Goal: Task Accomplishment & Management: Manage account settings

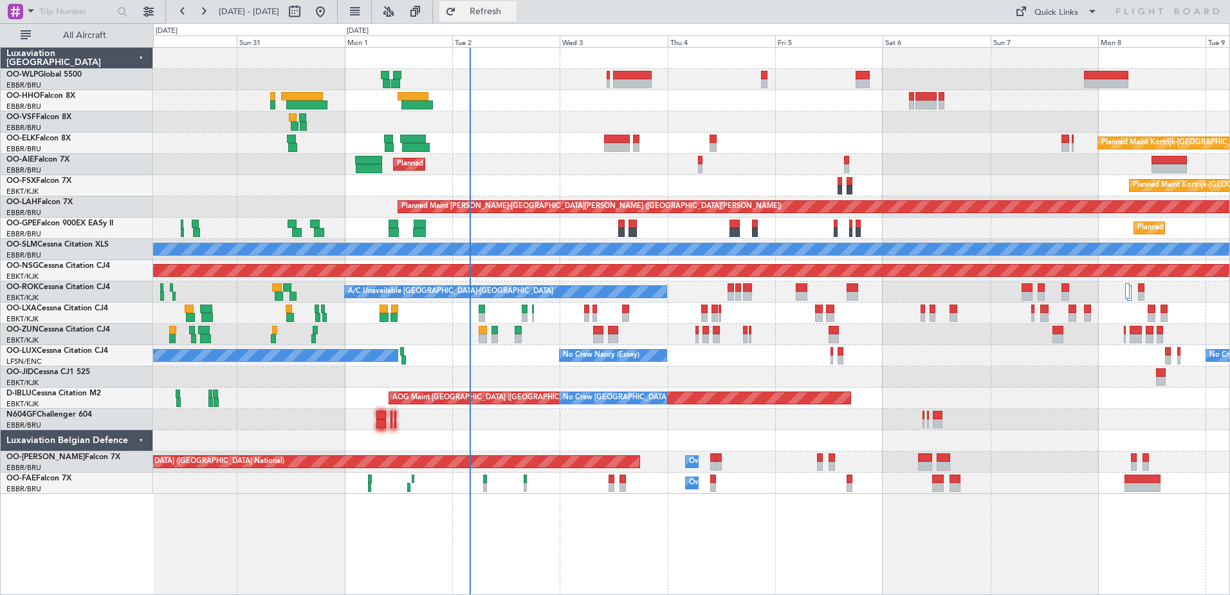
click at [517, 21] on button "Refresh" at bounding box center [477, 11] width 77 height 21
click at [514, 20] on button "Refresh" at bounding box center [477, 11] width 77 height 21
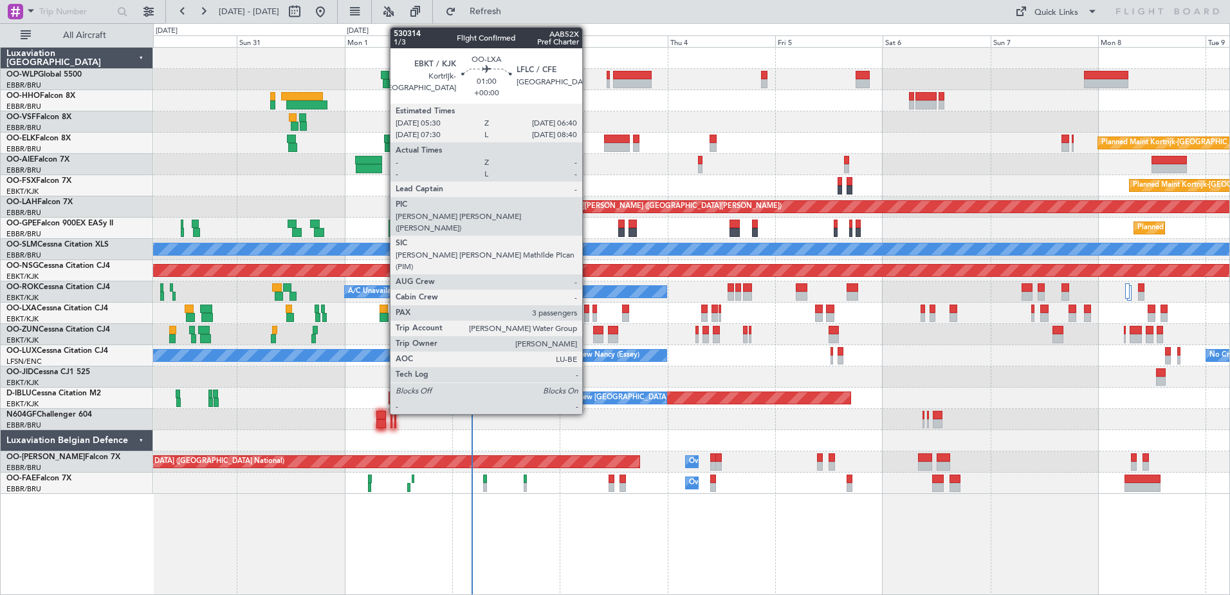
click at [589, 317] on div at bounding box center [587, 317] width 6 height 9
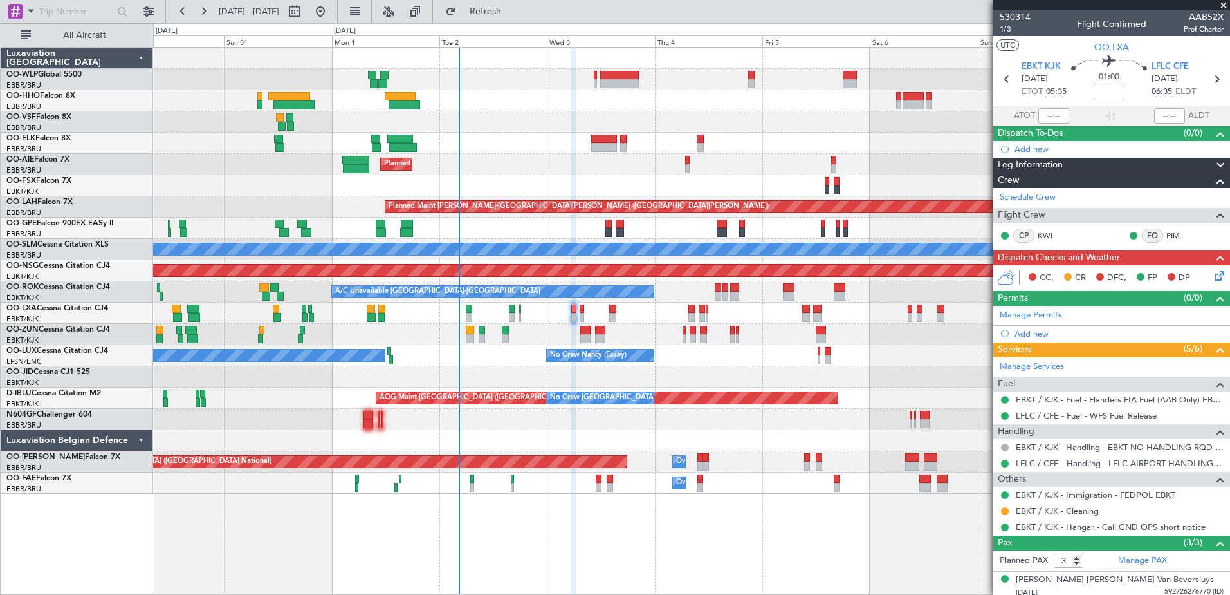
click at [529, 159] on div "Planned Maint [GEOGRAPHIC_DATA] ([GEOGRAPHIC_DATA])" at bounding box center [691, 164] width 1077 height 21
click at [305, 15] on button at bounding box center [294, 11] width 21 height 21
select select "8"
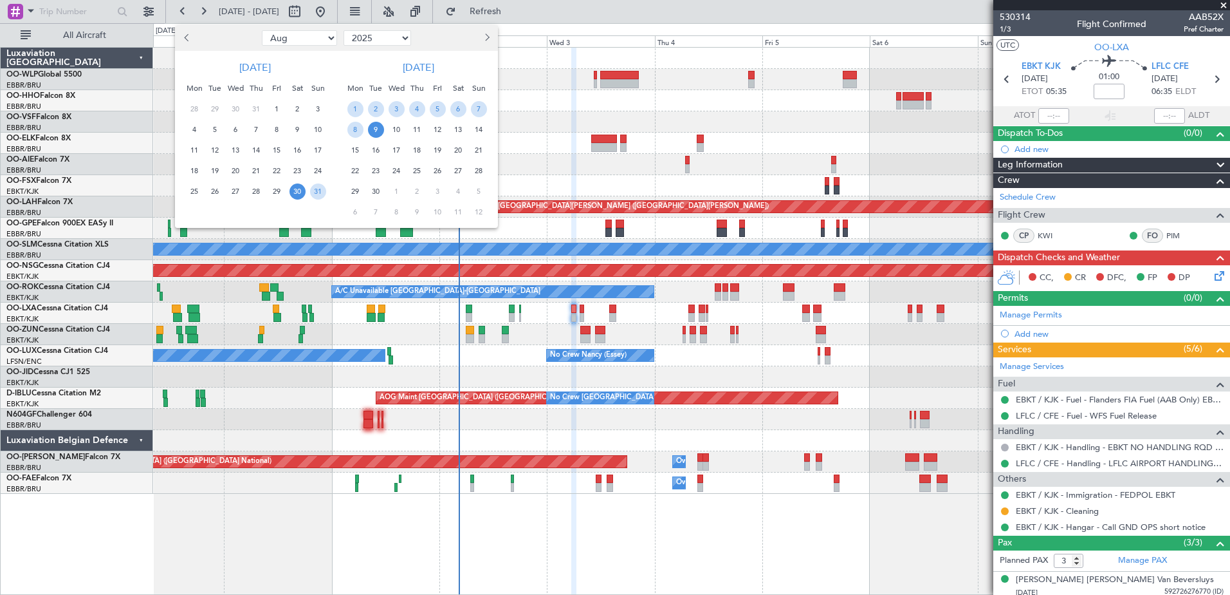
click at [319, 39] on select "Jan Feb Mar Apr May Jun Jul Aug Sep Oct Nov Dec" at bounding box center [299, 37] width 75 height 15
click at [398, 37] on select "2015 2016 2017 2018 2019 2020 2021 2022 2023 2024 2025 2026 2027 2028 2029 2030…" at bounding box center [378, 37] width 68 height 15
select select "2021"
click at [344, 30] on select "2015 2016 2017 2018 2019 2020 2021 2022 2023 2024 2025 2026 2027 2028 2029 2030…" at bounding box center [378, 37] width 68 height 15
click at [203, 127] on div "2" at bounding box center [194, 129] width 21 height 21
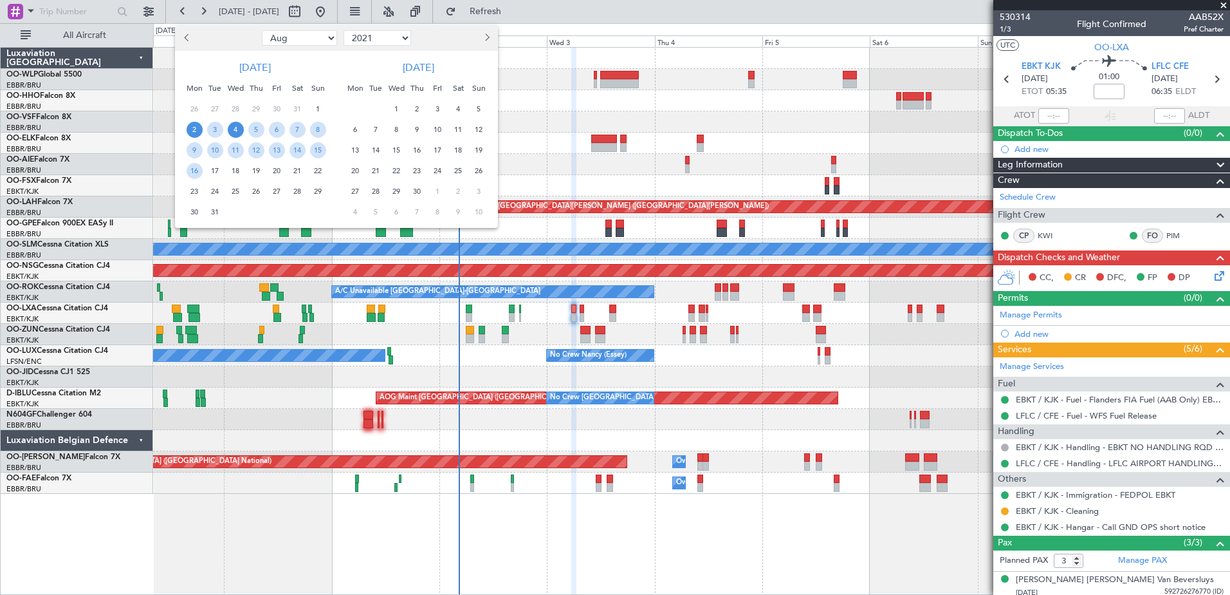
click at [237, 132] on span "4" at bounding box center [236, 130] width 16 height 16
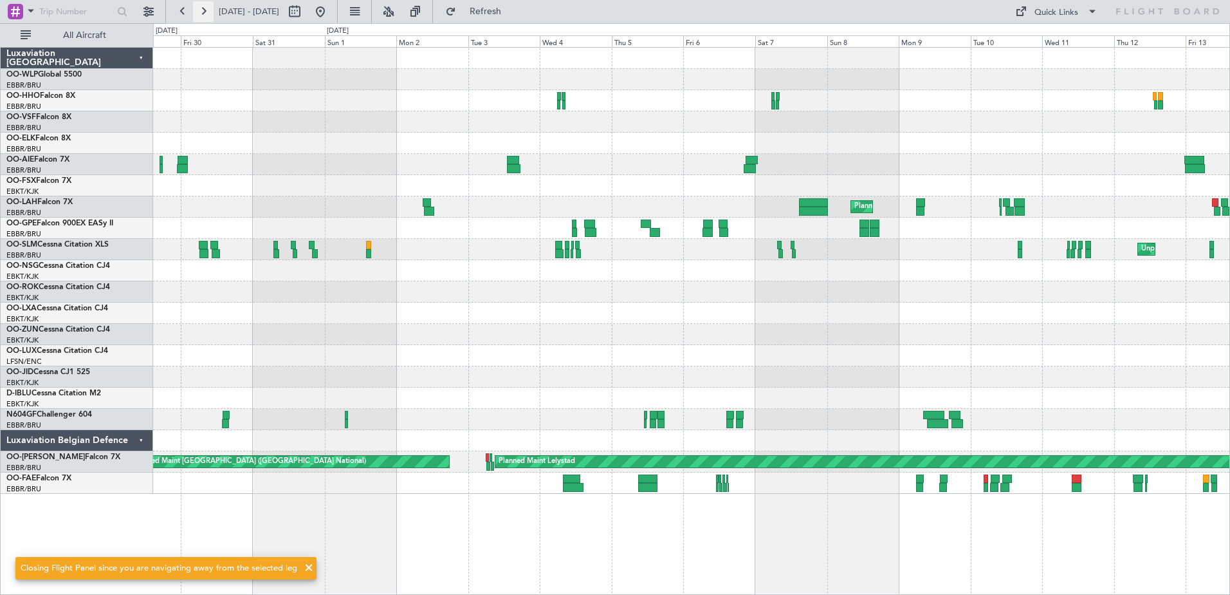
click at [199, 13] on button at bounding box center [203, 11] width 21 height 21
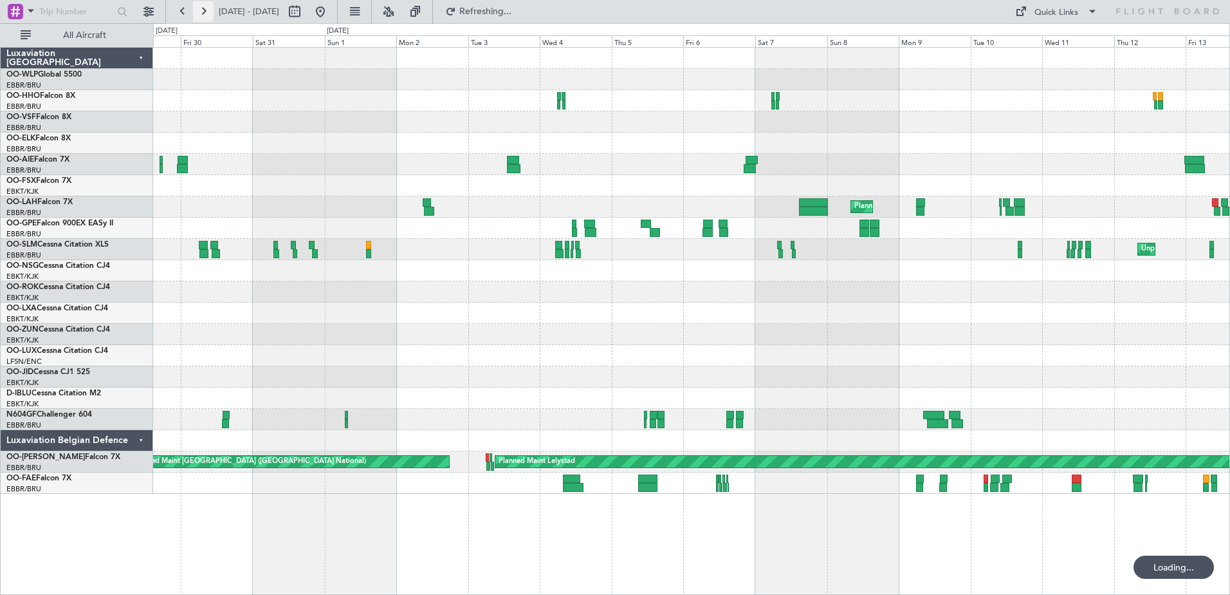
click at [199, 13] on button at bounding box center [203, 11] width 21 height 21
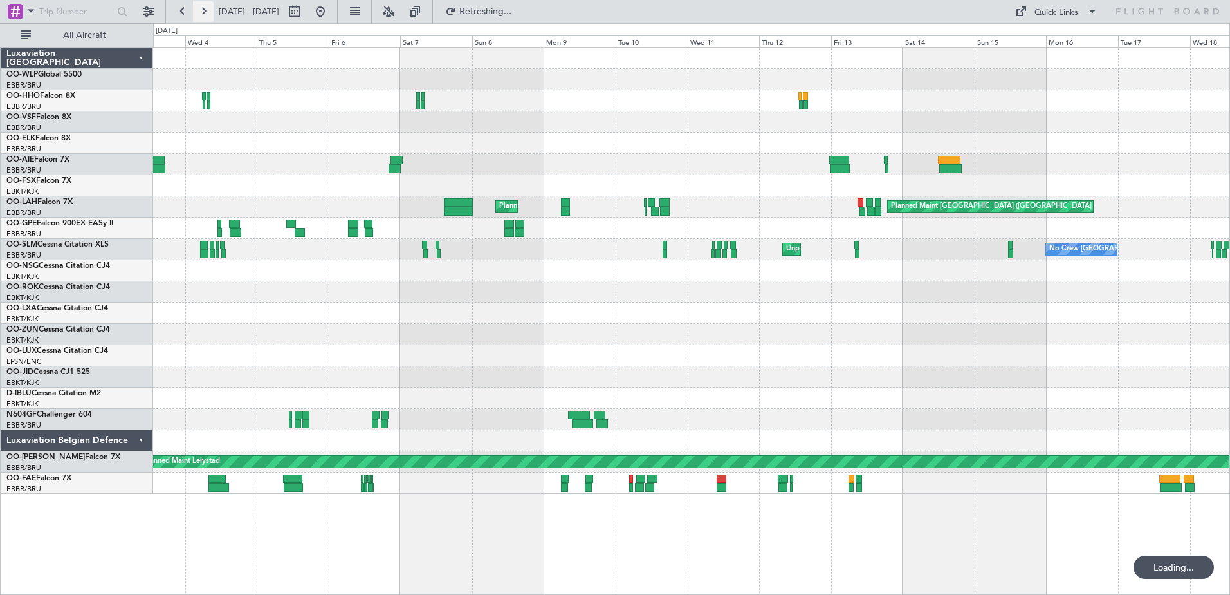
click at [199, 13] on button at bounding box center [203, 11] width 21 height 21
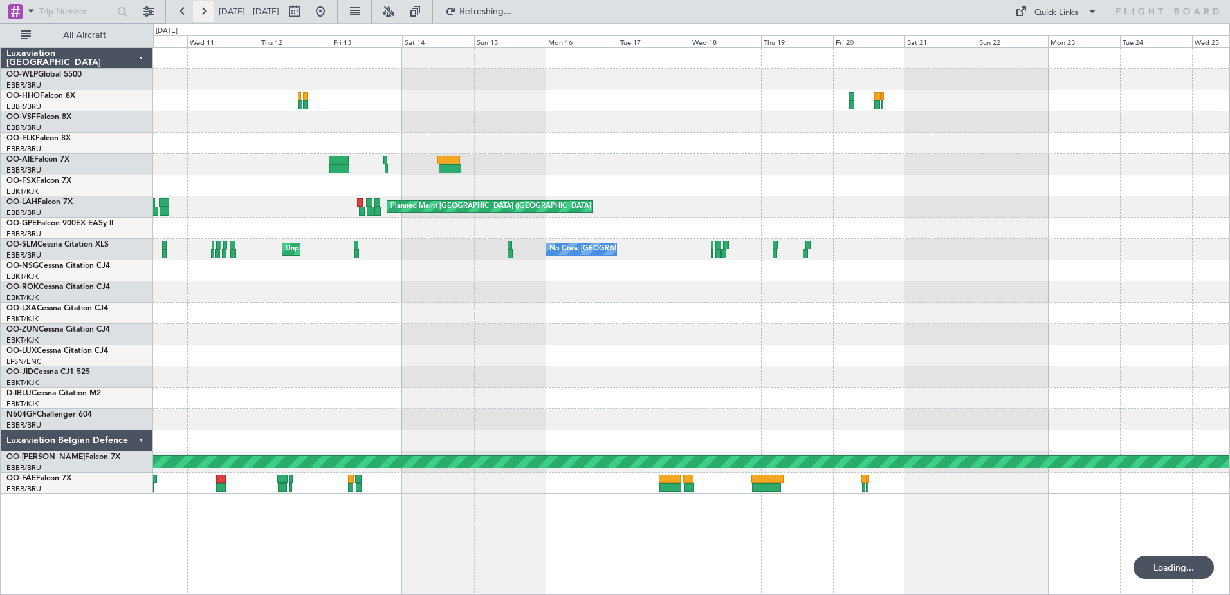
click at [199, 13] on button at bounding box center [203, 11] width 21 height 21
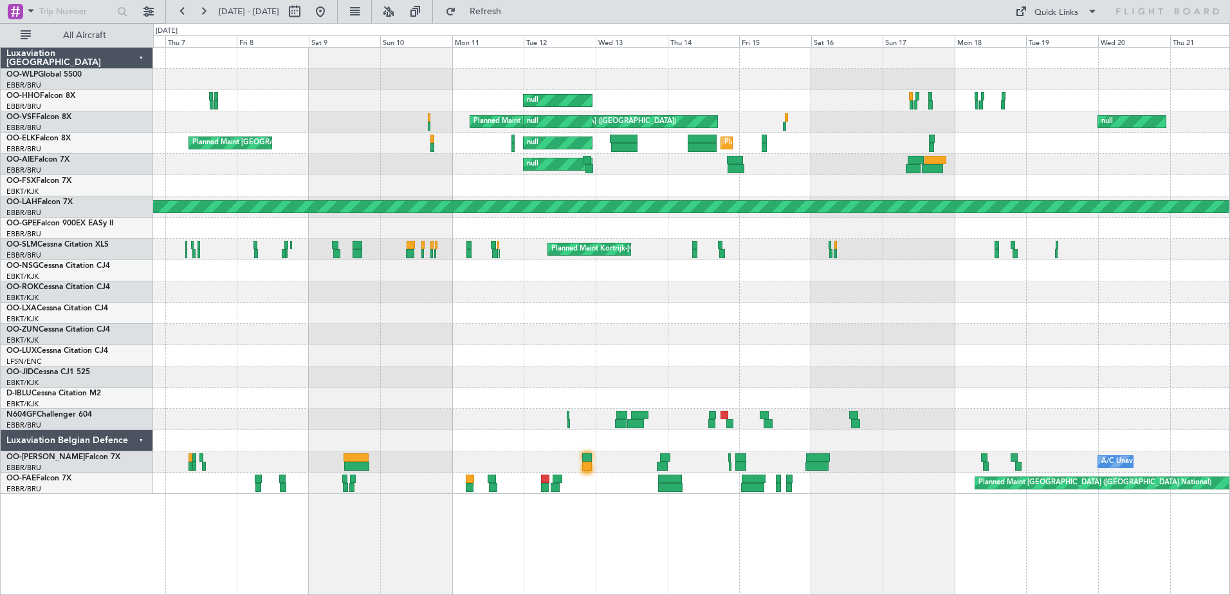
click at [37, 153] on div "null Planned Maint Paris (Le Bourget) null null Planned Maint Brussels (Brussel…" at bounding box center [615, 308] width 1230 height 571
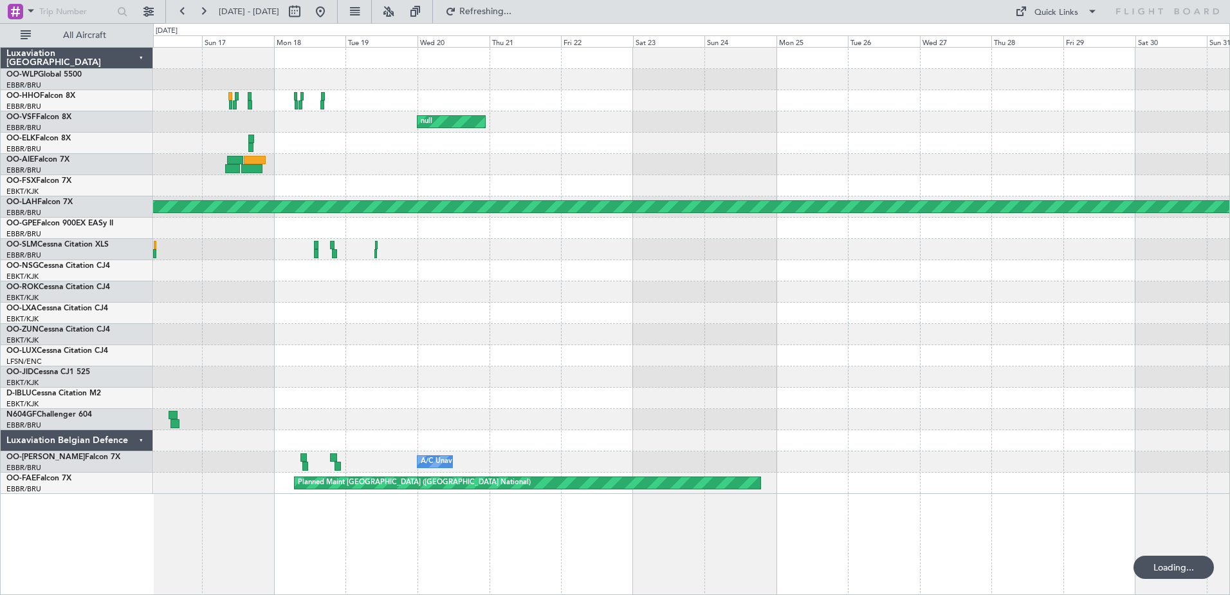
click at [248, 178] on div "null null null Planned Maint Paris (Le Bourget) Planned Maint Brussels (Brussel…" at bounding box center [691, 271] width 1077 height 446
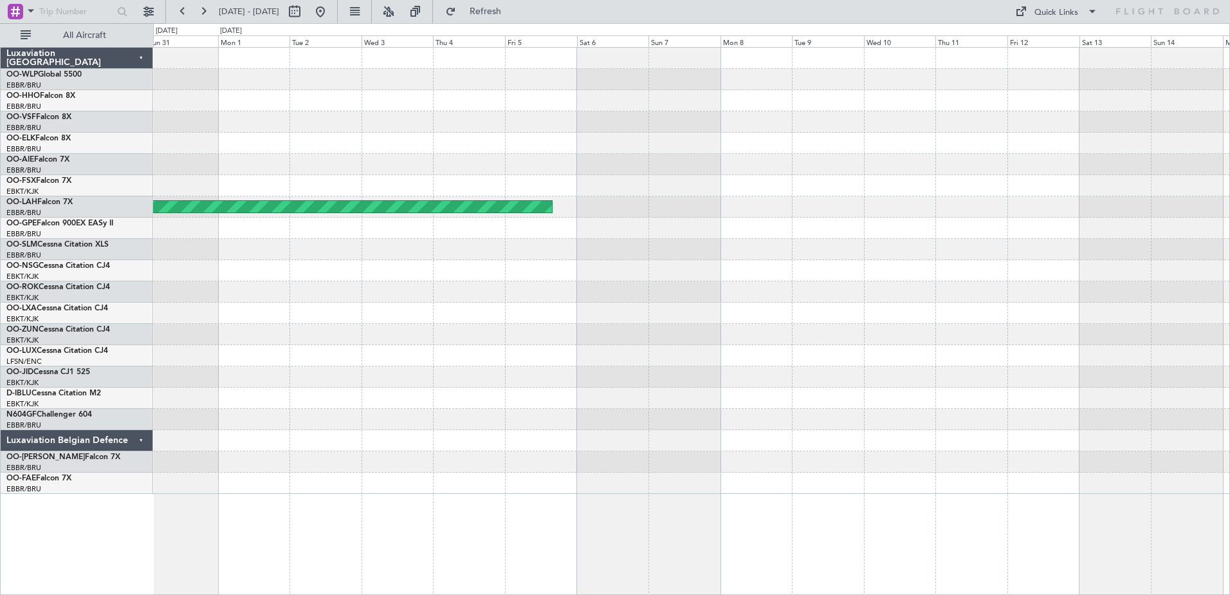
click at [77, 156] on div "Planned Maint Geneva (Cointrin) Luxaviation Belgium OO-WLP Global 5500 EBBR/BRU…" at bounding box center [615, 308] width 1230 height 571
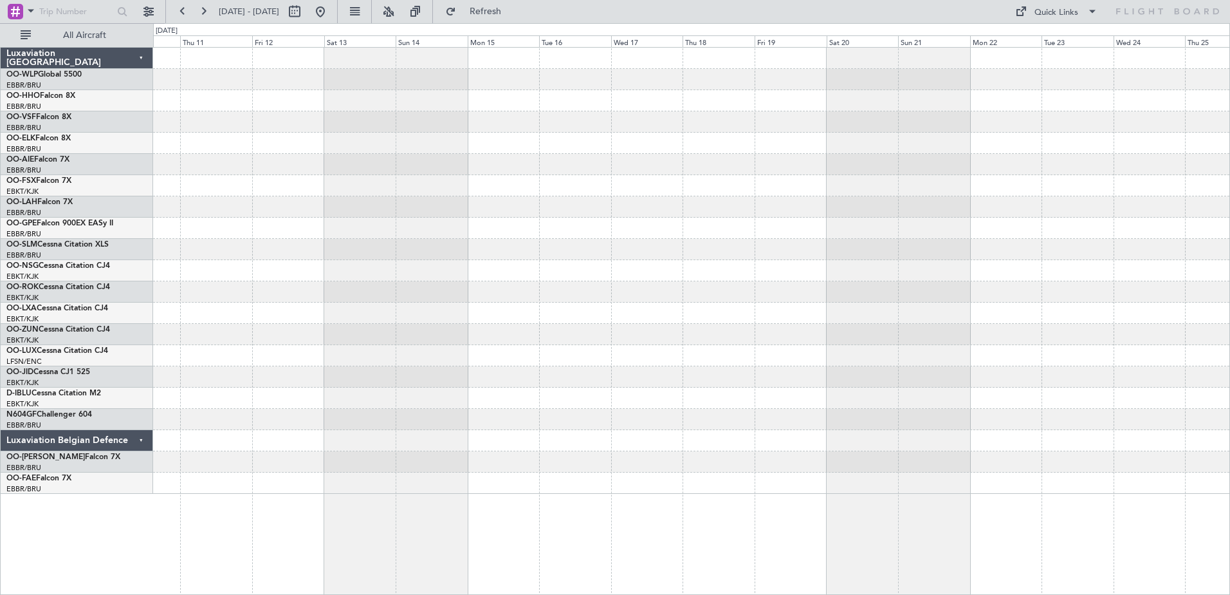
click at [209, 175] on div at bounding box center [691, 271] width 1077 height 446
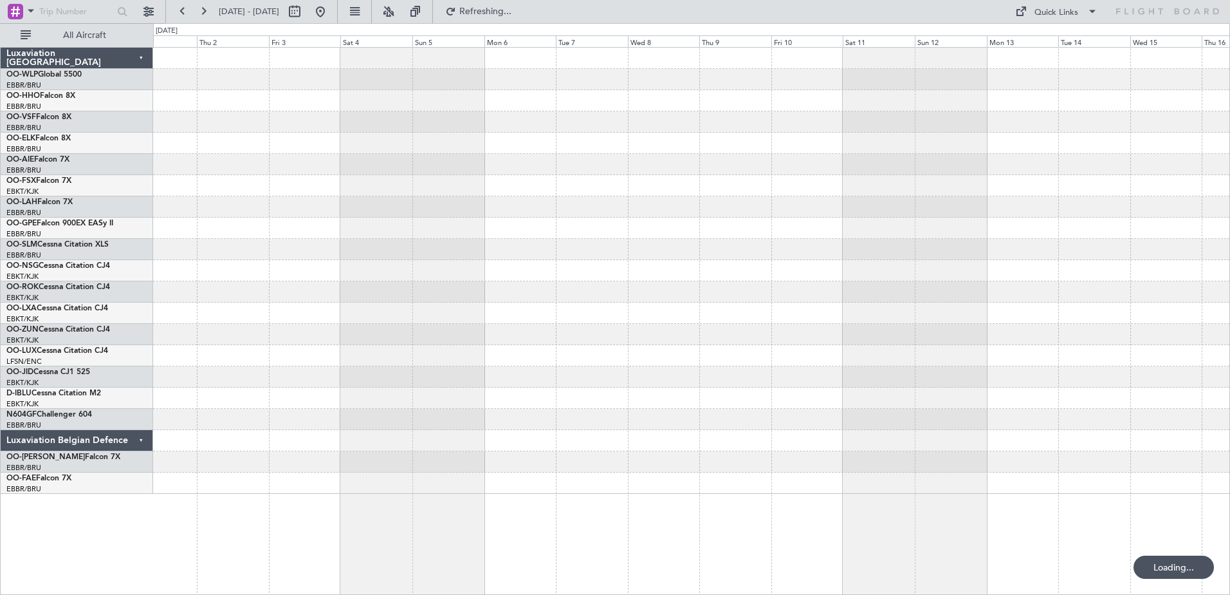
click at [330, 118] on div at bounding box center [691, 271] width 1077 height 446
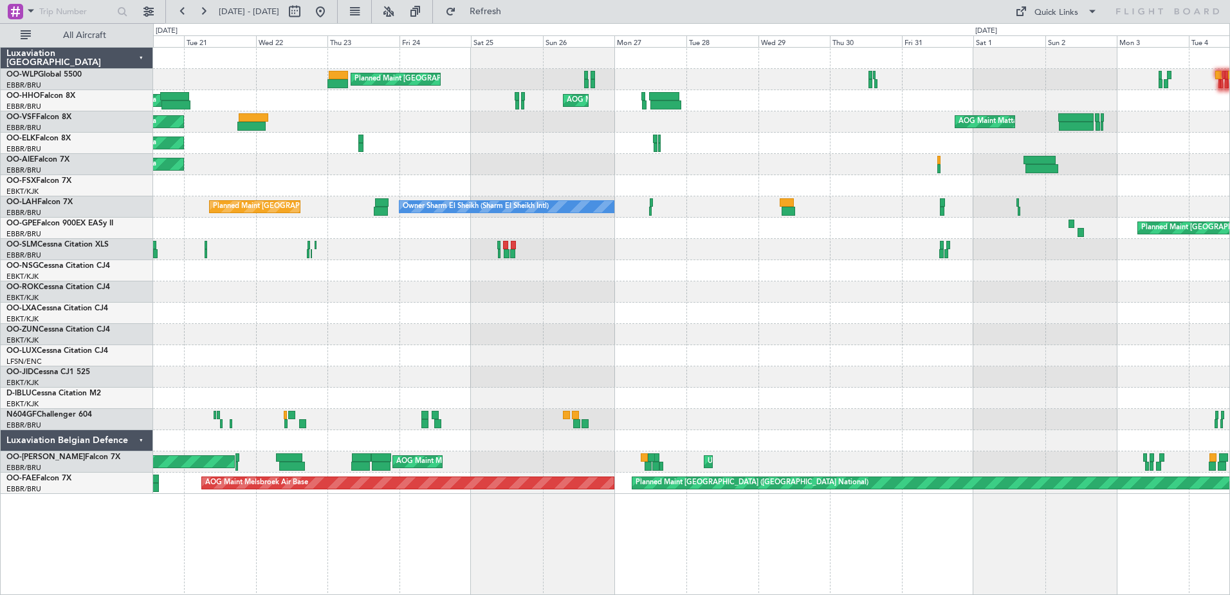
click at [620, 102] on div "Planned Maint Brussels (Brussels National) Unplanned Maint Brussels (Brussels N…" at bounding box center [691, 271] width 1077 height 446
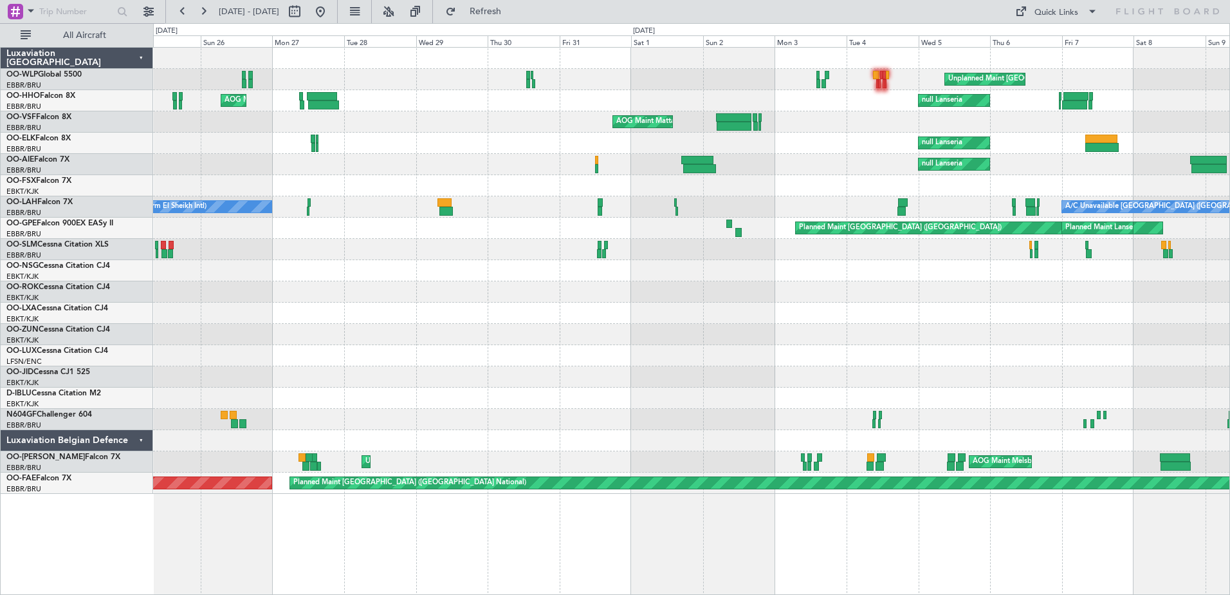
click at [526, 98] on div "AOG Maint Brussels (Brussels National) null Lanseria" at bounding box center [691, 100] width 1077 height 21
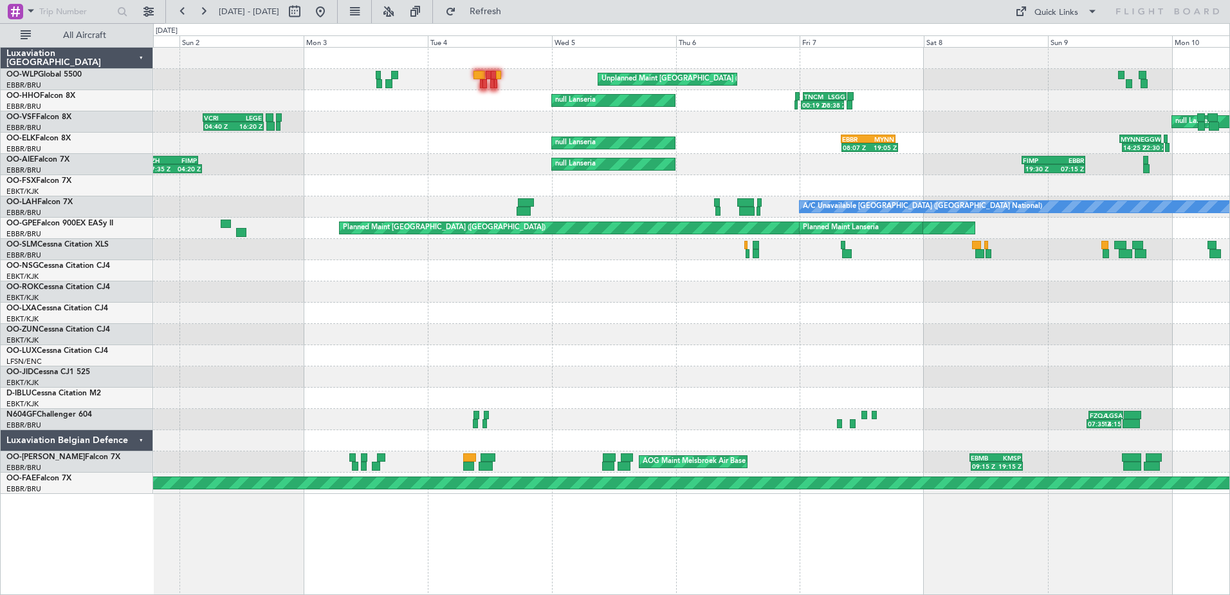
click at [479, 158] on div "null Lanseria 17:35 Z 04:20 Z LSZH 17:00 Z FIMP 03:35 Z FIMP 19:00 Z EBBR 07:20…" at bounding box center [691, 164] width 1077 height 21
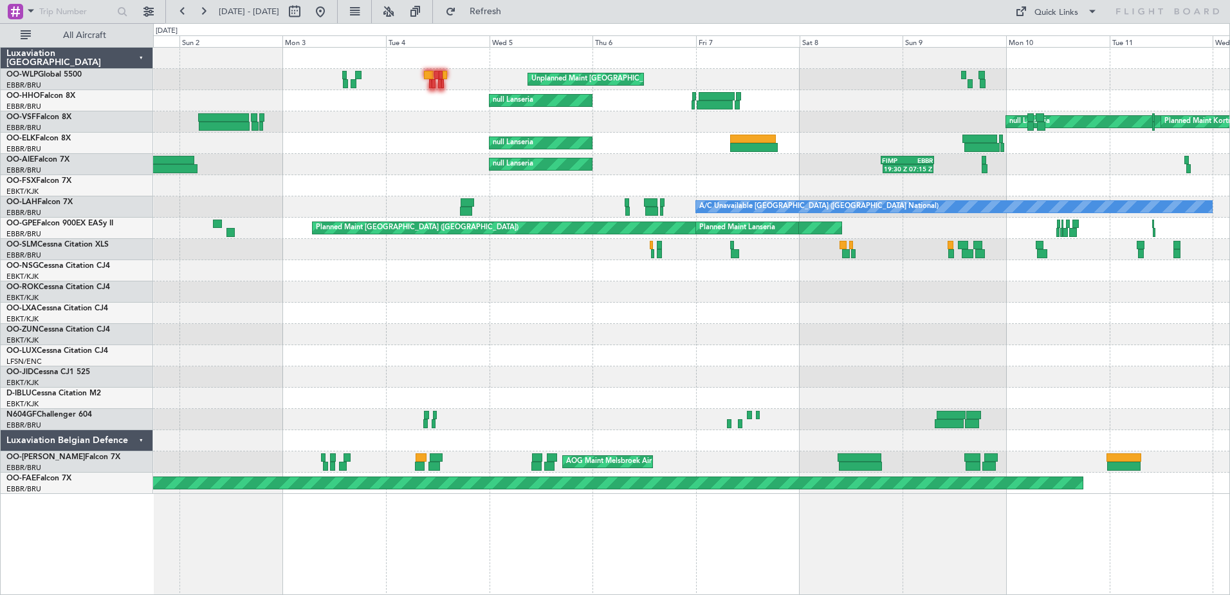
click at [947, 111] on div "null Lanseria" at bounding box center [691, 100] width 1077 height 21
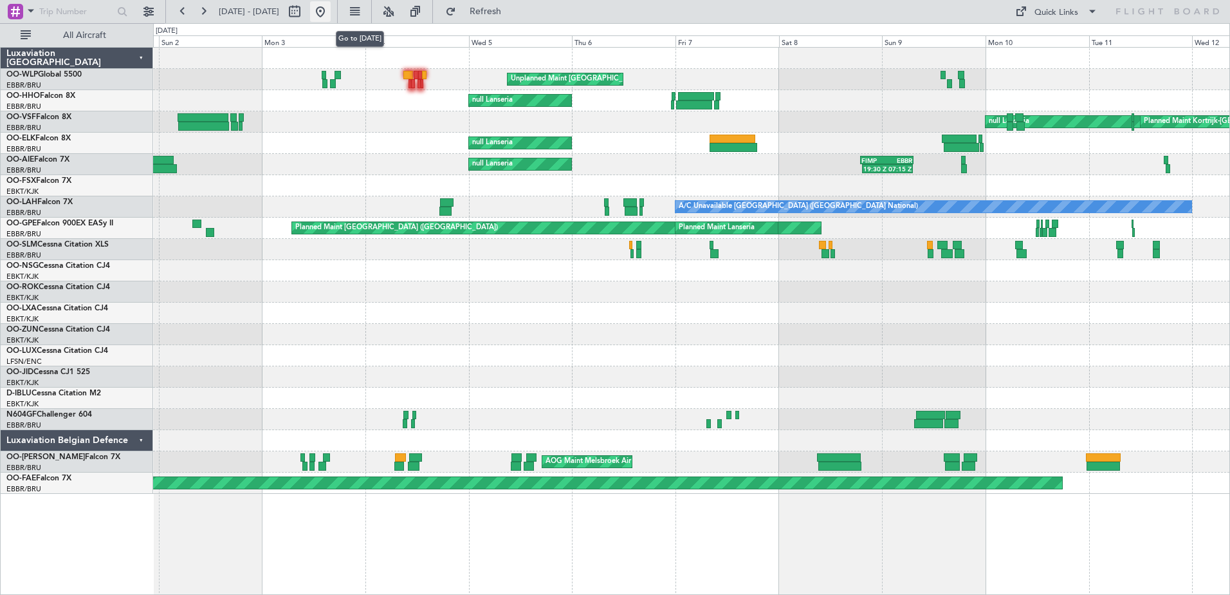
click at [331, 10] on button at bounding box center [320, 11] width 21 height 21
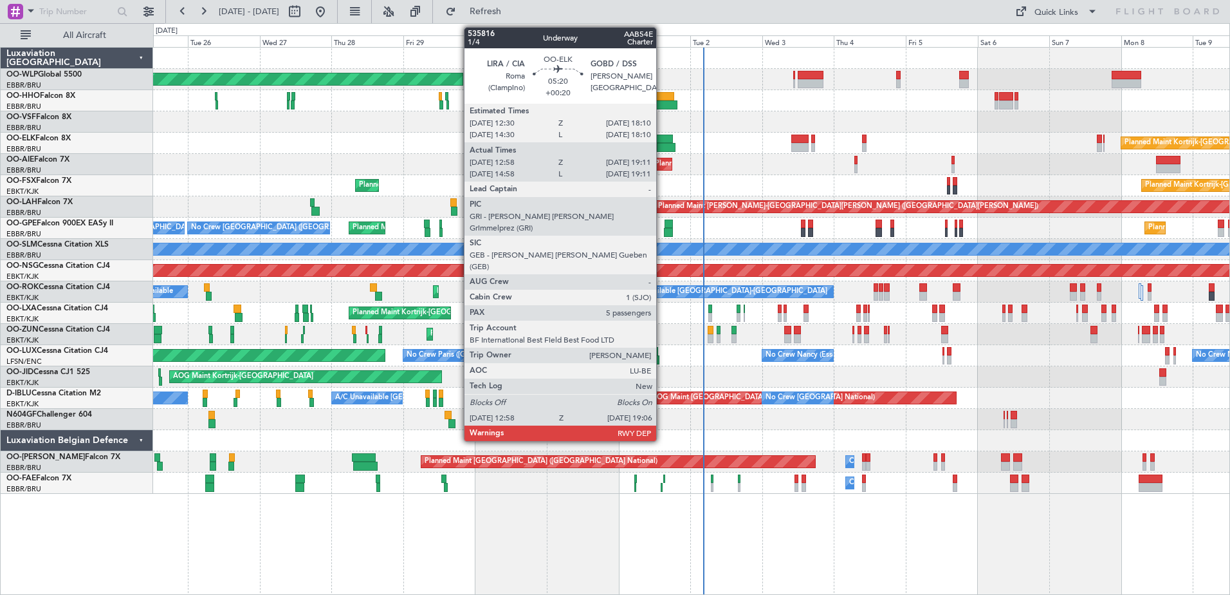
click at [662, 141] on div at bounding box center [664, 138] width 17 height 9
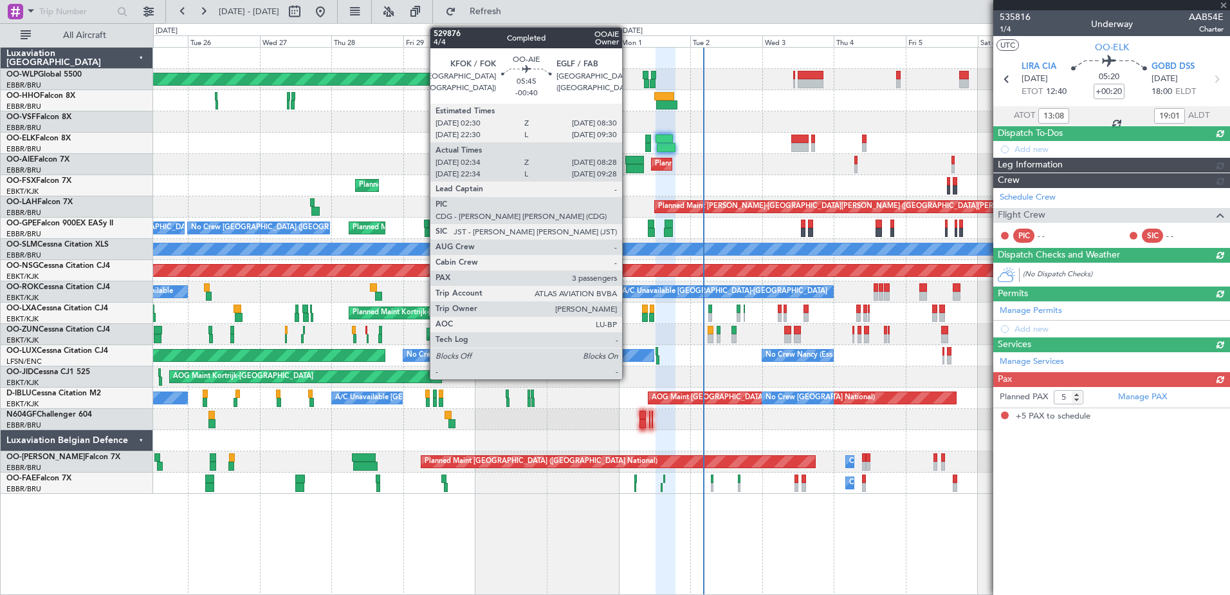
click at [628, 169] on div at bounding box center [635, 168] width 18 height 9
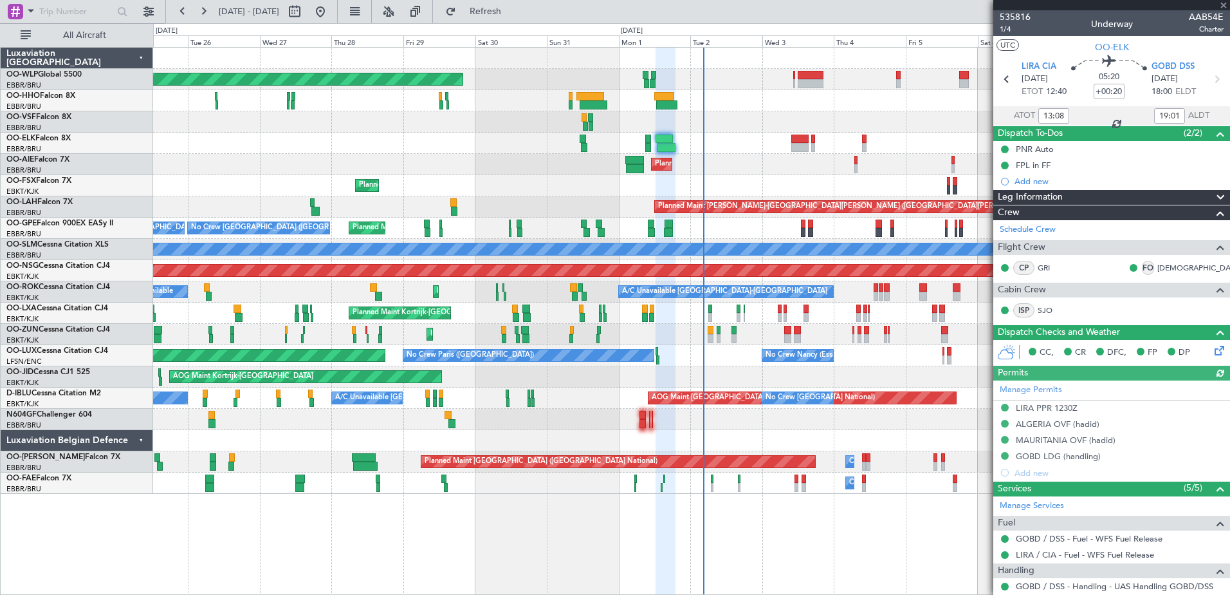
type input "-00:40"
type input "02:44"
type input "08:23"
type input "3"
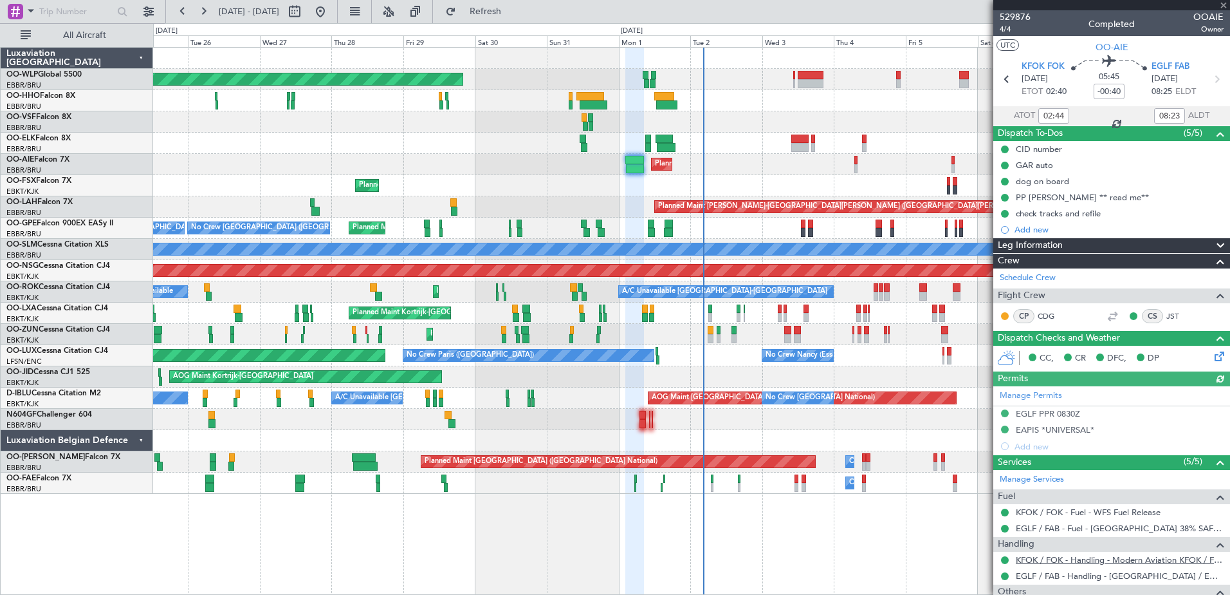
click at [1091, 556] on link "KFOK / FOK - Handling - Modern Aviation KFOK / FOK" at bounding box center [1120, 559] width 208 height 11
click at [674, 139] on div "Planned Maint Kortrijk-[GEOGRAPHIC_DATA]" at bounding box center [691, 143] width 1077 height 21
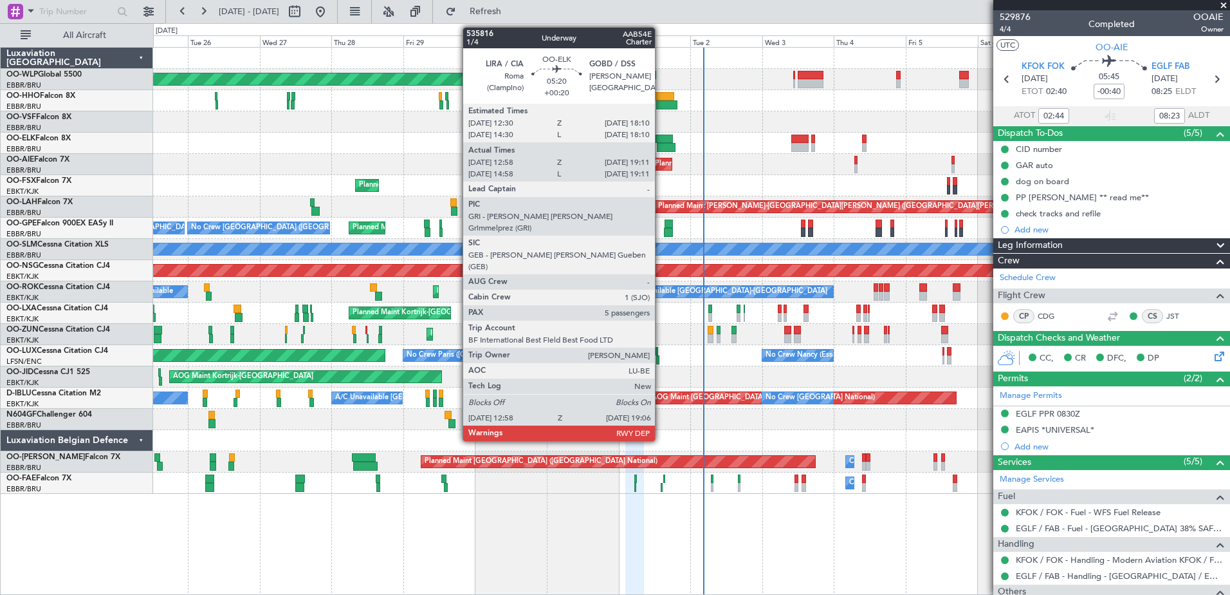
click at [661, 147] on div at bounding box center [666, 147] width 19 height 9
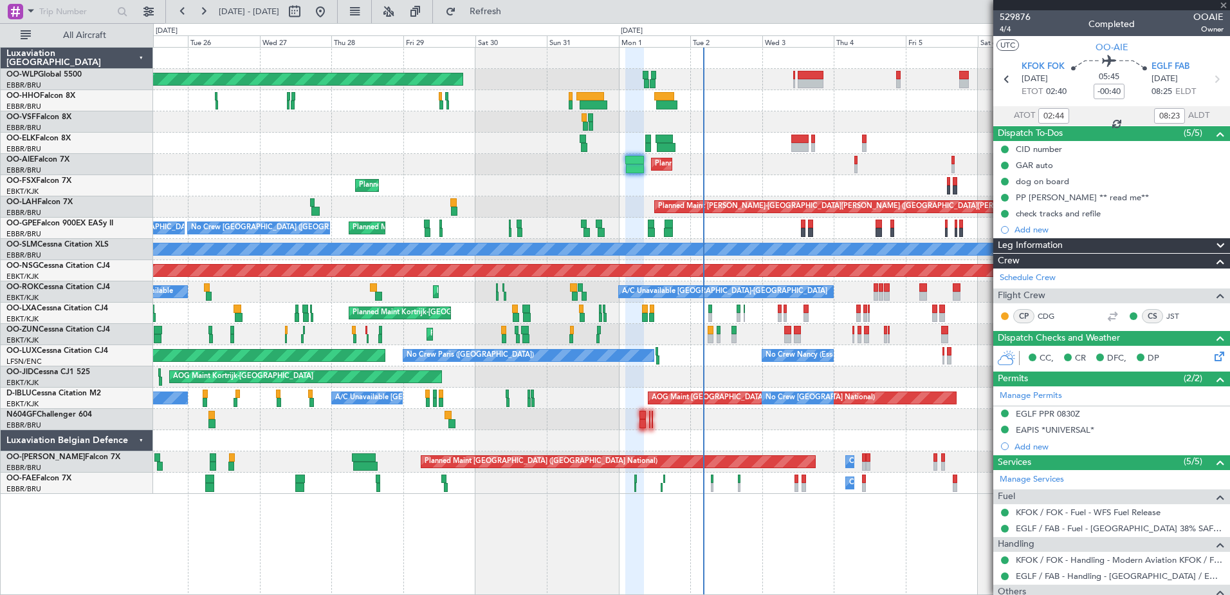
type input "+00:20"
type input "13:08"
type input "19:01"
type input "5"
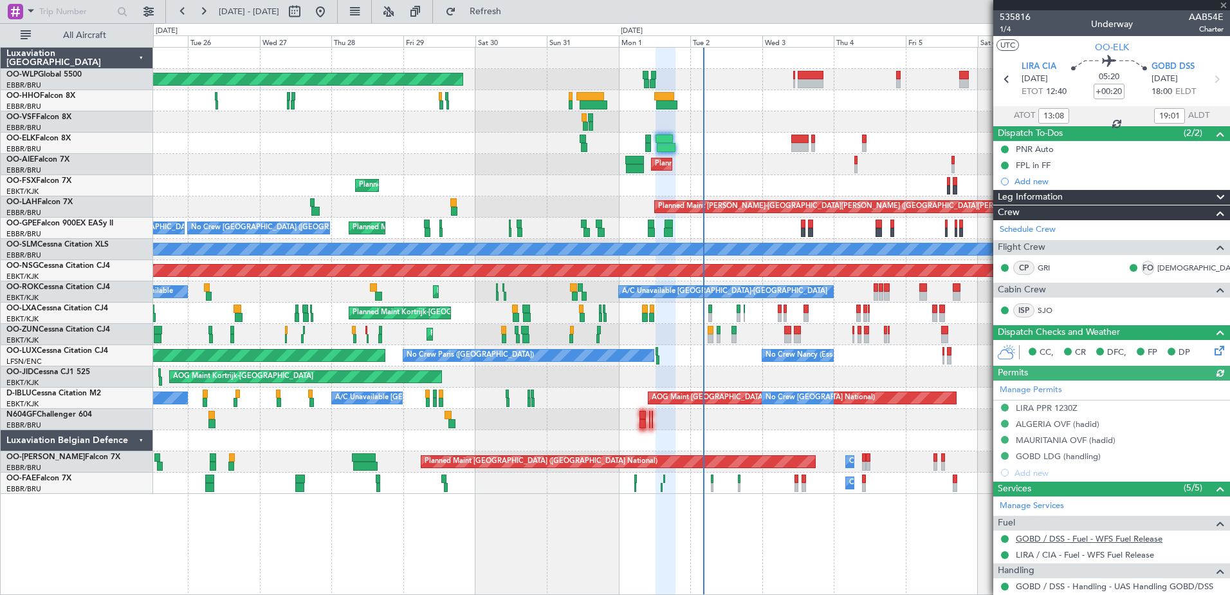
scroll to position [291, 0]
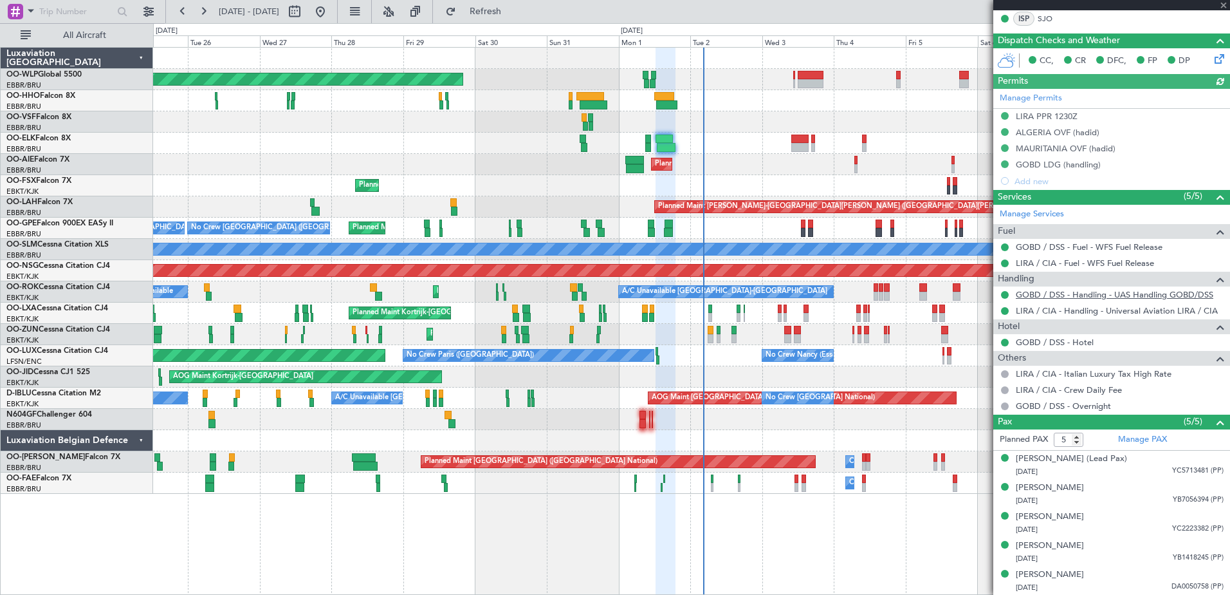
click at [1040, 296] on link "GOBD / DSS - Handling - UAS Handling GOBD/DSS" at bounding box center [1115, 294] width 198 height 11
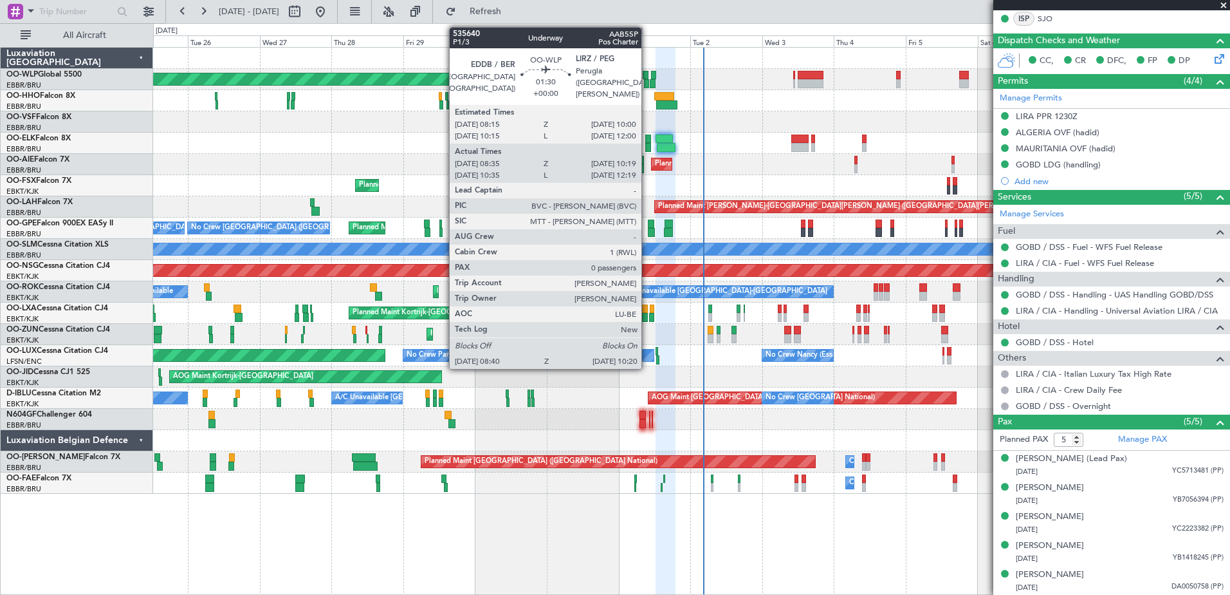
click at [647, 77] on div at bounding box center [646, 75] width 6 height 9
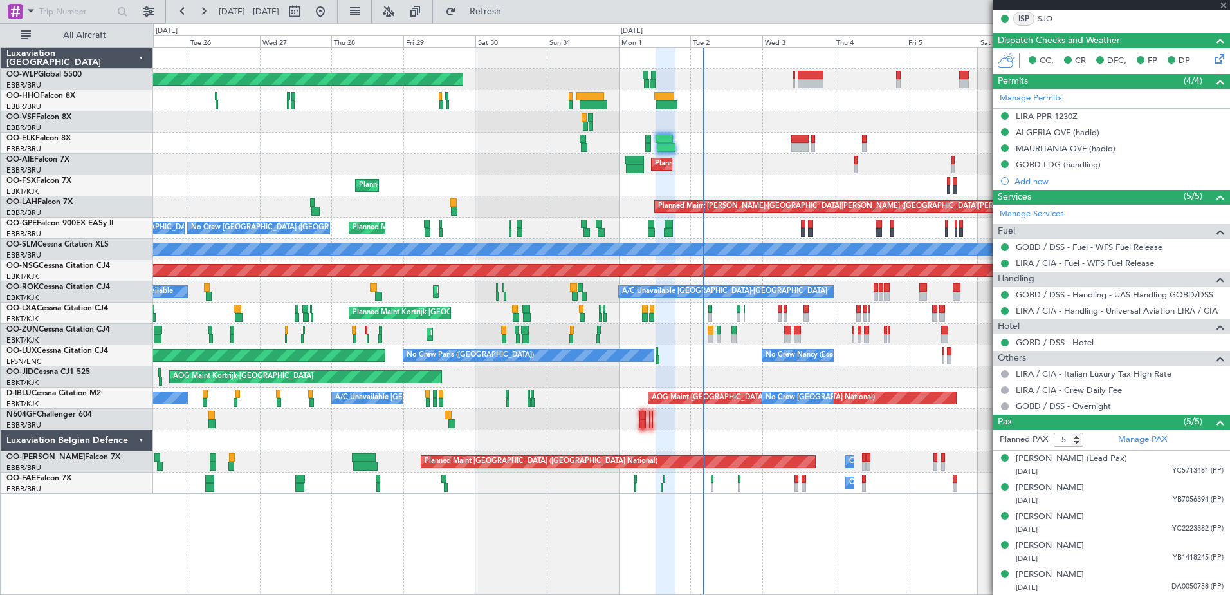
type input "08:45"
type input "10:14"
type input "0"
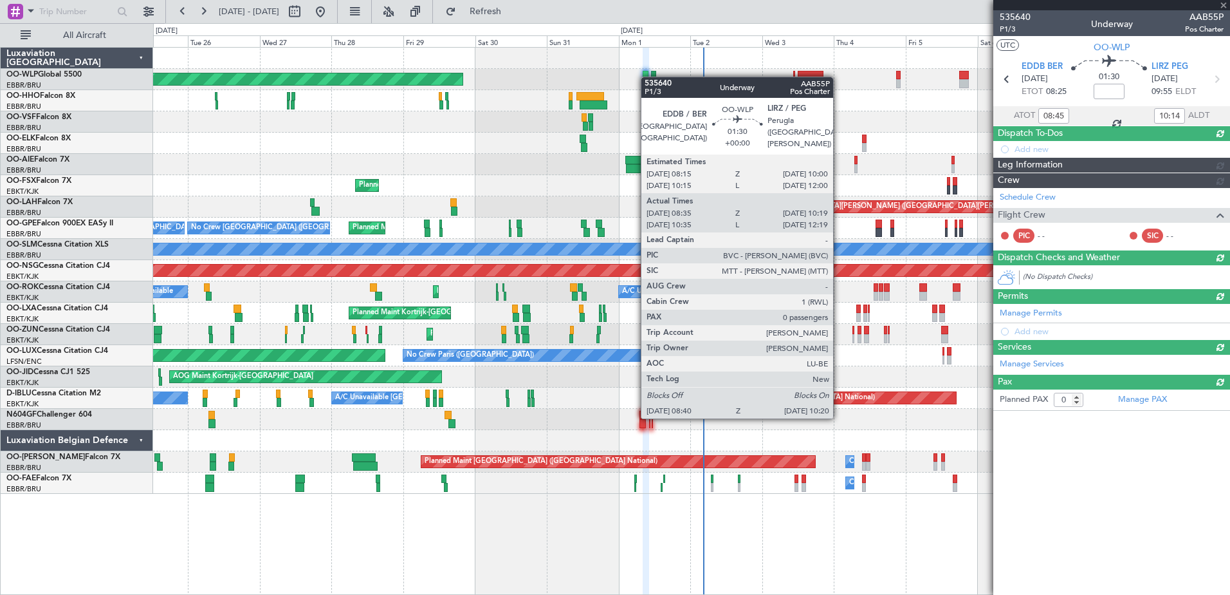
scroll to position [0, 0]
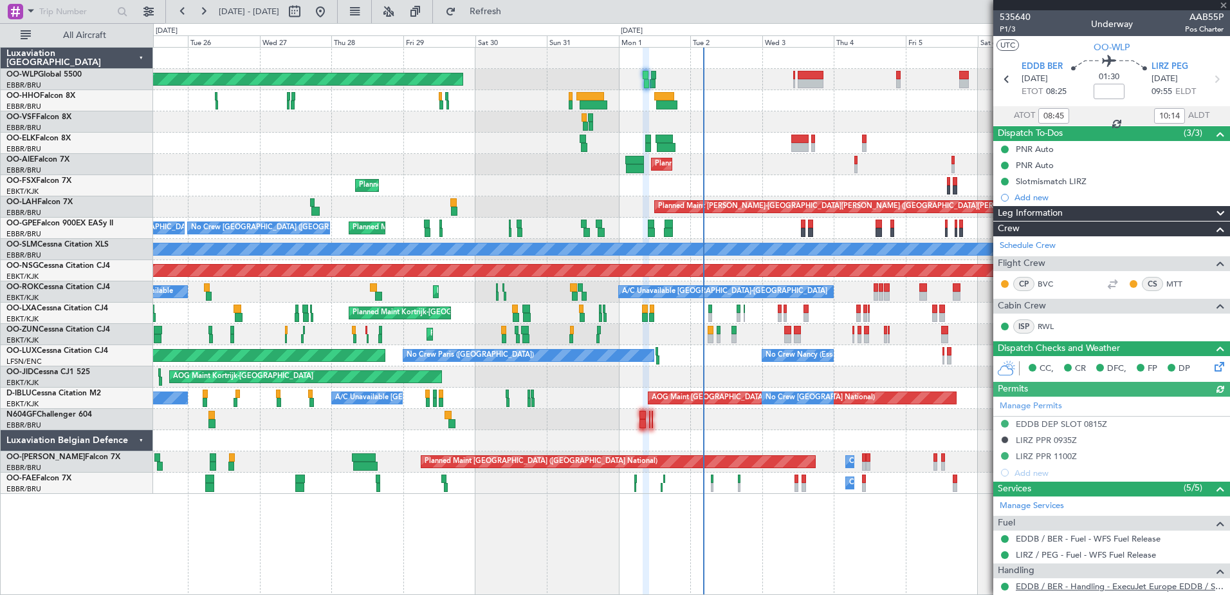
click at [1060, 586] on link "EDDB / BER - Handling - ExecuJet Europe EDDB / SXF" at bounding box center [1120, 585] width 208 height 11
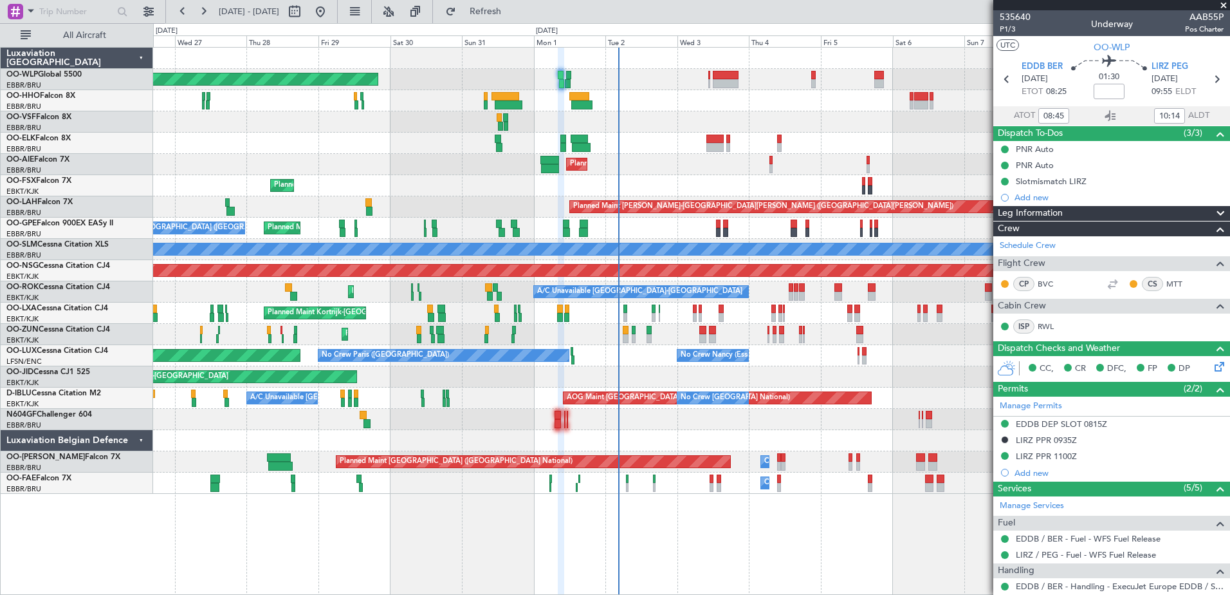
click at [599, 426] on div at bounding box center [691, 419] width 1077 height 21
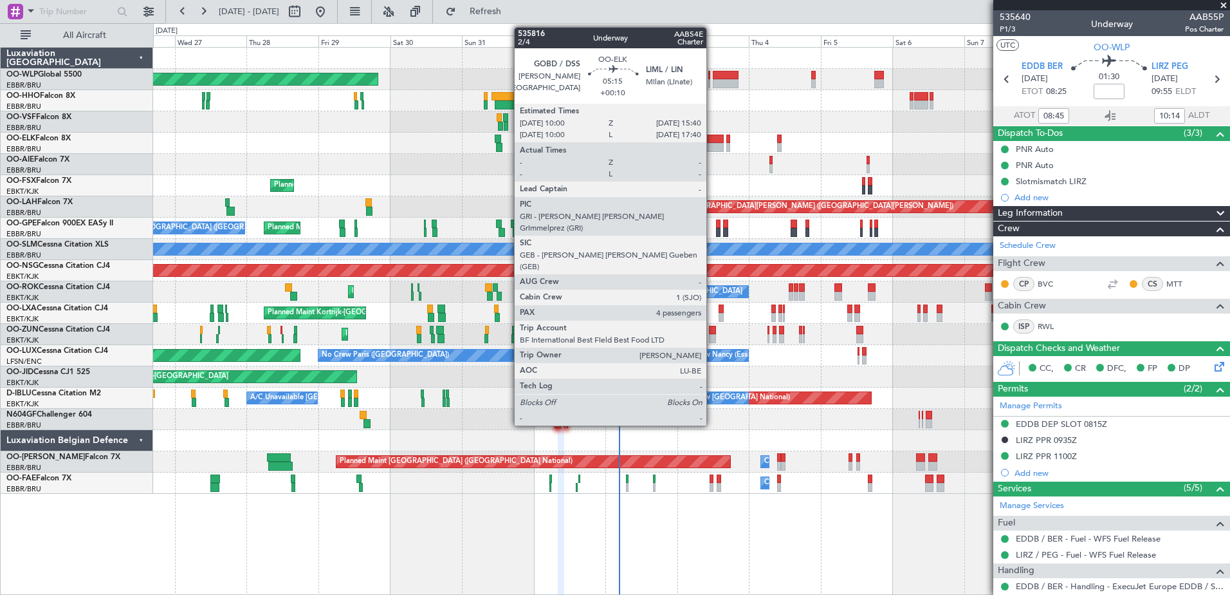
click at [712, 149] on div at bounding box center [715, 147] width 17 height 9
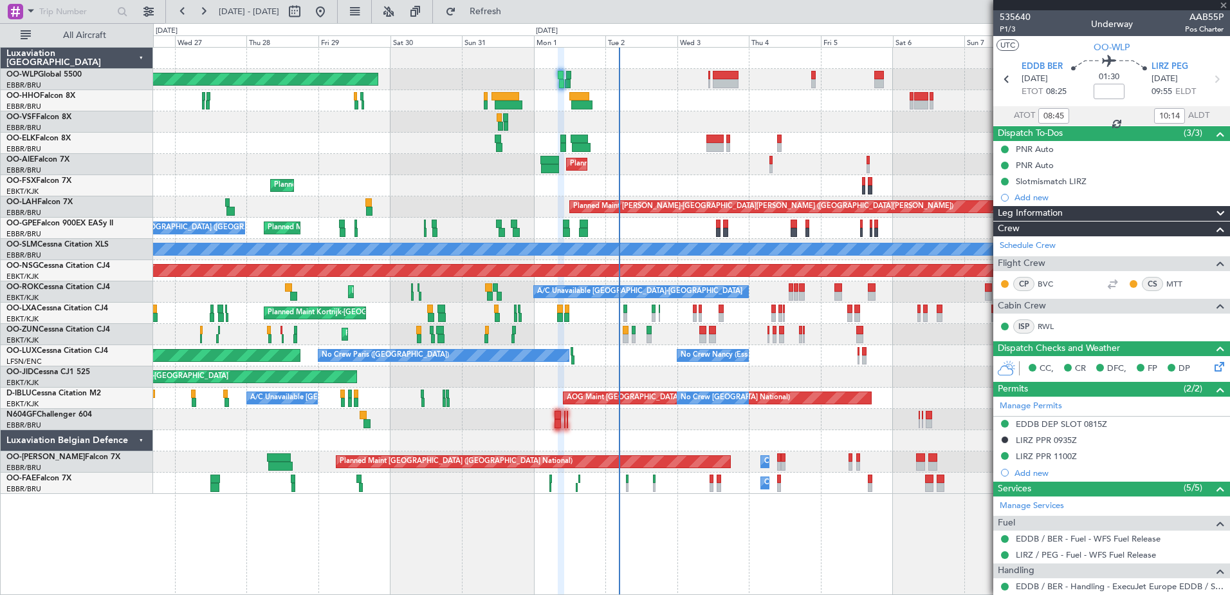
type input "+00:10"
type input "4"
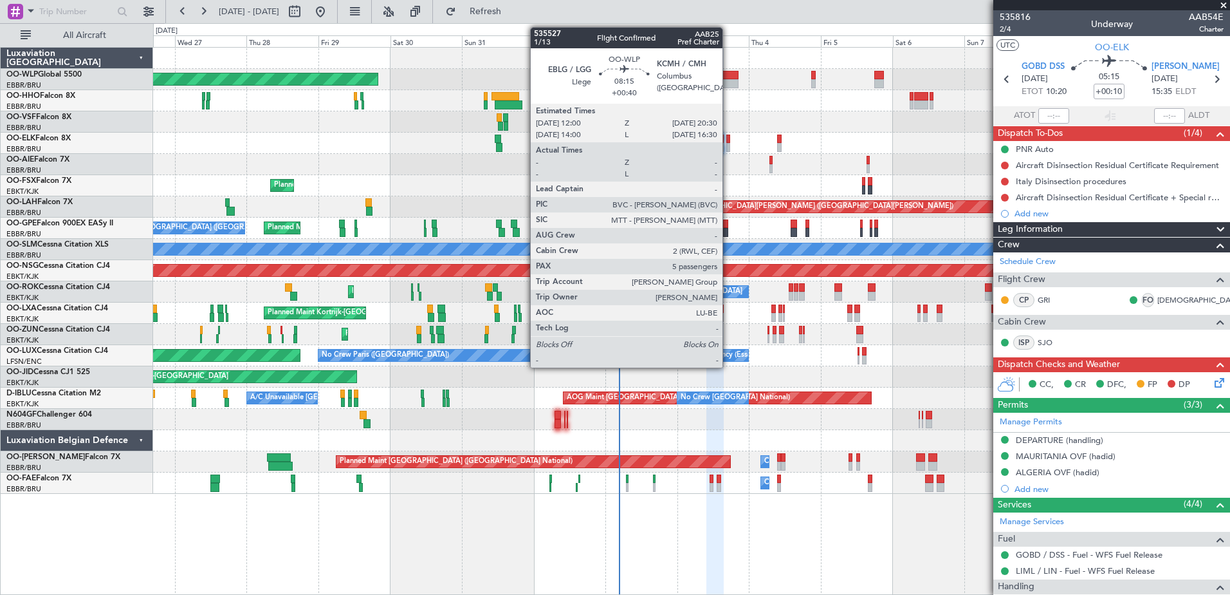
click at [728, 78] on div at bounding box center [726, 75] width 26 height 9
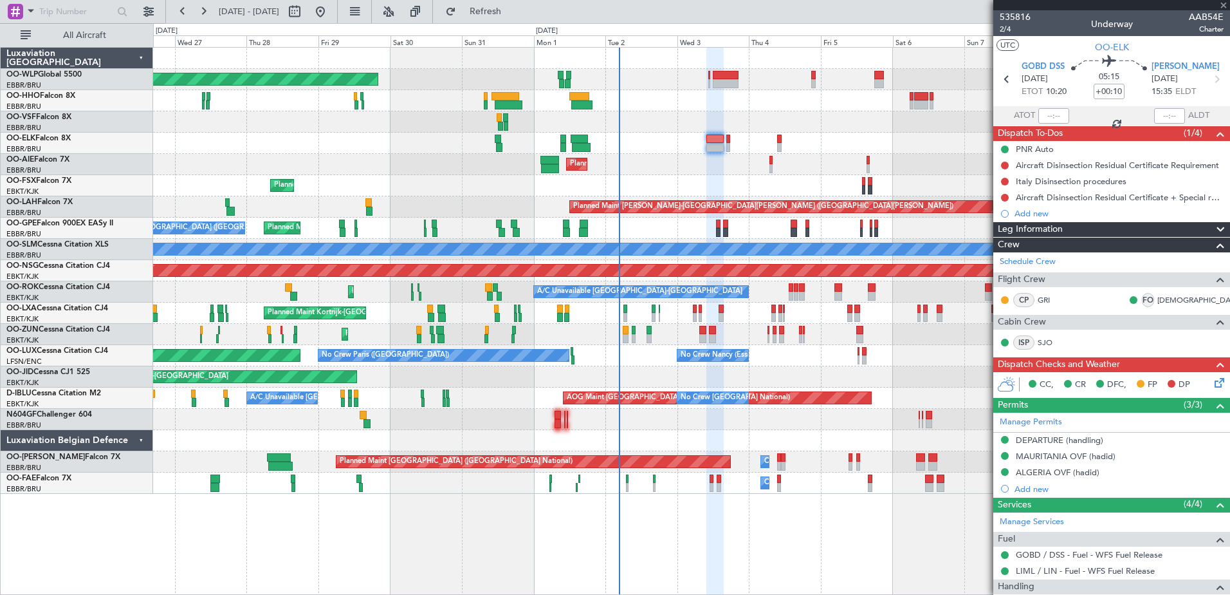
type input "+00:40"
type input "5"
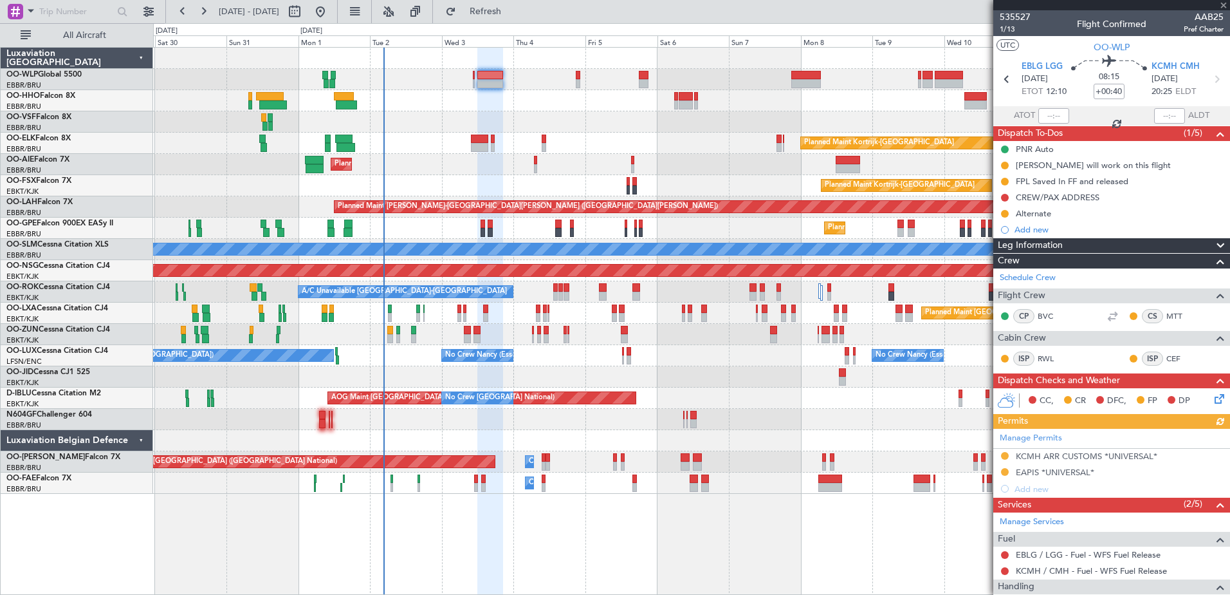
click at [551, 127] on div at bounding box center [691, 121] width 1077 height 21
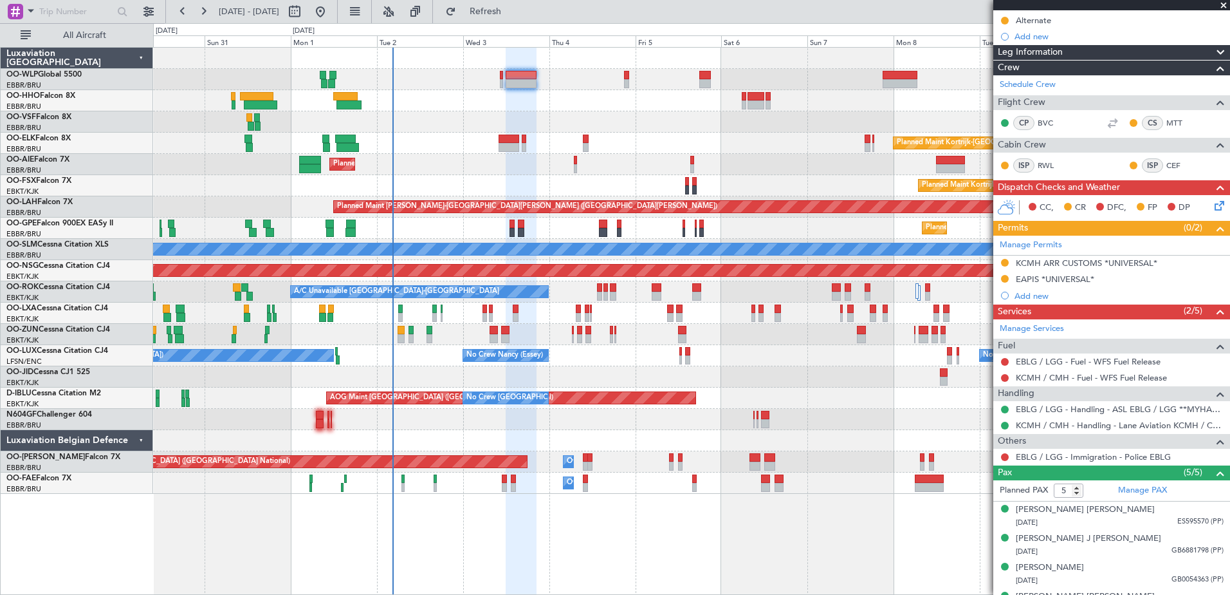
scroll to position [244, 0]
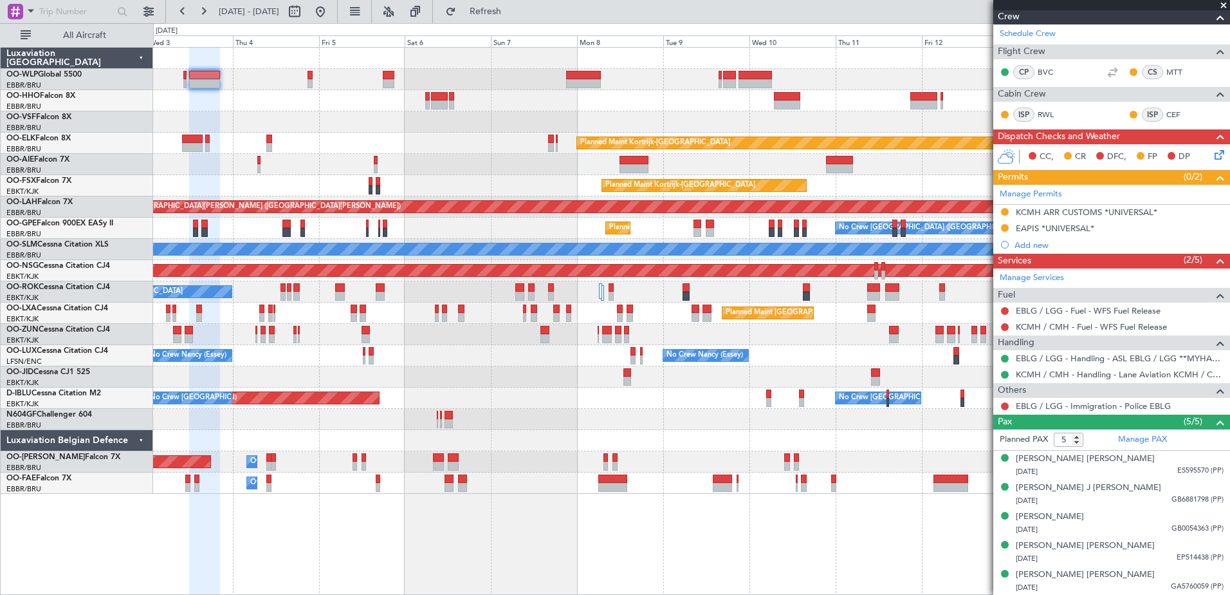
click at [831, 107] on div at bounding box center [691, 100] width 1077 height 21
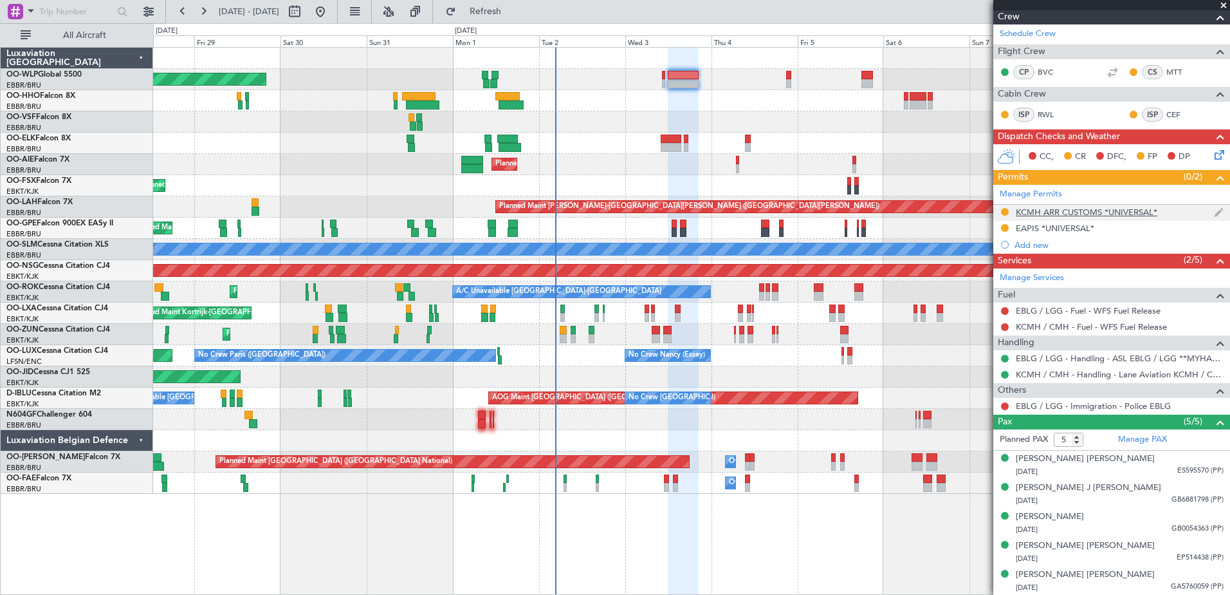
scroll to position [0, 0]
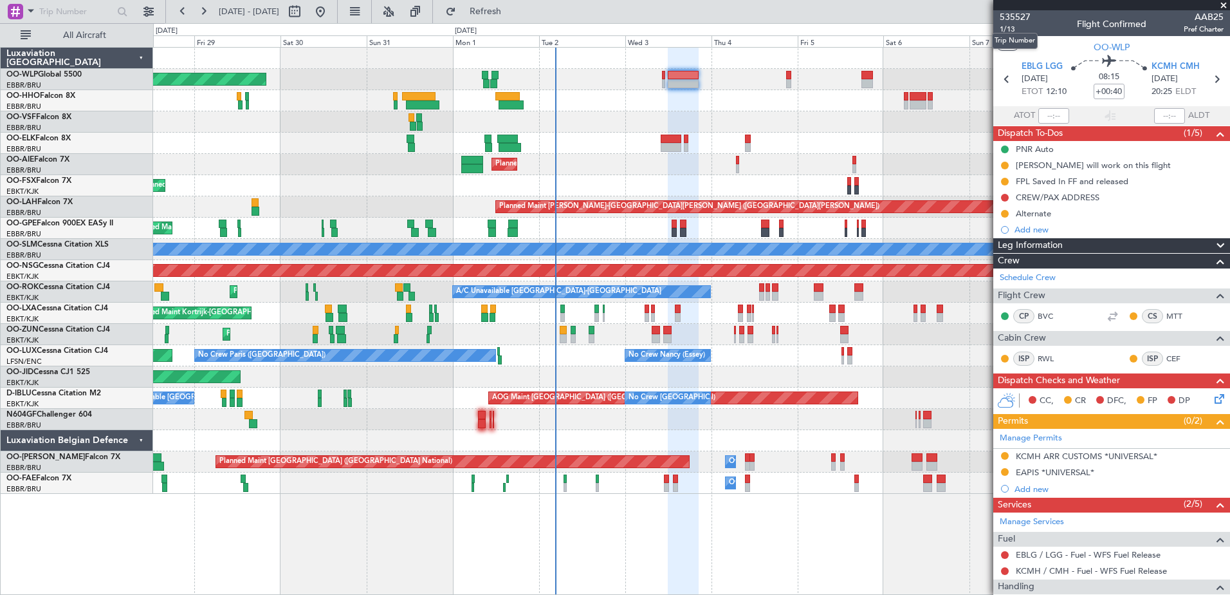
click at [1008, 29] on mat-tooltip-component "Trip Number" at bounding box center [1015, 41] width 64 height 34
click at [1010, 29] on span "1/13" at bounding box center [1015, 29] width 31 height 11
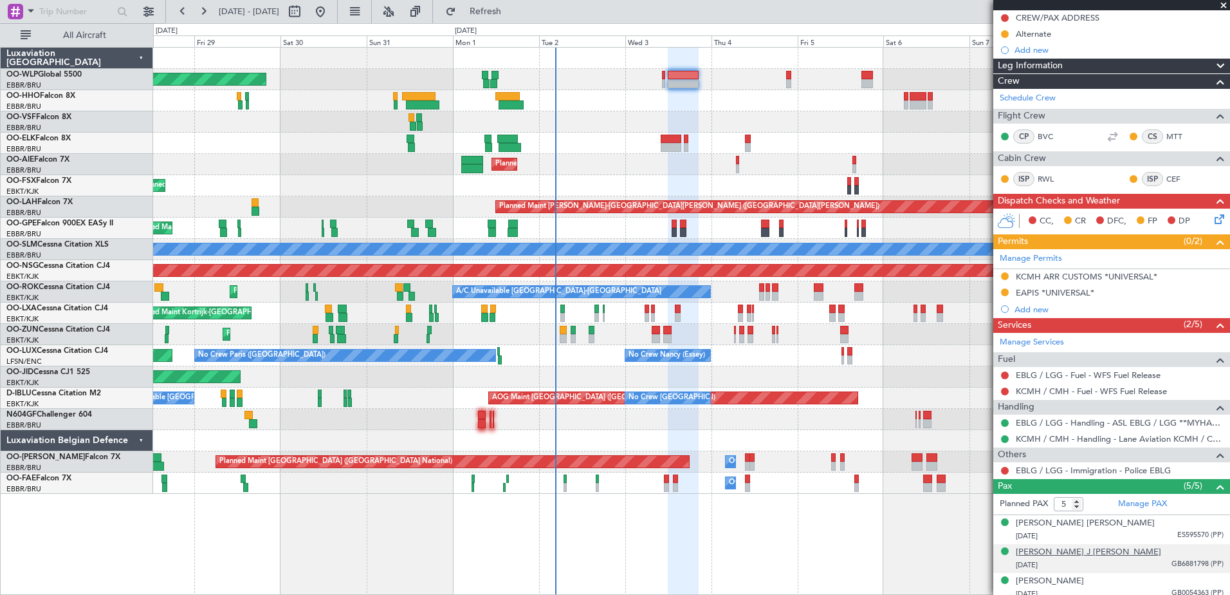
scroll to position [244, 0]
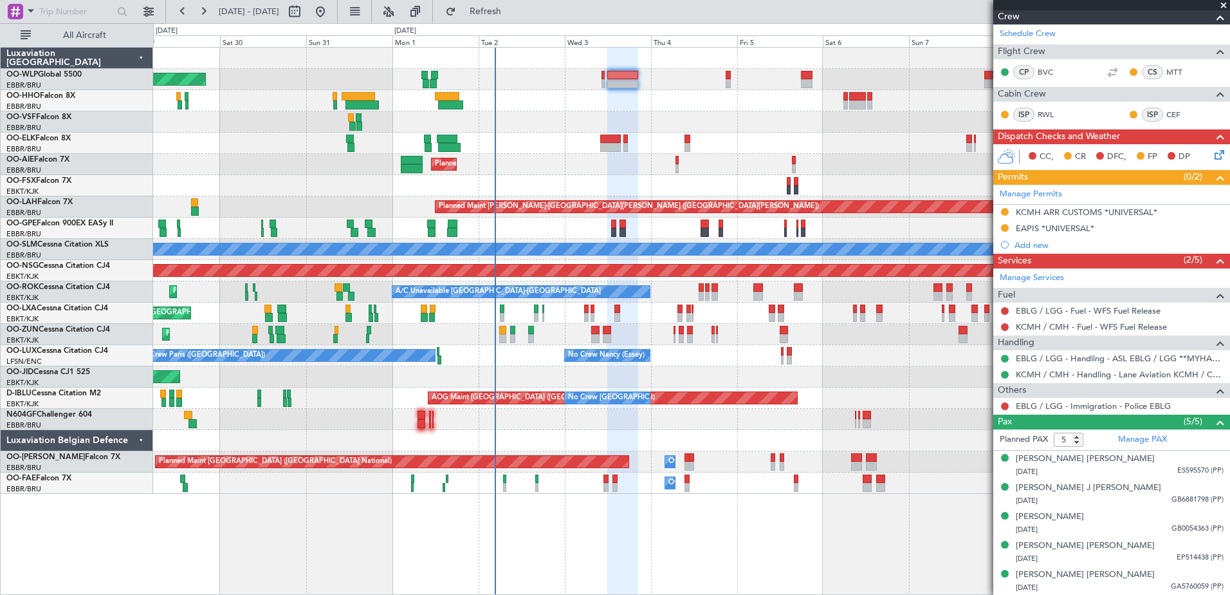
click at [636, 444] on div at bounding box center [691, 440] width 1077 height 21
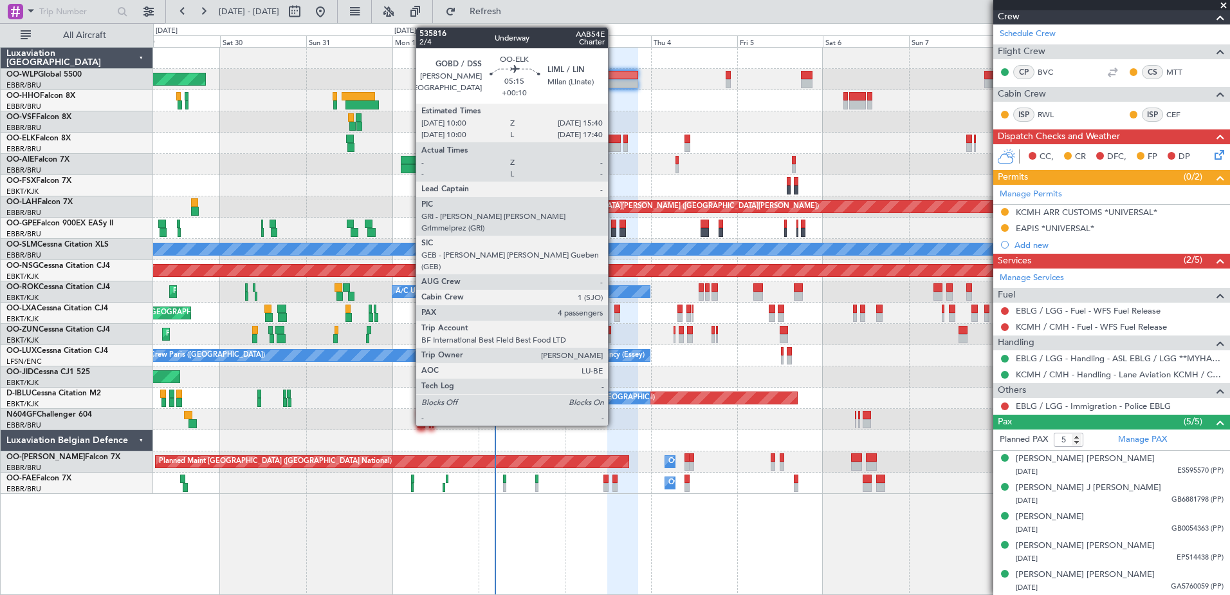
click at [614, 149] on div at bounding box center [610, 147] width 21 height 9
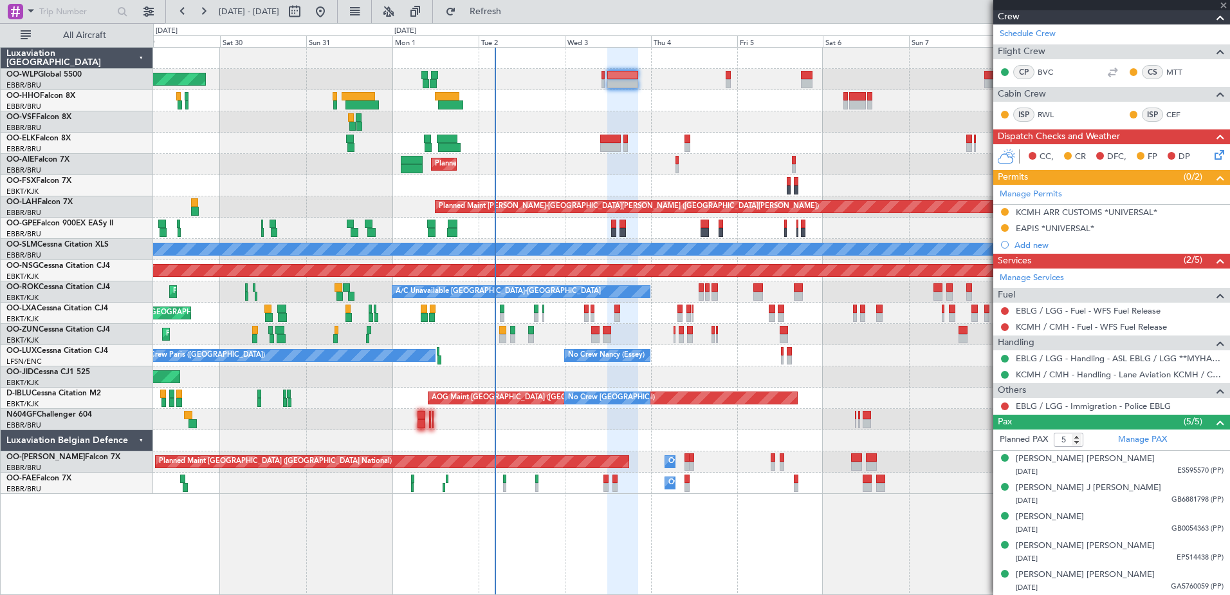
type input "+00:10"
type input "4"
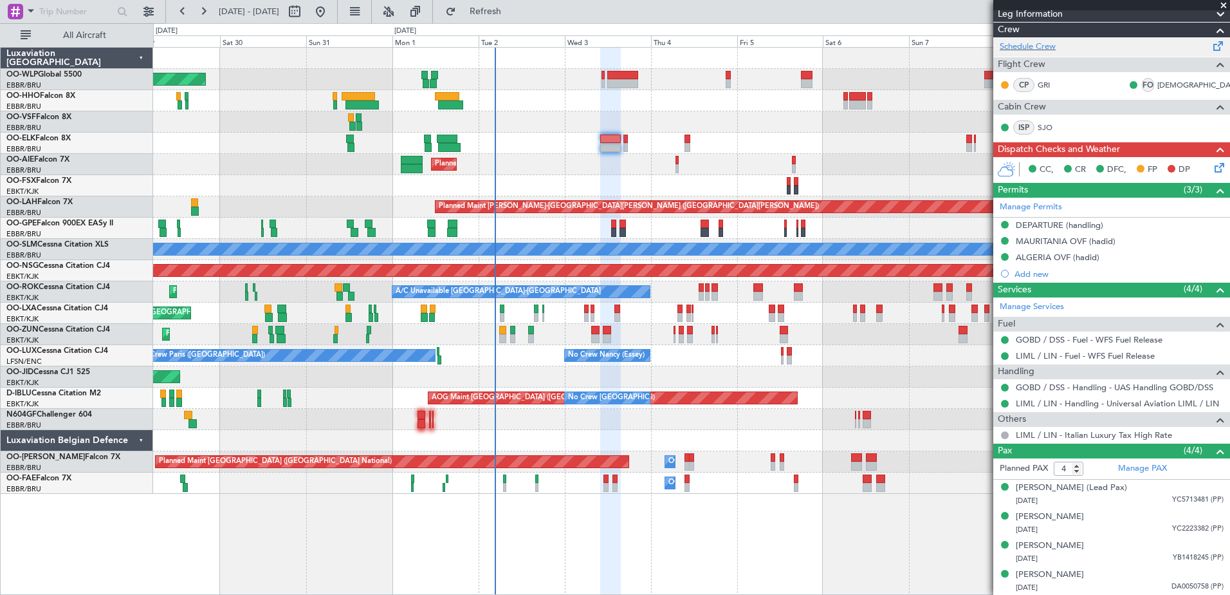
scroll to position [0, 0]
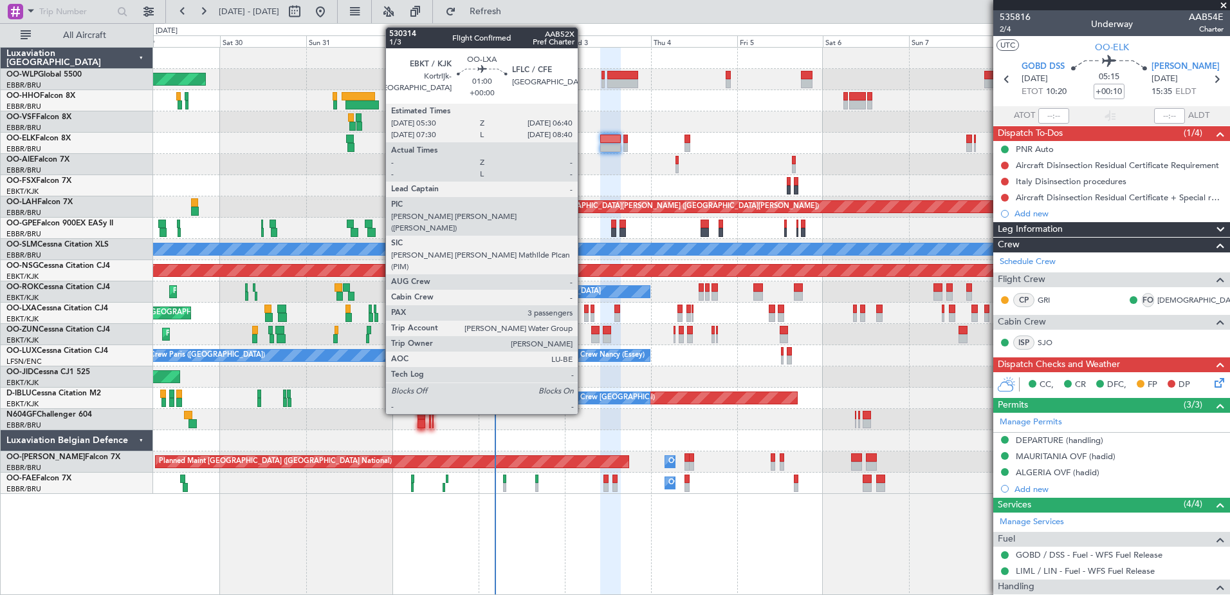
click at [584, 311] on div at bounding box center [586, 308] width 5 height 9
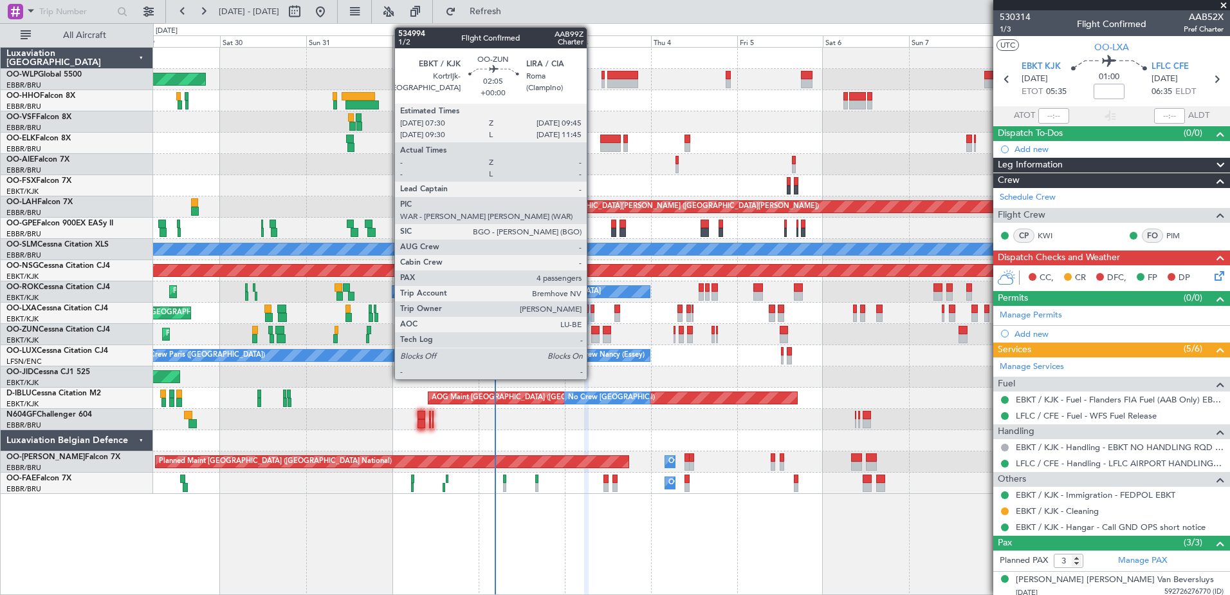
click at [593, 335] on div at bounding box center [595, 338] width 8 height 9
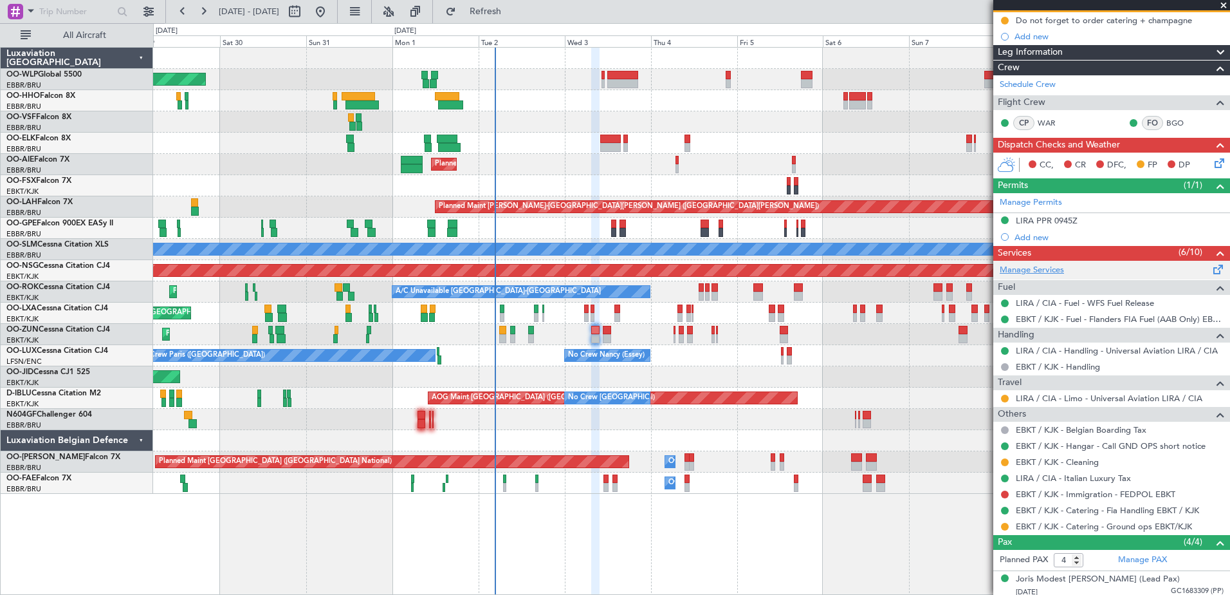
scroll to position [193, 0]
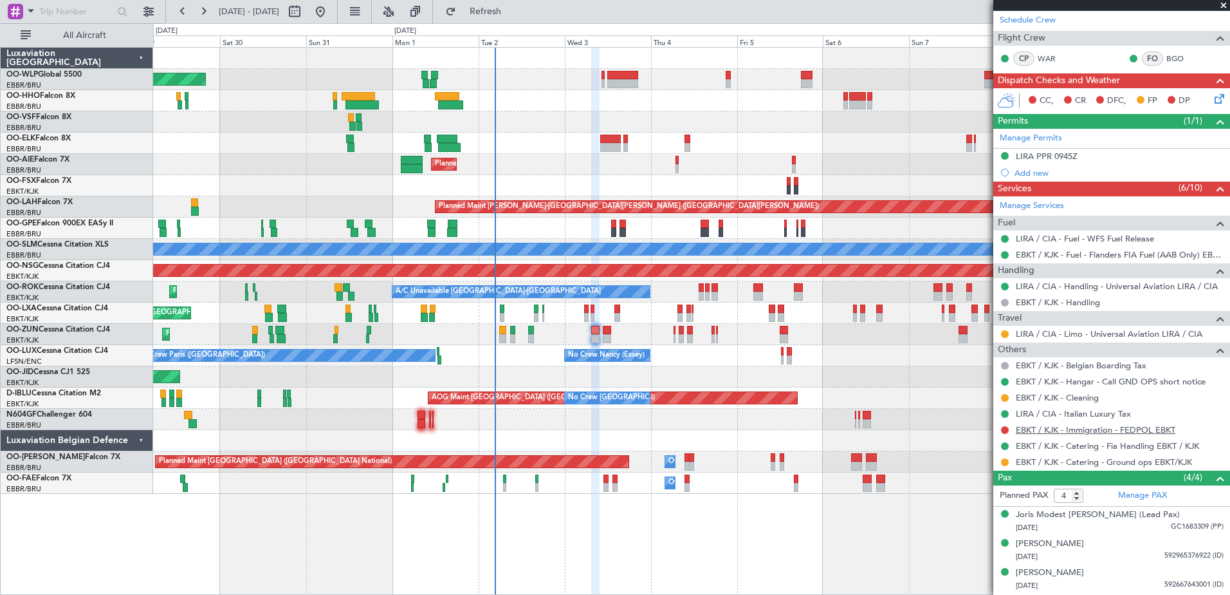
click at [1114, 425] on link "EBKT / KJK - Immigration - FEDPOL EBKT" at bounding box center [1096, 429] width 160 height 11
click at [513, 16] on span "Refresh" at bounding box center [486, 11] width 54 height 9
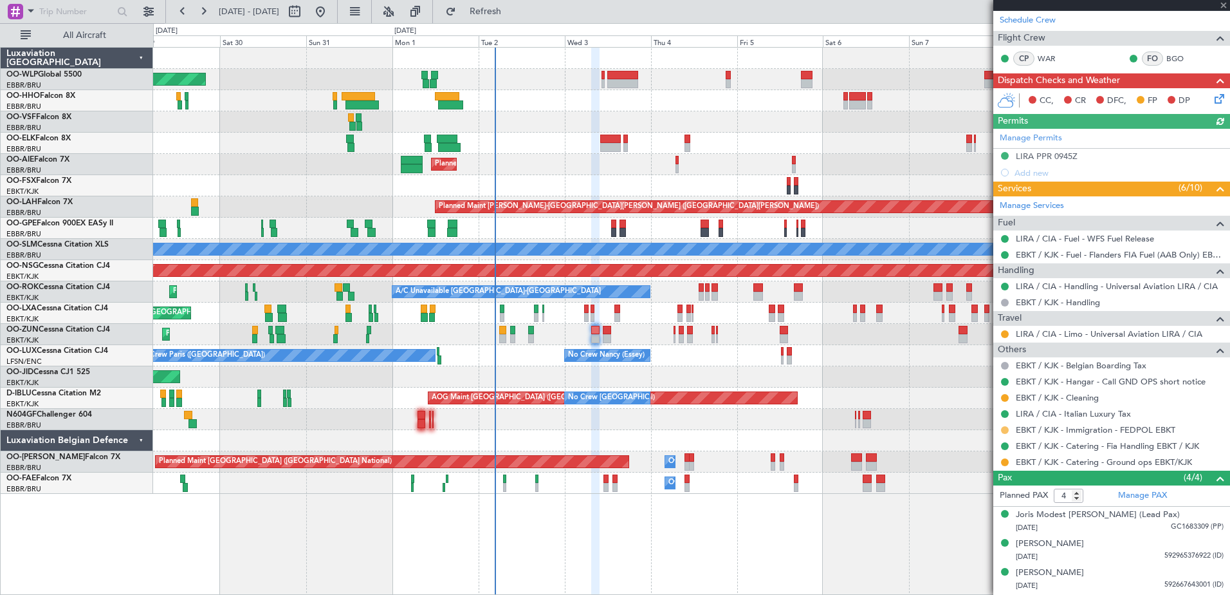
click at [1004, 431] on button at bounding box center [1005, 430] width 8 height 8
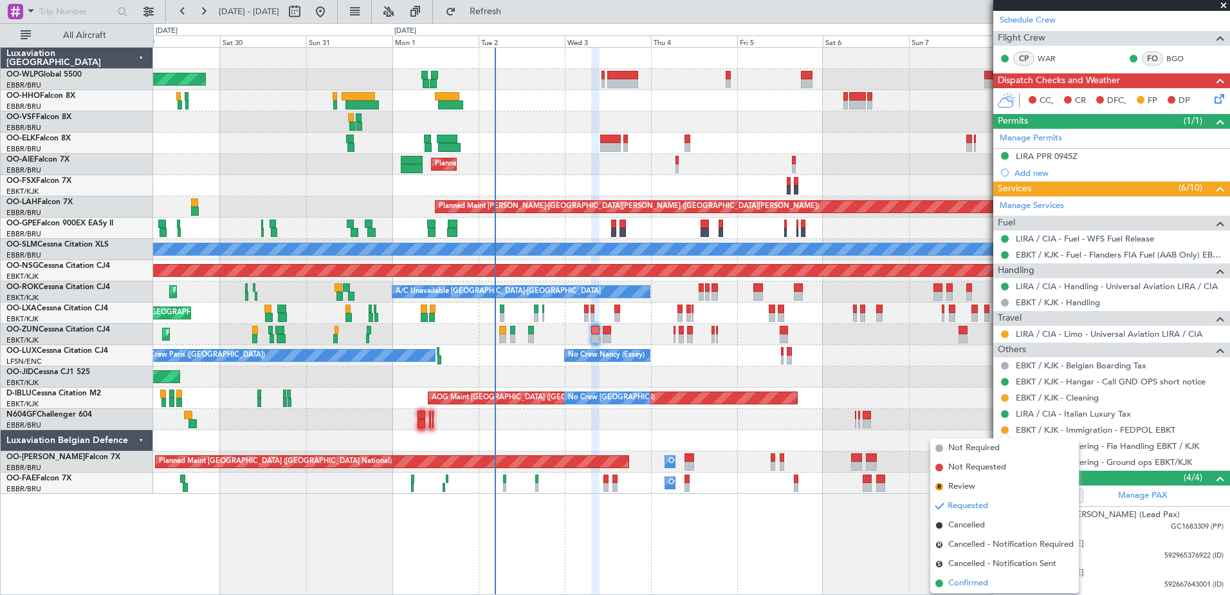
click at [969, 586] on span "Confirmed" at bounding box center [968, 583] width 40 height 13
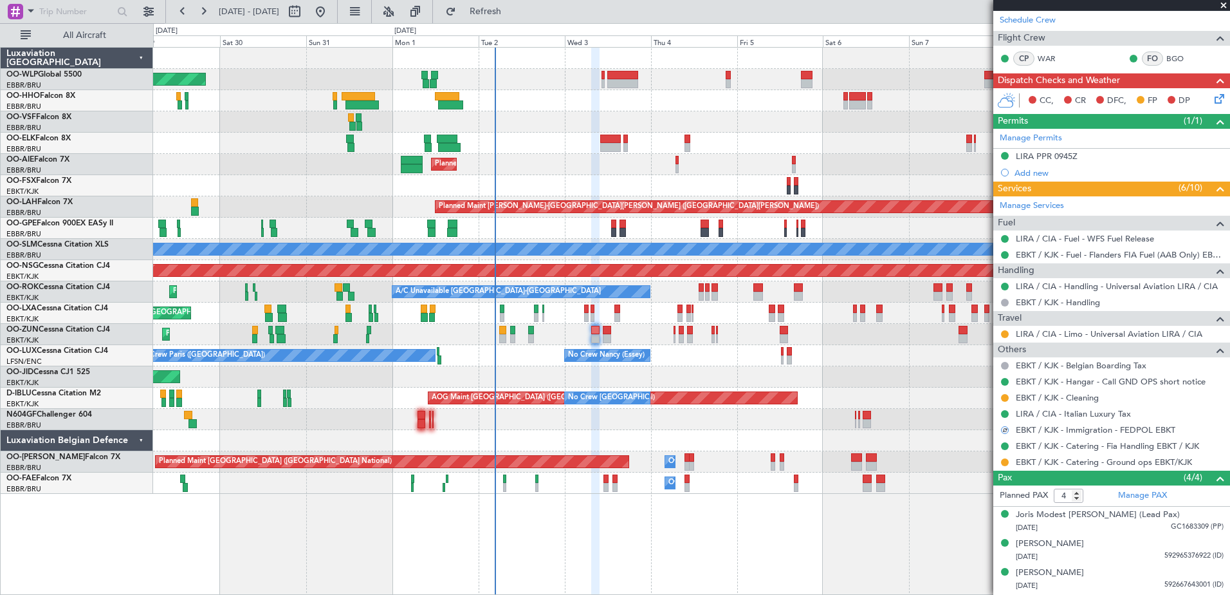
click at [602, 333] on div "Planned Maint Kortrijk-[GEOGRAPHIC_DATA]" at bounding box center [691, 334] width 1077 height 21
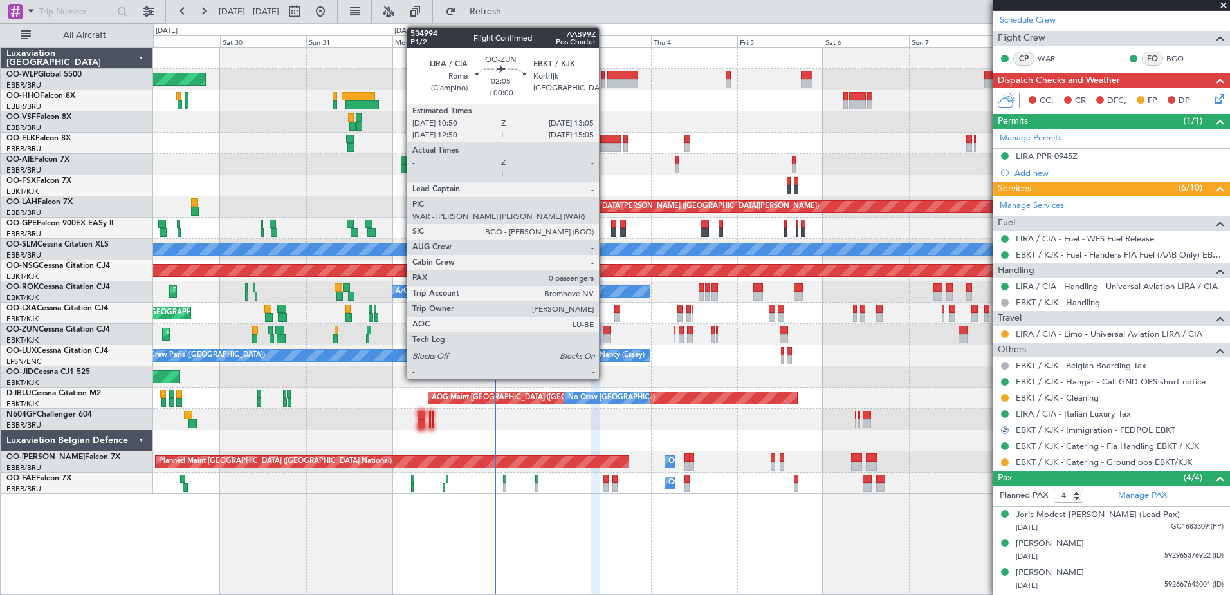
click at [605, 331] on div at bounding box center [607, 330] width 8 height 9
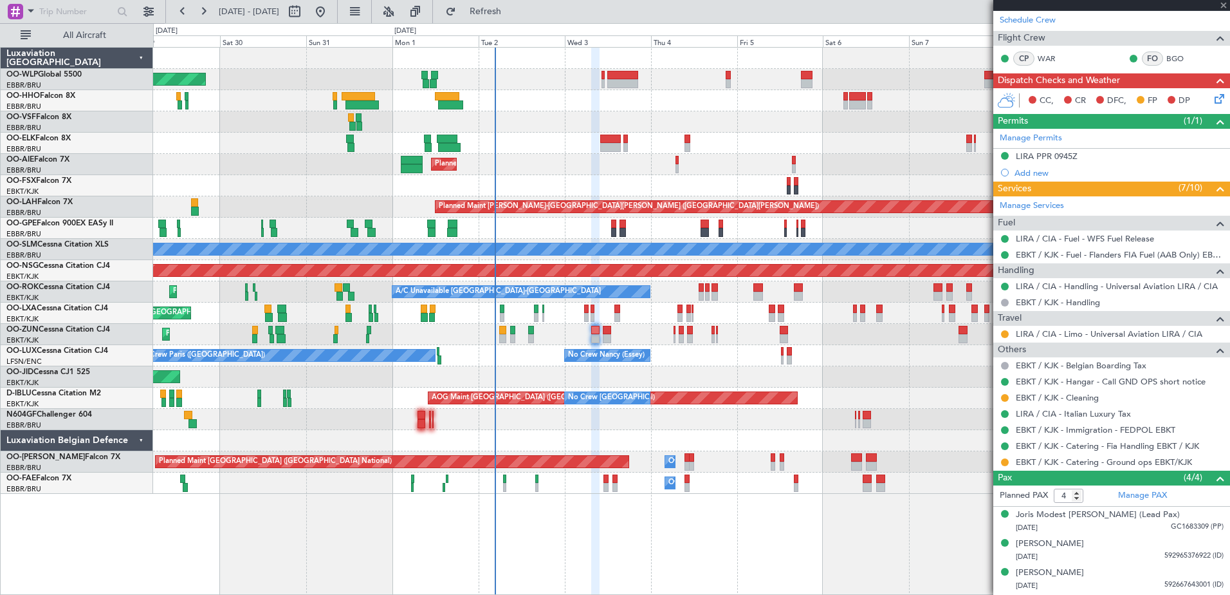
type input "0"
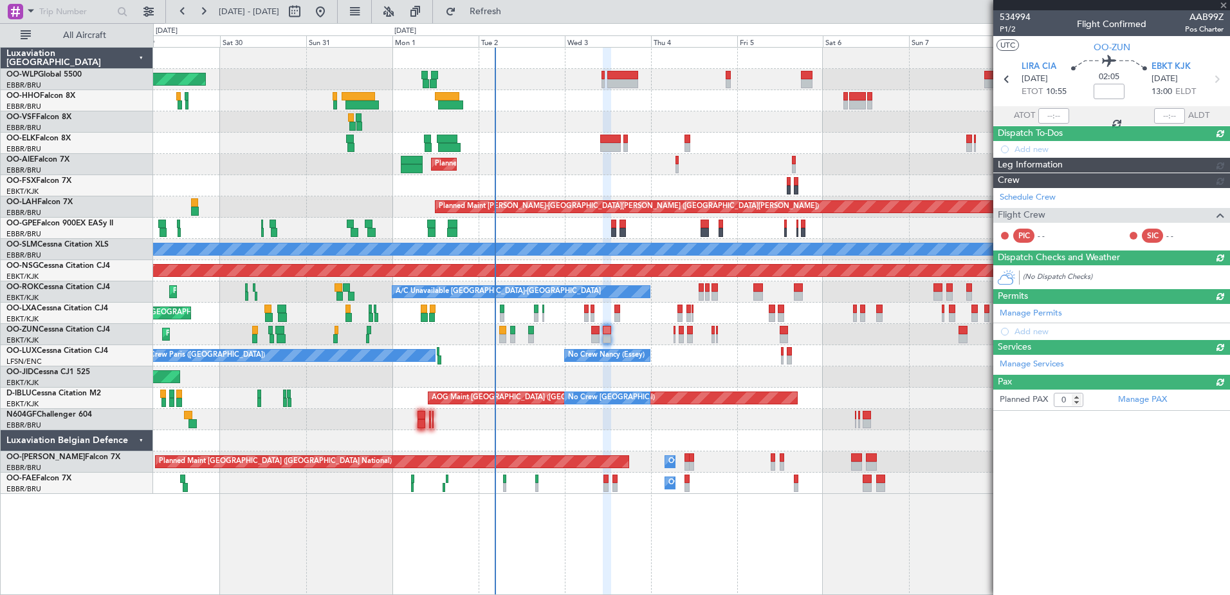
scroll to position [0, 0]
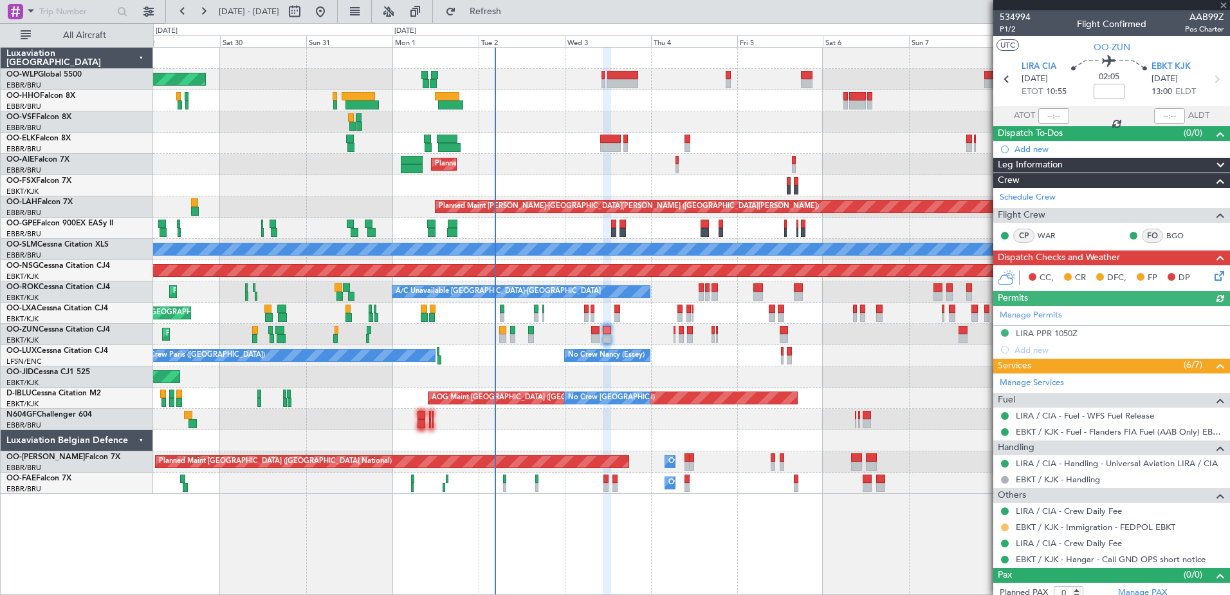
click at [1003, 528] on button at bounding box center [1005, 527] width 8 height 8
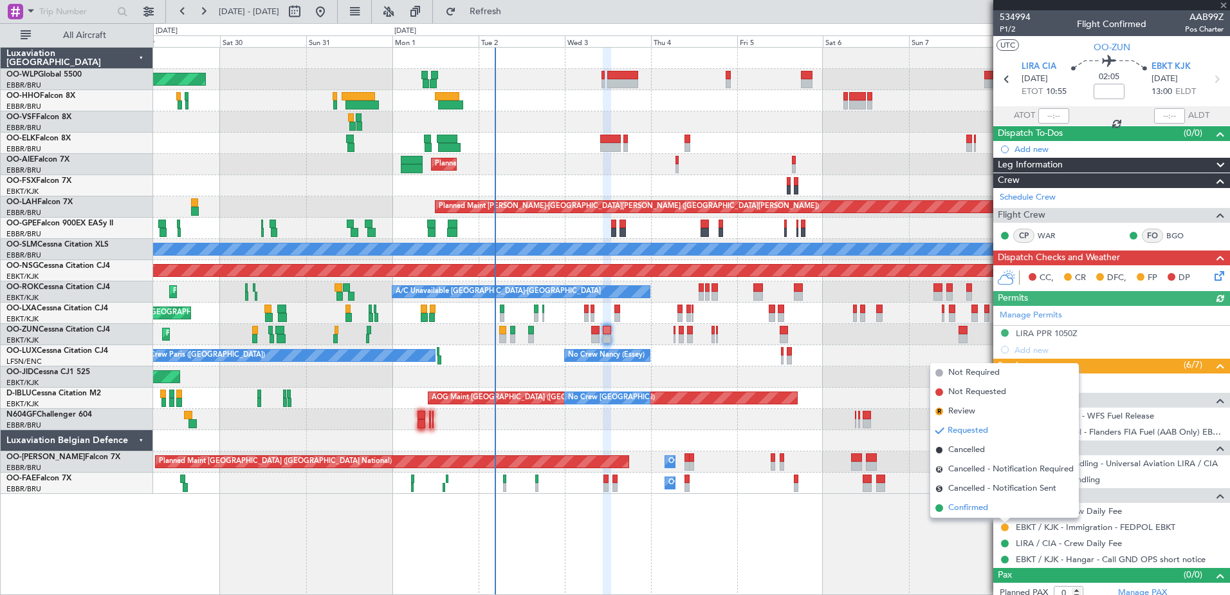
click at [975, 505] on span "Confirmed" at bounding box center [968, 507] width 40 height 13
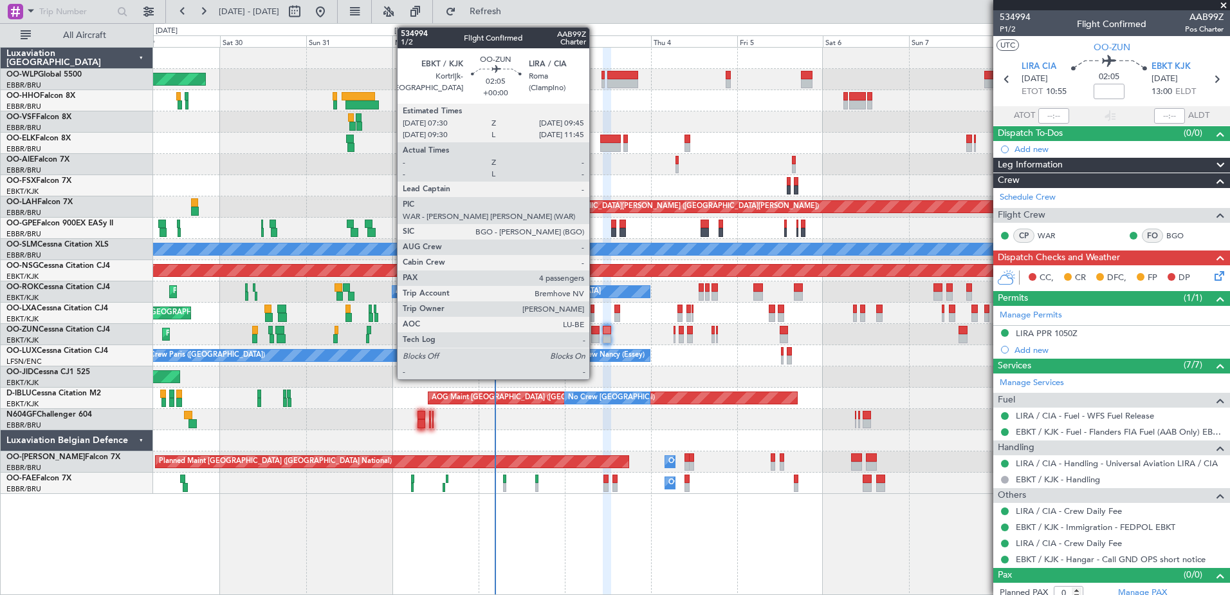
click at [595, 331] on div at bounding box center [595, 330] width 8 height 9
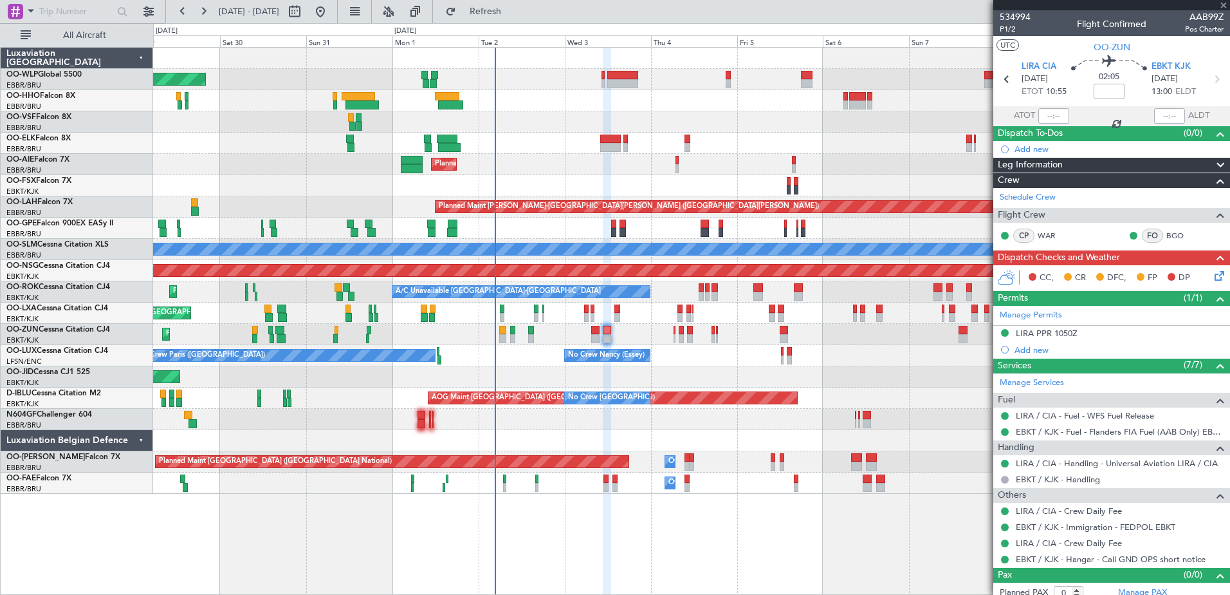
type input "4"
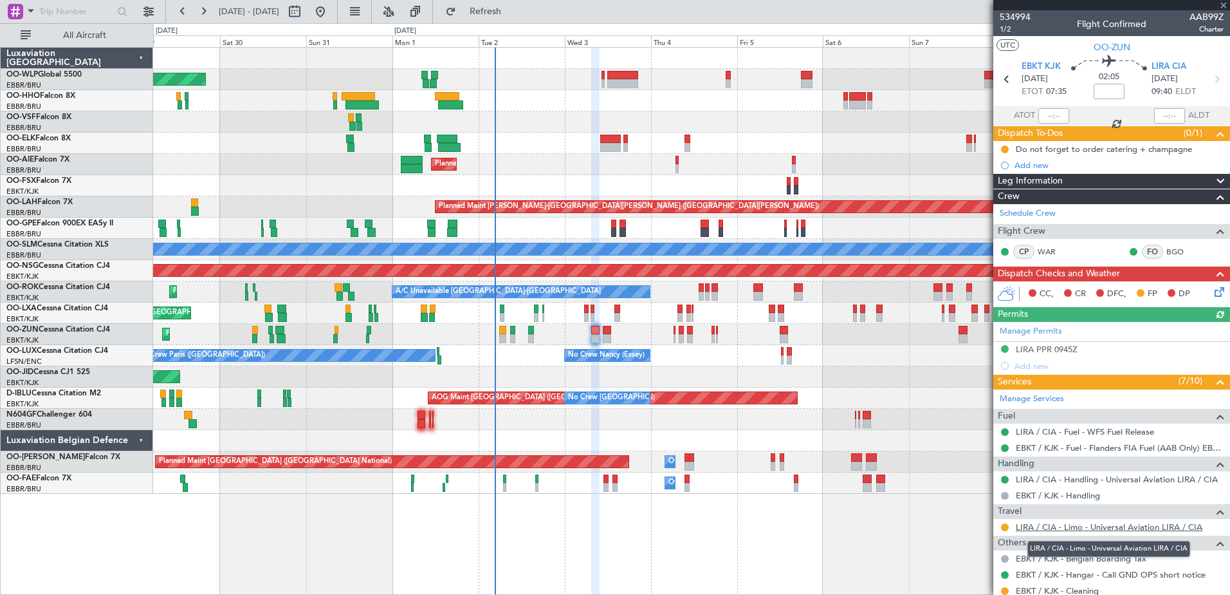
click at [1152, 524] on link "LIRA / CIA - Limo - Universal Aviation LIRA / CIA" at bounding box center [1109, 526] width 187 height 11
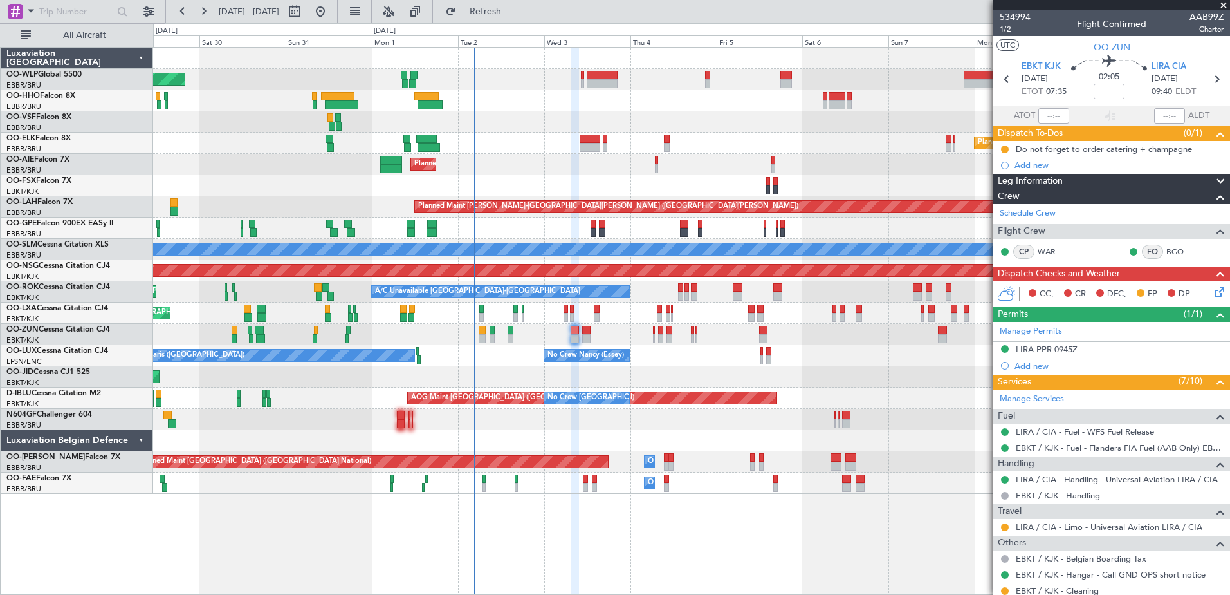
click at [659, 368] on div "Planned Maint Berlin (Brandenburg) Planned Maint Kortrijk-Wevelgem Planned Main…" at bounding box center [691, 271] width 1077 height 446
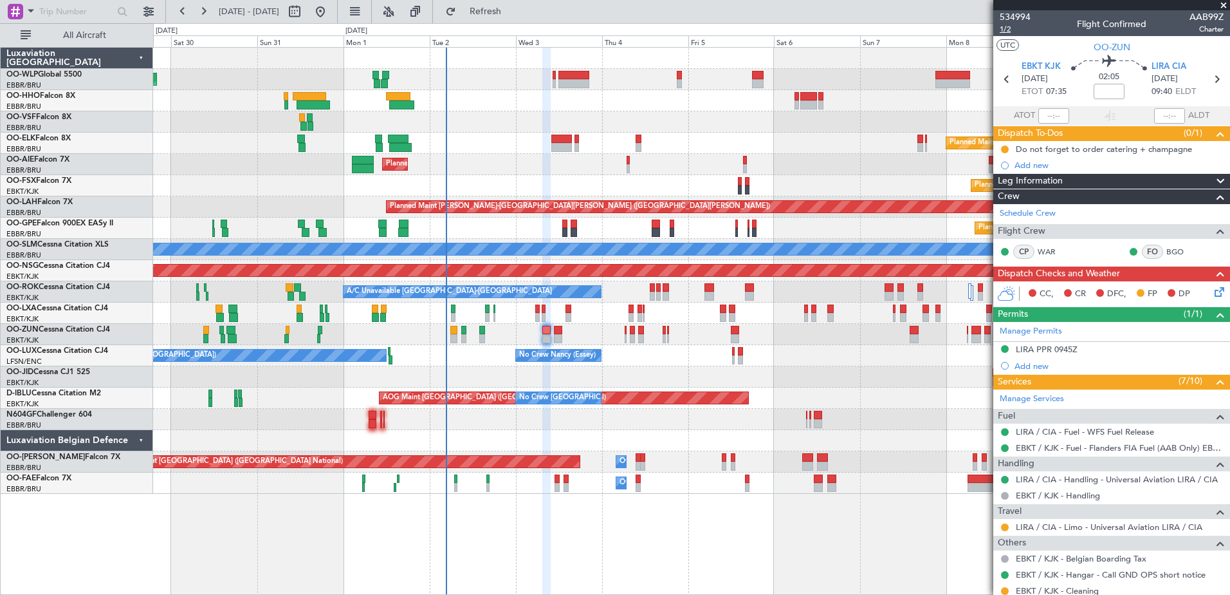
click at [1001, 28] on span "1/2" at bounding box center [1015, 29] width 31 height 11
click at [1212, 291] on icon at bounding box center [1217, 289] width 10 height 10
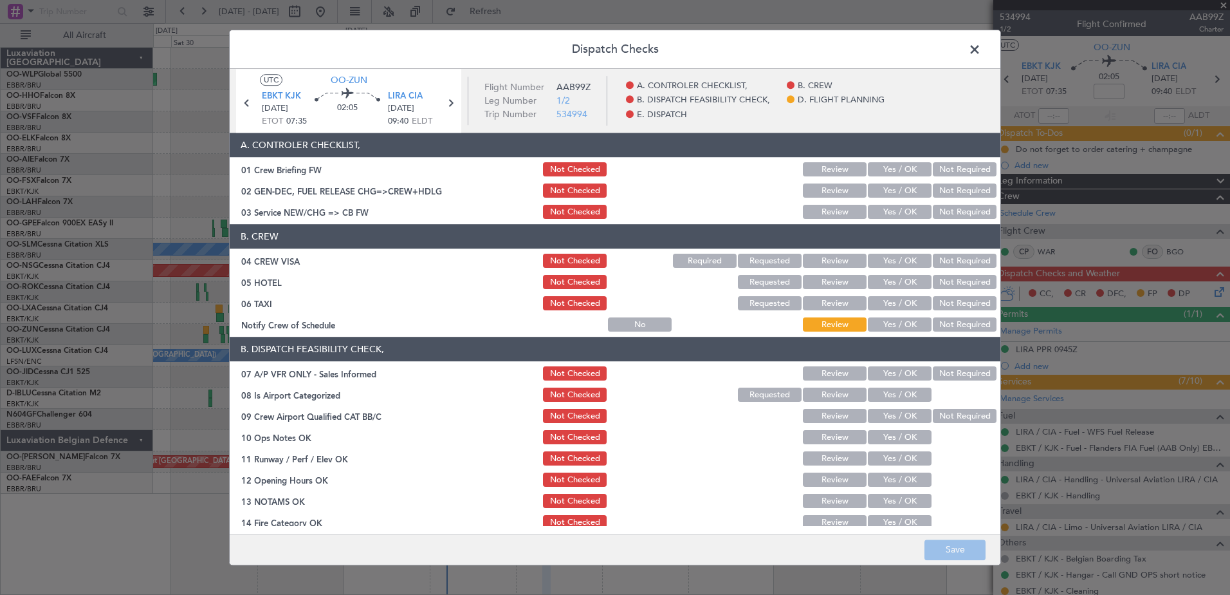
drag, startPoint x: 878, startPoint y: 214, endPoint x: 885, endPoint y: 208, distance: 9.1
click at [879, 213] on button "Yes / OK" at bounding box center [900, 212] width 64 height 14
click at [906, 191] on button "Yes / OK" at bounding box center [900, 191] width 64 height 14
click at [962, 258] on button "Not Required" at bounding box center [965, 261] width 64 height 14
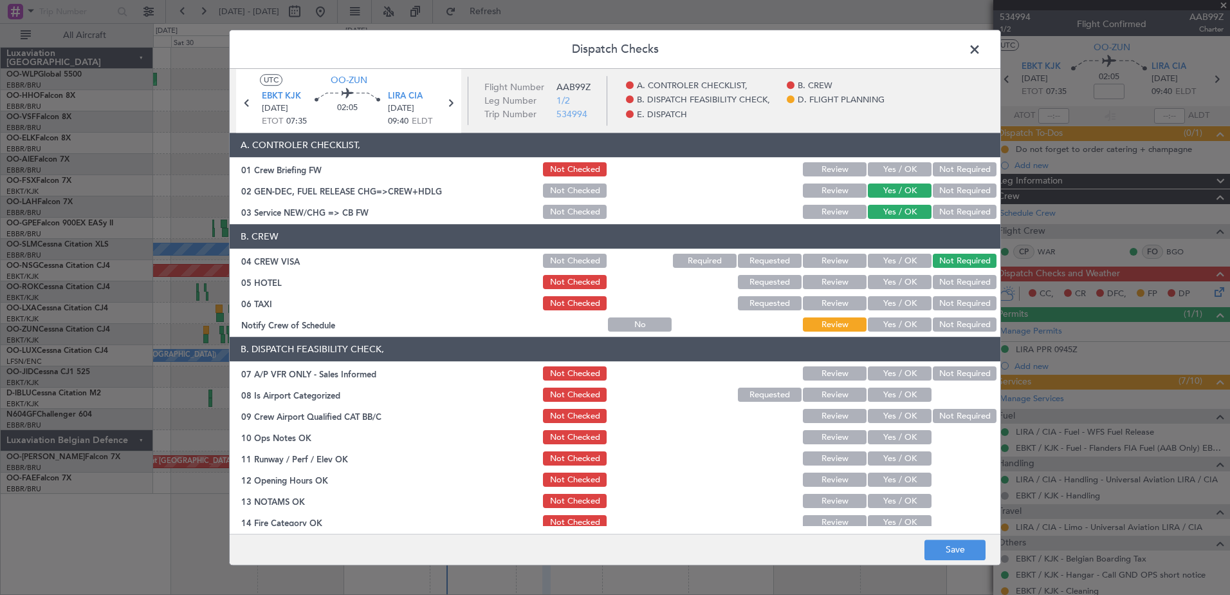
click at [958, 279] on button "Not Required" at bounding box center [965, 282] width 64 height 14
click at [956, 302] on button "Not Required" at bounding box center [965, 304] width 64 height 14
click at [913, 326] on button "Yes / OK" at bounding box center [900, 325] width 64 height 14
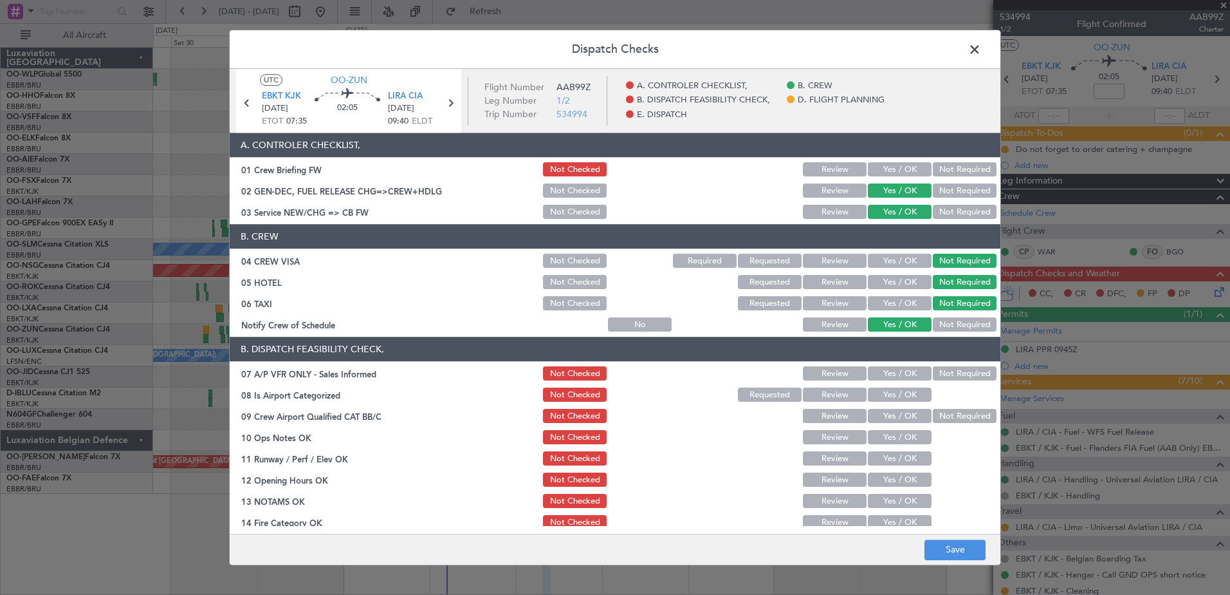
click at [952, 374] on button "Not Required" at bounding box center [965, 374] width 64 height 14
click at [899, 398] on button "Yes / OK" at bounding box center [900, 395] width 64 height 14
click at [945, 407] on div "Not Required" at bounding box center [963, 416] width 65 height 18
click at [943, 411] on button "Not Required" at bounding box center [965, 416] width 64 height 14
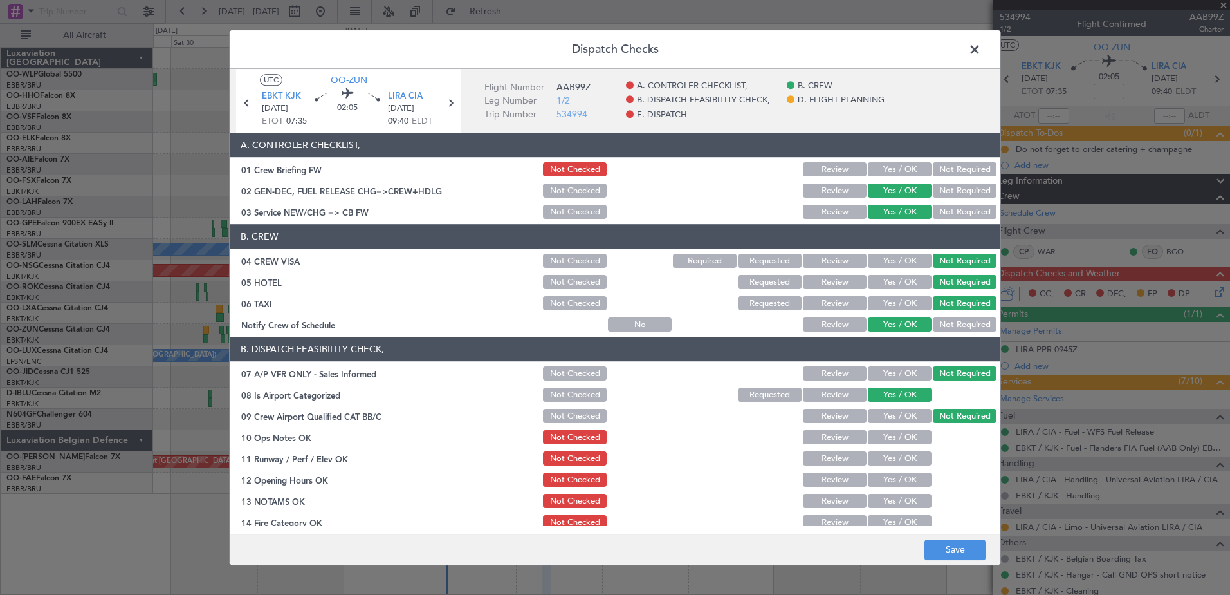
click at [896, 438] on button "Yes / OK" at bounding box center [900, 437] width 64 height 14
click at [888, 467] on div "Yes / OK" at bounding box center [898, 459] width 65 height 18
click at [893, 452] on button "Yes / OK" at bounding box center [900, 459] width 64 height 14
click at [892, 482] on button "Yes / OK" at bounding box center [900, 480] width 64 height 14
click at [895, 500] on button "Yes / OK" at bounding box center [900, 501] width 64 height 14
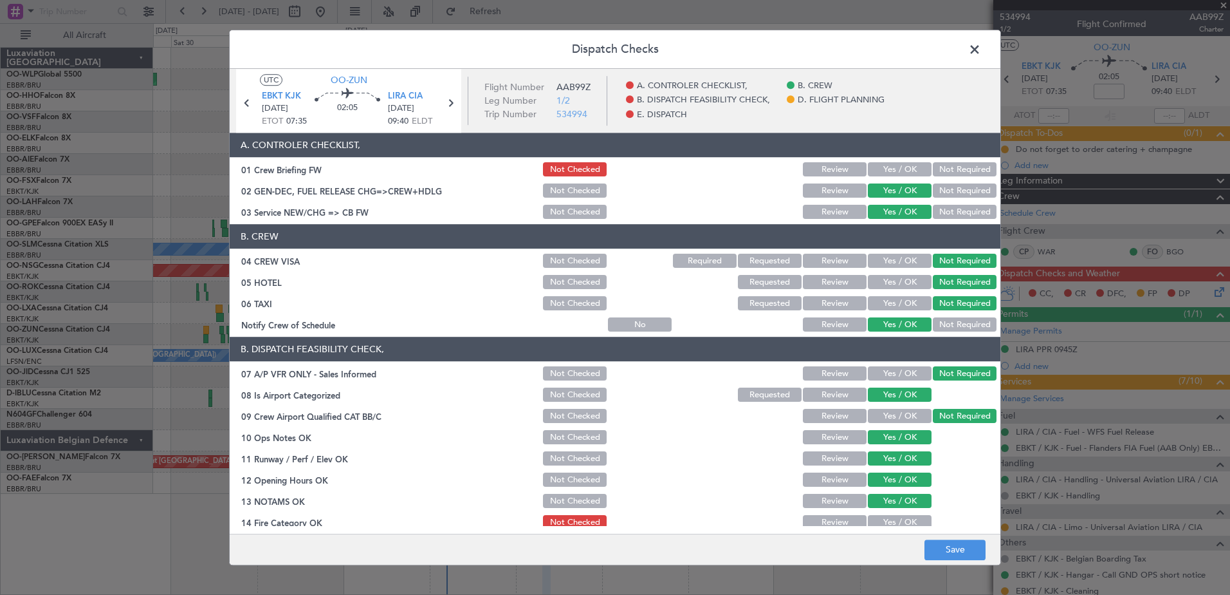
click at [901, 524] on button "Yes / OK" at bounding box center [900, 522] width 64 height 14
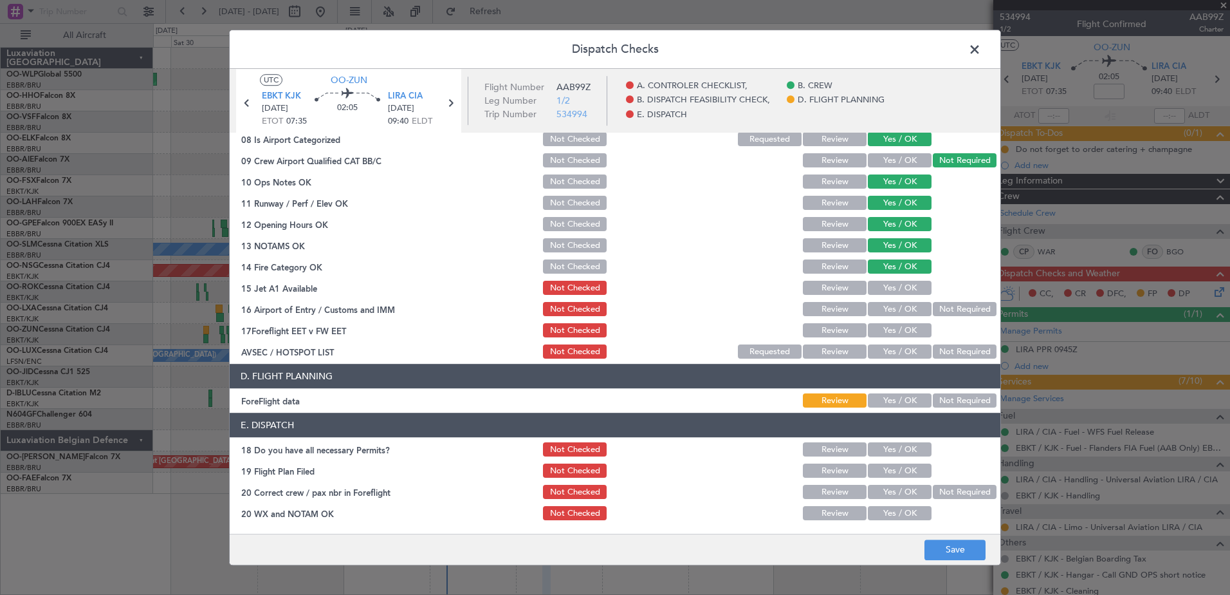
click at [891, 287] on button "Yes / OK" at bounding box center [900, 288] width 64 height 14
click at [841, 258] on div "Review" at bounding box center [833, 267] width 65 height 18
click at [837, 264] on button "Review" at bounding box center [835, 267] width 64 height 14
drag, startPoint x: 909, startPoint y: 270, endPoint x: 874, endPoint y: 256, distance: 38.1
click at [909, 270] on button "Yes / OK" at bounding box center [900, 267] width 64 height 14
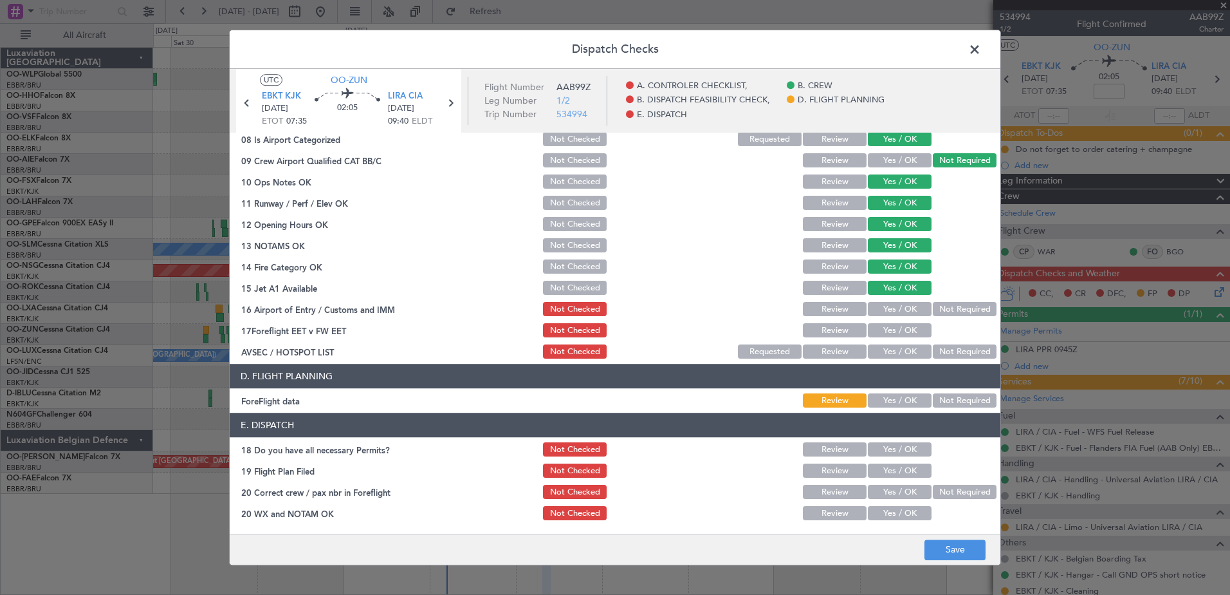
click at [833, 245] on button "Review" at bounding box center [835, 246] width 64 height 14
click at [945, 307] on button "Not Required" at bounding box center [965, 309] width 64 height 14
click at [933, 348] on button "Not Required" at bounding box center [965, 352] width 64 height 14
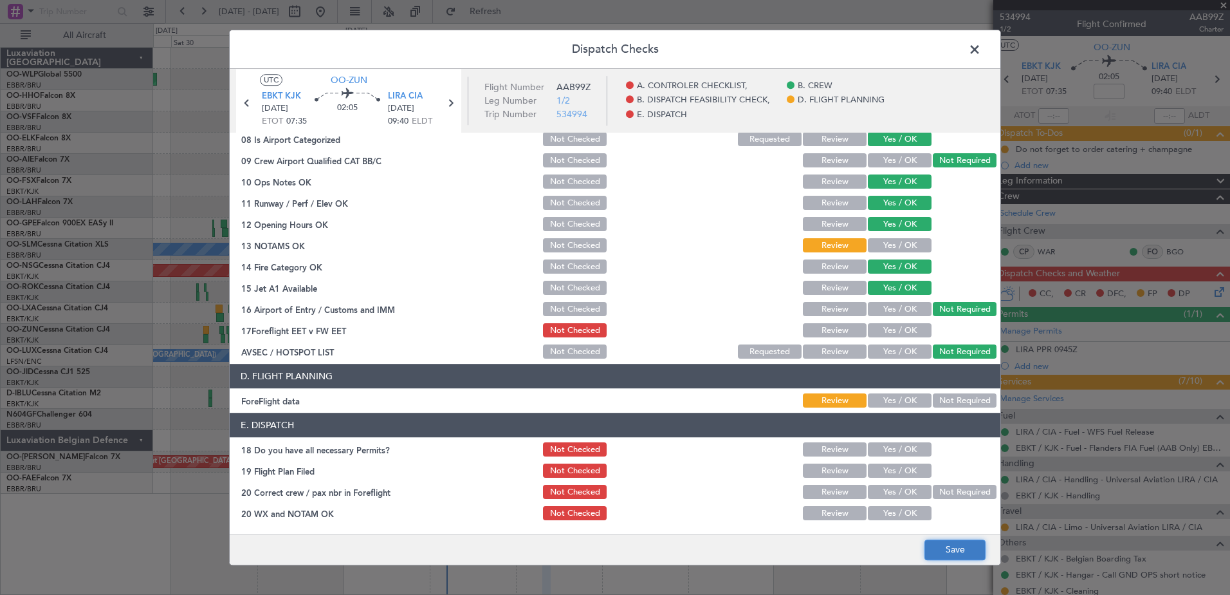
click at [976, 555] on button "Save" at bounding box center [955, 549] width 61 height 21
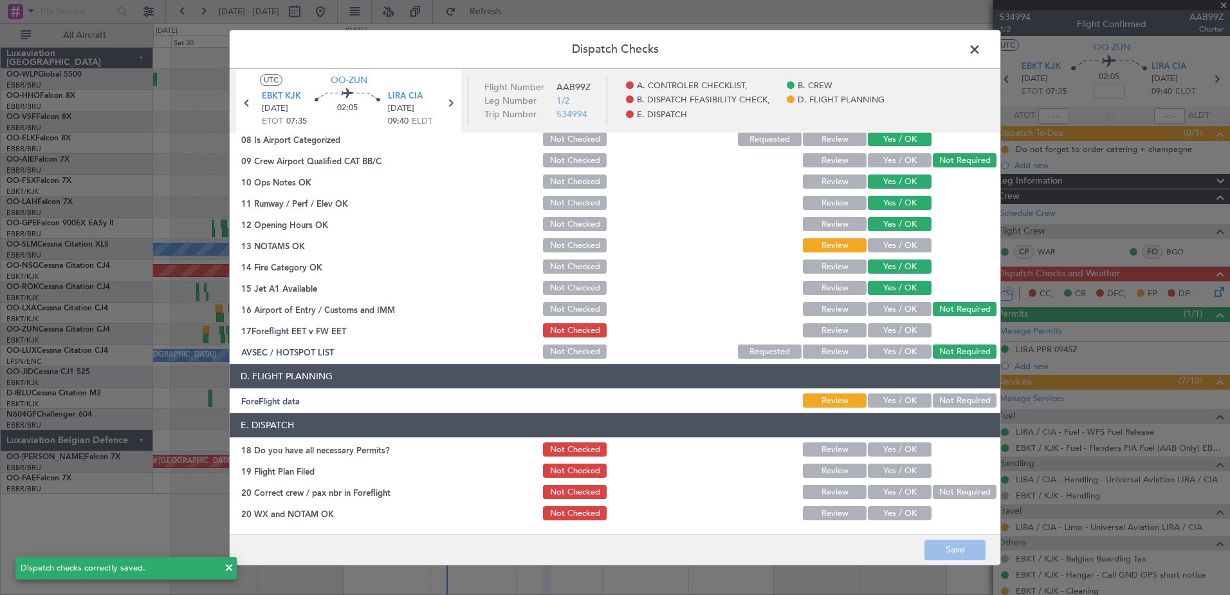
click at [981, 50] on span at bounding box center [981, 53] width 0 height 26
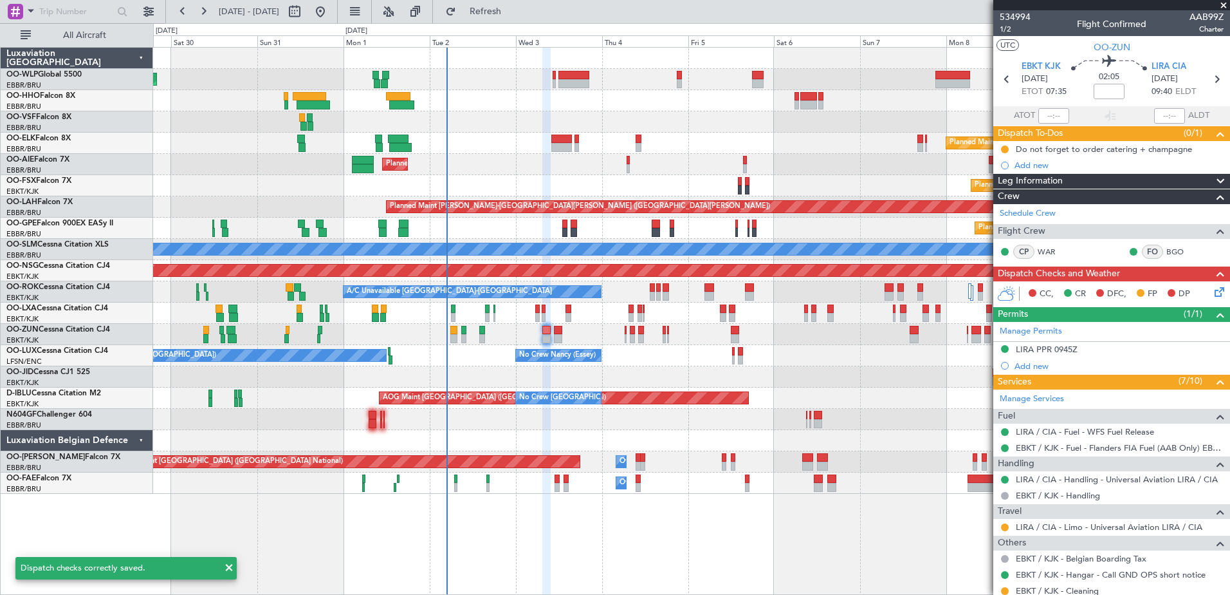
scroll to position [220, 0]
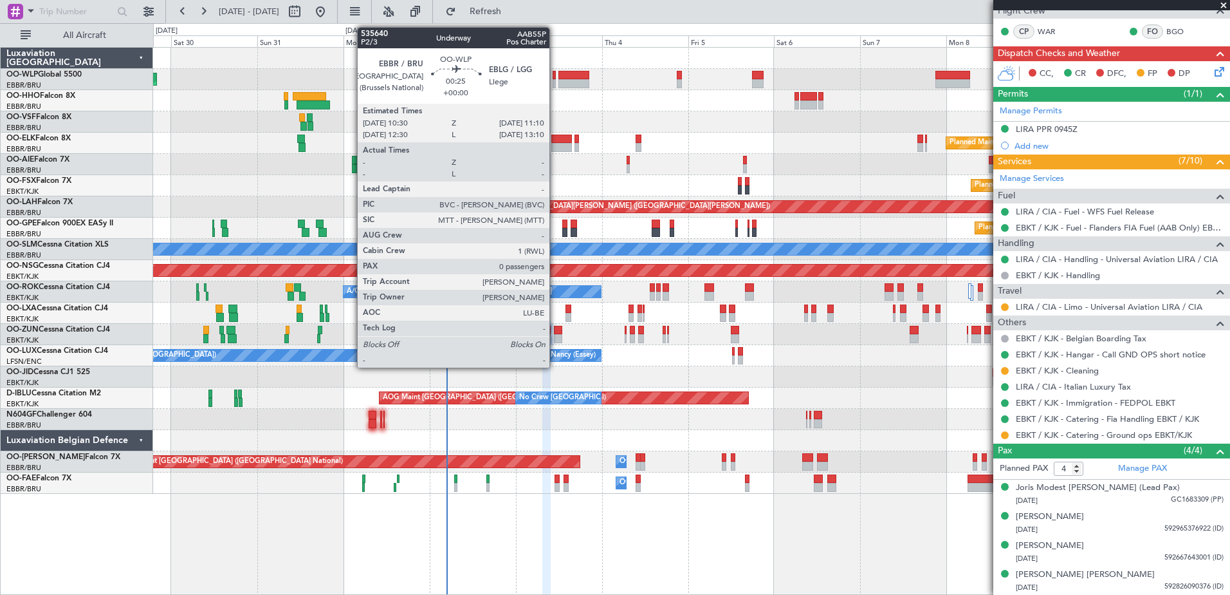
click at [574, 86] on div at bounding box center [574, 83] width 31 height 9
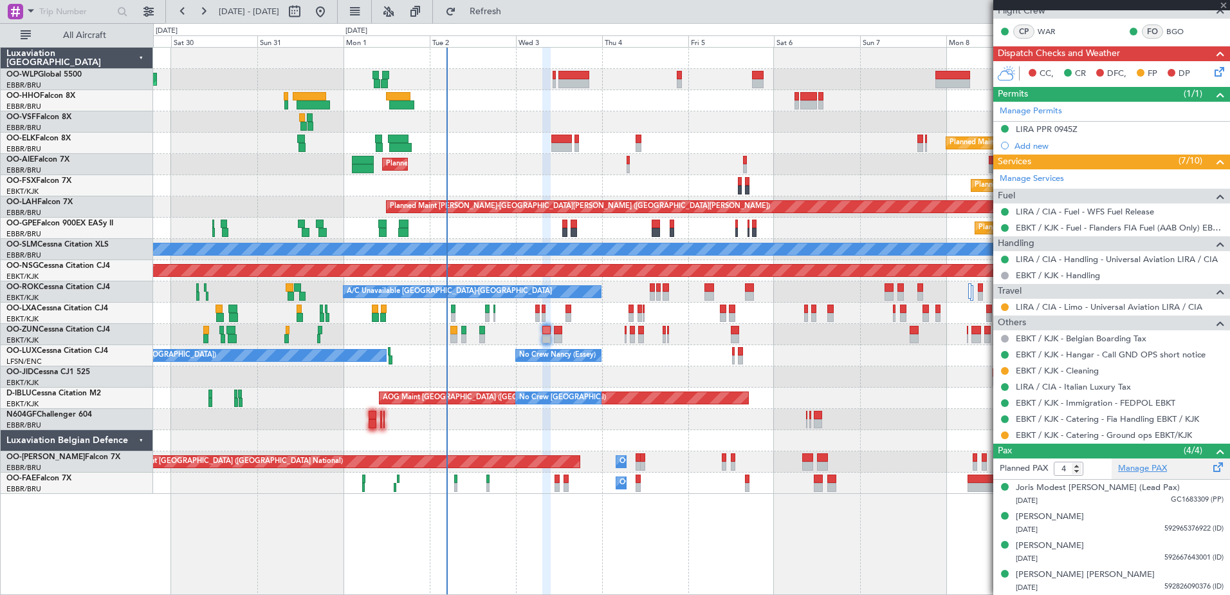
type input "+00:40"
type input "5"
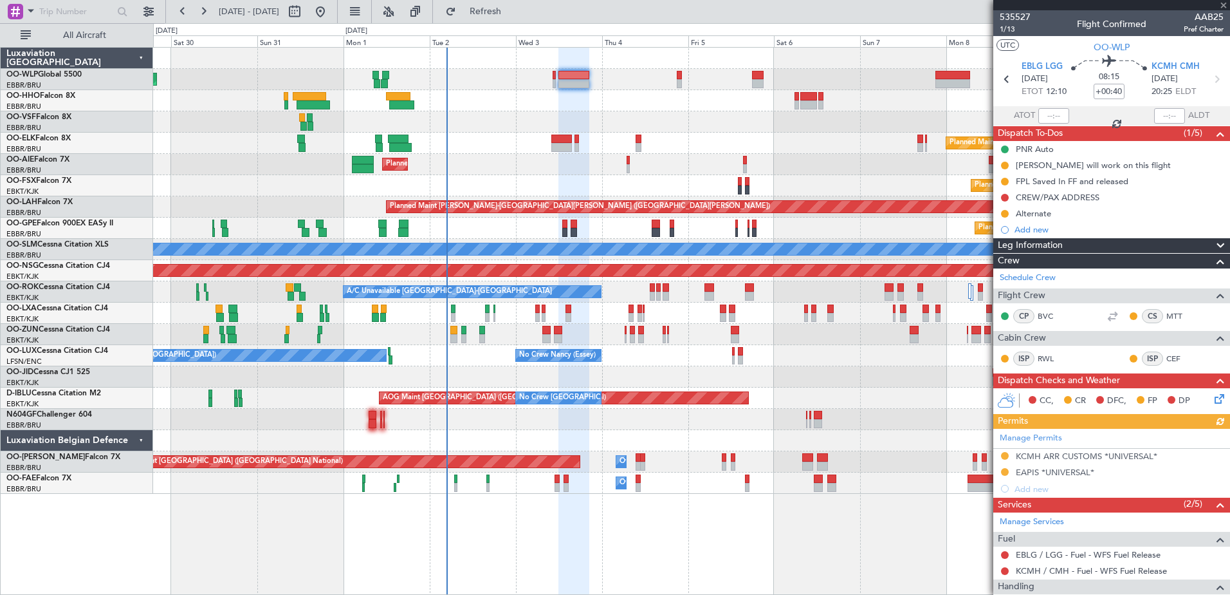
scroll to position [244, 0]
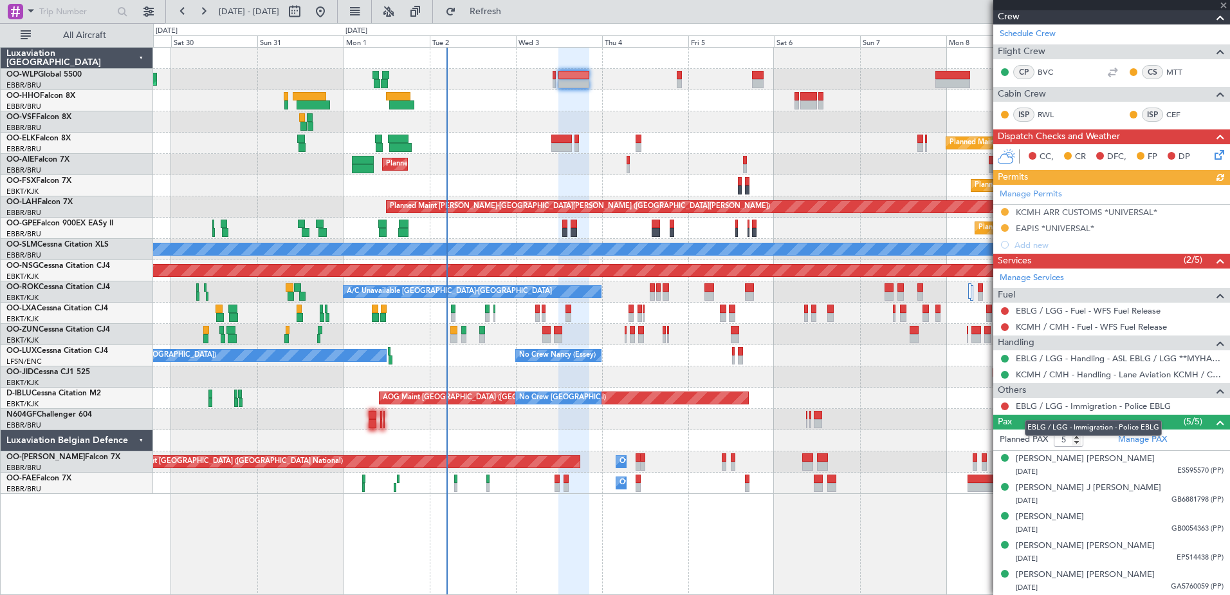
click at [1151, 444] on mat-tooltip-component "EBLG / LGG - Immigration - Police EBLG" at bounding box center [1093, 428] width 155 height 34
click at [1143, 438] on link "Manage PAX" at bounding box center [1142, 439] width 49 height 13
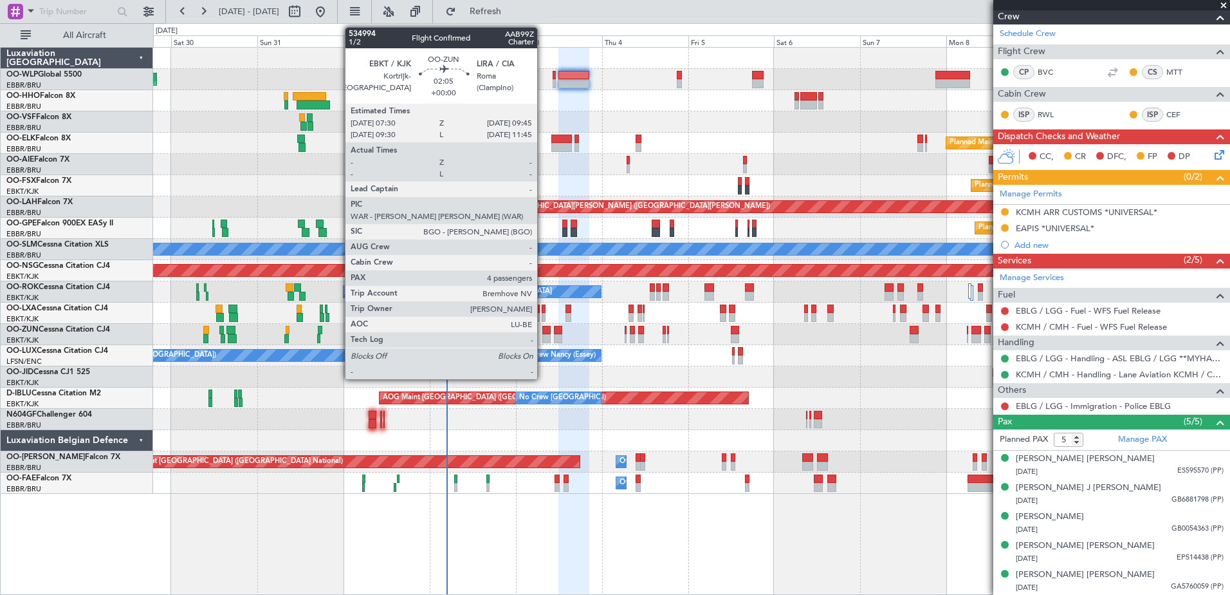
click at [543, 333] on div at bounding box center [546, 330] width 8 height 9
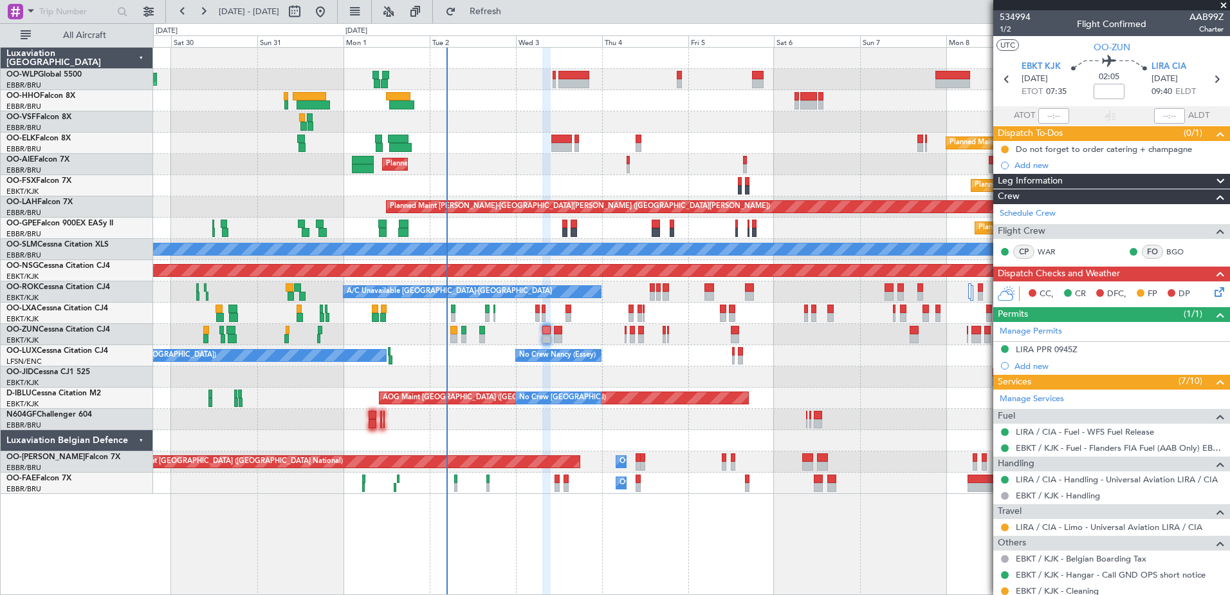
scroll to position [220, 0]
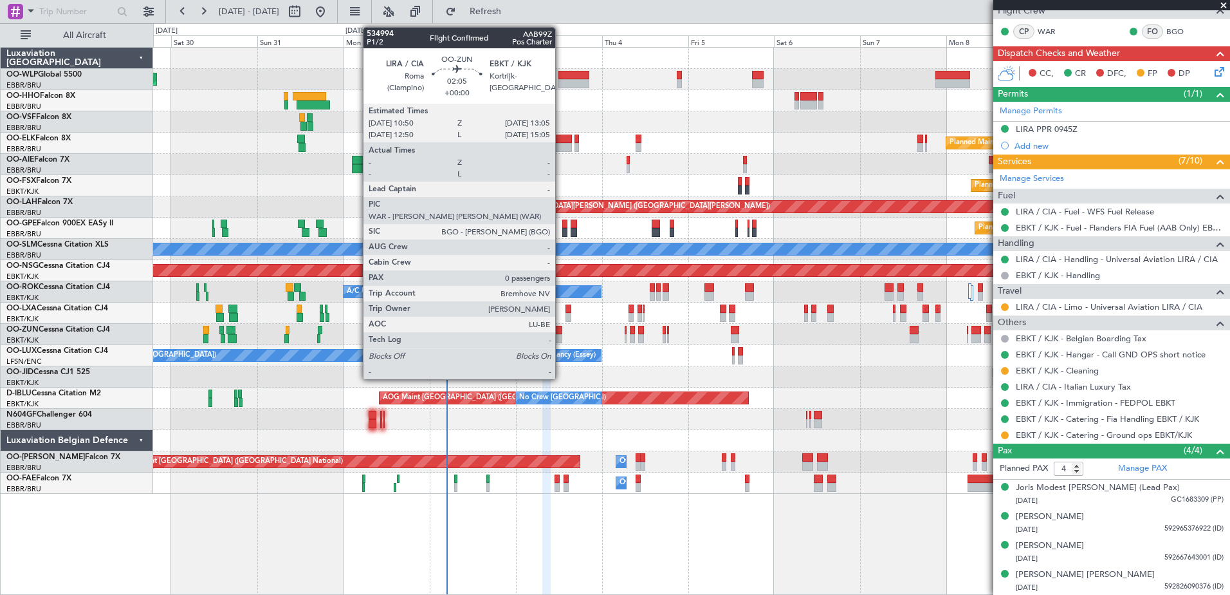
click at [561, 335] on div at bounding box center [558, 338] width 8 height 9
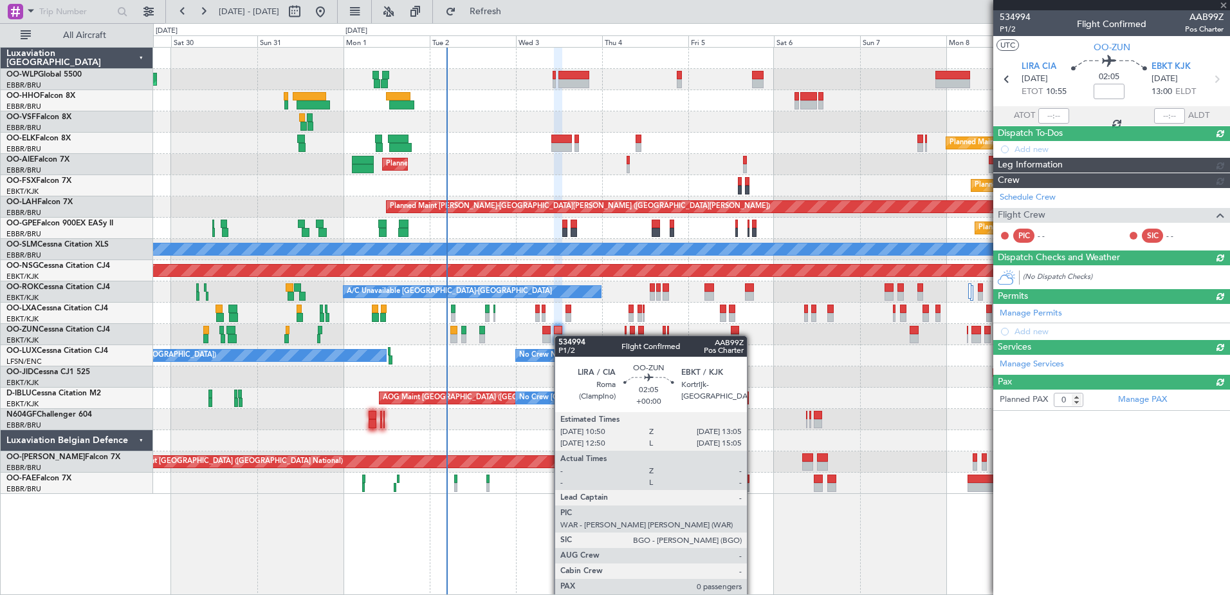
scroll to position [0, 0]
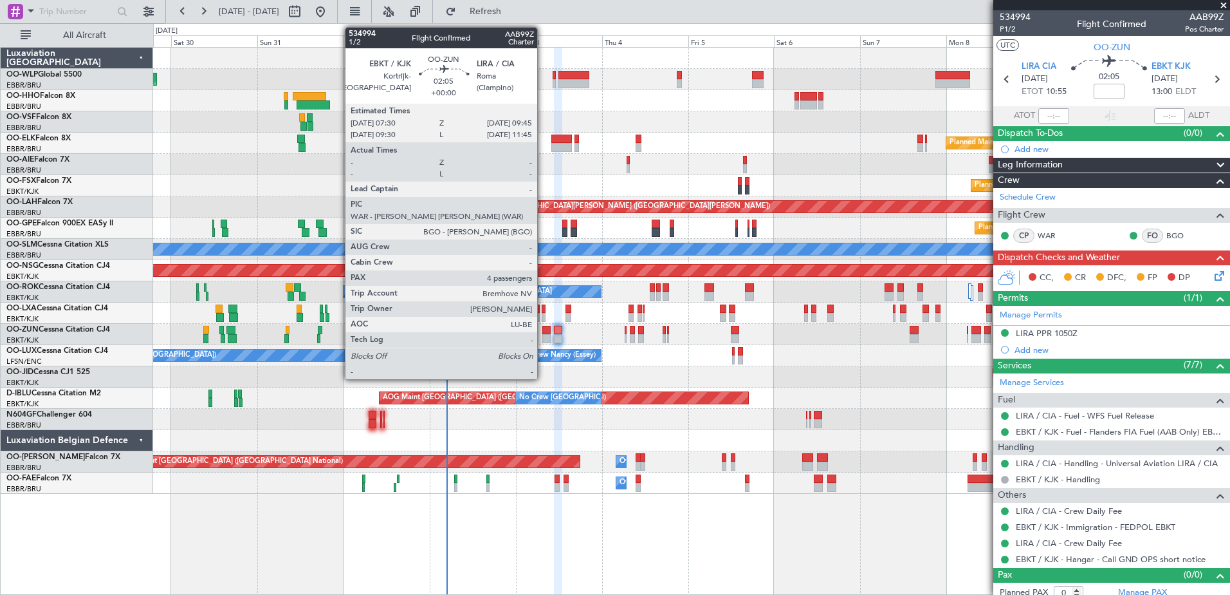
click at [543, 338] on div at bounding box center [546, 338] width 8 height 9
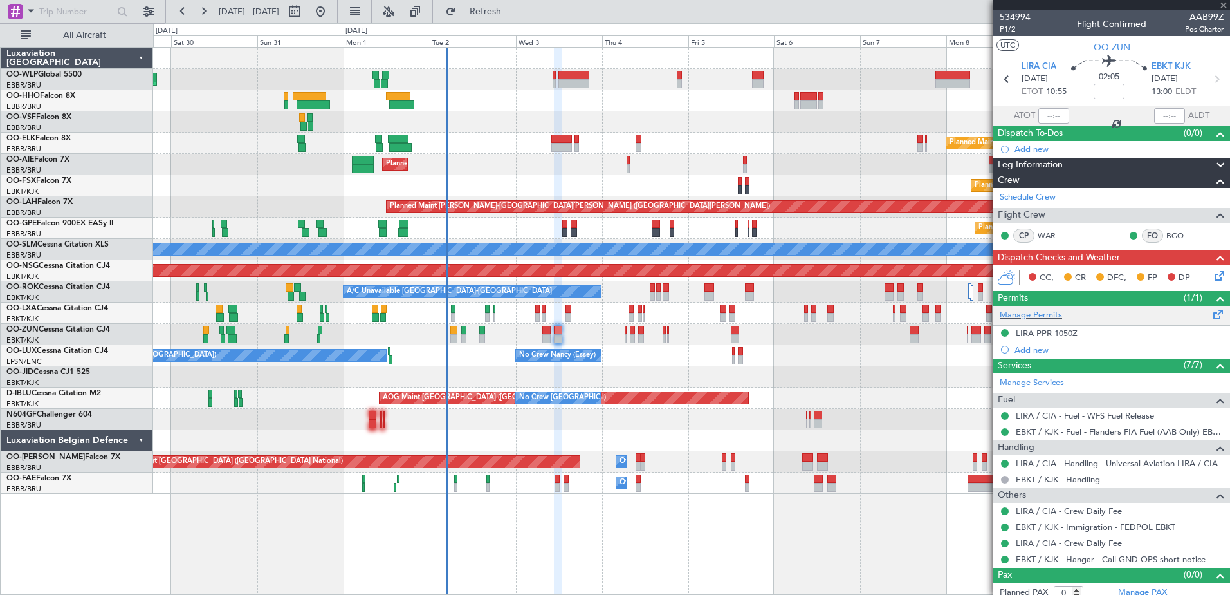
type input "4"
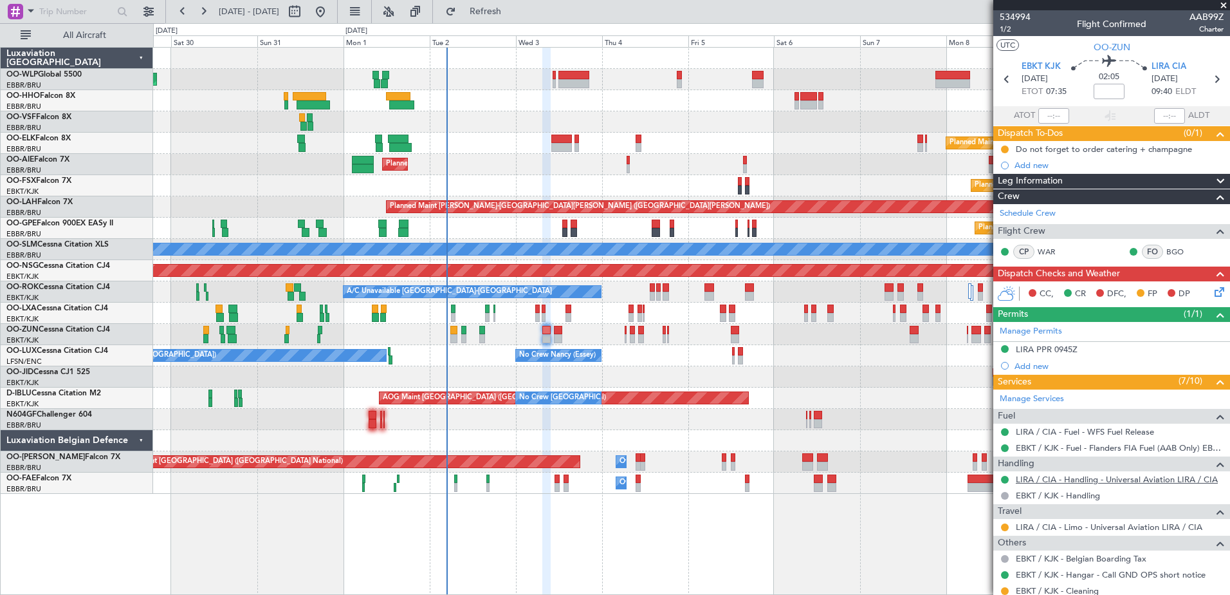
scroll to position [220, 0]
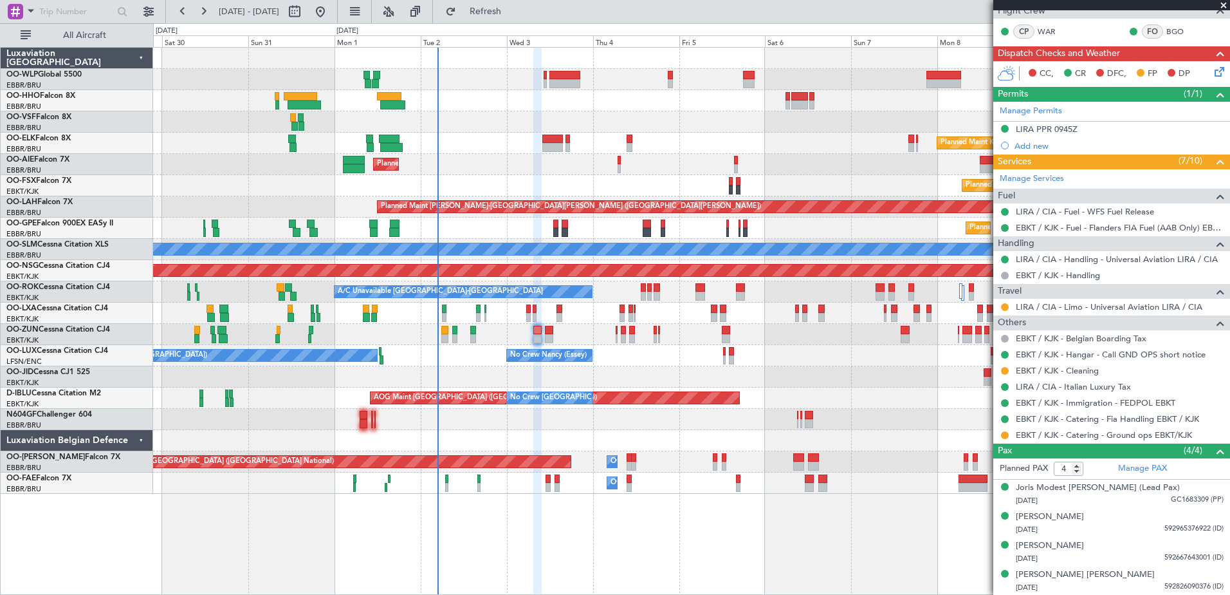
click at [369, 193] on div "Planned Maint Kortrijk-Wevelgem Planned Maint Kortrijk-Wevelgem" at bounding box center [691, 185] width 1077 height 21
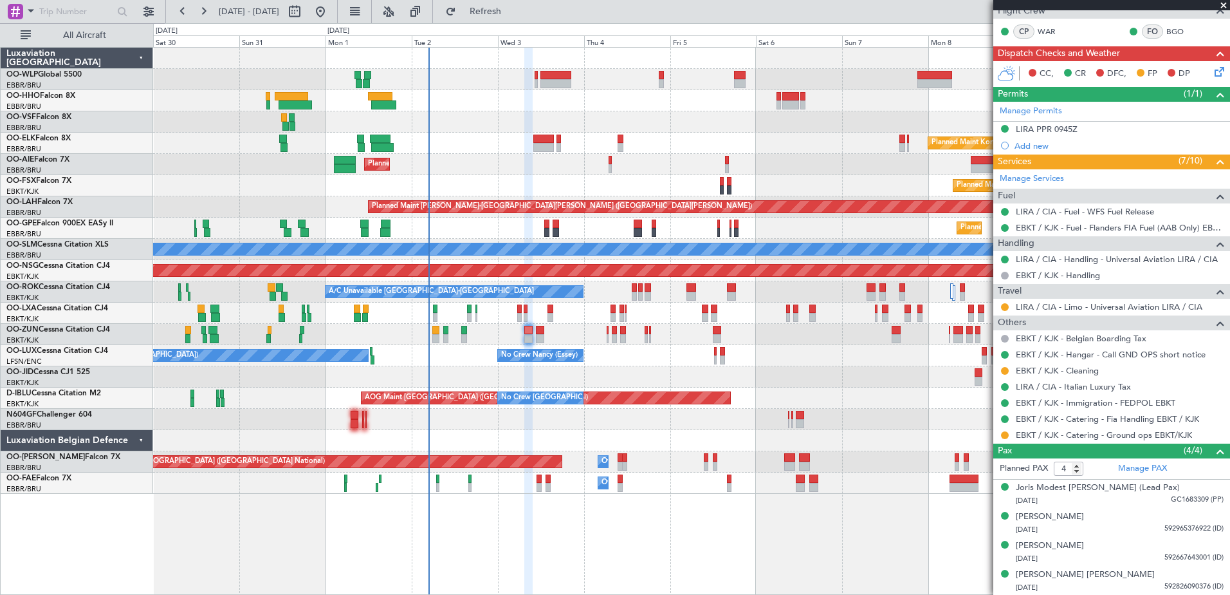
click at [353, 185] on div "Planned Maint Kortrijk-Wevelgem Planned Maint Kortrijk-Wevelgem" at bounding box center [691, 185] width 1077 height 21
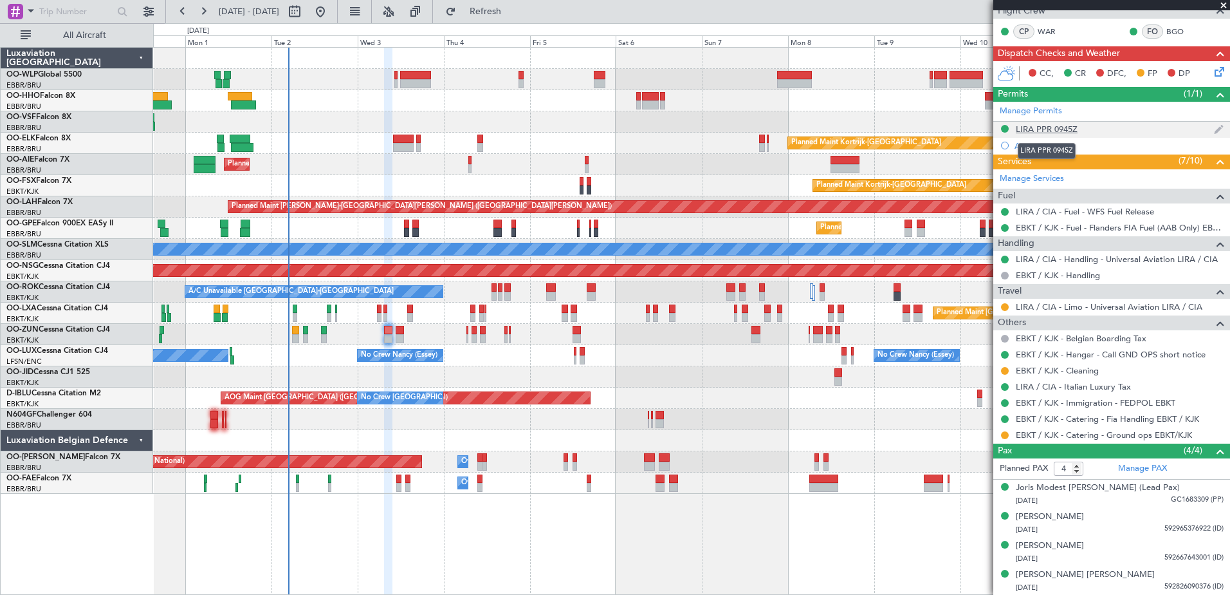
click at [1046, 127] on div "LIRA PPR 0945Z" at bounding box center [1047, 129] width 62 height 11
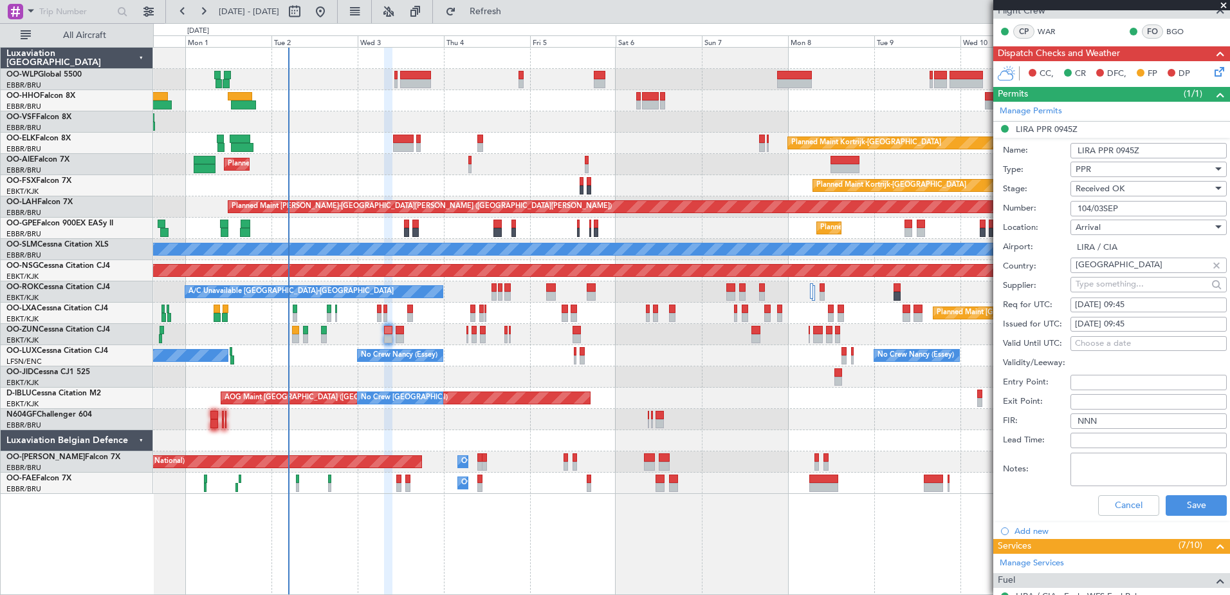
drag, startPoint x: 1144, startPoint y: 205, endPoint x: 1046, endPoint y: 207, distance: 98.5
click at [1043, 208] on div "Number: 104/03SEP" at bounding box center [1115, 208] width 224 height 19
drag, startPoint x: 1131, startPoint y: 508, endPoint x: 1138, endPoint y: 503, distance: 8.2
click at [1131, 508] on button "Cancel" at bounding box center [1128, 505] width 61 height 21
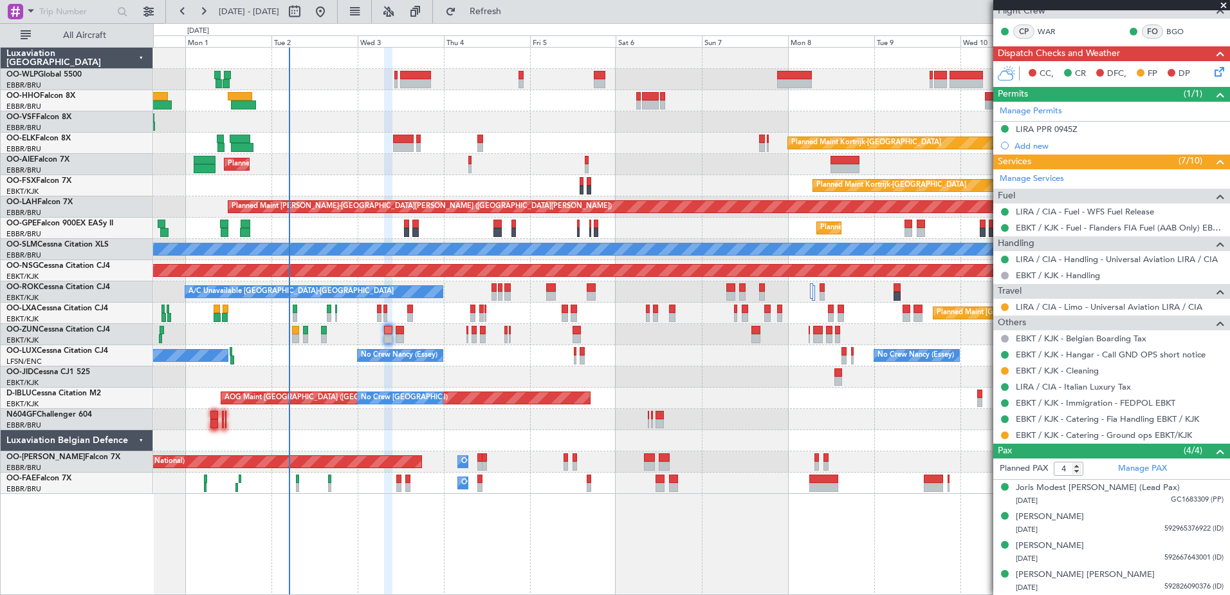
scroll to position [0, 0]
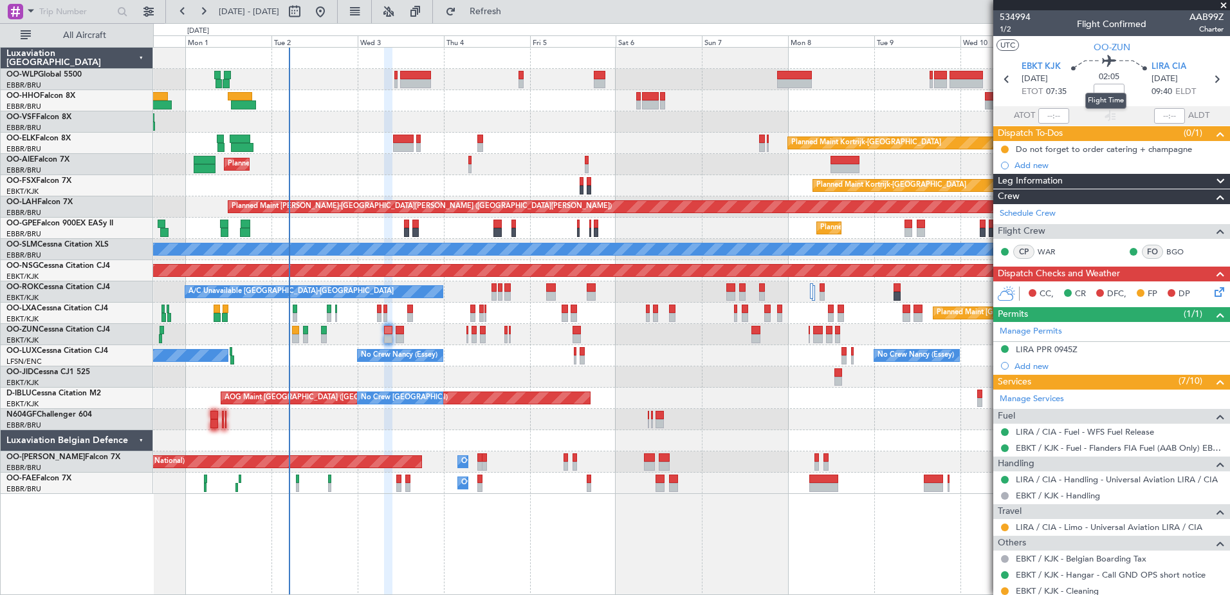
click at [1105, 87] on mat-tooltip-component "Flight Time" at bounding box center [1106, 101] width 59 height 34
click at [1101, 92] on input at bounding box center [1109, 91] width 31 height 15
type input "-00:25"
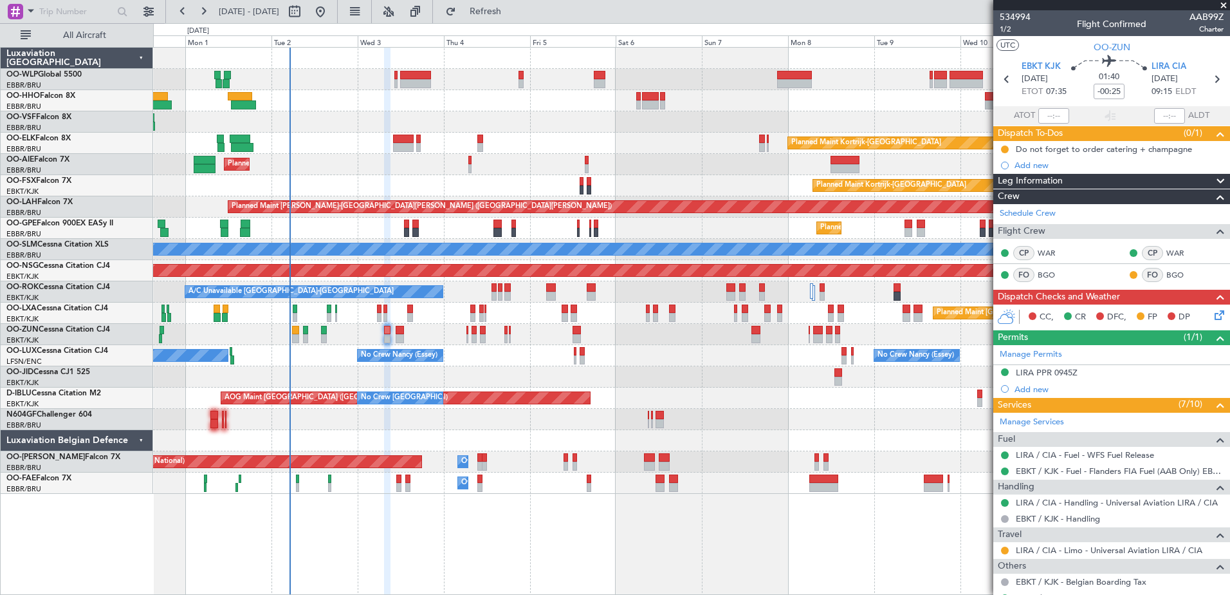
scroll to position [243, 0]
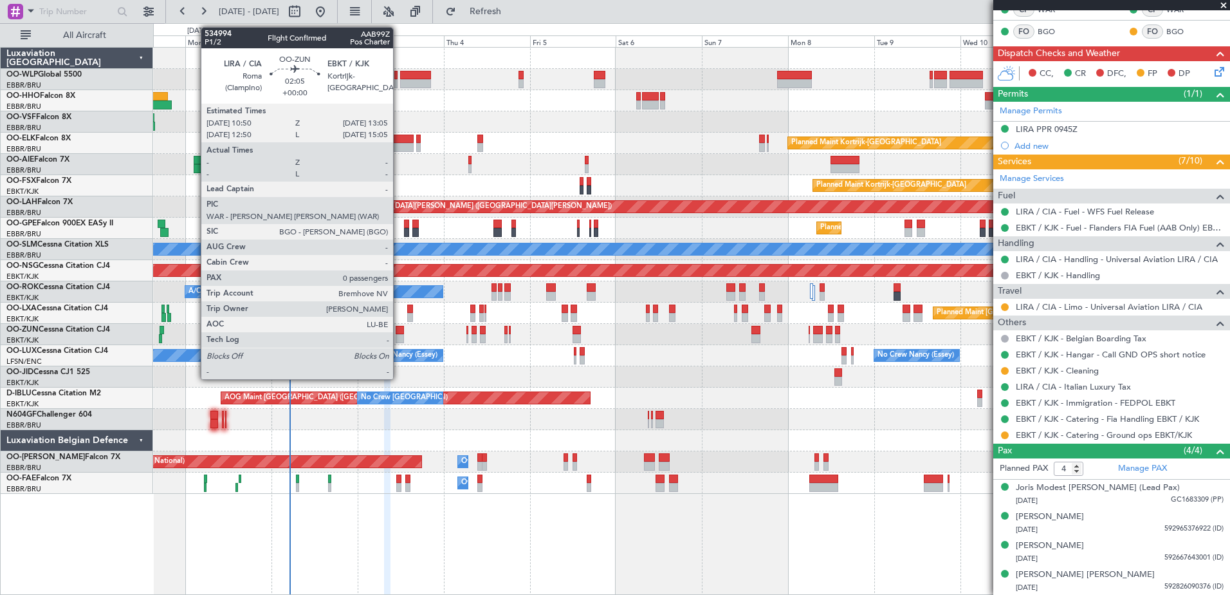
click at [399, 338] on div at bounding box center [400, 338] width 8 height 9
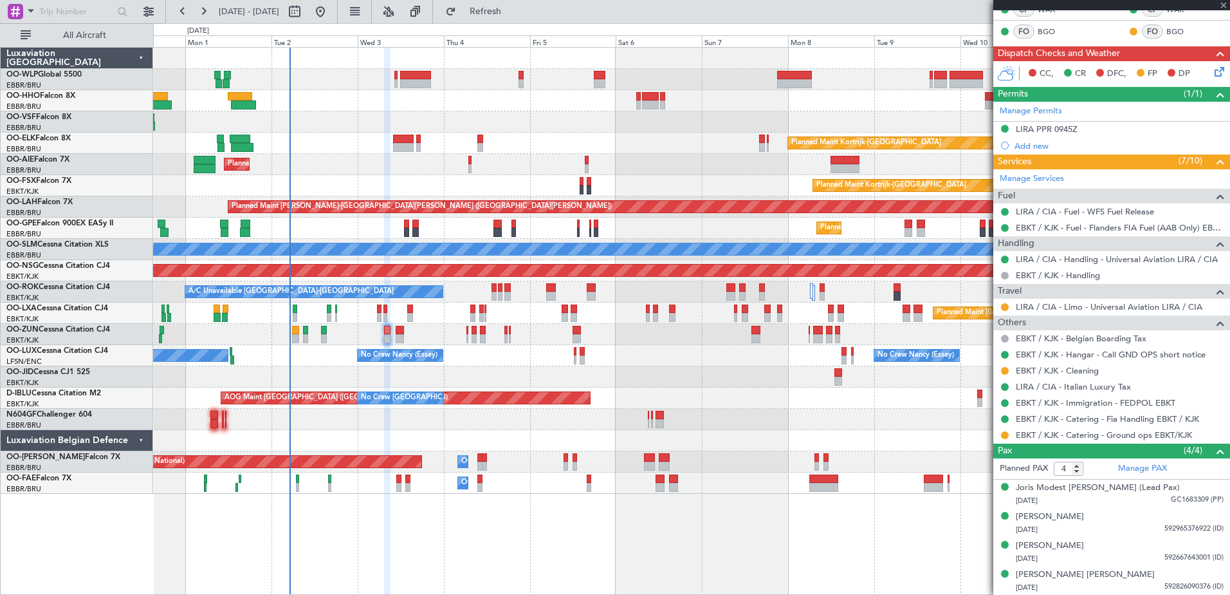
type input "0"
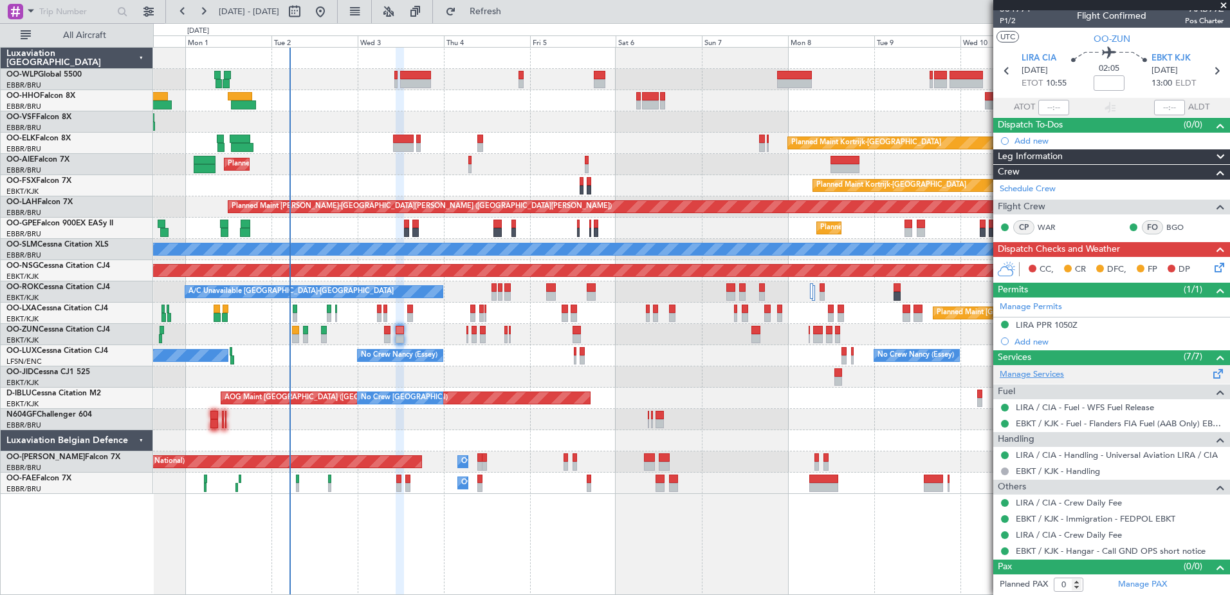
scroll to position [0, 0]
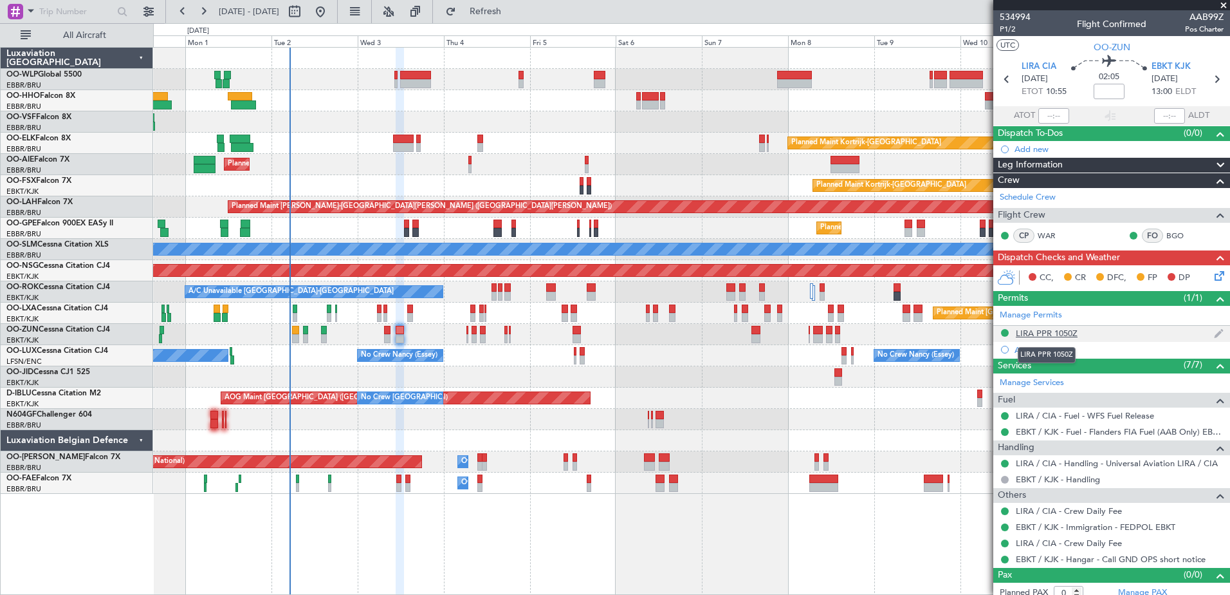
click at [1048, 329] on div "LIRA PPR 1050Z" at bounding box center [1047, 333] width 62 height 11
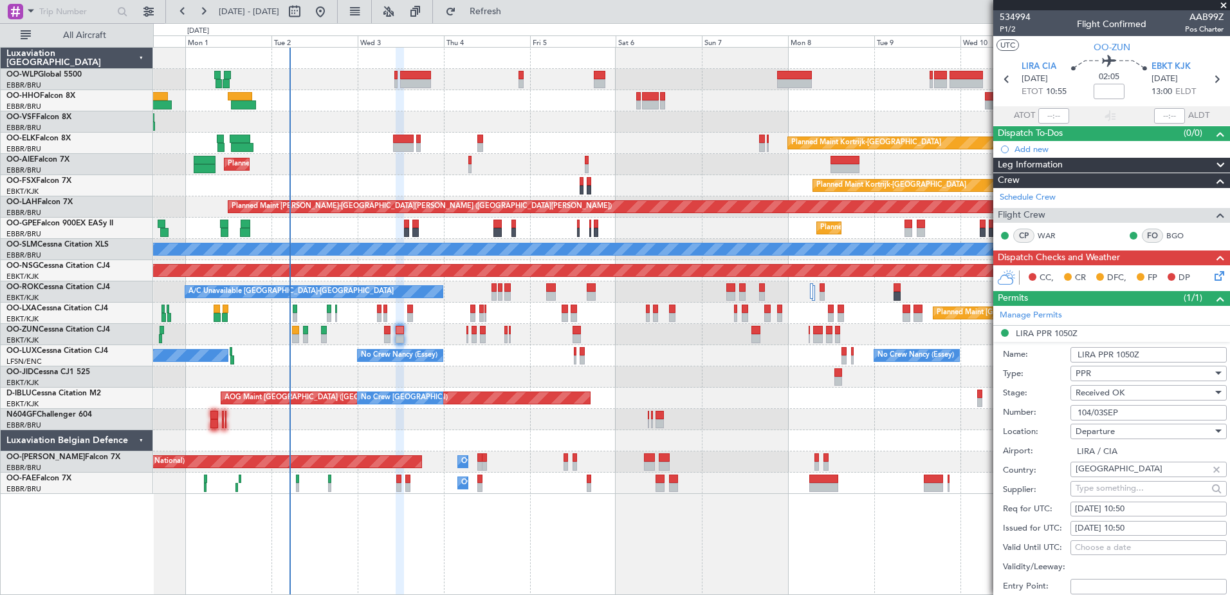
drag, startPoint x: 1145, startPoint y: 412, endPoint x: 1058, endPoint y: 416, distance: 87.6
click at [1058, 416] on div "Number: 104/03SEP" at bounding box center [1115, 412] width 224 height 19
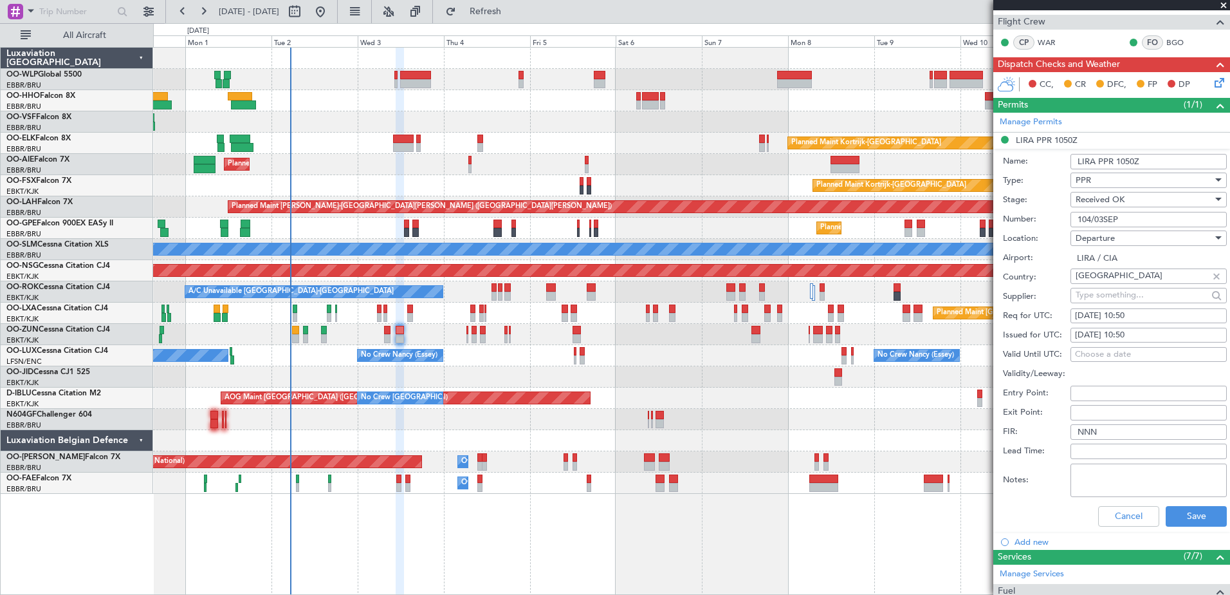
scroll to position [322, 0]
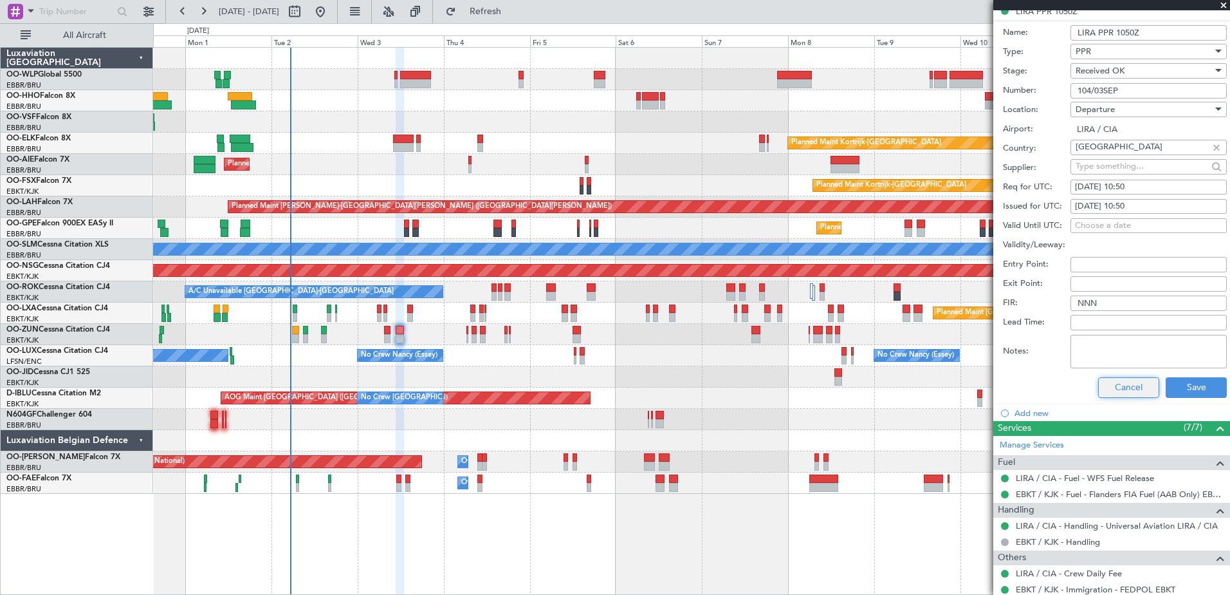
click at [1143, 384] on button "Cancel" at bounding box center [1128, 387] width 61 height 21
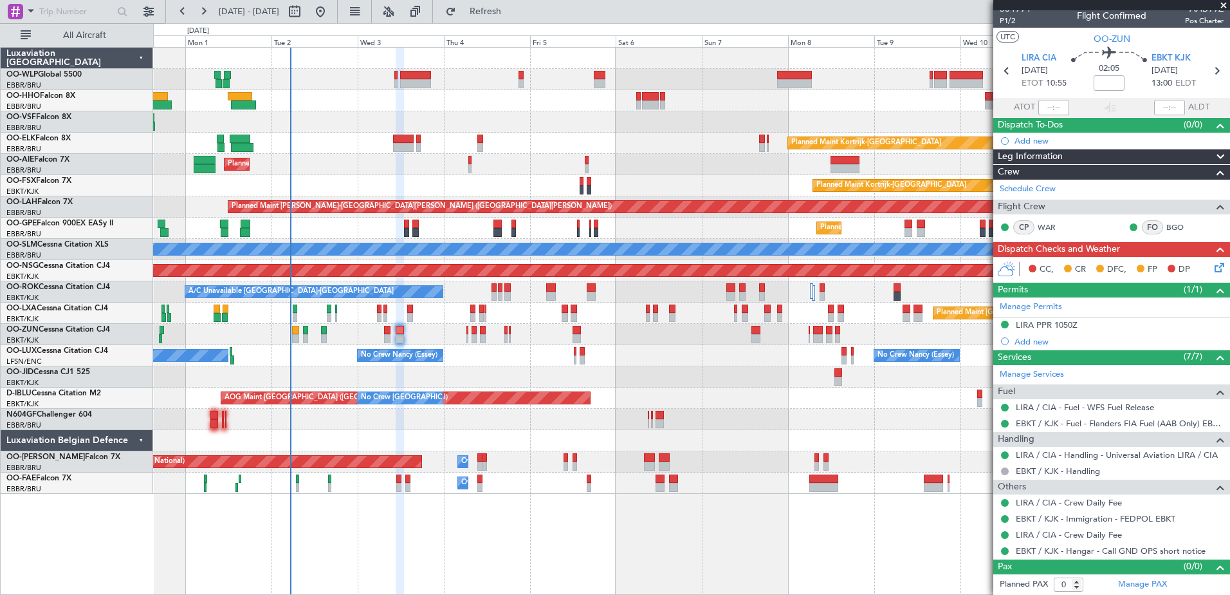
scroll to position [0, 0]
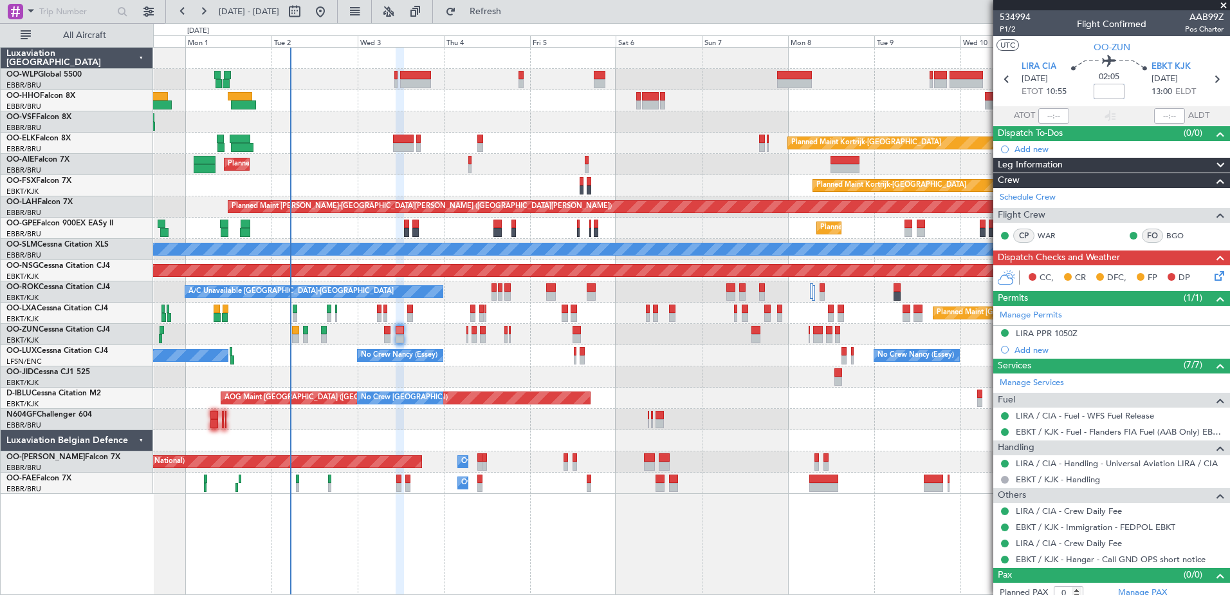
click at [1100, 93] on input at bounding box center [1109, 91] width 31 height 15
click at [1212, 273] on icon at bounding box center [1217, 273] width 10 height 10
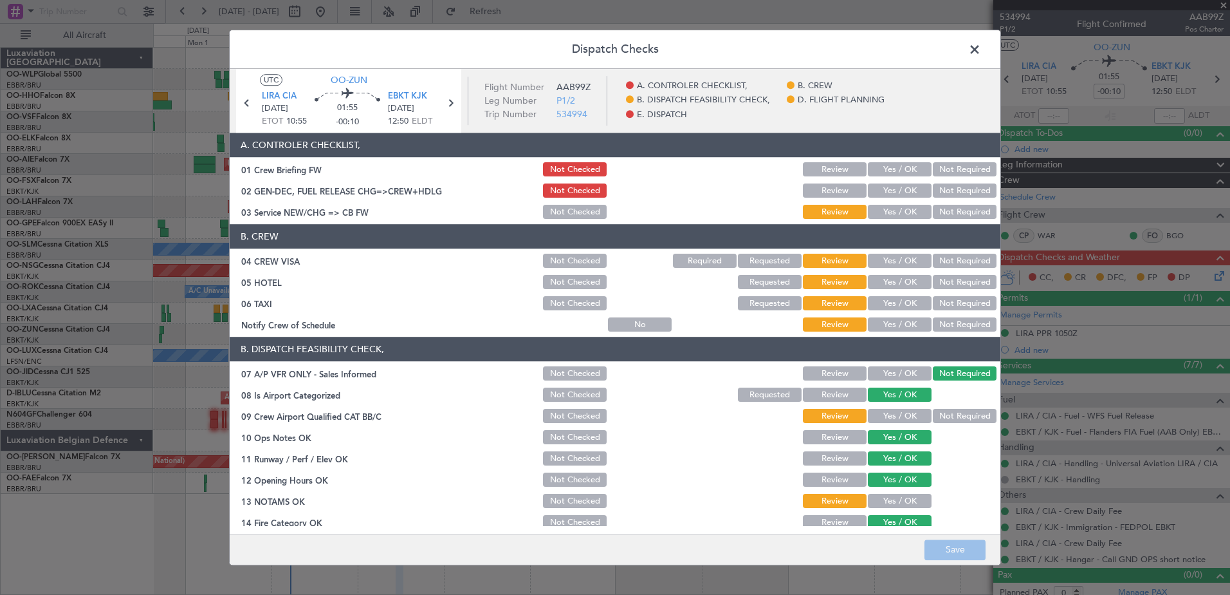
scroll to position [255, 0]
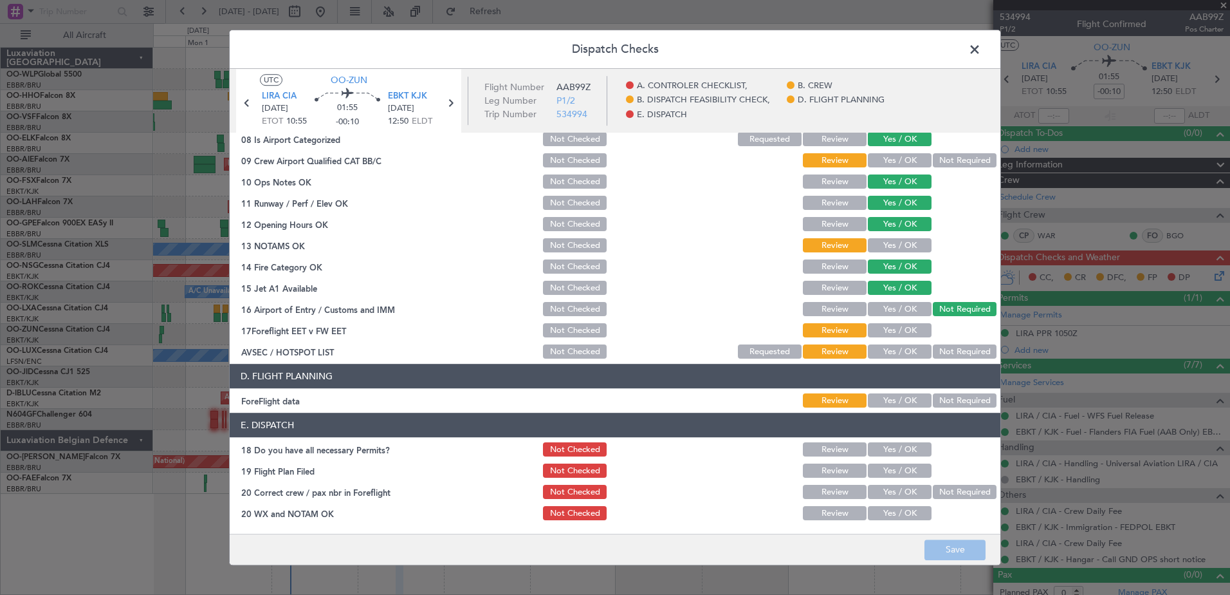
click at [887, 438] on section "E. DISPATCH 18 Do you have all necessary Permits? Not Checked Review Yes / OK 1…" at bounding box center [615, 467] width 771 height 109
click at [894, 449] on button "Yes / OK" at bounding box center [900, 450] width 64 height 14
click at [897, 469] on button "Yes / OK" at bounding box center [900, 471] width 64 height 14
drag, startPoint x: 891, startPoint y: 490, endPoint x: 891, endPoint y: 503, distance: 12.9
click at [891, 490] on button "Yes / OK" at bounding box center [900, 492] width 64 height 14
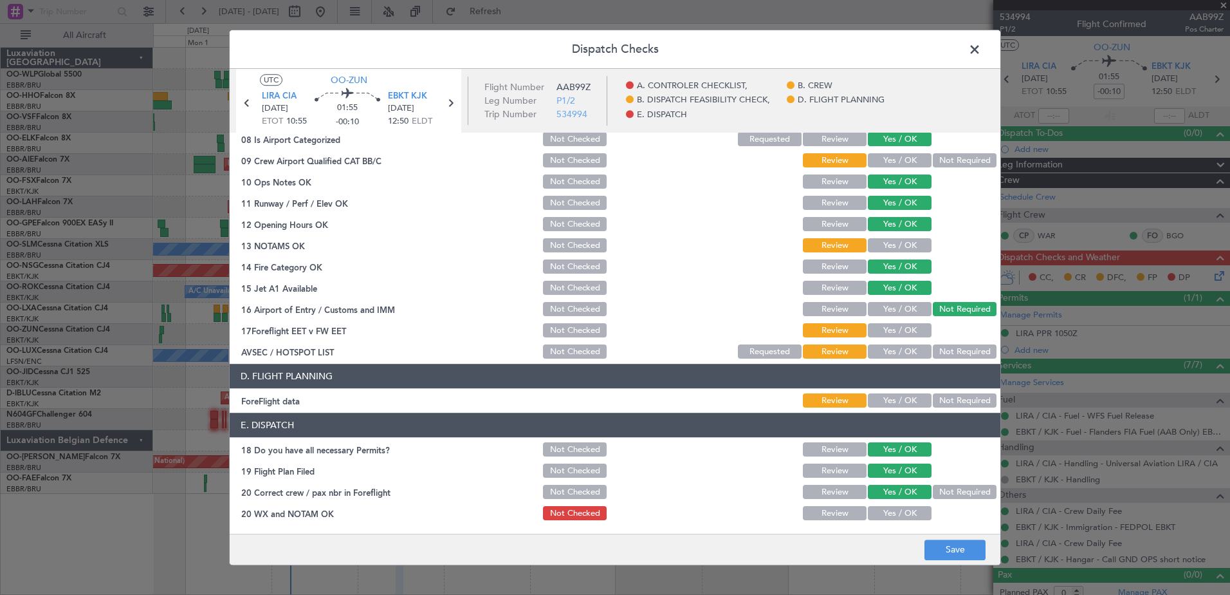
click at [893, 516] on button "Yes / OK" at bounding box center [900, 513] width 64 height 14
click at [894, 405] on button "Yes / OK" at bounding box center [900, 401] width 64 height 14
drag, startPoint x: 898, startPoint y: 357, endPoint x: 897, endPoint y: 339, distance: 18.0
click at [898, 356] on button "Yes / OK" at bounding box center [900, 352] width 64 height 14
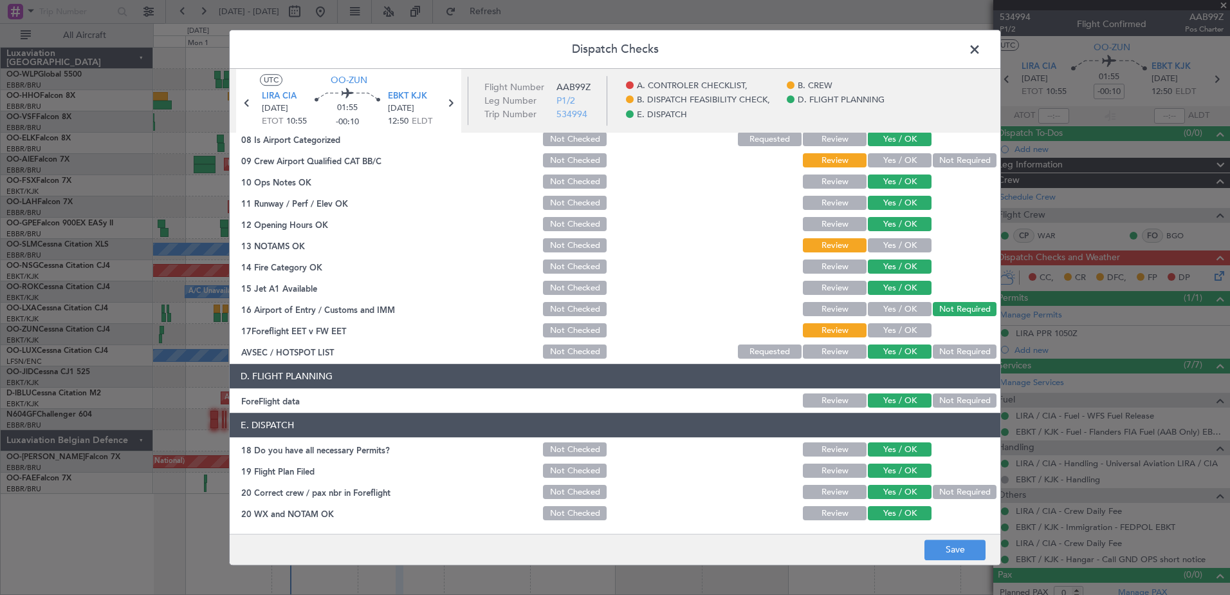
click at [898, 328] on button "Yes / OK" at bounding box center [900, 331] width 64 height 14
click at [907, 239] on button "Yes / OK" at bounding box center [900, 246] width 64 height 14
click at [907, 158] on button "Yes / OK" at bounding box center [900, 161] width 64 height 14
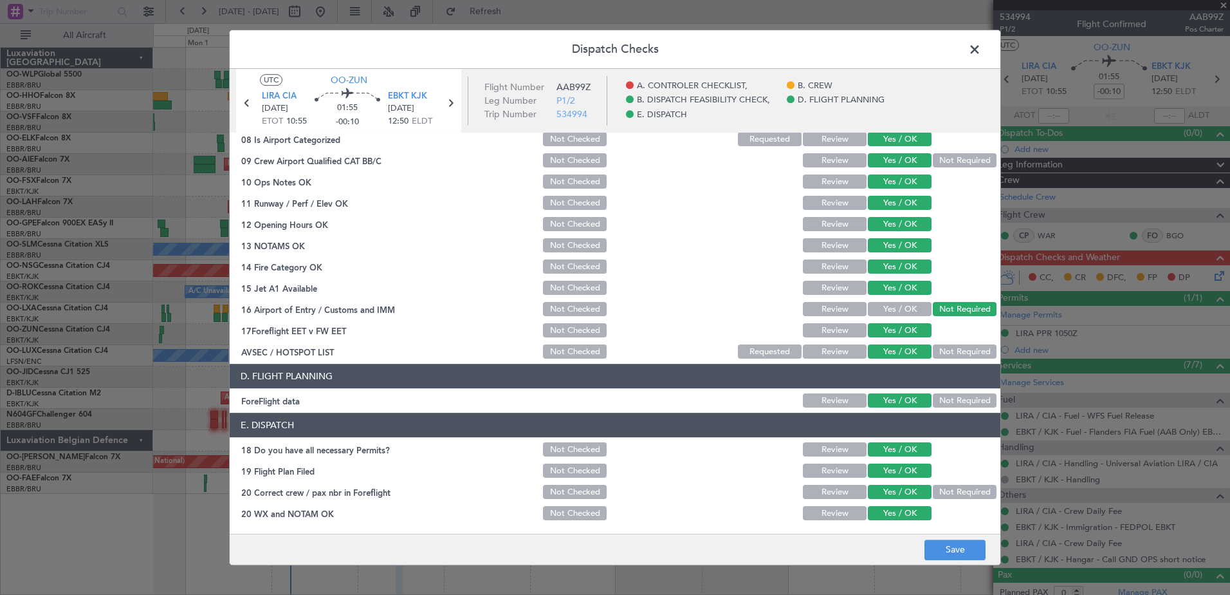
scroll to position [0, 0]
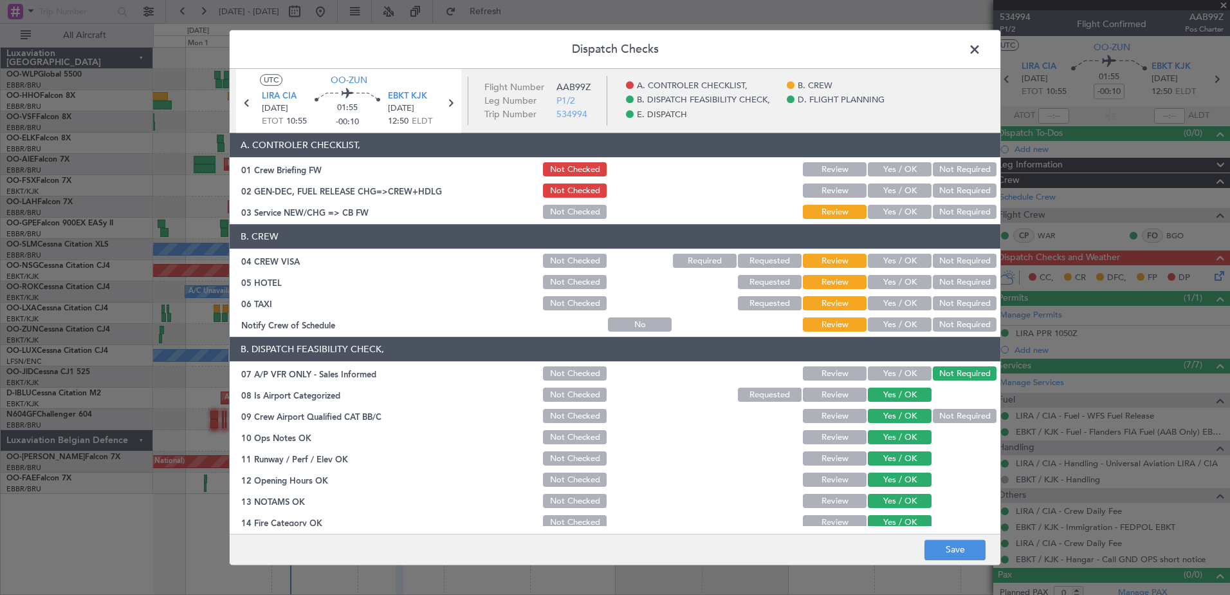
click at [897, 325] on button "Yes / OK" at bounding box center [900, 325] width 64 height 14
click at [951, 306] on button "Not Required" at bounding box center [965, 304] width 64 height 14
click at [956, 281] on button "Not Required" at bounding box center [965, 282] width 64 height 14
drag, startPoint x: 953, startPoint y: 254, endPoint x: 921, endPoint y: 232, distance: 38.7
click at [953, 253] on div "Not Required" at bounding box center [963, 261] width 65 height 18
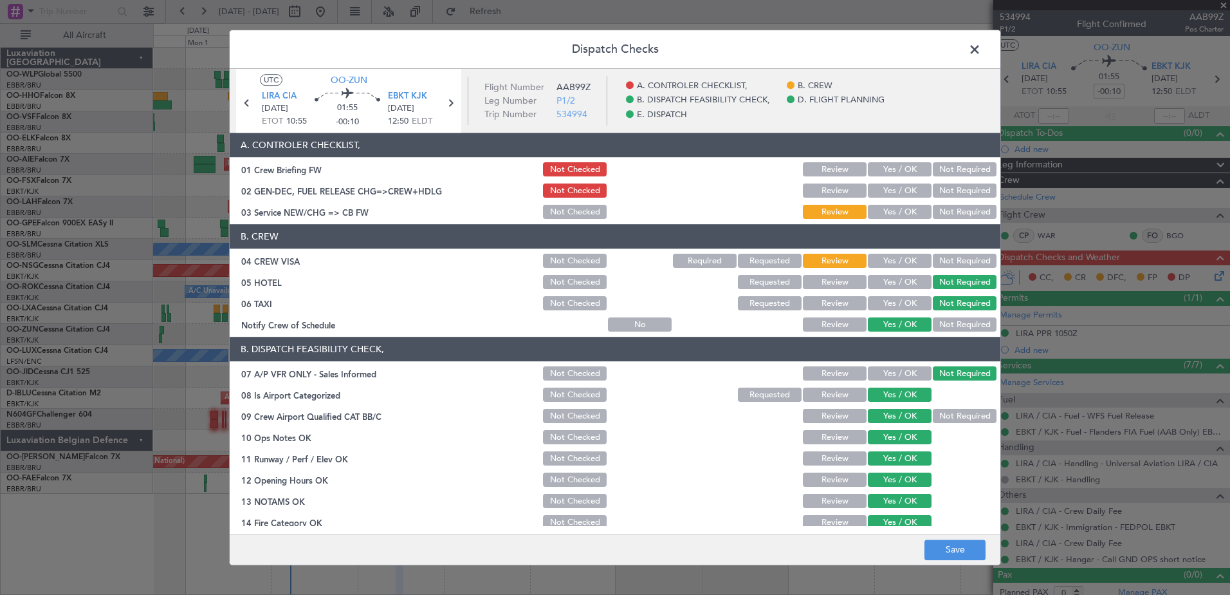
drag, startPoint x: 880, startPoint y: 207, endPoint x: 889, endPoint y: 199, distance: 12.8
click at [880, 206] on button "Yes / OK" at bounding box center [900, 212] width 64 height 14
click at [898, 188] on button "Yes / OK" at bounding box center [900, 191] width 64 height 14
click at [943, 255] on button "Not Required" at bounding box center [965, 261] width 64 height 14
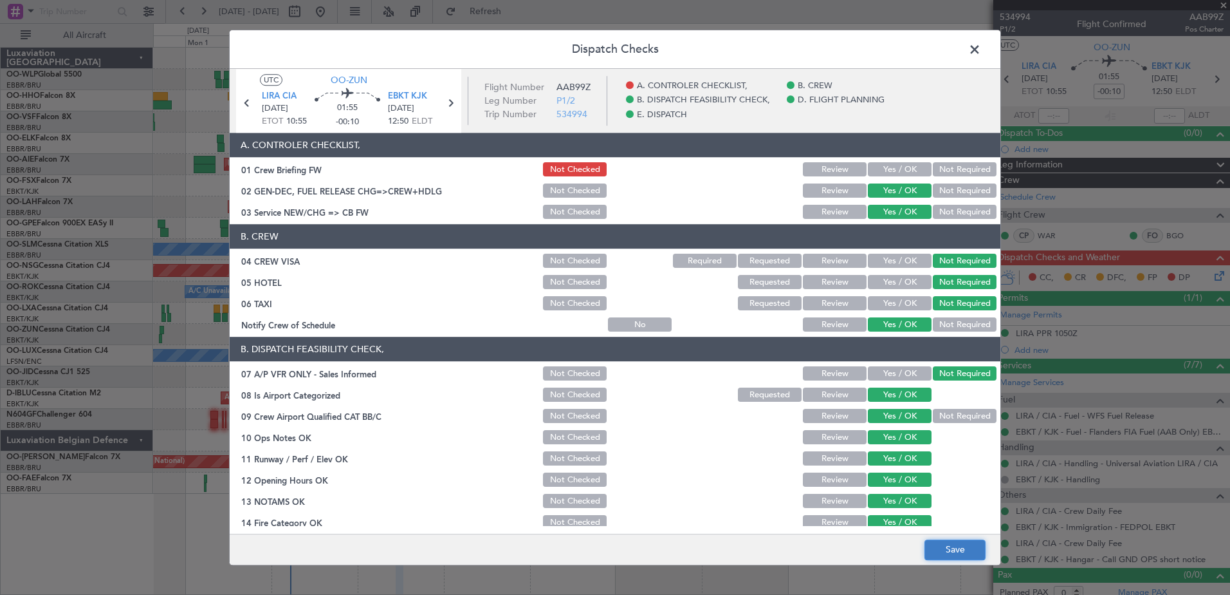
click at [974, 547] on button "Save" at bounding box center [955, 549] width 61 height 21
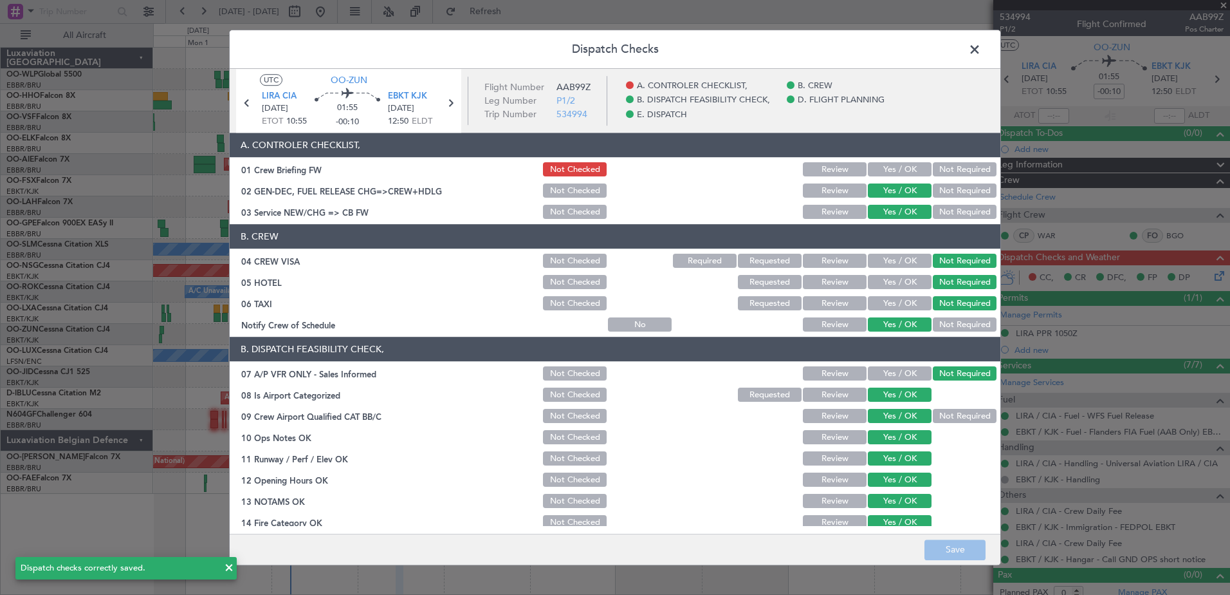
click at [981, 50] on span at bounding box center [981, 53] width 0 height 26
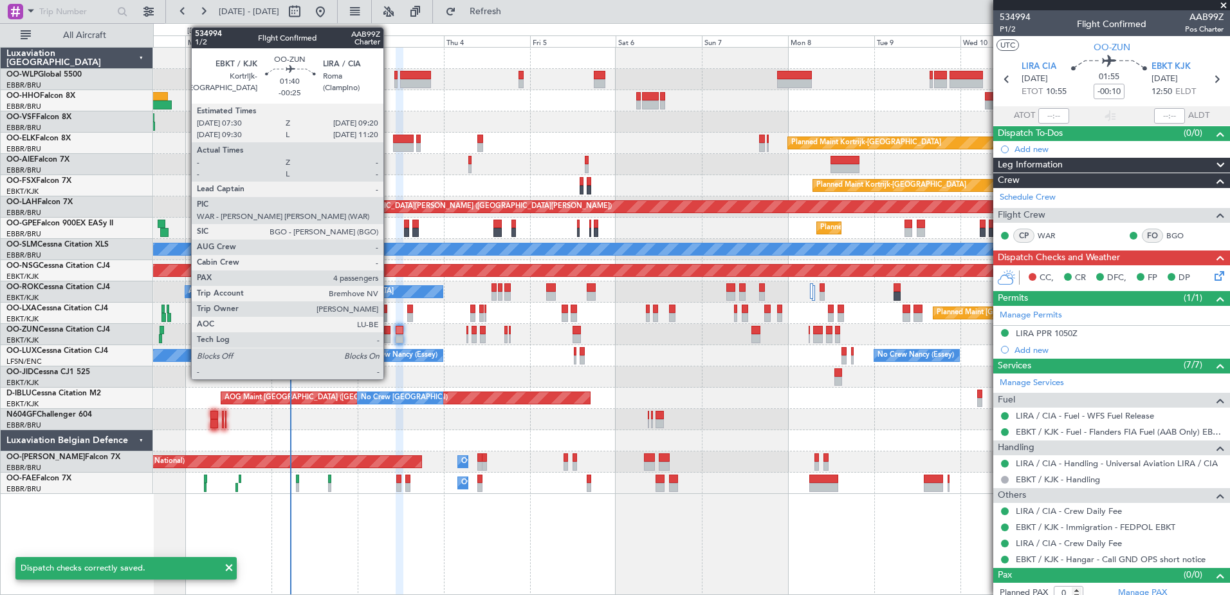
click at [389, 340] on div at bounding box center [387, 338] width 7 height 9
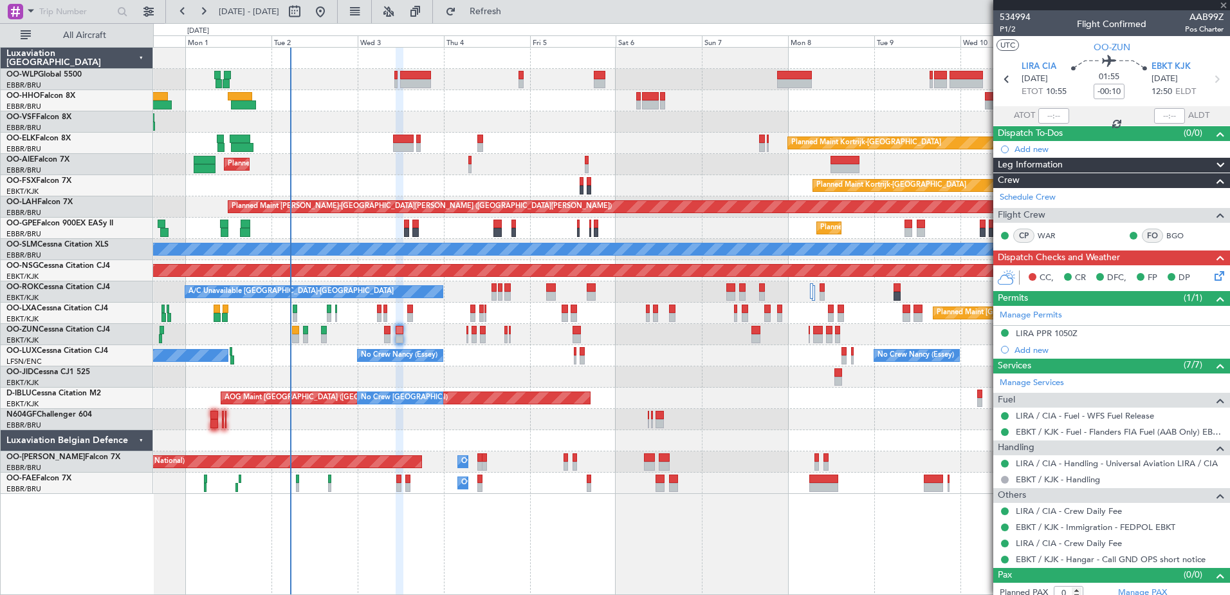
type input "-00:25"
type input "4"
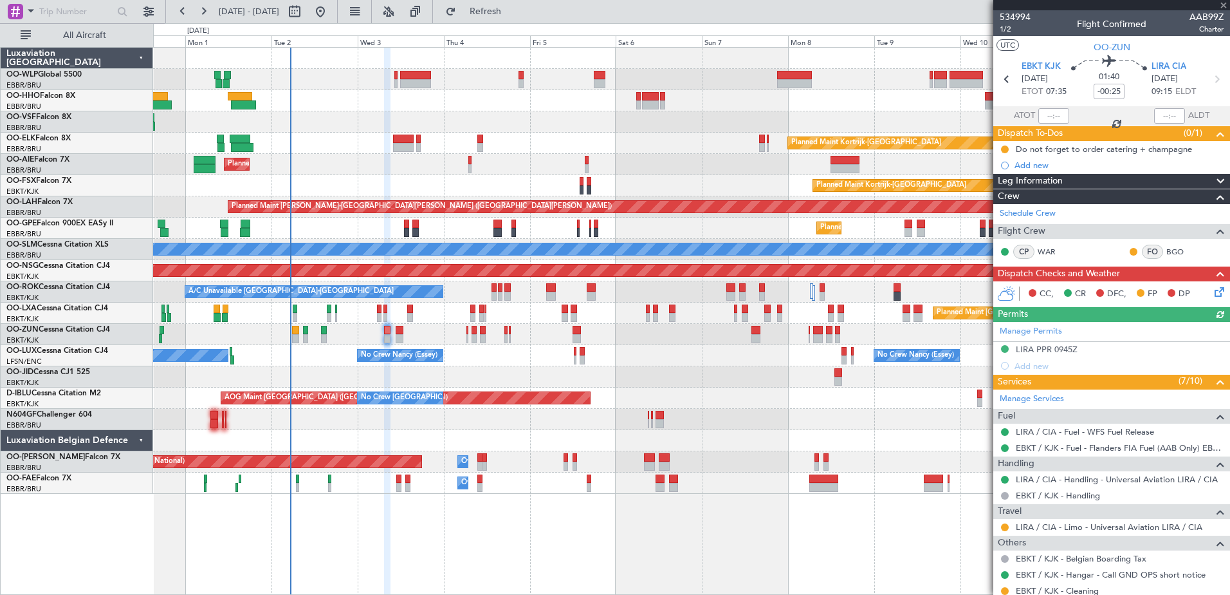
click at [1212, 290] on icon at bounding box center [1217, 289] width 10 height 10
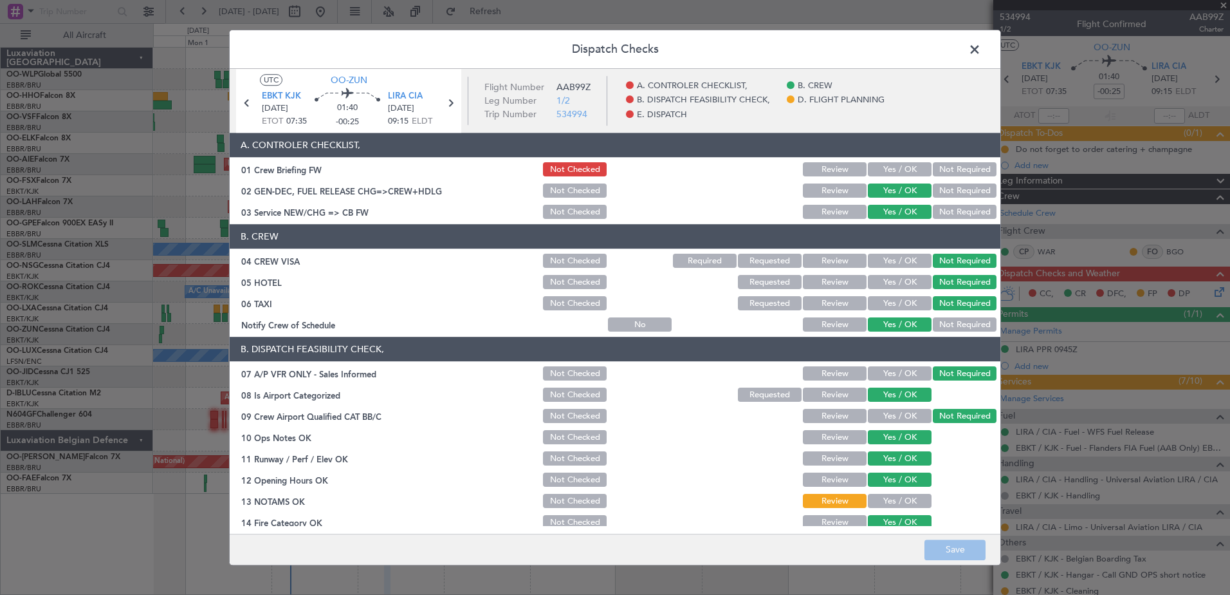
click at [903, 505] on button "Yes / OK" at bounding box center [900, 501] width 64 height 14
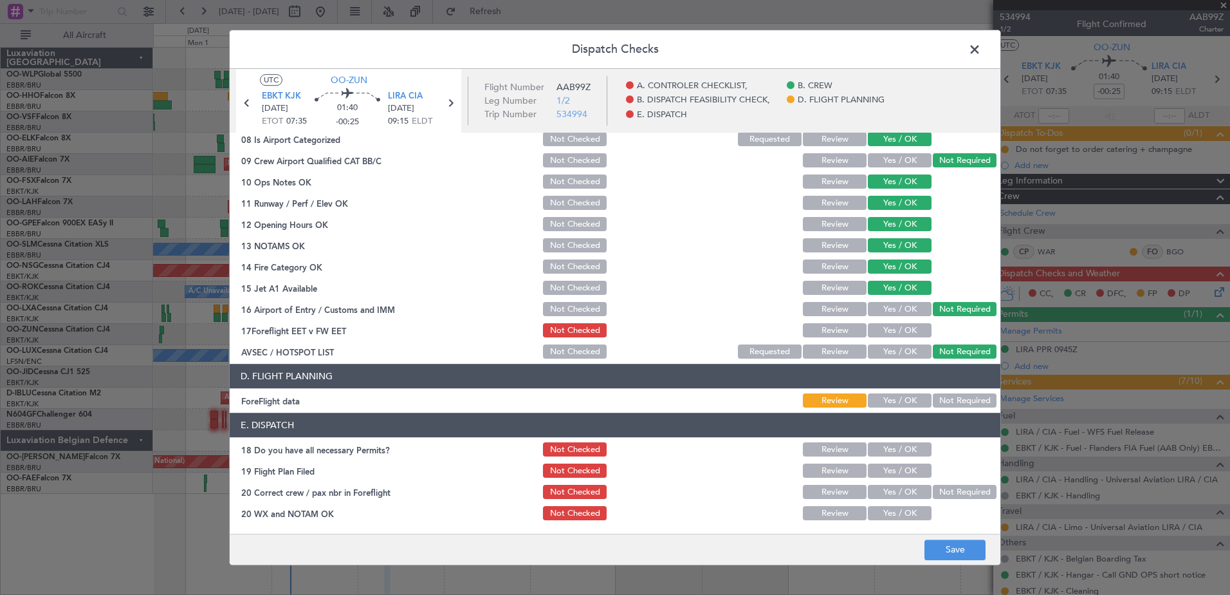
click at [898, 332] on button "Yes / OK" at bounding box center [900, 331] width 64 height 14
click at [888, 395] on button "Yes / OK" at bounding box center [900, 401] width 64 height 14
click at [900, 448] on button "Yes / OK" at bounding box center [900, 450] width 64 height 14
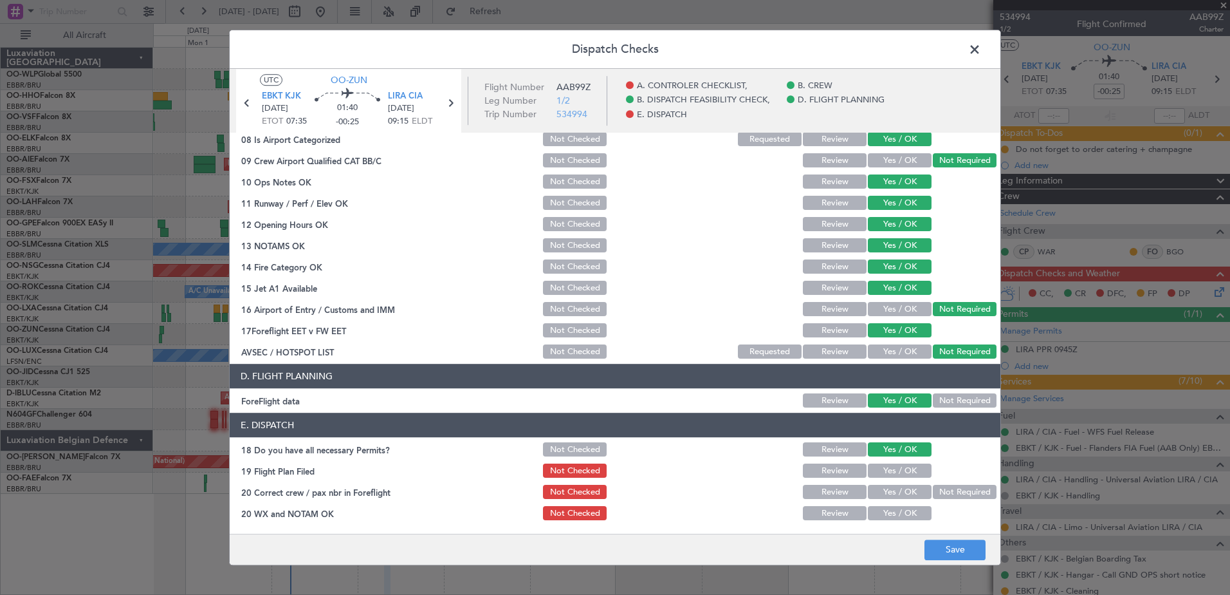
click at [900, 468] on button "Yes / OK" at bounding box center [900, 471] width 64 height 14
click at [902, 495] on button "Yes / OK" at bounding box center [900, 492] width 64 height 14
click at [905, 510] on button "Yes / OK" at bounding box center [900, 513] width 64 height 14
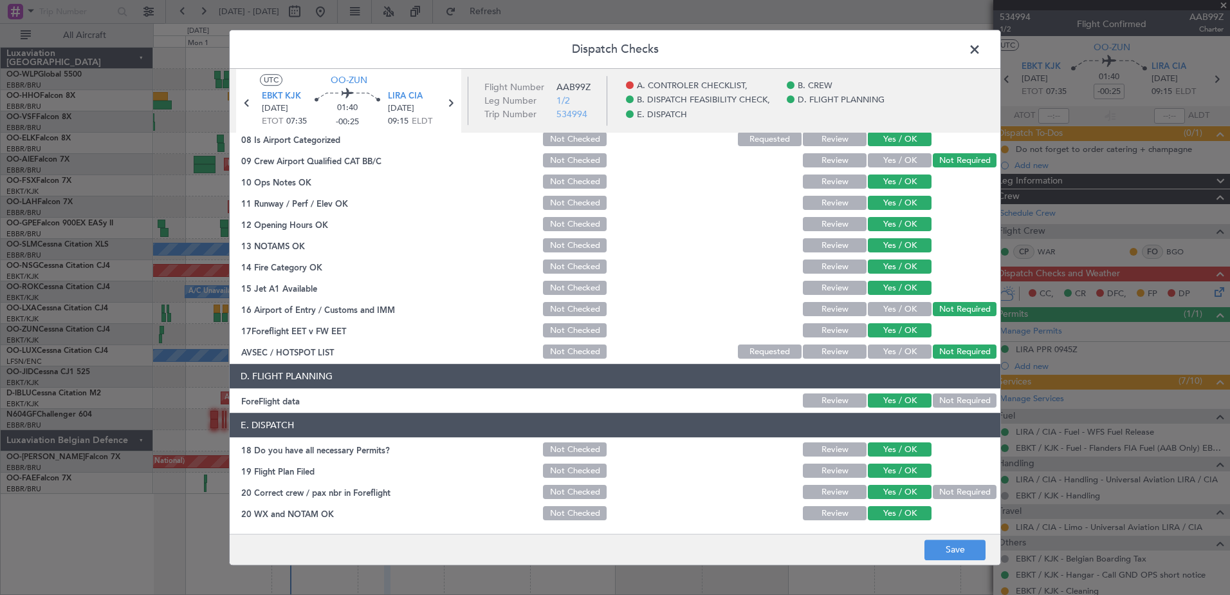
scroll to position [0, 0]
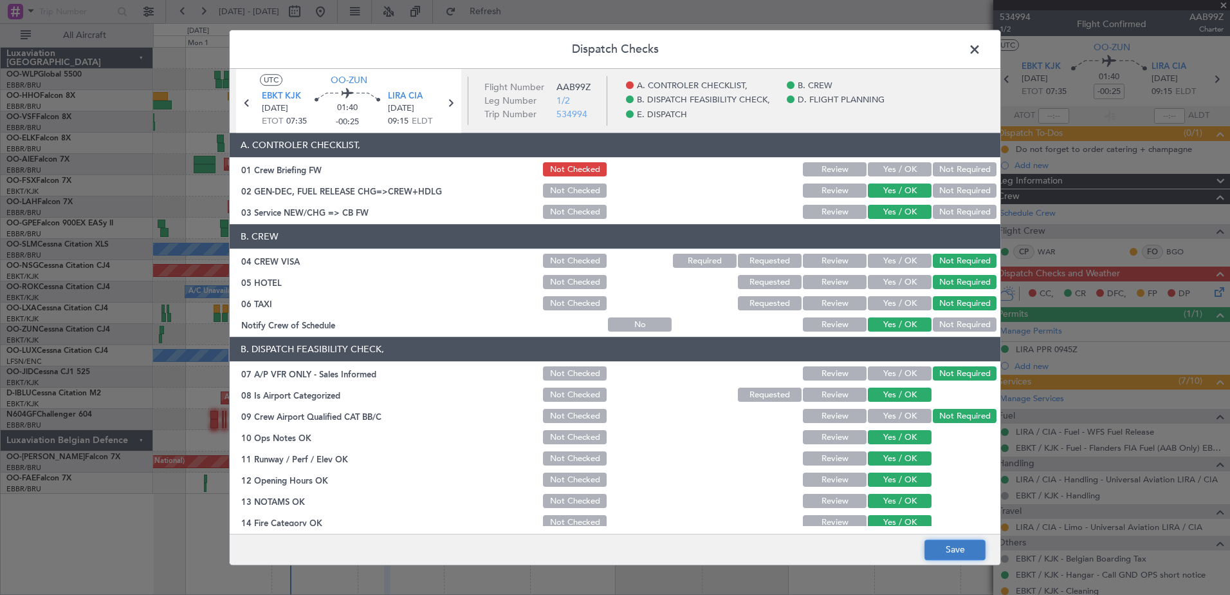
click at [970, 546] on button "Save" at bounding box center [955, 549] width 61 height 21
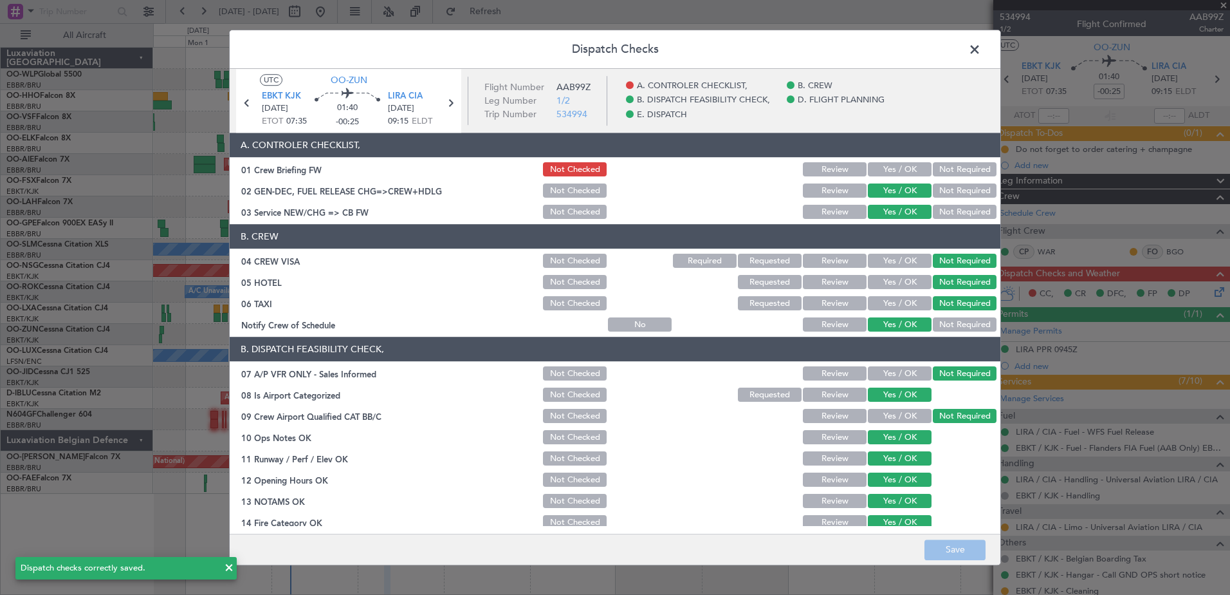
click at [981, 51] on span at bounding box center [981, 53] width 0 height 26
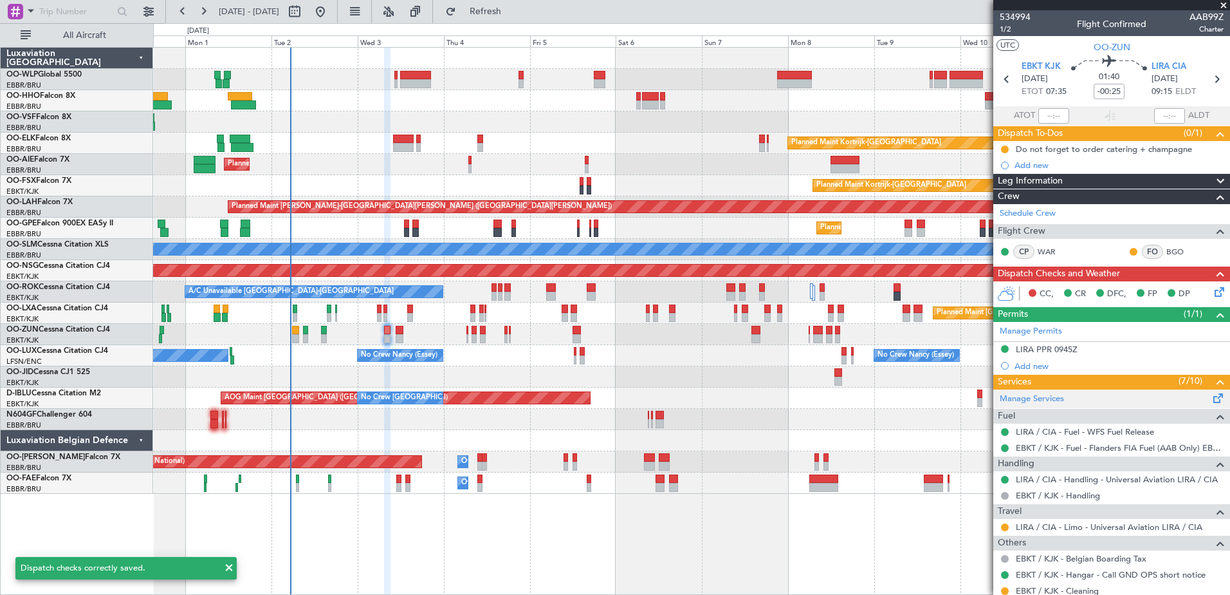
scroll to position [220, 0]
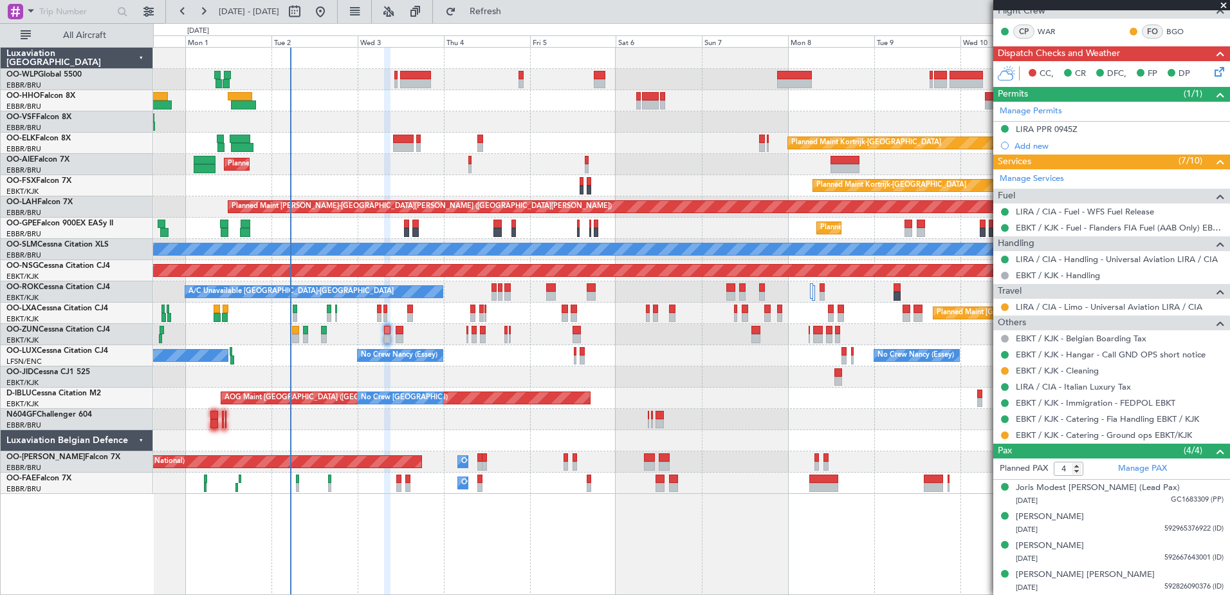
click at [734, 85] on div "Planned Maint [GEOGRAPHIC_DATA] ([GEOGRAPHIC_DATA])" at bounding box center [691, 79] width 1077 height 21
click at [513, 14] on span "Refresh" at bounding box center [486, 11] width 54 height 9
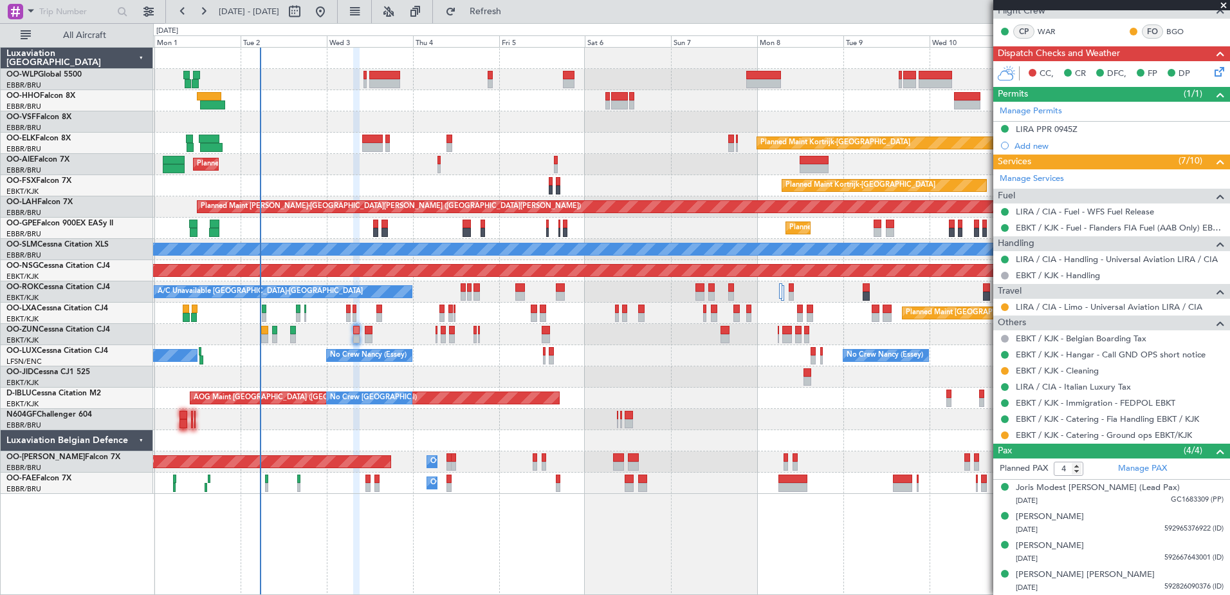
click at [659, 352] on div "No Crew Paris (Le Bourget) No Crew Nancy (Essey) No Crew Nancy (Essey)" at bounding box center [691, 355] width 1077 height 21
click at [513, 12] on span "Refresh" at bounding box center [486, 11] width 54 height 9
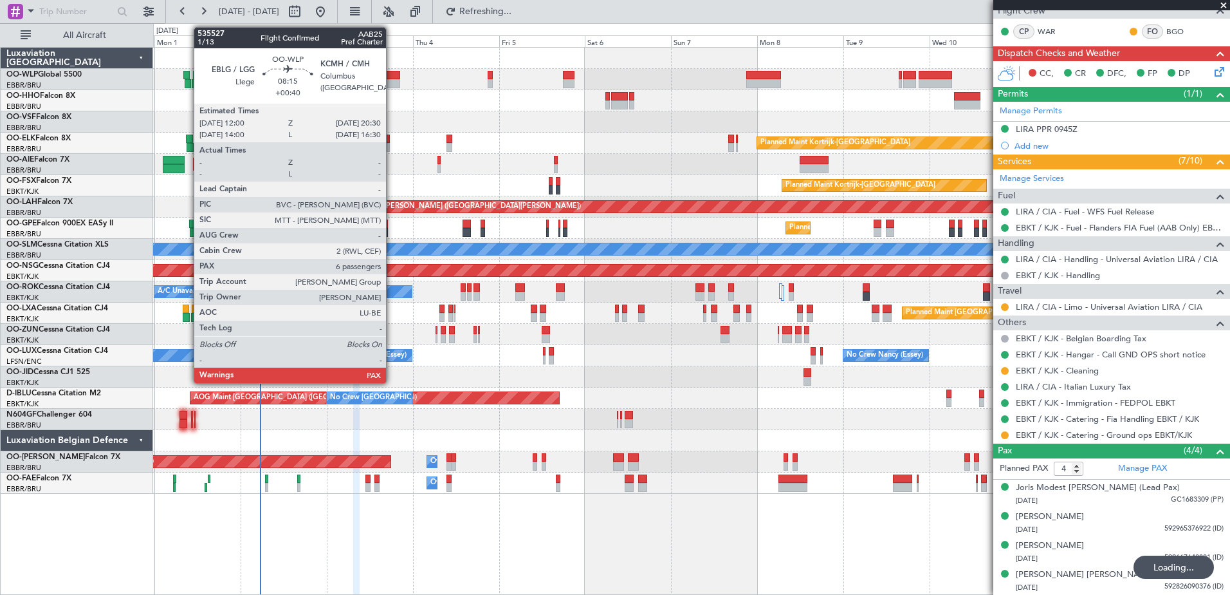
click at [392, 77] on div at bounding box center [384, 75] width 31 height 9
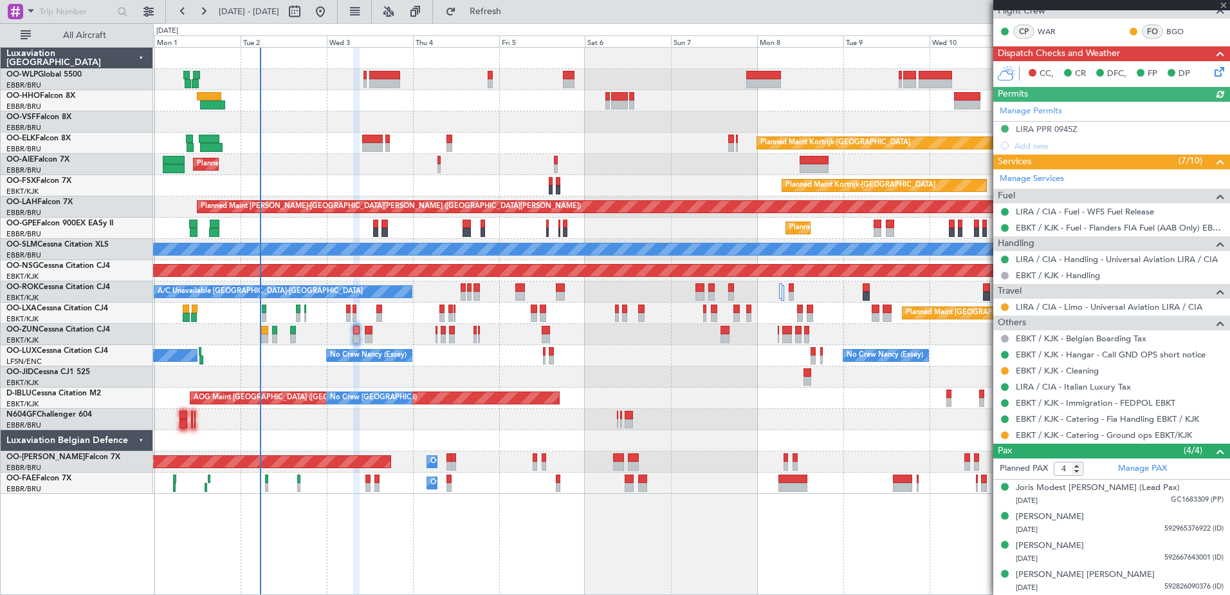
type input "+00:40"
type input "6"
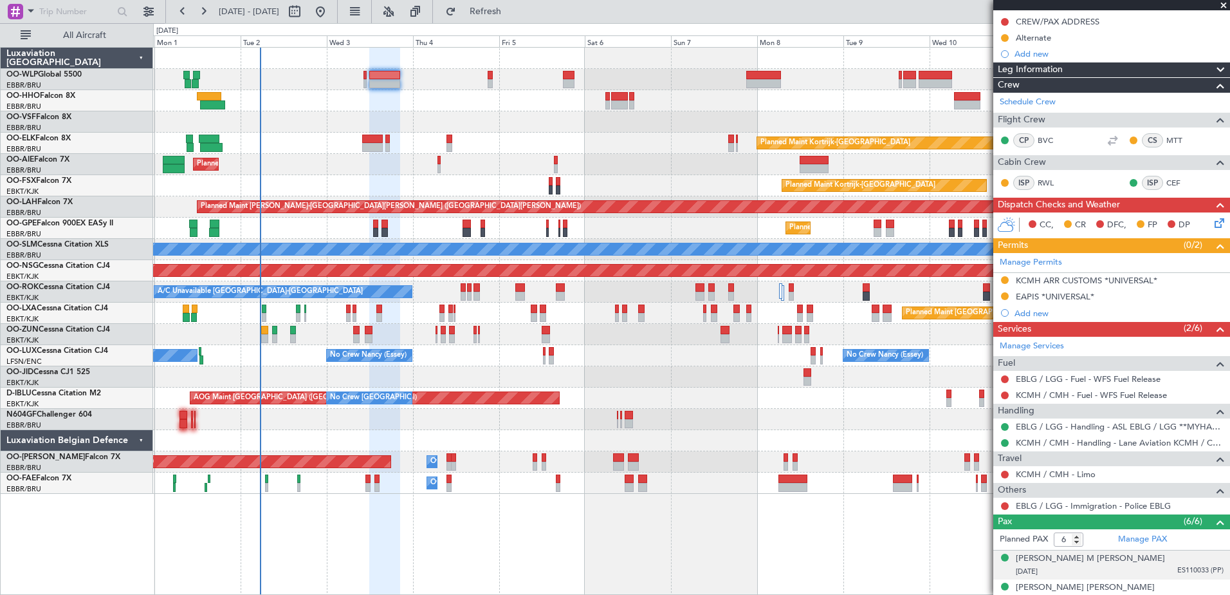
scroll to position [0, 0]
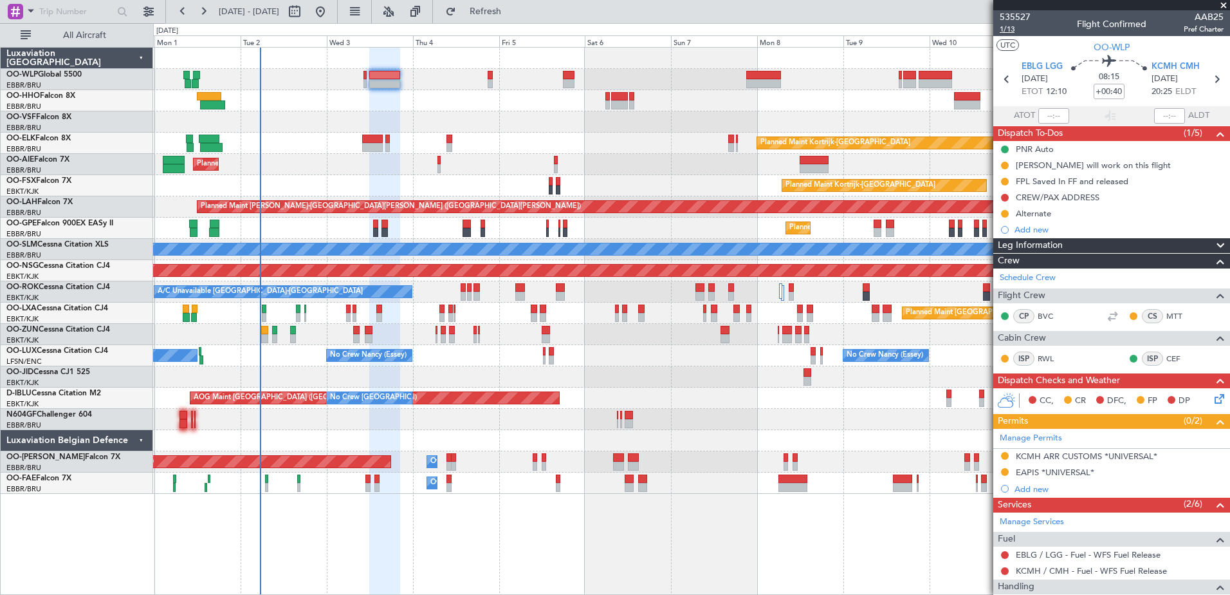
click at [1010, 26] on span "1/13" at bounding box center [1015, 29] width 31 height 11
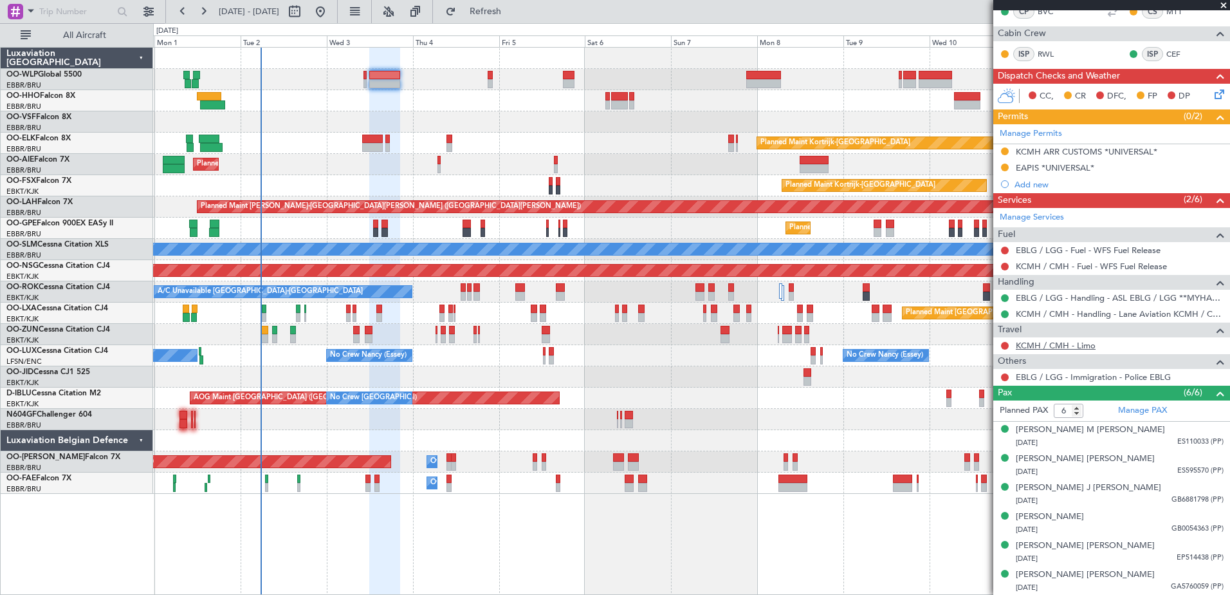
click at [1050, 343] on link "KCMH / CMH - Limo" at bounding box center [1056, 345] width 80 height 11
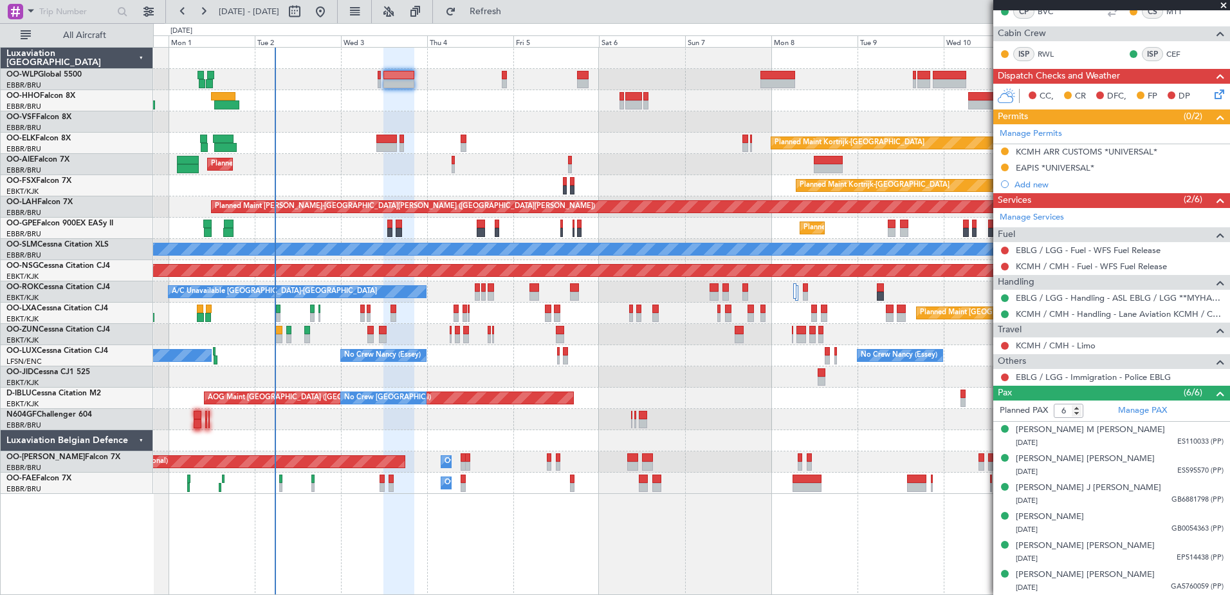
click at [524, 537] on div "Planned Maint Berlin (Brandenburg) Planned Maint Kortrijk-Wevelgem Planned Main…" at bounding box center [691, 321] width 1077 height 548
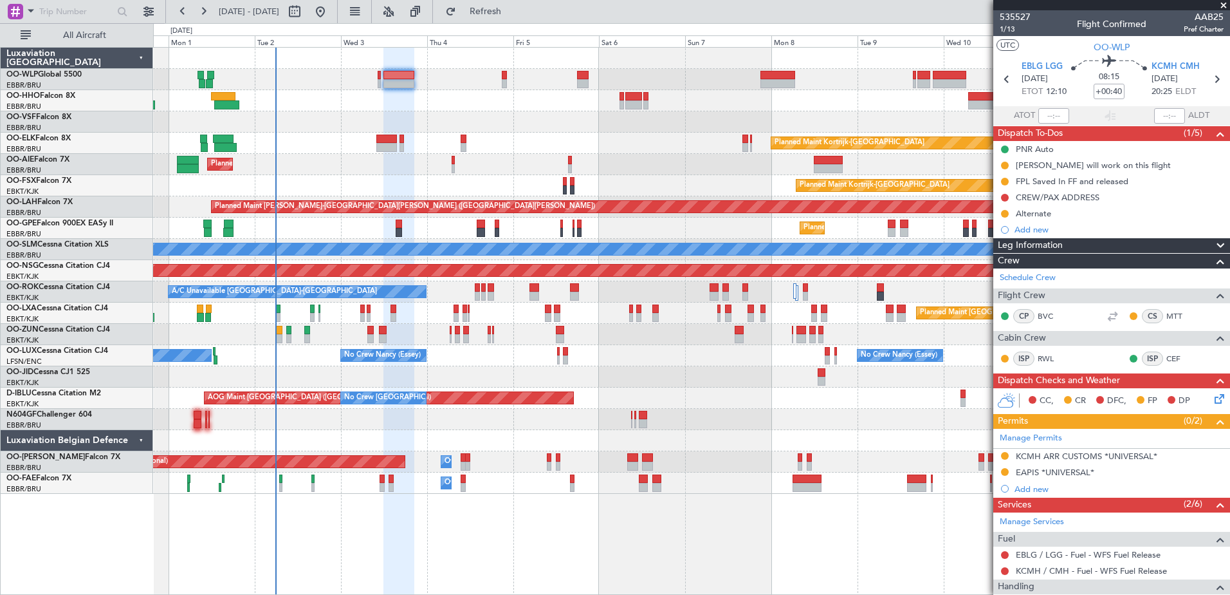
scroll to position [304, 0]
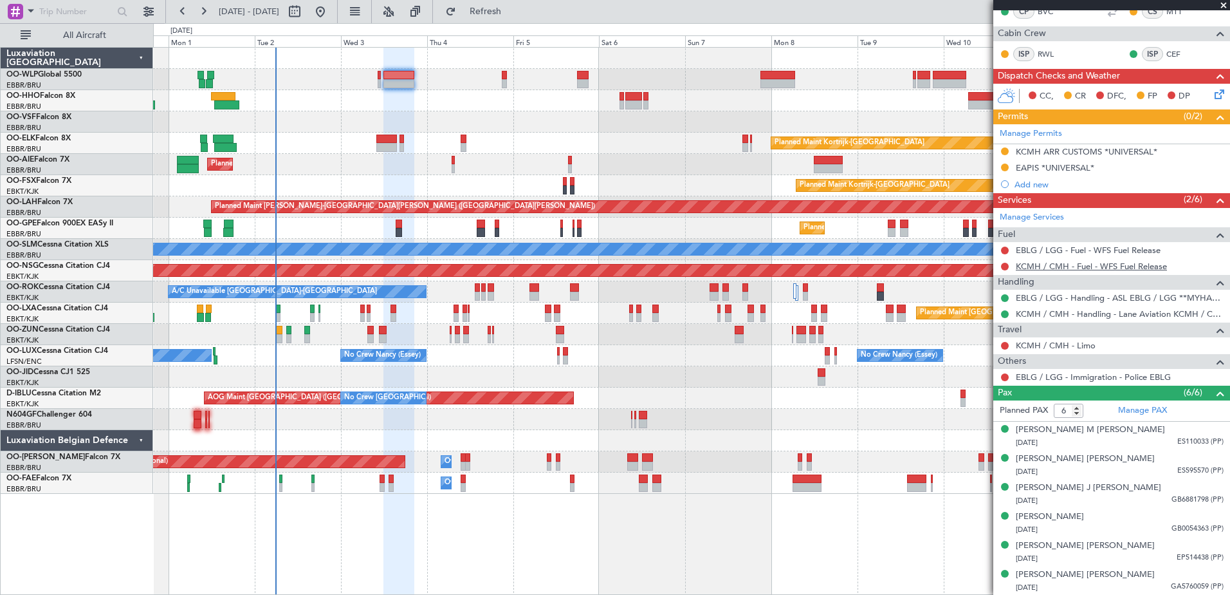
click at [1119, 262] on link "KCMH / CMH - Fuel - WFS Fuel Release" at bounding box center [1091, 266] width 151 height 11
click at [1051, 346] on link "KCMH / CMH - Limo" at bounding box center [1056, 345] width 80 height 11
click at [309, 111] on div at bounding box center [691, 100] width 1077 height 21
click at [1154, 407] on link "Manage PAX" at bounding box center [1142, 410] width 49 height 13
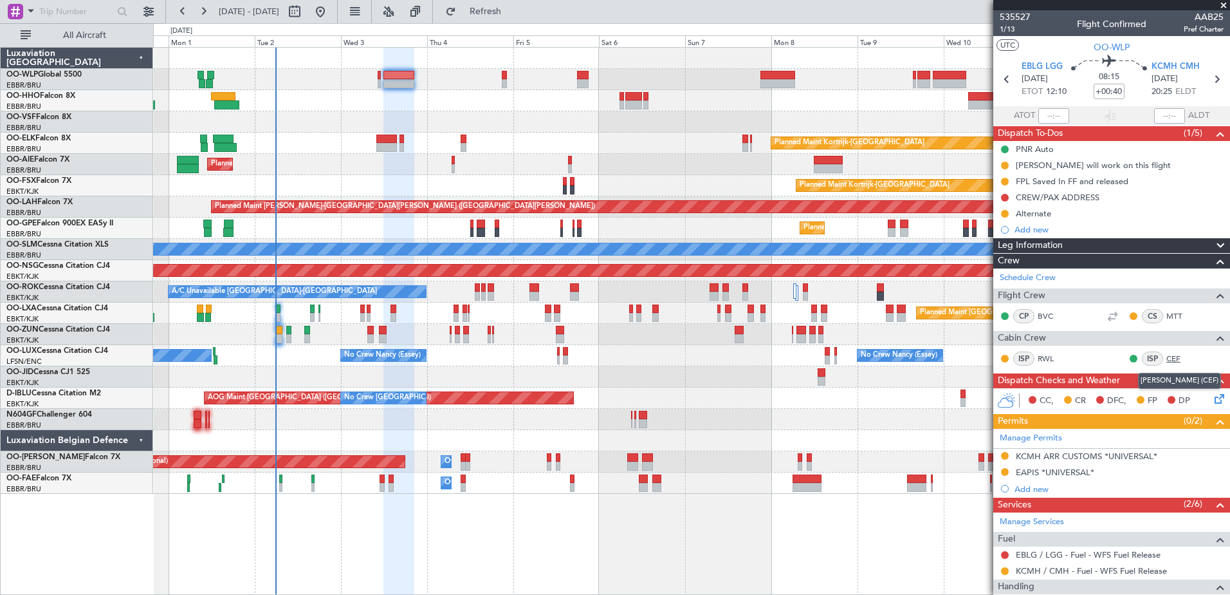
click at [1169, 355] on link "CEF" at bounding box center [1181, 359] width 29 height 12
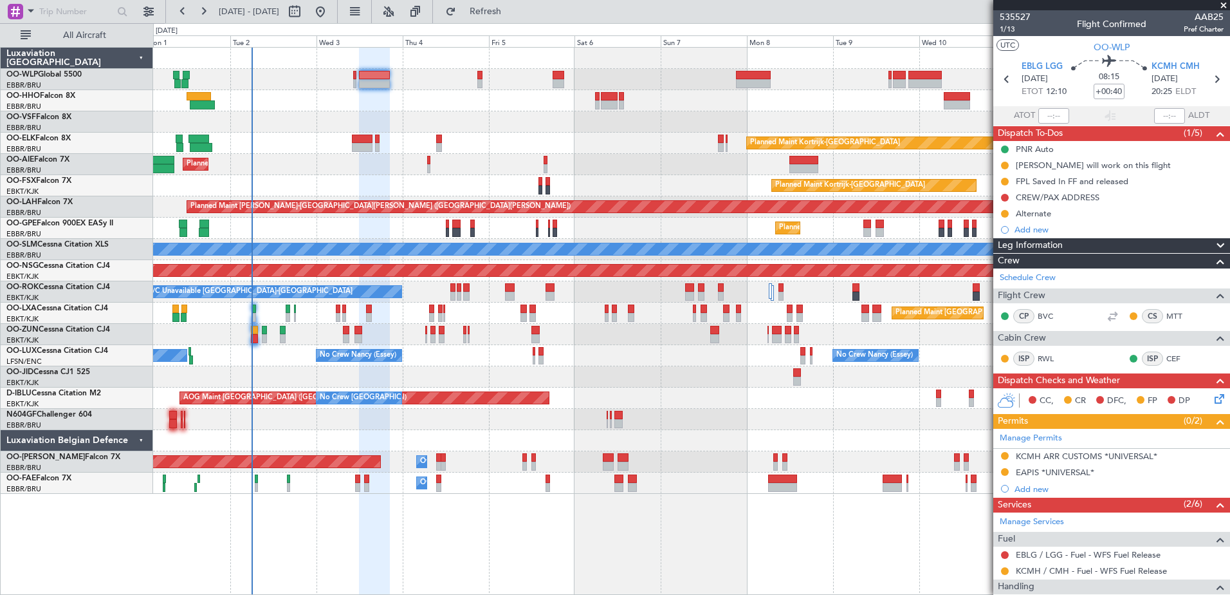
click at [264, 363] on div "No Crew [PERSON_NAME] ([PERSON_NAME]) No Crew [PERSON_NAME] ([PERSON_NAME]) No …" at bounding box center [691, 355] width 1077 height 21
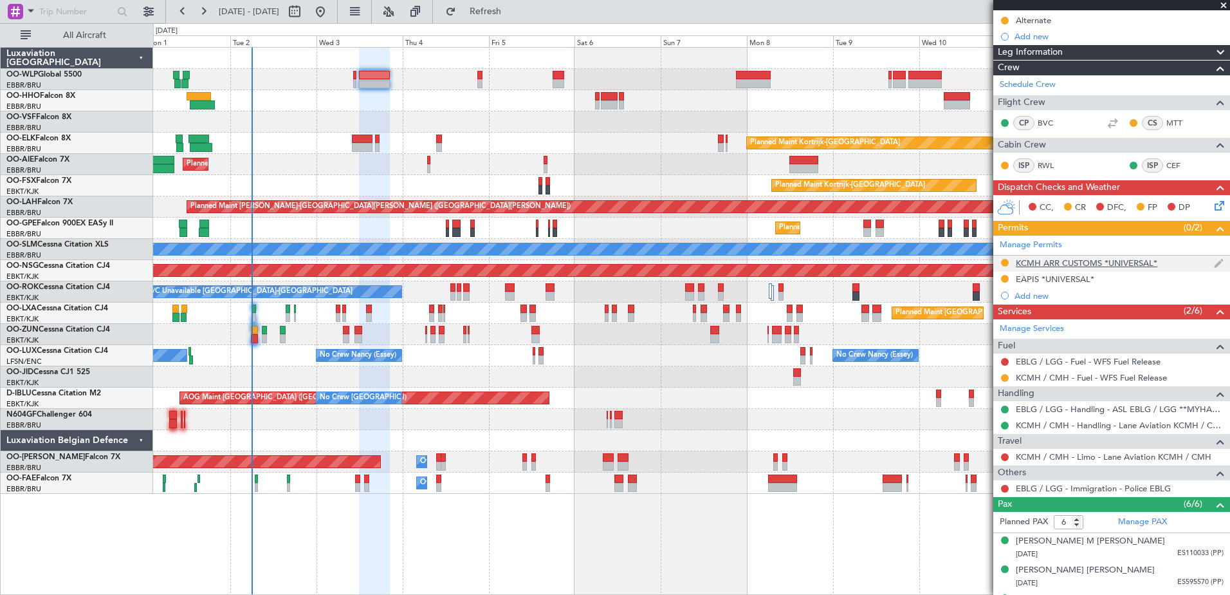
scroll to position [257, 0]
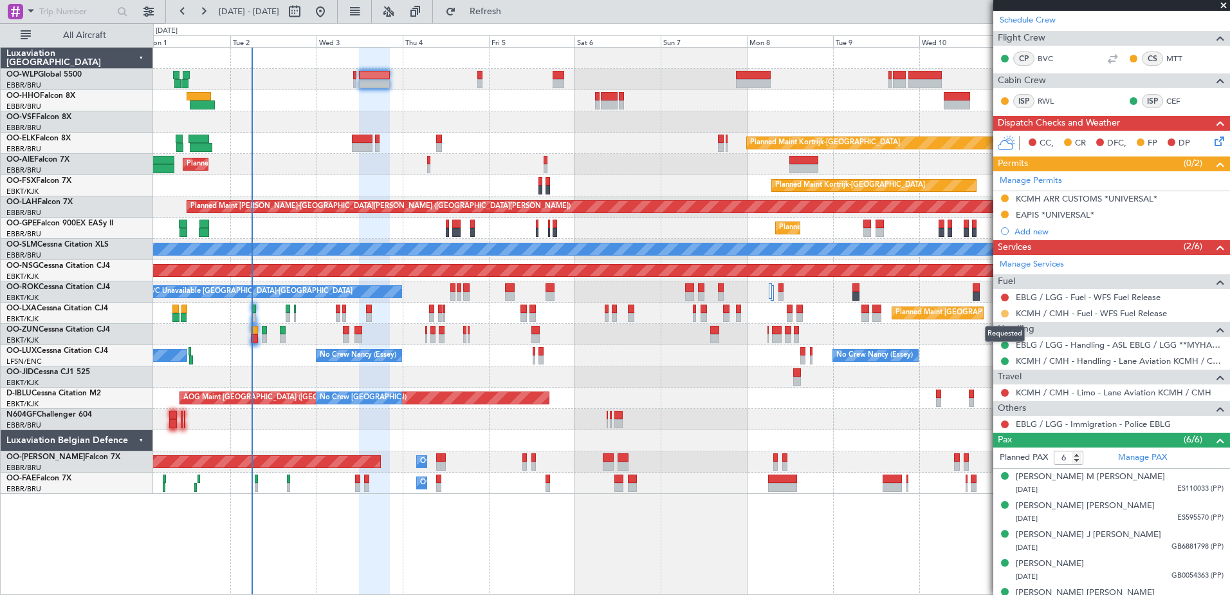
click at [1003, 315] on button at bounding box center [1005, 314] width 8 height 8
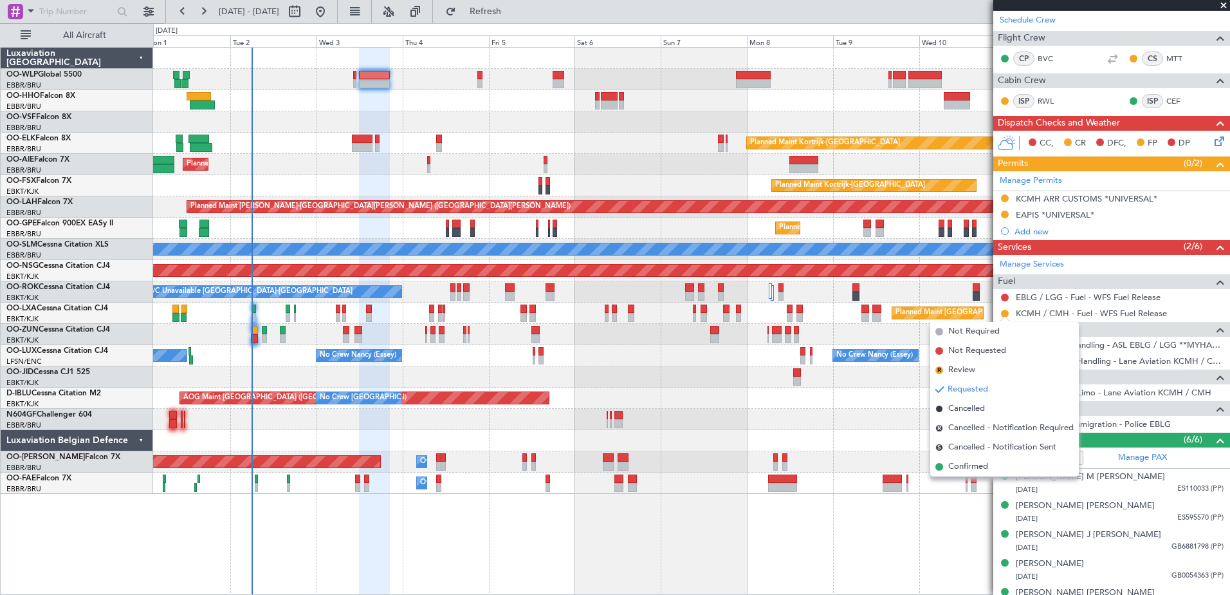
click at [961, 464] on span "Confirmed" at bounding box center [968, 466] width 40 height 13
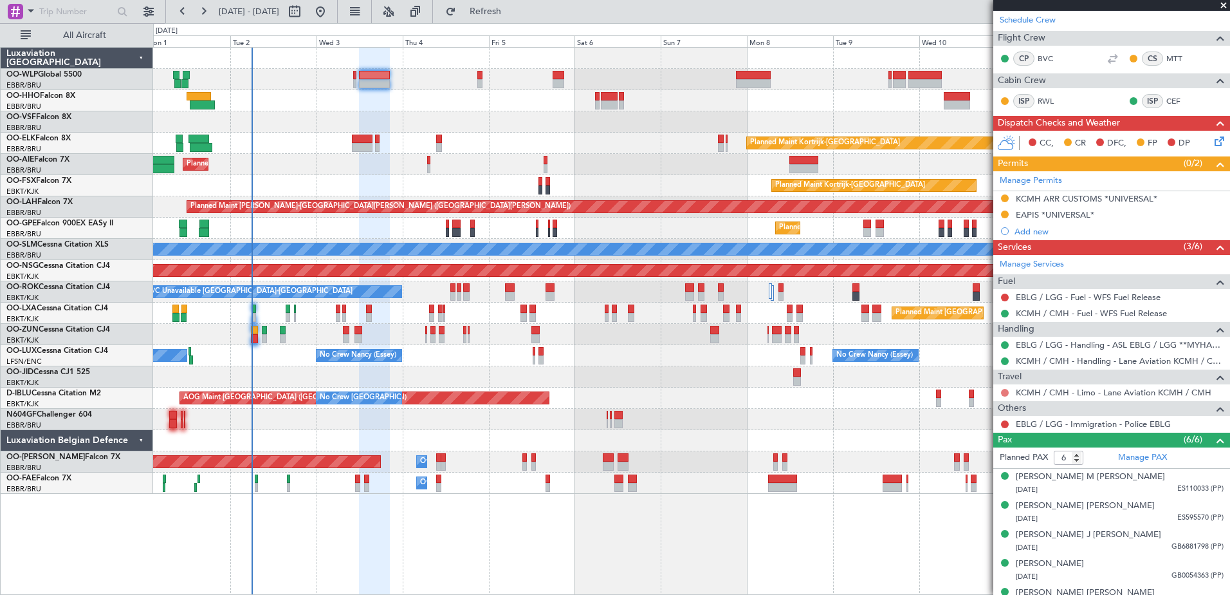
click at [1006, 390] on button at bounding box center [1005, 393] width 8 height 8
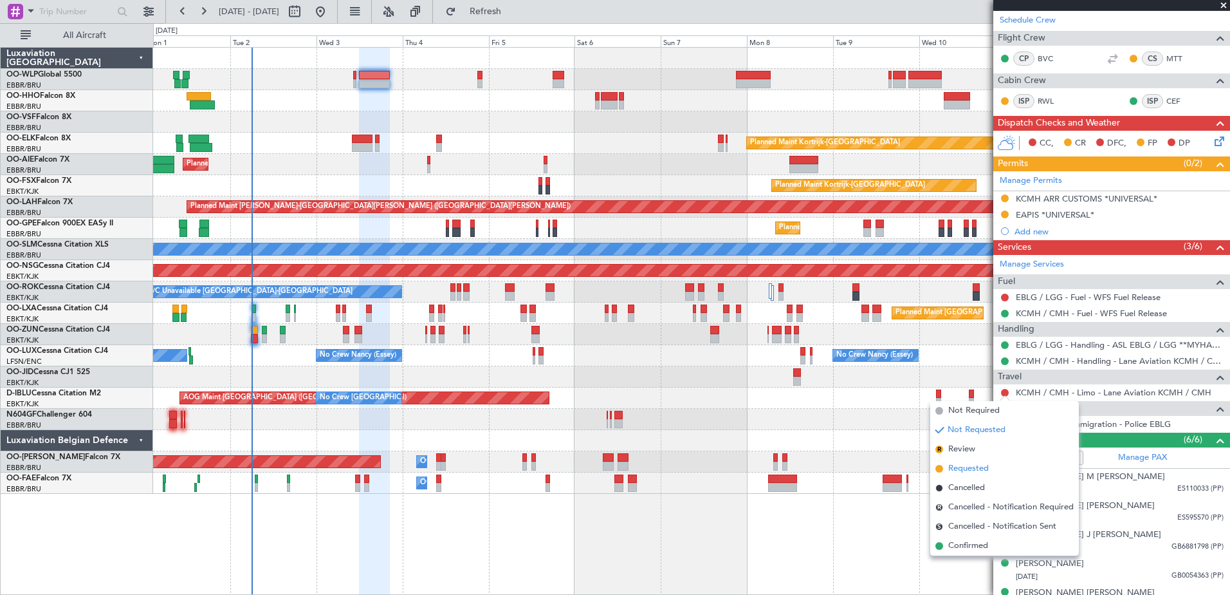
click at [974, 465] on span "Requested" at bounding box center [968, 468] width 41 height 13
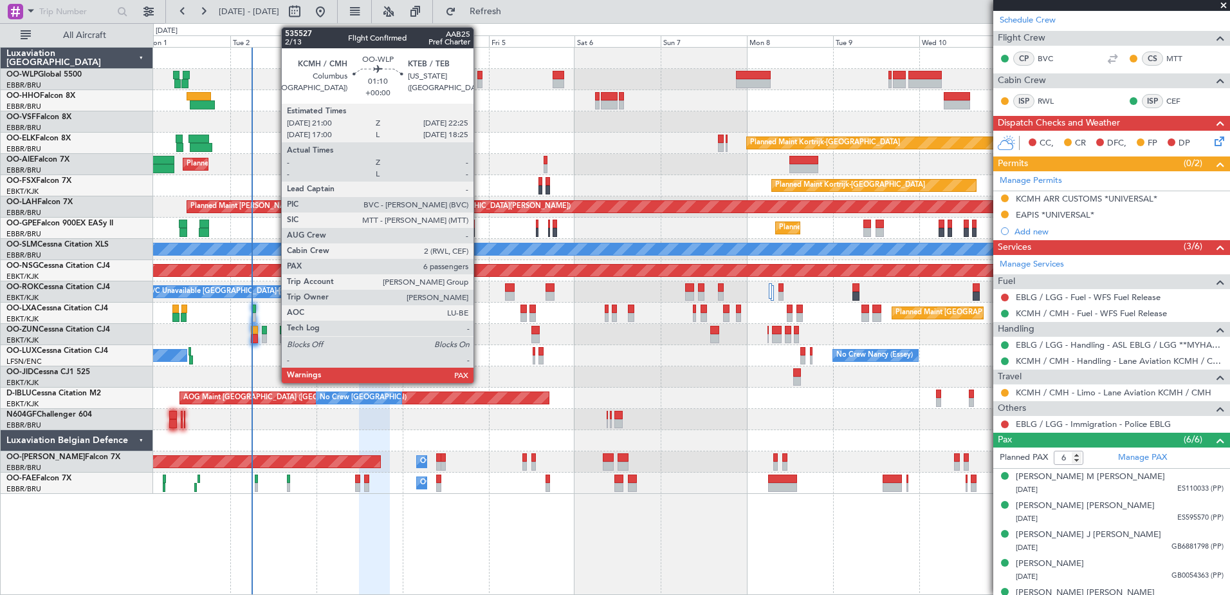
click at [479, 81] on div at bounding box center [479, 83] width 5 height 9
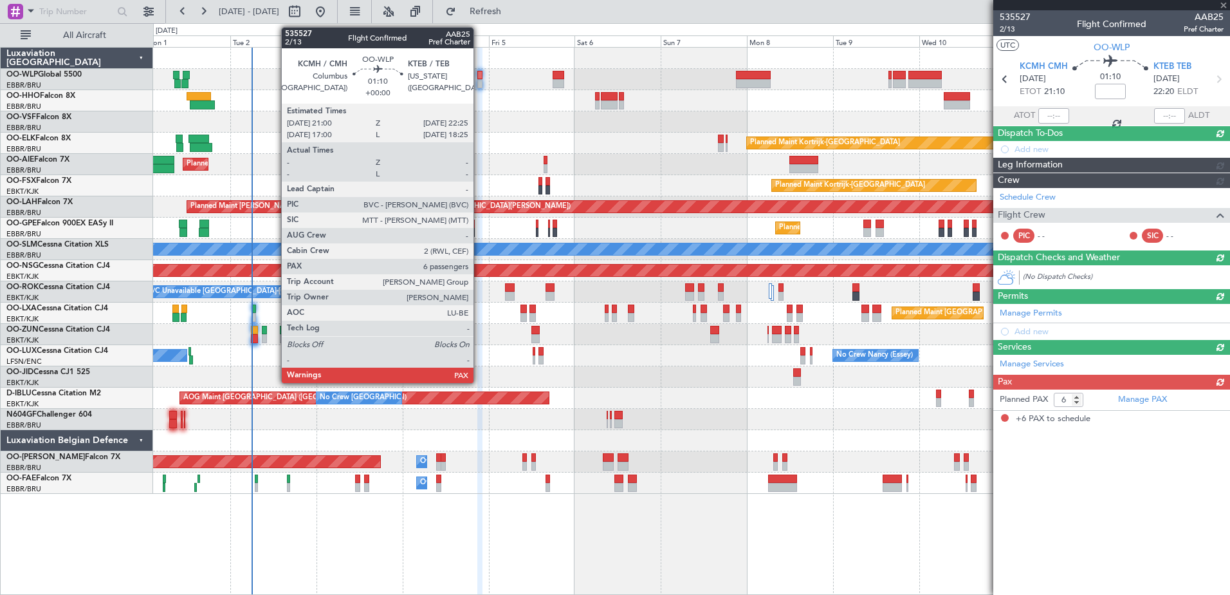
scroll to position [0, 0]
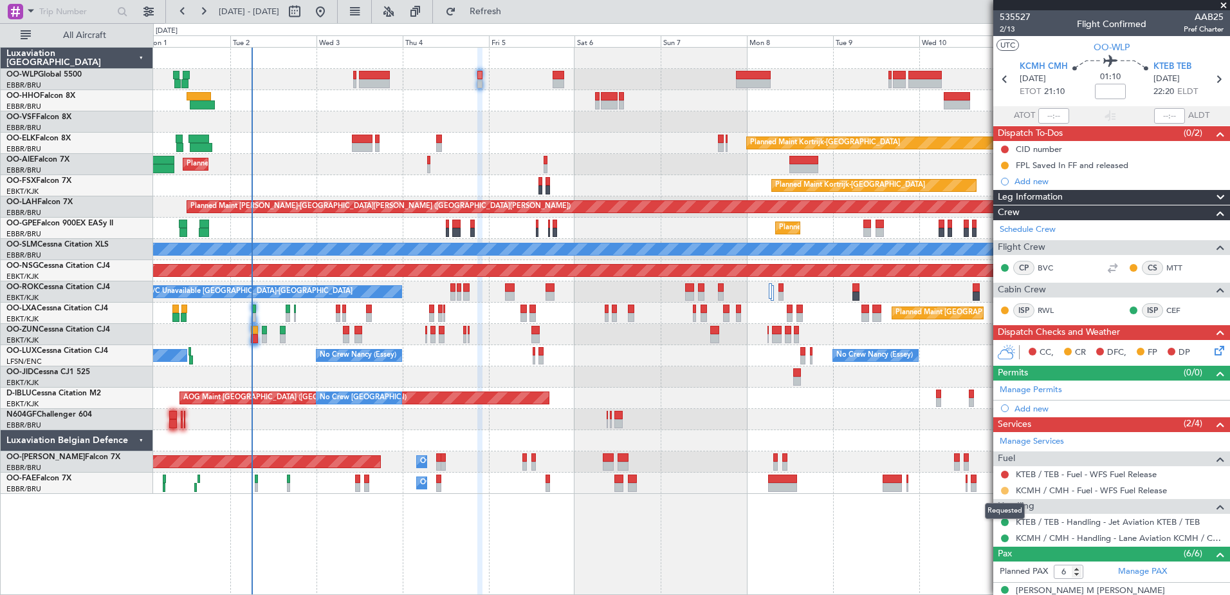
click at [1003, 492] on button at bounding box center [1005, 490] width 8 height 8
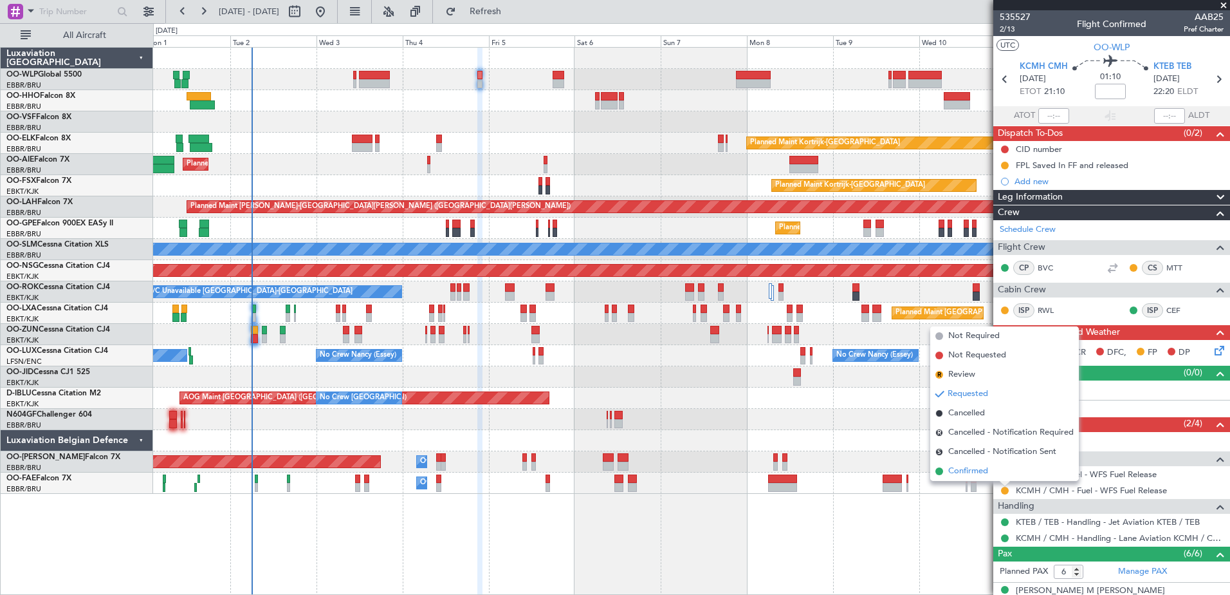
click at [975, 471] on span "Confirmed" at bounding box center [968, 471] width 40 height 13
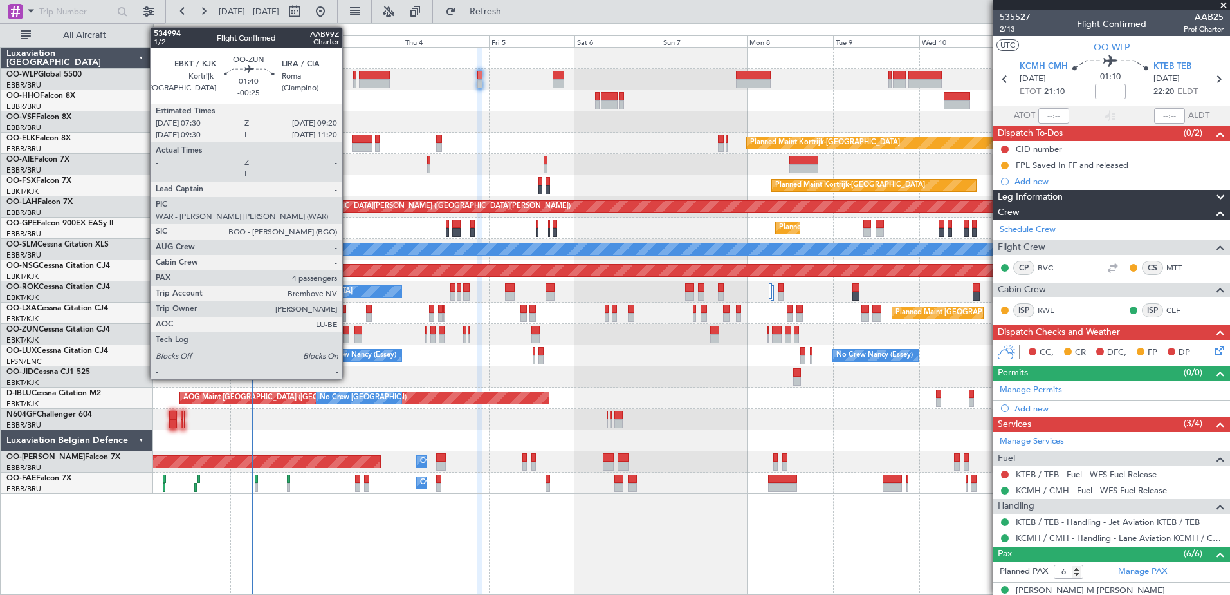
click at [348, 335] on div at bounding box center [346, 338] width 7 height 9
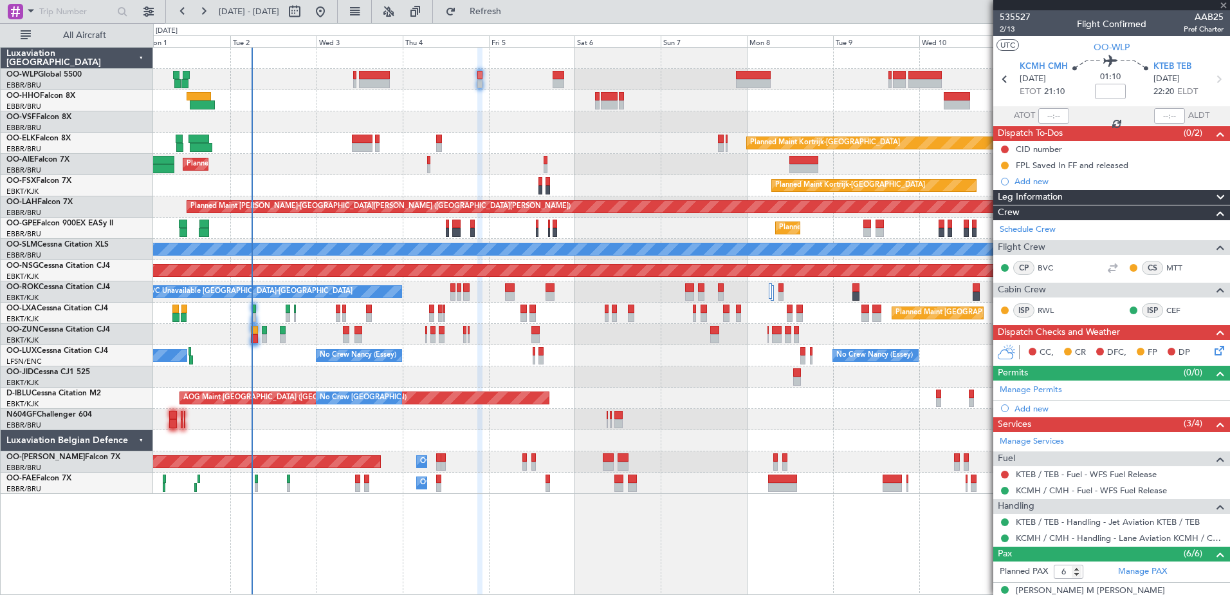
type input "-00:25"
type input "4"
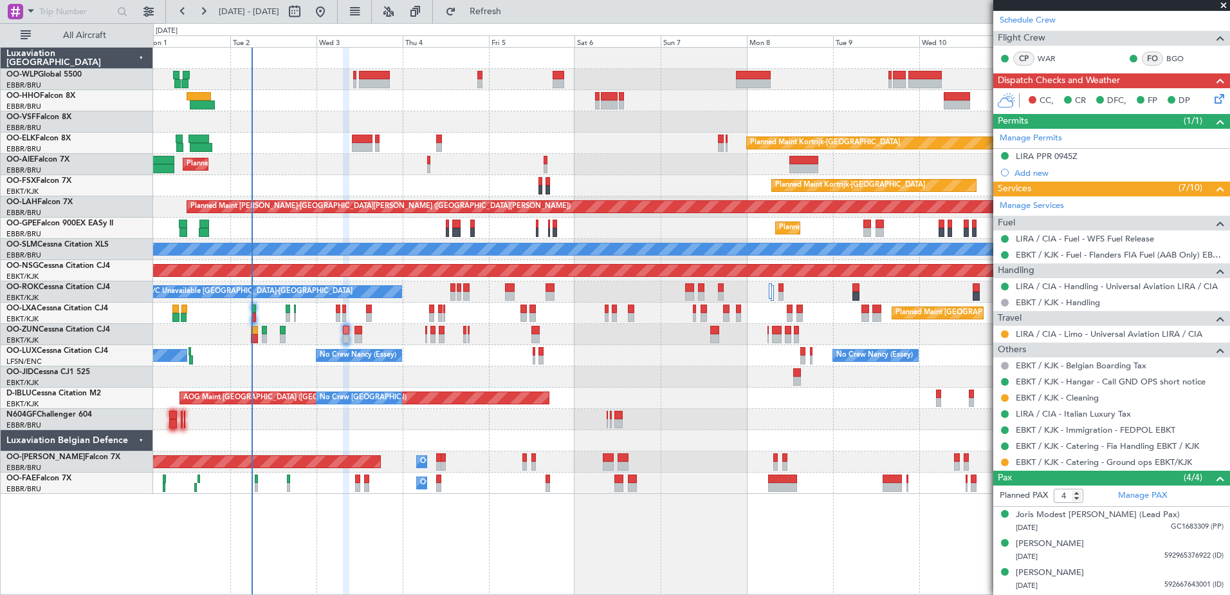
scroll to position [220, 0]
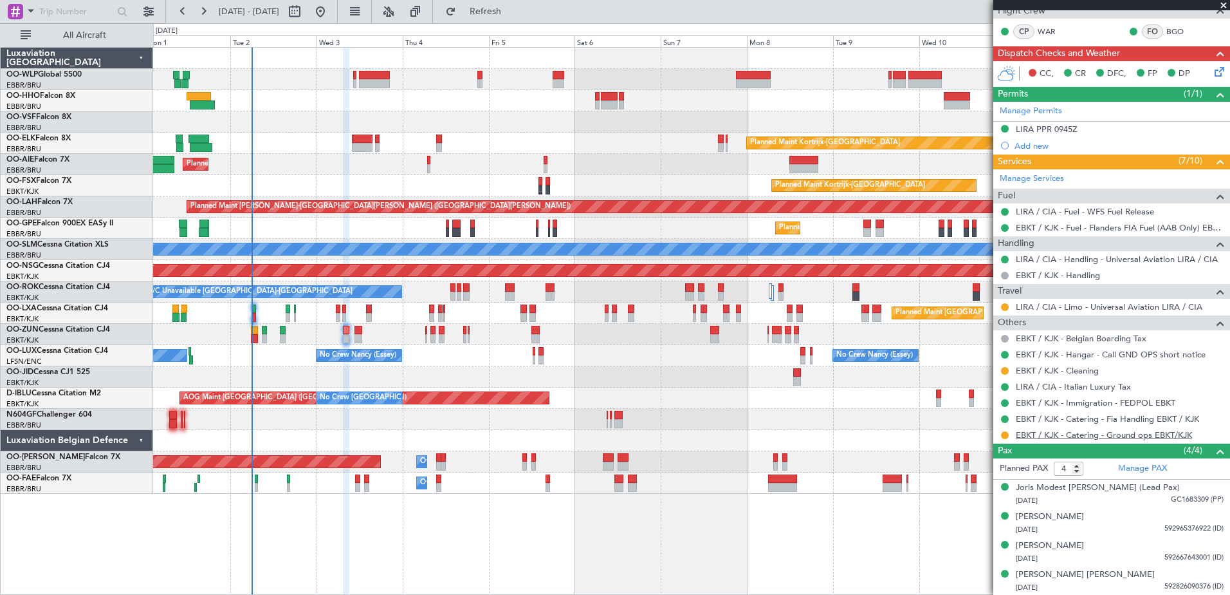
click at [1098, 435] on link "EBKT / KJK - Catering - Ground ops EBKT/KJK" at bounding box center [1104, 434] width 176 height 11
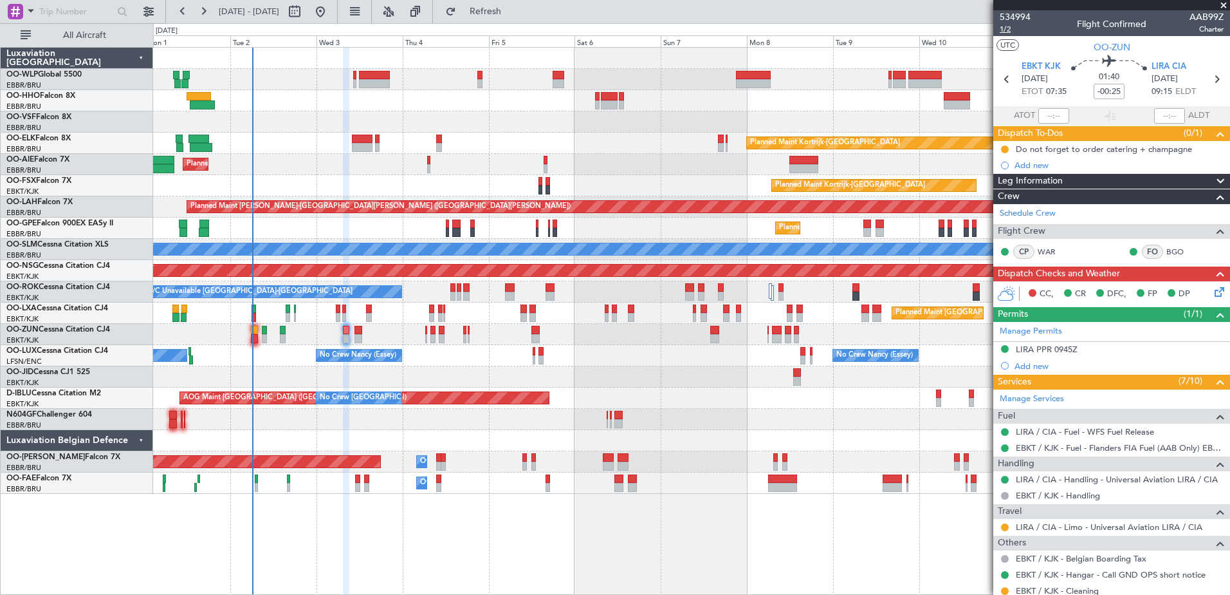
click at [1010, 28] on span "1/2" at bounding box center [1015, 29] width 31 height 11
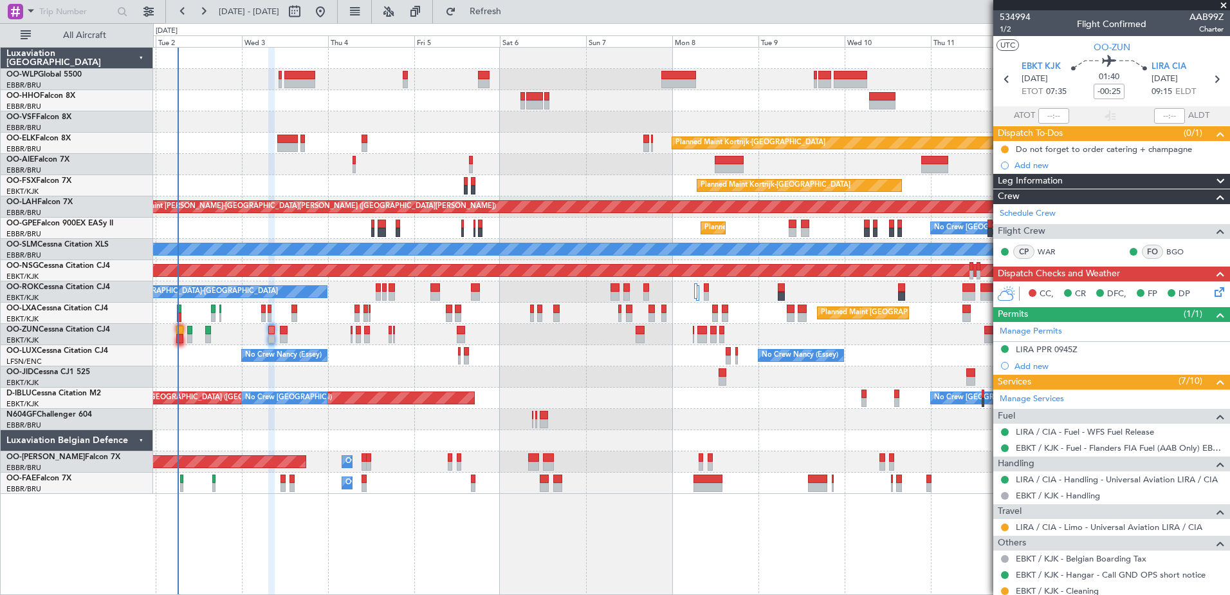
scroll to position [220, 0]
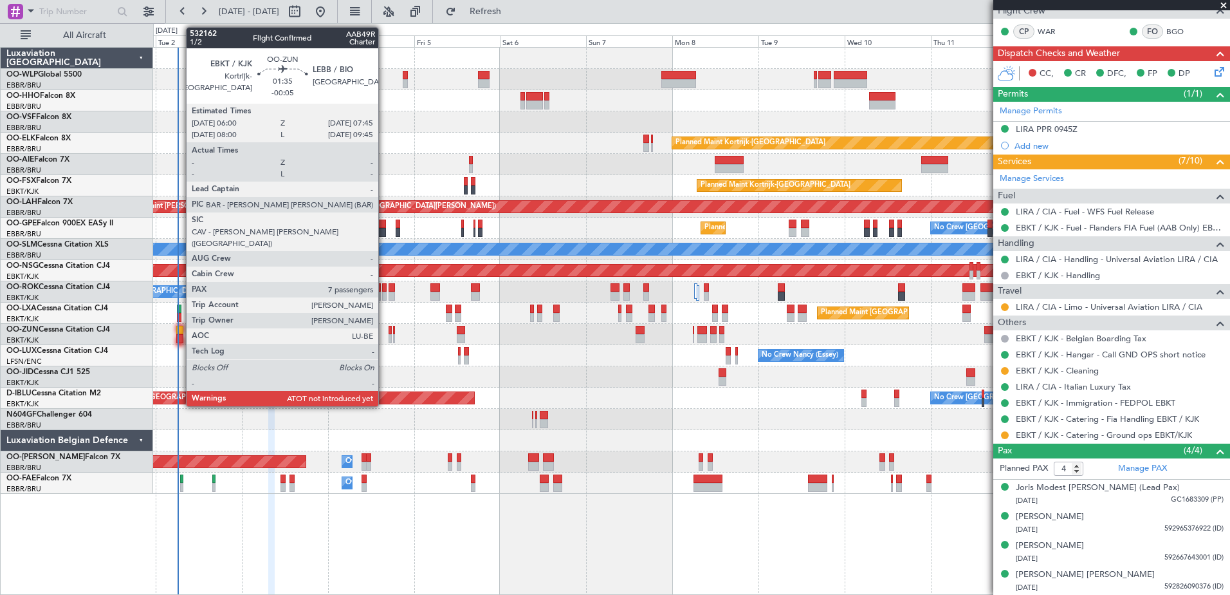
click at [180, 328] on div at bounding box center [179, 330] width 6 height 9
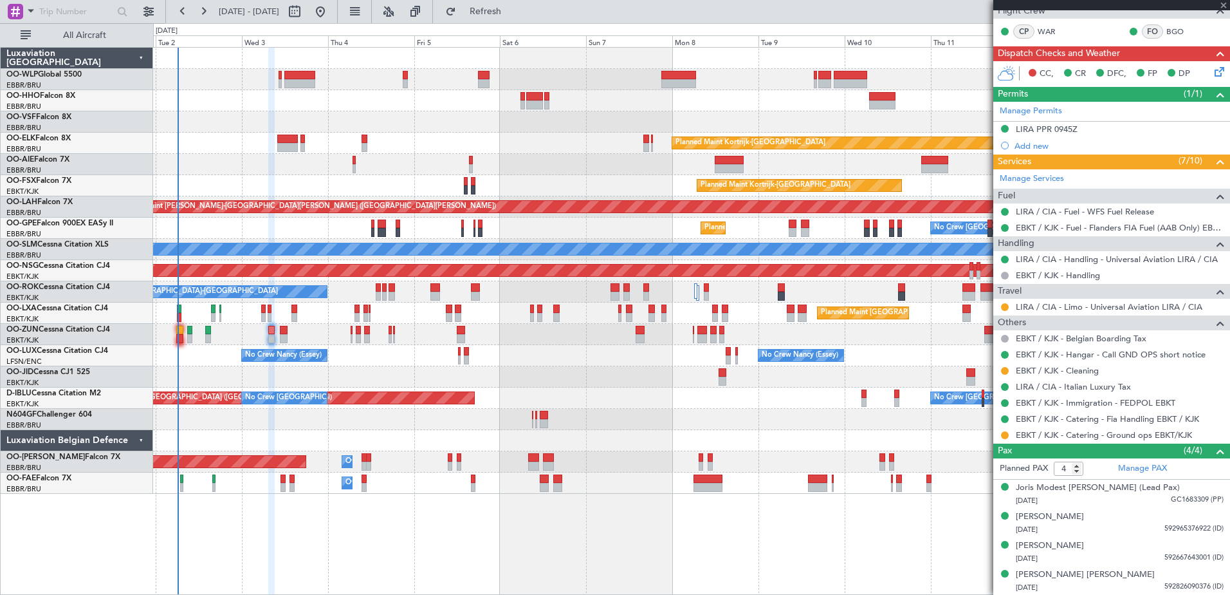
type input "-00:05"
type input "7"
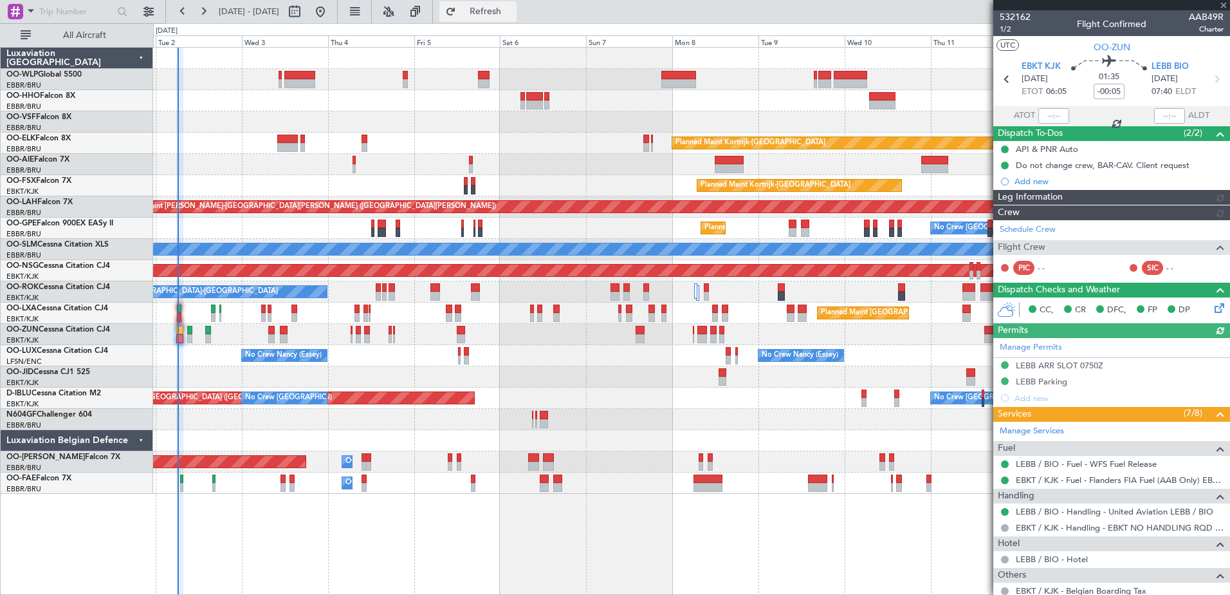
click at [513, 14] on span "Refresh" at bounding box center [486, 11] width 54 height 9
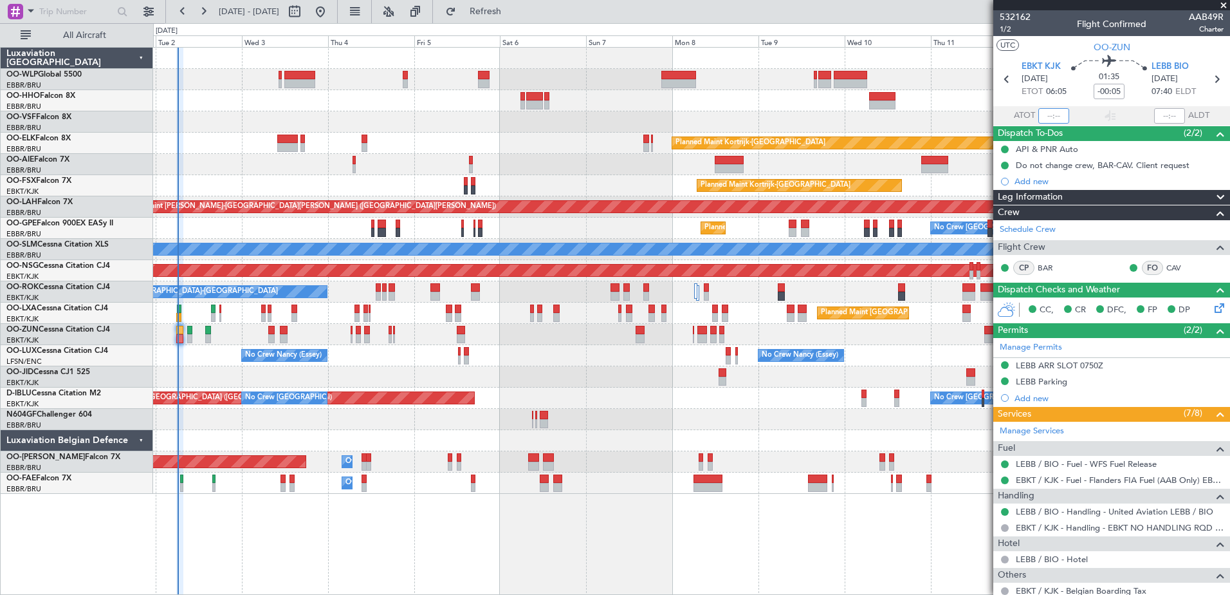
click at [1046, 111] on input "text" at bounding box center [1054, 115] width 31 height 15
click at [617, 376] on div at bounding box center [691, 376] width 1077 height 21
type input "06:03"
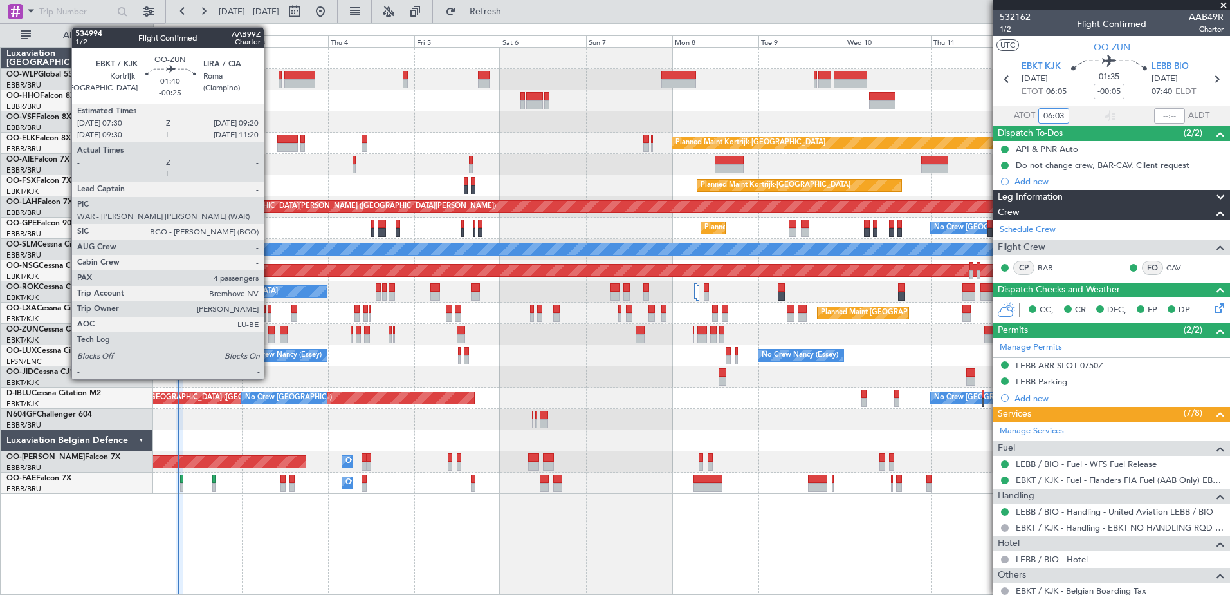
click at [270, 328] on div at bounding box center [271, 330] width 7 height 9
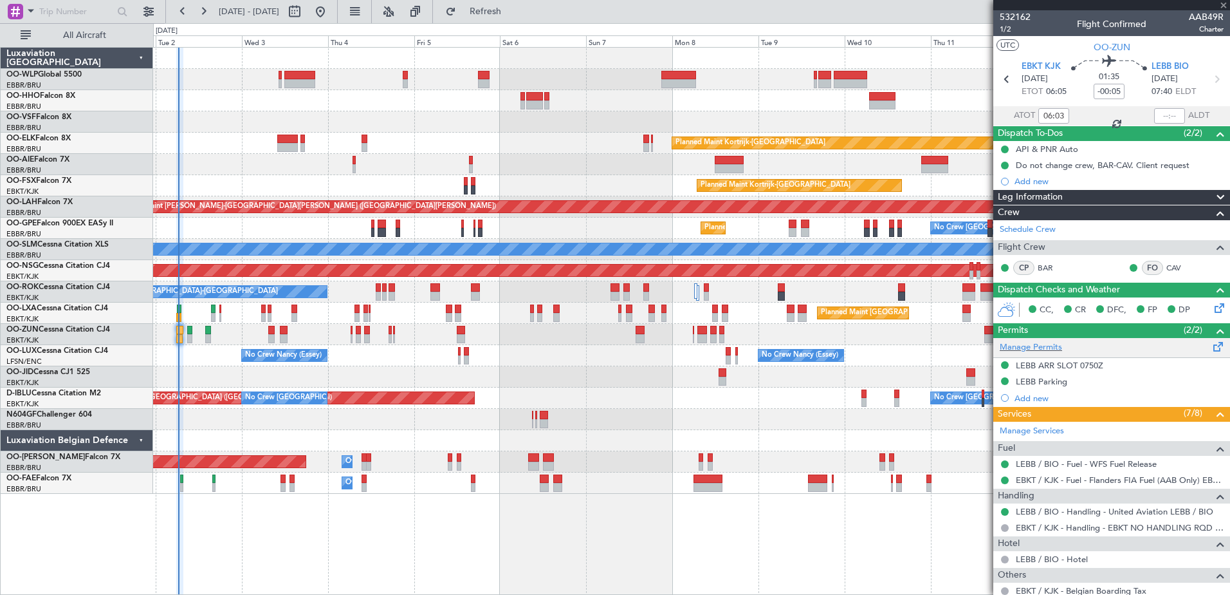
type input "-00:25"
type input "4"
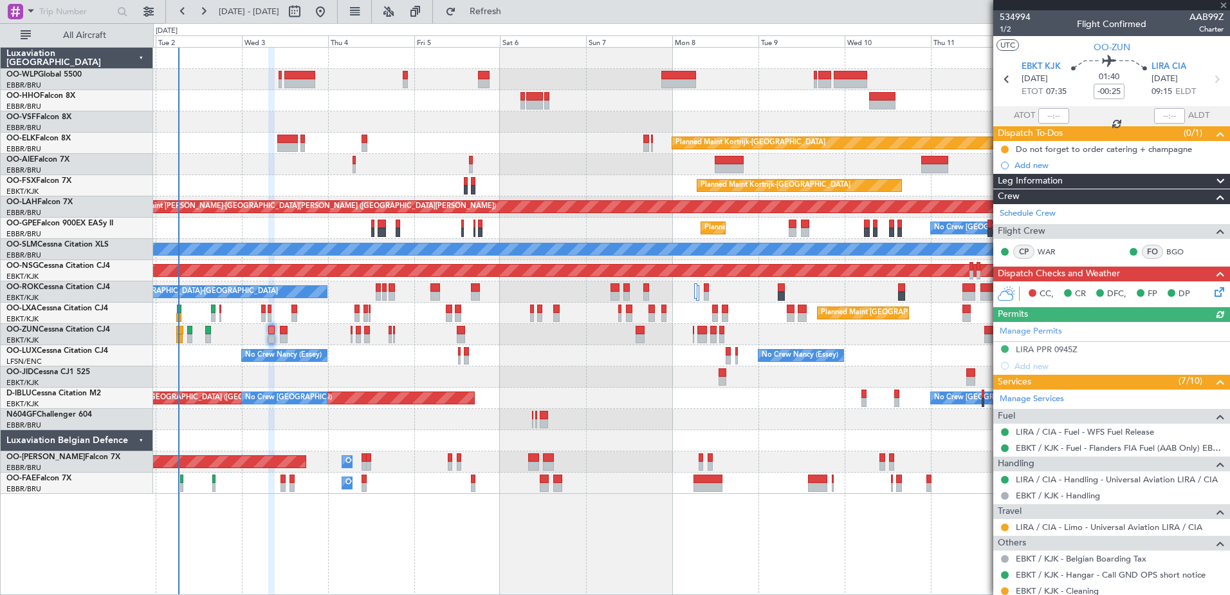
click at [1212, 291] on icon at bounding box center [1217, 289] width 10 height 10
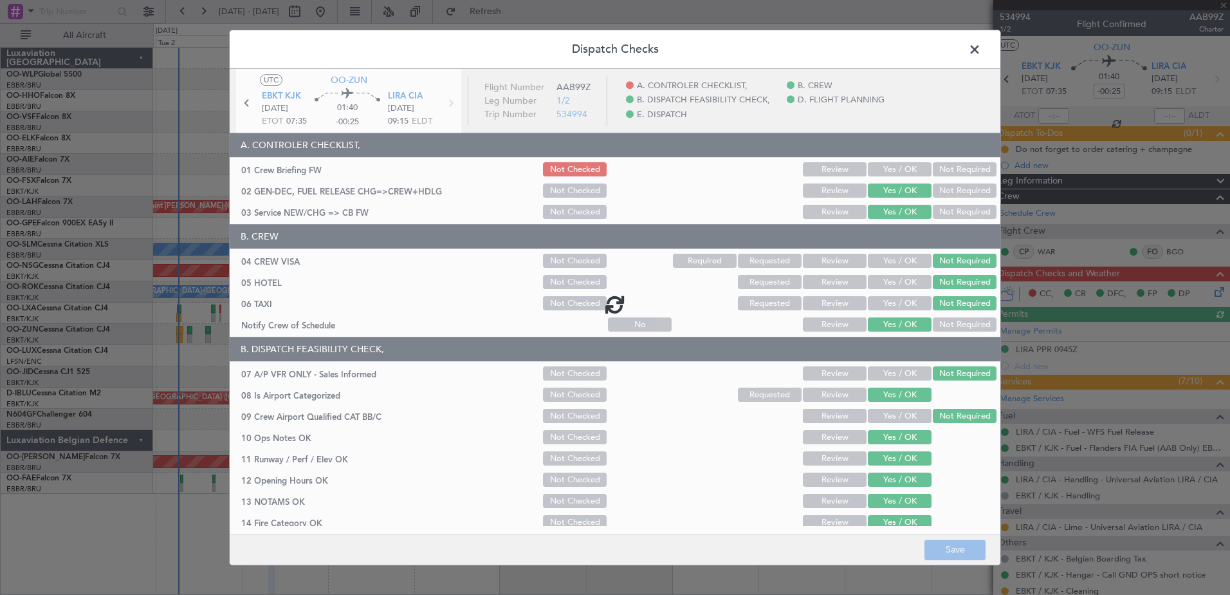
click at [874, 172] on button "Yes / OK" at bounding box center [900, 170] width 64 height 14
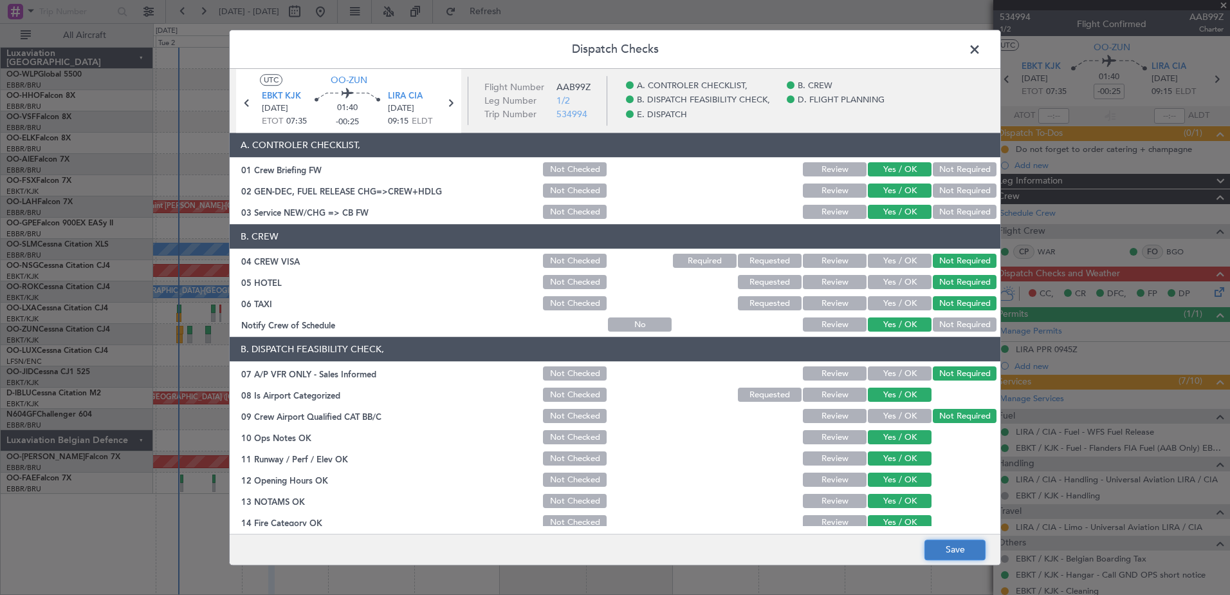
click at [954, 550] on button "Save" at bounding box center [955, 549] width 61 height 21
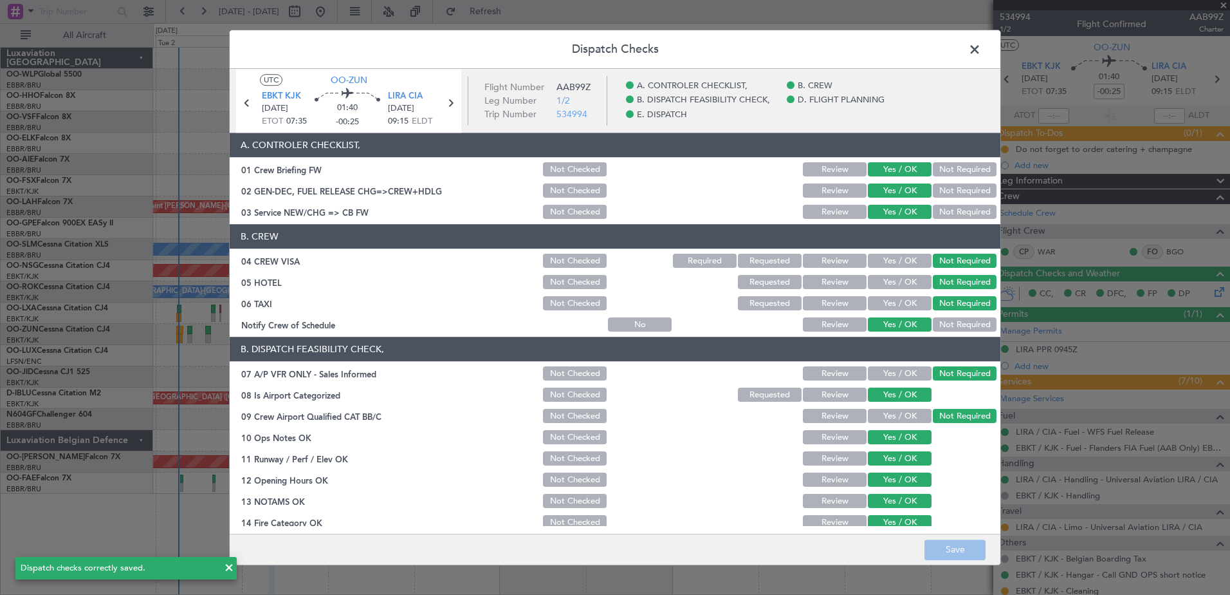
click at [981, 46] on span at bounding box center [981, 53] width 0 height 26
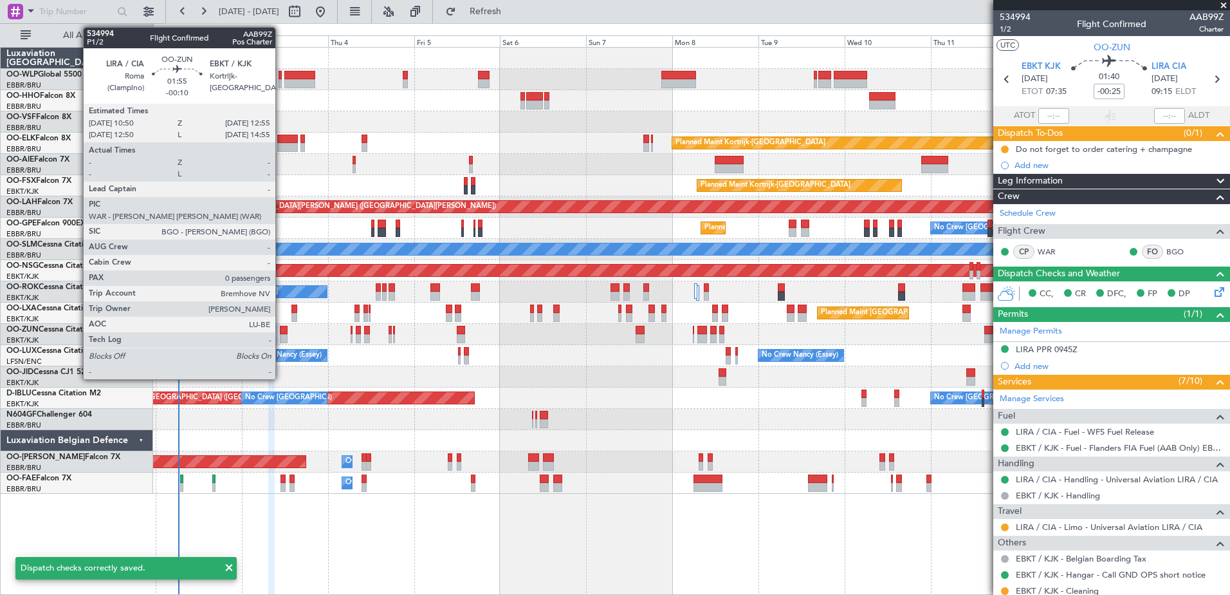
click at [281, 337] on div at bounding box center [284, 338] width 8 height 9
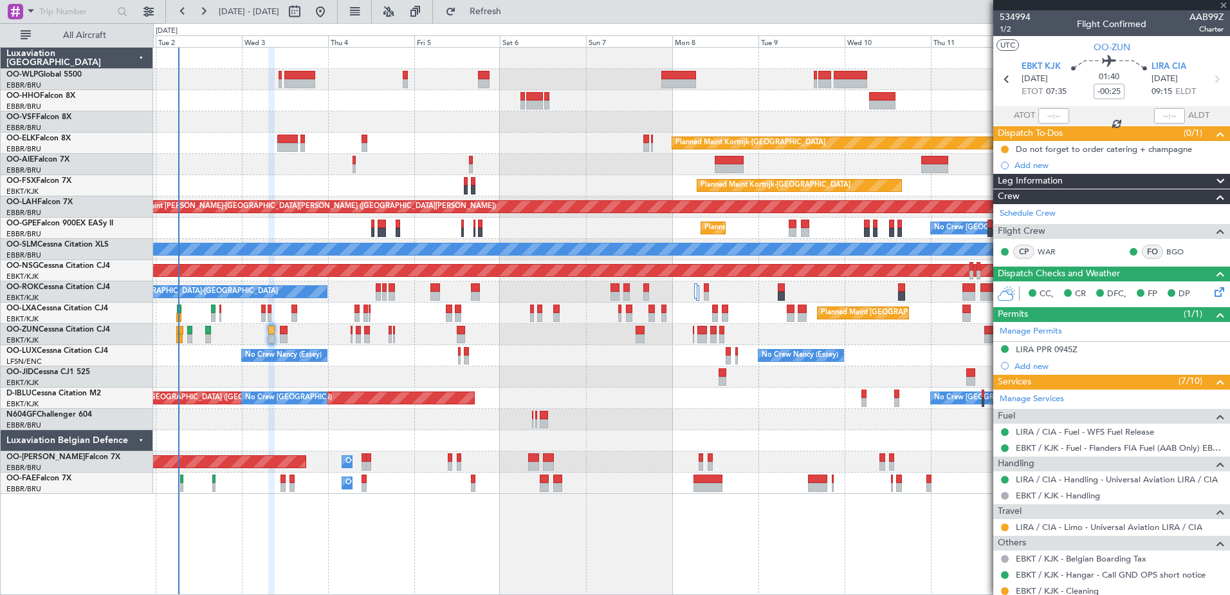
type input "-00:10"
type input "0"
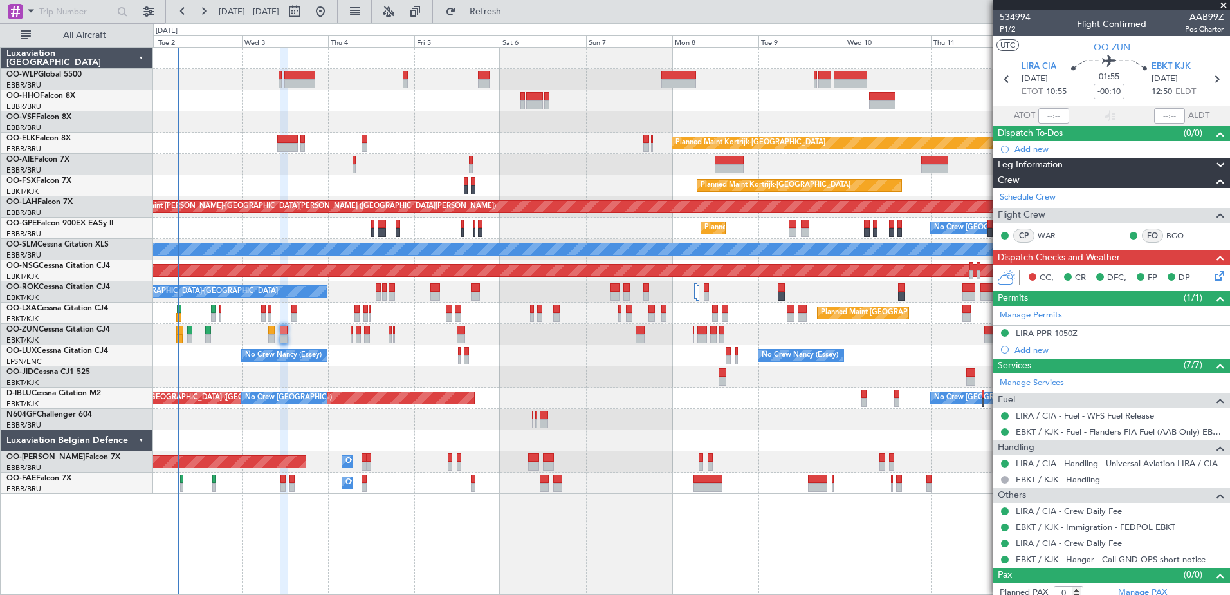
click at [1212, 272] on icon at bounding box center [1217, 273] width 10 height 10
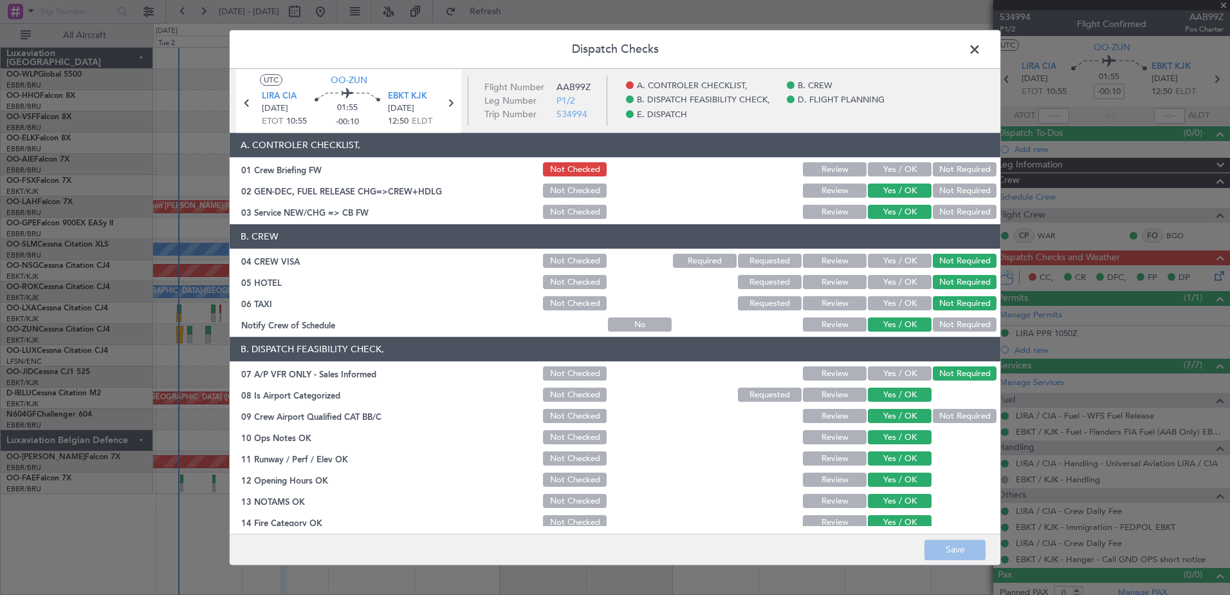
click at [898, 169] on button "Yes / OK" at bounding box center [900, 170] width 64 height 14
click at [965, 544] on button "Save" at bounding box center [955, 549] width 61 height 21
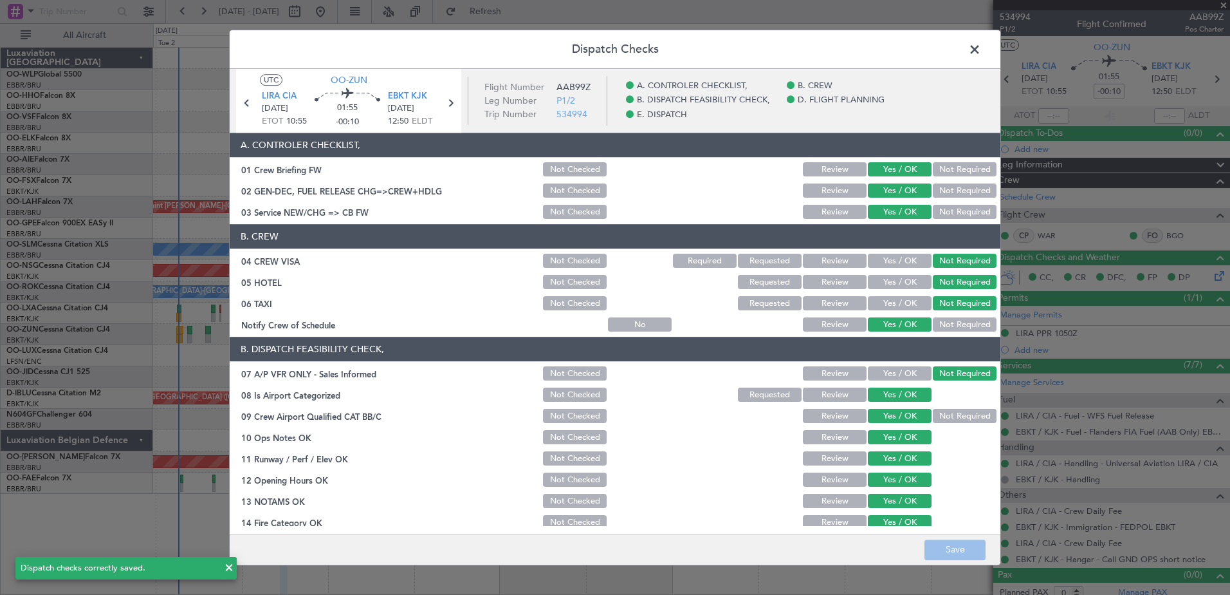
click at [981, 48] on span at bounding box center [981, 53] width 0 height 26
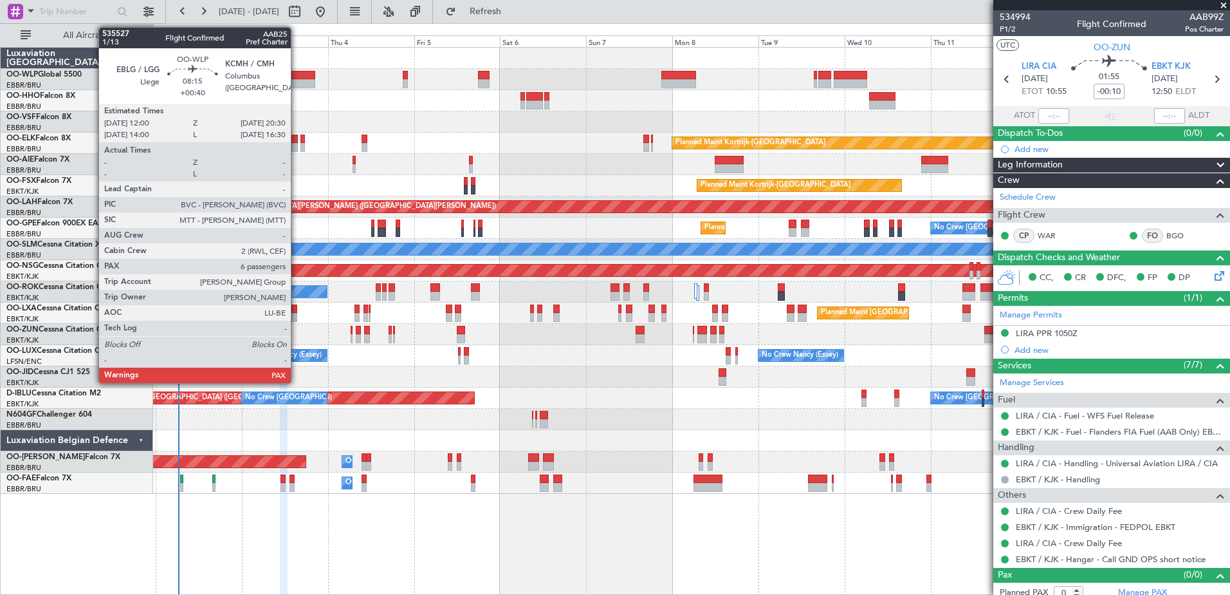
click at [297, 73] on div at bounding box center [299, 75] width 31 height 9
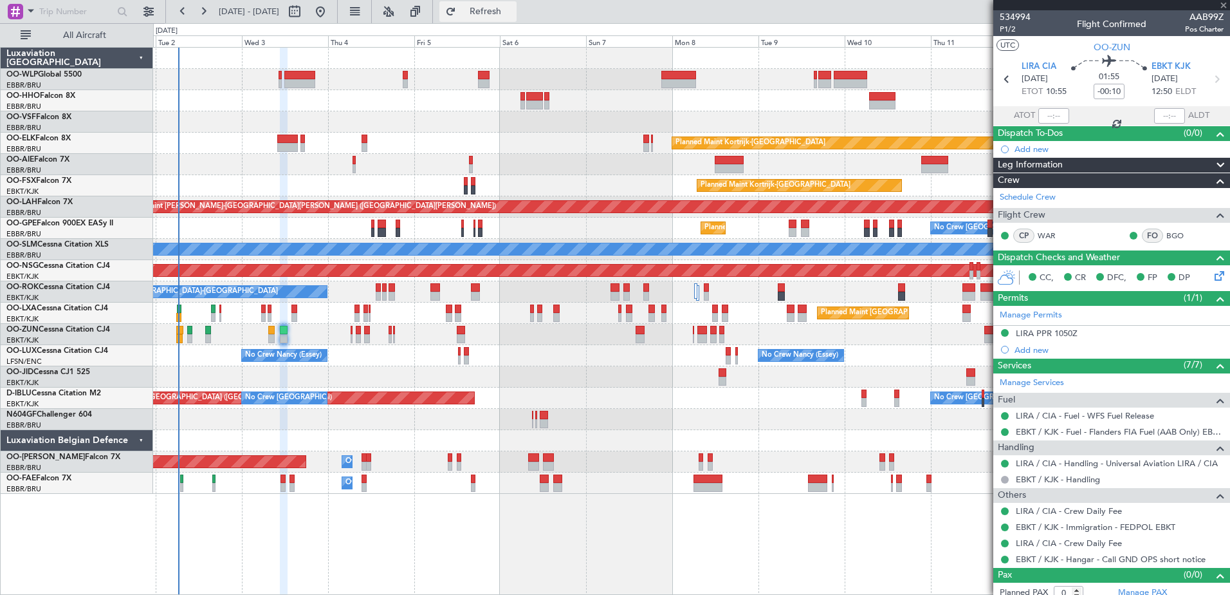
type input "+00:40"
type input "6"
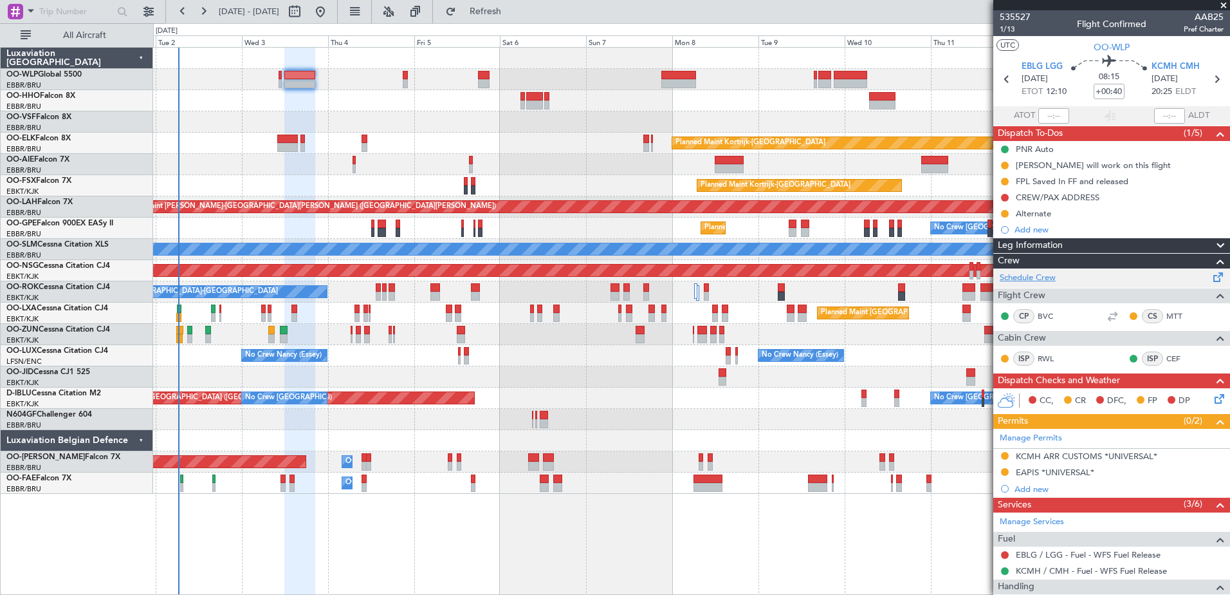
click at [1028, 277] on link "Schedule Crew" at bounding box center [1028, 278] width 56 height 13
click at [492, 7] on button "Refresh" at bounding box center [477, 11] width 77 height 21
click at [513, 12] on span "Refresh" at bounding box center [486, 11] width 54 height 9
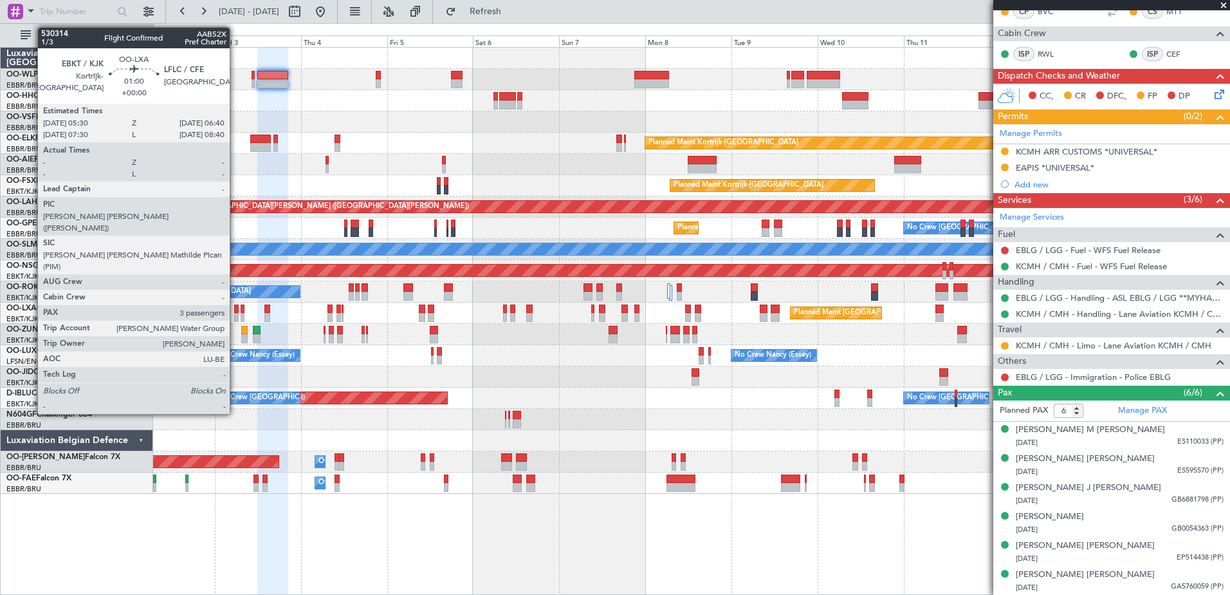
click at [236, 313] on div at bounding box center [236, 317] width 5 height 9
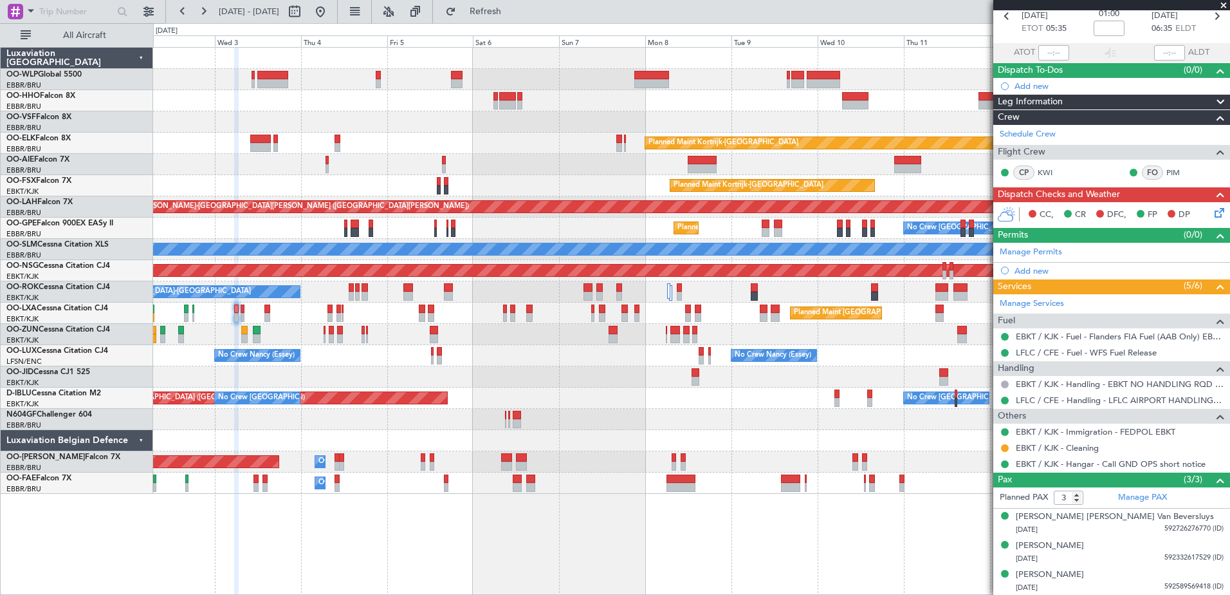
scroll to position [0, 0]
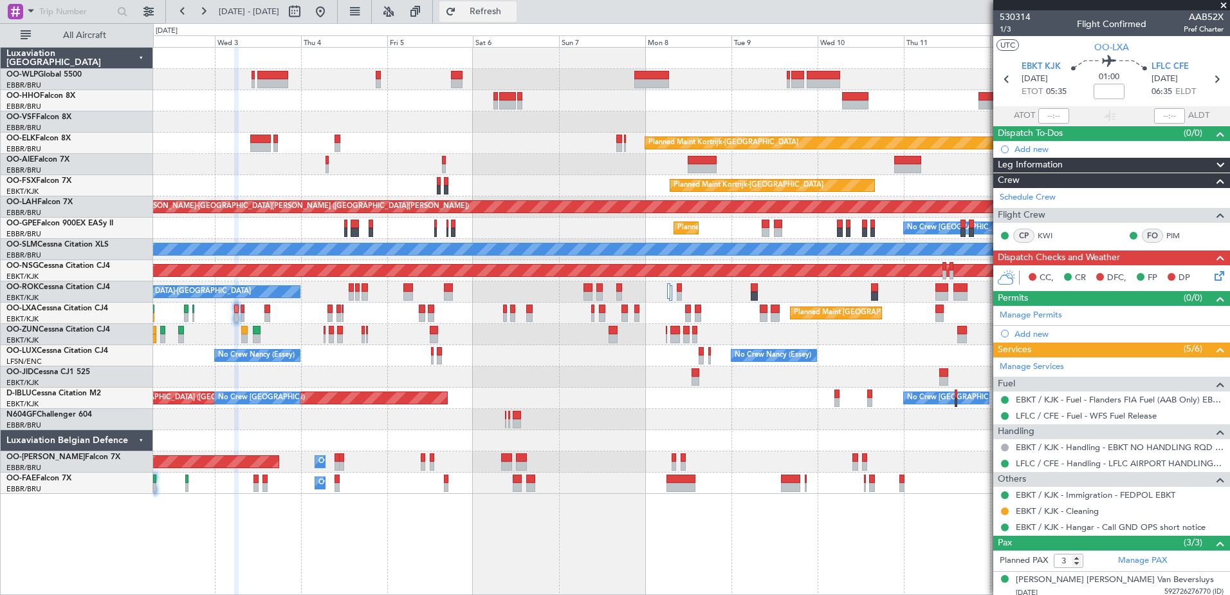
click at [513, 14] on span "Refresh" at bounding box center [486, 11] width 54 height 9
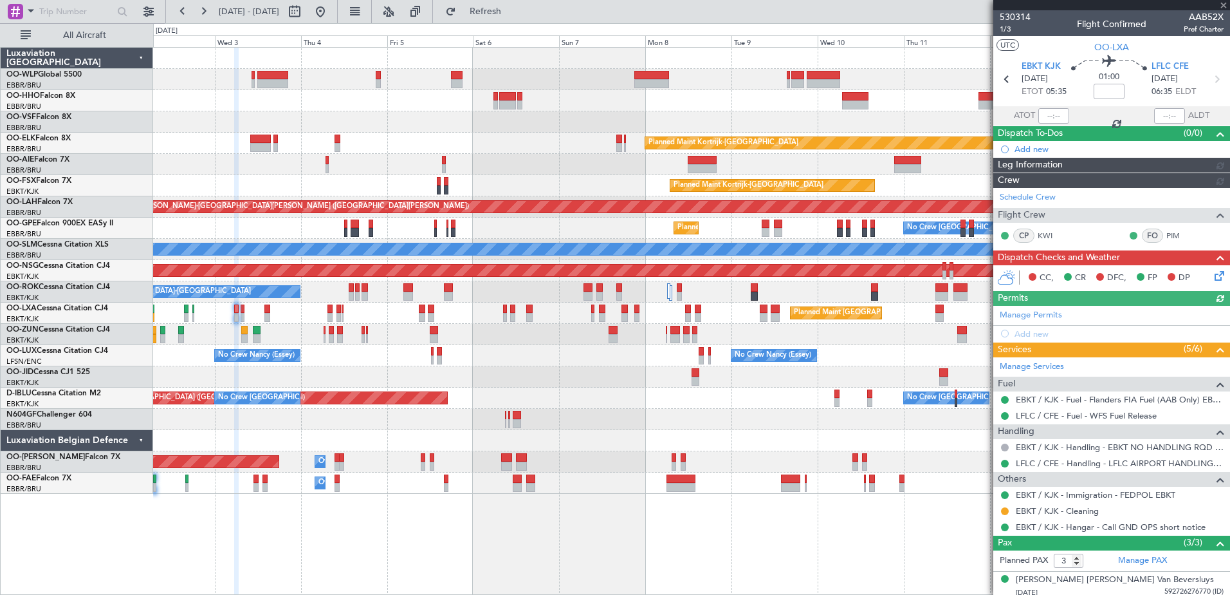
scroll to position [63, 0]
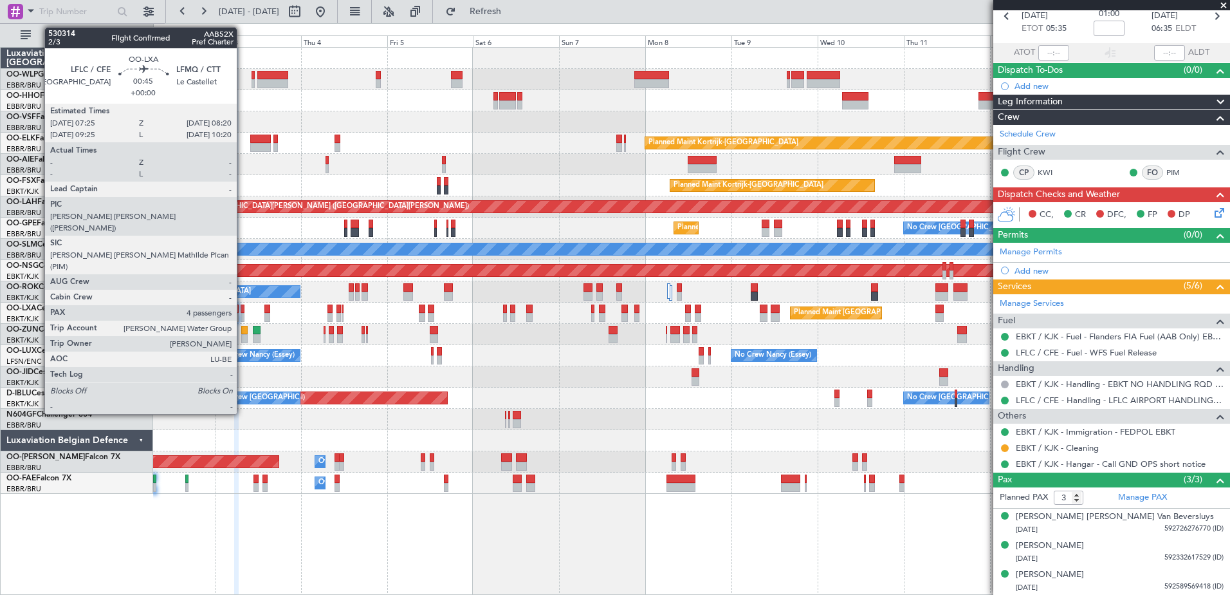
click at [243, 315] on div at bounding box center [243, 317] width 4 height 9
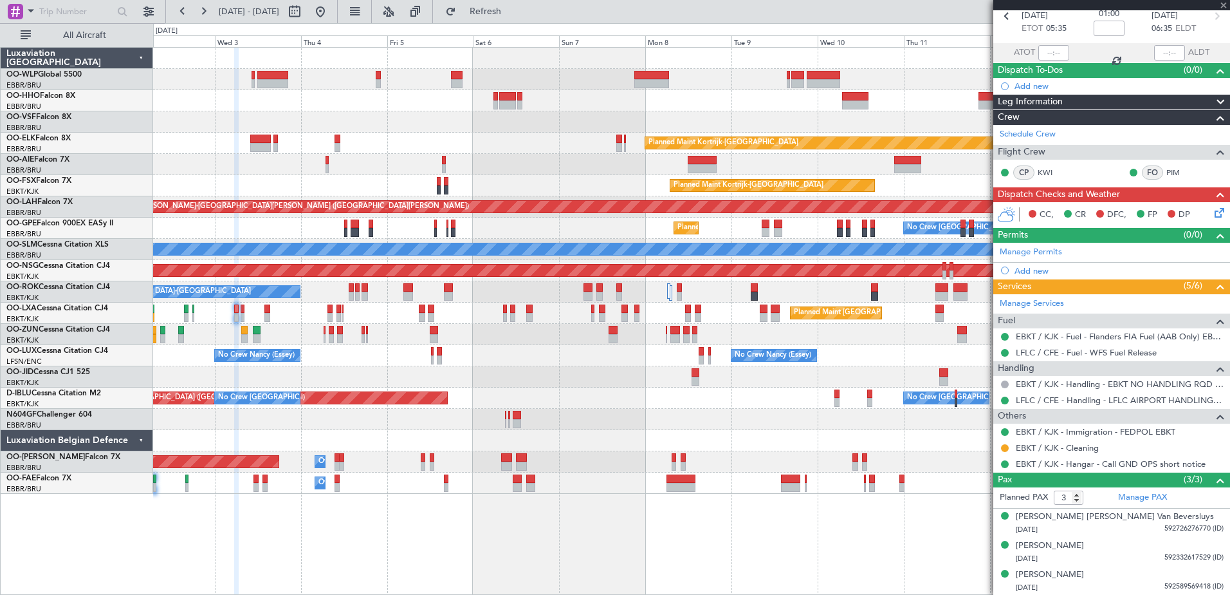
type input "4"
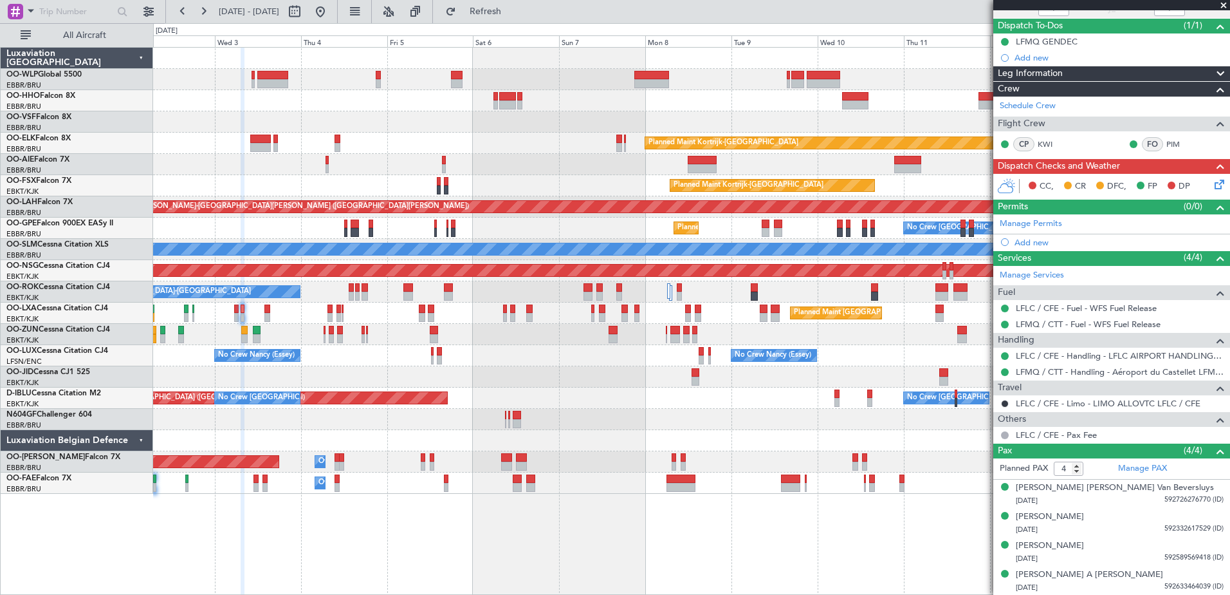
scroll to position [0, 0]
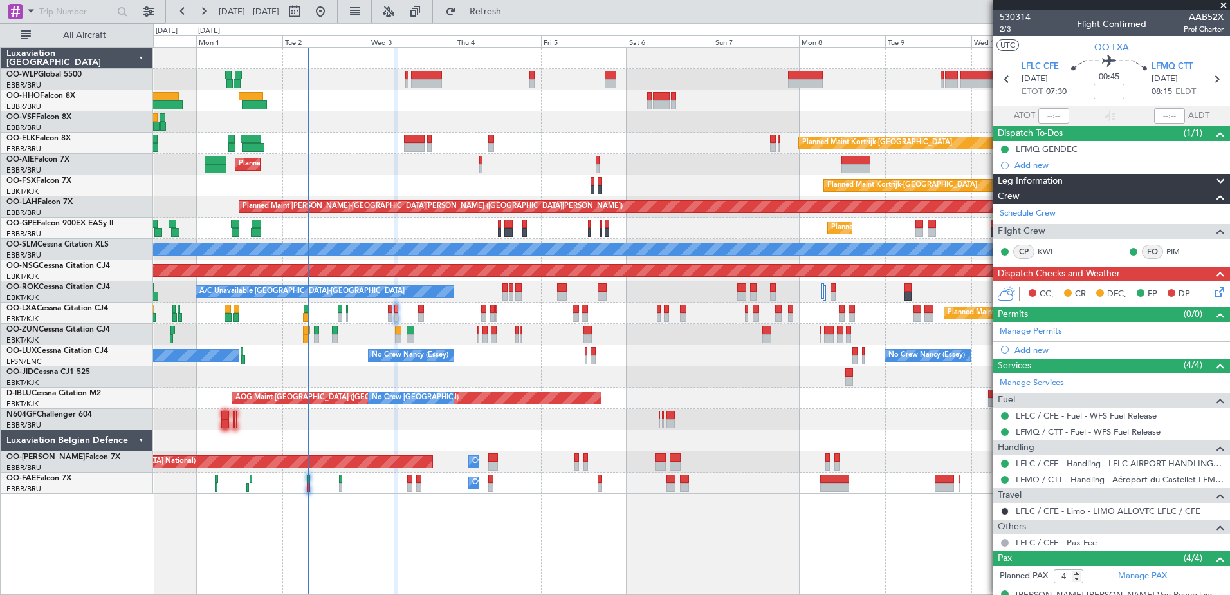
click at [703, 153] on div "Planned Maint Kortrijk-[GEOGRAPHIC_DATA]" at bounding box center [691, 143] width 1077 height 21
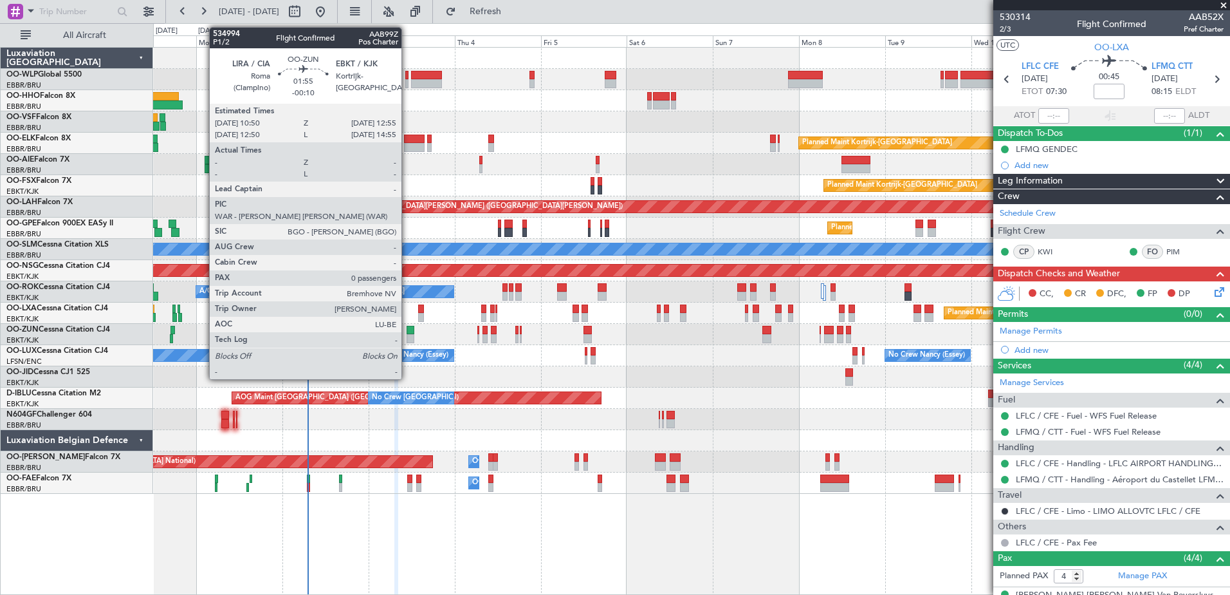
click at [407, 331] on div at bounding box center [411, 330] width 8 height 9
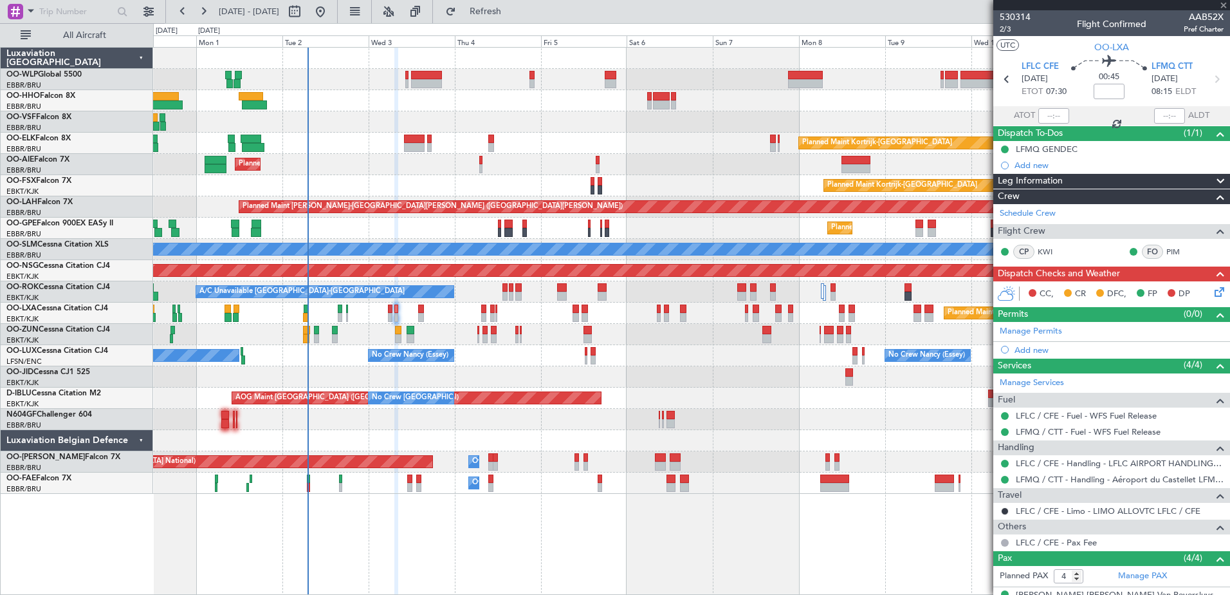
type input "-00:10"
type input "0"
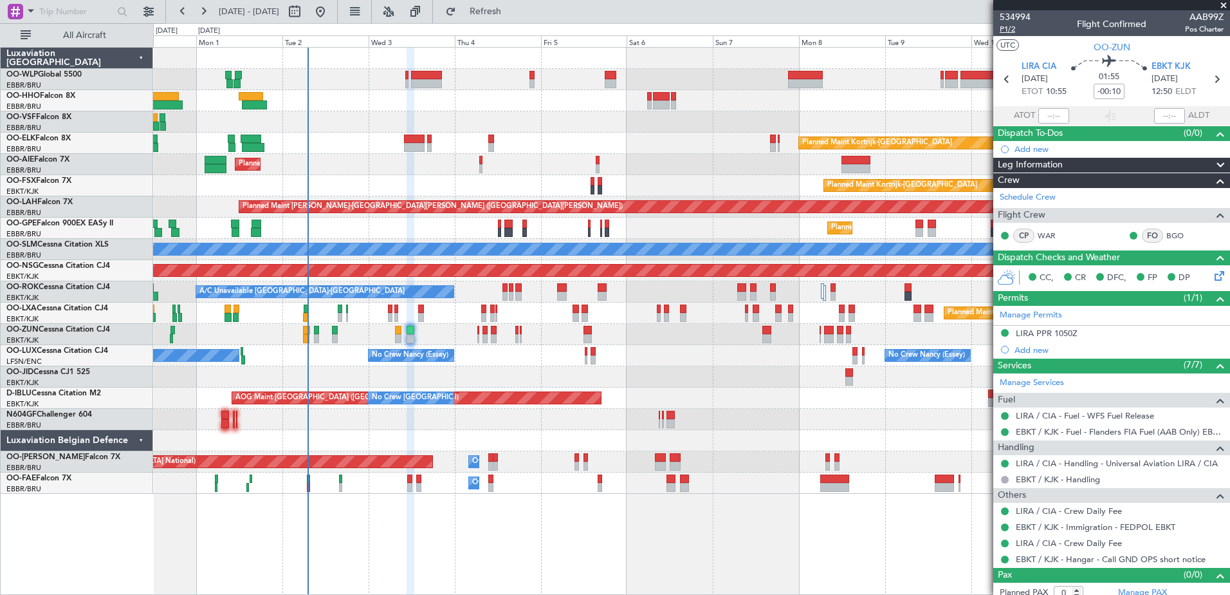
click at [1006, 24] on span "P1/2" at bounding box center [1015, 29] width 31 height 11
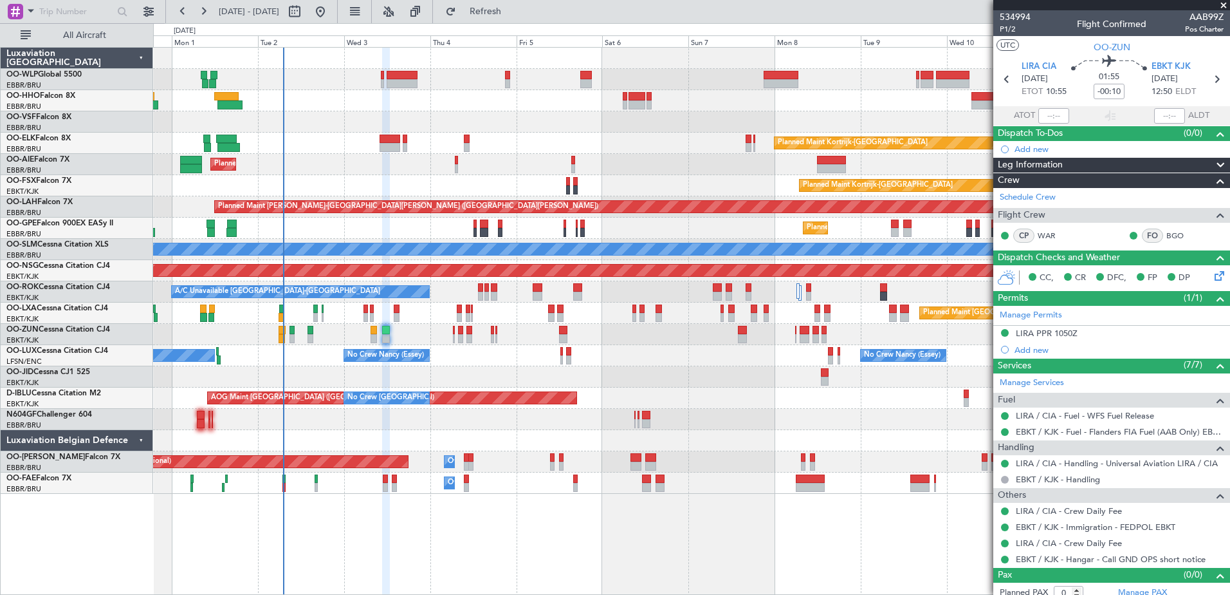
click at [306, 376] on div "Planned Maint Kortrijk-Wevelgem AOG Maint Kortrijk-Wevelgem" at bounding box center [691, 376] width 1077 height 21
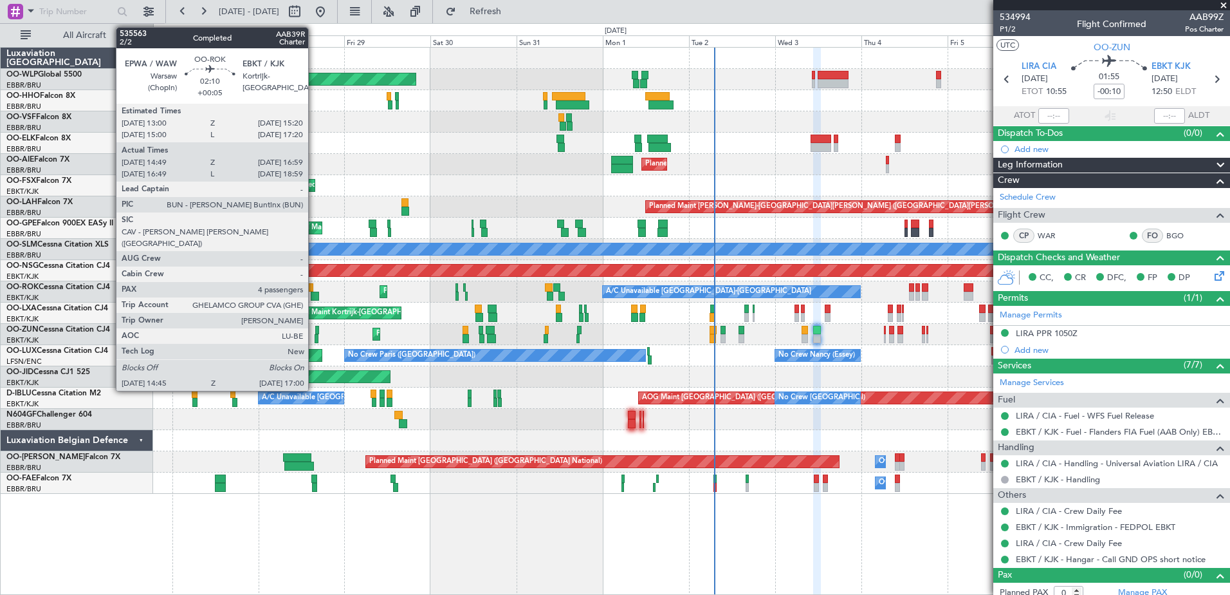
click at [314, 297] on div at bounding box center [315, 295] width 8 height 9
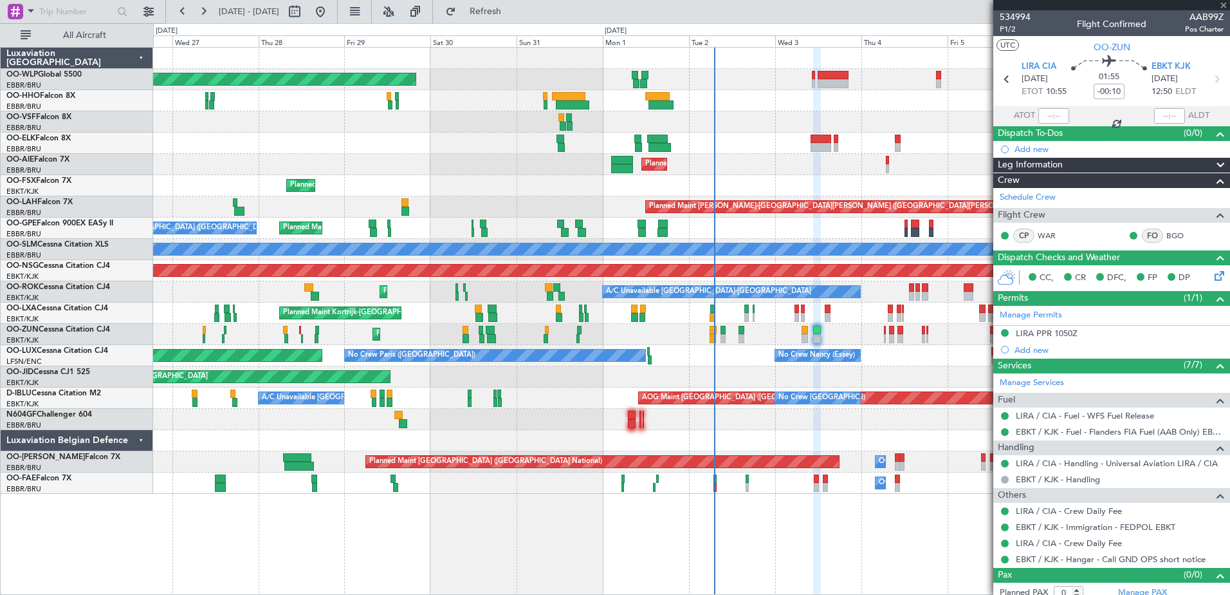
type input "+00:05"
type input "14:54"
type input "16:54"
type input "4"
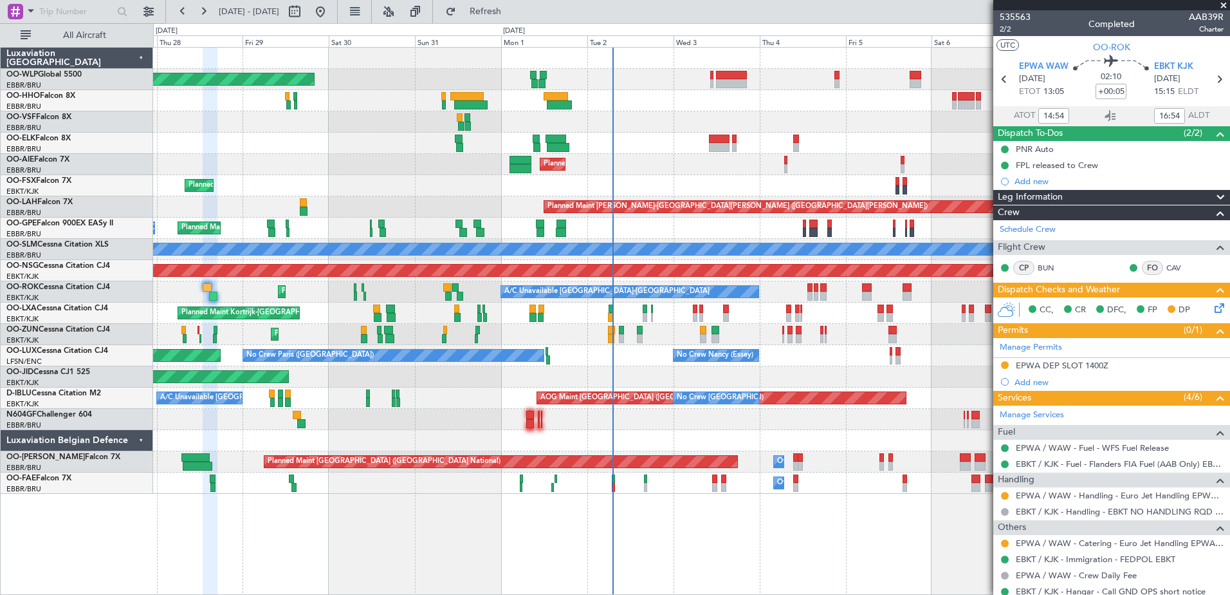
click at [416, 203] on div "Planned Maint [PERSON_NAME]-[GEOGRAPHIC_DATA][PERSON_NAME] ([GEOGRAPHIC_DATA][P…" at bounding box center [691, 206] width 1077 height 21
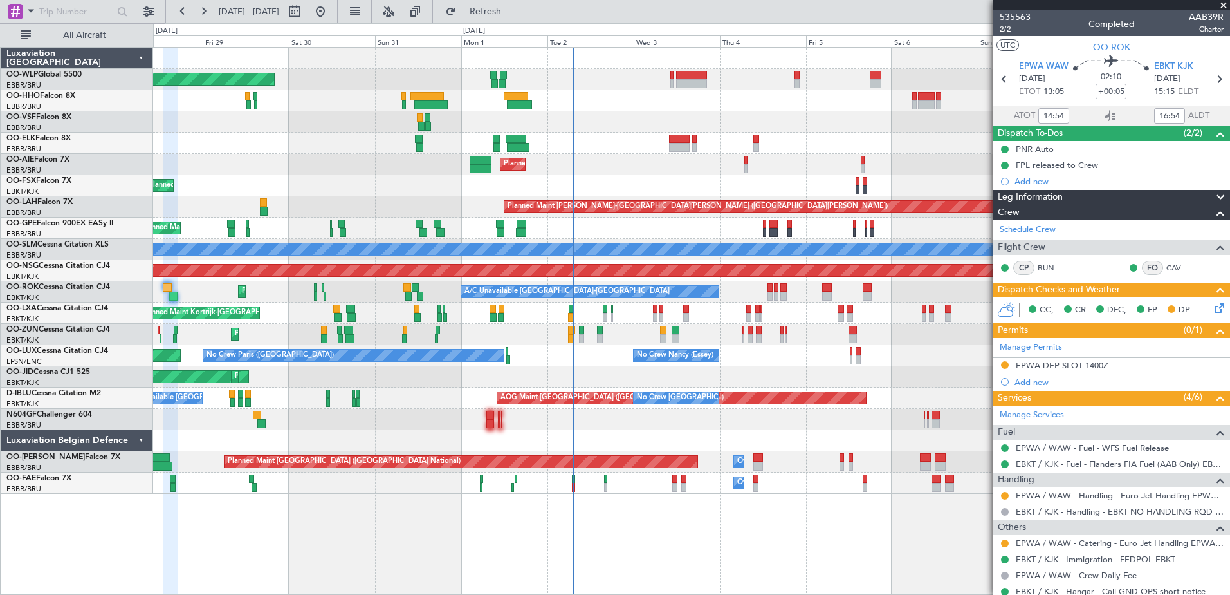
click at [612, 376] on div "AOG Maint Kortrijk-Wevelgem Planned Maint Kortrijk-Wevelgem Planned Maint Paris…" at bounding box center [691, 376] width 1077 height 21
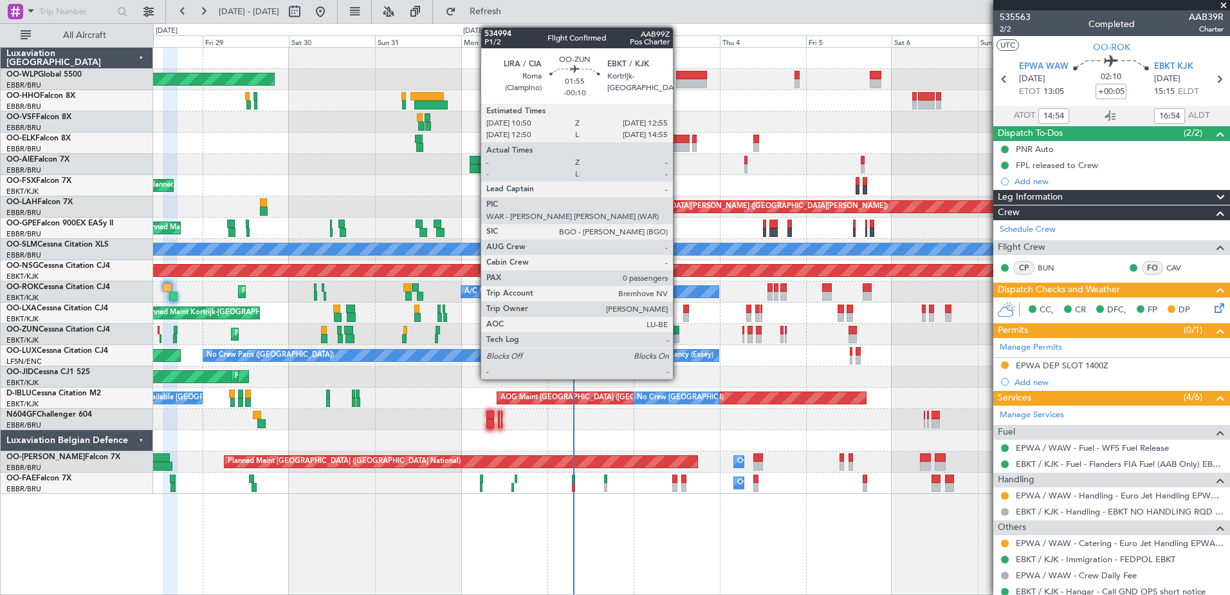
click at [680, 339] on div at bounding box center [676, 338] width 8 height 9
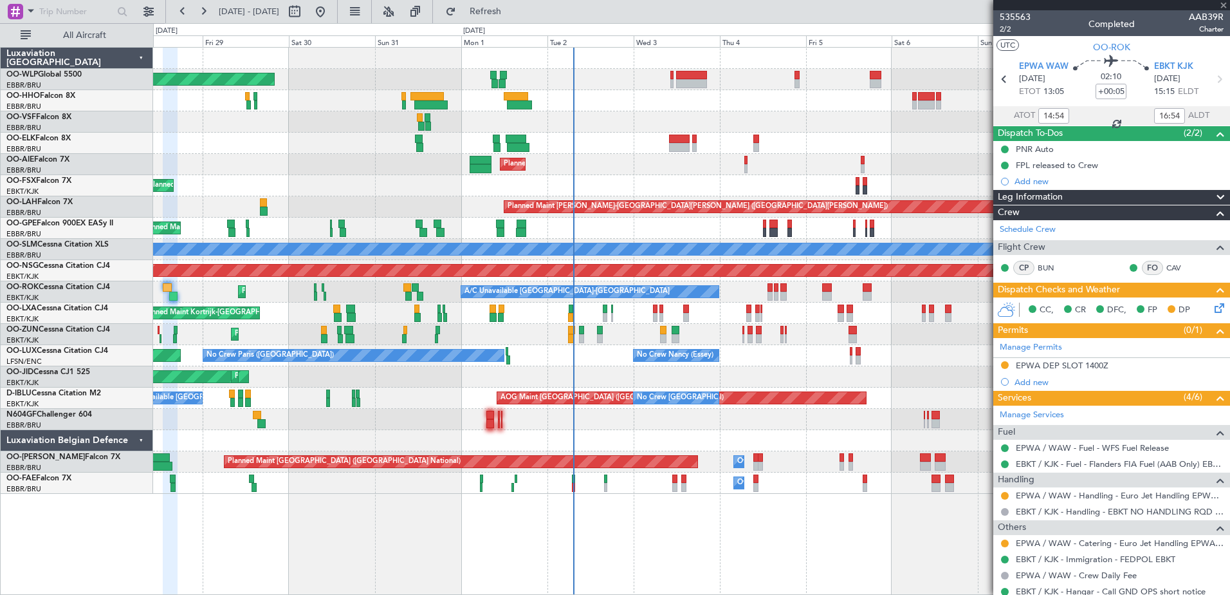
type input "-00:10"
type input "0"
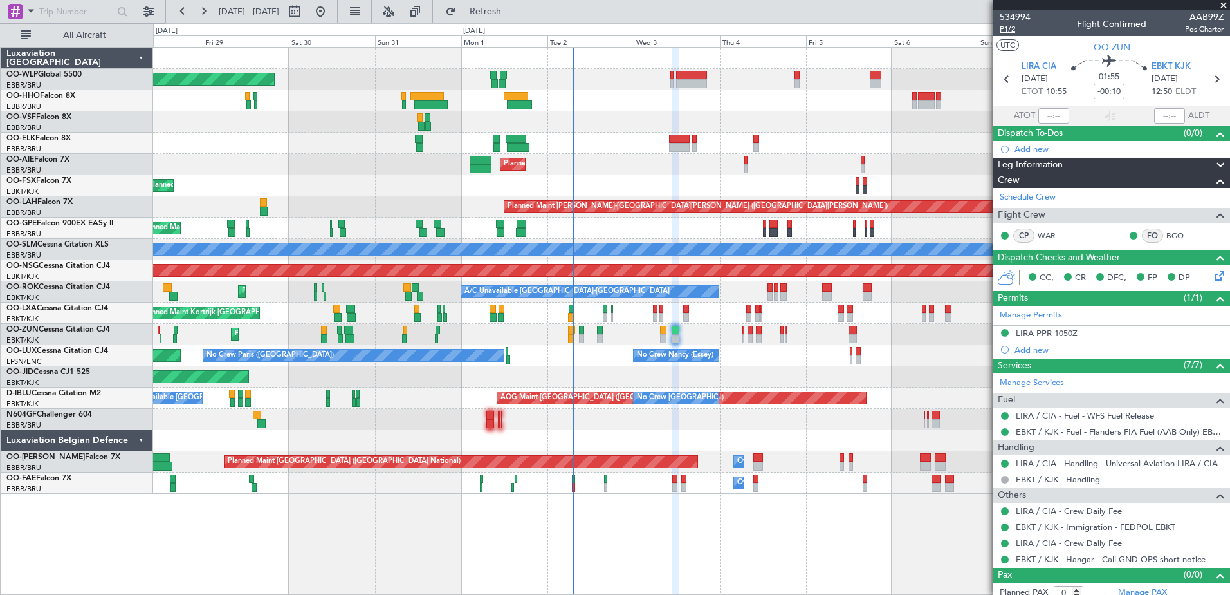
click at [1014, 29] on span "P1/2" at bounding box center [1015, 29] width 31 height 11
click at [513, 14] on span "Refresh" at bounding box center [486, 11] width 54 height 9
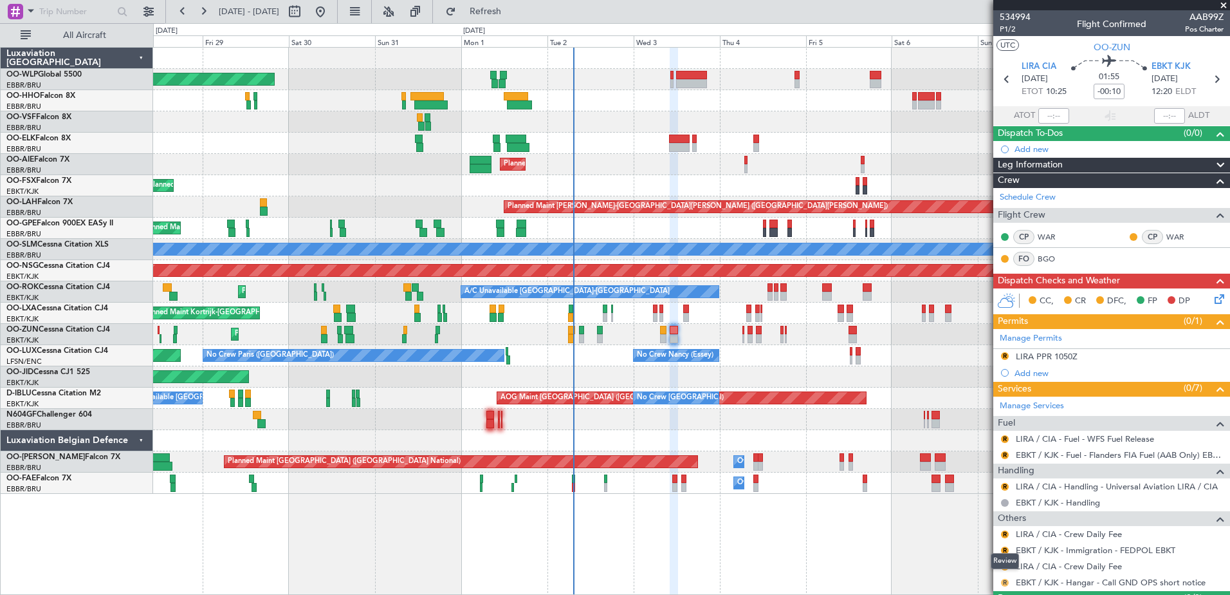
click at [1003, 581] on button "R" at bounding box center [1005, 582] width 8 height 8
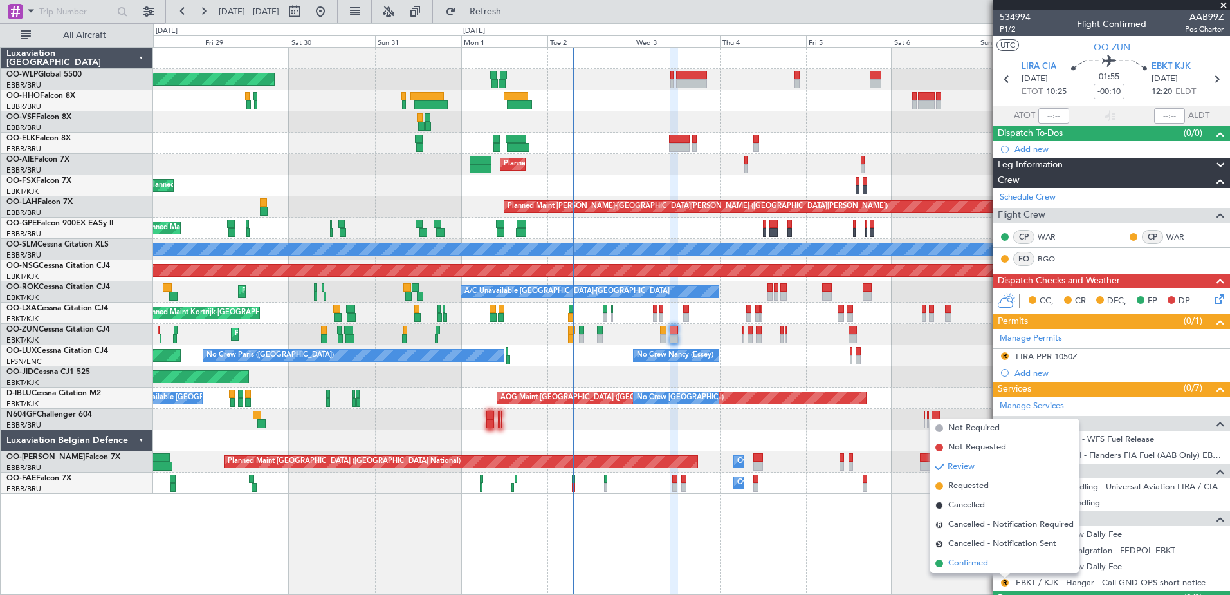
click at [970, 566] on span "Confirmed" at bounding box center [968, 563] width 40 height 13
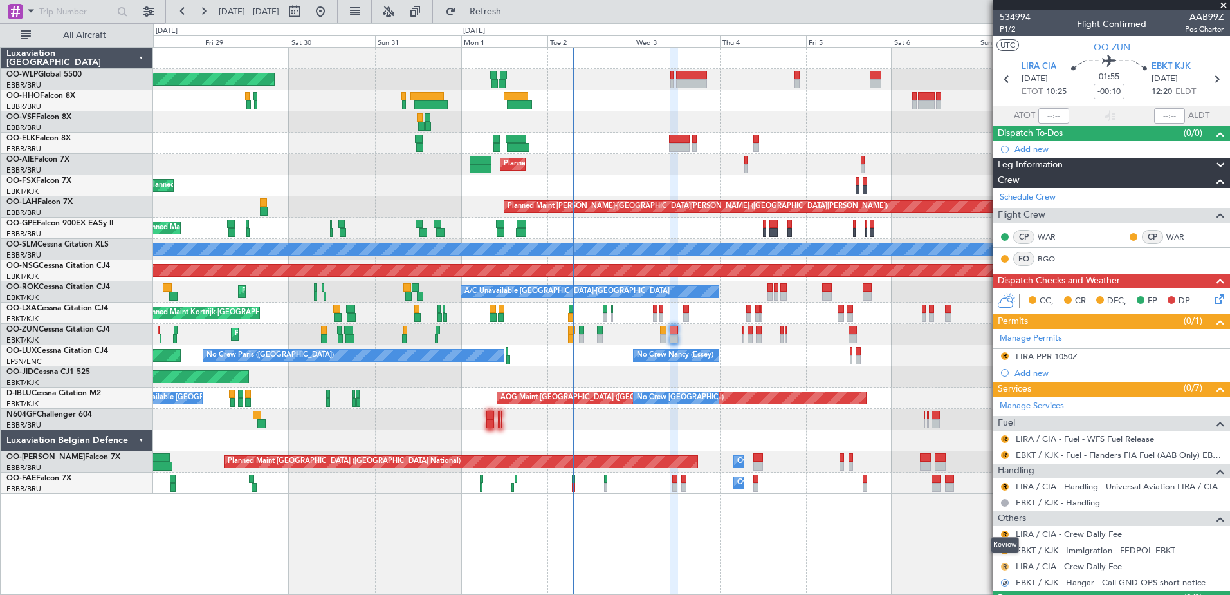
click at [1008, 567] on button "R" at bounding box center [1005, 566] width 8 height 8
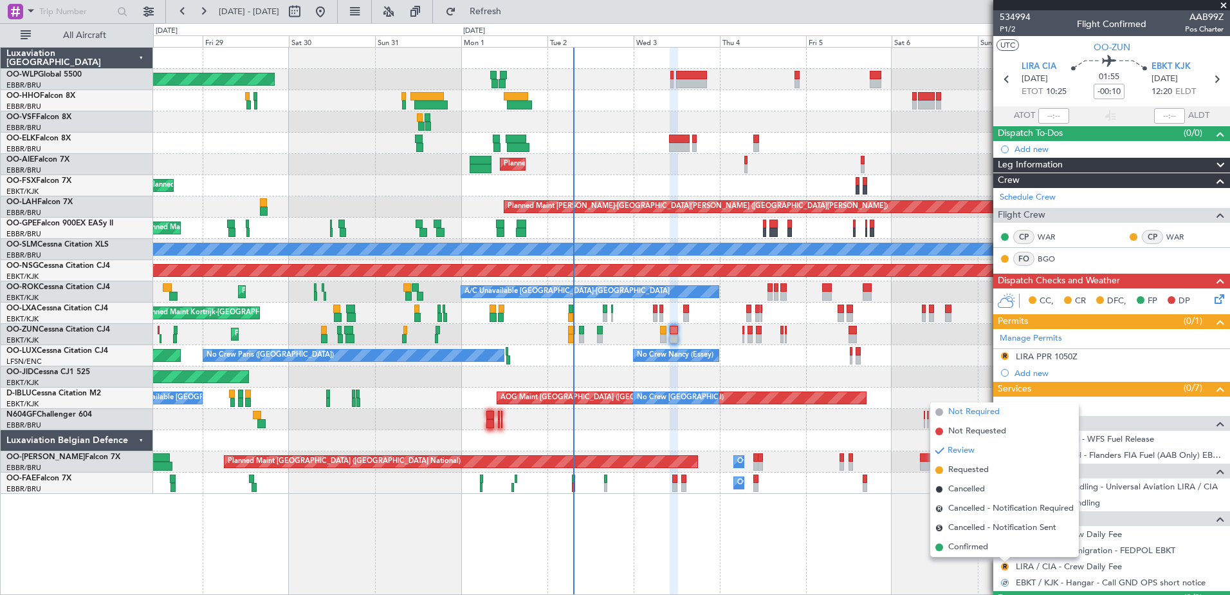
click at [974, 406] on span "Not Required" at bounding box center [973, 411] width 51 height 13
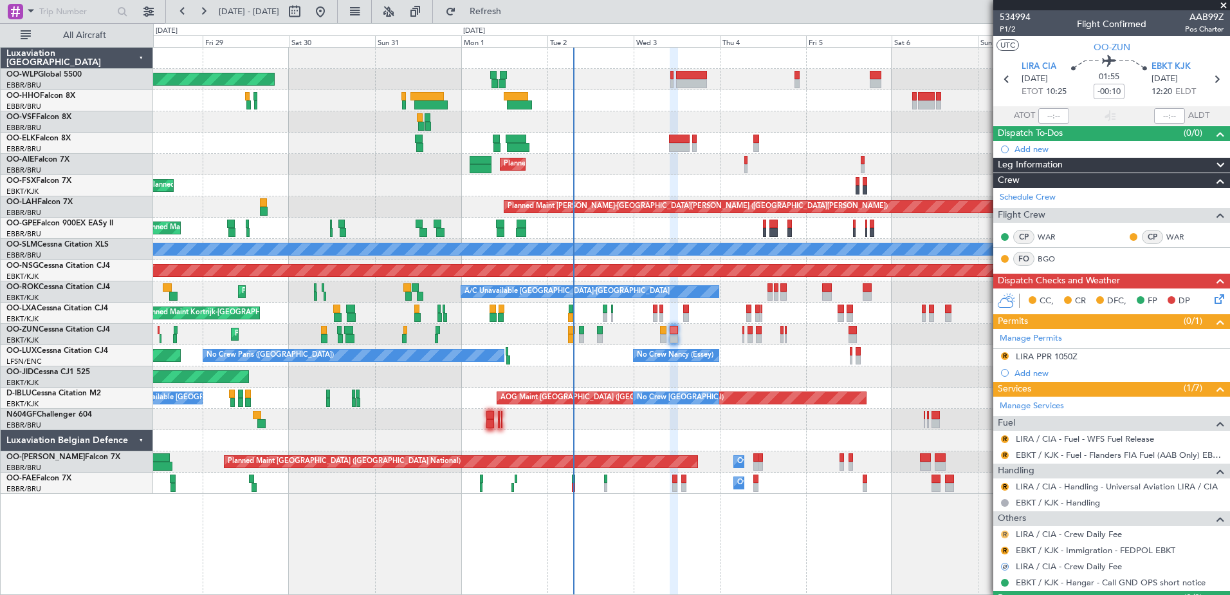
click at [1004, 532] on button "R" at bounding box center [1005, 534] width 8 height 8
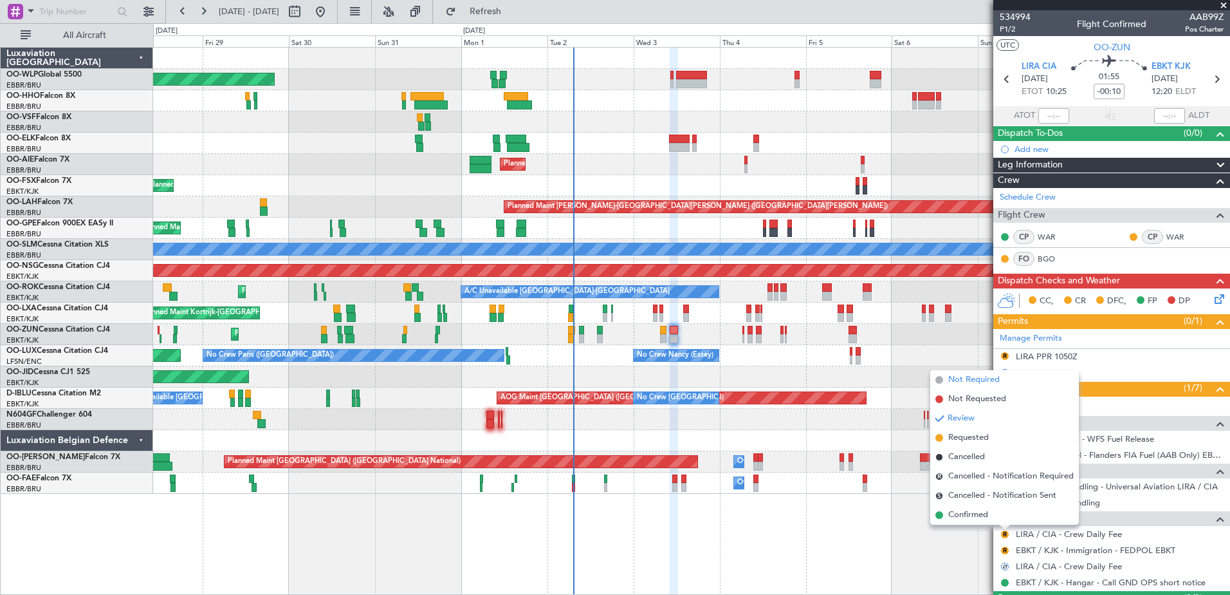
click at [959, 376] on span "Not Required" at bounding box center [973, 379] width 51 height 13
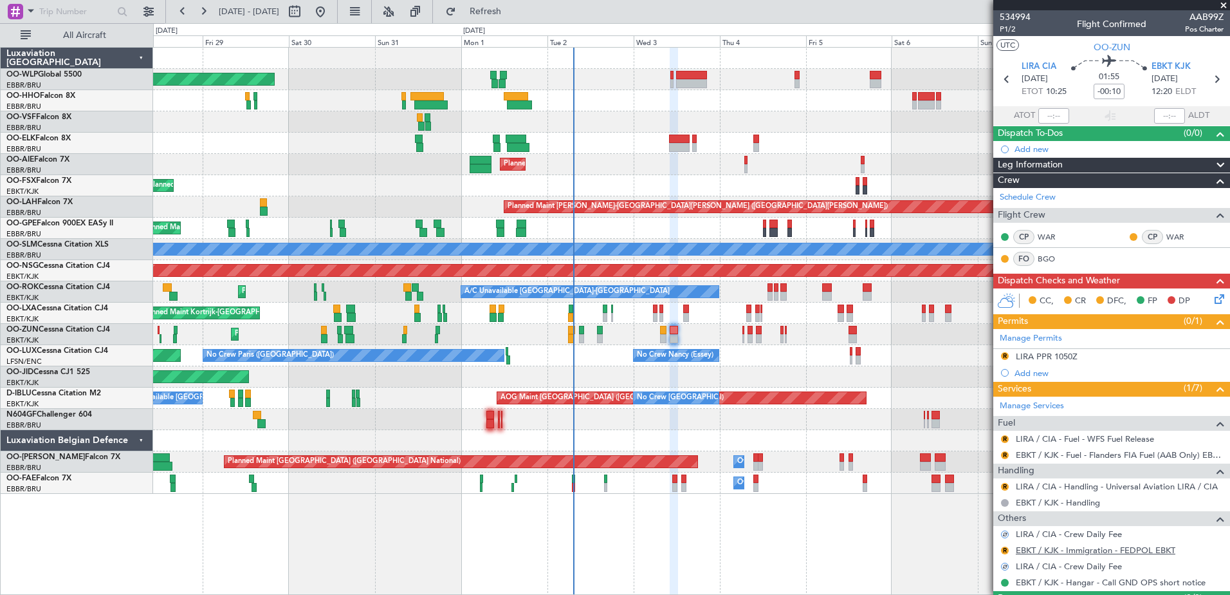
click at [1032, 548] on link "EBKT / KJK - Immigration - FEDPOL EBKT" at bounding box center [1096, 549] width 160 height 11
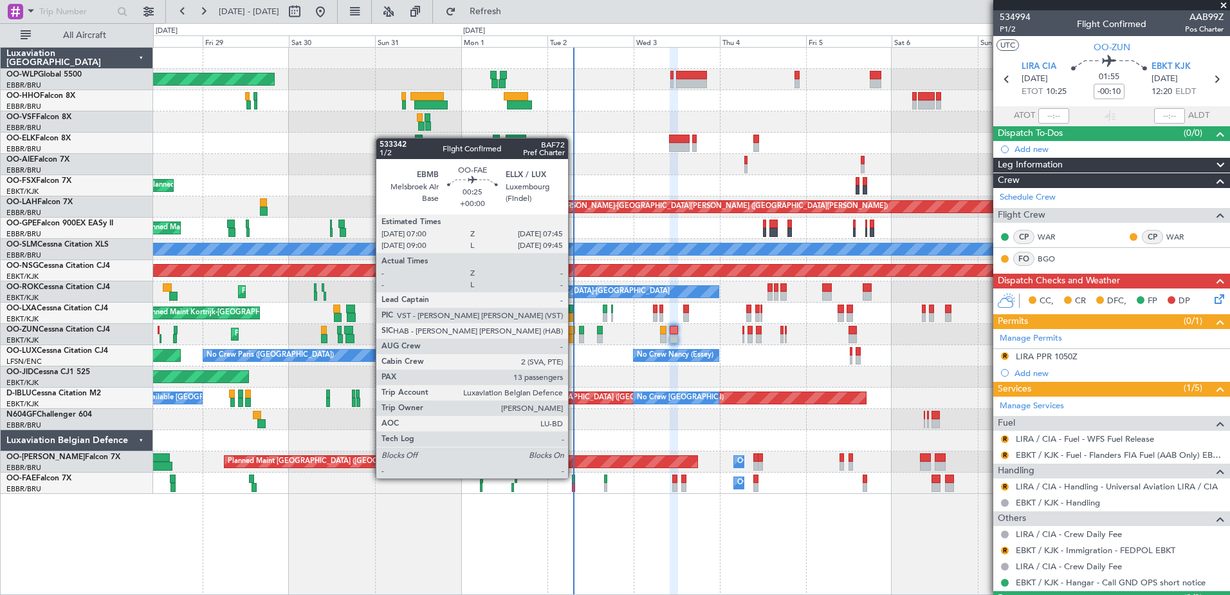
click at [574, 477] on div at bounding box center [573, 478] width 3 height 9
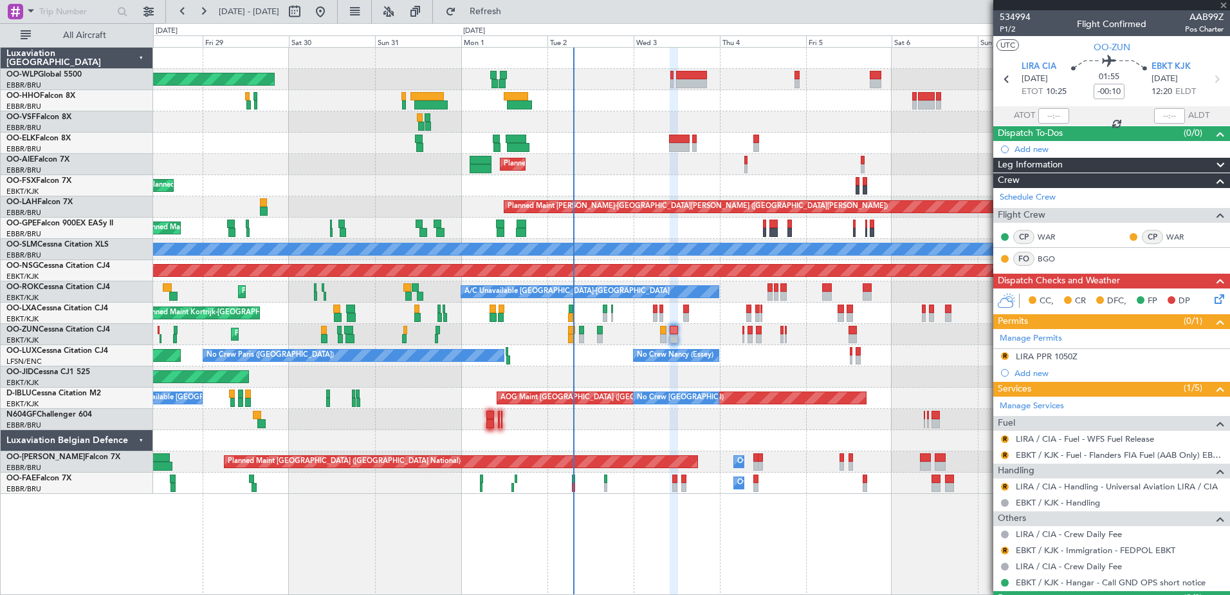
type input "13"
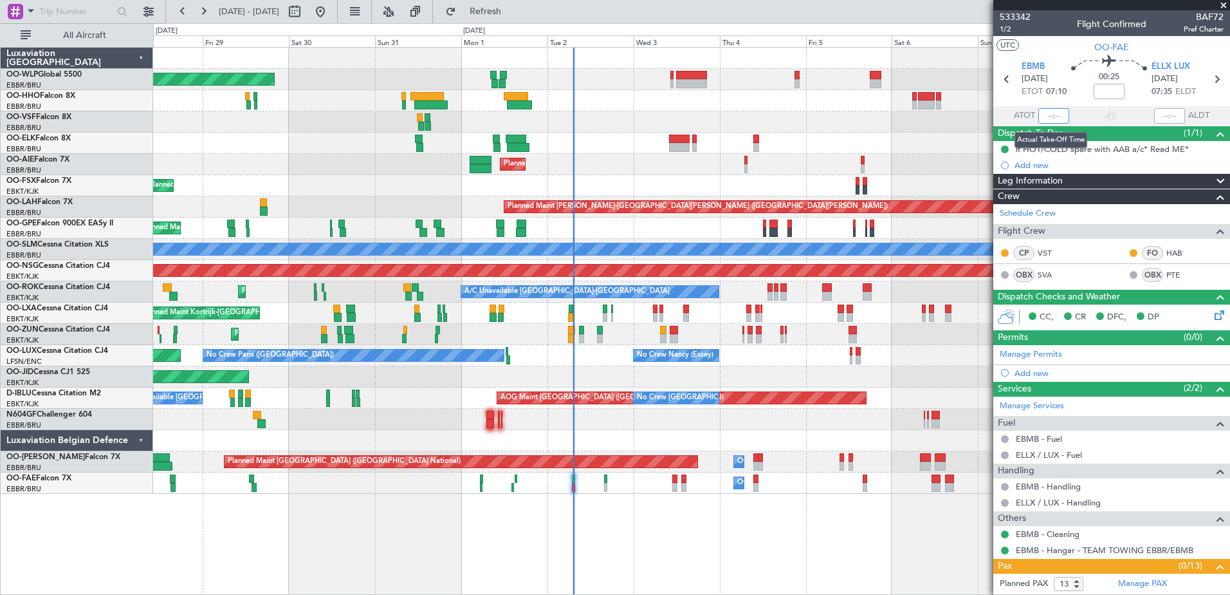
click at [1050, 111] on input "text" at bounding box center [1054, 115] width 31 height 15
type input "07:12"
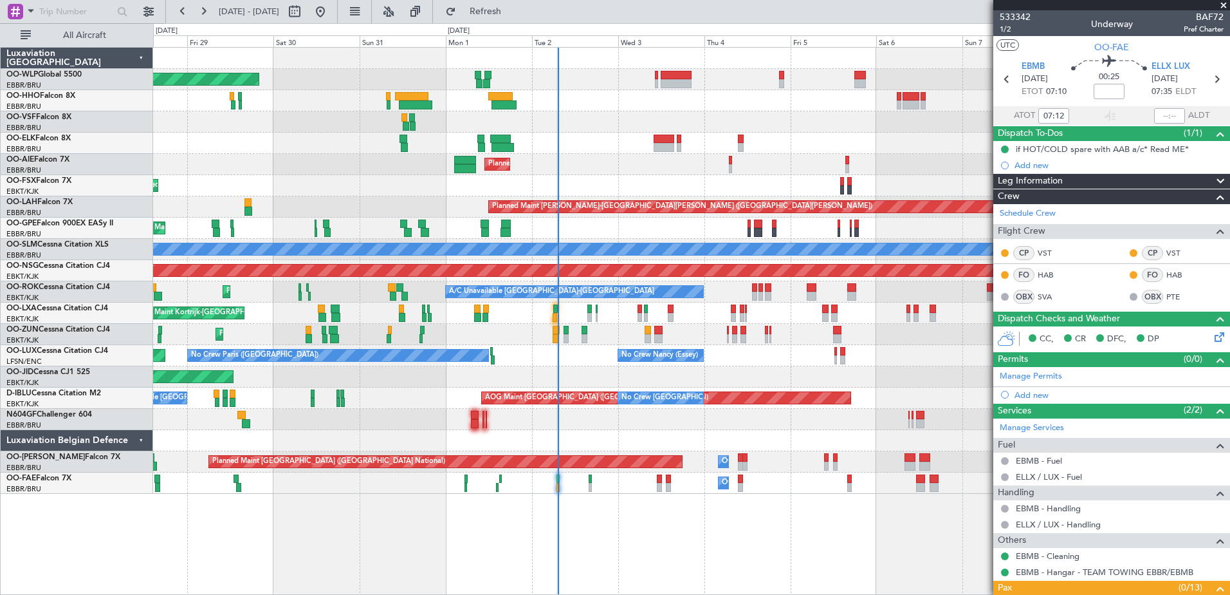
click at [764, 368] on div "Planned Maint Berlin (Brandenburg) Planned Maint Kortrijk-Wevelgem Planned Main…" at bounding box center [691, 271] width 1077 height 446
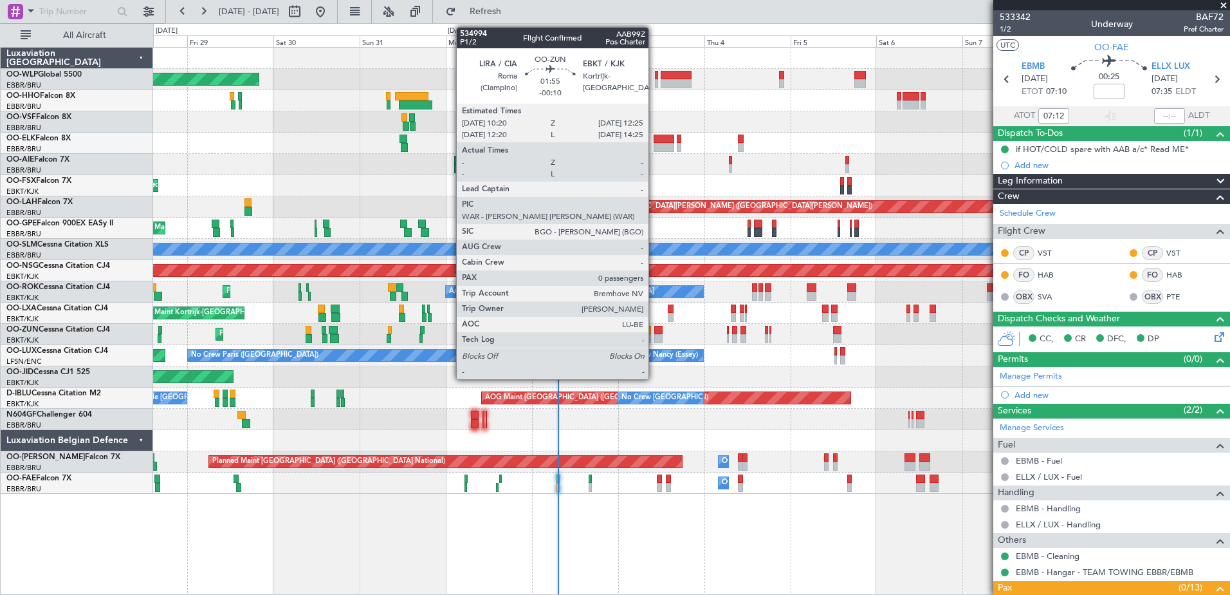
click at [654, 340] on div at bounding box center [658, 338] width 8 height 9
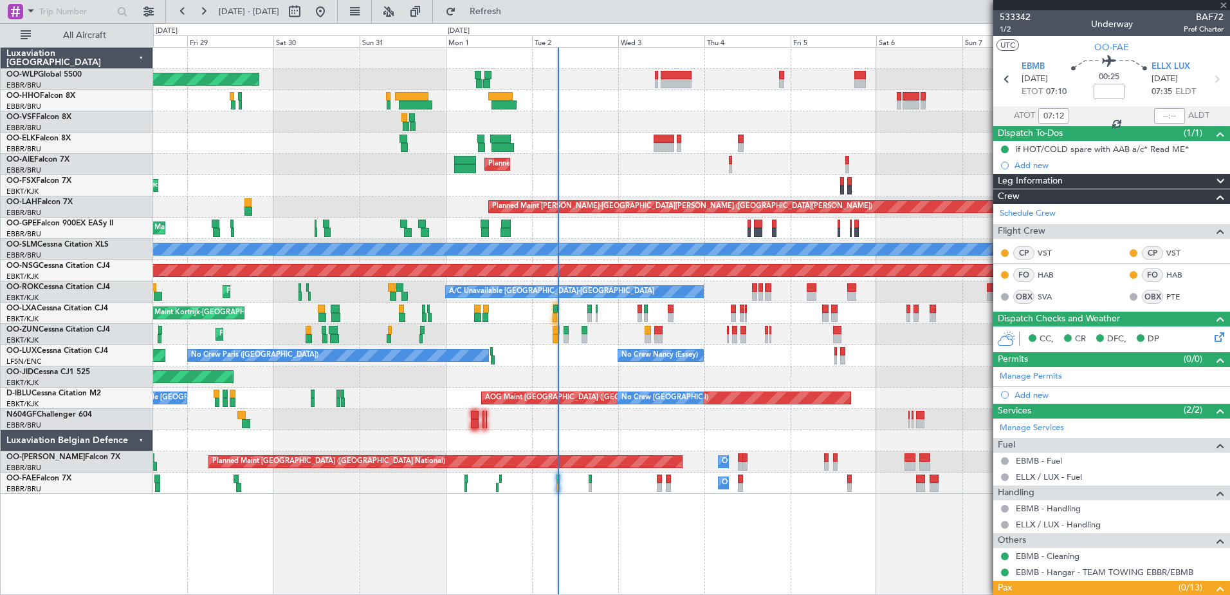
type input "-00:10"
type input "0"
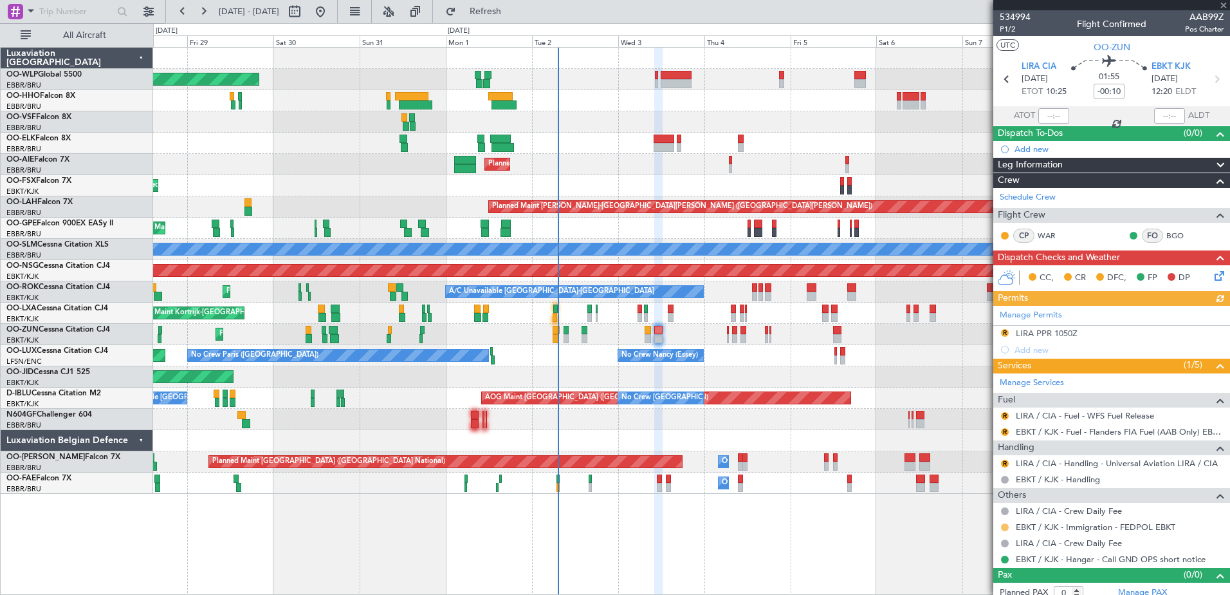
click at [1004, 525] on button at bounding box center [1005, 527] width 8 height 8
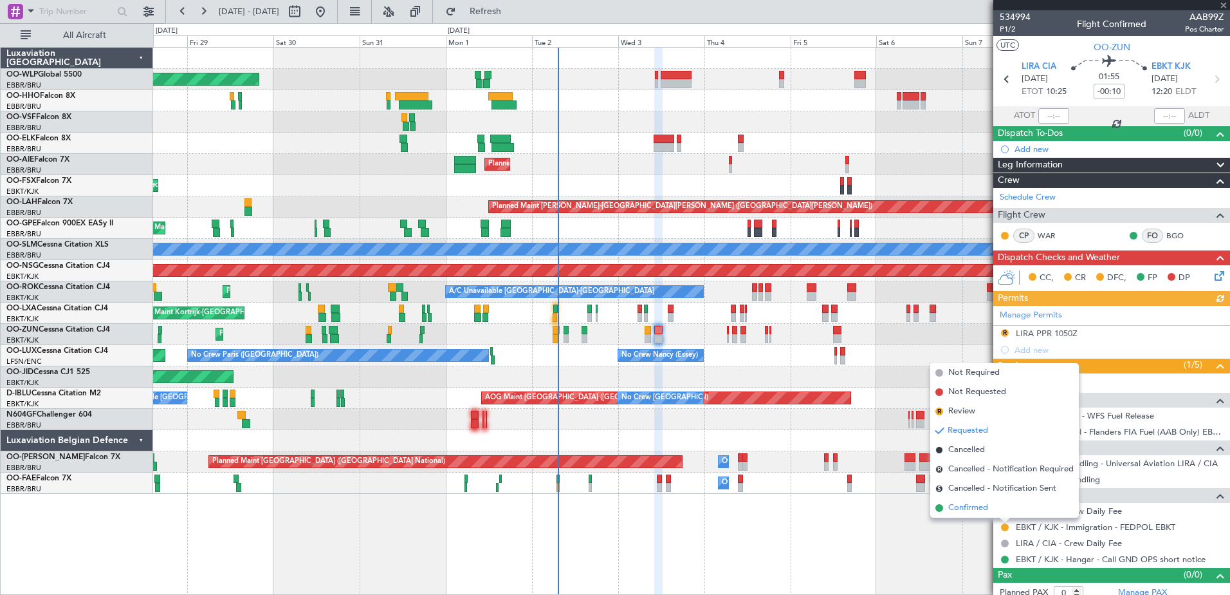
click at [974, 507] on span "Confirmed" at bounding box center [968, 507] width 40 height 13
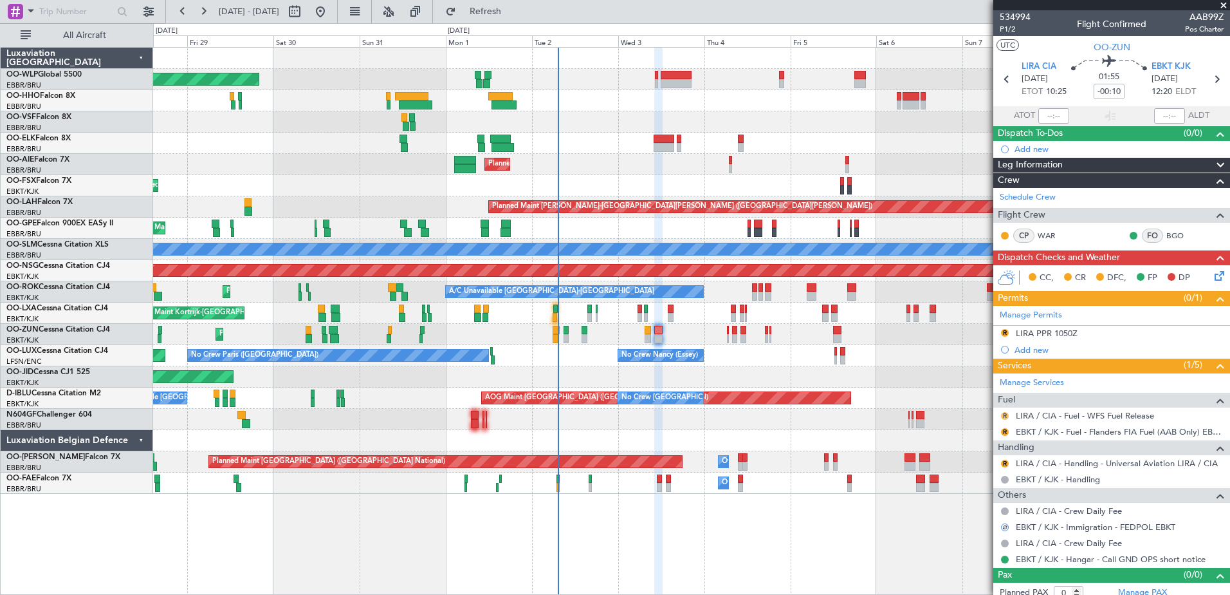
click at [1004, 416] on button "R" at bounding box center [1005, 416] width 8 height 8
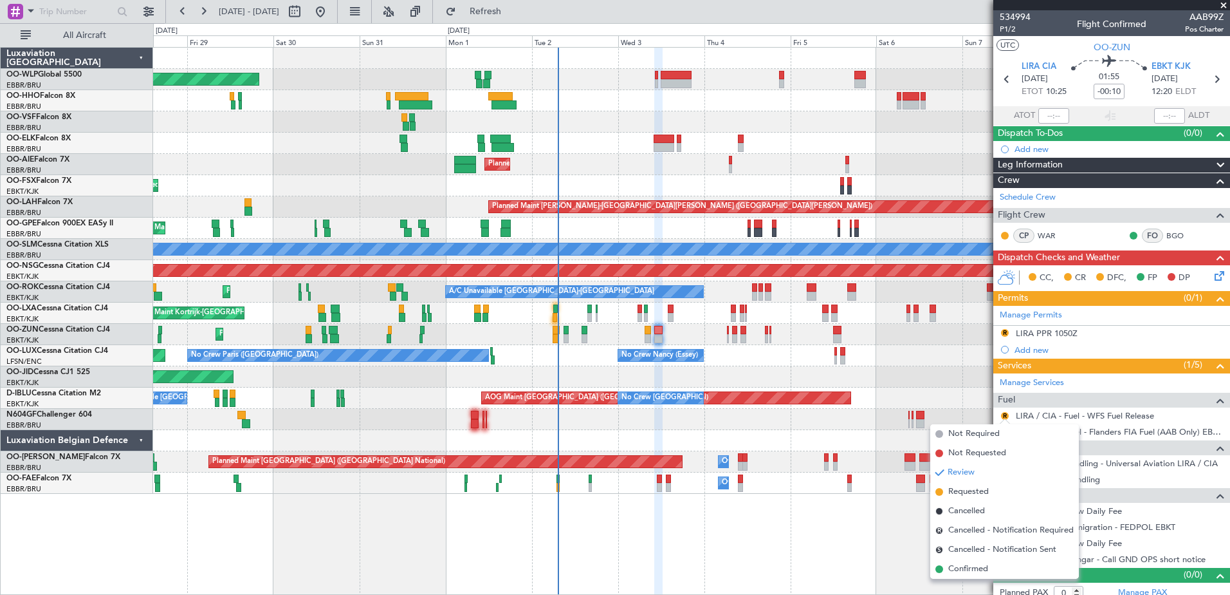
click at [969, 568] on span "Confirmed" at bounding box center [968, 568] width 40 height 13
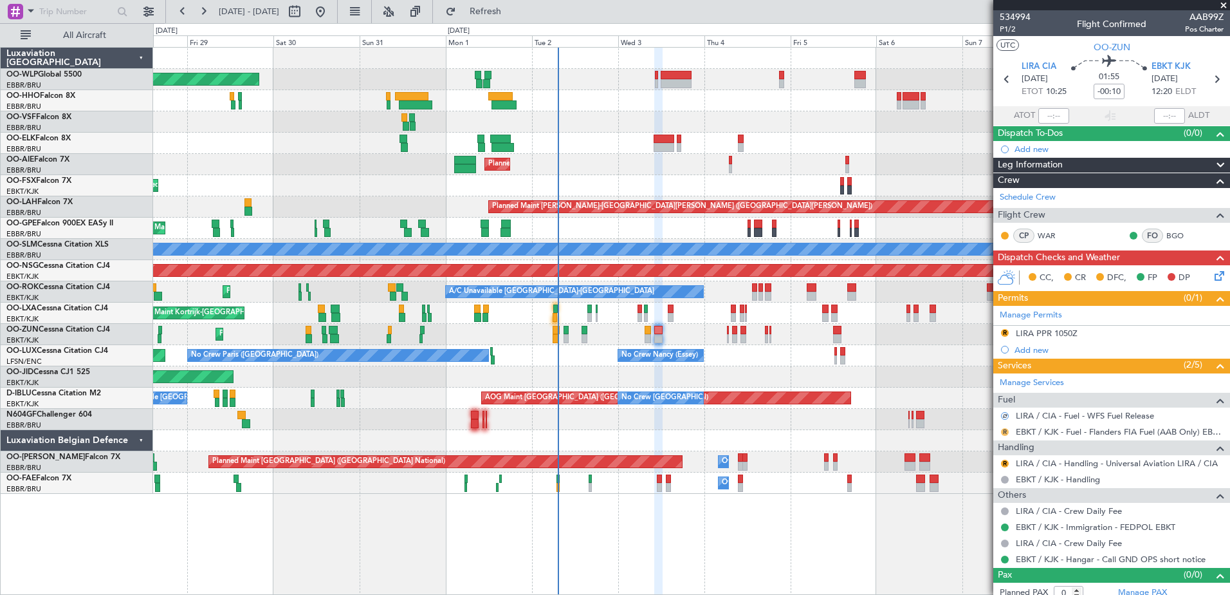
click at [1003, 430] on button "R" at bounding box center [1005, 432] width 8 height 8
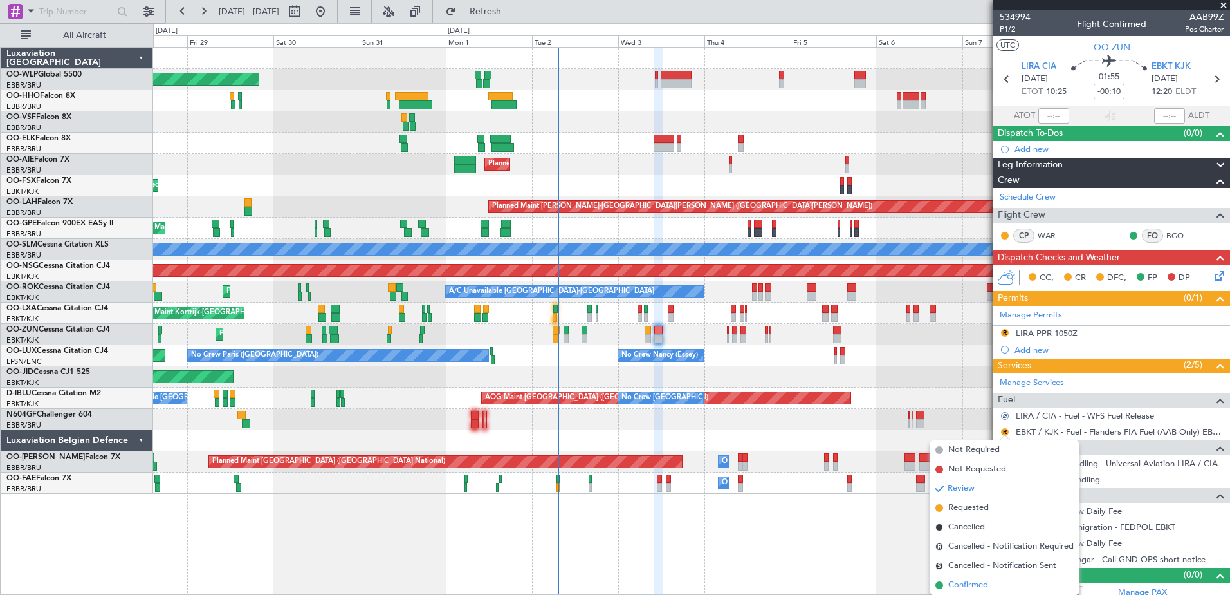
click at [974, 582] on span "Confirmed" at bounding box center [968, 584] width 40 height 13
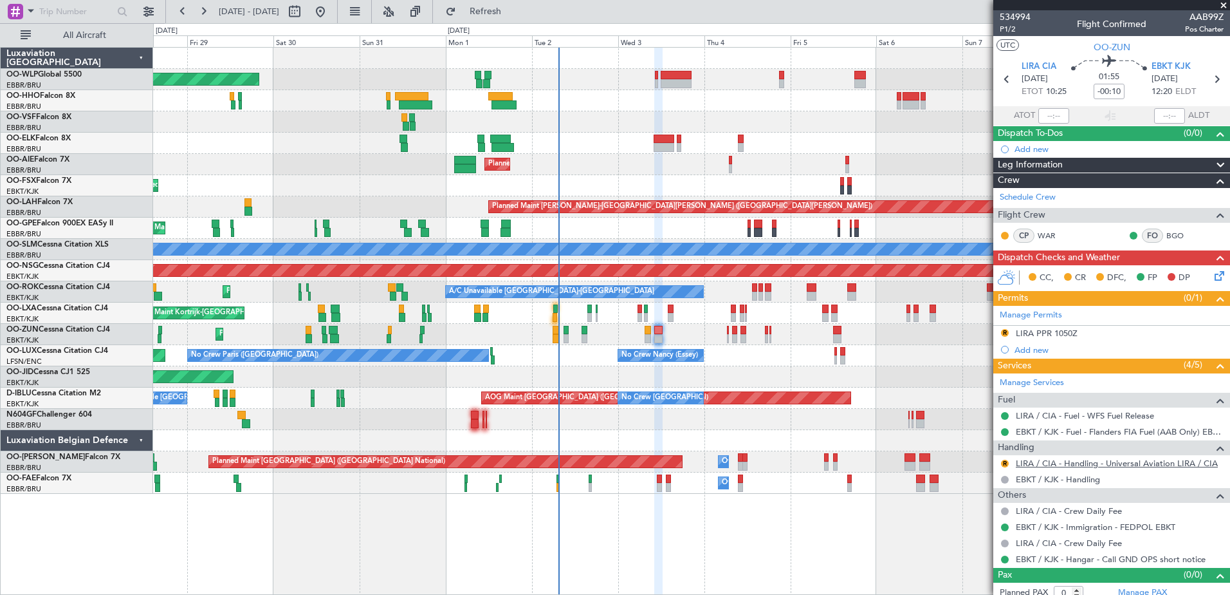
click at [1071, 462] on link "LIRA / CIA - Handling - Universal Aviation LIRA / CIA" at bounding box center [1117, 463] width 202 height 11
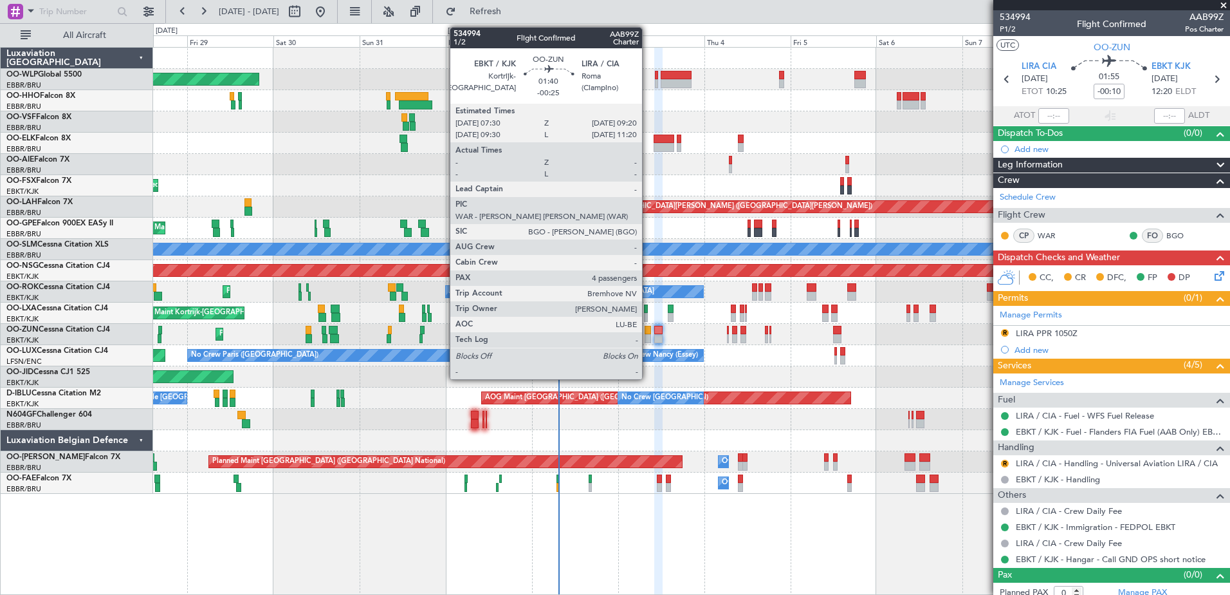
click at [648, 336] on div at bounding box center [648, 338] width 7 height 9
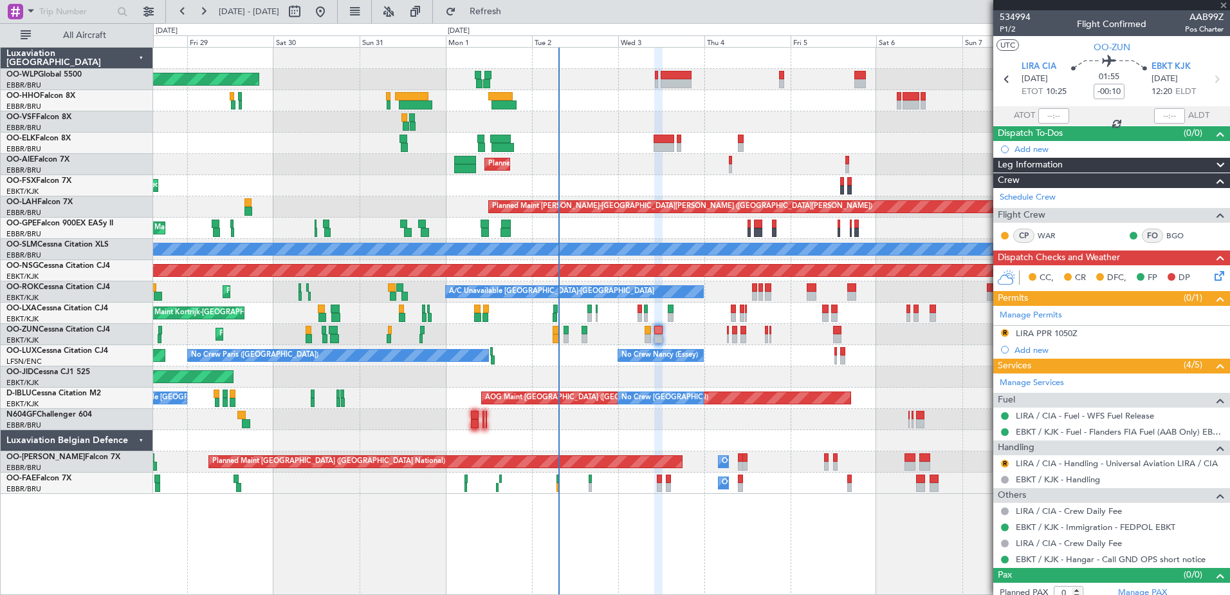
type input "-00:25"
type input "4"
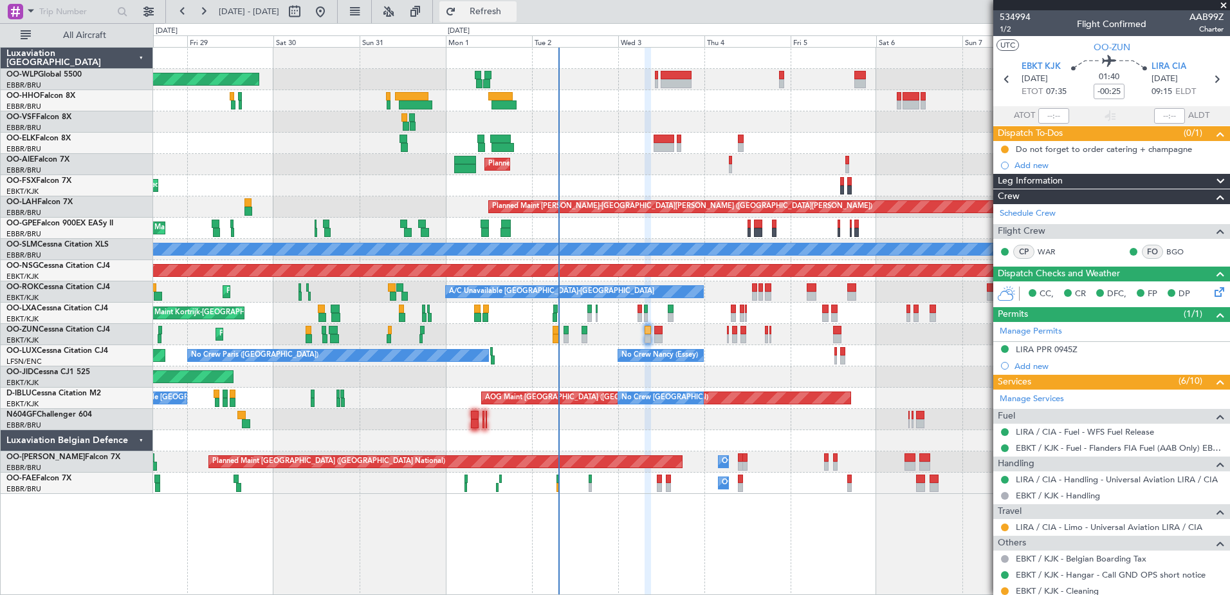
click at [512, 13] on span "Refresh" at bounding box center [486, 11] width 54 height 9
click at [1005, 149] on button at bounding box center [1005, 149] width 8 height 8
click at [1002, 205] on span "Completed" at bounding box center [1010, 205] width 42 height 13
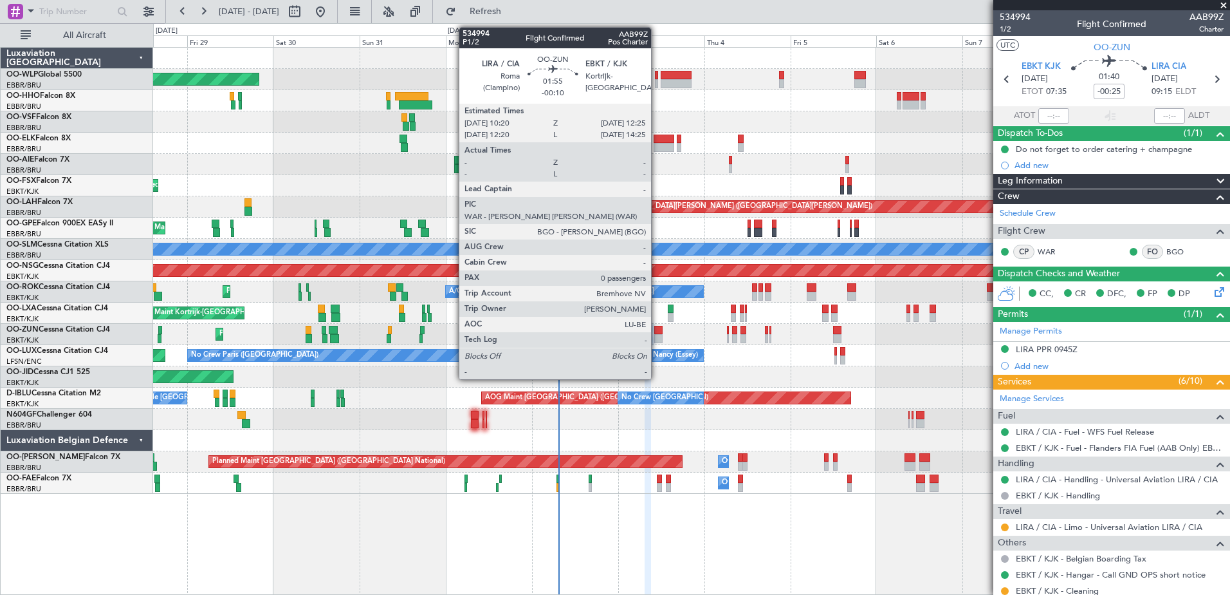
click at [657, 332] on div at bounding box center [658, 330] width 8 height 9
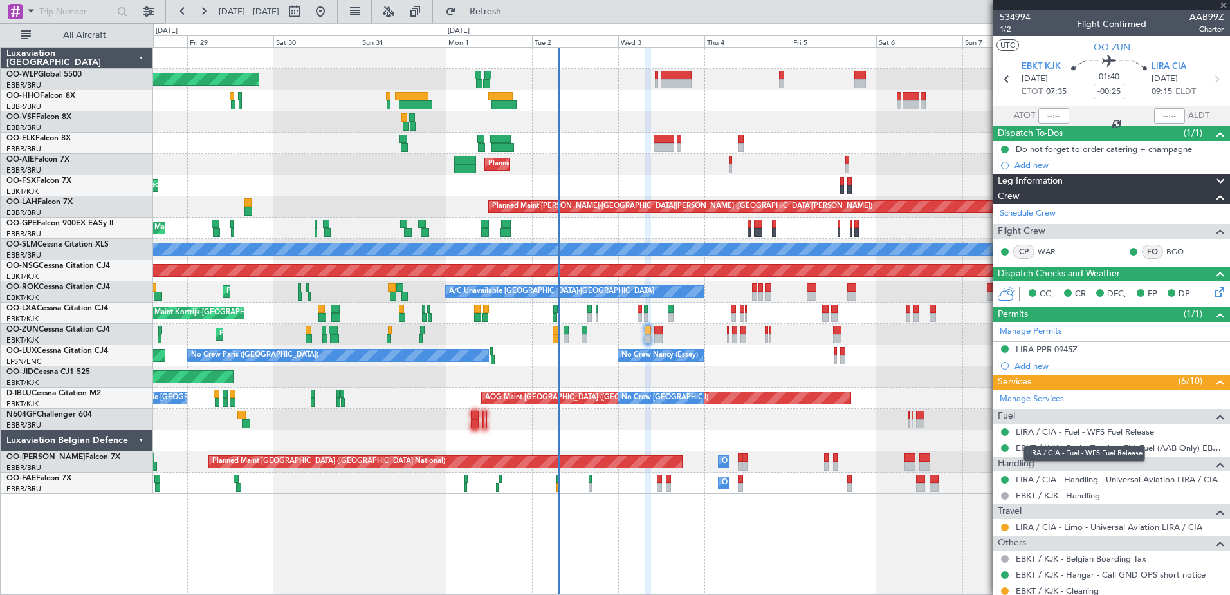
type input "-00:10"
type input "0"
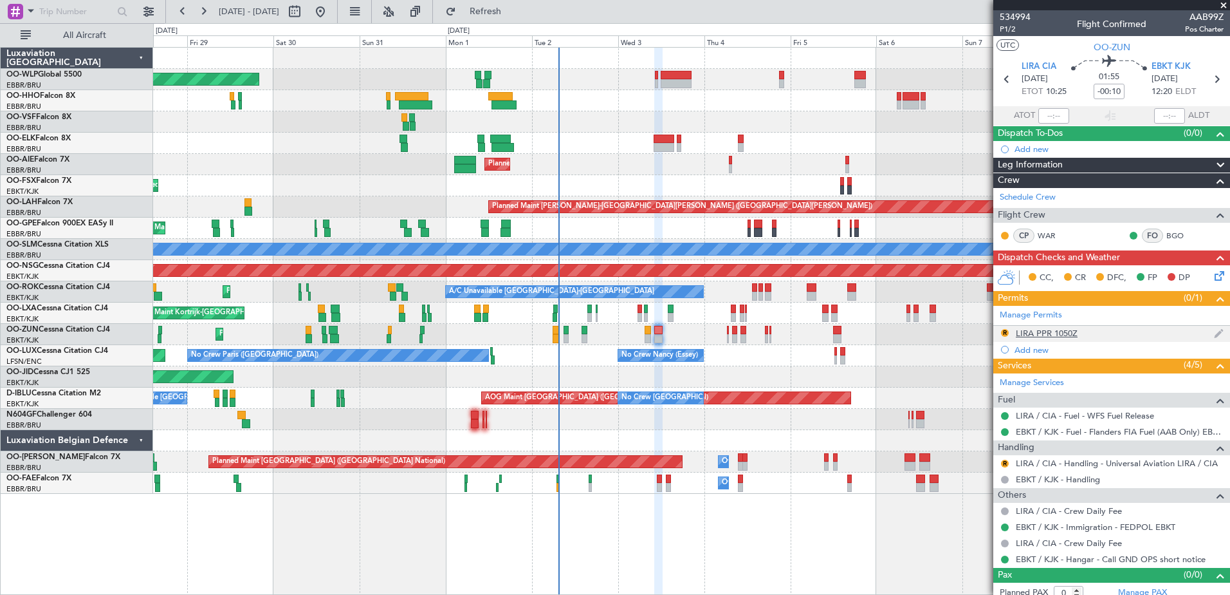
click at [1063, 333] on div "LIRA PPR 1050Z" at bounding box center [1047, 333] width 62 height 11
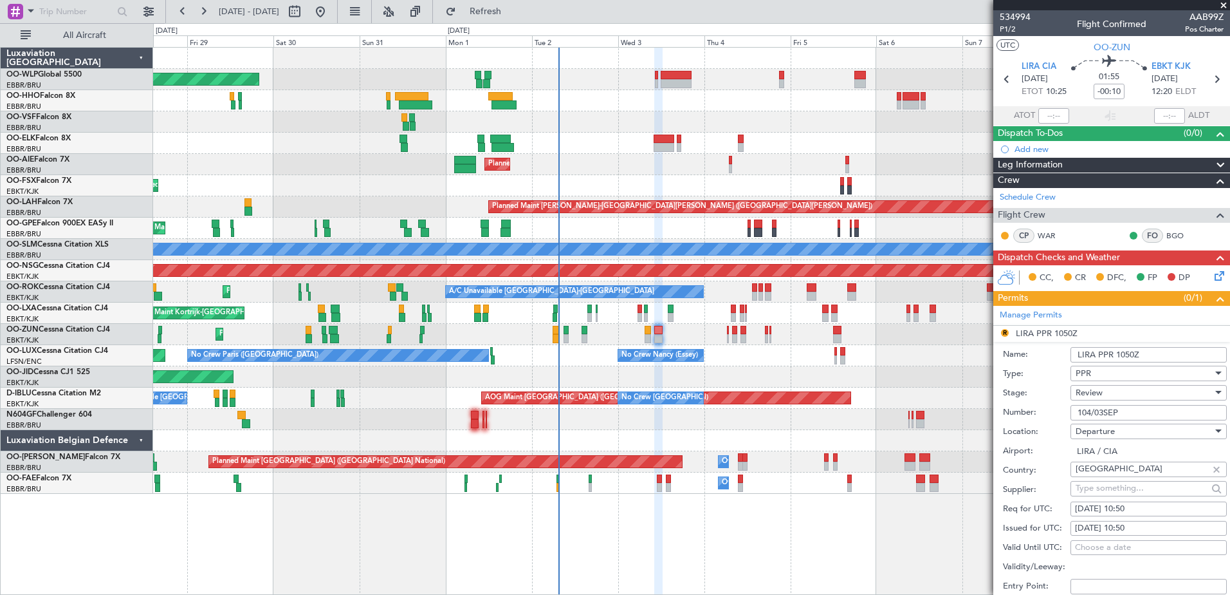
click at [1148, 504] on div "03/09/2025 10:50" at bounding box center [1148, 509] width 147 height 13
select select "9"
select select "2025"
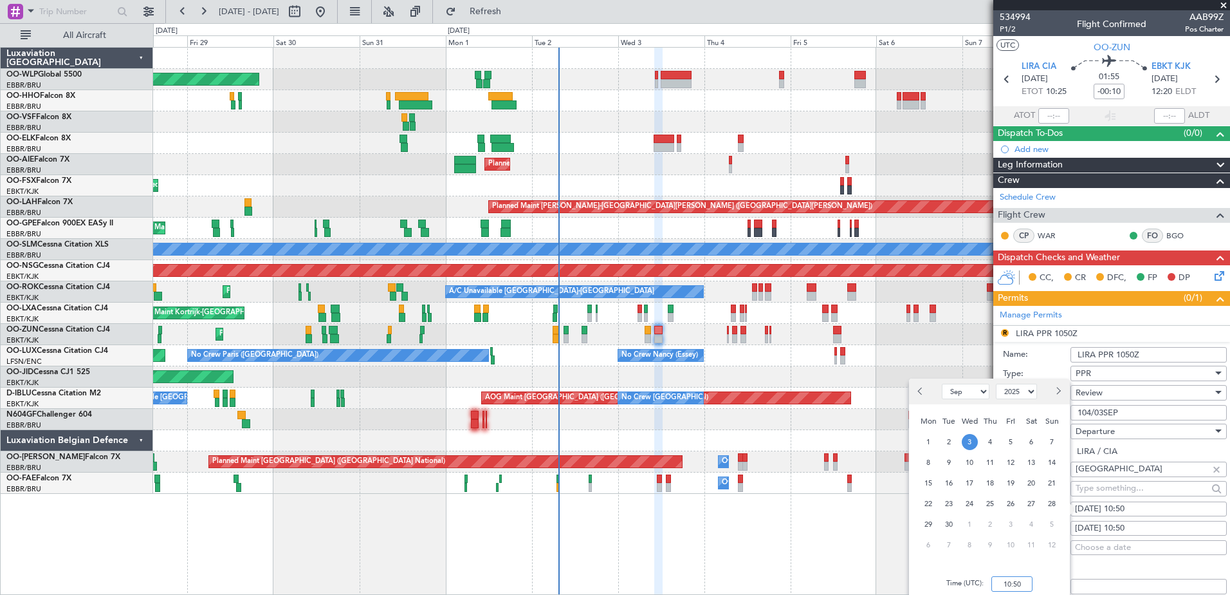
click at [1018, 585] on input "10:50" at bounding box center [1012, 583] width 41 height 15
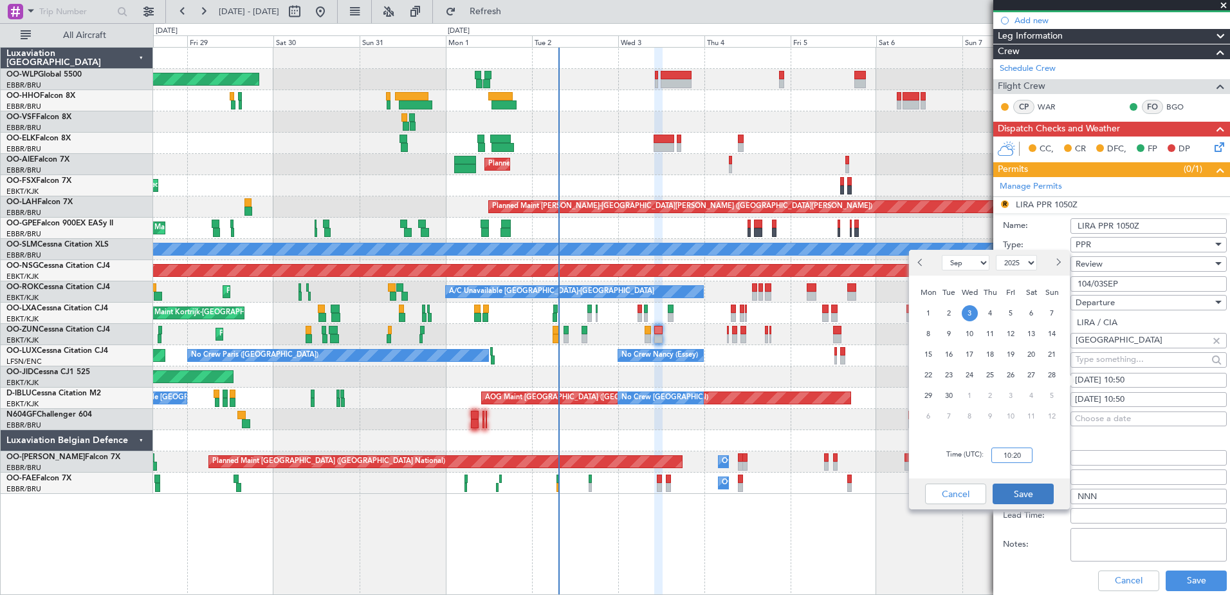
type input "10:20"
click at [1033, 491] on button "Save" at bounding box center [1023, 493] width 61 height 21
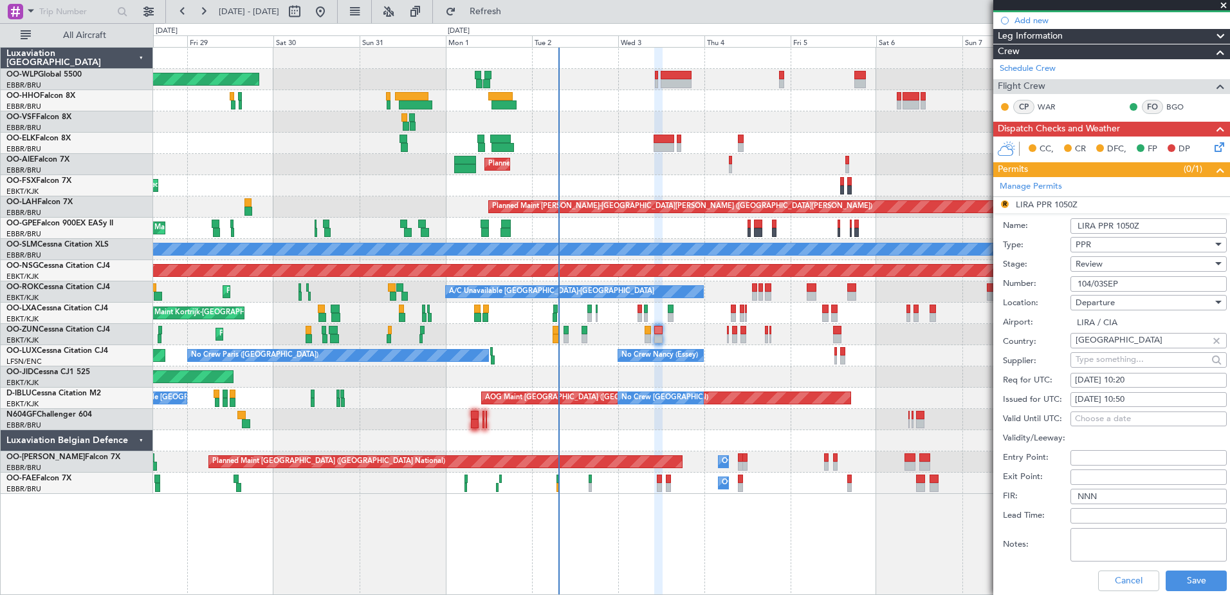
click at [1132, 400] on div "03/09/2025 10:50" at bounding box center [1148, 399] width 147 height 13
select select "9"
select select "2025"
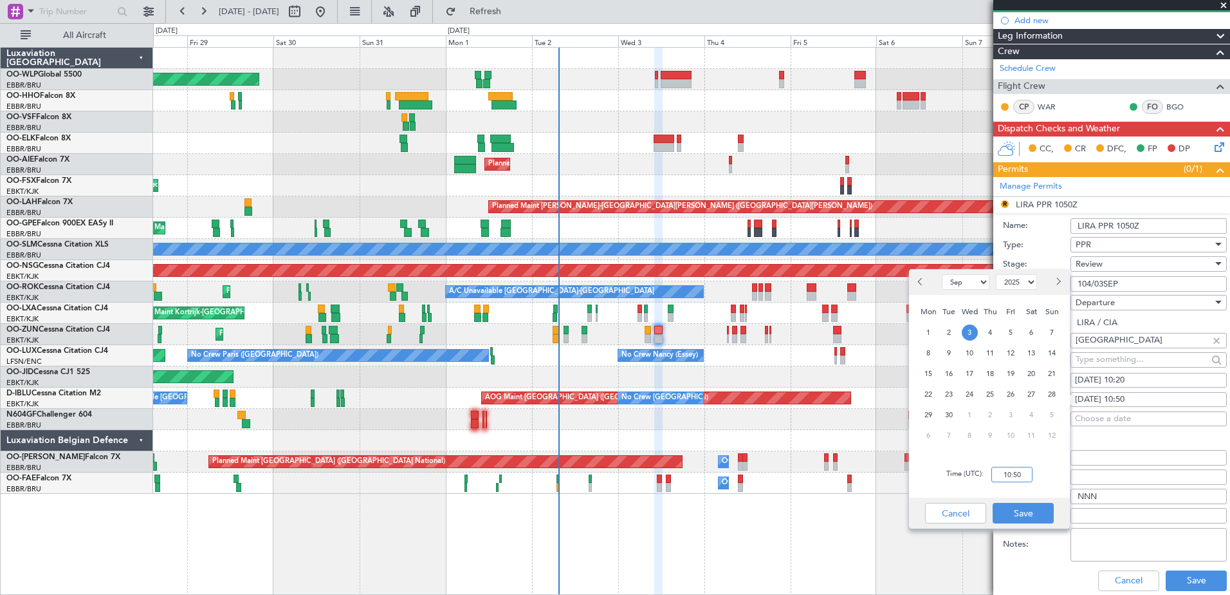
click at [1012, 476] on input "10:50" at bounding box center [1012, 474] width 41 height 15
type input "10:20"
click at [1028, 519] on button "Save" at bounding box center [1023, 513] width 61 height 21
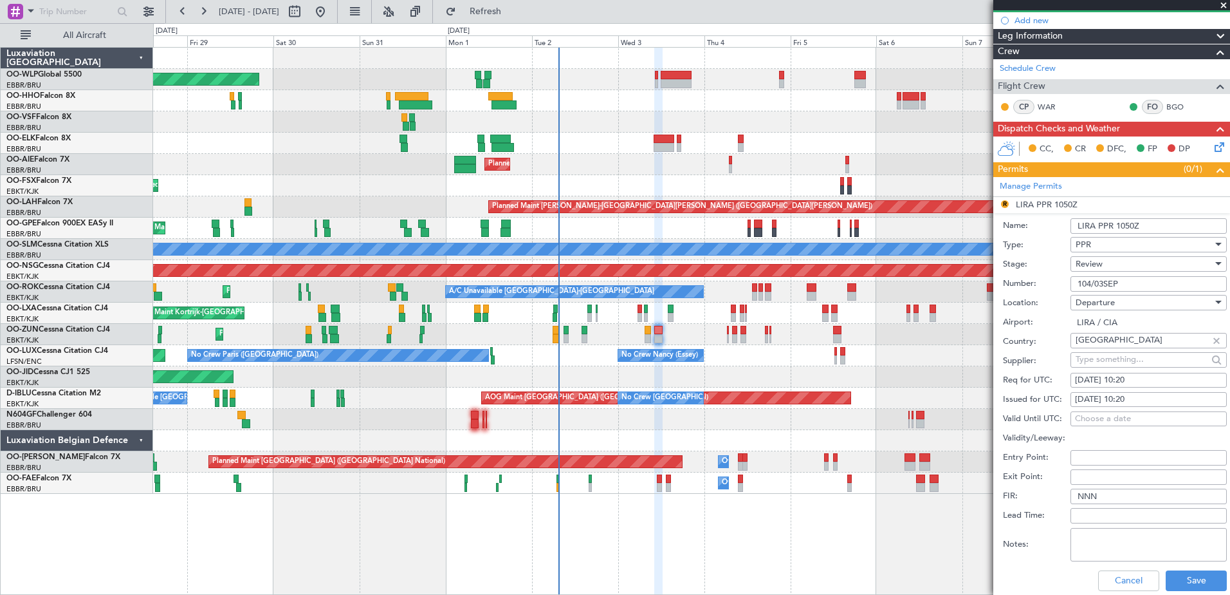
click at [1114, 259] on div "Review" at bounding box center [1144, 263] width 137 height 19
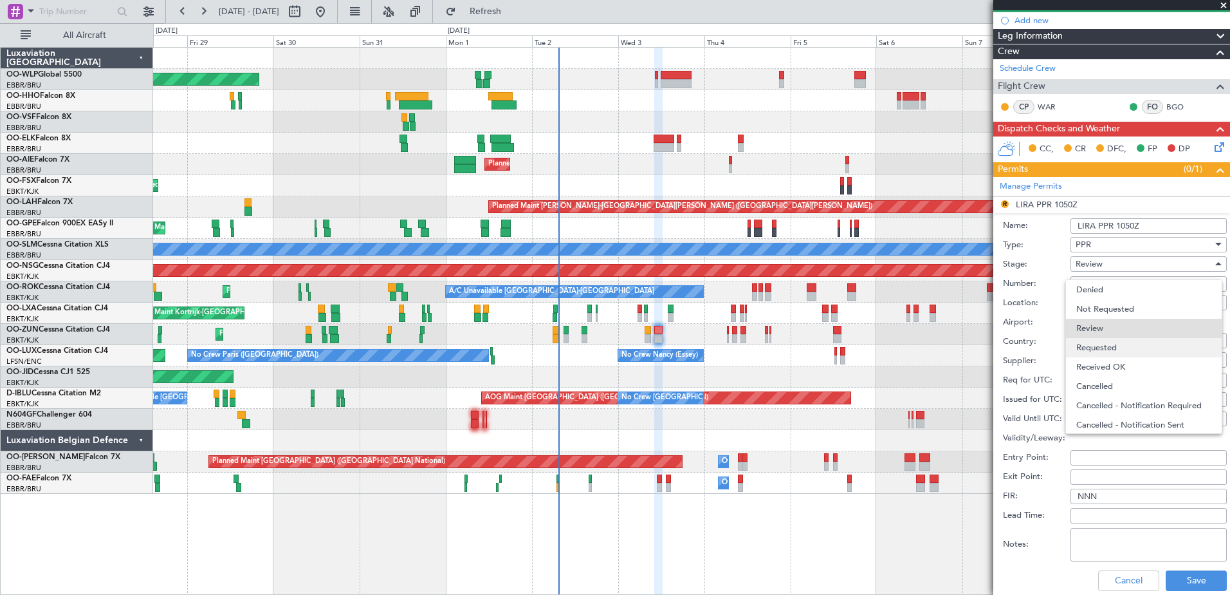
click at [1120, 349] on span "Requested" at bounding box center [1144, 347] width 135 height 19
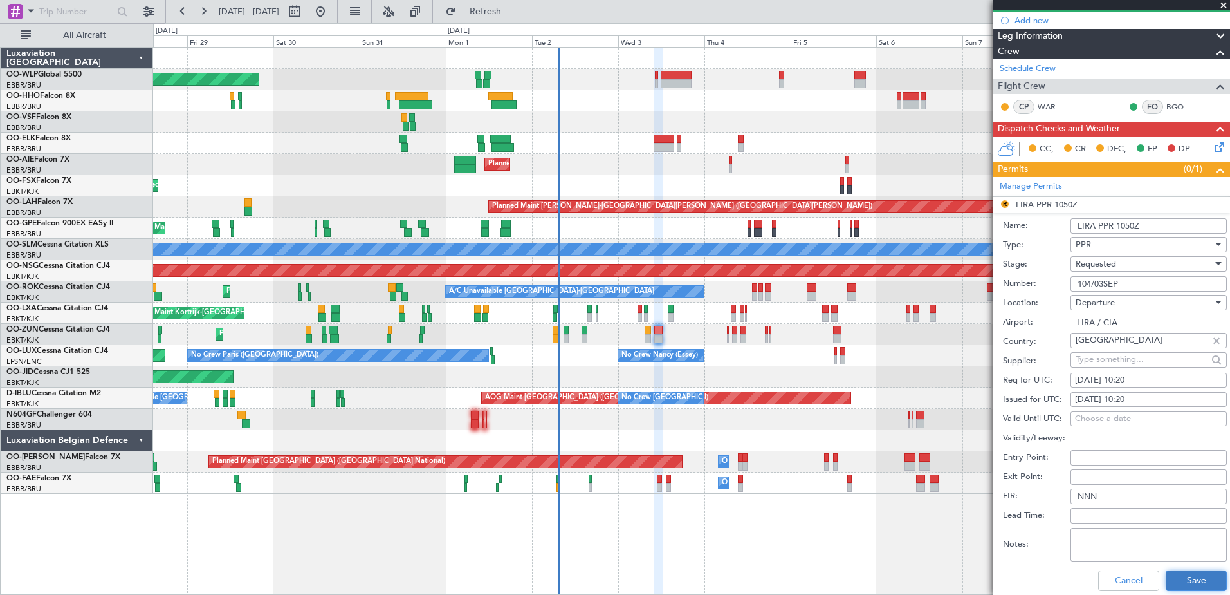
click at [1195, 578] on button "Save" at bounding box center [1196, 580] width 61 height 21
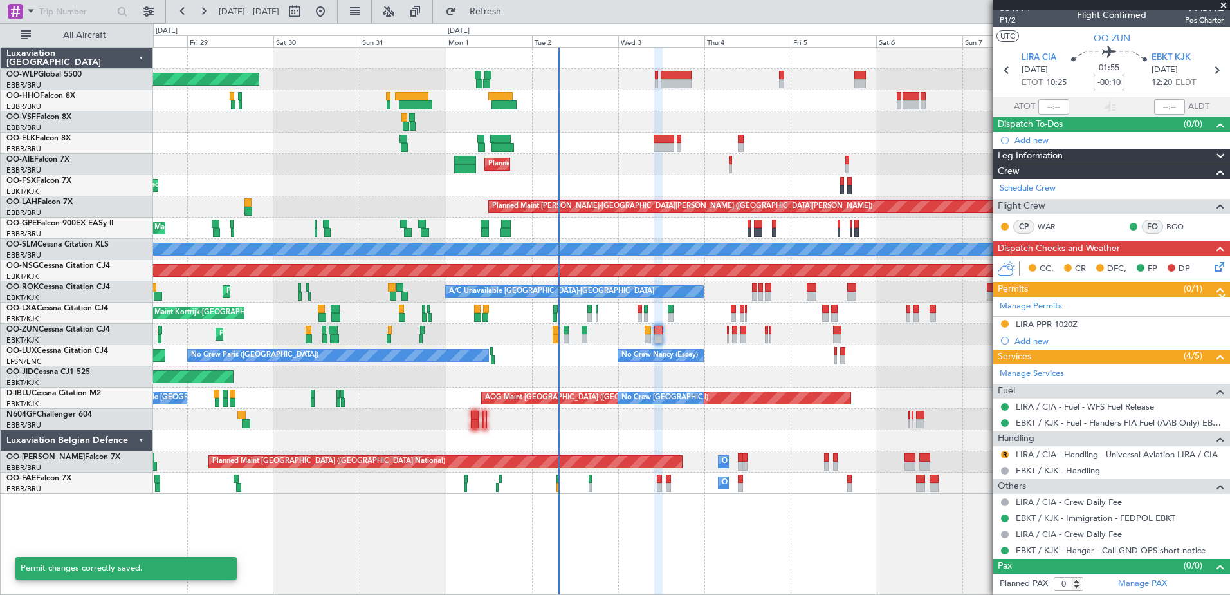
scroll to position [8, 0]
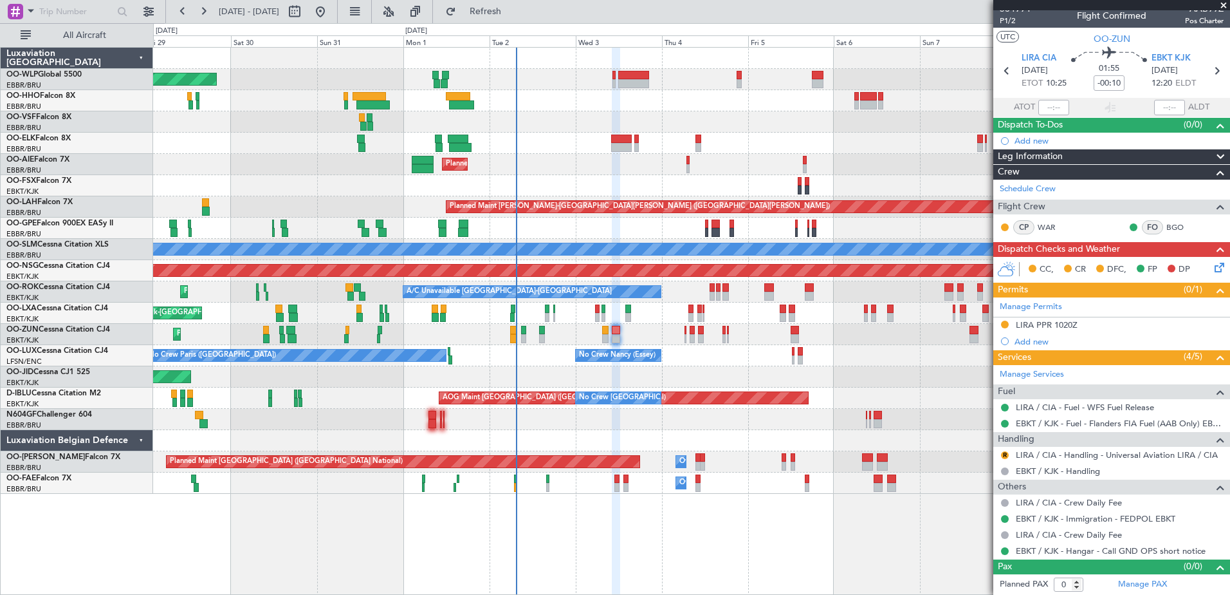
click at [672, 551] on div "Planned Maint Berlin (Brandenburg) Planned Maint Kortrijk-Wevelgem Planned Main…" at bounding box center [691, 321] width 1077 height 548
click at [1005, 452] on button "R" at bounding box center [1005, 455] width 8 height 8
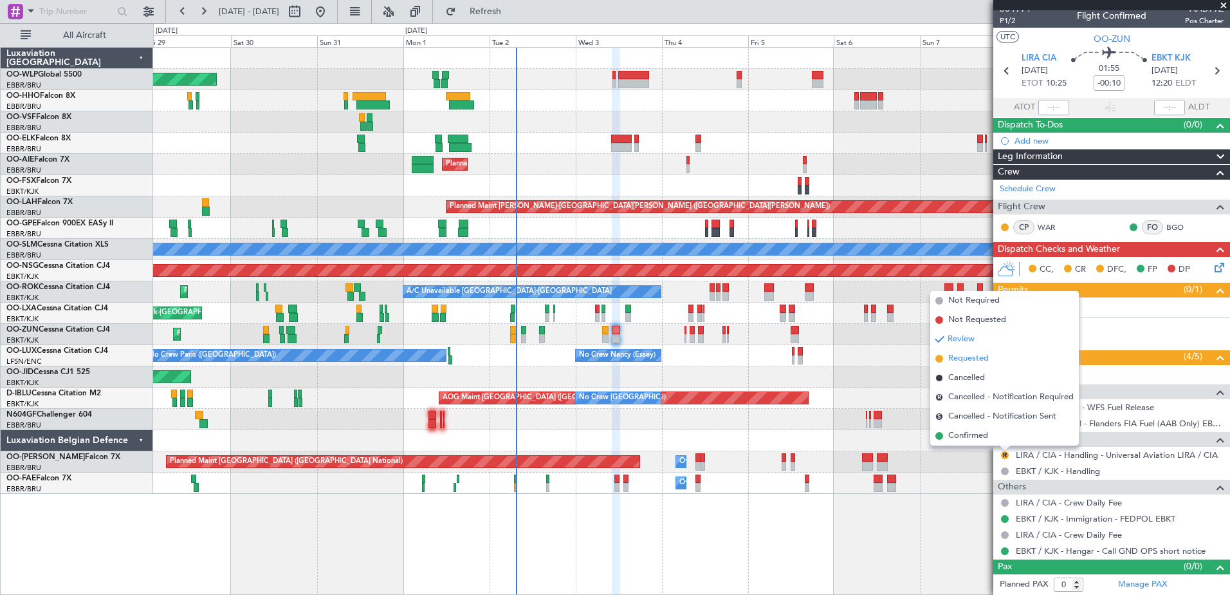
click at [970, 358] on span "Requested" at bounding box center [968, 358] width 41 height 13
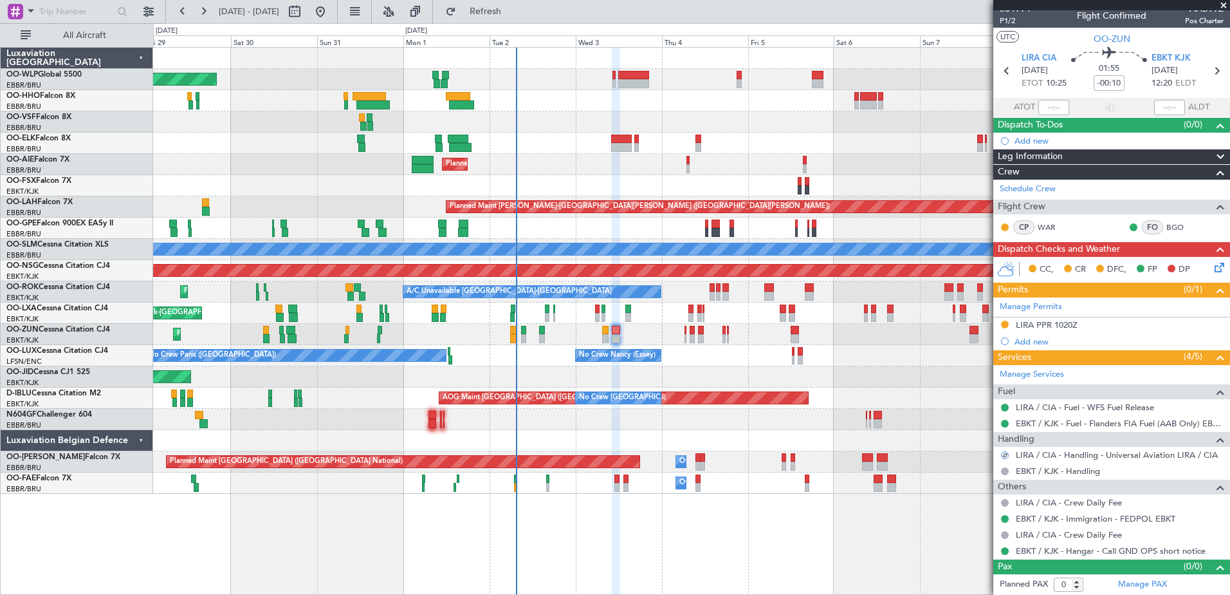
click at [1212, 268] on icon at bounding box center [1217, 265] width 10 height 10
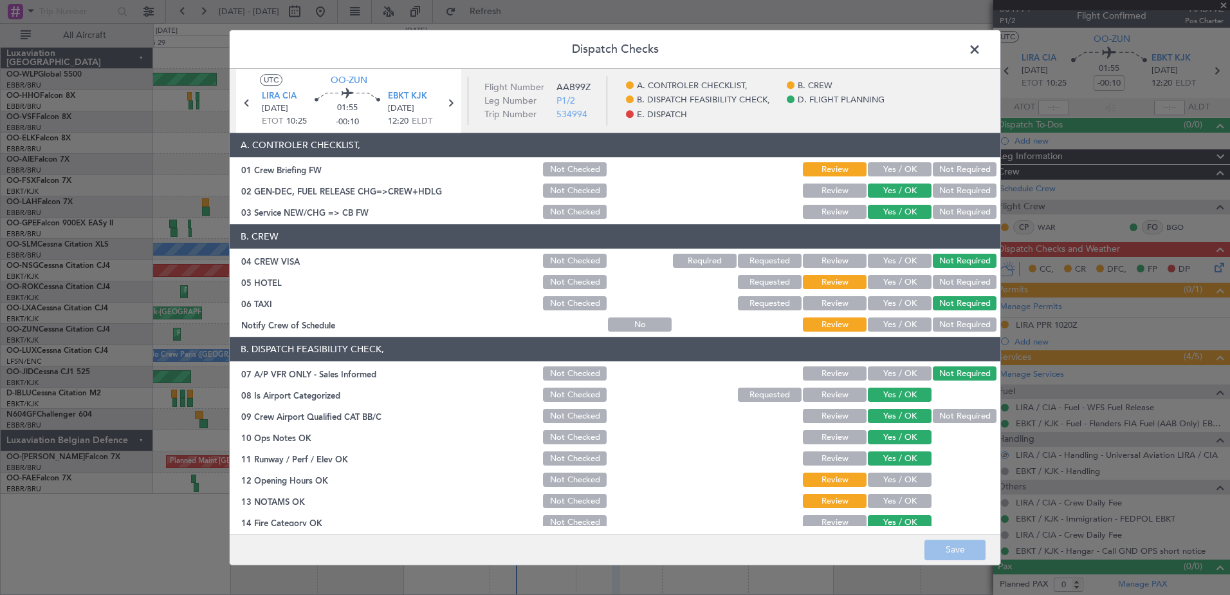
click at [900, 315] on section "B. CREW 04 CREW VISA Not Checked Required Requested Review Yes / OK Not Require…" at bounding box center [615, 279] width 771 height 109
drag, startPoint x: 907, startPoint y: 323, endPoint x: 925, endPoint y: 303, distance: 26.9
click at [910, 320] on button "Yes / OK" at bounding box center [900, 325] width 64 height 14
click at [956, 270] on section "B. CREW 04 CREW VISA Not Checked Required Requested Review Yes / OK Not Require…" at bounding box center [615, 279] width 771 height 109
click at [952, 282] on button "Not Required" at bounding box center [965, 282] width 64 height 14
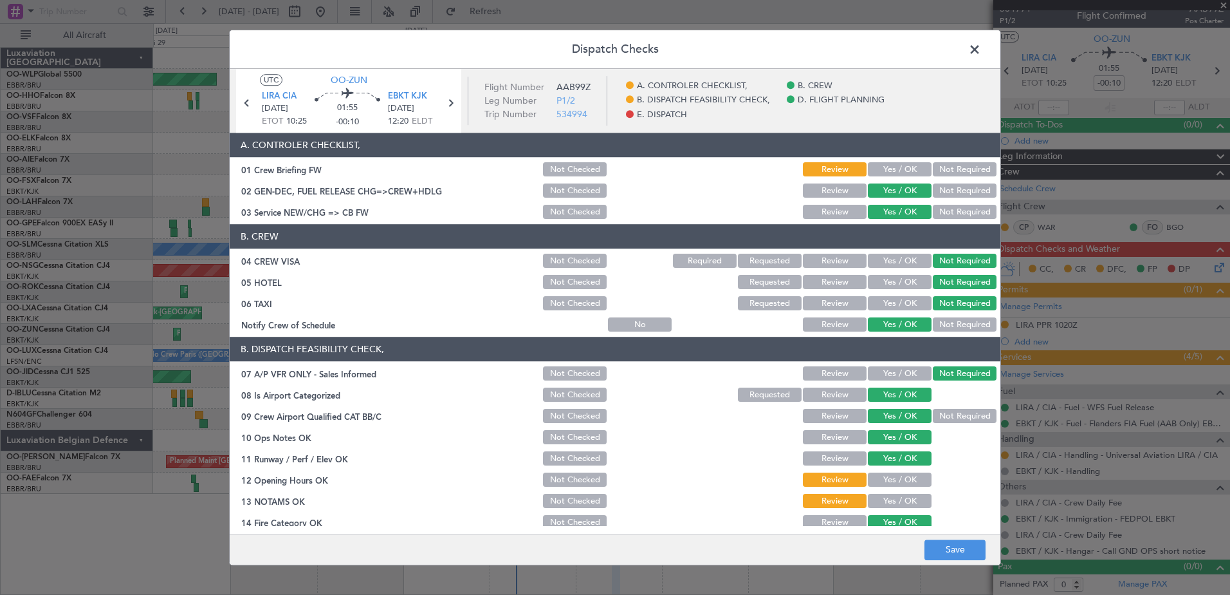
click at [891, 476] on button "Yes / OK" at bounding box center [900, 480] width 64 height 14
click at [893, 497] on button "Yes / OK" at bounding box center [900, 501] width 64 height 14
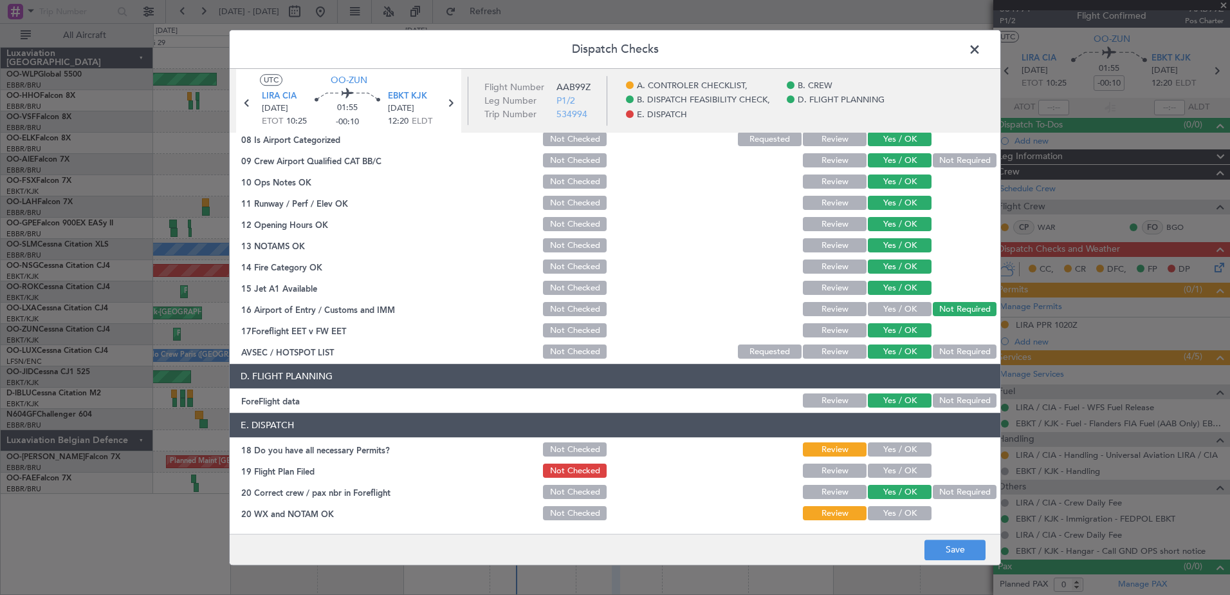
click at [905, 452] on button "Yes / OK" at bounding box center [900, 450] width 64 height 14
click at [903, 471] on button "Yes / OK" at bounding box center [900, 471] width 64 height 14
click at [906, 510] on button "Yes / OK" at bounding box center [900, 513] width 64 height 14
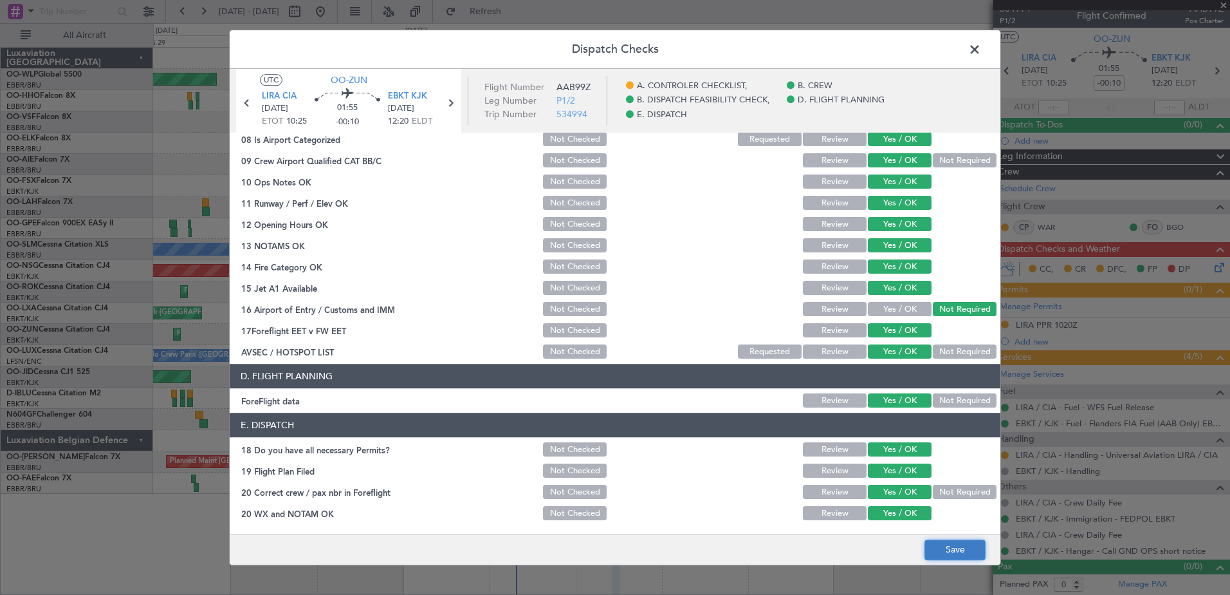
click at [947, 553] on button "Save" at bounding box center [955, 549] width 61 height 21
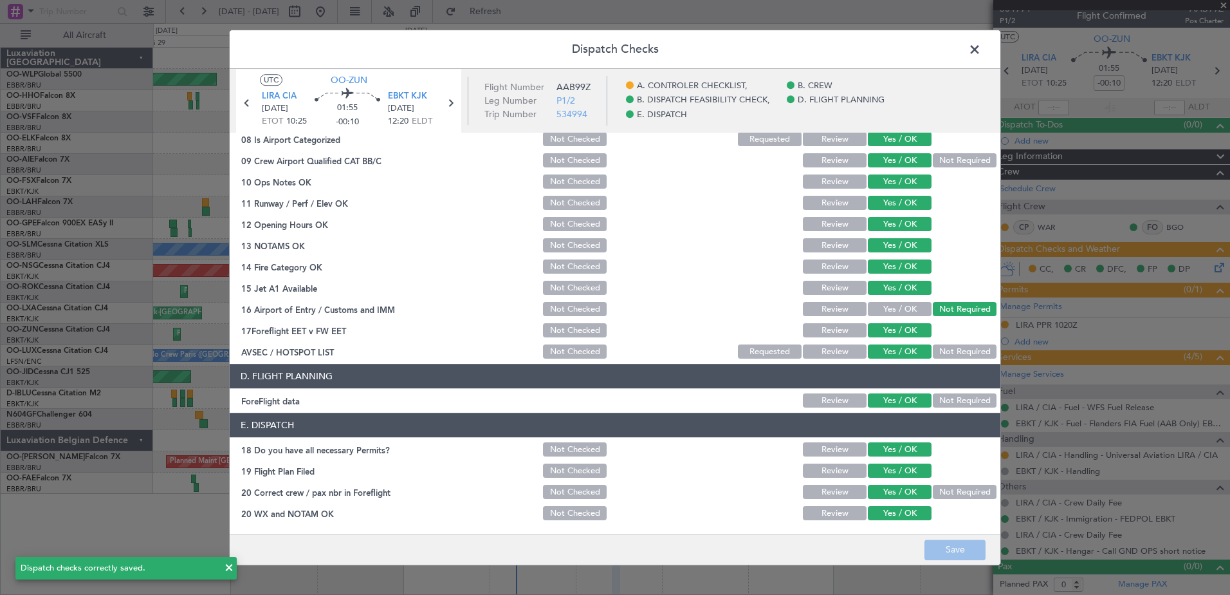
click at [981, 53] on span at bounding box center [981, 53] width 0 height 26
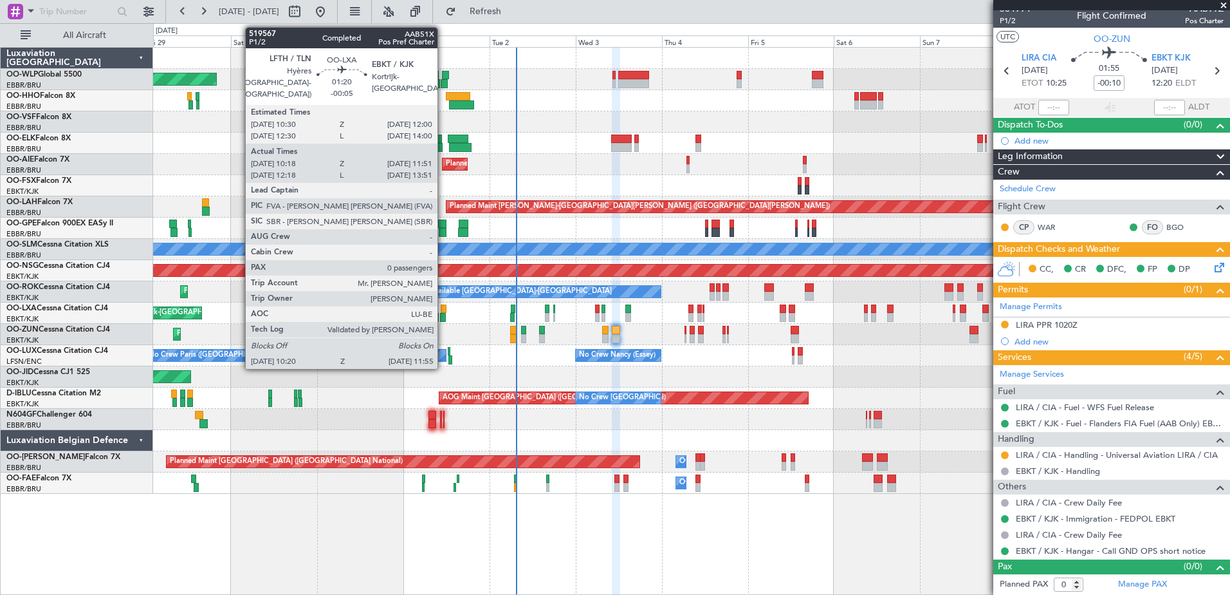
click at [443, 319] on div at bounding box center [443, 317] width 6 height 9
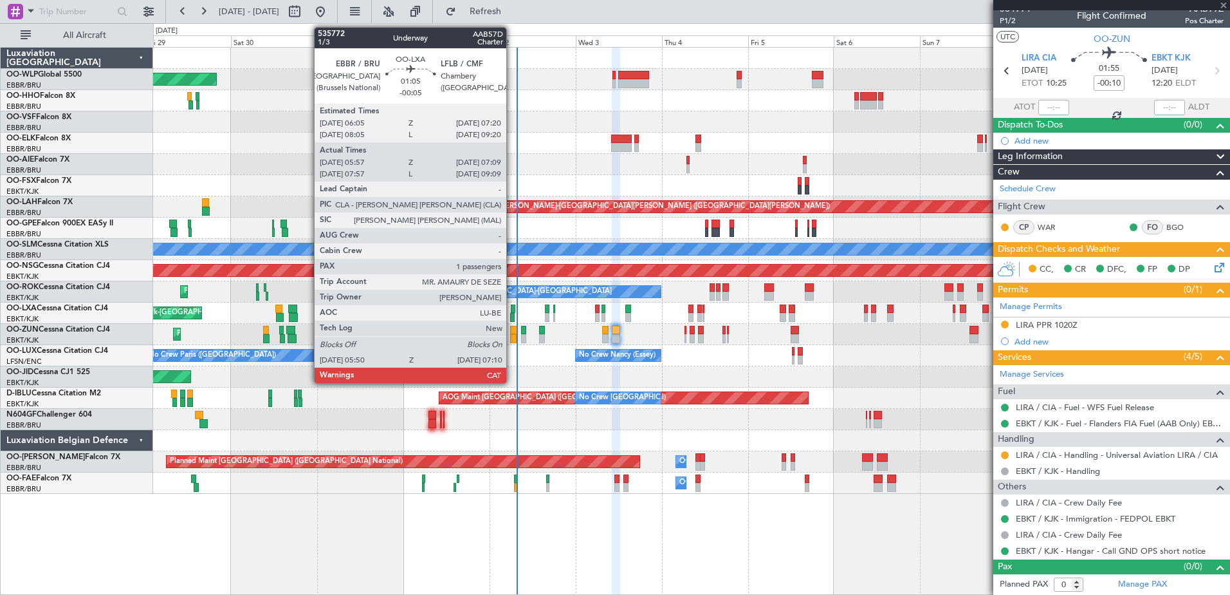
type input "-00:05"
type input "10:23"
type input "11:46"
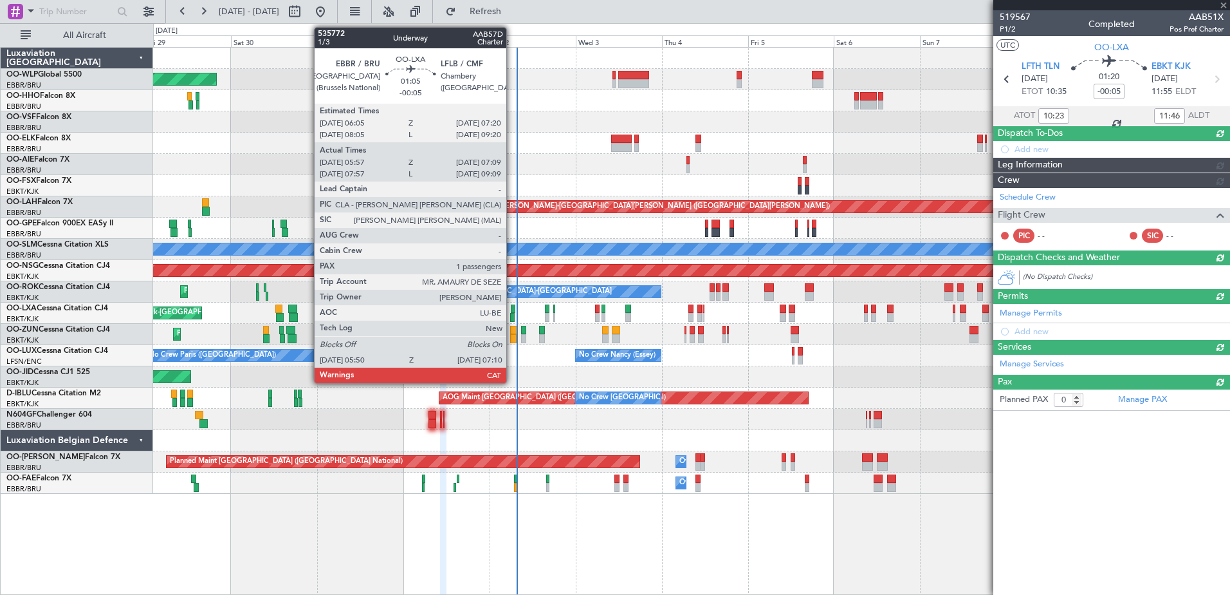
scroll to position [0, 0]
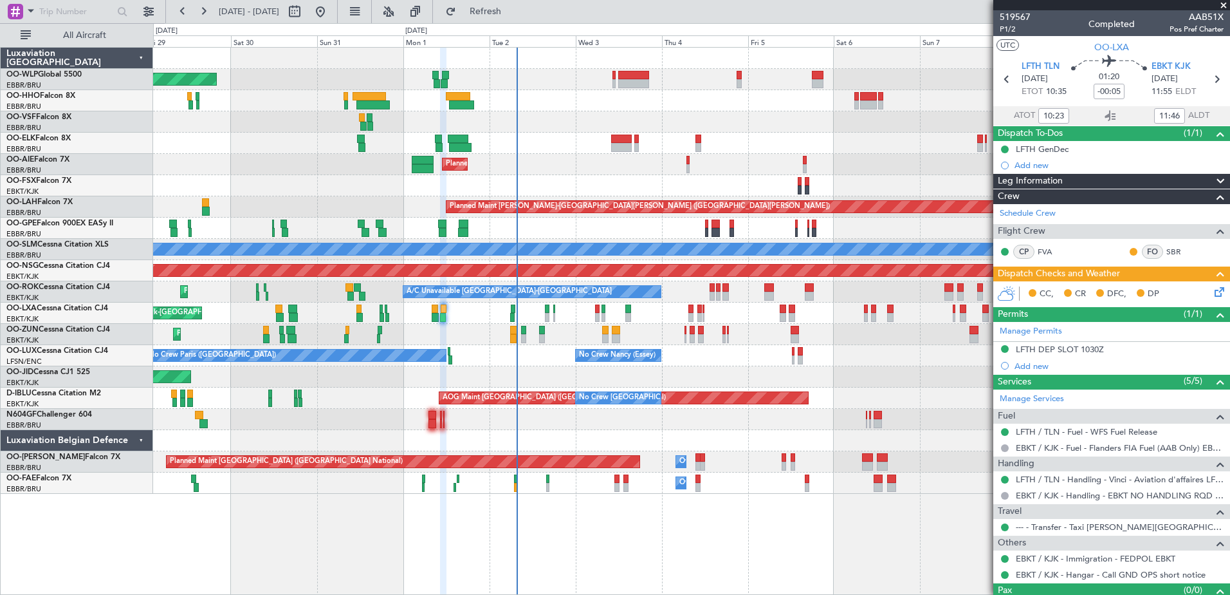
type input "12:23"
type input "13:46"
type input "10:23"
type input "11:46"
click at [1005, 29] on span "P1/2" at bounding box center [1015, 29] width 31 height 11
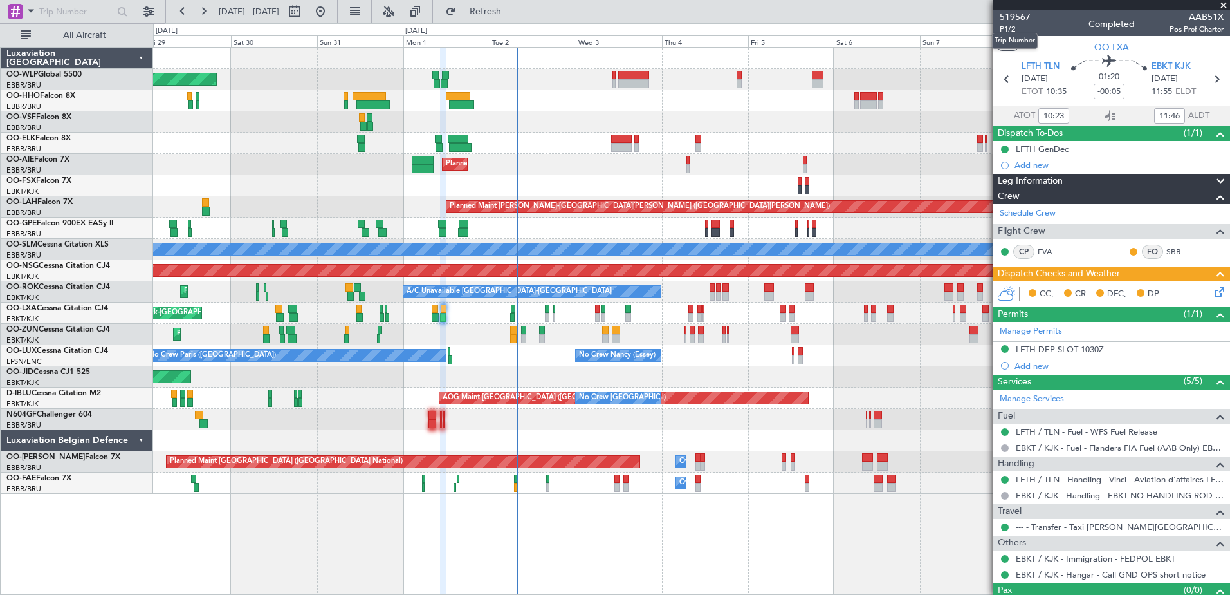
click at [1010, 28] on mat-tooltip-component "Trip Number" at bounding box center [1015, 41] width 64 height 34
type input "12:23"
type input "13:46"
type input "10:23"
type input "11:46"
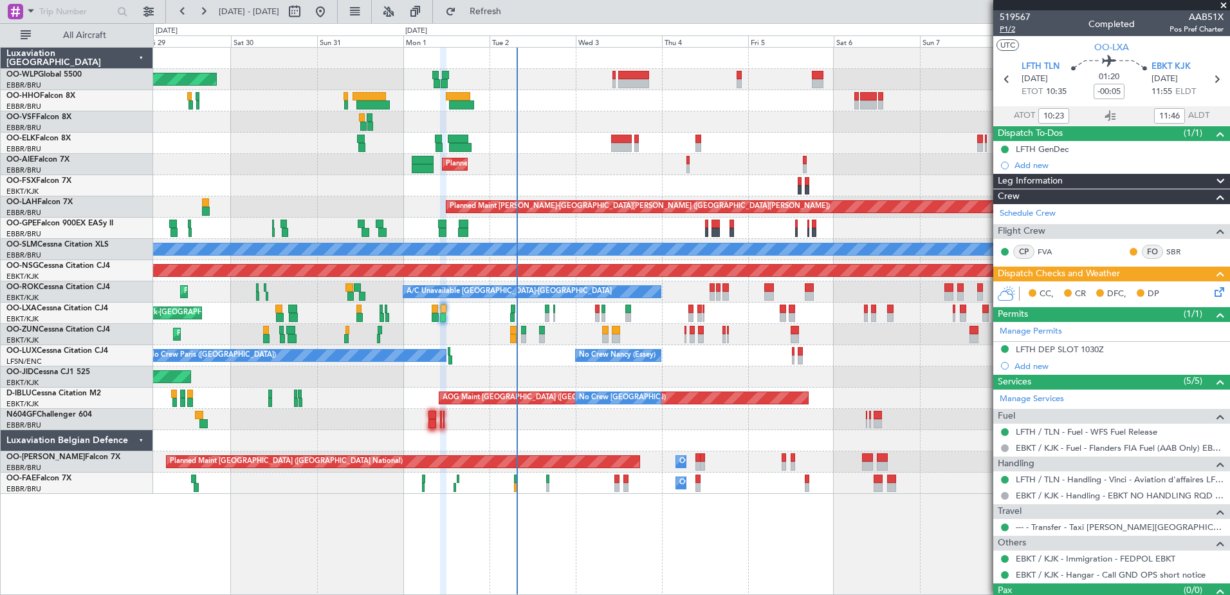
type input "12:23"
type input "13:46"
type input "10:23"
type input "11:46"
click at [1004, 29] on span "P1/2" at bounding box center [1015, 29] width 31 height 11
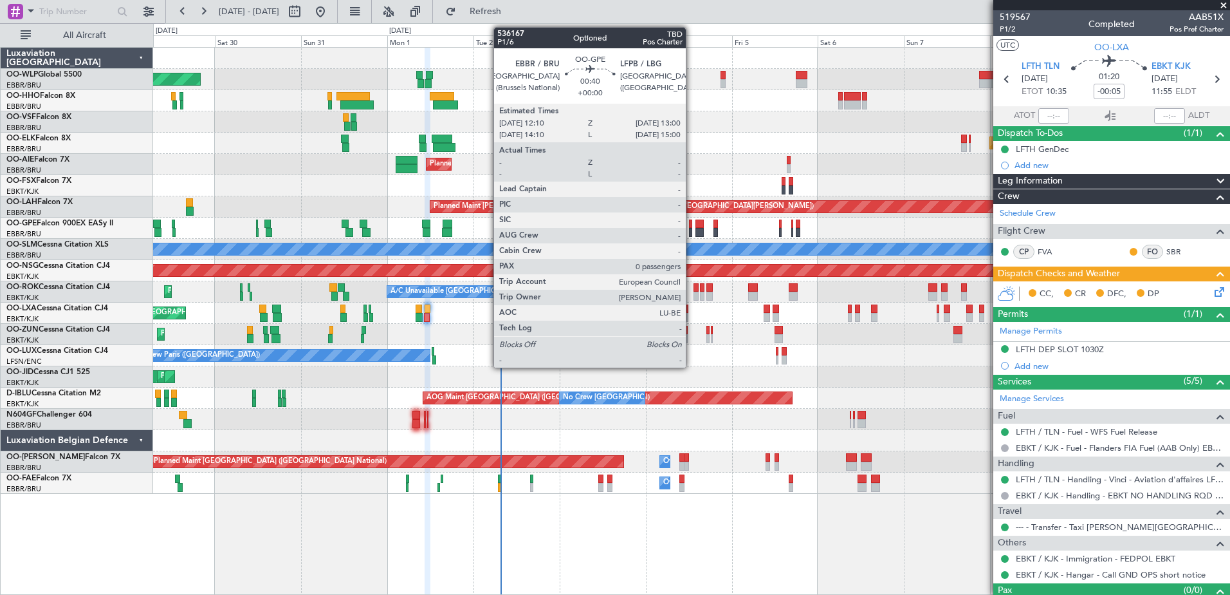
click at [692, 229] on div at bounding box center [690, 232] width 3 height 9
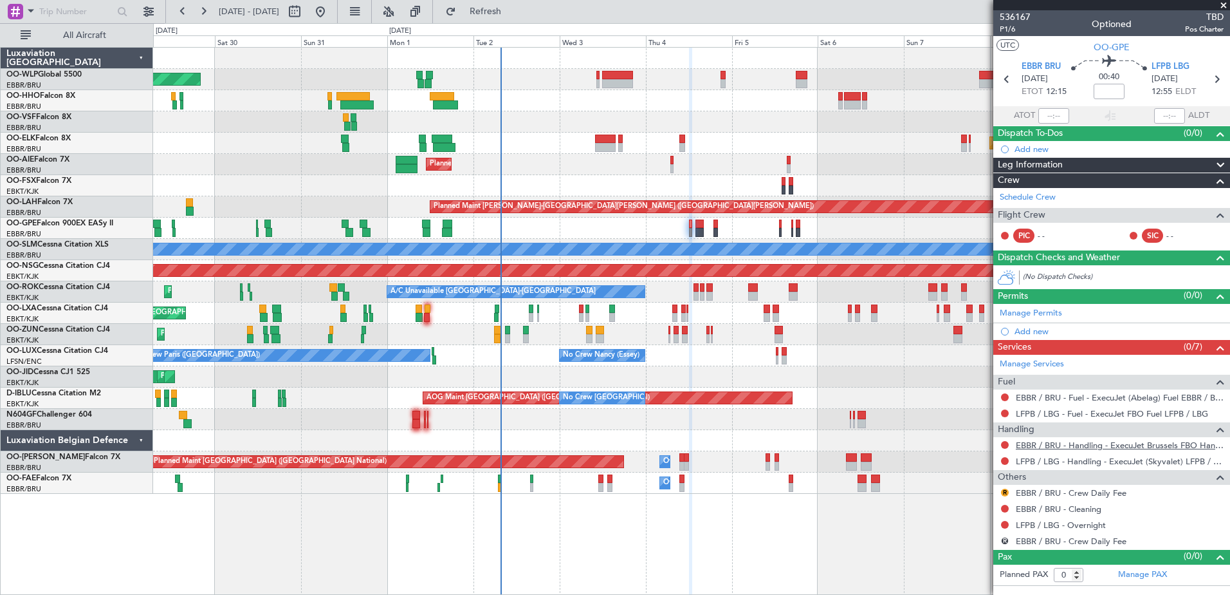
click at [1115, 445] on link "EBBR / BRU - Handling - ExecuJet Brussels FBO Handling Abelag" at bounding box center [1120, 444] width 208 height 11
click at [517, 19] on button "Refresh" at bounding box center [477, 11] width 77 height 21
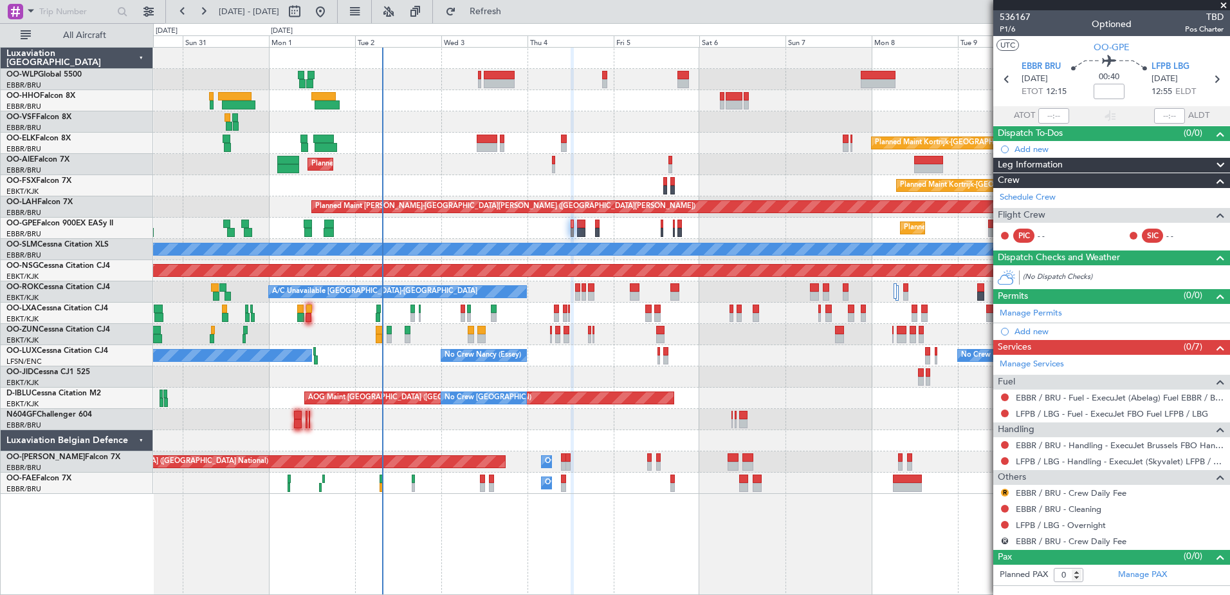
click at [744, 384] on div "Planned Maint Berlin (Brandenburg) Planned Maint Kortrijk-Wevelgem Planned Main…" at bounding box center [691, 271] width 1077 height 446
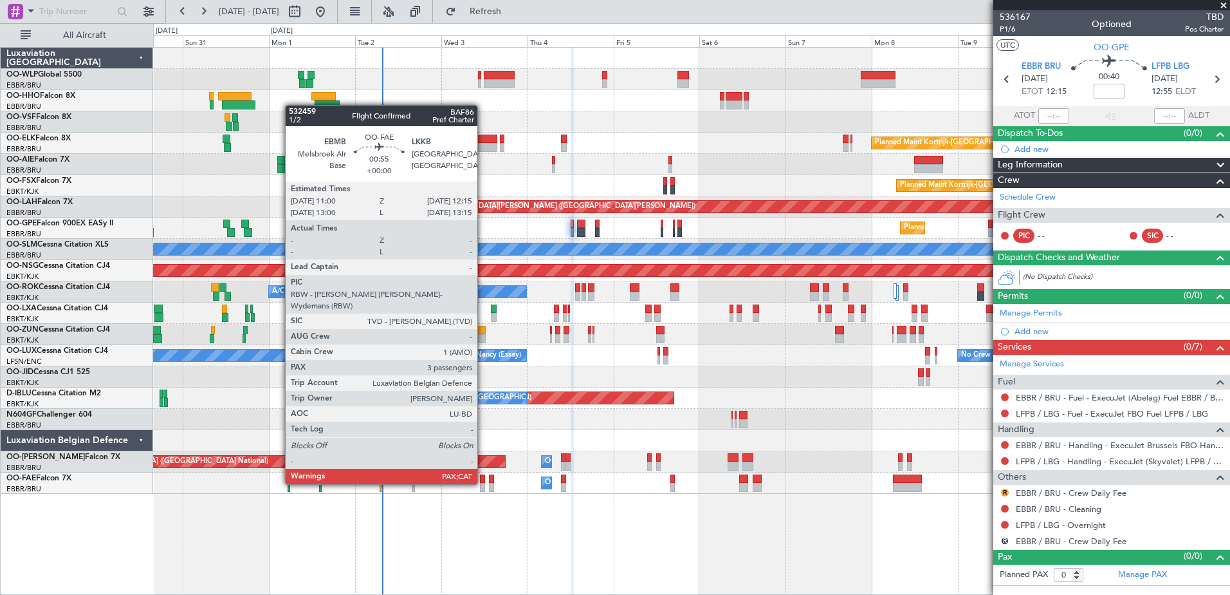
click at [483, 483] on div at bounding box center [482, 487] width 5 height 9
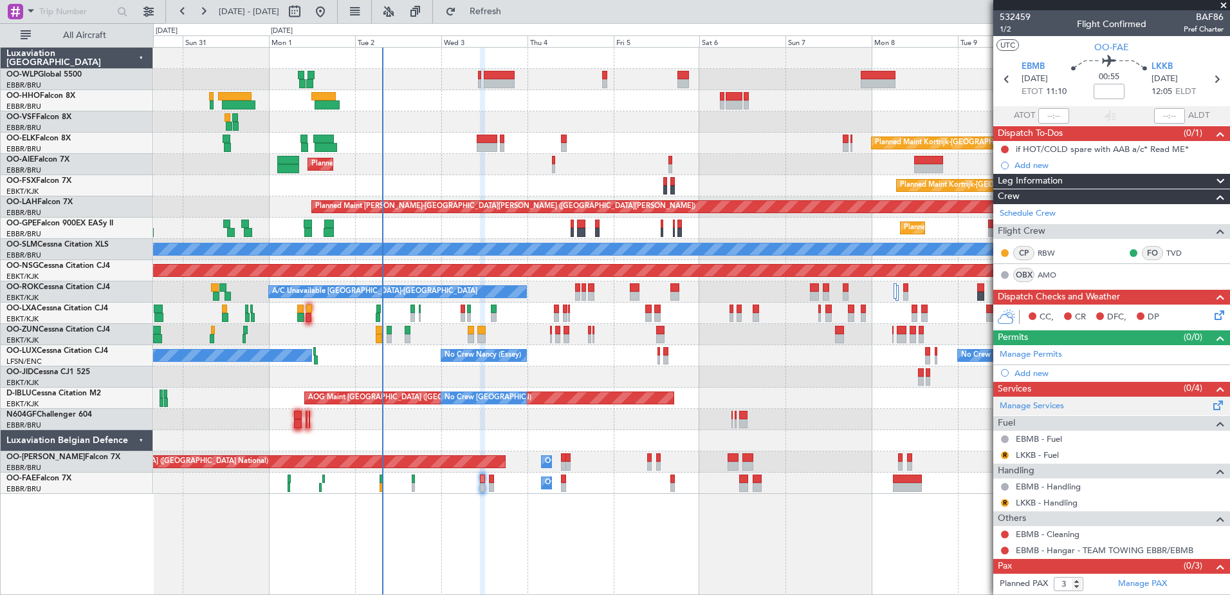
scroll to position [16, 0]
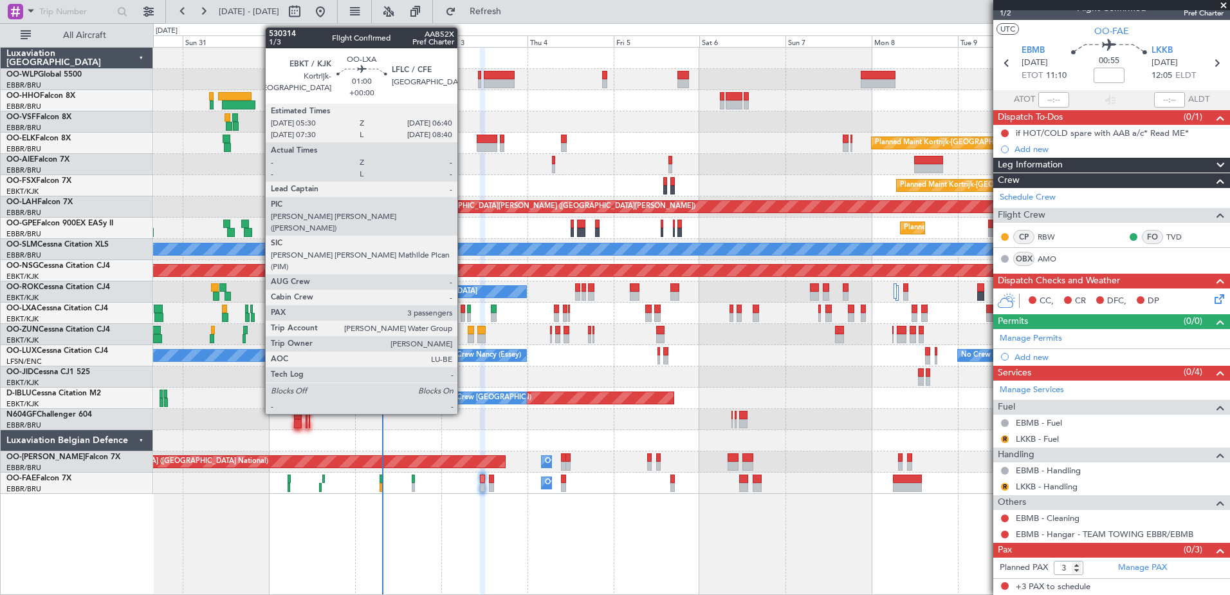
click at [463, 309] on div at bounding box center [463, 308] width 5 height 9
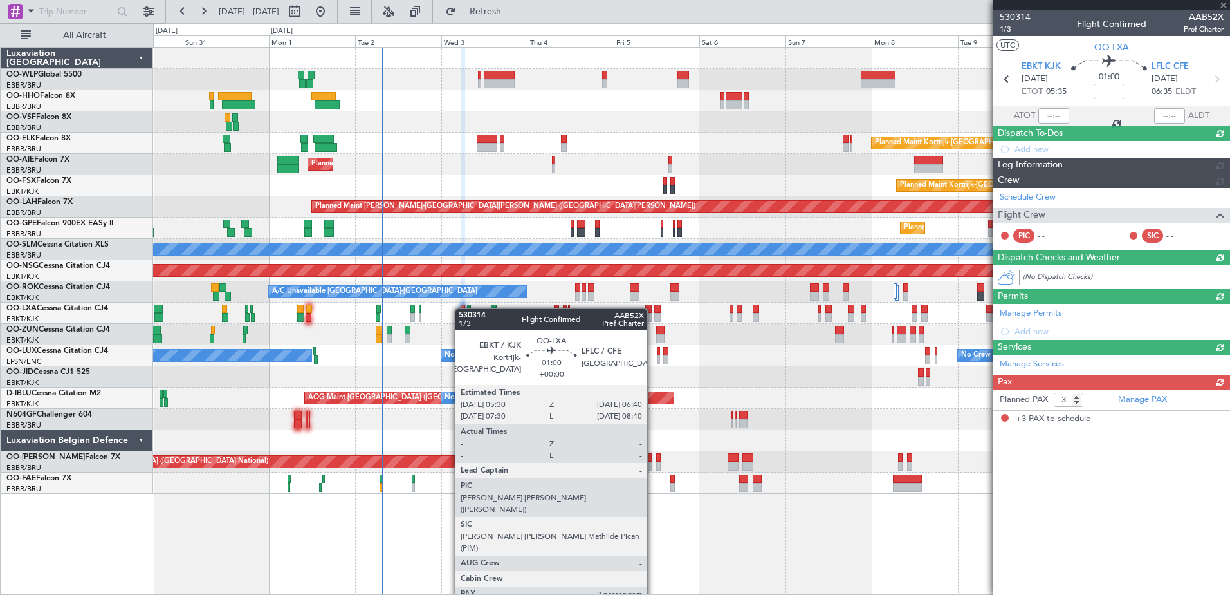
scroll to position [0, 0]
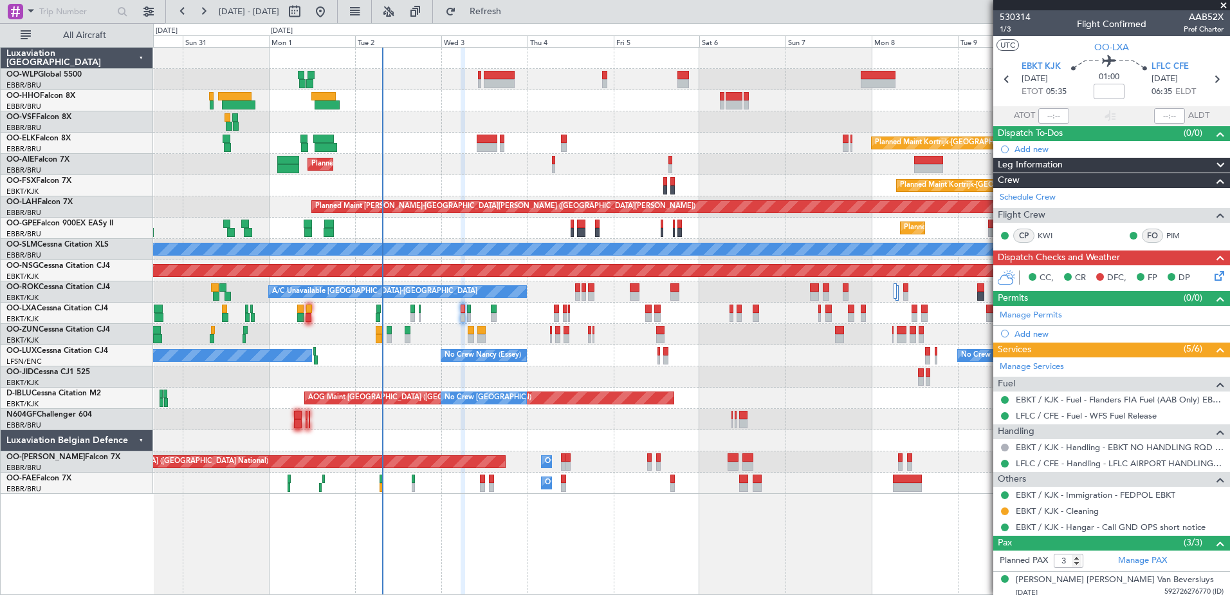
click at [1212, 277] on icon at bounding box center [1217, 273] width 10 height 10
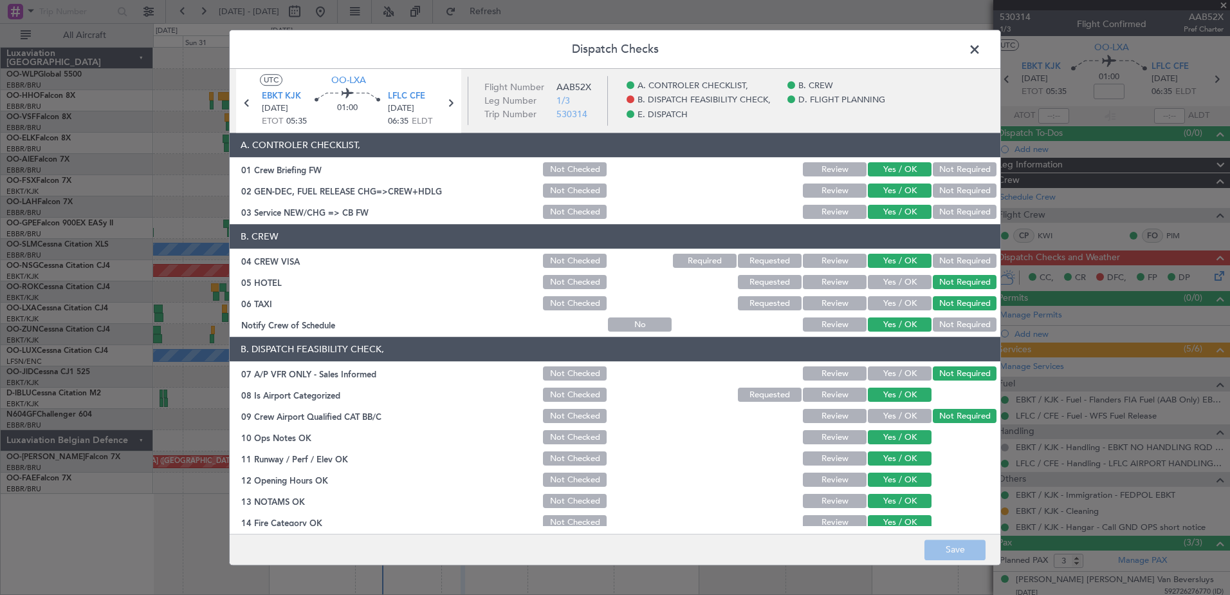
click at [981, 53] on span at bounding box center [981, 53] width 0 height 26
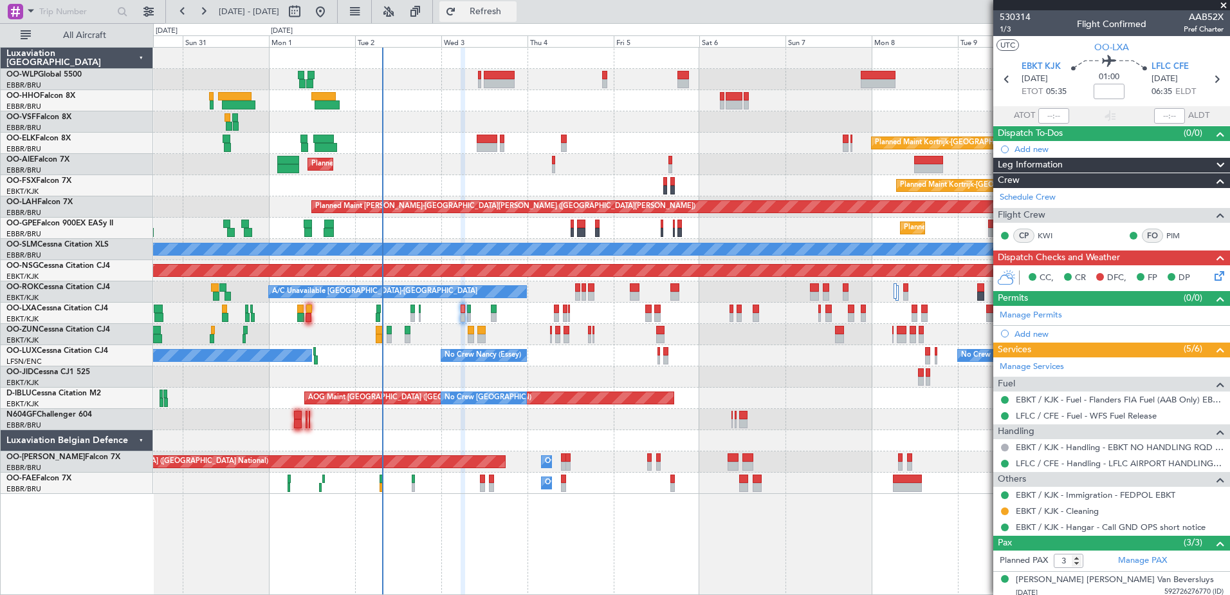
click at [517, 20] on button "Refresh" at bounding box center [477, 11] width 77 height 21
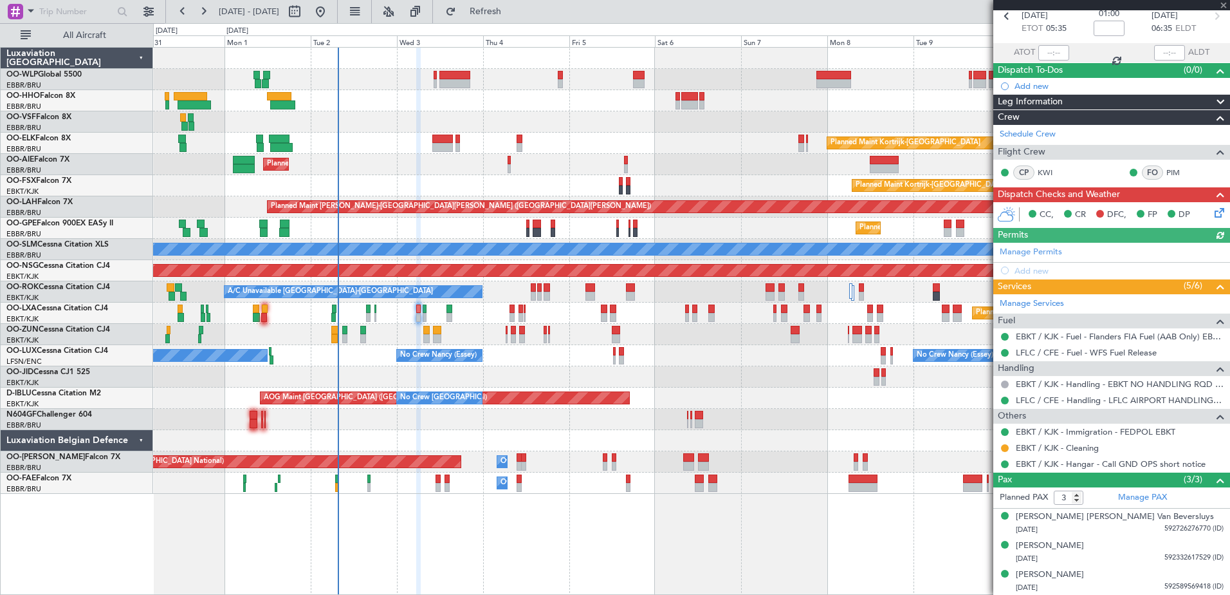
click at [620, 512] on div "Planned Maint Berlin (Brandenburg) Planned Maint Kortrijk-Wevelgem Planned Main…" at bounding box center [691, 321] width 1077 height 548
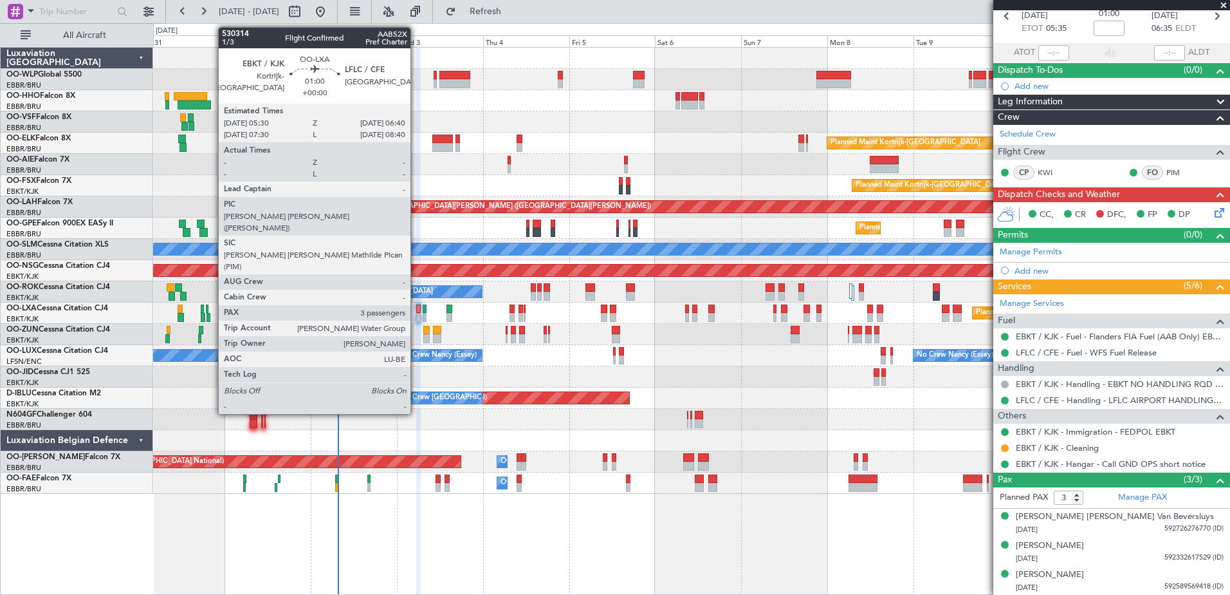
click at [416, 318] on div at bounding box center [418, 317] width 5 height 9
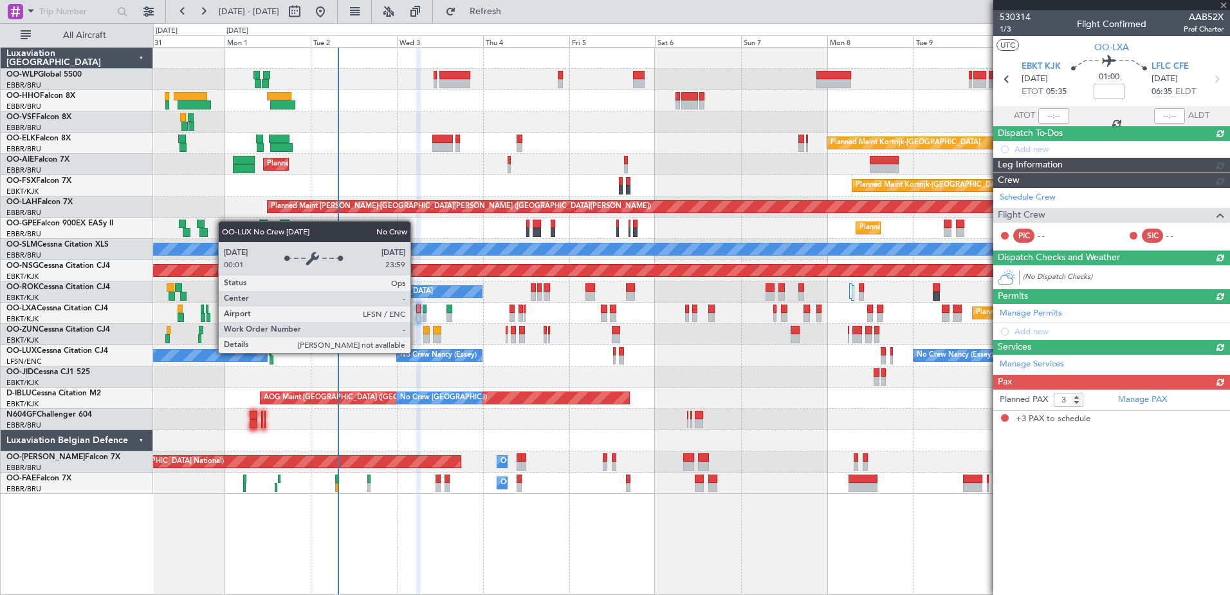
scroll to position [0, 0]
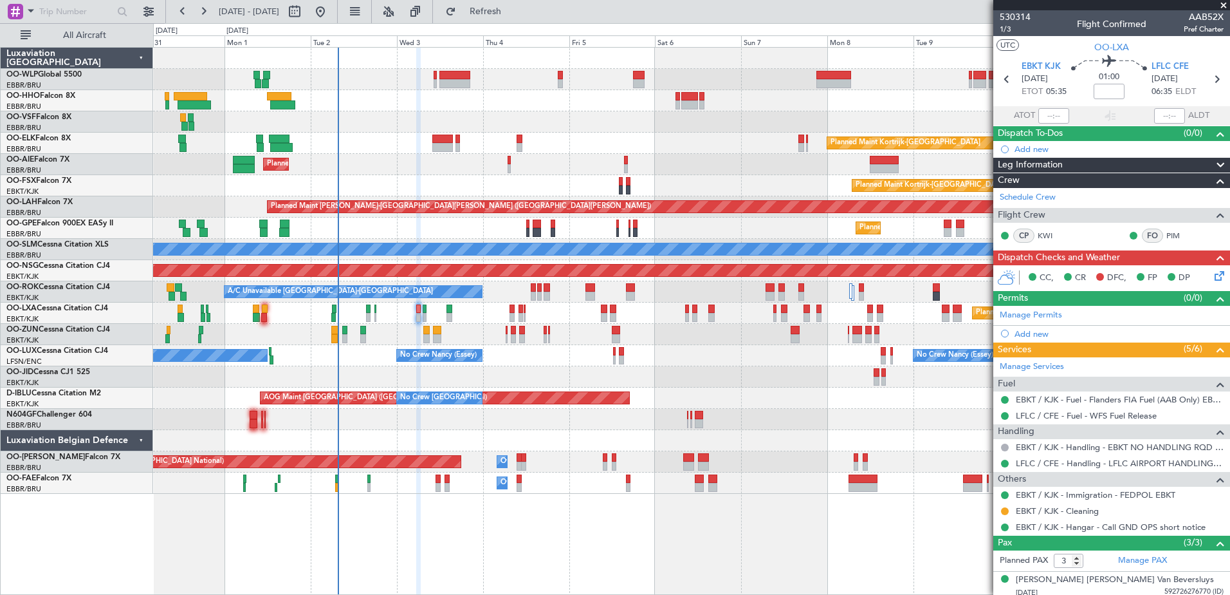
click at [1212, 277] on icon at bounding box center [1217, 273] width 10 height 10
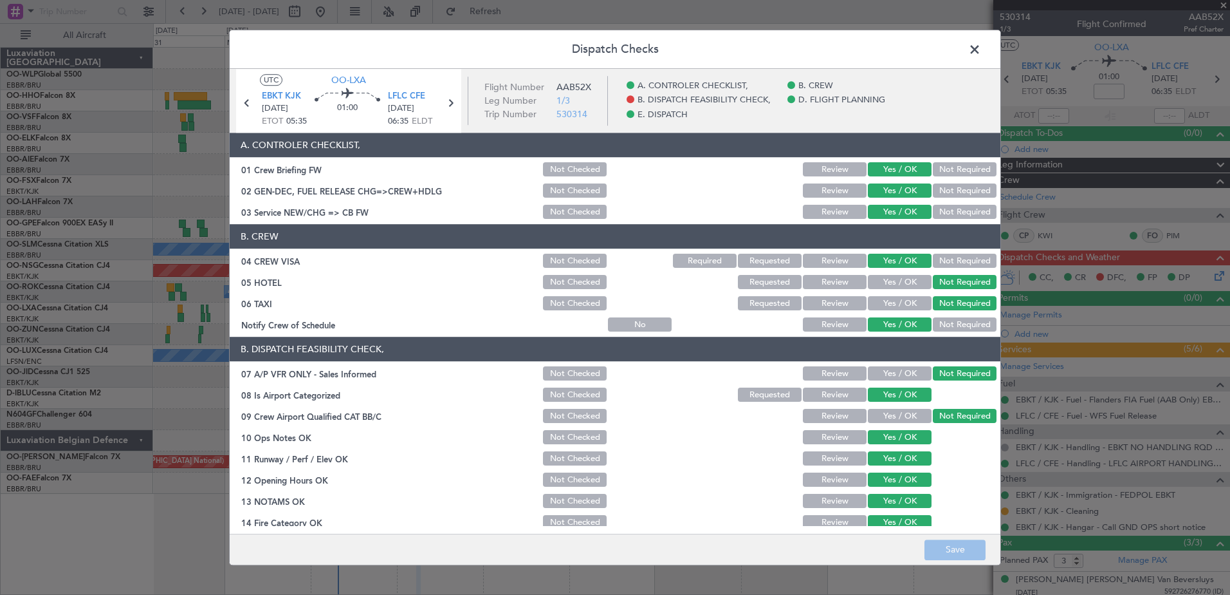
scroll to position [255, 0]
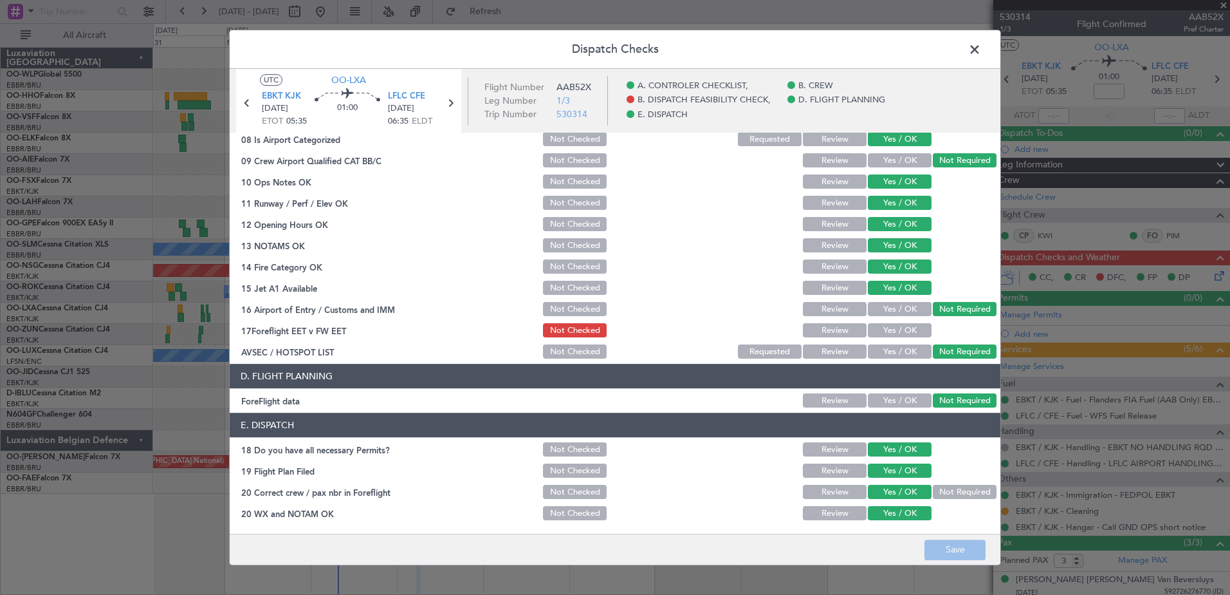
click at [981, 46] on span at bounding box center [981, 53] width 0 height 26
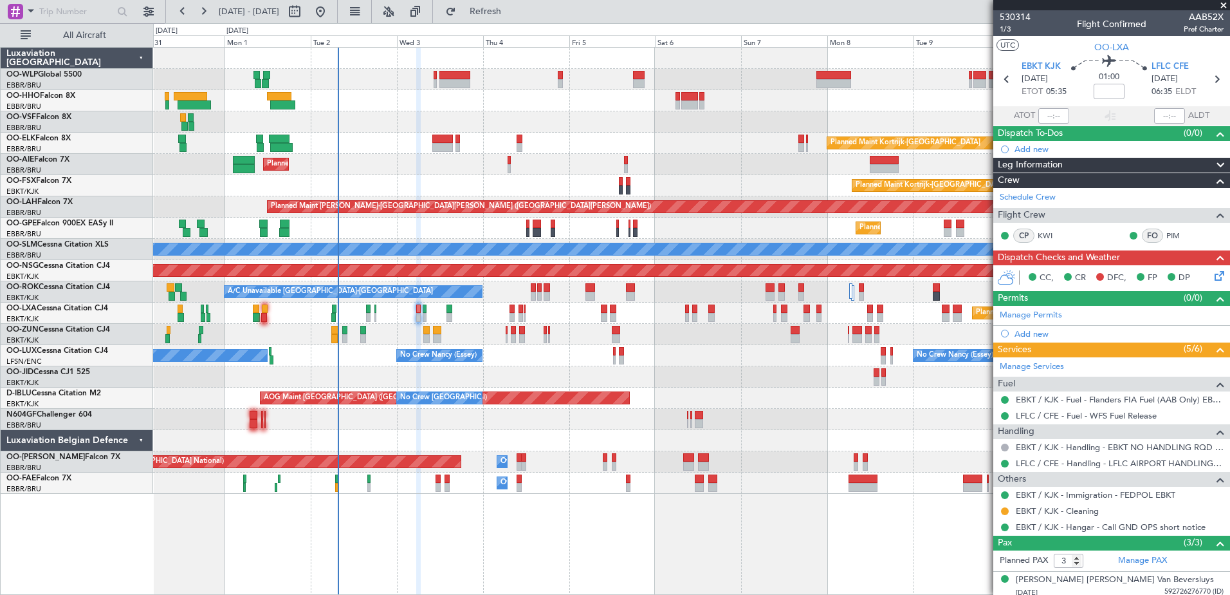
click at [822, 420] on div at bounding box center [691, 419] width 1077 height 21
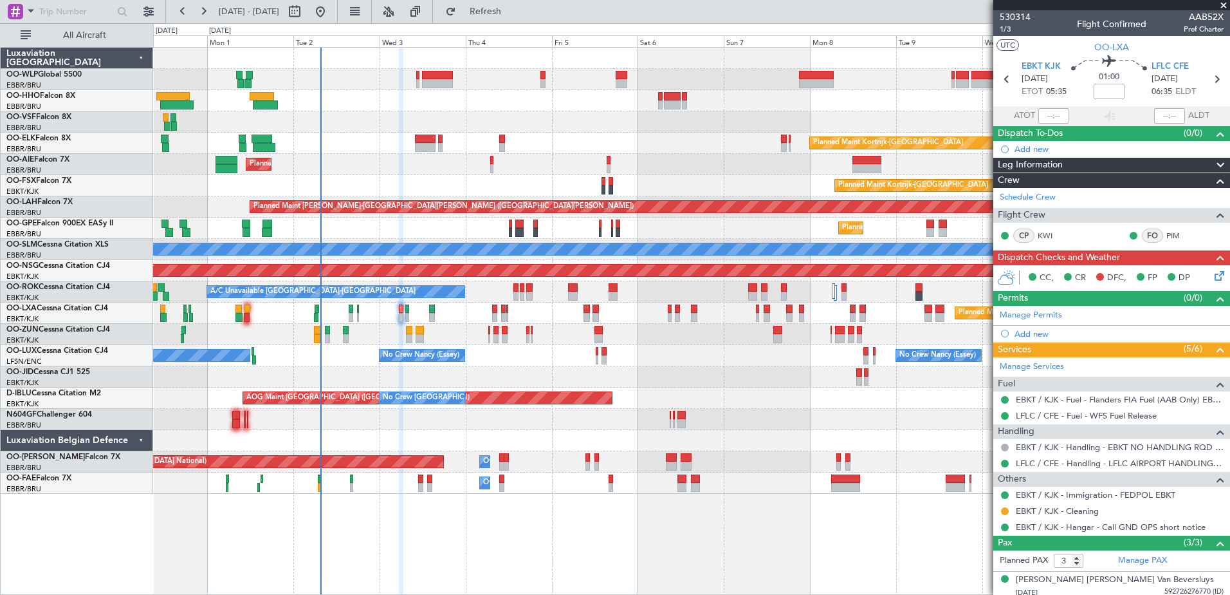
click at [451, 186] on div "Planned Maint Kortrijk-Wevelgem Planned Maint Kortrijk-Wevelgem" at bounding box center [691, 185] width 1077 height 21
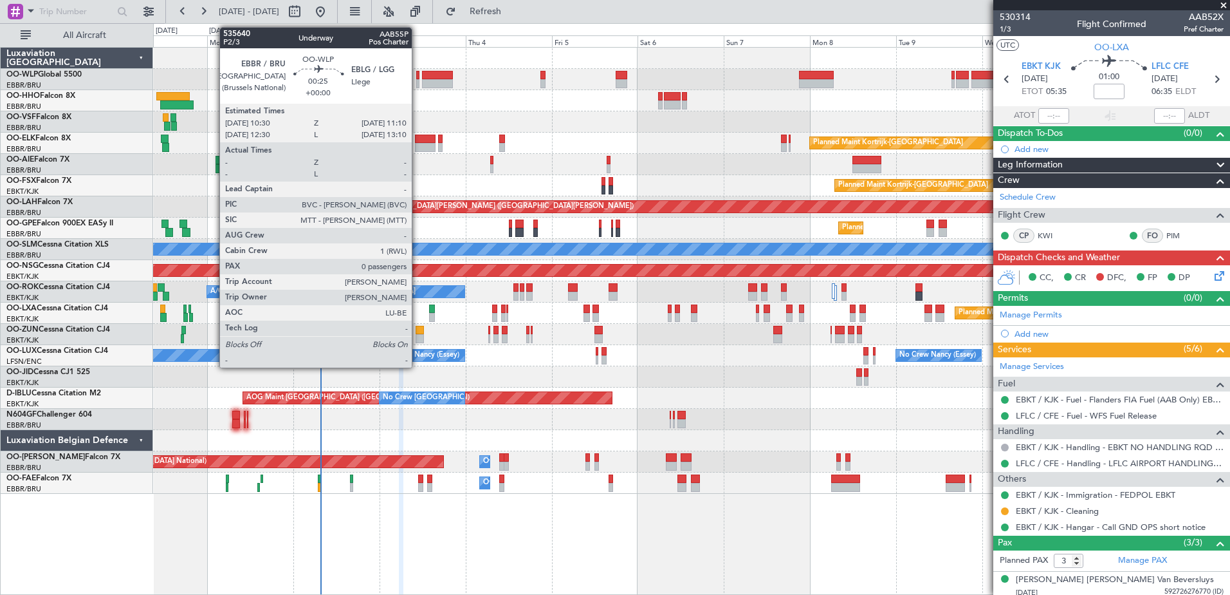
click at [418, 78] on div at bounding box center [417, 75] width 3 height 9
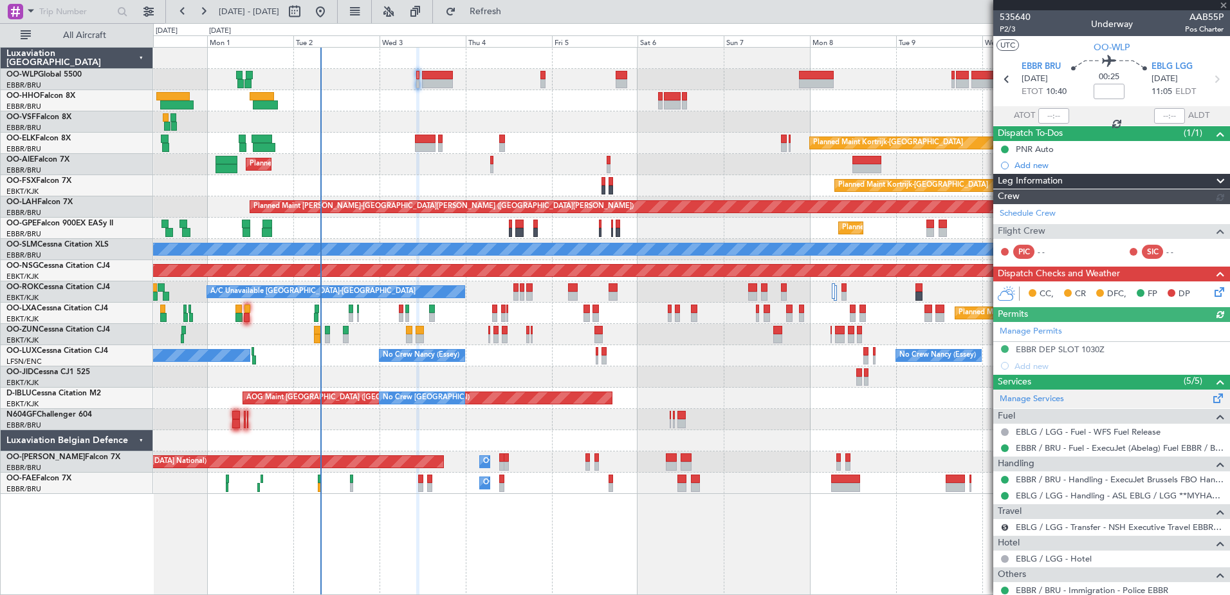
scroll to position [114, 0]
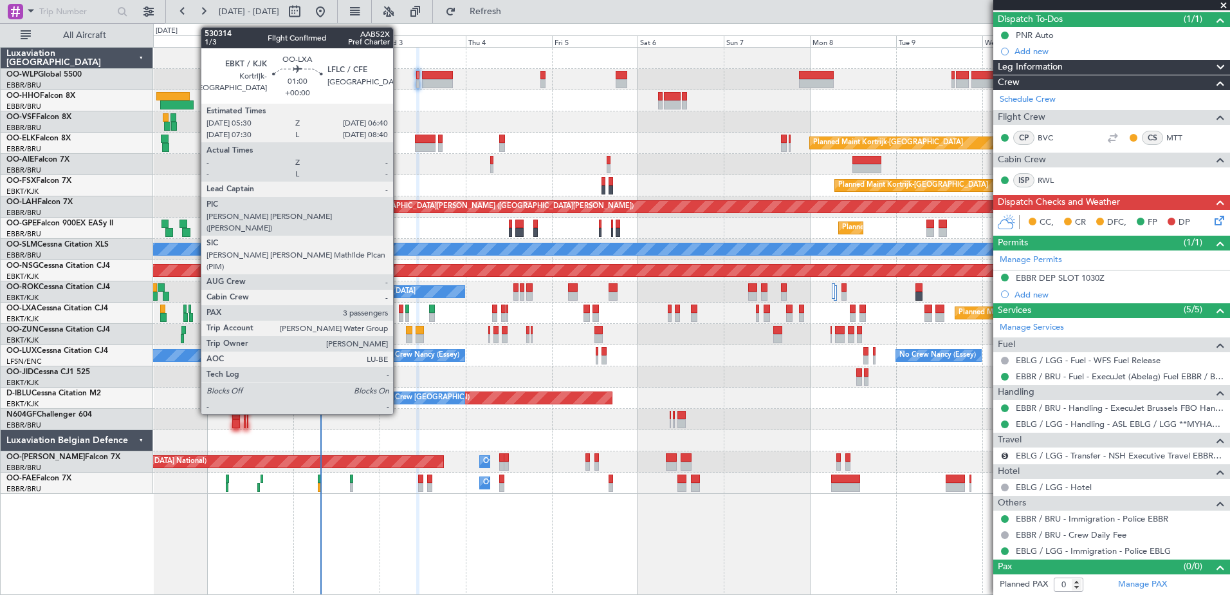
click at [399, 312] on div at bounding box center [401, 308] width 5 height 9
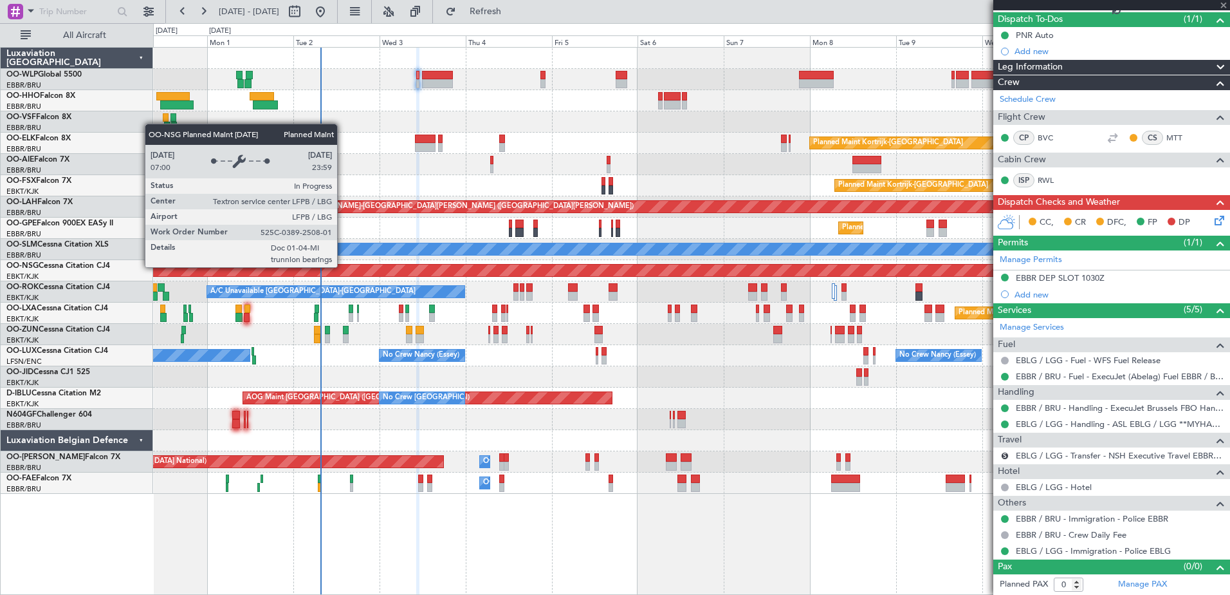
type input "3"
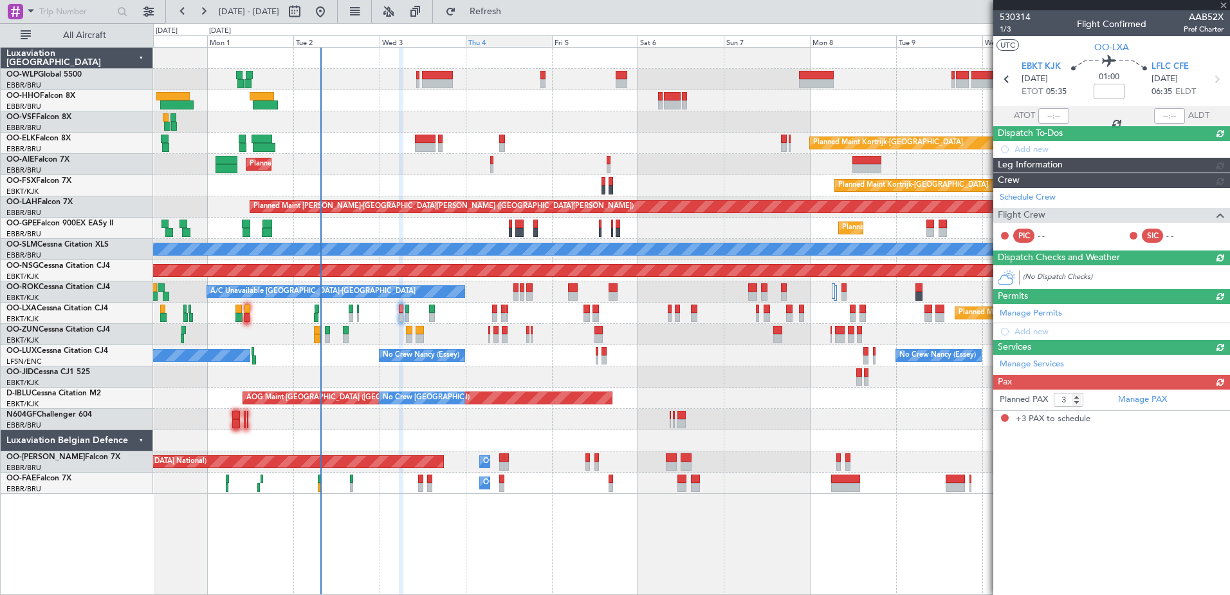
scroll to position [0, 0]
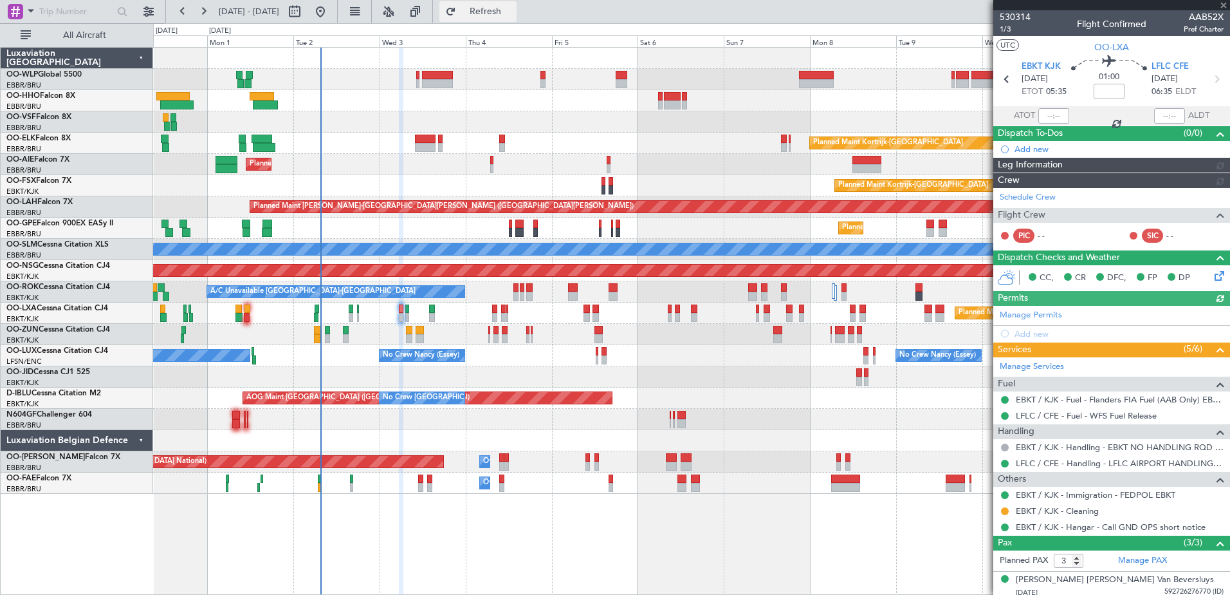
click at [513, 14] on span "Refresh" at bounding box center [486, 11] width 54 height 9
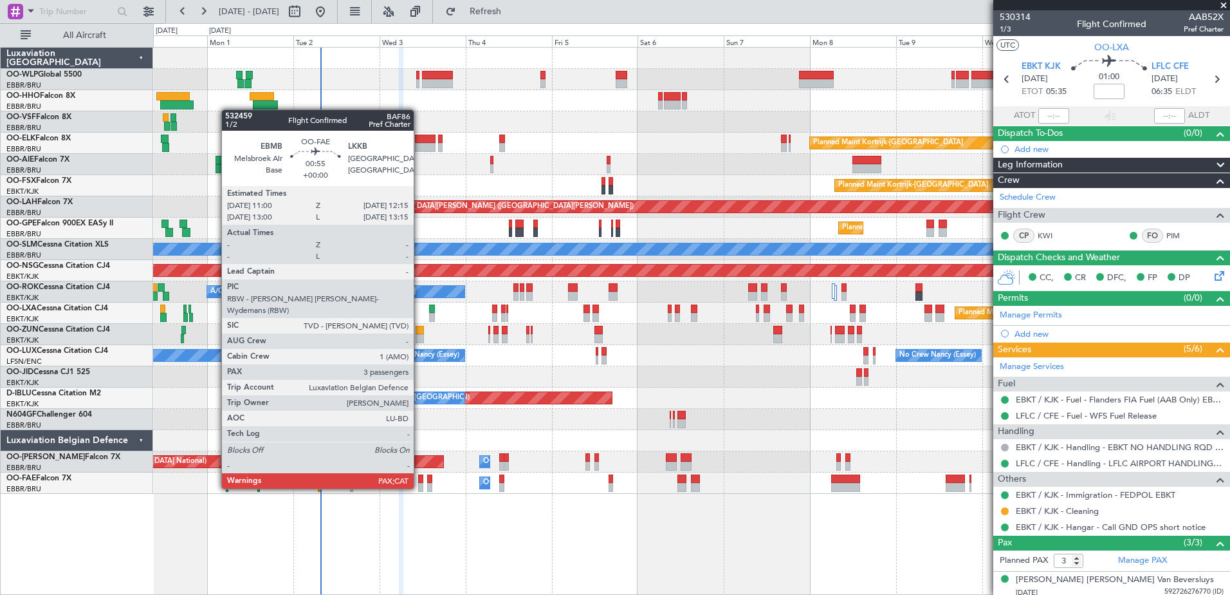
click at [420, 487] on div at bounding box center [420, 487] width 5 height 9
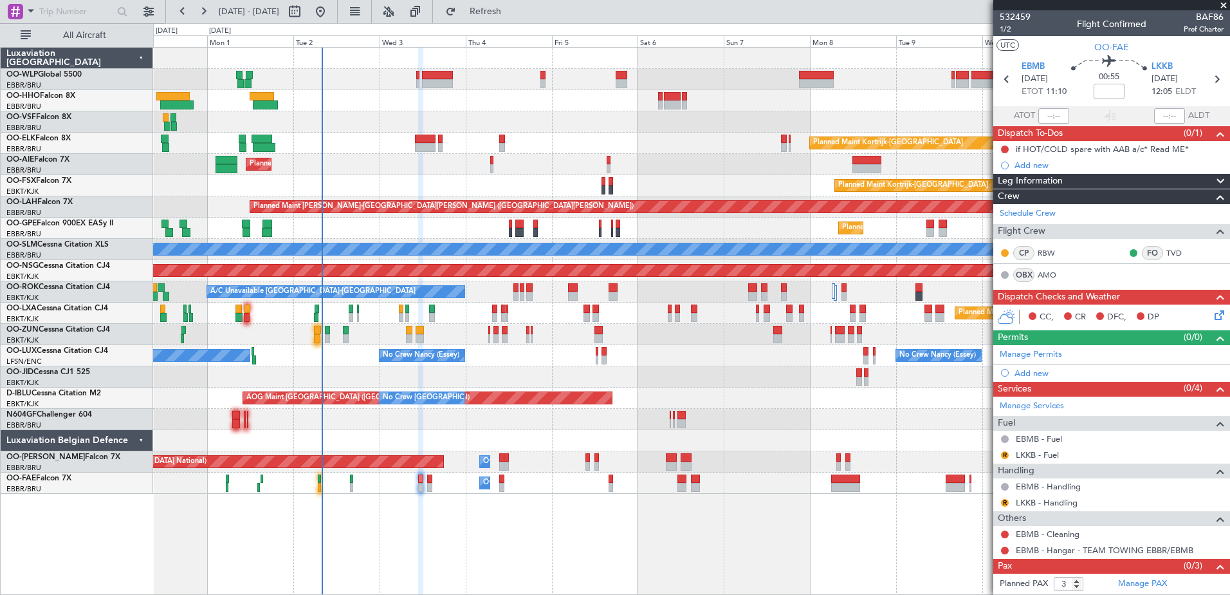
click at [599, 114] on div at bounding box center [691, 121] width 1077 height 21
click at [513, 14] on span "Refresh" at bounding box center [486, 11] width 54 height 9
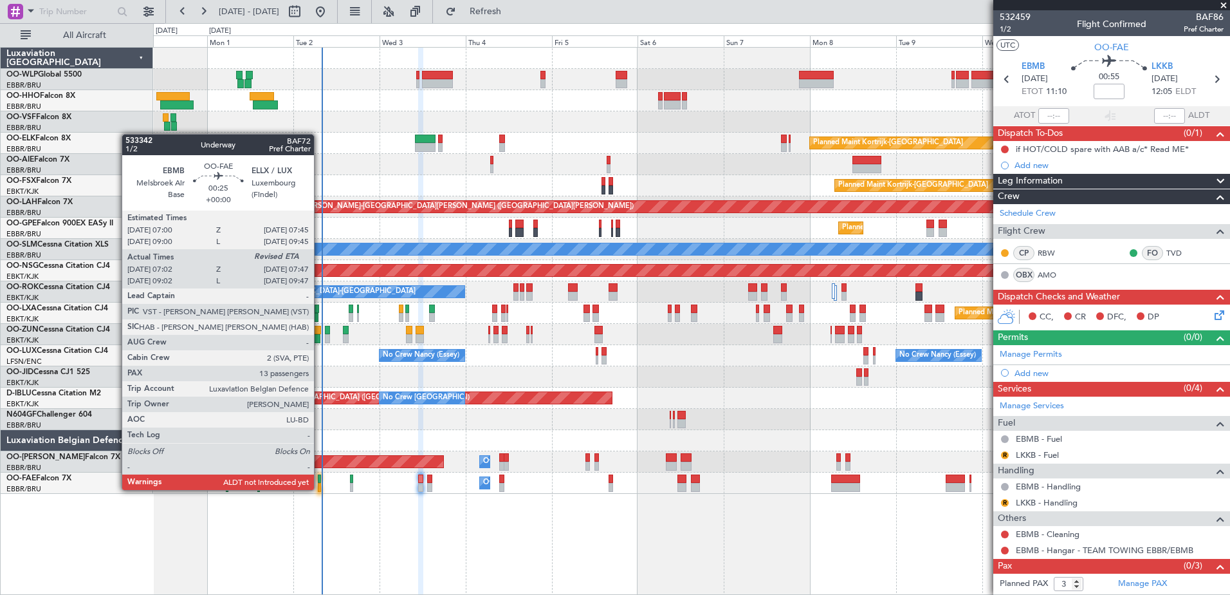
click at [320, 488] on div at bounding box center [319, 487] width 3 height 9
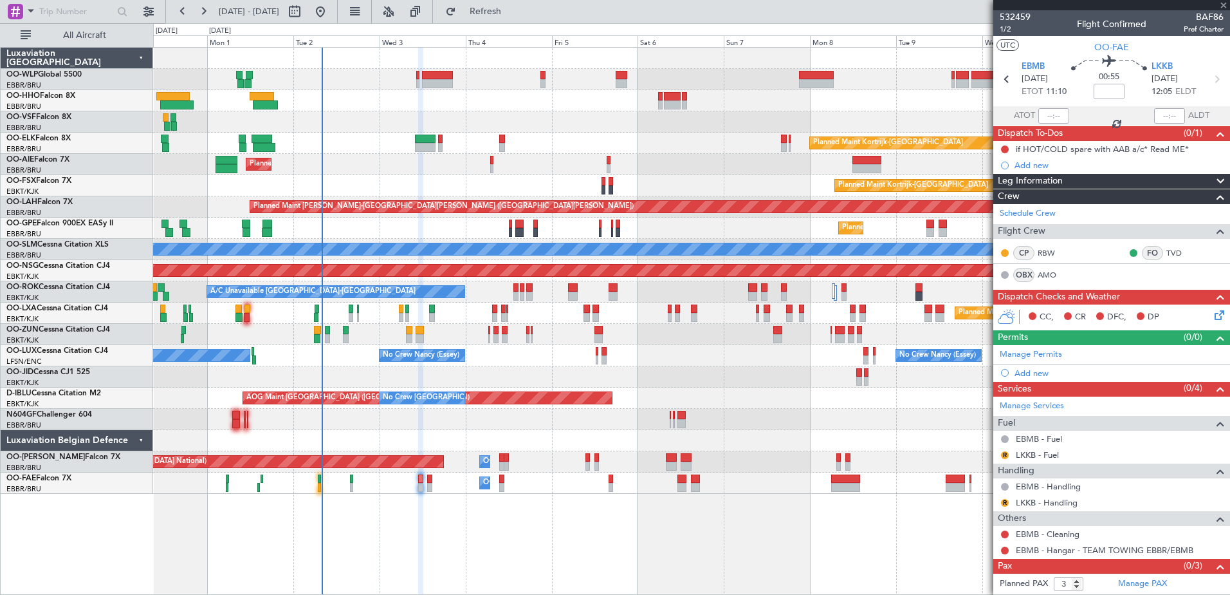
type input "07:12"
type input "13"
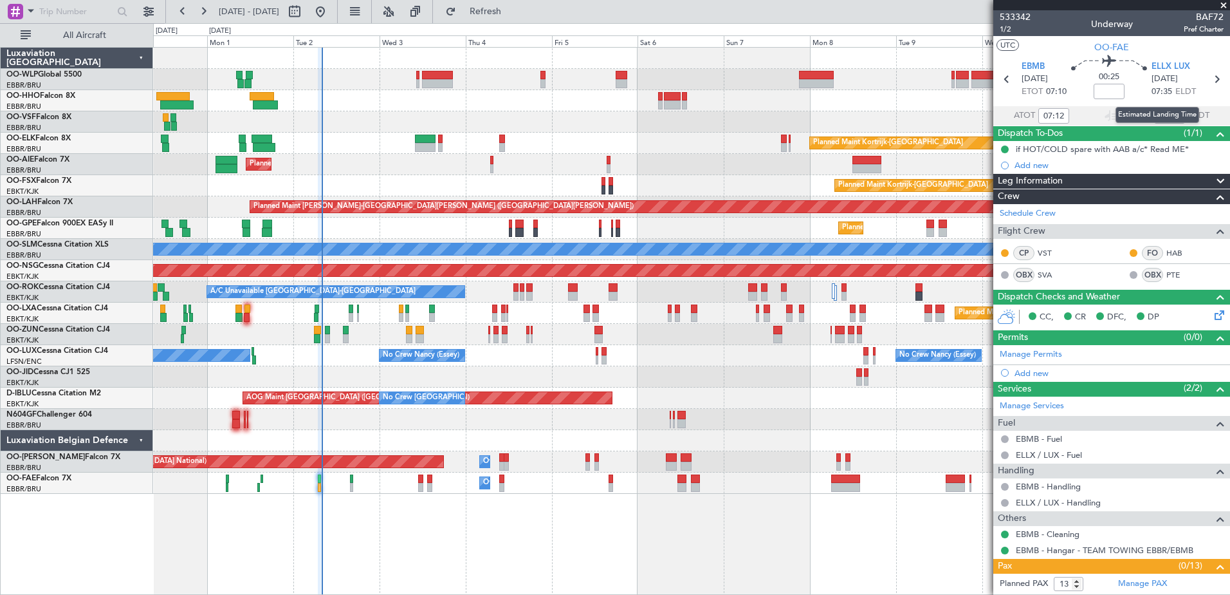
click at [1163, 118] on div "Estimated Landing Time" at bounding box center [1158, 115] width 84 height 16
click at [1156, 116] on input "text" at bounding box center [1169, 115] width 31 height 15
type input "07:50"
click at [730, 524] on div "Planned Maint [GEOGRAPHIC_DATA] ([GEOGRAPHIC_DATA]) Planned Maint [GEOGRAPHIC_D…" at bounding box center [691, 321] width 1077 height 548
click at [513, 10] on span "Refresh" at bounding box center [486, 11] width 54 height 9
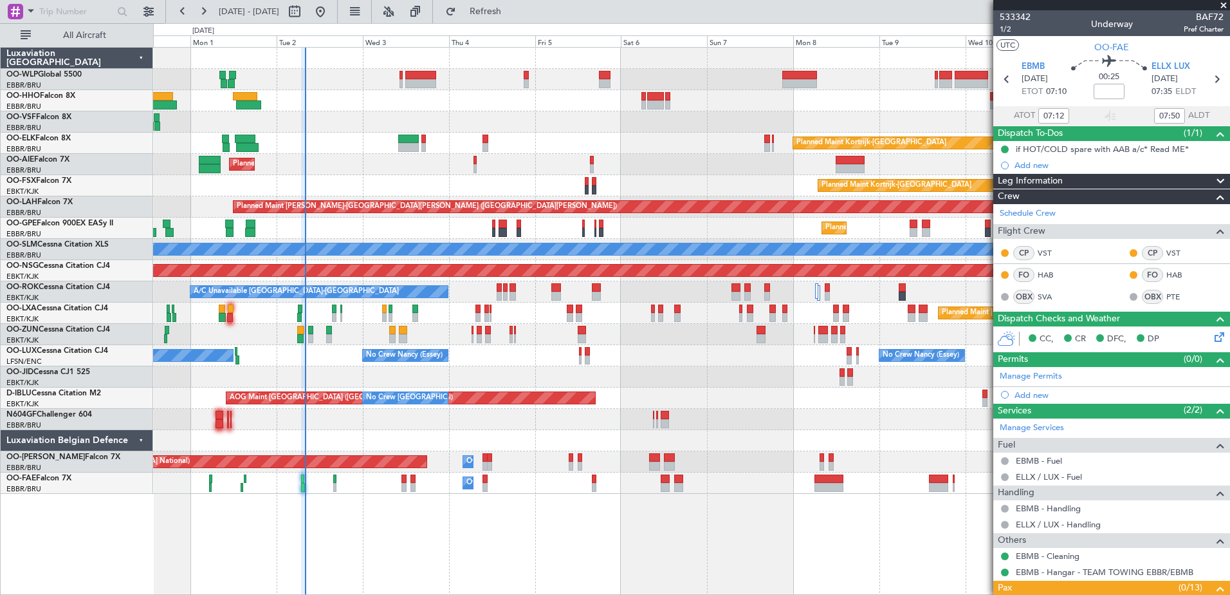
click at [322, 435] on div "Planned Maint [GEOGRAPHIC_DATA] ([GEOGRAPHIC_DATA]) Planned Maint [GEOGRAPHIC_D…" at bounding box center [691, 271] width 1077 height 446
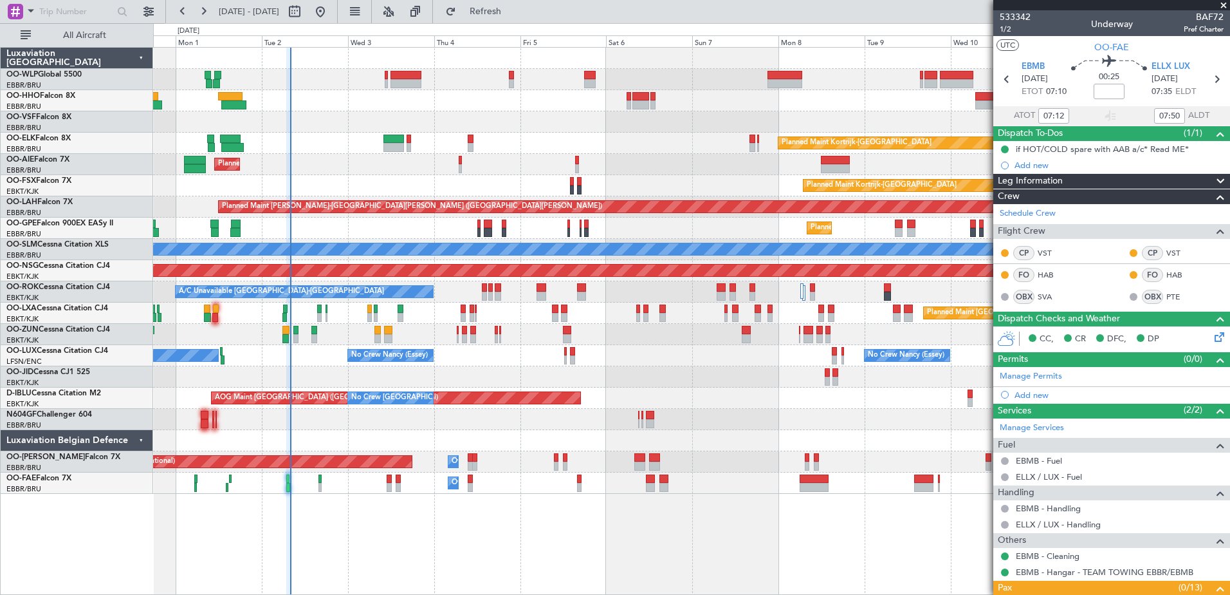
click at [423, 170] on div "Planned Maint [GEOGRAPHIC_DATA] ([GEOGRAPHIC_DATA])" at bounding box center [691, 164] width 1077 height 21
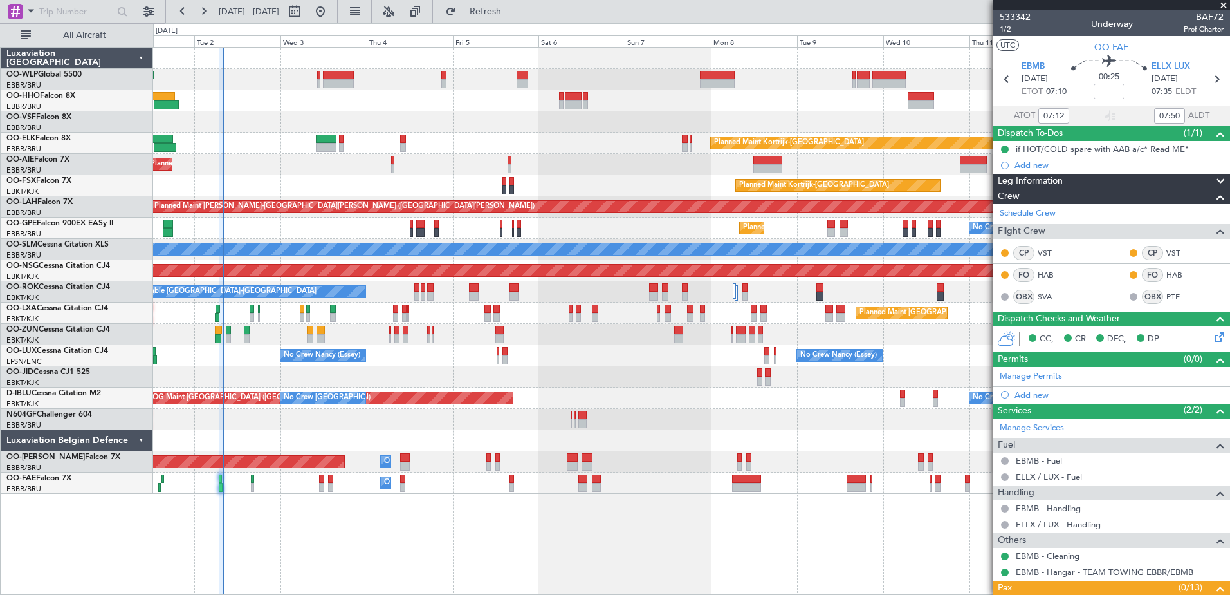
click at [626, 153] on div "Planned Maint Kortrijk-[GEOGRAPHIC_DATA]" at bounding box center [691, 143] width 1077 height 21
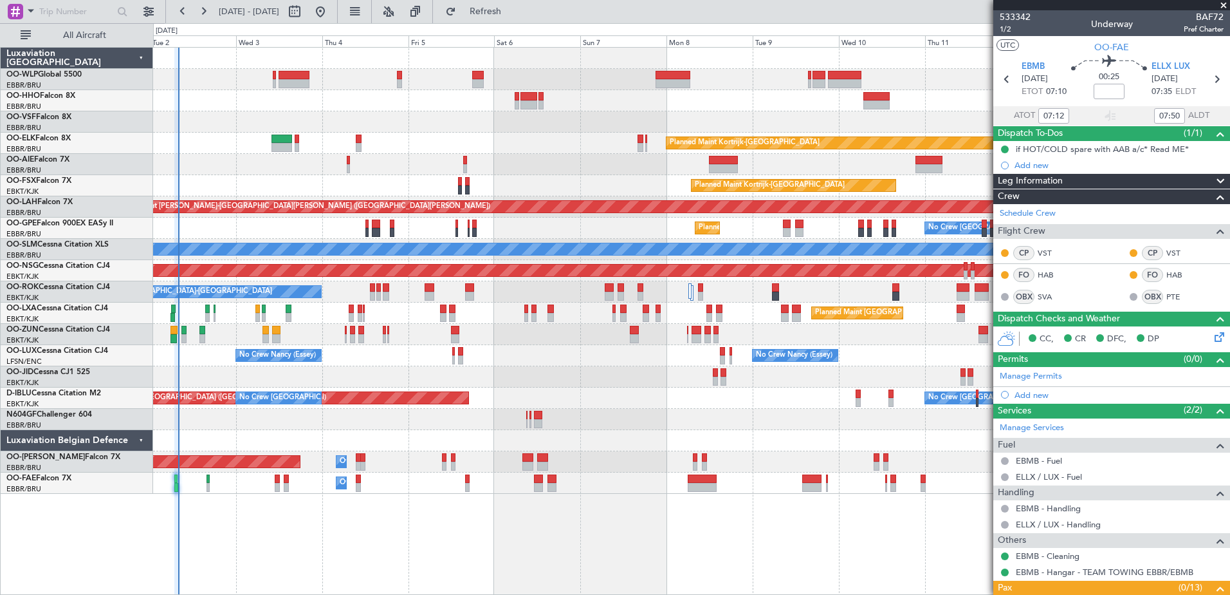
click at [761, 115] on div "Planned Maint Kortrijk-Wevelgem Planned Maint London (Farnborough) Planned Main…" at bounding box center [691, 271] width 1077 height 446
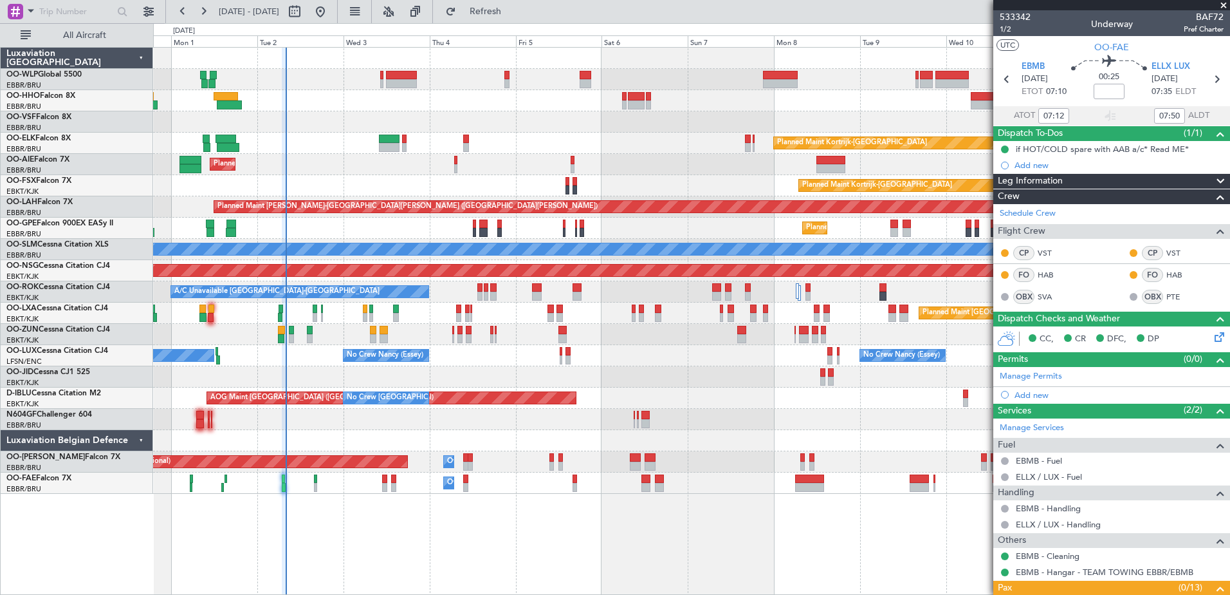
click at [445, 120] on div "Planned Maint Berlin (Brandenburg) Planned Maint Kortrijk-Wevelgem Planned Main…" at bounding box center [691, 271] width 1077 height 446
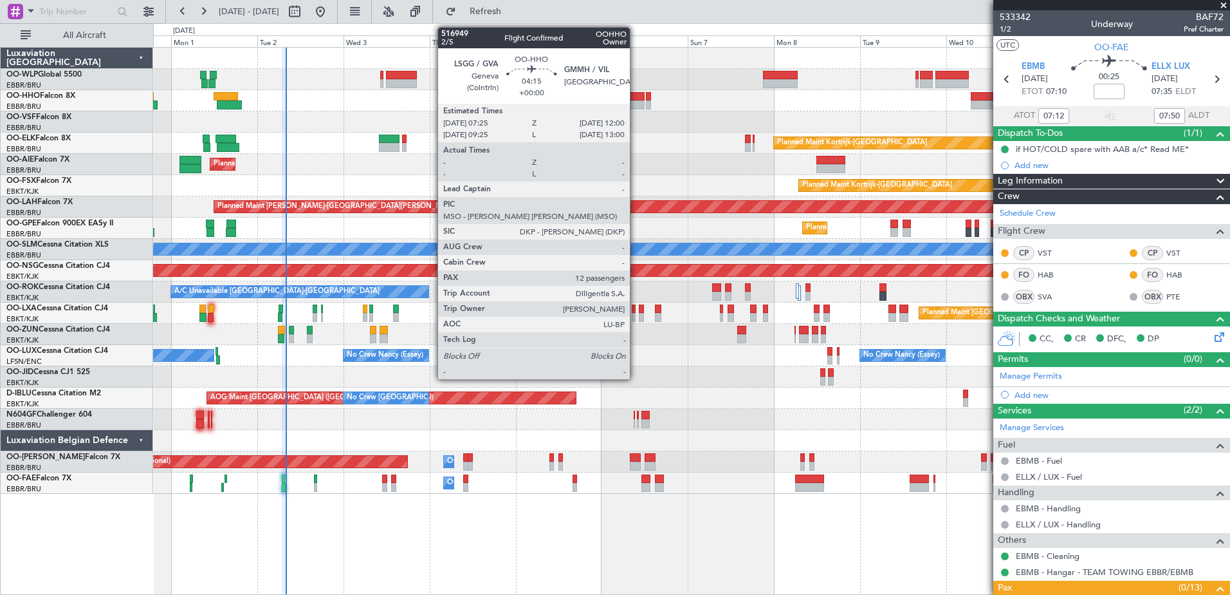
click at [636, 100] on div at bounding box center [636, 104] width 17 height 9
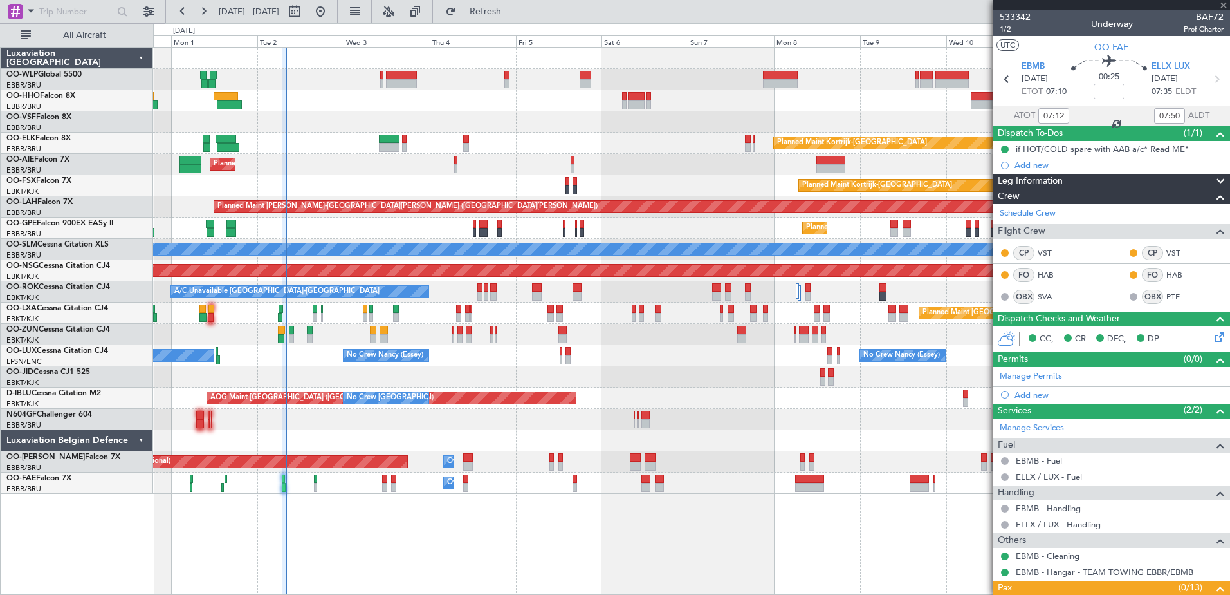
type input "12"
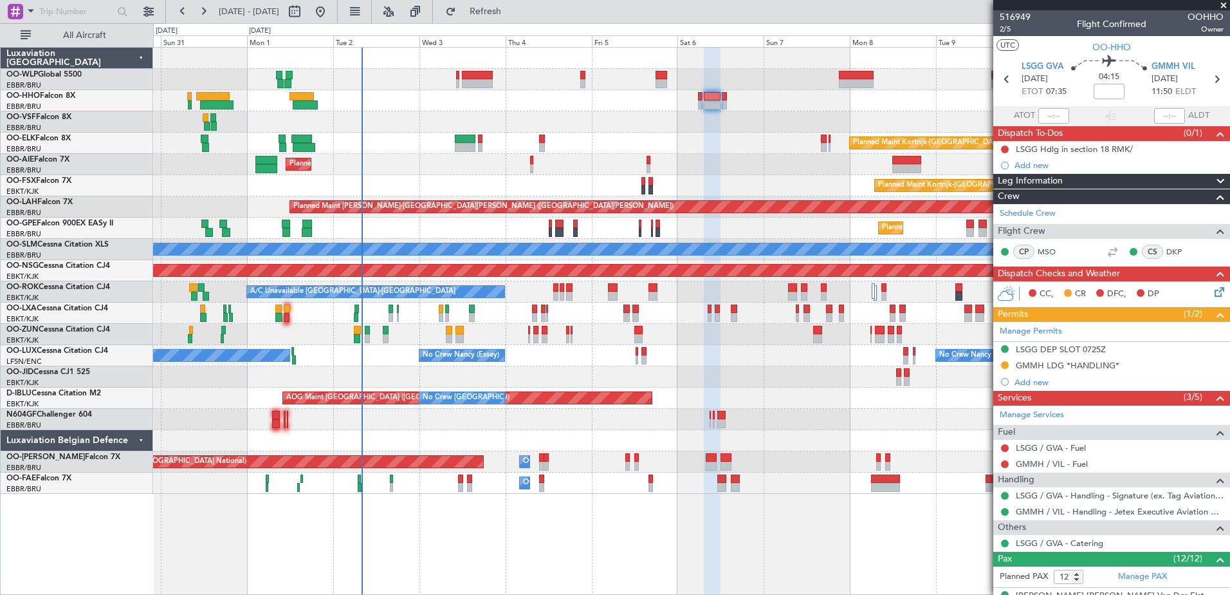
click at [564, 532] on div "Planned Maint Berlin (Brandenburg) Planned Maint Kortrijk-Wevelgem Planned Main…" at bounding box center [691, 321] width 1077 height 548
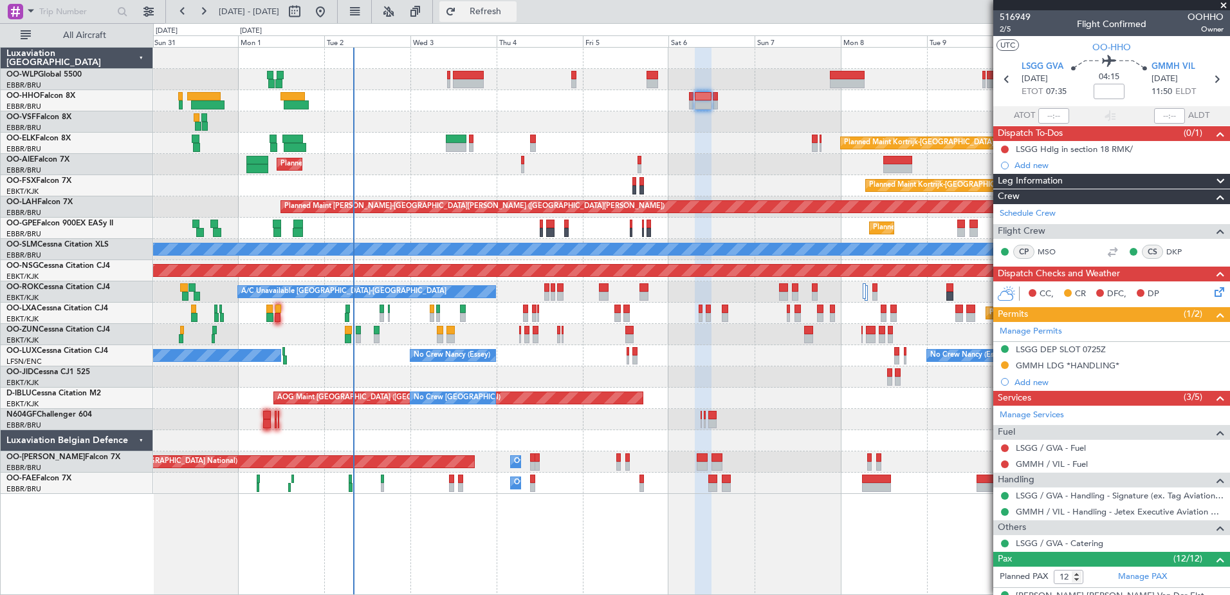
click at [513, 8] on span "Refresh" at bounding box center [486, 11] width 54 height 9
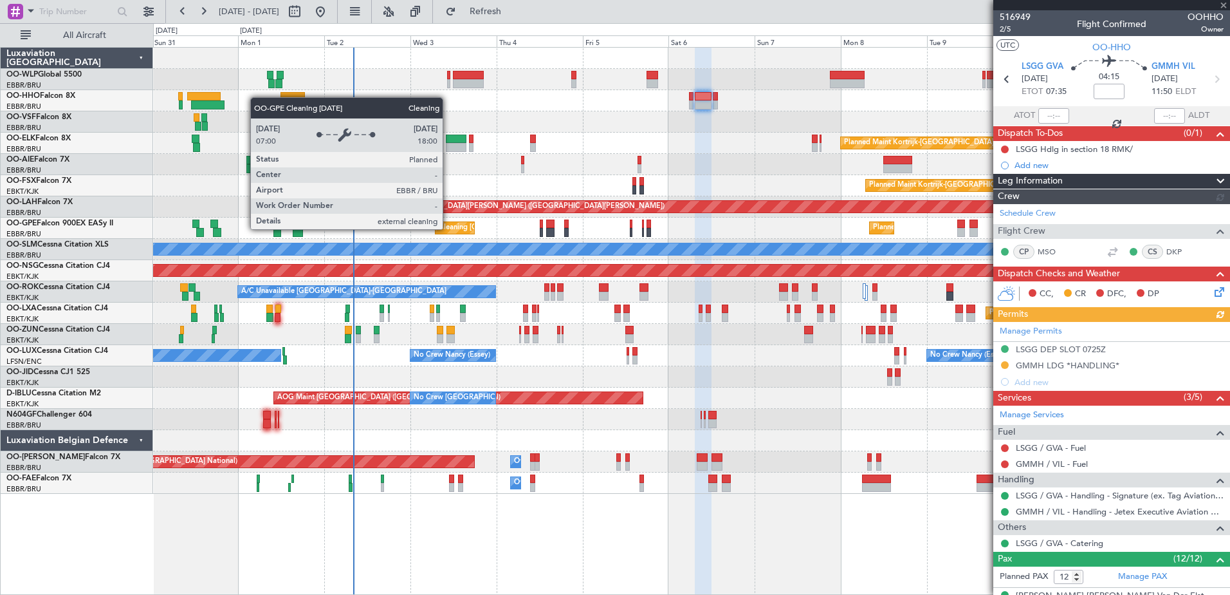
click at [449, 228] on div "Cleaning [GEOGRAPHIC_DATA] ([GEOGRAPHIC_DATA] National)" at bounding box center [546, 227] width 215 height 19
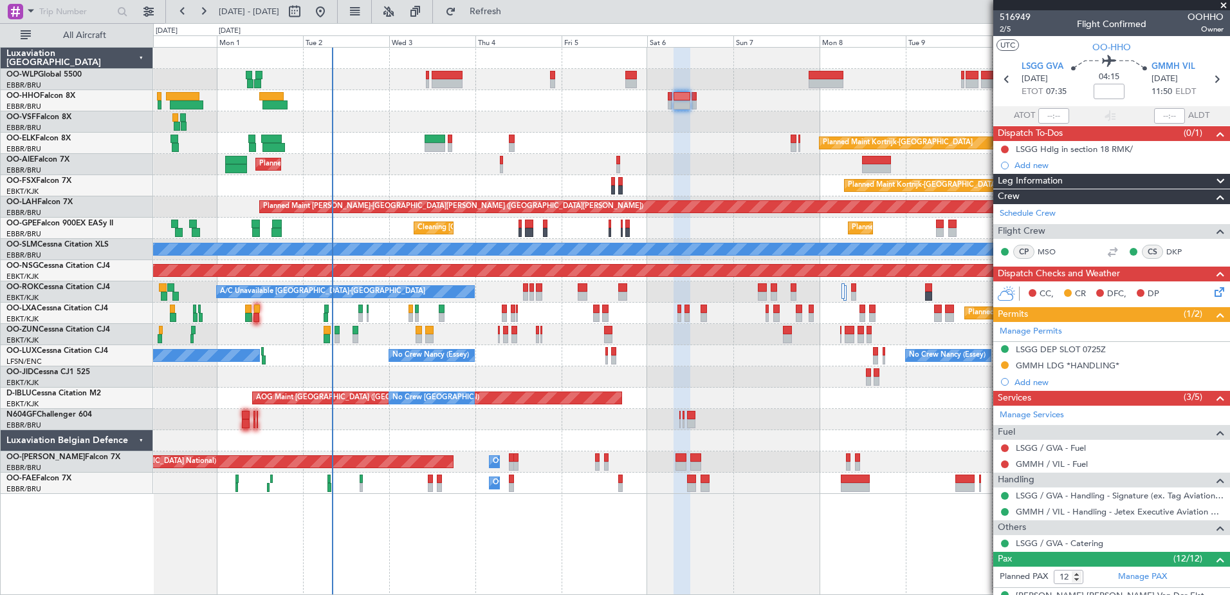
click at [507, 531] on div "Planned Maint Berlin (Brandenburg) Planned Maint Kortrijk-Wevelgem Planned Main…" at bounding box center [691, 321] width 1077 height 548
click at [513, 8] on span "Refresh" at bounding box center [486, 11] width 54 height 9
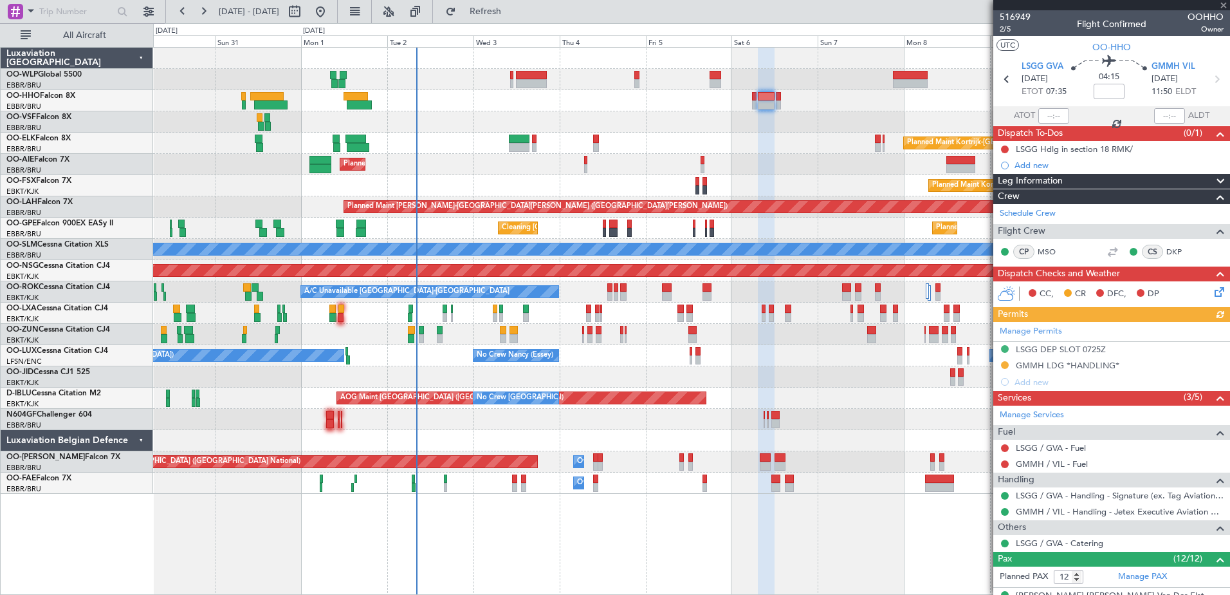
click at [364, 433] on div "Planned Maint Berlin (Brandenburg) Planned Maint Kortrijk-Wevelgem Planned Main…" at bounding box center [691, 271] width 1077 height 446
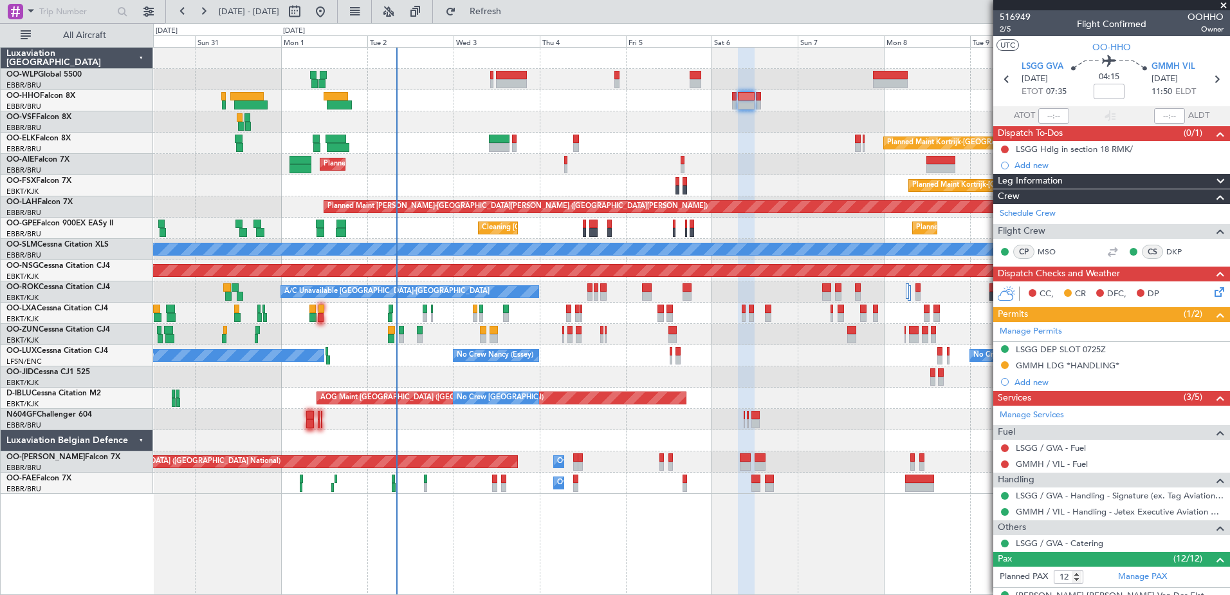
click at [766, 130] on div at bounding box center [691, 121] width 1077 height 21
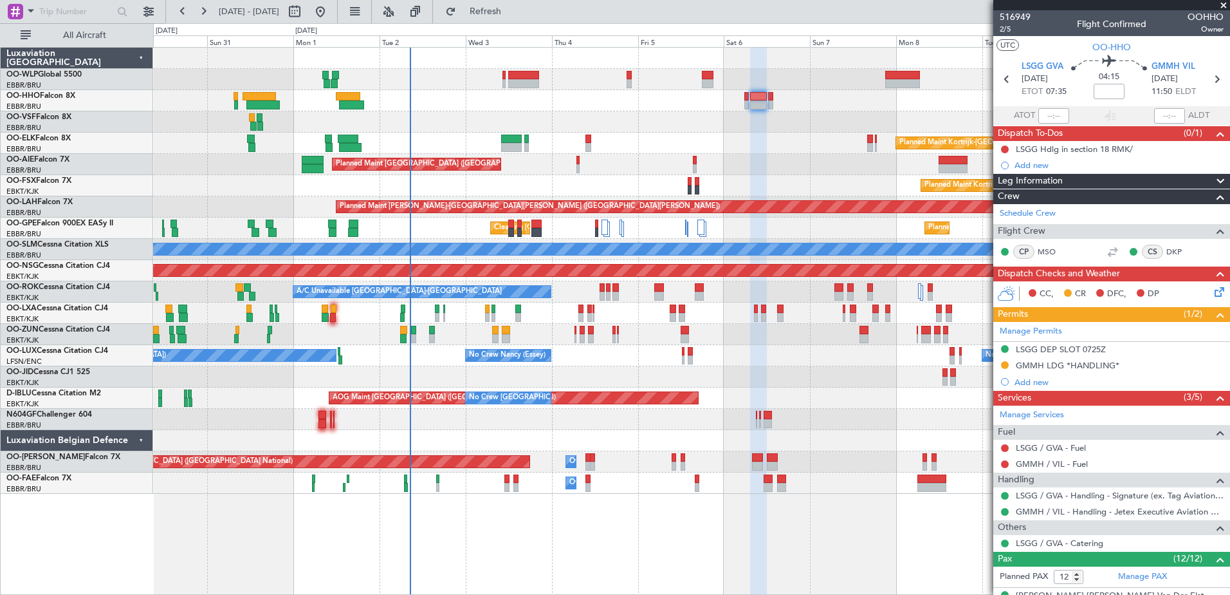
click at [434, 365] on div "No Crew [PERSON_NAME] ([PERSON_NAME]) No Crew [GEOGRAPHIC_DATA] ([GEOGRAPHIC_DA…" at bounding box center [691, 355] width 1077 height 21
click at [513, 14] on span "Refresh" at bounding box center [486, 11] width 54 height 9
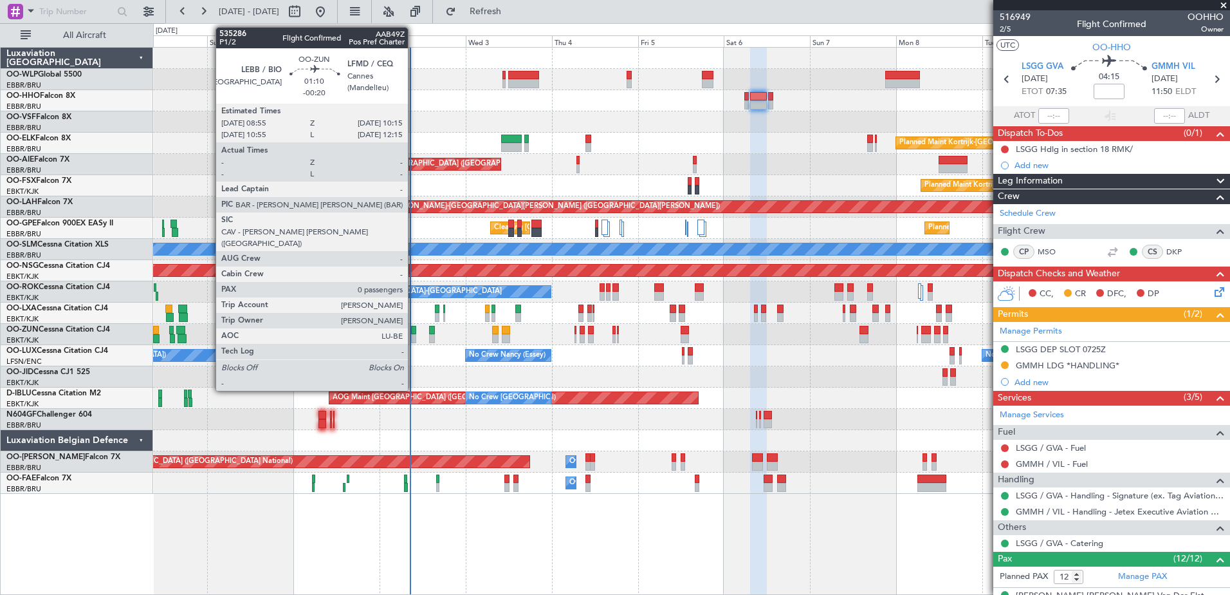
click at [414, 330] on div at bounding box center [413, 330] width 5 height 9
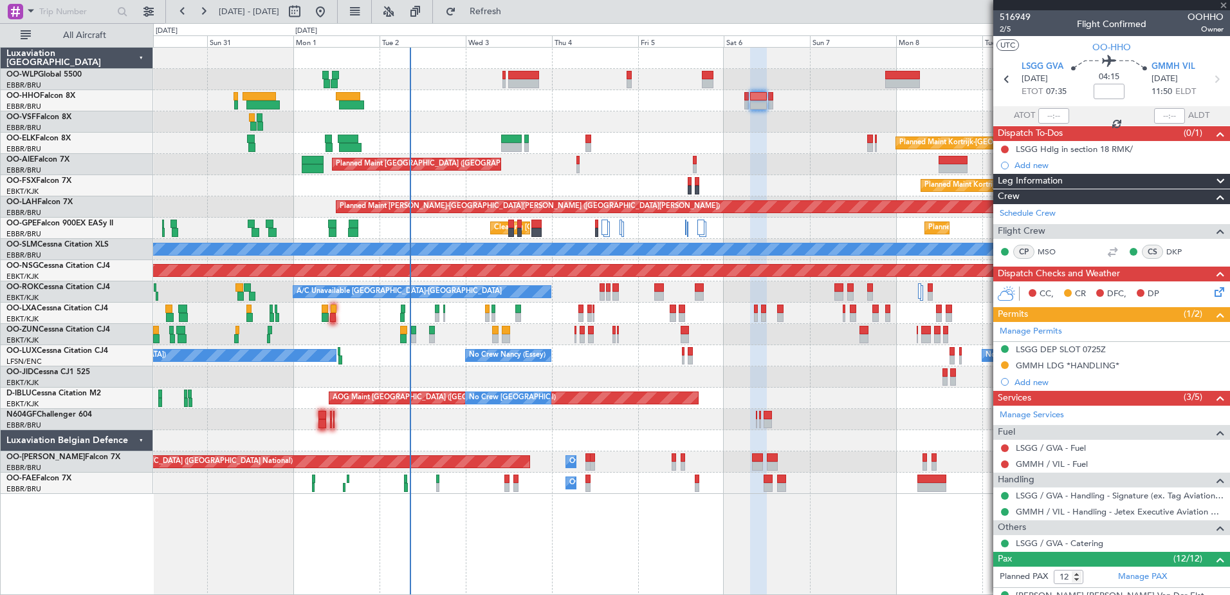
type input "-00:20"
type input "0"
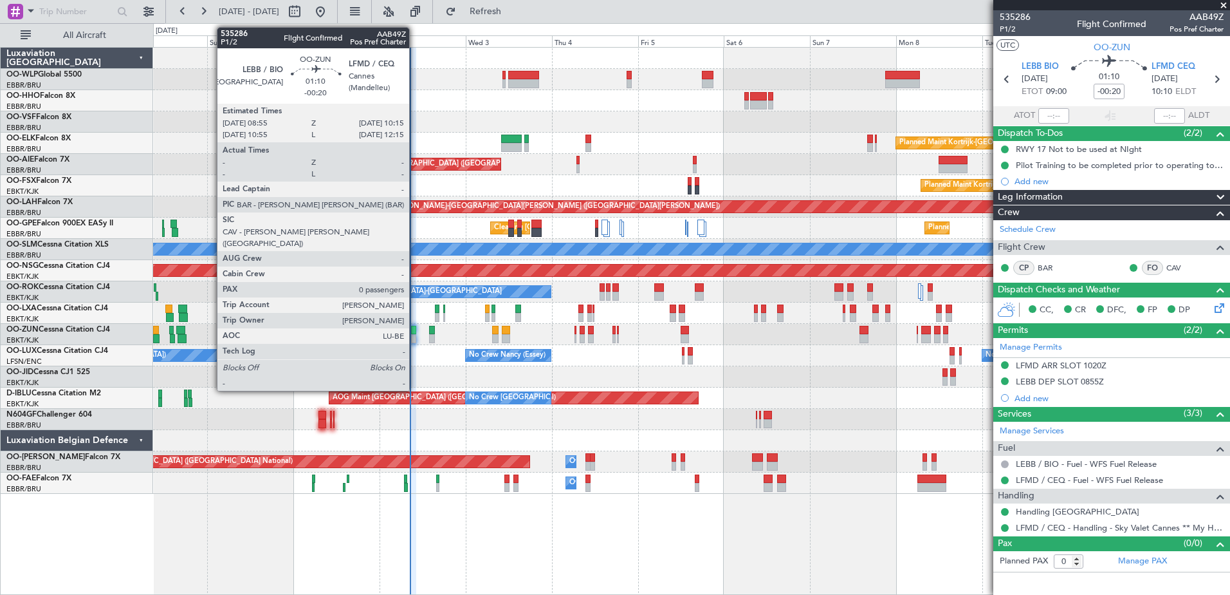
click at [415, 340] on div at bounding box center [413, 338] width 5 height 9
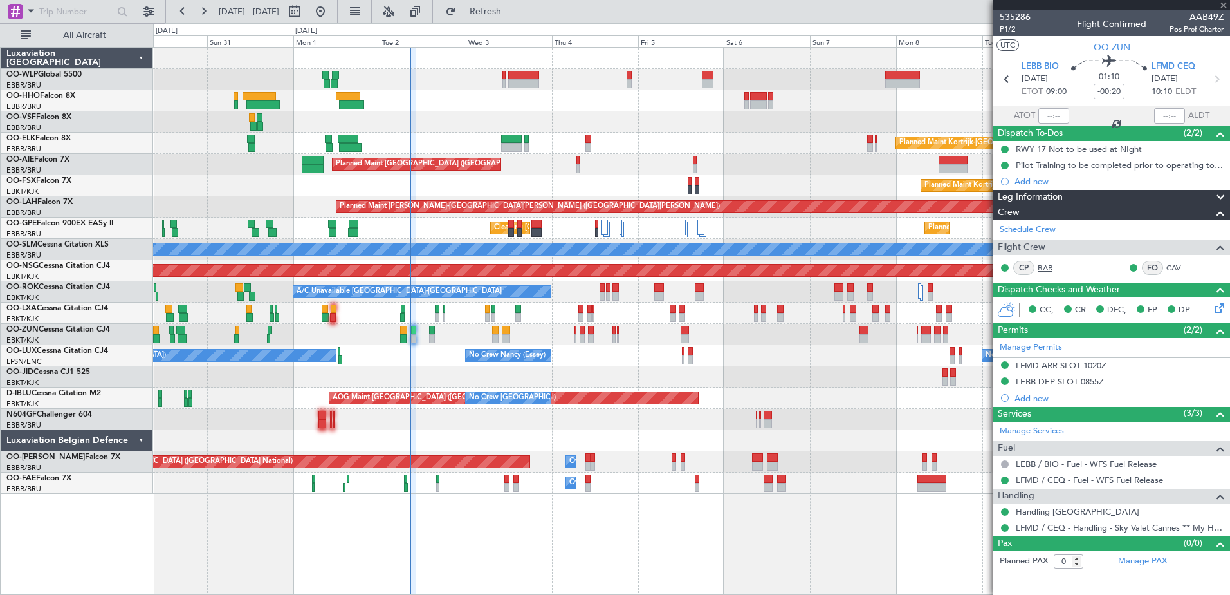
click at [1040, 269] on link "BAR" at bounding box center [1052, 268] width 29 height 12
click at [1183, 270] on link "CAV" at bounding box center [1181, 268] width 29 height 12
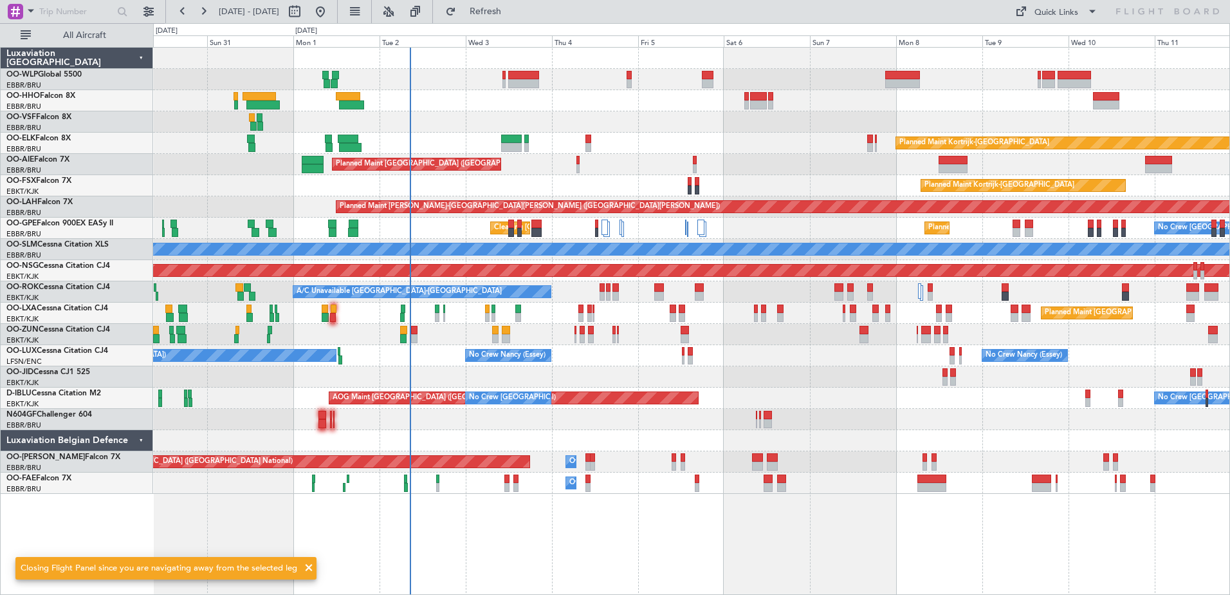
click at [183, 96] on div at bounding box center [691, 100] width 1077 height 21
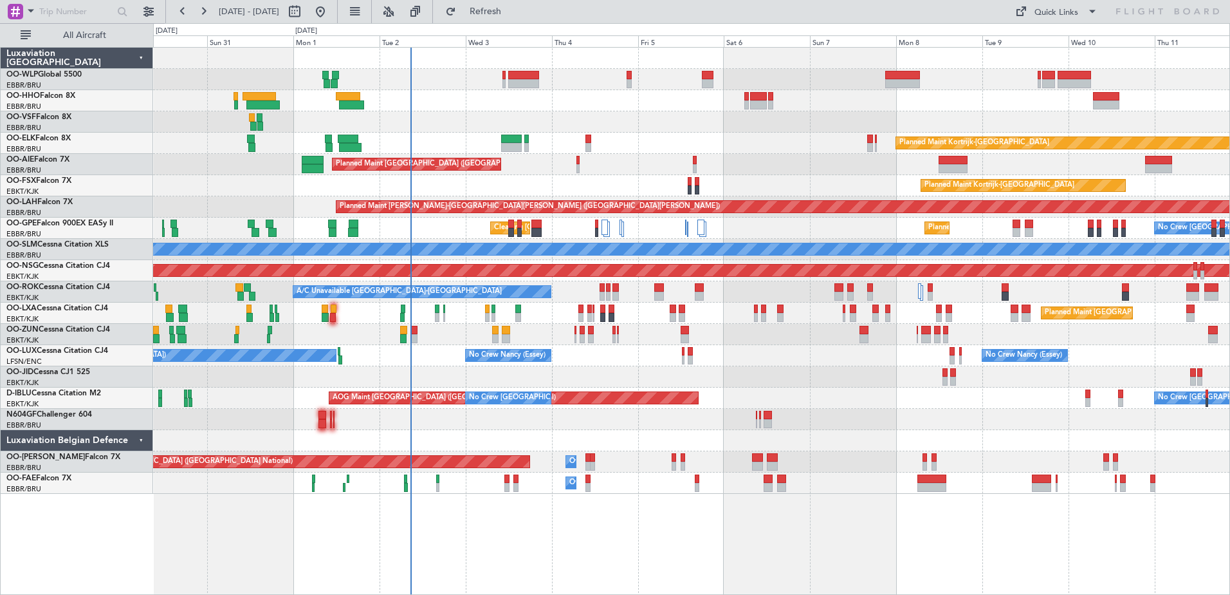
click at [416, 338] on div at bounding box center [414, 338] width 6 height 9
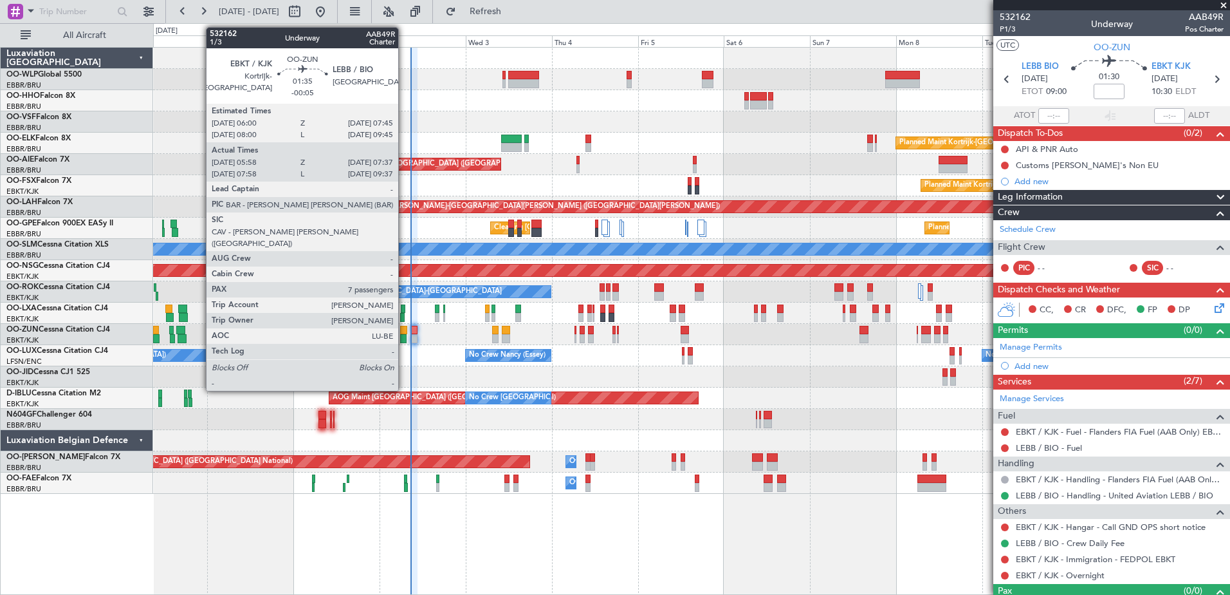
click at [404, 340] on div at bounding box center [403, 338] width 6 height 9
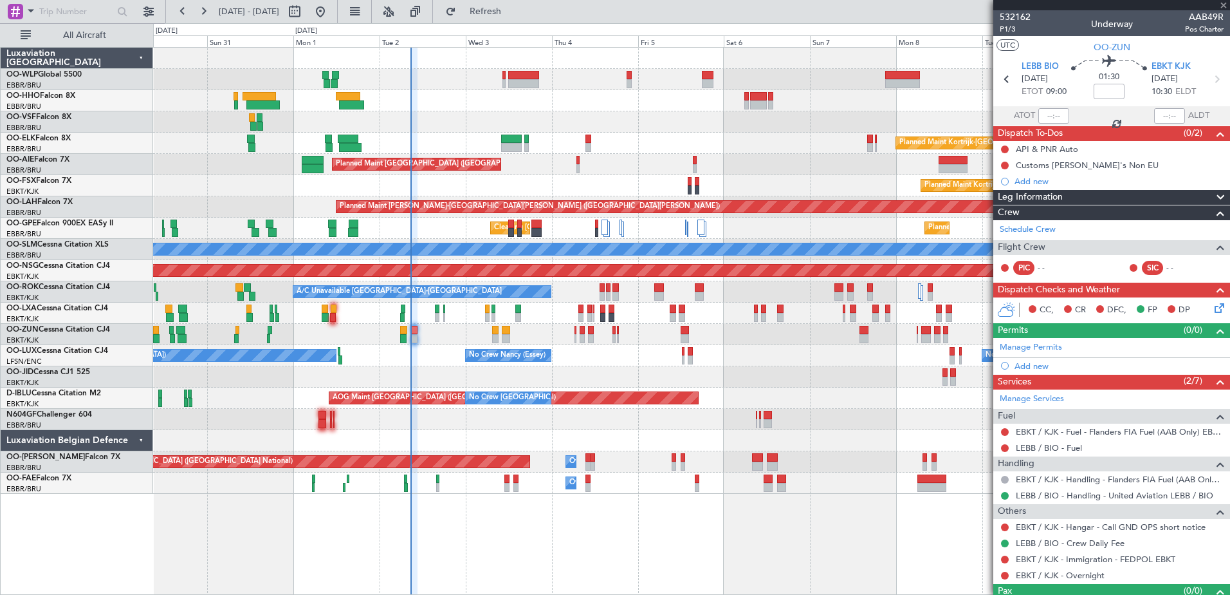
type input "-00:05"
type input "06:03"
type input "07:32"
type input "7"
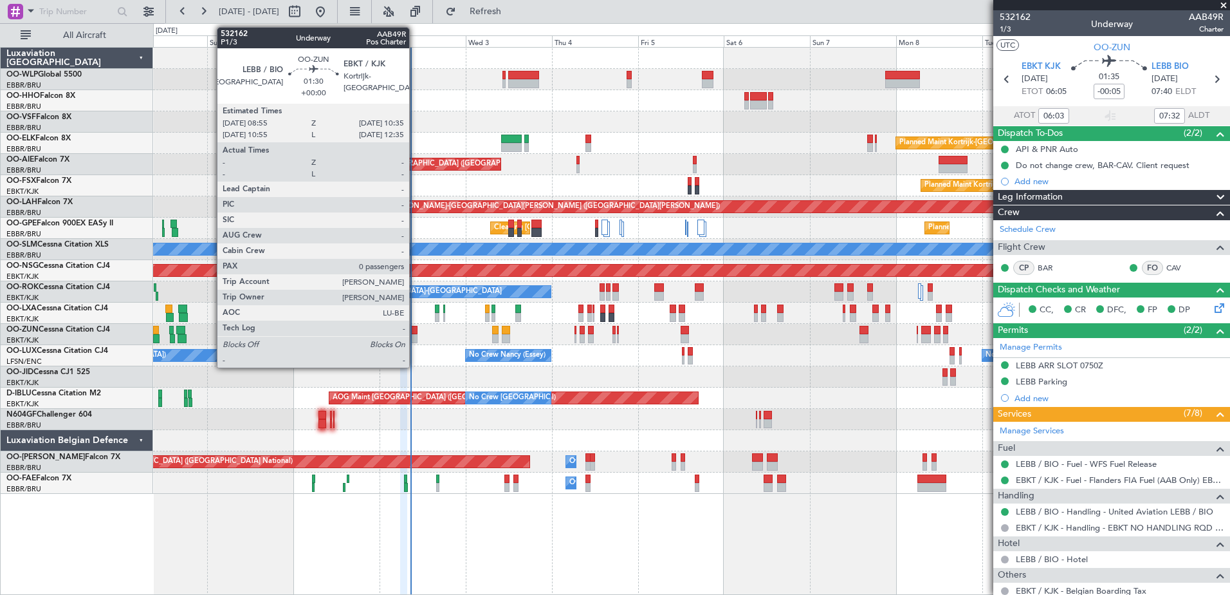
click at [415, 335] on div at bounding box center [414, 338] width 6 height 9
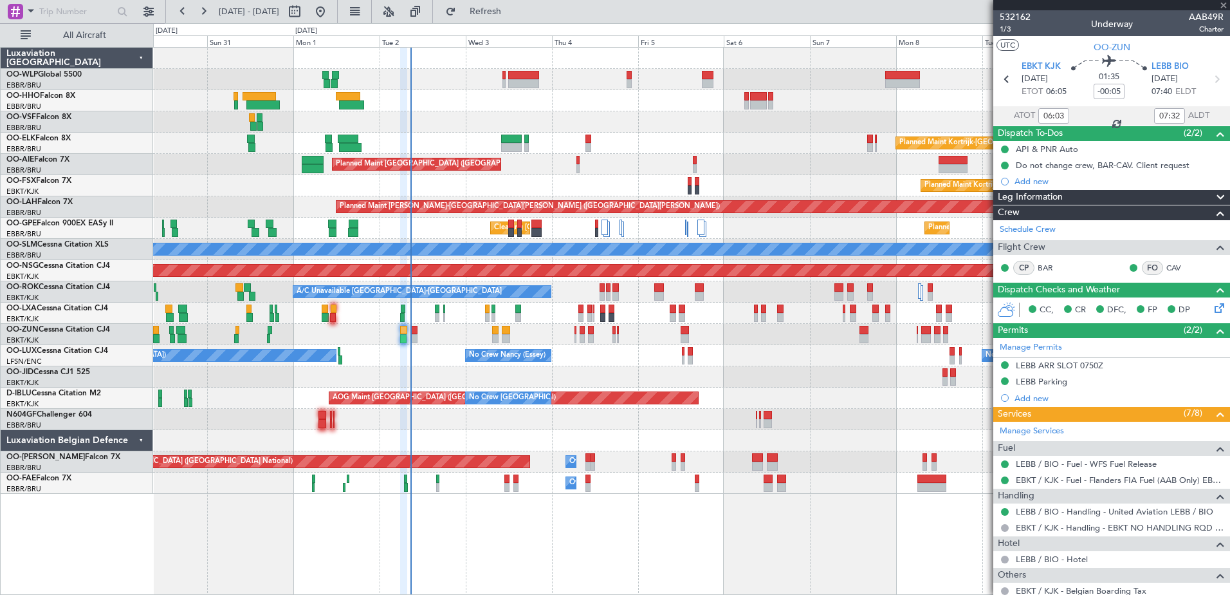
type input "0"
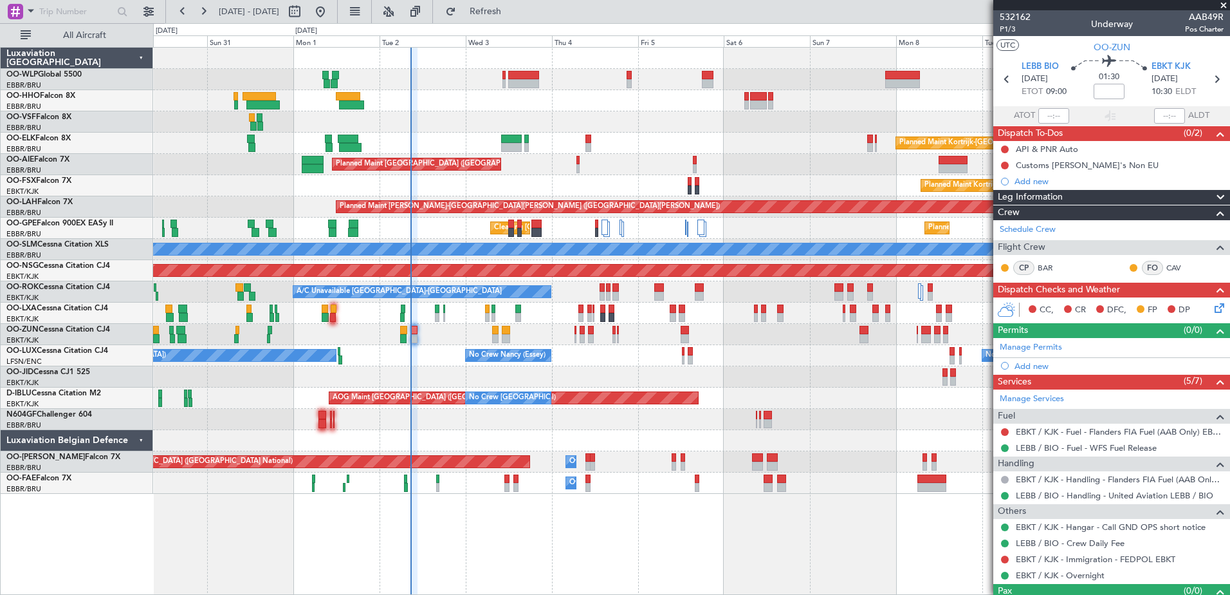
click at [1214, 305] on icon at bounding box center [1217, 306] width 10 height 10
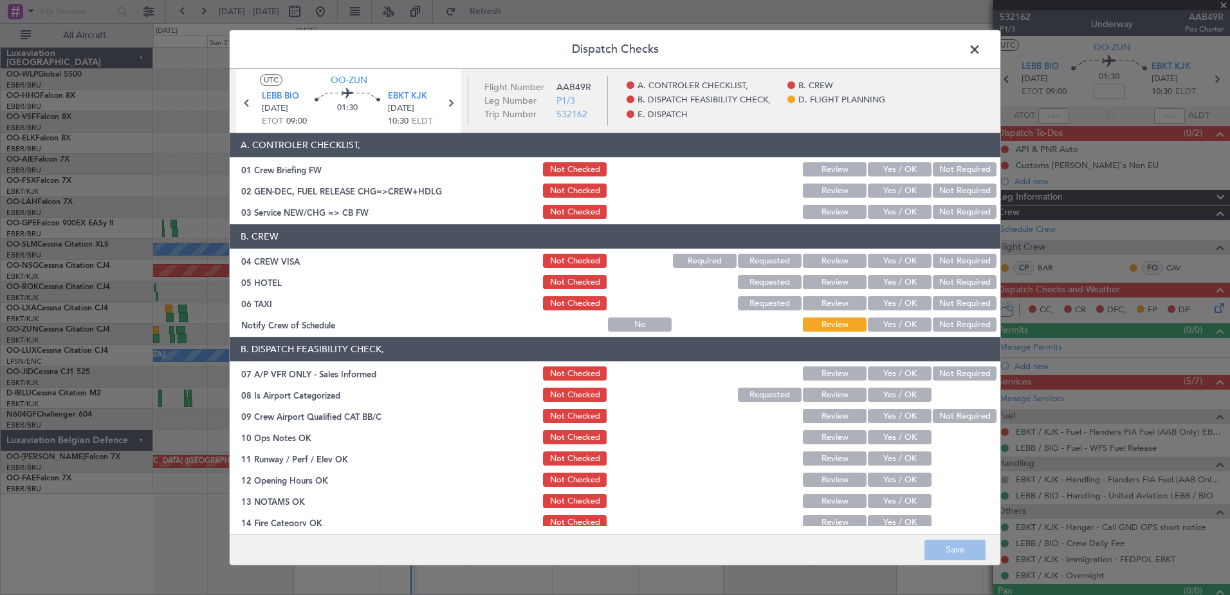
click at [885, 329] on button "Yes / OK" at bounding box center [900, 325] width 64 height 14
drag, startPoint x: 952, startPoint y: 311, endPoint x: 959, endPoint y: 296, distance: 16.1
click at [952, 310] on div "Not Required" at bounding box center [963, 304] width 65 height 18
click at [952, 297] on button "Not Required" at bounding box center [965, 304] width 64 height 14
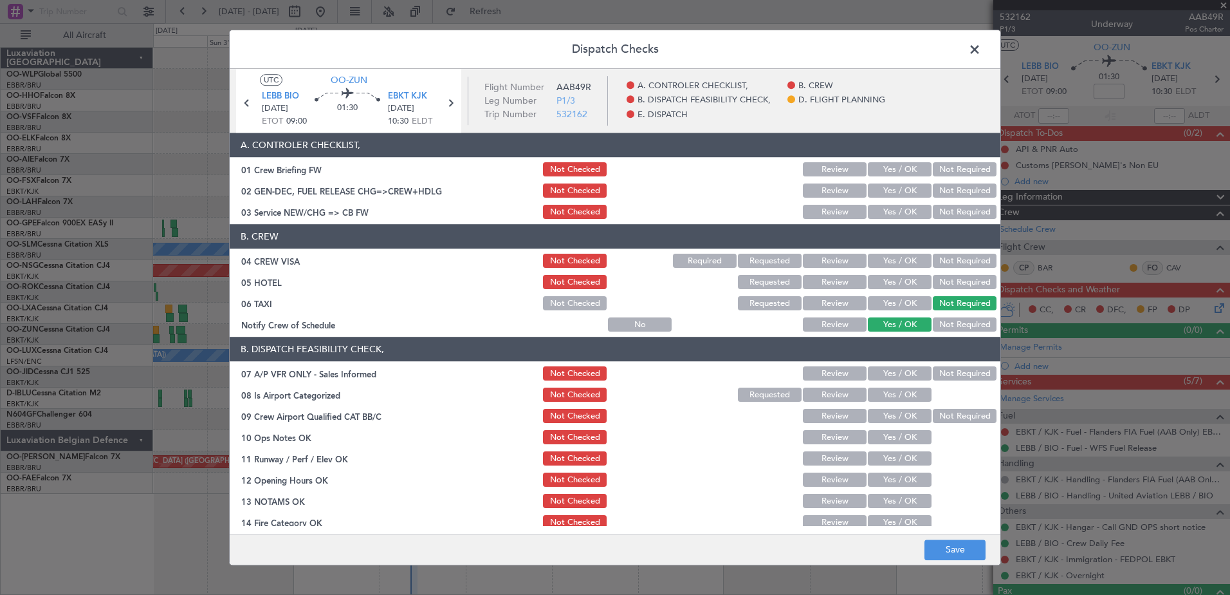
click at [956, 283] on button "Not Required" at bounding box center [965, 282] width 64 height 14
click at [968, 267] on button "Not Required" at bounding box center [965, 261] width 64 height 14
click at [902, 208] on button "Yes / OK" at bounding box center [900, 212] width 64 height 14
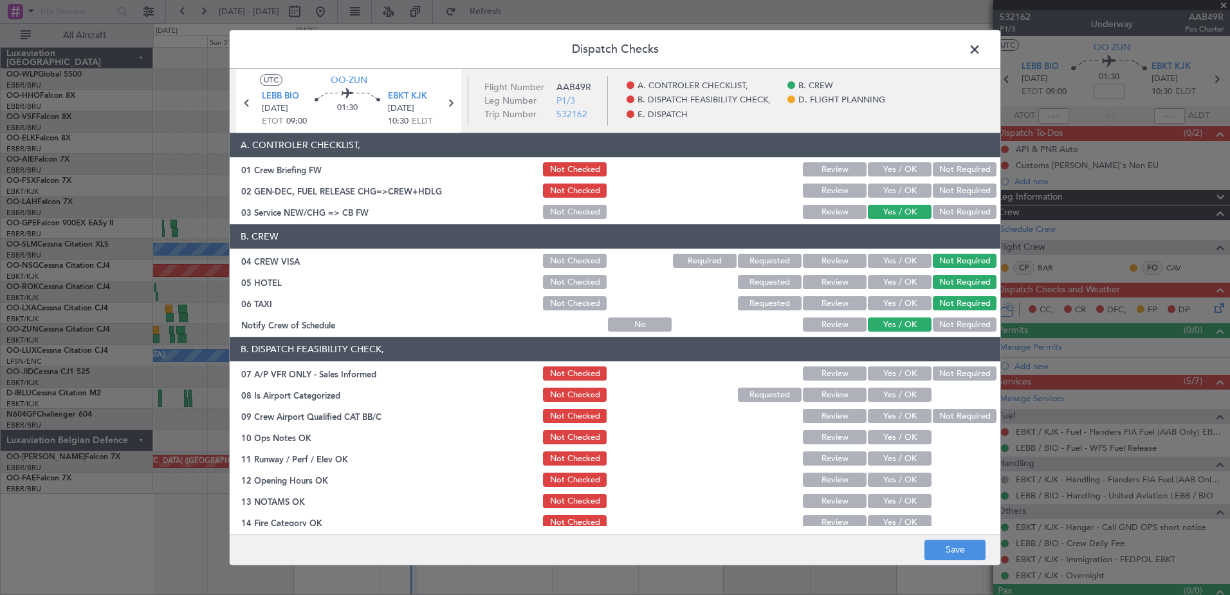
click at [957, 374] on button "Not Required" at bounding box center [965, 374] width 64 height 14
click at [897, 398] on button "Yes / OK" at bounding box center [900, 395] width 64 height 14
click at [936, 416] on button "Not Required" at bounding box center [965, 416] width 64 height 14
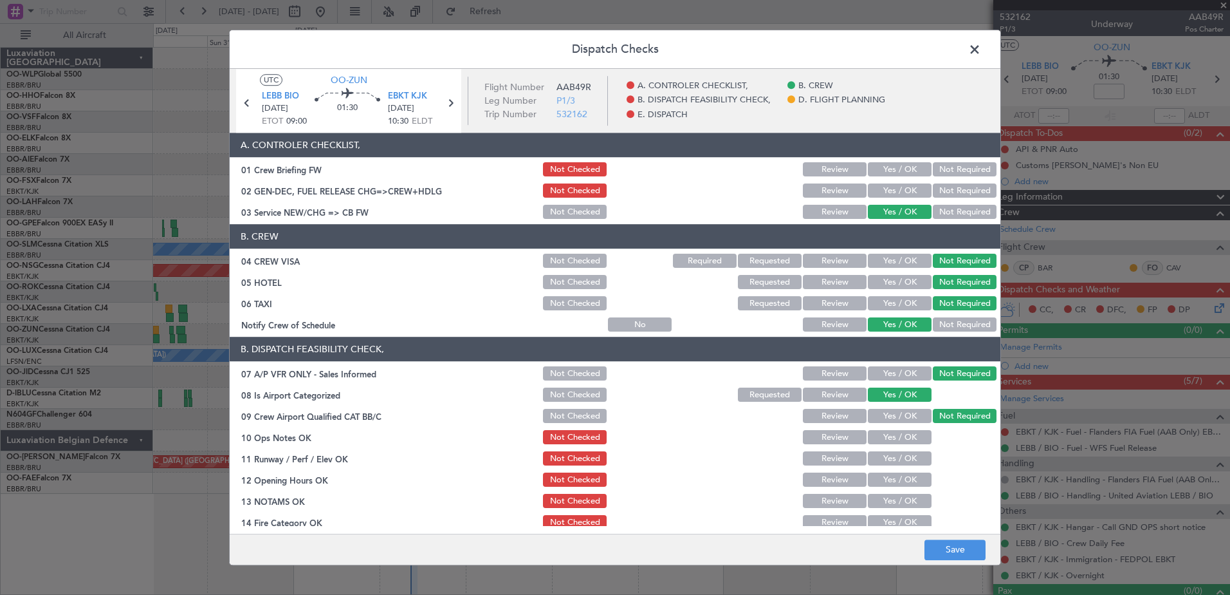
click at [902, 438] on button "Yes / OK" at bounding box center [900, 437] width 64 height 14
click at [900, 461] on button "Yes / OK" at bounding box center [900, 459] width 64 height 14
click at [899, 476] on button "Yes / OK" at bounding box center [900, 480] width 64 height 14
click at [900, 495] on button "Yes / OK" at bounding box center [900, 501] width 64 height 14
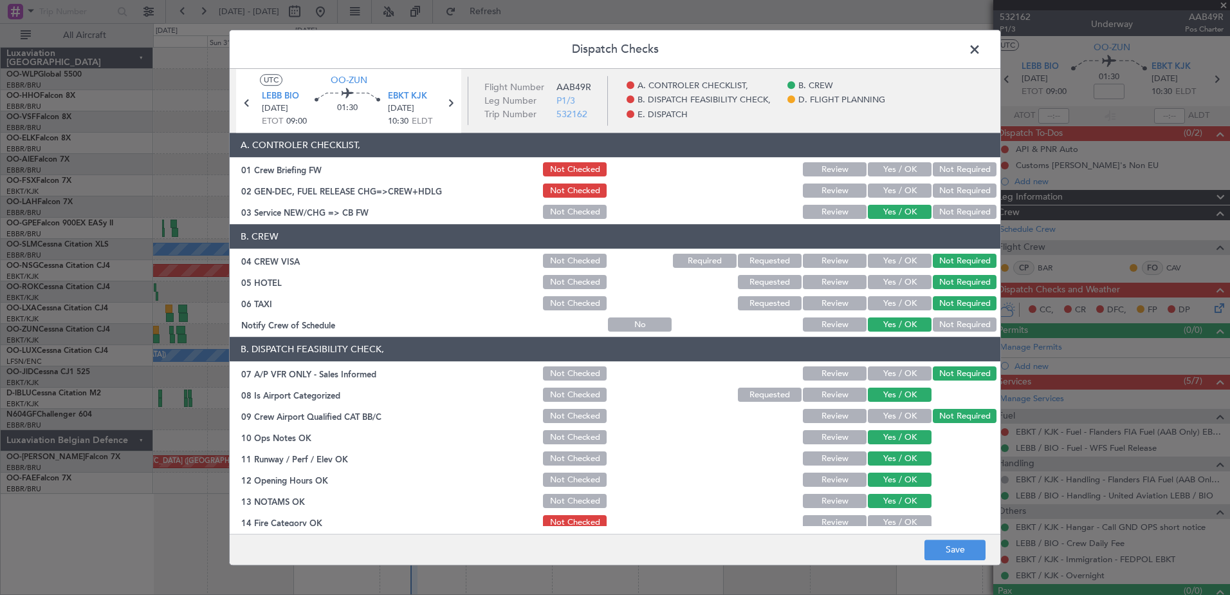
click at [900, 517] on button "Yes / OK" at bounding box center [900, 522] width 64 height 14
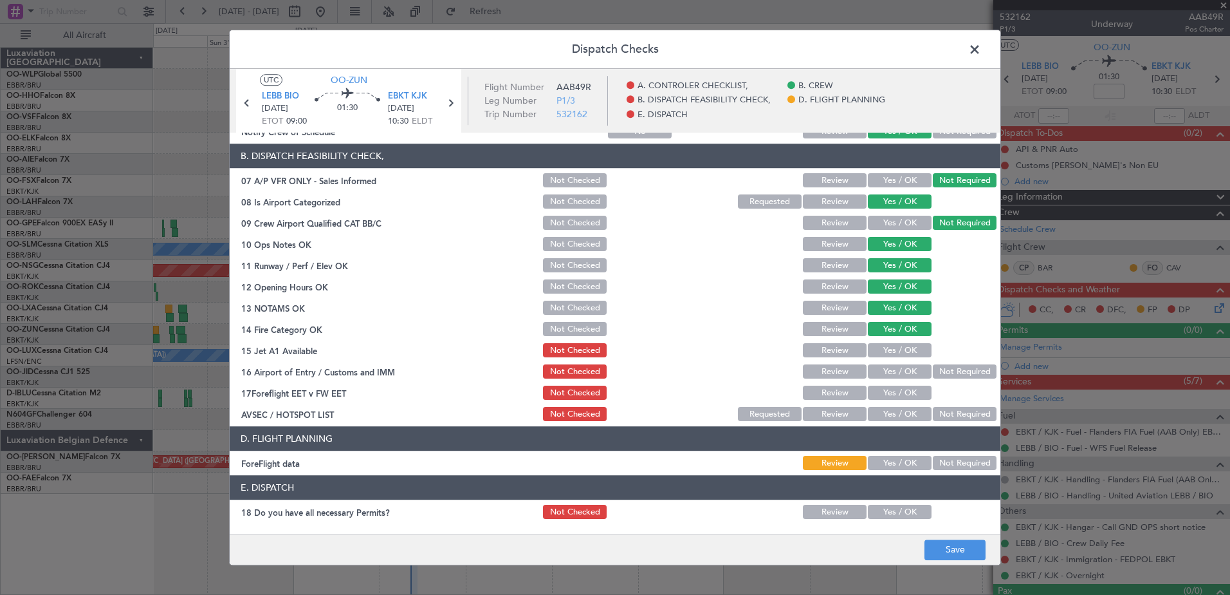
click at [891, 353] on button "Yes / OK" at bounding box center [900, 351] width 64 height 14
click at [940, 373] on button "Not Required" at bounding box center [965, 372] width 64 height 14
click at [896, 394] on button "Yes / OK" at bounding box center [900, 393] width 64 height 14
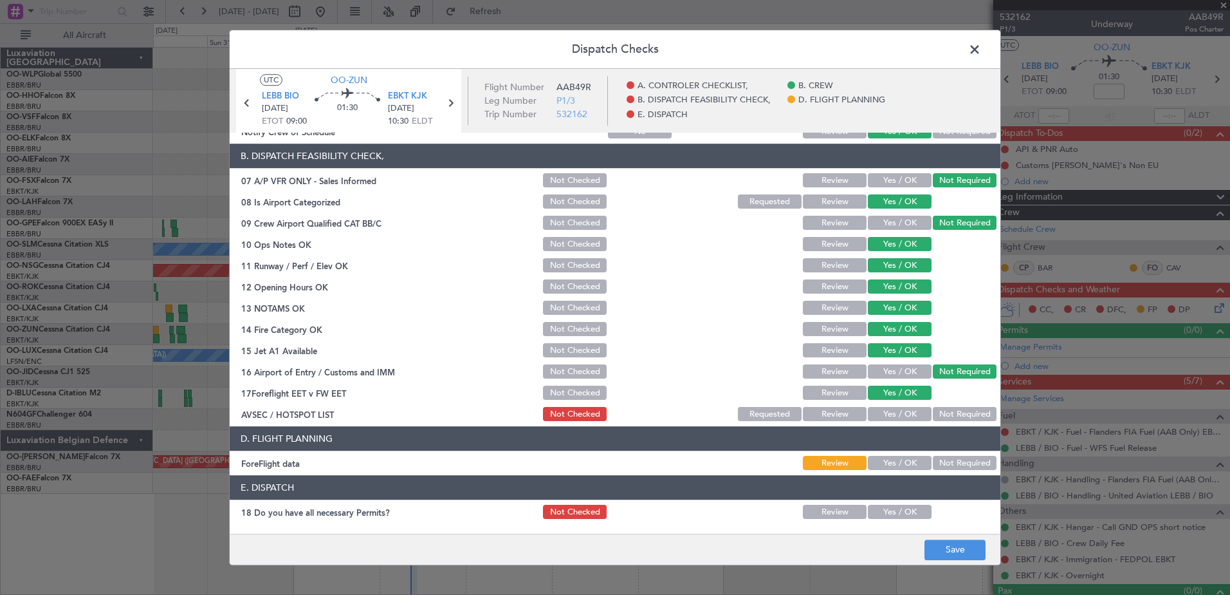
click at [951, 411] on button "Not Required" at bounding box center [965, 414] width 64 height 14
click at [905, 467] on button "Yes / OK" at bounding box center [900, 463] width 64 height 14
click at [893, 514] on button "Yes / OK" at bounding box center [900, 512] width 64 height 14
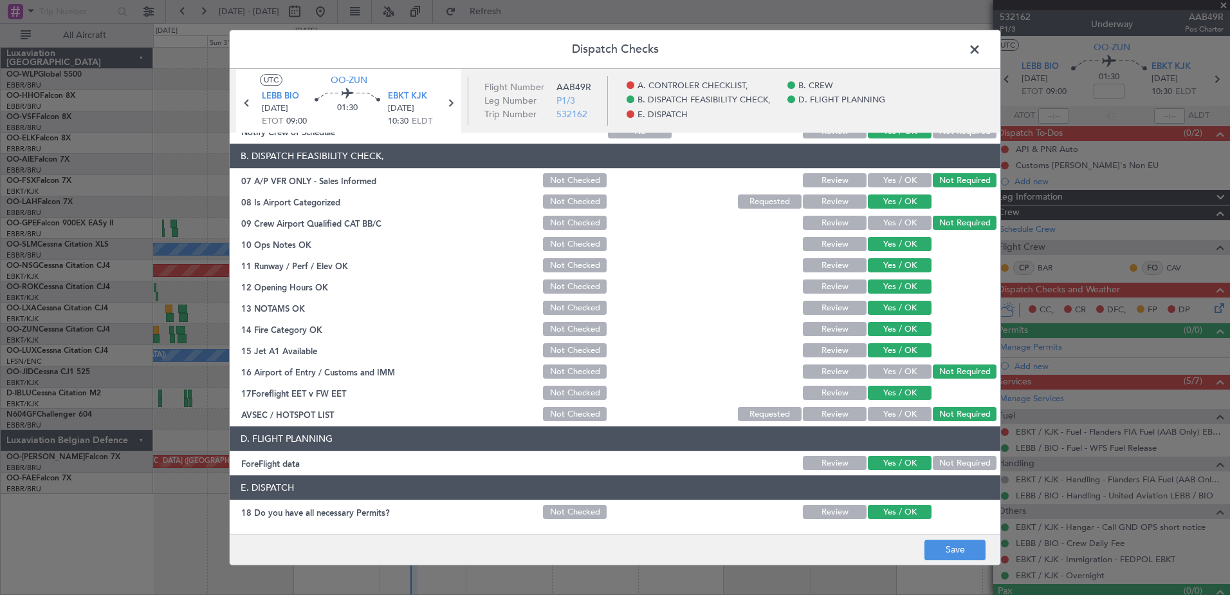
scroll to position [255, 0]
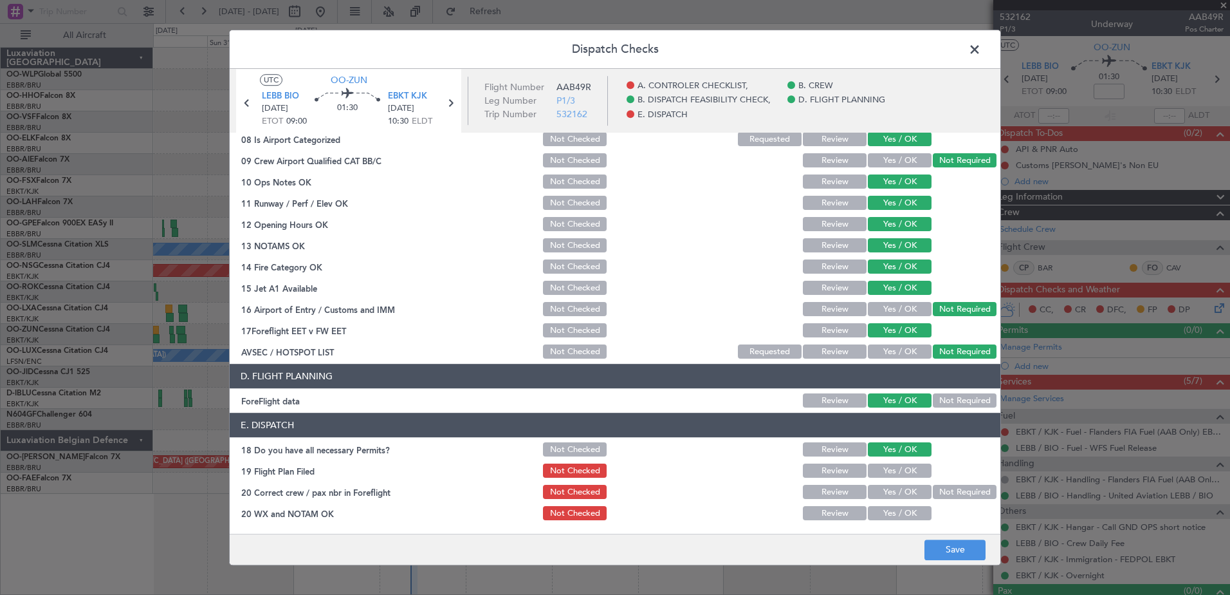
click at [900, 470] on button "Yes / OK" at bounding box center [900, 471] width 64 height 14
click at [899, 487] on button "Yes / OK" at bounding box center [900, 492] width 64 height 14
click at [896, 515] on button "Yes / OK" at bounding box center [900, 513] width 64 height 14
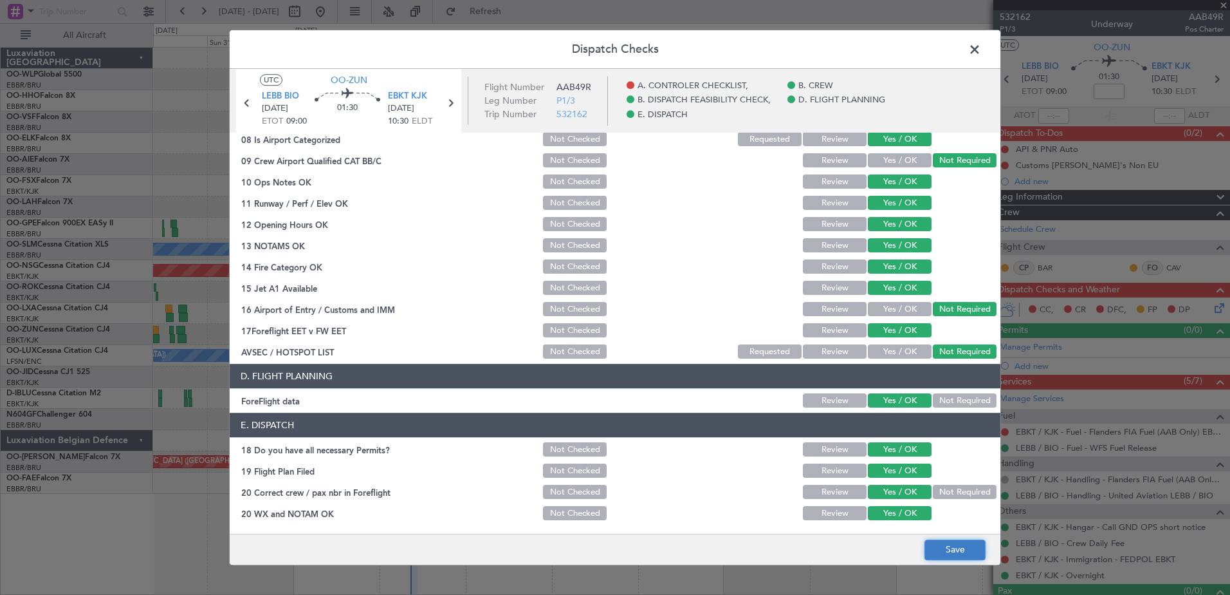
click at [950, 541] on button "Save" at bounding box center [955, 549] width 61 height 21
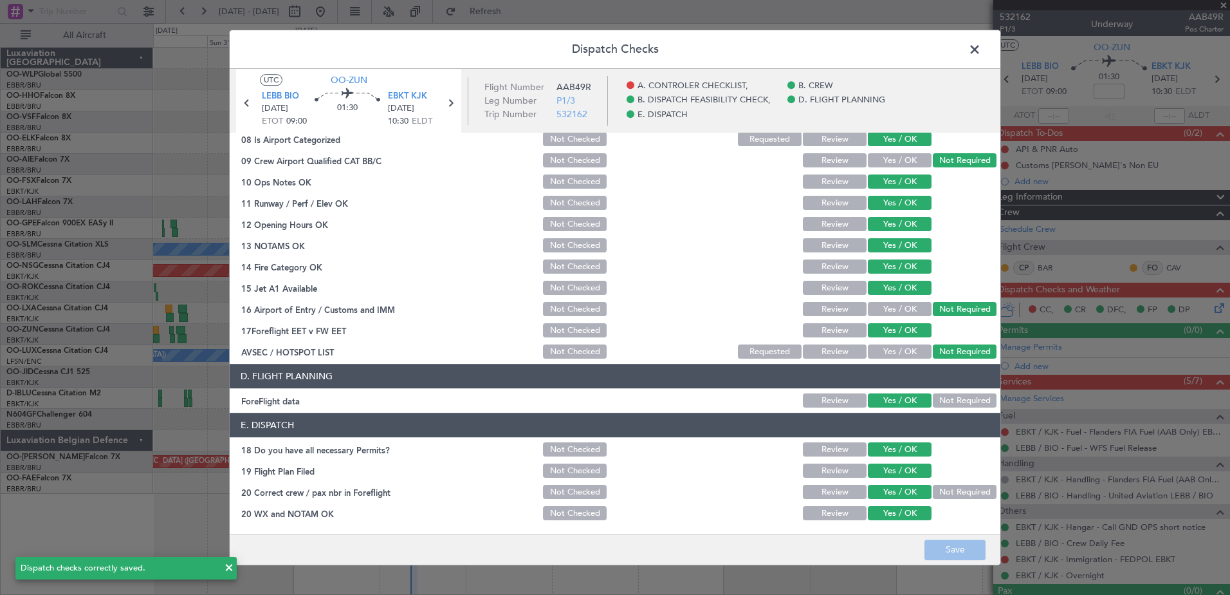
click at [981, 48] on span at bounding box center [981, 53] width 0 height 26
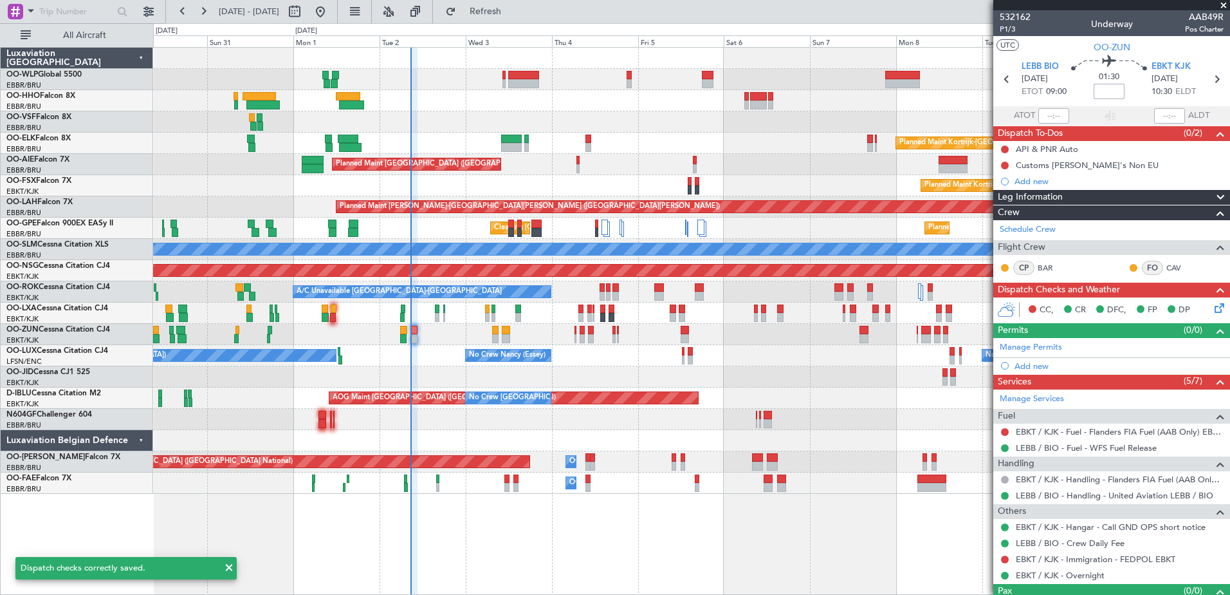
click at [1095, 95] on input at bounding box center [1109, 91] width 31 height 15
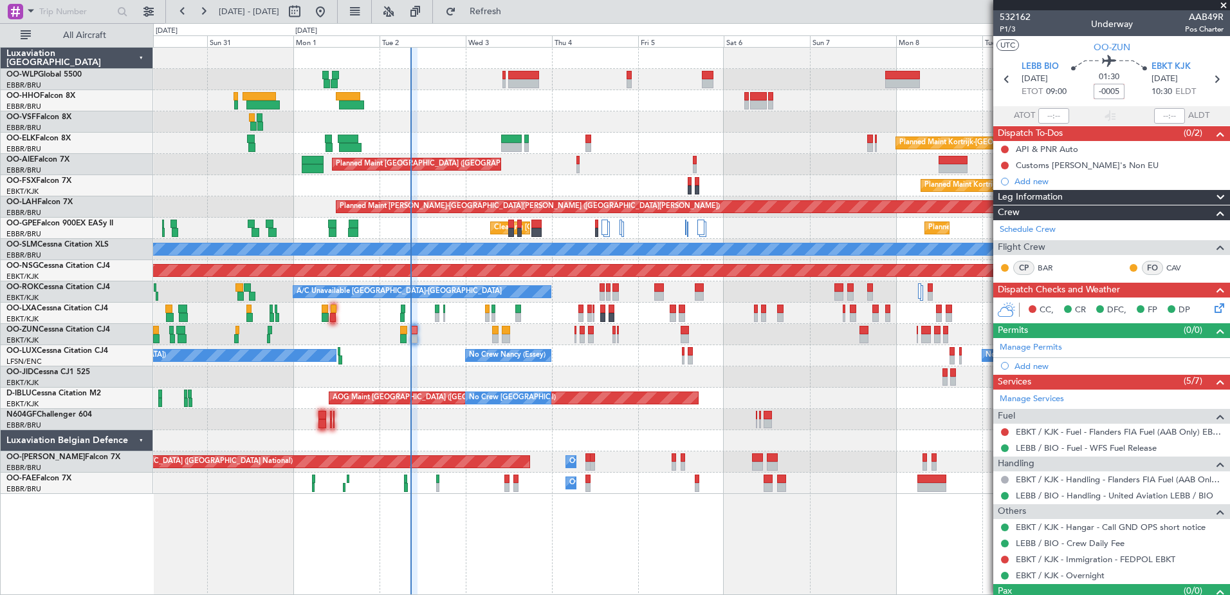
click at [784, 359] on div "No Crew Nancy (Essey) No Crew Paris (Le Bourget) No Crew Nancy (Essey) Planned …" at bounding box center [691, 355] width 1077 height 21
type input "-00:05"
click at [1004, 432] on button at bounding box center [1005, 432] width 8 height 8
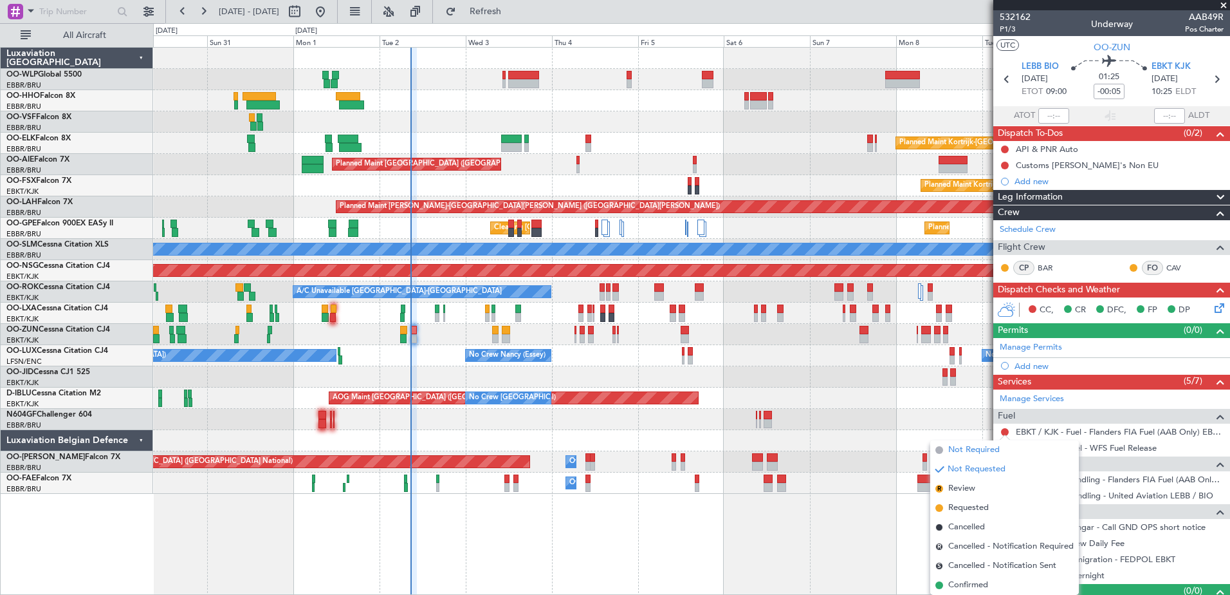
click at [984, 450] on span "Not Required" at bounding box center [973, 449] width 51 height 13
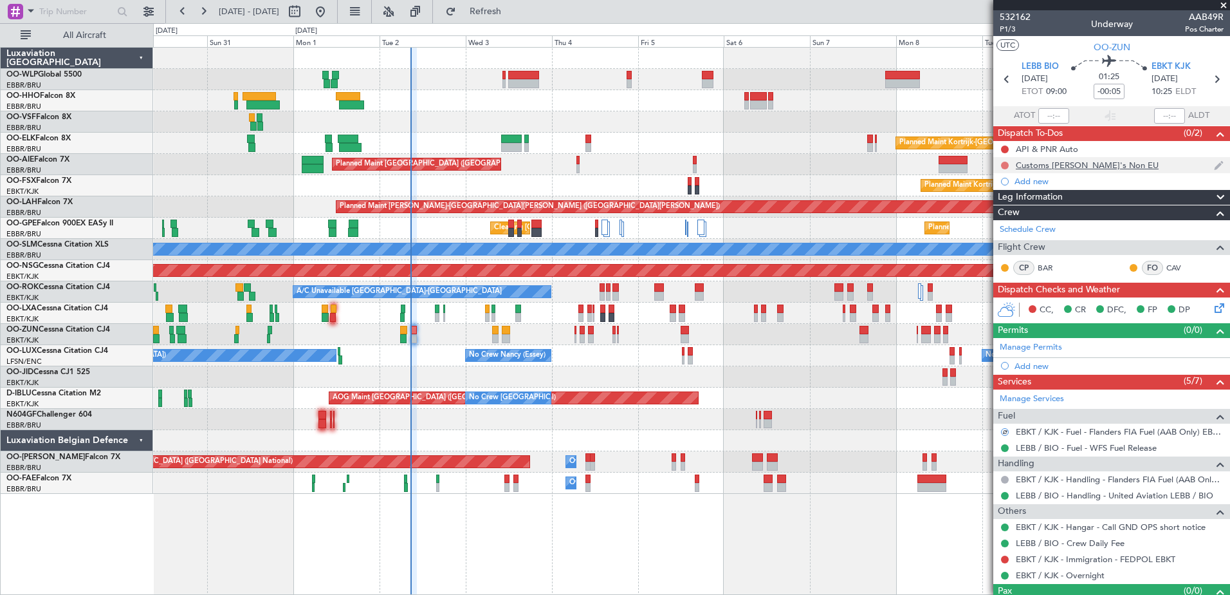
click at [1008, 164] on button at bounding box center [1005, 166] width 8 height 8
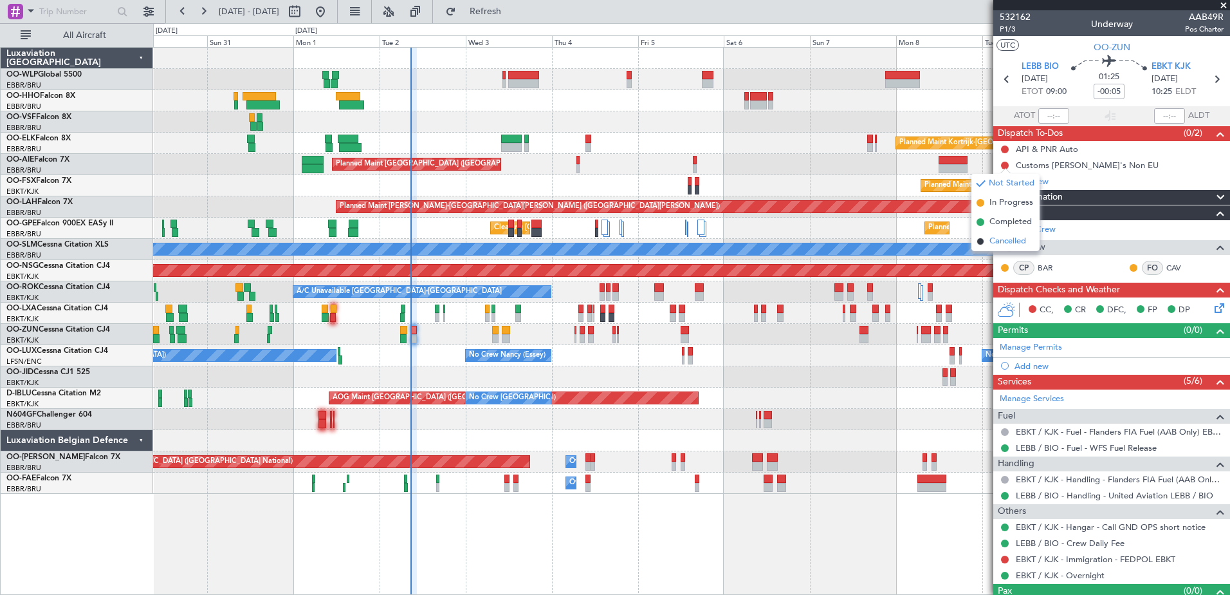
click at [1010, 238] on span "Cancelled" at bounding box center [1008, 241] width 37 height 13
click at [1008, 147] on button at bounding box center [1005, 149] width 8 height 8
click at [1003, 200] on span "Completed" at bounding box center [1011, 205] width 42 height 13
click at [1035, 553] on link "EBKT / KJK - Immigration - FEDPOL EBKT" at bounding box center [1096, 558] width 160 height 11
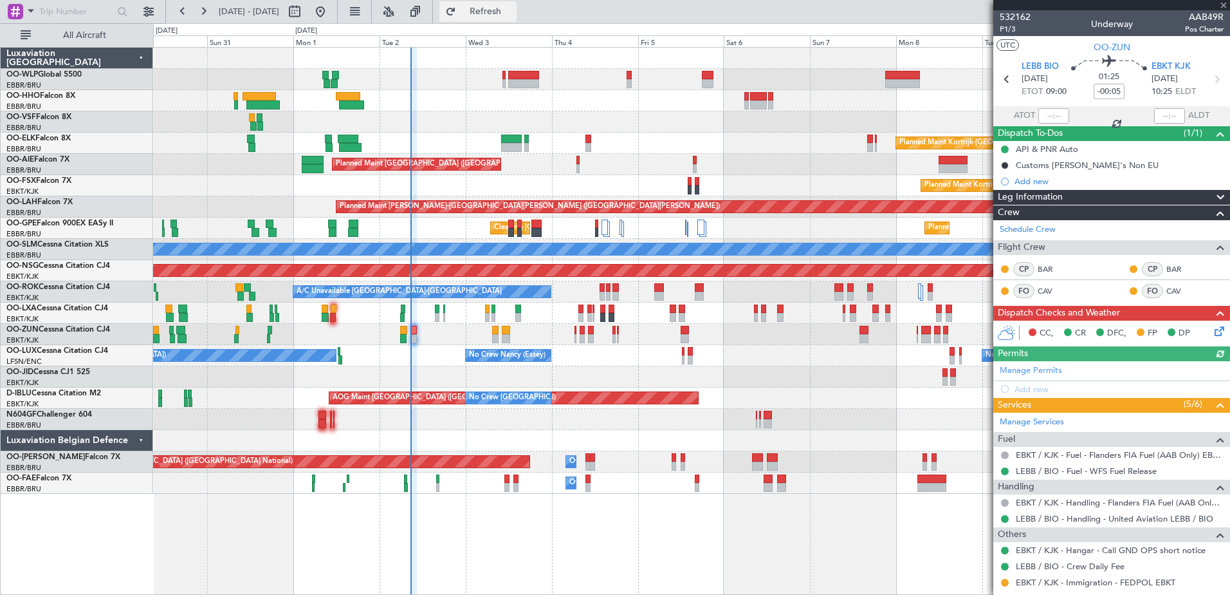
click at [513, 7] on span "Refresh" at bounding box center [486, 11] width 54 height 9
click at [1004, 582] on button at bounding box center [1005, 582] width 8 height 8
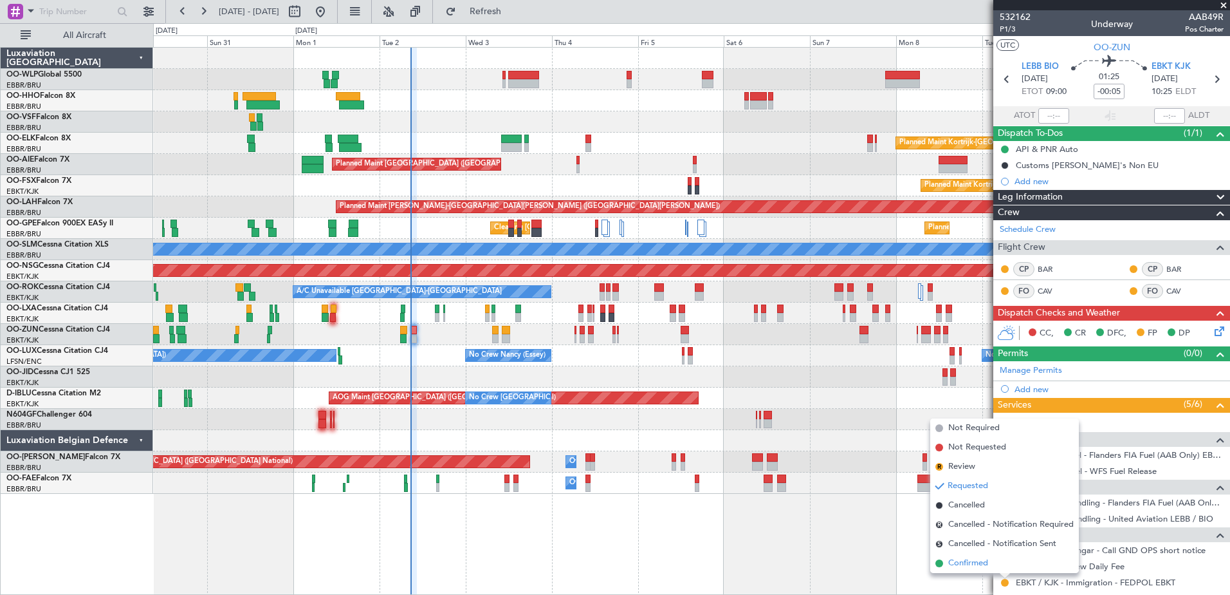
click at [972, 557] on span "Confirmed" at bounding box center [968, 563] width 40 height 13
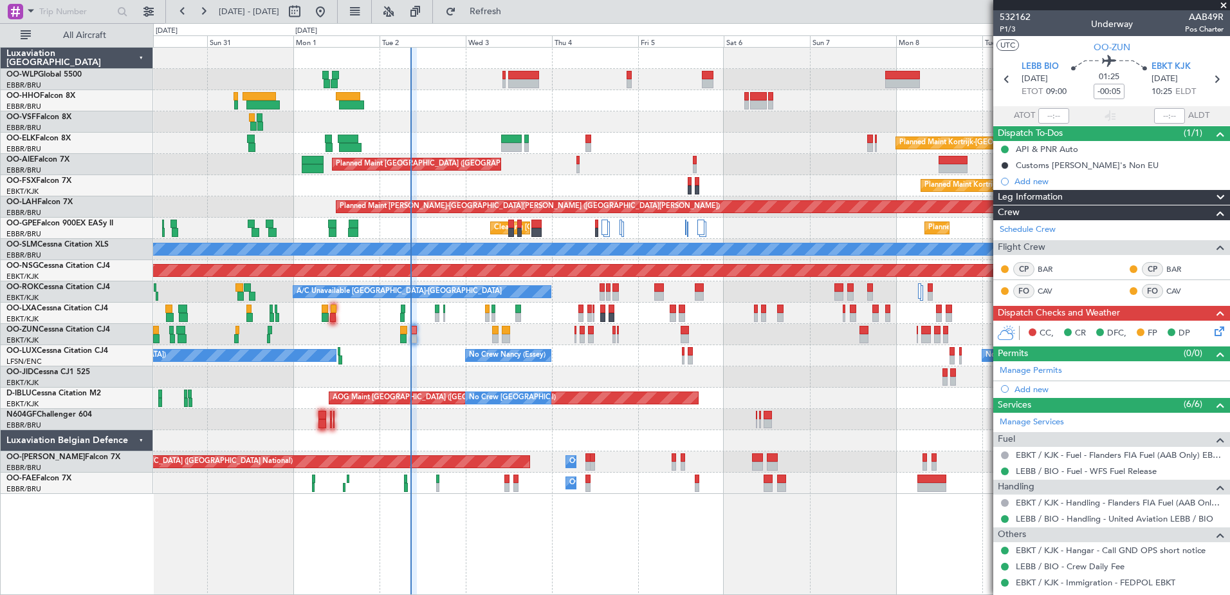
click at [1214, 331] on icon at bounding box center [1217, 329] width 10 height 10
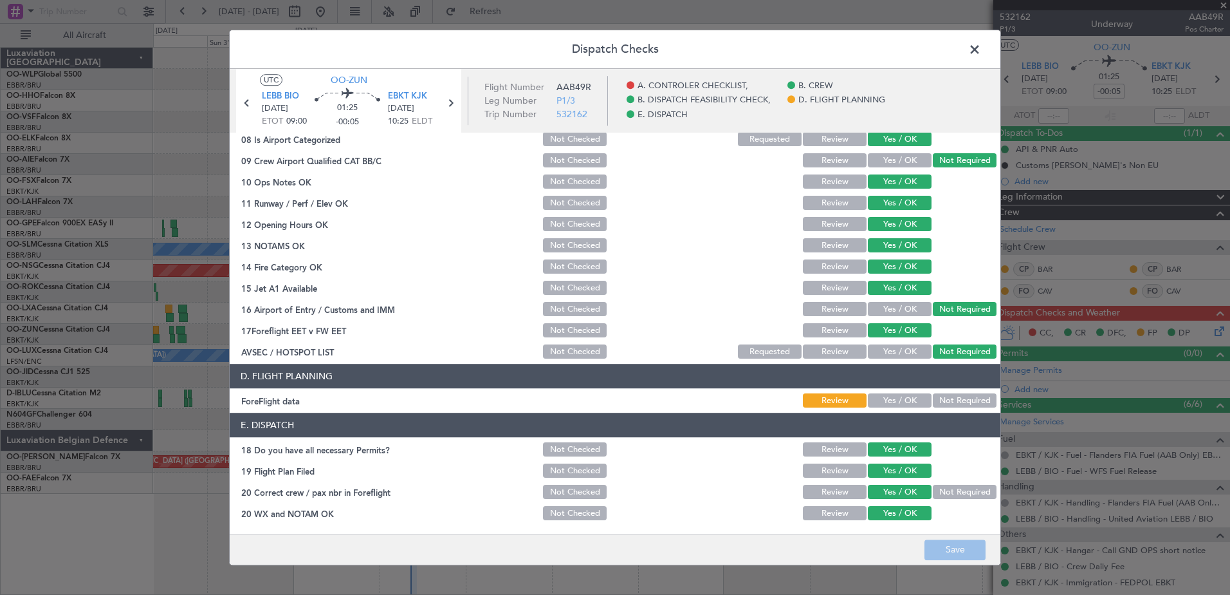
click at [896, 396] on button "Yes / OK" at bounding box center [900, 401] width 64 height 14
click at [967, 550] on button "Save" at bounding box center [955, 549] width 61 height 21
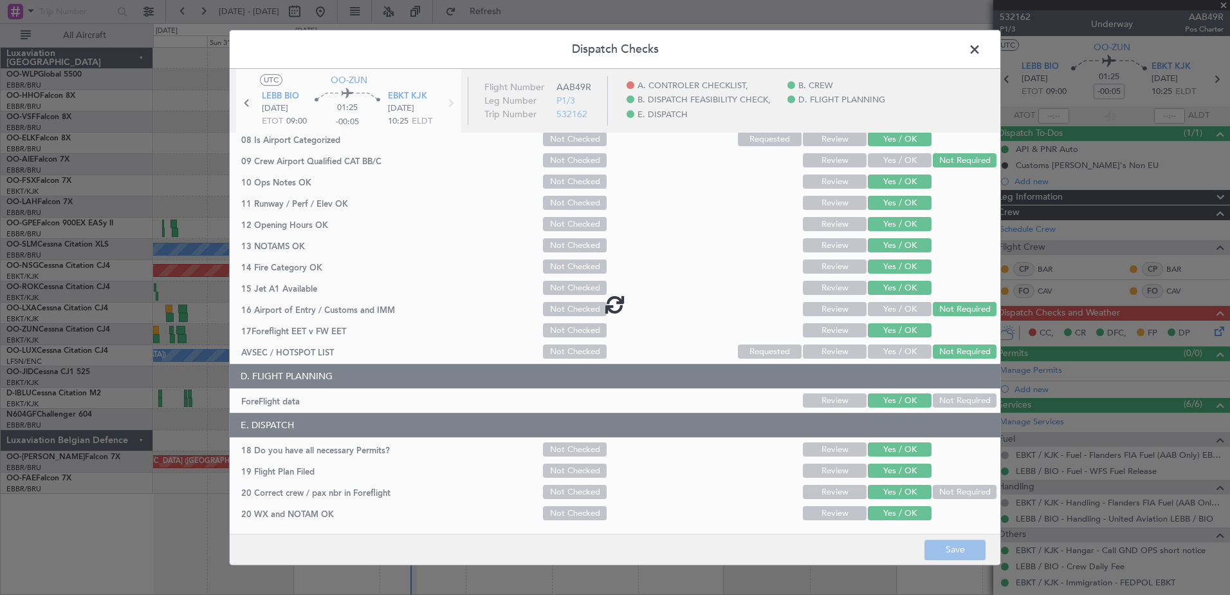
click at [981, 45] on span at bounding box center [981, 53] width 0 height 26
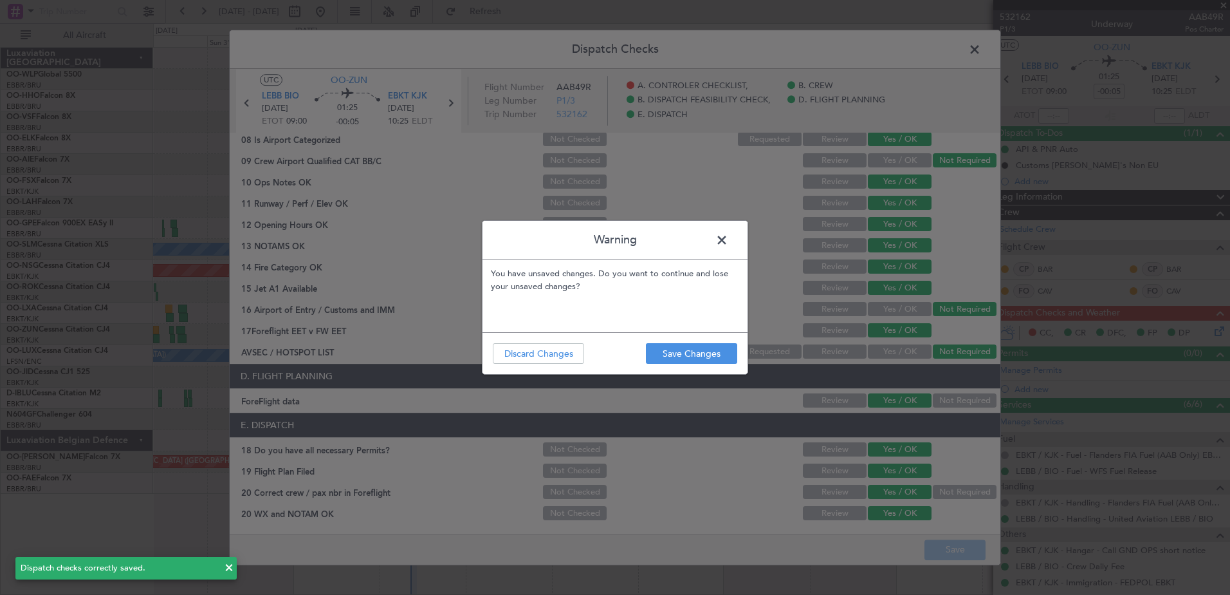
click at [725, 224] on header "Warning" at bounding box center [615, 240] width 265 height 39
click at [728, 242] on span at bounding box center [728, 243] width 0 height 26
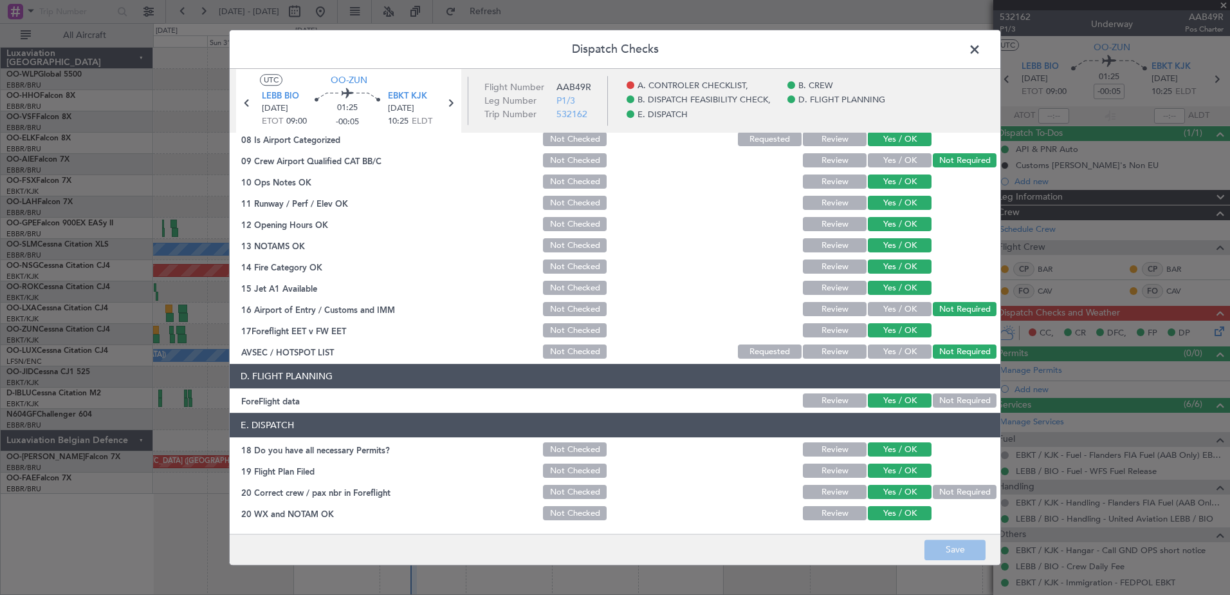
click at [981, 46] on span at bounding box center [981, 53] width 0 height 26
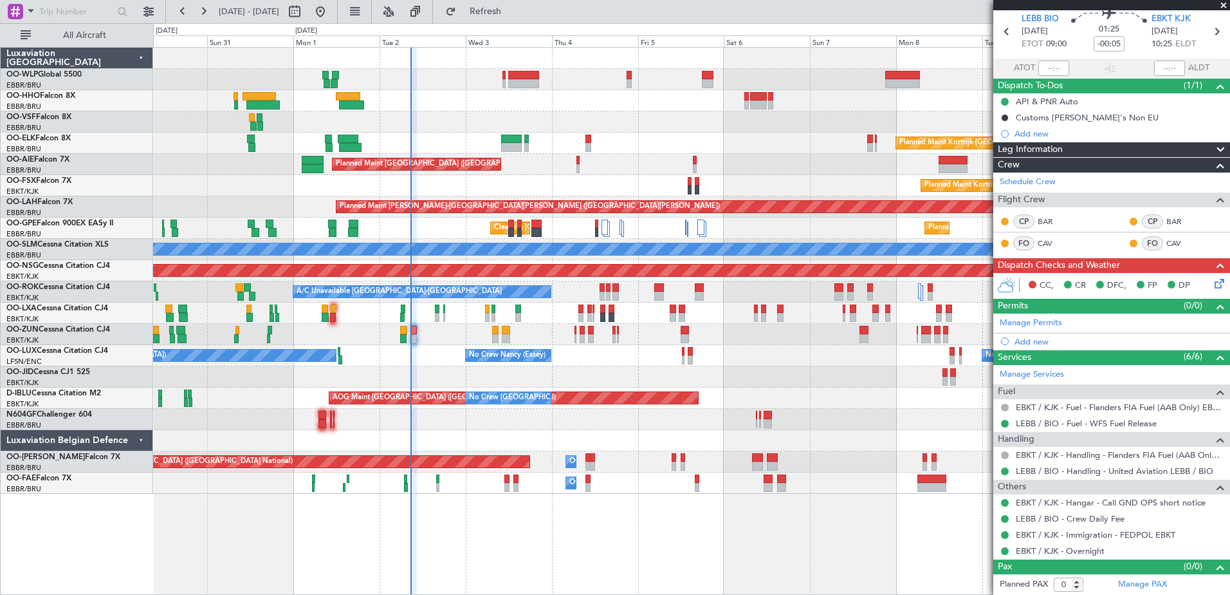
scroll to position [0, 0]
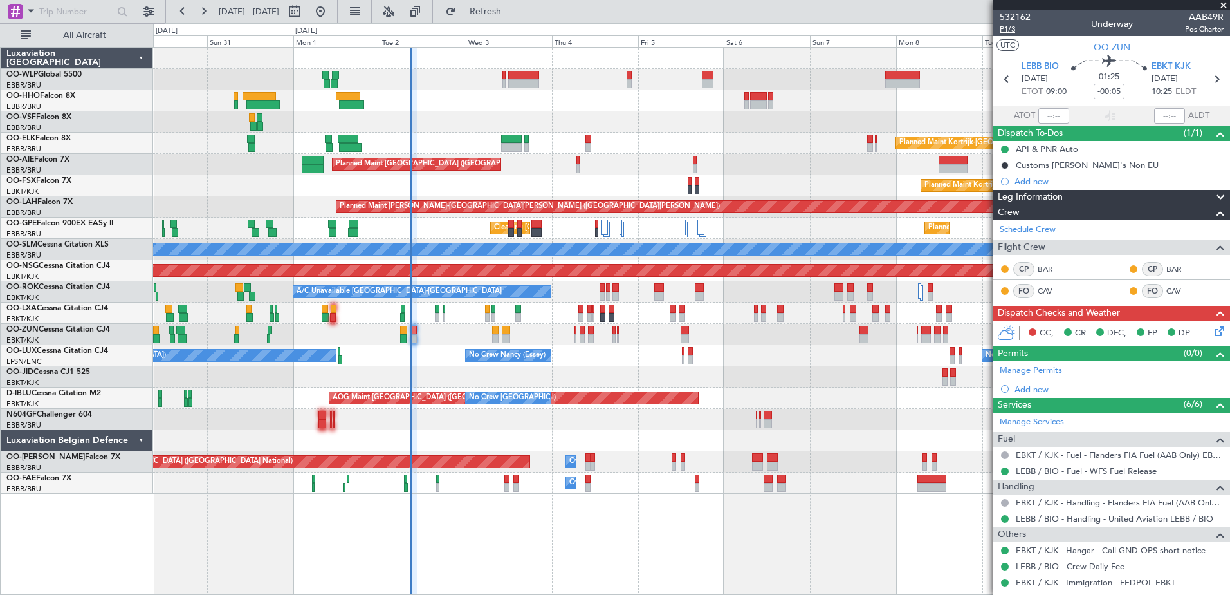
click at [1013, 29] on span "P1/3" at bounding box center [1015, 29] width 31 height 11
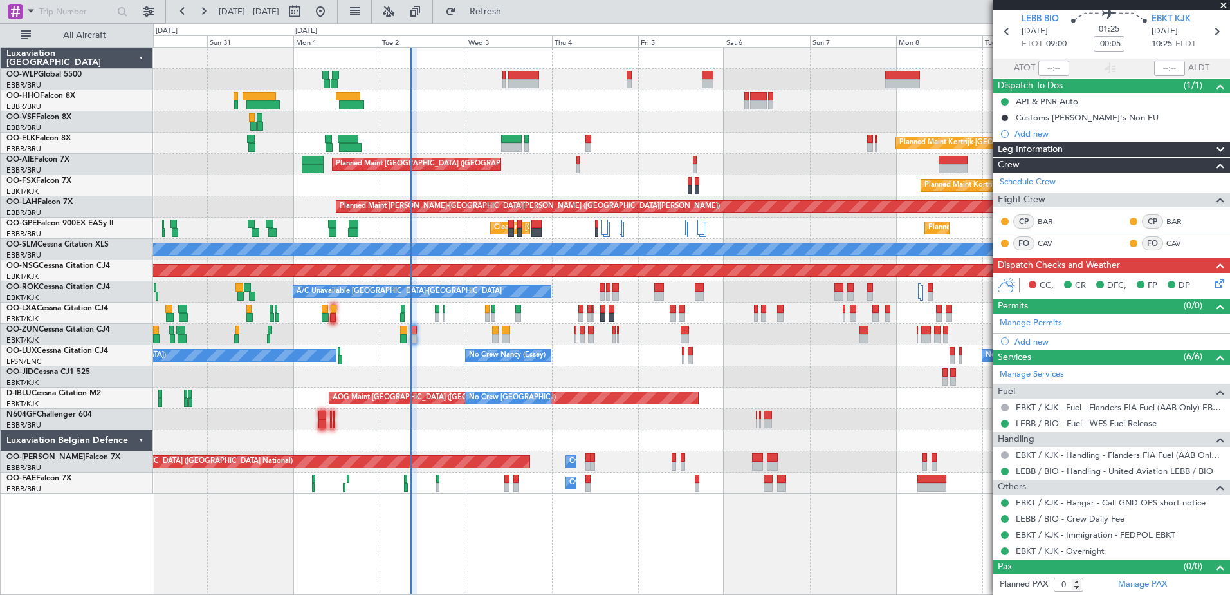
click at [1212, 282] on icon at bounding box center [1217, 281] width 10 height 10
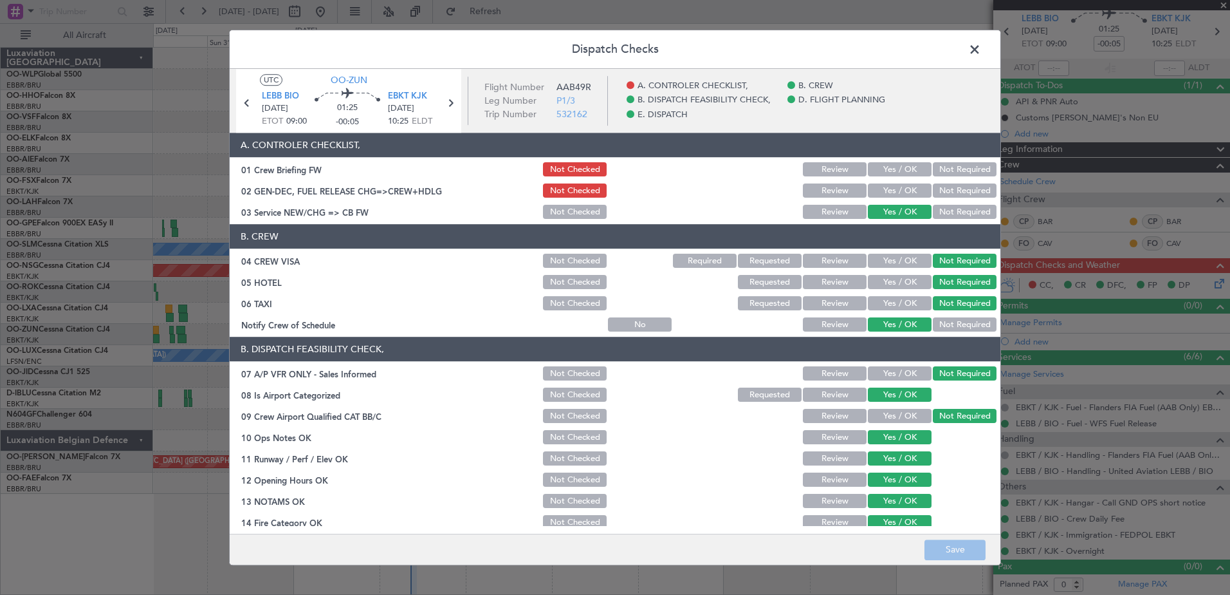
click at [903, 189] on button "Yes / OK" at bounding box center [900, 191] width 64 height 14
click at [905, 168] on button "Yes / OK" at bounding box center [900, 170] width 64 height 14
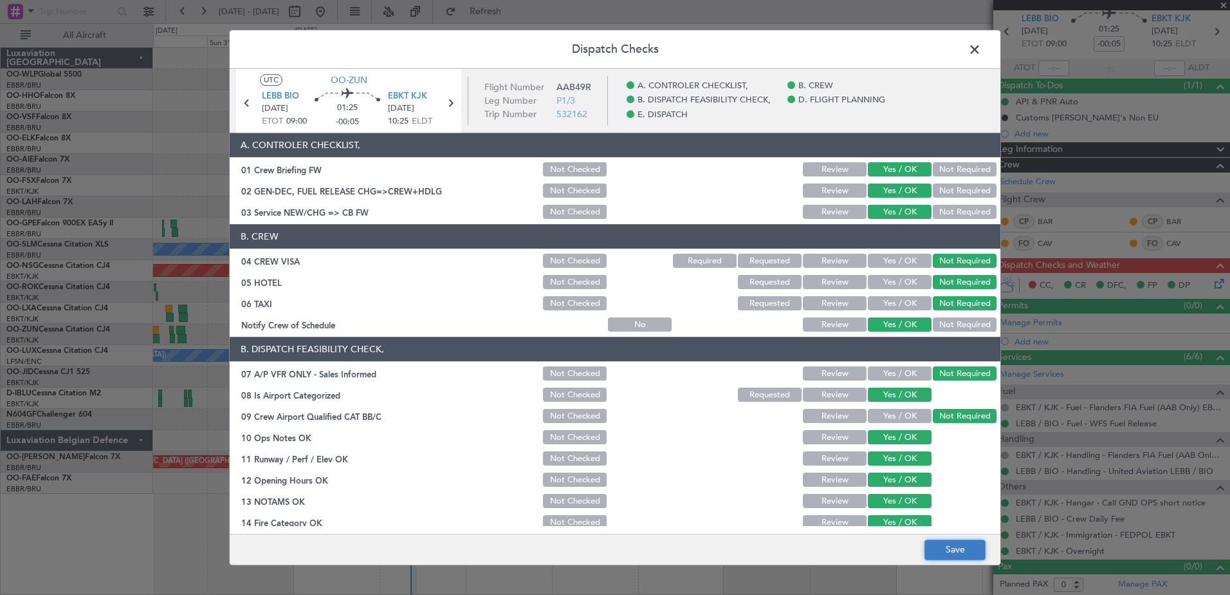
click at [949, 557] on button "Save" at bounding box center [955, 549] width 61 height 21
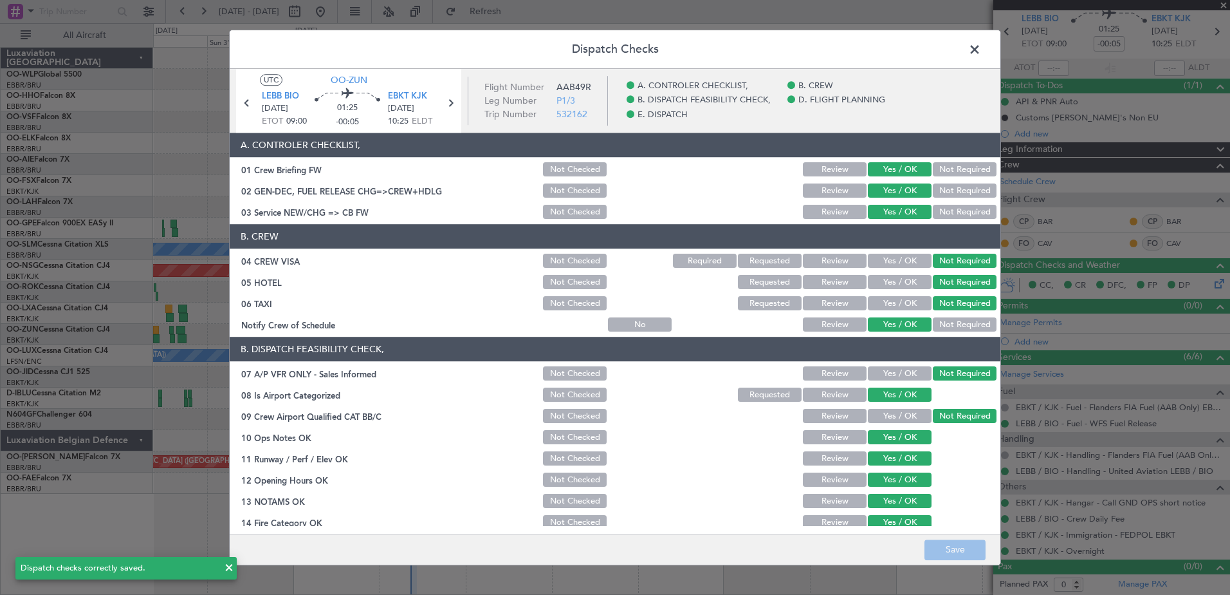
click at [981, 47] on span at bounding box center [981, 53] width 0 height 26
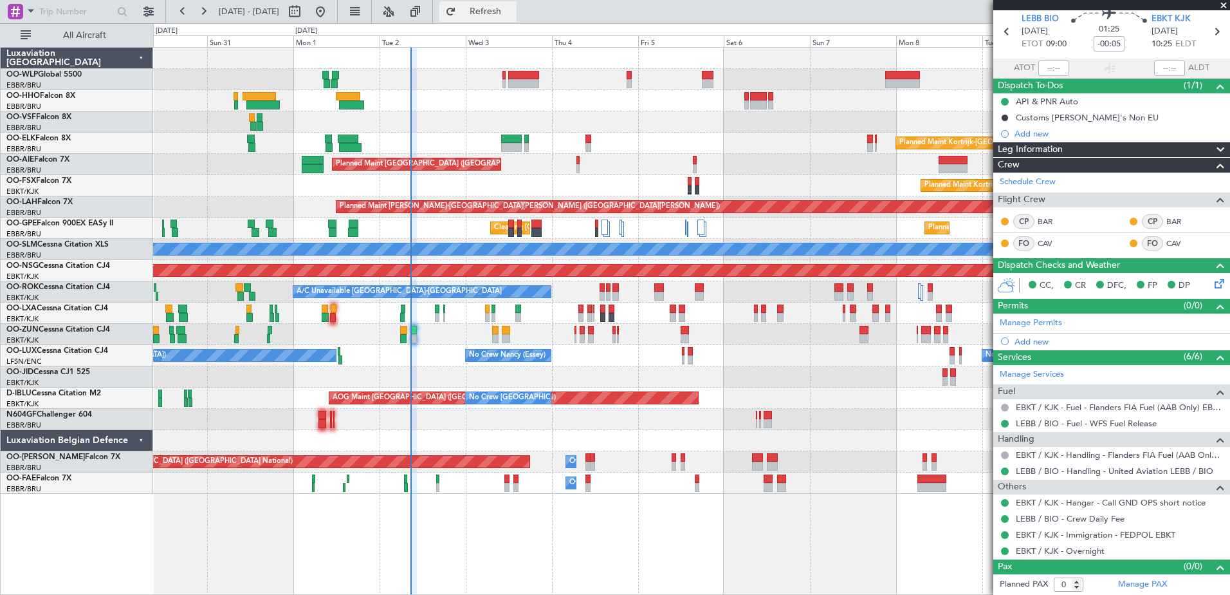
click at [513, 11] on span "Refresh" at bounding box center [486, 11] width 54 height 9
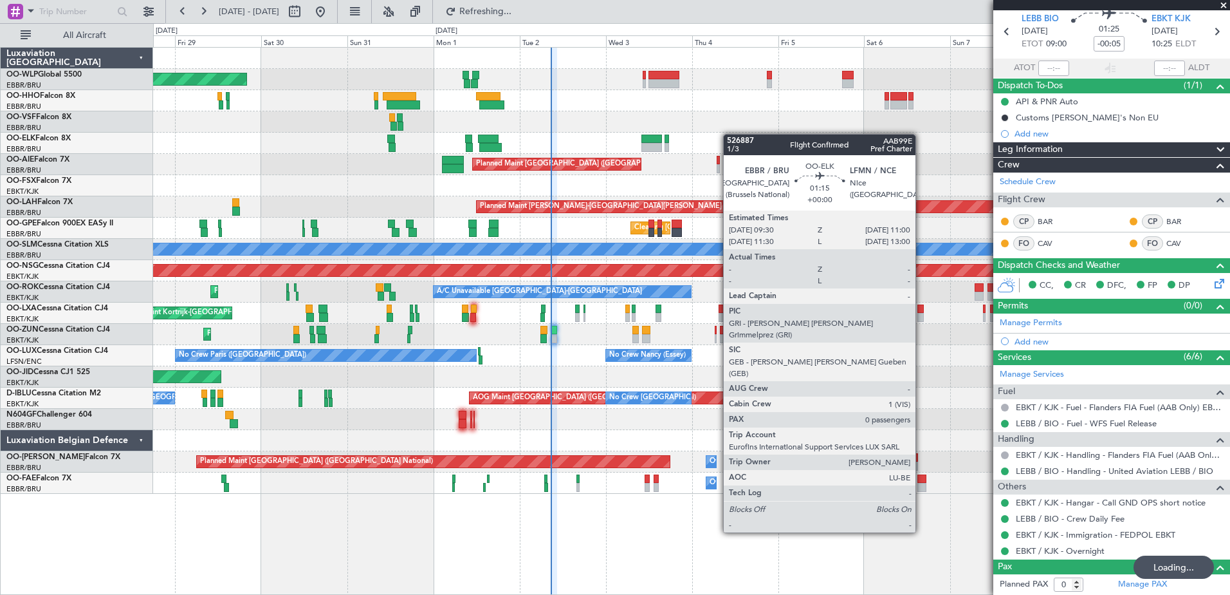
click at [730, 134] on div "Planned Maint Berlin (Brandenburg) Planned Maint Kortrijk-Wevelgem Planned Main…" at bounding box center [691, 271] width 1077 height 446
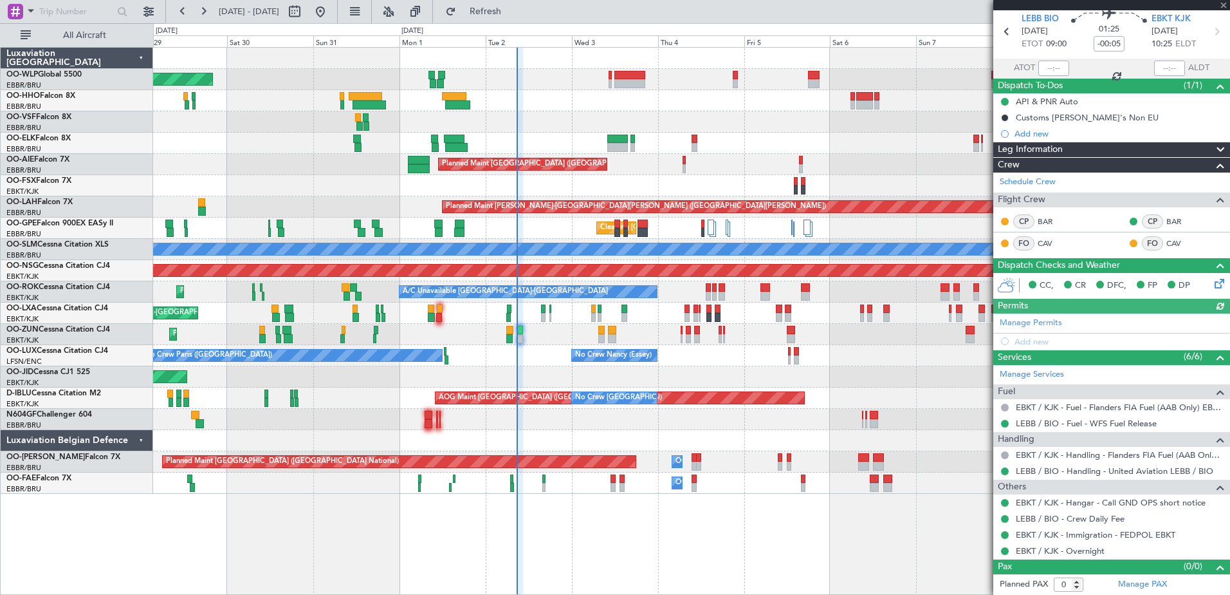
click at [515, 388] on div "Planned Maint Berlin (Brandenburg) Planned Maint Kortrijk-Wevelgem Planned Main…" at bounding box center [691, 271] width 1077 height 446
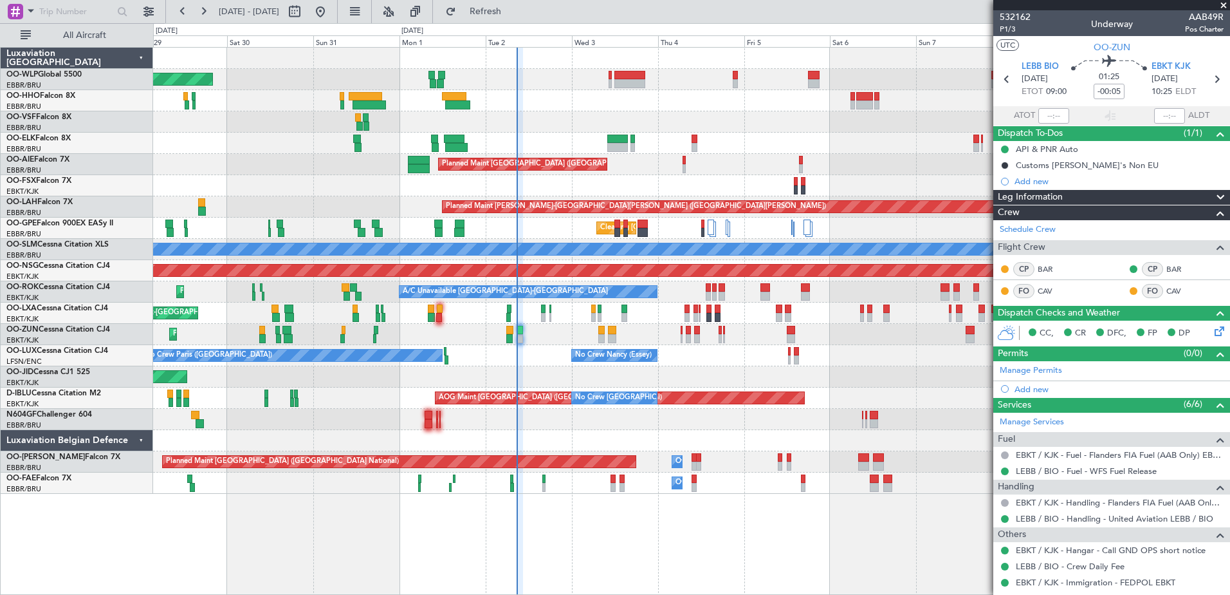
scroll to position [48, 0]
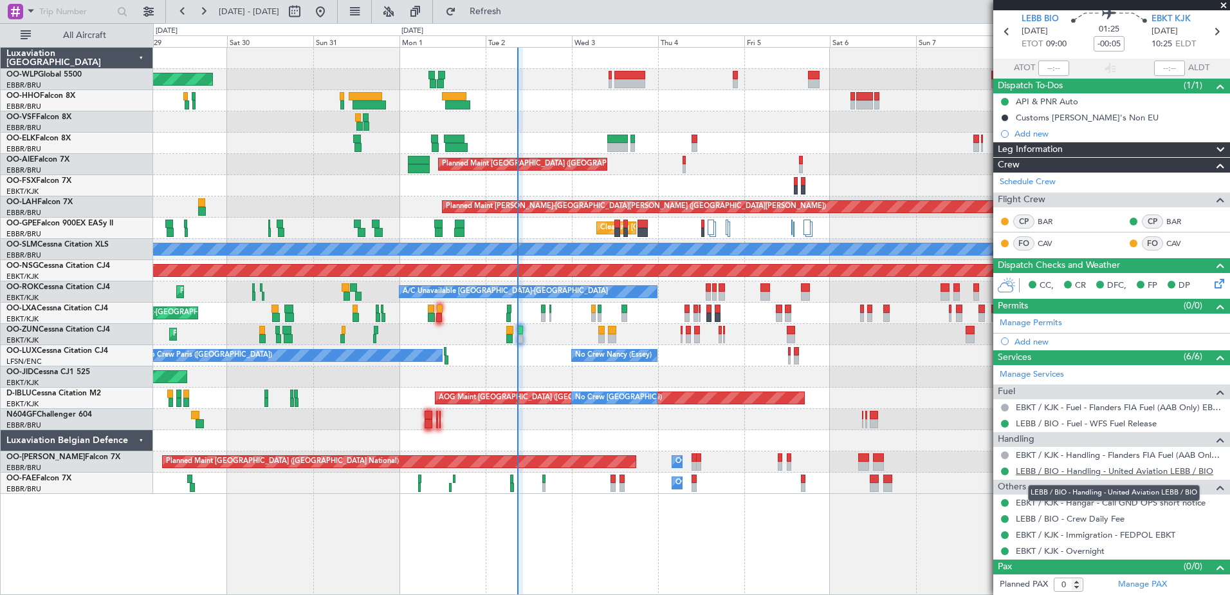
click at [1039, 474] on link "LEBB / BIO - Handling - United Aviation LEBB / BIO" at bounding box center [1115, 470] width 198 height 11
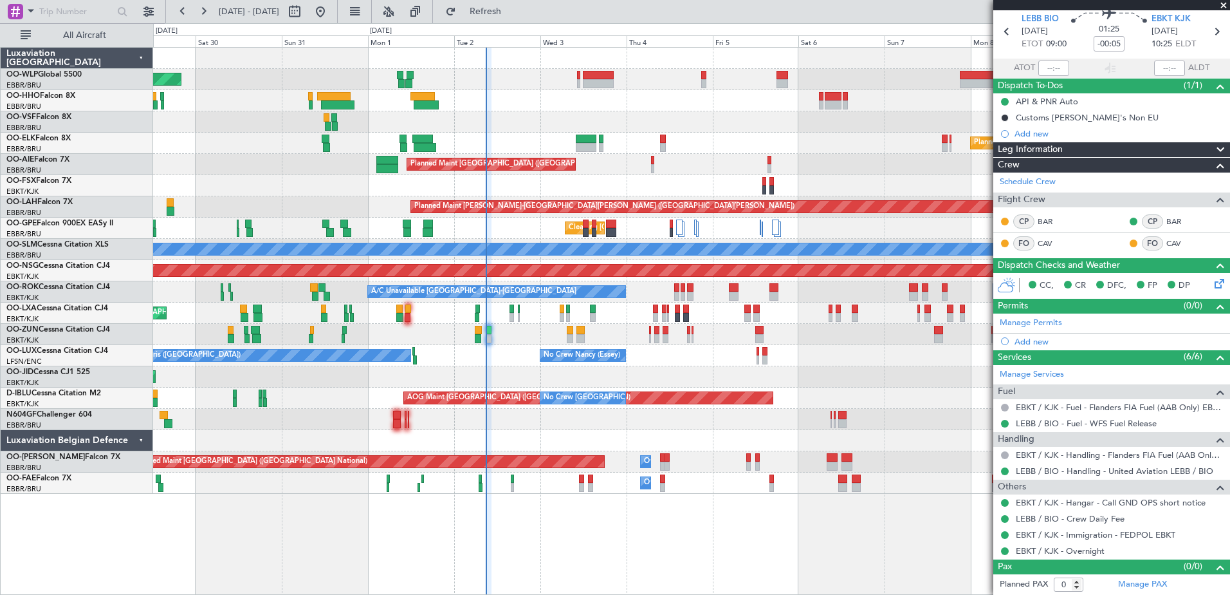
click at [577, 125] on div at bounding box center [691, 121] width 1077 height 21
click at [513, 10] on span "Refresh" at bounding box center [486, 11] width 54 height 9
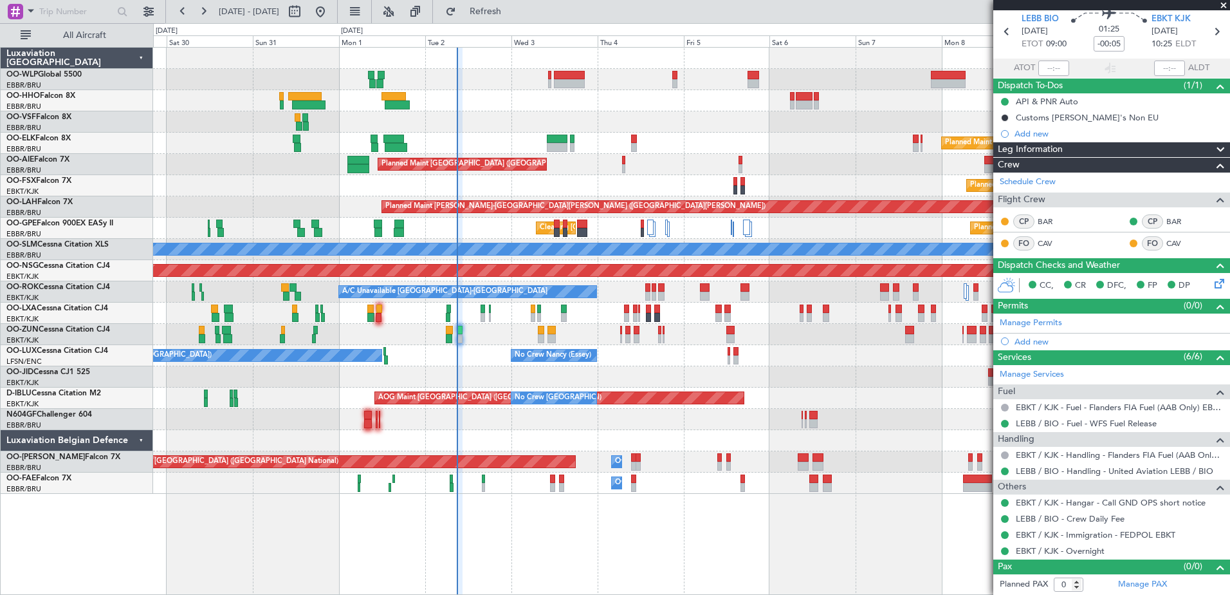
click at [591, 434] on div at bounding box center [691, 440] width 1077 height 21
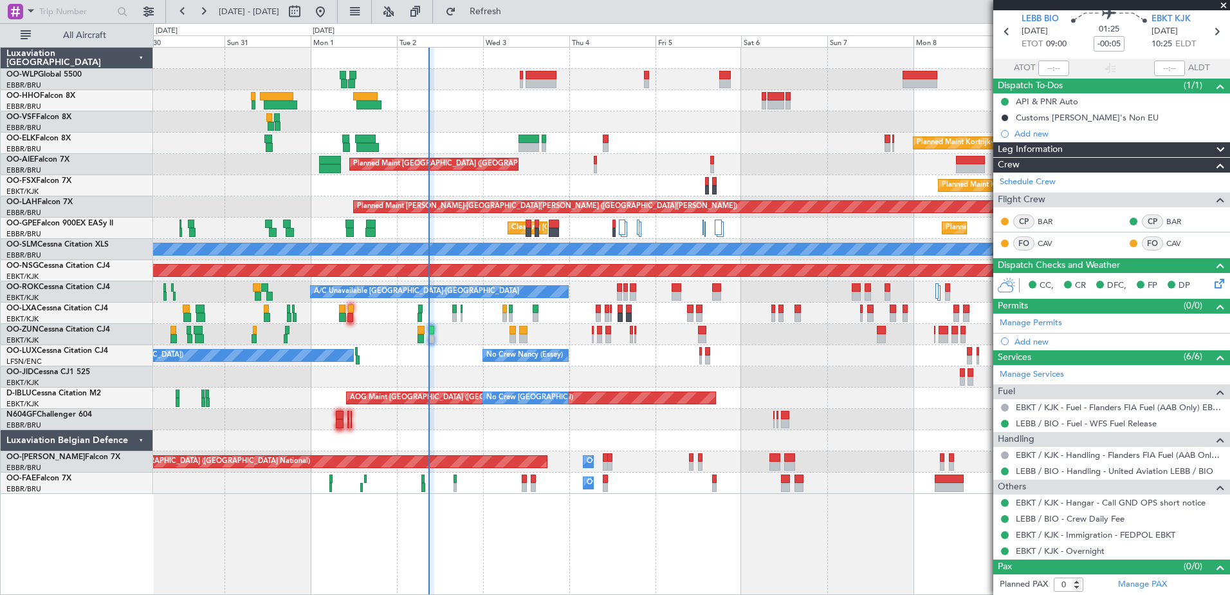
click at [605, 369] on div "Planned Maint Kortrijk-[GEOGRAPHIC_DATA] AOG Maint [GEOGRAPHIC_DATA]-[GEOGRAPHI…" at bounding box center [691, 376] width 1077 height 21
click at [513, 13] on span "Refresh" at bounding box center [486, 11] width 54 height 9
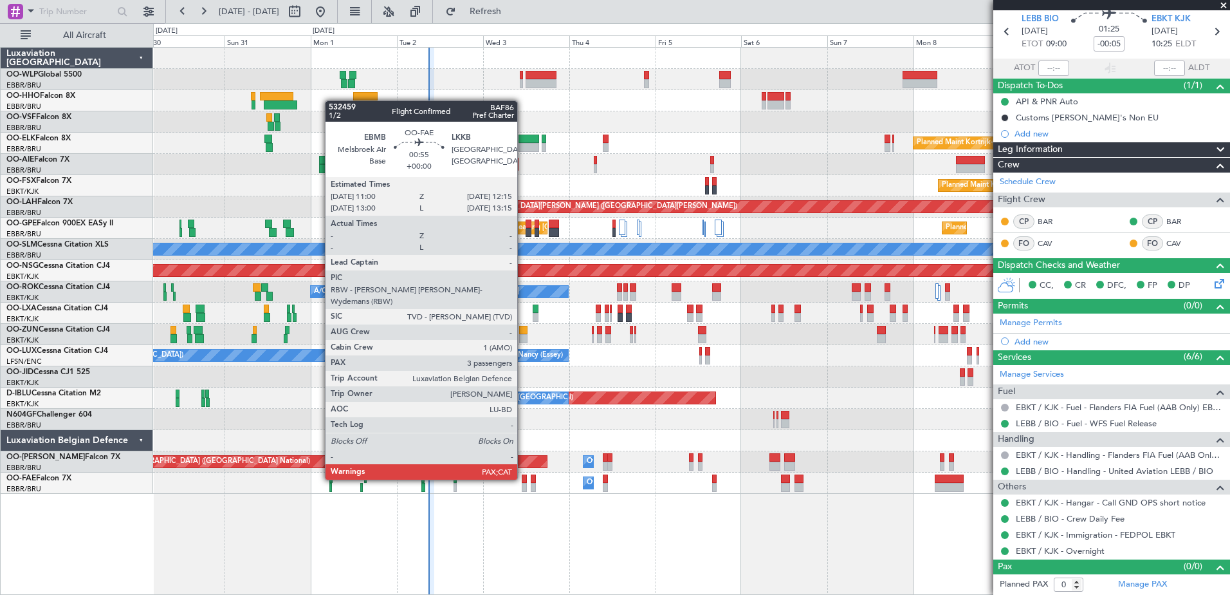
click at [523, 478] on div at bounding box center [524, 478] width 5 height 9
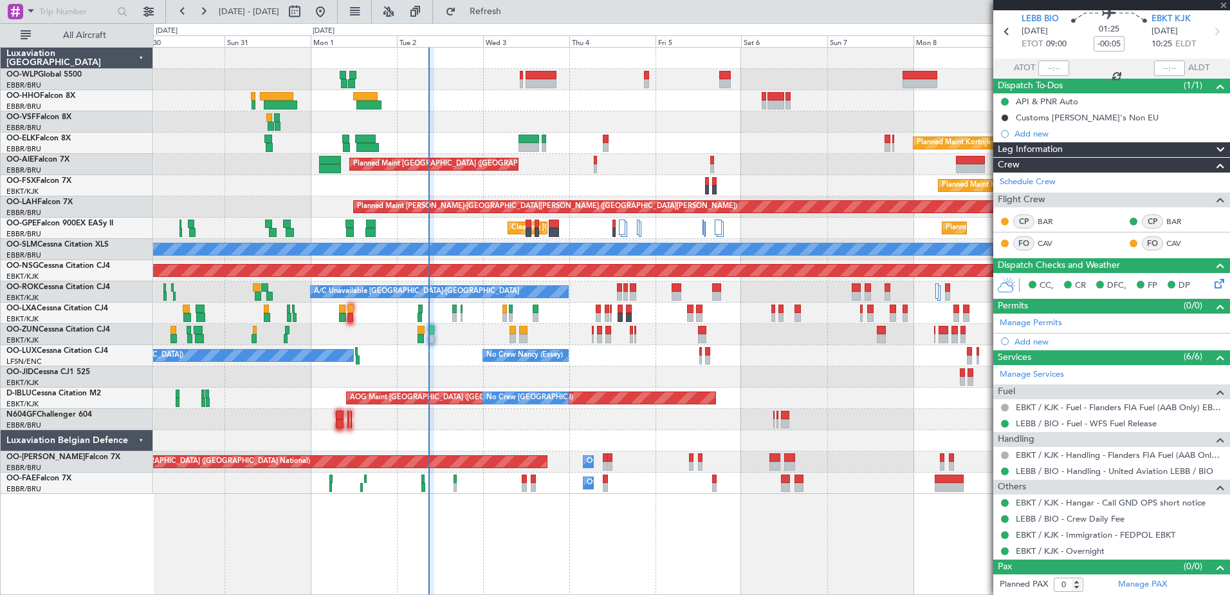
type input "3"
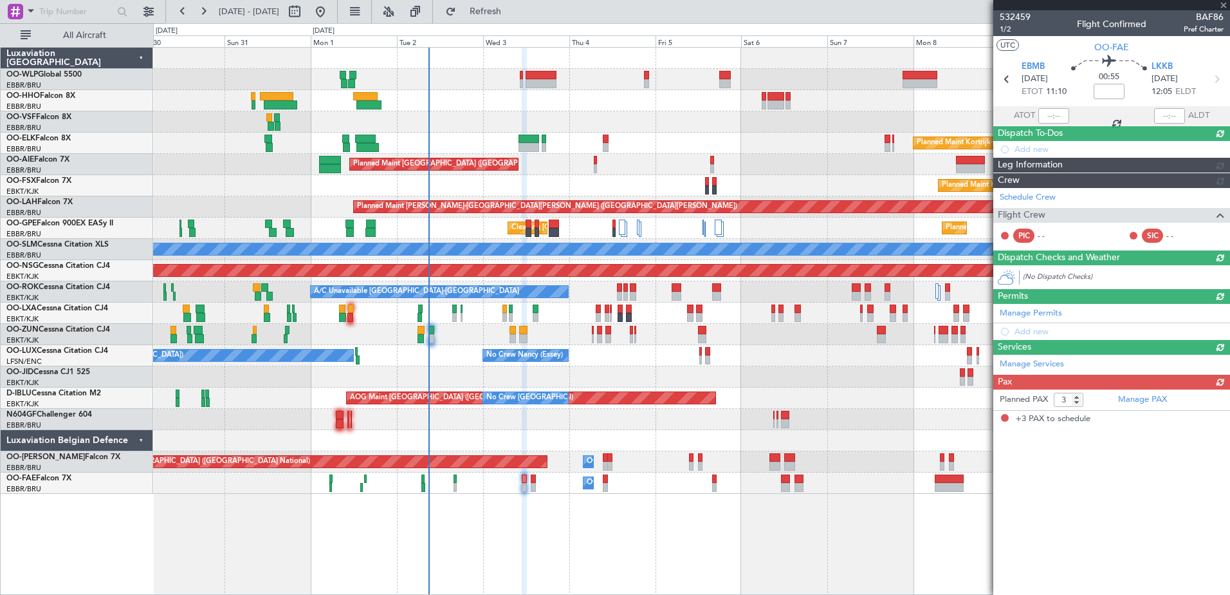
scroll to position [0, 0]
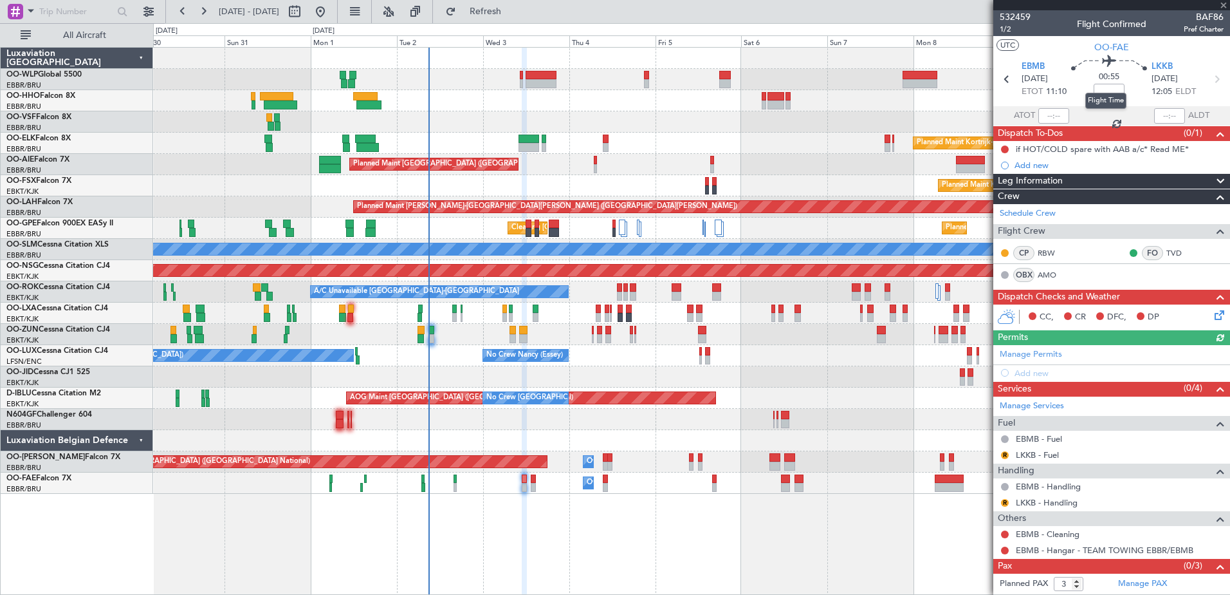
click at [1107, 84] on mat-tooltip-component "Flight Time" at bounding box center [1106, 101] width 59 height 34
click at [1098, 90] on input at bounding box center [1109, 91] width 31 height 15
type input "+00:05"
click at [1004, 453] on button "R" at bounding box center [1005, 455] width 8 height 8
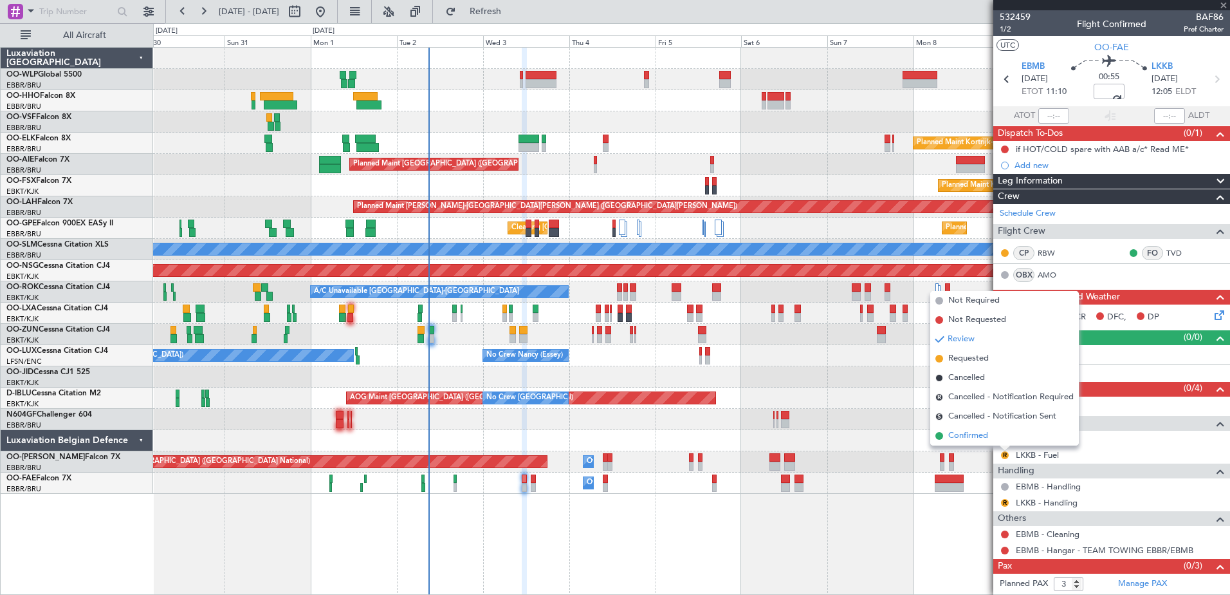
click at [977, 435] on span "Confirmed" at bounding box center [968, 435] width 40 height 13
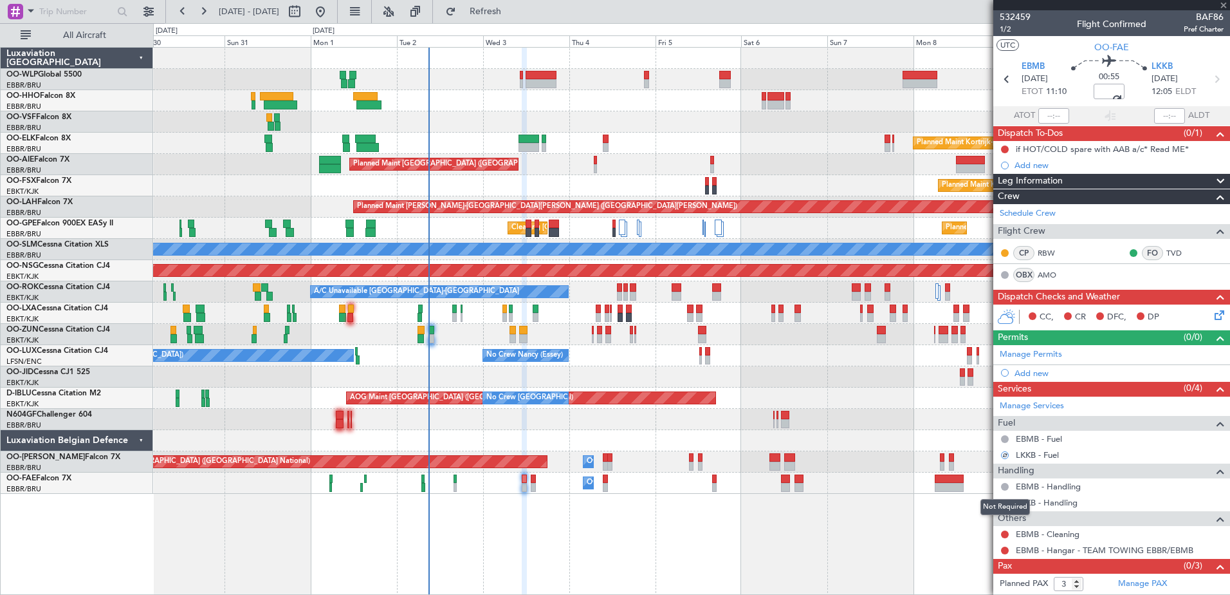
click at [1006, 504] on div "Not Required" at bounding box center [1006, 507] width 50 height 16
click at [1006, 501] on button "R" at bounding box center [1005, 503] width 8 height 8
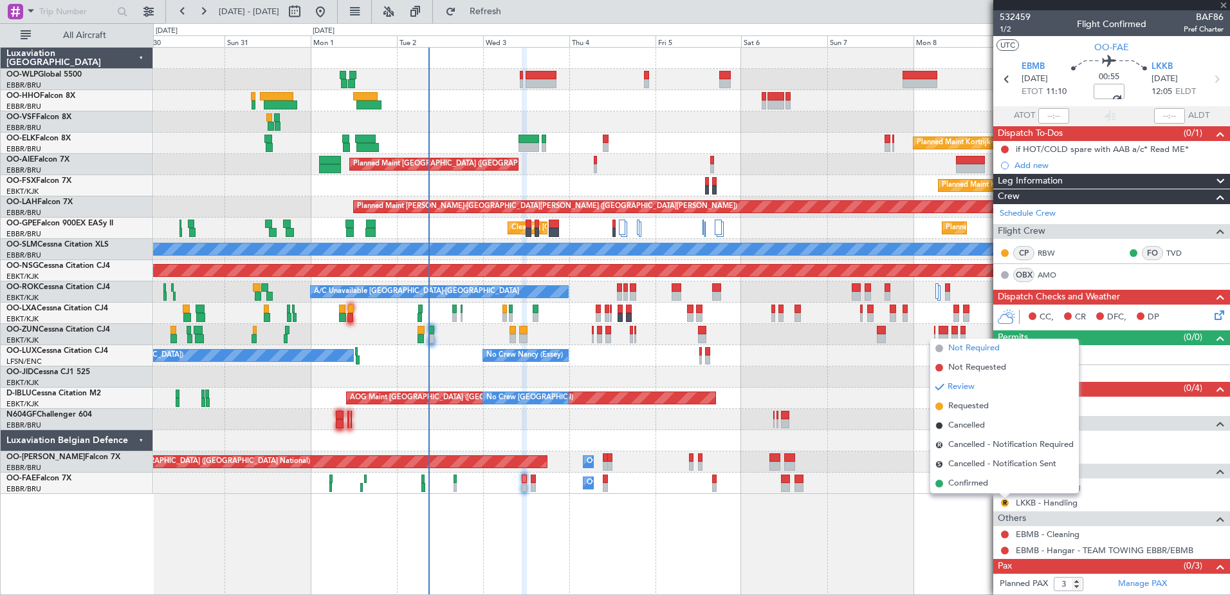
click at [969, 345] on span "Not Required" at bounding box center [973, 348] width 51 height 13
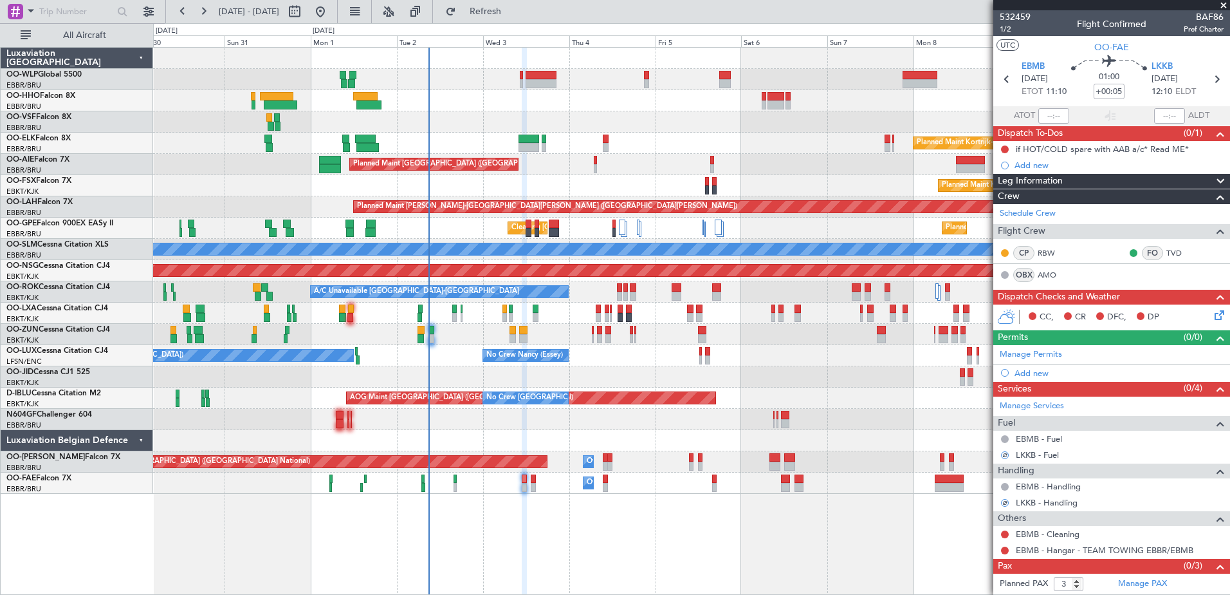
click at [1006, 532] on mat-tooltip-component "Not Requested" at bounding box center [1005, 529] width 73 height 34
click at [1008, 456] on button at bounding box center [1005, 455] width 8 height 8
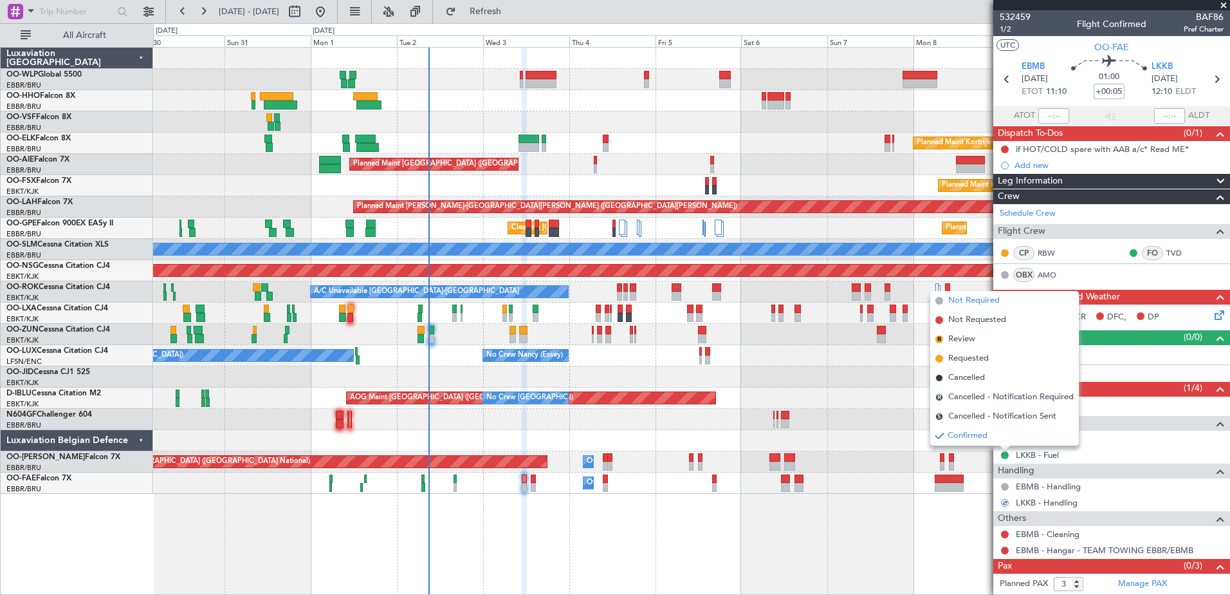
click at [970, 299] on span "Not Required" at bounding box center [973, 300] width 51 height 13
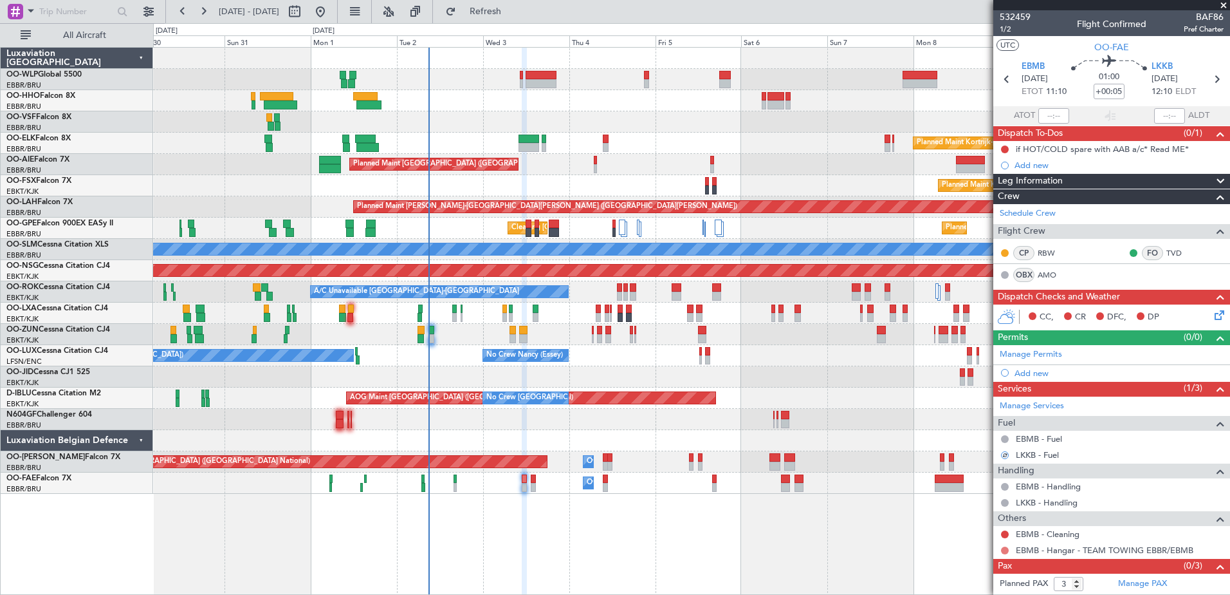
click at [1008, 550] on button at bounding box center [1005, 550] width 8 height 8
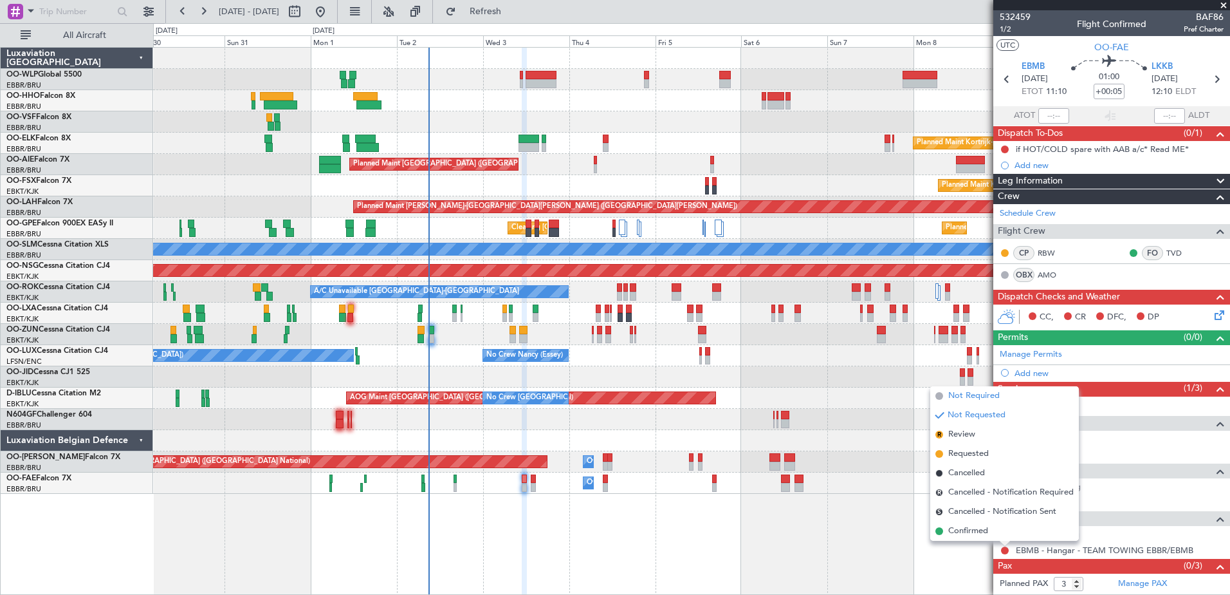
click at [987, 395] on span "Not Required" at bounding box center [973, 395] width 51 height 13
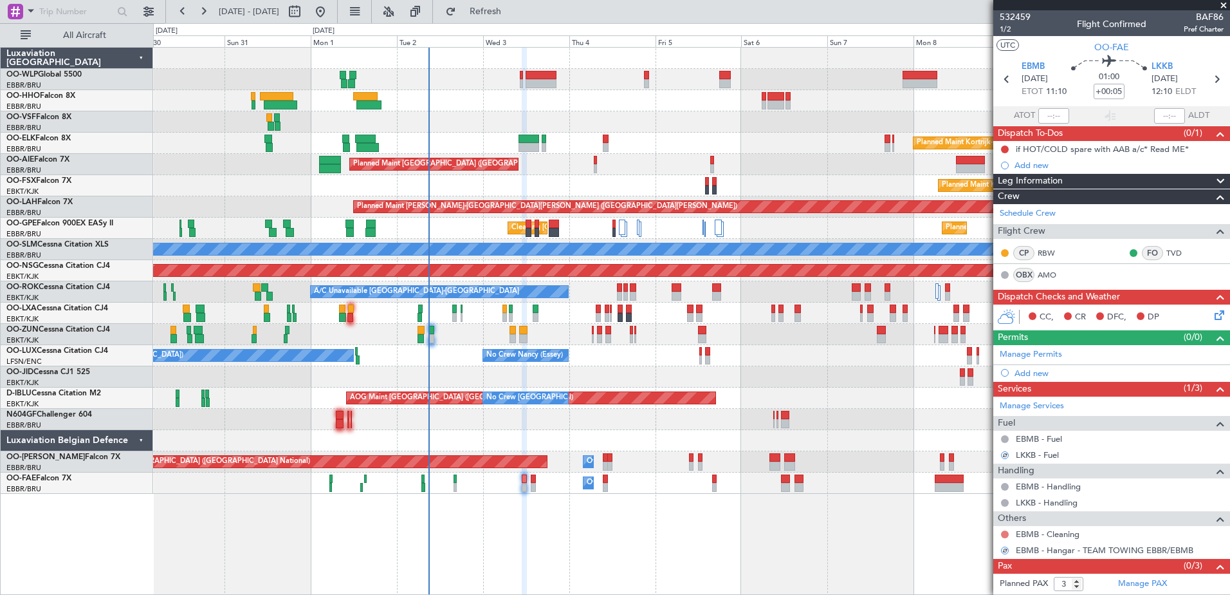
click at [1008, 533] on button at bounding box center [1005, 534] width 8 height 8
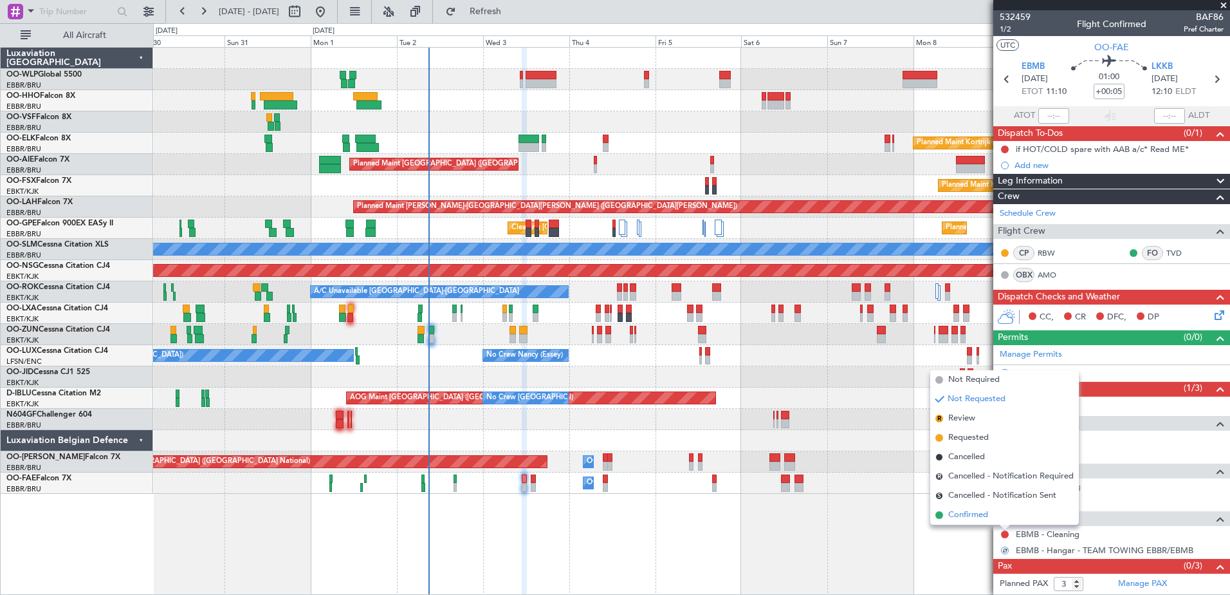
click at [985, 513] on span "Confirmed" at bounding box center [968, 514] width 40 height 13
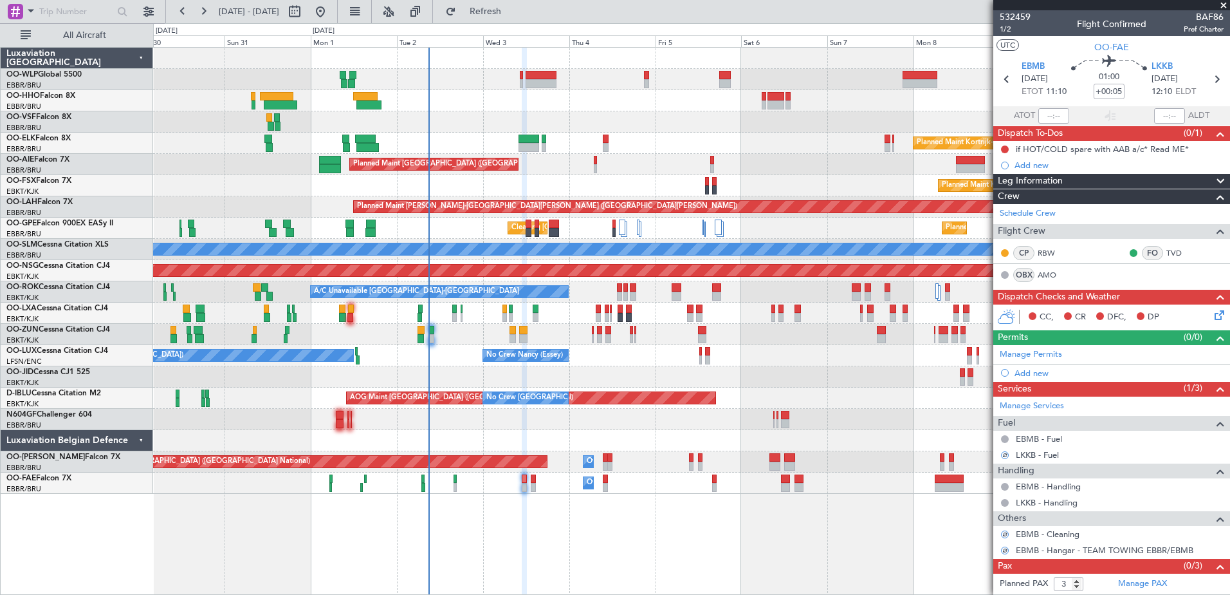
click at [1007, 534] on div at bounding box center [1005, 534] width 8 height 8
click at [1004, 533] on button at bounding box center [1005, 534] width 8 height 8
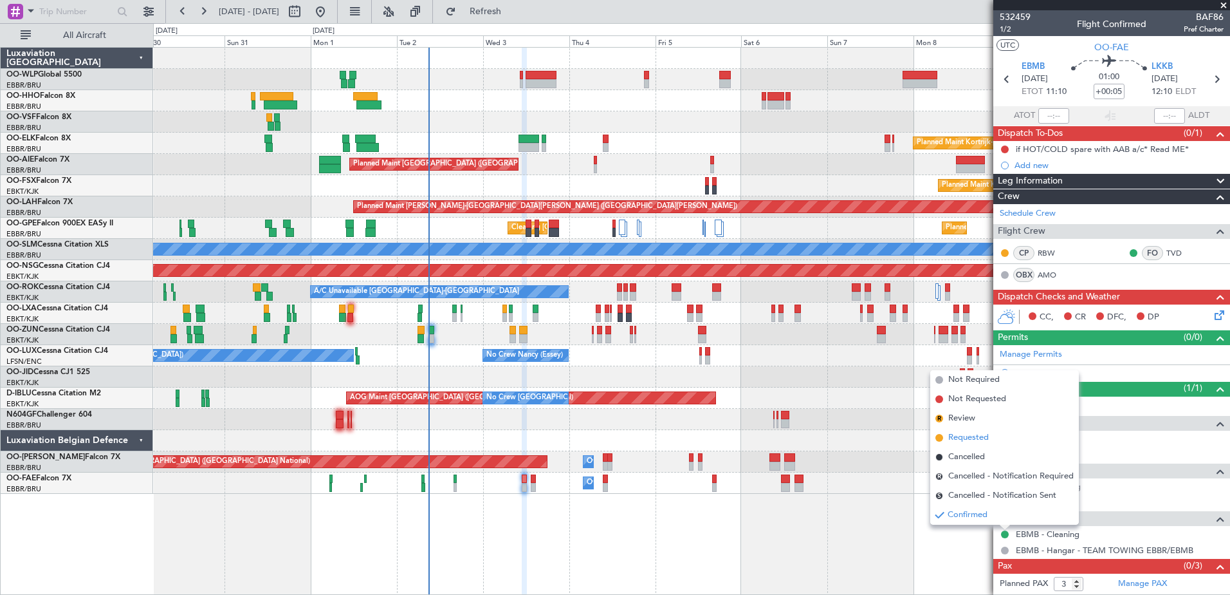
click at [968, 438] on span "Requested" at bounding box center [968, 437] width 41 height 13
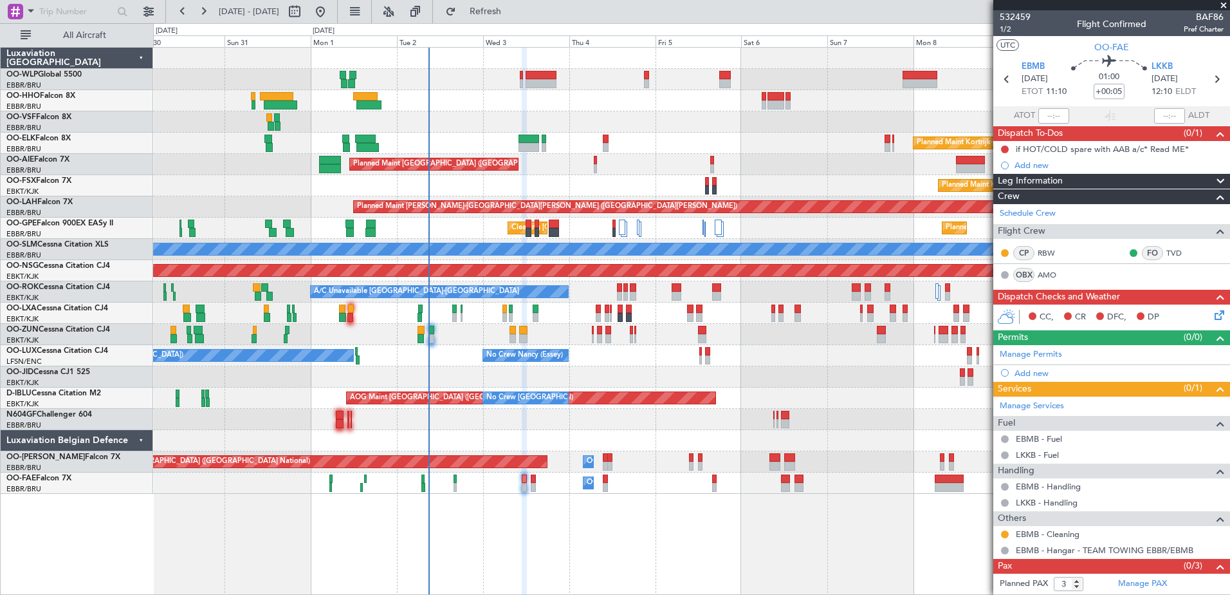
click at [1212, 316] on icon at bounding box center [1217, 313] width 10 height 10
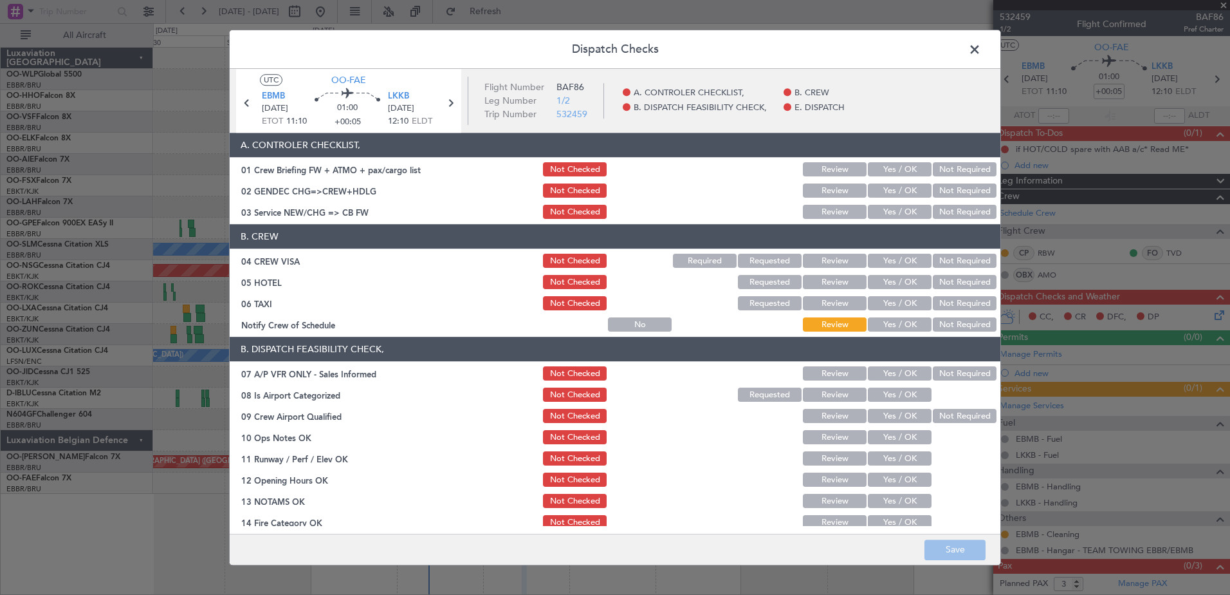
click at [897, 326] on button "Yes / OK" at bounding box center [900, 325] width 64 height 14
drag, startPoint x: 948, startPoint y: 306, endPoint x: 956, endPoint y: 285, distance: 22.6
click at [948, 305] on button "Not Required" at bounding box center [965, 304] width 64 height 14
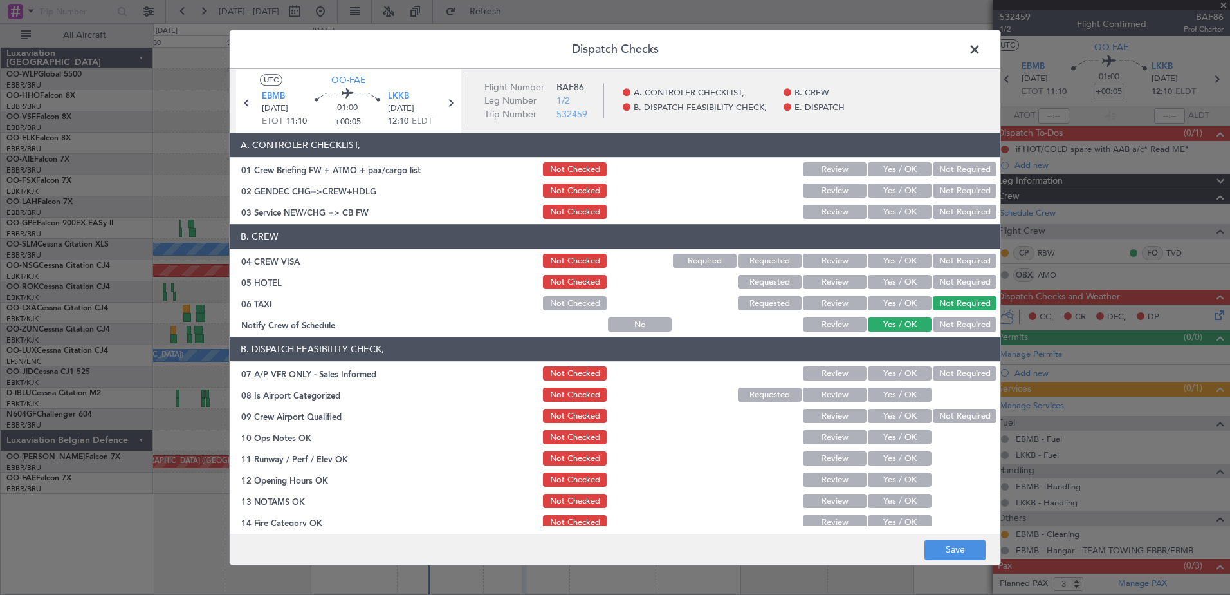
click at [956, 284] on button "Not Required" at bounding box center [965, 282] width 64 height 14
click at [952, 263] on button "Not Required" at bounding box center [965, 261] width 64 height 14
click at [899, 216] on button "Yes / OK" at bounding box center [900, 212] width 64 height 14
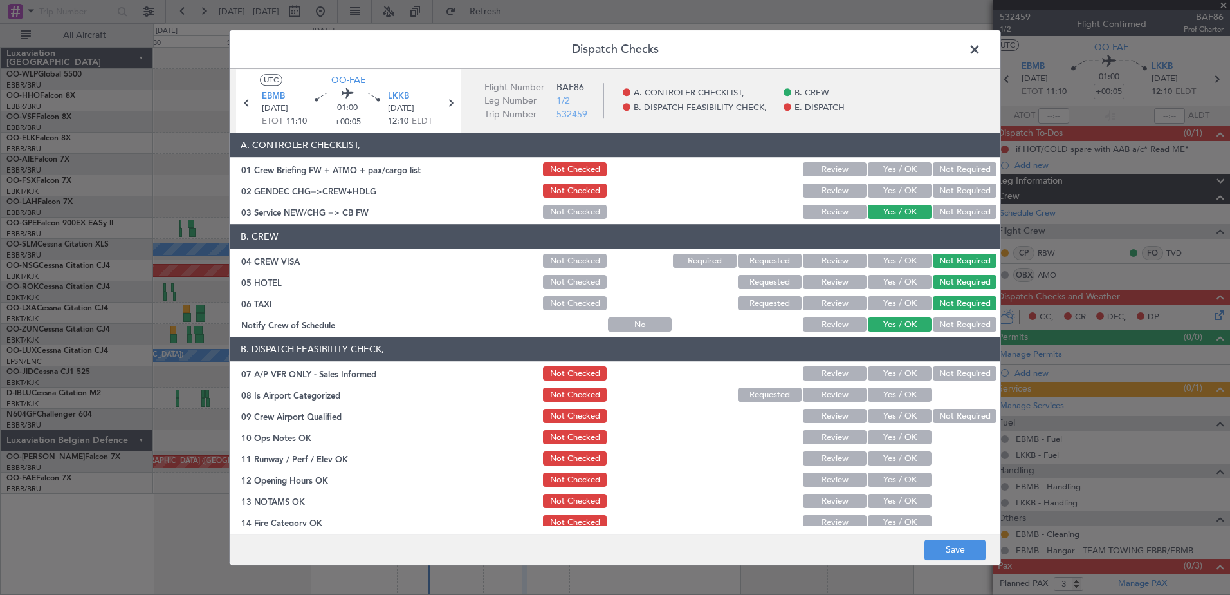
click at [933, 189] on button "Not Required" at bounding box center [965, 191] width 64 height 14
click at [951, 373] on button "Not Required" at bounding box center [965, 374] width 64 height 14
click at [900, 397] on button "Yes / OK" at bounding box center [900, 395] width 64 height 14
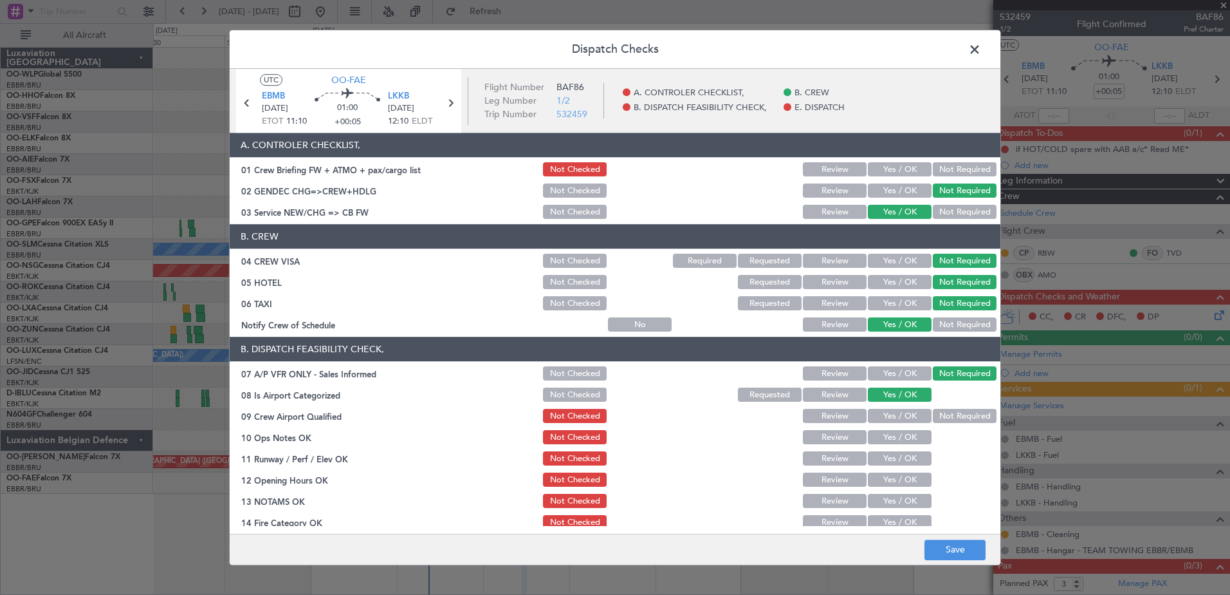
click at [933, 414] on button "Not Required" at bounding box center [965, 416] width 64 height 14
click at [907, 438] on button "Yes / OK" at bounding box center [900, 437] width 64 height 14
click at [882, 420] on button "Yes / OK" at bounding box center [900, 416] width 64 height 14
click at [885, 458] on button "Yes / OK" at bounding box center [900, 459] width 64 height 14
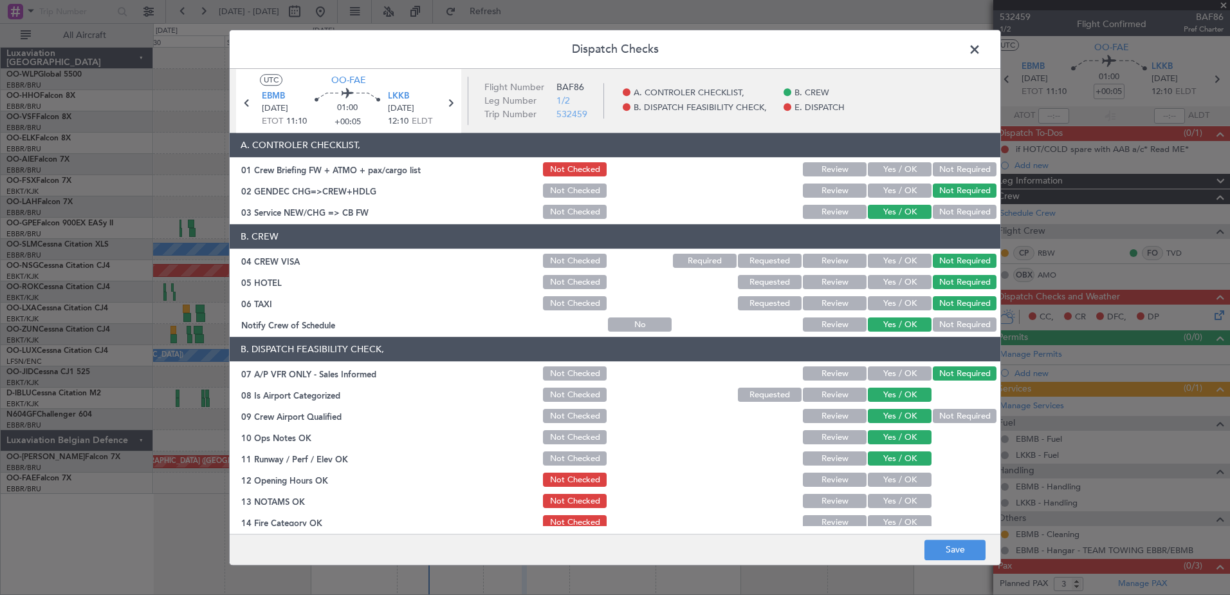
click at [938, 419] on button "Not Required" at bounding box center [965, 416] width 64 height 14
click at [910, 478] on button "Yes / OK" at bounding box center [900, 480] width 64 height 14
click at [904, 504] on button "Yes / OK" at bounding box center [900, 501] width 64 height 14
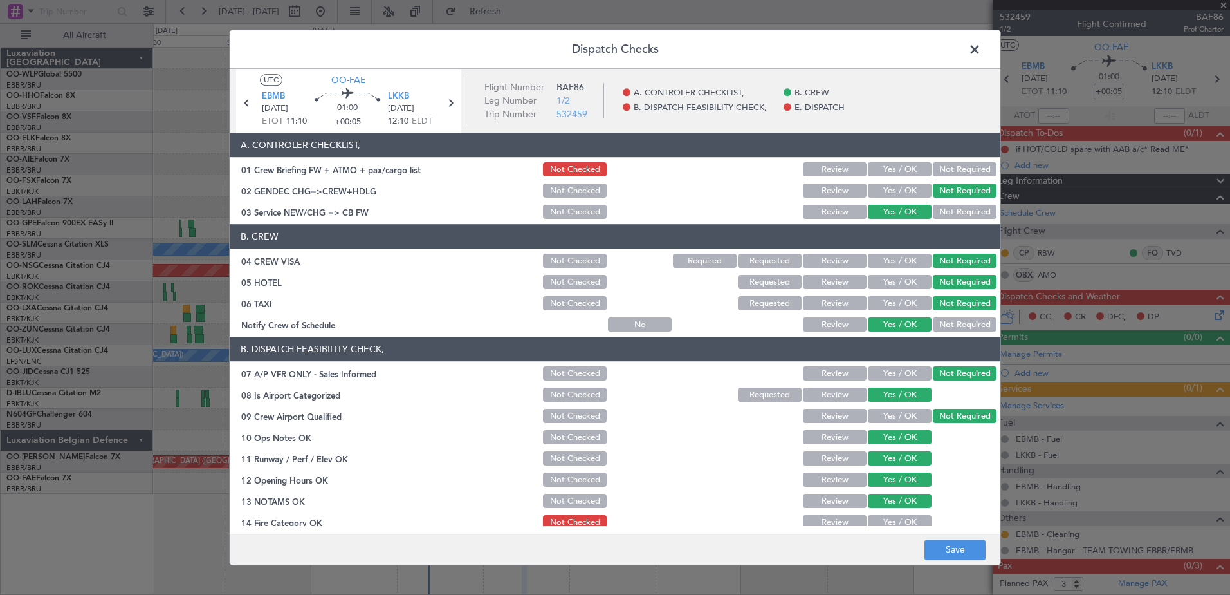
click at [899, 520] on button "Yes / OK" at bounding box center [900, 522] width 64 height 14
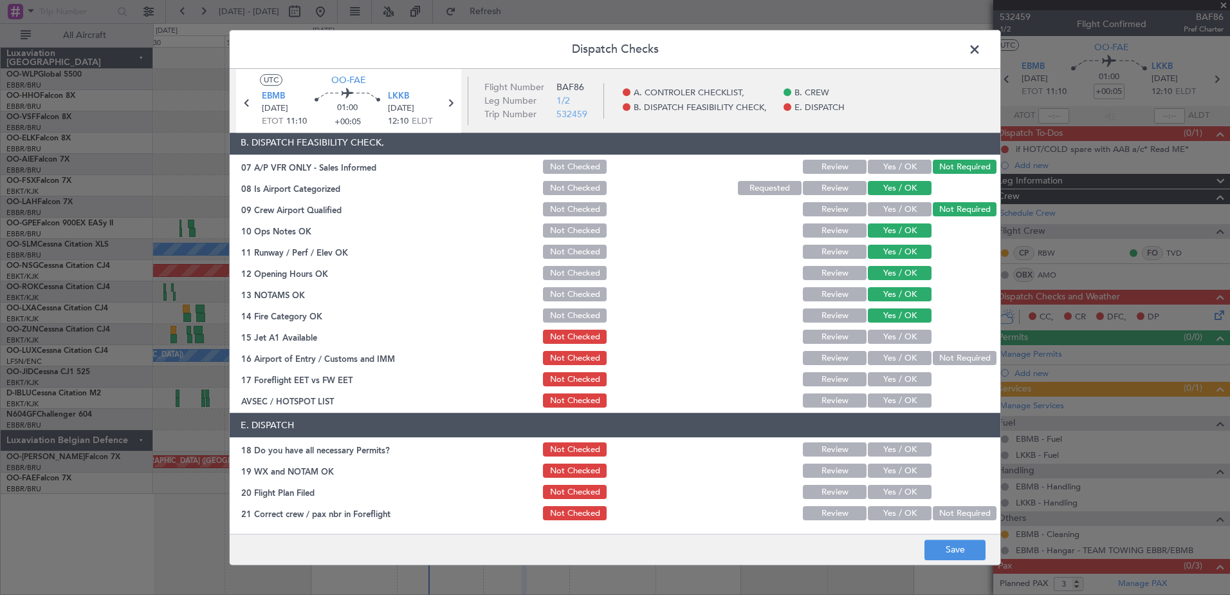
click at [894, 327] on section "B. DISPATCH FEASIBILITY CHECK, 07 A/P VFR ONLY - Sales Informed Not Checked Rev…" at bounding box center [615, 270] width 771 height 279
click at [894, 338] on button "Yes / OK" at bounding box center [900, 337] width 64 height 14
click at [905, 362] on button "Yes / OK" at bounding box center [900, 358] width 64 height 14
click at [901, 380] on button "Yes / OK" at bounding box center [900, 380] width 64 height 14
click at [901, 403] on button "Yes / OK" at bounding box center [900, 401] width 64 height 14
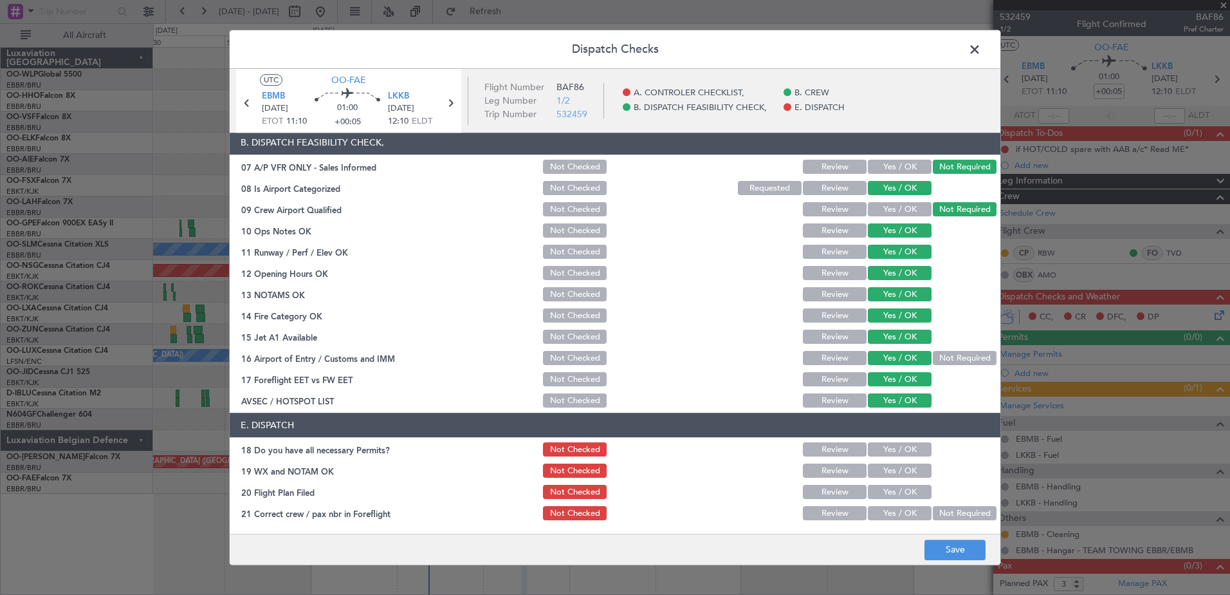
click at [902, 453] on button "Yes / OK" at bounding box center [900, 450] width 64 height 14
drag, startPoint x: 904, startPoint y: 466, endPoint x: 905, endPoint y: 483, distance: 16.8
click at [905, 466] on button "Yes / OK" at bounding box center [900, 471] width 64 height 14
click at [906, 487] on button "Yes / OK" at bounding box center [900, 492] width 64 height 14
click at [902, 507] on button "Yes / OK" at bounding box center [900, 513] width 64 height 14
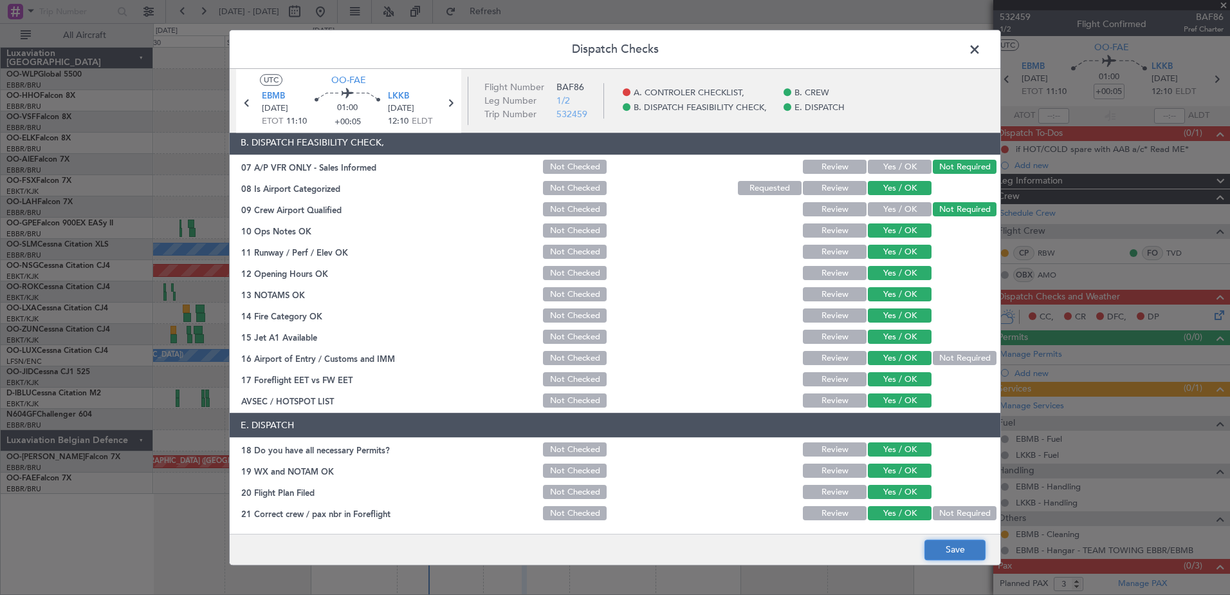
click at [947, 559] on button "Save" at bounding box center [955, 549] width 61 height 21
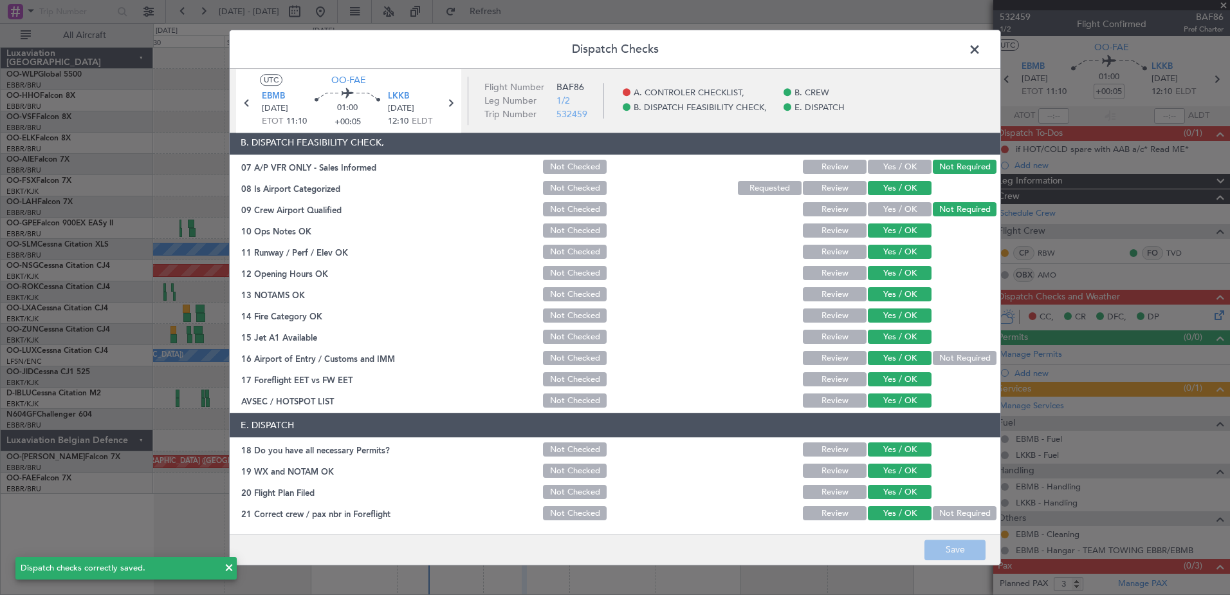
click at [981, 54] on span at bounding box center [981, 53] width 0 height 26
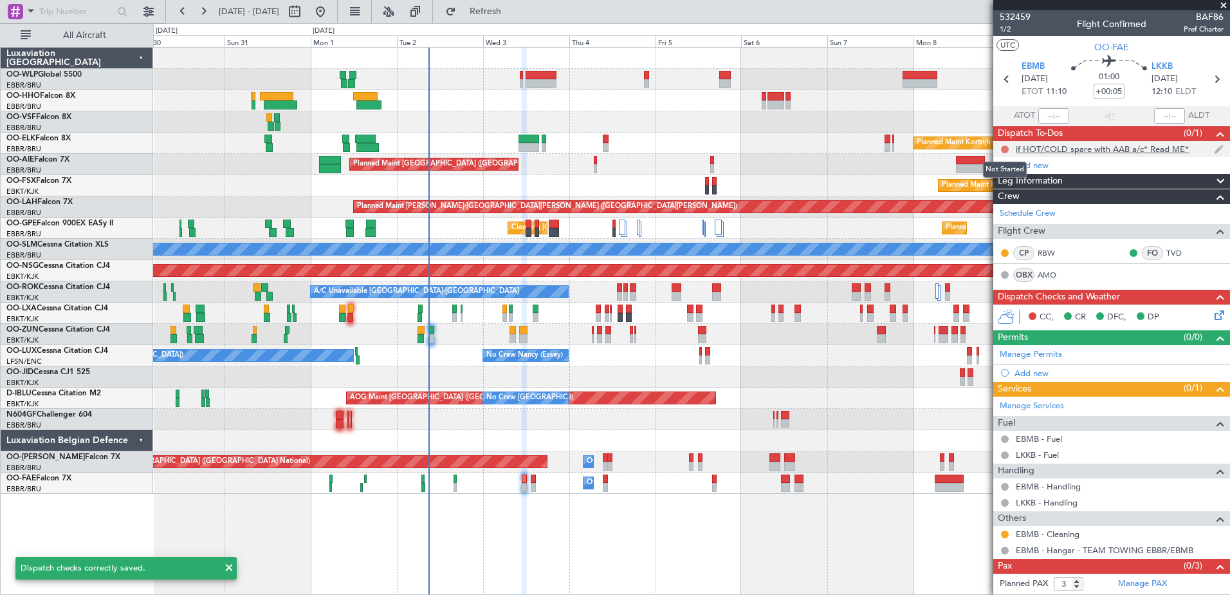
click at [1005, 149] on button at bounding box center [1005, 149] width 8 height 8
click at [1005, 225] on span "Cancelled" at bounding box center [1008, 225] width 37 height 13
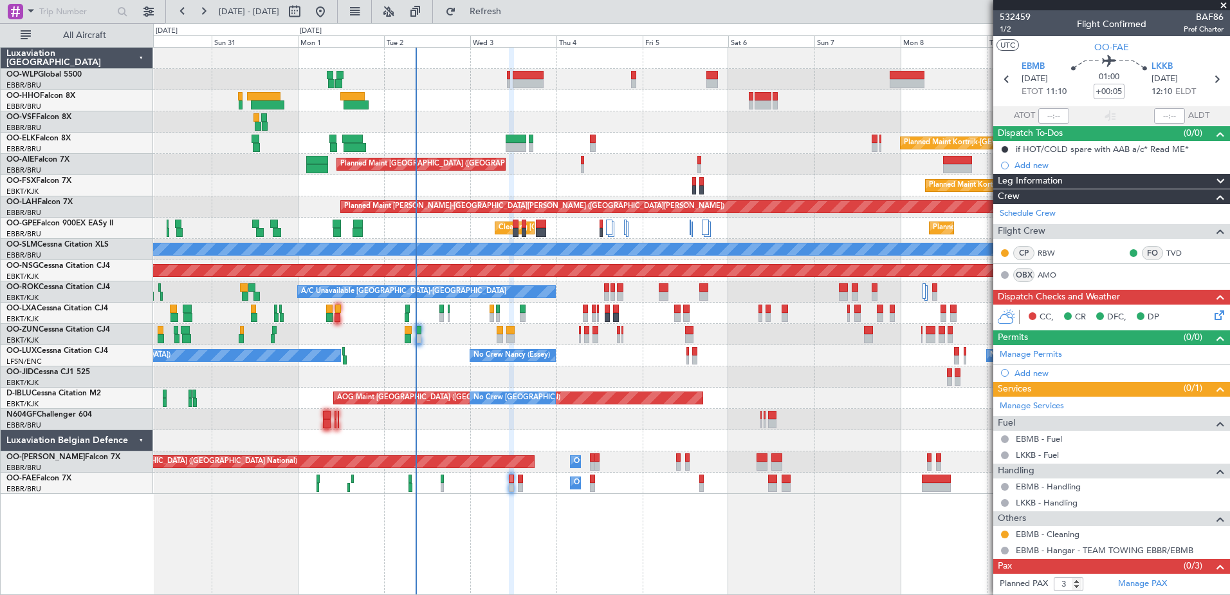
click at [584, 369] on div "Planned Maint Kortrijk-[GEOGRAPHIC_DATA] AOG Maint [GEOGRAPHIC_DATA]-[GEOGRAPHI…" at bounding box center [691, 376] width 1077 height 21
click at [513, 11] on span "Refresh" at bounding box center [486, 11] width 54 height 9
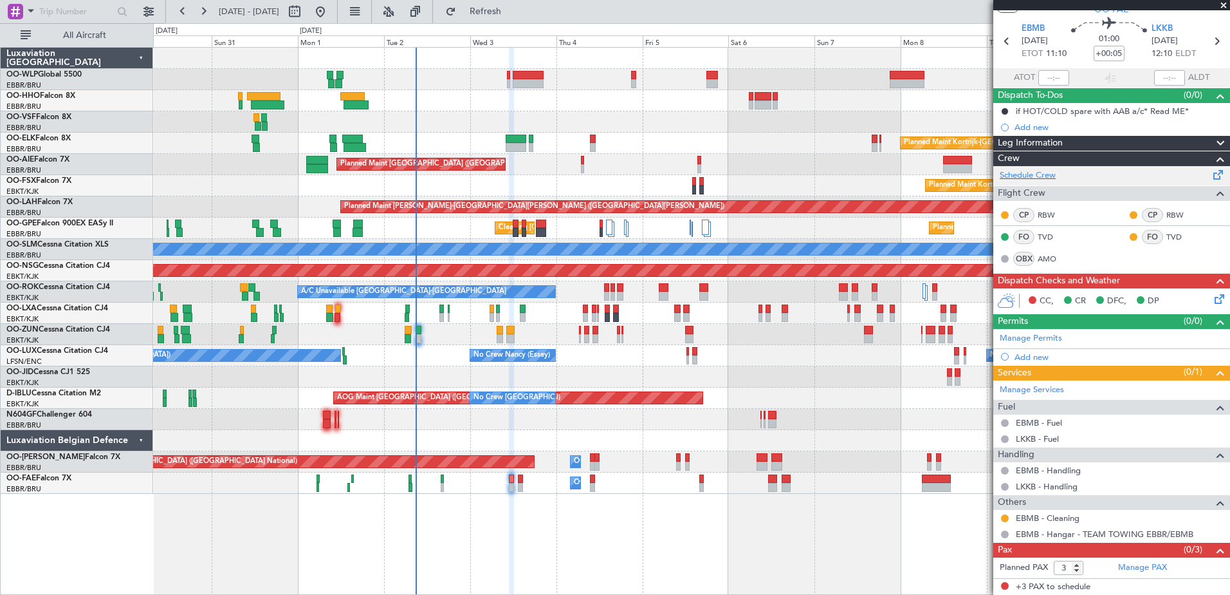
scroll to position [0, 0]
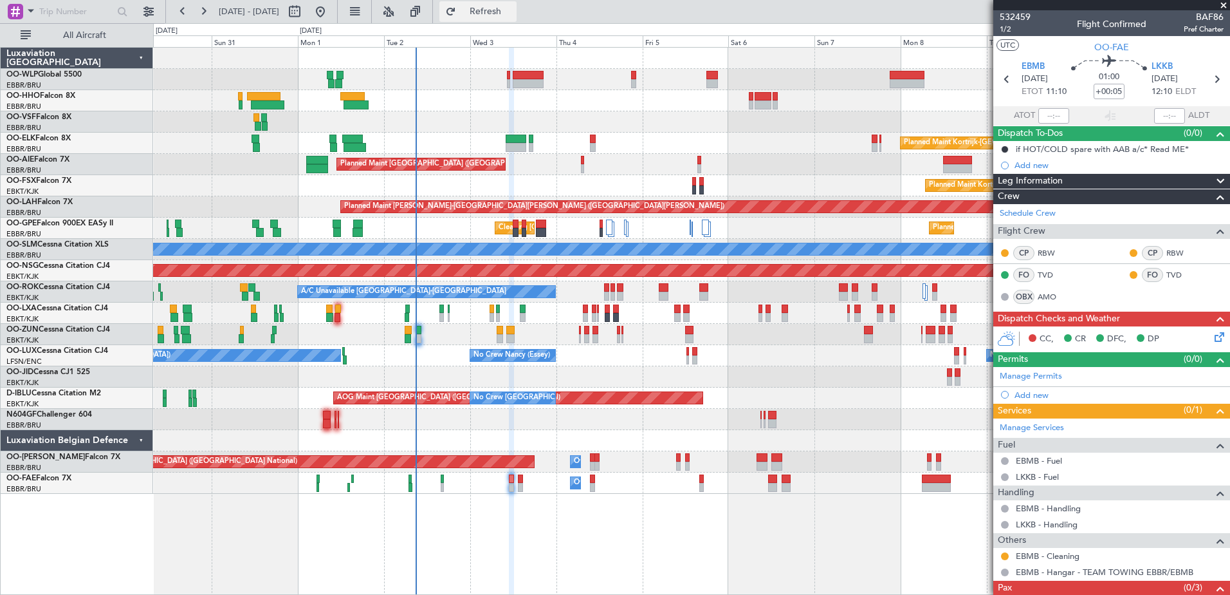
click at [513, 14] on span "Refresh" at bounding box center [486, 11] width 54 height 9
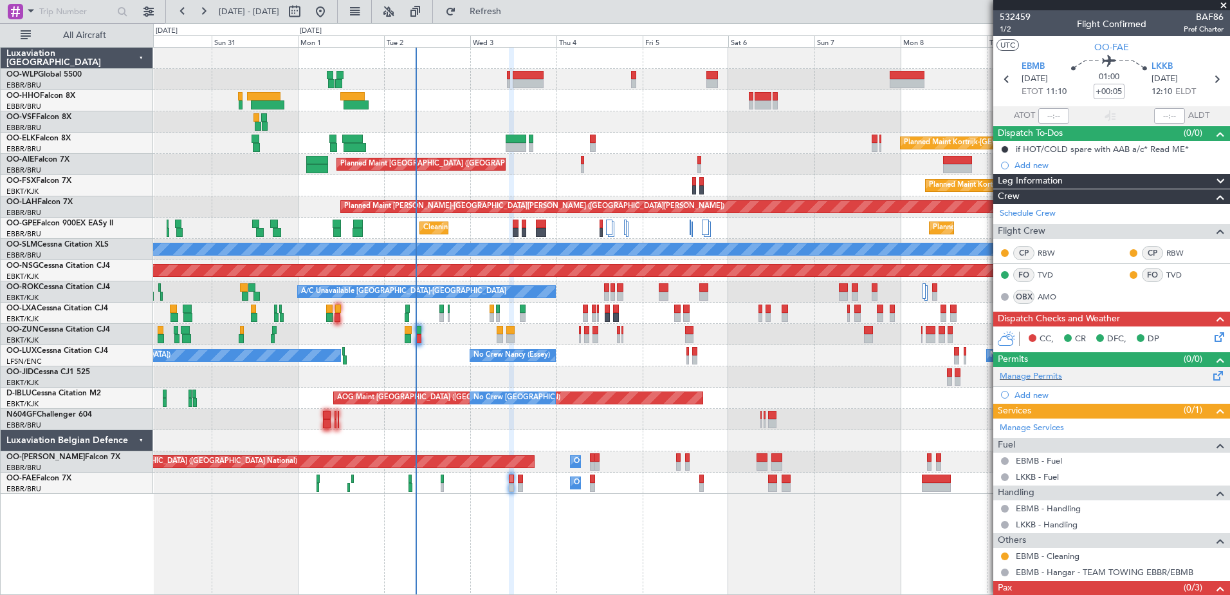
scroll to position [38, 0]
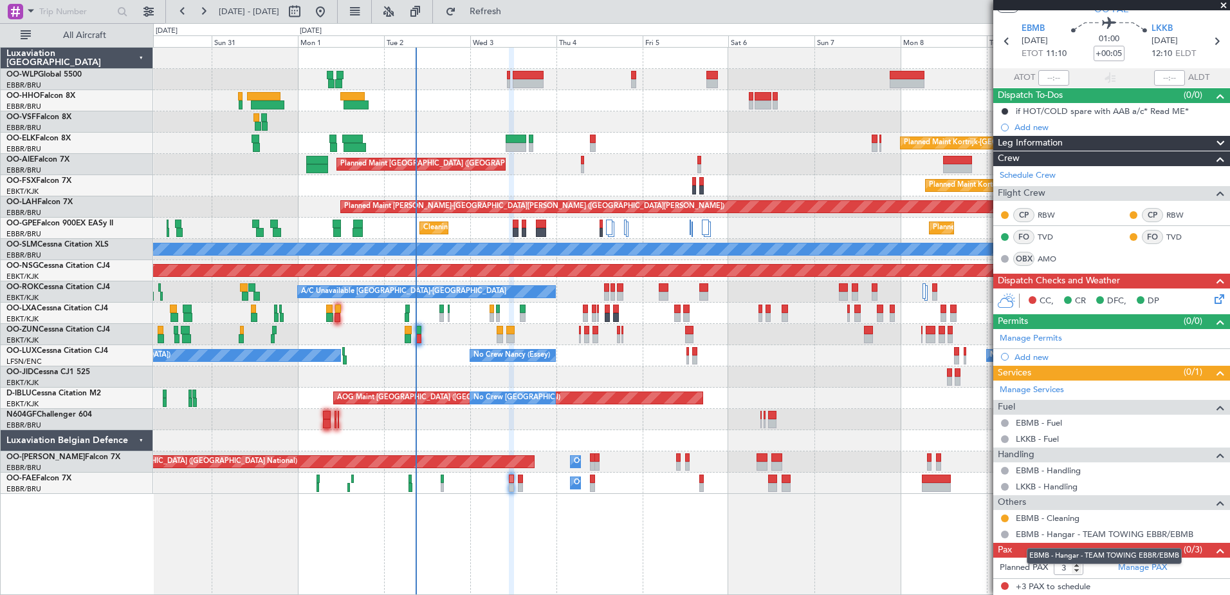
click at [1145, 567] on mat-tooltip-component "EBMB - Hangar - TEAM TOWING EBBR/EBMB" at bounding box center [1104, 556] width 173 height 34
click at [1139, 565] on link "Manage PAX" at bounding box center [1142, 567] width 49 height 13
click at [496, 17] on button "Refresh" at bounding box center [477, 11] width 77 height 21
click at [513, 9] on span "Refreshing..." at bounding box center [486, 11] width 54 height 9
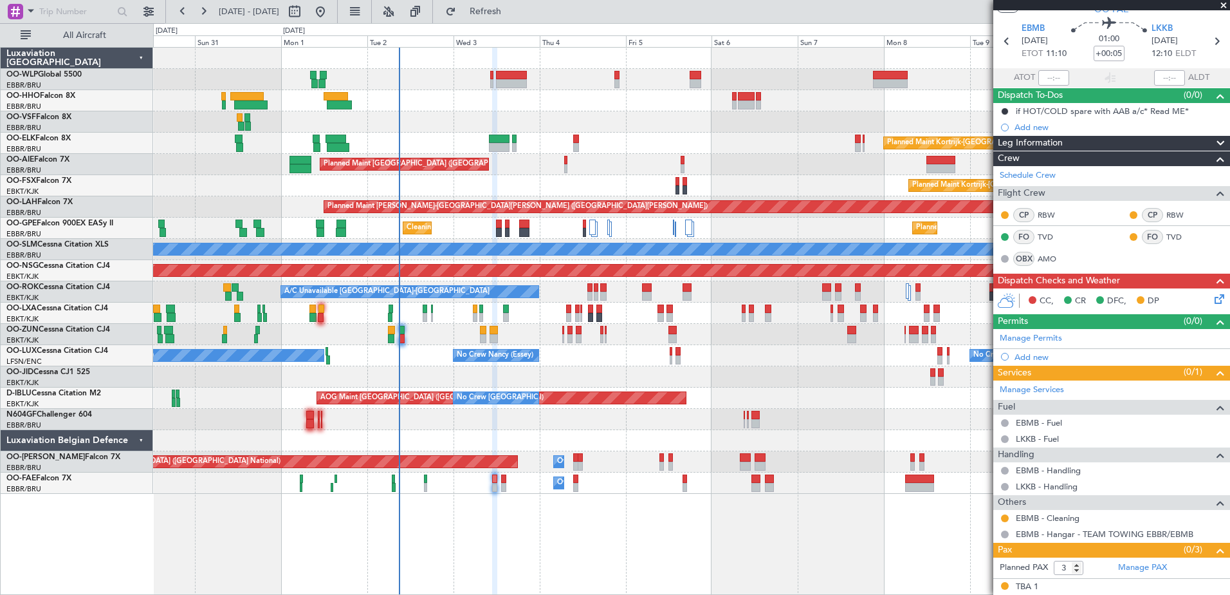
click at [436, 353] on div "No Crew [PERSON_NAME] ([PERSON_NAME]) No Crew [GEOGRAPHIC_DATA] ([GEOGRAPHIC_DA…" at bounding box center [691, 355] width 1077 height 21
click at [520, 0] on fb-refresh-button "Refresh" at bounding box center [478, 11] width 90 height 23
click at [513, 12] on span "Refresh" at bounding box center [486, 11] width 54 height 9
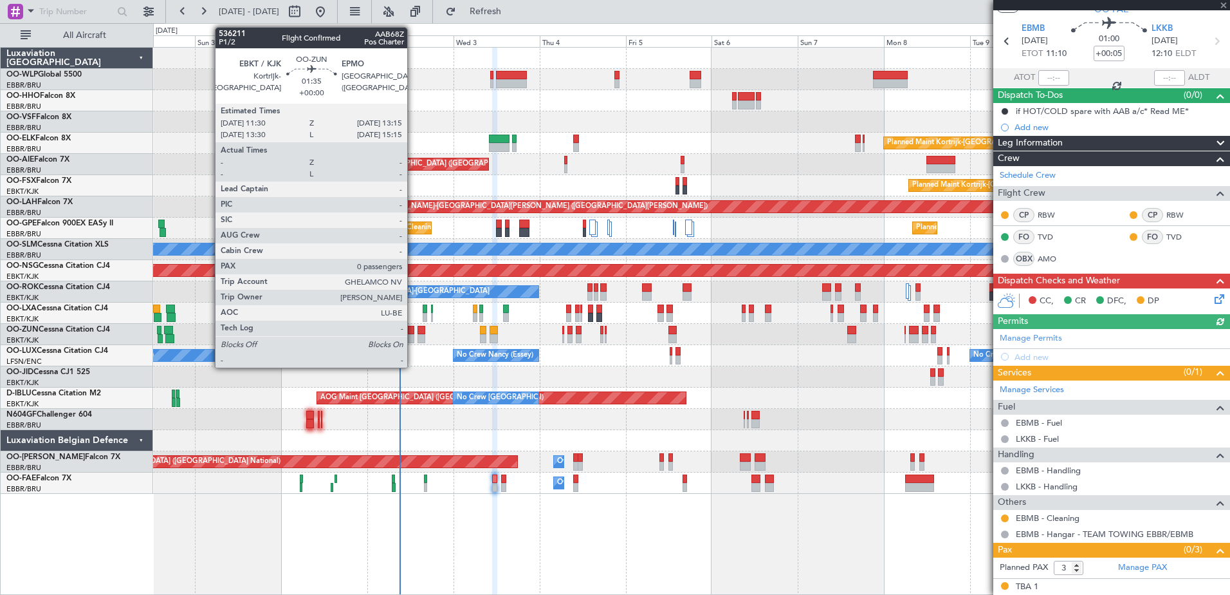
click at [413, 330] on div at bounding box center [411, 330] width 6 height 9
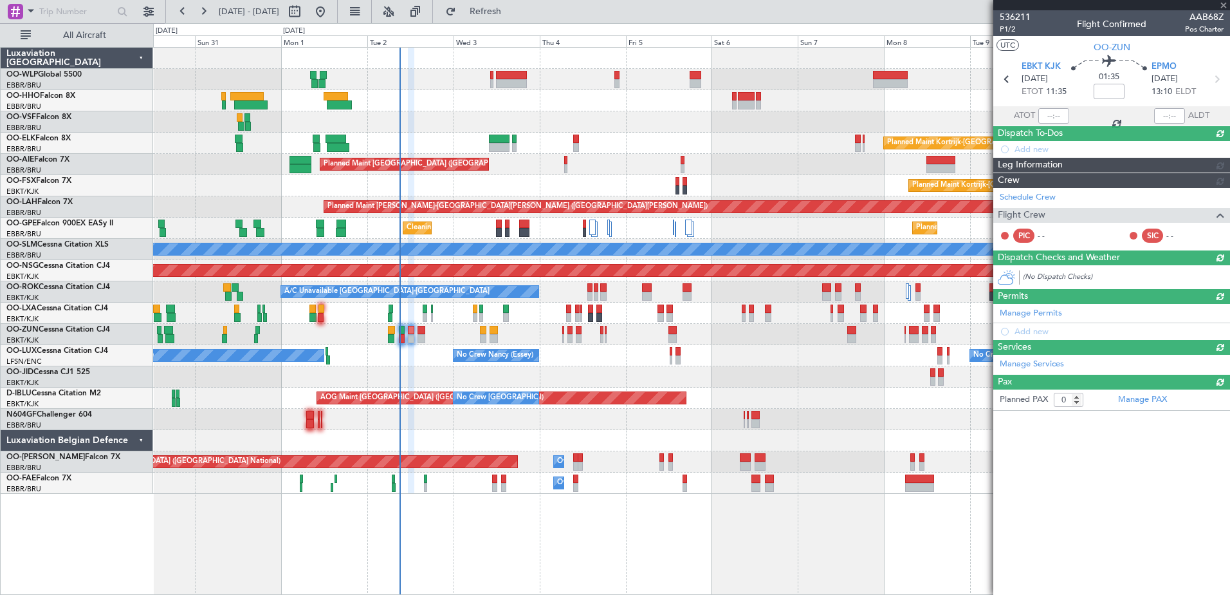
scroll to position [0, 0]
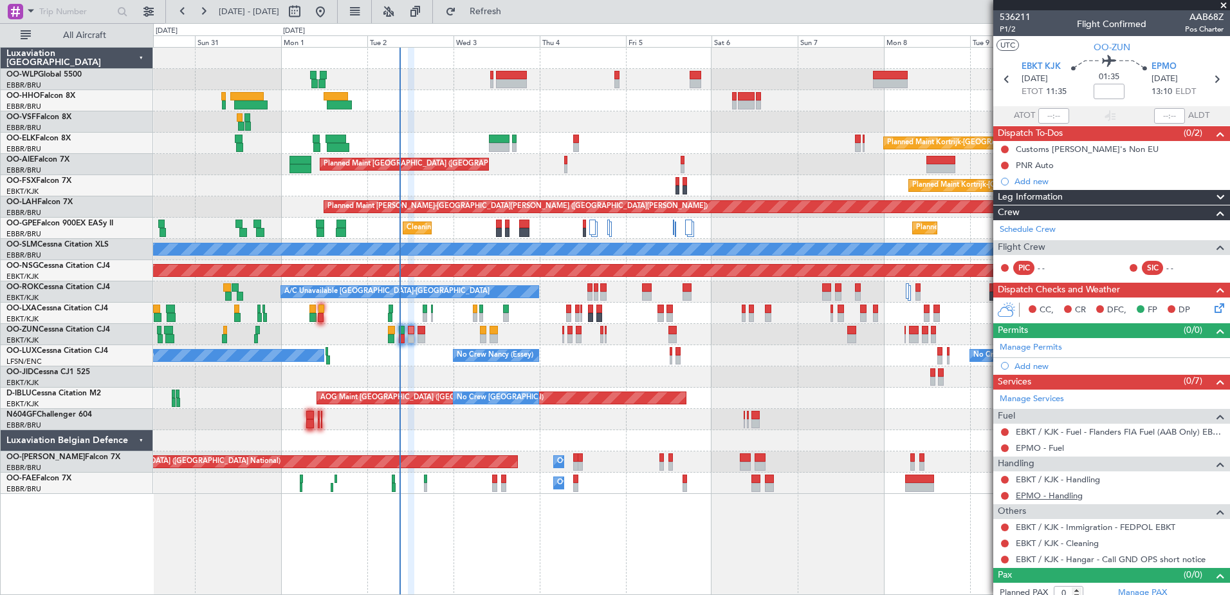
click at [1053, 495] on link "EPMO - Handling" at bounding box center [1049, 495] width 67 height 11
click at [506, 19] on button "Refresh" at bounding box center [477, 11] width 77 height 21
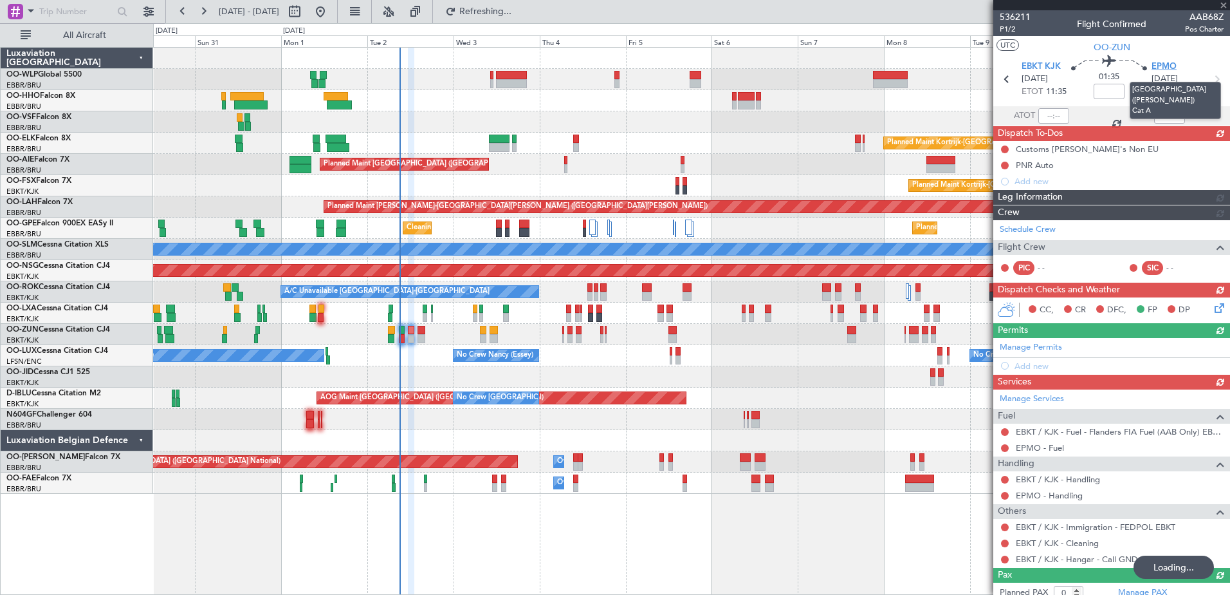
click at [1155, 63] on span "EPMO" at bounding box center [1164, 66] width 25 height 13
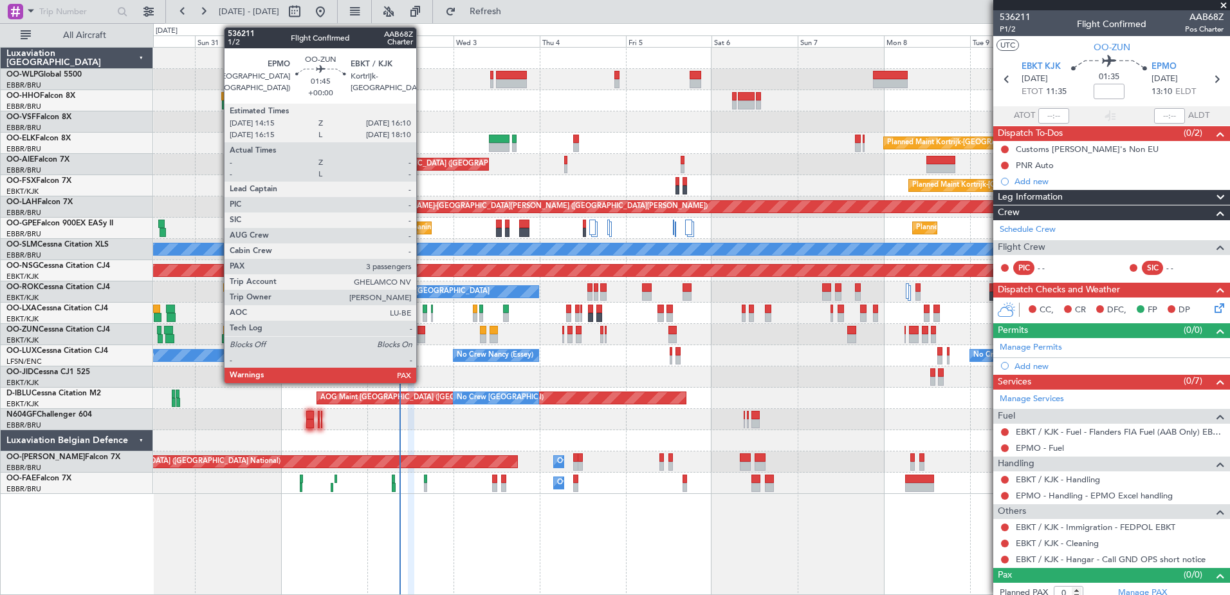
click at [422, 332] on div at bounding box center [421, 330] width 7 height 9
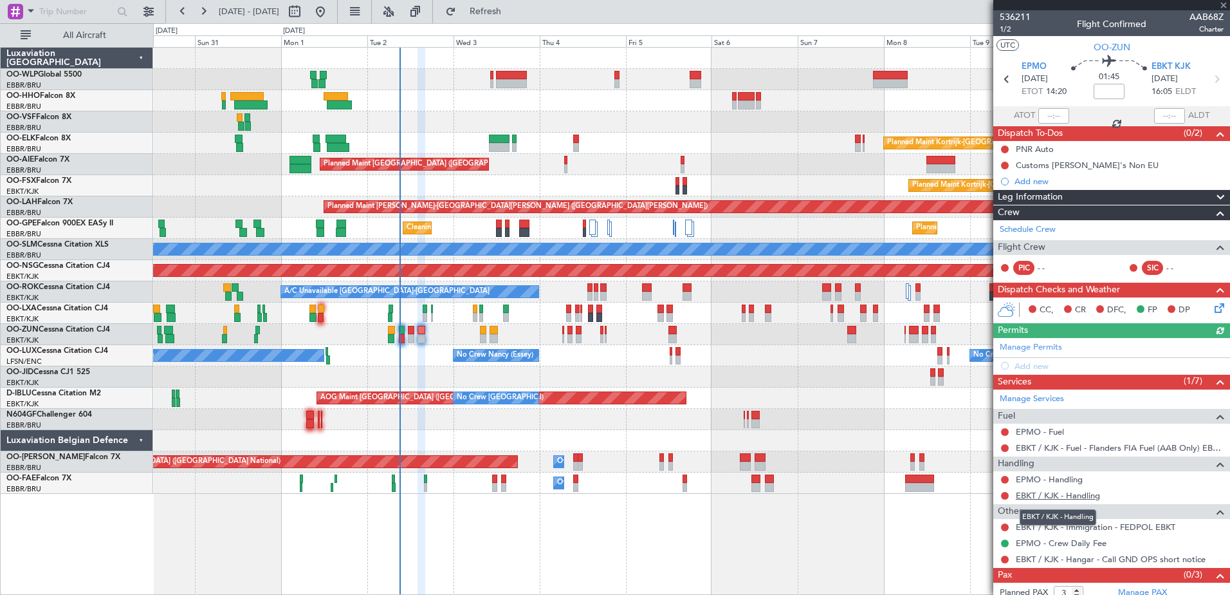
click at [1078, 495] on link "EBKT / KJK - Handling" at bounding box center [1058, 495] width 84 height 11
click at [1068, 483] on link "EPMO - Handling" at bounding box center [1049, 479] width 67 height 11
click at [513, 11] on span "Refresh" at bounding box center [486, 11] width 54 height 9
click at [1060, 477] on link "EPMO - Handling - EPMO Excel handling" at bounding box center [1094, 479] width 157 height 11
click at [497, 15] on button "Refresh" at bounding box center [477, 11] width 77 height 21
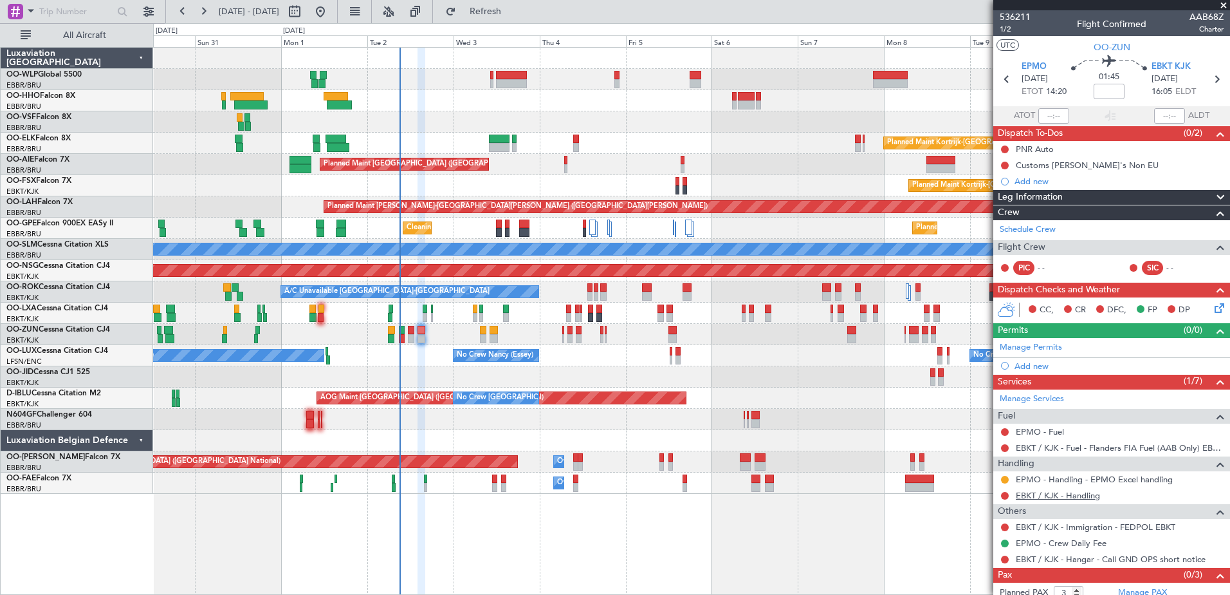
click at [1084, 495] on link "EBKT / KJK - Handling" at bounding box center [1058, 495] width 84 height 11
click at [517, 17] on button "Refresh" at bounding box center [477, 11] width 77 height 21
click at [1007, 495] on button at bounding box center [1005, 496] width 8 height 8
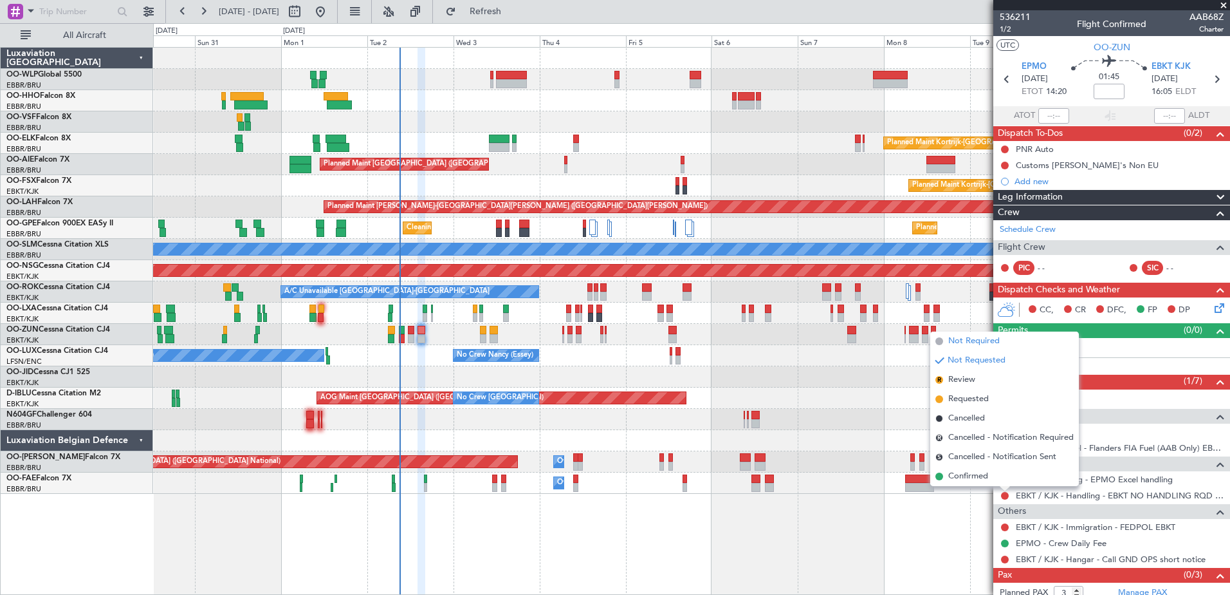
click at [971, 344] on span "Not Required" at bounding box center [973, 341] width 51 height 13
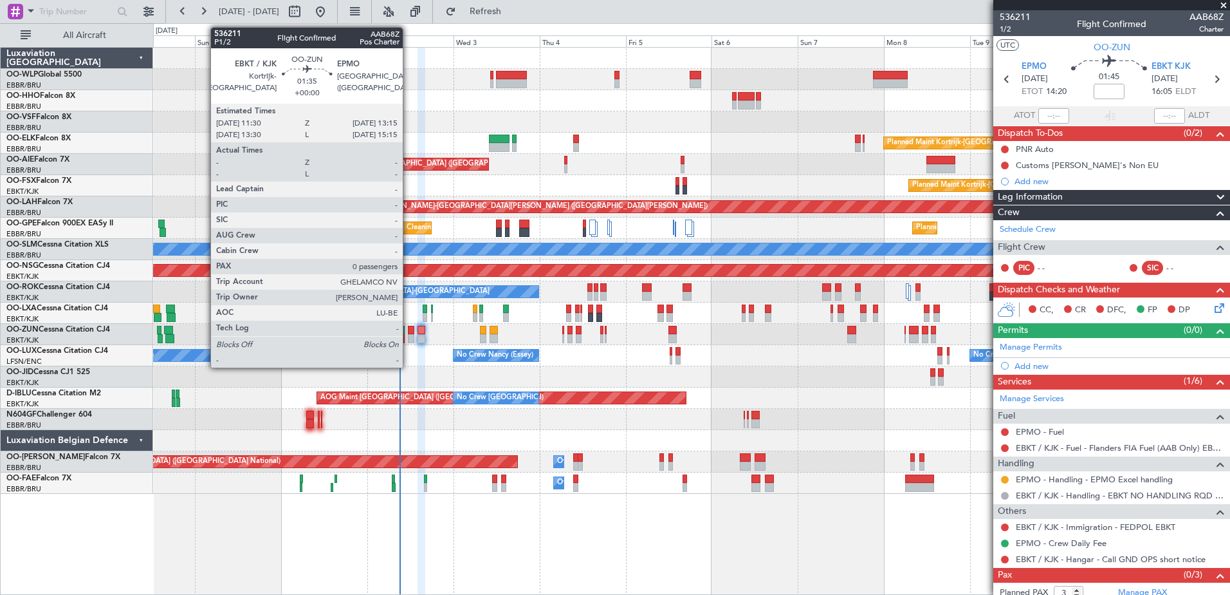
click at [409, 331] on div at bounding box center [411, 330] width 6 height 9
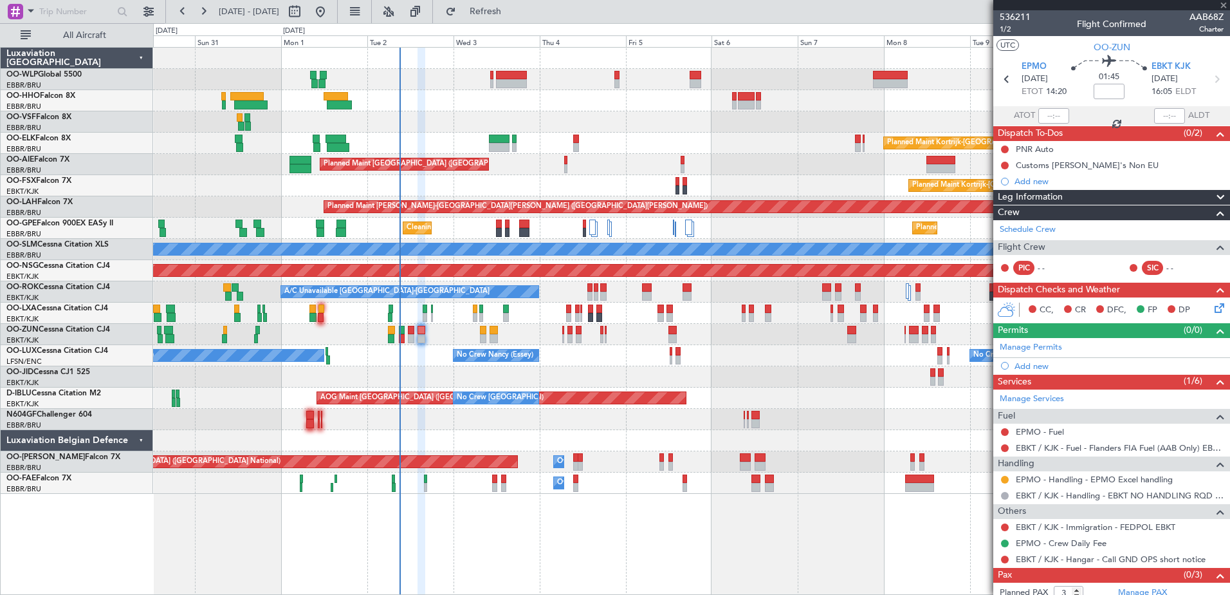
type input "0"
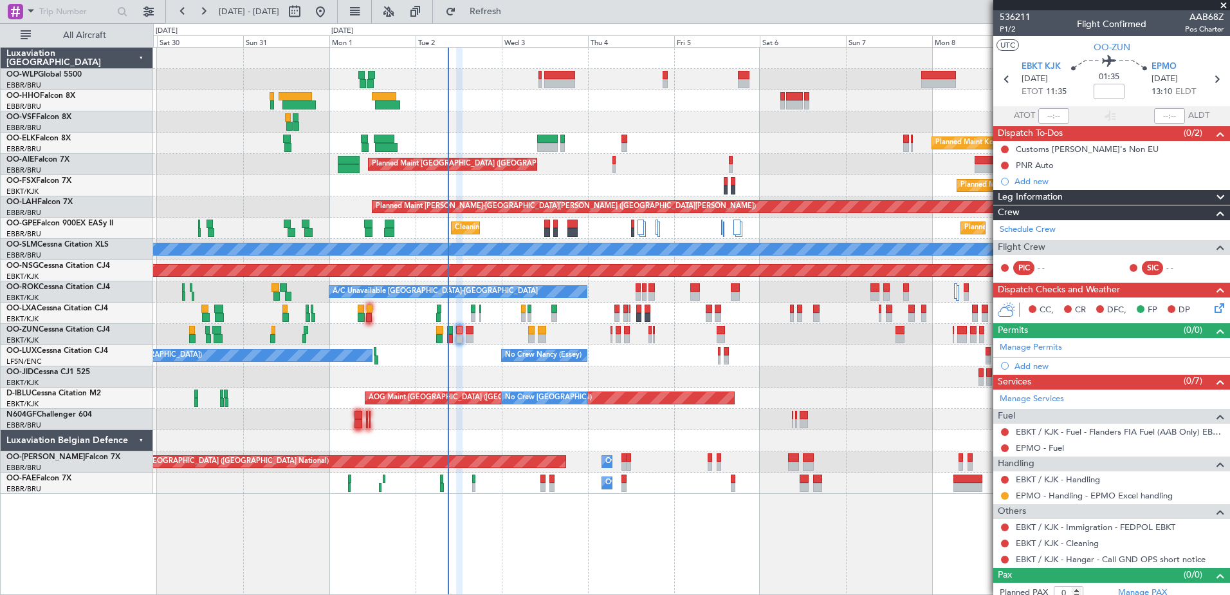
click at [463, 360] on div "No Crew [PERSON_NAME] ([PERSON_NAME]) No Crew [GEOGRAPHIC_DATA] ([GEOGRAPHIC_DA…" at bounding box center [691, 355] width 1077 height 21
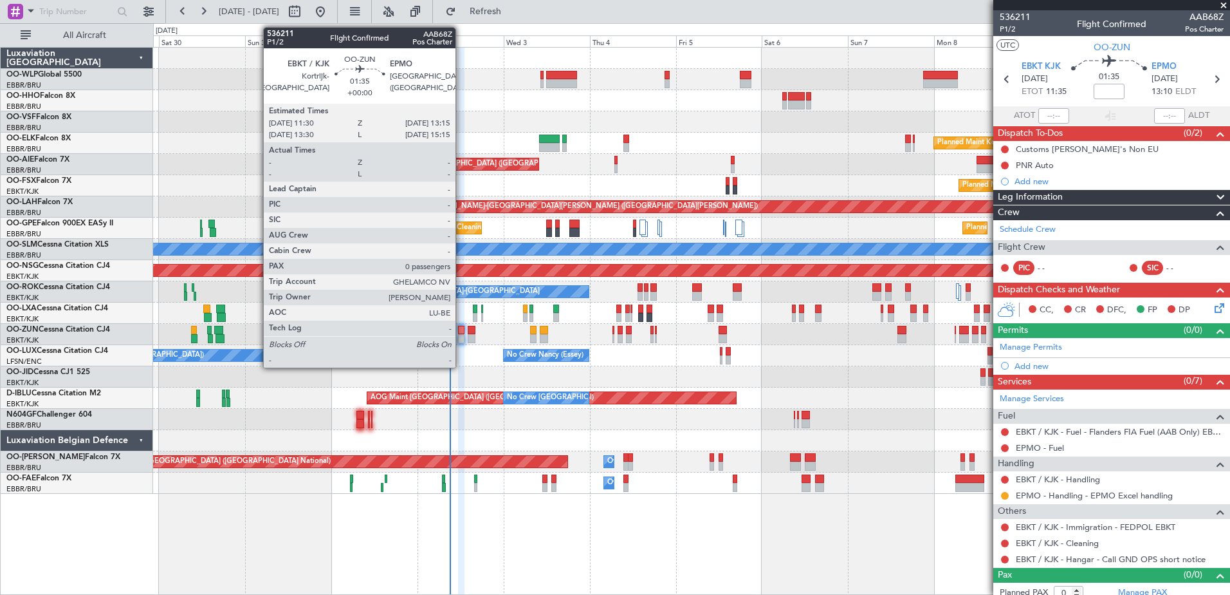
click at [461, 335] on div at bounding box center [461, 338] width 6 height 9
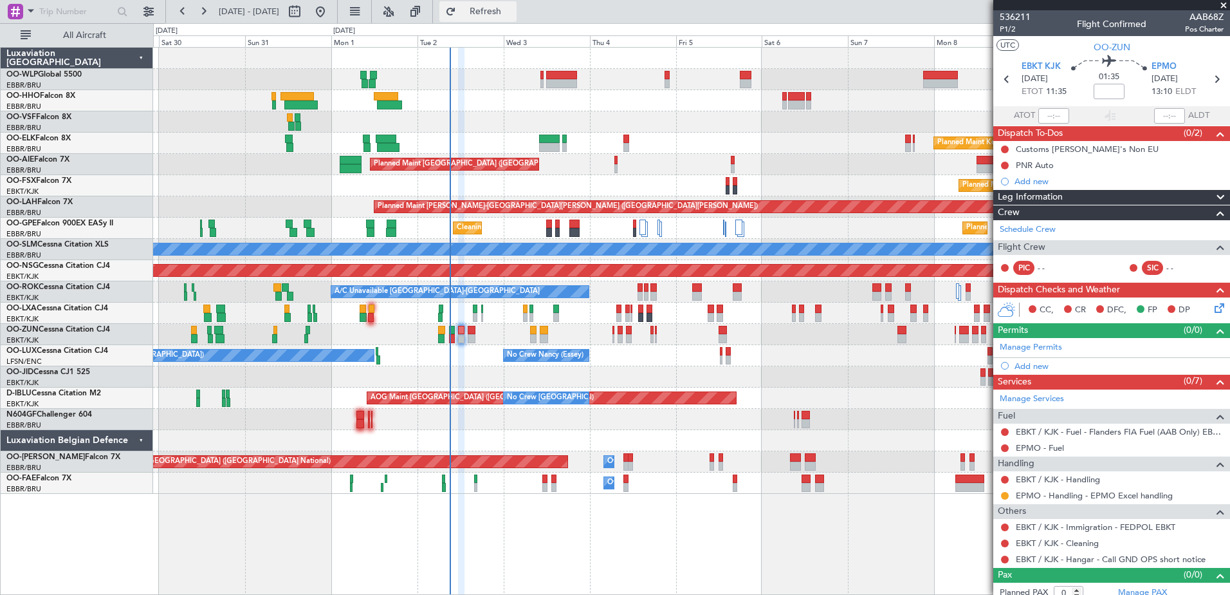
click at [517, 16] on button "Refresh" at bounding box center [477, 11] width 77 height 21
click at [1042, 447] on link "EPMO - Fuel" at bounding box center [1040, 447] width 48 height 11
click at [1095, 495] on link "EPMO - Handling - EPMO Excel handling" at bounding box center [1094, 495] width 157 height 11
click at [513, 12] on span "Refresh" at bounding box center [486, 11] width 54 height 9
click at [517, 17] on button "Refresh" at bounding box center [477, 11] width 77 height 21
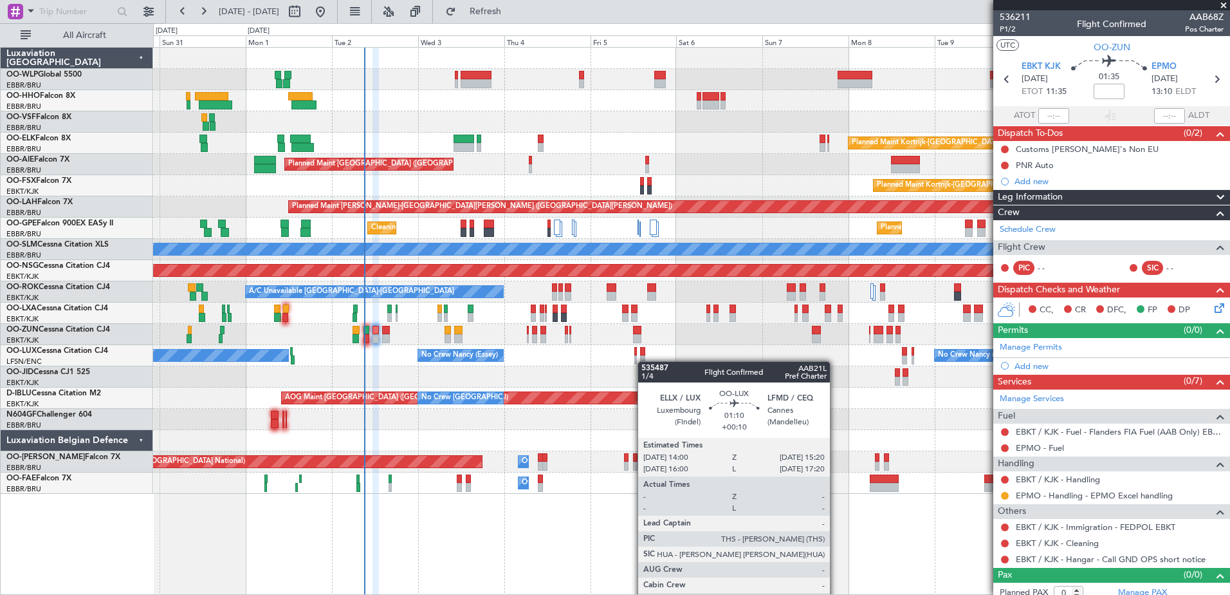
click at [644, 361] on div "No Crew [PERSON_NAME] ([PERSON_NAME]) No Crew [PERSON_NAME] ([PERSON_NAME]) No …" at bounding box center [691, 355] width 1077 height 21
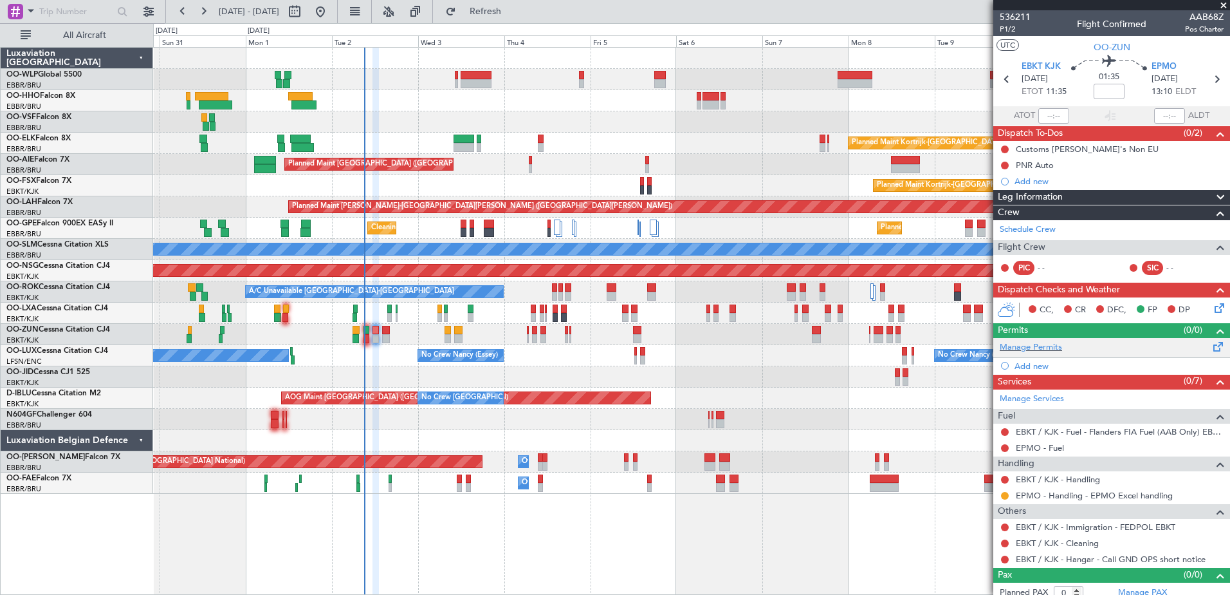
scroll to position [8, 0]
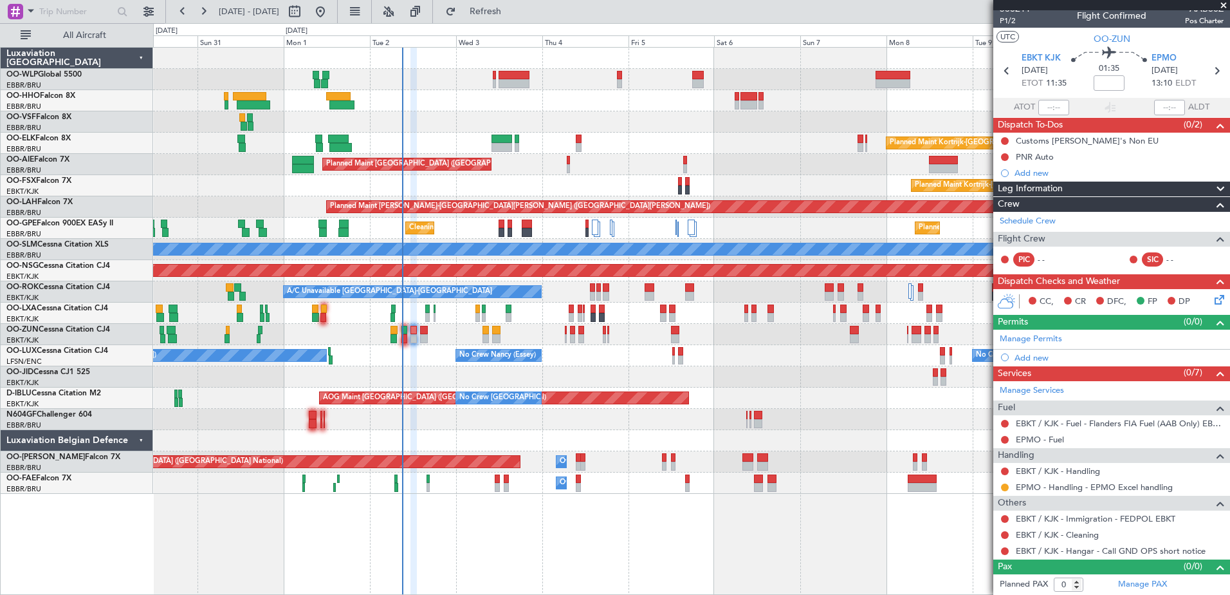
click at [624, 364] on div "No Crew [PERSON_NAME] ([PERSON_NAME]) No Crew [PERSON_NAME] ([PERSON_NAME]) No …" at bounding box center [691, 355] width 1077 height 21
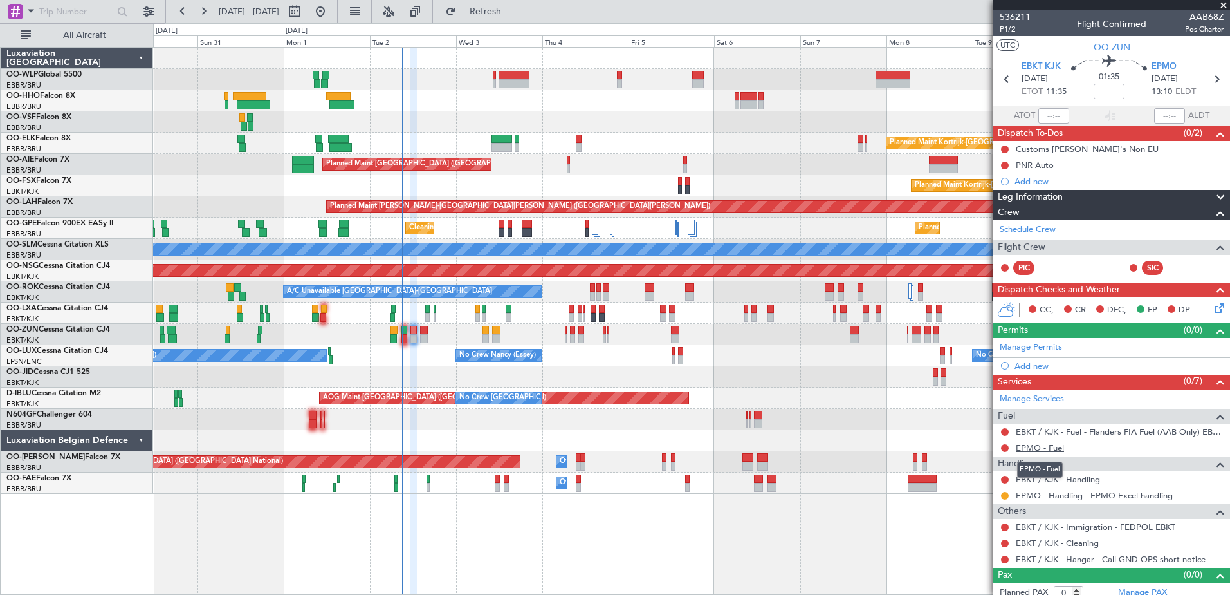
click at [1044, 448] on link "EPMO - Fuel" at bounding box center [1040, 447] width 48 height 11
click at [495, 6] on button "Refresh" at bounding box center [477, 11] width 77 height 21
click at [1051, 478] on link "EBKT / KJK - Handling" at bounding box center [1058, 479] width 84 height 11
click at [513, 13] on span "Refresh" at bounding box center [486, 11] width 54 height 9
click at [517, 18] on button "Refresh" at bounding box center [477, 11] width 77 height 21
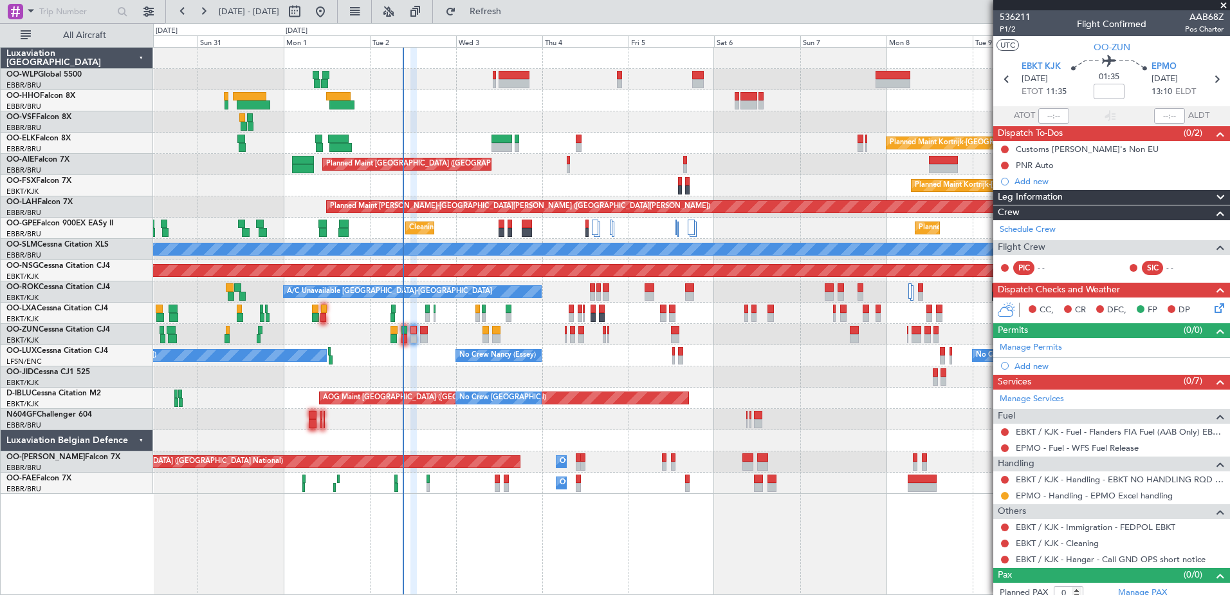
click at [440, 427] on div at bounding box center [691, 419] width 1077 height 21
click at [515, 17] on button "Refresh" at bounding box center [477, 11] width 77 height 21
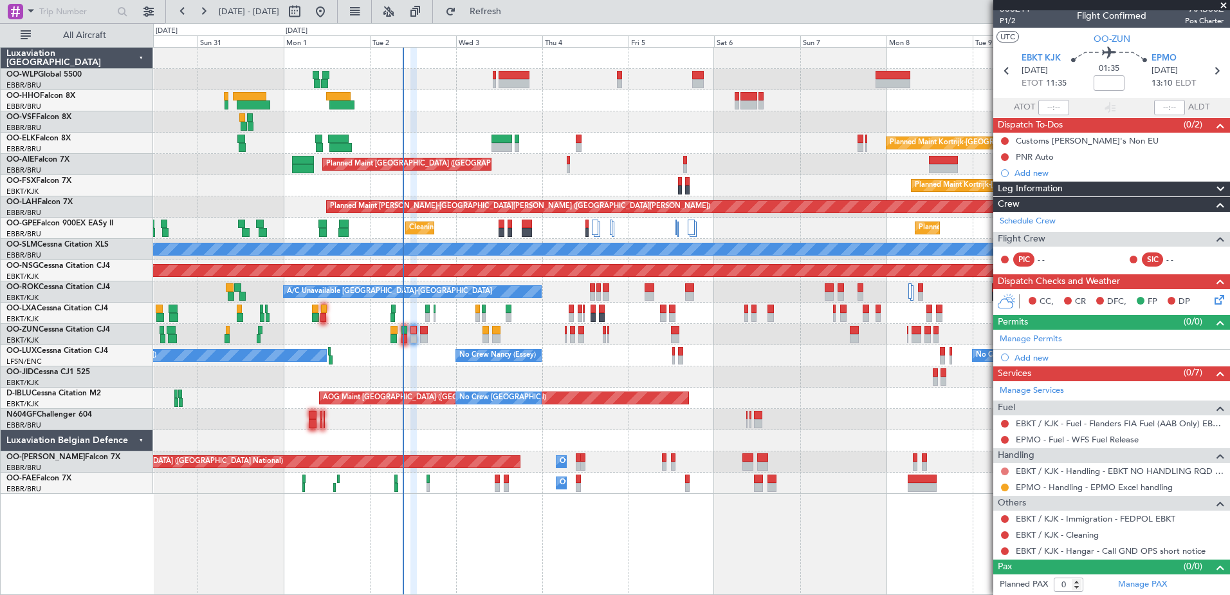
click at [1008, 472] on button at bounding box center [1005, 471] width 8 height 8
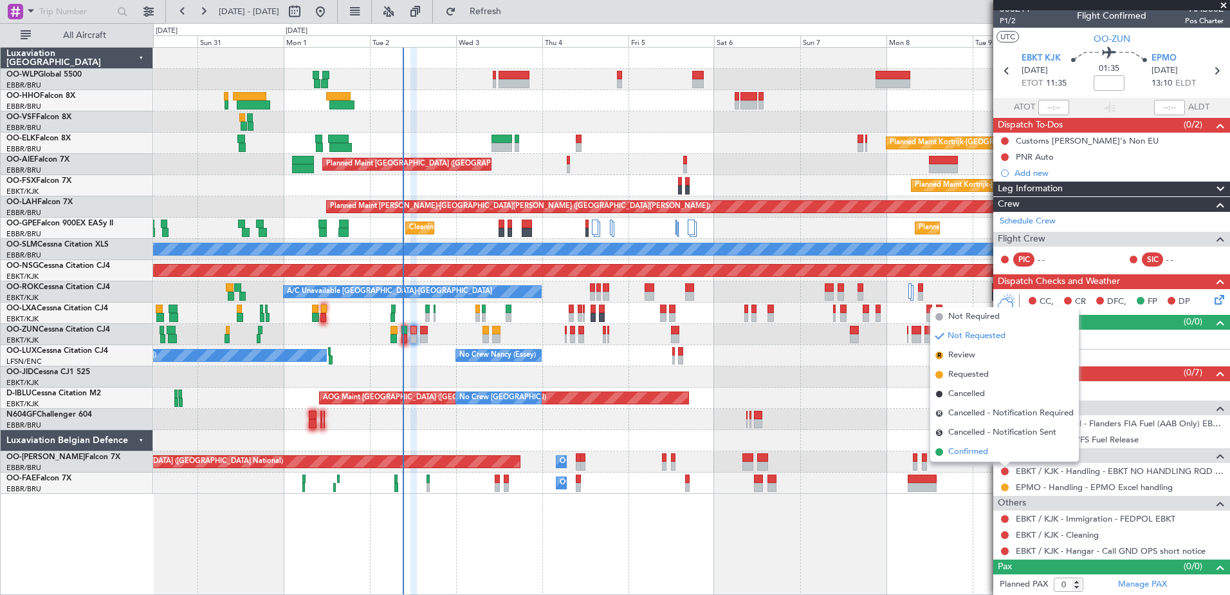
click at [975, 451] on span "Confirmed" at bounding box center [968, 451] width 40 height 13
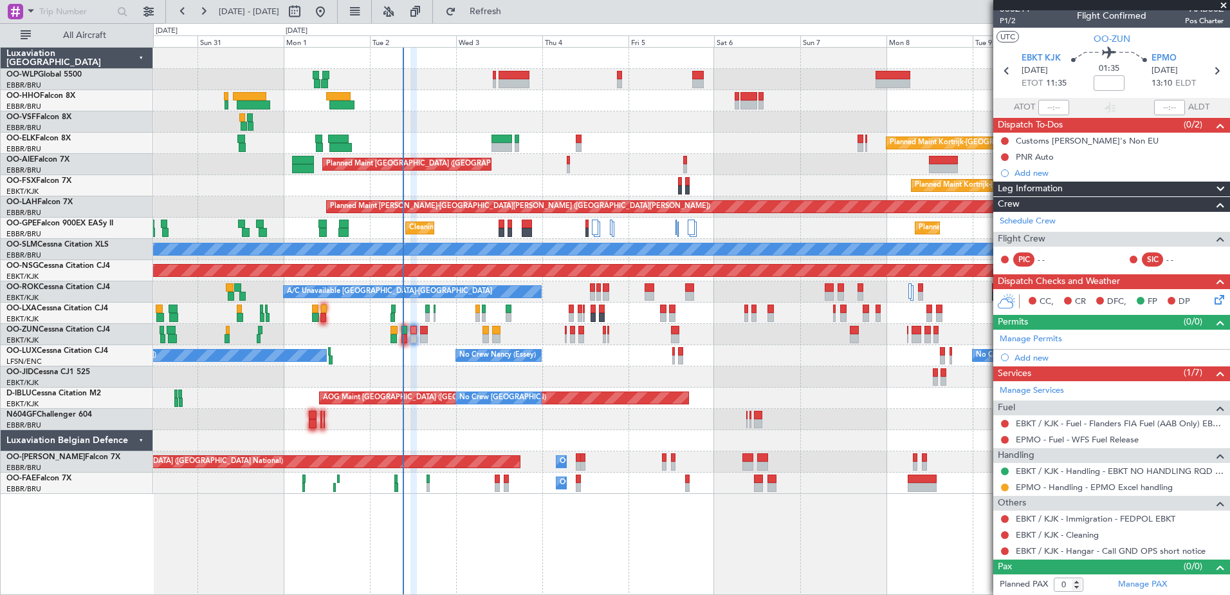
click at [1005, 472] on button at bounding box center [1005, 471] width 8 height 8
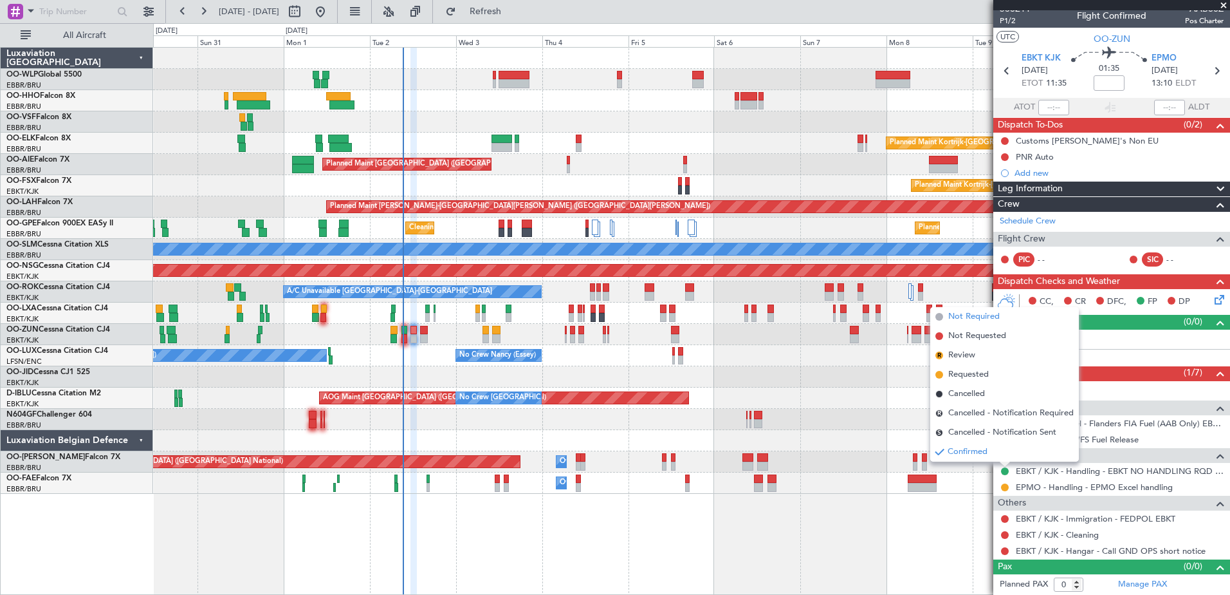
click at [968, 317] on span "Not Required" at bounding box center [973, 316] width 51 height 13
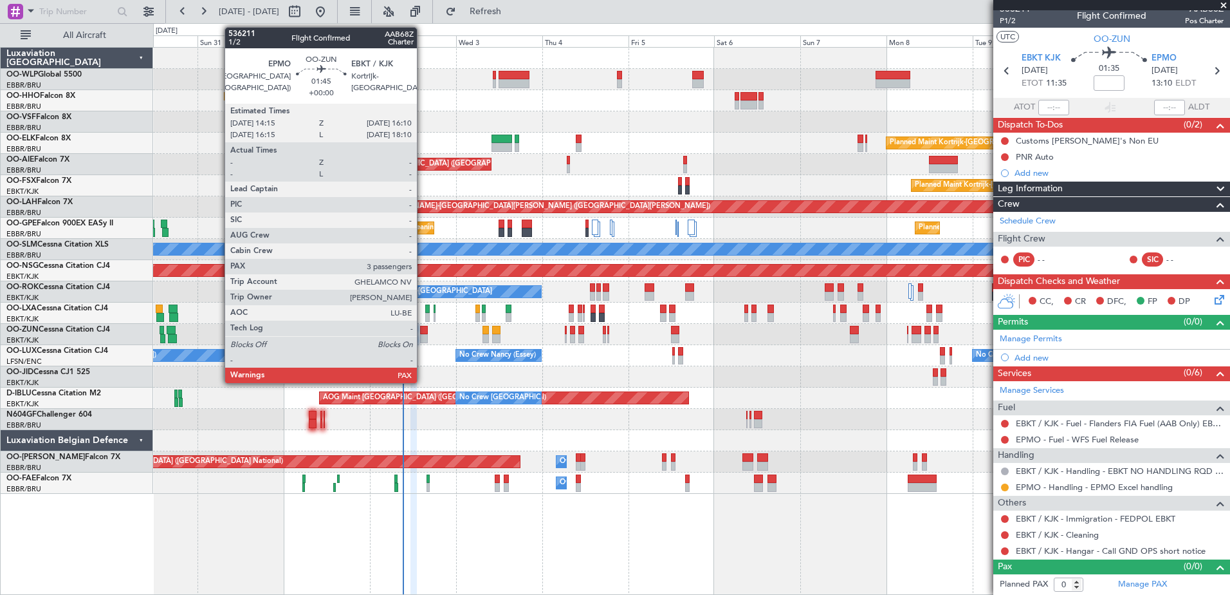
click at [423, 334] on div at bounding box center [423, 338] width 7 height 9
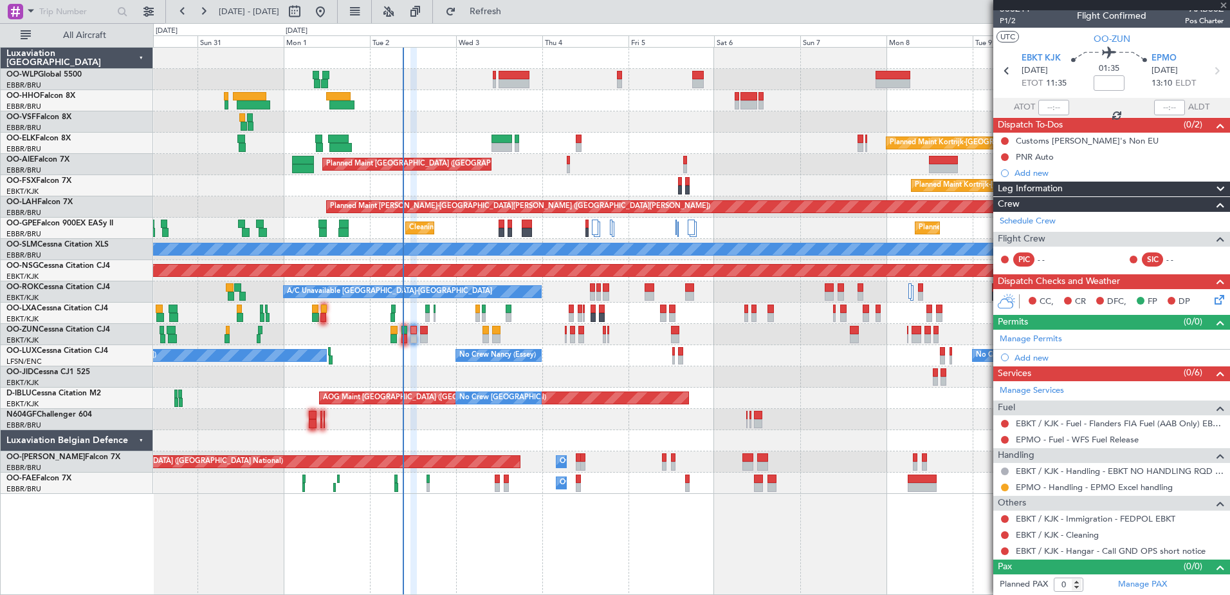
type input "3"
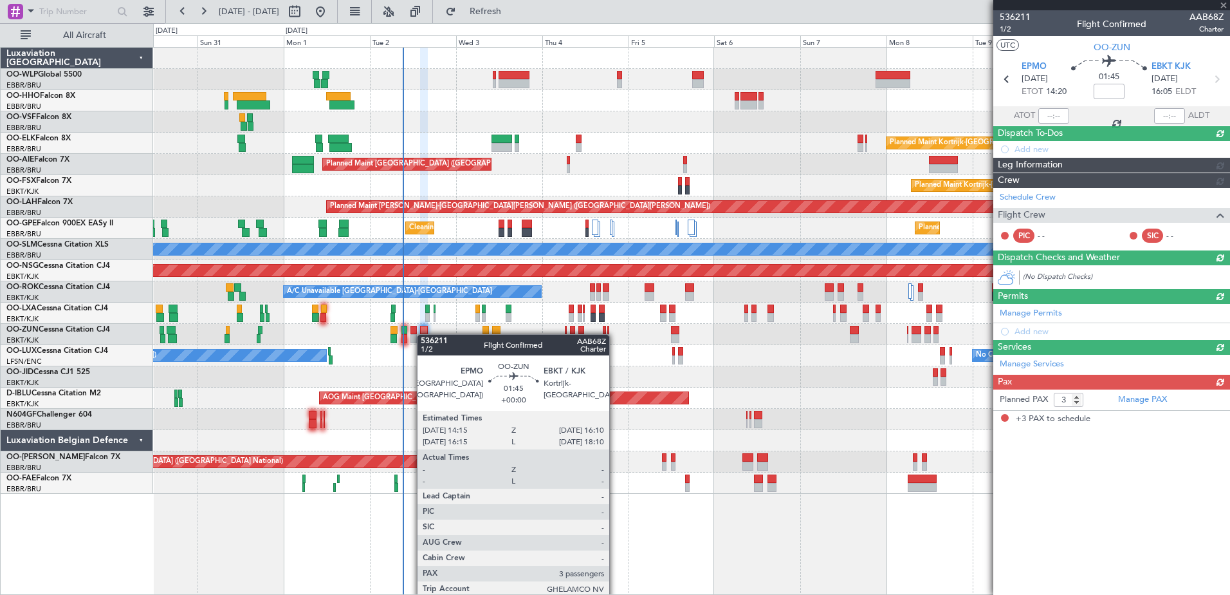
scroll to position [0, 0]
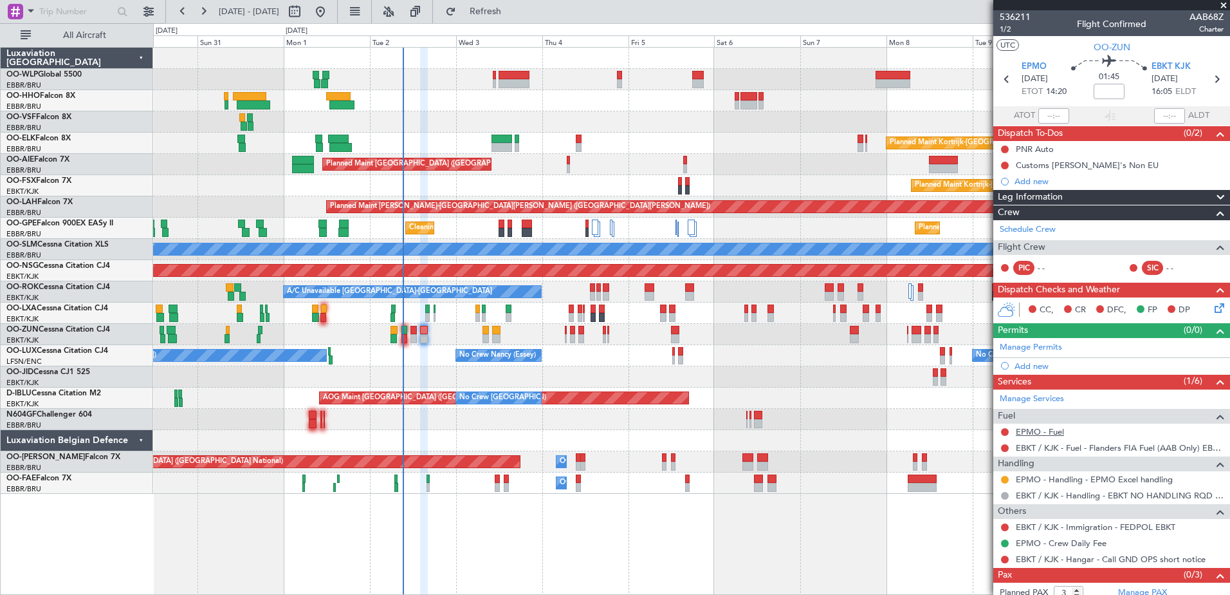
click at [1032, 431] on link "EPMO - Fuel" at bounding box center [1040, 431] width 48 height 11
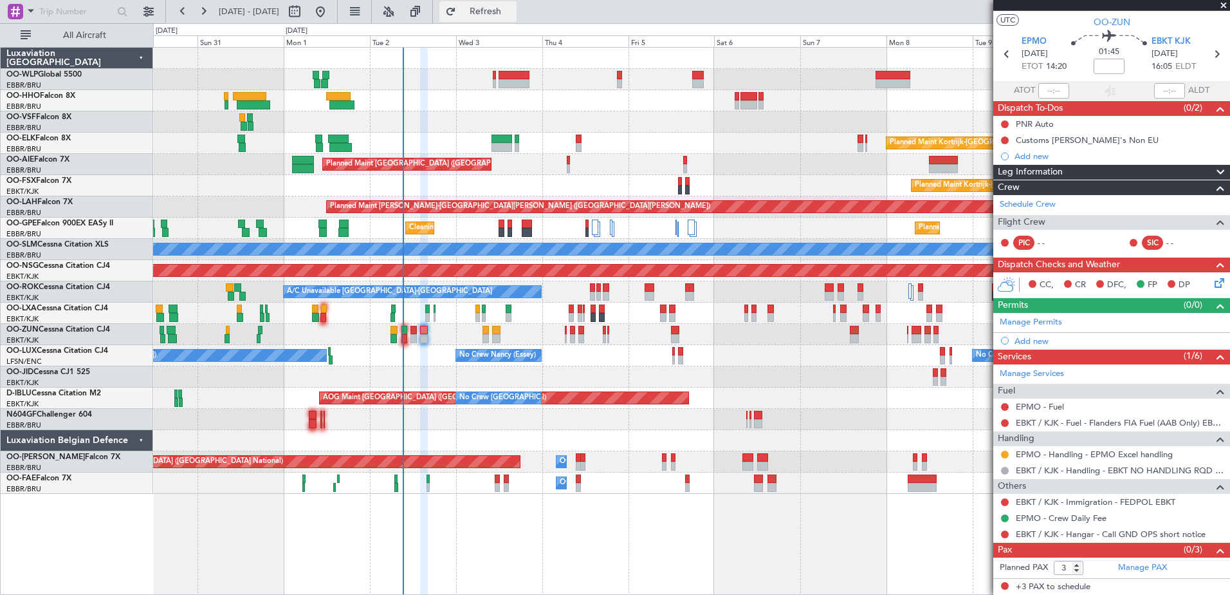
click at [513, 10] on span "Refresh" at bounding box center [486, 11] width 54 height 9
click at [1004, 423] on button at bounding box center [1005, 423] width 8 height 8
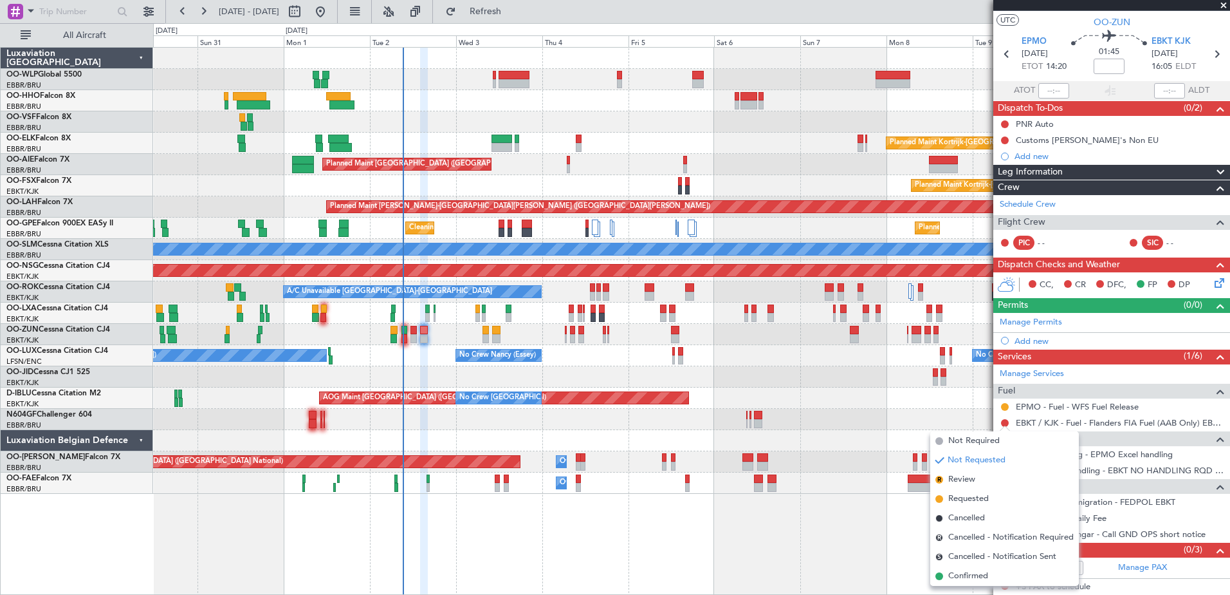
click at [918, 389] on div "AOG Maint [GEOGRAPHIC_DATA] ([GEOGRAPHIC_DATA] National) No Crew [GEOGRAPHIC_DA…" at bounding box center [691, 397] width 1077 height 21
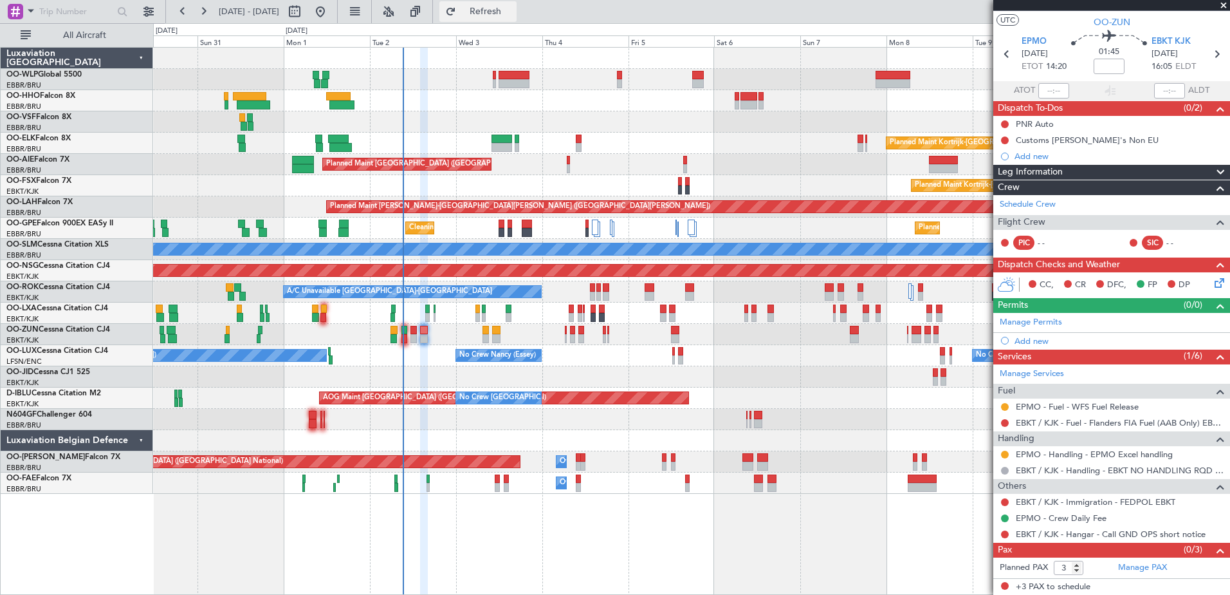
click at [513, 7] on span "Refresh" at bounding box center [486, 11] width 54 height 9
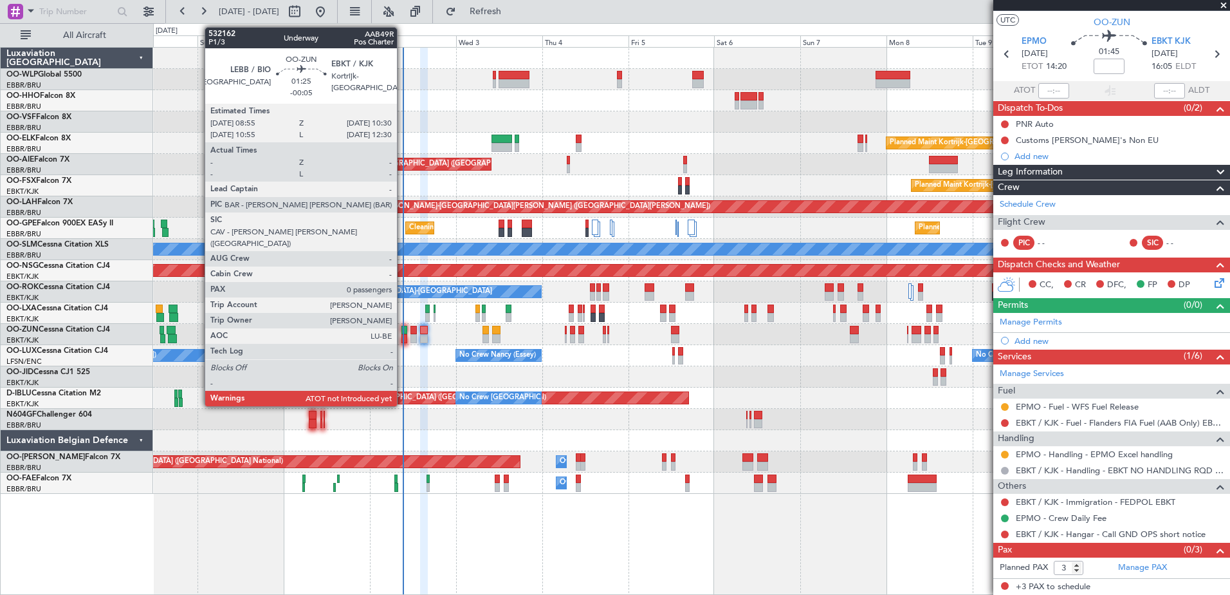
click at [403, 340] on div at bounding box center [405, 338] width 6 height 9
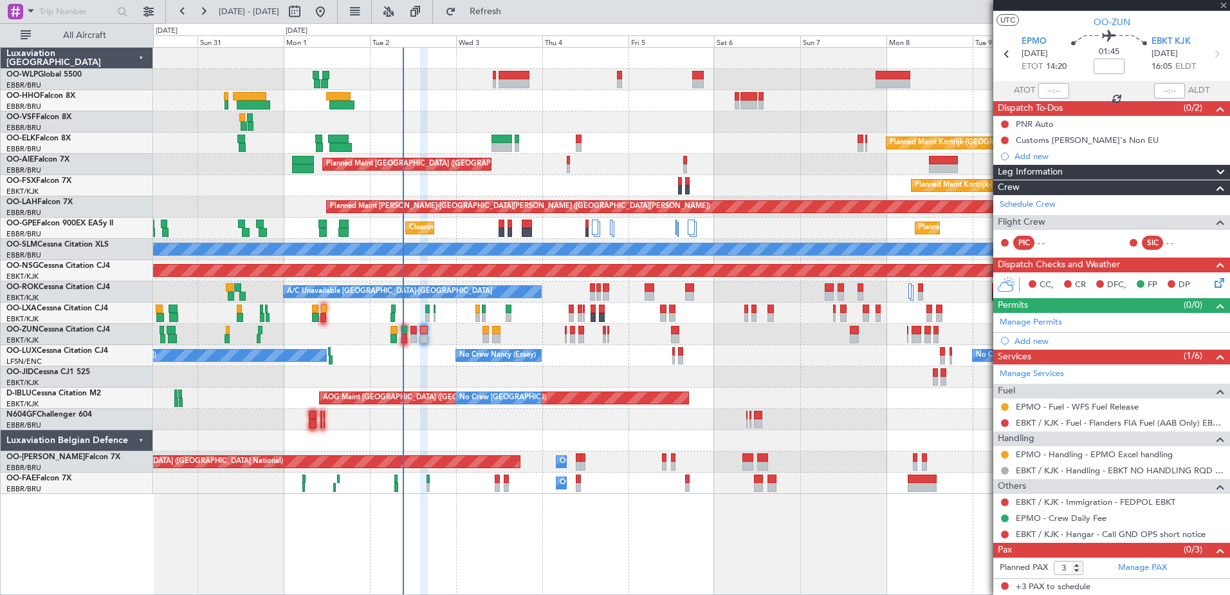
type input "-00:05"
type input "0"
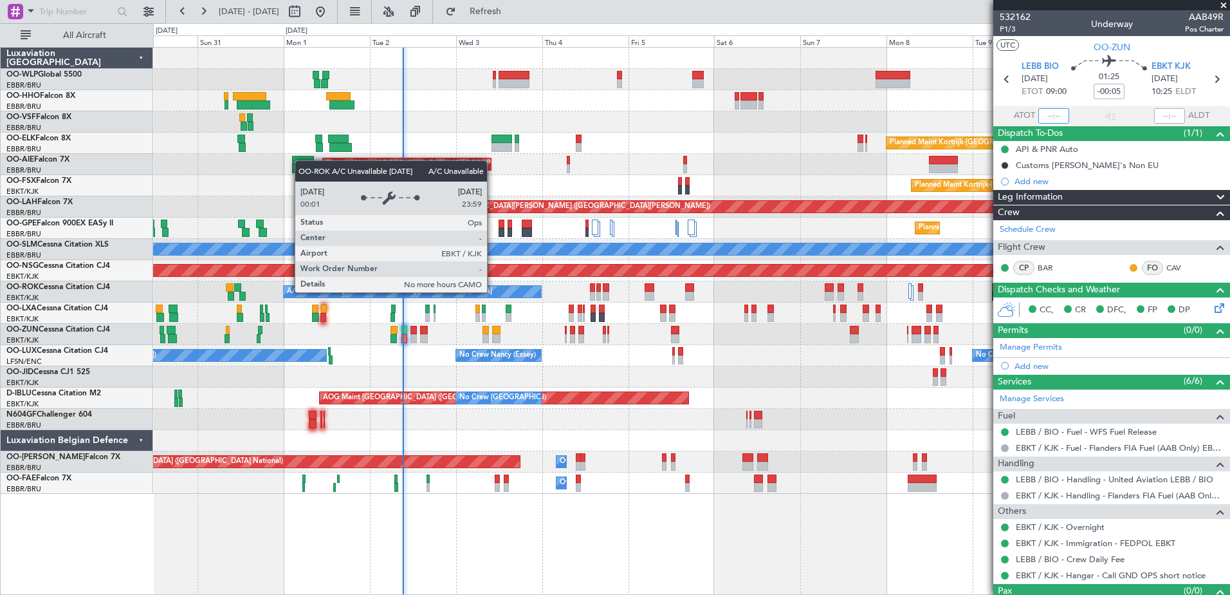
click at [1046, 117] on input "text" at bounding box center [1054, 115] width 31 height 15
click at [846, 388] on div "No Crew Brussels (Brussels National) AOG Maint Brussels (Brussels National) No …" at bounding box center [691, 397] width 1077 height 21
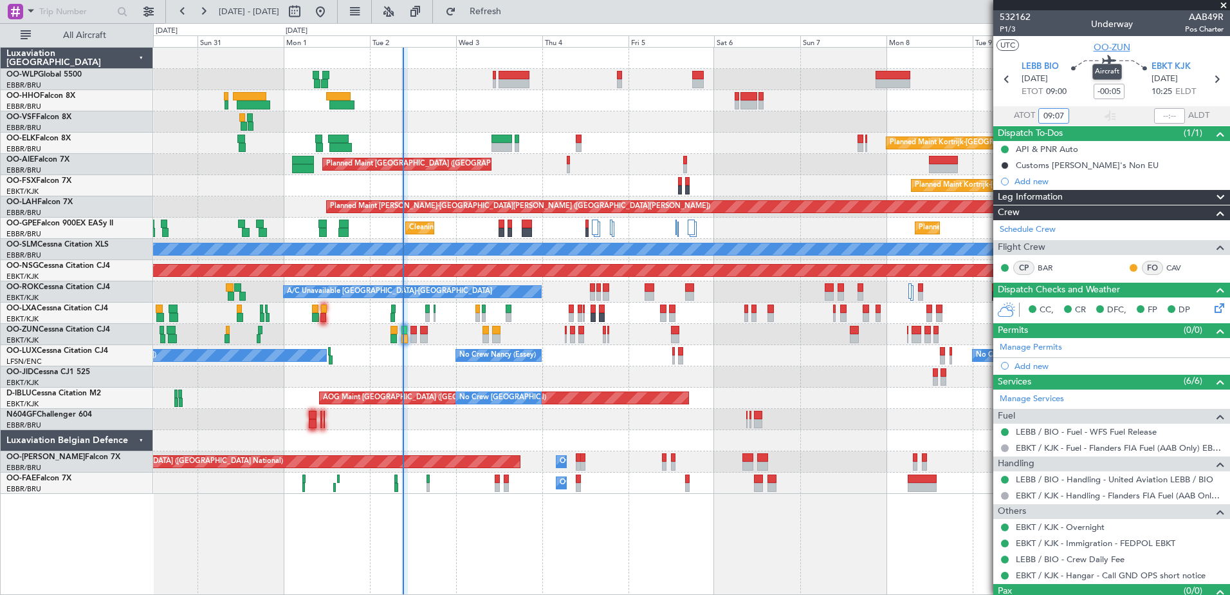
type input "09:07"
click at [1111, 46] on span "OO-ZUN" at bounding box center [1112, 48] width 37 height 14
click at [513, 7] on span "Refresh" at bounding box center [486, 11] width 54 height 9
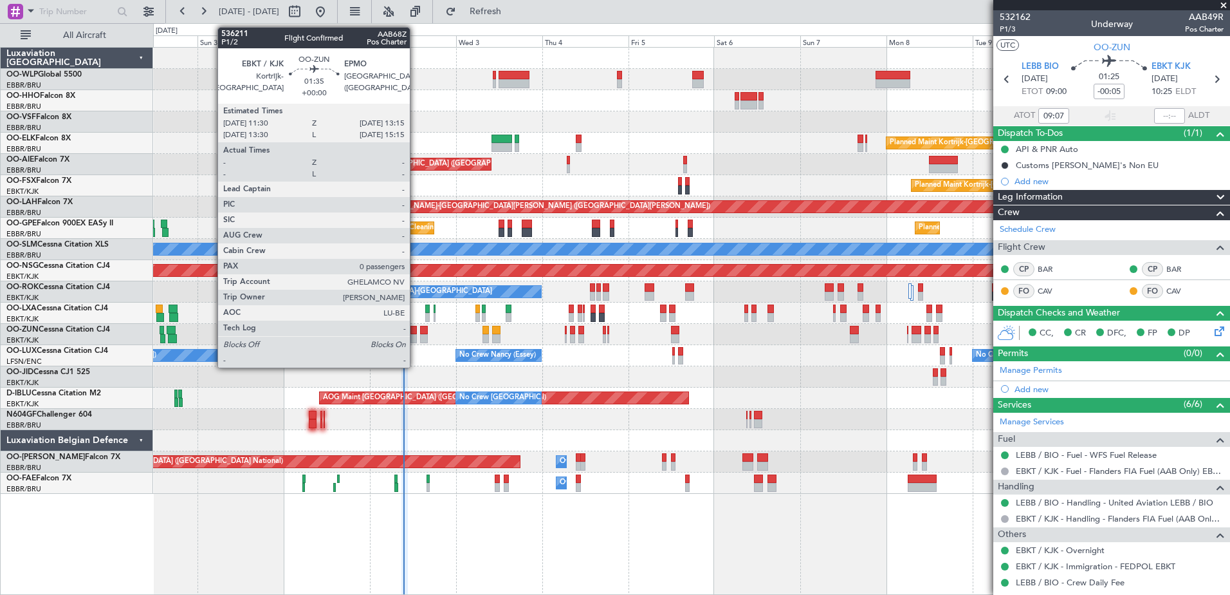
click at [416, 340] on div at bounding box center [414, 338] width 6 height 9
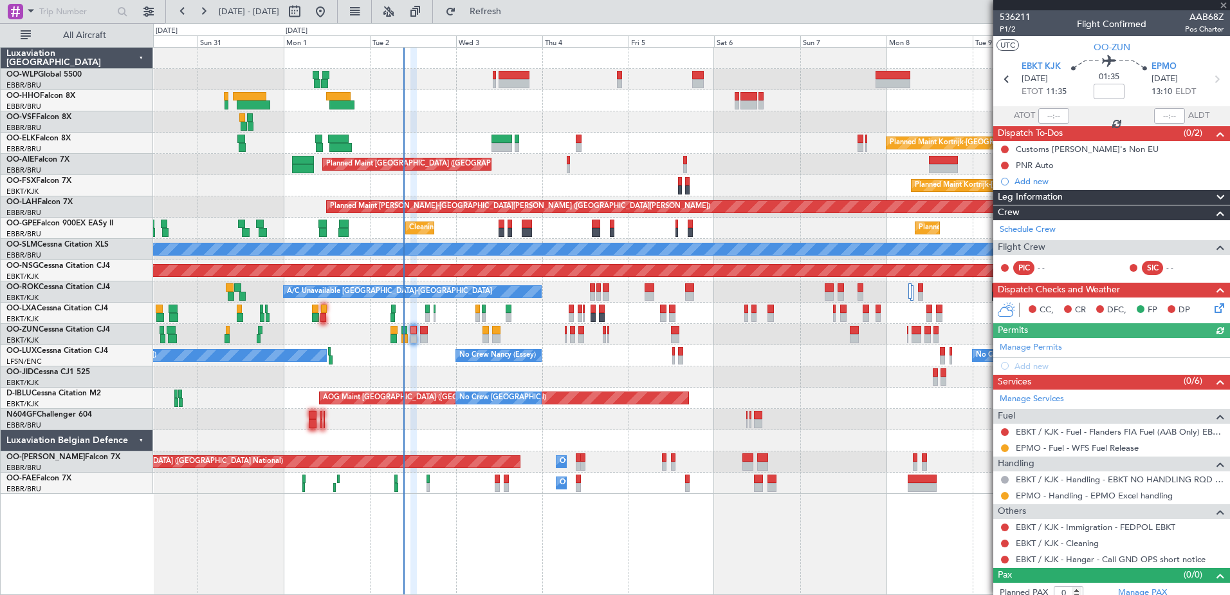
scroll to position [8, 0]
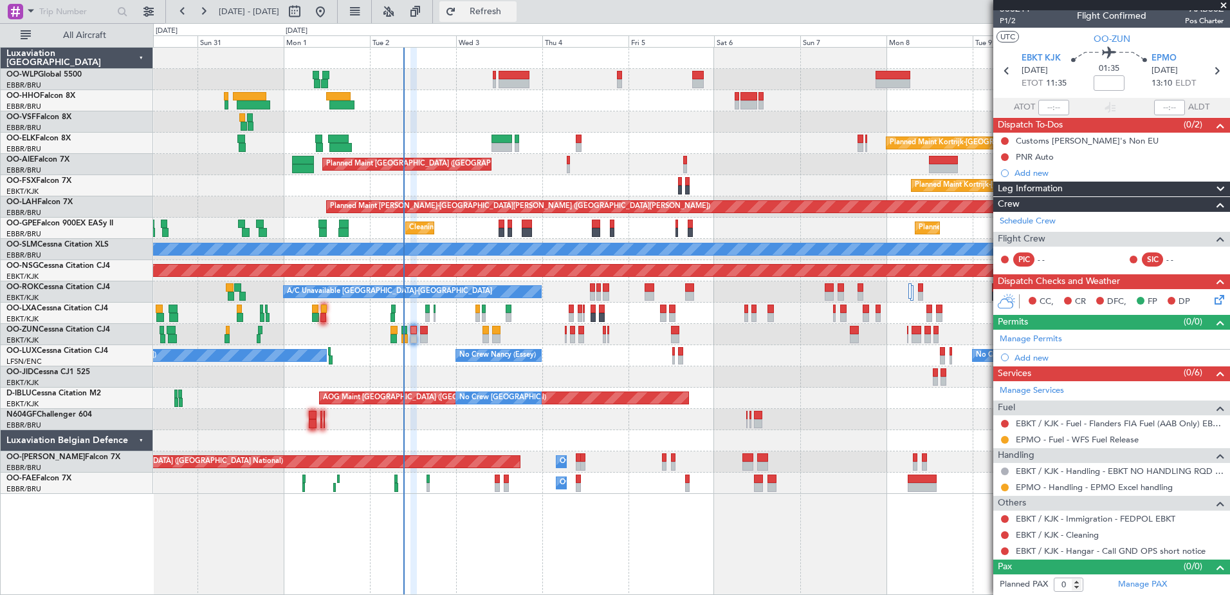
click at [513, 8] on span "Refresh" at bounding box center [486, 11] width 54 height 9
click at [513, 7] on span "Refresh" at bounding box center [486, 11] width 54 height 9
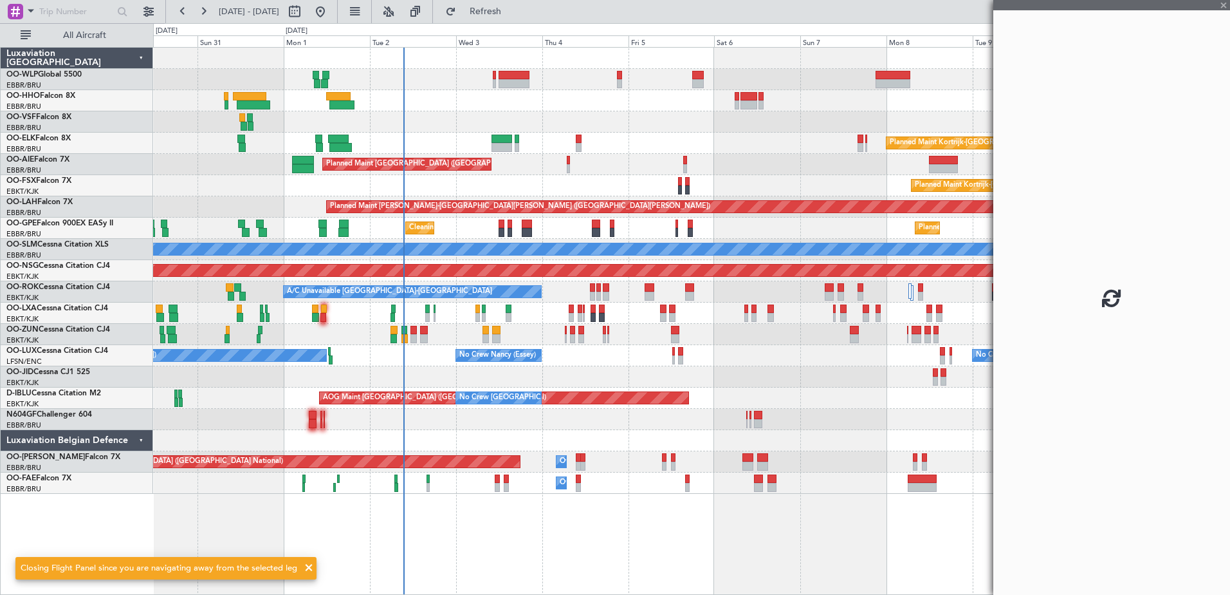
scroll to position [0, 0]
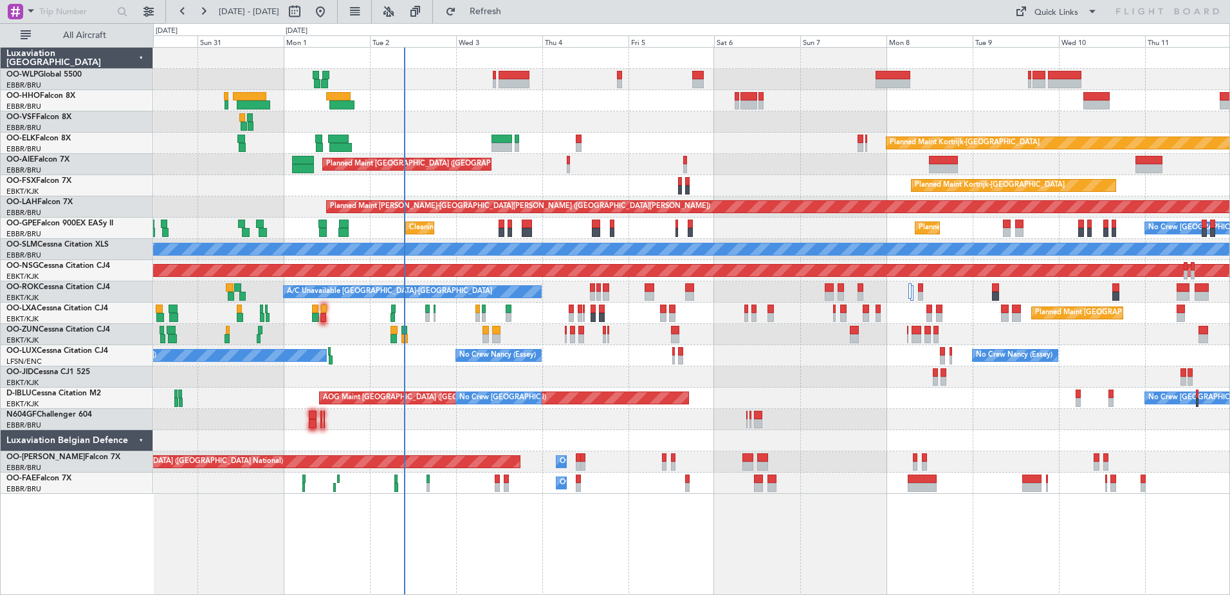
click at [360, 323] on div "Planned Maint Brussels (Brussels National) Planned Maint Kortrijk-Wevelgem" at bounding box center [691, 312] width 1077 height 21
click at [513, 11] on span "Refresh" at bounding box center [486, 11] width 54 height 9
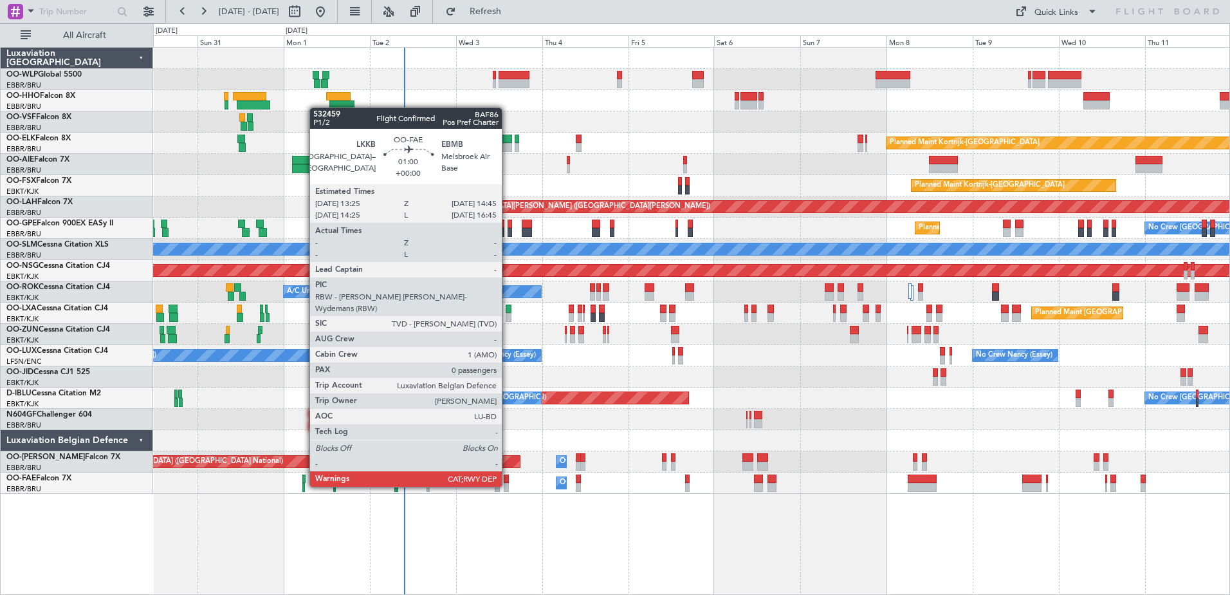
click at [508, 485] on div at bounding box center [506, 487] width 5 height 9
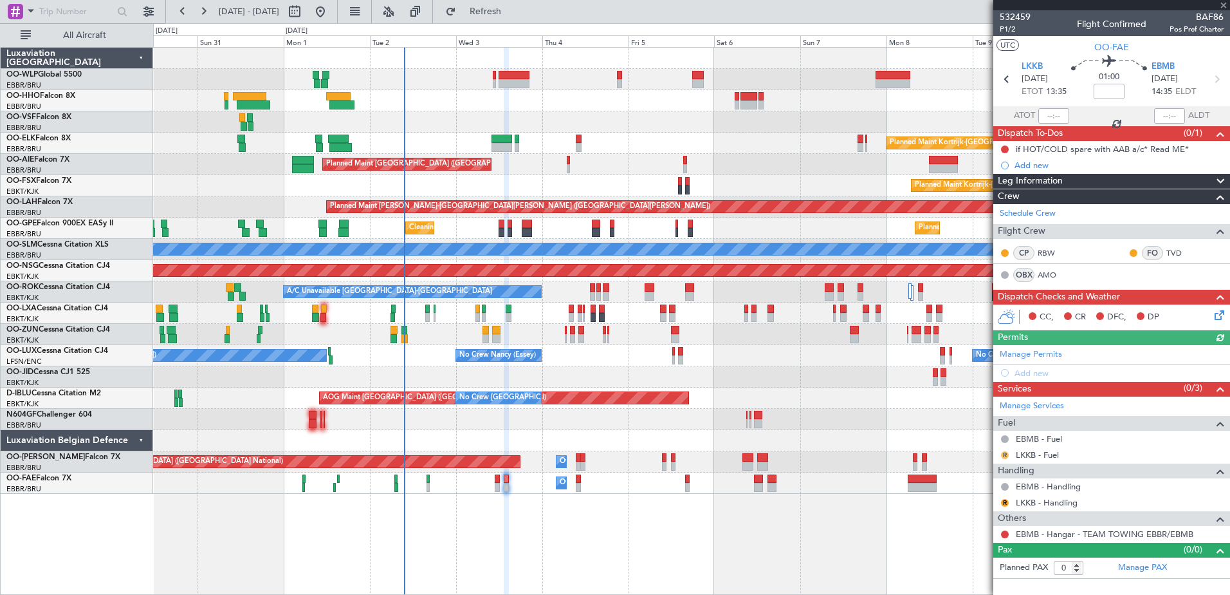
click at [1003, 456] on button "R" at bounding box center [1005, 455] width 8 height 8
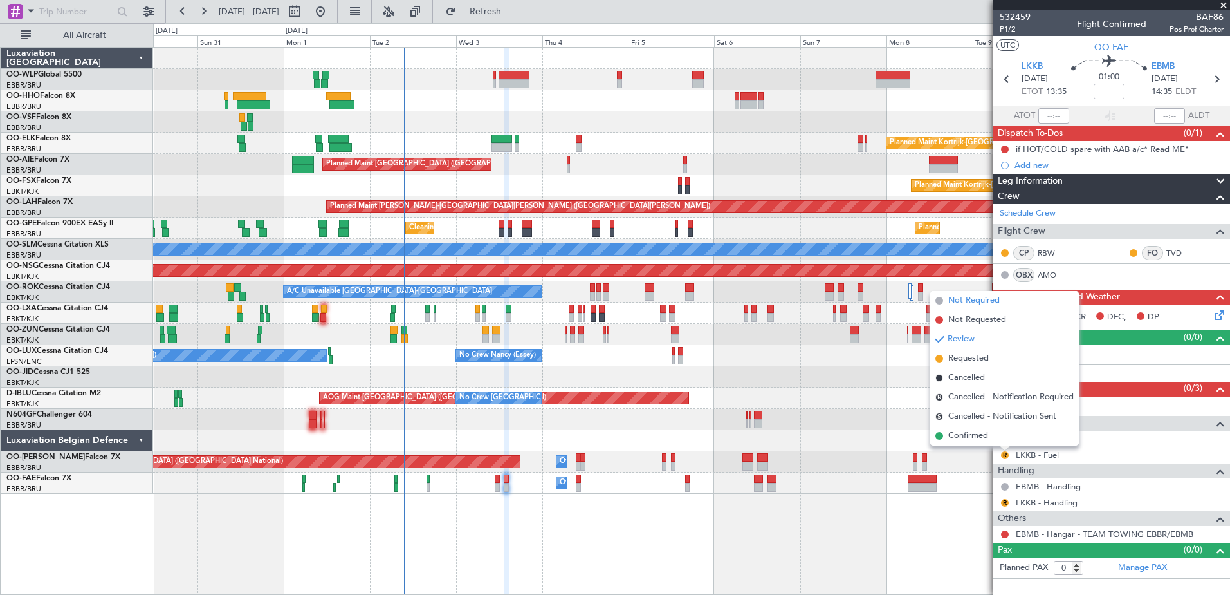
click at [975, 304] on span "Not Required" at bounding box center [973, 300] width 51 height 13
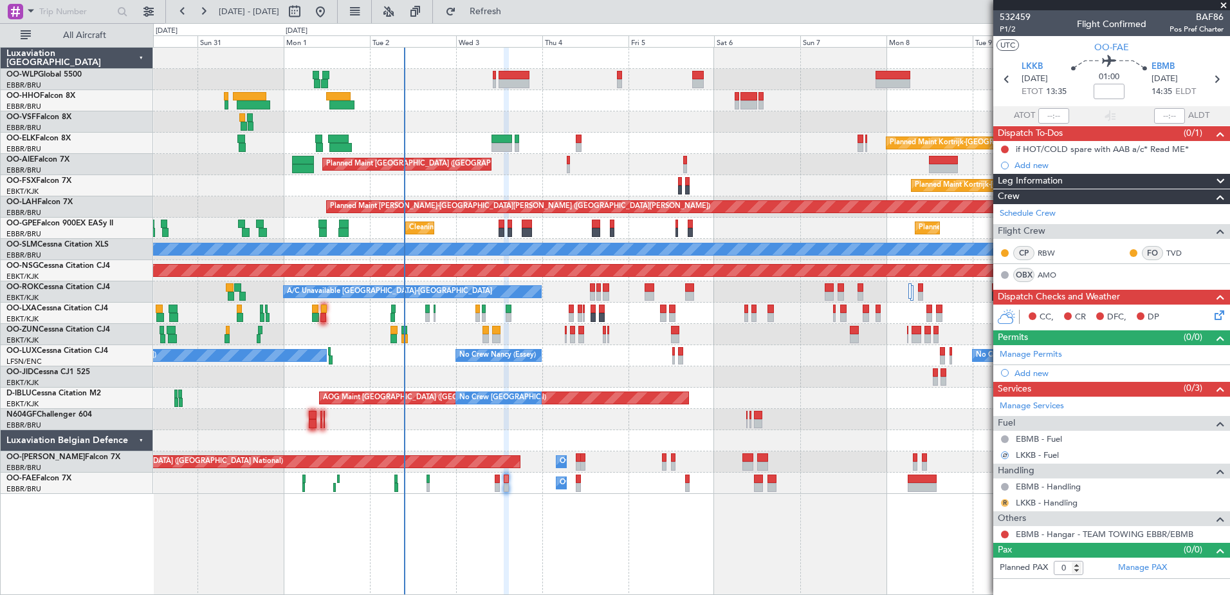
click at [1008, 503] on button "R" at bounding box center [1005, 503] width 8 height 8
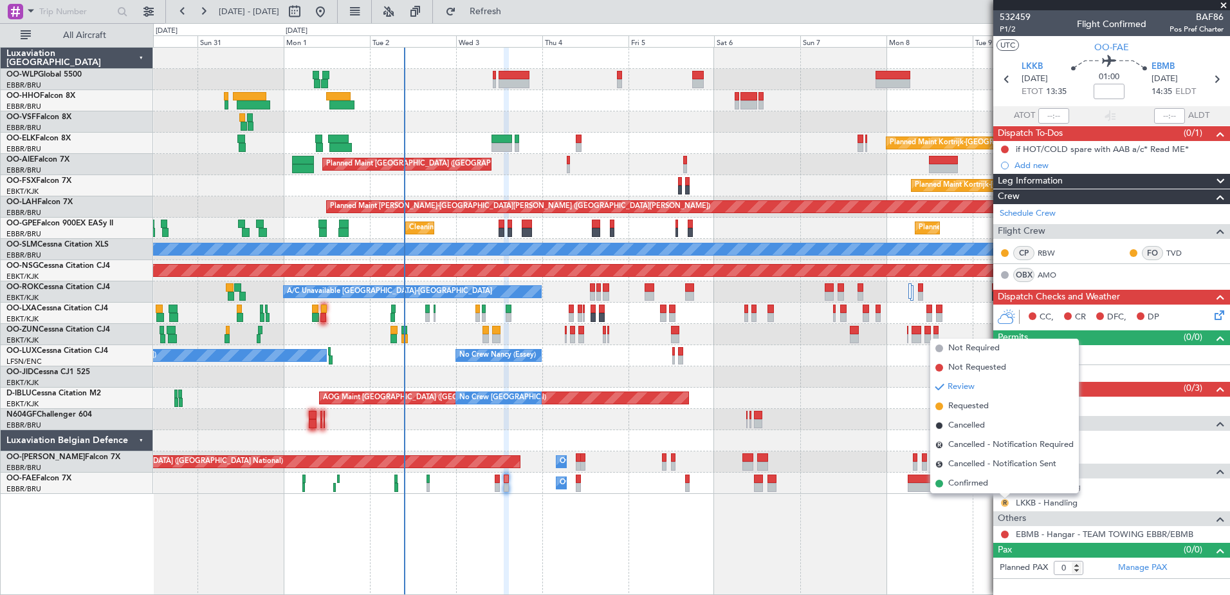
click at [1006, 503] on button "R" at bounding box center [1005, 503] width 8 height 8
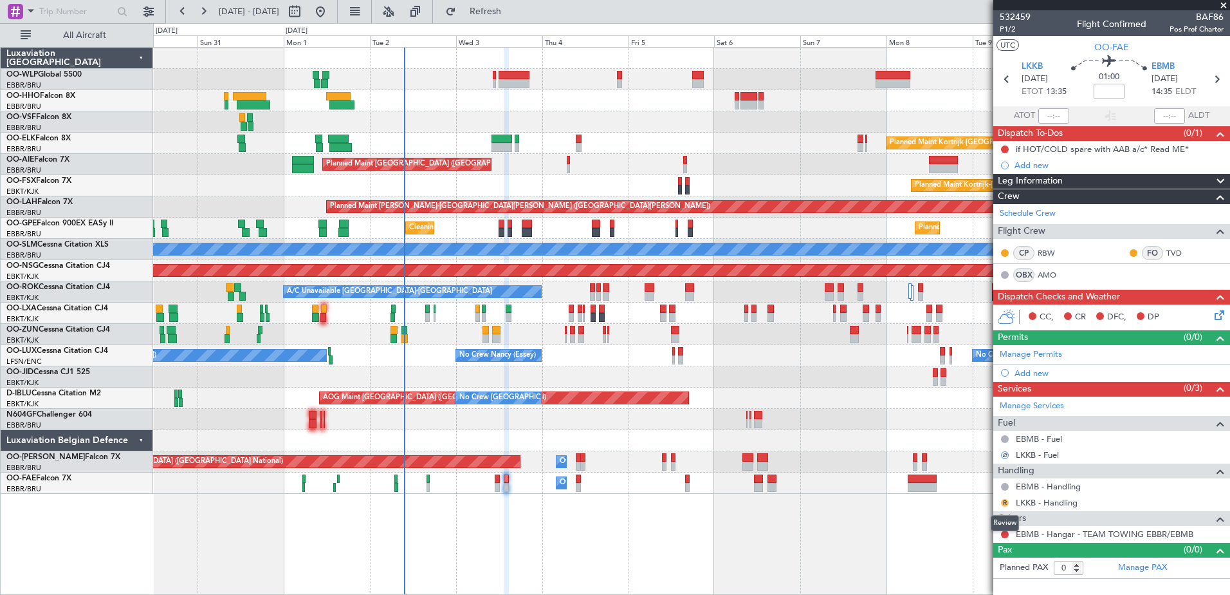
click at [1006, 503] on button "R" at bounding box center [1005, 503] width 8 height 8
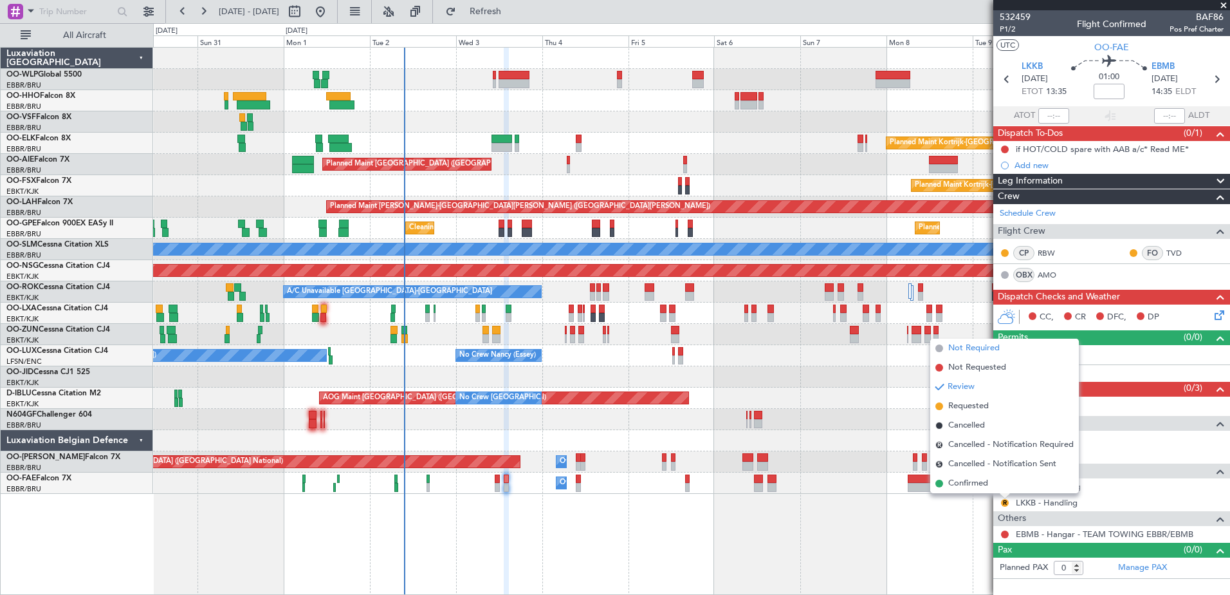
click at [978, 350] on span "Not Required" at bounding box center [973, 348] width 51 height 13
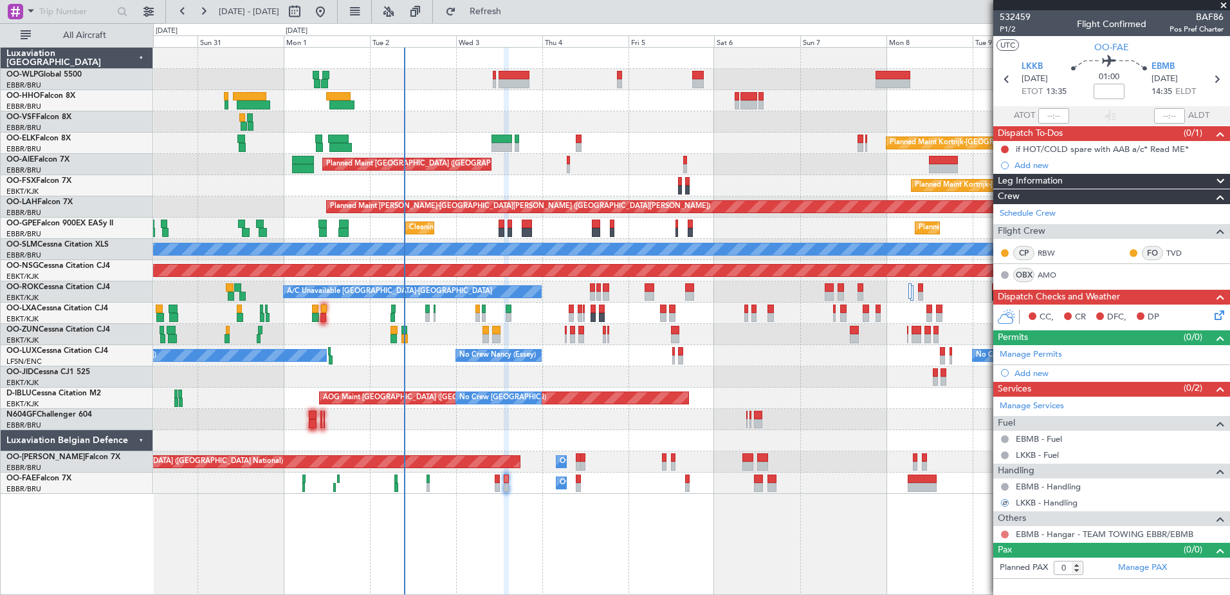
click at [1008, 533] on button at bounding box center [1005, 534] width 8 height 8
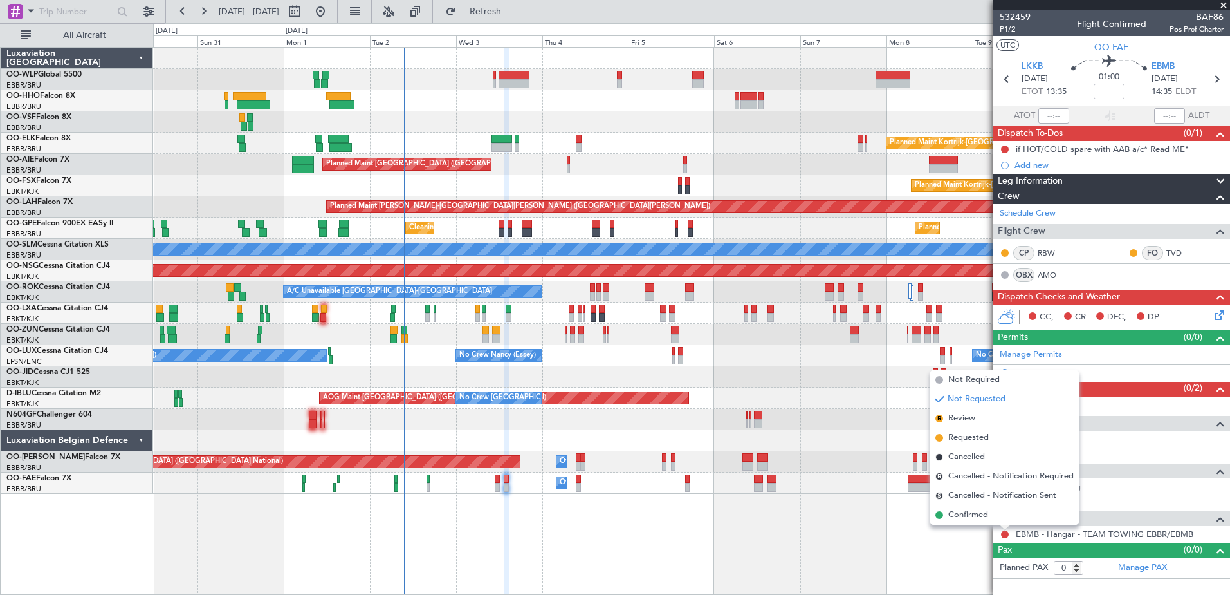
click at [969, 382] on span "Not Required" at bounding box center [973, 379] width 51 height 13
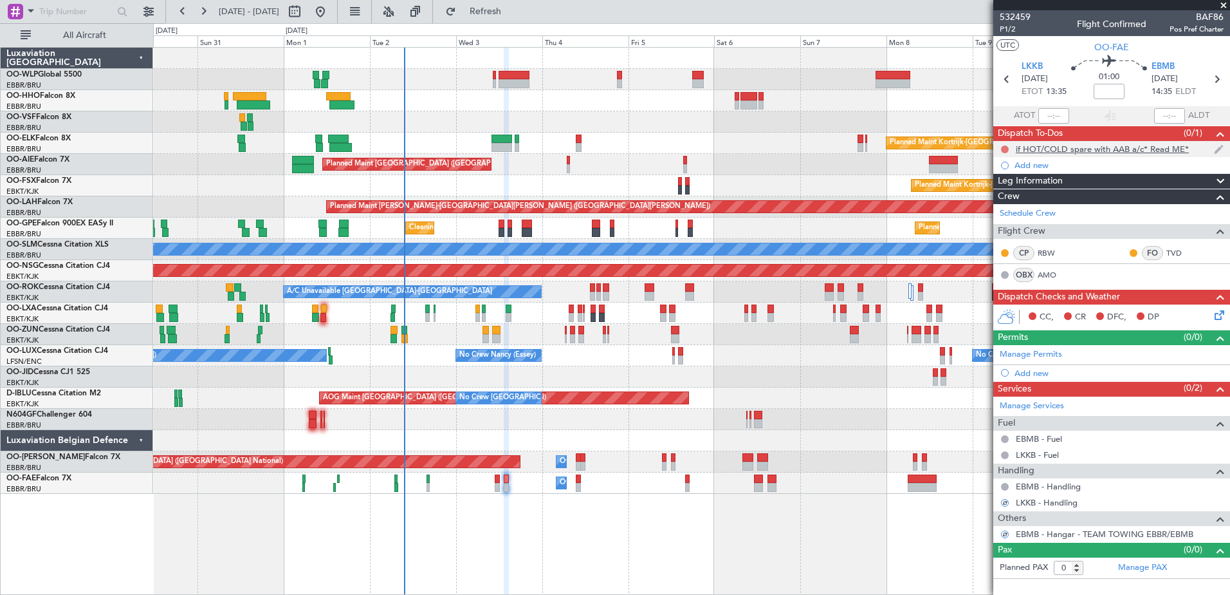
click at [1005, 150] on button at bounding box center [1005, 149] width 8 height 8
click at [1005, 227] on span "Cancelled" at bounding box center [1008, 225] width 37 height 13
click at [1216, 314] on icon at bounding box center [1217, 313] width 10 height 10
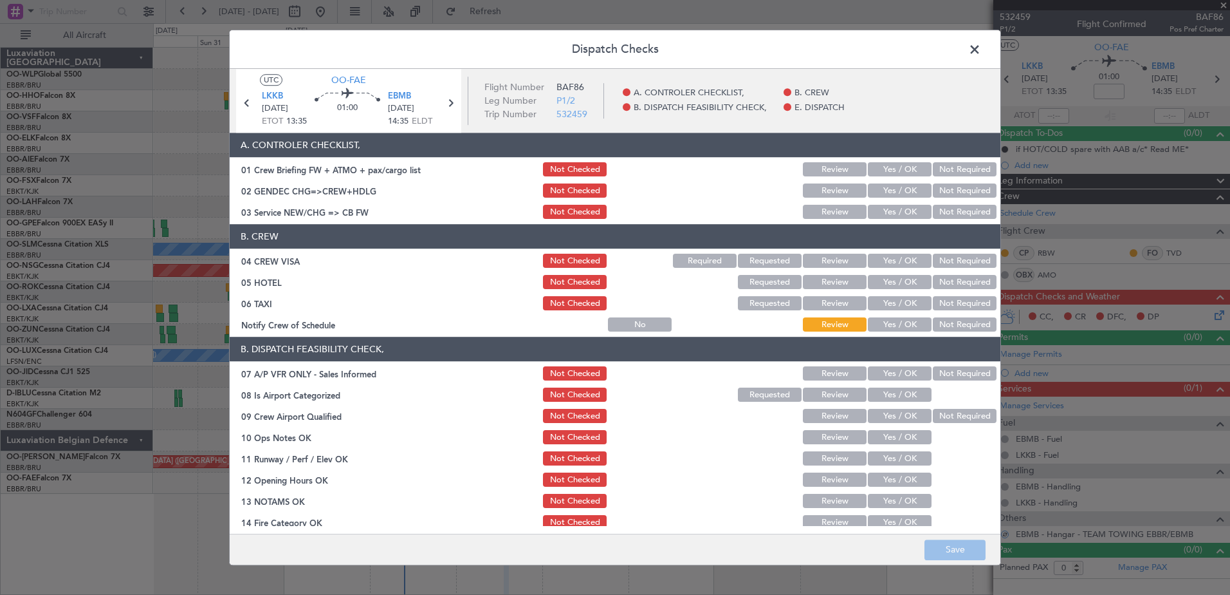
click at [910, 318] on button "Yes / OK" at bounding box center [900, 325] width 64 height 14
click at [966, 295] on div "Not Required" at bounding box center [963, 304] width 65 height 18
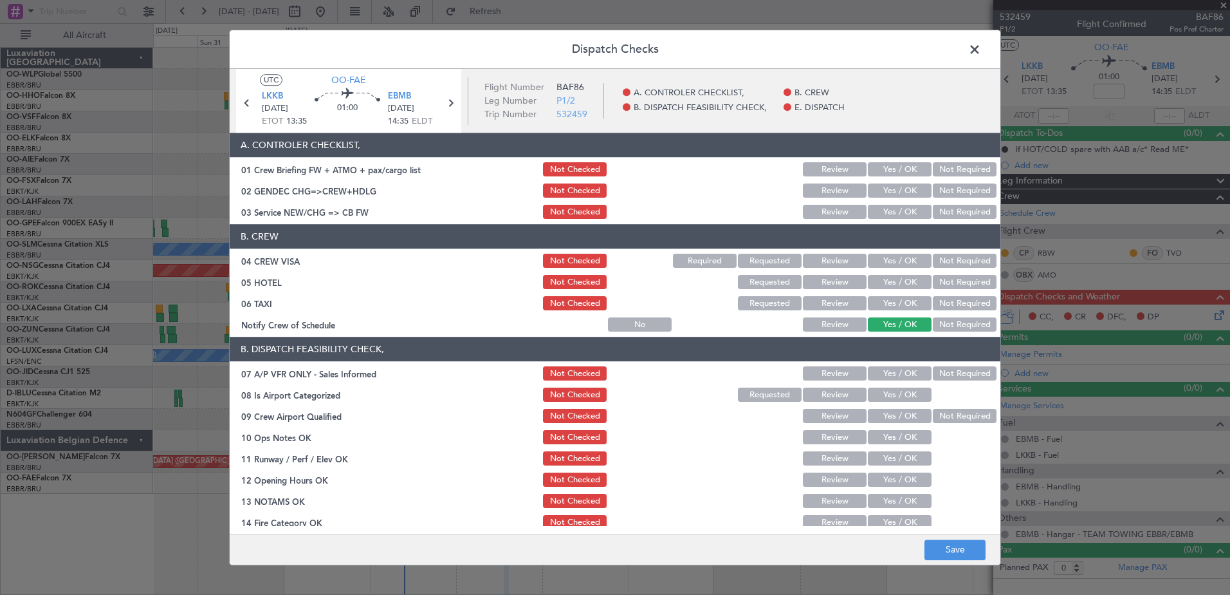
drag, startPoint x: 945, startPoint y: 306, endPoint x: 956, endPoint y: 286, distance: 22.8
click at [946, 305] on button "Not Required" at bounding box center [965, 304] width 64 height 14
click at [958, 276] on button "Not Required" at bounding box center [965, 282] width 64 height 14
click at [960, 258] on button "Not Required" at bounding box center [965, 261] width 64 height 14
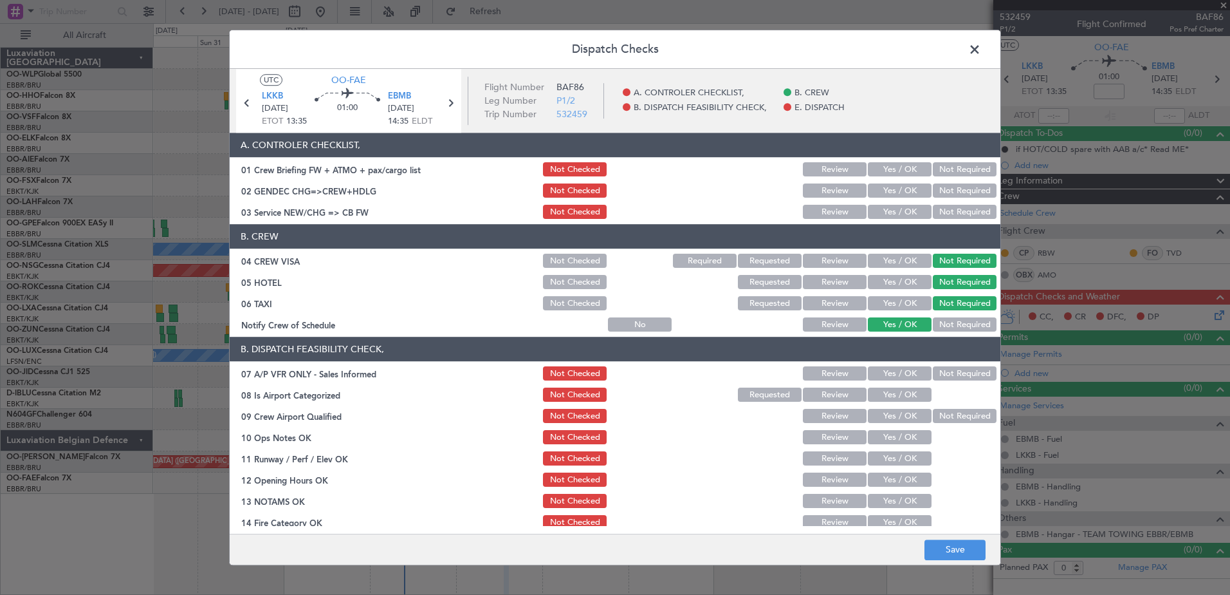
click at [914, 217] on button "Yes / OK" at bounding box center [900, 212] width 64 height 14
click at [942, 190] on button "Not Required" at bounding box center [965, 191] width 64 height 14
click at [943, 371] on button "Not Required" at bounding box center [965, 374] width 64 height 14
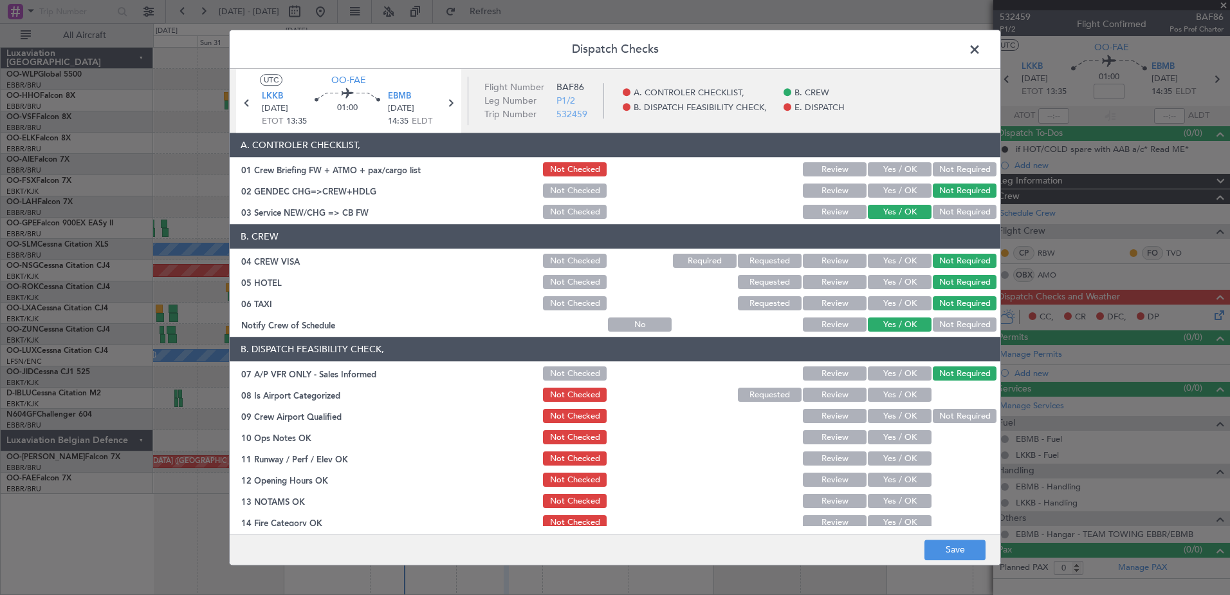
click at [907, 397] on button "Yes / OK" at bounding box center [900, 395] width 64 height 14
click at [939, 410] on button "Not Required" at bounding box center [965, 416] width 64 height 14
click at [912, 435] on button "Yes / OK" at bounding box center [900, 437] width 64 height 14
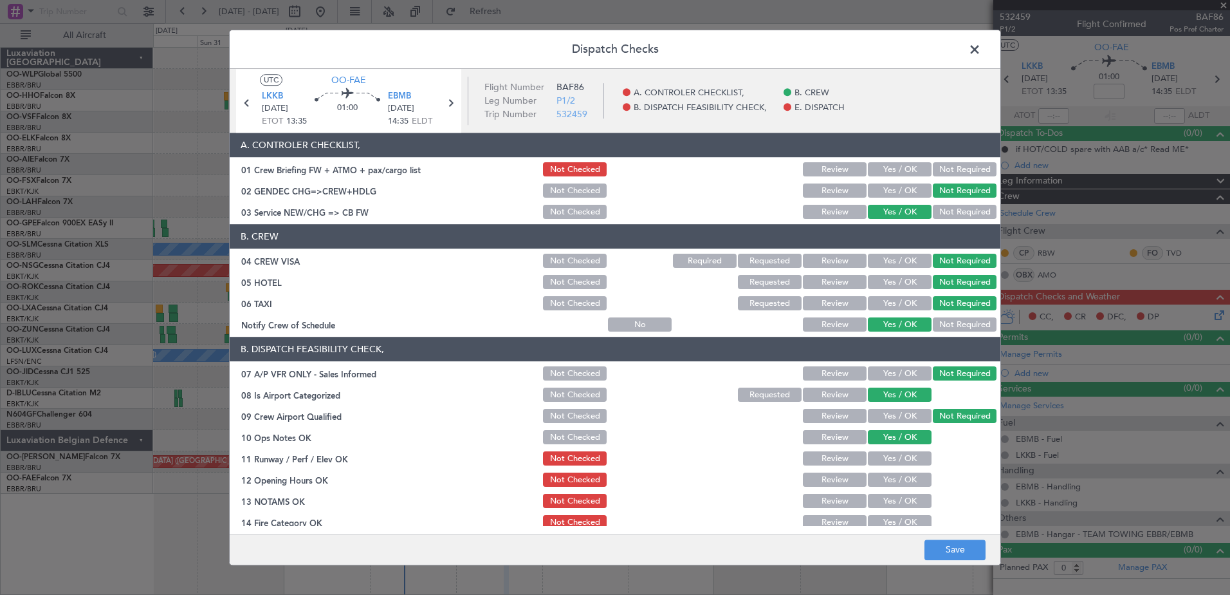
drag, startPoint x: 906, startPoint y: 450, endPoint x: 905, endPoint y: 463, distance: 12.9
click at [906, 454] on div "Yes / OK" at bounding box center [898, 459] width 65 height 18
click at [905, 462] on button "Yes / OK" at bounding box center [900, 459] width 64 height 14
click at [909, 481] on button "Yes / OK" at bounding box center [900, 480] width 64 height 14
drag, startPoint x: 905, startPoint y: 499, endPoint x: 901, endPoint y: 515, distance: 16.7
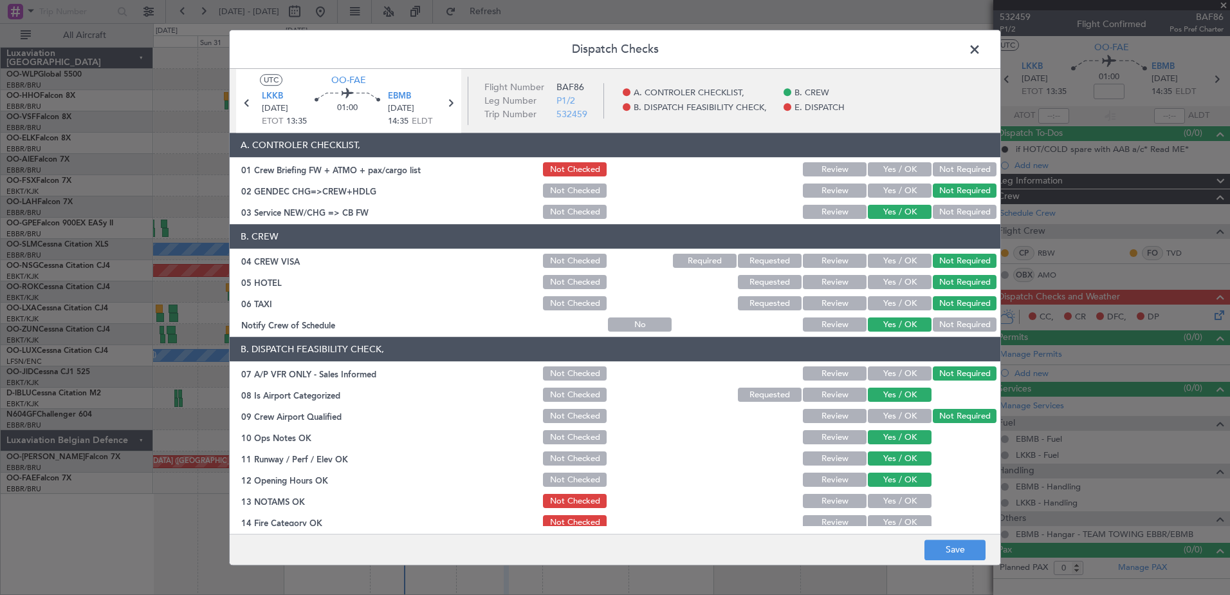
click at [905, 500] on button "Yes / OK" at bounding box center [900, 501] width 64 height 14
click at [900, 519] on button "Yes / OK" at bounding box center [900, 522] width 64 height 14
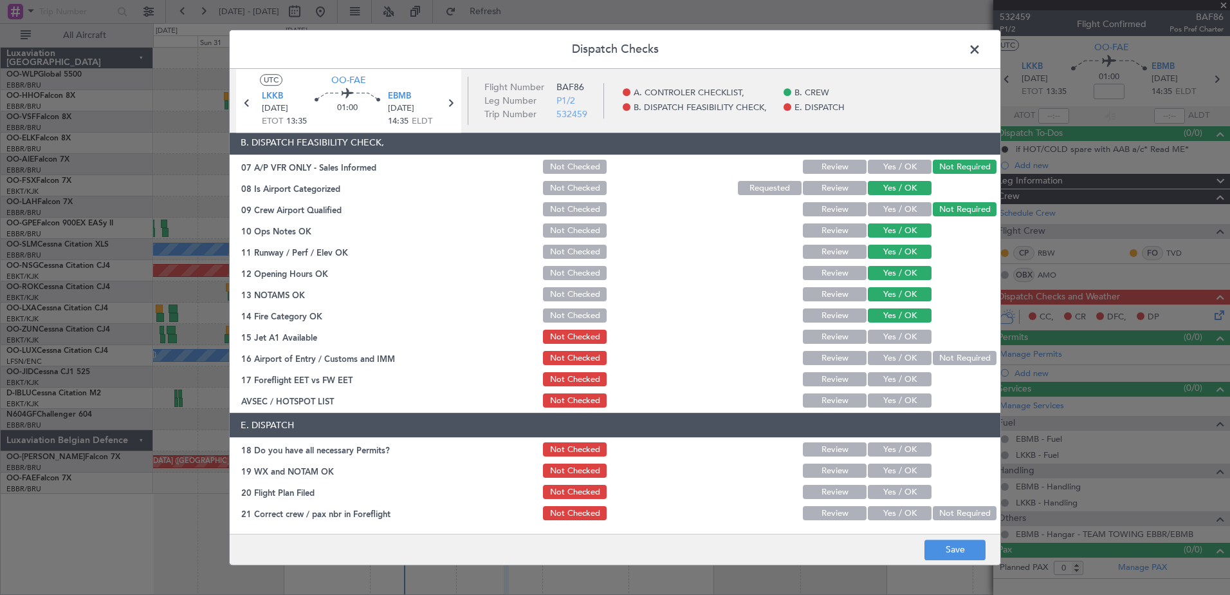
click at [892, 335] on button "Yes / OK" at bounding box center [900, 337] width 64 height 14
click at [911, 357] on button "Yes / OK" at bounding box center [900, 358] width 64 height 14
click at [903, 376] on button "Yes / OK" at bounding box center [900, 380] width 64 height 14
click at [899, 404] on button "Yes / OK" at bounding box center [900, 401] width 64 height 14
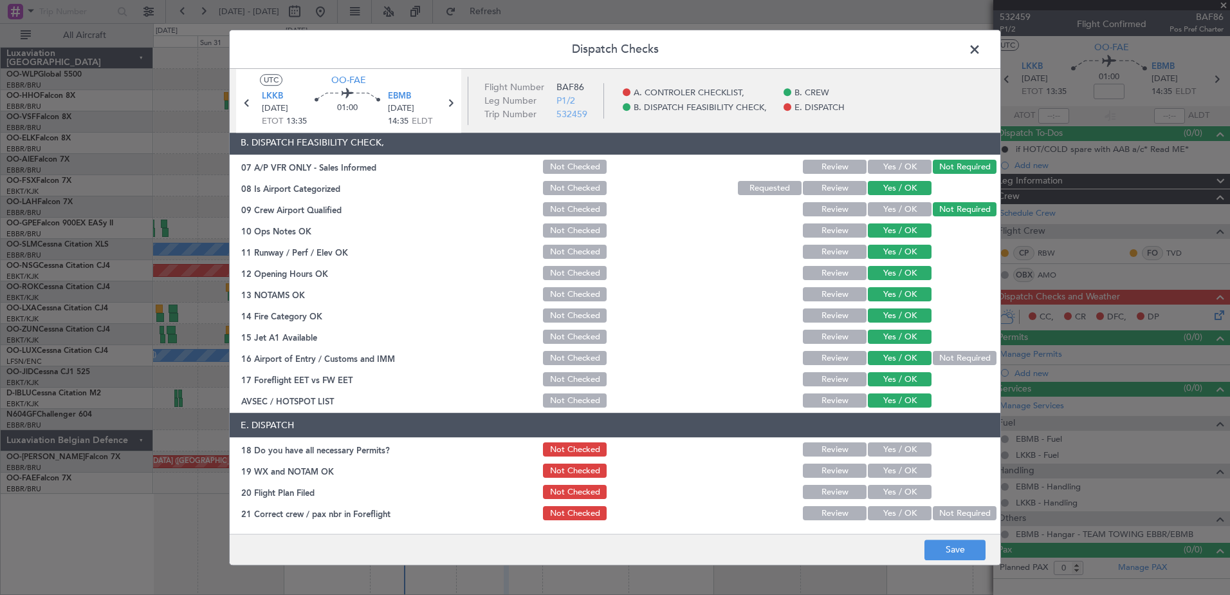
click at [902, 446] on button "Yes / OK" at bounding box center [900, 450] width 64 height 14
click at [898, 475] on button "Yes / OK" at bounding box center [900, 471] width 64 height 14
click at [898, 495] on button "Yes / OK" at bounding box center [900, 492] width 64 height 14
click at [898, 512] on button "Yes / OK" at bounding box center [900, 513] width 64 height 14
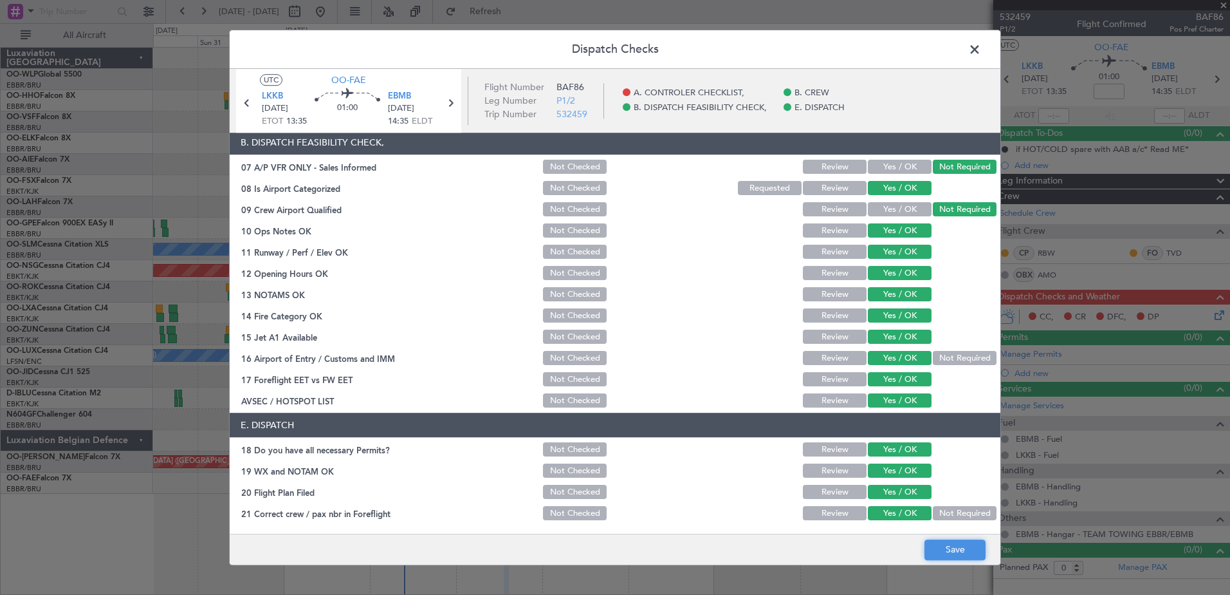
click at [958, 550] on button "Save" at bounding box center [955, 549] width 61 height 21
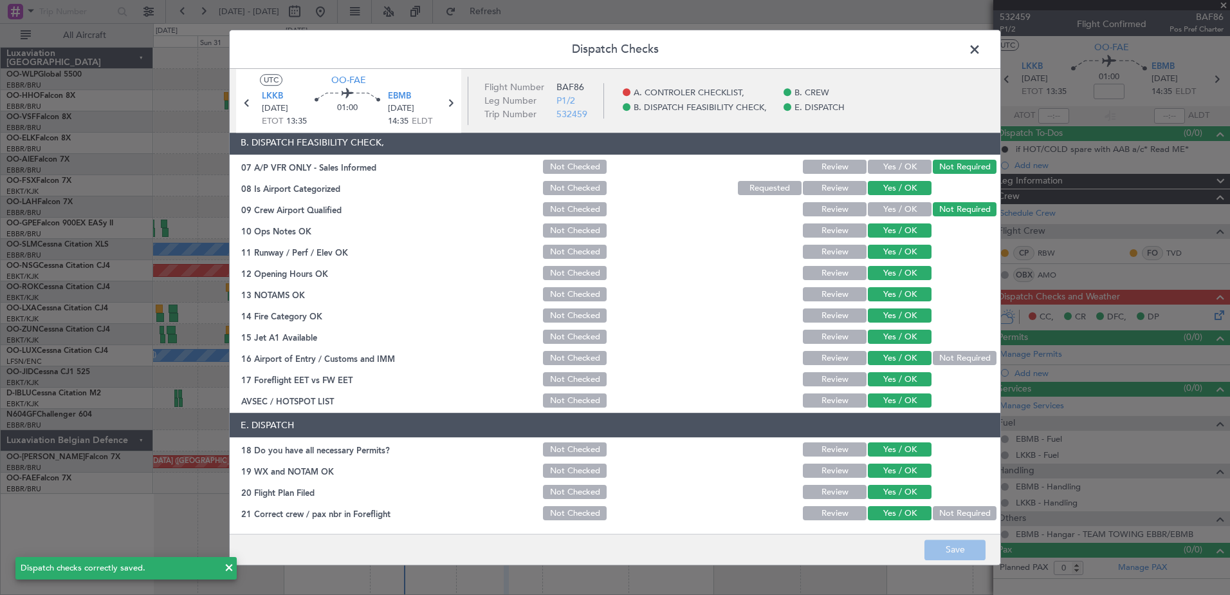
scroll to position [0, 0]
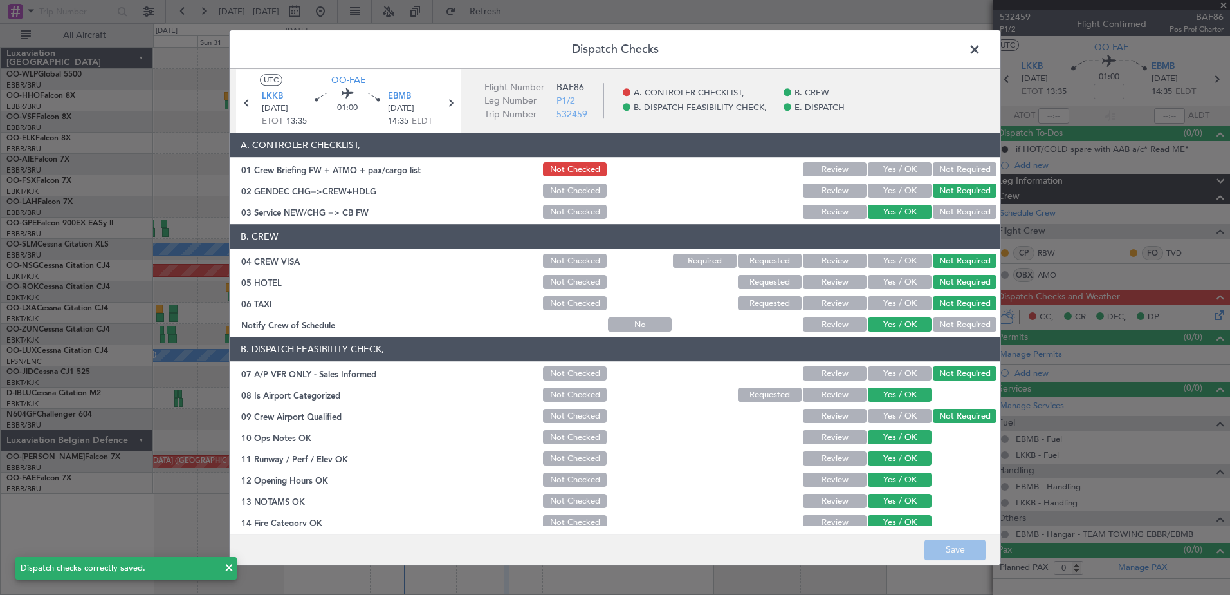
click at [981, 52] on span at bounding box center [981, 53] width 0 height 26
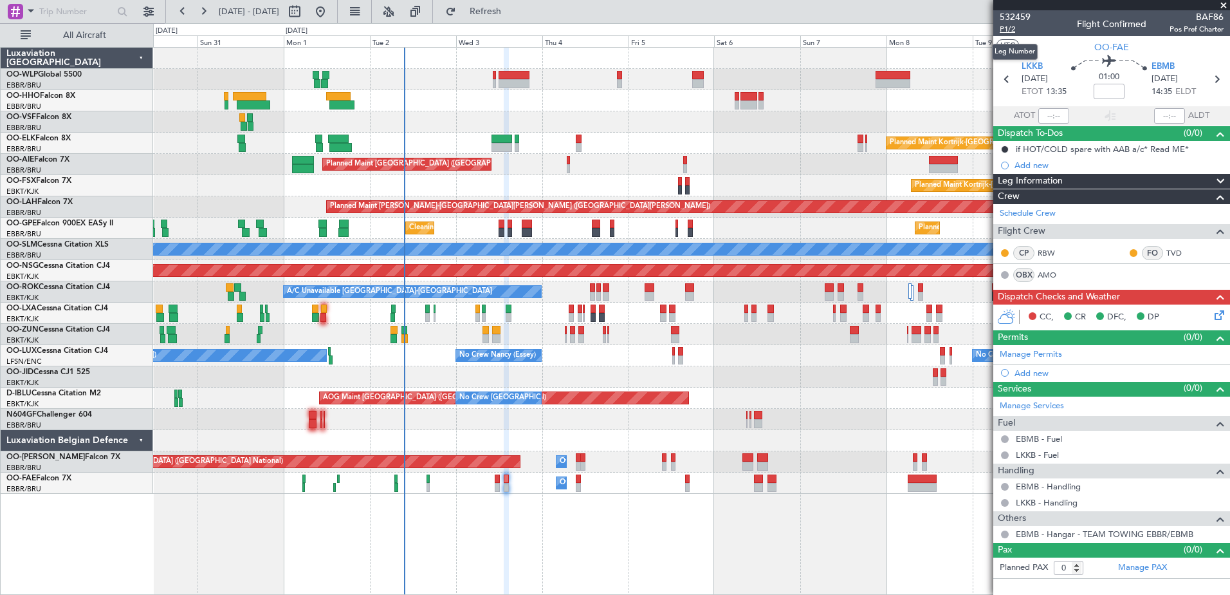
click at [1003, 32] on span "P1/2" at bounding box center [1015, 29] width 31 height 11
click at [201, 528] on div "Planned Maint Berlin (Brandenburg) Planned Maint Kortrijk-Wevelgem Planned Main…" at bounding box center [691, 321] width 1077 height 548
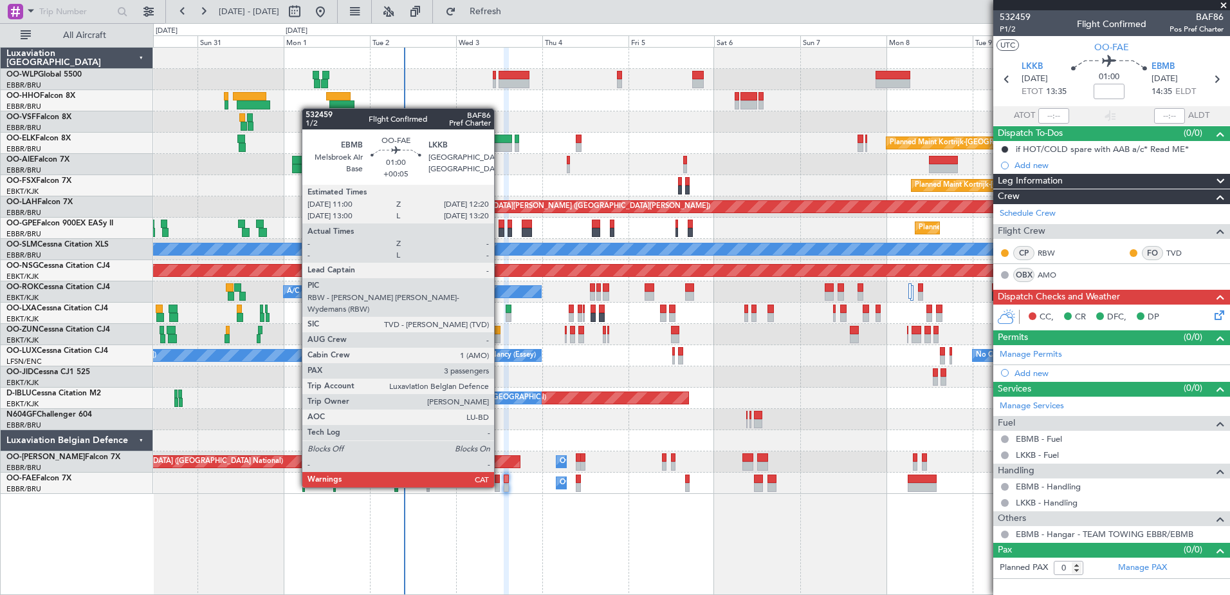
click at [501, 486] on div "Owner Melsbroek Air Base" at bounding box center [691, 482] width 1077 height 21
click at [499, 486] on div at bounding box center [497, 487] width 5 height 9
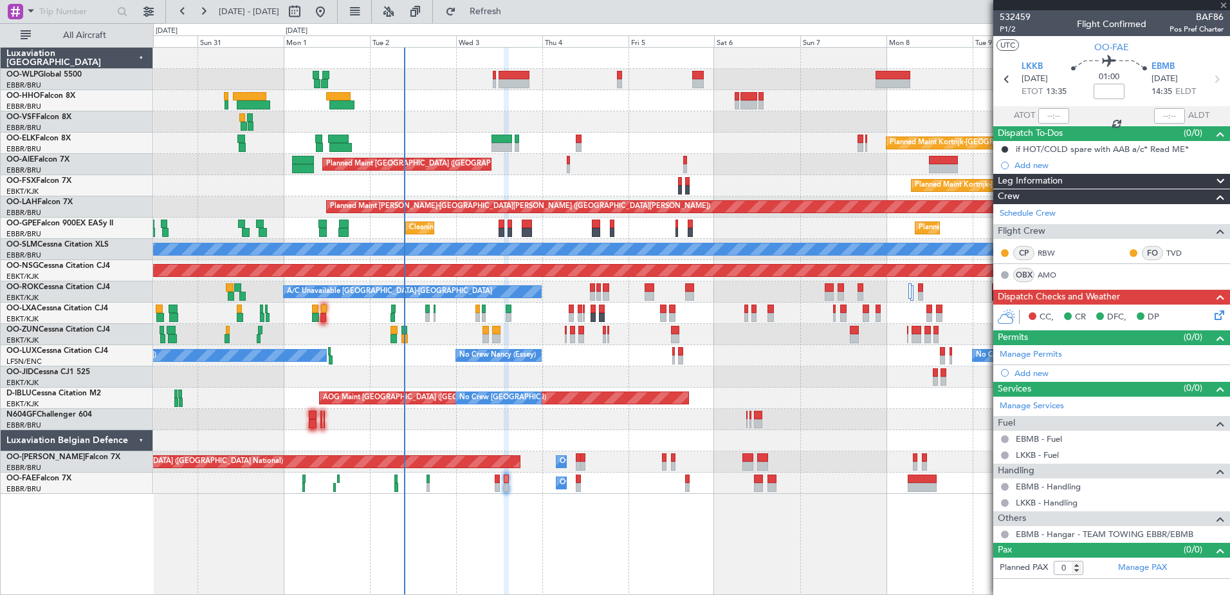
type input "+00:05"
type input "3"
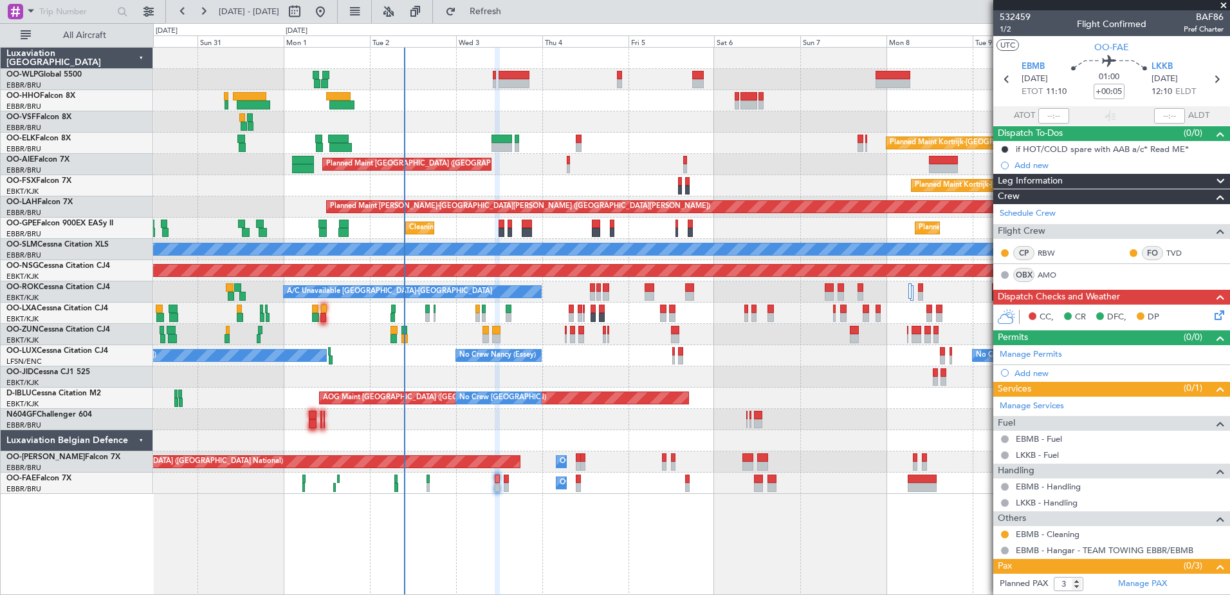
click at [1212, 316] on icon at bounding box center [1217, 313] width 10 height 10
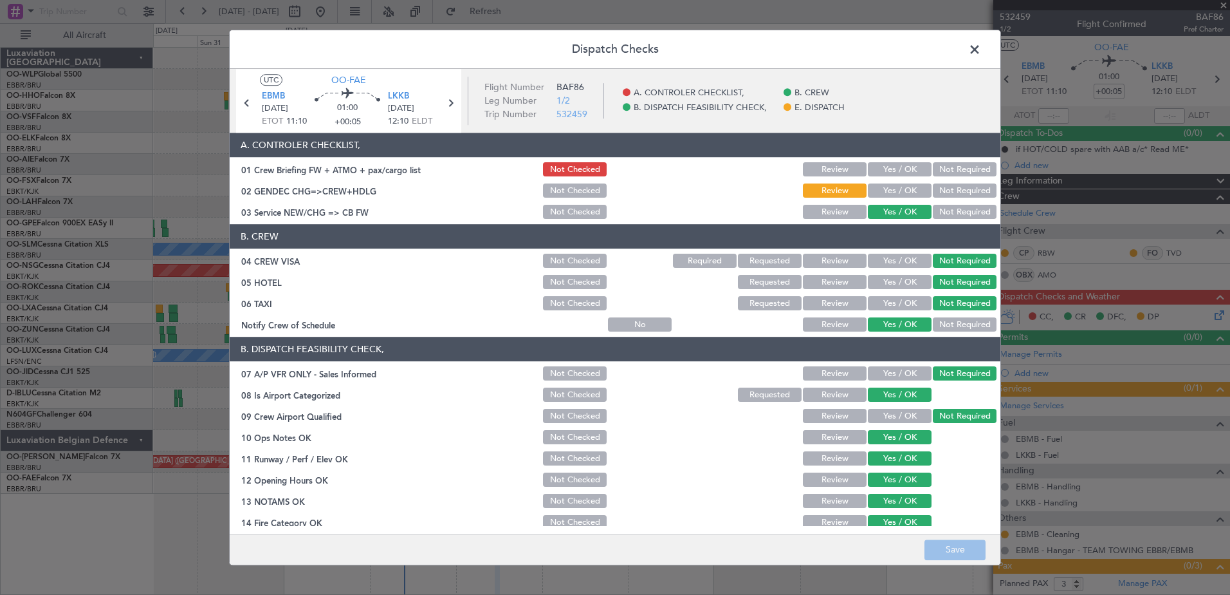
click at [945, 189] on button "Not Required" at bounding box center [965, 191] width 64 height 14
click at [896, 167] on button "Yes / OK" at bounding box center [900, 170] width 64 height 14
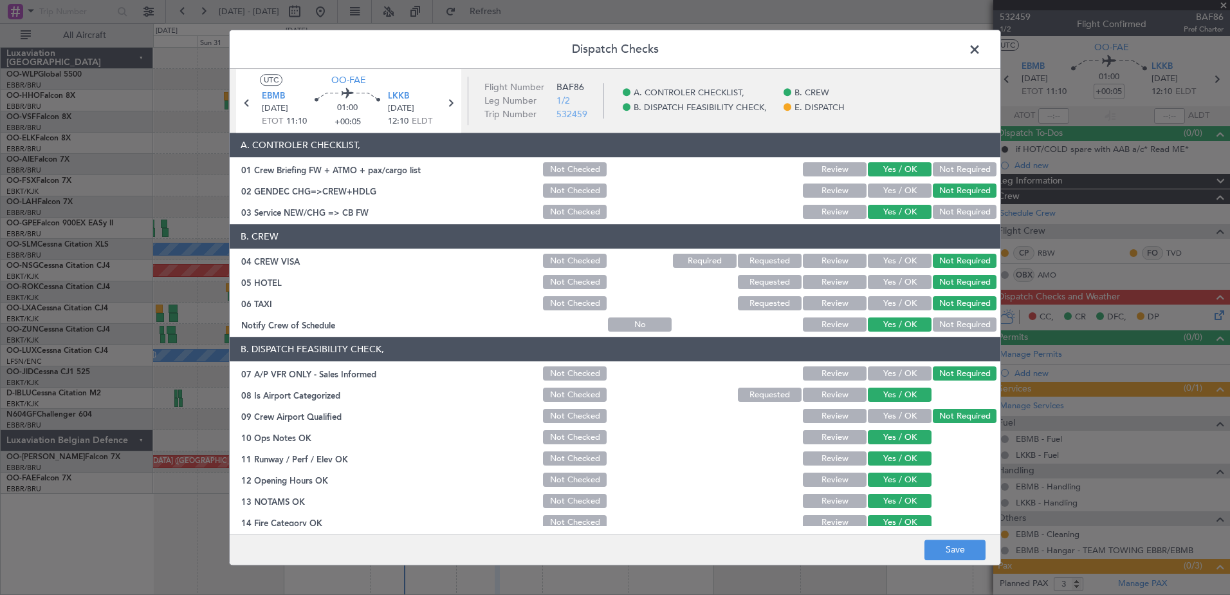
scroll to position [207, 0]
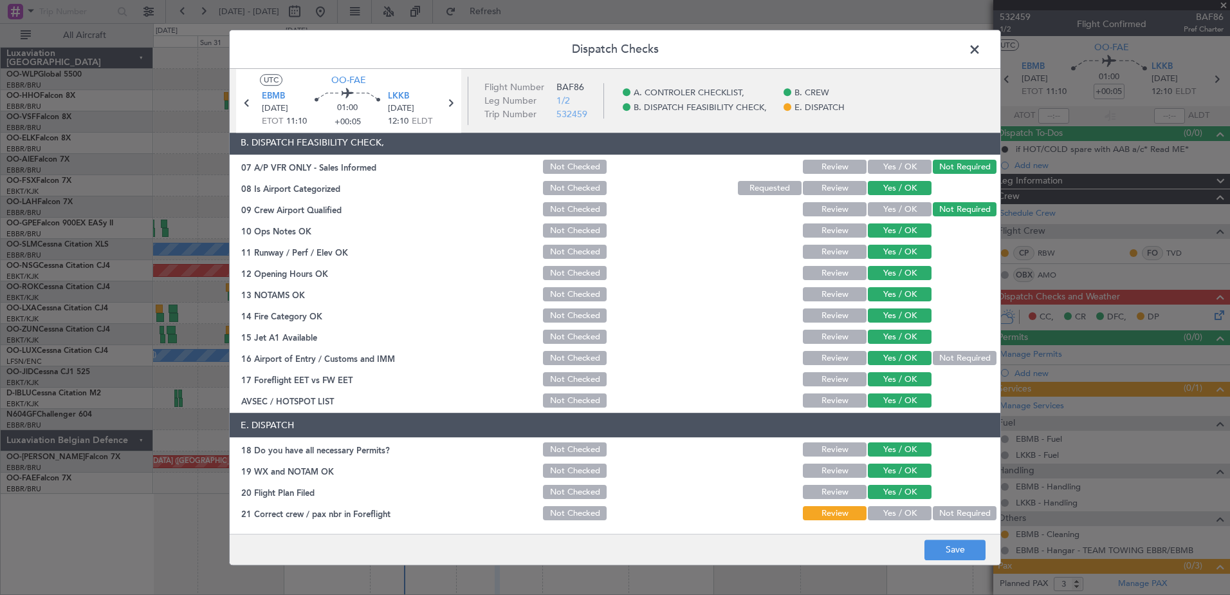
click at [900, 510] on button "Yes / OK" at bounding box center [900, 513] width 64 height 14
click at [954, 546] on button "Save" at bounding box center [955, 549] width 61 height 21
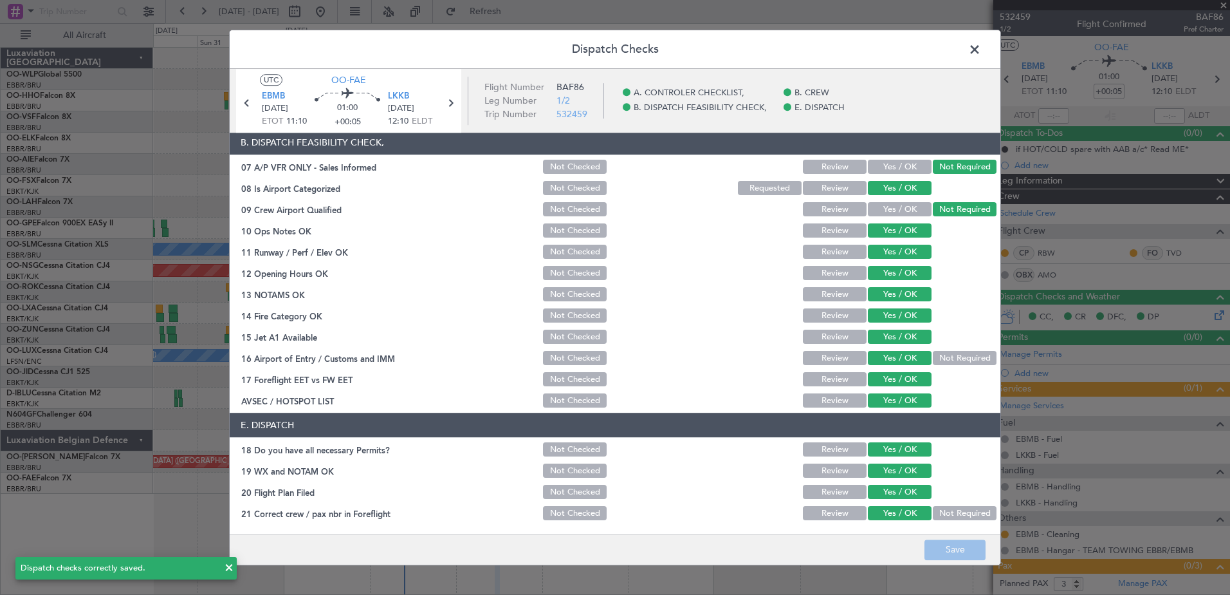
click at [981, 48] on span at bounding box center [981, 53] width 0 height 26
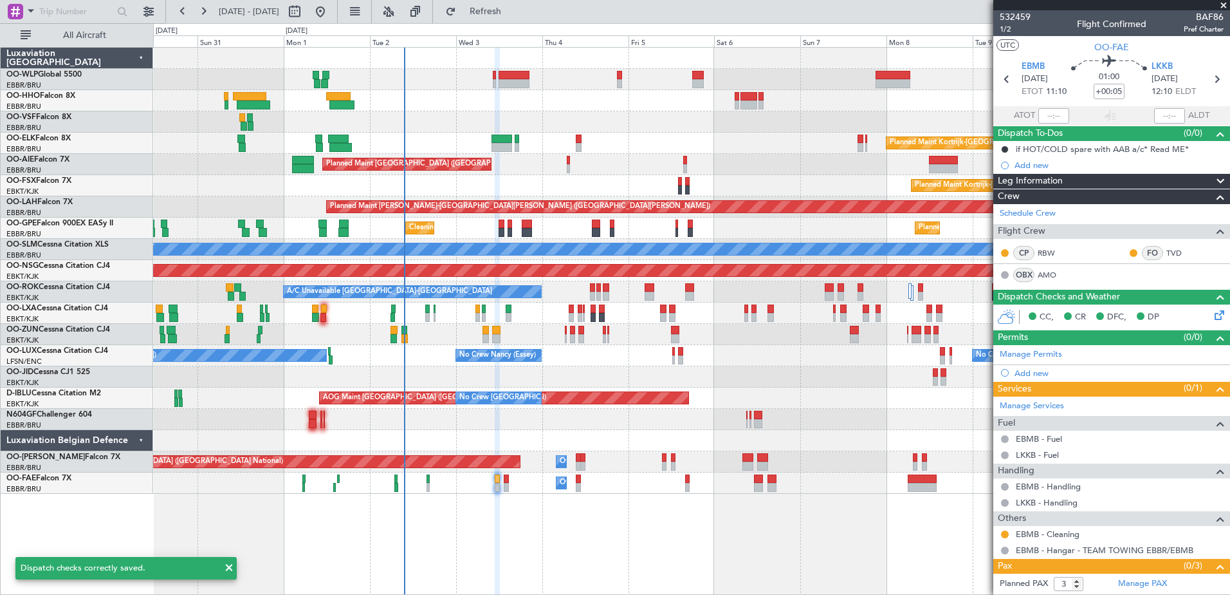
click at [510, 484] on div "Owner Melsbroek Air Base" at bounding box center [691, 482] width 1077 height 21
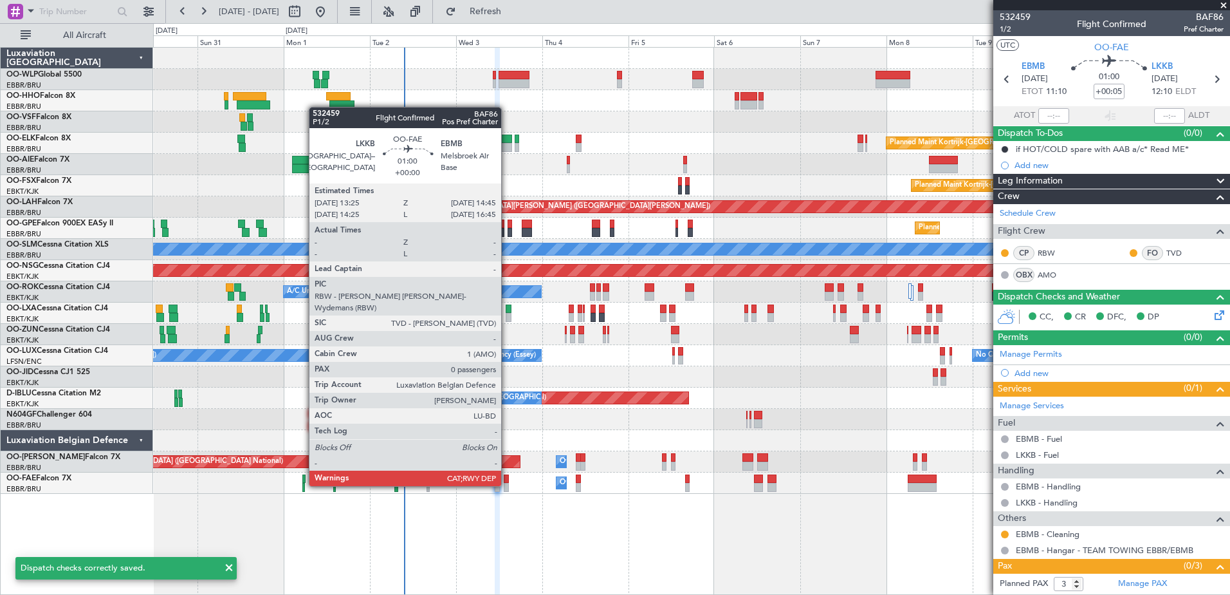
click at [507, 485] on div at bounding box center [506, 487] width 5 height 9
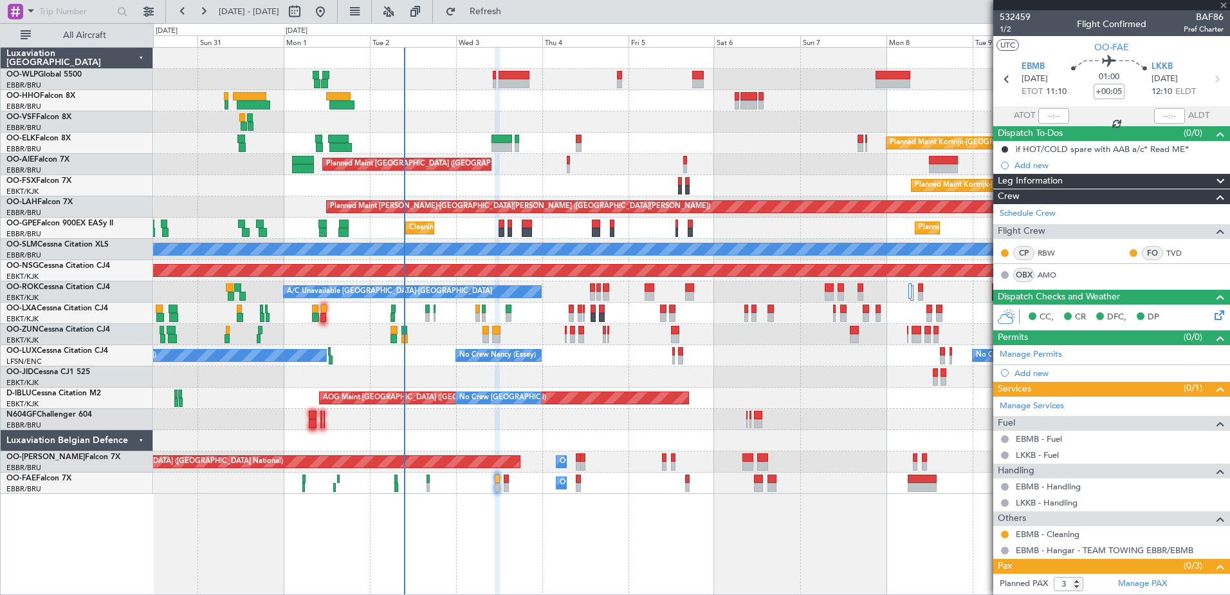
type input "0"
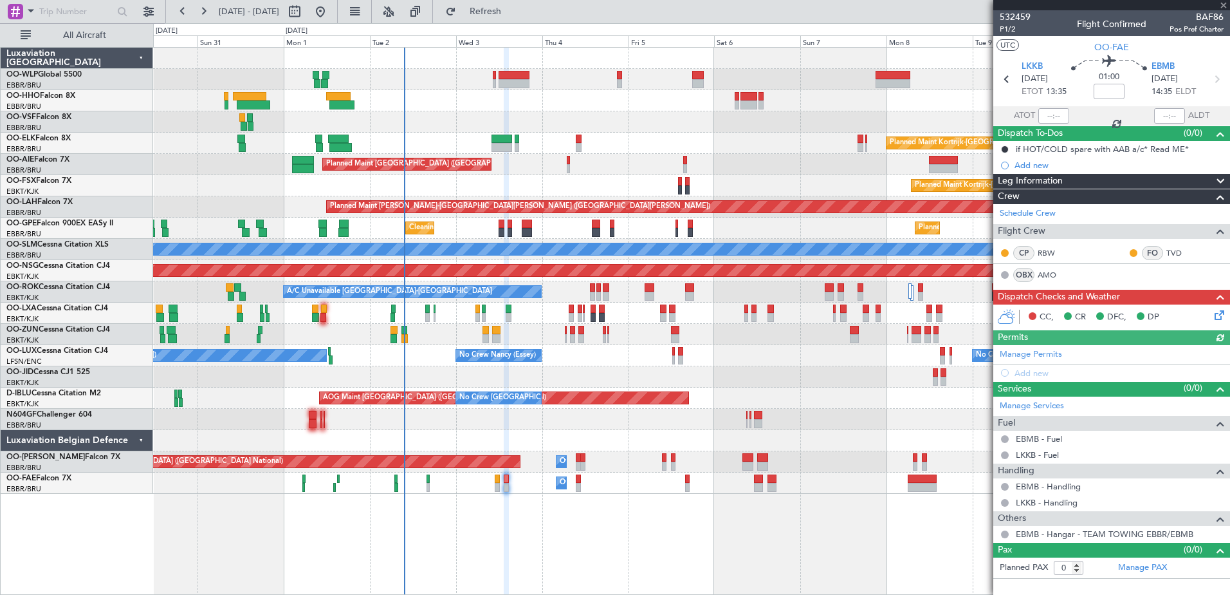
click at [1221, 315] on icon at bounding box center [1217, 313] width 10 height 10
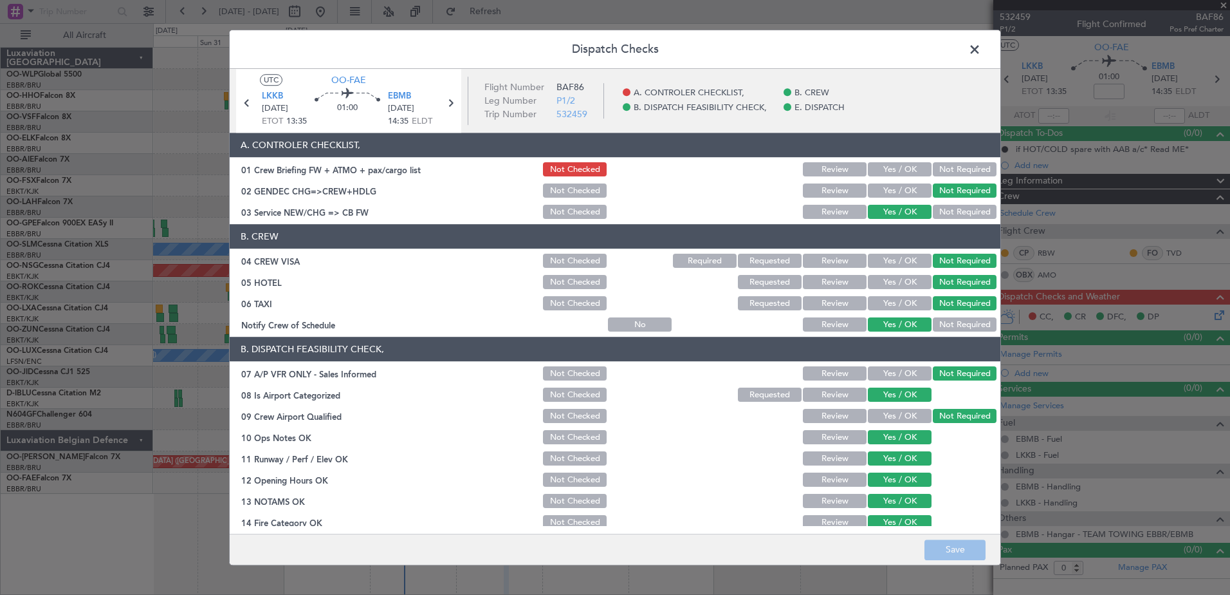
click at [896, 168] on button "Yes / OK" at bounding box center [900, 170] width 64 height 14
click at [947, 551] on button "Save" at bounding box center [955, 549] width 61 height 21
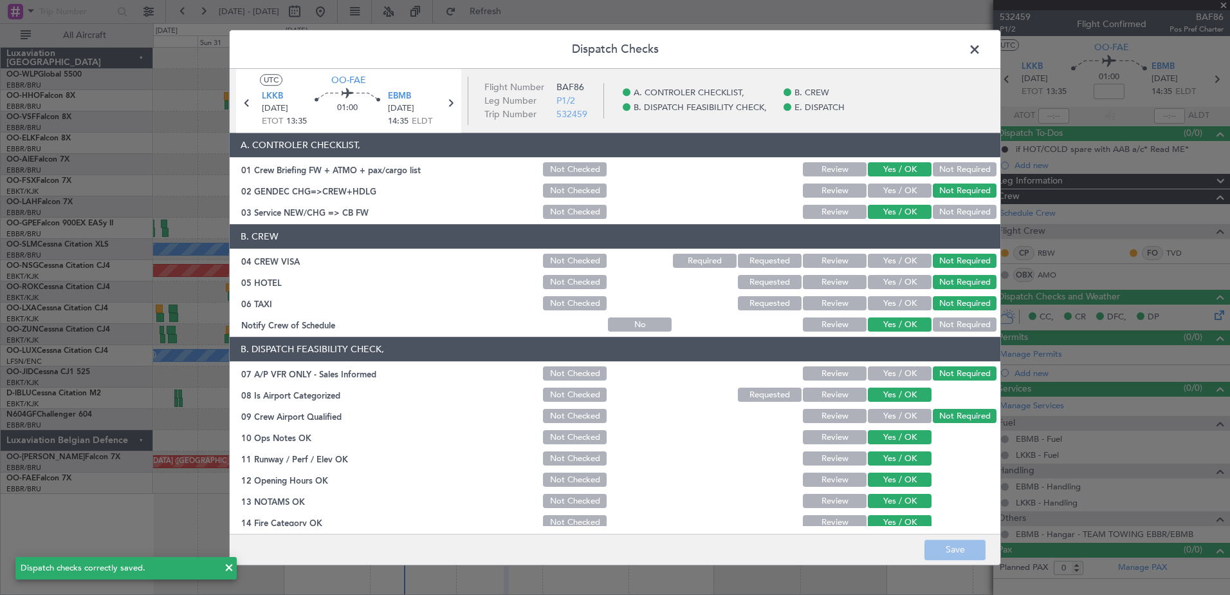
click at [981, 48] on span at bounding box center [981, 53] width 0 height 26
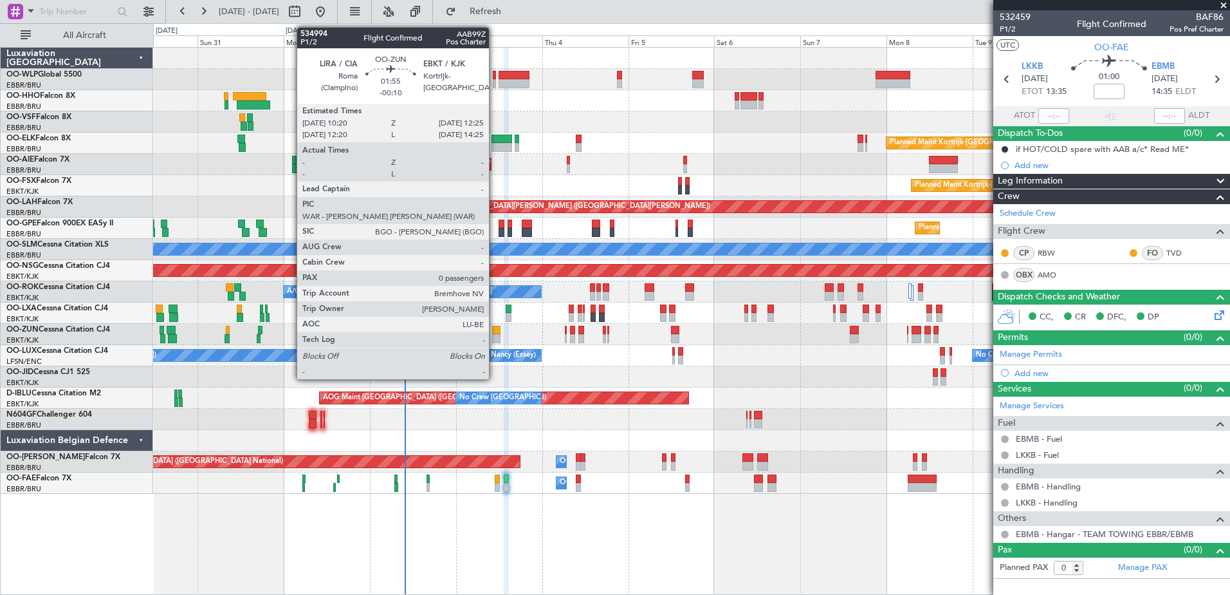
click at [495, 334] on div at bounding box center [496, 338] width 8 height 9
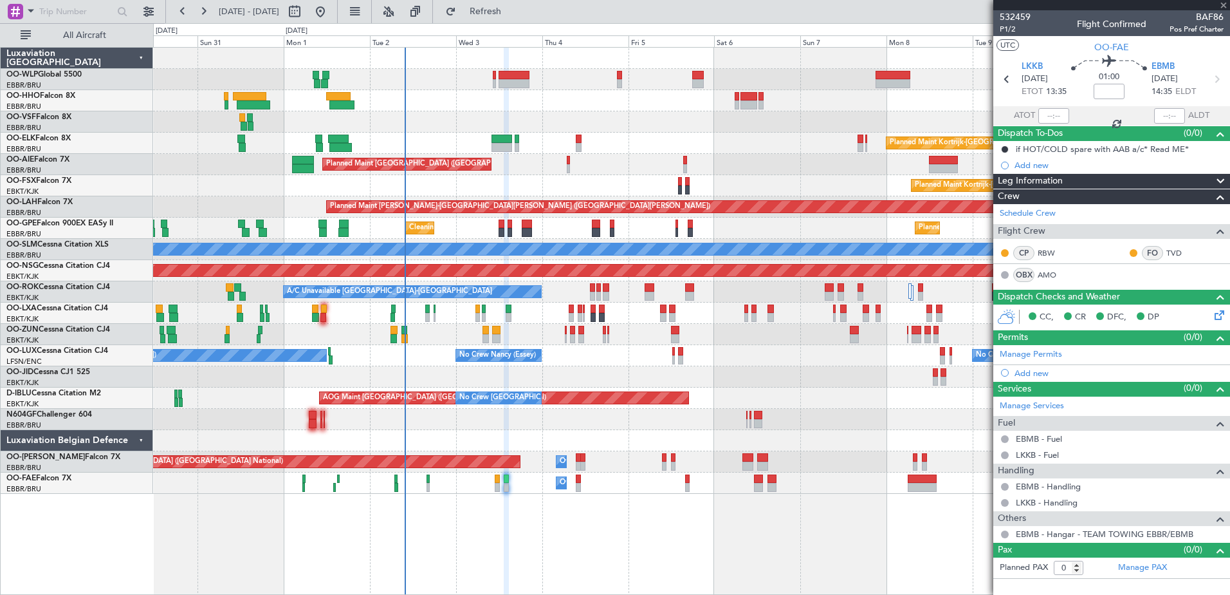
type input "-00:10"
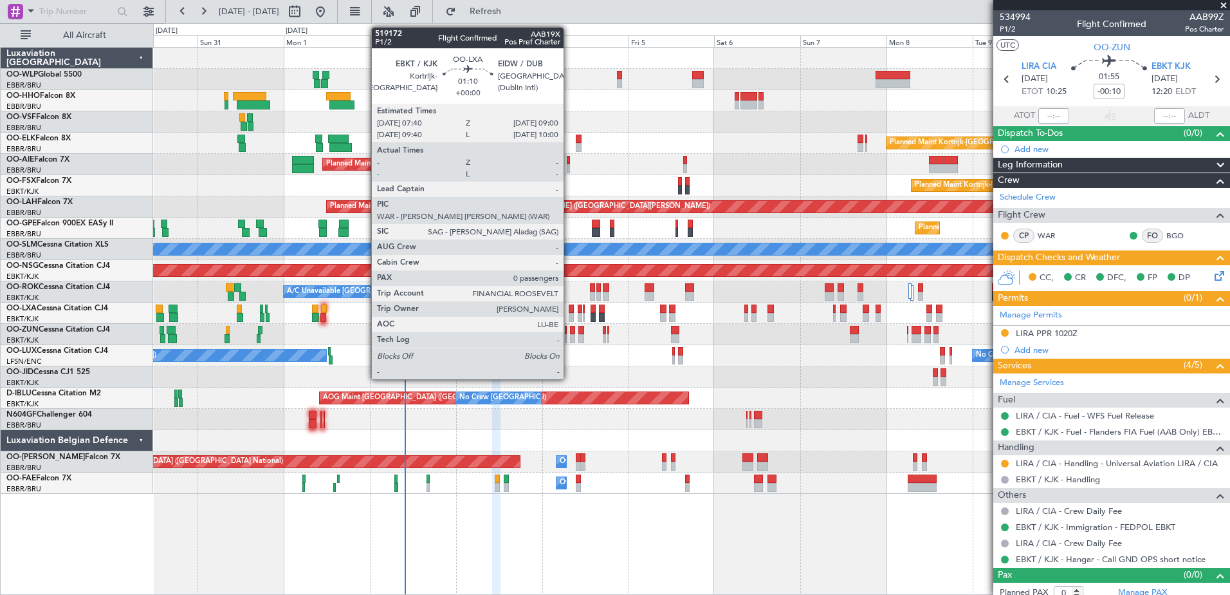
click at [569, 315] on div at bounding box center [571, 317] width 5 height 9
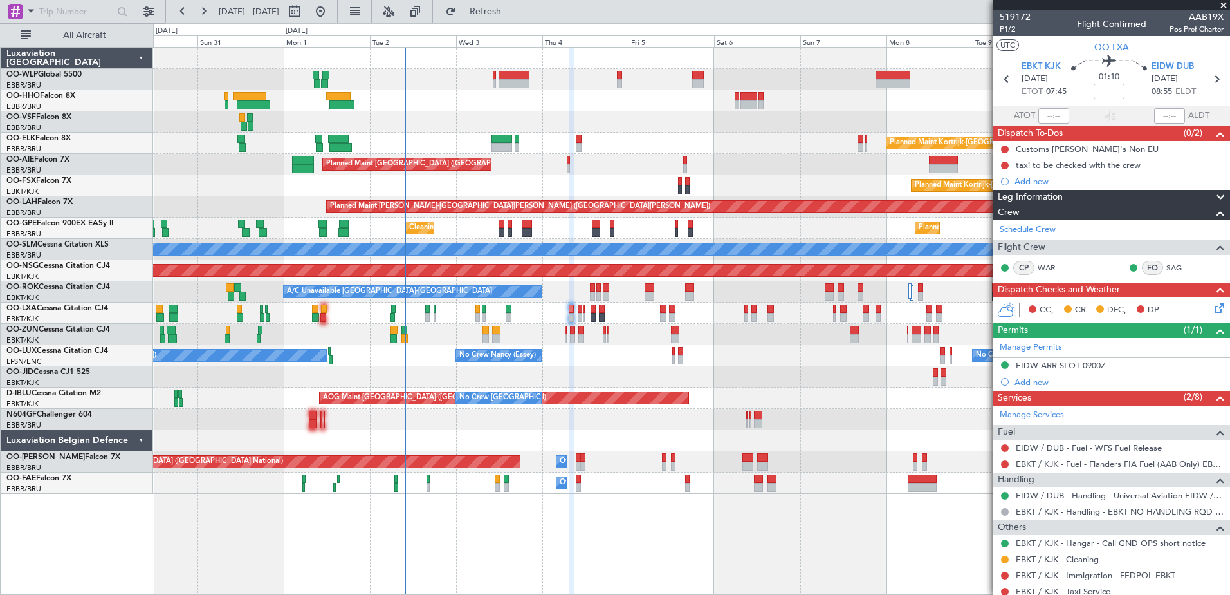
scroll to position [57, 0]
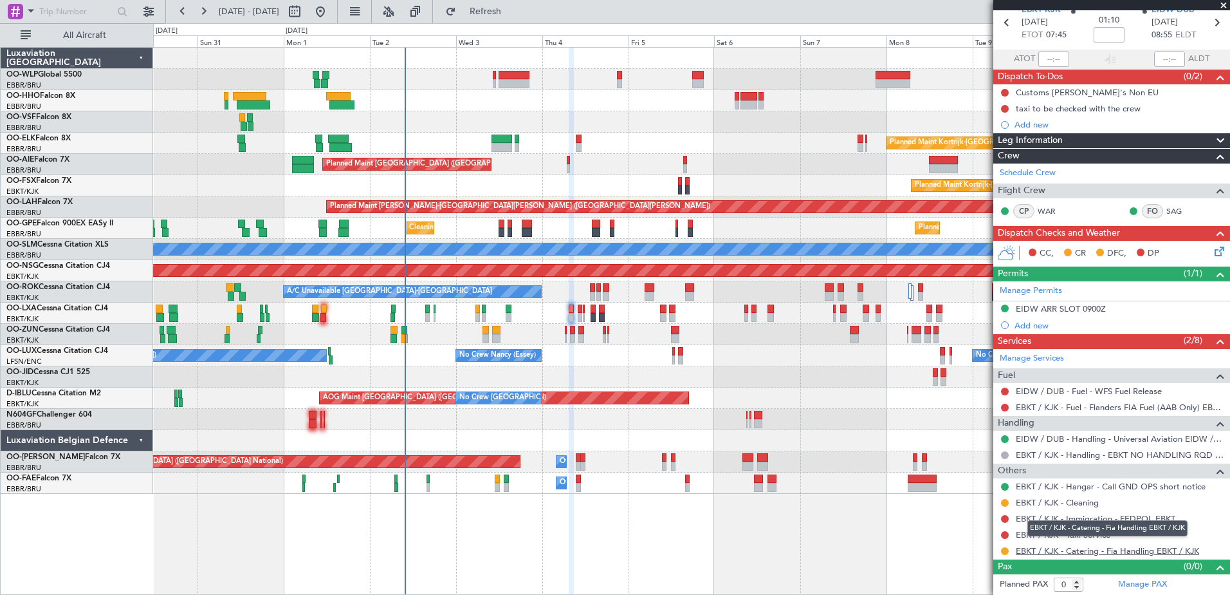
click at [1152, 552] on link "EBKT / KJK - Catering - Fia Handling EBKT / KJK" at bounding box center [1107, 550] width 183 height 11
click at [513, 15] on span "Refresh" at bounding box center [486, 11] width 54 height 9
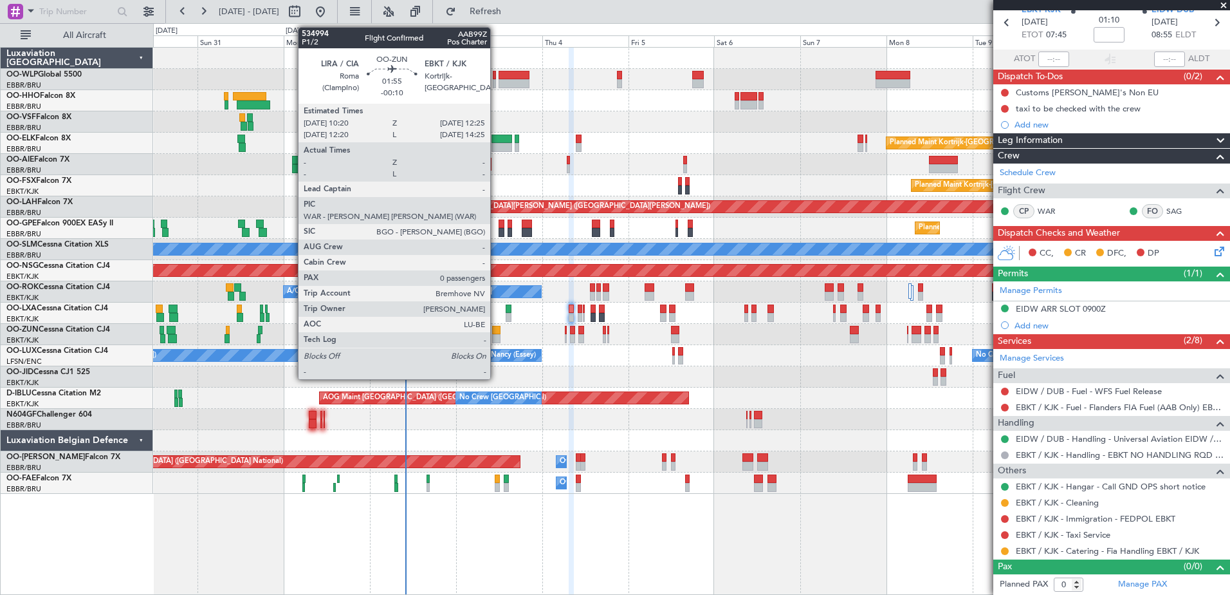
click at [496, 335] on div at bounding box center [496, 338] width 8 height 9
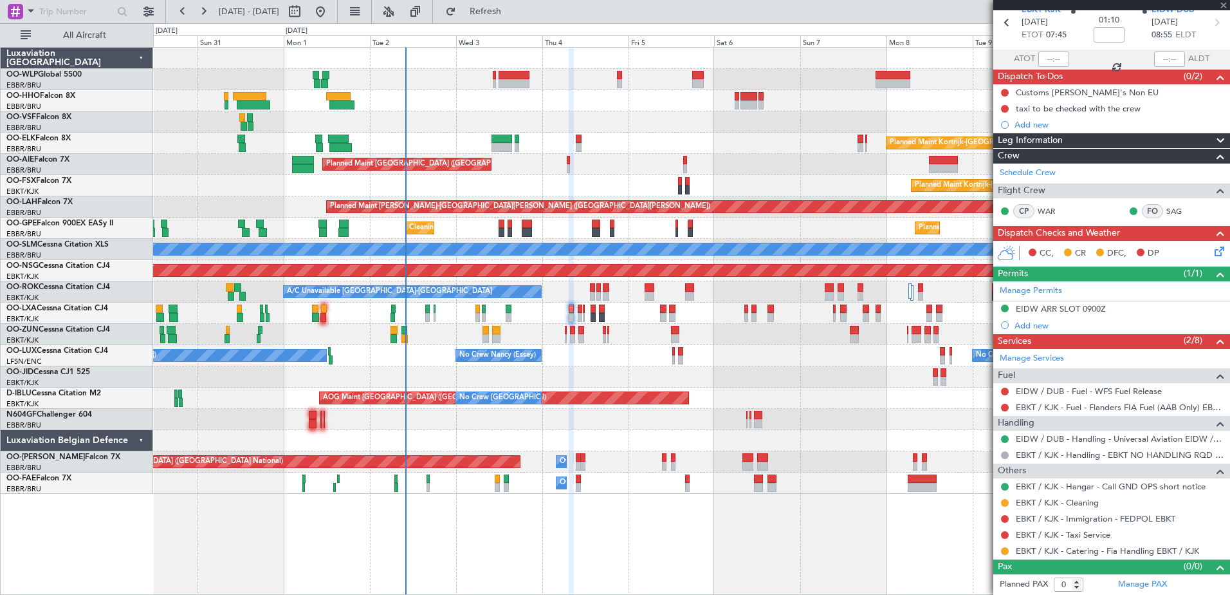
type input "-00:10"
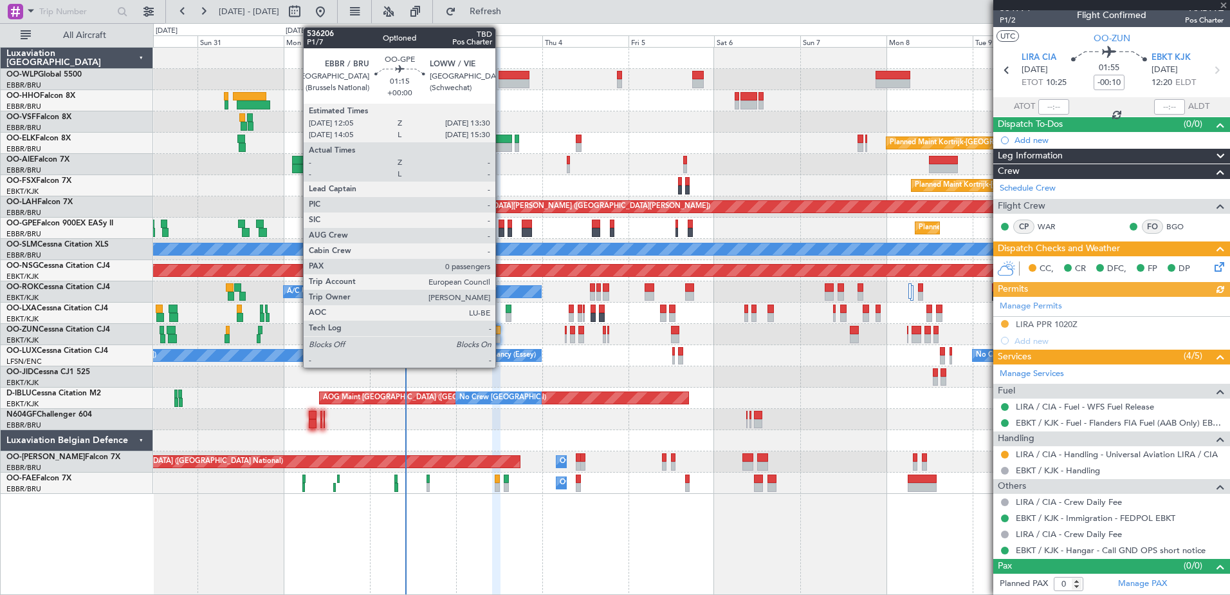
scroll to position [0, 0]
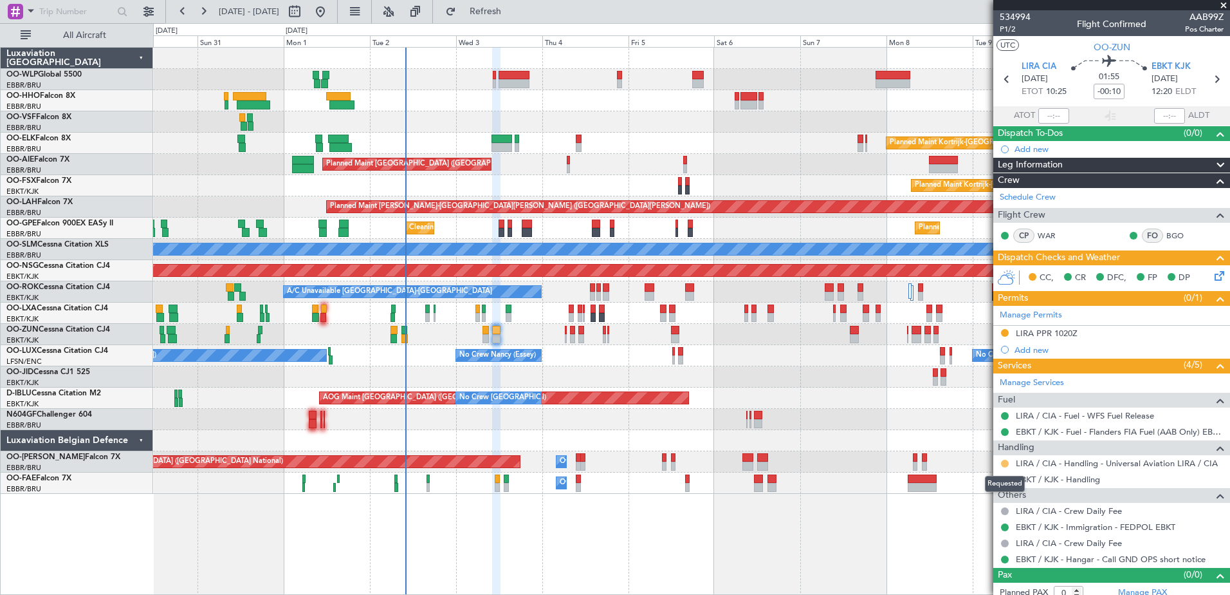
click at [1003, 461] on button at bounding box center [1005, 463] width 8 height 8
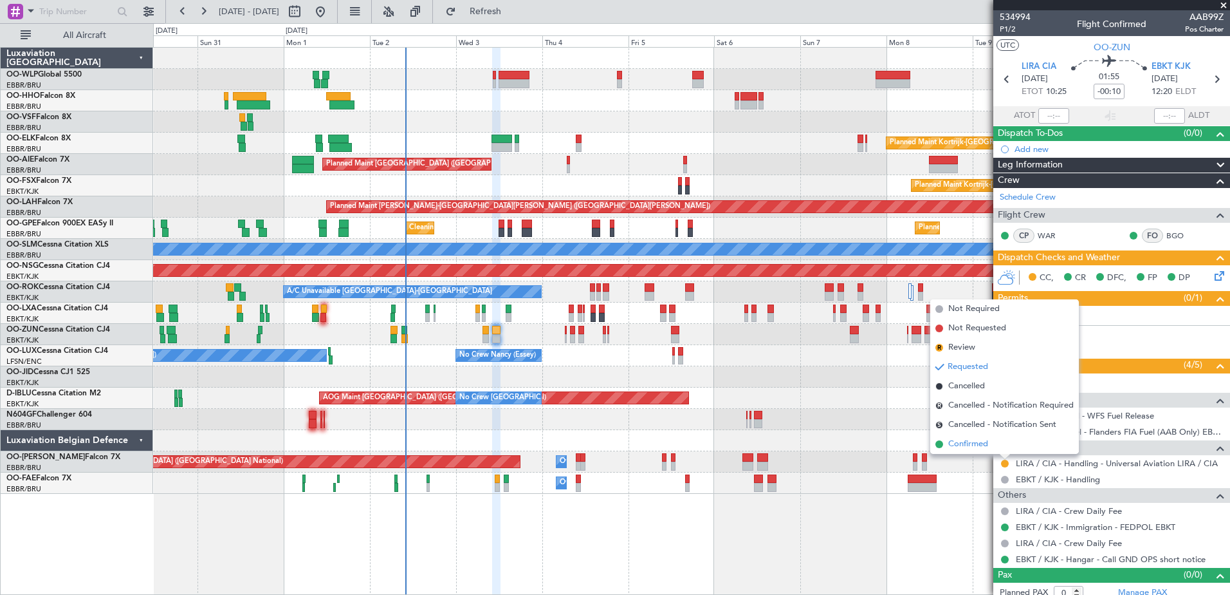
click at [968, 444] on span "Confirmed" at bounding box center [968, 444] width 40 height 13
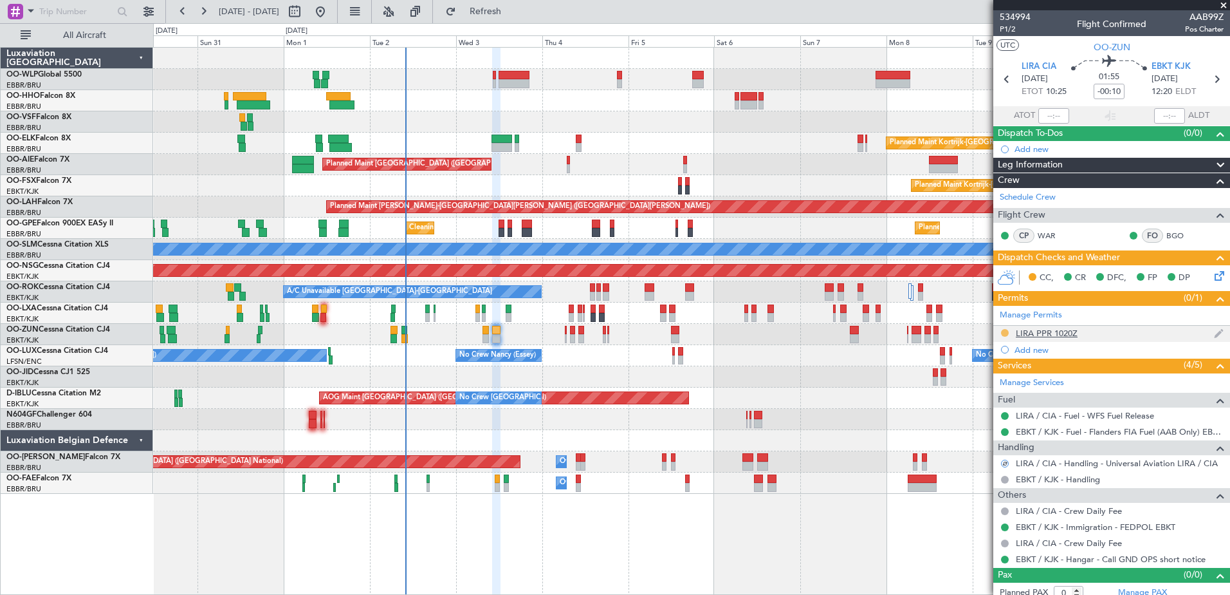
click at [1001, 332] on button at bounding box center [1005, 333] width 8 height 8
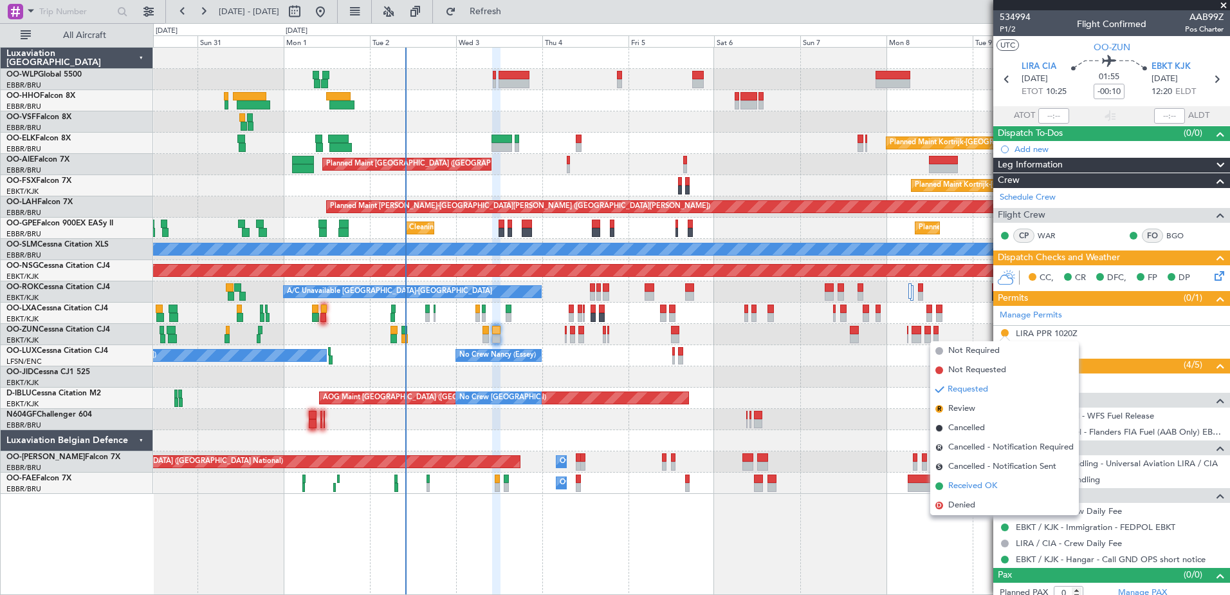
click at [979, 486] on span "Received OK" at bounding box center [972, 485] width 49 height 13
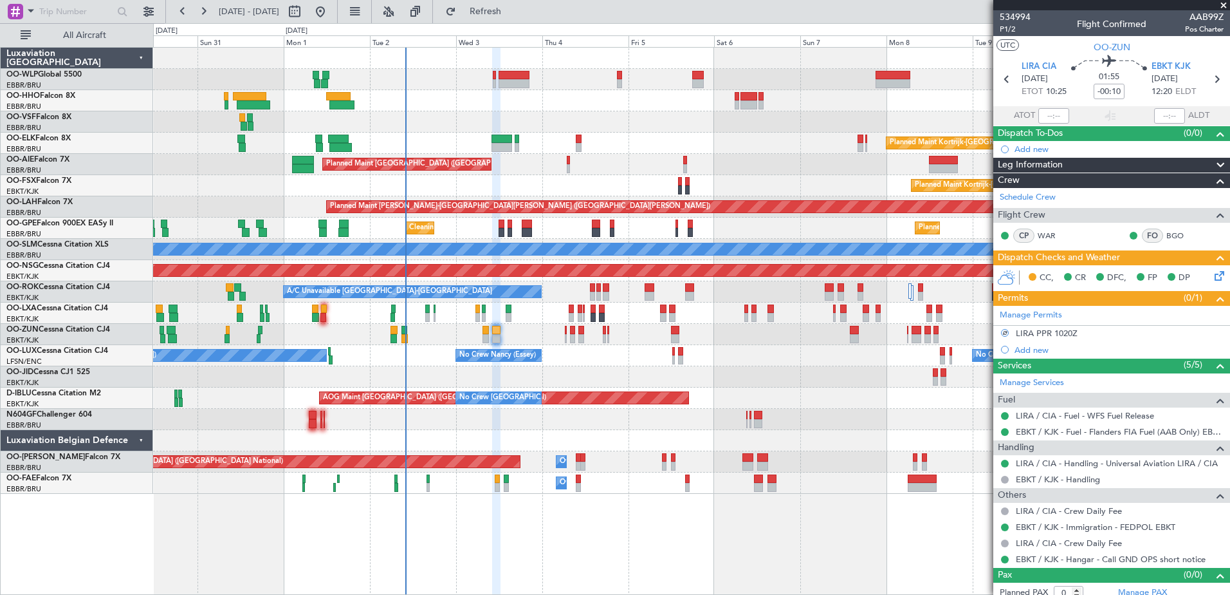
click at [1212, 273] on icon at bounding box center [1217, 273] width 10 height 10
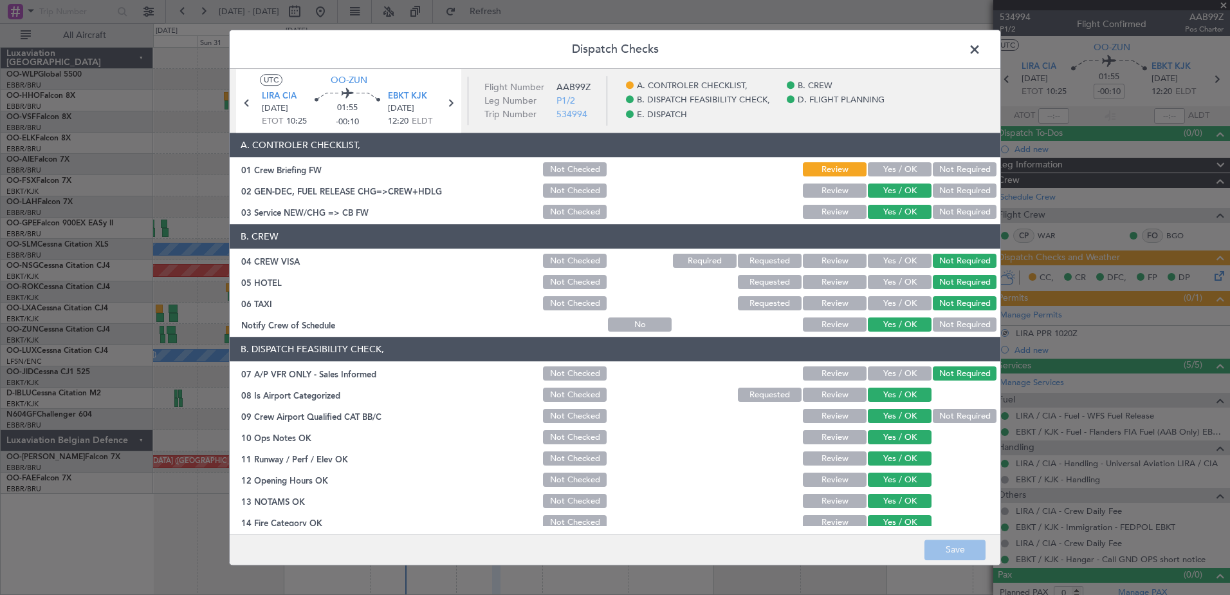
click at [948, 171] on button "Not Required" at bounding box center [965, 170] width 64 height 14
click at [950, 163] on button "Not Required" at bounding box center [965, 170] width 64 height 14
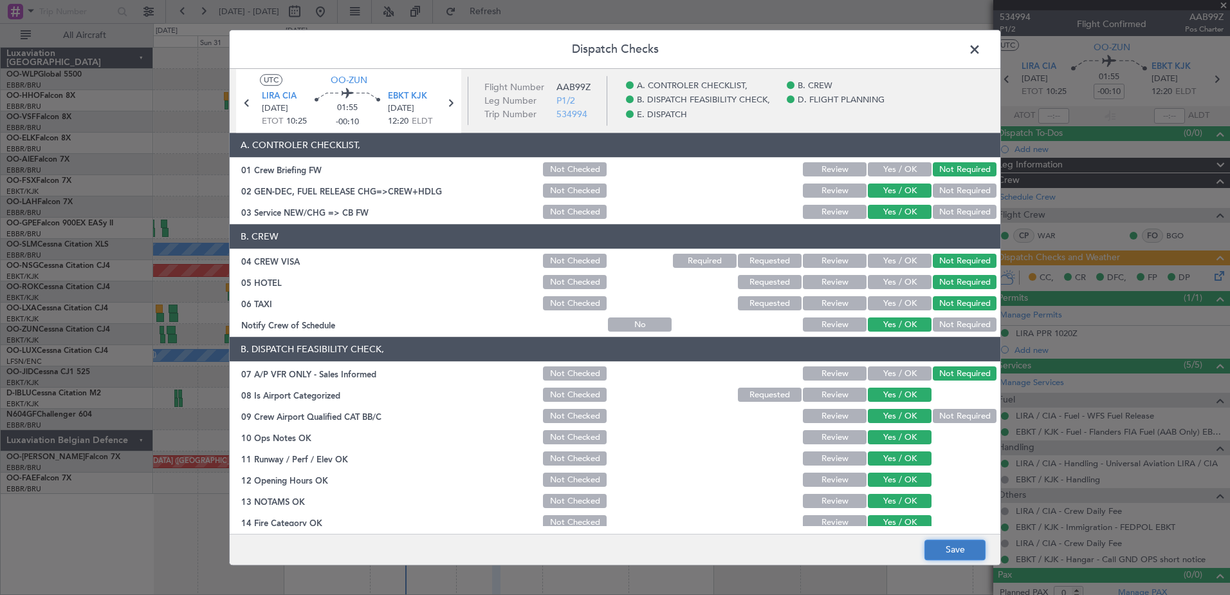
click at [957, 549] on button "Save" at bounding box center [955, 549] width 61 height 21
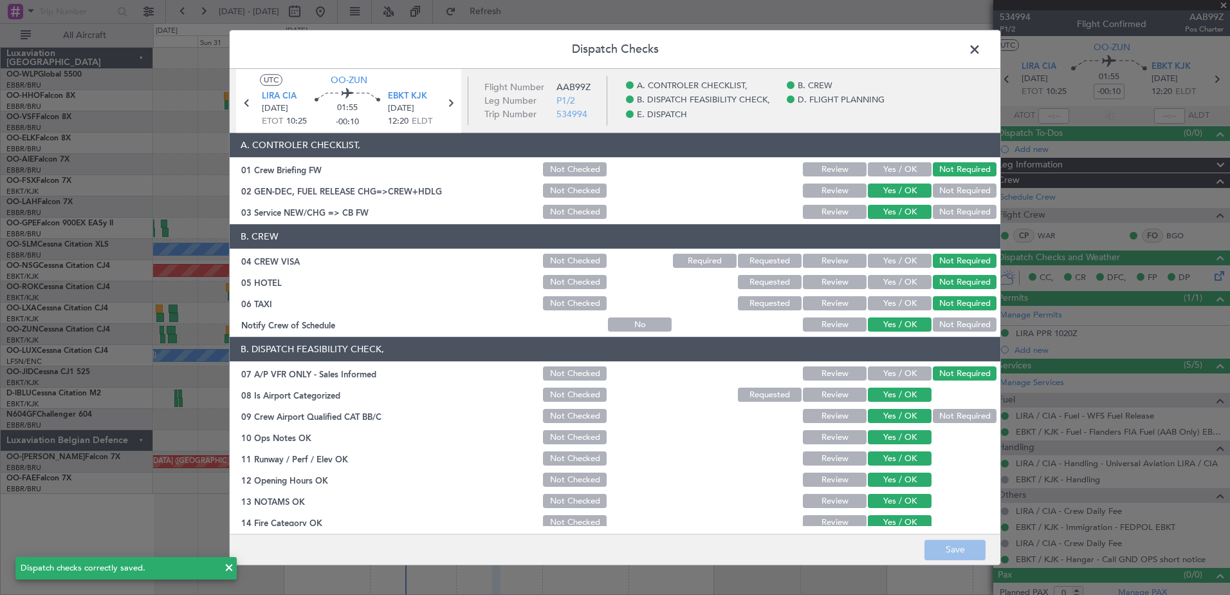
click at [981, 50] on span at bounding box center [981, 53] width 0 height 26
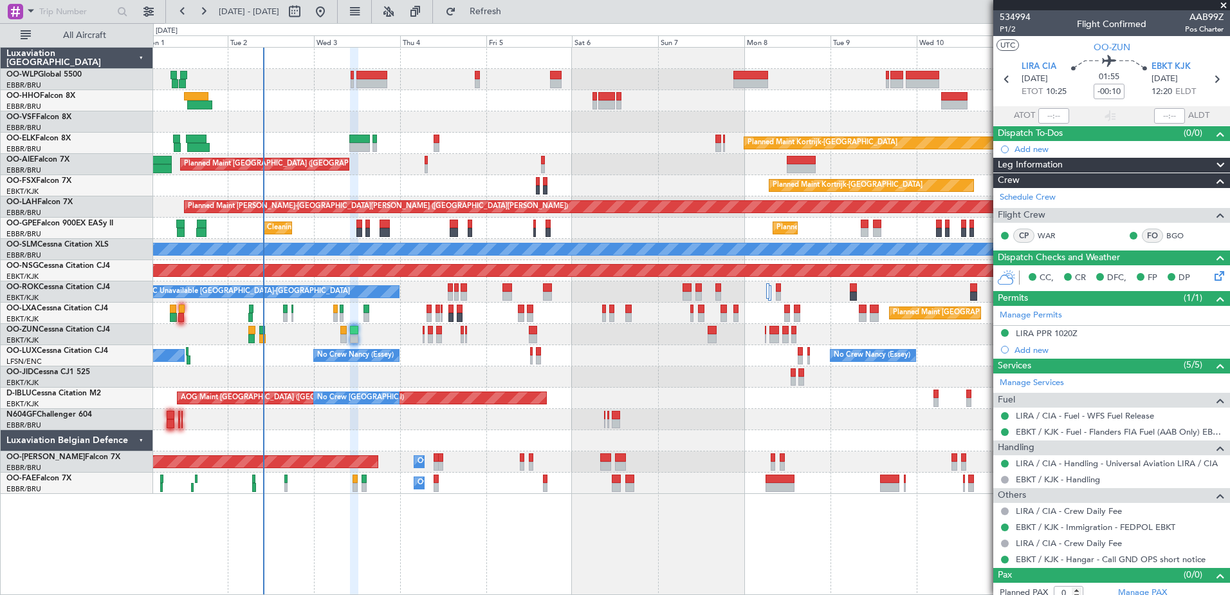
click at [1223, 5] on span at bounding box center [1223, 6] width 13 height 12
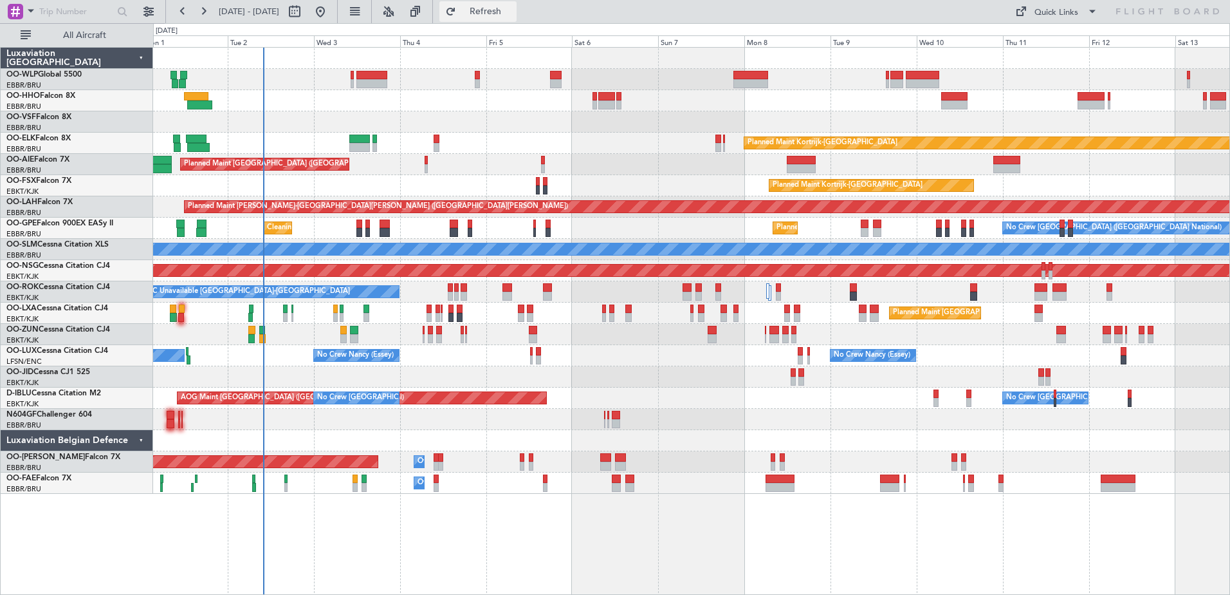
click at [513, 8] on span "Refresh" at bounding box center [486, 11] width 54 height 9
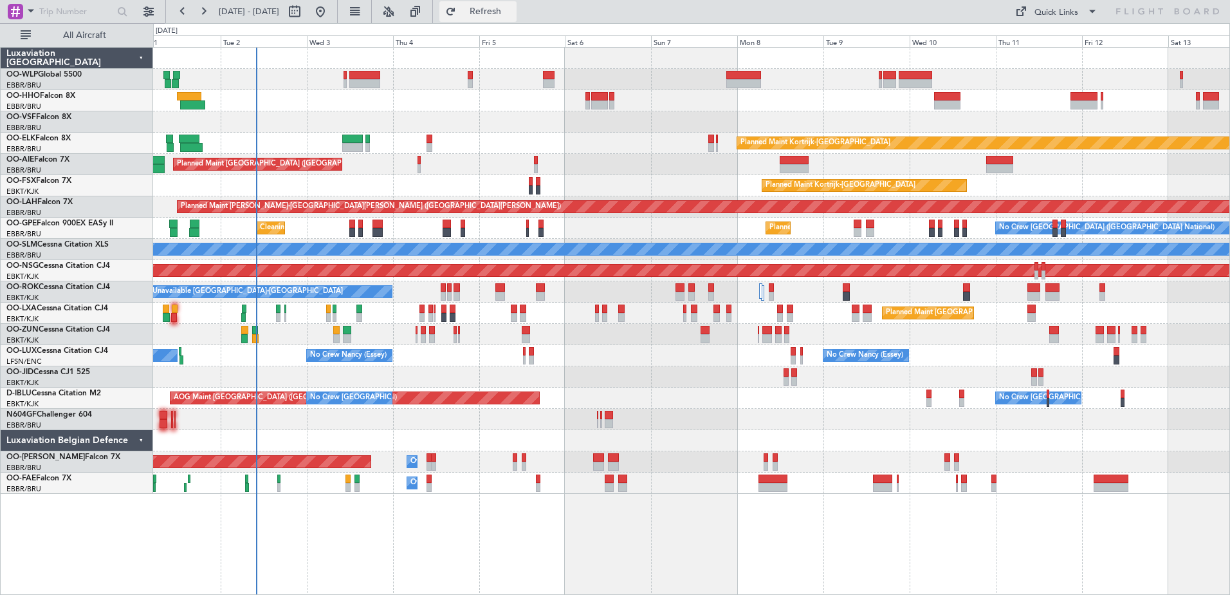
click at [513, 15] on span "Refresh" at bounding box center [486, 11] width 54 height 9
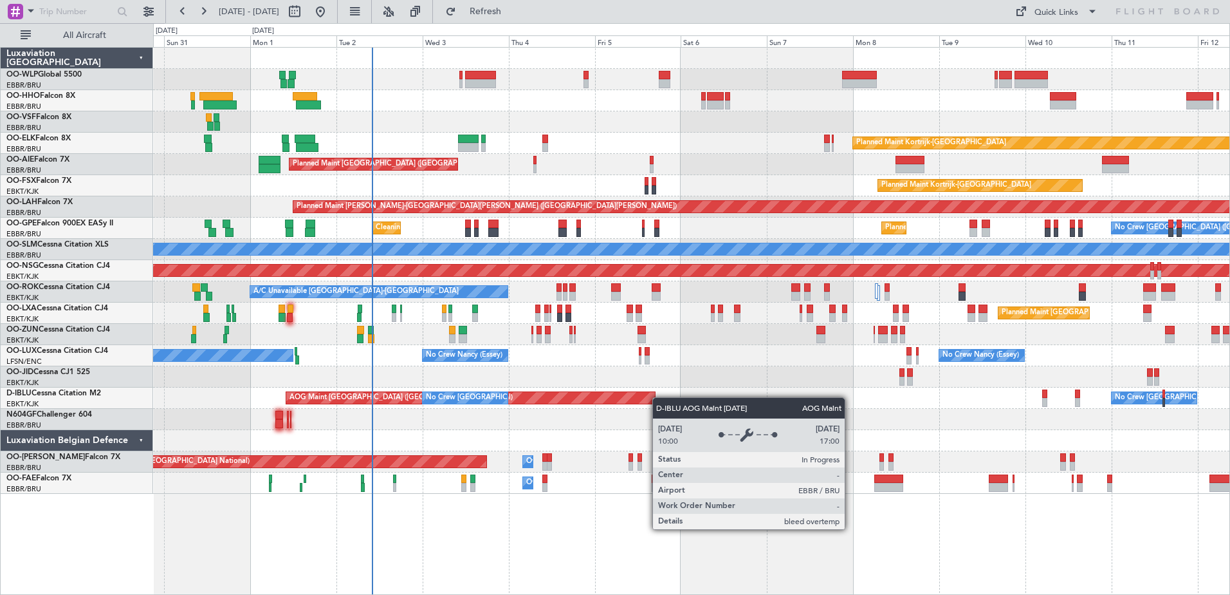
click at [544, 400] on div "Planned Maint Berlin (Brandenburg) Planned Maint Kortrijk-Wevelgem Planned Main…" at bounding box center [691, 271] width 1077 height 446
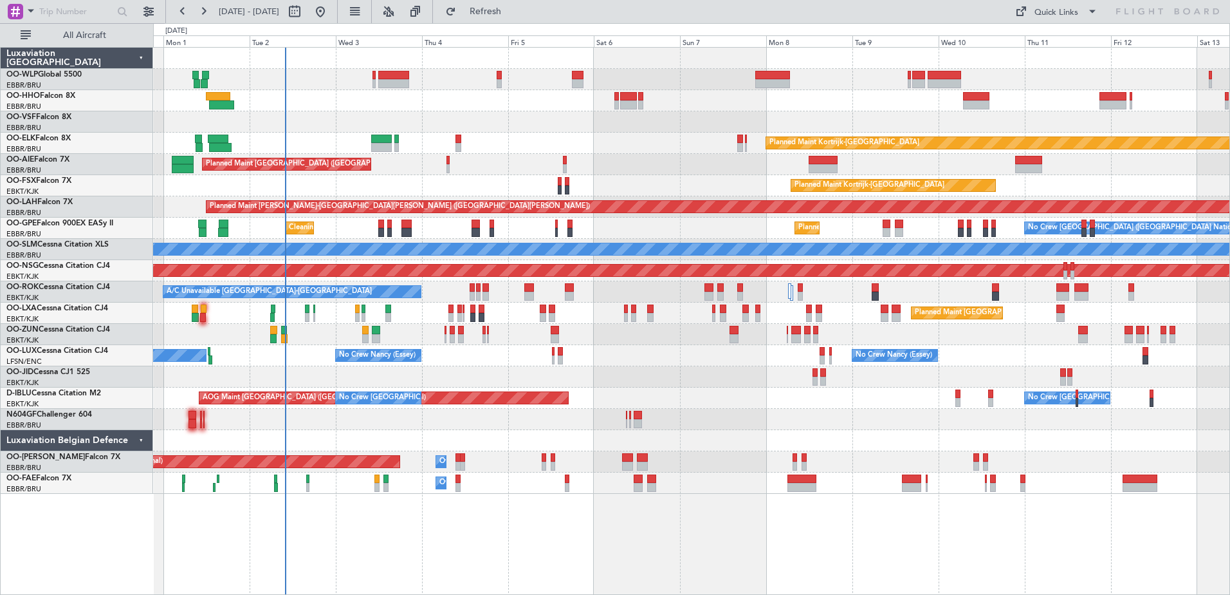
click at [529, 458] on div "Planned Maint [GEOGRAPHIC_DATA] ([GEOGRAPHIC_DATA]) Planned Maint [GEOGRAPHIC_D…" at bounding box center [691, 271] width 1077 height 446
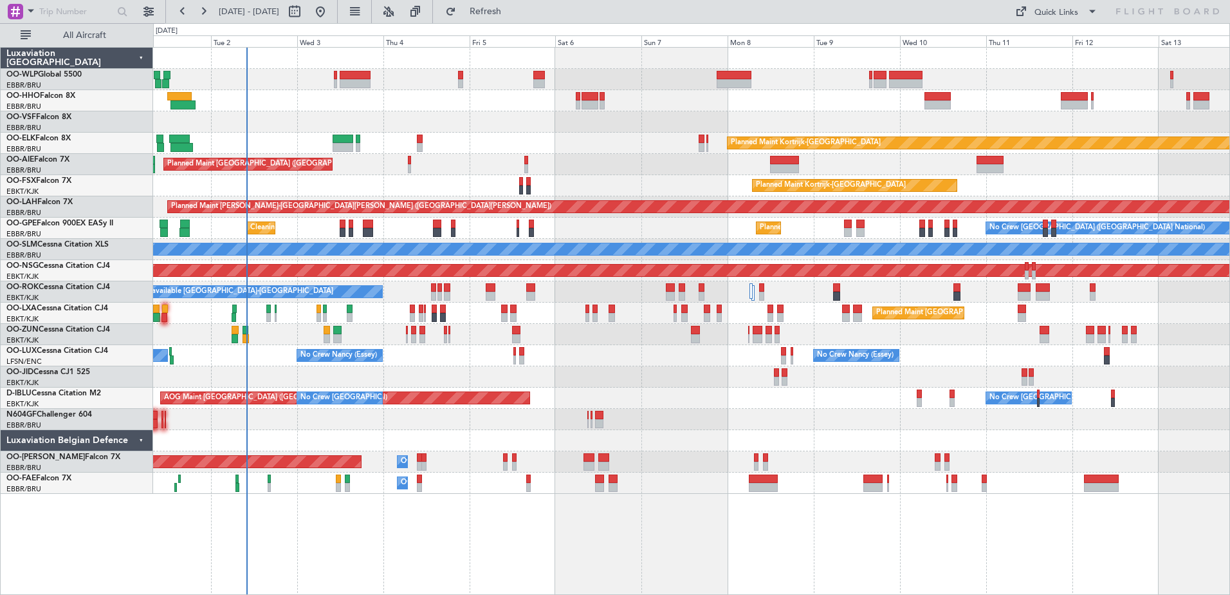
click at [503, 431] on div "Planned Maint [GEOGRAPHIC_DATA] ([GEOGRAPHIC_DATA]) Planned Maint [GEOGRAPHIC_D…" at bounding box center [691, 271] width 1077 height 446
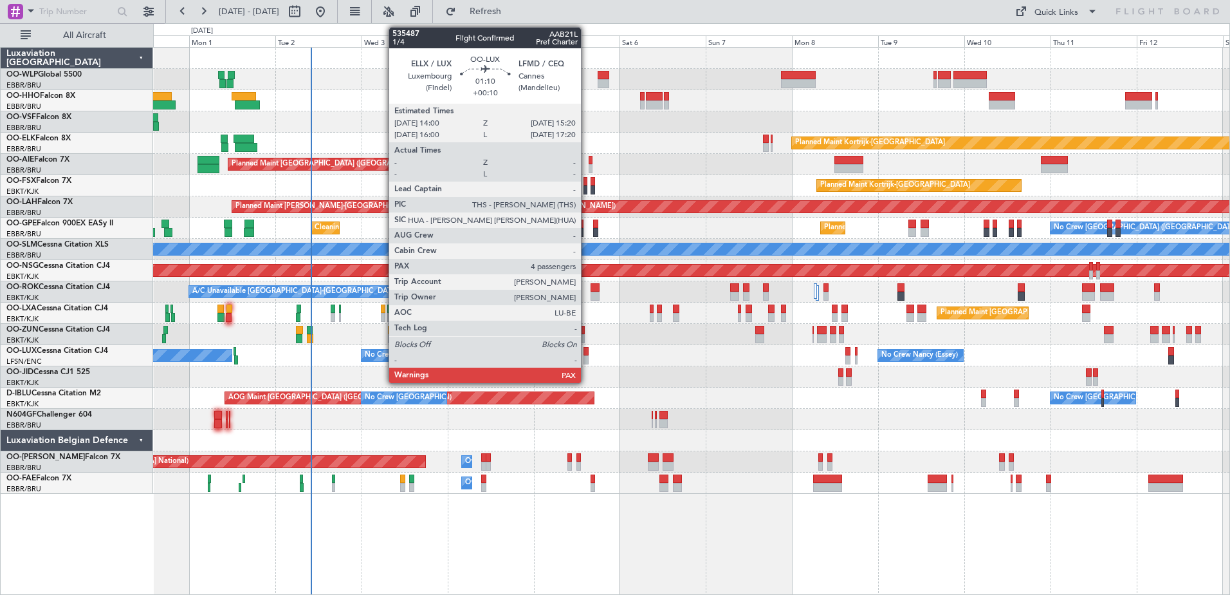
click at [587, 355] on div at bounding box center [586, 351] width 5 height 9
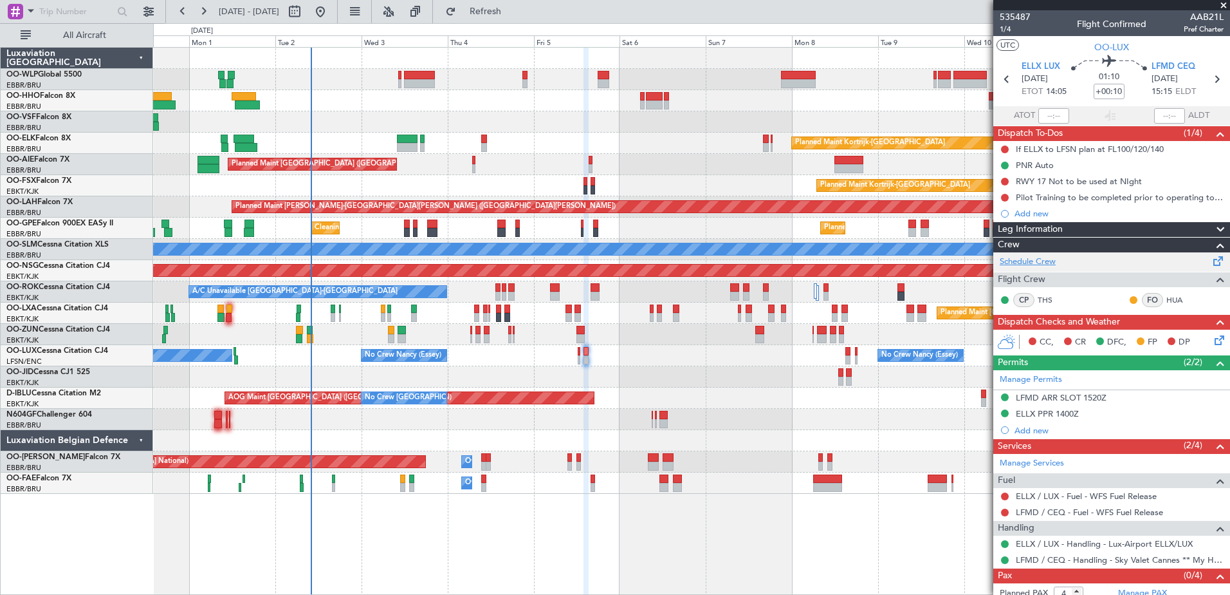
click at [1026, 259] on link "Schedule Crew" at bounding box center [1028, 261] width 56 height 13
click at [513, 16] on span "Refresh" at bounding box center [486, 11] width 54 height 9
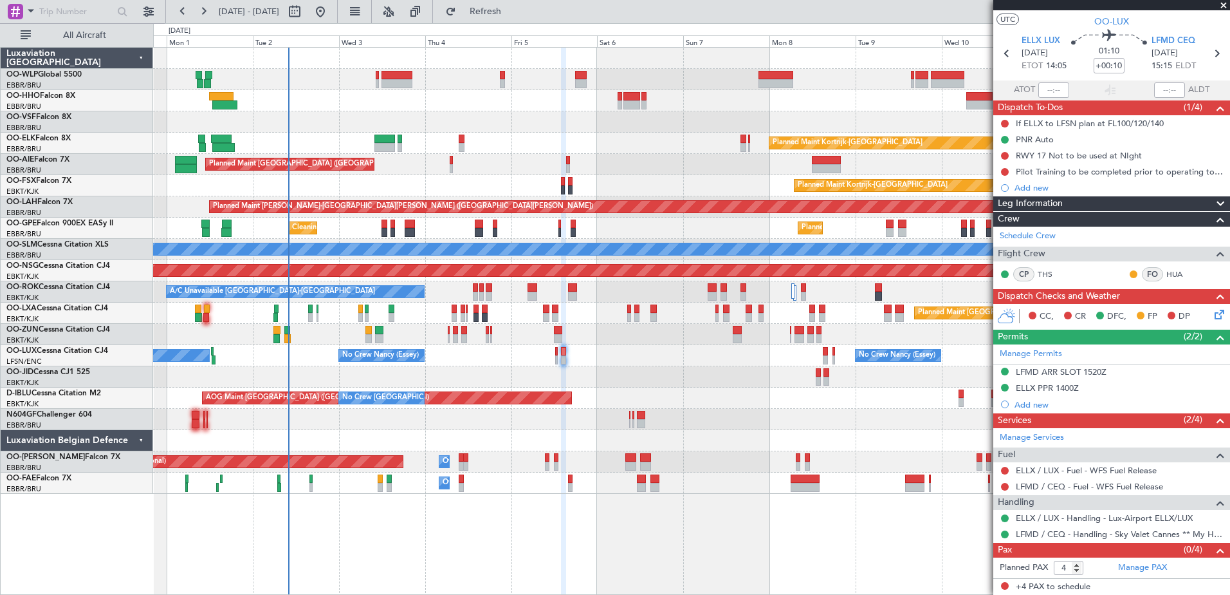
click at [791, 403] on div "AOG Maint [GEOGRAPHIC_DATA] ([GEOGRAPHIC_DATA] National) No Crew [GEOGRAPHIC_DA…" at bounding box center [691, 397] width 1077 height 21
click at [517, 17] on button "Refresh" at bounding box center [477, 11] width 77 height 21
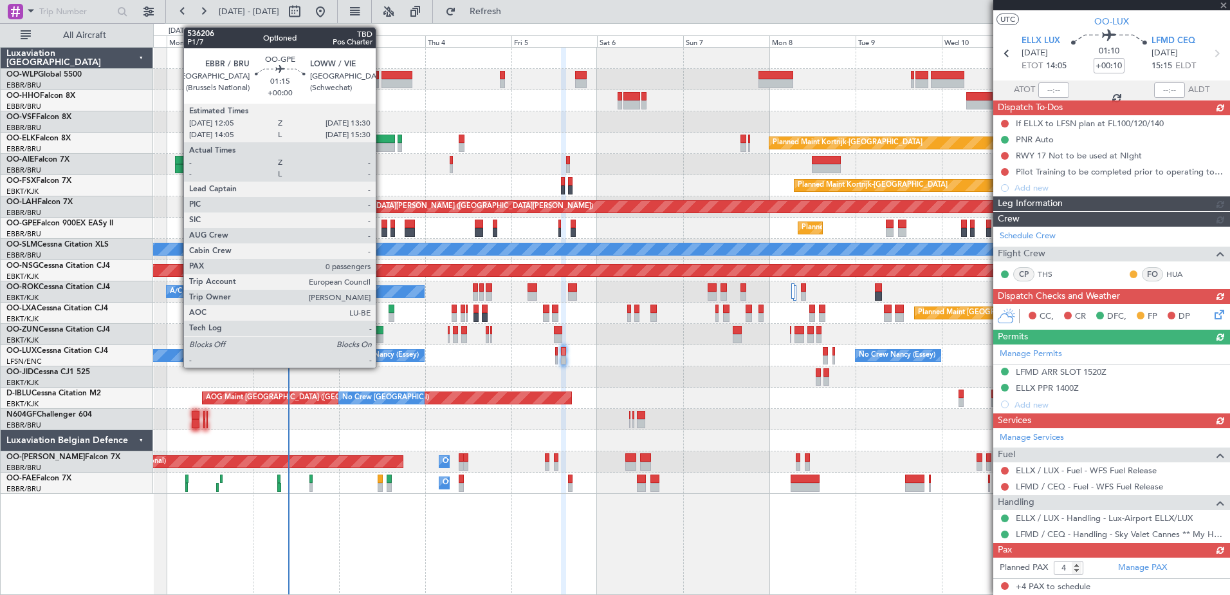
click at [752, 380] on div "Planned Maint Kortrijk-[GEOGRAPHIC_DATA] AOG Maint [GEOGRAPHIC_DATA]-[GEOGRAPHI…" at bounding box center [691, 376] width 1077 height 21
click at [760, 424] on div at bounding box center [691, 419] width 1077 height 21
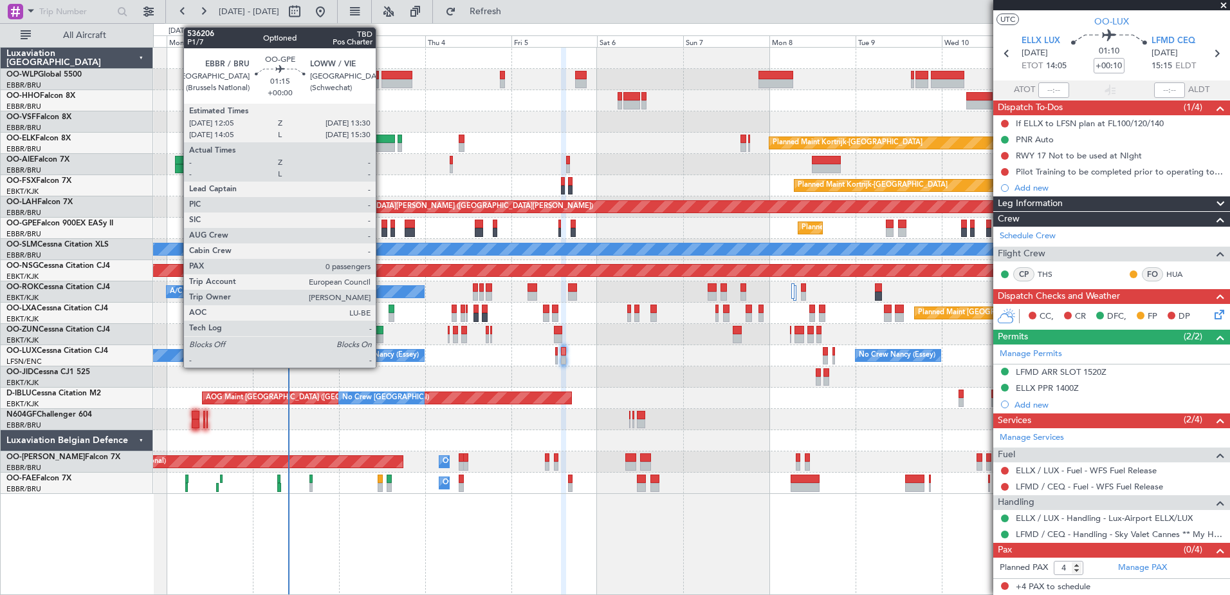
scroll to position [0, 0]
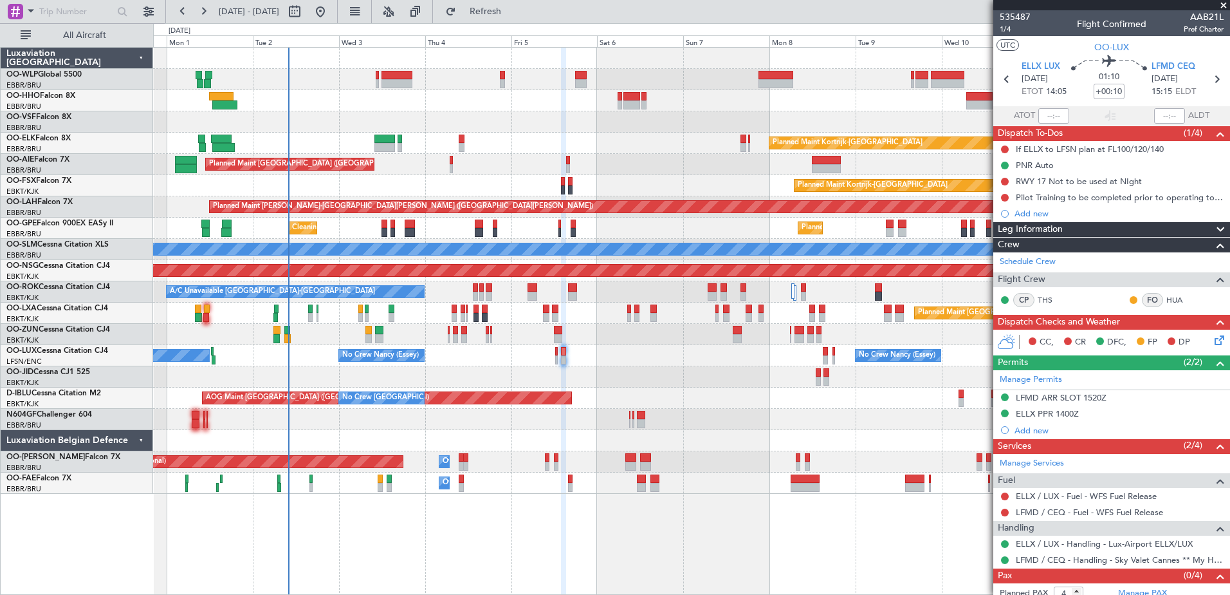
click at [529, 369] on div "Planned Maint Kortrijk-[GEOGRAPHIC_DATA] AOG Maint [GEOGRAPHIC_DATA]-[GEOGRAPHI…" at bounding box center [691, 376] width 1077 height 21
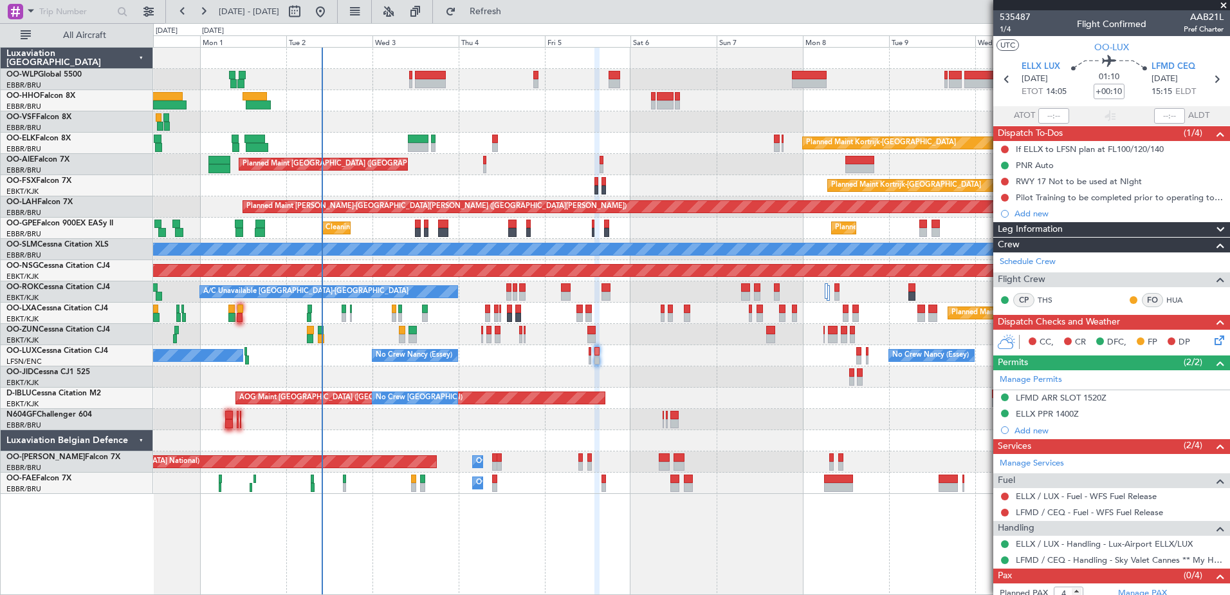
click at [521, 364] on div "No Crew [PERSON_NAME] ([PERSON_NAME]) No Crew [GEOGRAPHIC_DATA] ([GEOGRAPHIC_DA…" at bounding box center [691, 355] width 1077 height 21
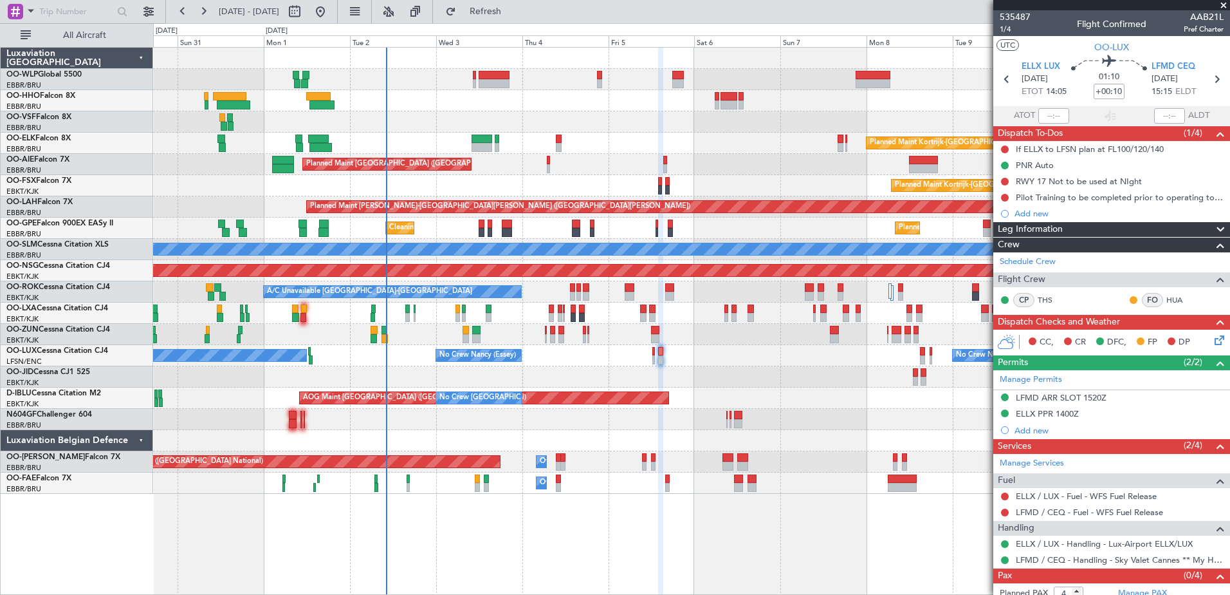
click at [529, 226] on div "Cleaning [GEOGRAPHIC_DATA] ([GEOGRAPHIC_DATA] National) No Crew [GEOGRAPHIC_DAT…" at bounding box center [691, 227] width 1077 height 21
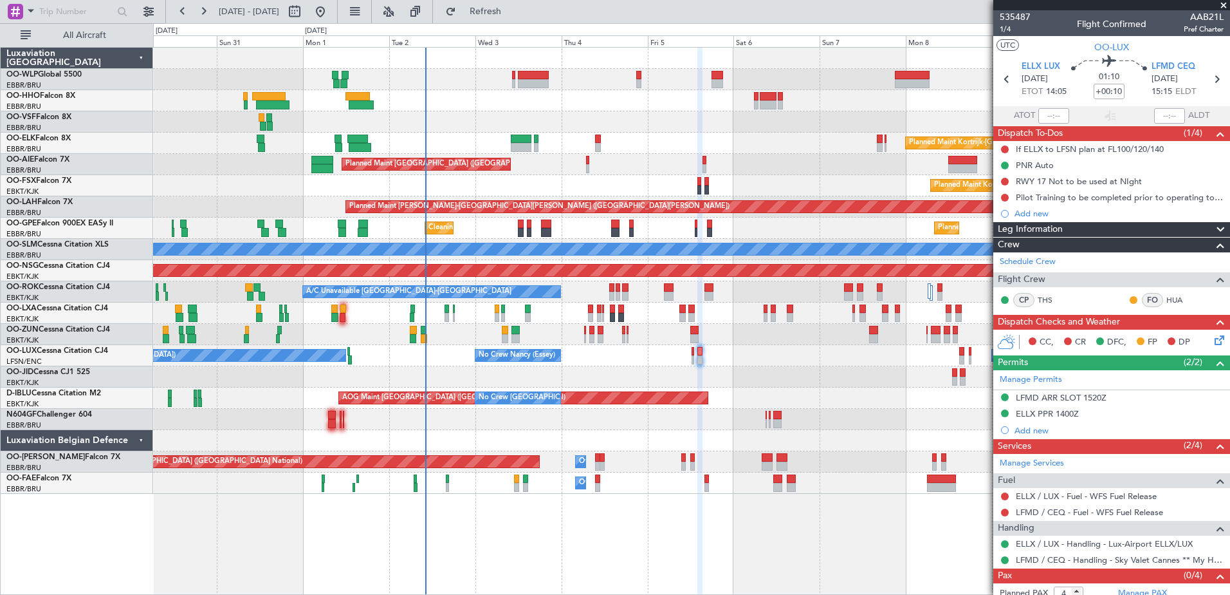
click at [474, 227] on div "Cleaning [GEOGRAPHIC_DATA] ([GEOGRAPHIC_DATA] National) No Crew [GEOGRAPHIC_DAT…" at bounding box center [691, 227] width 1077 height 21
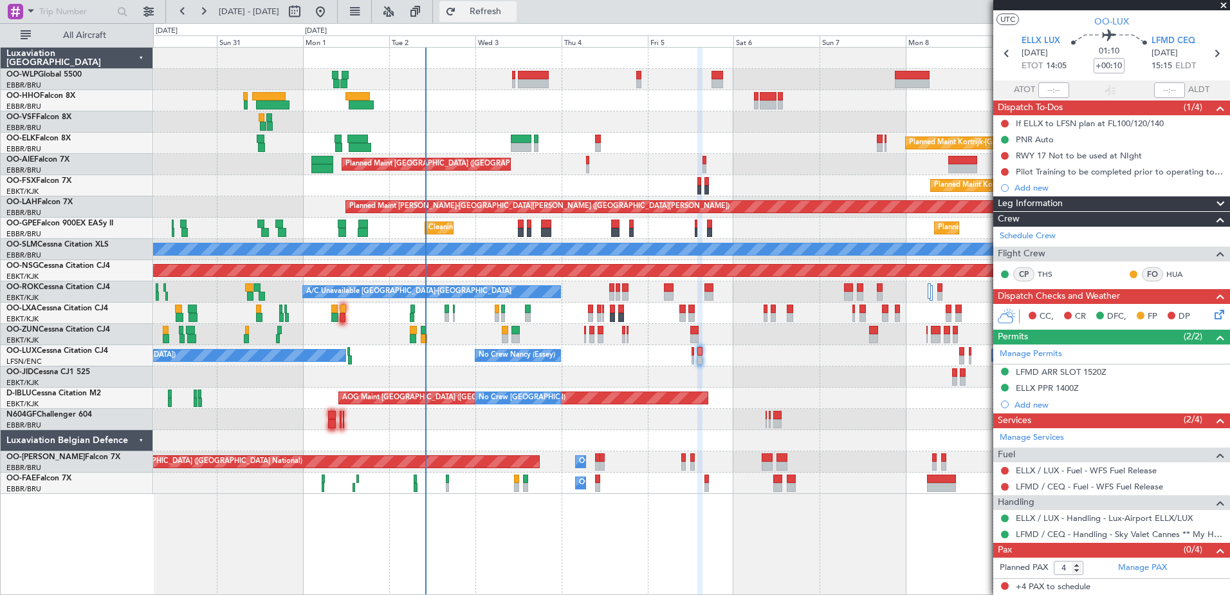
click at [504, 11] on span "Refresh" at bounding box center [486, 11] width 54 height 9
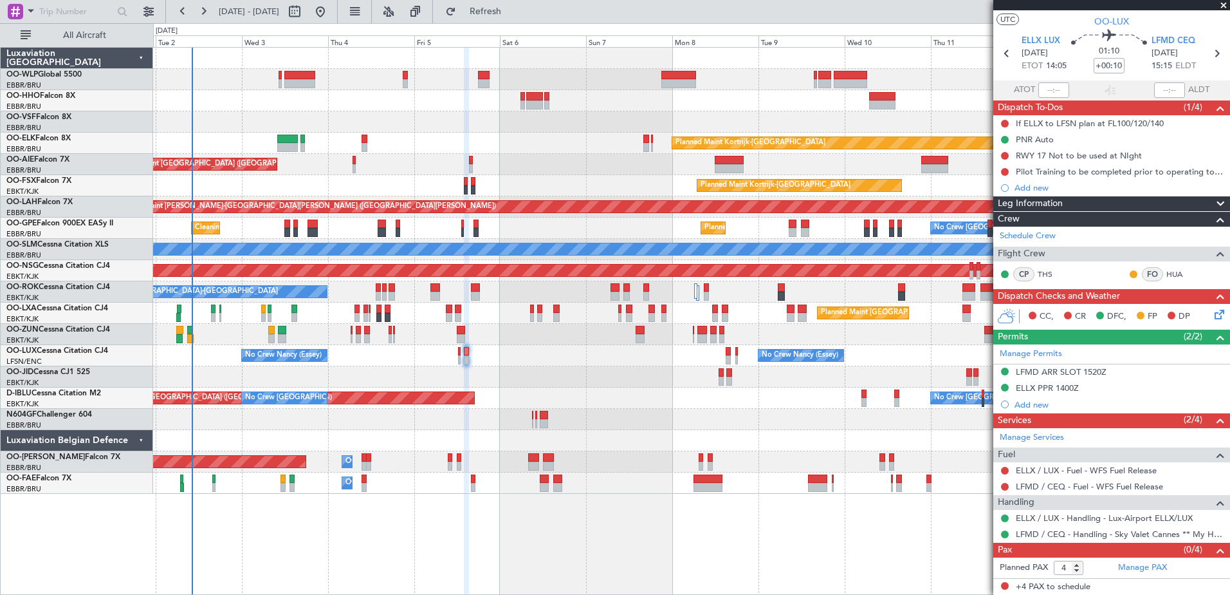
click at [754, 235] on div "Planned Maint [GEOGRAPHIC_DATA] ([GEOGRAPHIC_DATA] National) Cleaning [GEOGRAPH…" at bounding box center [691, 227] width 1077 height 21
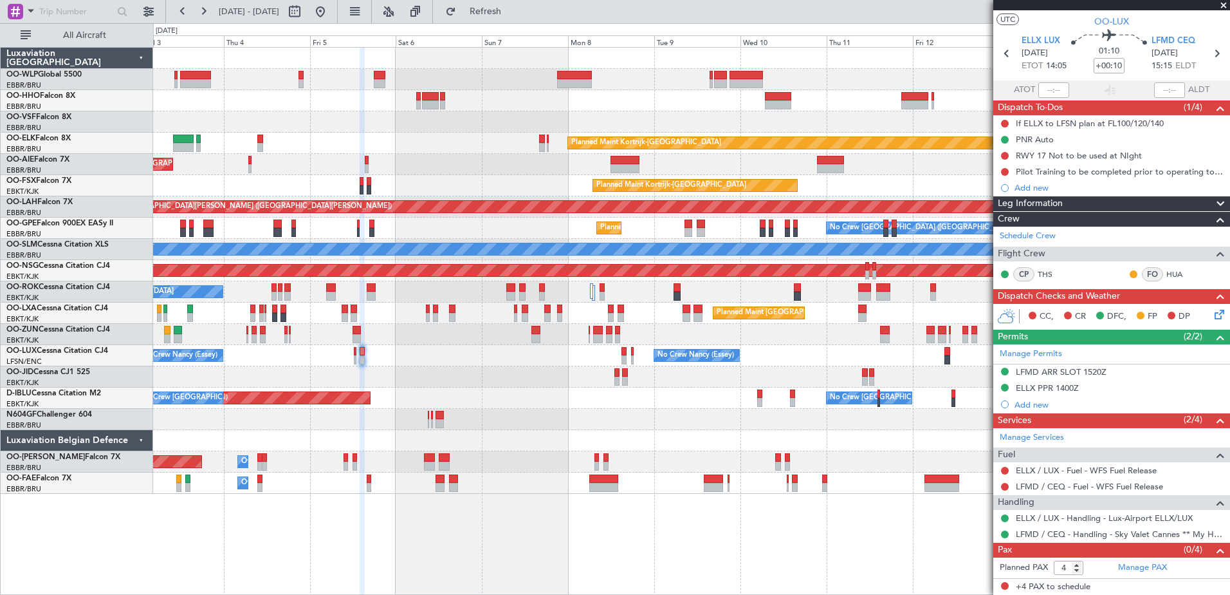
click at [443, 229] on div "Planned Maint [GEOGRAPHIC_DATA] ([GEOGRAPHIC_DATA] National) No Crew [GEOGRAPHI…" at bounding box center [691, 227] width 1077 height 21
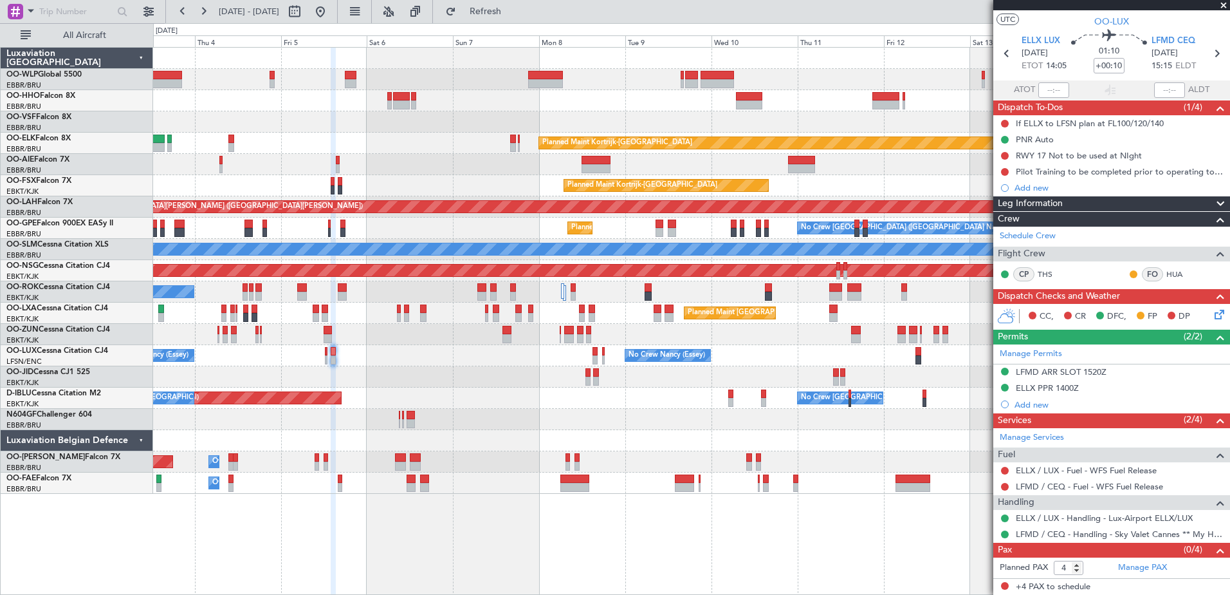
click at [430, 232] on div "Planned Maint [GEOGRAPHIC_DATA] ([GEOGRAPHIC_DATA] National) No Crew [GEOGRAPHI…" at bounding box center [691, 227] width 1077 height 21
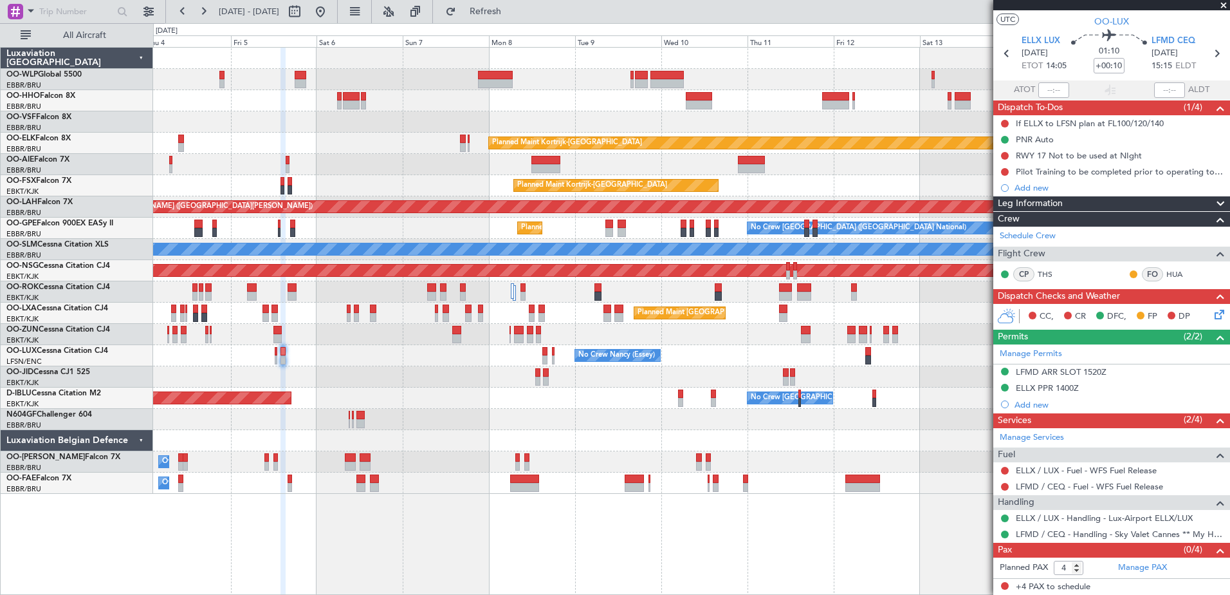
click at [398, 239] on div "Planned Maint Kortrijk-[GEOGRAPHIC_DATA] Planned Maint [GEOGRAPHIC_DATA] ([GEOG…" at bounding box center [691, 271] width 1077 height 446
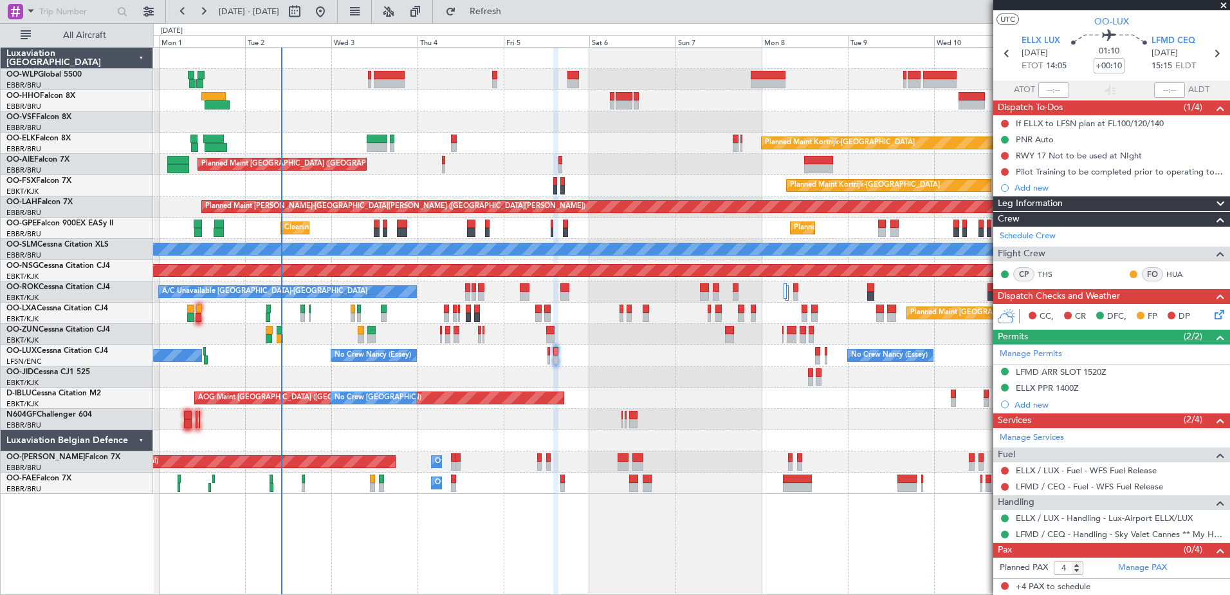
click at [593, 399] on div "Planned Maint [GEOGRAPHIC_DATA] ([GEOGRAPHIC_DATA]) Planned Maint [GEOGRAPHIC_D…" at bounding box center [691, 271] width 1077 height 446
click at [513, 16] on span "Refresh" at bounding box center [486, 11] width 54 height 9
click at [663, 355] on div "No Crew [PERSON_NAME] ([PERSON_NAME]) No Crew [PERSON_NAME] ([PERSON_NAME]) No …" at bounding box center [691, 355] width 1077 height 21
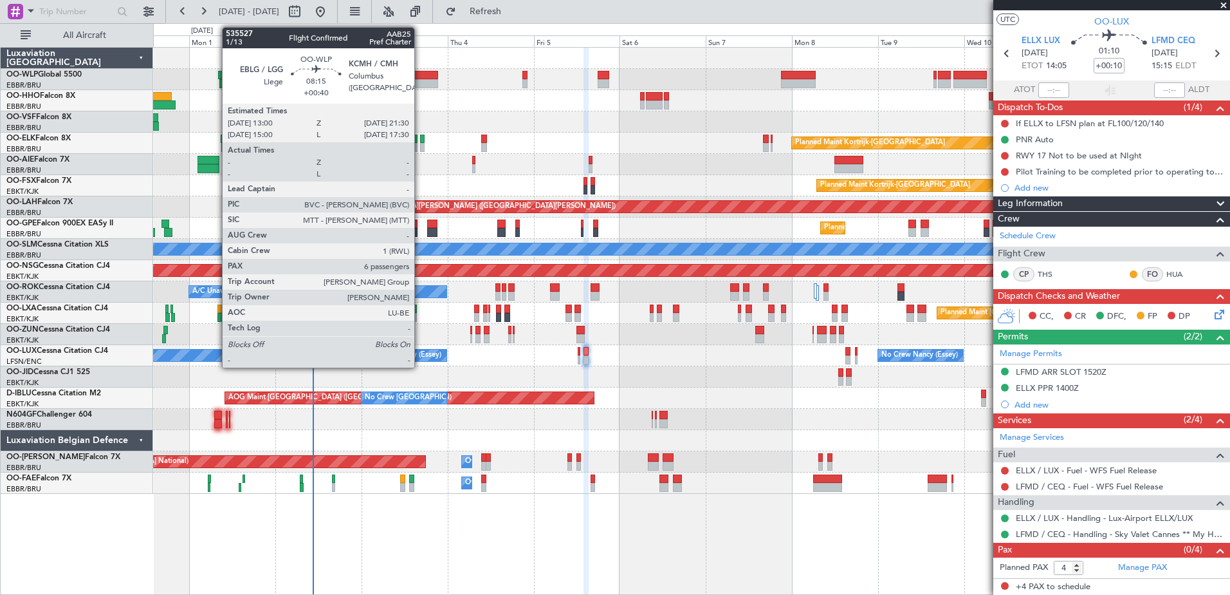
click at [420, 79] on div at bounding box center [422, 83] width 31 height 9
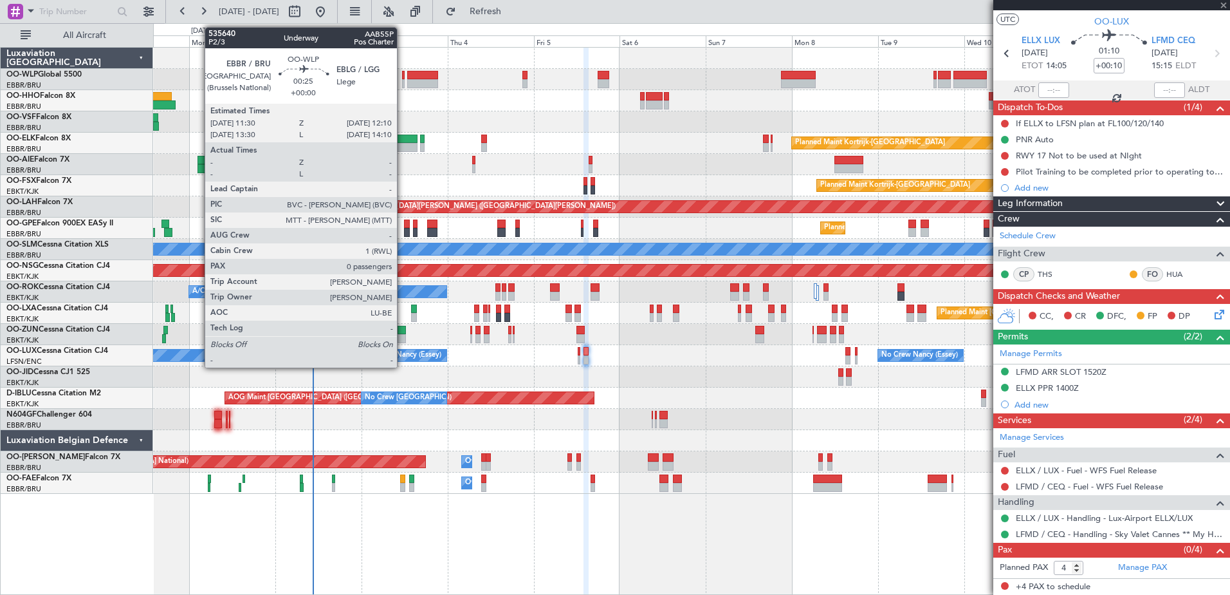
type input "+00:40"
type input "6"
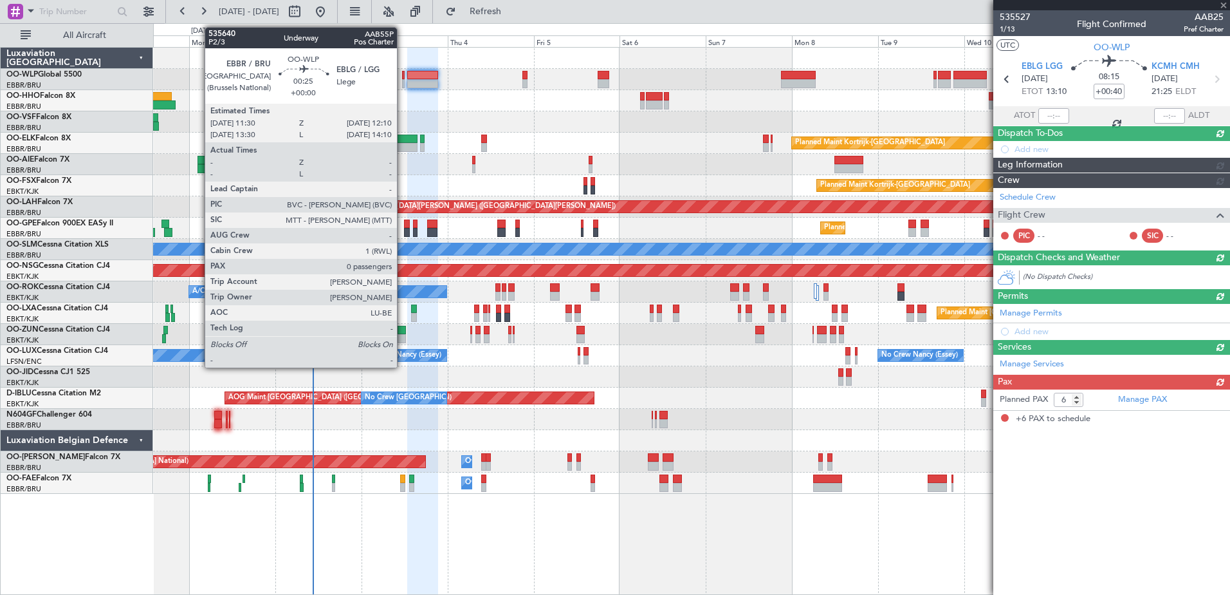
scroll to position [0, 0]
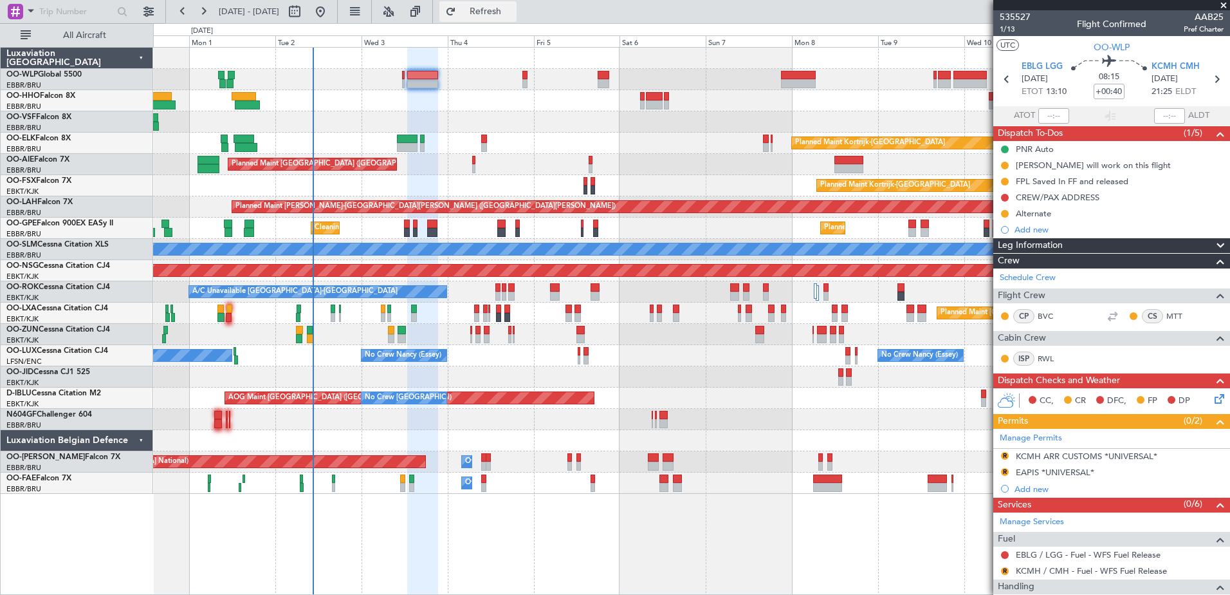
click at [517, 18] on button "Refresh" at bounding box center [477, 11] width 77 height 21
click at [999, 27] on div "535527 1/13 Flight Confirmed AAB25 Pref Charter" at bounding box center [1112, 23] width 237 height 26
click at [1010, 27] on span "1/13" at bounding box center [1015, 29] width 31 height 11
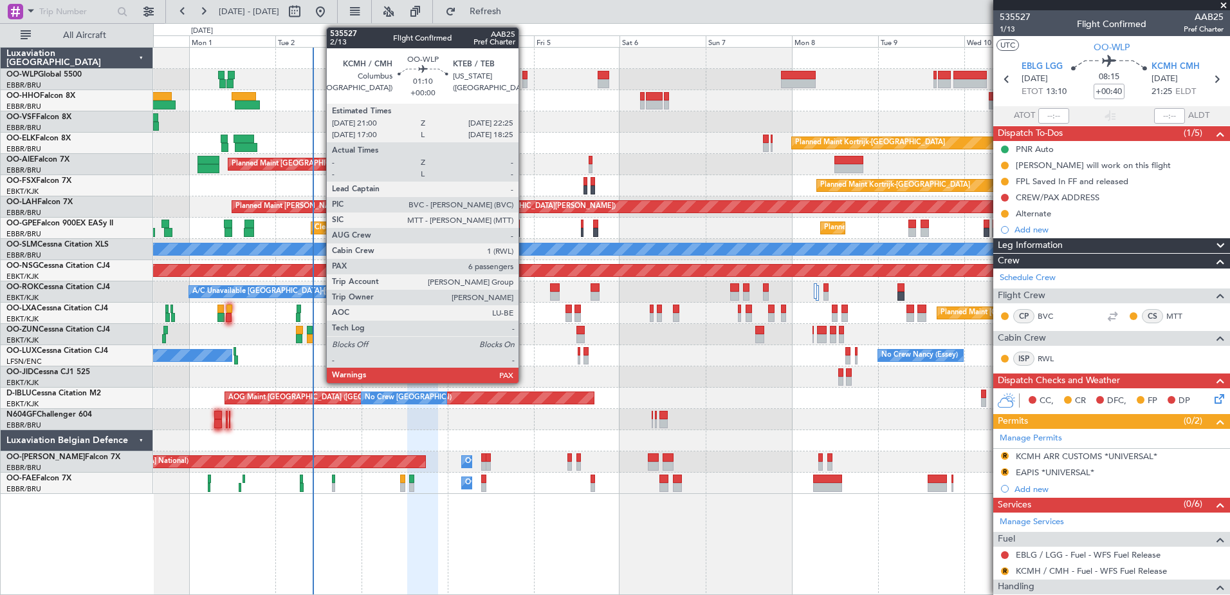
click at [524, 77] on div at bounding box center [524, 75] width 5 height 9
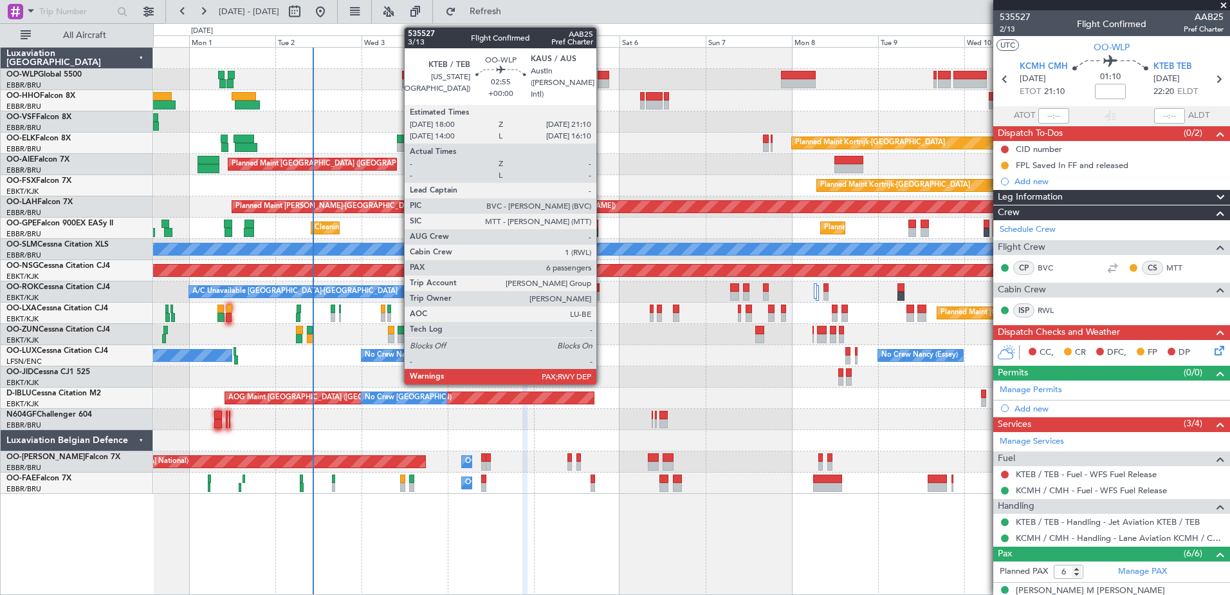
click at [602, 78] on div at bounding box center [604, 75] width 12 height 9
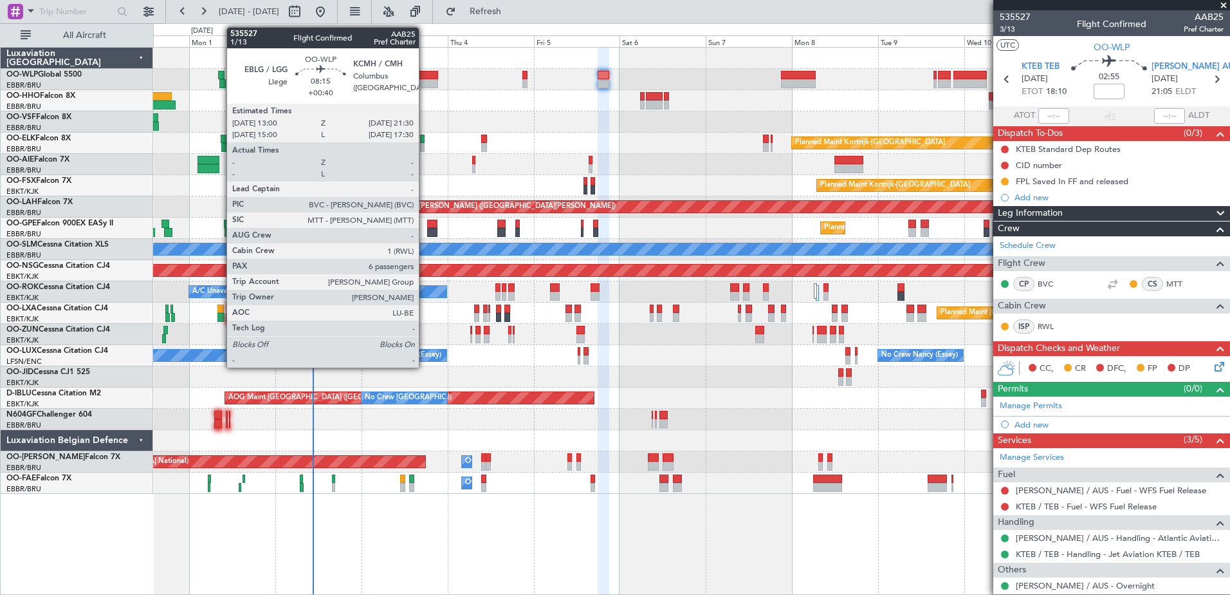
click at [425, 82] on div at bounding box center [422, 83] width 31 height 9
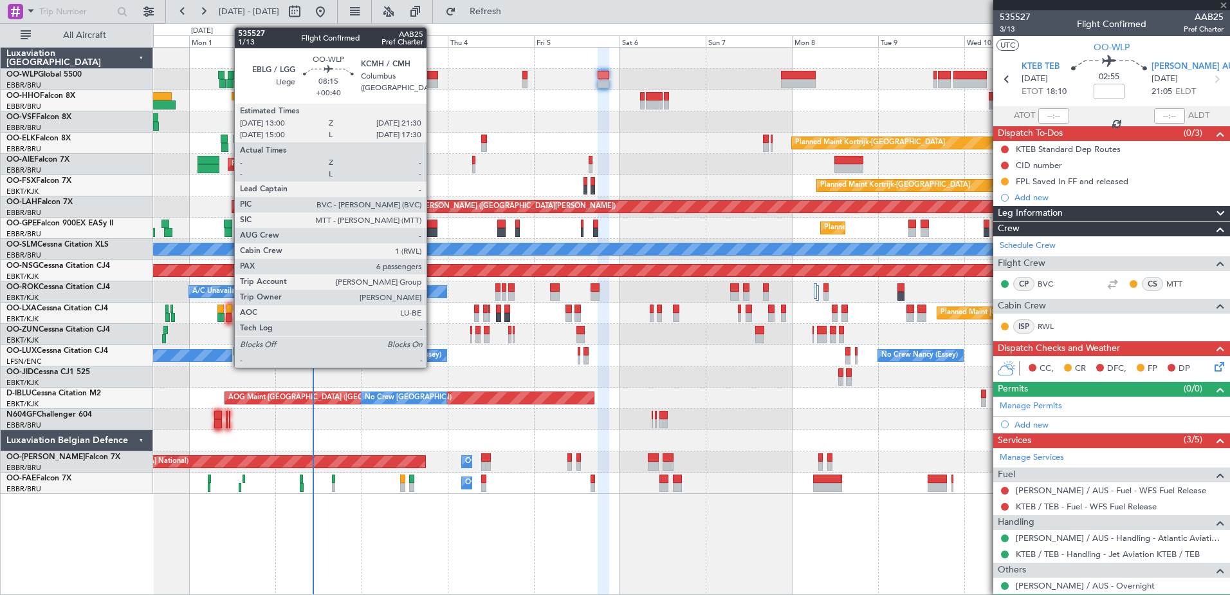
type input "+00:40"
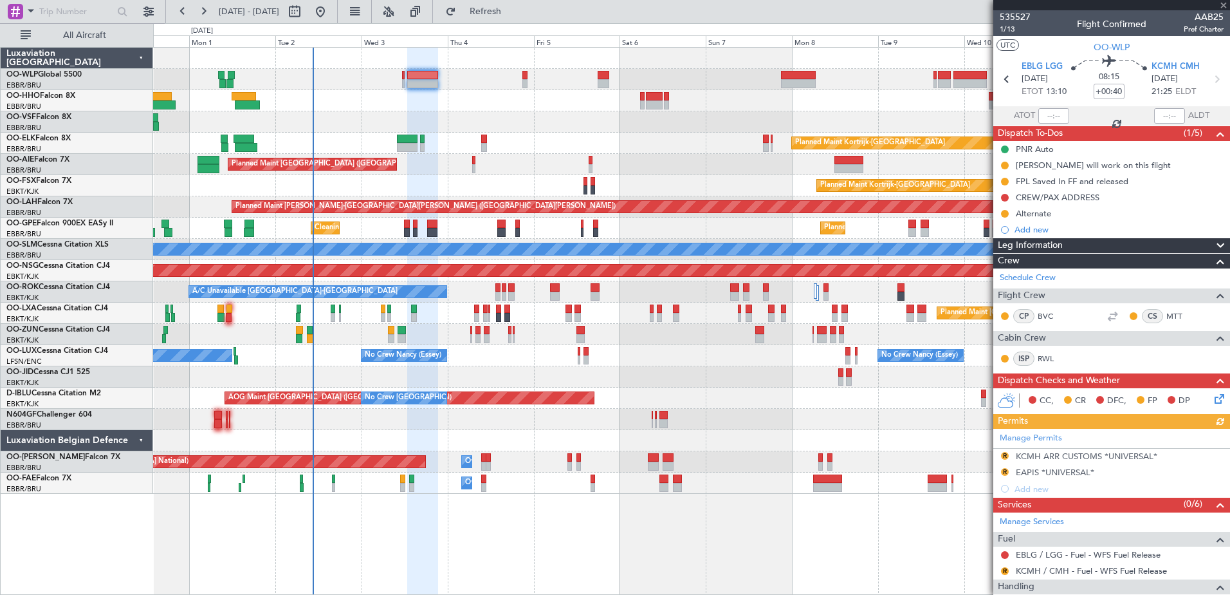
scroll to position [257, 0]
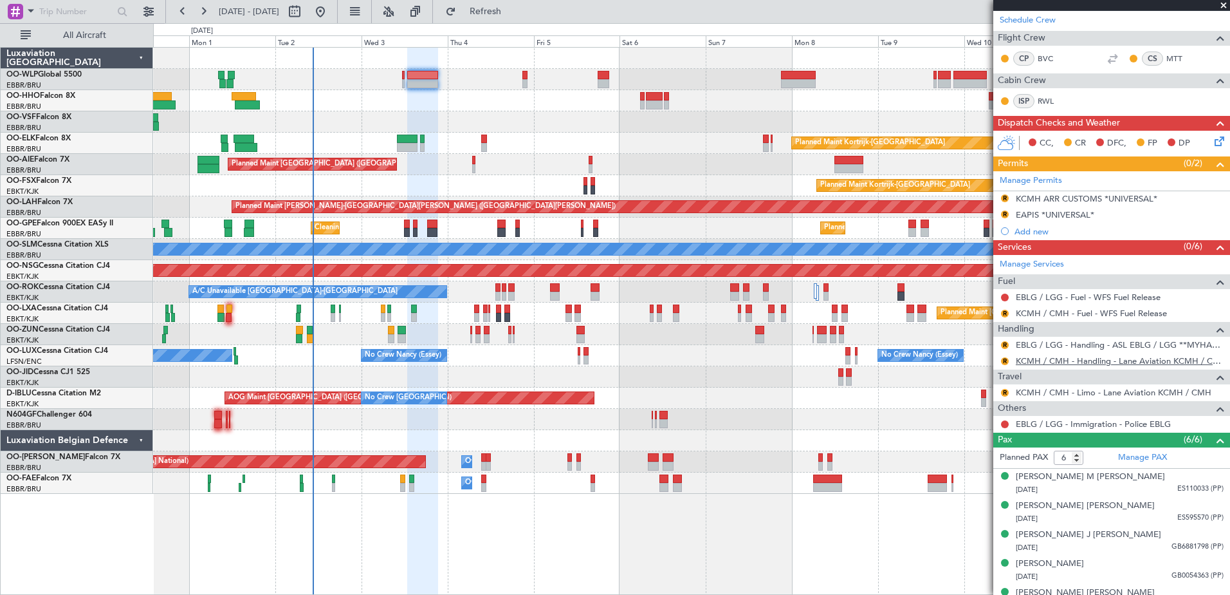
click at [1082, 364] on link "KCMH / CMH - Handling - Lane Aviation KCMH / CMH" at bounding box center [1120, 360] width 208 height 11
click at [999, 198] on div "R KCMH ARR CUSTOMS *UNIVERSAL*" at bounding box center [1112, 199] width 237 height 16
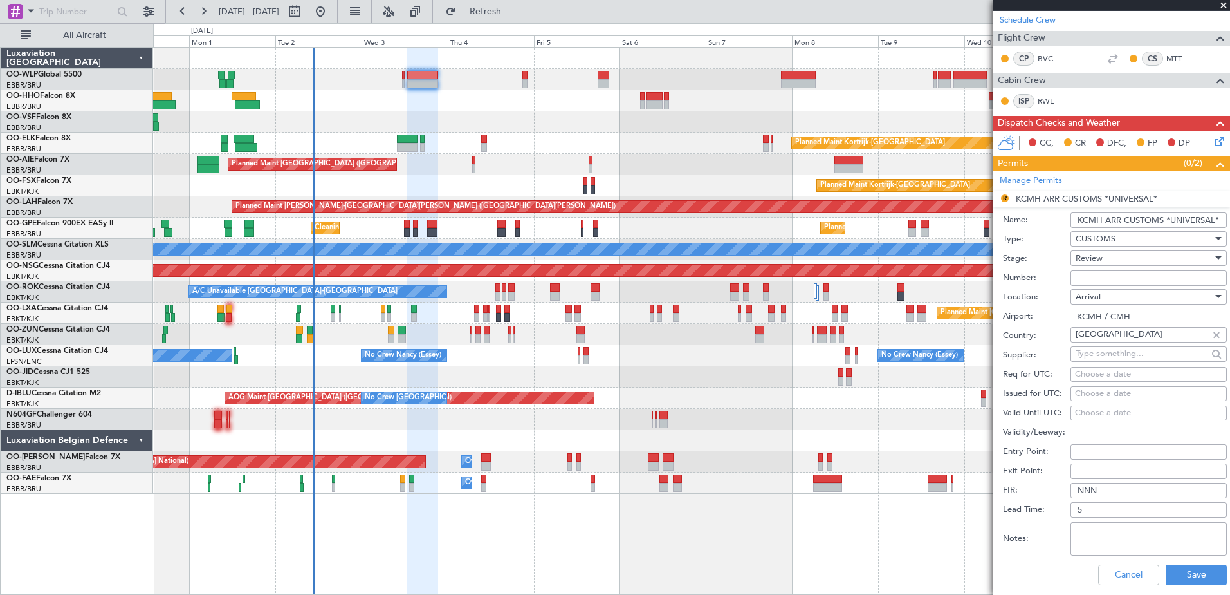
click at [1107, 254] on div "Review" at bounding box center [1144, 257] width 137 height 19
click at [1120, 344] on span "Requested" at bounding box center [1144, 341] width 135 height 19
click at [1197, 580] on button "Save" at bounding box center [1196, 574] width 61 height 21
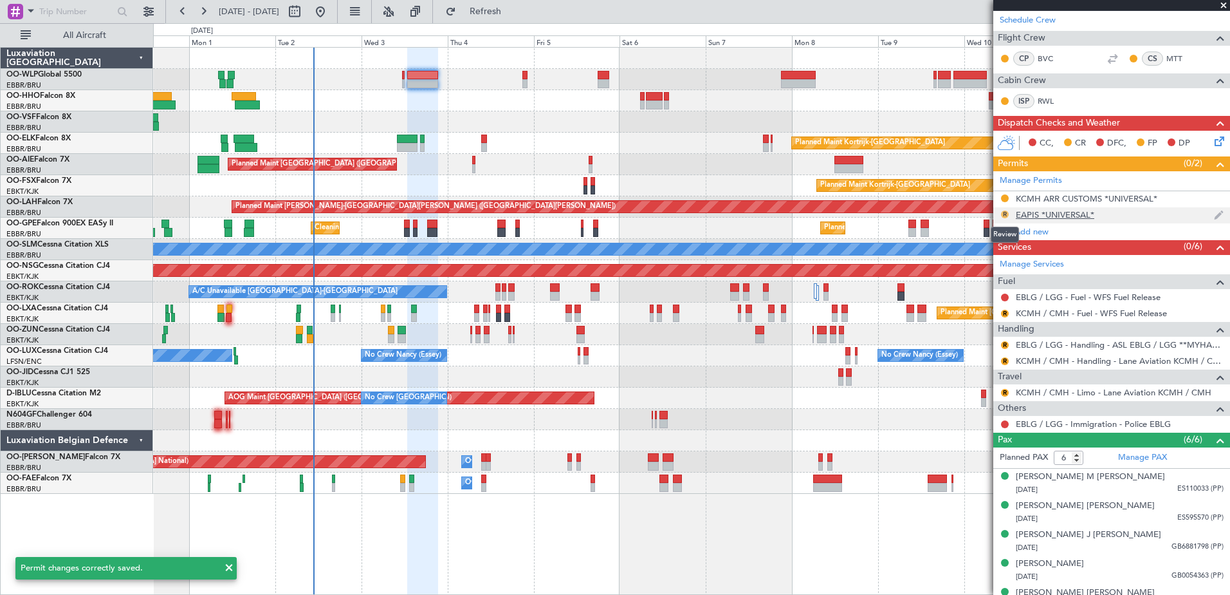
click at [1006, 216] on button "R" at bounding box center [1005, 214] width 8 height 8
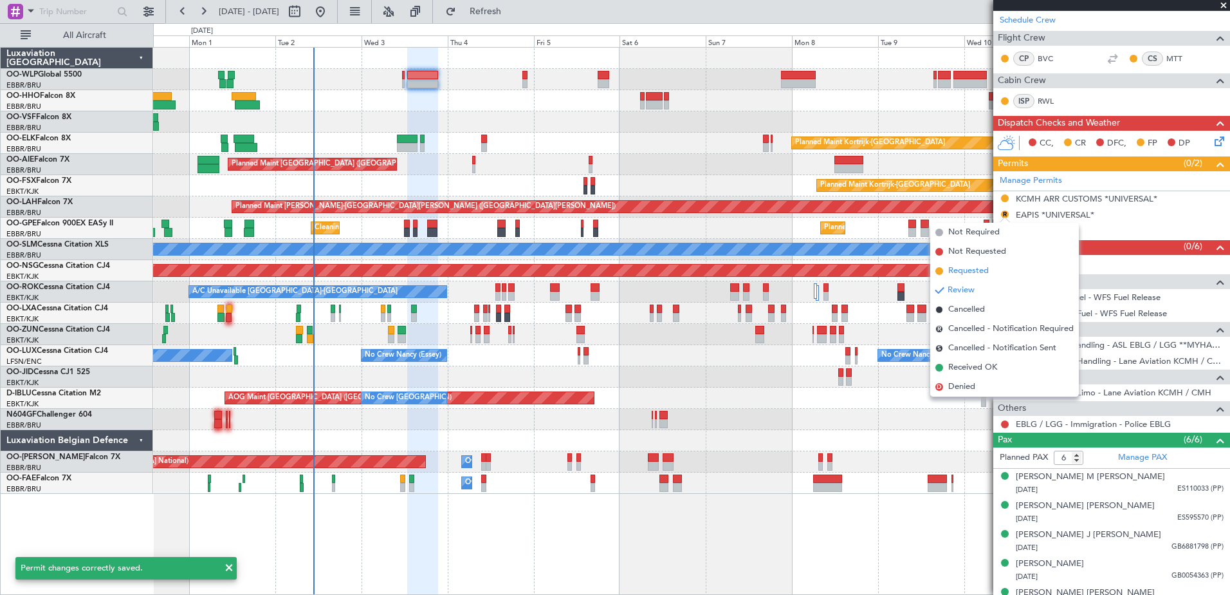
click at [983, 269] on span "Requested" at bounding box center [968, 270] width 41 height 13
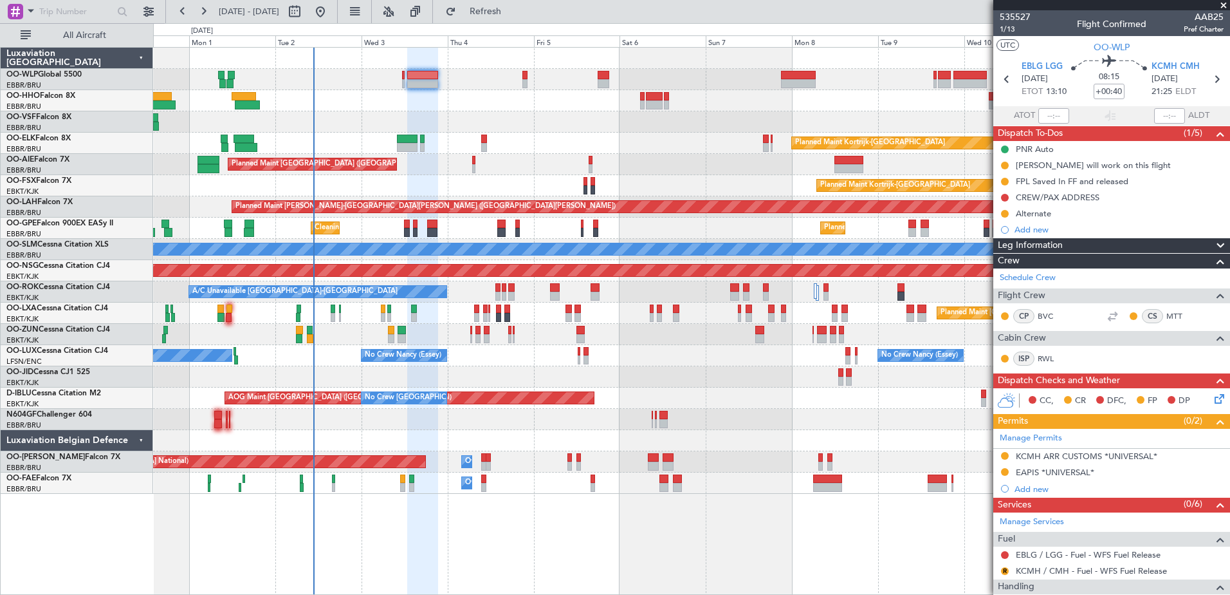
scroll to position [257, 0]
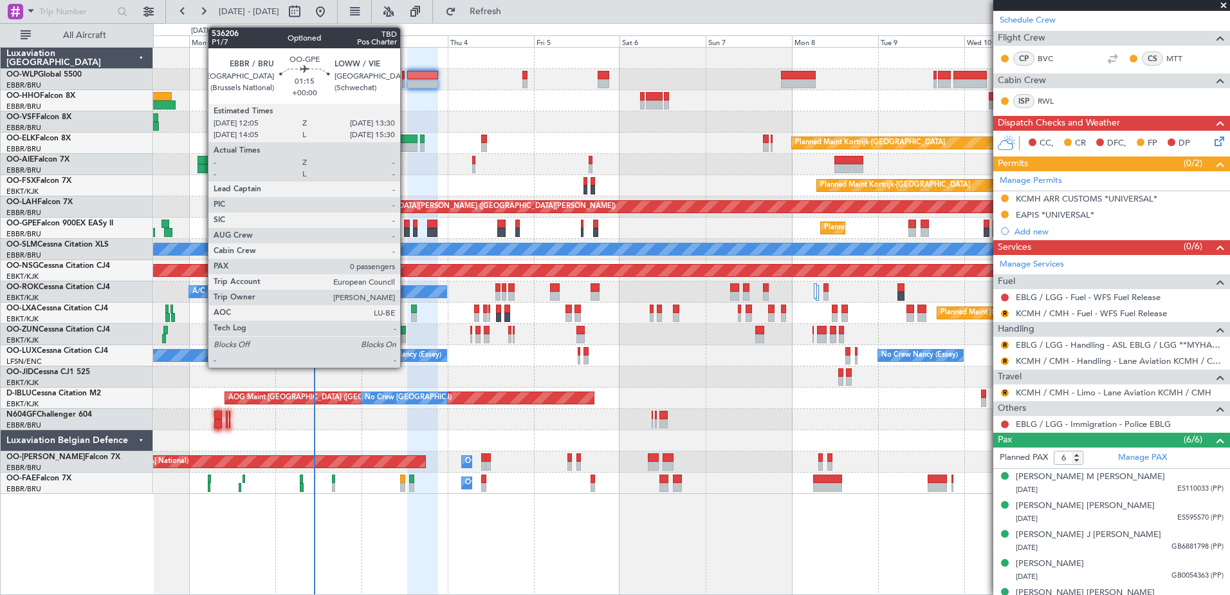
click at [406, 232] on div at bounding box center [406, 232] width 5 height 9
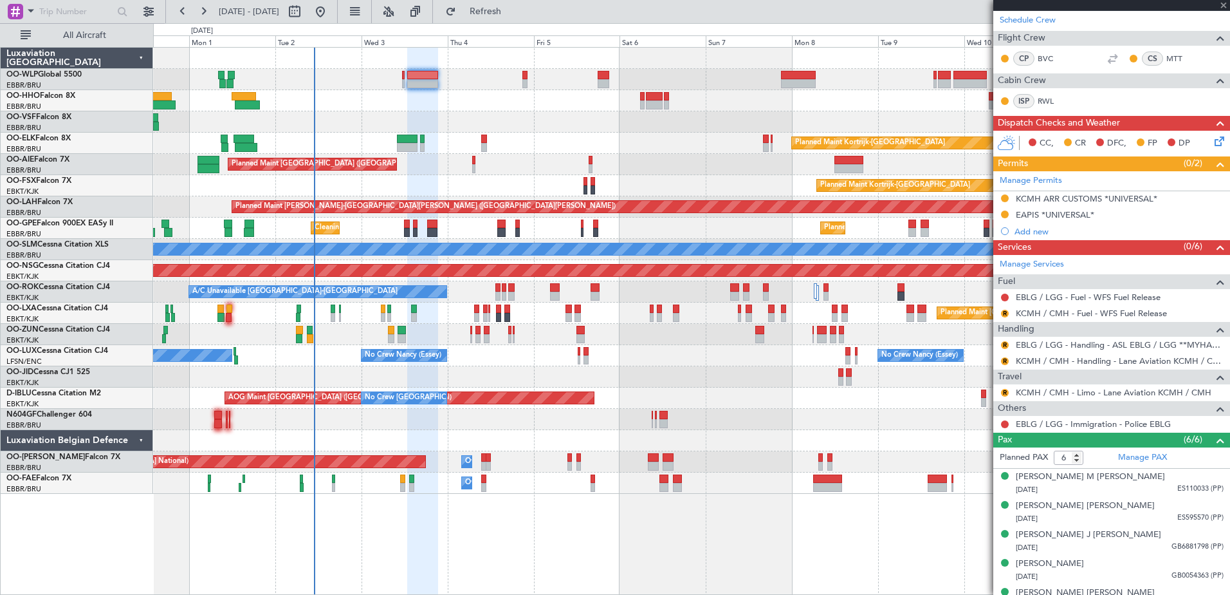
type input "0"
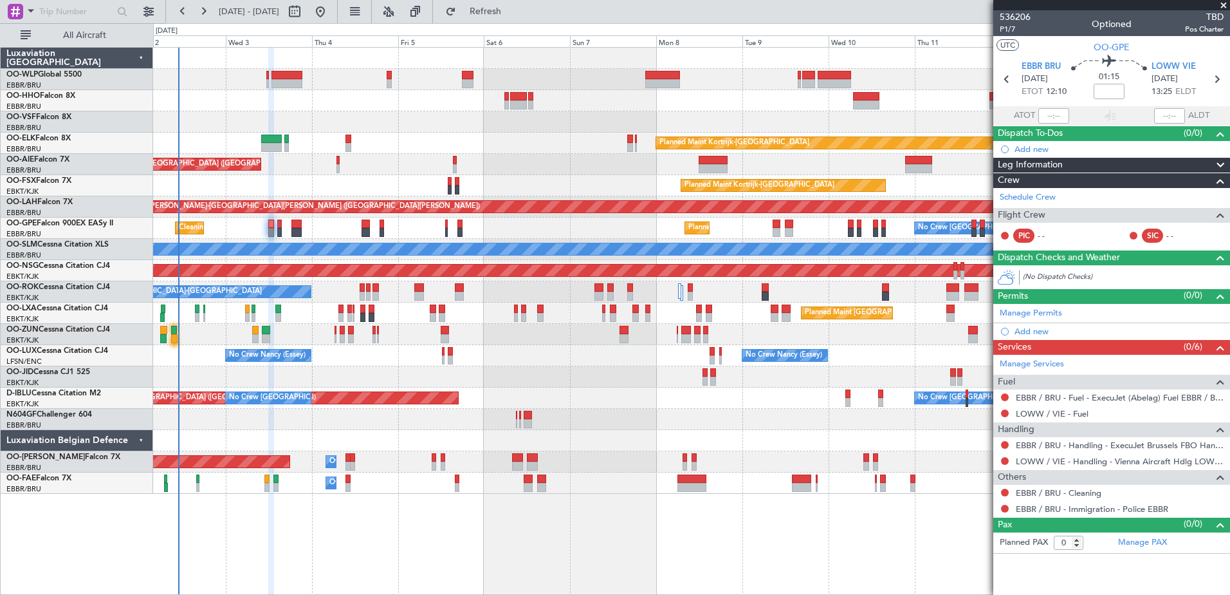
click at [689, 370] on div at bounding box center [691, 376] width 1077 height 21
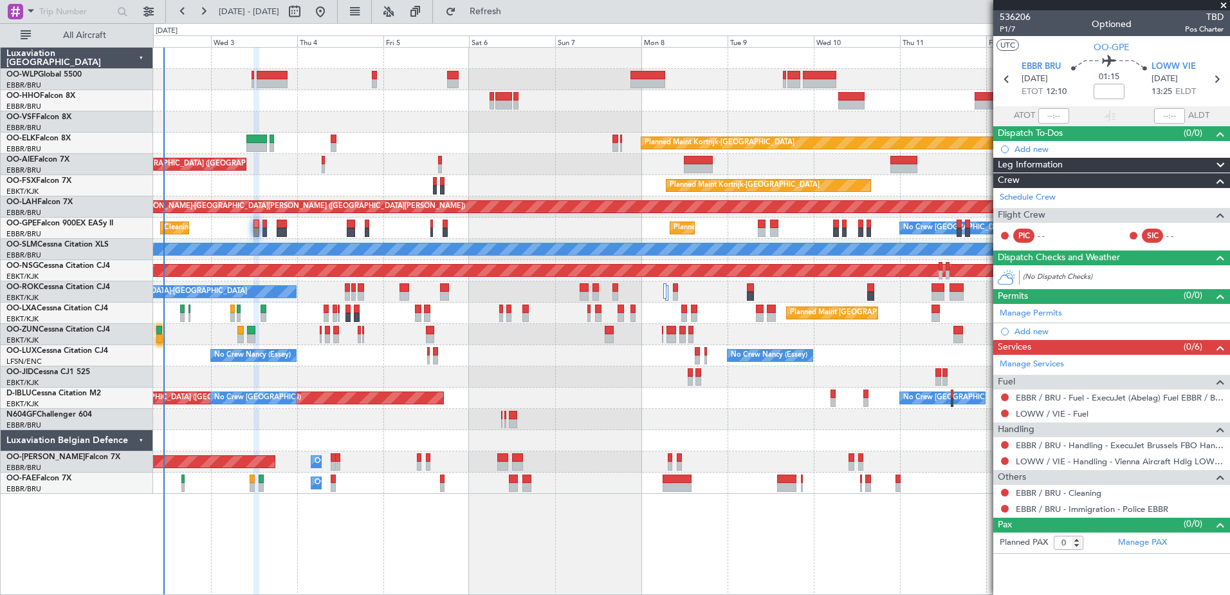
click at [710, 319] on div "Planned Maint [GEOGRAPHIC_DATA] ([GEOGRAPHIC_DATA] National)" at bounding box center [691, 312] width 1077 height 21
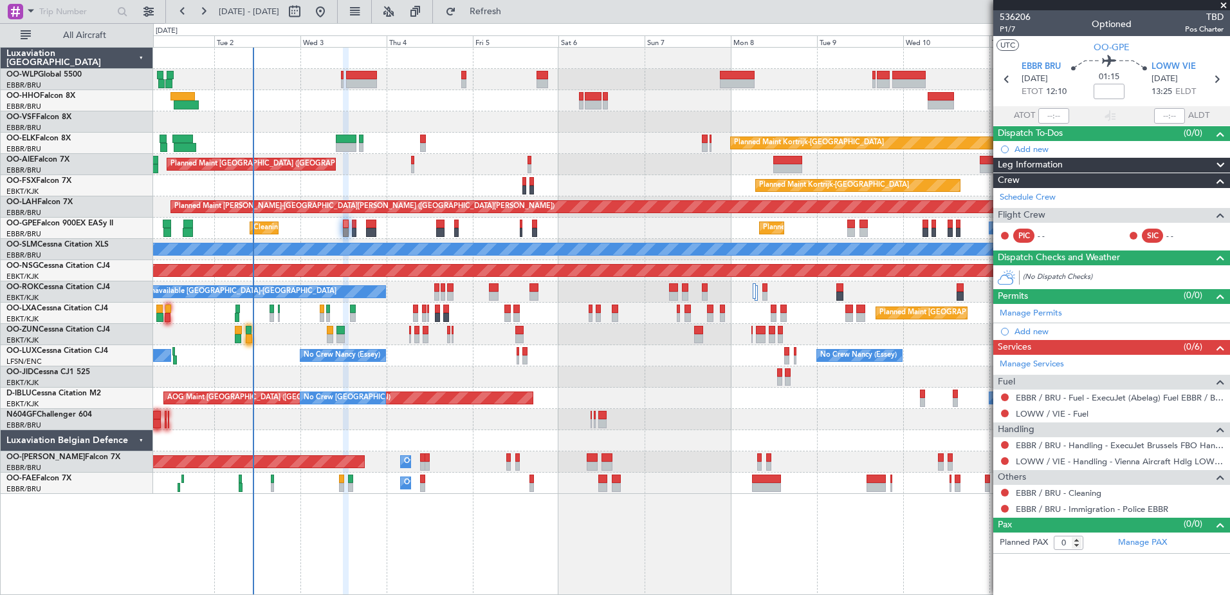
click at [624, 336] on div "Planned Maint Kortrijk-[GEOGRAPHIC_DATA]" at bounding box center [691, 334] width 1077 height 21
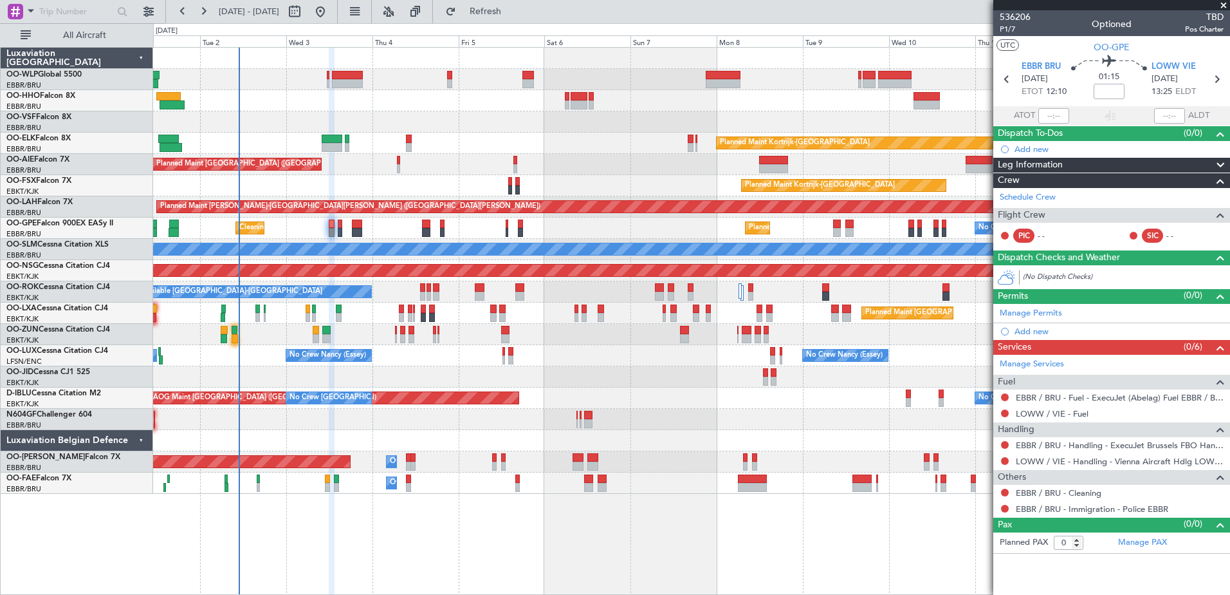
click at [546, 232] on div "Cleaning [GEOGRAPHIC_DATA] ([GEOGRAPHIC_DATA] National) Planned Maint [GEOGRAPH…" at bounding box center [691, 227] width 1077 height 21
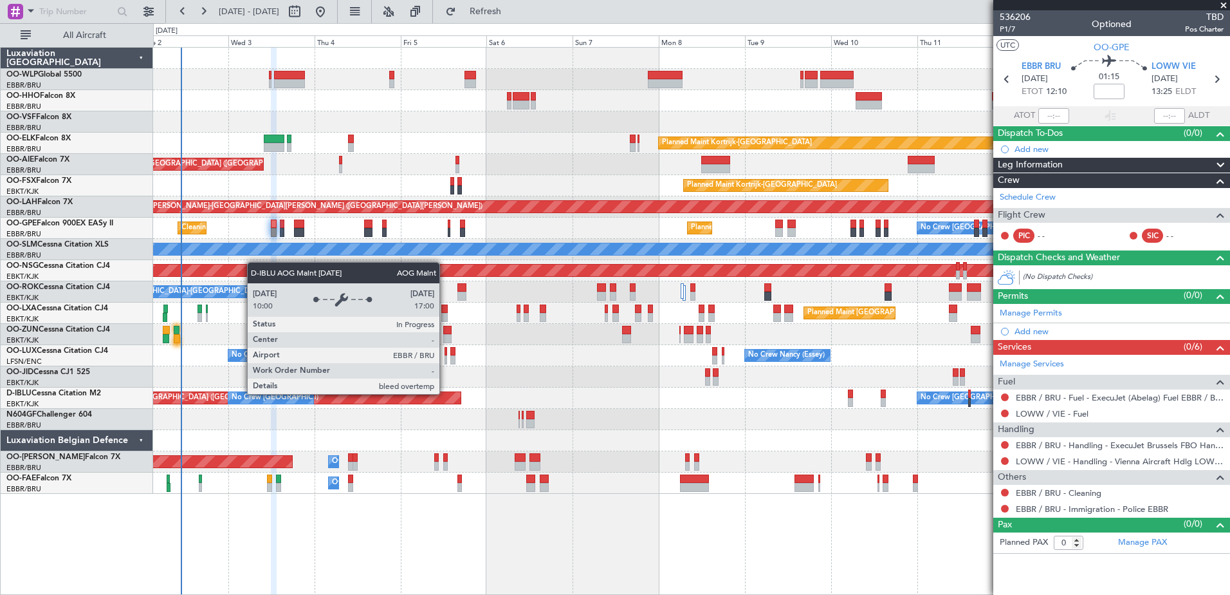
click at [387, 394] on div "AOG Maint [GEOGRAPHIC_DATA] ([GEOGRAPHIC_DATA] National)" at bounding box center [276, 398] width 369 height 12
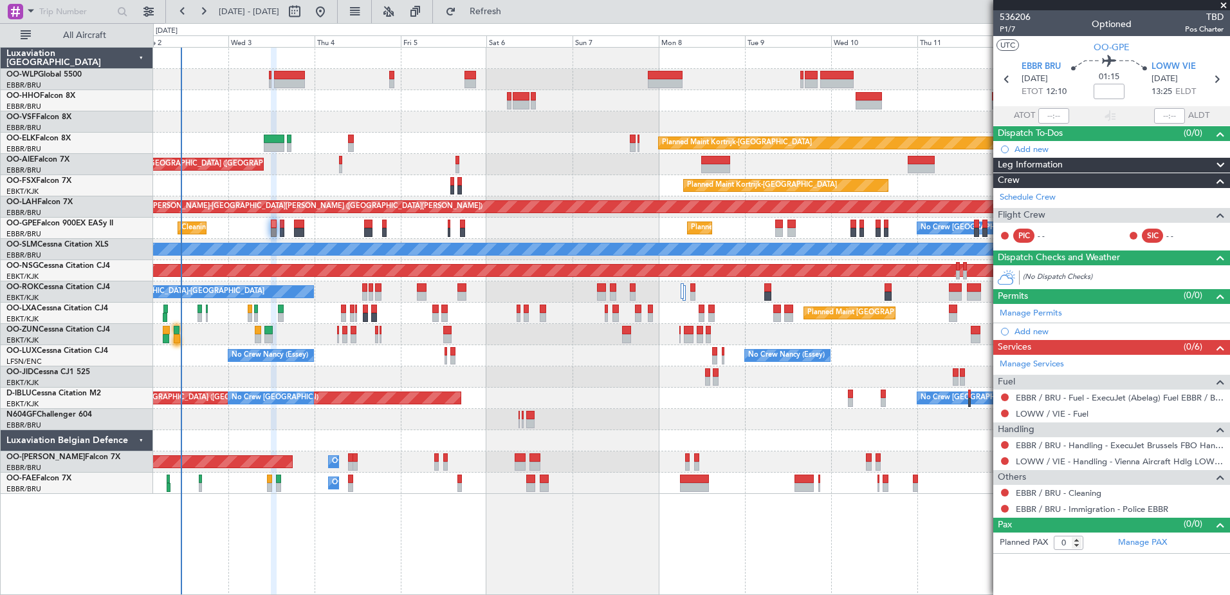
click at [171, 337] on div at bounding box center [691, 334] width 1077 height 21
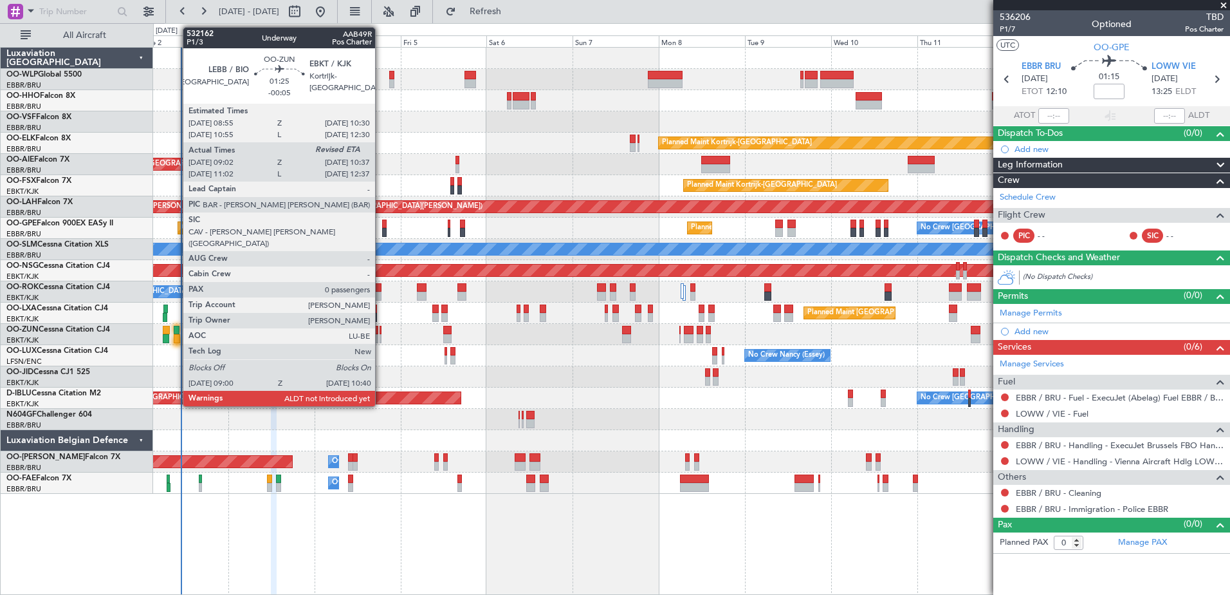
click at [177, 336] on div at bounding box center [177, 338] width 6 height 9
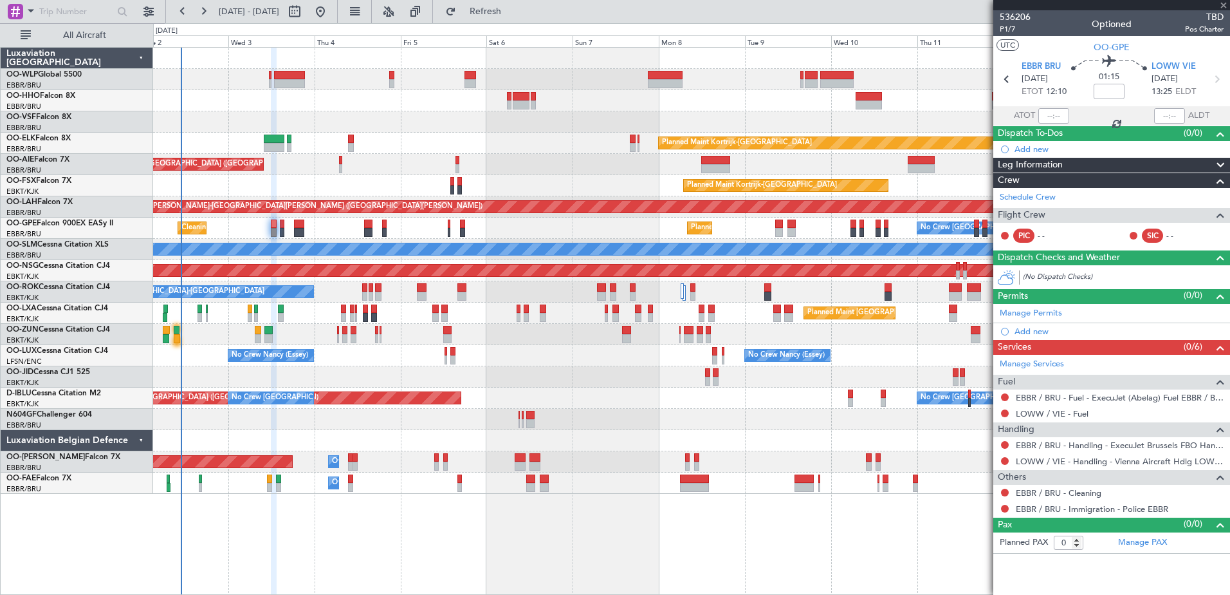
type input "-00:05"
type input "09:07"
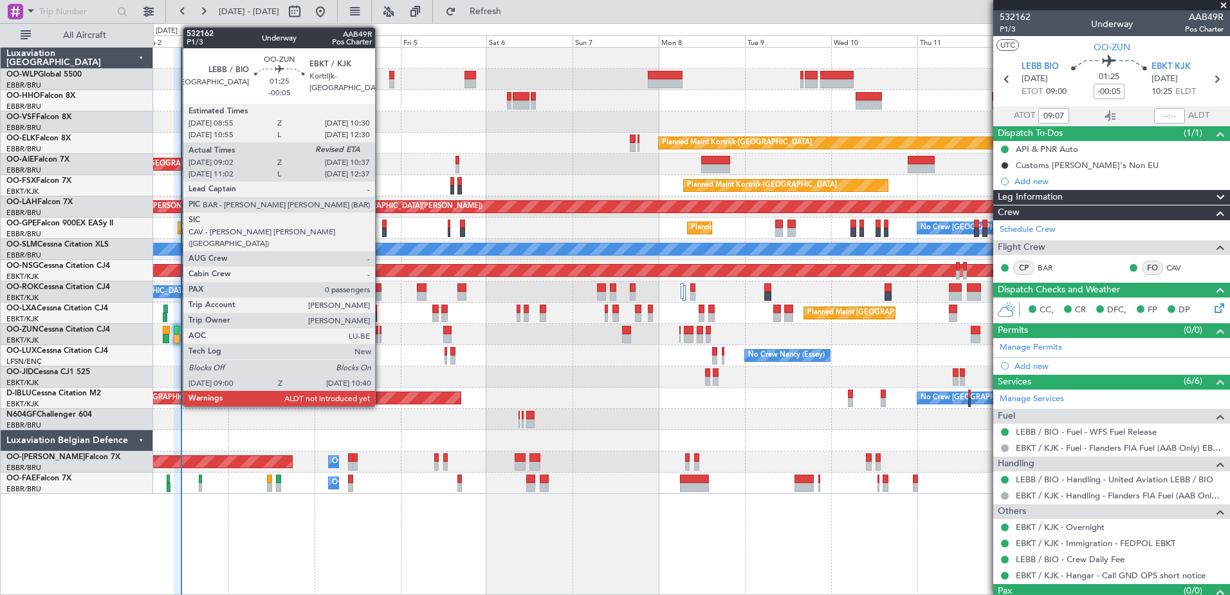
click at [176, 331] on div at bounding box center [177, 330] width 6 height 9
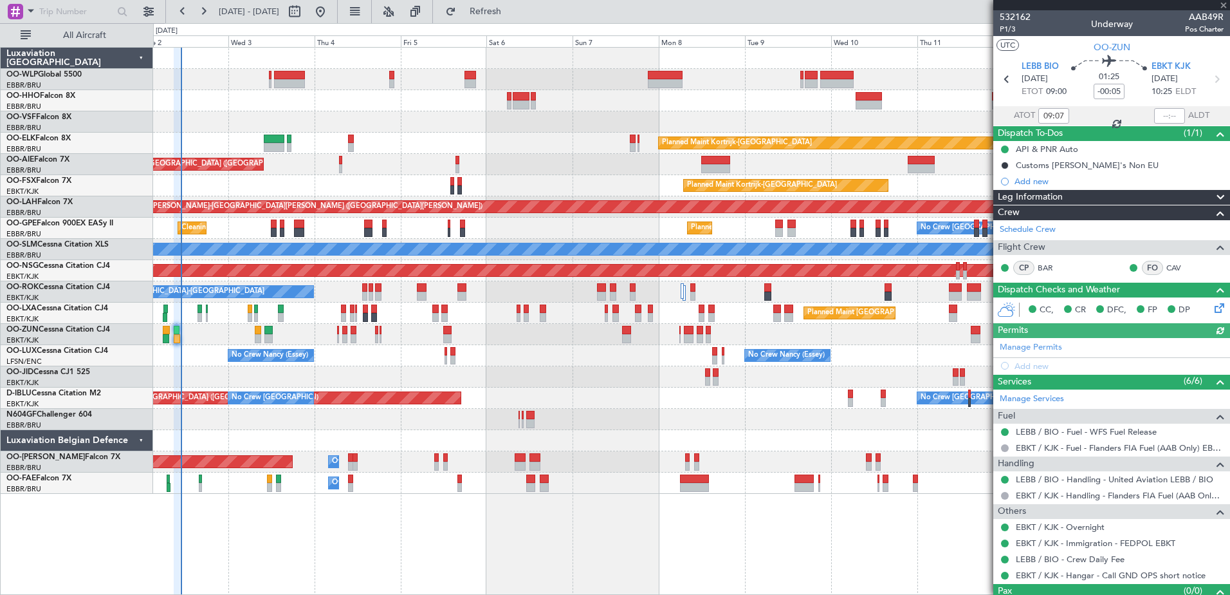
click at [1154, 115] on div at bounding box center [1169, 115] width 31 height 15
click at [1154, 113] on input "text" at bounding box center [1169, 115] width 31 height 15
type input "10:36"
click at [503, 12] on span "Refresh" at bounding box center [486, 11] width 54 height 9
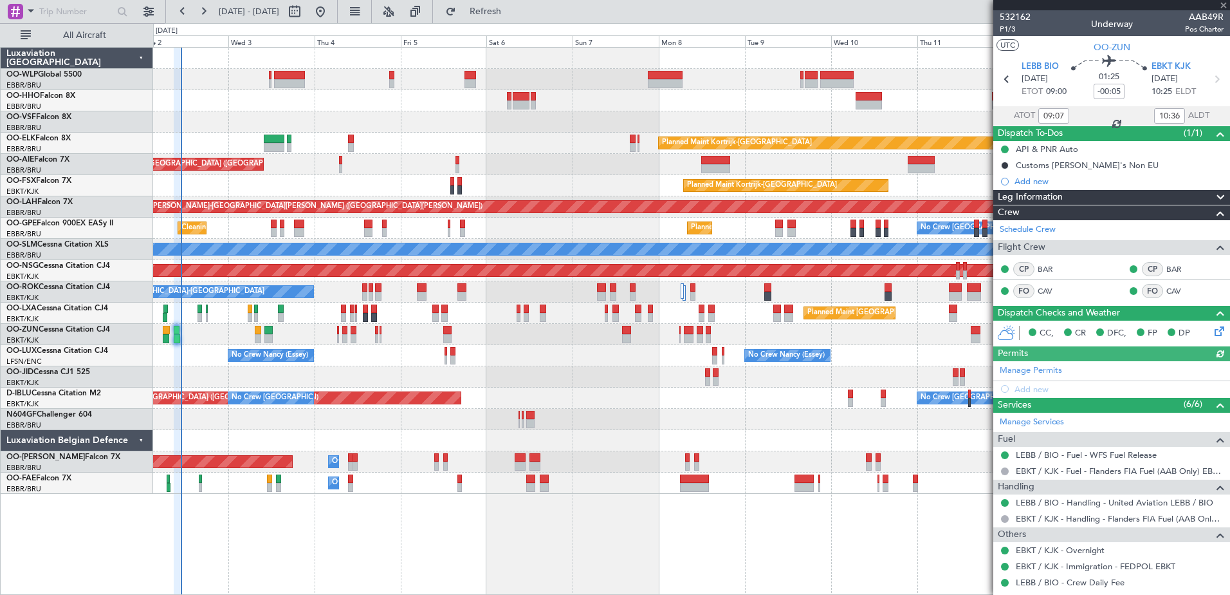
scroll to position [48, 0]
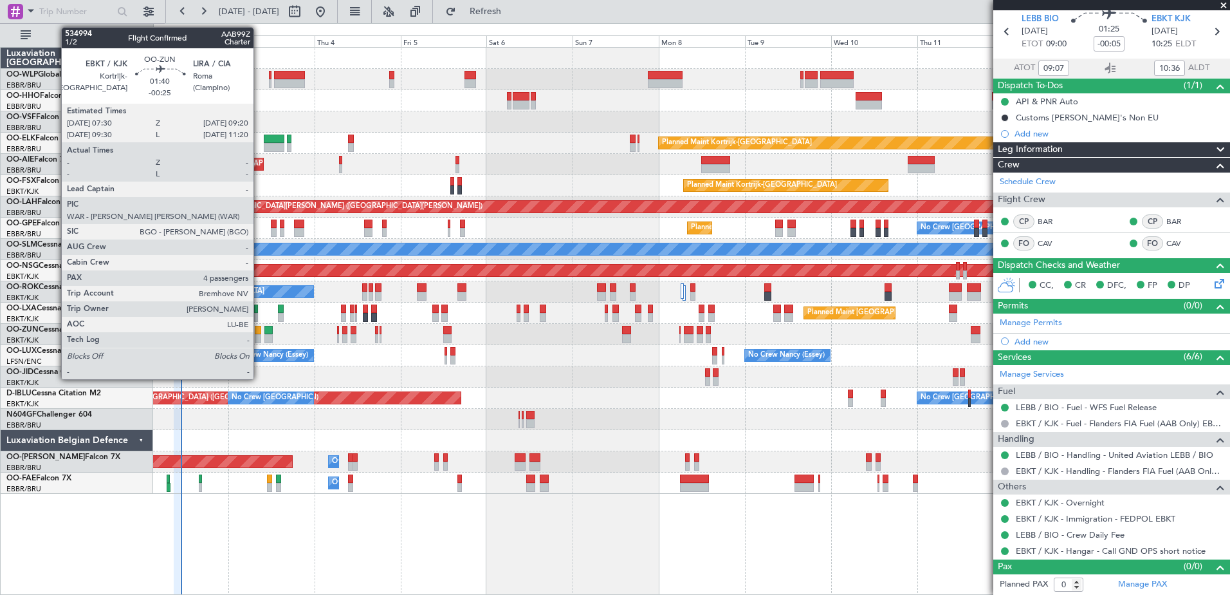
click at [259, 326] on div at bounding box center [258, 330] width 7 height 9
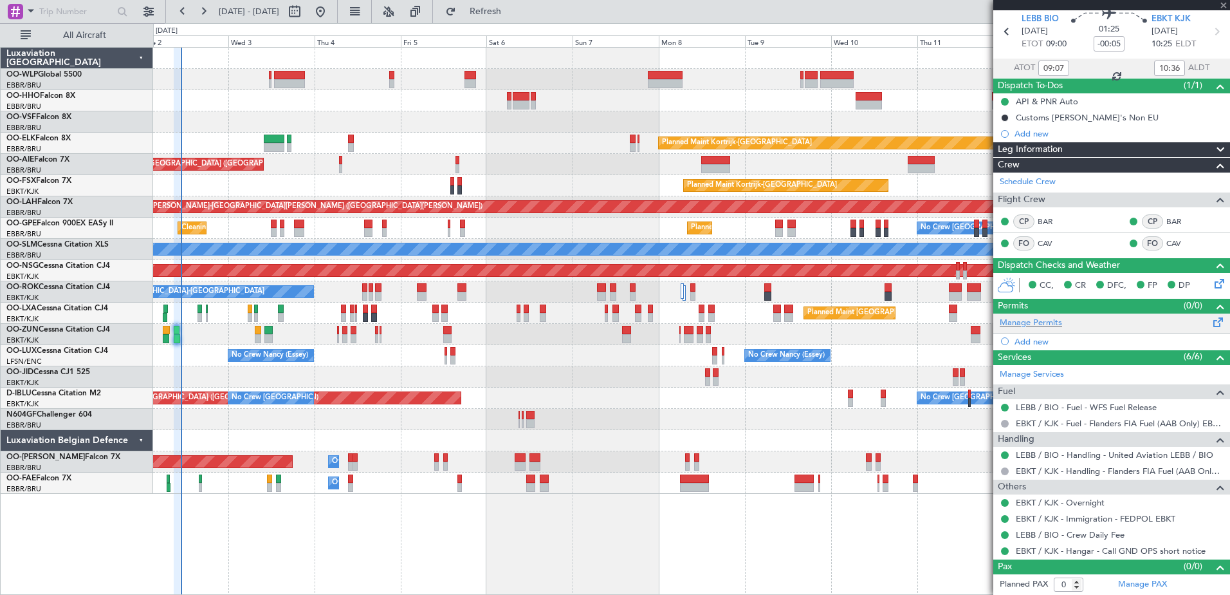
type input "-00:25"
type input "4"
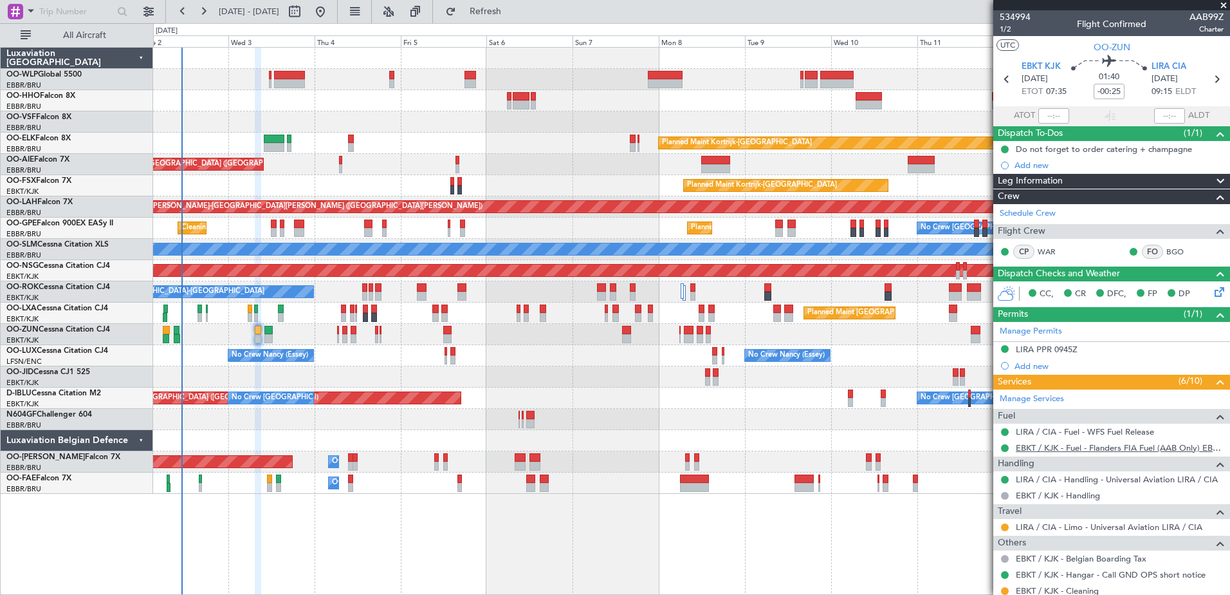
scroll to position [220, 0]
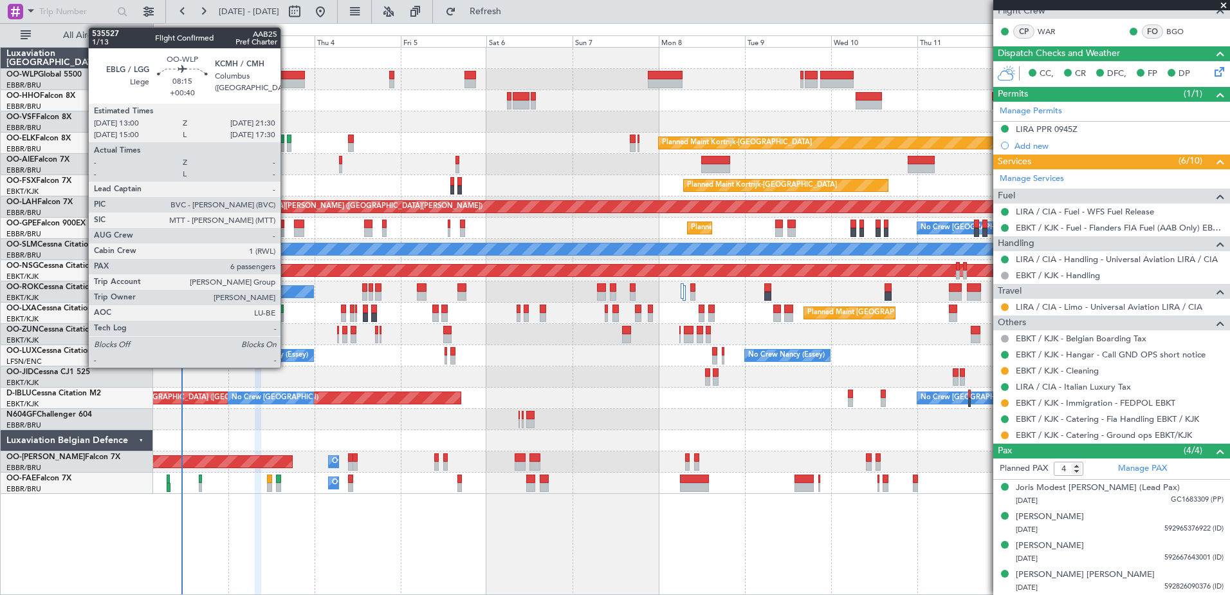
click at [286, 85] on div at bounding box center [289, 83] width 31 height 9
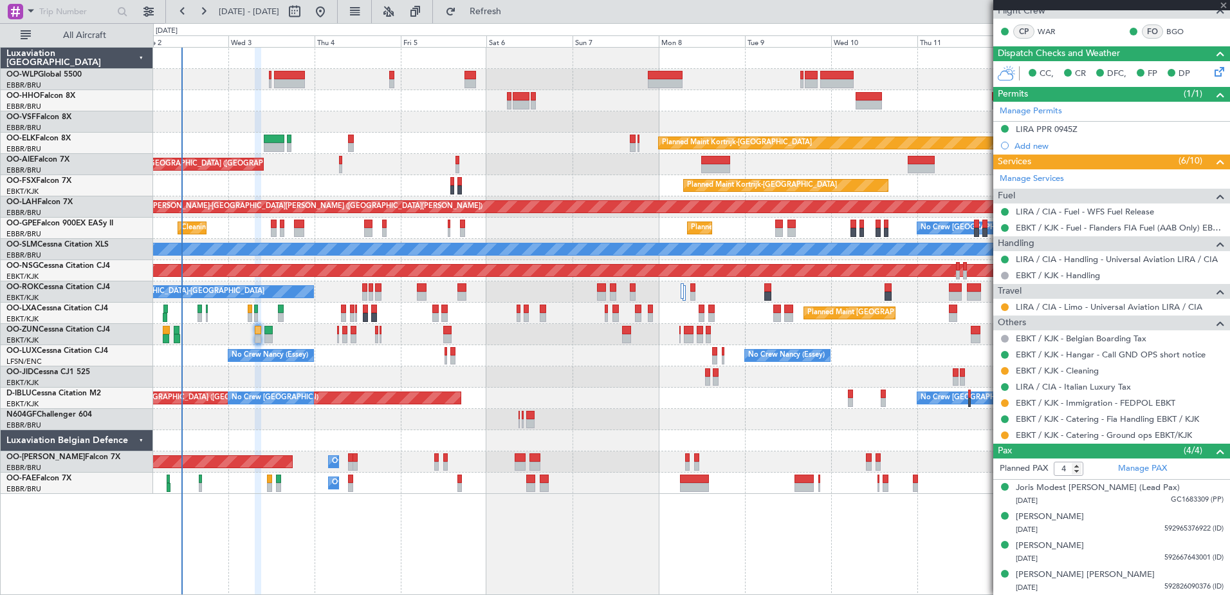
type input "+00:40"
type input "6"
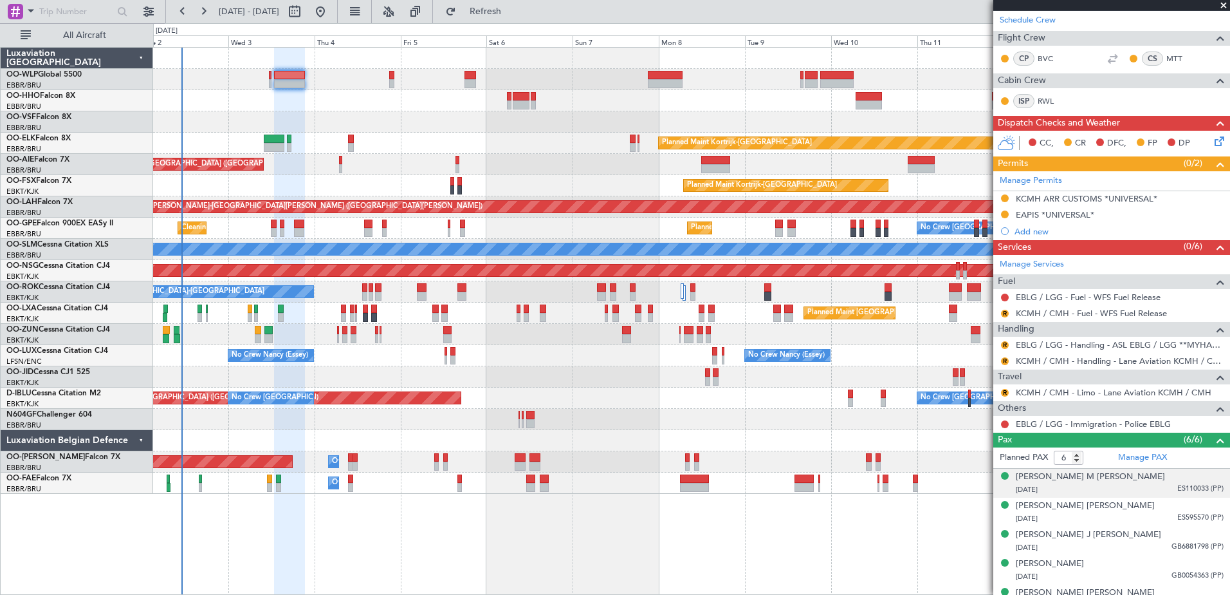
scroll to position [304, 0]
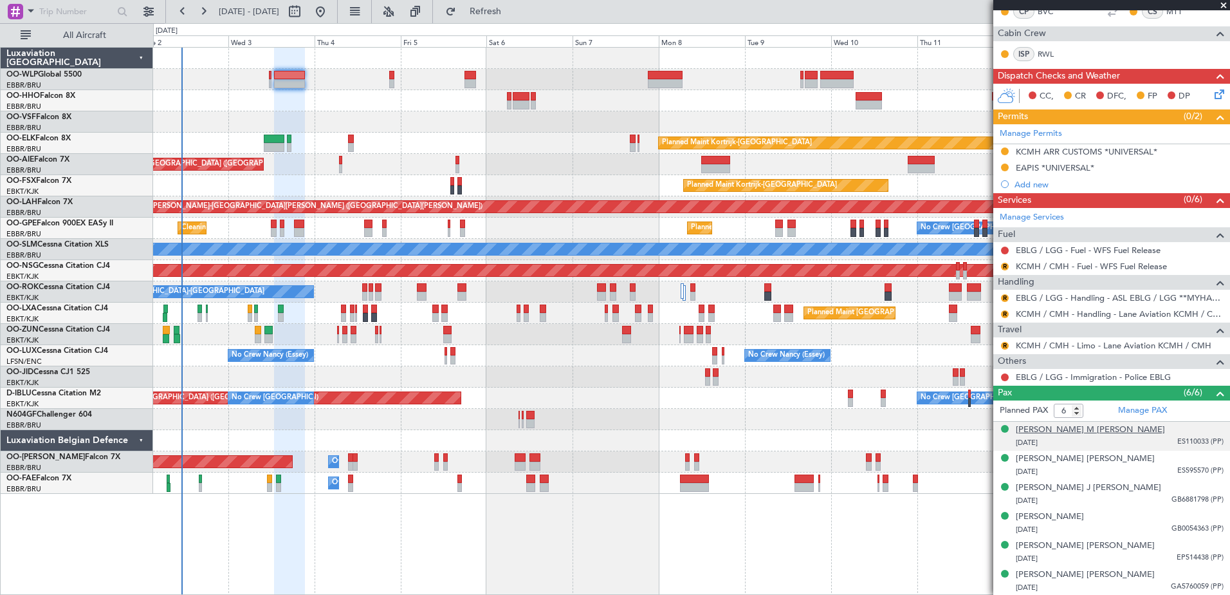
click at [1095, 431] on div "[PERSON_NAME] M [PERSON_NAME]" at bounding box center [1090, 429] width 149 height 13
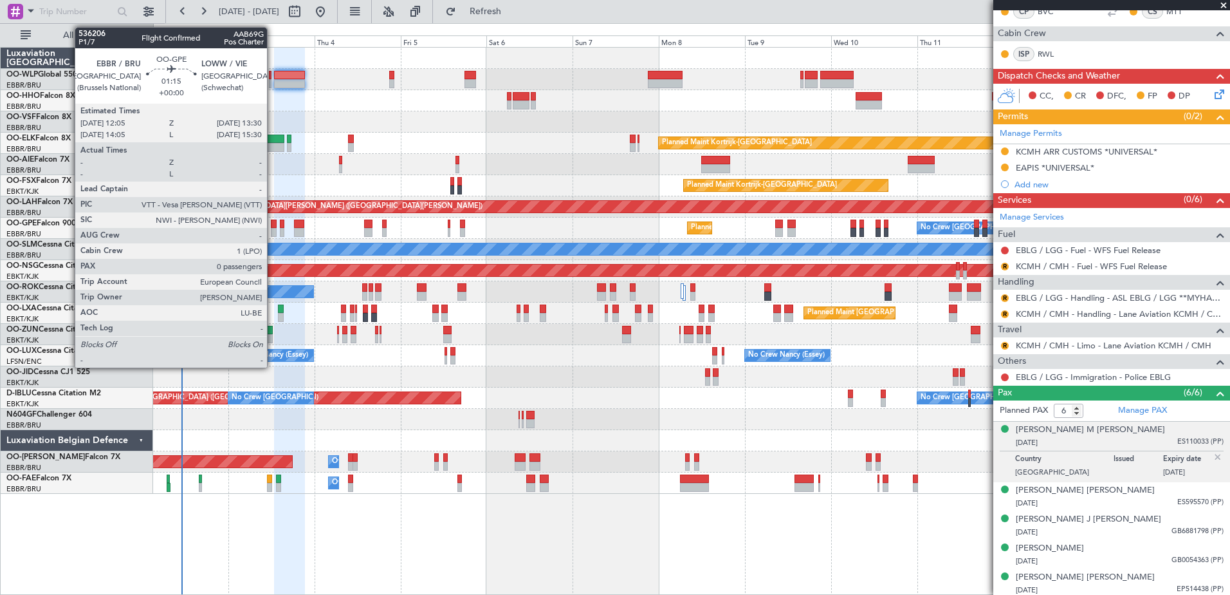
click at [273, 231] on div at bounding box center [273, 232] width 5 height 9
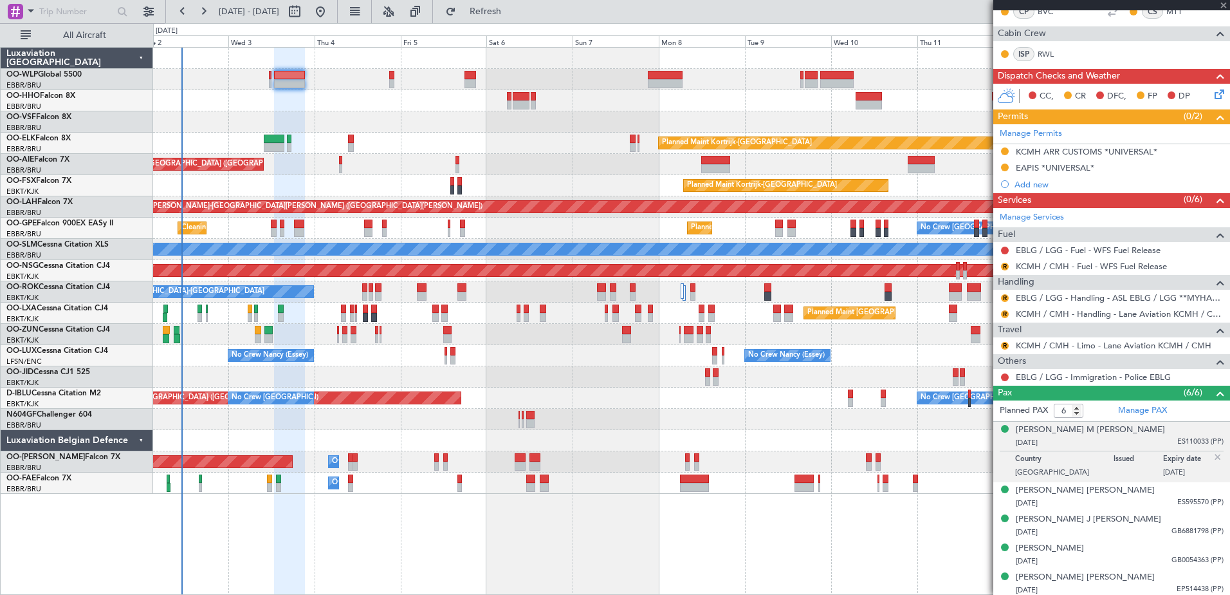
type input "0"
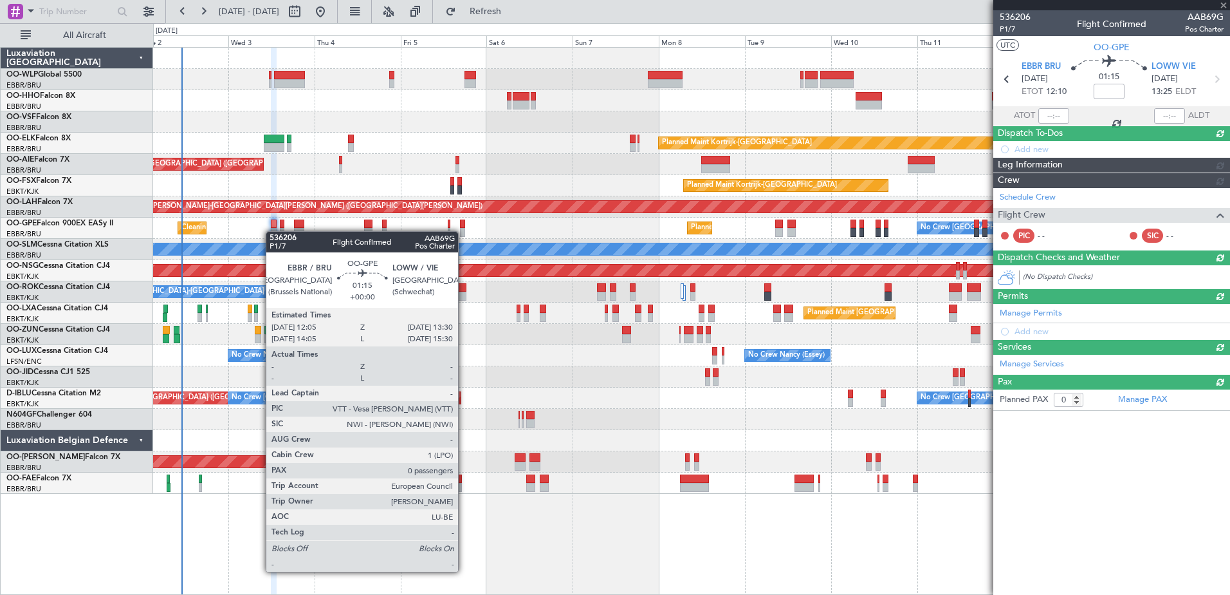
scroll to position [0, 0]
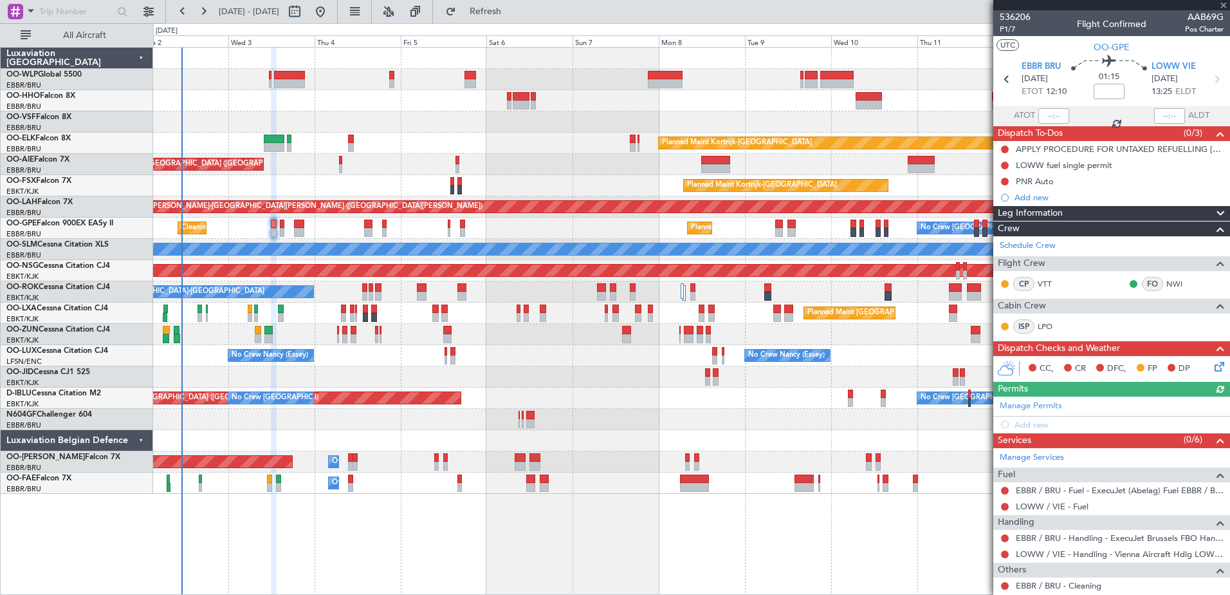
click at [1212, 366] on icon at bounding box center [1217, 364] width 10 height 10
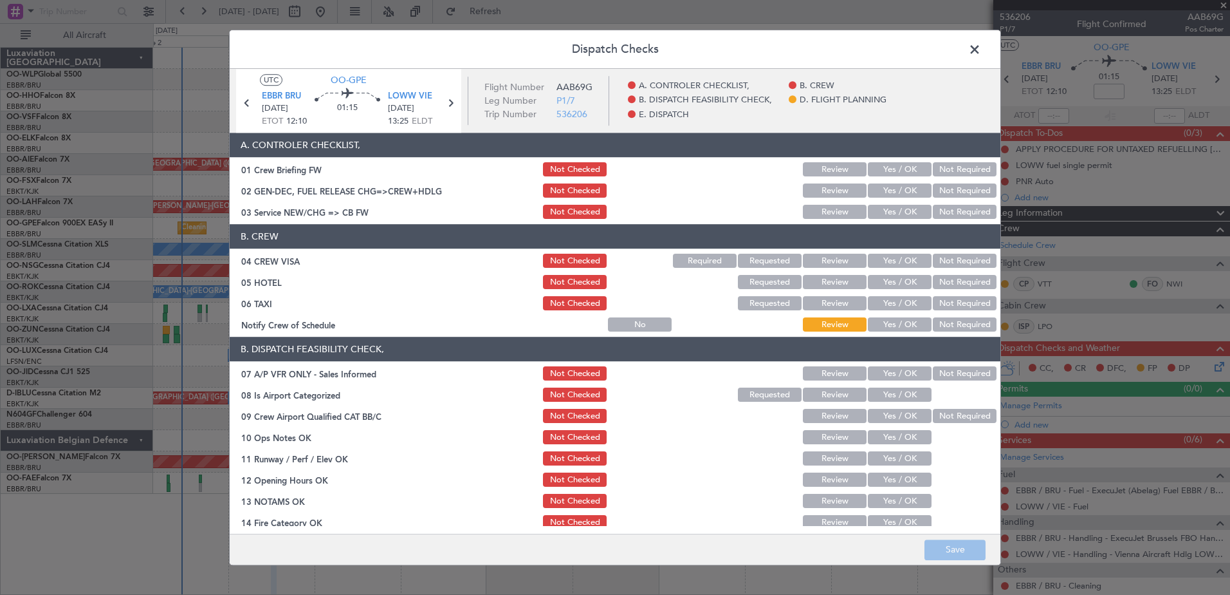
click at [887, 328] on button "Yes / OK" at bounding box center [900, 325] width 64 height 14
click at [945, 301] on button "Not Required" at bounding box center [965, 304] width 64 height 14
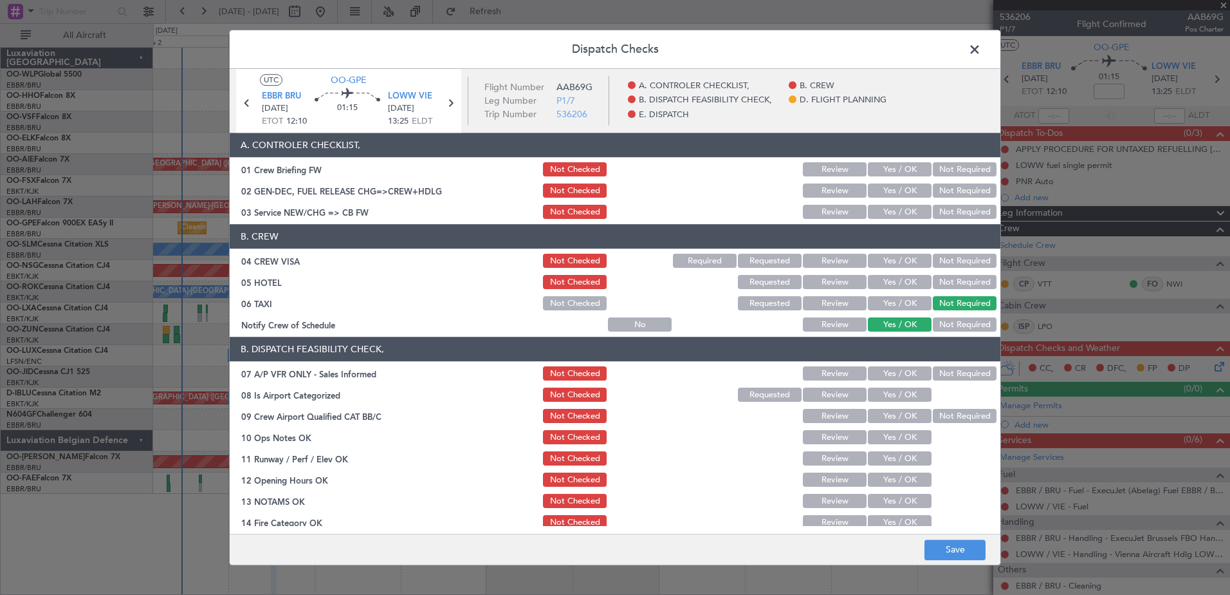
click at [952, 279] on button "Not Required" at bounding box center [965, 282] width 64 height 14
click at [950, 252] on div "Not Required" at bounding box center [963, 261] width 65 height 18
click at [899, 210] on button "Yes / OK" at bounding box center [900, 212] width 64 height 14
click at [939, 257] on button "Not Required" at bounding box center [965, 261] width 64 height 14
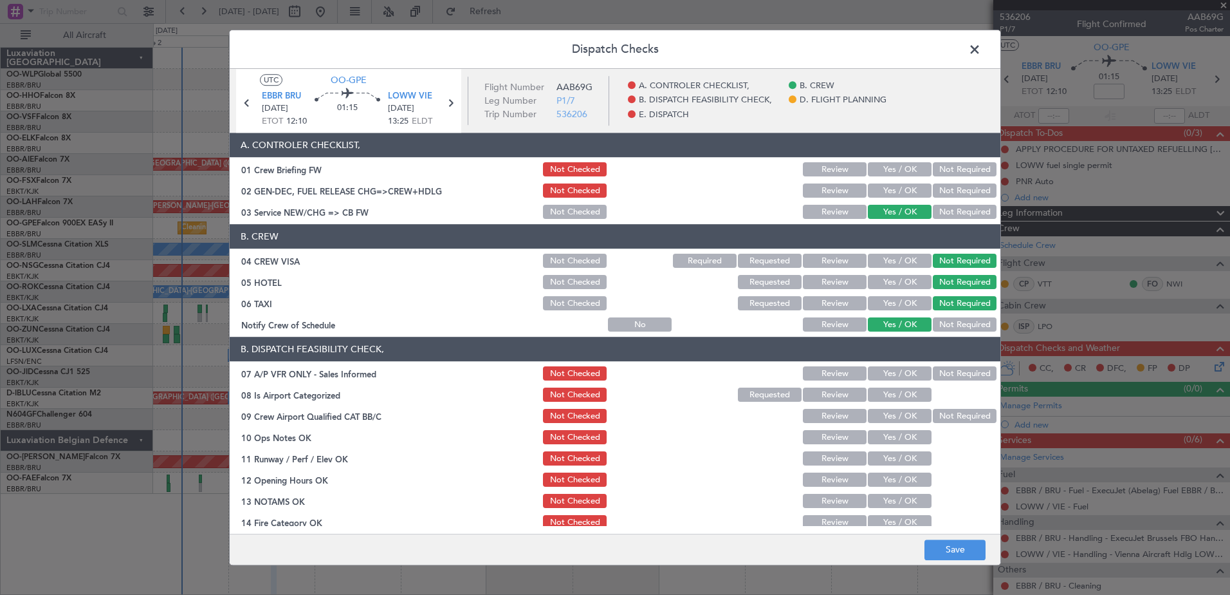
click at [950, 371] on button "Not Required" at bounding box center [965, 374] width 64 height 14
click at [896, 389] on button "Yes / OK" at bounding box center [900, 395] width 64 height 14
click at [936, 418] on button "Not Required" at bounding box center [965, 416] width 64 height 14
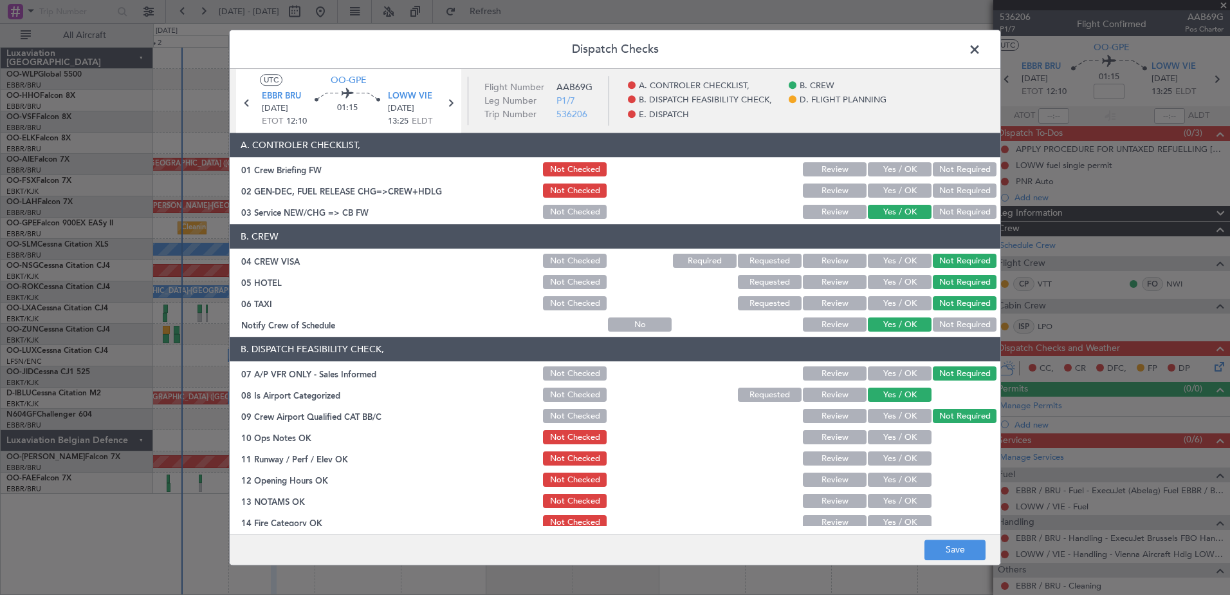
click at [903, 435] on button "Yes / OK" at bounding box center [900, 437] width 64 height 14
click at [898, 458] on button "Yes / OK" at bounding box center [900, 459] width 64 height 14
click at [895, 477] on button "Yes / OK" at bounding box center [900, 480] width 64 height 14
click at [899, 503] on button "Yes / OK" at bounding box center [900, 501] width 64 height 14
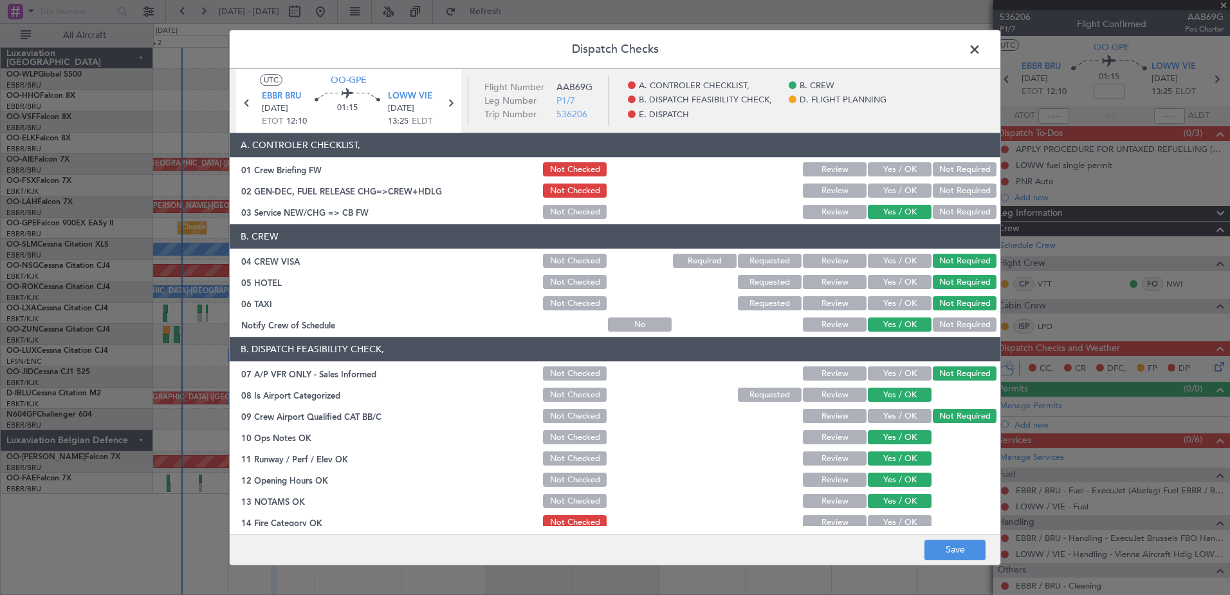
click at [899, 521] on button "Yes / OK" at bounding box center [900, 522] width 64 height 14
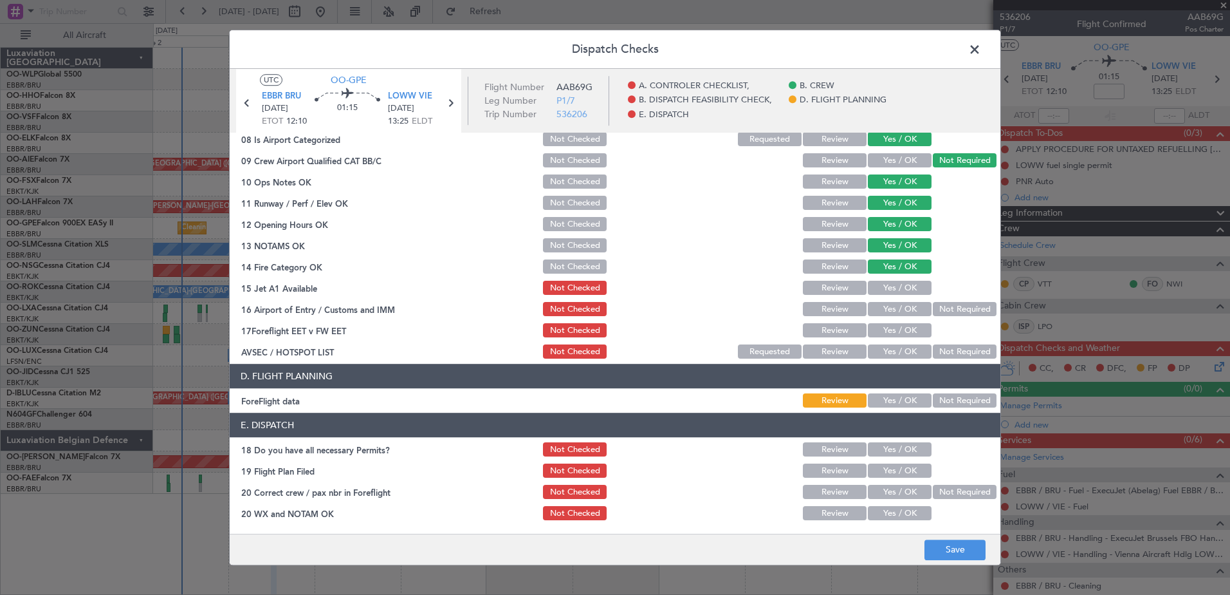
click at [888, 286] on button "Yes / OK" at bounding box center [900, 288] width 64 height 14
click at [937, 305] on button "Not Required" at bounding box center [965, 309] width 64 height 14
click at [893, 322] on div "Yes / OK" at bounding box center [898, 331] width 65 height 18
click at [896, 335] on button "Yes / OK" at bounding box center [900, 331] width 64 height 14
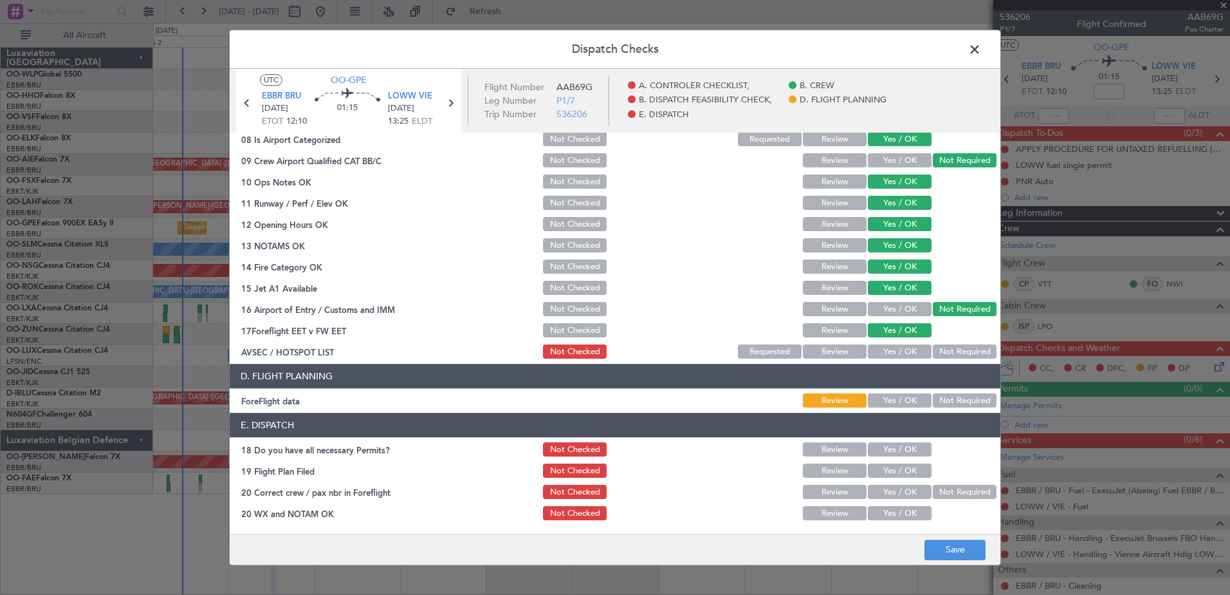
click at [945, 353] on button "Not Required" at bounding box center [965, 352] width 64 height 14
click at [965, 554] on button "Save" at bounding box center [955, 549] width 61 height 21
click at [981, 46] on span at bounding box center [981, 53] width 0 height 26
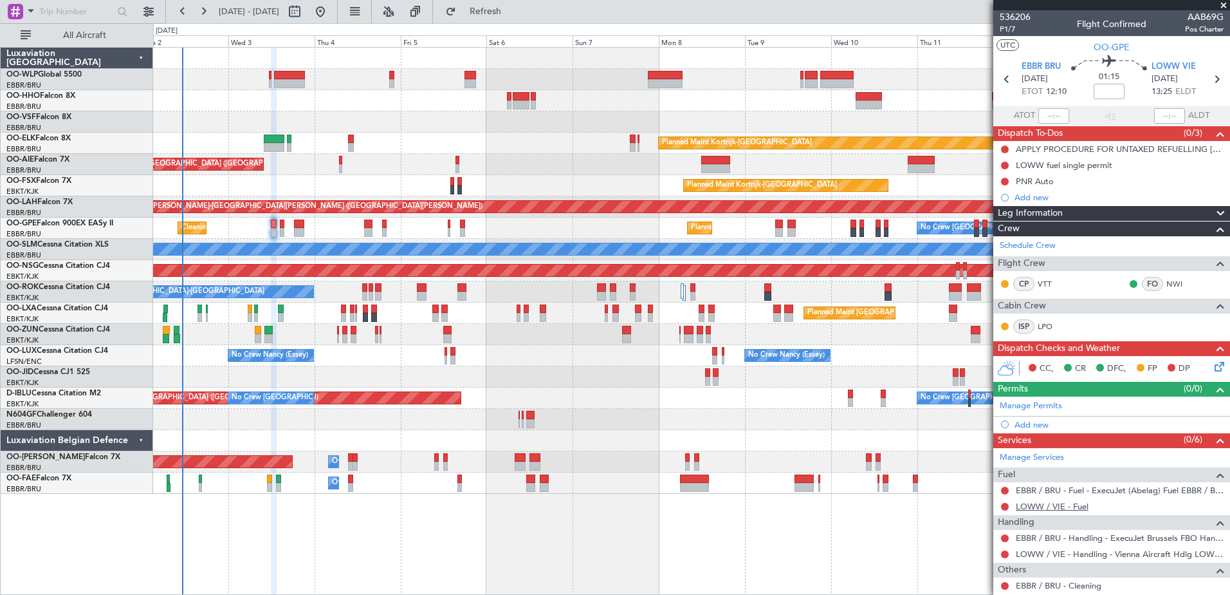
click at [1062, 503] on link "LOWW / VIE - Fuel" at bounding box center [1052, 506] width 73 height 11
click at [1003, 490] on button at bounding box center [1005, 490] width 8 height 8
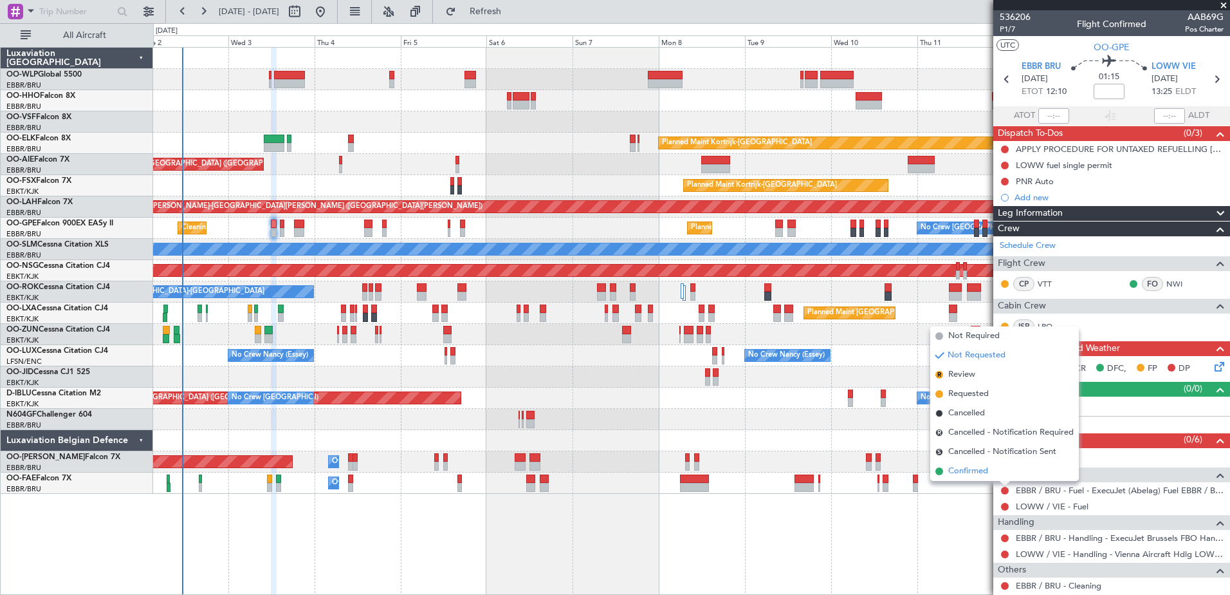
click at [974, 470] on span "Confirmed" at bounding box center [968, 471] width 40 height 13
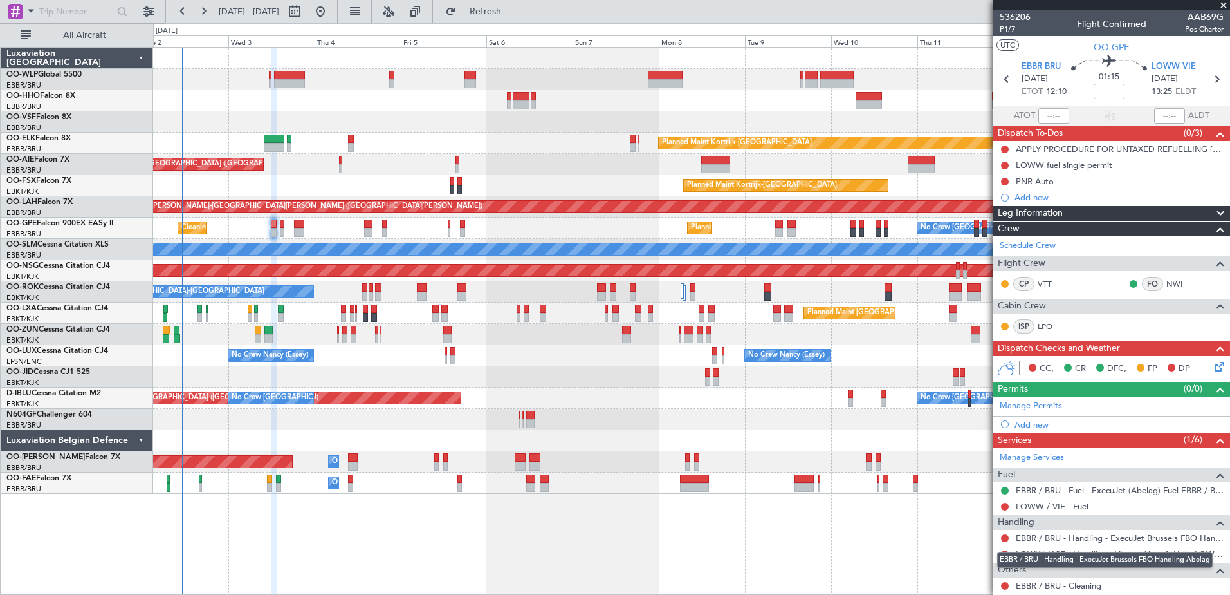
click at [1087, 540] on link "EBBR / BRU - Handling - ExecuJet Brussels FBO Handling Abelag" at bounding box center [1120, 537] width 208 height 11
click at [513, 15] on span "Refresh" at bounding box center [486, 11] width 54 height 9
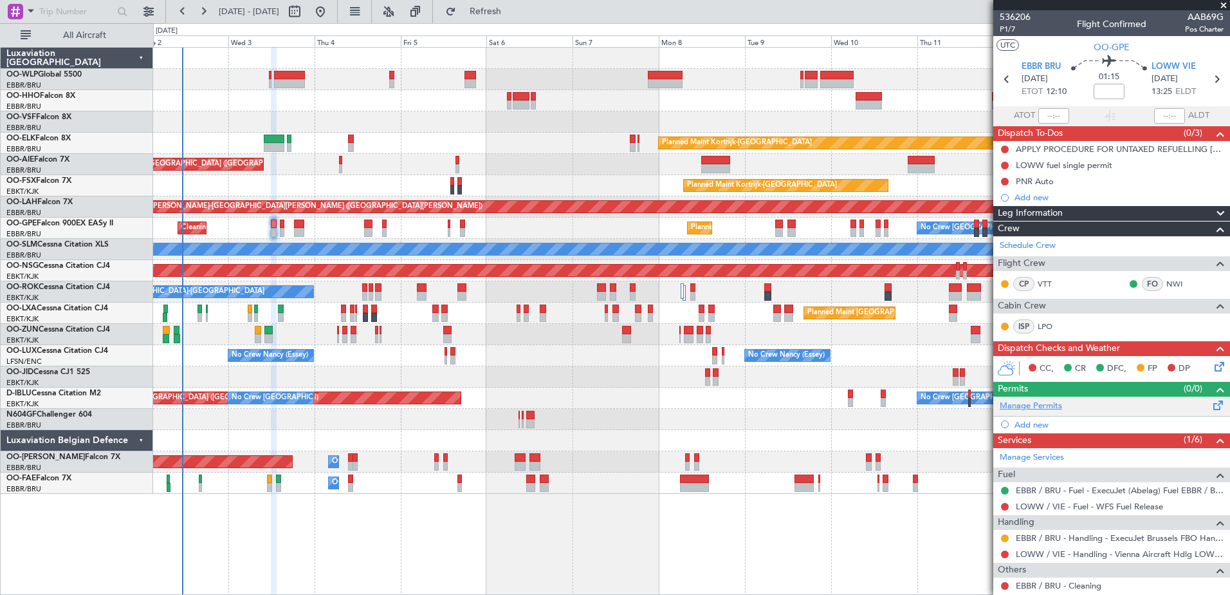
click at [1030, 407] on link "Manage Permits" at bounding box center [1031, 406] width 62 height 13
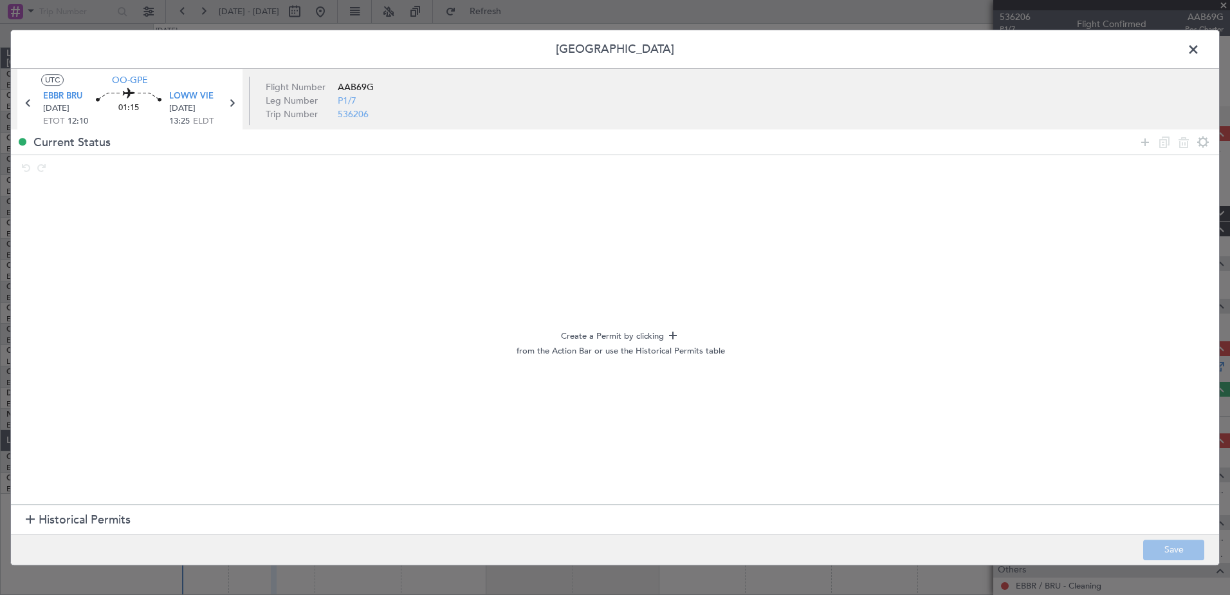
click at [27, 517] on div at bounding box center [30, 519] width 9 height 9
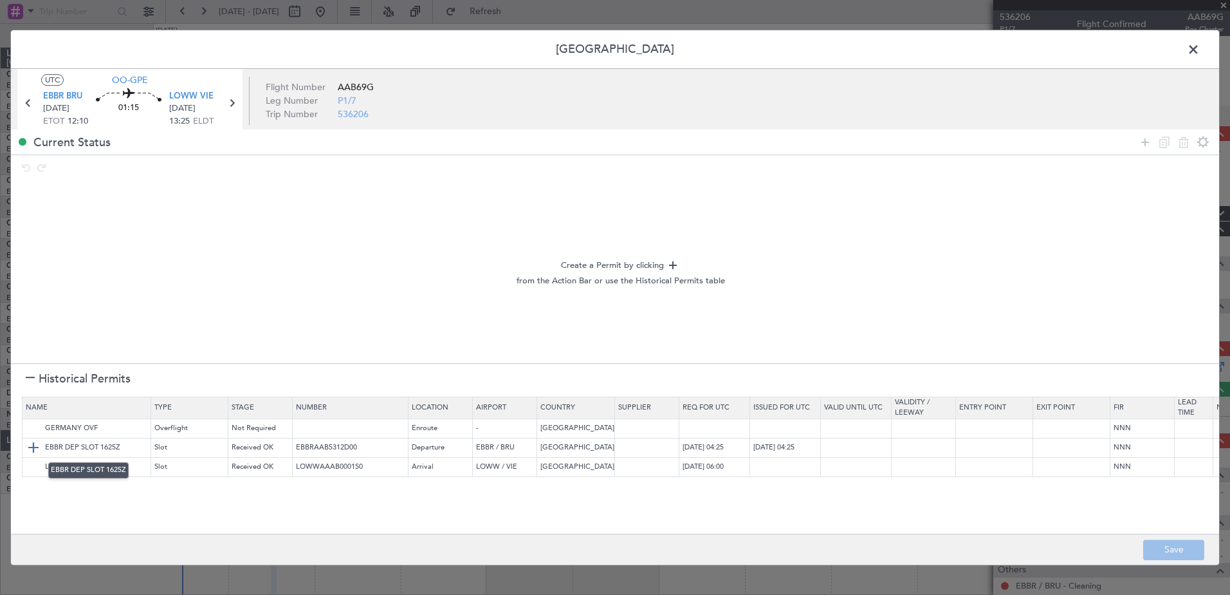
click at [32, 445] on img at bounding box center [33, 447] width 15 height 15
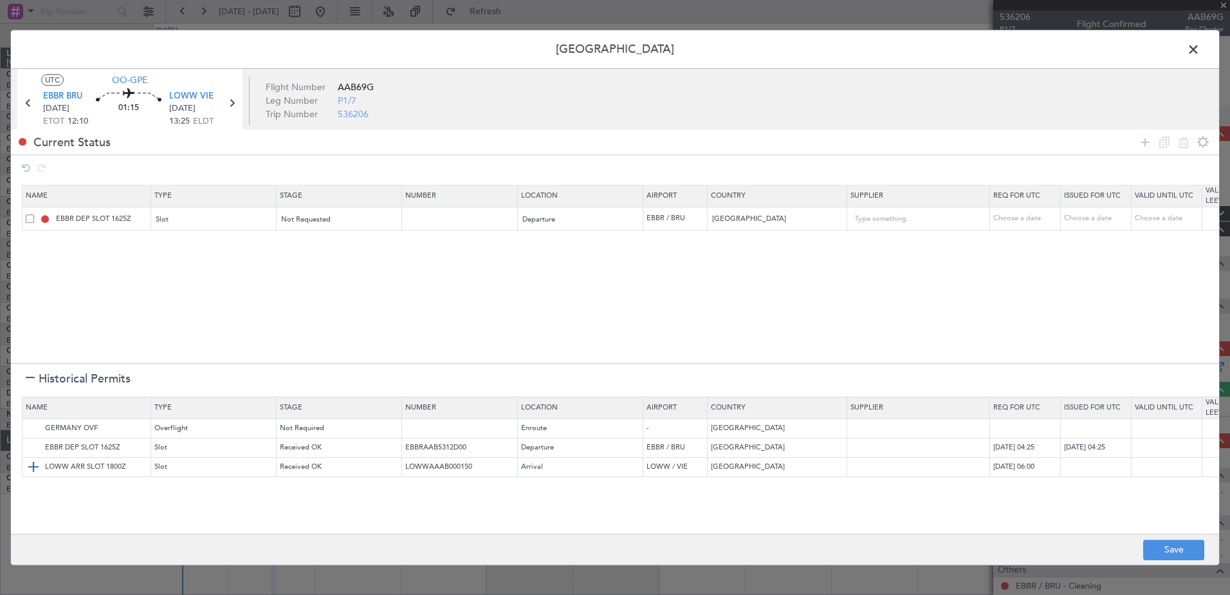
click at [26, 466] on img at bounding box center [33, 466] width 15 height 15
click at [1027, 218] on div "Choose a date" at bounding box center [1027, 219] width 67 height 11
select select "9"
select select "2025"
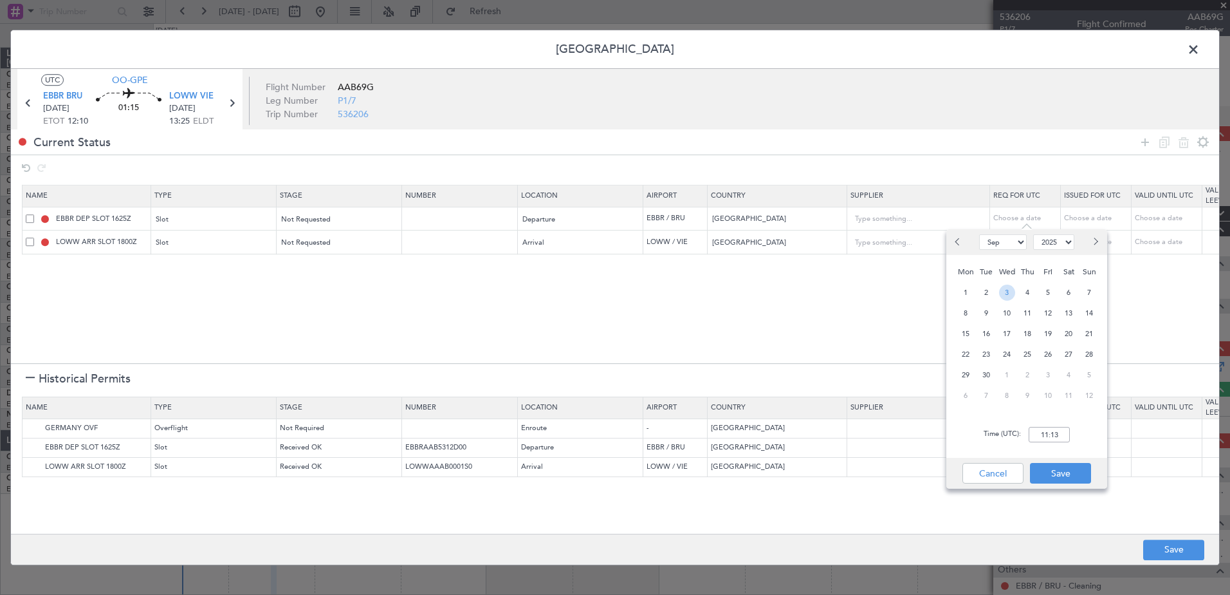
click at [1005, 296] on span "3" at bounding box center [1007, 292] width 16 height 16
click at [1044, 436] on input "00:00" at bounding box center [1049, 434] width 41 height 15
type input "12:00"
click at [1052, 465] on button "Save" at bounding box center [1060, 473] width 61 height 21
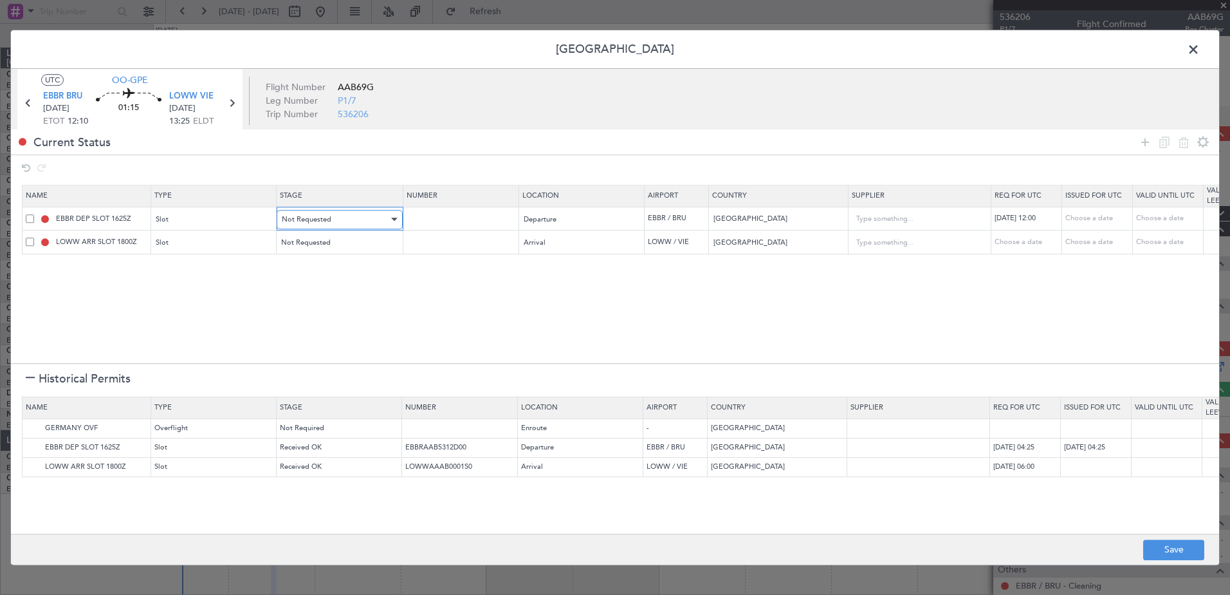
click at [335, 221] on div "Not Requested" at bounding box center [335, 219] width 107 height 19
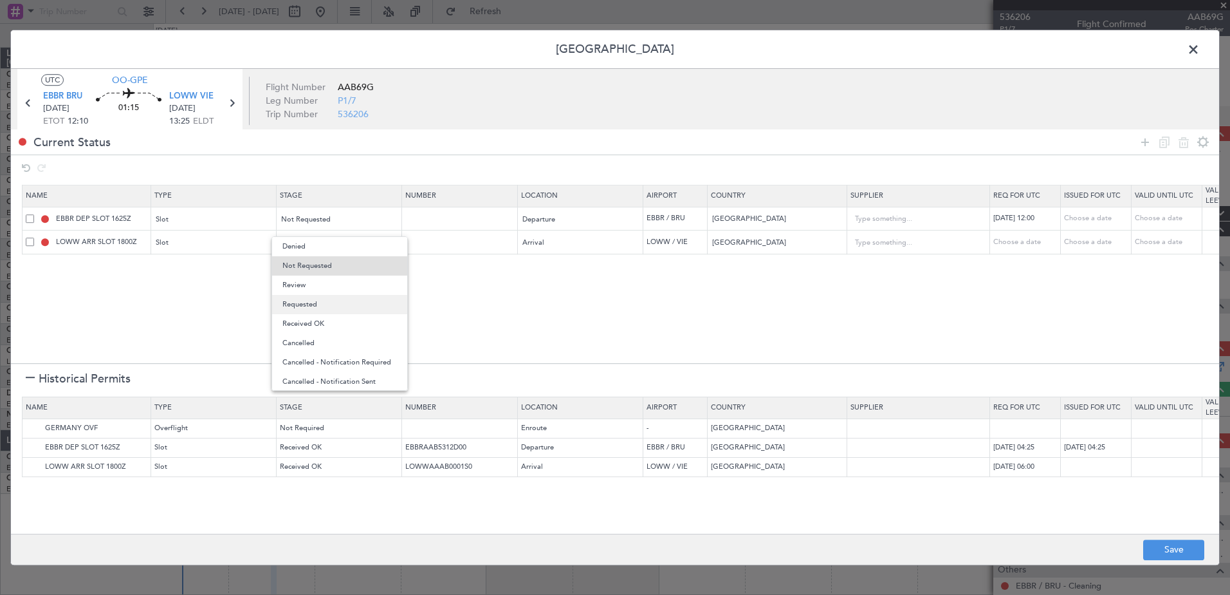
click at [325, 303] on span "Requested" at bounding box center [339, 304] width 115 height 19
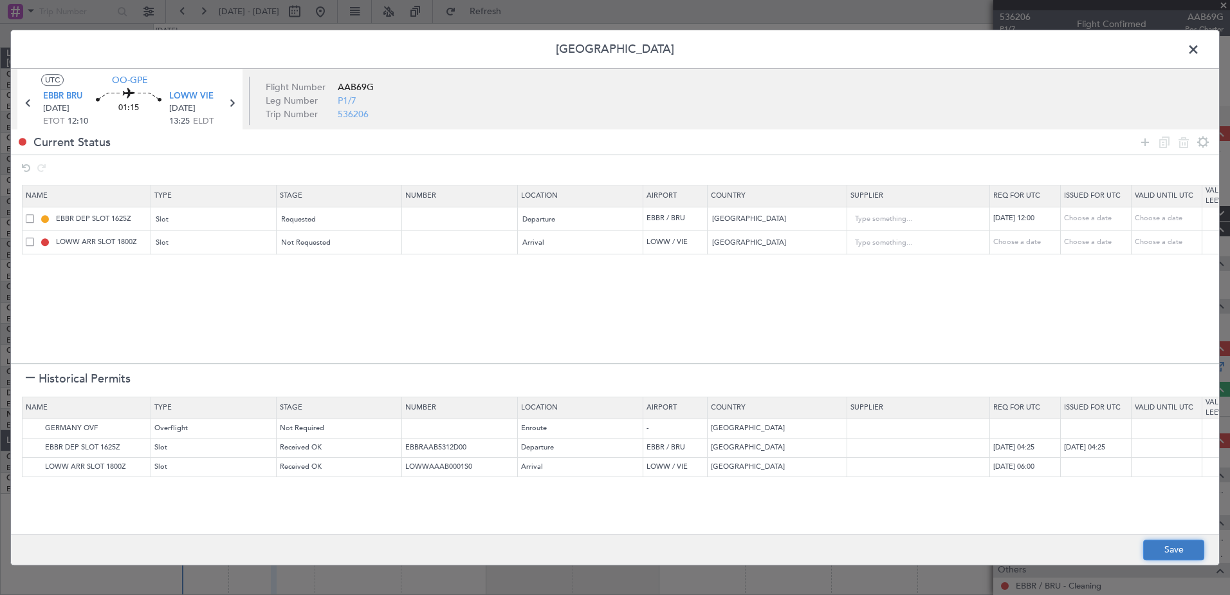
click at [1165, 548] on button "Save" at bounding box center [1173, 549] width 61 height 21
type input "EBBR DEP SLOT 1200Z"
type input "NNN"
type input "LOWW ARR SLOT"
type input "NNN"
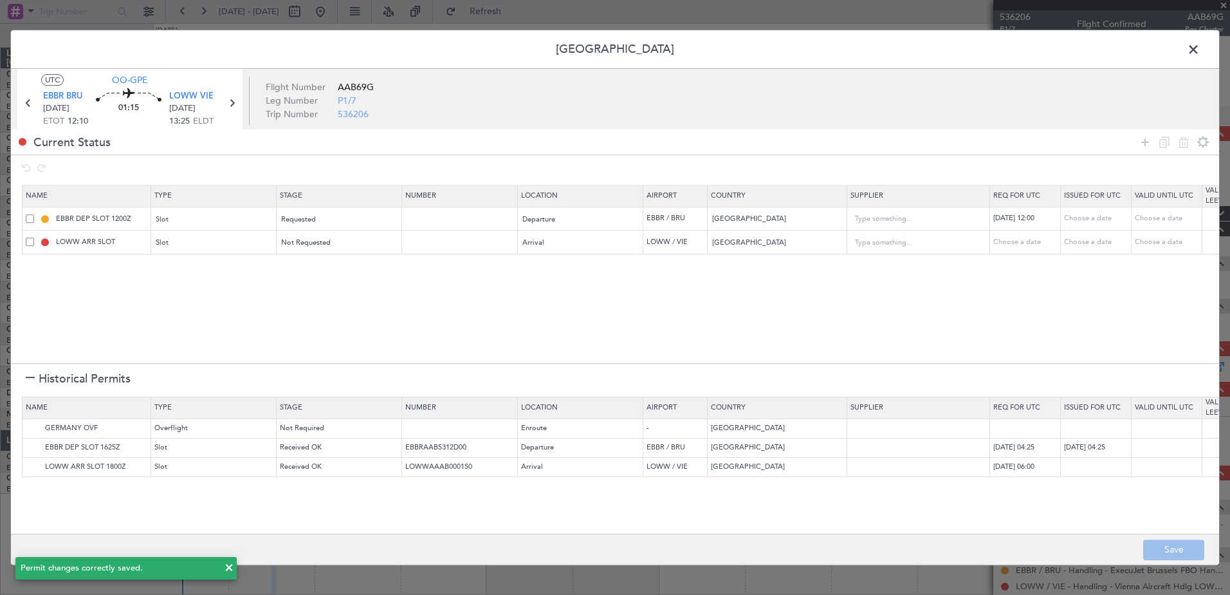
click at [1200, 50] on span at bounding box center [1200, 53] width 0 height 26
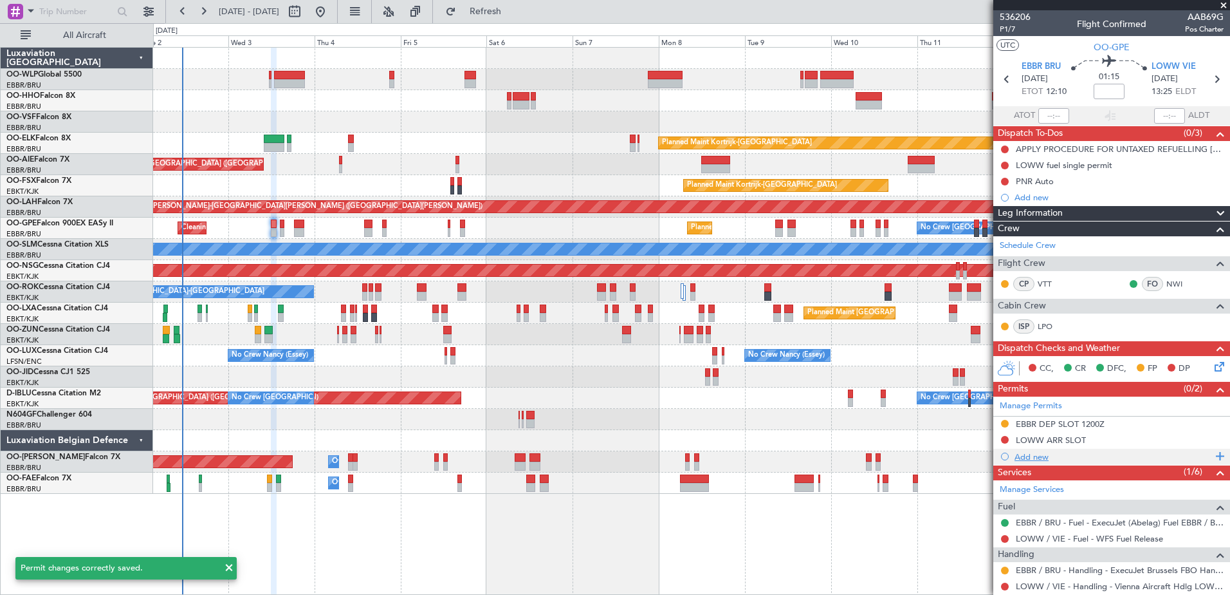
scroll to position [83, 0]
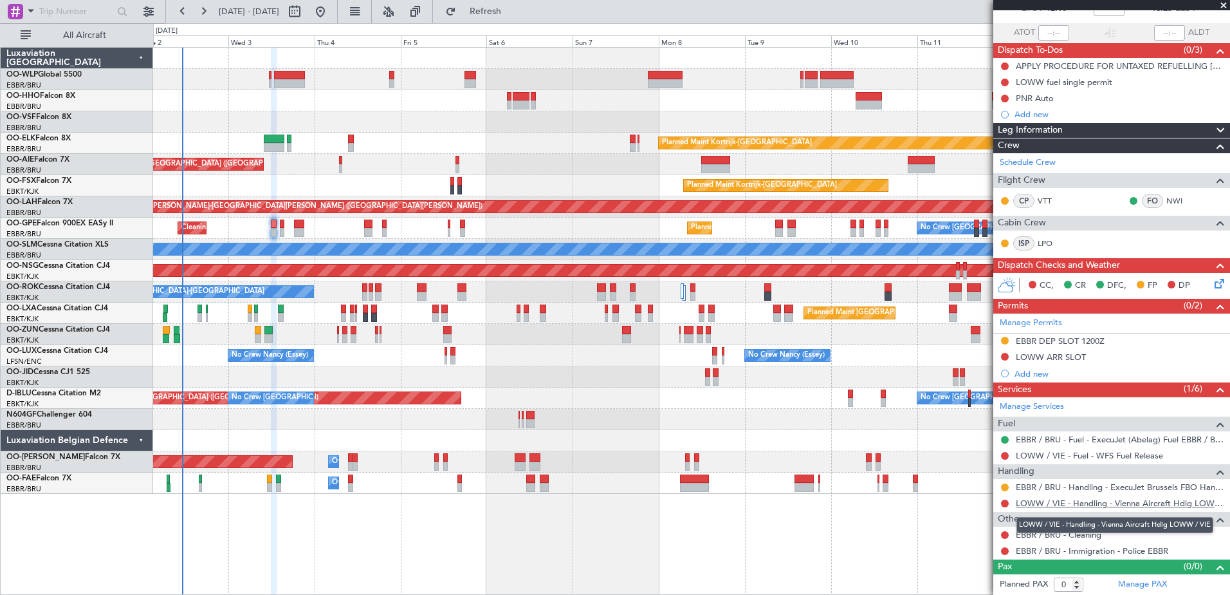
click at [1040, 506] on link "LOWW / VIE - Handling - Vienna Aircraft Hdlg LOWW / VIE" at bounding box center [1120, 502] width 208 height 11
click at [513, 14] on span "Refresh" at bounding box center [486, 11] width 54 height 9
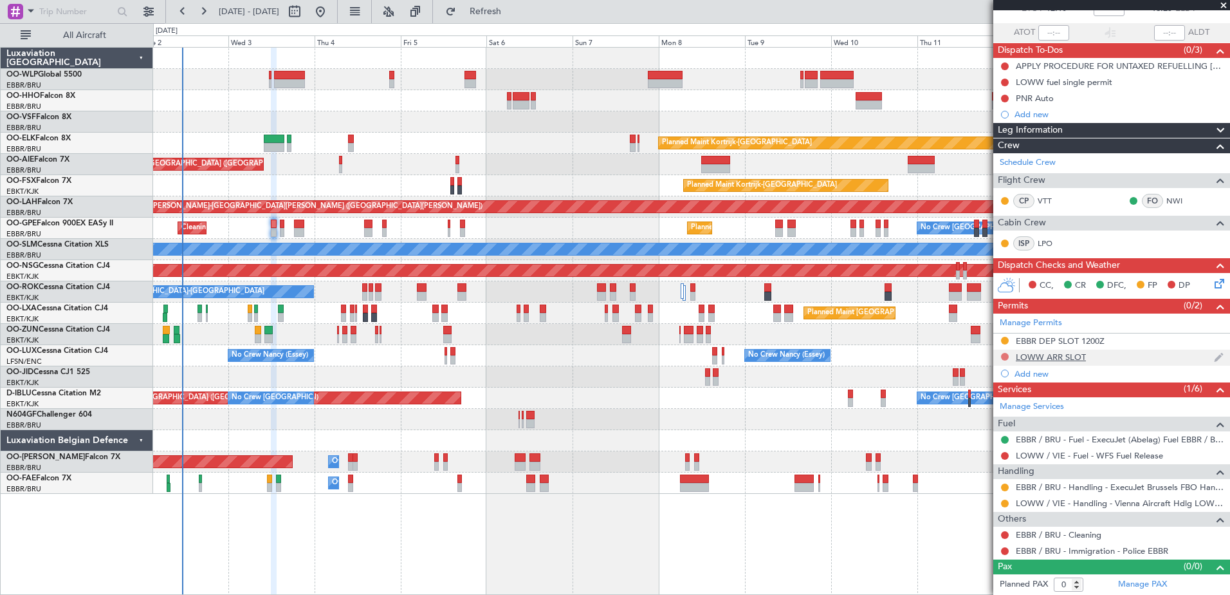
click at [1003, 355] on button at bounding box center [1005, 357] width 8 height 8
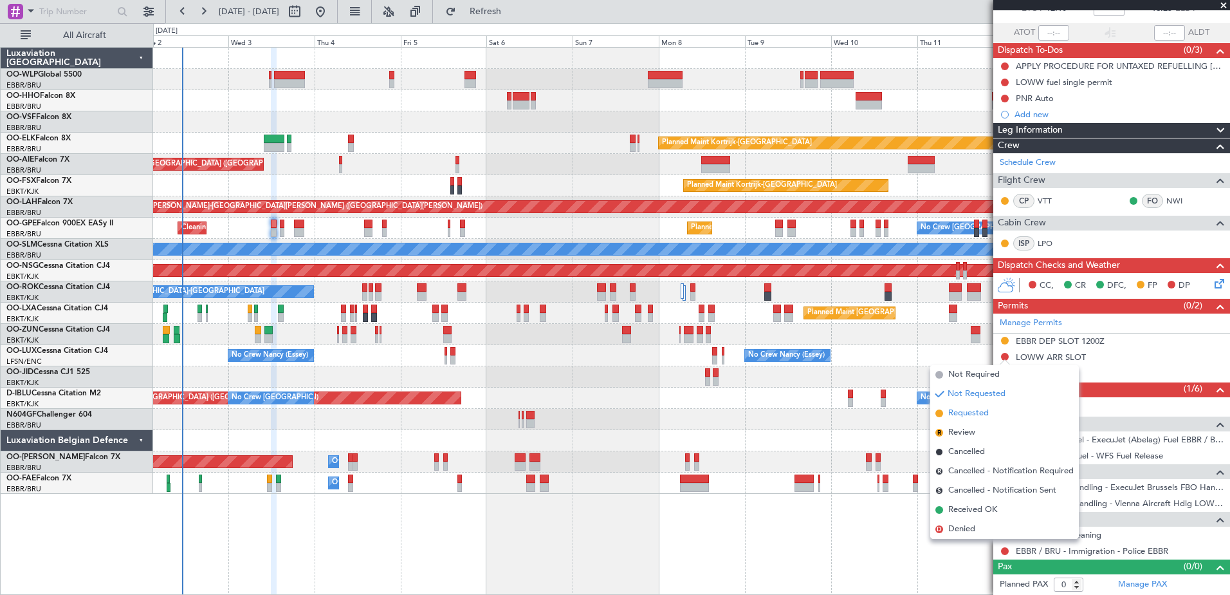
click at [966, 418] on span "Requested" at bounding box center [968, 413] width 41 height 13
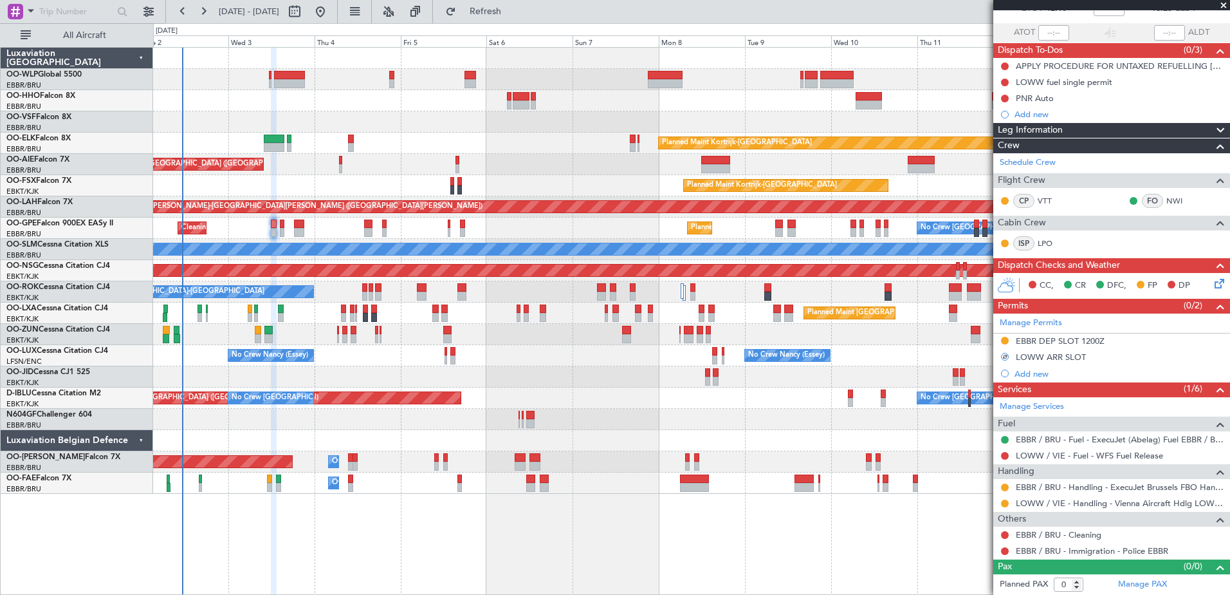
scroll to position [0, 0]
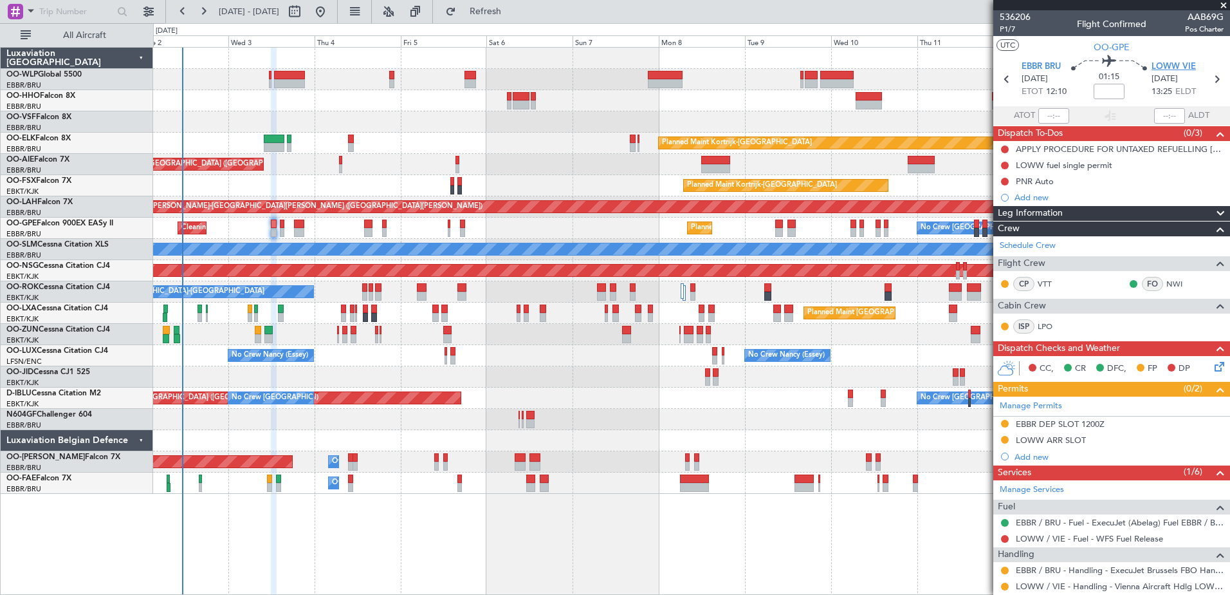
click at [1187, 65] on span "LOWW VIE" at bounding box center [1174, 66] width 44 height 13
click at [1086, 421] on div "EBBR DEP SLOT 1200Z" at bounding box center [1060, 423] width 89 height 11
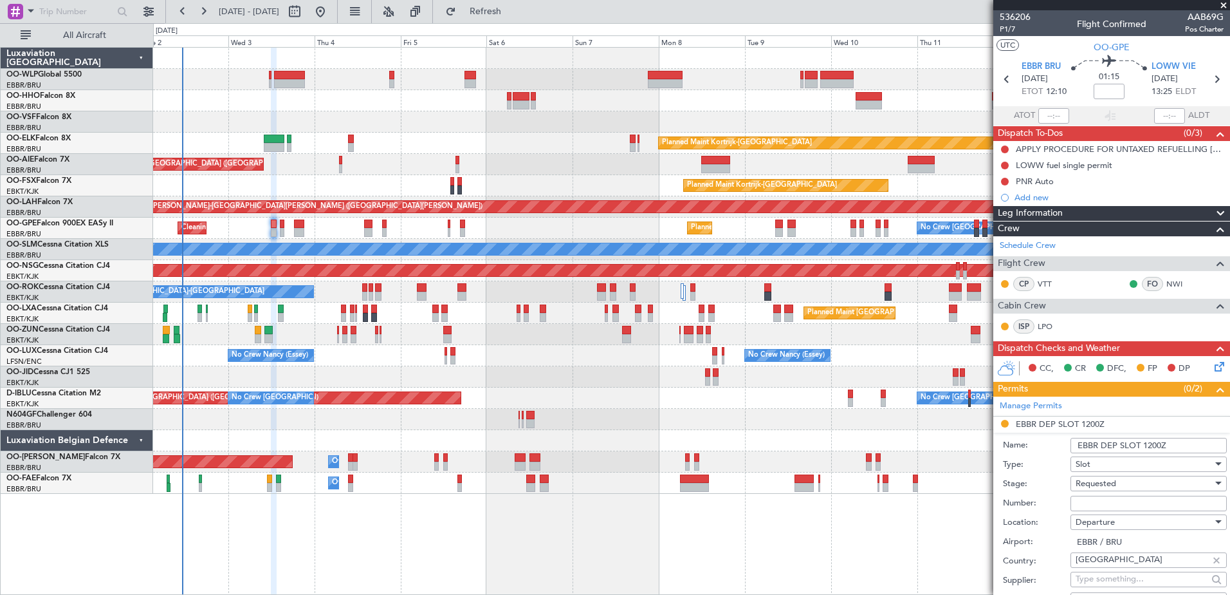
scroll to position [322, 0]
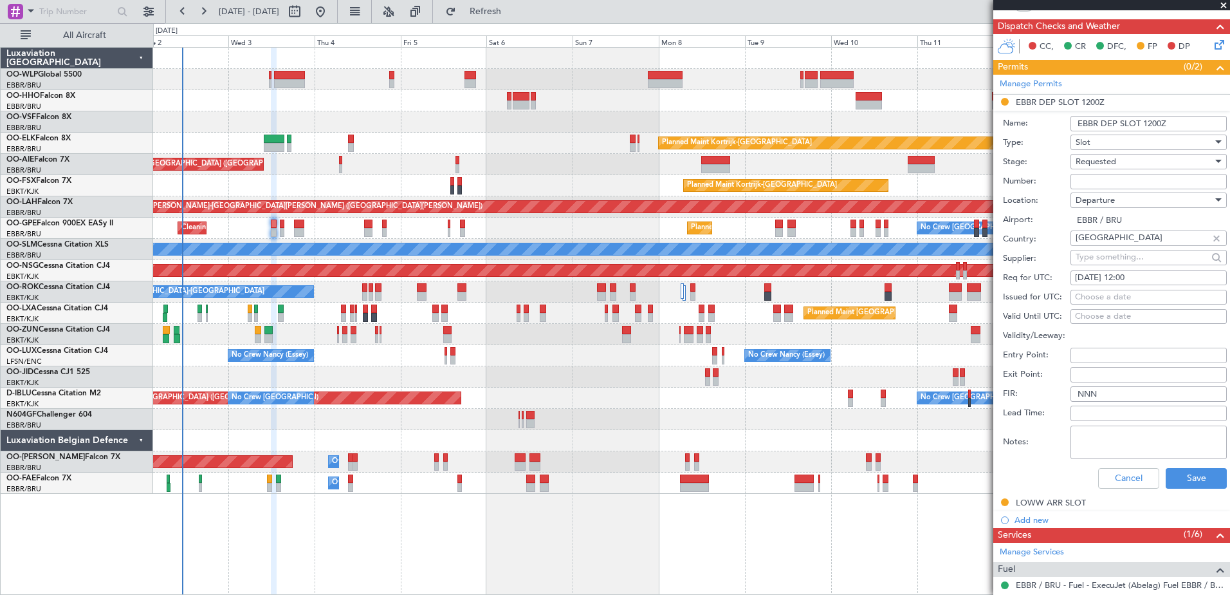
click at [1147, 275] on div "03/09/2025 12:00" at bounding box center [1148, 278] width 147 height 13
select select "9"
select select "2025"
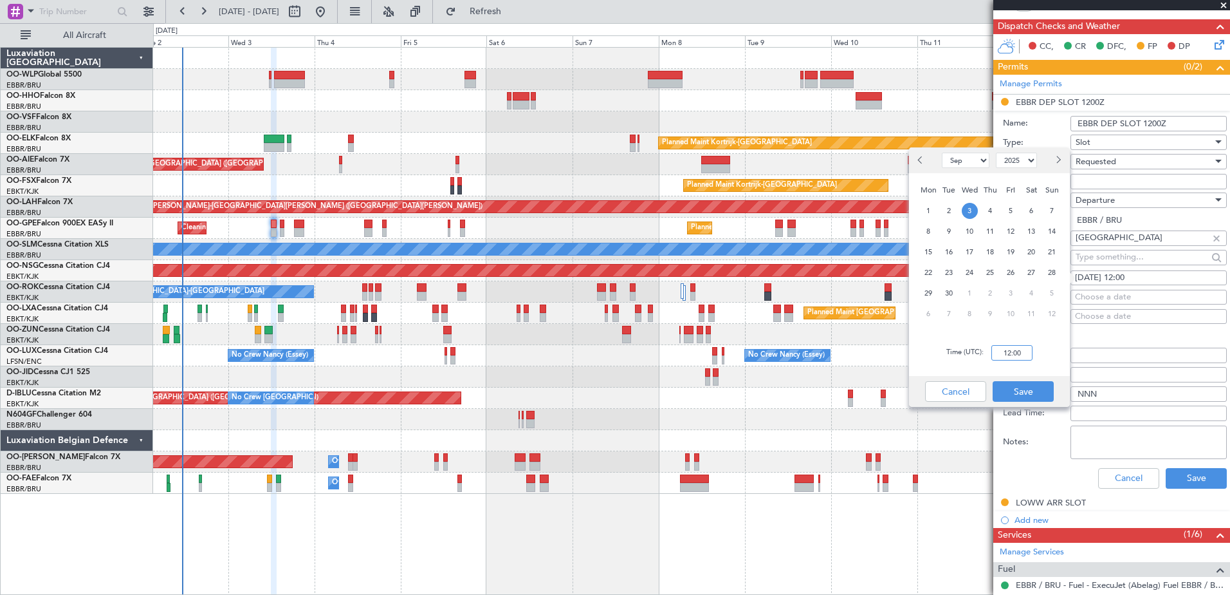
click at [1023, 355] on input "12:00" at bounding box center [1012, 352] width 41 height 15
type input "12:05"
click at [1022, 391] on button "Save" at bounding box center [1023, 391] width 61 height 21
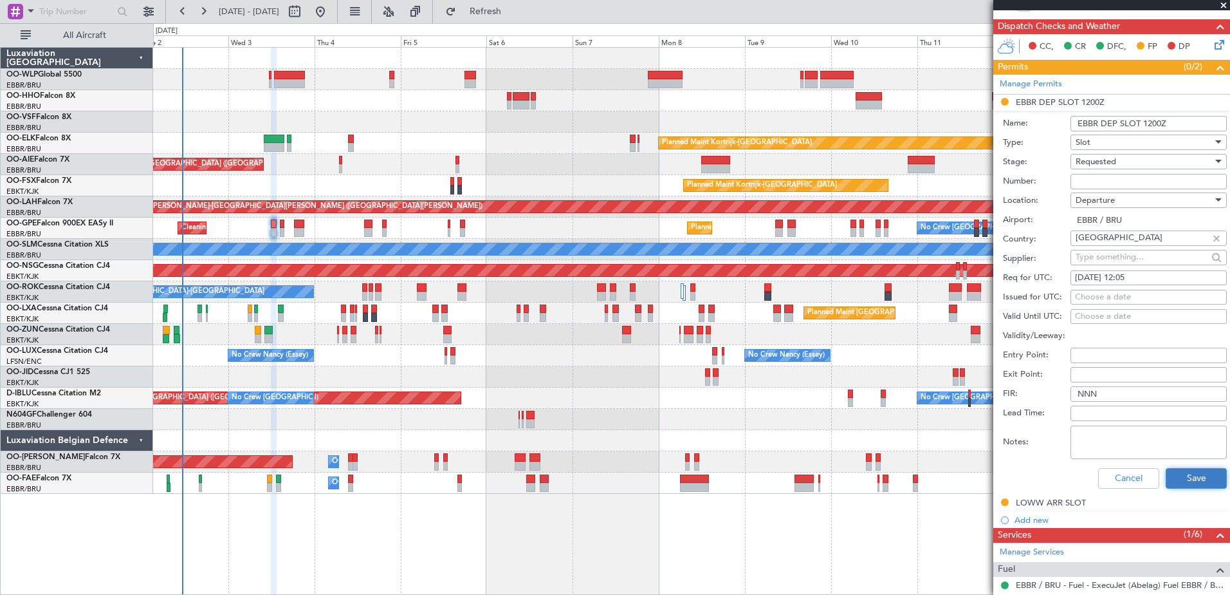
click at [1185, 472] on button "Save" at bounding box center [1196, 478] width 61 height 21
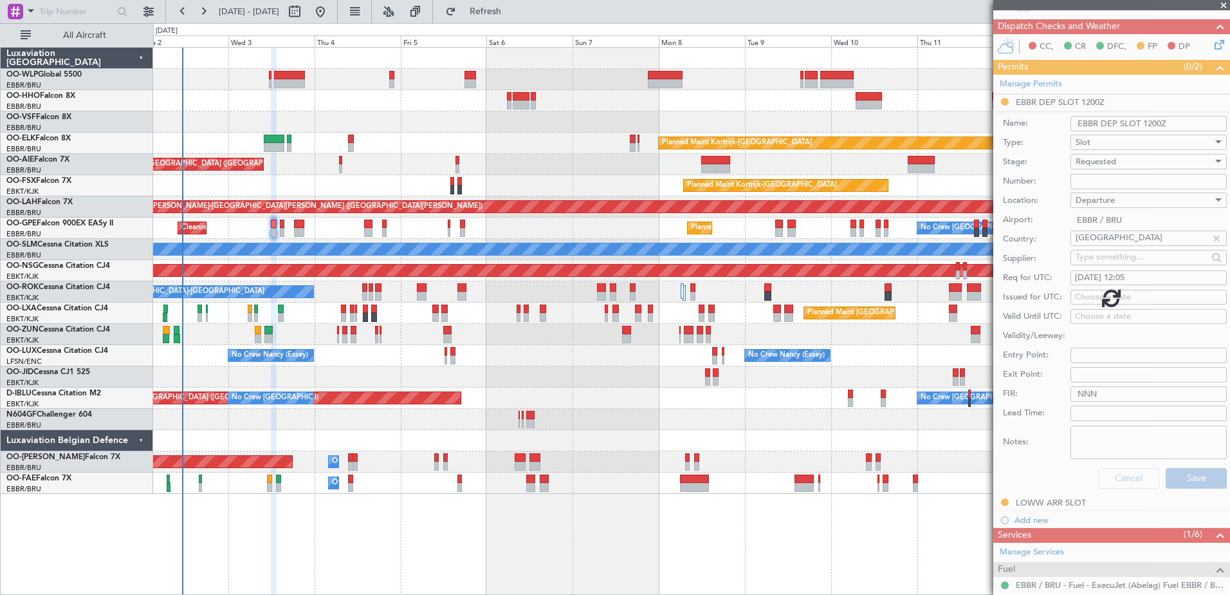
scroll to position [83, 0]
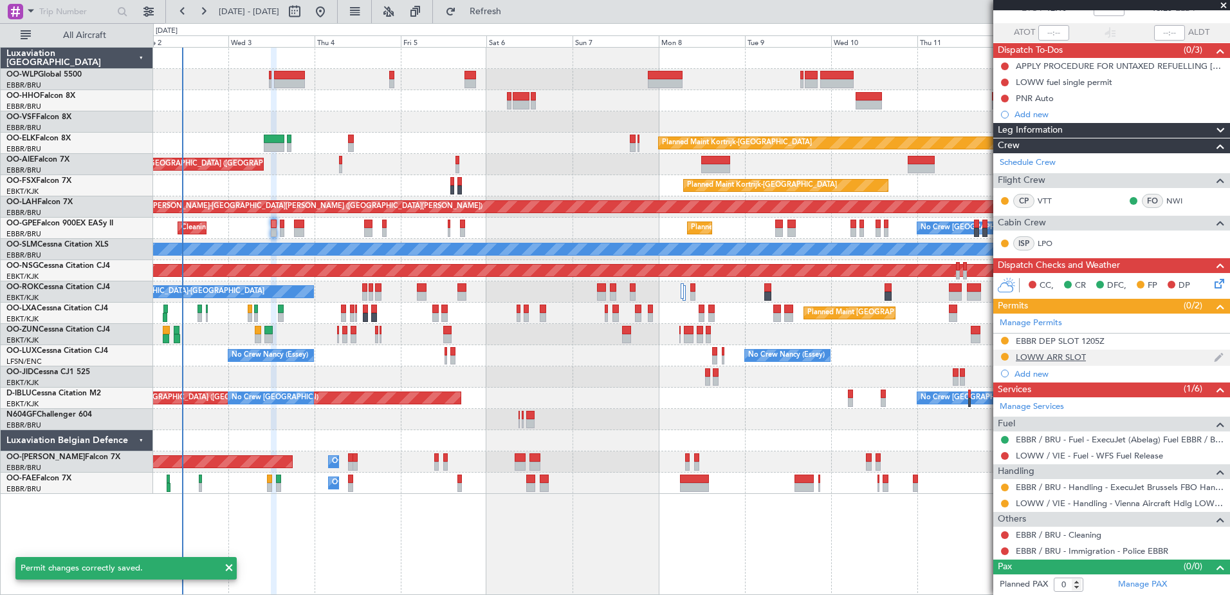
click at [1067, 359] on div "LOWW ARR SLOT" at bounding box center [1051, 356] width 70 height 11
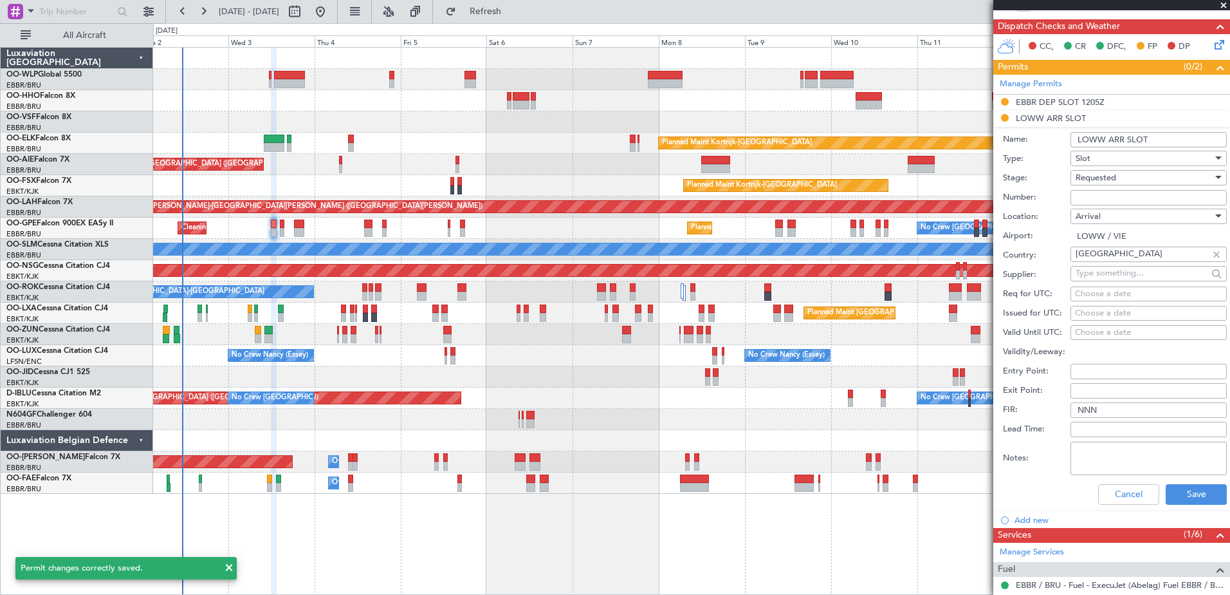
click at [1077, 299] on div "Choose a date" at bounding box center [1148, 294] width 147 height 13
select select "9"
select select "2025"
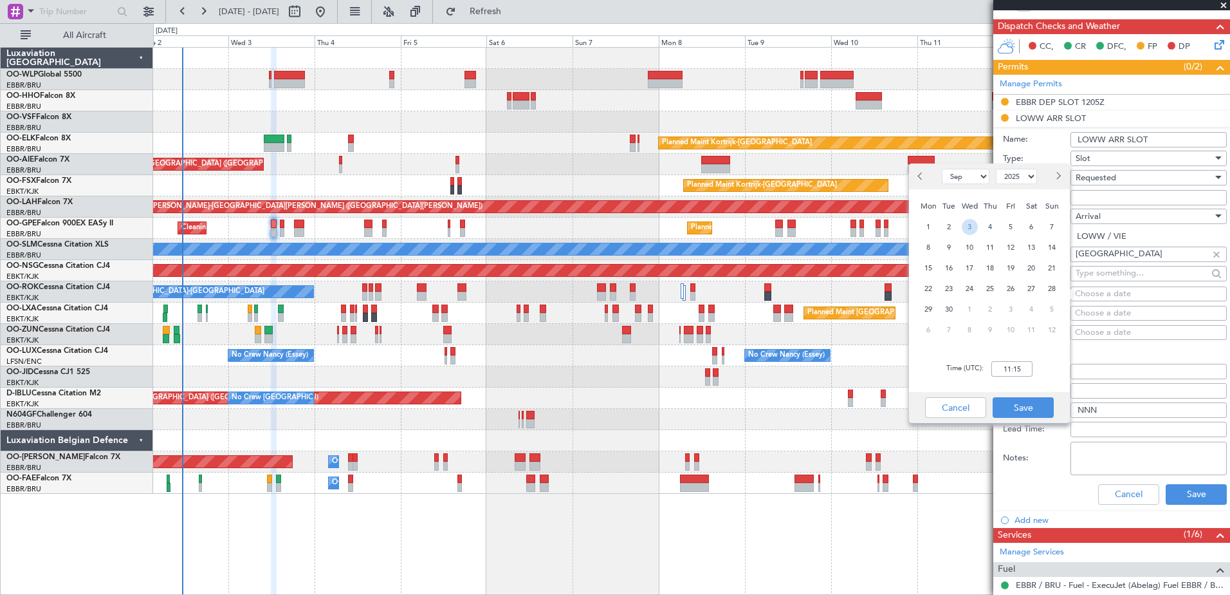
click at [974, 229] on span "3" at bounding box center [970, 227] width 16 height 16
click at [1004, 369] on input "00:00" at bounding box center [1012, 368] width 41 height 15
type input "13:30"
click at [1021, 400] on button "Save" at bounding box center [1023, 407] width 61 height 21
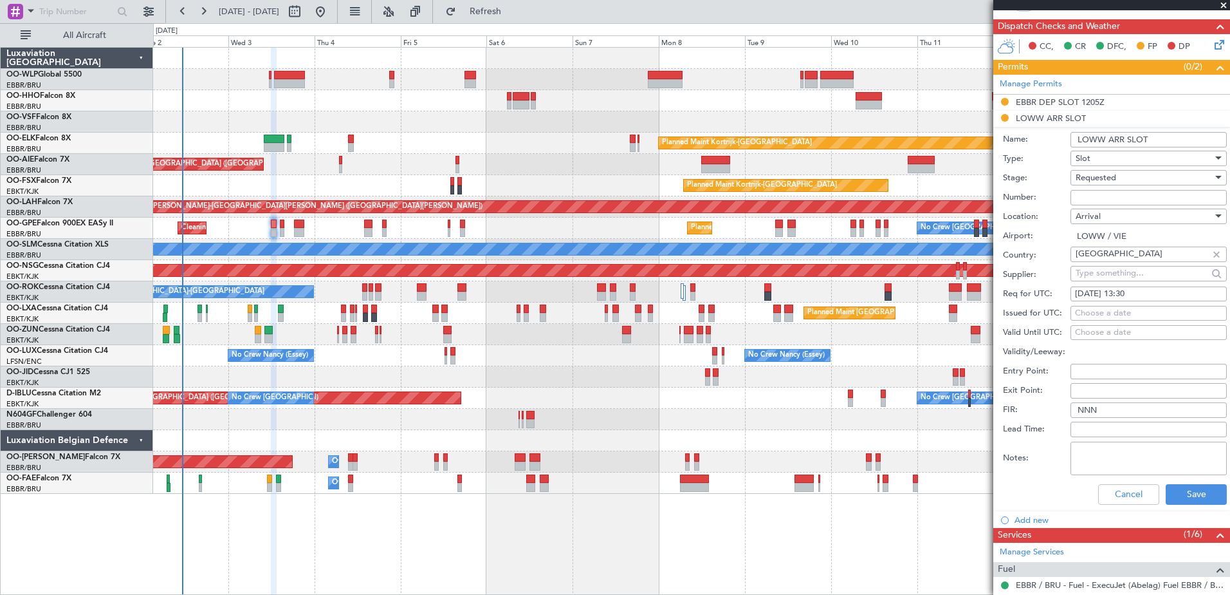
click at [1086, 183] on div "Requested" at bounding box center [1144, 177] width 137 height 19
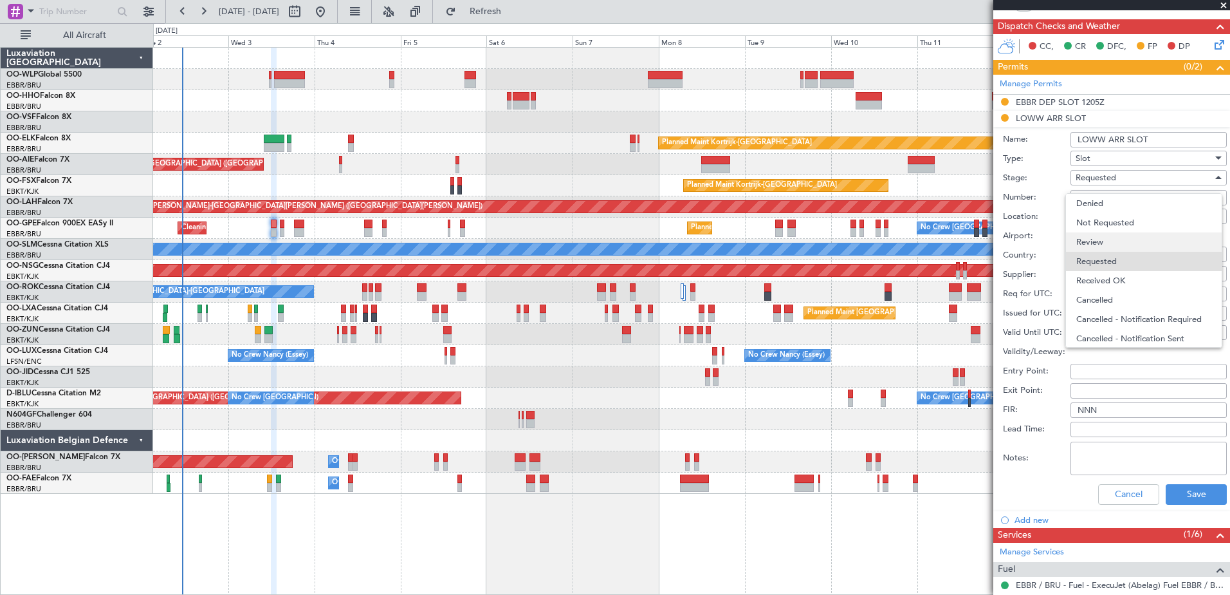
scroll to position [6, 0]
click at [1205, 495] on div at bounding box center [615, 297] width 1230 height 595
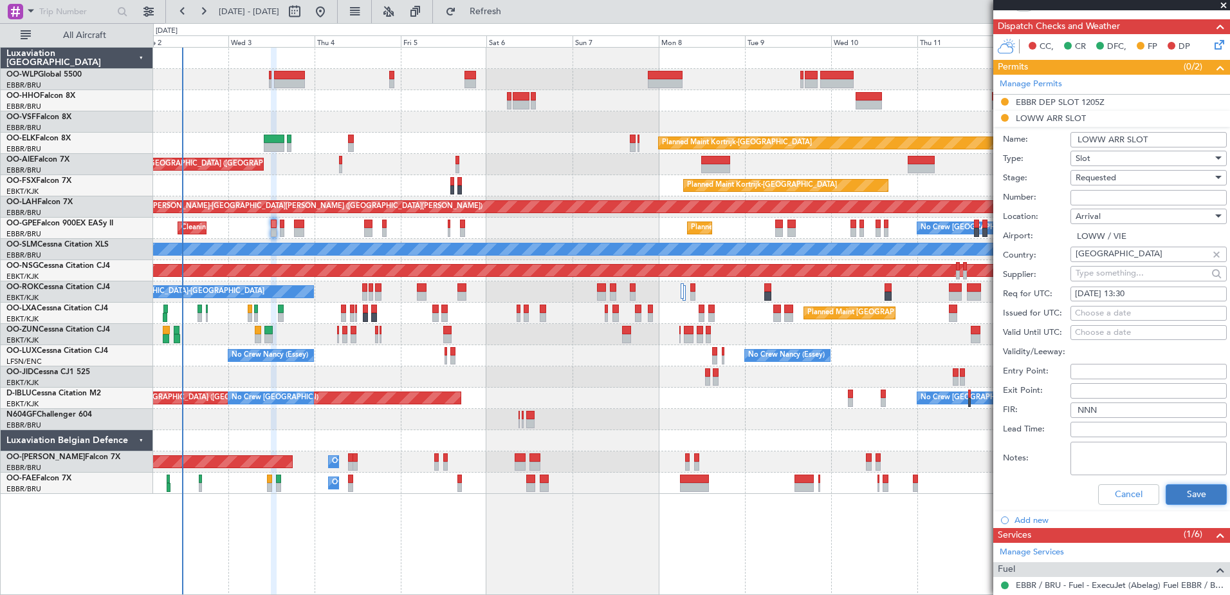
click at [1186, 488] on button "Save" at bounding box center [1196, 494] width 61 height 21
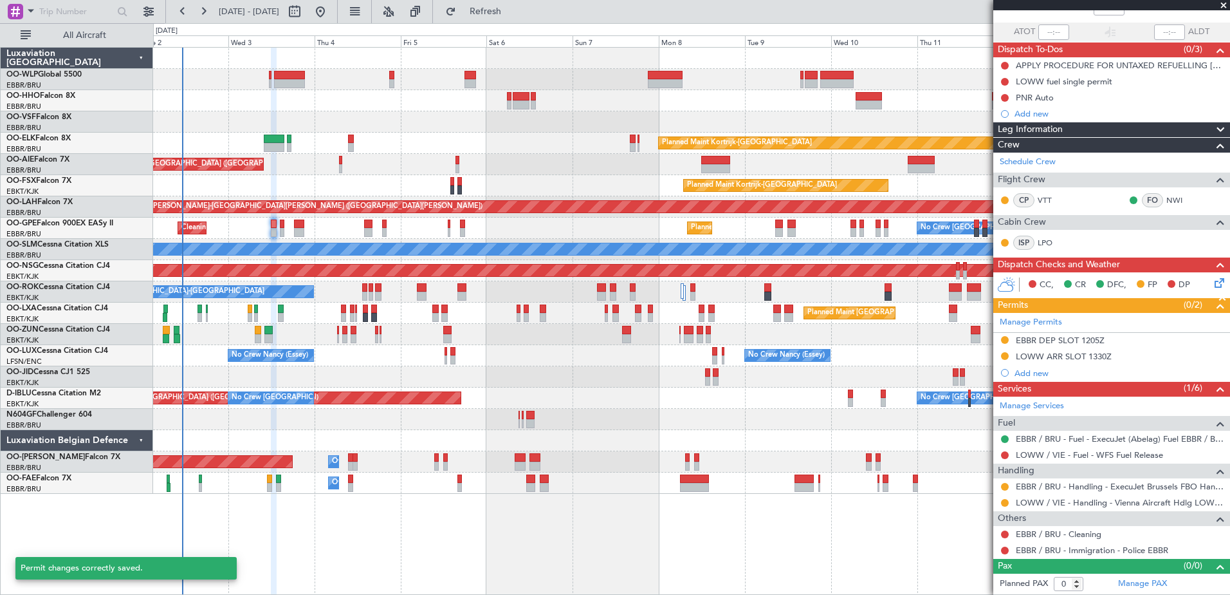
scroll to position [83, 0]
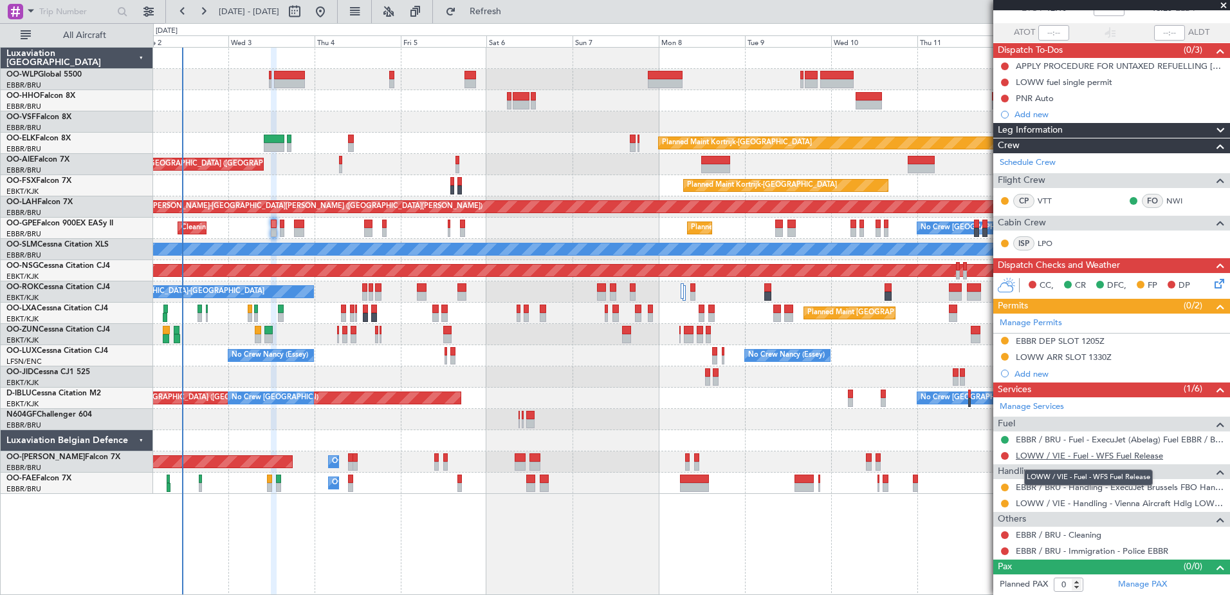
click at [1076, 454] on link "LOWW / VIE - Fuel - WFS Fuel Release" at bounding box center [1089, 455] width 147 height 11
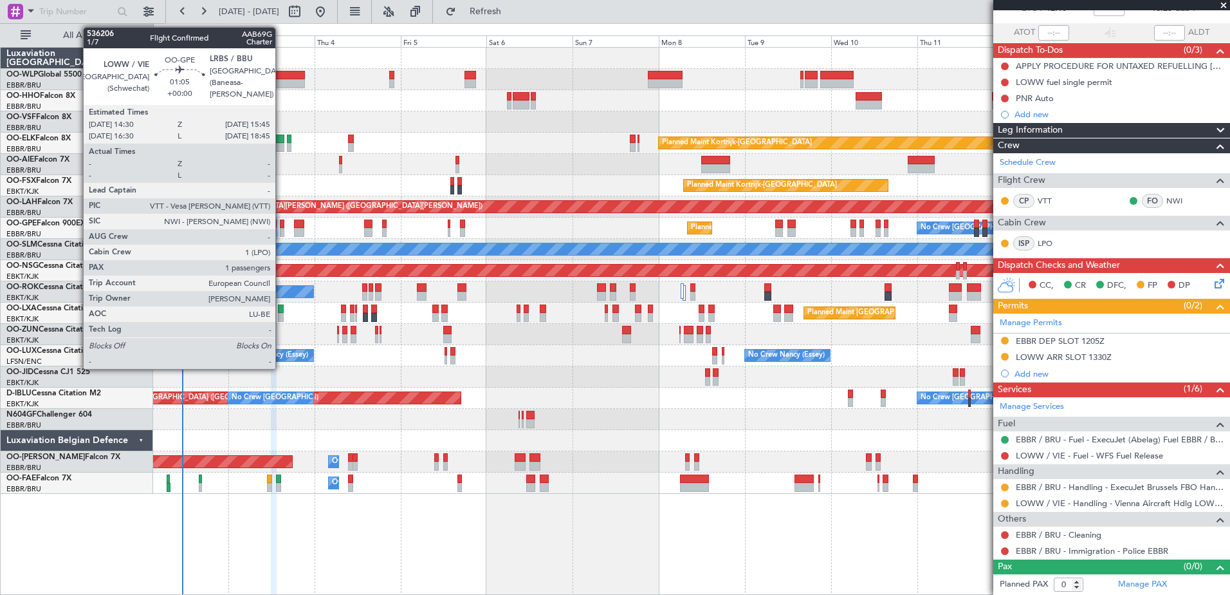
click at [281, 234] on div at bounding box center [282, 232] width 5 height 9
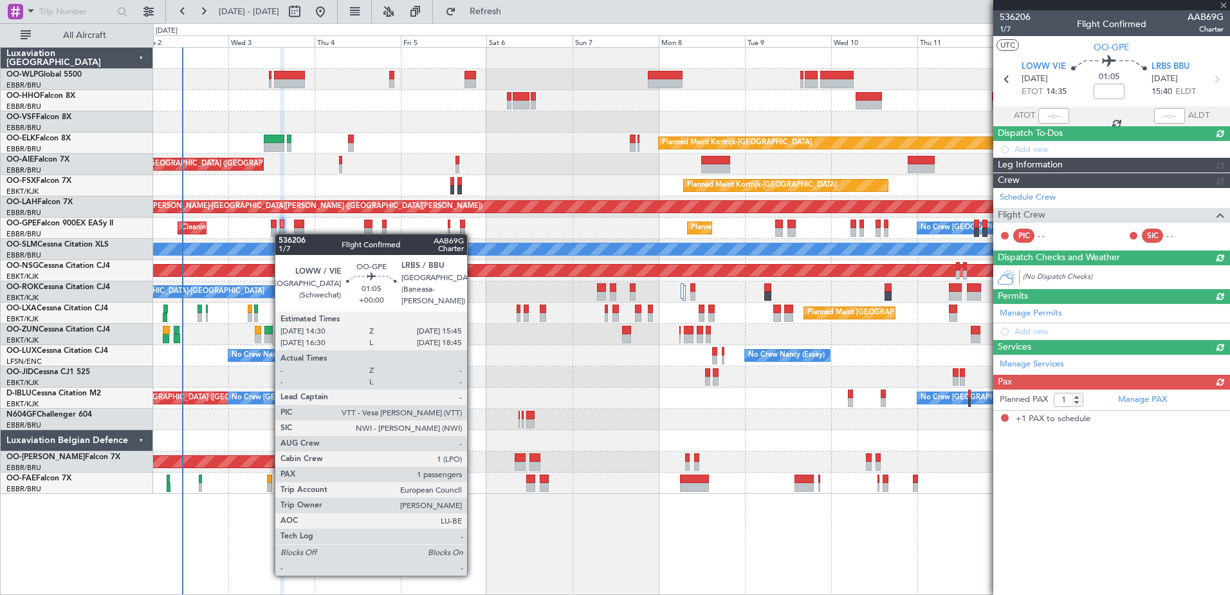
scroll to position [0, 0]
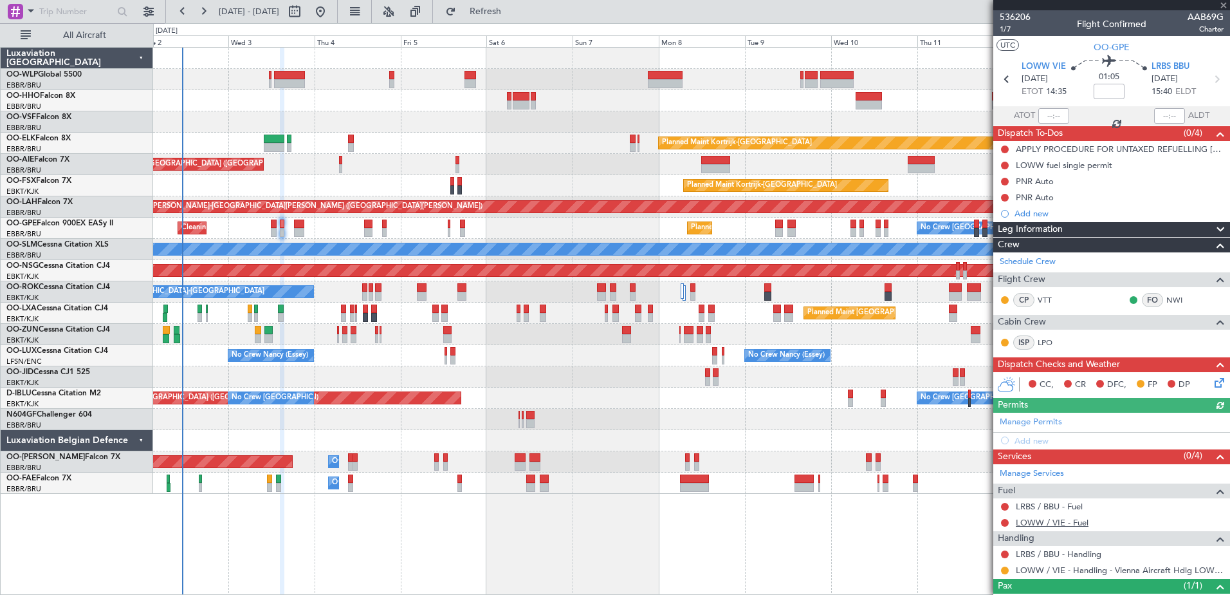
click at [1050, 520] on link "LOWW / VIE - Fuel" at bounding box center [1052, 522] width 73 height 11
click at [513, 8] on span "Refresh" at bounding box center [486, 11] width 54 height 9
click at [1049, 553] on link "LRBS / BBU - Handling" at bounding box center [1059, 553] width 86 height 11
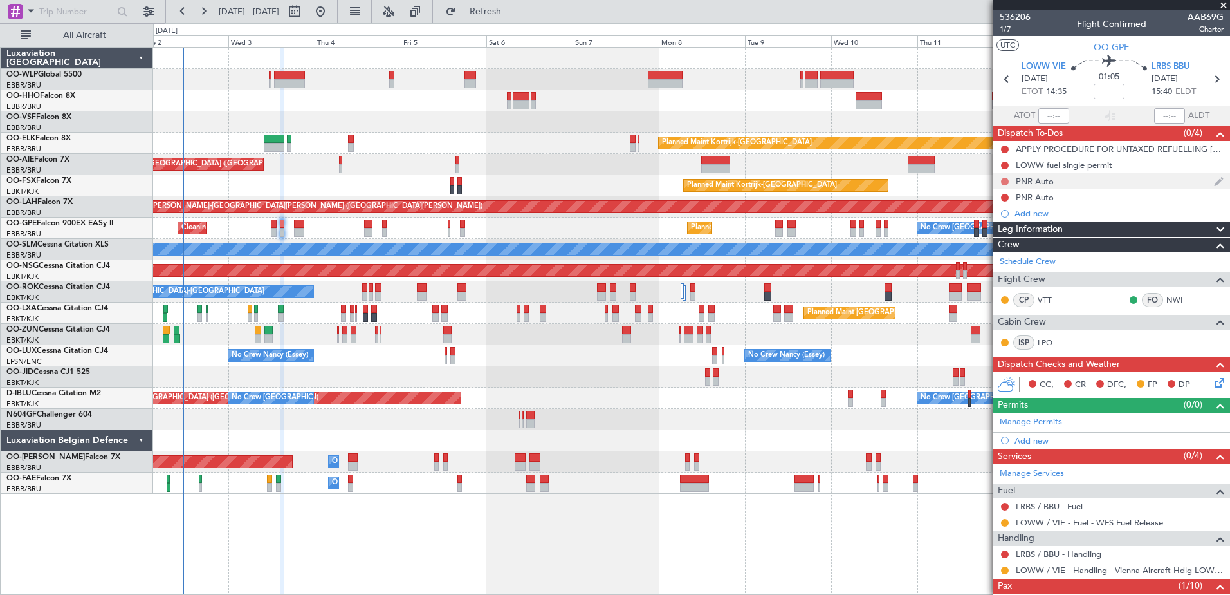
click at [1007, 180] on button at bounding box center [1005, 182] width 8 height 8
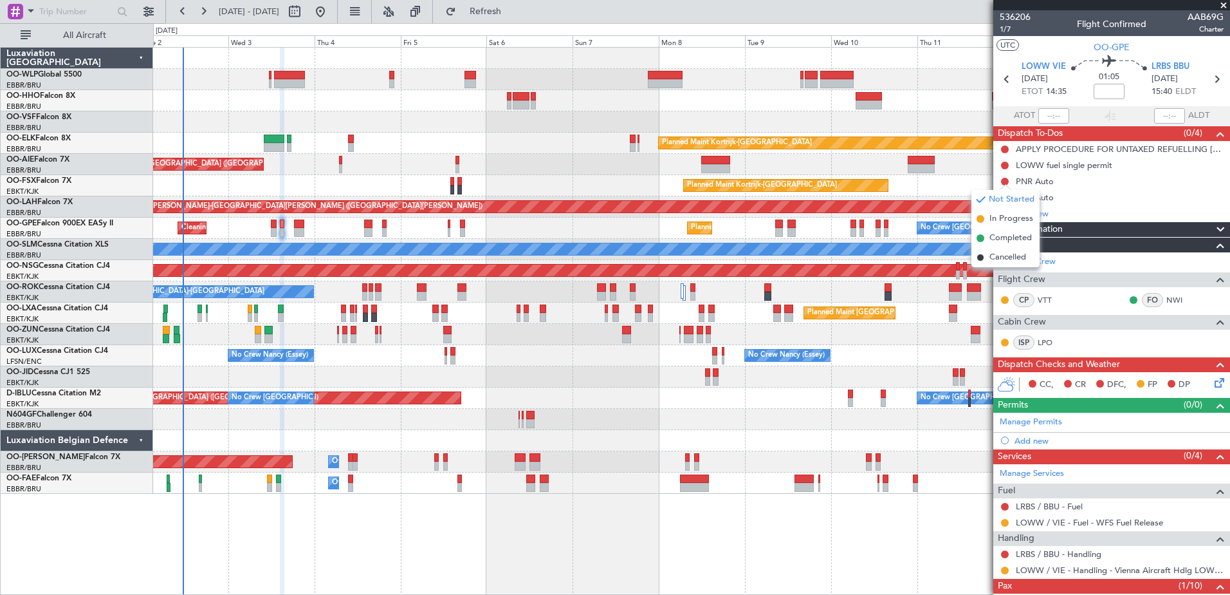
drag, startPoint x: 1010, startPoint y: 237, endPoint x: 1010, endPoint y: 222, distance: 15.5
click at [1010, 237] on span "Completed" at bounding box center [1011, 238] width 42 height 13
click at [1007, 196] on button at bounding box center [1005, 198] width 8 height 8
click at [1006, 251] on span "Completed" at bounding box center [1011, 254] width 42 height 13
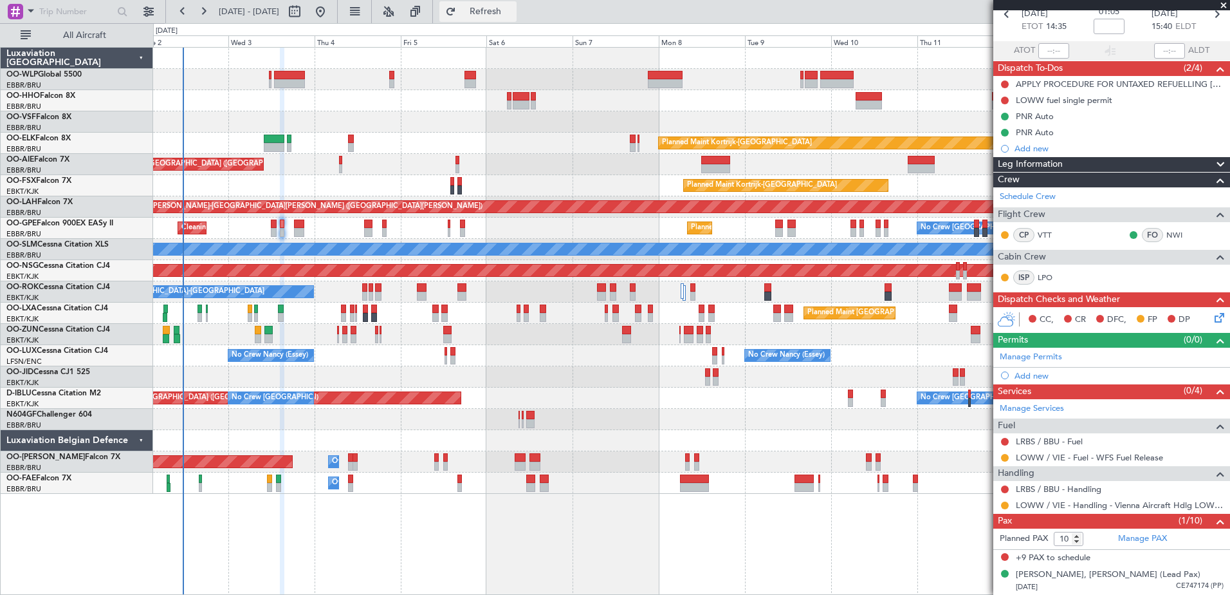
click at [513, 12] on span "Refresh" at bounding box center [486, 11] width 54 height 9
click at [1212, 315] on icon at bounding box center [1217, 315] width 10 height 10
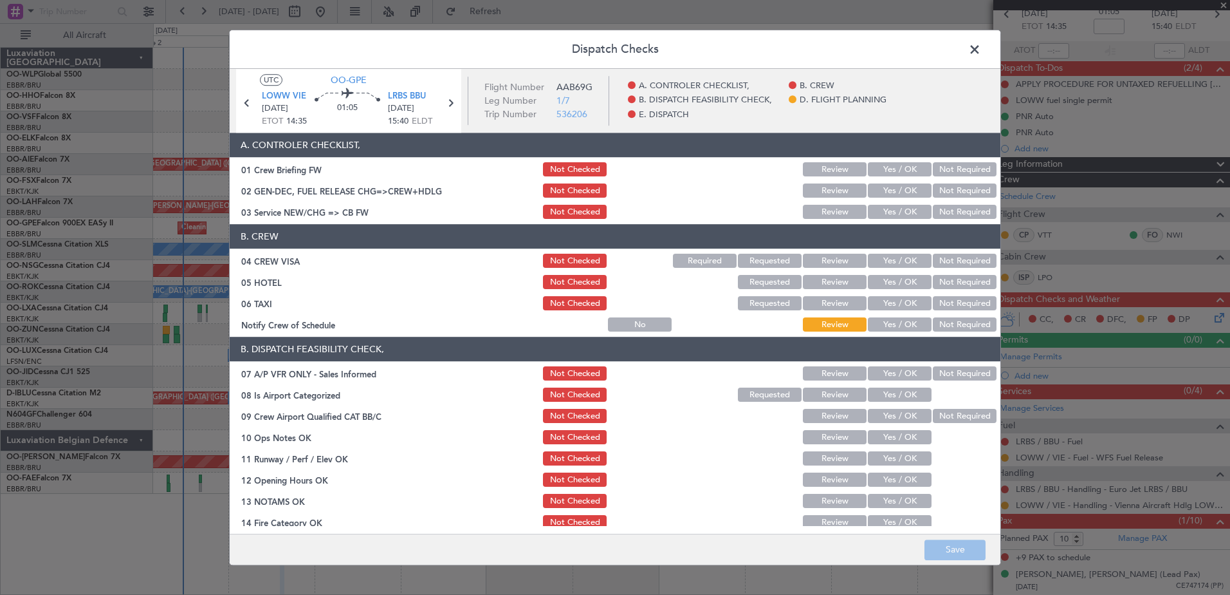
click at [894, 321] on button "Yes / OK" at bounding box center [900, 325] width 64 height 14
click at [950, 297] on button "Not Required" at bounding box center [965, 304] width 64 height 14
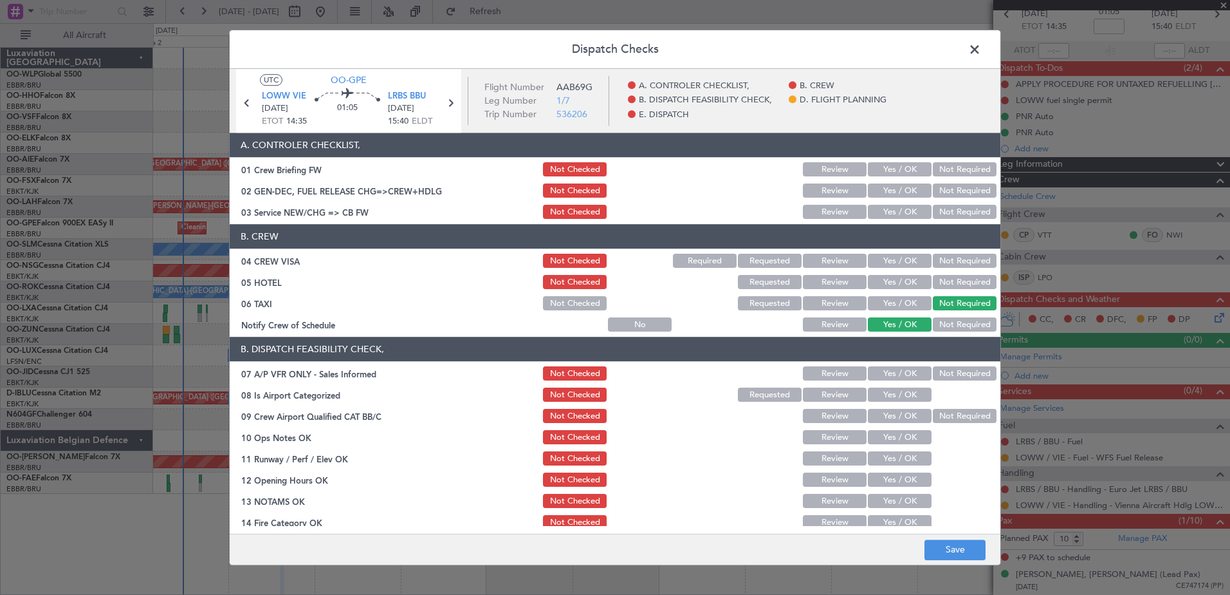
click at [950, 280] on button "Not Required" at bounding box center [965, 282] width 64 height 14
click at [951, 262] on button "Not Required" at bounding box center [965, 261] width 64 height 14
click at [898, 213] on button "Yes / OK" at bounding box center [900, 212] width 64 height 14
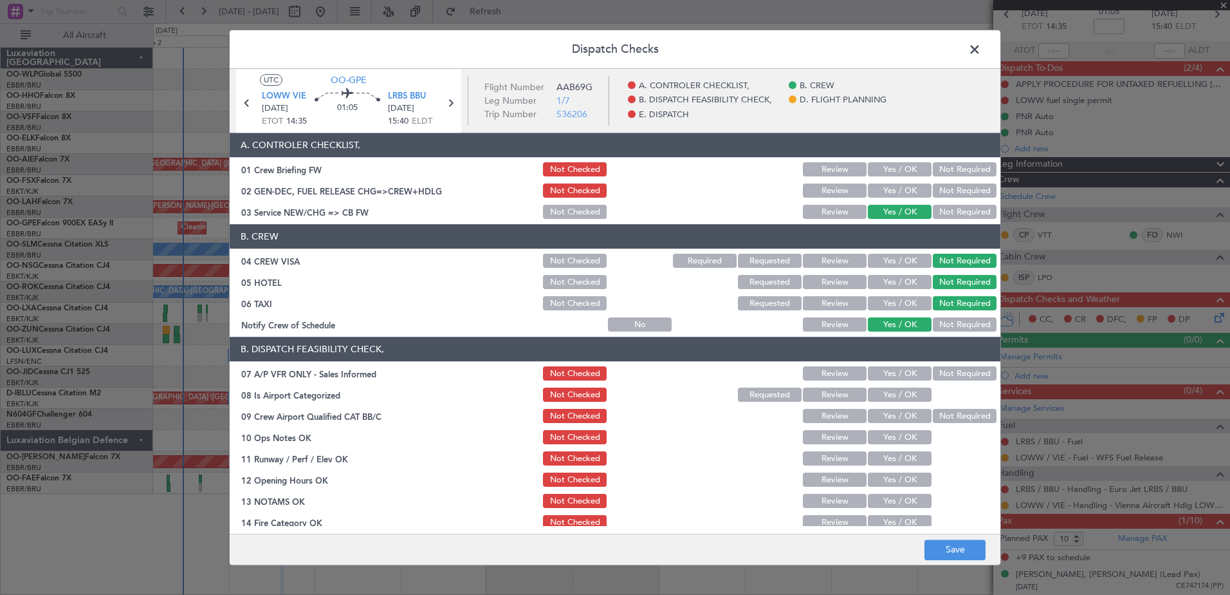
click at [953, 369] on button "Not Required" at bounding box center [965, 374] width 64 height 14
click at [902, 395] on button "Yes / OK" at bounding box center [900, 395] width 64 height 14
click at [933, 414] on button "Not Required" at bounding box center [965, 416] width 64 height 14
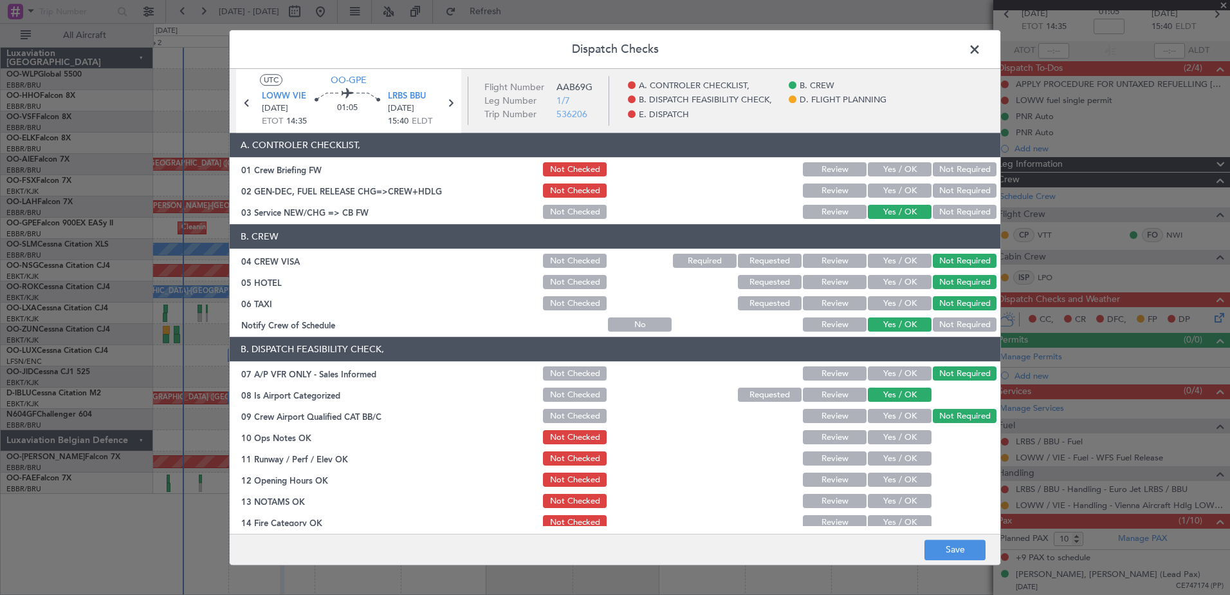
click at [902, 439] on button "Yes / OK" at bounding box center [900, 437] width 64 height 14
click at [900, 458] on button "Yes / OK" at bounding box center [900, 459] width 64 height 14
click at [898, 479] on button "Yes / OK" at bounding box center [900, 480] width 64 height 14
drag, startPoint x: 898, startPoint y: 493, endPoint x: 900, endPoint y: 503, distance: 10.5
click at [898, 498] on div "Yes / OK" at bounding box center [898, 501] width 65 height 18
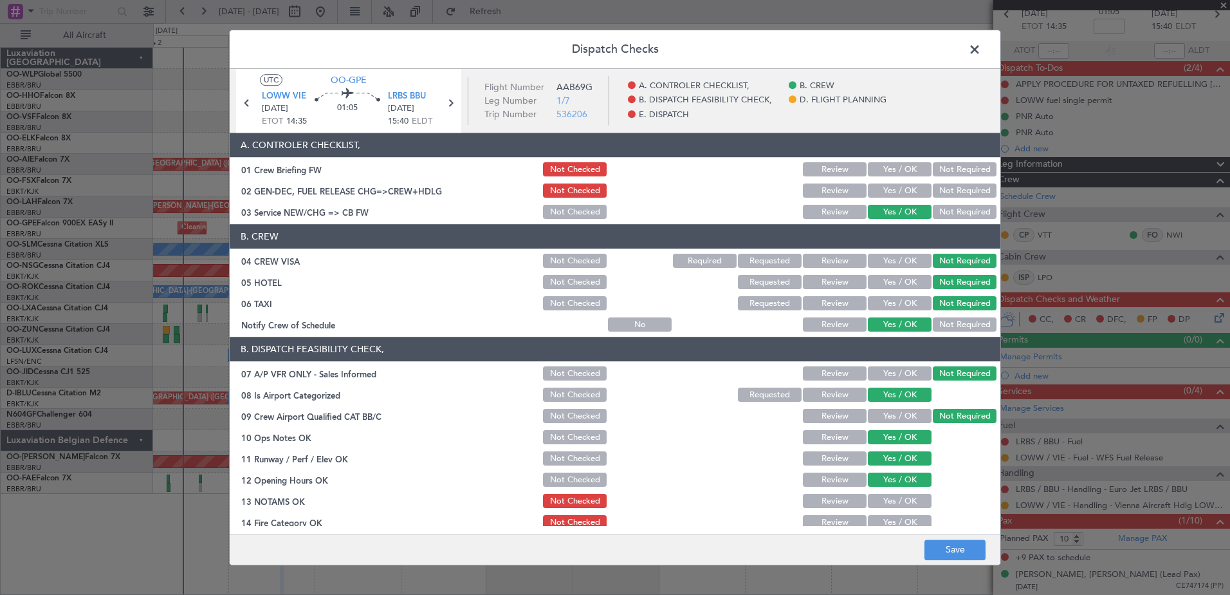
click at [900, 504] on button "Yes / OK" at bounding box center [900, 501] width 64 height 14
click at [899, 517] on button "Yes / OK" at bounding box center [900, 522] width 64 height 14
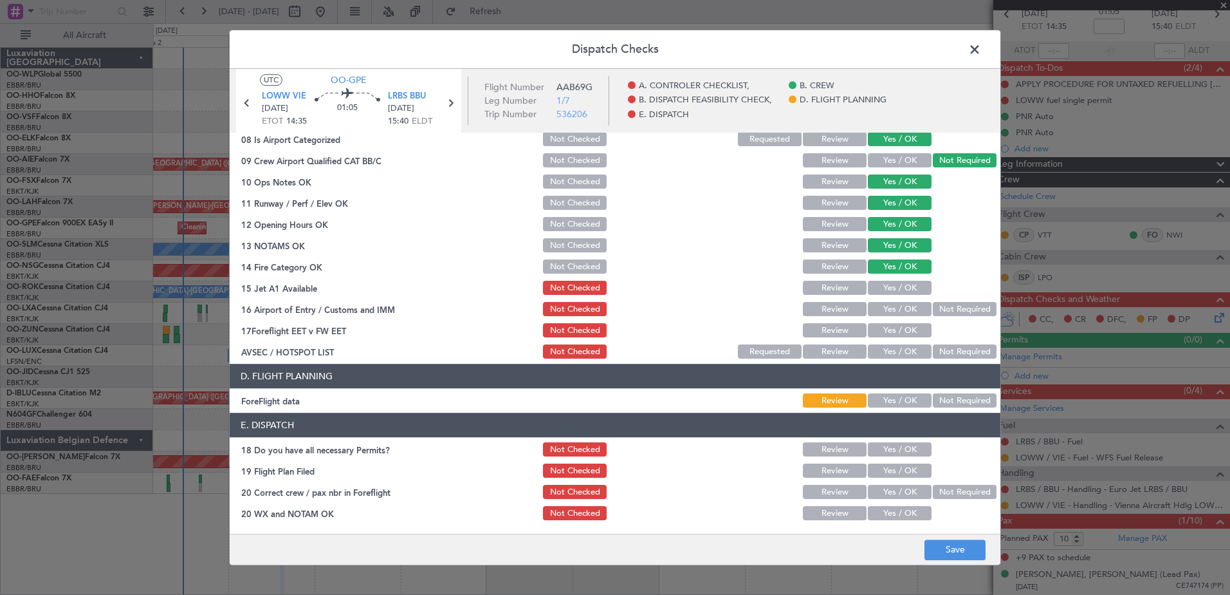
click at [883, 292] on button "Yes / OK" at bounding box center [900, 288] width 64 height 14
drag, startPoint x: 898, startPoint y: 308, endPoint x: 898, endPoint y: 324, distance: 16.1
click at [898, 309] on button "Yes / OK" at bounding box center [900, 309] width 64 height 14
click at [897, 329] on button "Yes / OK" at bounding box center [900, 331] width 64 height 14
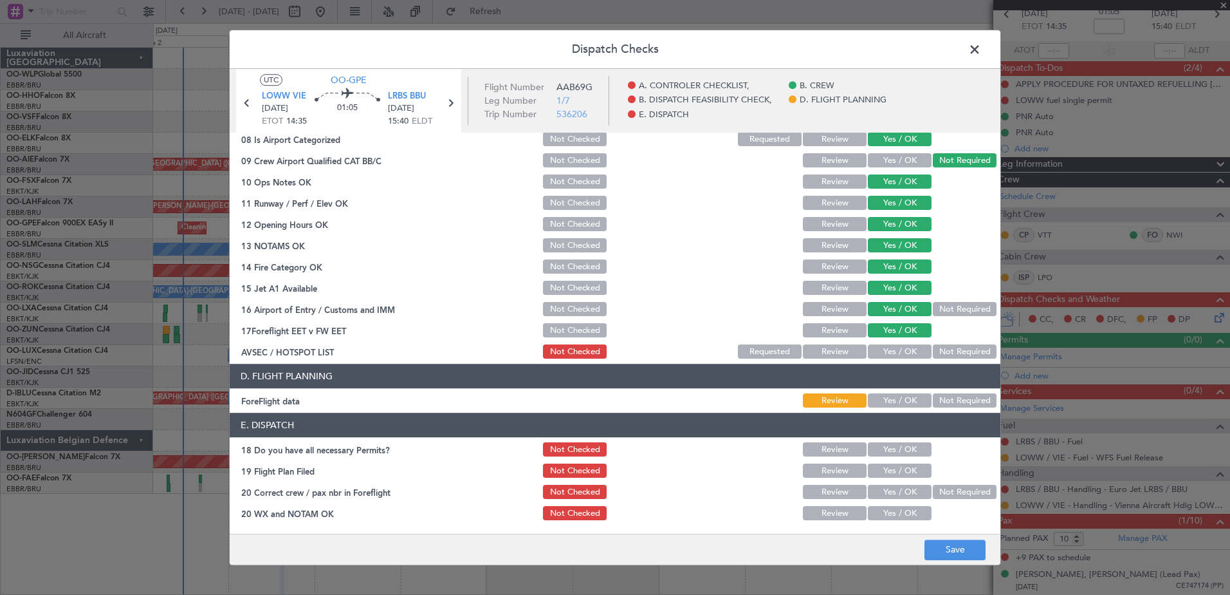
click at [898, 350] on button "Yes / OK" at bounding box center [900, 352] width 64 height 14
click at [952, 346] on button "Not Required" at bounding box center [965, 352] width 64 height 14
click at [902, 406] on button "Yes / OK" at bounding box center [900, 401] width 64 height 14
click at [954, 555] on button "Save" at bounding box center [955, 549] width 61 height 21
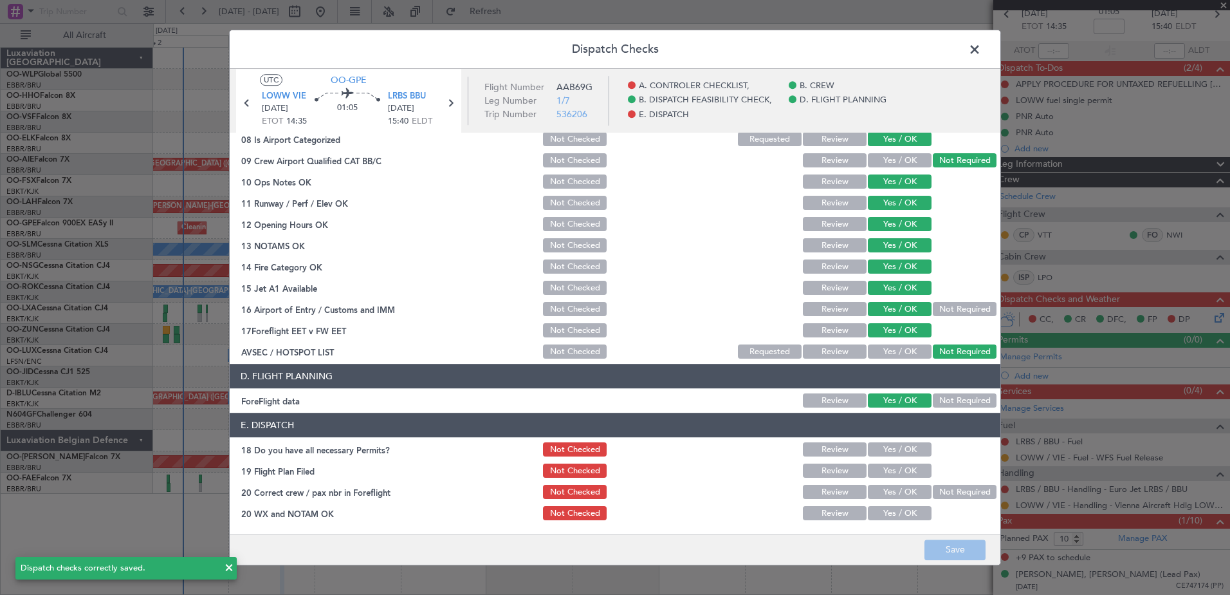
click at [981, 52] on span at bounding box center [981, 53] width 0 height 26
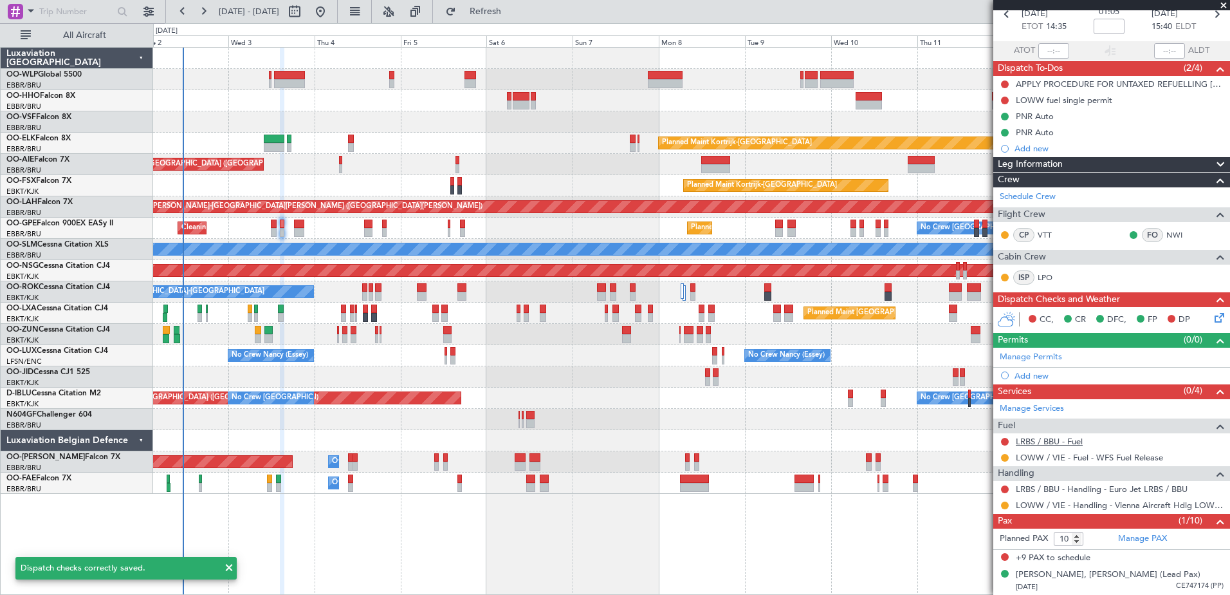
click at [1055, 444] on link "LRBS / BBU - Fuel" at bounding box center [1049, 441] width 67 height 11
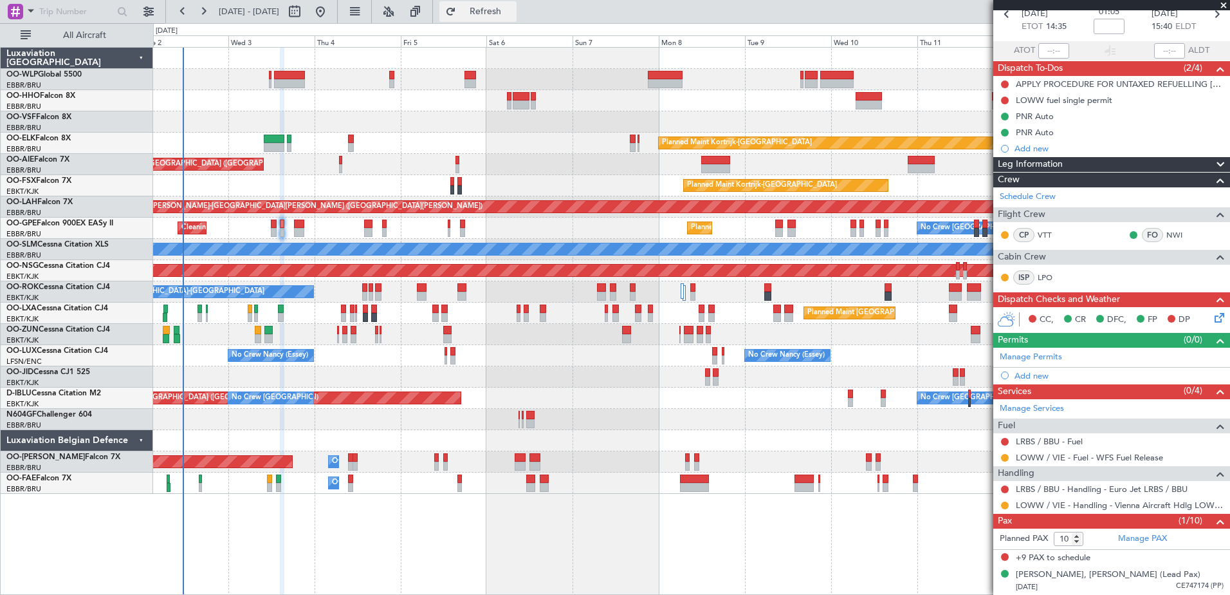
click at [517, 21] on button "Refresh" at bounding box center [477, 11] width 77 height 21
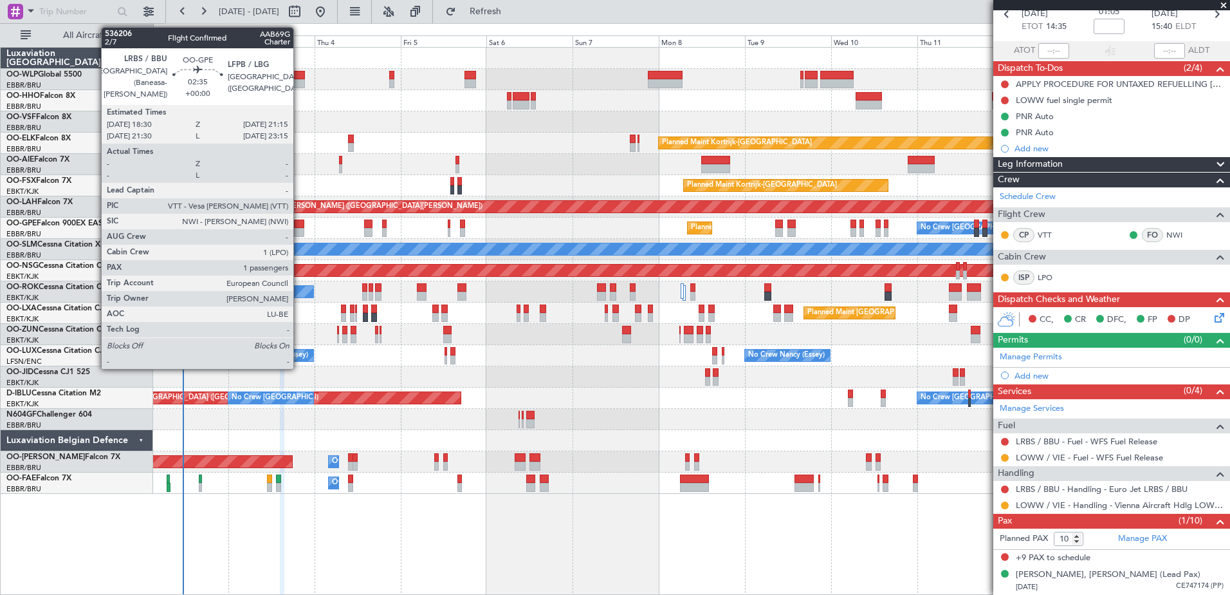
click at [299, 230] on div at bounding box center [299, 232] width 10 height 9
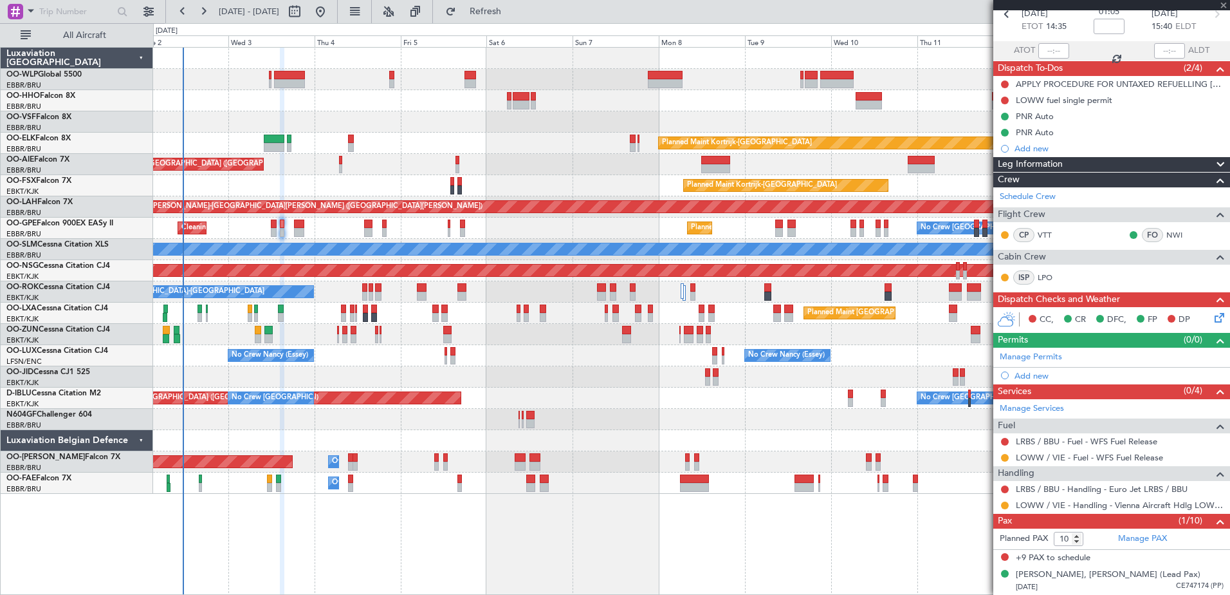
type input "1"
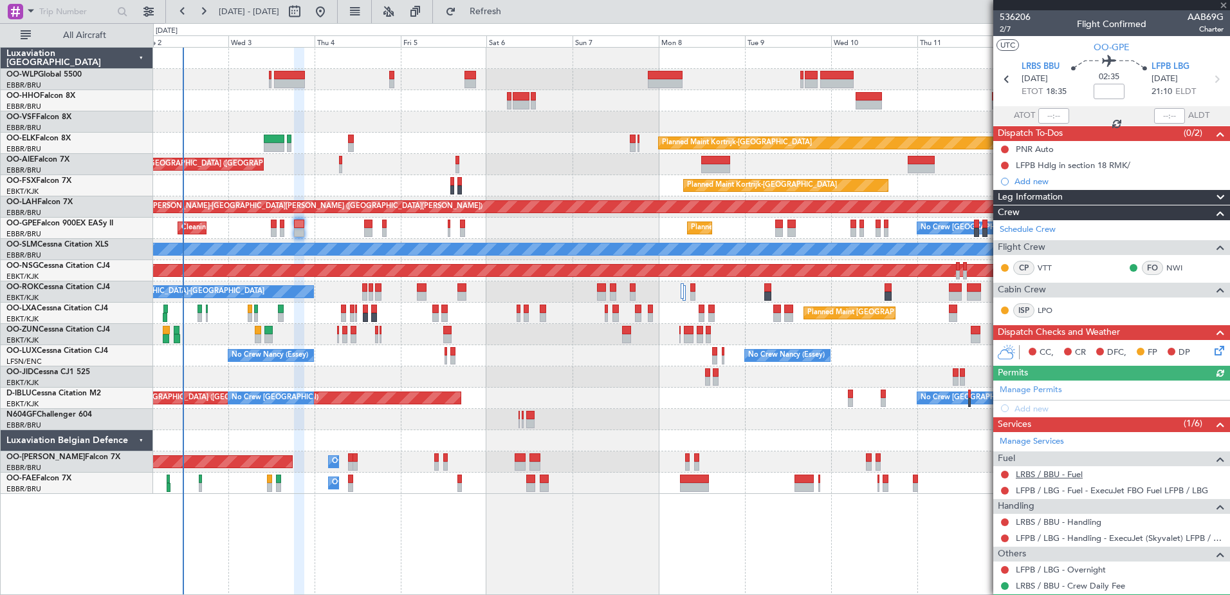
click at [1050, 471] on link "LRBS / BBU - Fuel" at bounding box center [1049, 473] width 67 height 11
click at [513, 13] on span "Refresh" at bounding box center [486, 11] width 54 height 9
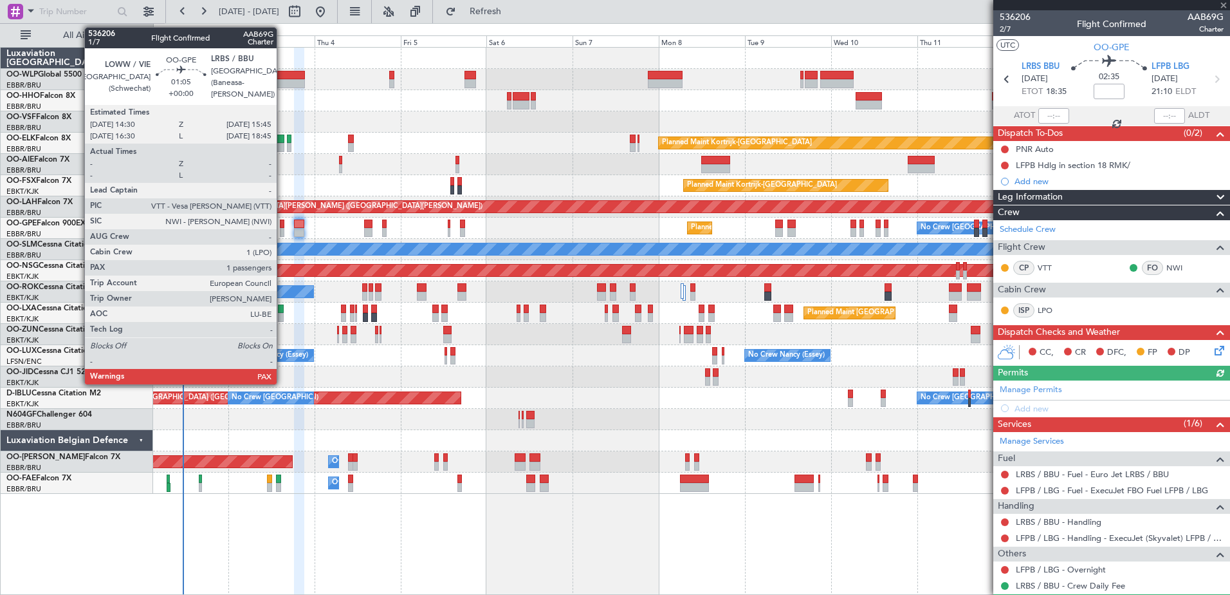
click at [282, 230] on div at bounding box center [282, 232] width 5 height 9
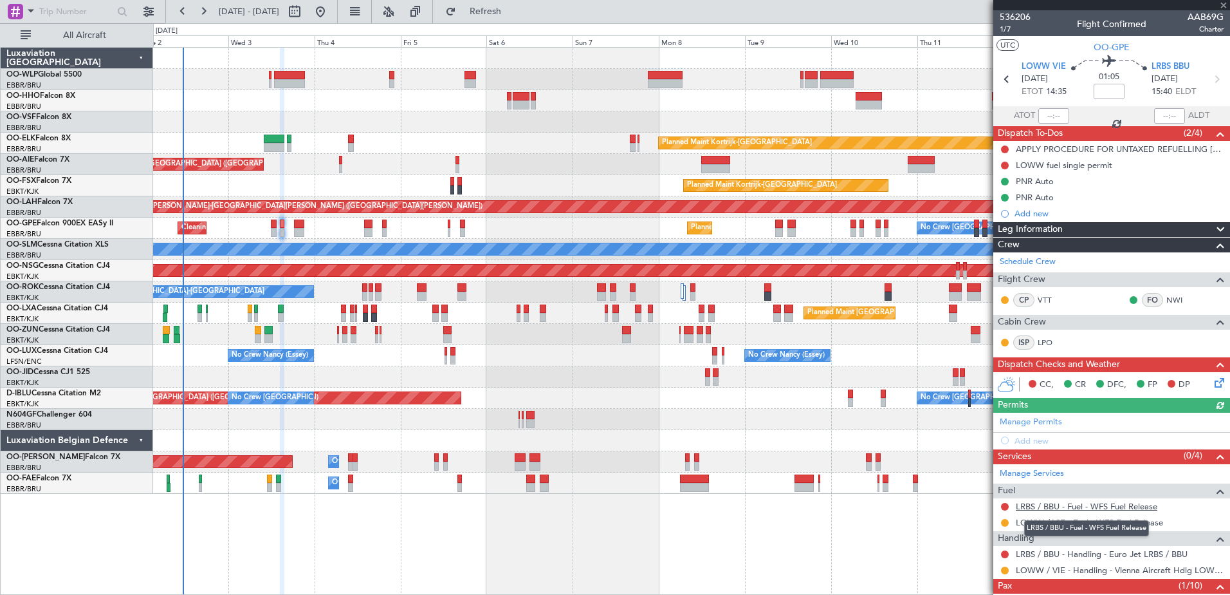
click at [1104, 503] on link "LRBS / BBU - Fuel - WFS Fuel Release" at bounding box center [1087, 506] width 142 height 11
click at [517, 1] on button "Refresh" at bounding box center [477, 11] width 77 height 21
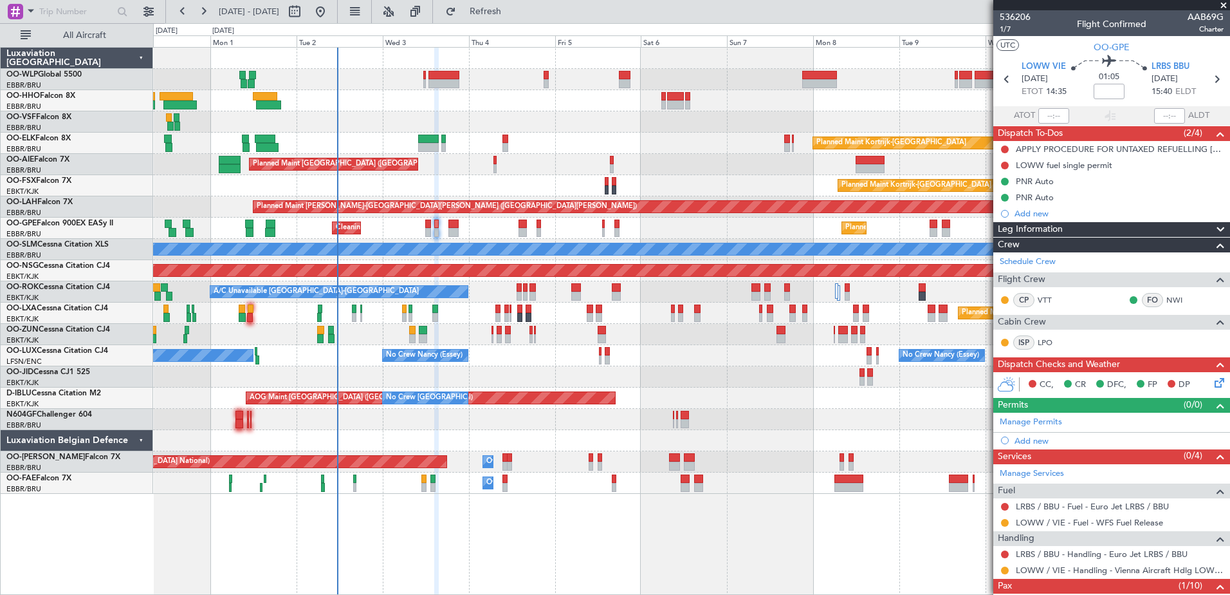
click at [462, 383] on div "Planned Maint Kortrijk-[GEOGRAPHIC_DATA] AOG Maint [GEOGRAPHIC_DATA]-[GEOGRAPHI…" at bounding box center [691, 376] width 1077 height 21
click at [513, 12] on span "Refresh" at bounding box center [486, 11] width 54 height 9
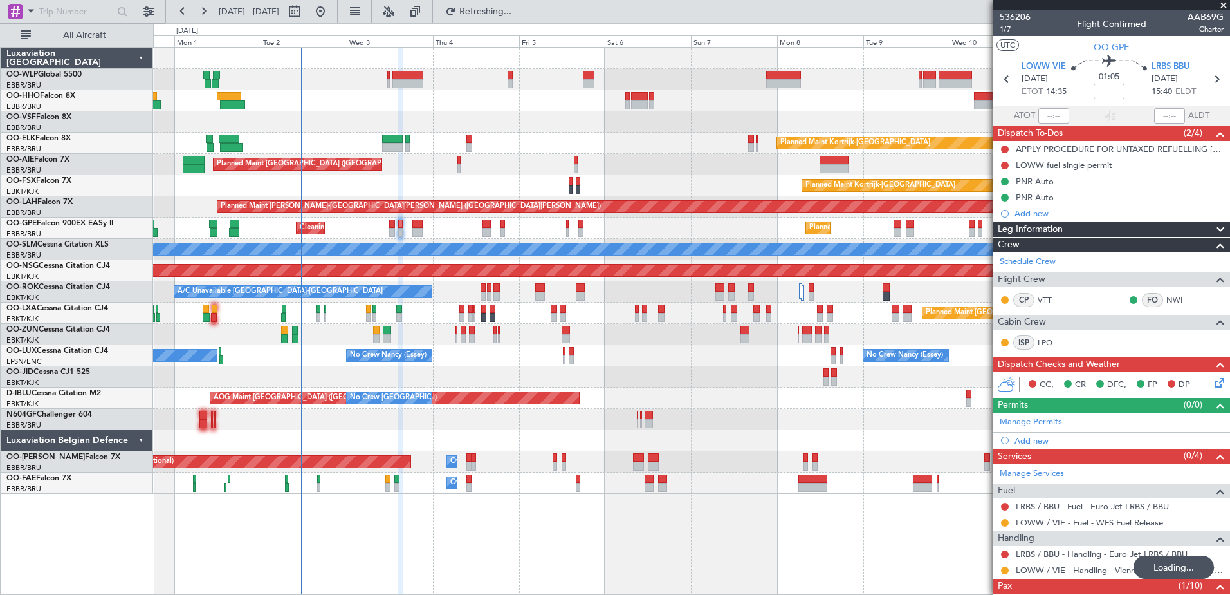
click at [699, 382] on div "Planned Maint Kortrijk-[GEOGRAPHIC_DATA] AOG Maint [GEOGRAPHIC_DATA]-[GEOGRAPHI…" at bounding box center [691, 376] width 1077 height 21
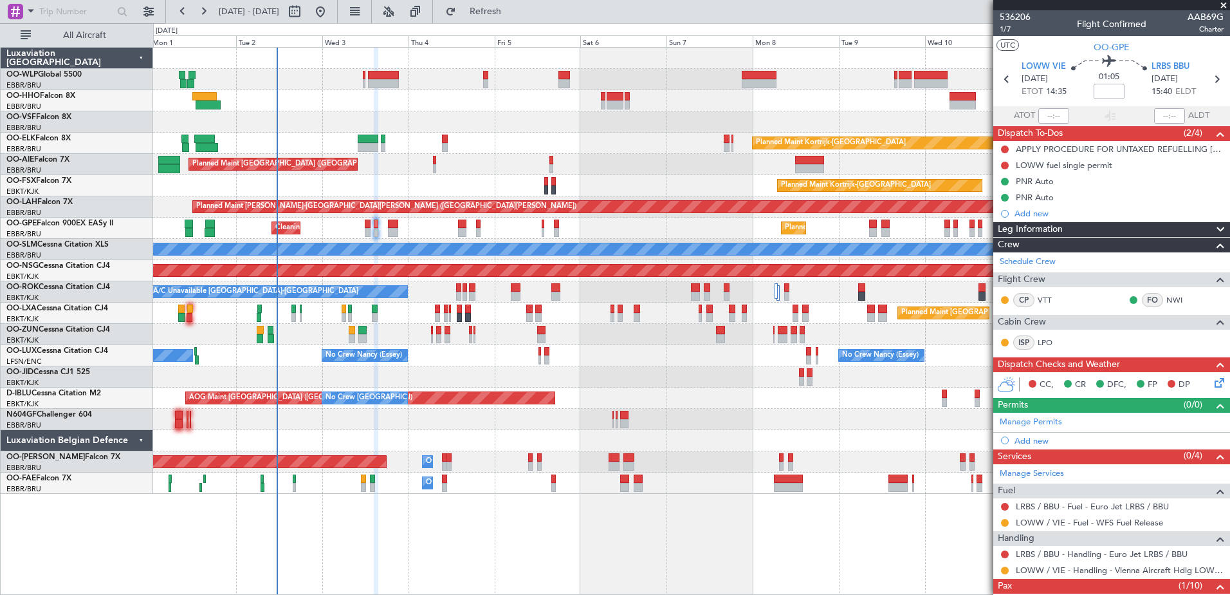
click at [640, 353] on div "No Crew [PERSON_NAME] ([PERSON_NAME]) No Crew [GEOGRAPHIC_DATA] ([GEOGRAPHIC_DA…" at bounding box center [691, 355] width 1077 height 21
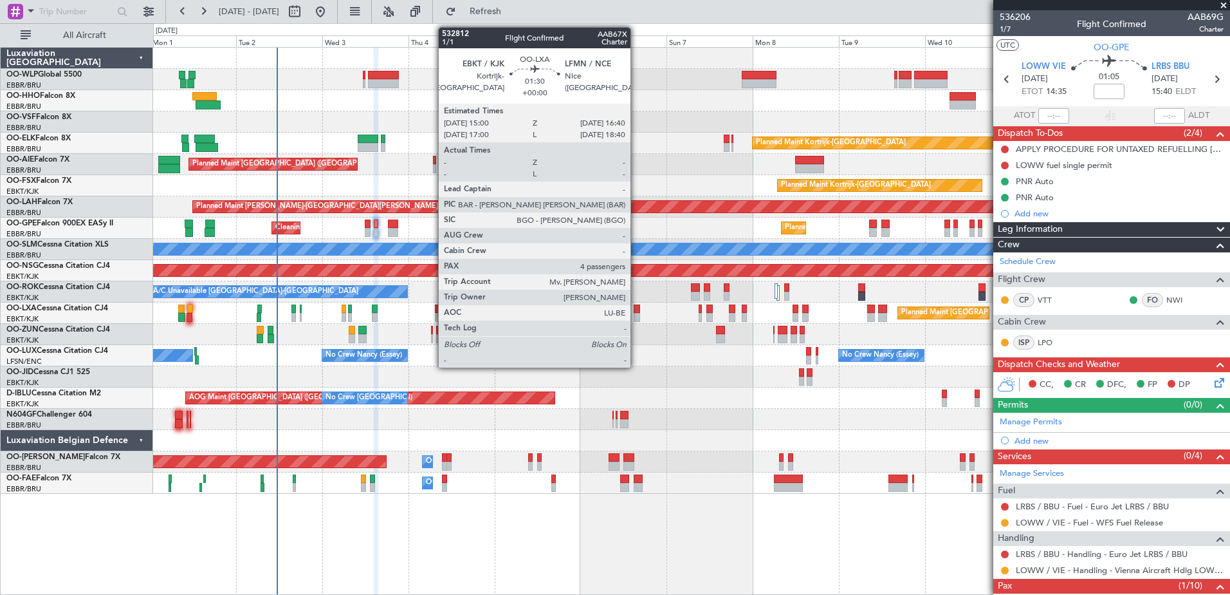
click at [636, 311] on div at bounding box center [637, 308] width 6 height 9
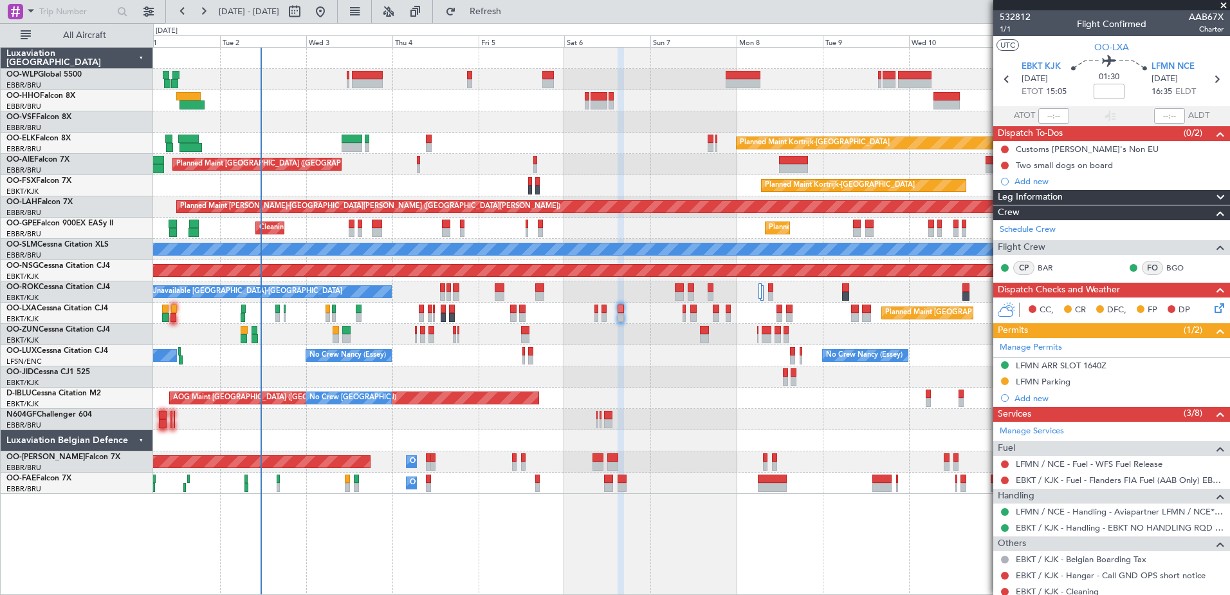
click at [731, 345] on div "Planned Maint [GEOGRAPHIC_DATA] ([GEOGRAPHIC_DATA]) Planned Maint [GEOGRAPHIC_D…" at bounding box center [691, 271] width 1077 height 446
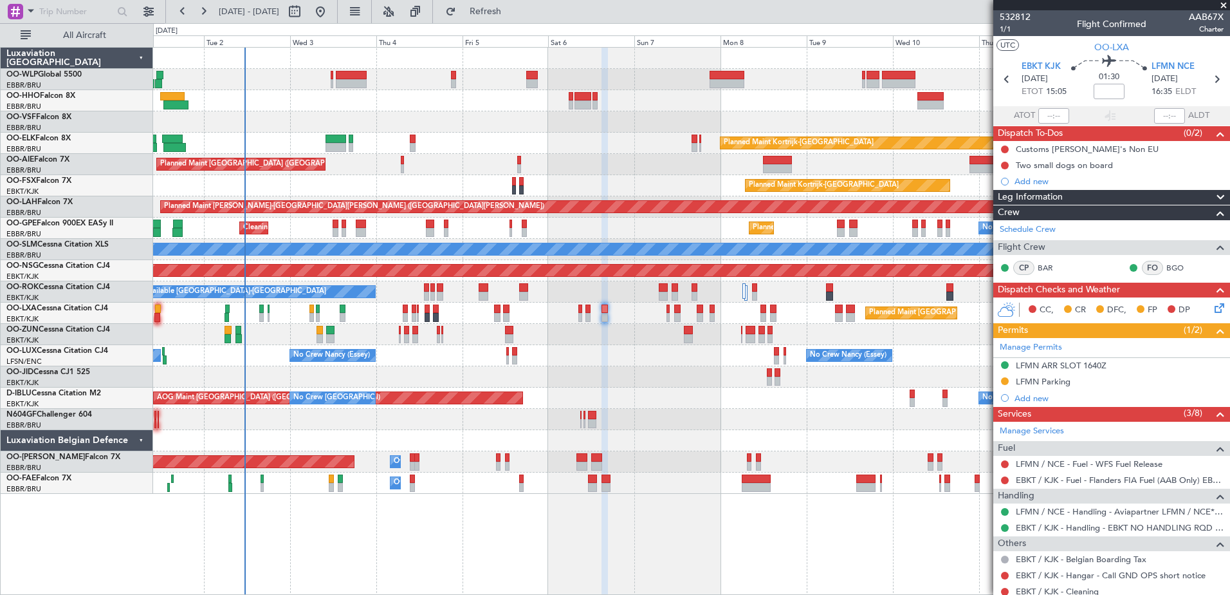
click at [725, 414] on div "Planned Maint [GEOGRAPHIC_DATA] ([GEOGRAPHIC_DATA]) Planned Maint [GEOGRAPHIC_D…" at bounding box center [691, 271] width 1077 height 446
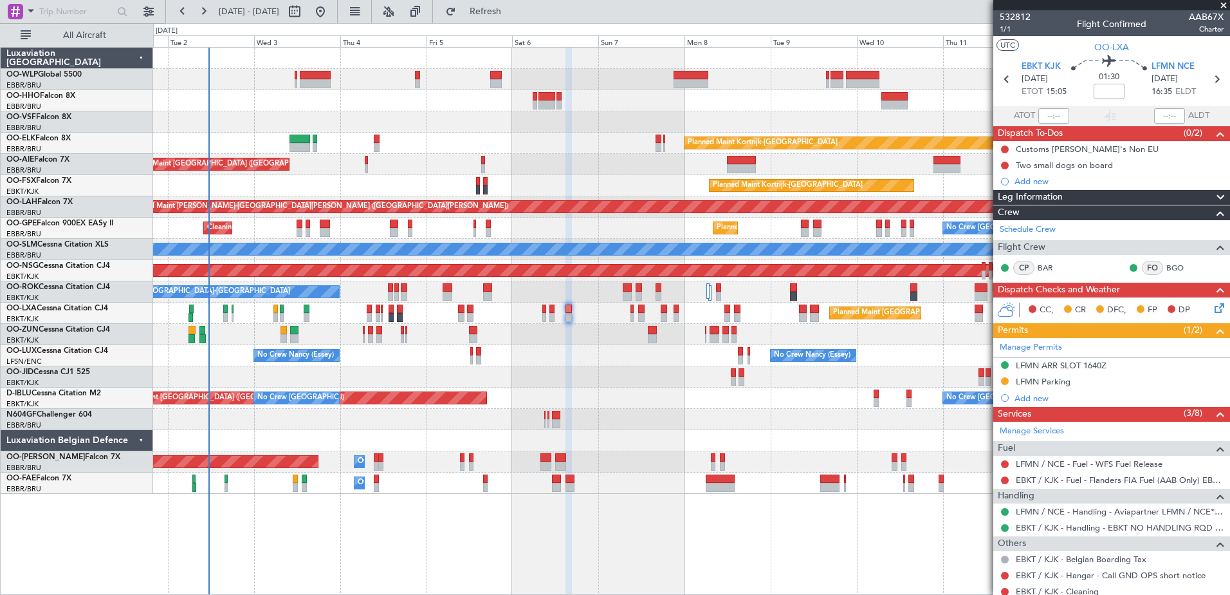
click at [684, 360] on div "No Crew [PERSON_NAME] ([PERSON_NAME]) No Crew [PERSON_NAME] ([PERSON_NAME]) No …" at bounding box center [691, 355] width 1077 height 21
click at [513, 10] on span "Refresh" at bounding box center [486, 11] width 54 height 9
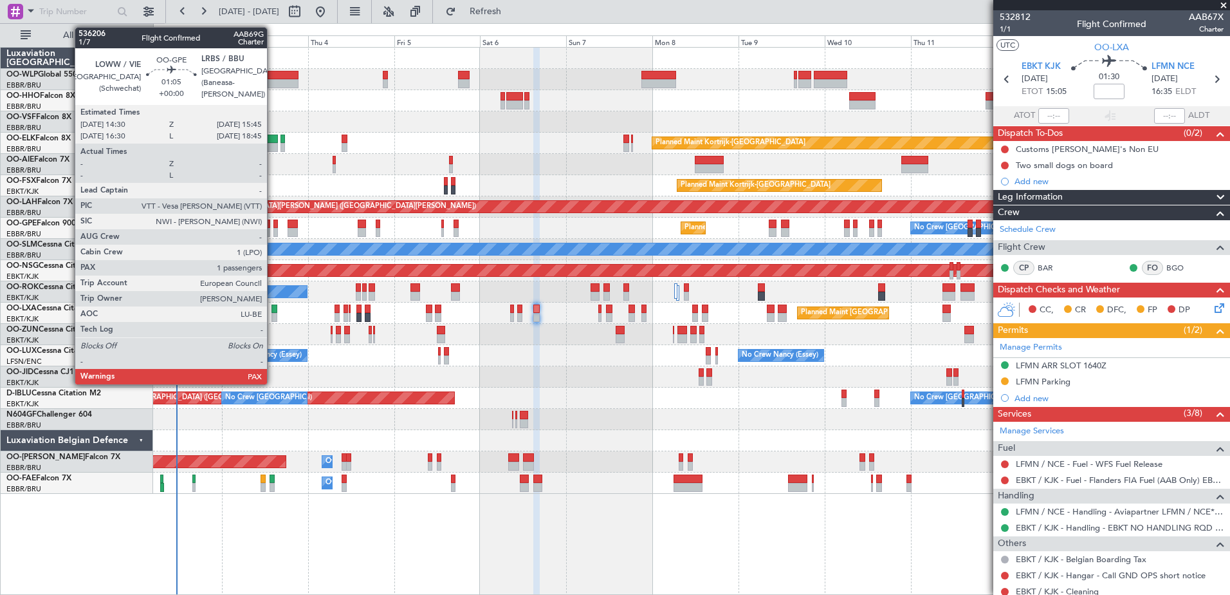
click at [273, 226] on div at bounding box center [275, 223] width 5 height 9
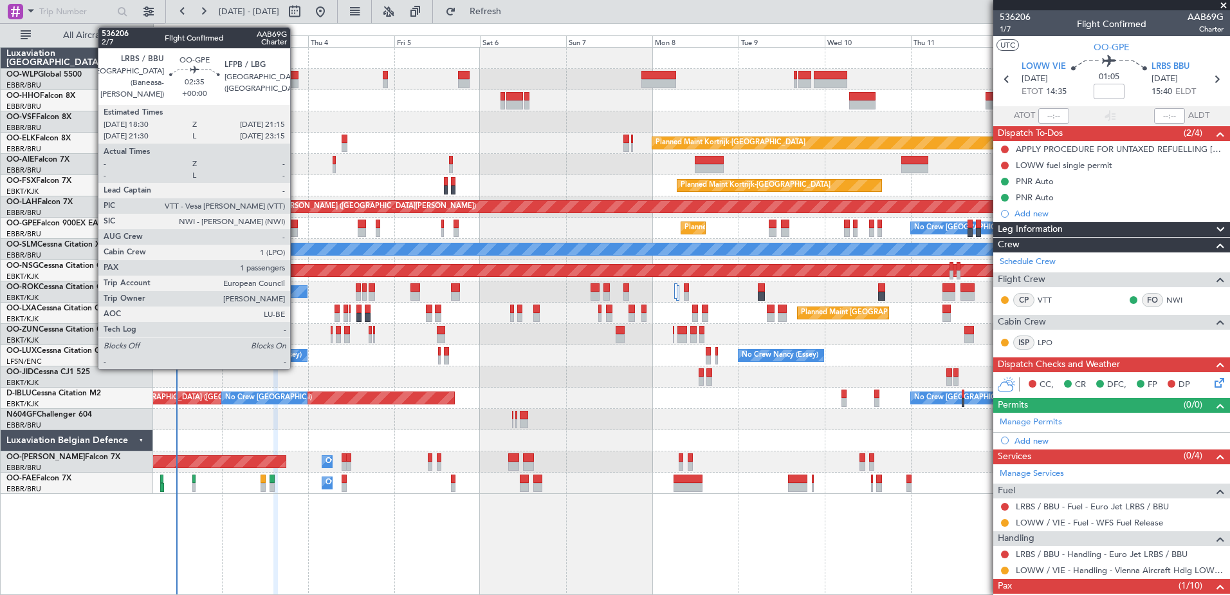
click at [296, 229] on div at bounding box center [293, 232] width 10 height 9
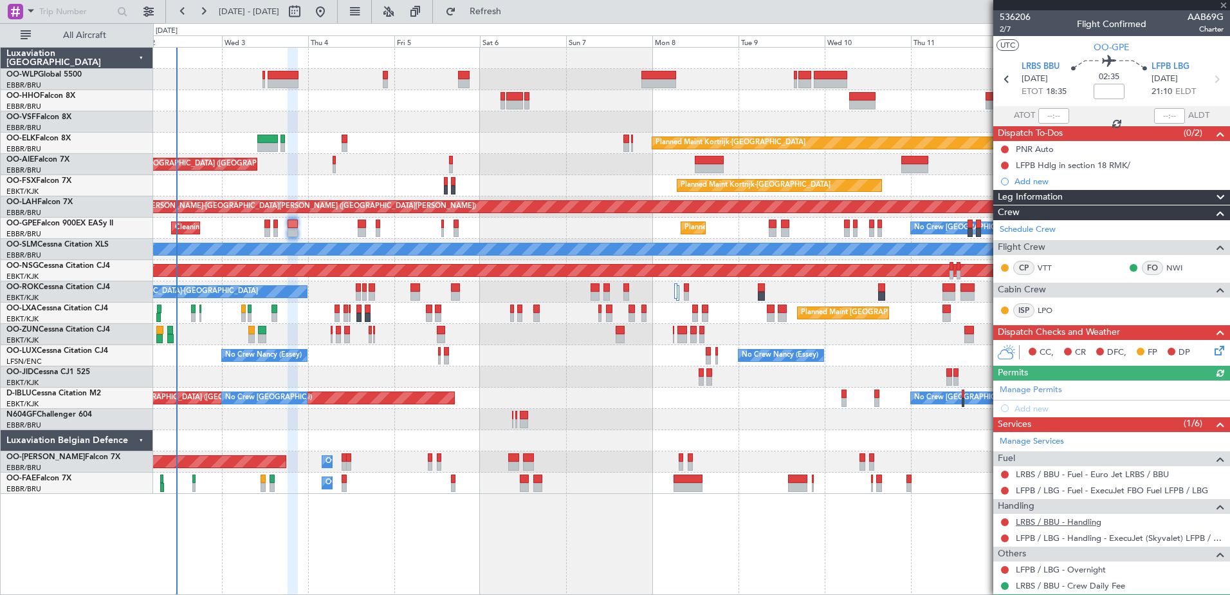
click at [1064, 522] on link "LRBS / BBU - Handling" at bounding box center [1059, 521] width 86 height 11
click at [517, 18] on button "Refresh" at bounding box center [477, 11] width 77 height 21
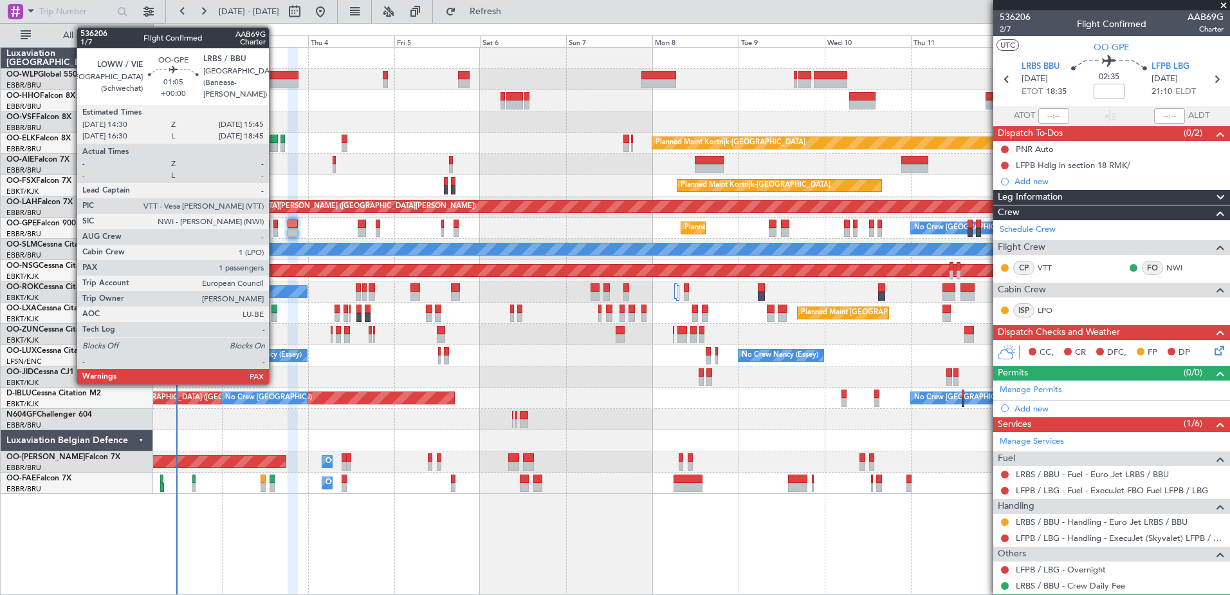
click at [275, 229] on div at bounding box center [275, 232] width 5 height 9
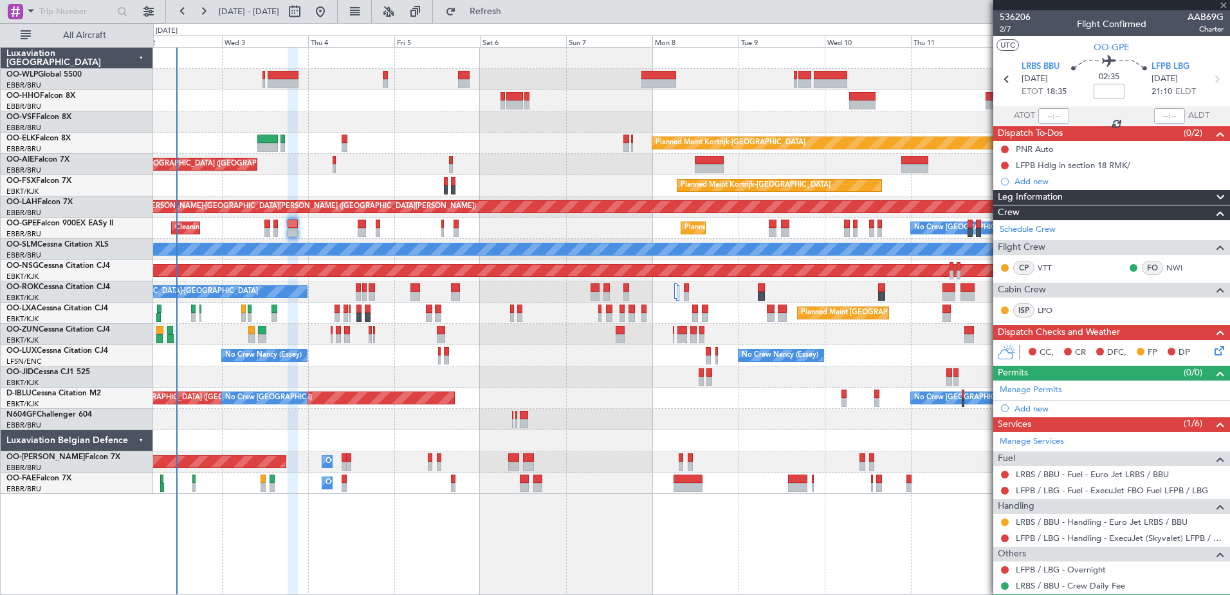
type input "10"
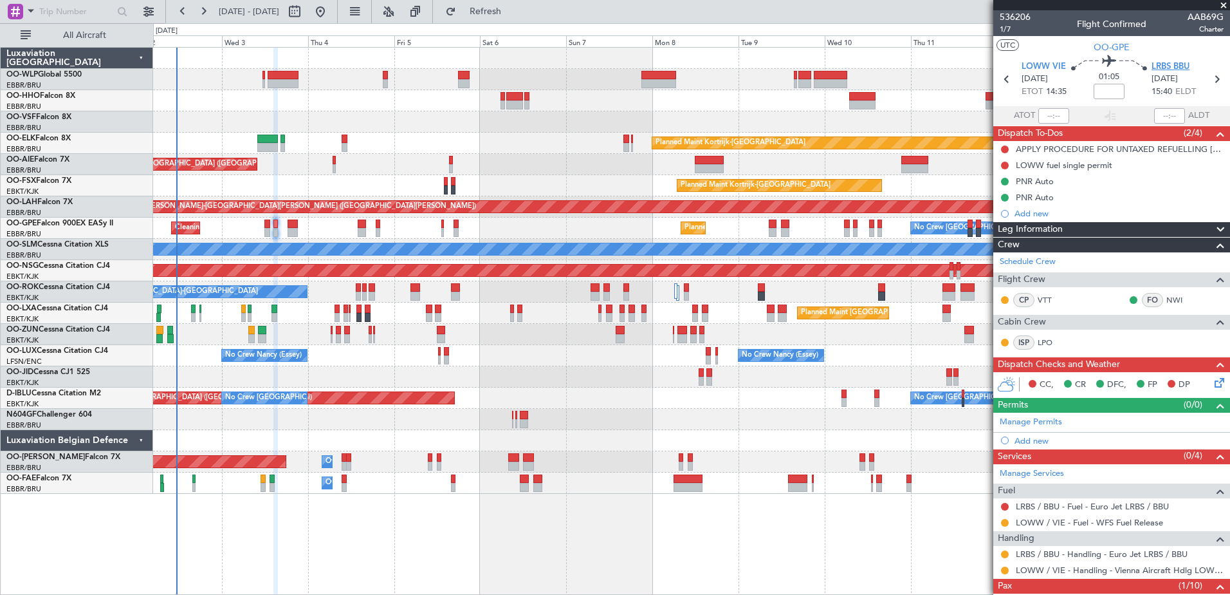
click at [1158, 63] on span "LRBS BBU" at bounding box center [1171, 66] width 38 height 13
click at [1036, 418] on link "Manage Permits" at bounding box center [1031, 422] width 62 height 13
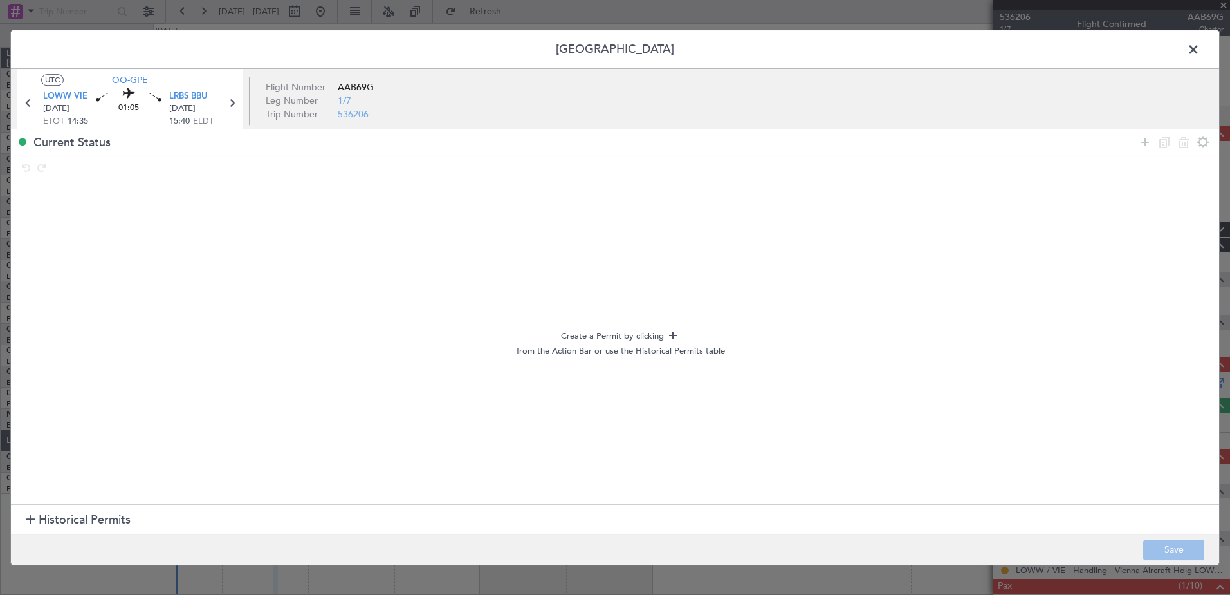
click at [34, 521] on div at bounding box center [30, 519] width 9 height 9
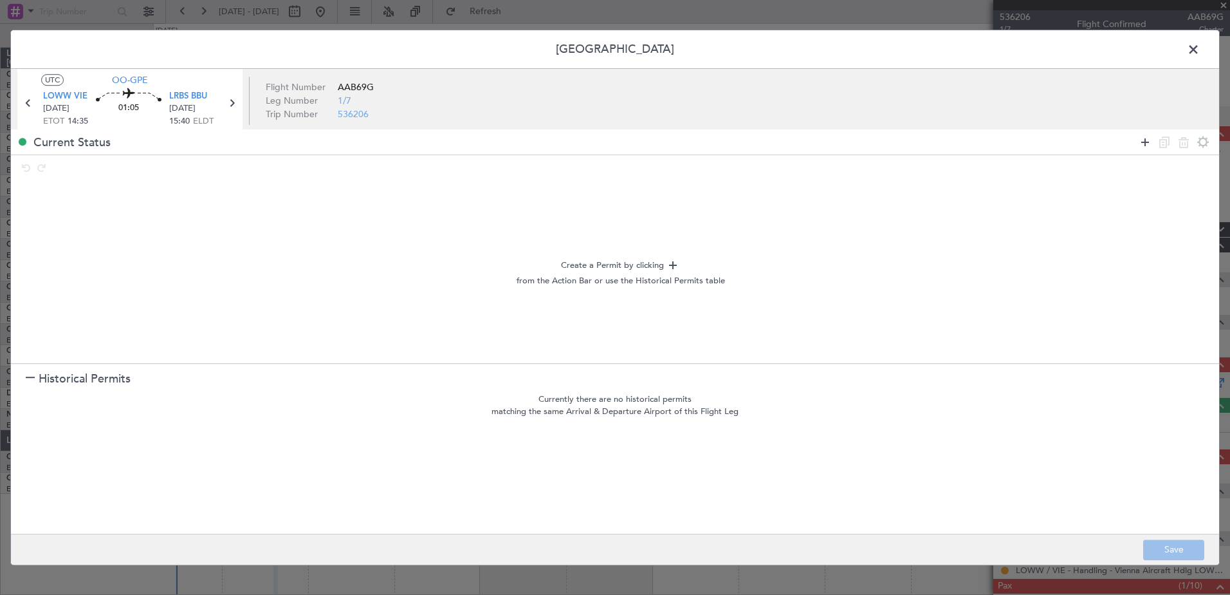
click at [1142, 142] on icon at bounding box center [1145, 141] width 15 height 15
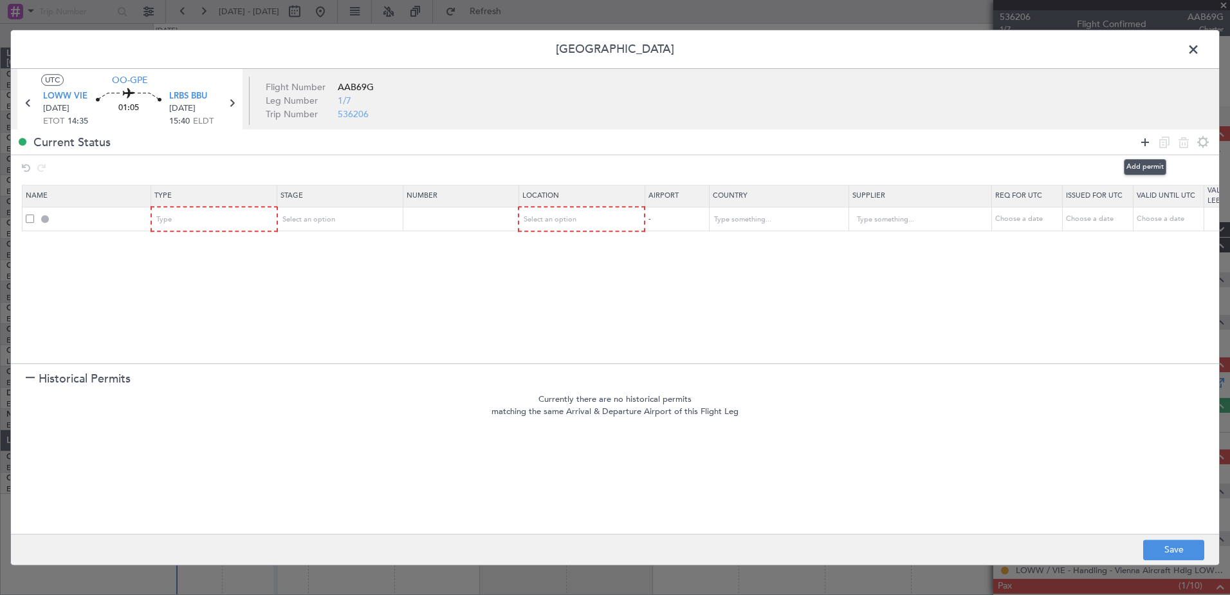
click at [1142, 142] on icon at bounding box center [1145, 141] width 15 height 15
click at [258, 217] on div "Type" at bounding box center [210, 219] width 107 height 19
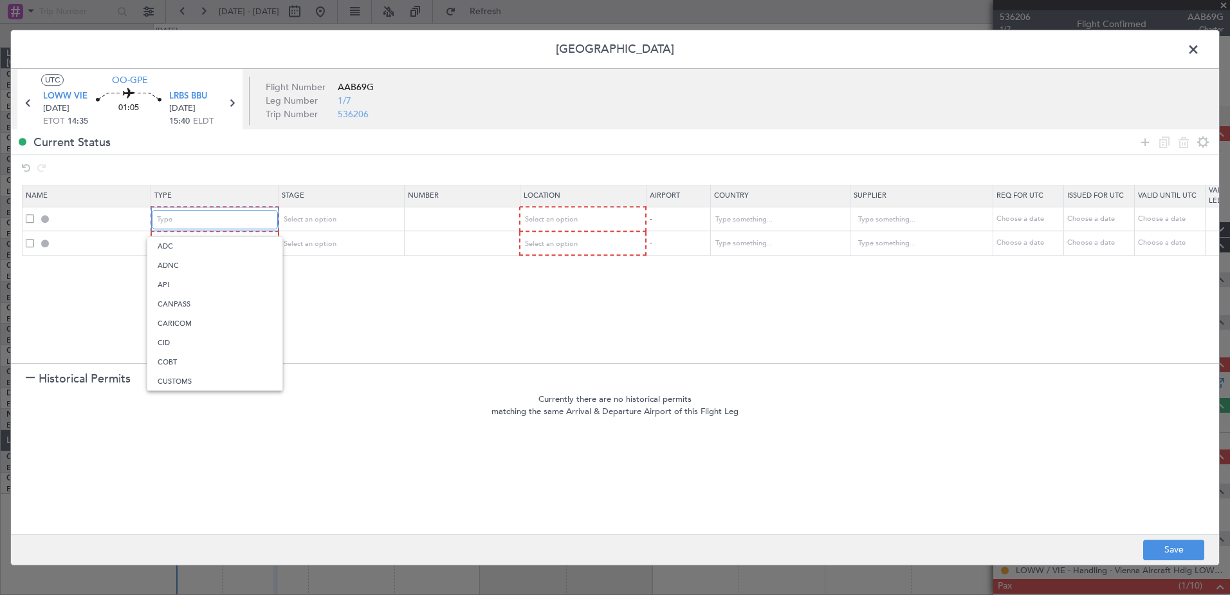
scroll to position [387, 0]
click at [226, 337] on span "Slot" at bounding box center [215, 341] width 115 height 19
click at [220, 250] on div "Type" at bounding box center [210, 243] width 107 height 19
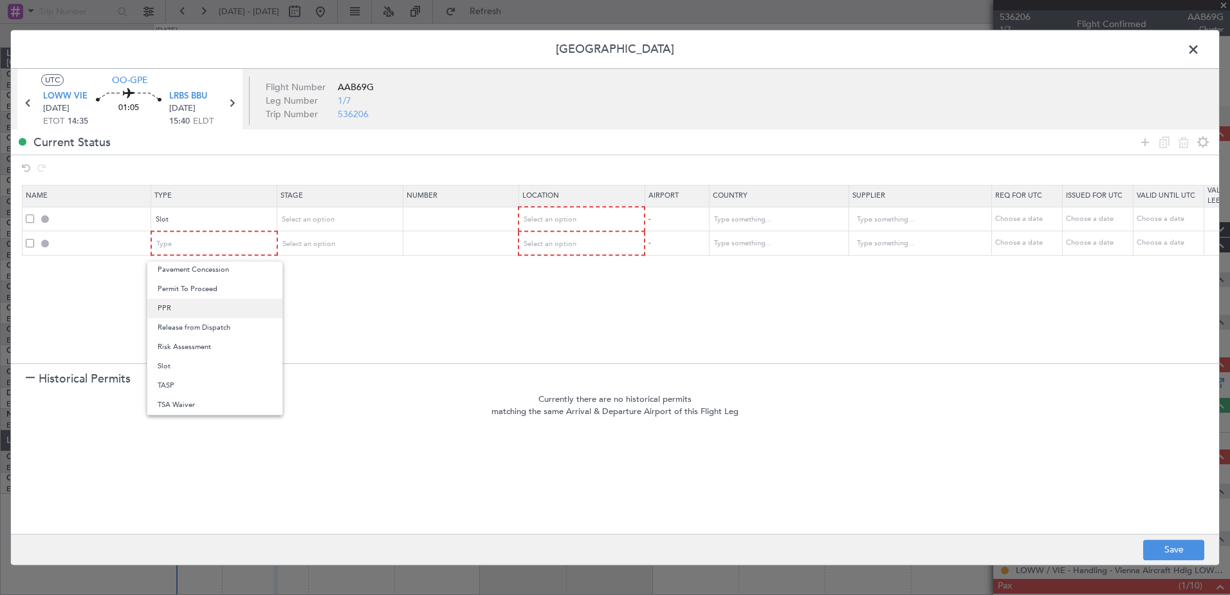
click at [209, 308] on span "PPR" at bounding box center [215, 308] width 115 height 19
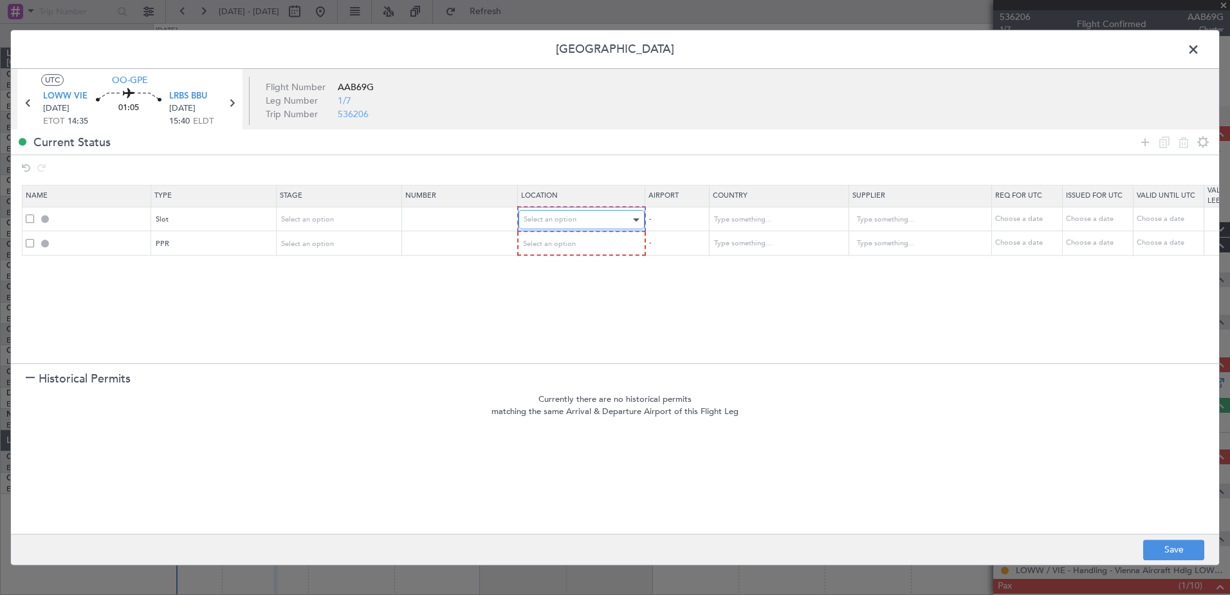
click at [598, 217] on div "Select an option" at bounding box center [577, 219] width 107 height 19
click at [587, 250] on span "Departure" at bounding box center [581, 246] width 115 height 19
click at [591, 240] on div "Select an option" at bounding box center [577, 243] width 107 height 19
click at [587, 308] on span "Arrival" at bounding box center [581, 308] width 115 height 19
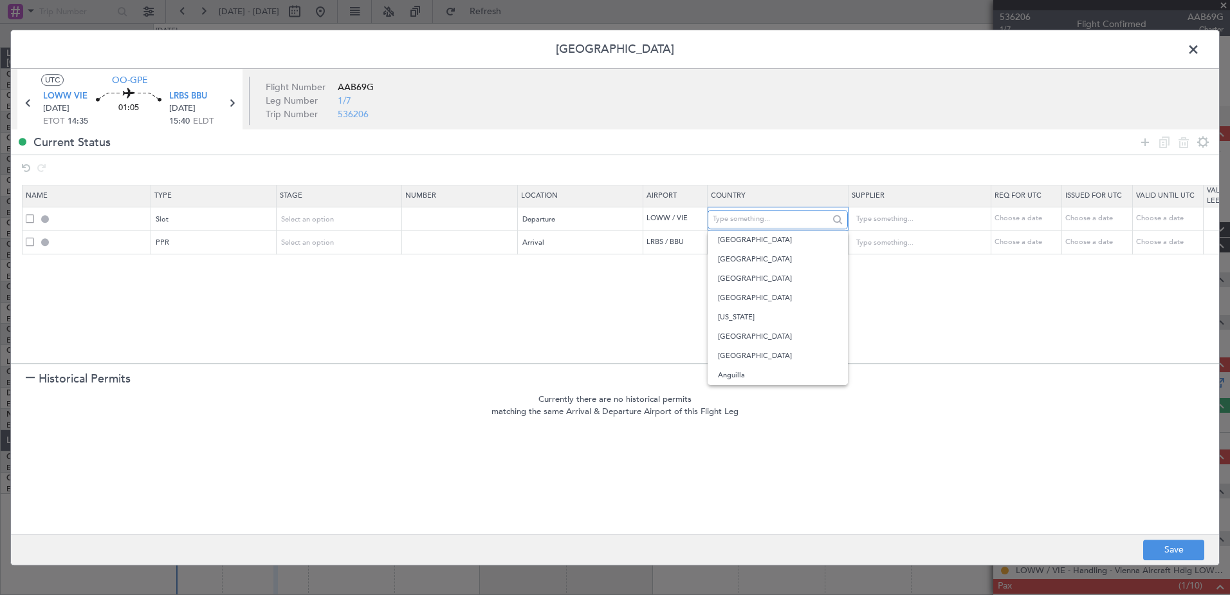
click at [764, 225] on input "text" at bounding box center [771, 219] width 116 height 19
click at [918, 214] on input "text" at bounding box center [914, 219] width 116 height 19
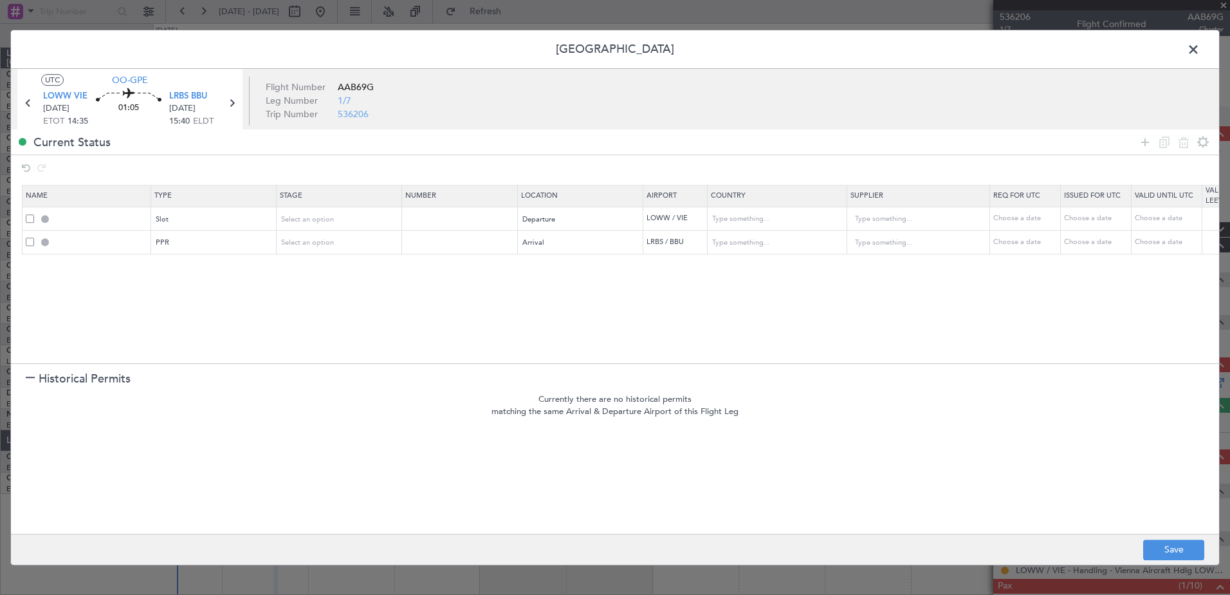
click at [1017, 227] on td "Choose a date" at bounding box center [1025, 219] width 71 height 24
click at [1016, 223] on div "Choose a date" at bounding box center [1027, 219] width 67 height 11
select select "9"
select select "2025"
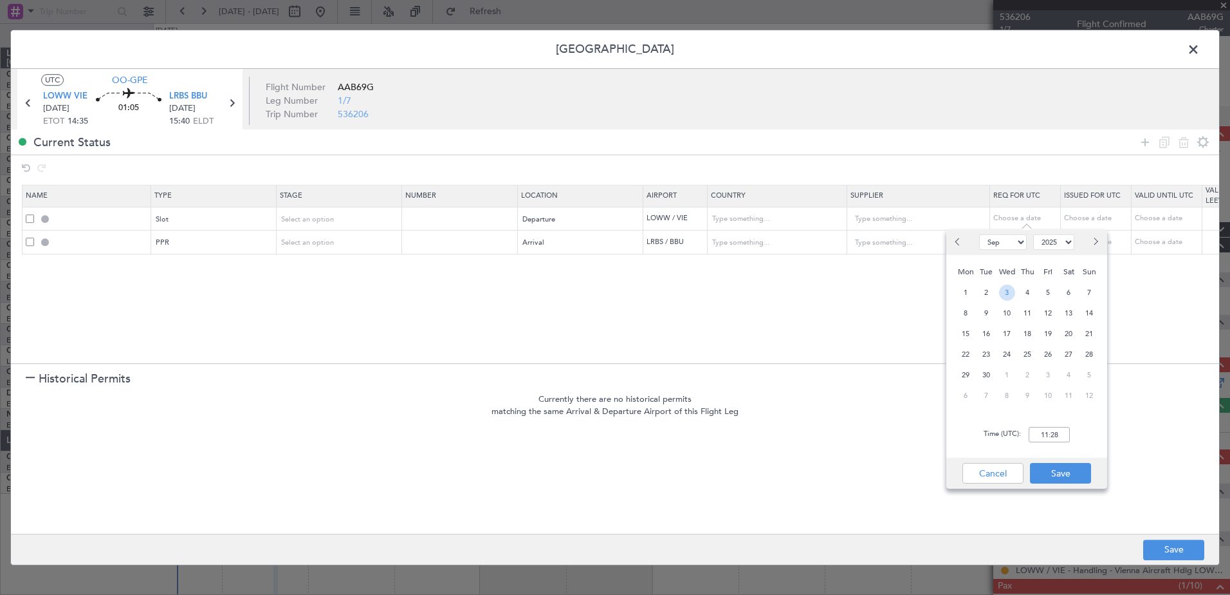
click at [1005, 293] on span "3" at bounding box center [1007, 292] width 16 height 16
click at [1051, 437] on input "00:00" at bounding box center [1049, 434] width 41 height 15
type input "14:30"
click at [1072, 471] on button "Save" at bounding box center [1060, 473] width 61 height 21
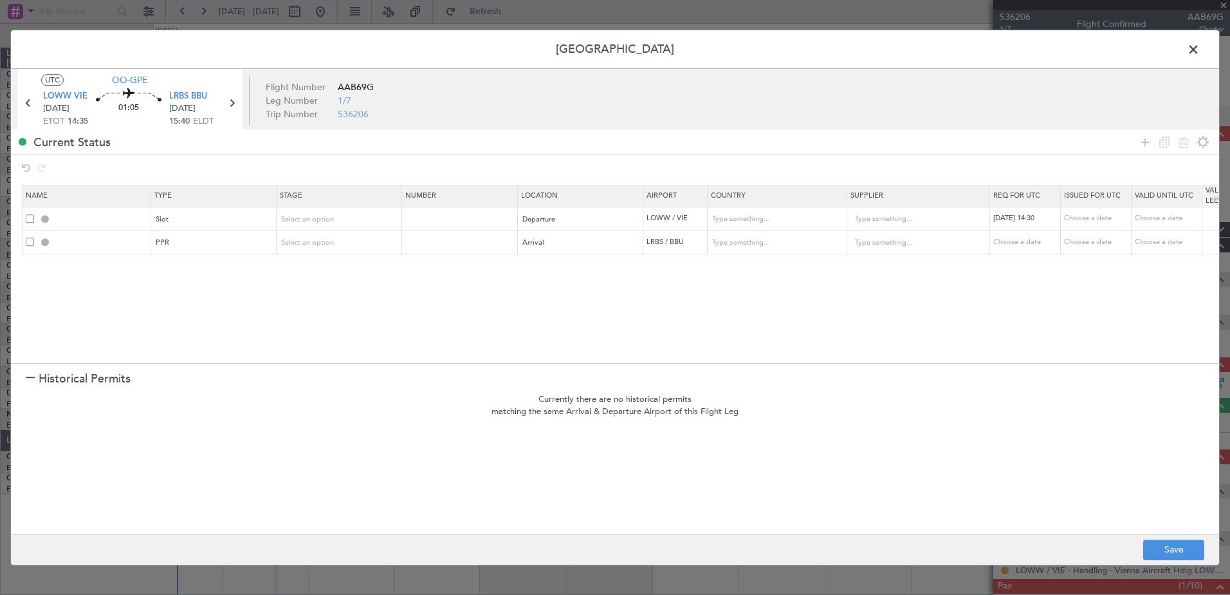
click at [1013, 246] on div "Choose a date" at bounding box center [1027, 242] width 67 height 11
select select "9"
select select "2025"
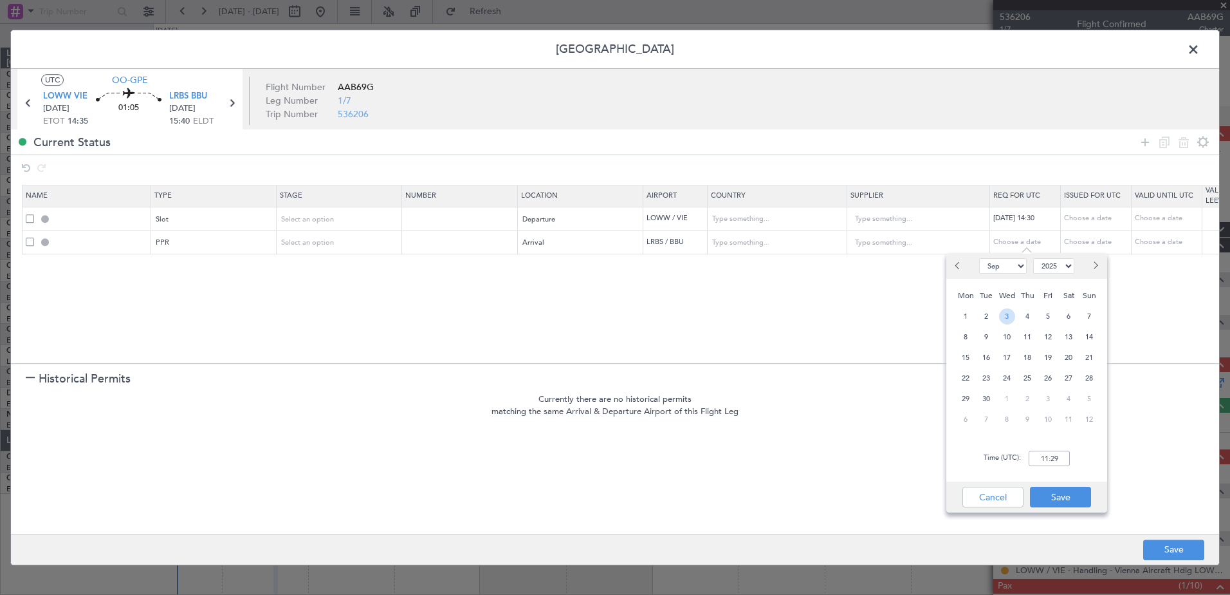
click at [1008, 313] on span "3" at bounding box center [1007, 316] width 16 height 16
click at [1048, 449] on div "Time (UTC): 00:00" at bounding box center [1027, 458] width 161 height 46
click at [1048, 454] on input "00:00" at bounding box center [1049, 457] width 41 height 15
type input "15:45"
click at [1067, 488] on button "Save" at bounding box center [1060, 496] width 61 height 21
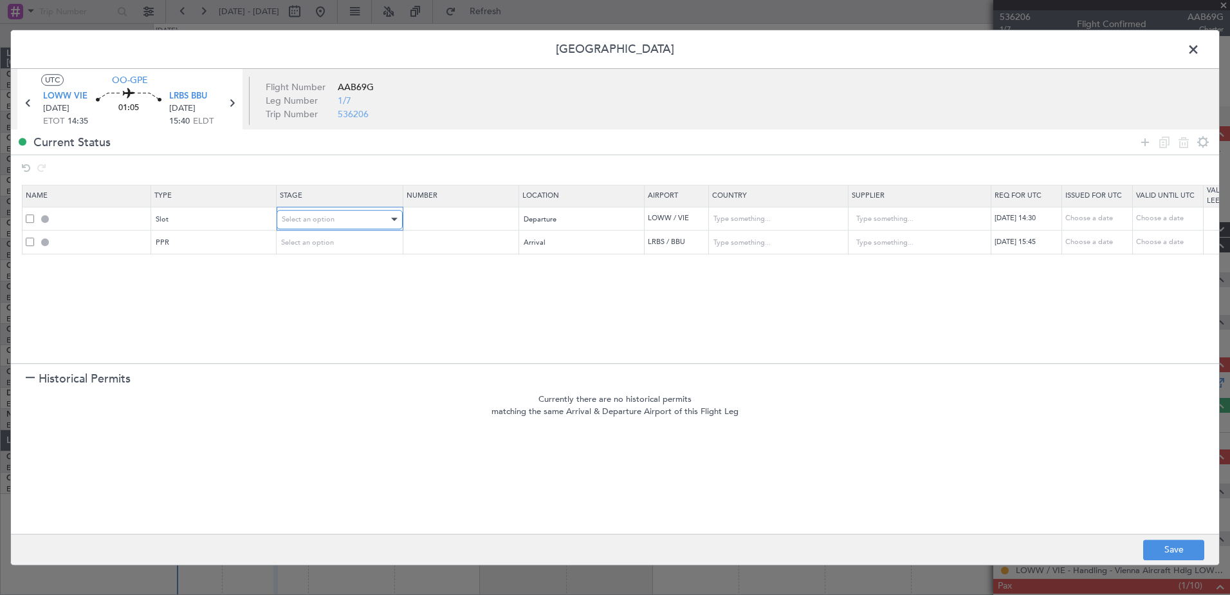
click at [301, 221] on span "Select an option" at bounding box center [308, 219] width 53 height 10
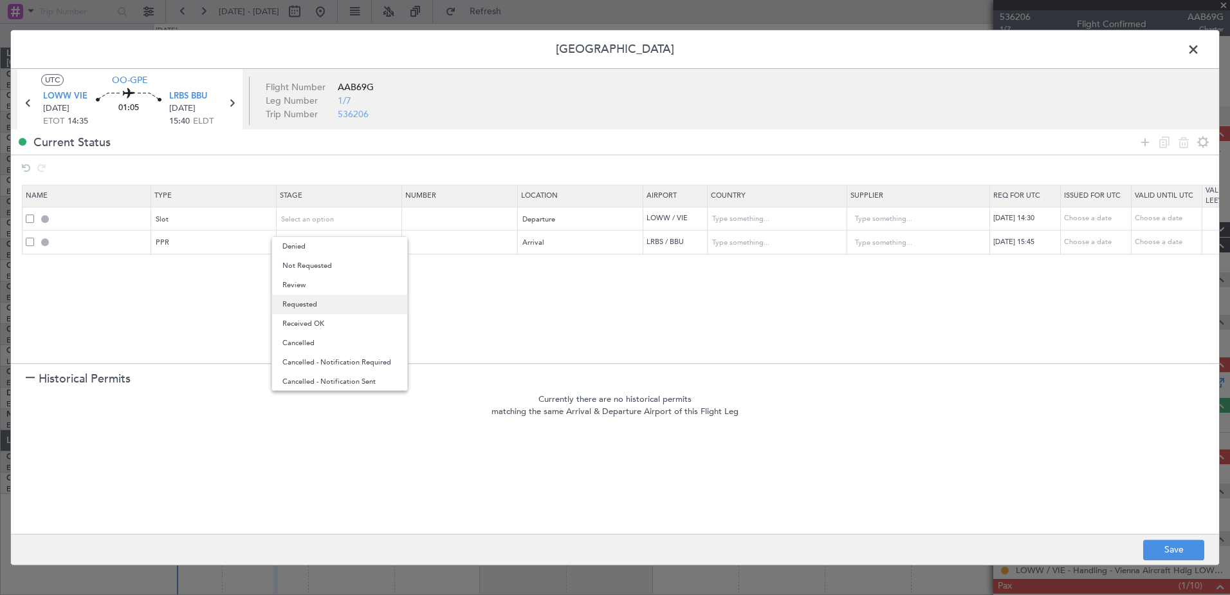
click at [304, 302] on span "Requested" at bounding box center [339, 304] width 115 height 19
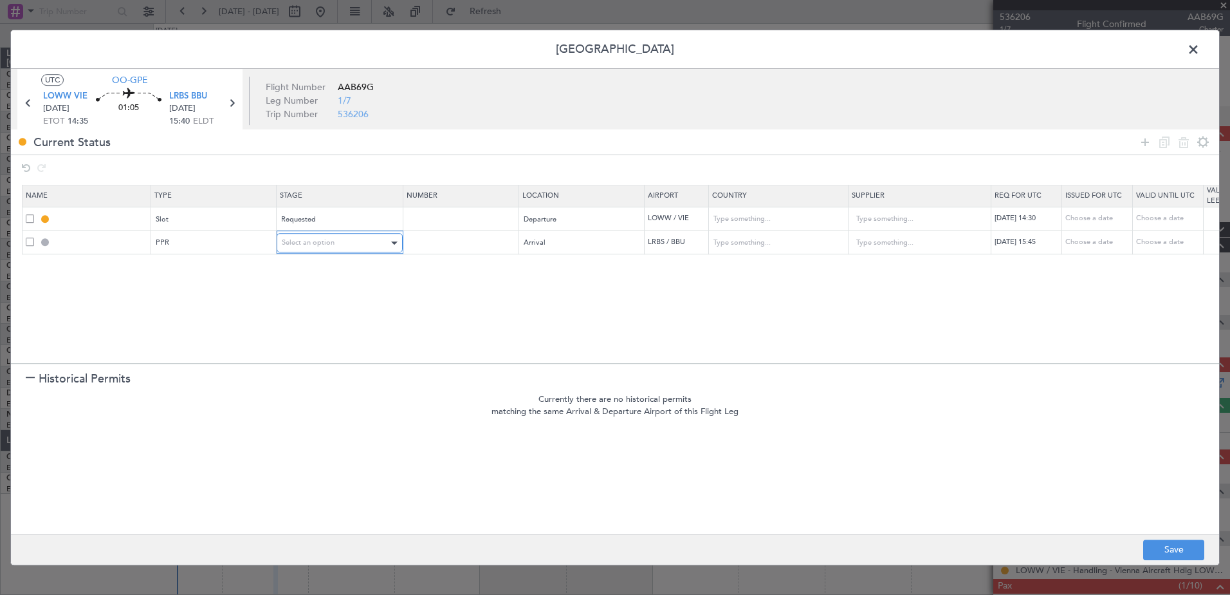
click at [314, 242] on span "Select an option" at bounding box center [308, 242] width 53 height 10
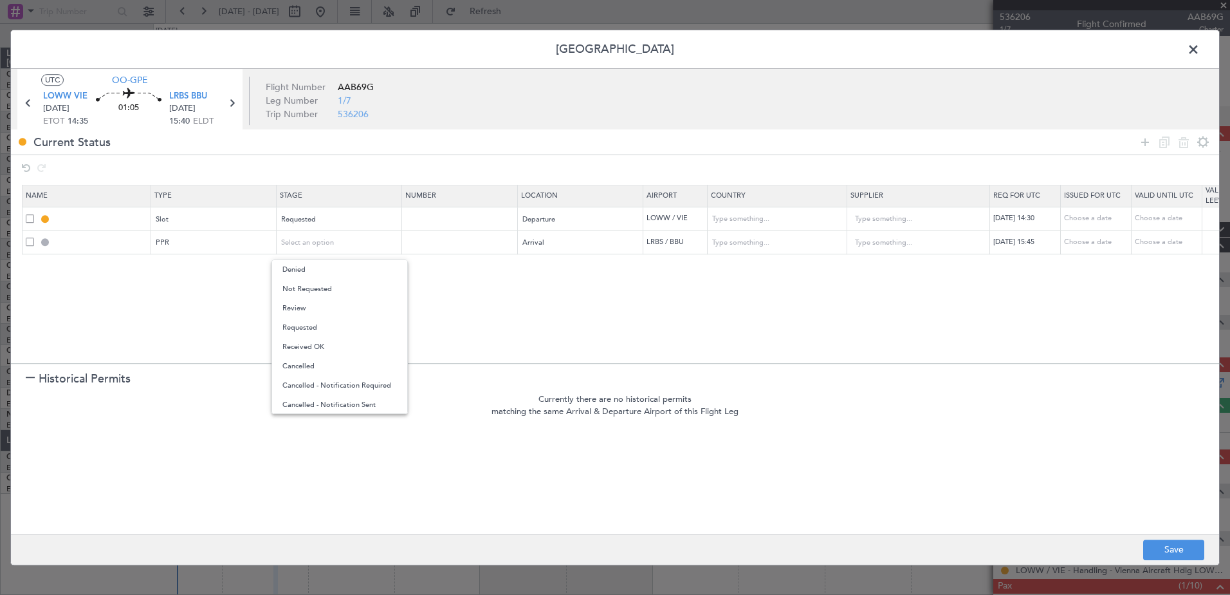
click at [313, 328] on span "Requested" at bounding box center [339, 327] width 115 height 19
click at [1169, 539] on footer "Save" at bounding box center [615, 548] width 1208 height 31
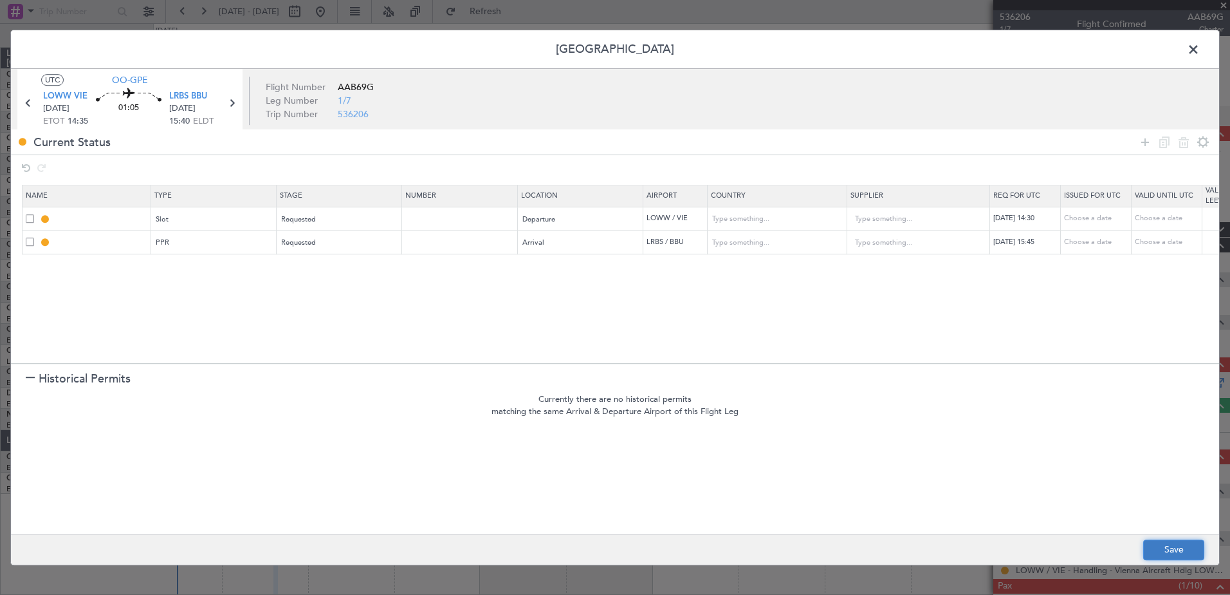
click at [1174, 550] on button "Save" at bounding box center [1173, 549] width 61 height 21
type input "LOWW DEP SLOT 1430Z"
type input "Austria"
type input "NNN"
type input "LRBS PPR 1545Z"
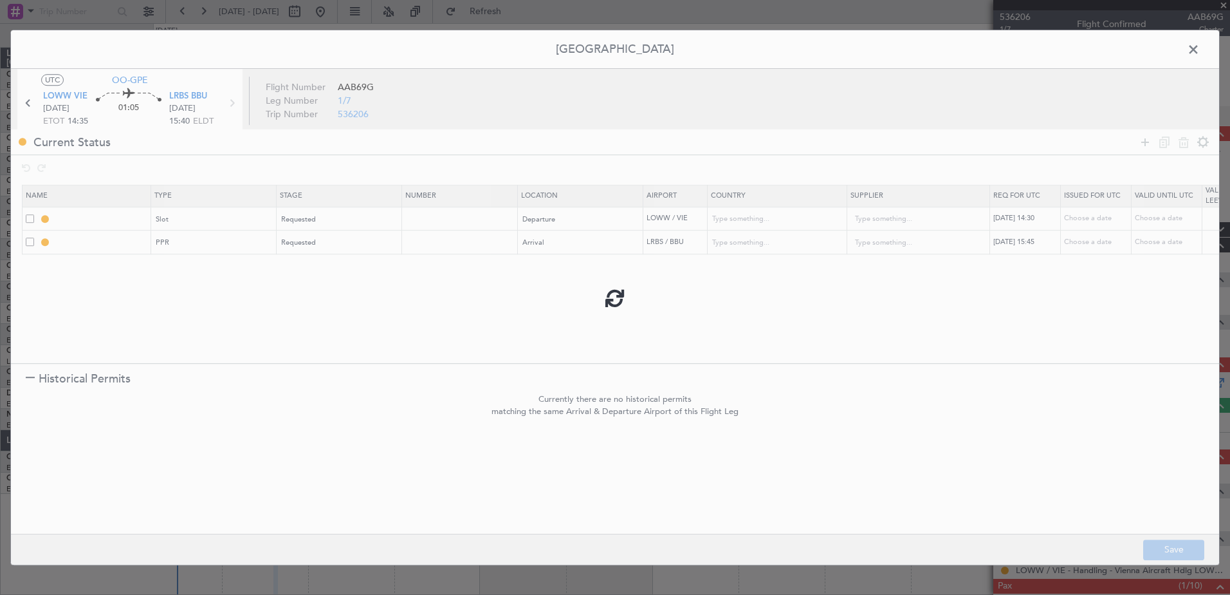
type input "Romania"
type input "NNN"
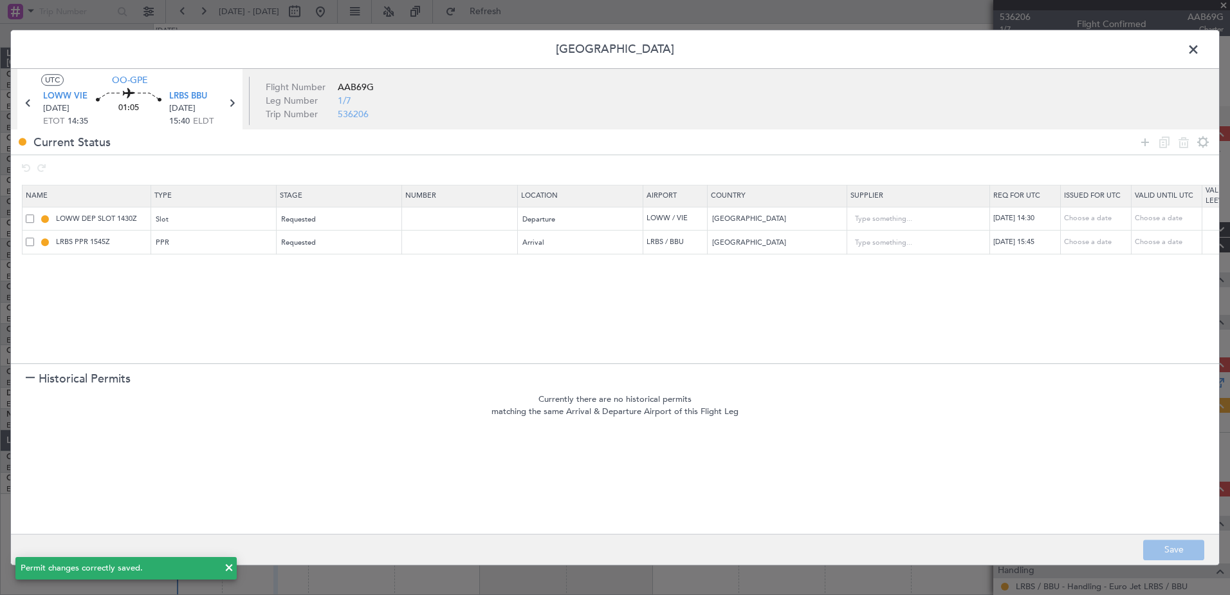
click at [1200, 46] on span at bounding box center [1200, 53] width 0 height 26
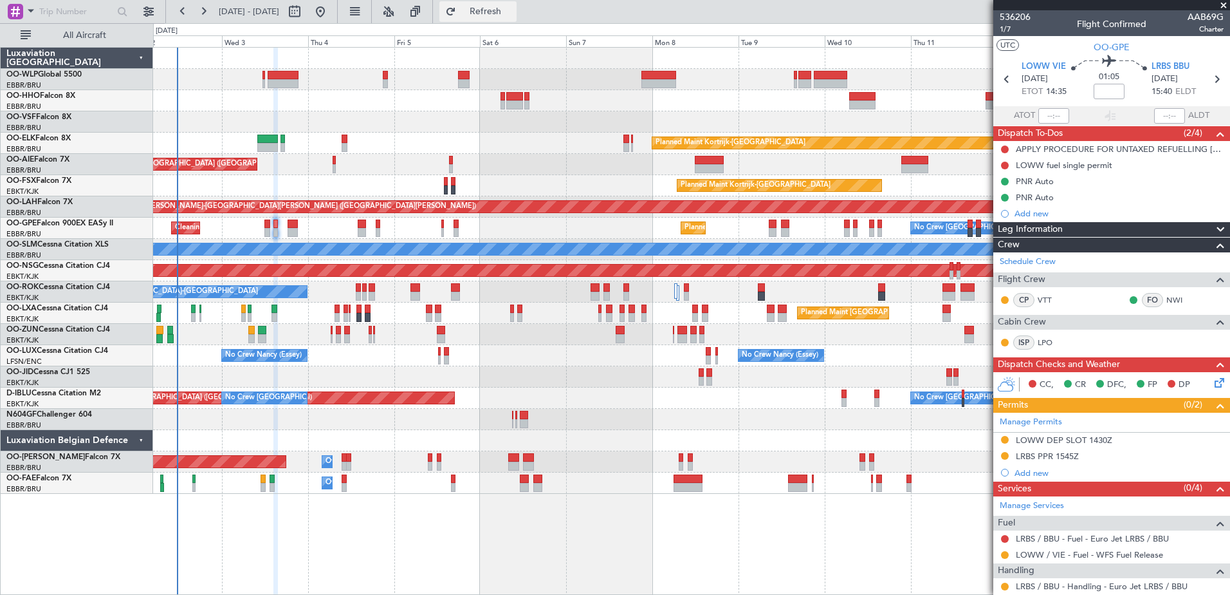
click at [513, 16] on span "Refresh" at bounding box center [486, 11] width 54 height 9
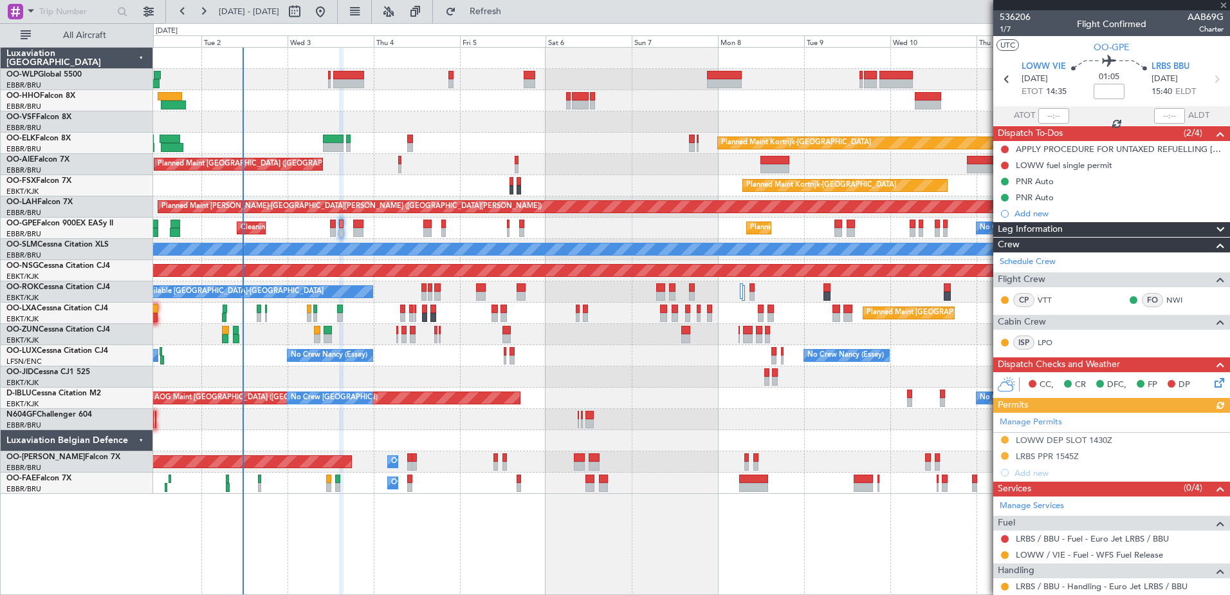
click at [319, 227] on div "No Crew Brussels (Brussels National) Cleaning Brussels (Brussels National) Plan…" at bounding box center [691, 227] width 1077 height 21
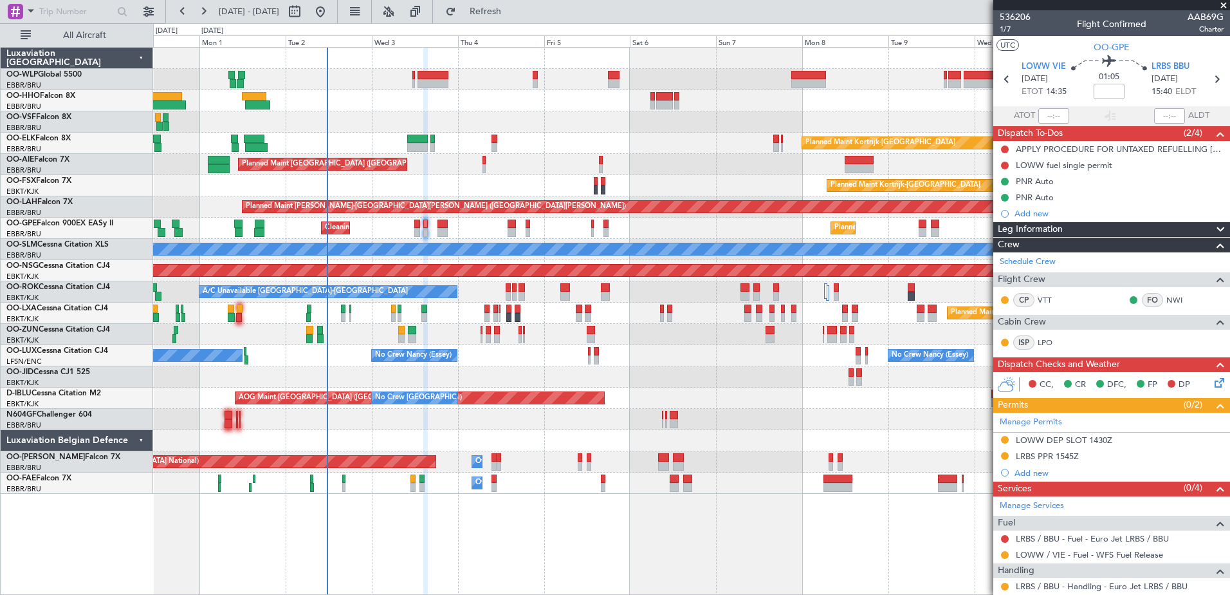
click at [386, 223] on div "No Crew Brussels (Brussels National) Cleaning Brussels (Brussels National) Plan…" at bounding box center [691, 227] width 1077 height 21
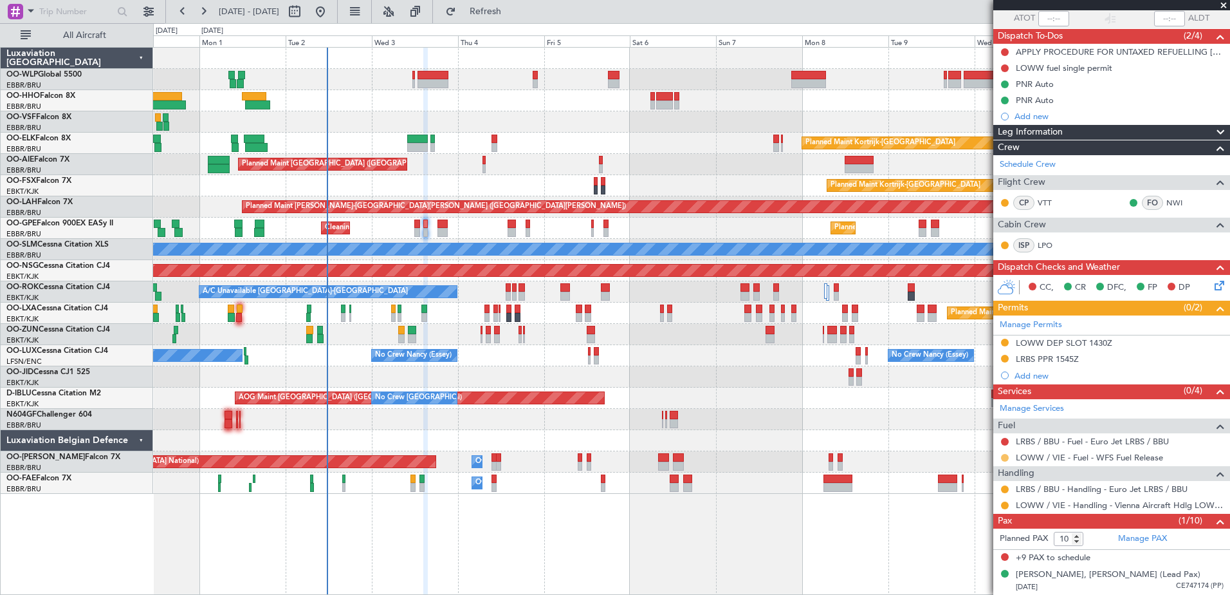
click at [1004, 457] on button at bounding box center [1005, 458] width 8 height 8
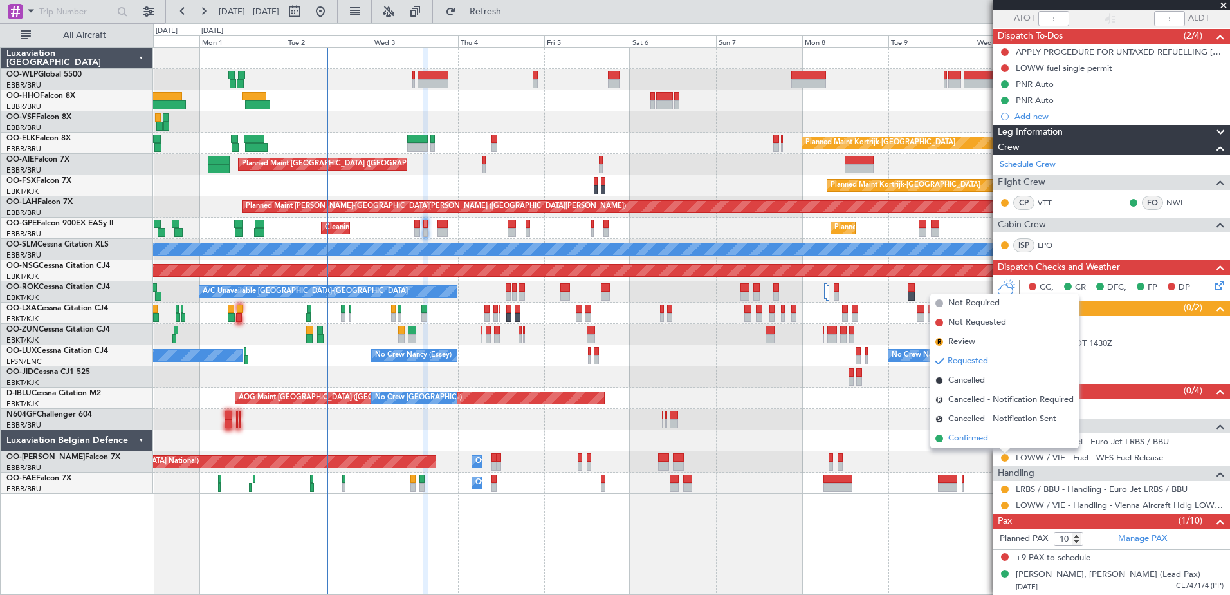
click at [968, 440] on span "Confirmed" at bounding box center [968, 438] width 40 height 13
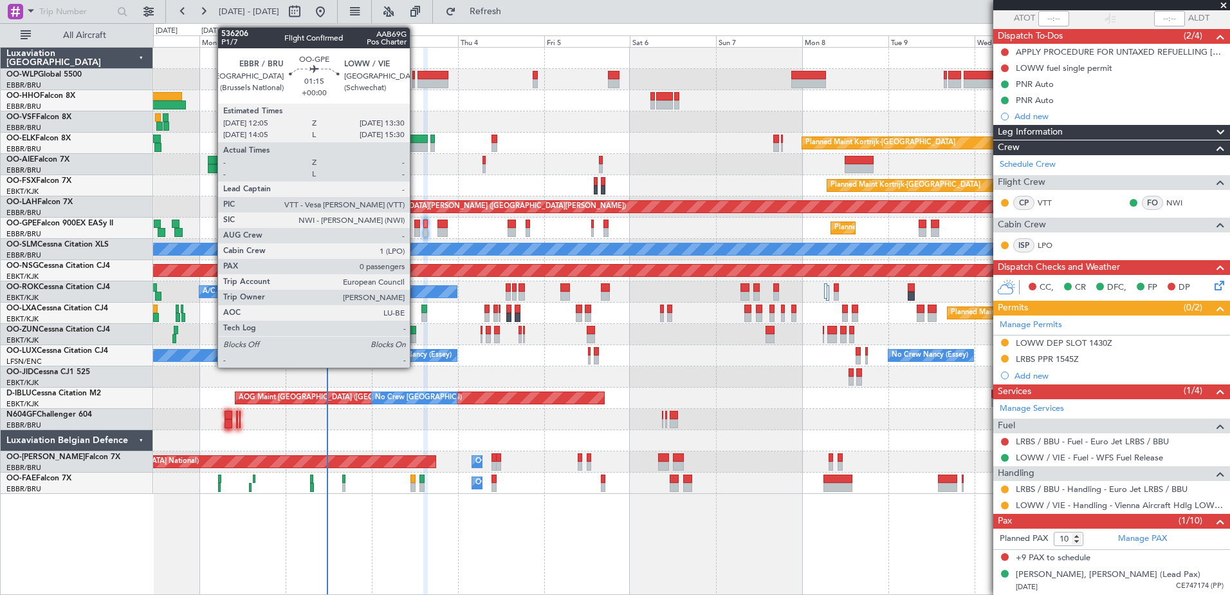
click at [416, 230] on div at bounding box center [416, 232] width 5 height 9
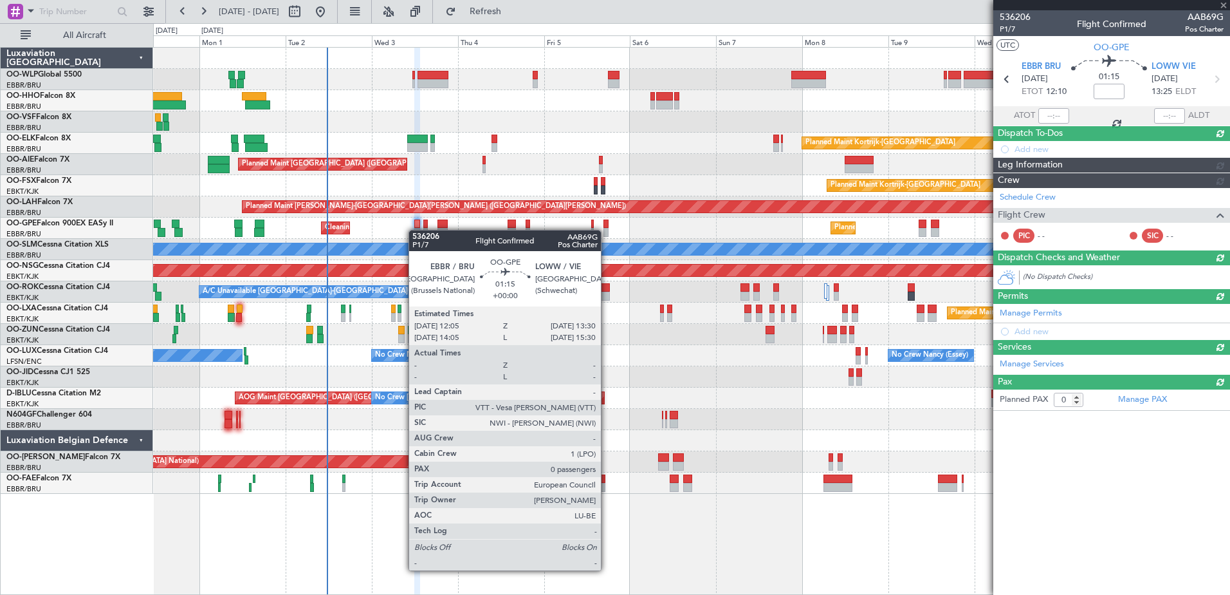
scroll to position [0, 0]
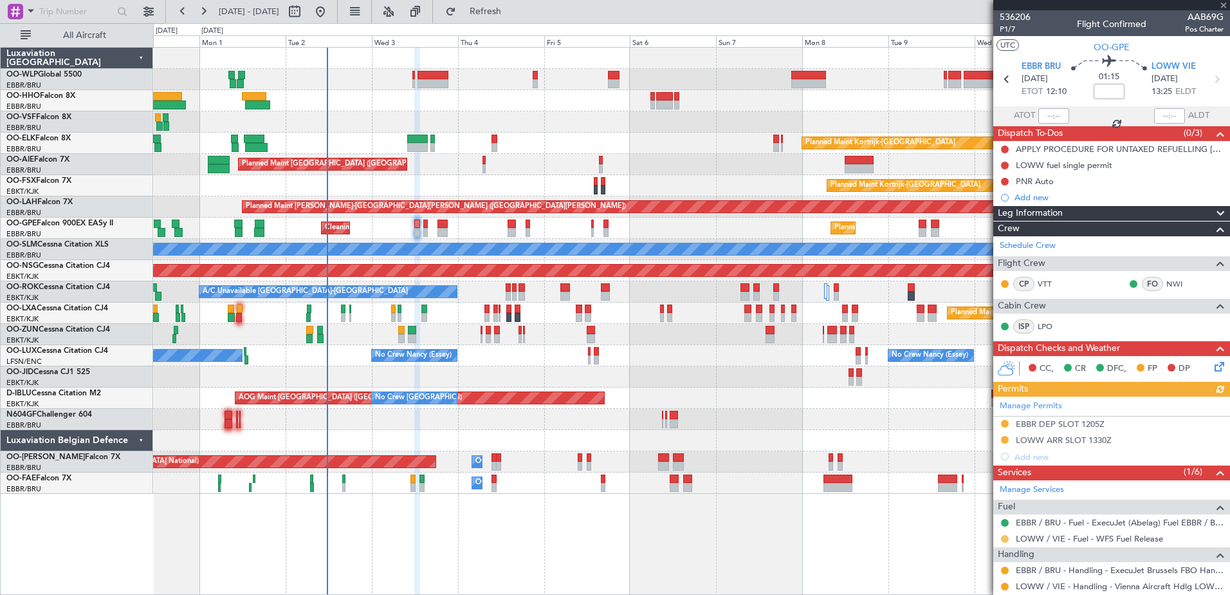
click at [1005, 539] on button at bounding box center [1005, 539] width 8 height 8
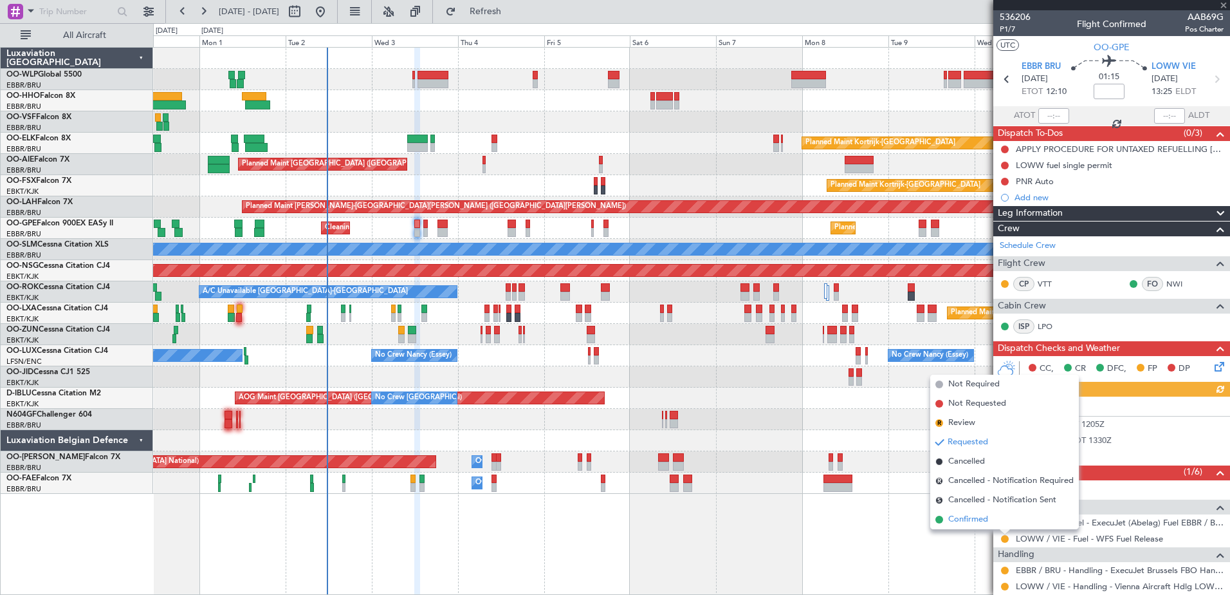
click at [970, 519] on span "Confirmed" at bounding box center [968, 519] width 40 height 13
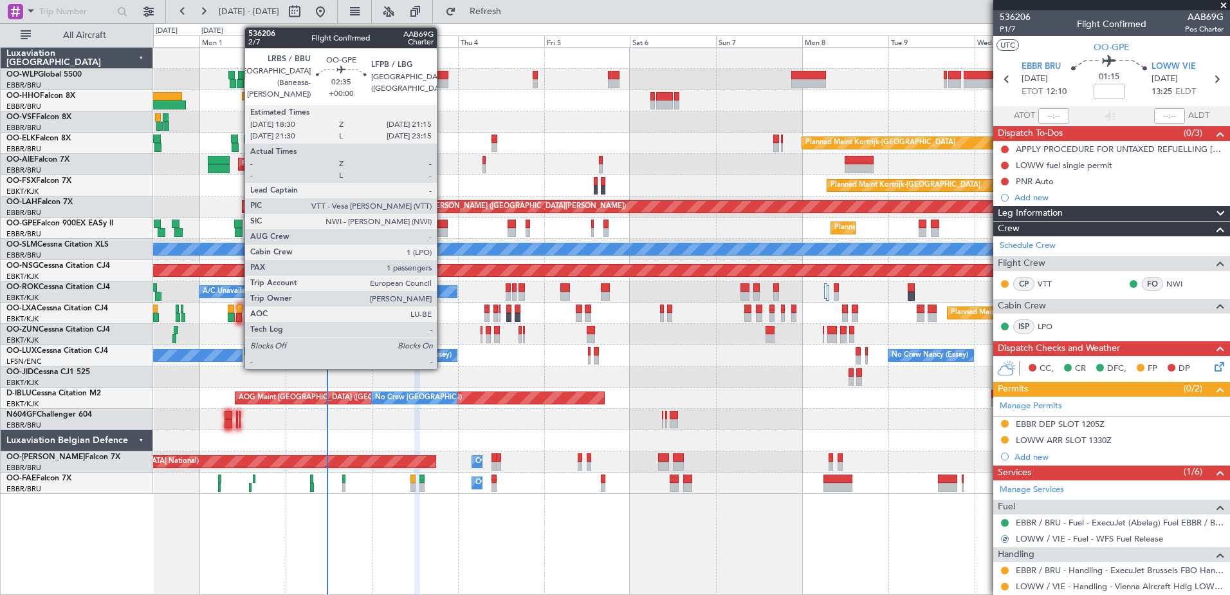
click at [443, 231] on div at bounding box center [443, 232] width 10 height 9
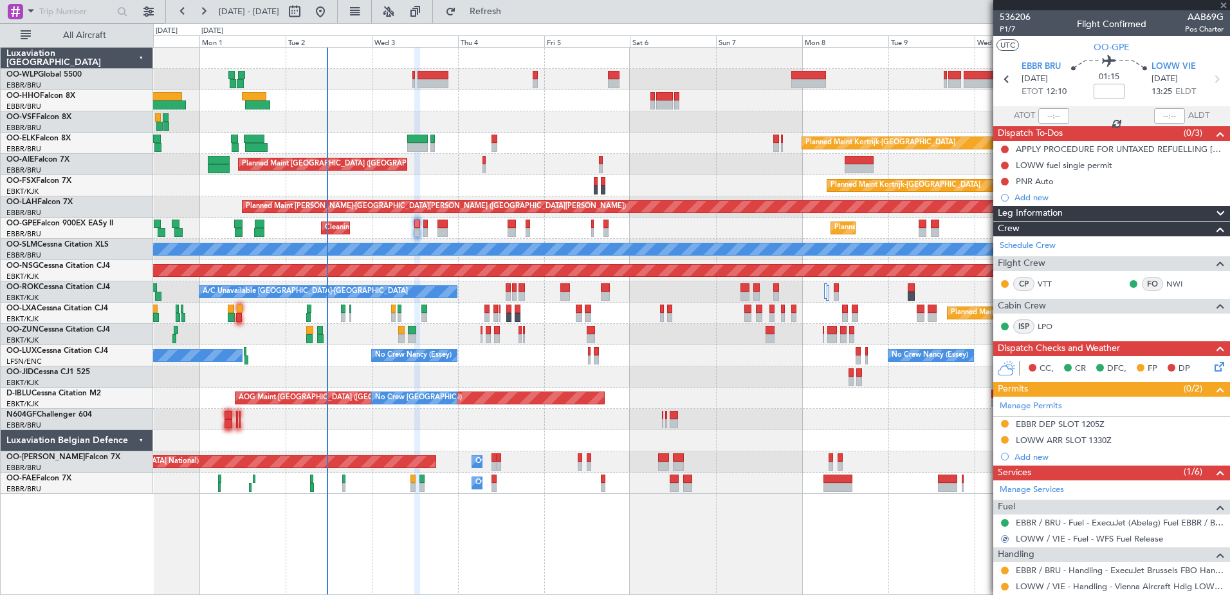
type input "1"
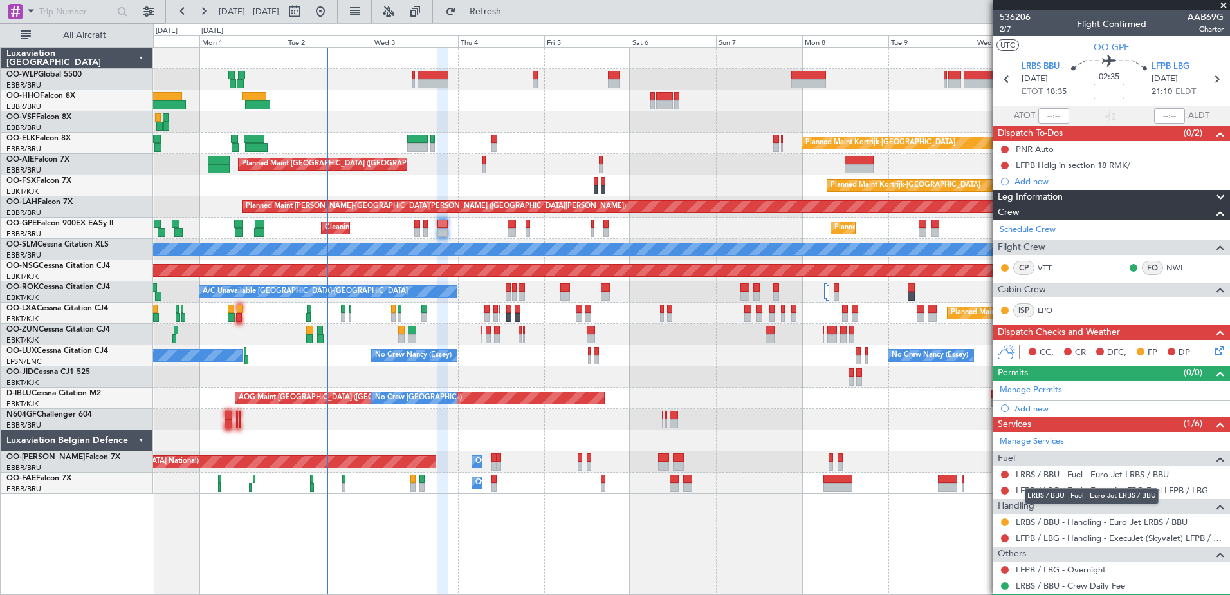
click at [1066, 471] on link "LRBS / BBU - Fuel - Euro Jet LRBS / BBU" at bounding box center [1092, 473] width 153 height 11
click at [513, 12] on span "Refresh" at bounding box center [486, 11] width 54 height 9
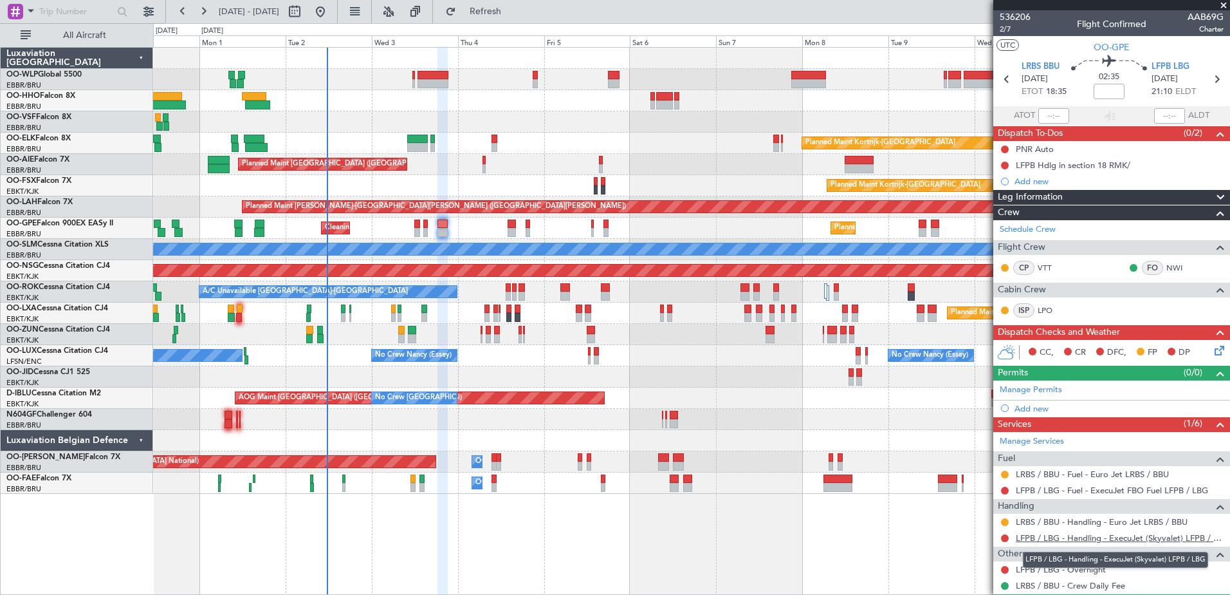
click at [1128, 537] on link "LFPB / LBG - Handling - ExecuJet (Skyvalet) LFPB / LBG" at bounding box center [1120, 537] width 208 height 11
click at [1105, 96] on input at bounding box center [1109, 91] width 31 height 15
type input "+00:05"
click at [1001, 148] on button at bounding box center [1005, 149] width 8 height 8
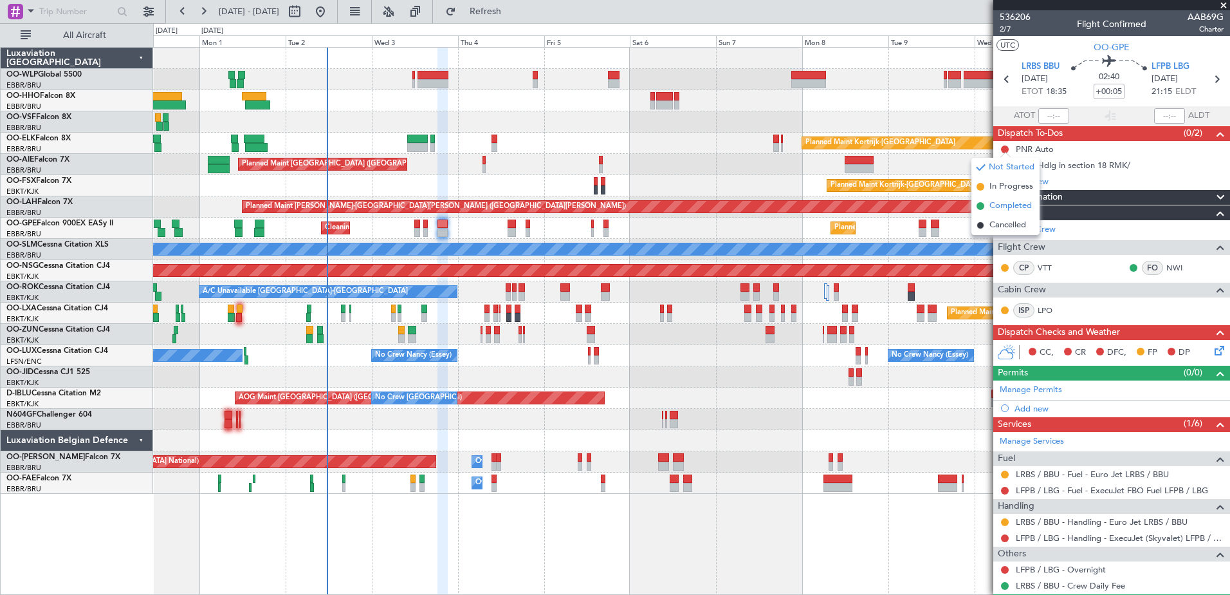
click at [1008, 205] on span "Completed" at bounding box center [1011, 205] width 42 height 13
click at [1214, 347] on icon at bounding box center [1217, 348] width 10 height 10
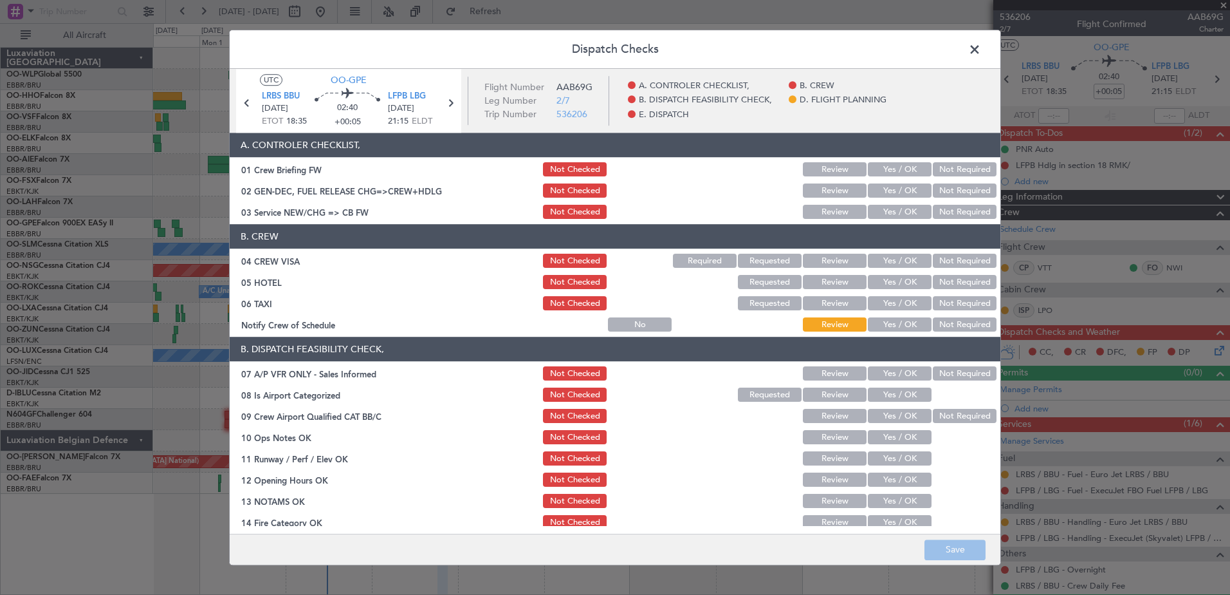
click at [892, 326] on button "Yes / OK" at bounding box center [900, 325] width 64 height 14
click at [940, 297] on button "Not Required" at bounding box center [965, 304] width 64 height 14
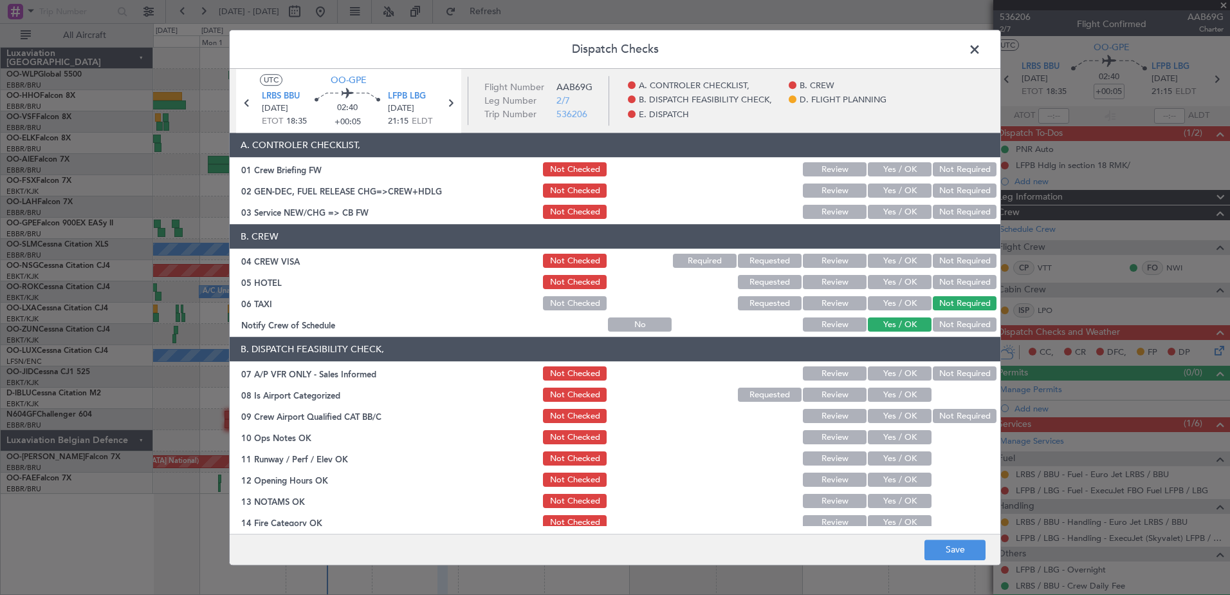
click at [945, 284] on button "Not Required" at bounding box center [965, 282] width 64 height 14
click at [942, 259] on button "Not Required" at bounding box center [965, 261] width 64 height 14
click at [891, 203] on div "Yes / OK" at bounding box center [898, 212] width 65 height 18
click at [892, 210] on button "Yes / OK" at bounding box center [900, 212] width 64 height 14
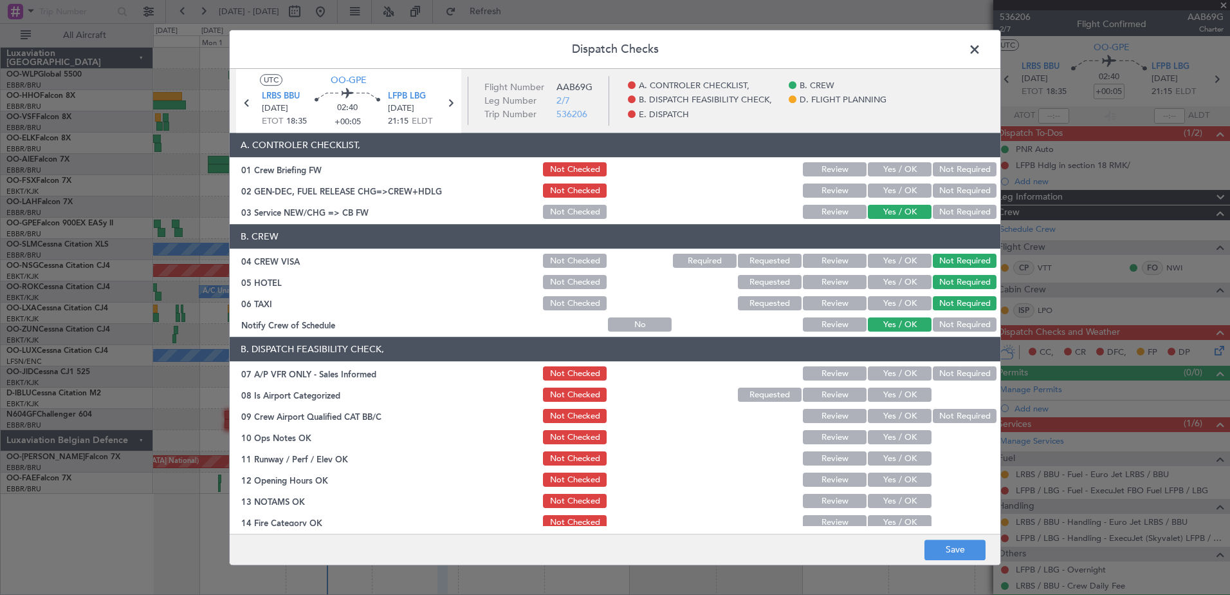
click at [955, 372] on button "Not Required" at bounding box center [965, 374] width 64 height 14
click at [893, 393] on button "Yes / OK" at bounding box center [900, 395] width 64 height 14
click at [933, 412] on button "Not Required" at bounding box center [965, 416] width 64 height 14
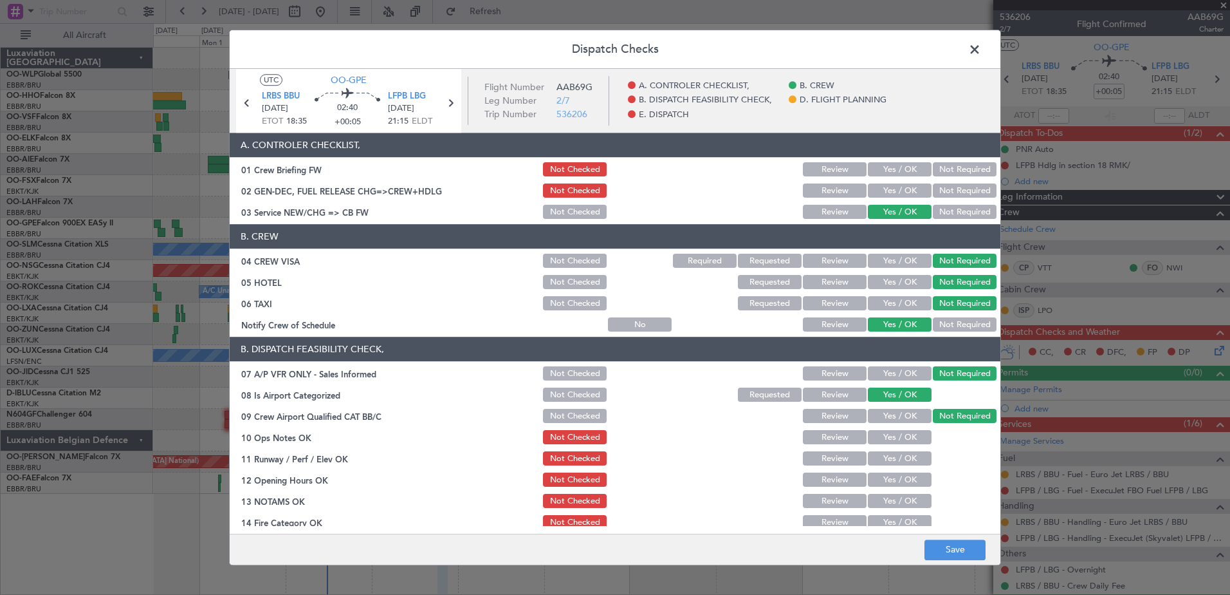
click at [912, 436] on button "Yes / OK" at bounding box center [900, 437] width 64 height 14
drag, startPoint x: 904, startPoint y: 453, endPoint x: 901, endPoint y: 471, distance: 18.3
click at [904, 455] on button "Yes / OK" at bounding box center [900, 459] width 64 height 14
click at [899, 478] on button "Yes / OK" at bounding box center [900, 480] width 64 height 14
drag, startPoint x: 899, startPoint y: 497, endPoint x: 900, endPoint y: 506, distance: 9.1
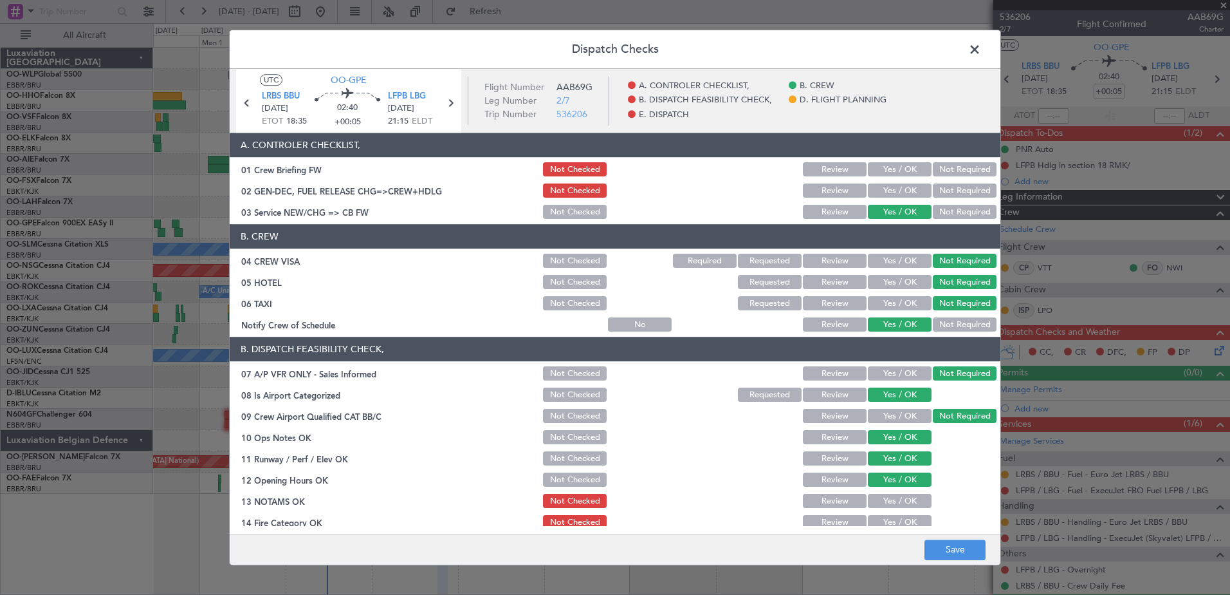
click at [899, 497] on button "Yes / OK" at bounding box center [900, 501] width 64 height 14
click at [900, 518] on button "Yes / OK" at bounding box center [900, 522] width 64 height 14
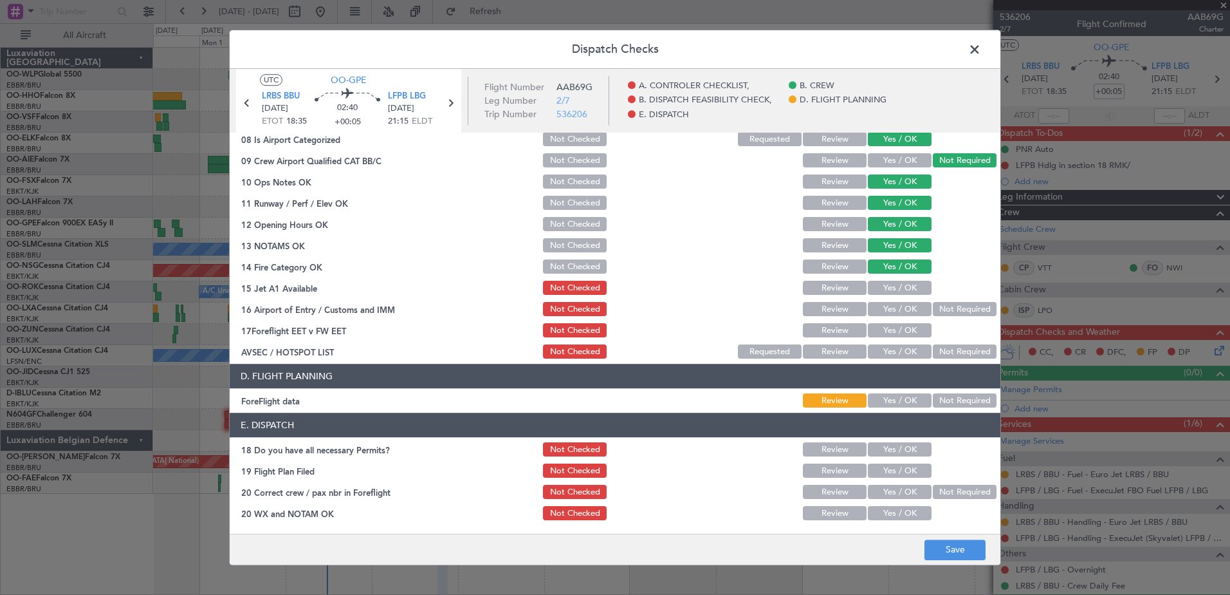
click at [892, 282] on button "Yes / OK" at bounding box center [900, 288] width 64 height 14
click at [892, 306] on button "Yes / OK" at bounding box center [900, 309] width 64 height 14
click at [892, 329] on button "Yes / OK" at bounding box center [900, 331] width 64 height 14
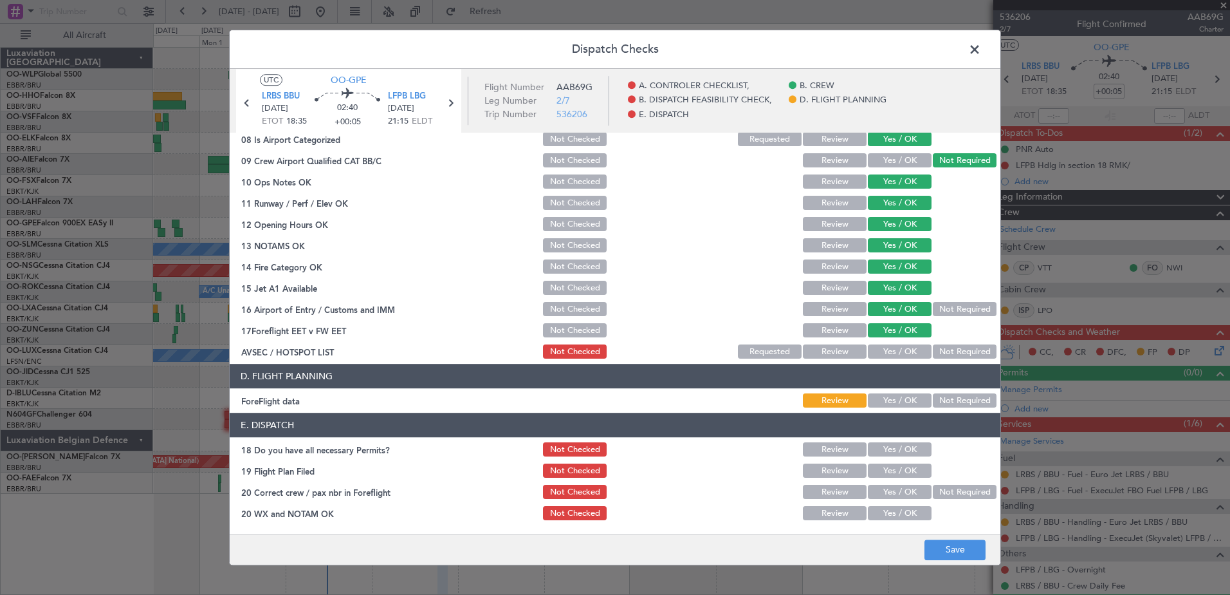
click at [933, 346] on button "Not Required" at bounding box center [965, 352] width 64 height 14
click at [898, 401] on button "Yes / OK" at bounding box center [900, 401] width 64 height 14
click at [899, 454] on button "Yes / OK" at bounding box center [900, 450] width 64 height 14
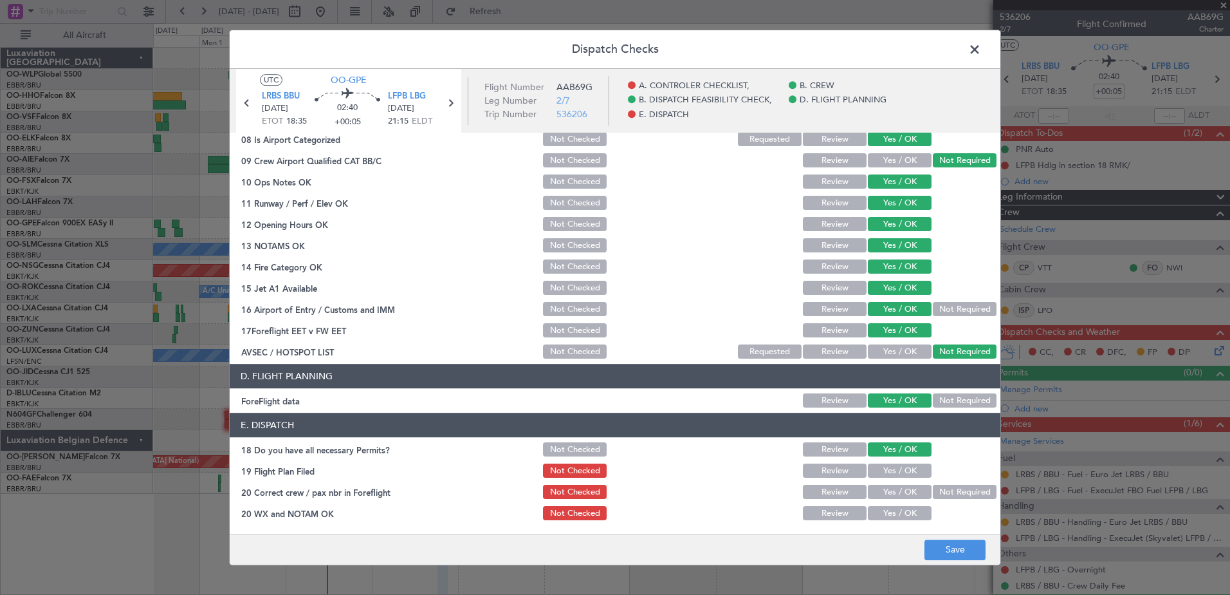
click at [582, 452] on button "Not Checked" at bounding box center [575, 450] width 64 height 14
click at [955, 543] on button "Save" at bounding box center [955, 549] width 61 height 21
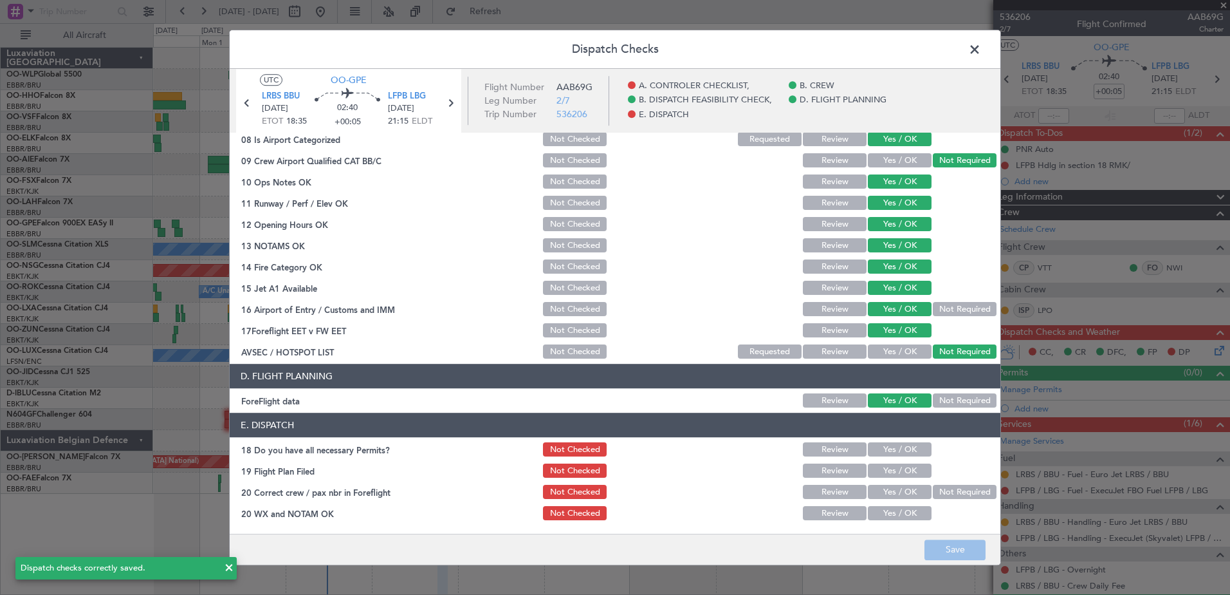
click at [981, 45] on span at bounding box center [981, 53] width 0 height 26
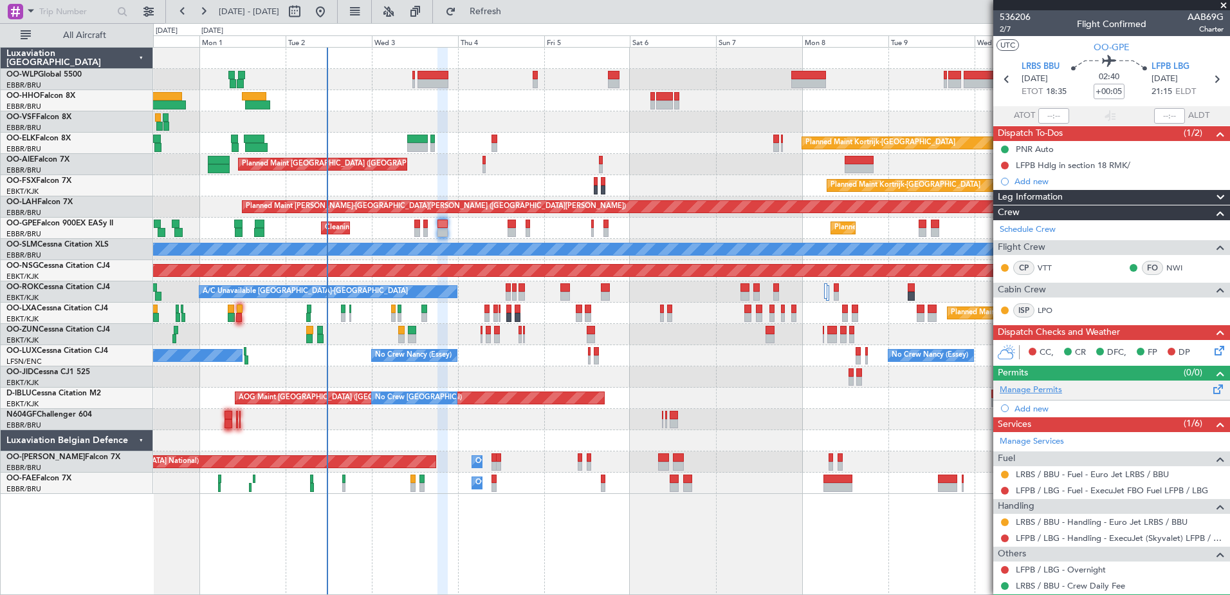
click at [1037, 393] on link "Manage Permits" at bounding box center [1031, 390] width 62 height 13
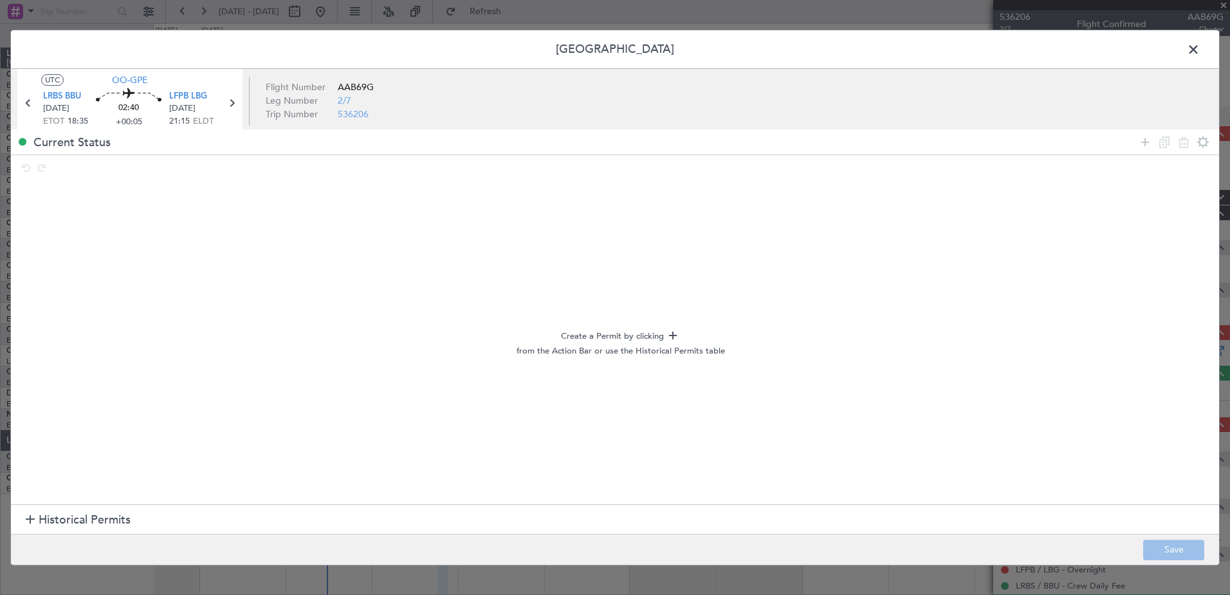
click at [22, 521] on section "Historical Permits" at bounding box center [615, 519] width 1208 height 31
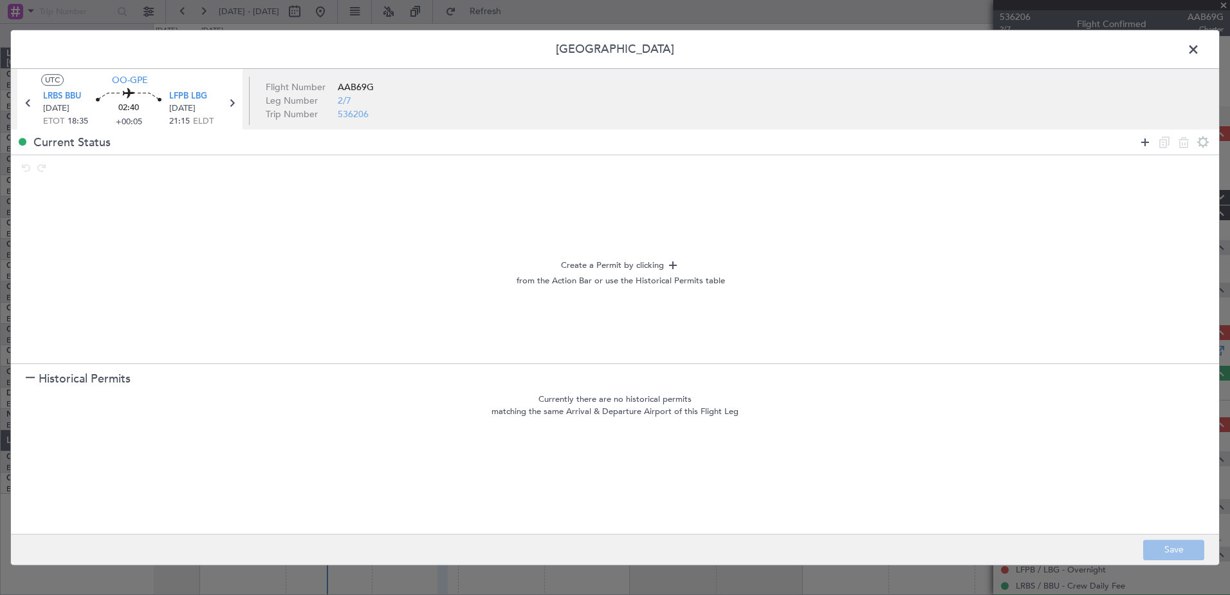
click at [1144, 141] on icon at bounding box center [1145, 141] width 15 height 15
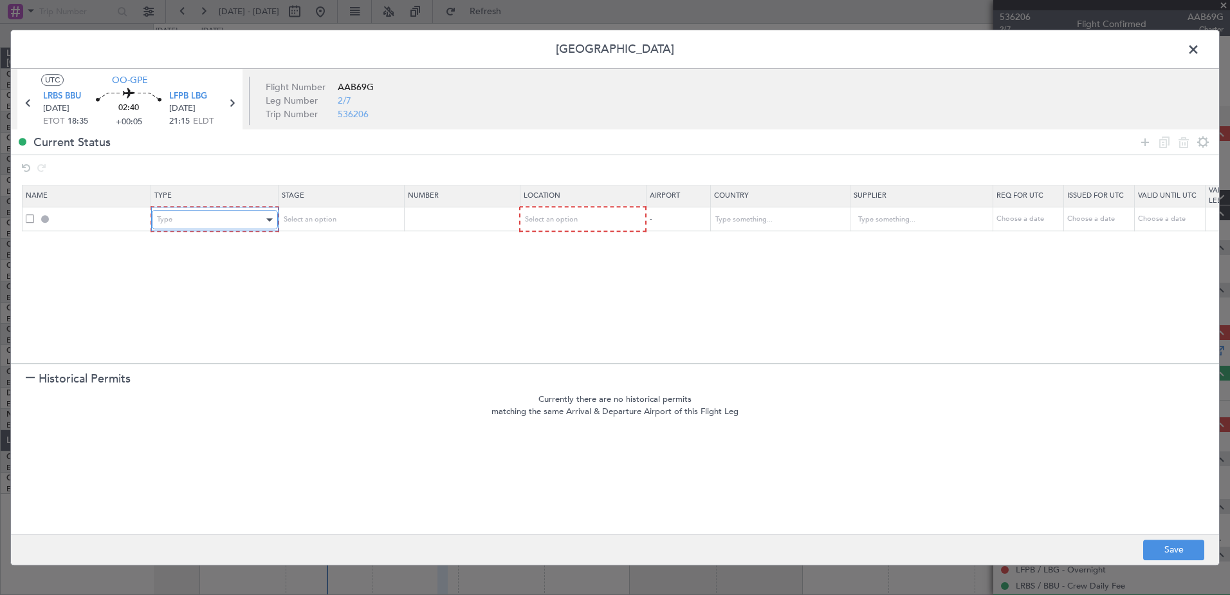
click at [198, 216] on div "Type" at bounding box center [210, 219] width 107 height 19
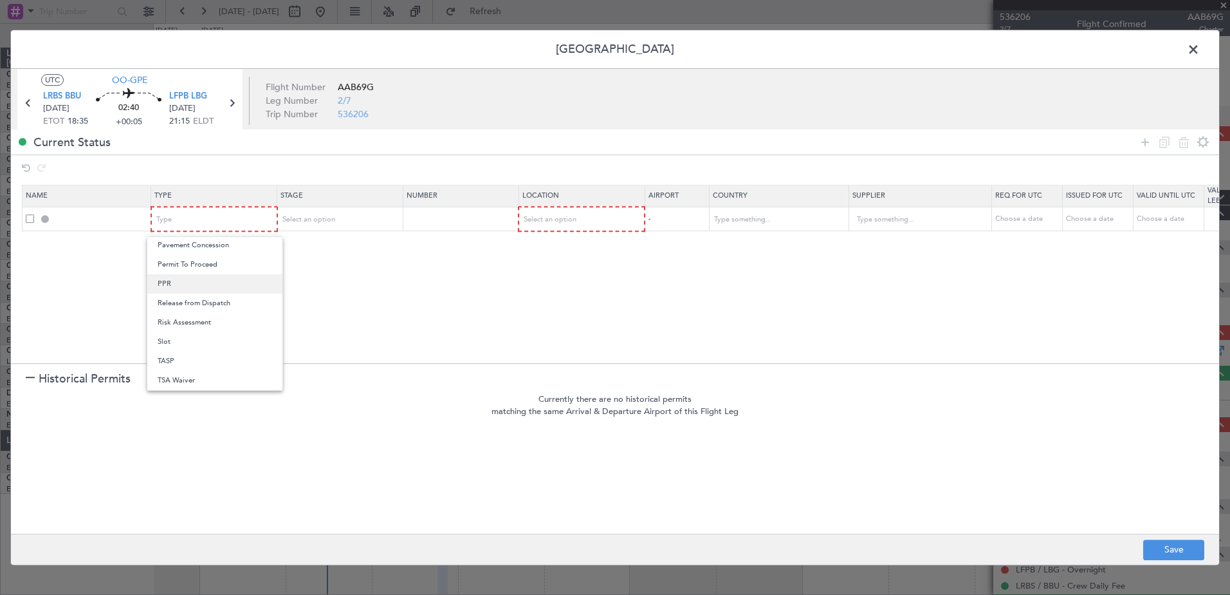
click at [203, 286] on span "PPR" at bounding box center [215, 283] width 115 height 19
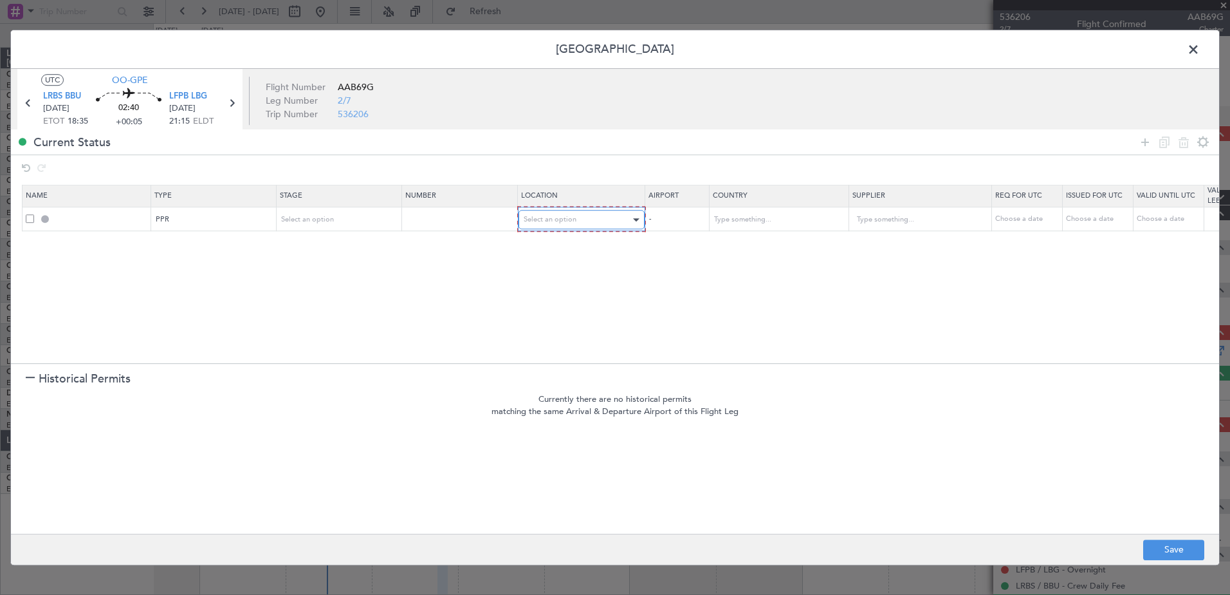
click at [543, 216] on span "Select an option" at bounding box center [550, 219] width 53 height 10
click at [569, 241] on span "Departure" at bounding box center [581, 246] width 115 height 19
click at [930, 224] on input "text" at bounding box center [914, 219] width 116 height 19
click at [1027, 219] on div "Choose a date" at bounding box center [1027, 219] width 67 height 11
select select "9"
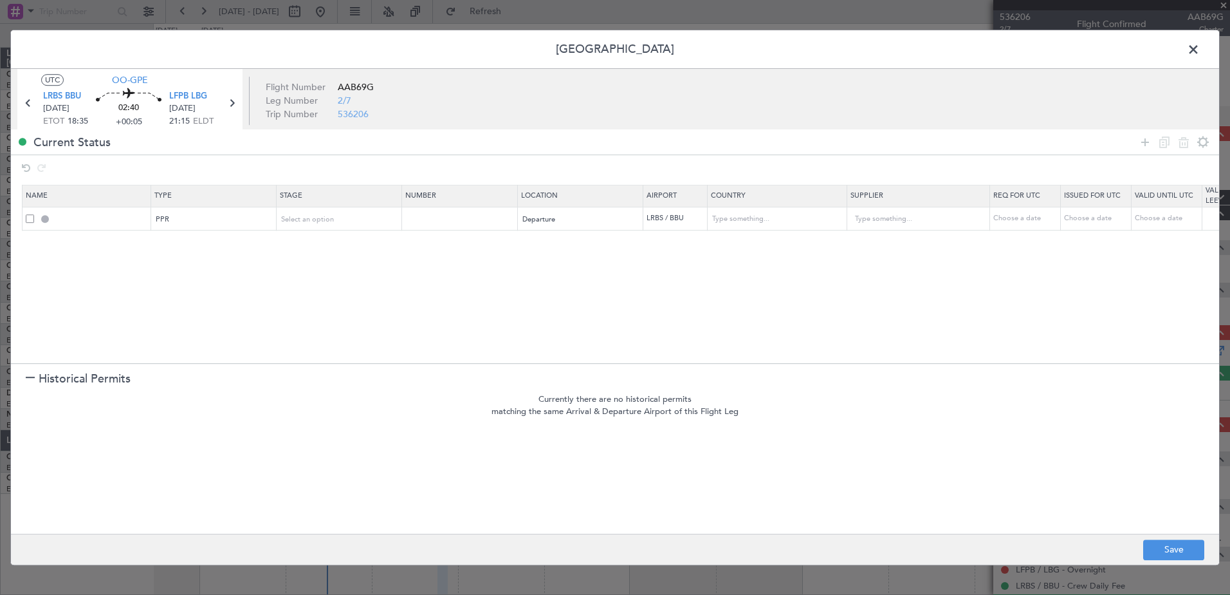
select select "2025"
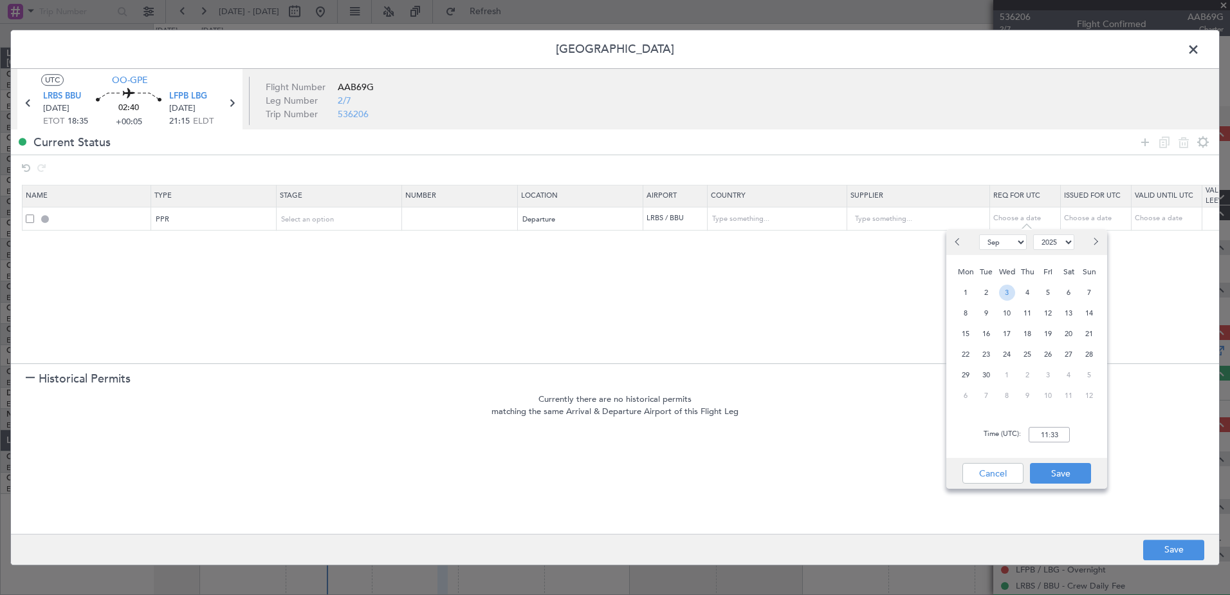
click at [1013, 295] on span "3" at bounding box center [1007, 292] width 16 height 16
click at [1041, 433] on input "00:00" at bounding box center [1049, 434] width 41 height 15
type input "18:30"
click at [1062, 470] on button "Save" at bounding box center [1060, 473] width 61 height 21
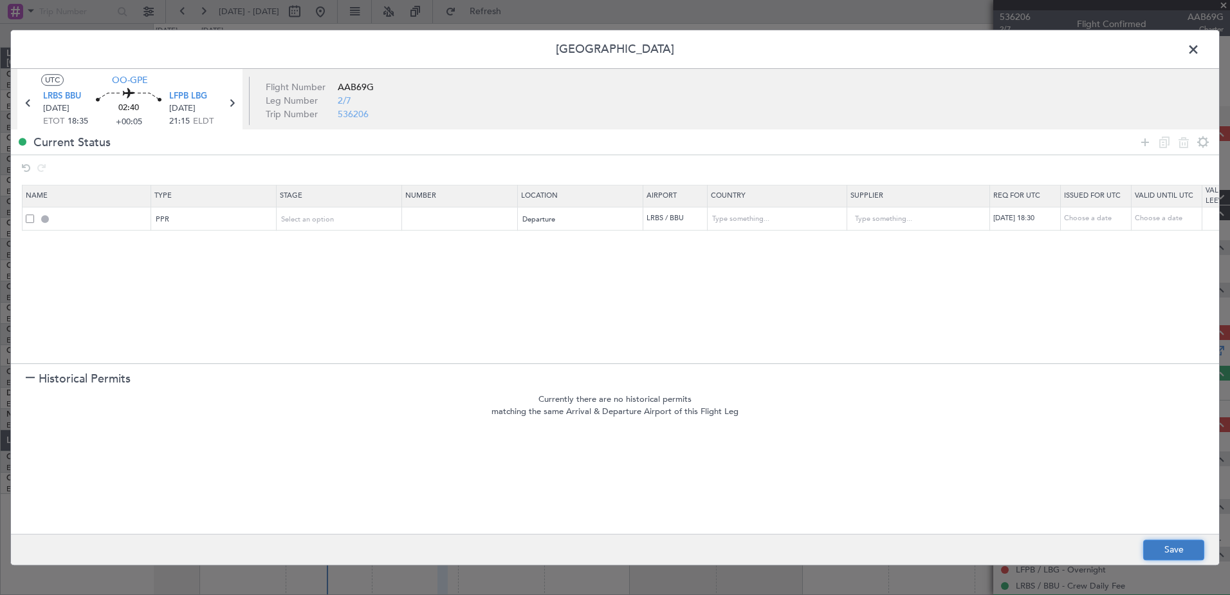
click at [1170, 548] on button "Save" at bounding box center [1173, 549] width 61 height 21
type input "LRBS PPR 1830Z"
type input "Romania"
type input "NNN"
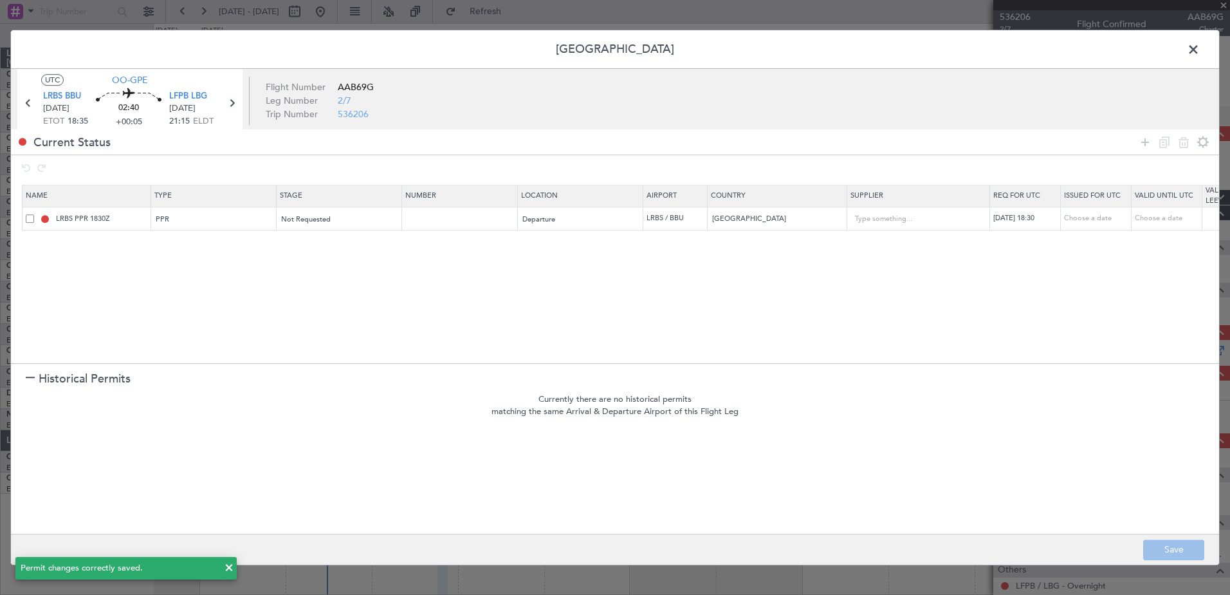
click at [1200, 47] on span at bounding box center [1200, 53] width 0 height 26
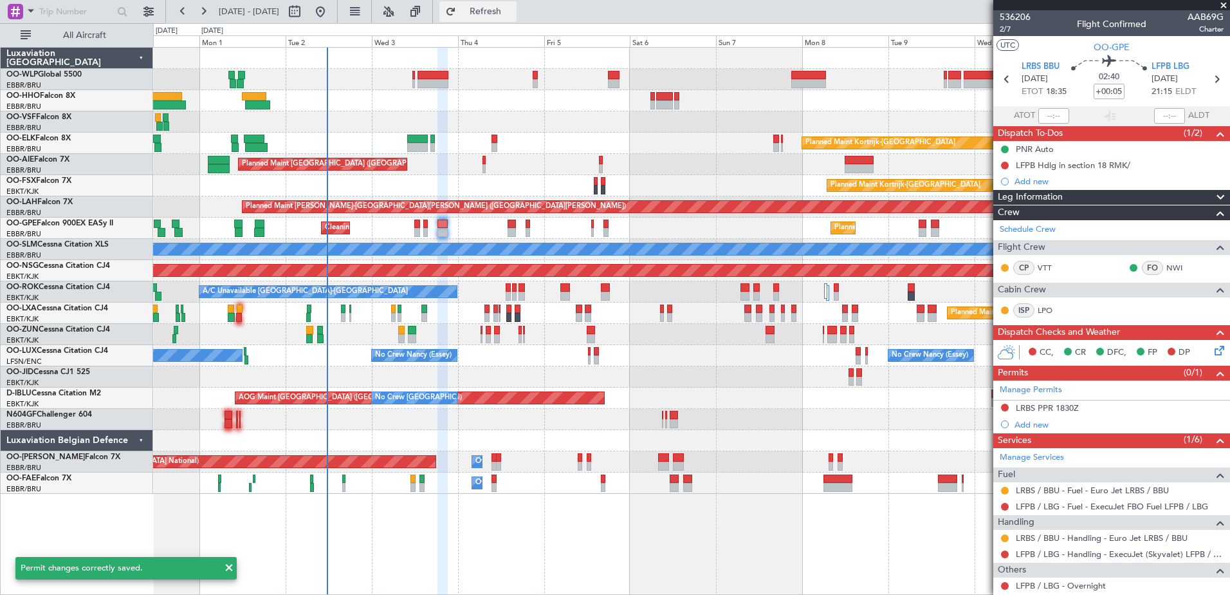
click at [513, 15] on span "Refresh" at bounding box center [486, 11] width 54 height 9
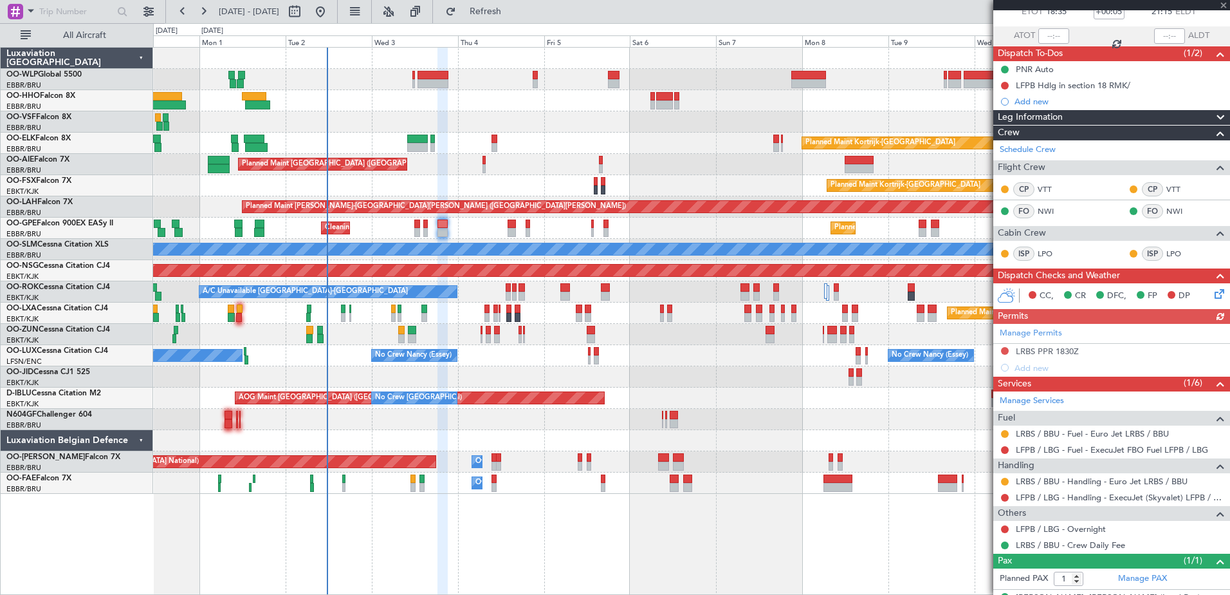
click at [1005, 349] on div "Manage Permits LRBS PPR 1830Z Add new" at bounding box center [1112, 350] width 237 height 52
click at [1003, 347] on button at bounding box center [1005, 351] width 8 height 8
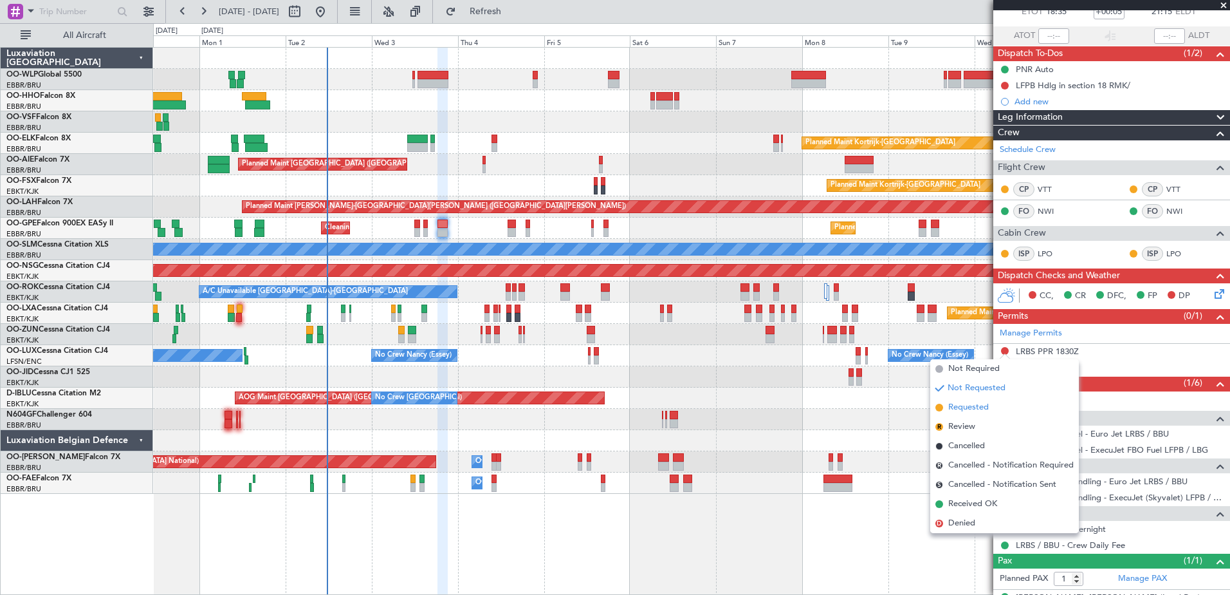
click at [966, 403] on span "Requested" at bounding box center [968, 407] width 41 height 13
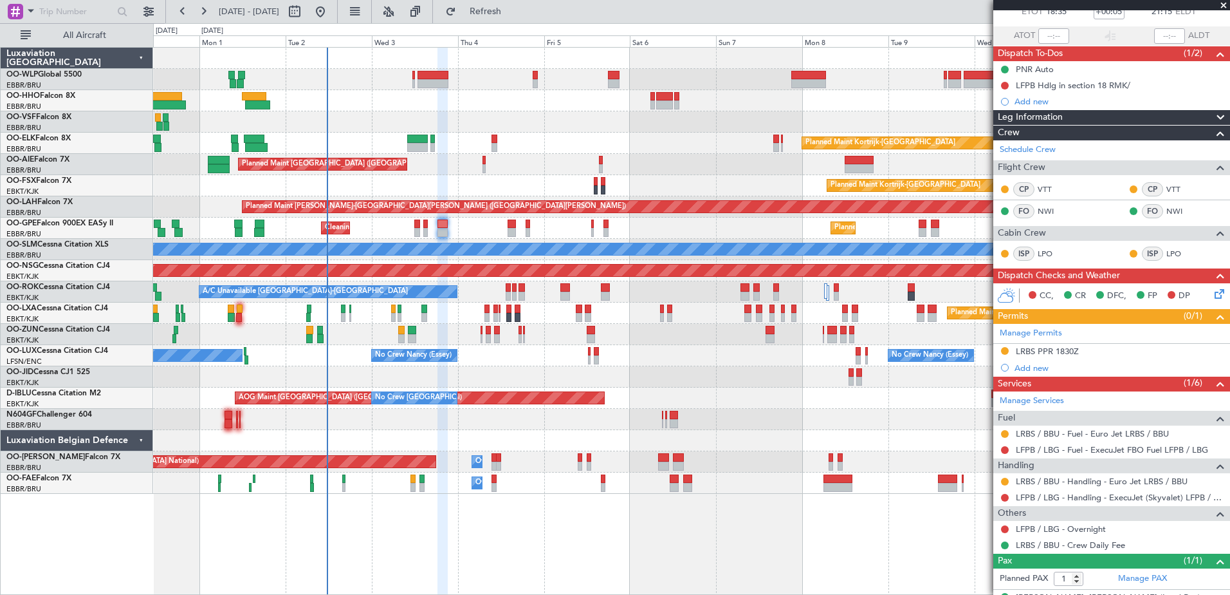
scroll to position [103, 0]
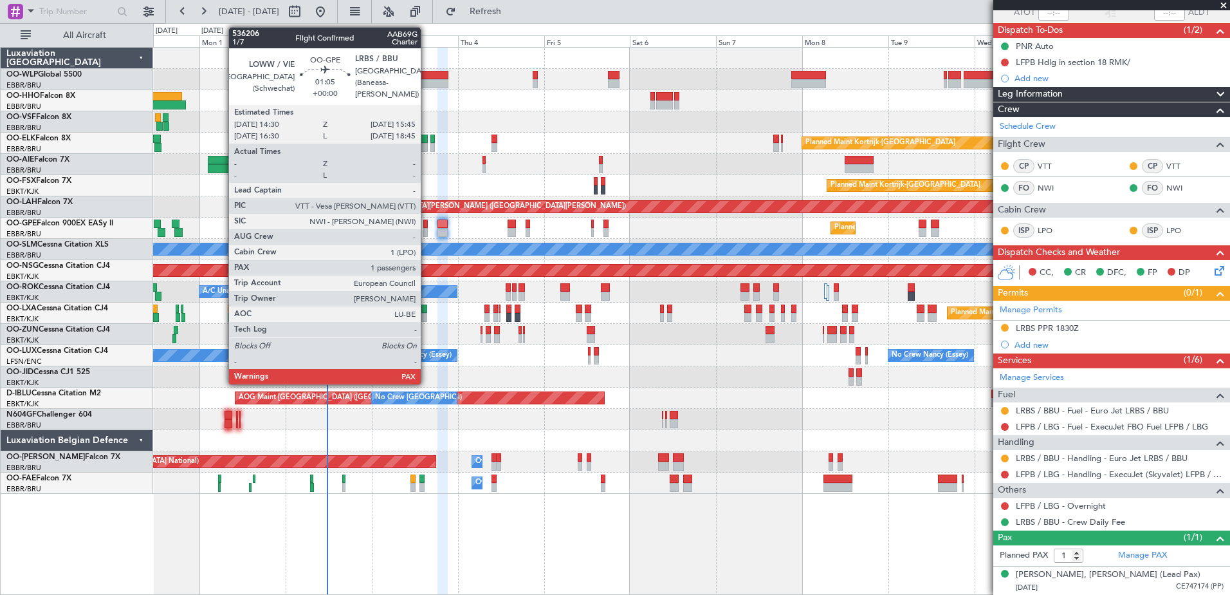
click at [427, 221] on div at bounding box center [425, 223] width 5 height 9
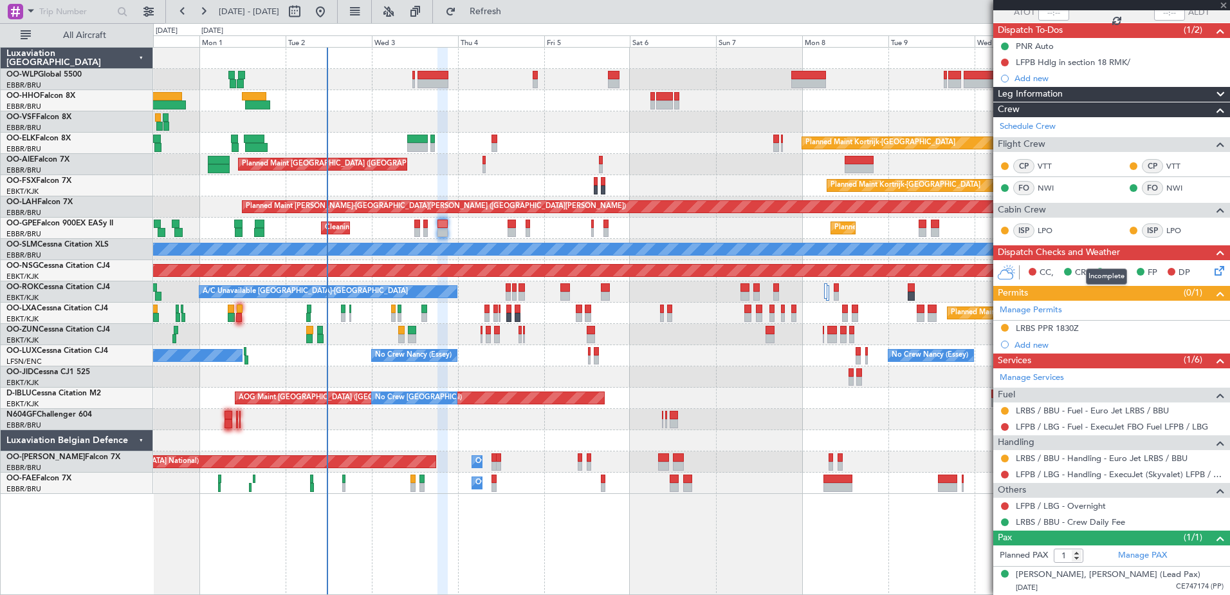
type input "10"
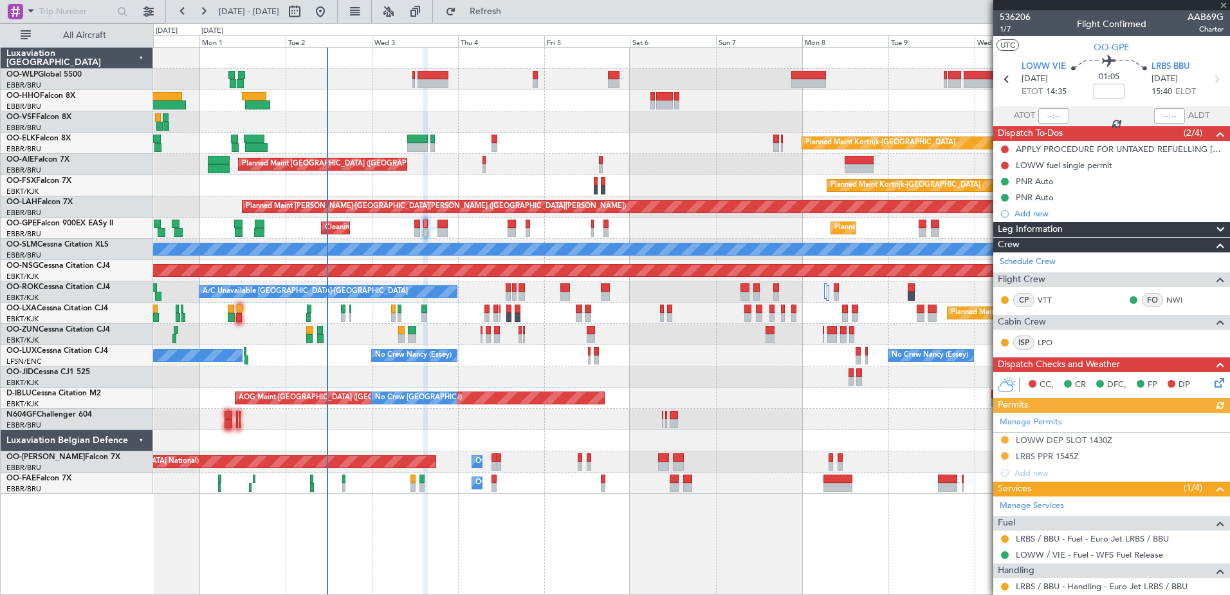
scroll to position [97, 0]
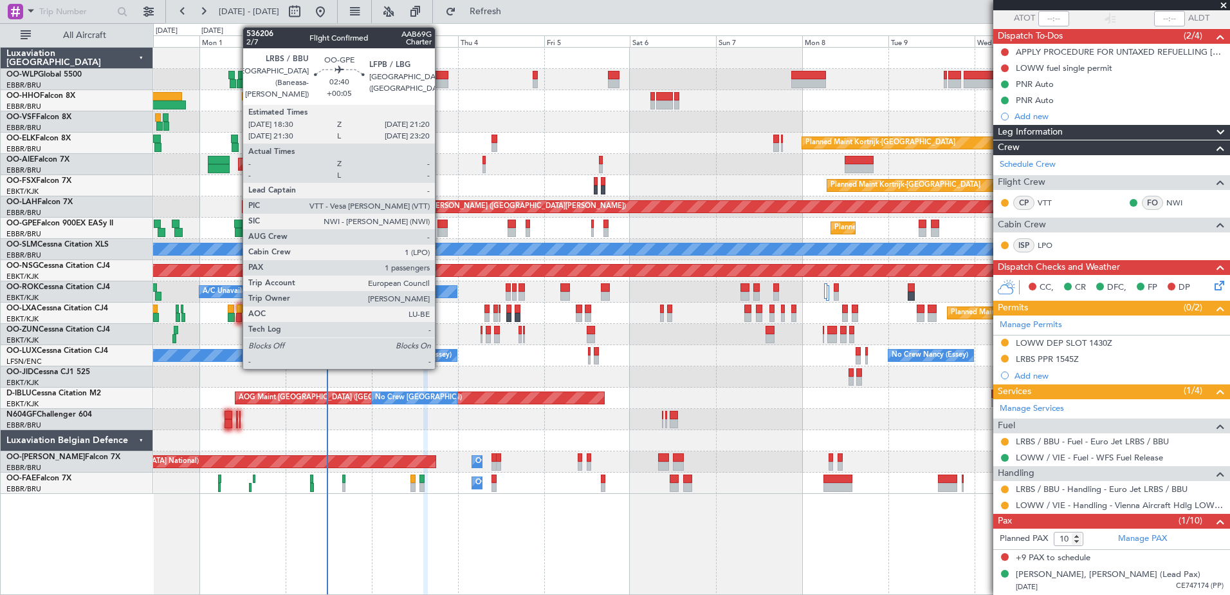
click at [441, 226] on div at bounding box center [443, 223] width 10 height 9
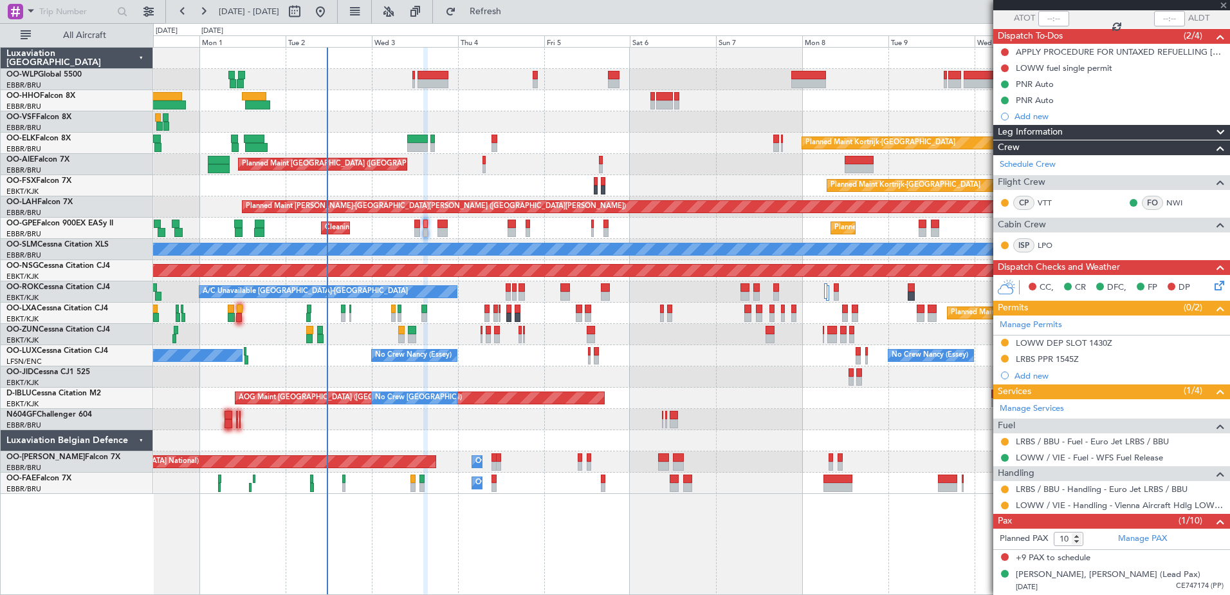
type input "+00:05"
type input "1"
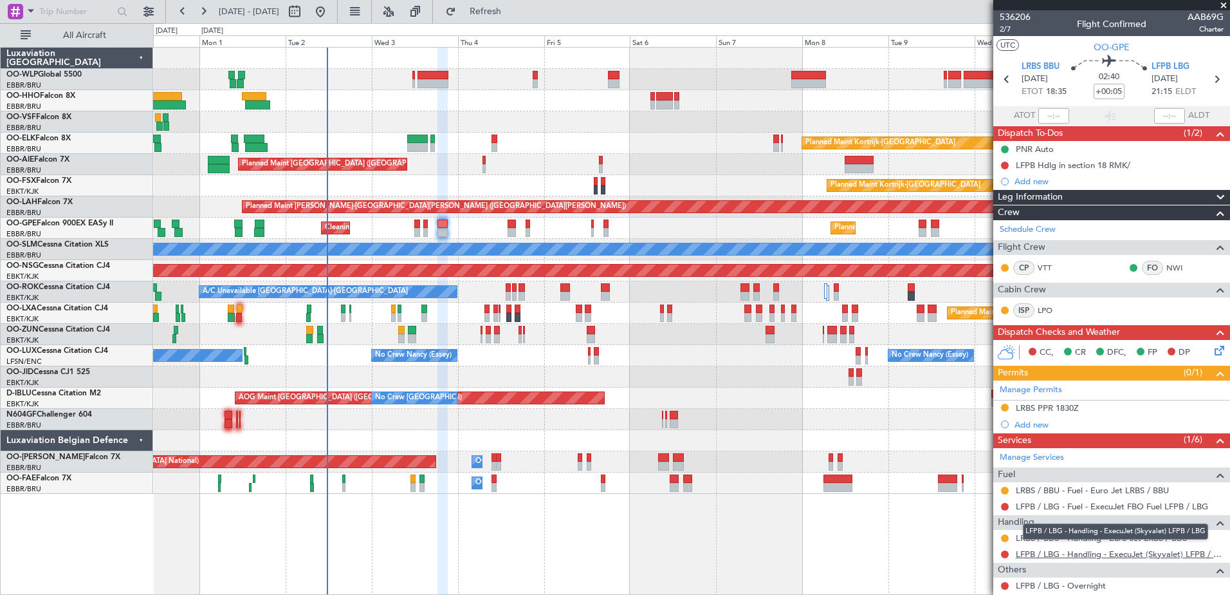
click at [1038, 552] on link "LFPB / LBG - Handling - ExecuJet (Skyvalet) LFPB / LBG" at bounding box center [1120, 553] width 208 height 11
click at [1111, 93] on input "+00:05" at bounding box center [1109, 91] width 31 height 15
type input "-00:00"
click at [510, 3] on button "Refresh" at bounding box center [477, 11] width 77 height 21
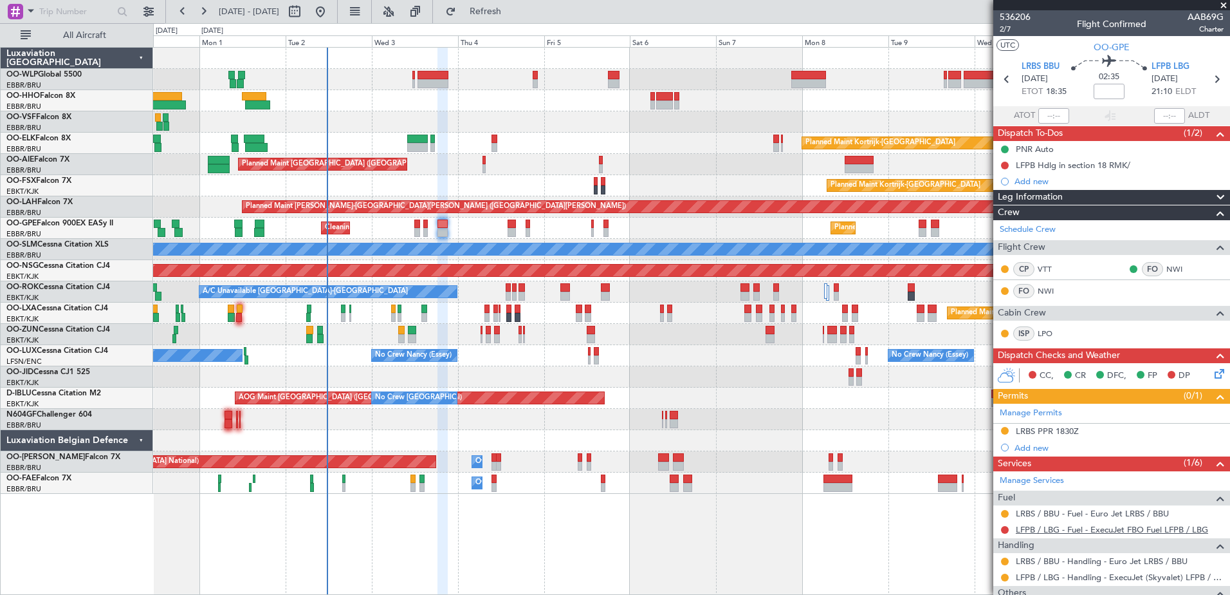
click at [1038, 530] on link "LFPB / LBG - Fuel - ExecuJet FBO Fuel LFPB / LBG" at bounding box center [1112, 529] width 192 height 11
click at [513, 14] on span "Refresh" at bounding box center [486, 11] width 54 height 9
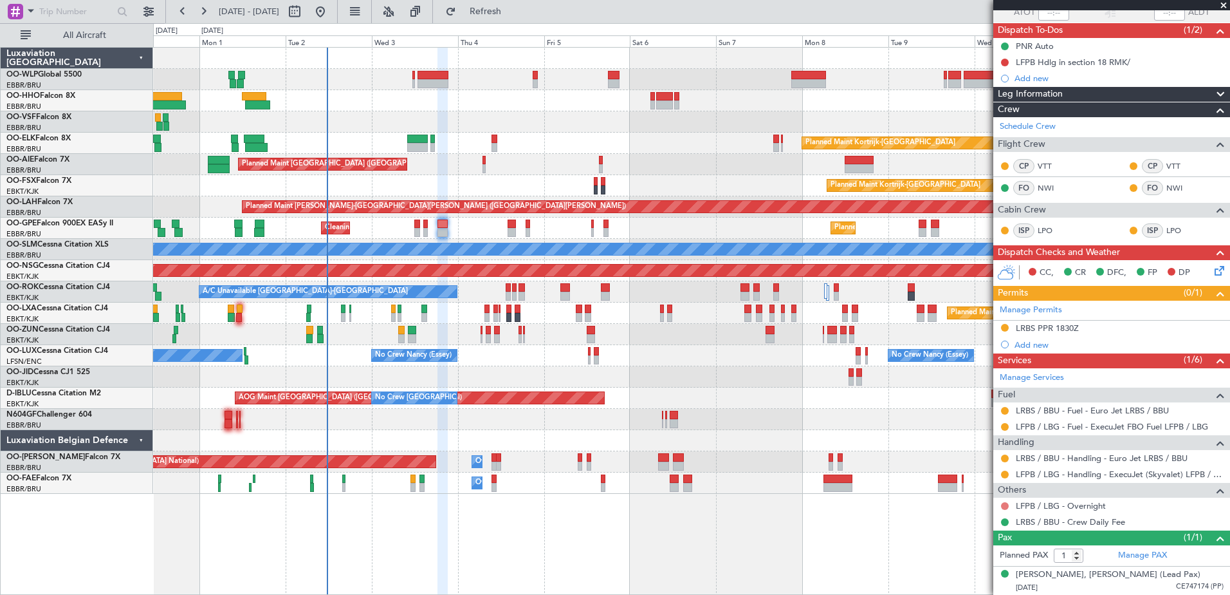
click at [1004, 504] on button at bounding box center [1005, 506] width 8 height 8
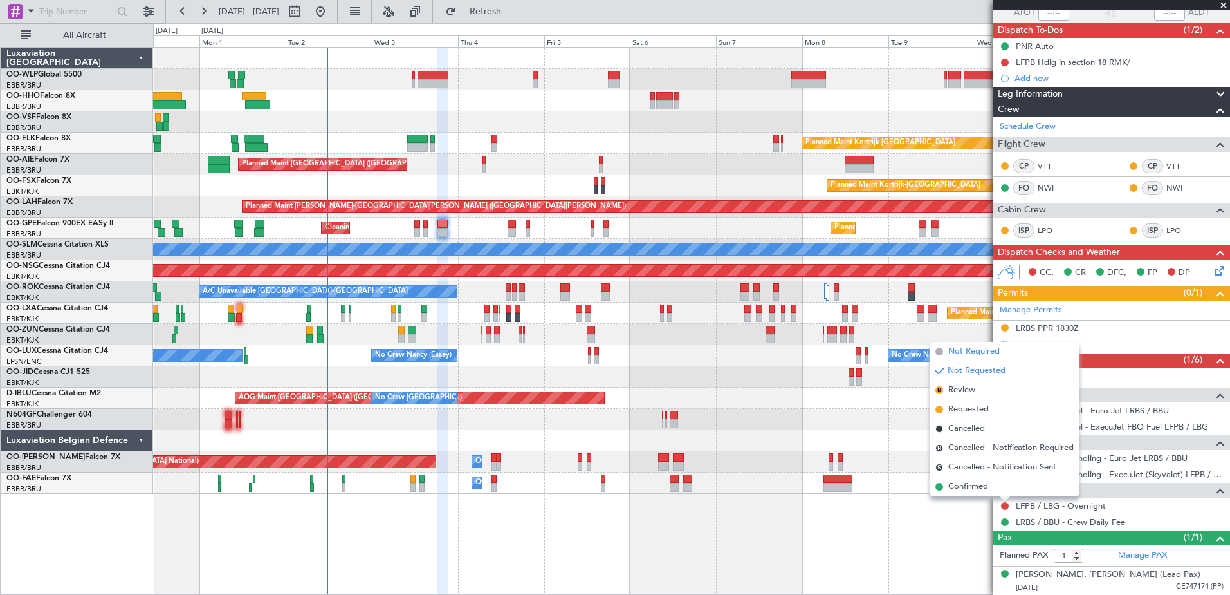
click at [957, 349] on span "Not Required" at bounding box center [973, 351] width 51 height 13
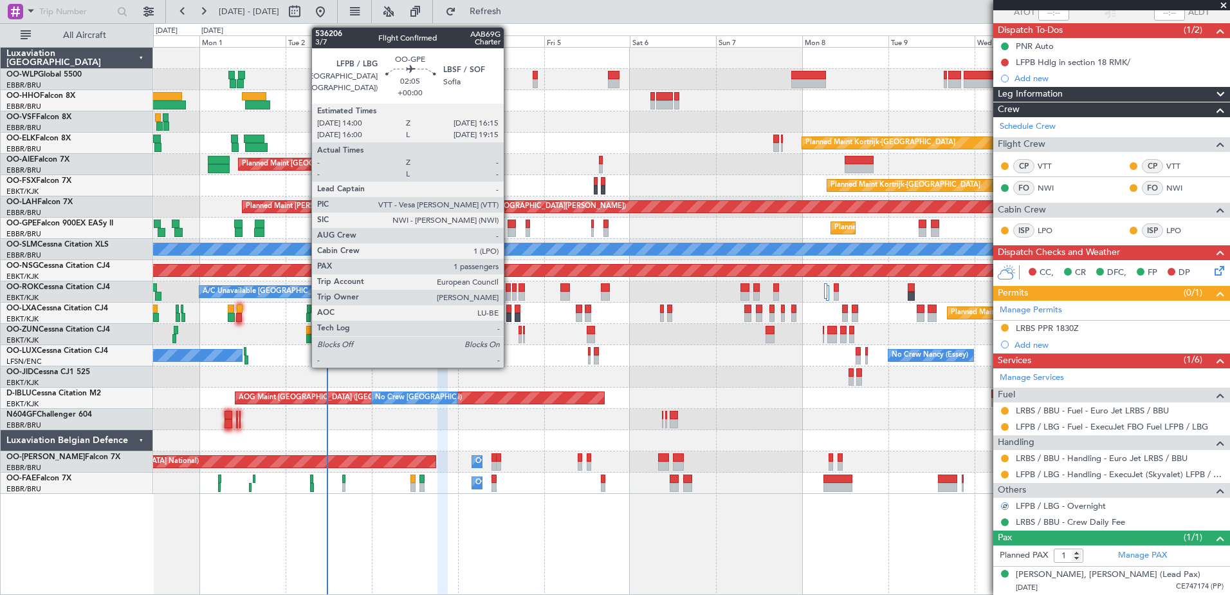
click at [510, 228] on div at bounding box center [512, 232] width 8 height 9
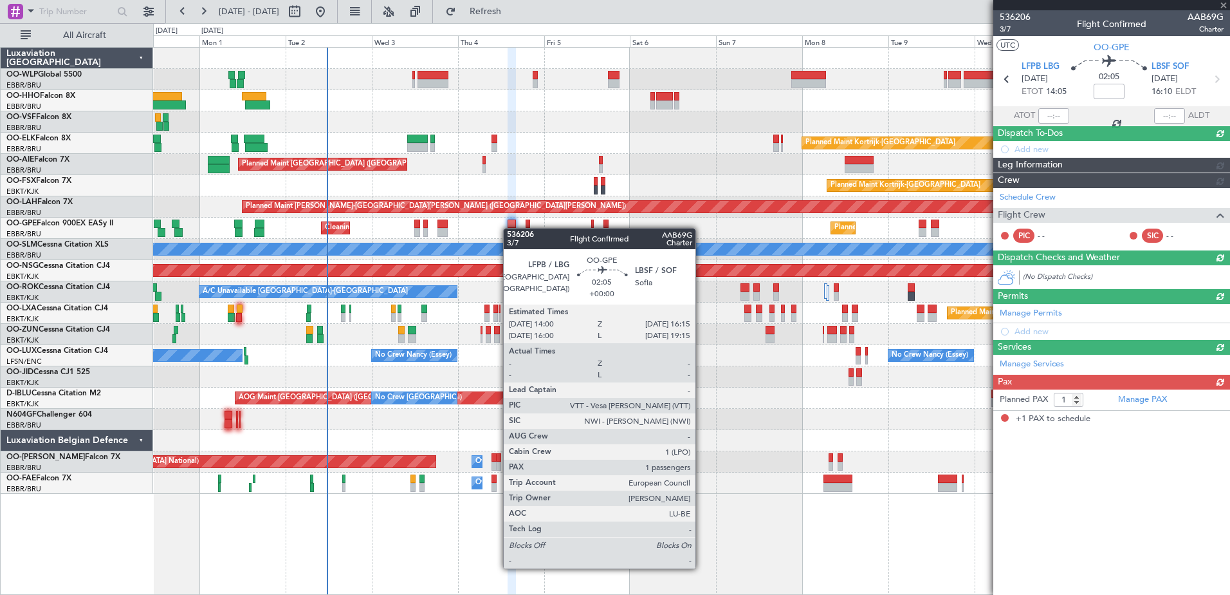
scroll to position [0, 0]
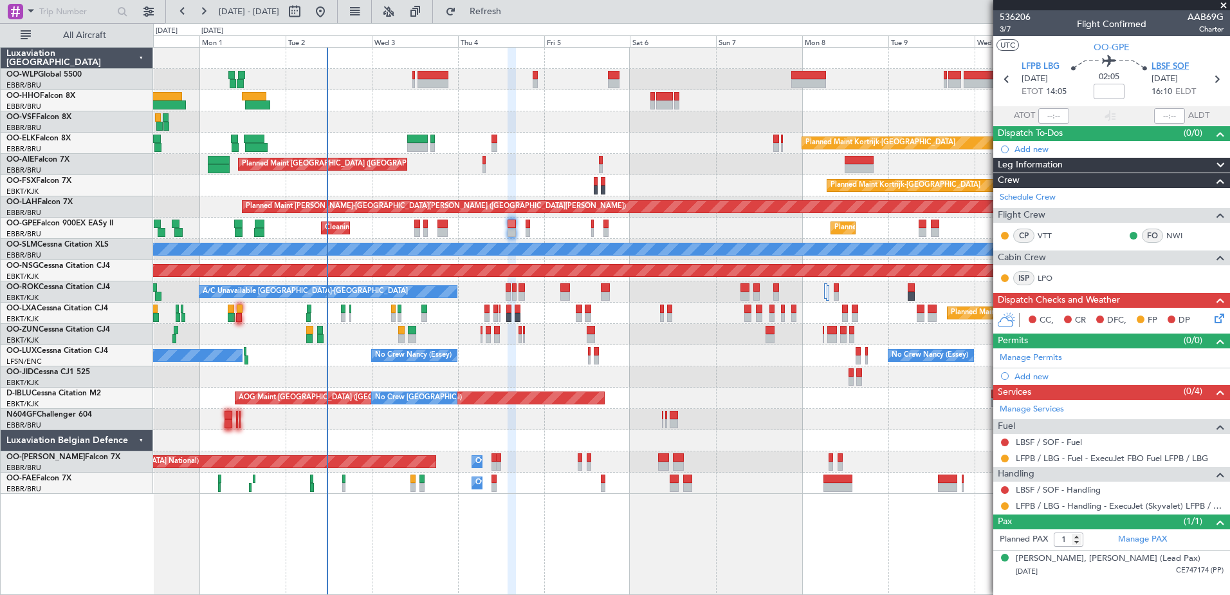
click at [1167, 66] on span "LBSF SOF" at bounding box center [1170, 66] width 37 height 13
click at [1042, 373] on div "Add new" at bounding box center [1114, 376] width 198 height 11
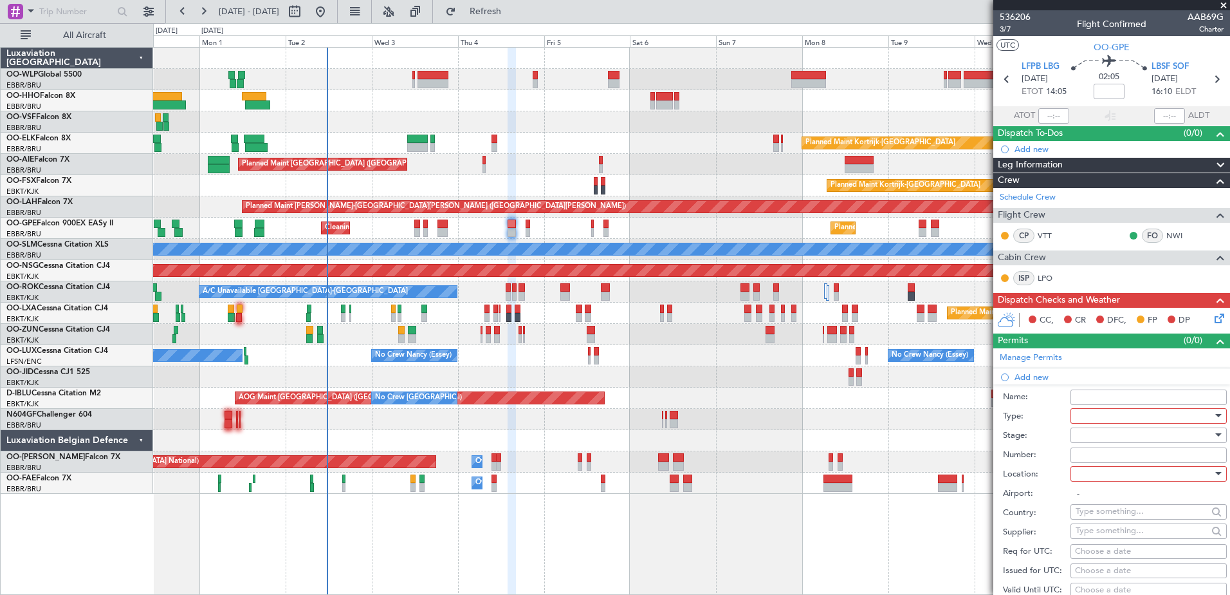
click at [1111, 413] on div at bounding box center [1144, 415] width 137 height 19
click at [1111, 535] on span "Slot" at bounding box center [1144, 536] width 135 height 19
click at [1109, 477] on div at bounding box center [1144, 473] width 137 height 19
click at [1107, 533] on span "Arrival" at bounding box center [1144, 537] width 135 height 19
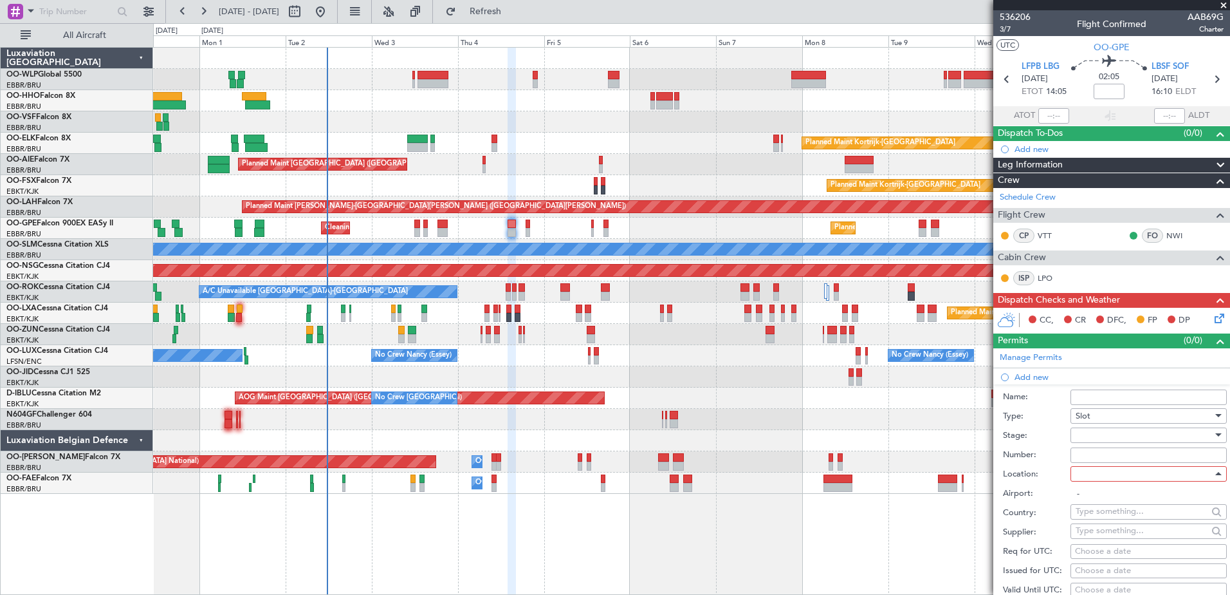
type input "LBSF / SOF"
click at [1093, 567] on div "Choose a date" at bounding box center [1148, 570] width 147 height 13
select select "9"
select select "2025"
drag, startPoint x: 988, startPoint y: 503, endPoint x: 995, endPoint y: 499, distance: 8.6
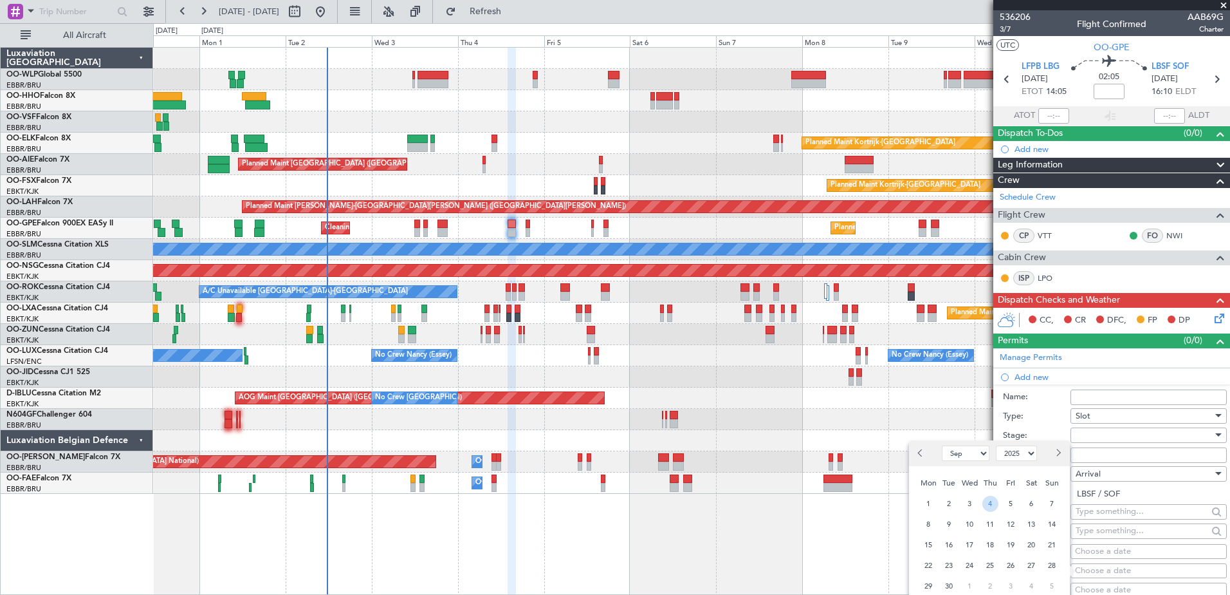
click at [990, 502] on span "4" at bounding box center [991, 503] width 16 height 16
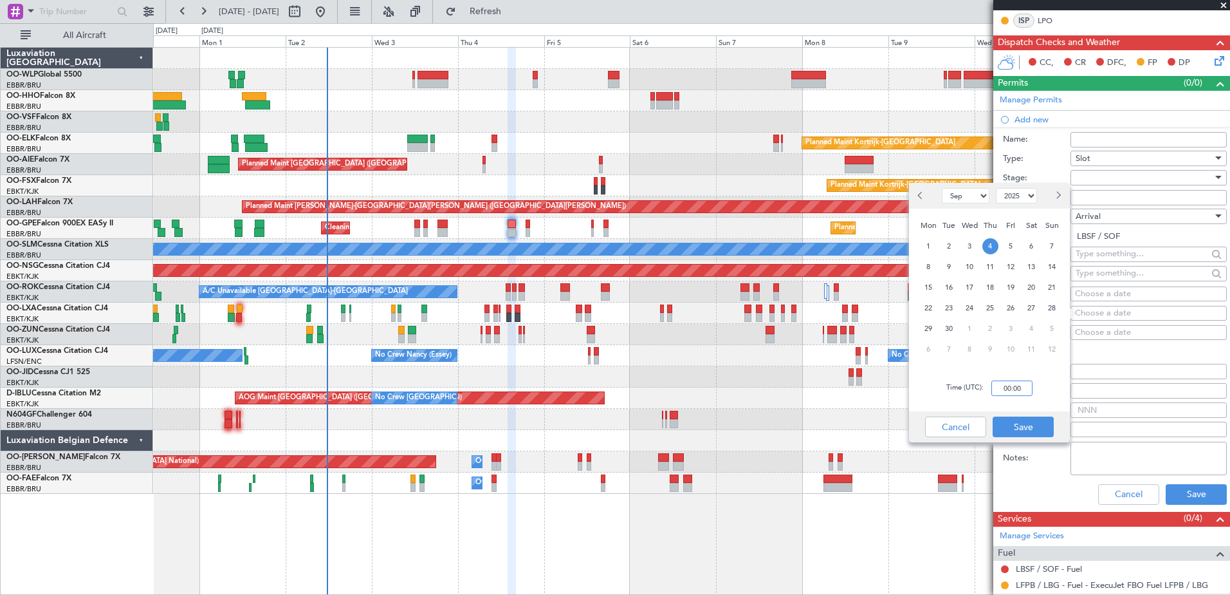
click at [1010, 388] on input "00:00" at bounding box center [1012, 387] width 41 height 15
type input "16:15"
click at [1021, 429] on button "Save" at bounding box center [1023, 426] width 61 height 21
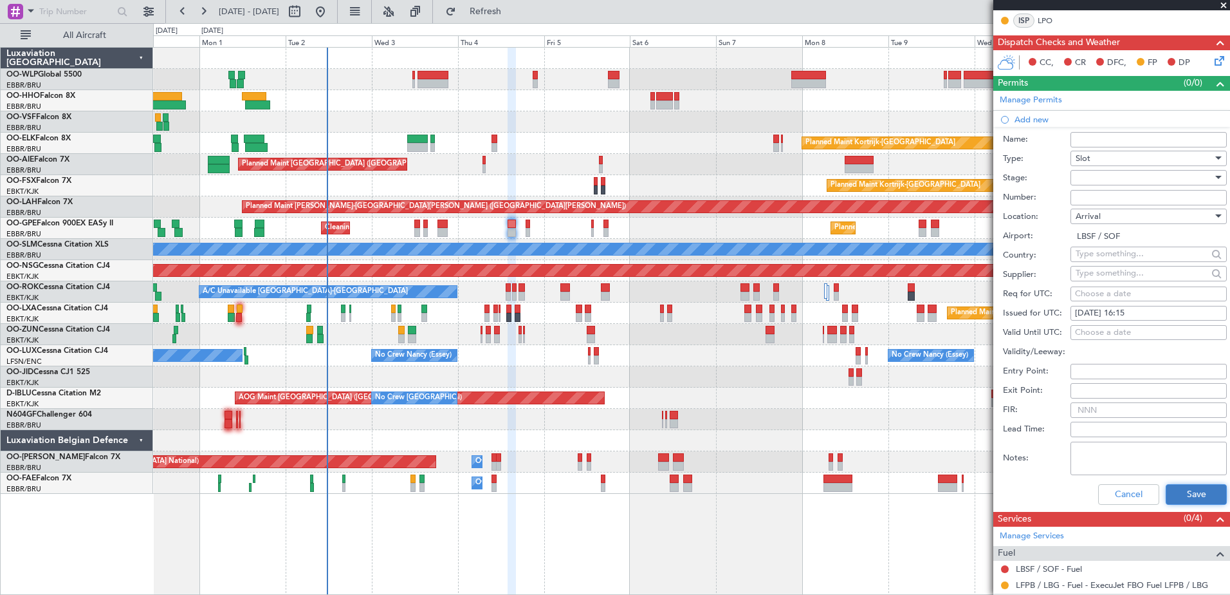
click at [1175, 491] on button "Save" at bounding box center [1196, 494] width 61 height 21
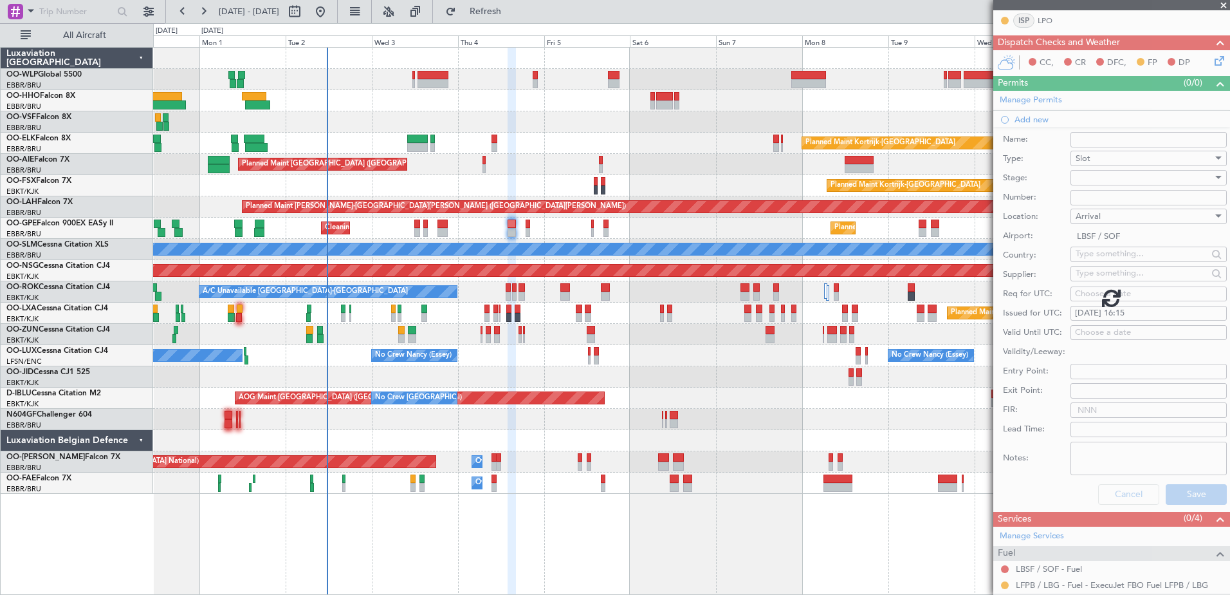
scroll to position [0, 0]
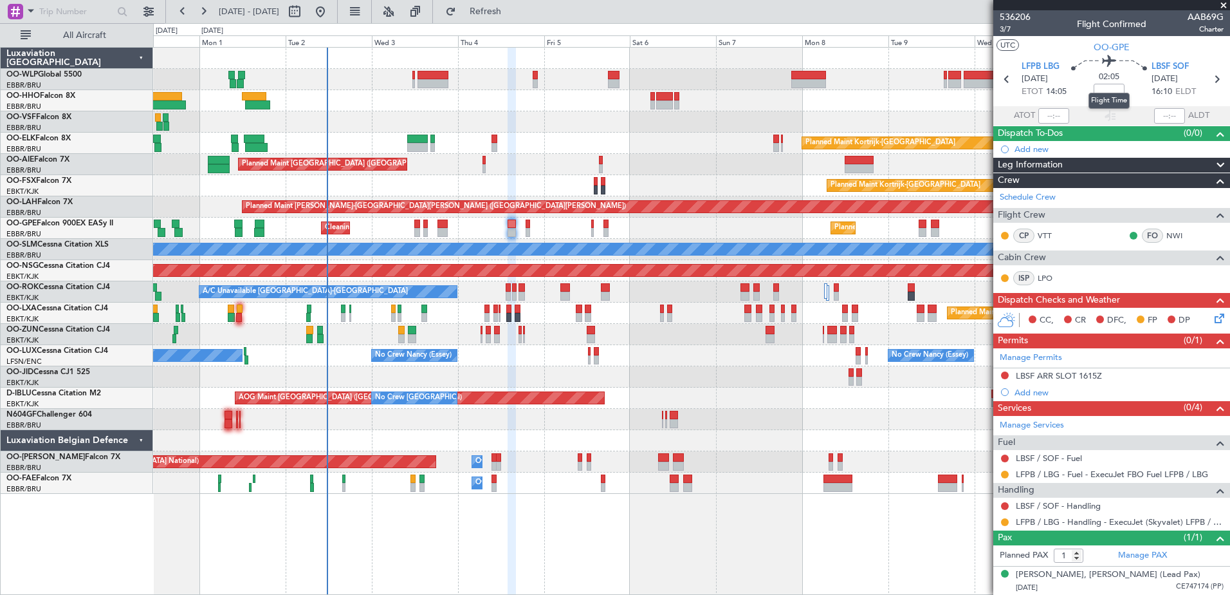
click at [1109, 93] on div "Flight Time" at bounding box center [1109, 101] width 41 height 16
click at [1110, 93] on input at bounding box center [1109, 91] width 31 height 15
type input "+00:05"
click at [1067, 504] on link "LBSF / SOF - Handling" at bounding box center [1058, 505] width 85 height 11
click at [1007, 376] on button at bounding box center [1005, 375] width 8 height 8
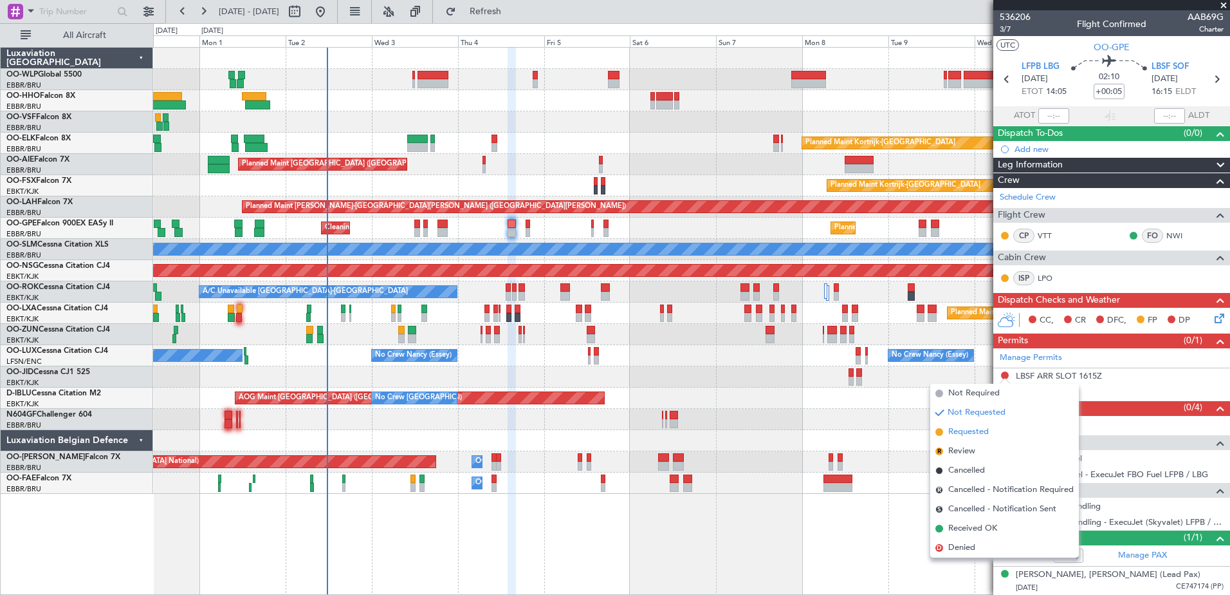
click at [977, 434] on span "Requested" at bounding box center [968, 431] width 41 height 13
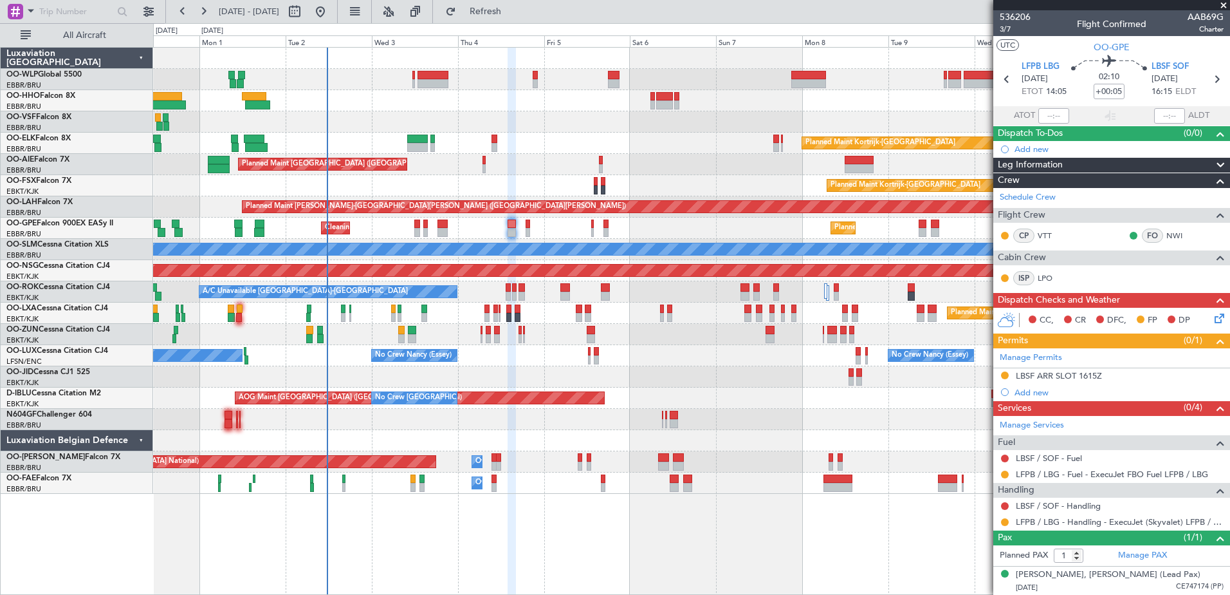
click at [1223, 320] on icon at bounding box center [1217, 316] width 10 height 10
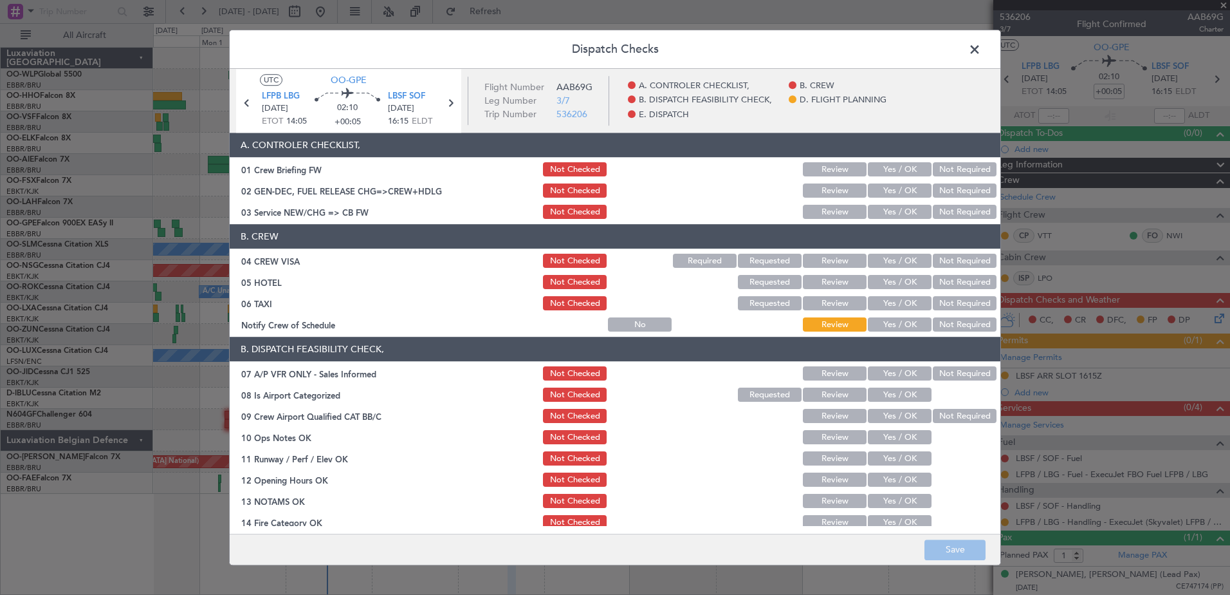
click at [879, 326] on button "Yes / OK" at bounding box center [900, 325] width 64 height 14
click at [946, 299] on button "Not Required" at bounding box center [965, 304] width 64 height 14
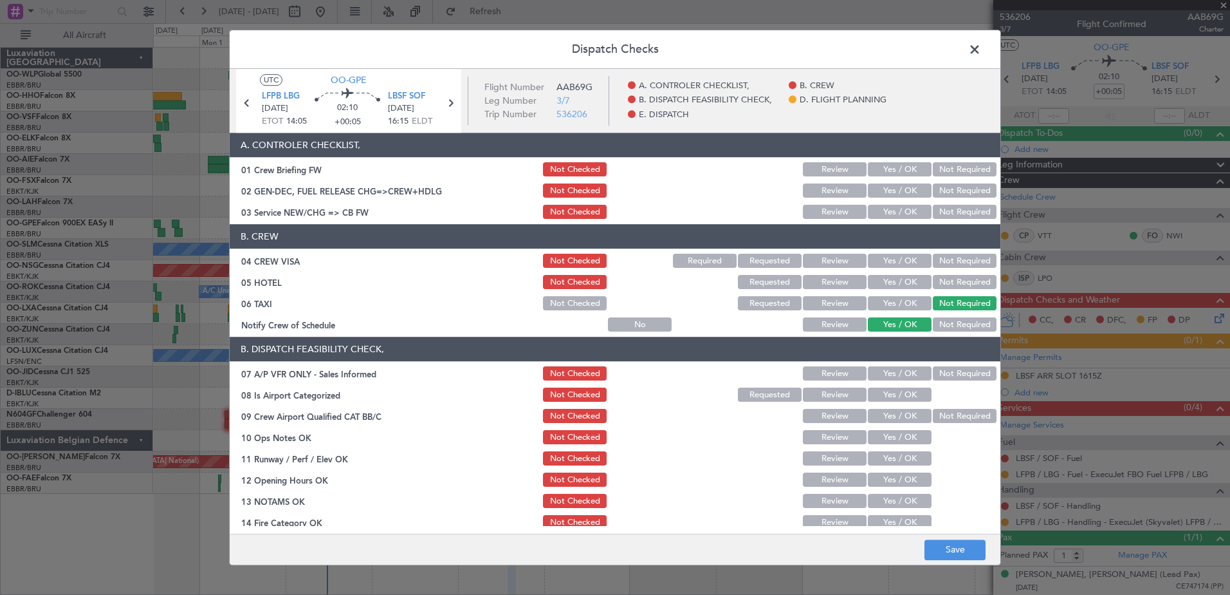
click at [954, 282] on button "Not Required" at bounding box center [965, 282] width 64 height 14
click at [957, 257] on button "Not Required" at bounding box center [965, 261] width 64 height 14
click at [897, 208] on button "Yes / OK" at bounding box center [900, 212] width 64 height 14
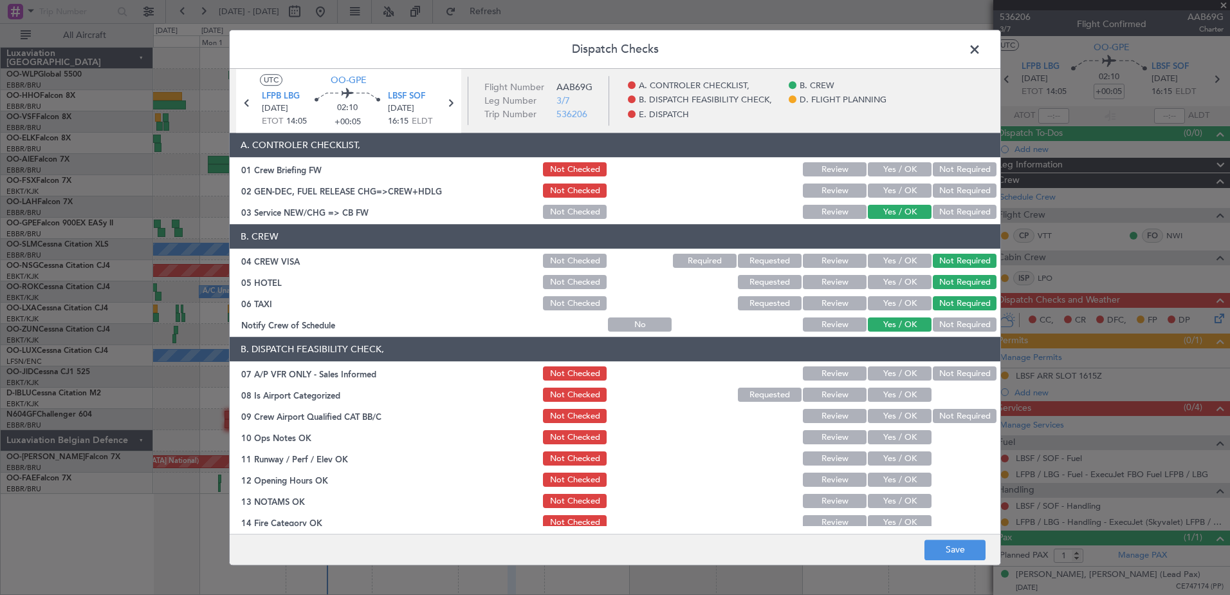
click at [949, 368] on button "Not Required" at bounding box center [965, 374] width 64 height 14
drag, startPoint x: 911, startPoint y: 396, endPoint x: 929, endPoint y: 409, distance: 21.6
click at [911, 397] on button "Yes / OK" at bounding box center [900, 395] width 64 height 14
click at [944, 414] on button "Not Required" at bounding box center [965, 416] width 64 height 14
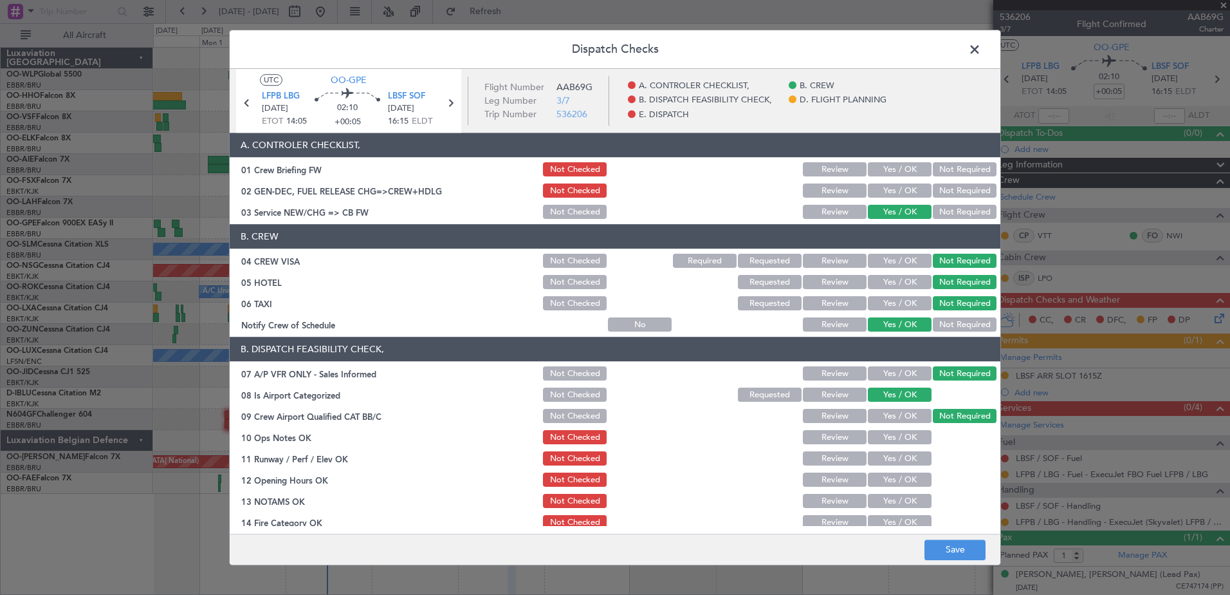
click at [905, 438] on button "Yes / OK" at bounding box center [900, 437] width 64 height 14
click at [902, 461] on button "Yes / OK" at bounding box center [900, 459] width 64 height 14
click at [901, 483] on button "Yes / OK" at bounding box center [900, 480] width 64 height 14
drag, startPoint x: 902, startPoint y: 502, endPoint x: 903, endPoint y: 509, distance: 7.2
click at [902, 504] on button "Yes / OK" at bounding box center [900, 501] width 64 height 14
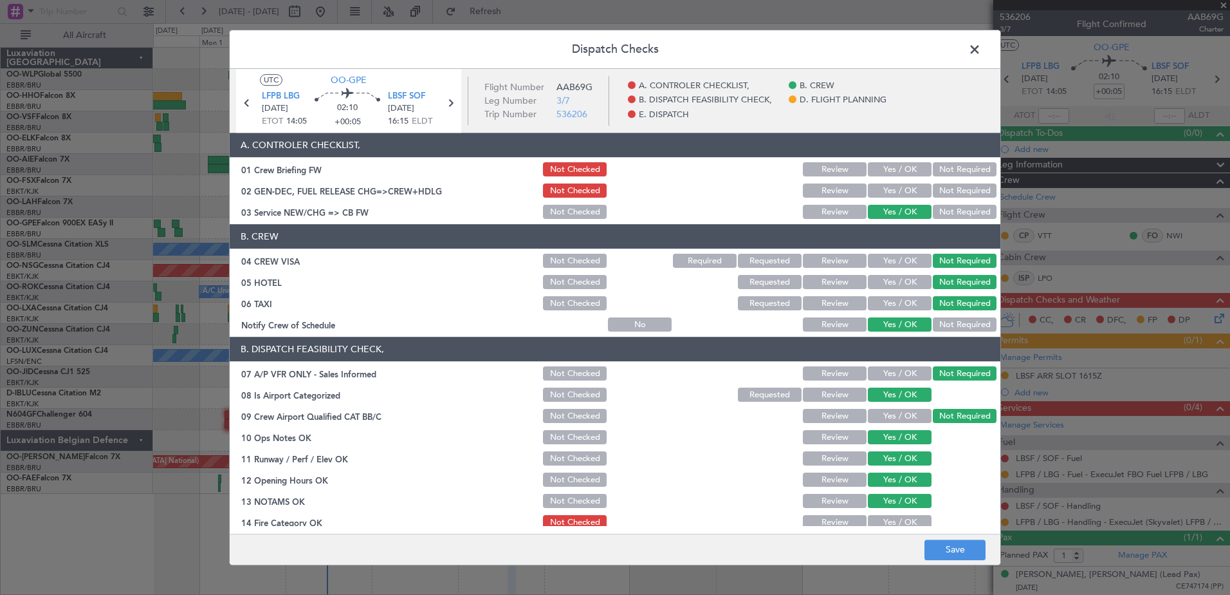
click at [903, 513] on div "Yes / OK" at bounding box center [898, 522] width 65 height 18
click at [903, 516] on button "Yes / OK" at bounding box center [900, 522] width 64 height 14
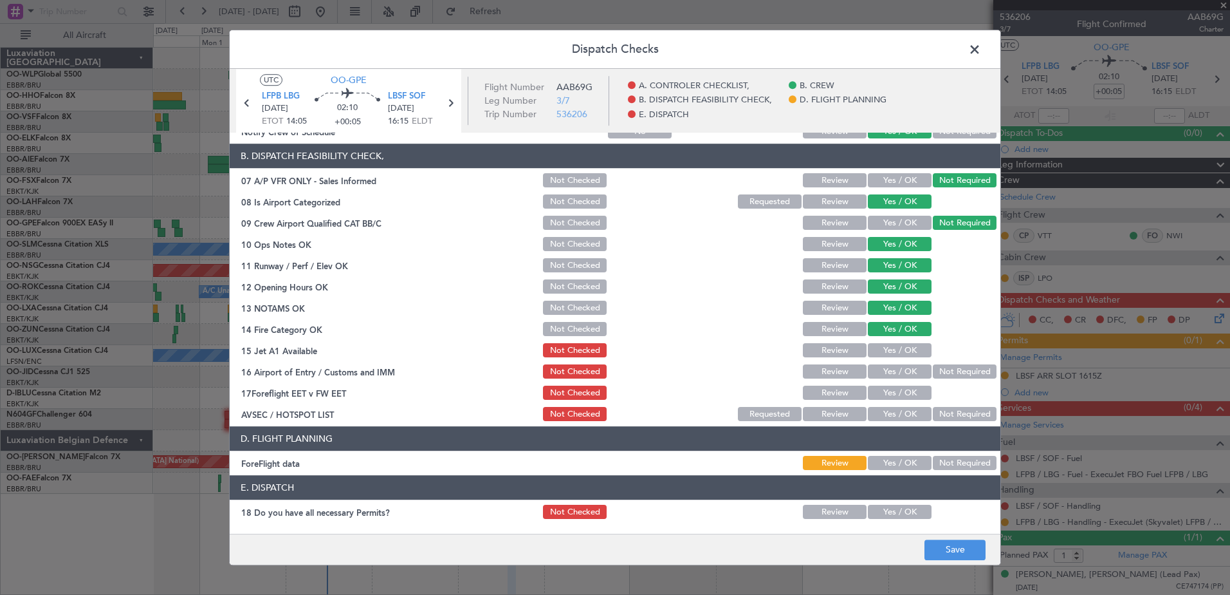
scroll to position [255, 0]
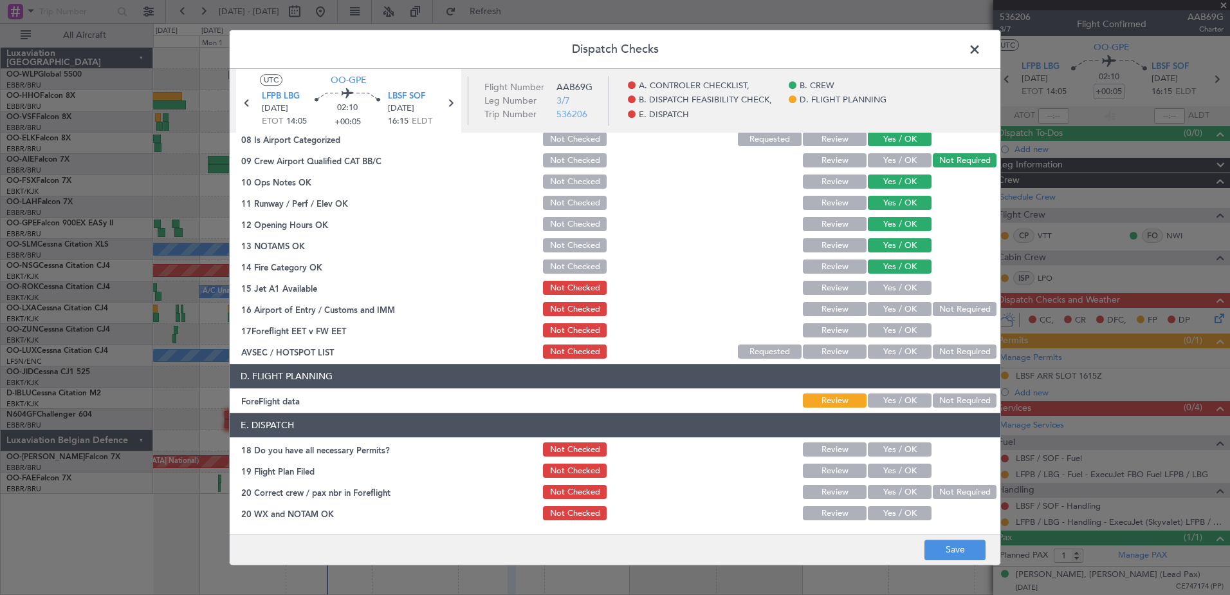
click at [889, 288] on button "Yes / OK" at bounding box center [900, 288] width 64 height 14
click at [900, 311] on button "Yes / OK" at bounding box center [900, 309] width 64 height 14
click at [909, 328] on button "Yes / OK" at bounding box center [900, 331] width 64 height 14
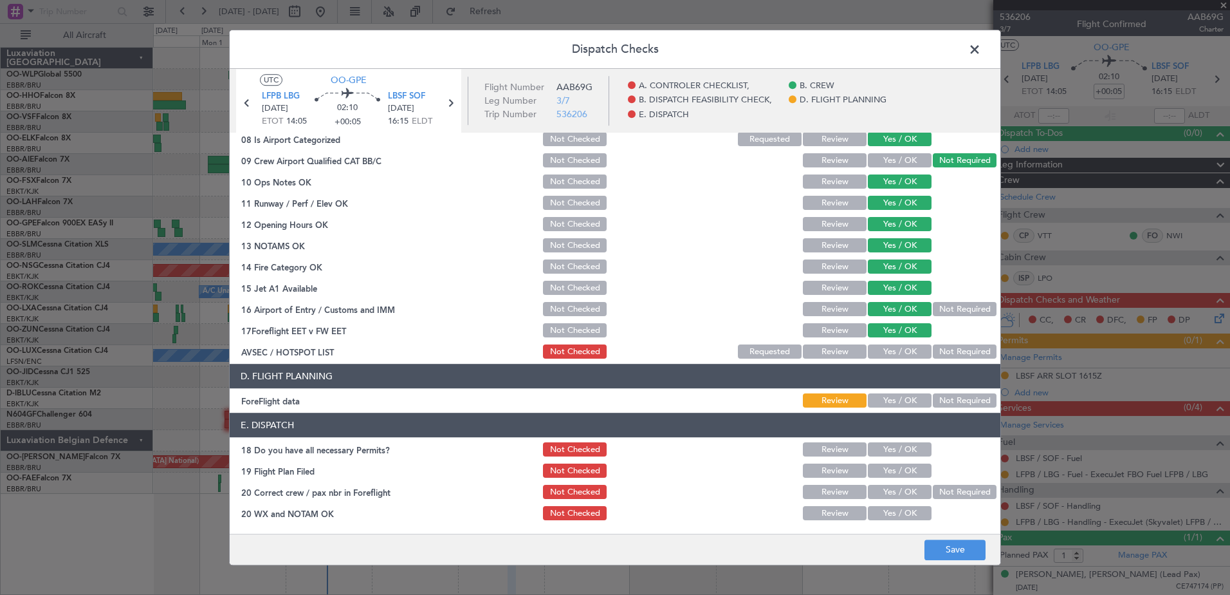
click at [946, 353] on button "Not Required" at bounding box center [965, 352] width 64 height 14
click at [943, 544] on button "Save" at bounding box center [955, 549] width 61 height 21
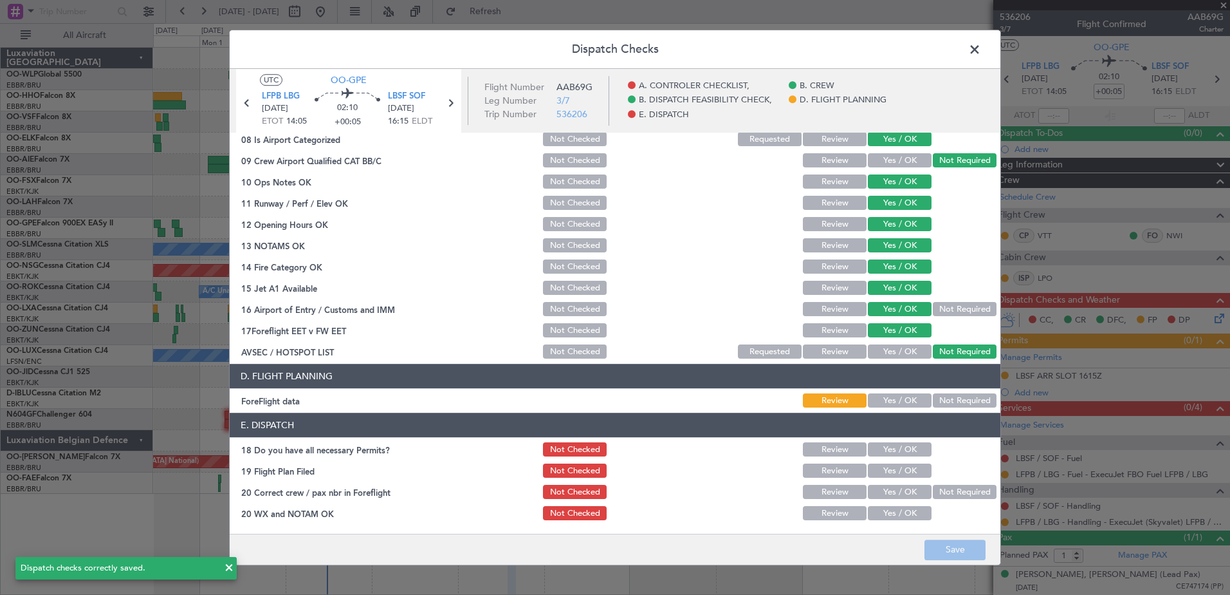
click at [981, 50] on span at bounding box center [981, 53] width 0 height 26
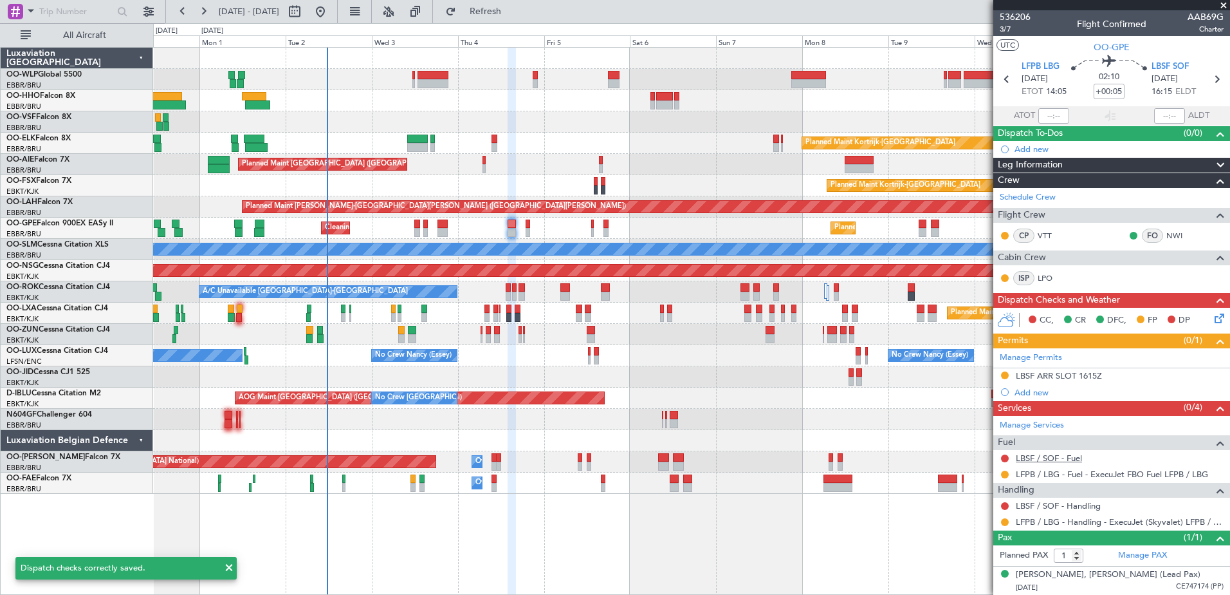
click at [1039, 458] on link "LBSF / SOF - Fuel" at bounding box center [1049, 457] width 66 height 11
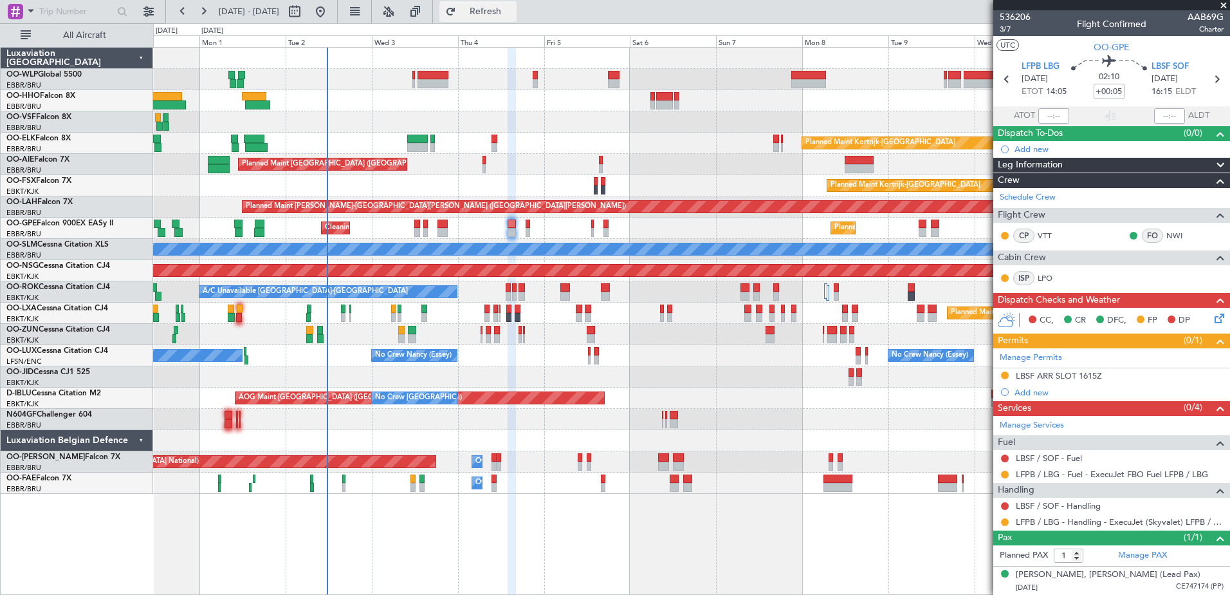
click at [507, 15] on span "Refresh" at bounding box center [486, 11] width 54 height 9
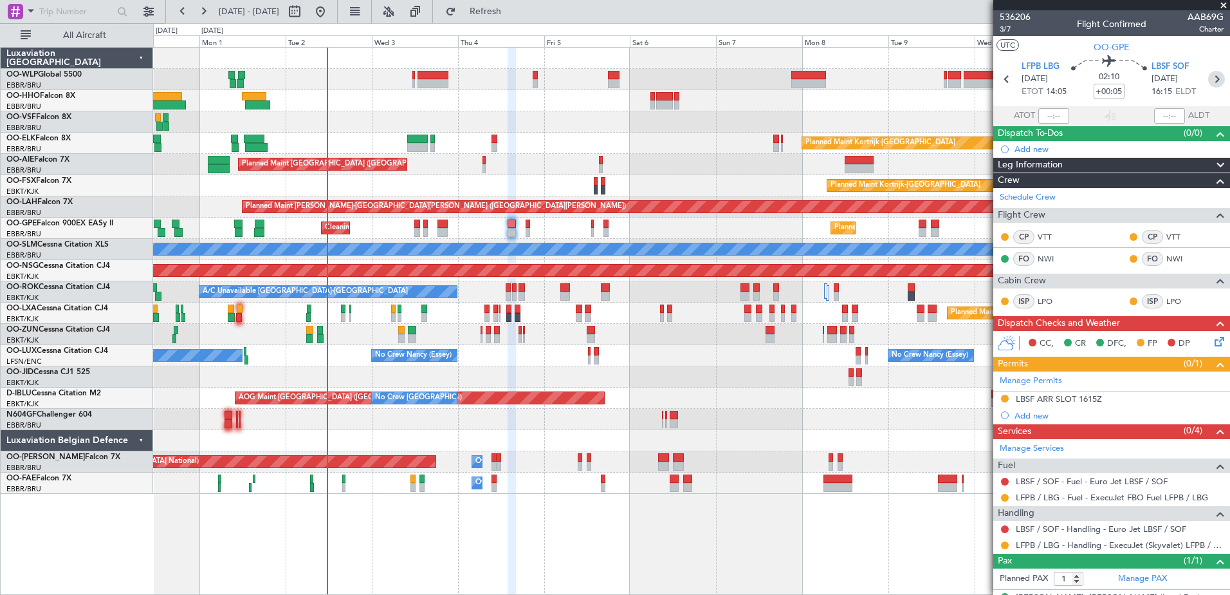
click at [1209, 82] on icon at bounding box center [1216, 79] width 17 height 17
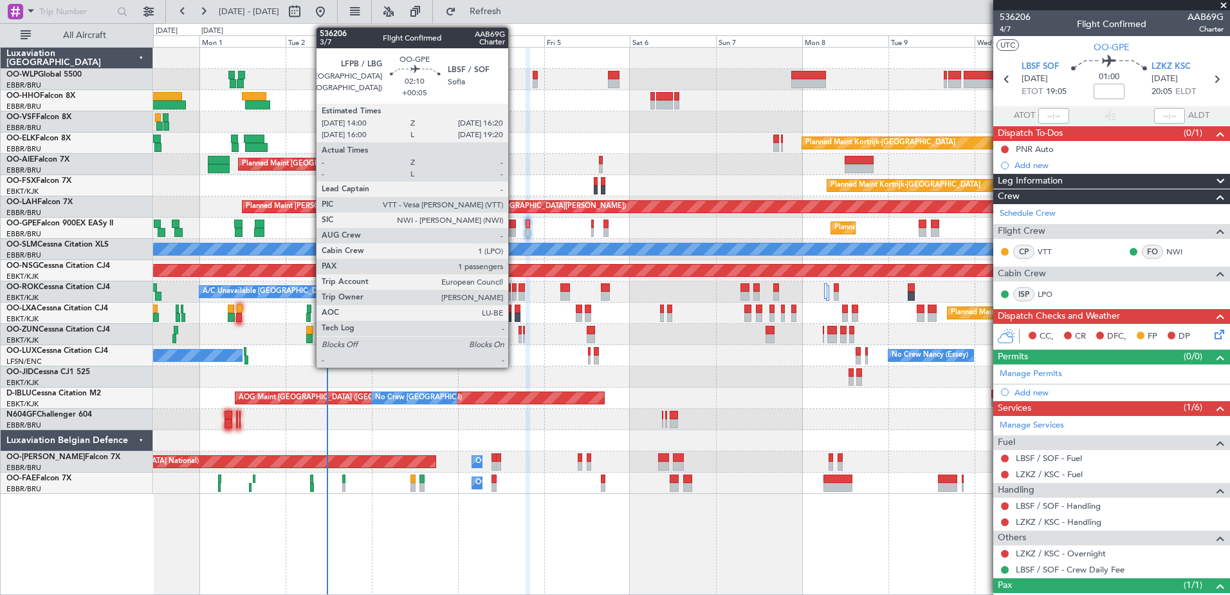
click at [514, 229] on div at bounding box center [512, 232] width 9 height 9
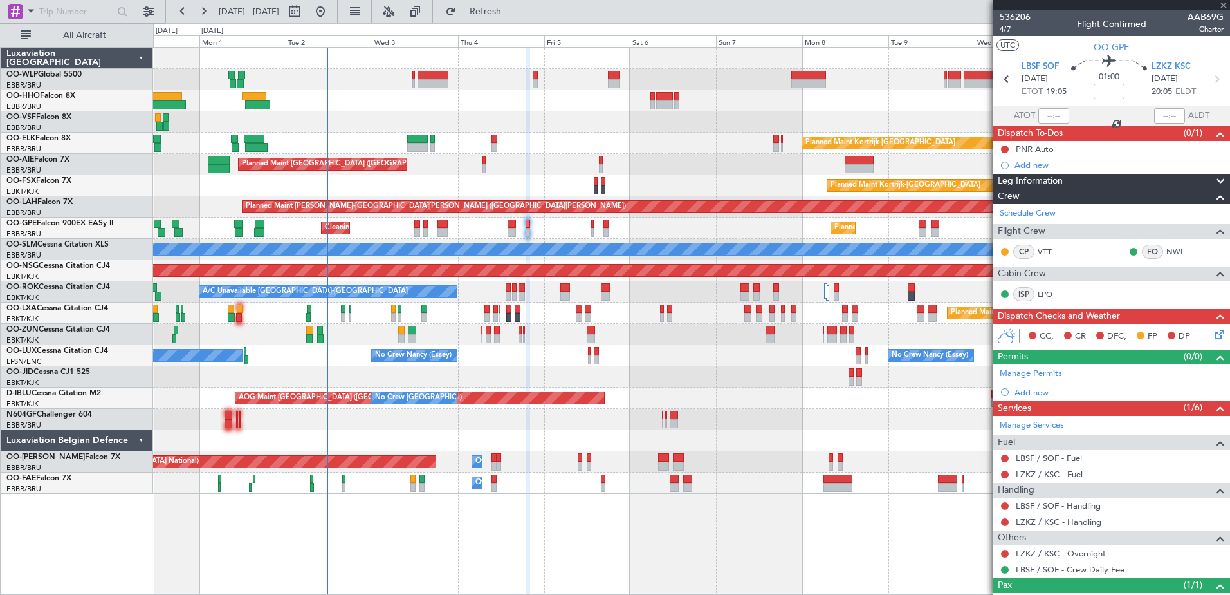
type input "+00:05"
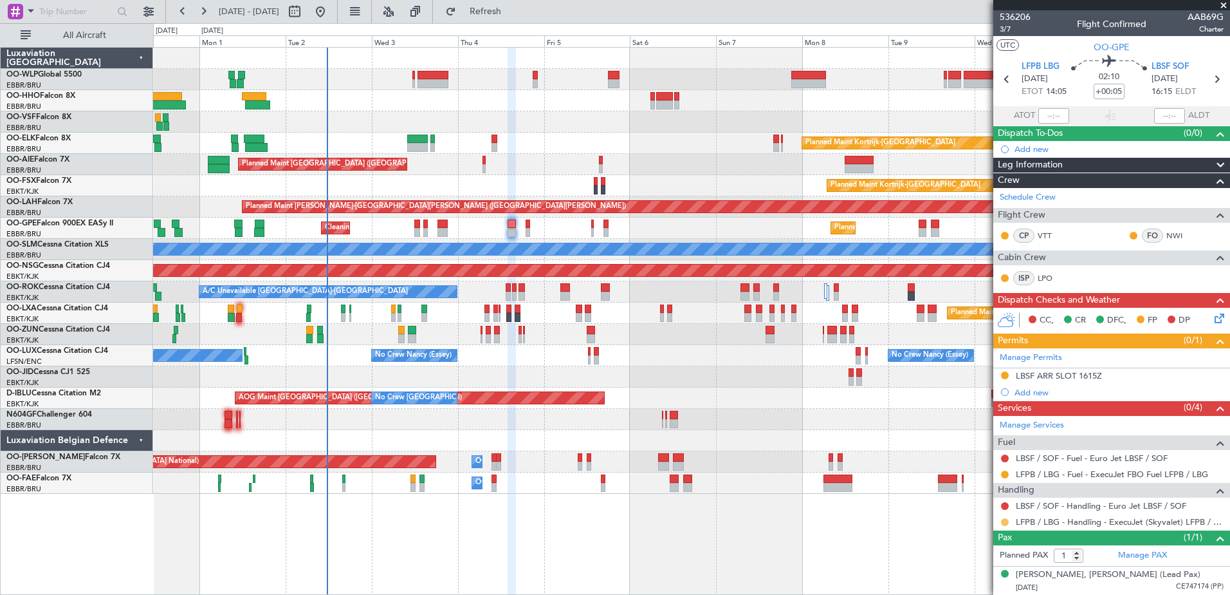
click at [1004, 520] on button at bounding box center [1005, 522] width 8 height 8
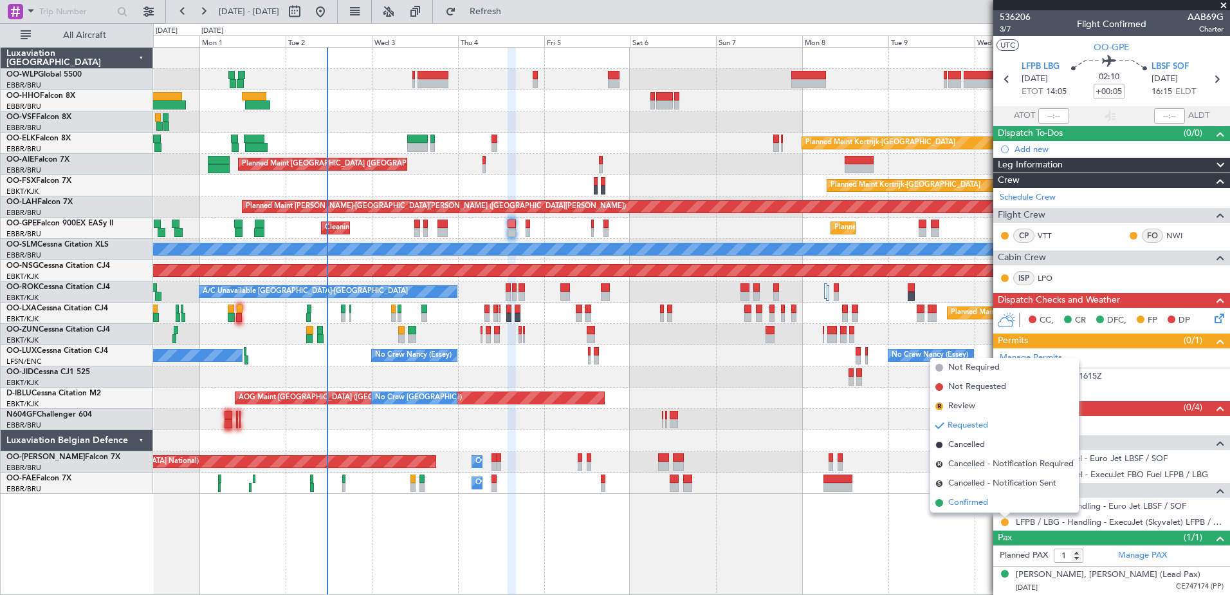
click at [973, 505] on span "Confirmed" at bounding box center [968, 502] width 40 height 13
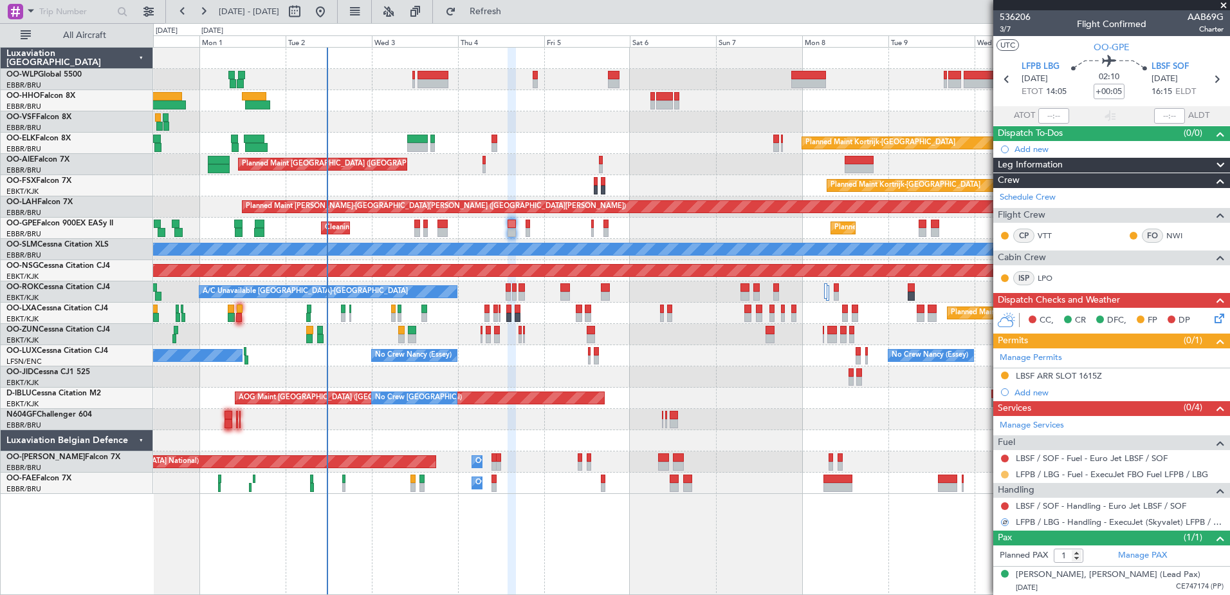
click at [1003, 475] on button at bounding box center [1005, 474] width 8 height 8
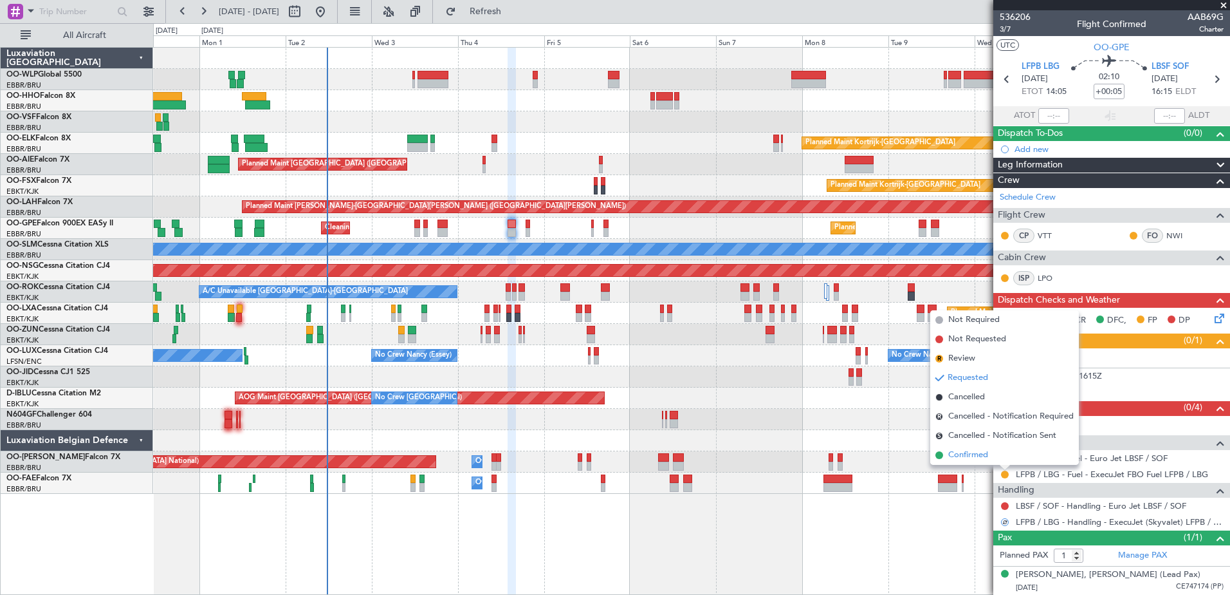
click at [970, 458] on span "Confirmed" at bounding box center [968, 454] width 40 height 13
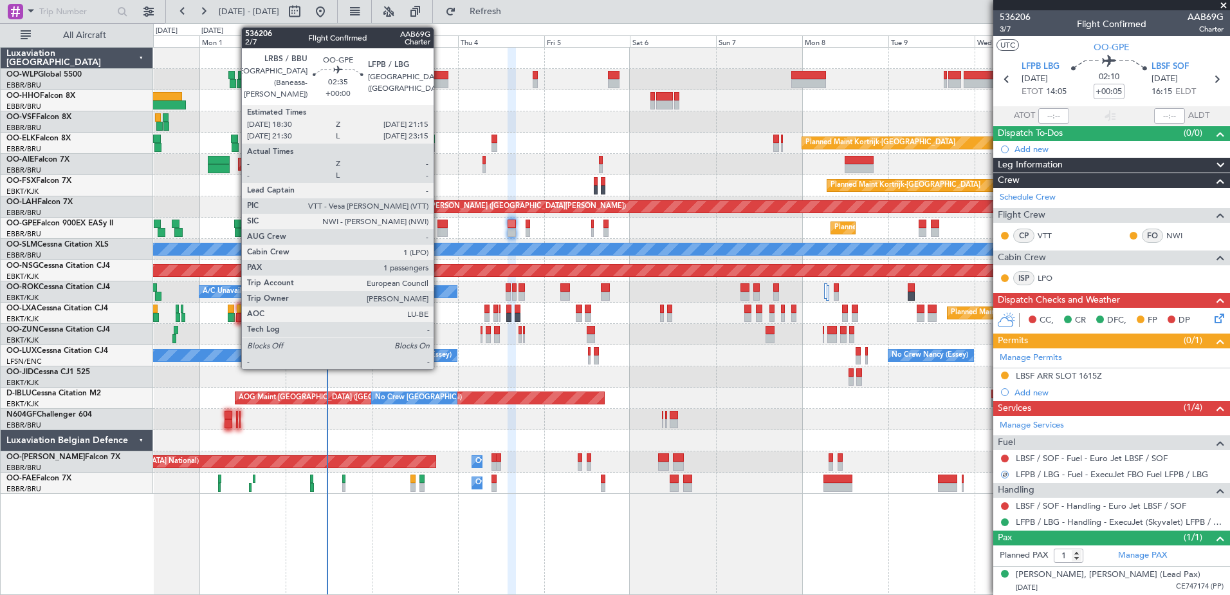
click at [439, 231] on div at bounding box center [443, 232] width 10 height 9
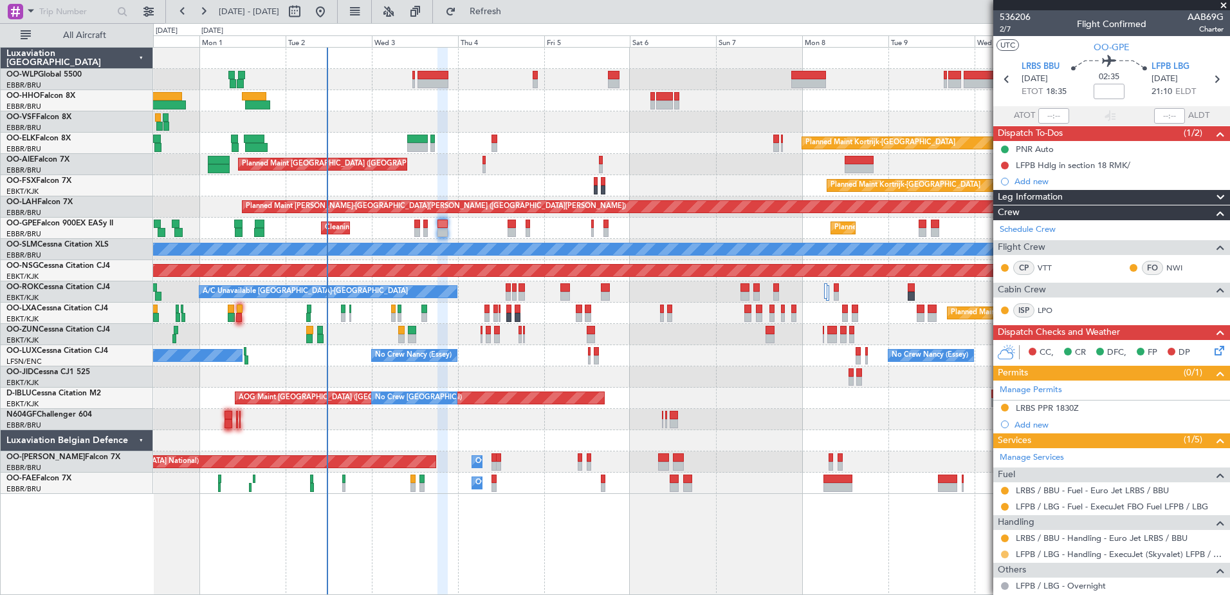
click at [1004, 553] on button at bounding box center [1005, 554] width 8 height 8
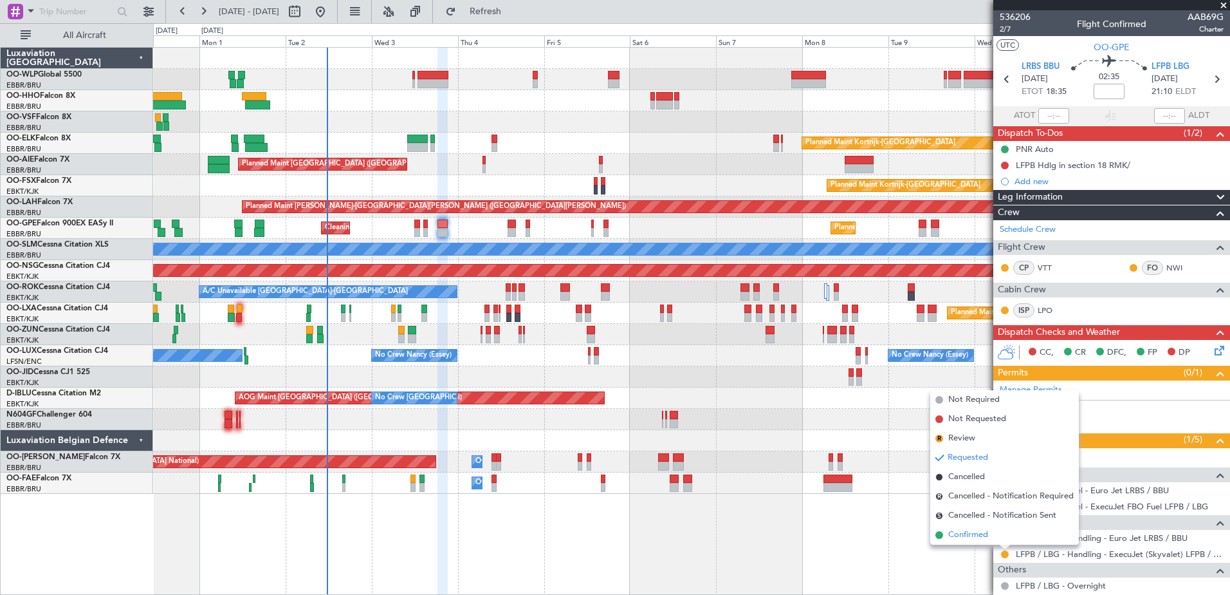
click at [974, 535] on span "Confirmed" at bounding box center [968, 534] width 40 height 13
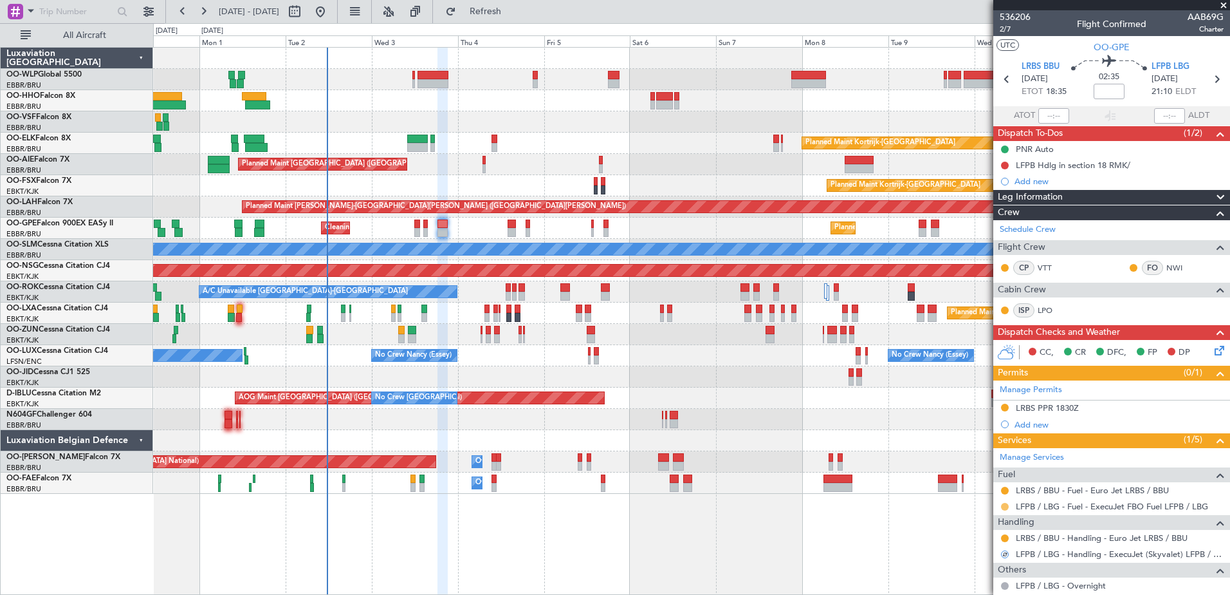
click at [1008, 506] on button at bounding box center [1005, 507] width 8 height 8
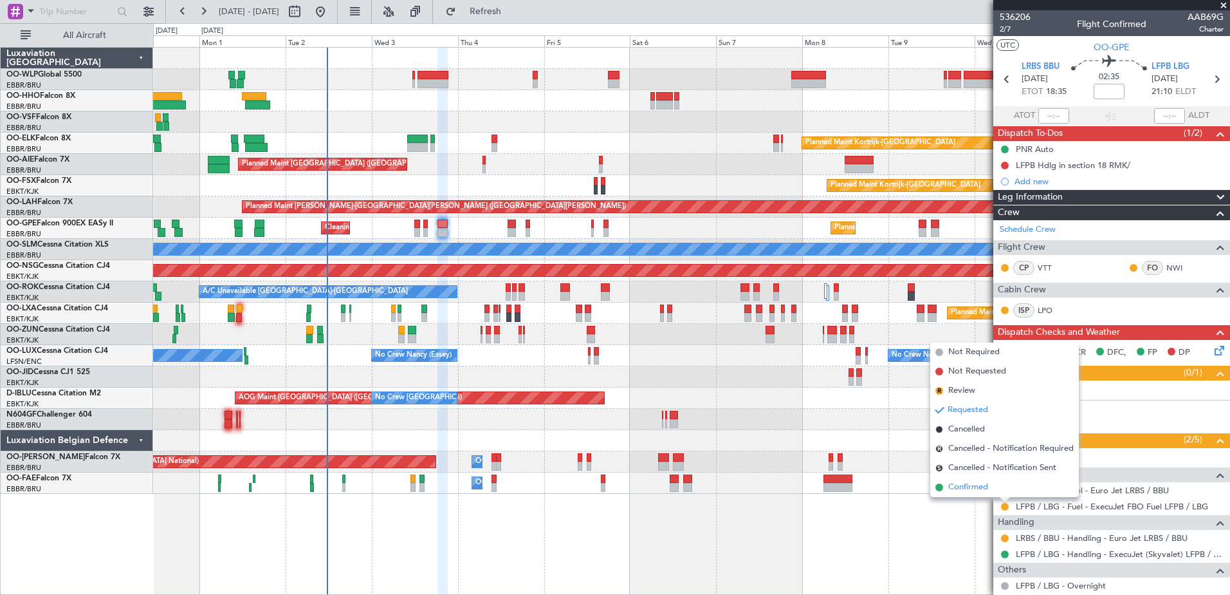
click at [977, 485] on span "Confirmed" at bounding box center [968, 487] width 40 height 13
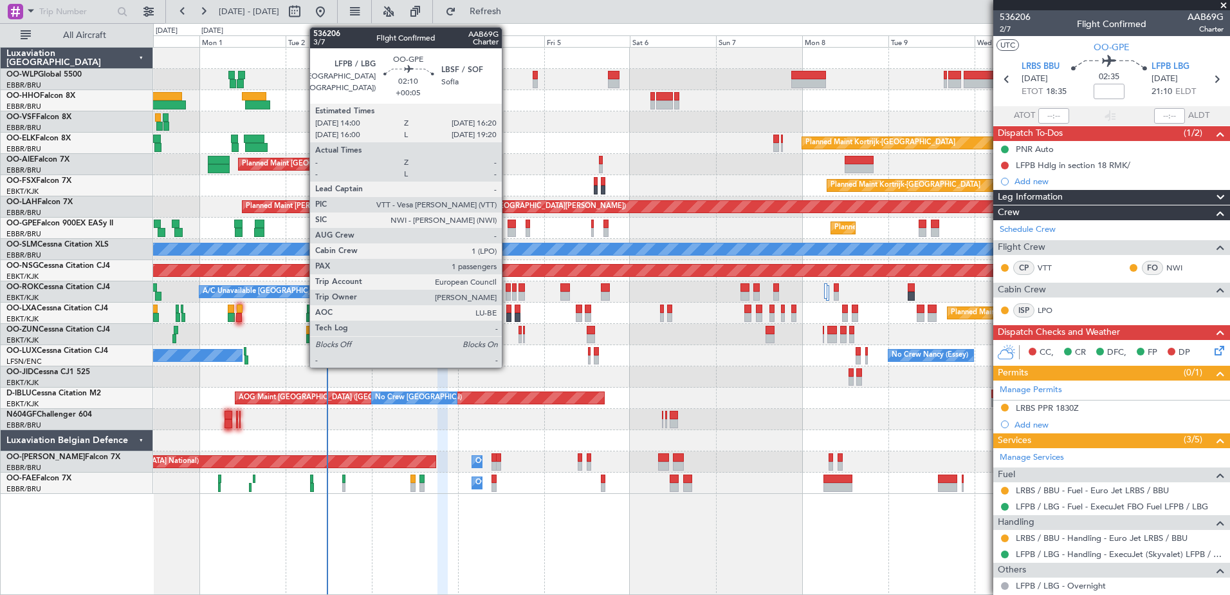
click at [508, 225] on div at bounding box center [512, 223] width 9 height 9
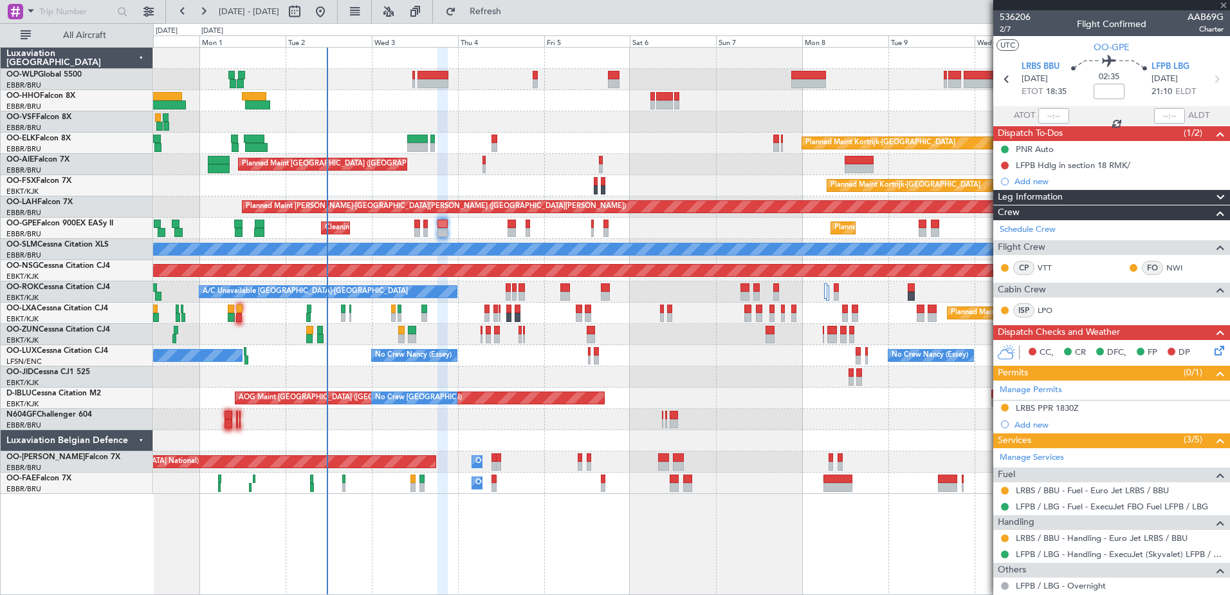
type input "+00:05"
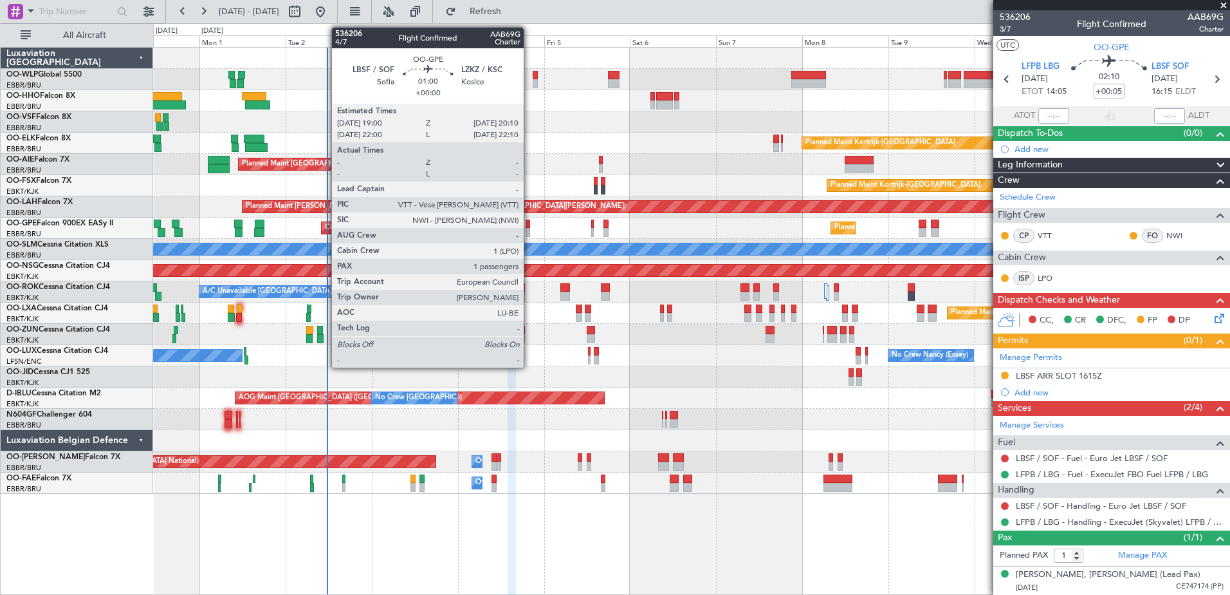
click at [530, 228] on div at bounding box center [528, 232] width 5 height 9
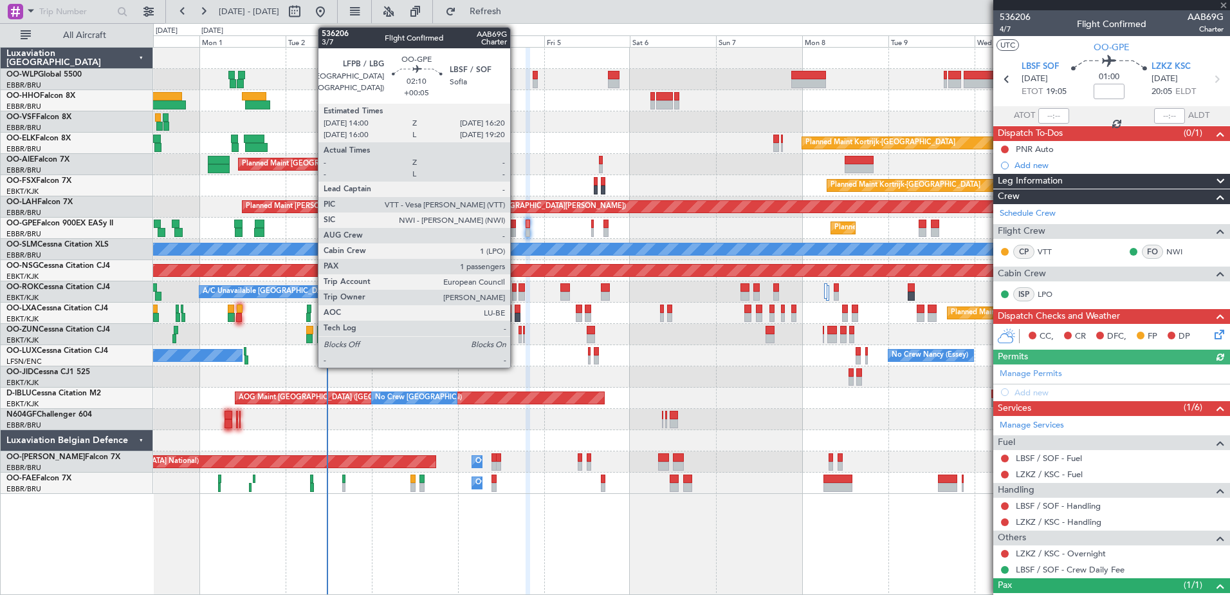
click at [516, 229] on div at bounding box center [512, 232] width 9 height 9
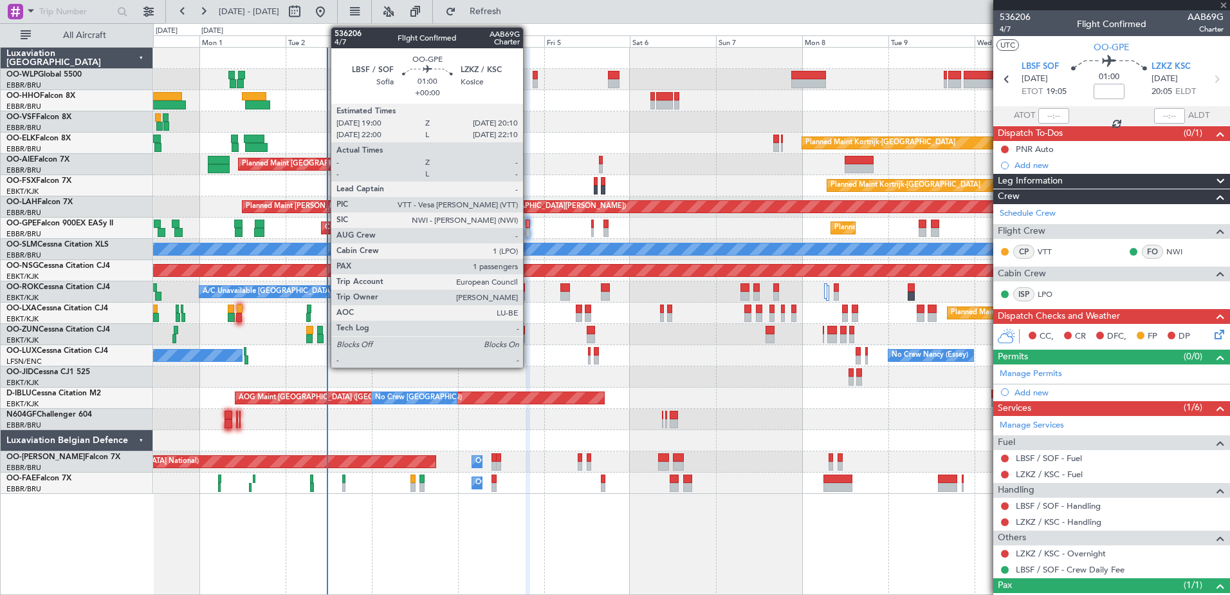
type input "+00:05"
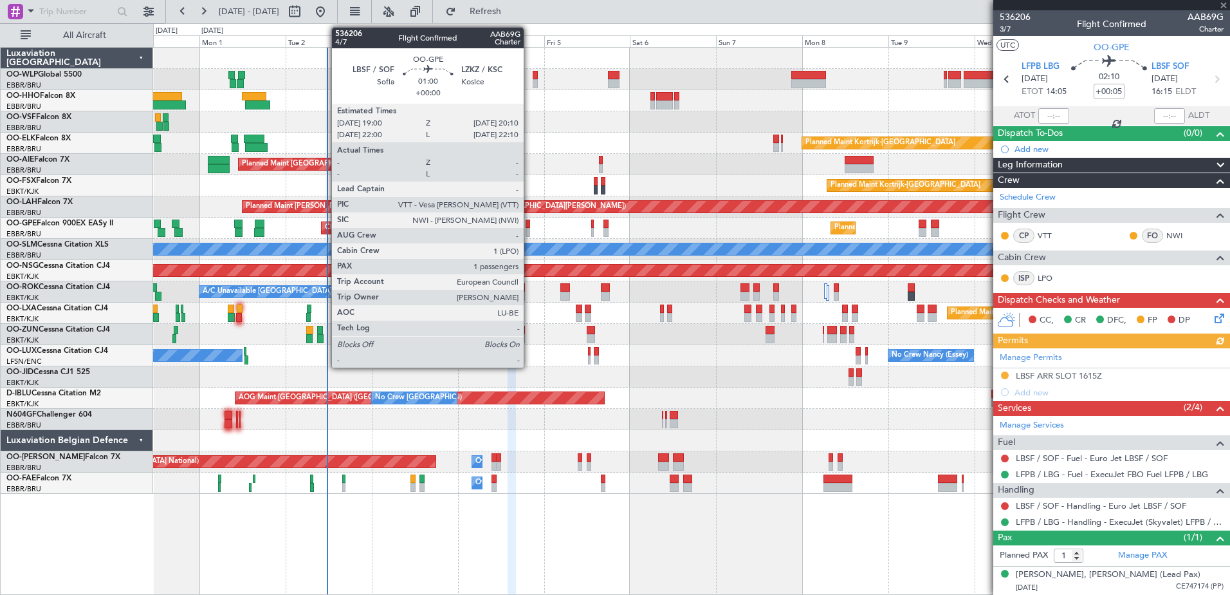
click at [530, 230] on div at bounding box center [528, 232] width 5 height 9
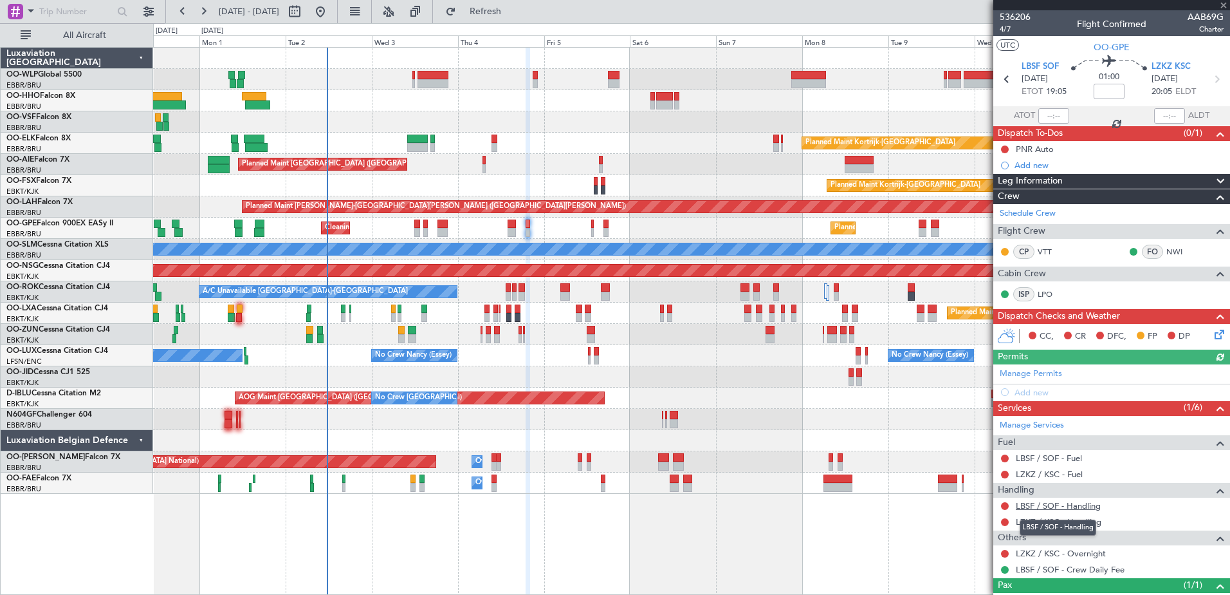
click at [1059, 504] on link "LBSF / SOF - Handling" at bounding box center [1058, 505] width 85 height 11
click at [508, 13] on span "Refresh" at bounding box center [486, 11] width 54 height 9
click at [1071, 456] on link "LBSF / SOF - Fuel" at bounding box center [1049, 457] width 66 height 11
click at [513, 14] on span "Refresh" at bounding box center [486, 11] width 54 height 9
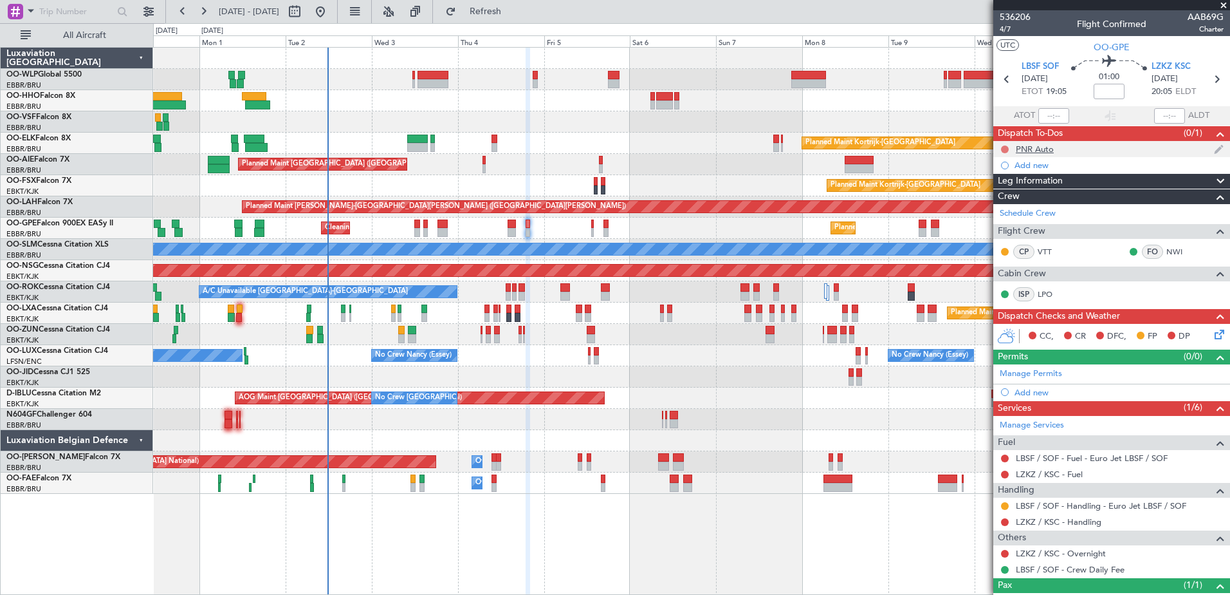
click at [1006, 147] on button at bounding box center [1005, 149] width 8 height 8
click at [1008, 201] on span "Completed" at bounding box center [1011, 205] width 42 height 13
click at [1212, 334] on icon at bounding box center [1217, 332] width 10 height 10
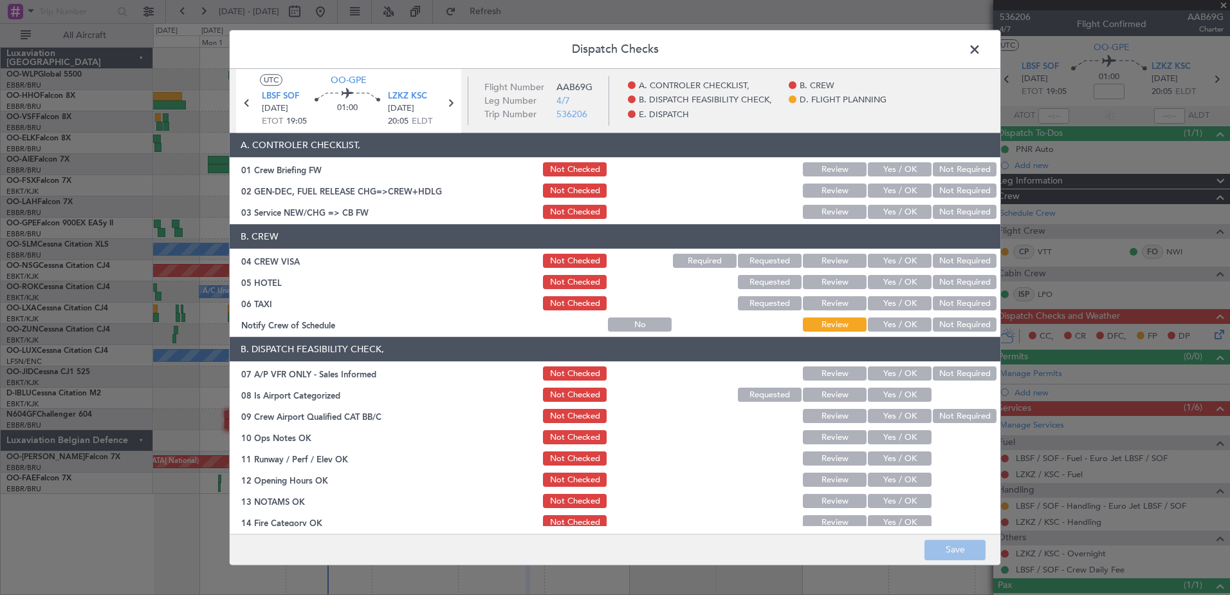
drag, startPoint x: 892, startPoint y: 324, endPoint x: 900, endPoint y: 318, distance: 9.7
click at [893, 324] on button "Yes / OK" at bounding box center [900, 325] width 64 height 14
click at [944, 302] on button "Not Required" at bounding box center [965, 304] width 64 height 14
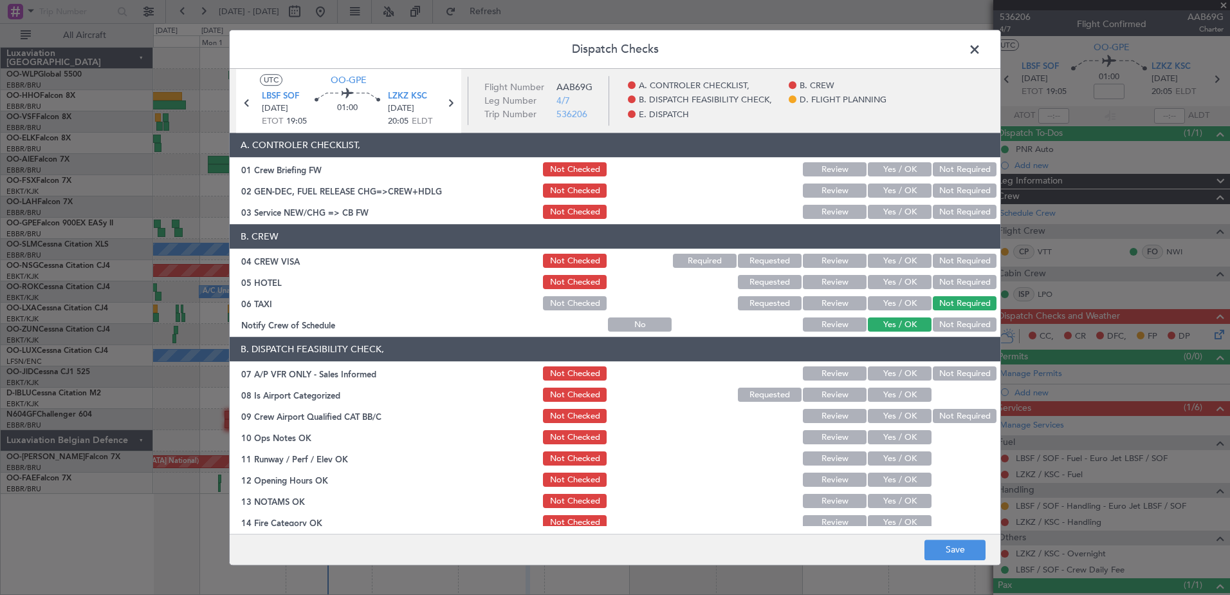
click at [946, 282] on button "Not Required" at bounding box center [965, 282] width 64 height 14
click at [947, 261] on button "Not Required" at bounding box center [965, 261] width 64 height 14
click at [889, 208] on button "Yes / OK" at bounding box center [900, 212] width 64 height 14
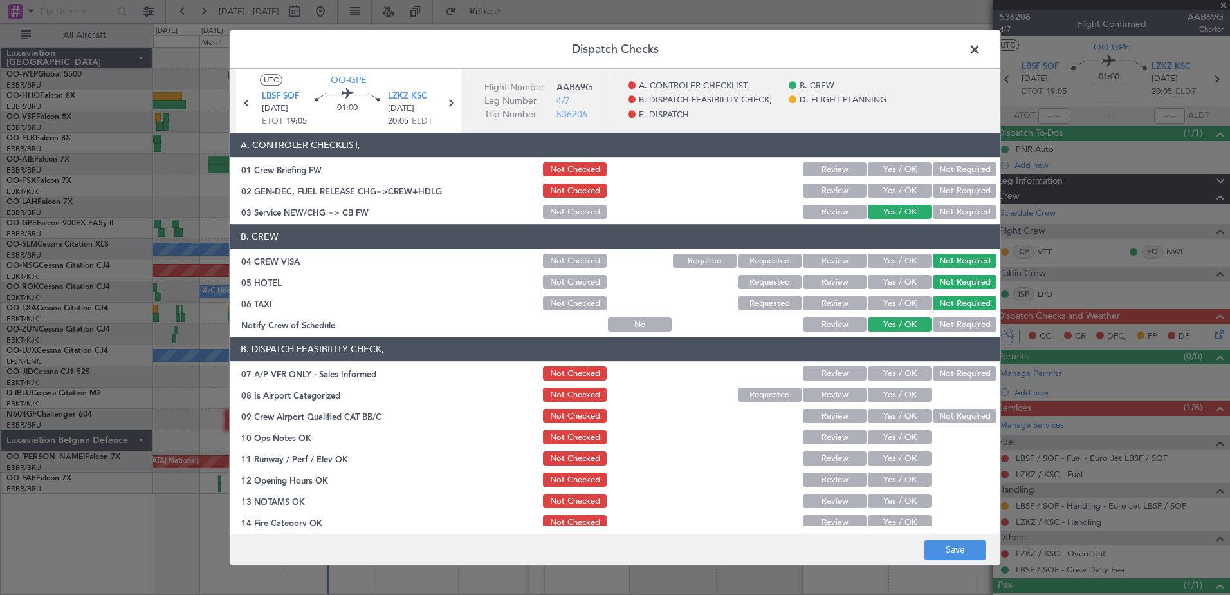
click at [939, 374] on button "Not Required" at bounding box center [965, 374] width 64 height 14
click at [906, 391] on button "Yes / OK" at bounding box center [900, 395] width 64 height 14
click at [942, 413] on button "Not Required" at bounding box center [965, 416] width 64 height 14
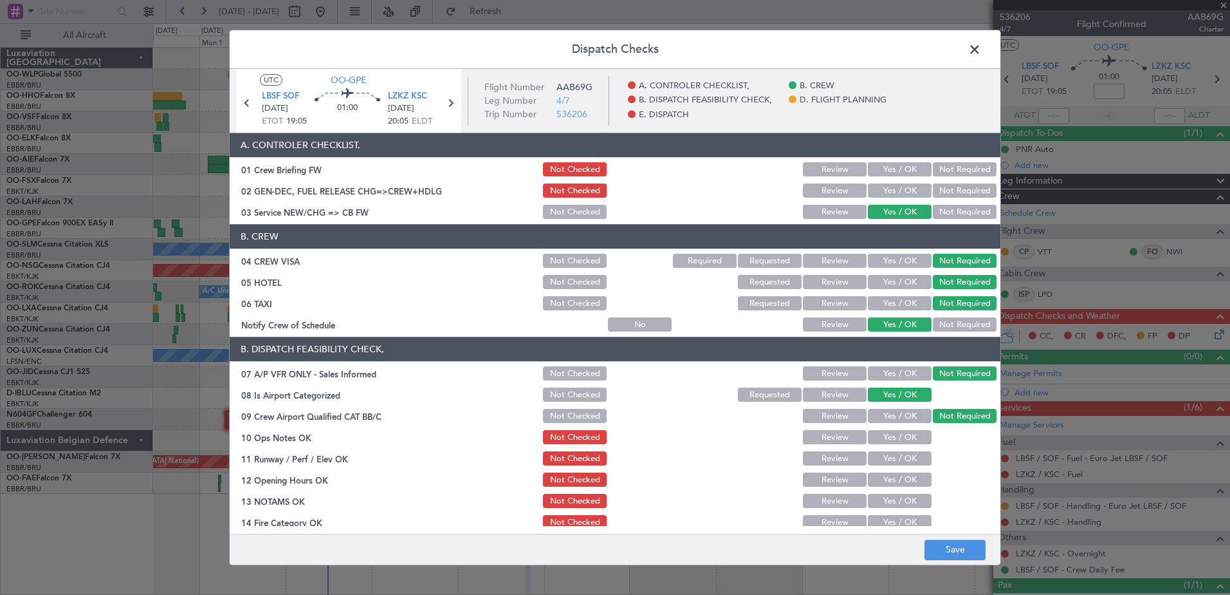
click at [898, 437] on button "Yes / OK" at bounding box center [900, 437] width 64 height 14
drag, startPoint x: 899, startPoint y: 455, endPoint x: 900, endPoint y: 463, distance: 7.7
click at [899, 458] on button "Yes / OK" at bounding box center [900, 459] width 64 height 14
click at [903, 481] on button "Yes / OK" at bounding box center [900, 480] width 64 height 14
click at [907, 506] on button "Yes / OK" at bounding box center [900, 501] width 64 height 14
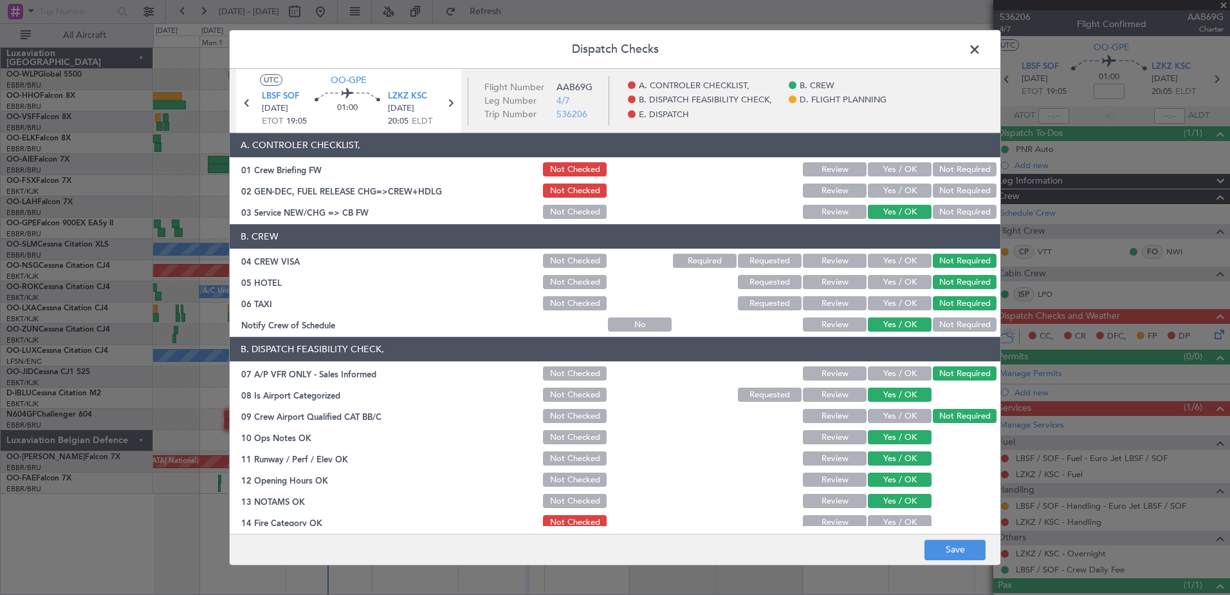
click at [907, 521] on button "Yes / OK" at bounding box center [900, 522] width 64 height 14
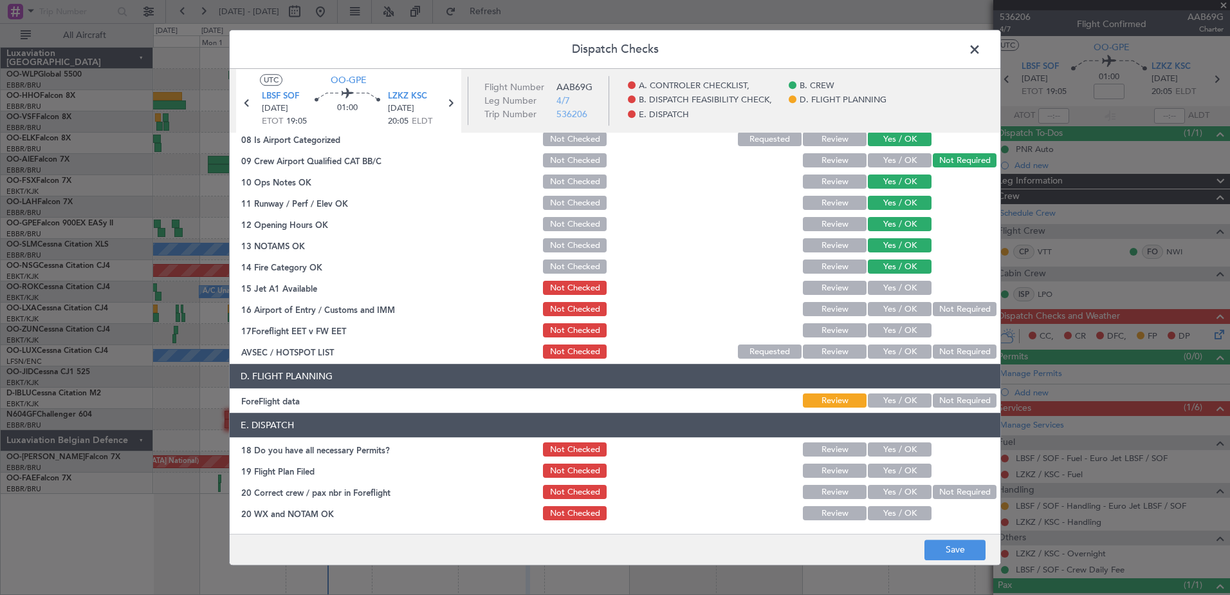
click at [891, 290] on button "Yes / OK" at bounding box center [900, 288] width 64 height 14
click at [898, 308] on button "Yes / OK" at bounding box center [900, 309] width 64 height 14
click at [900, 328] on button "Yes / OK" at bounding box center [900, 331] width 64 height 14
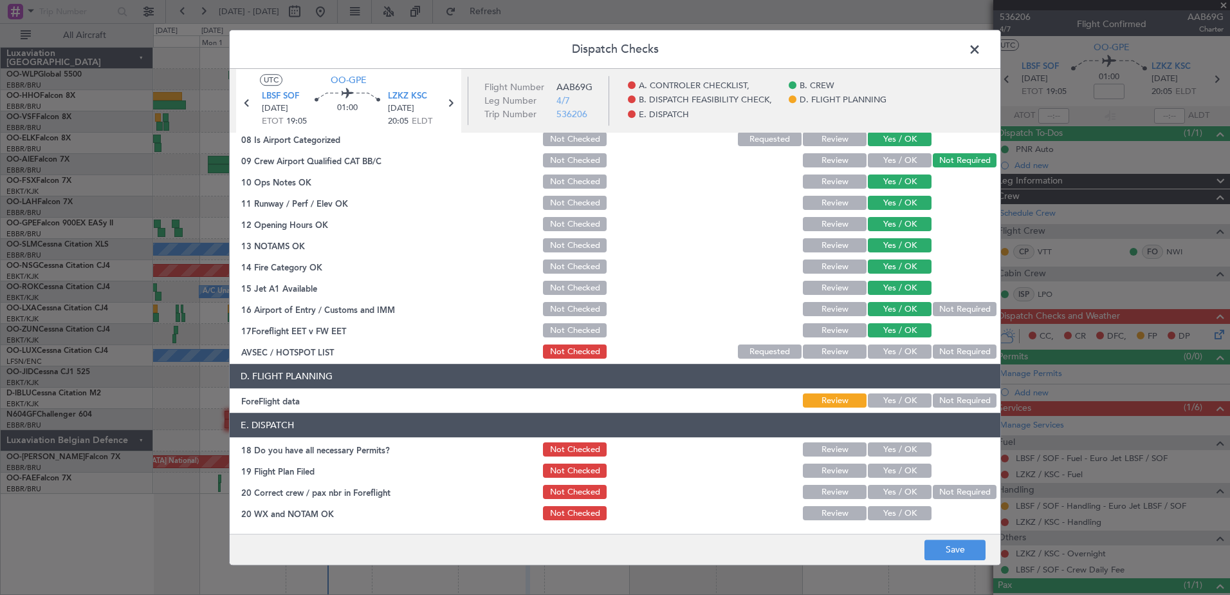
drag, startPoint x: 901, startPoint y: 349, endPoint x: 904, endPoint y: 358, distance: 10.2
click at [902, 349] on button "Yes / OK" at bounding box center [900, 352] width 64 height 14
click at [957, 548] on button "Save" at bounding box center [955, 549] width 61 height 21
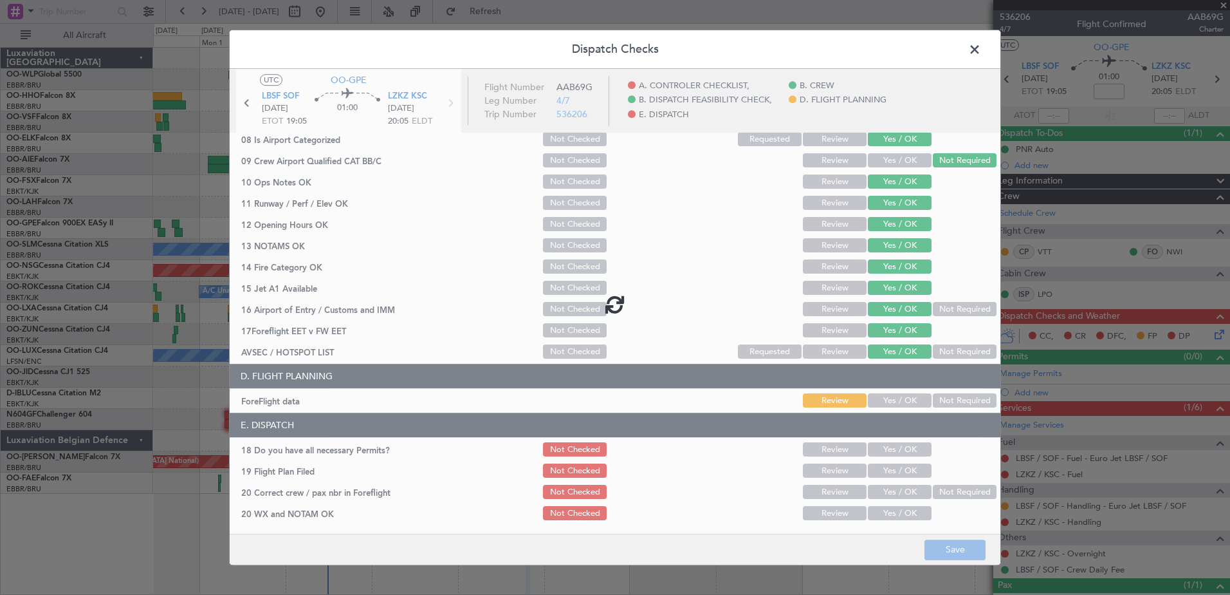
click at [981, 47] on span at bounding box center [981, 53] width 0 height 26
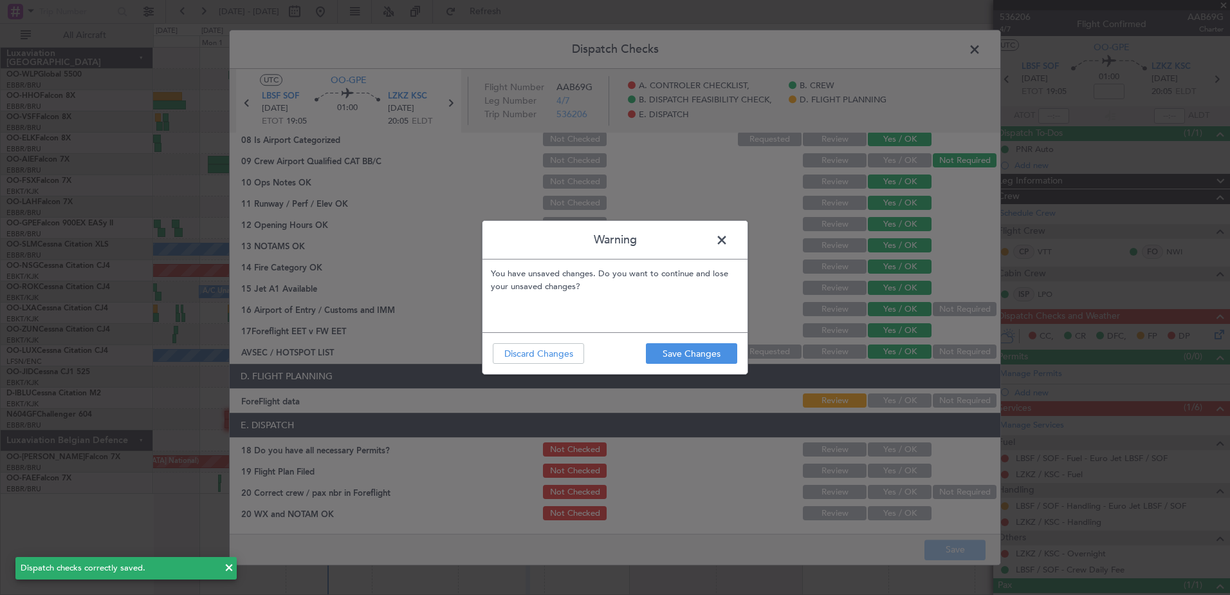
click at [728, 230] on span at bounding box center [728, 243] width 0 height 26
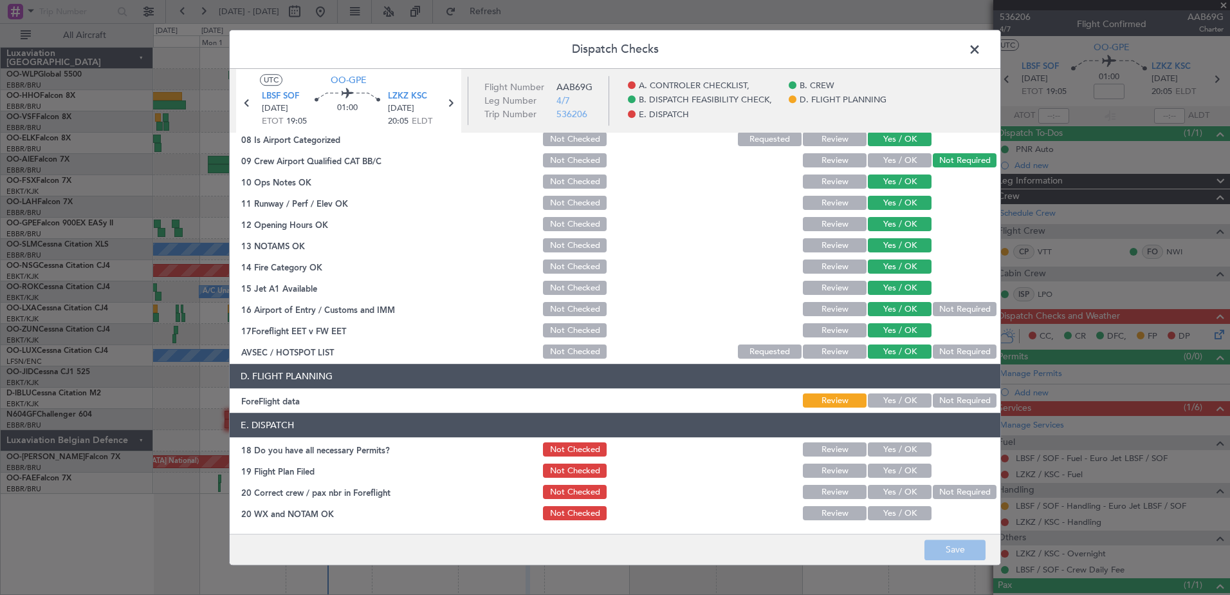
click at [981, 50] on span at bounding box center [981, 53] width 0 height 26
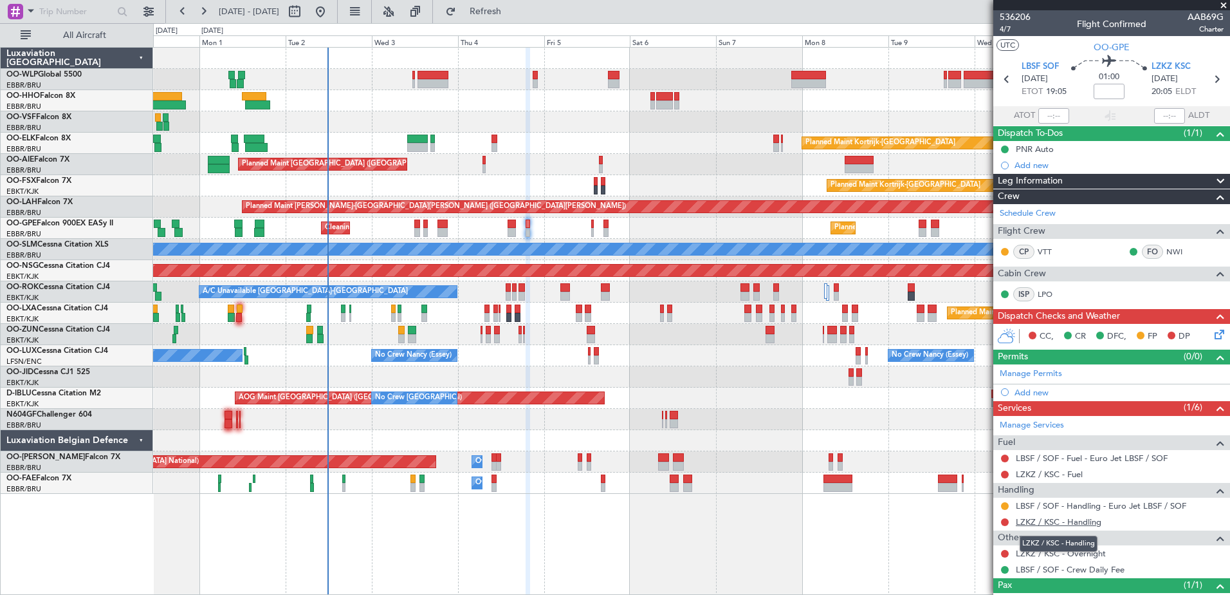
click at [1085, 520] on link "LZKZ / KSC - Handling" at bounding box center [1059, 521] width 86 height 11
click at [1172, 64] on span "LZKZ KSC" at bounding box center [1171, 66] width 39 height 13
click at [513, 15] on span "Refresh" at bounding box center [486, 11] width 54 height 9
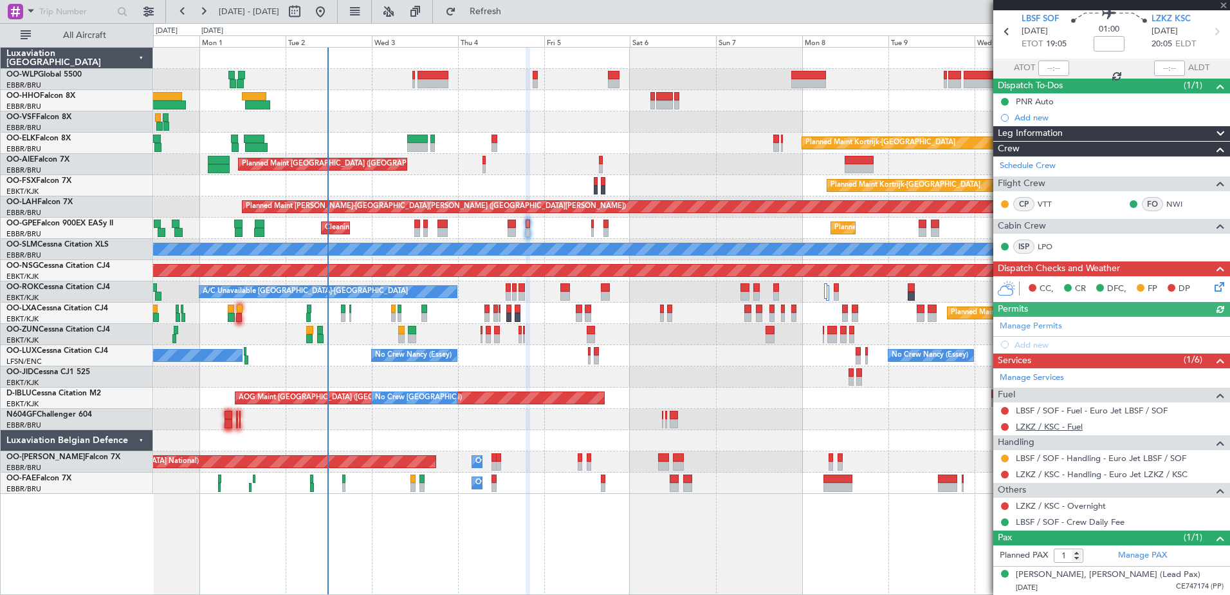
click at [1053, 427] on link "LZKZ / KSC - Fuel" at bounding box center [1049, 426] width 67 height 11
click at [513, 12] on span "Refresh" at bounding box center [486, 11] width 54 height 9
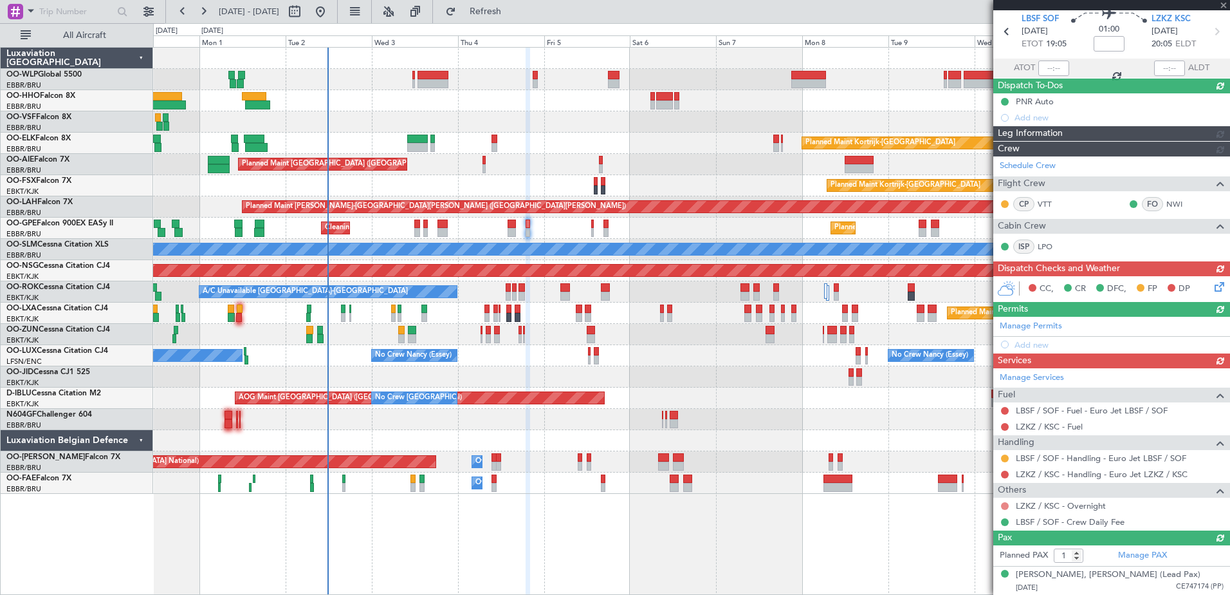
click at [1003, 505] on div "Manage Services Fuel LBSF / SOF - Fuel - Euro Jet LBSF / SOF LZKZ / KSC - Fuel …" at bounding box center [1112, 449] width 237 height 162
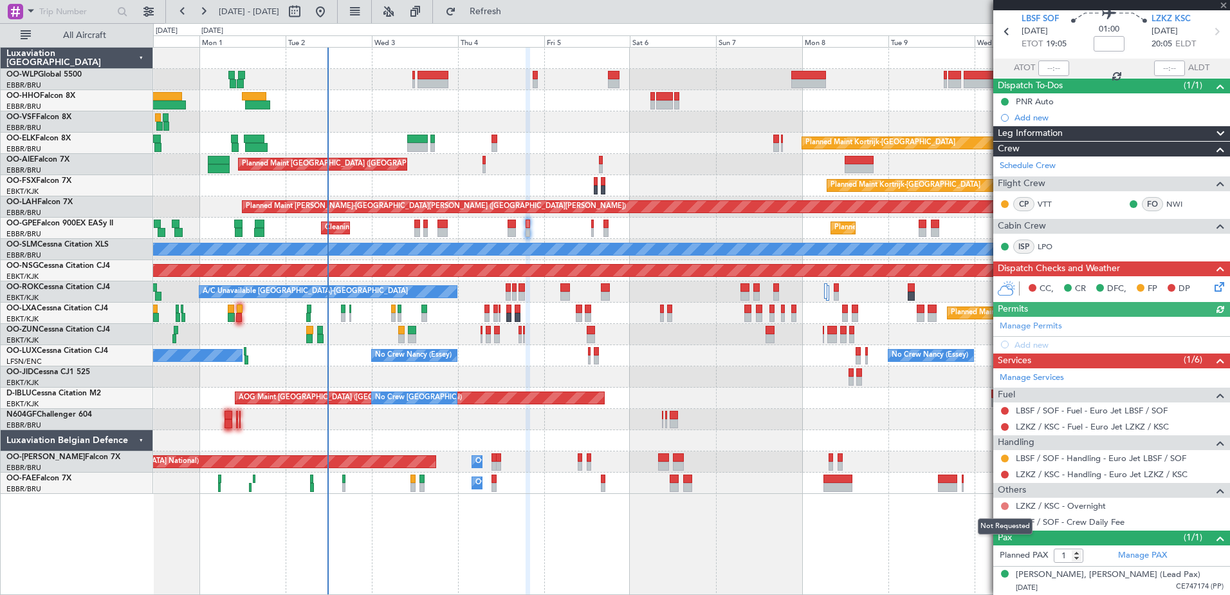
click at [1004, 504] on button at bounding box center [1005, 506] width 8 height 8
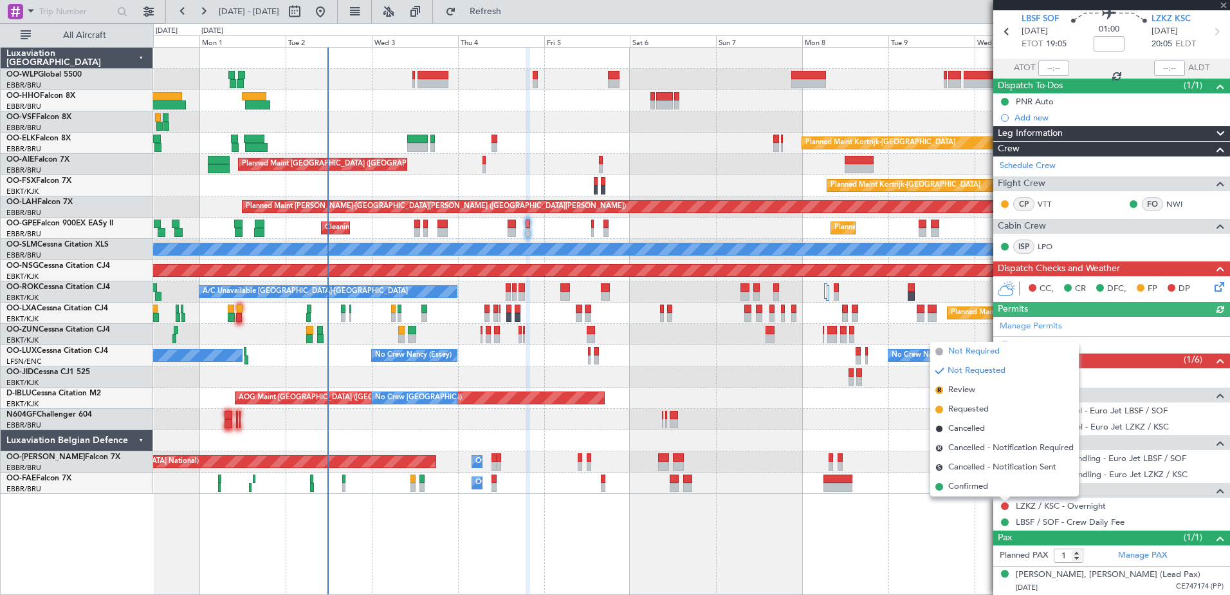
click at [972, 353] on span "Not Required" at bounding box center [973, 351] width 51 height 13
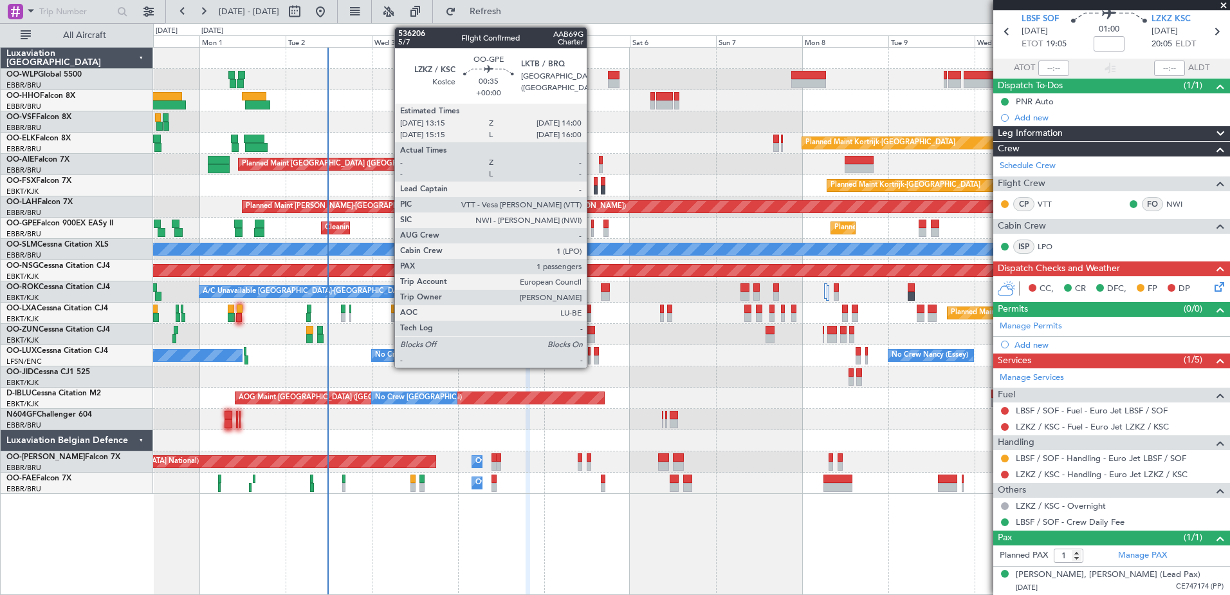
click at [593, 230] on div at bounding box center [592, 232] width 3 height 9
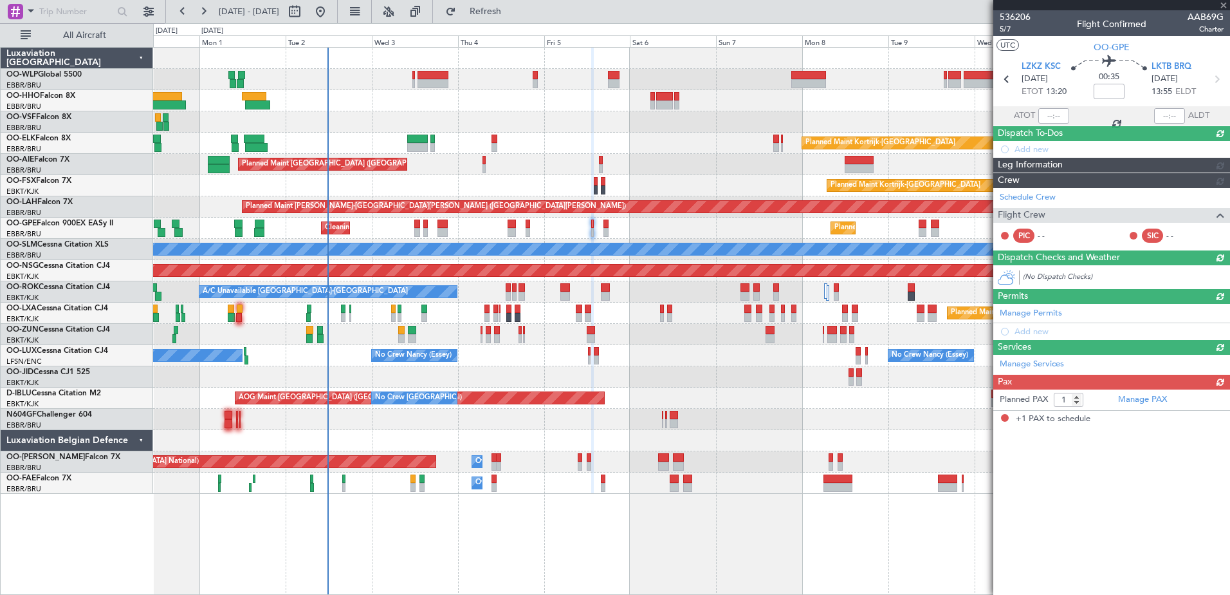
scroll to position [0, 0]
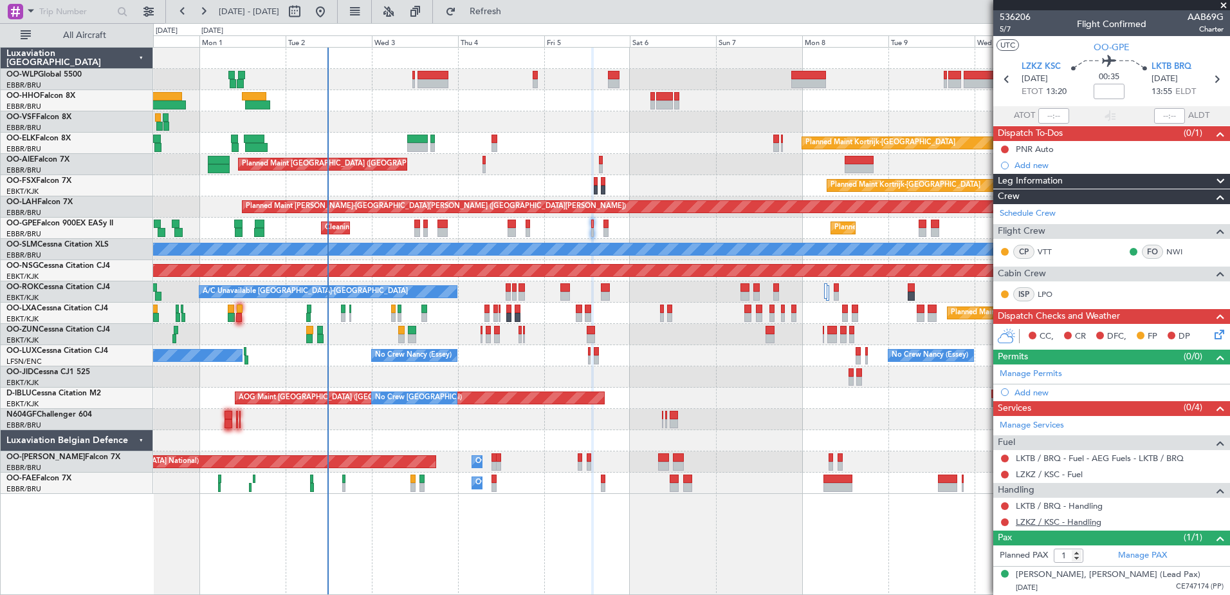
click at [1068, 522] on link "LZKZ / KSC - Handling" at bounding box center [1059, 521] width 86 height 11
click at [517, 17] on button "Refresh" at bounding box center [477, 11] width 77 height 21
click at [513, 10] on span "Refresh" at bounding box center [486, 11] width 54 height 9
click at [1046, 474] on link "LZKZ / KSC - Fuel" at bounding box center [1049, 473] width 67 height 11
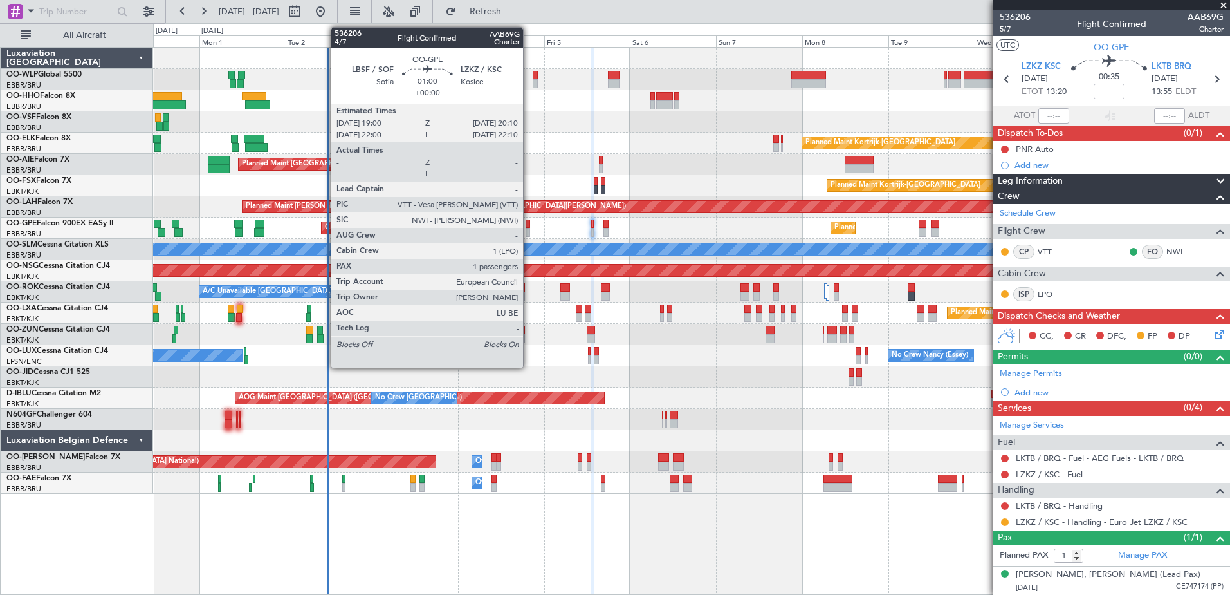
click at [529, 232] on div at bounding box center [528, 232] width 5 height 9
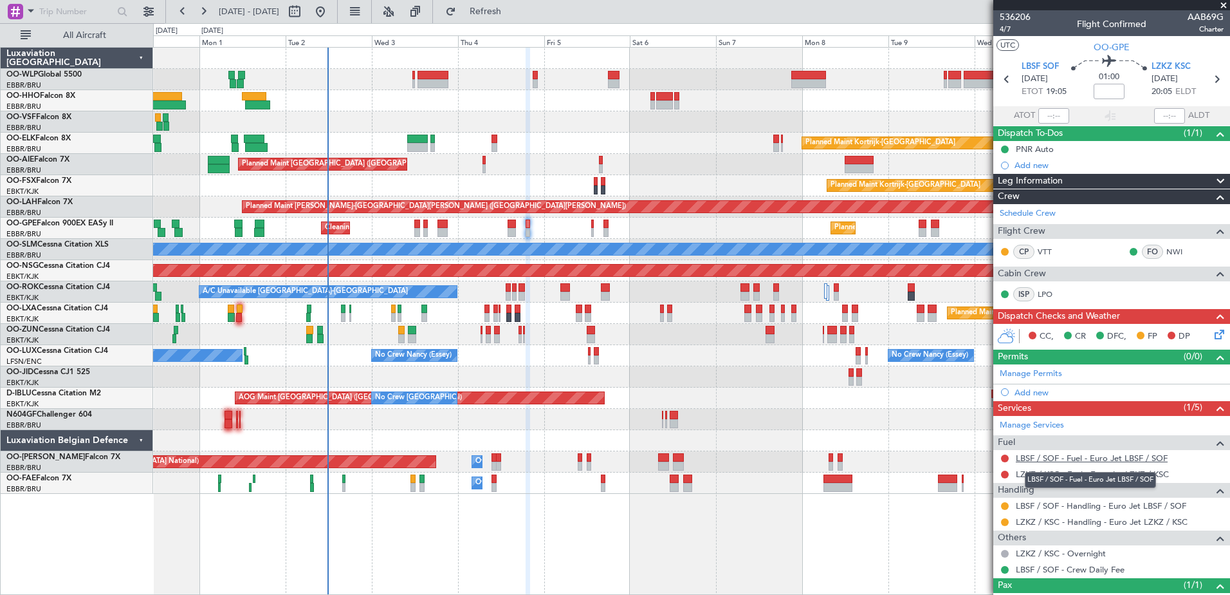
click at [1105, 461] on link "LBSF / SOF - Fuel - Euro Jet LBSF / SOF" at bounding box center [1092, 457] width 152 height 11
click at [513, 14] on span "Refresh" at bounding box center [486, 11] width 54 height 9
click at [1048, 66] on span "LBSF SOF" at bounding box center [1040, 66] width 37 height 13
click at [1022, 392] on div "Add new" at bounding box center [1114, 392] width 198 height 11
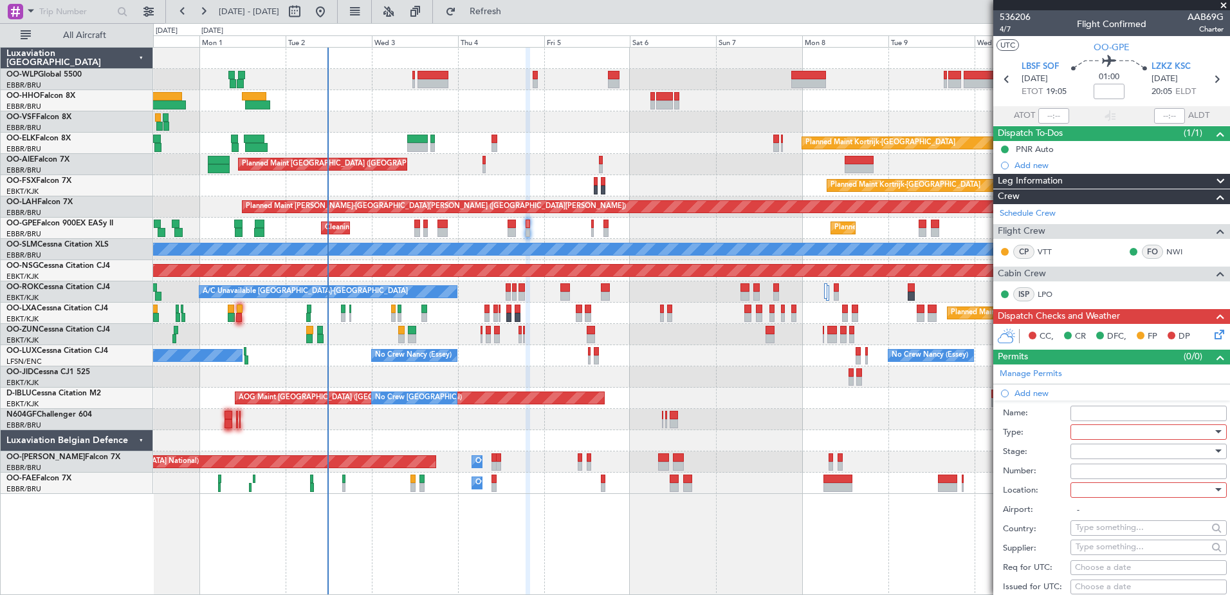
click at [1125, 432] on div at bounding box center [1144, 431] width 137 height 19
drag, startPoint x: 1113, startPoint y: 557, endPoint x: 1114, endPoint y: 544, distance: 13.5
click at [1114, 557] on span "Slot" at bounding box center [1144, 553] width 135 height 19
click at [1105, 492] on div at bounding box center [1144, 489] width 137 height 19
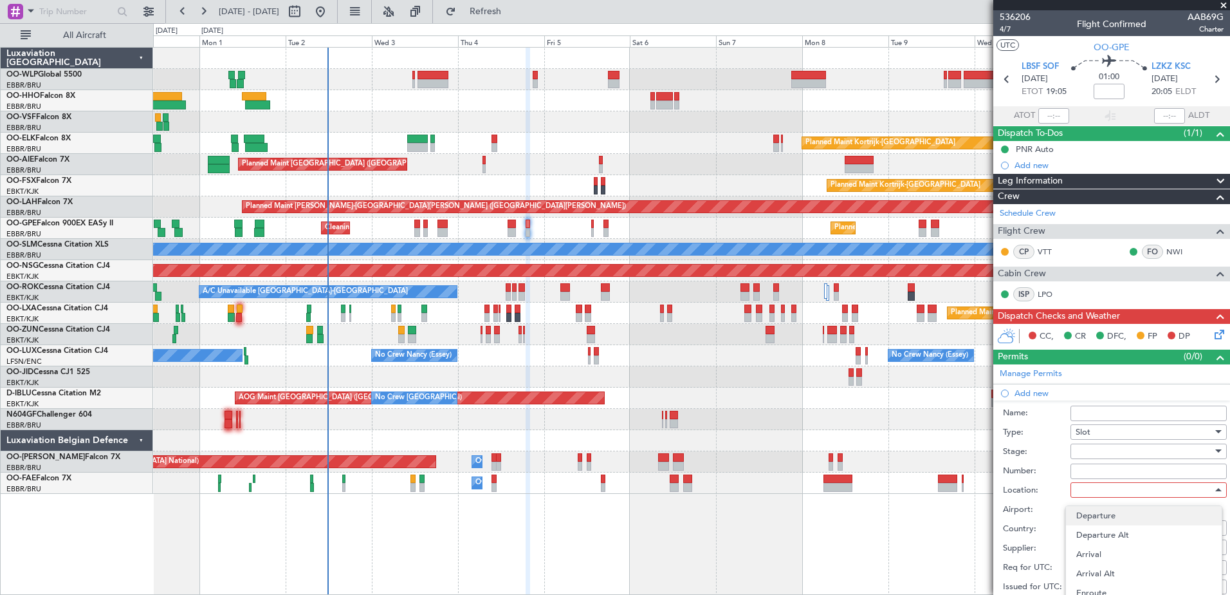
click at [1131, 516] on span "Departure" at bounding box center [1144, 515] width 135 height 19
type input "LBSF / SOF"
click at [1104, 564] on div "Choose a date" at bounding box center [1148, 567] width 147 height 13
select select "9"
select select "2025"
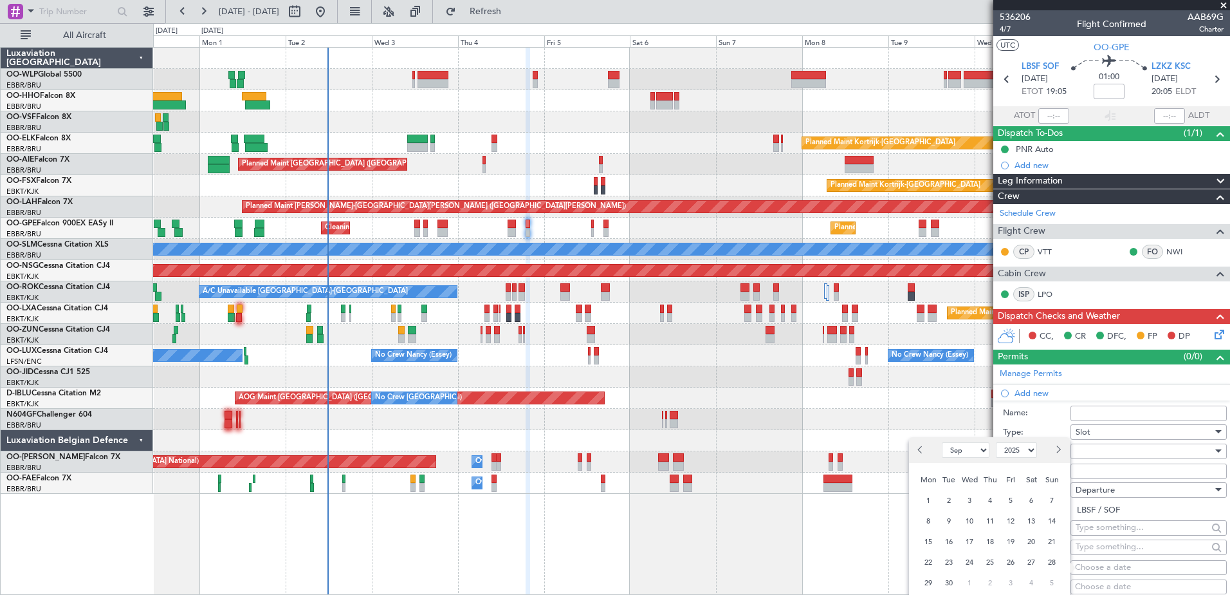
scroll to position [129, 0]
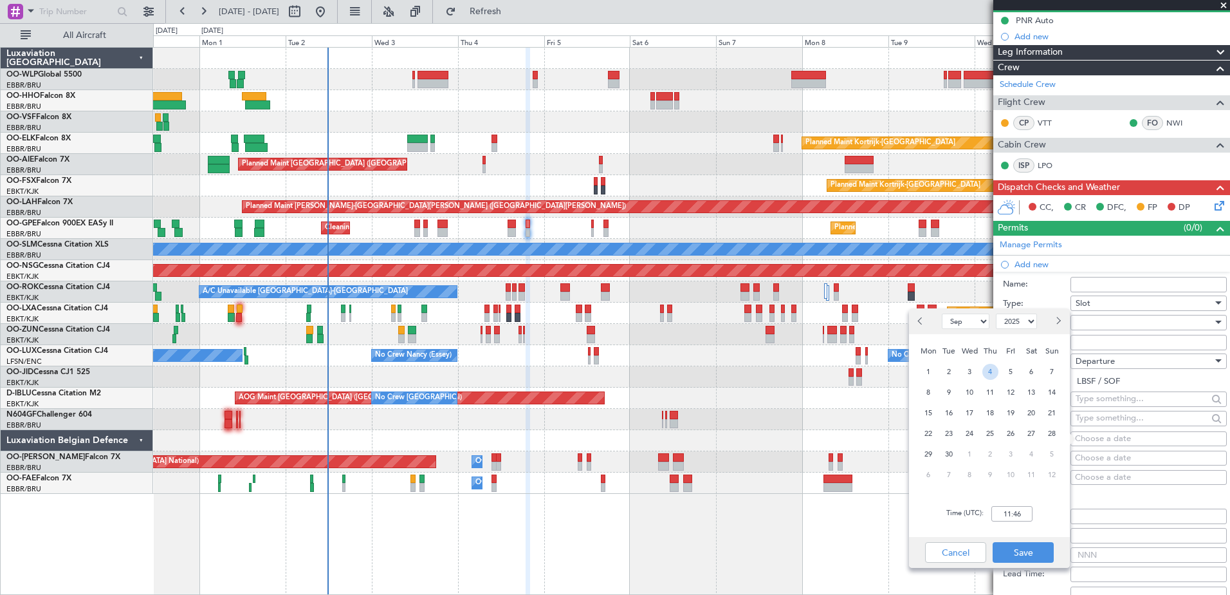
click at [989, 373] on span "4" at bounding box center [991, 372] width 16 height 16
click at [1009, 513] on input "00:00" at bounding box center [1012, 513] width 41 height 15
type input "19:00"
click at [1024, 557] on button "Save" at bounding box center [1023, 552] width 61 height 21
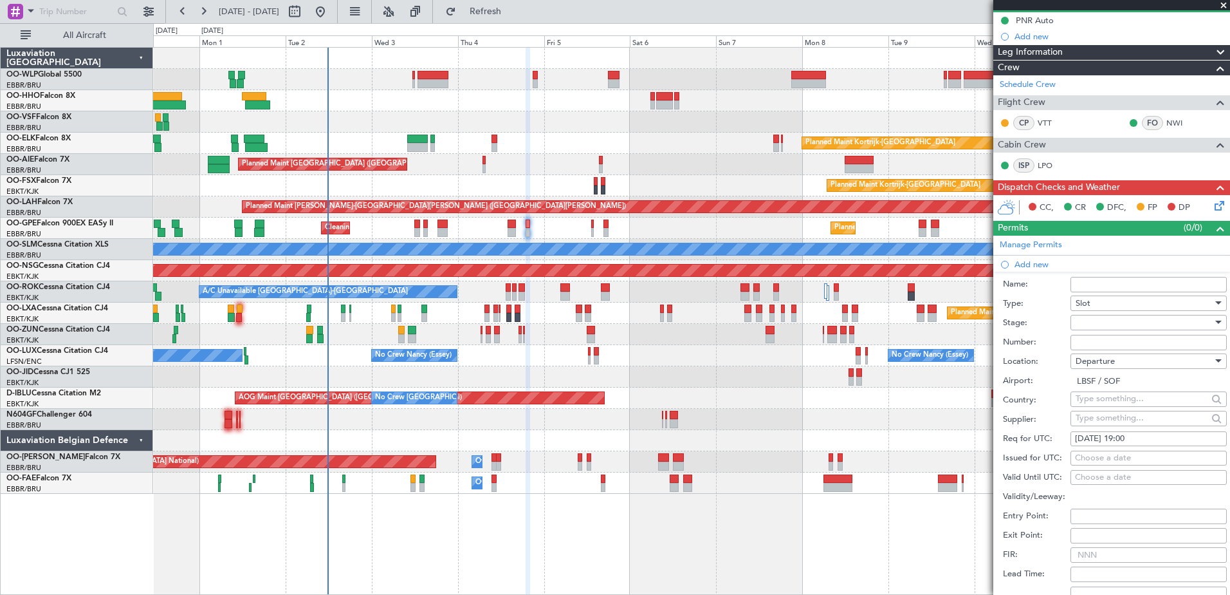
scroll to position [322, 0]
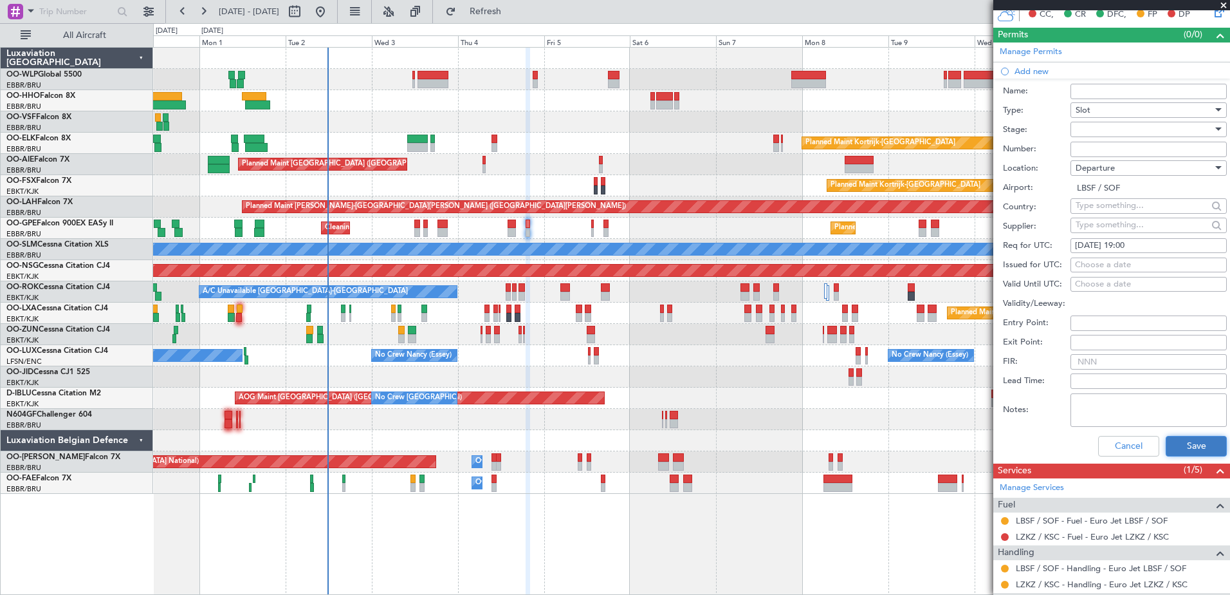
click at [1193, 452] on button "Save" at bounding box center [1196, 446] width 61 height 21
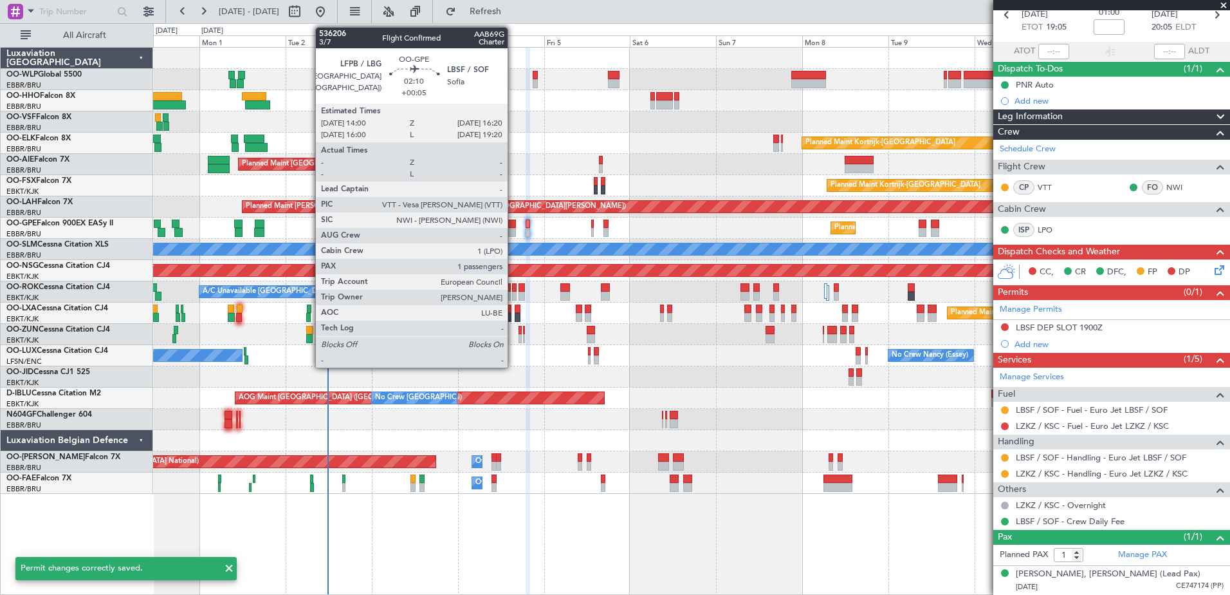
scroll to position [64, 0]
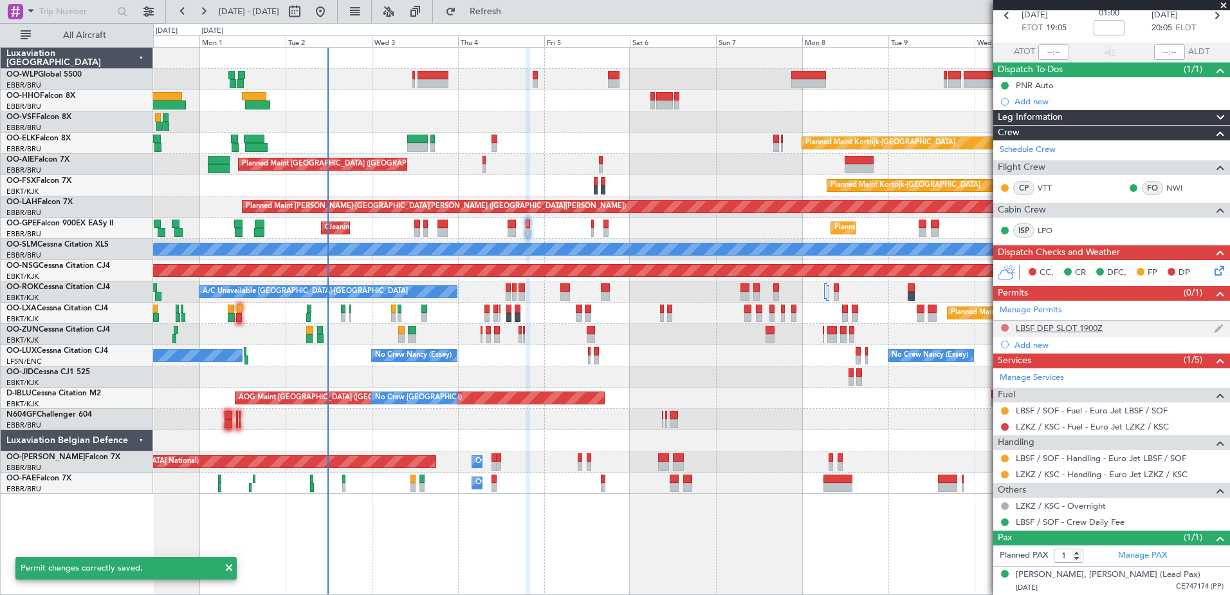
click at [1003, 327] on button at bounding box center [1005, 328] width 8 height 8
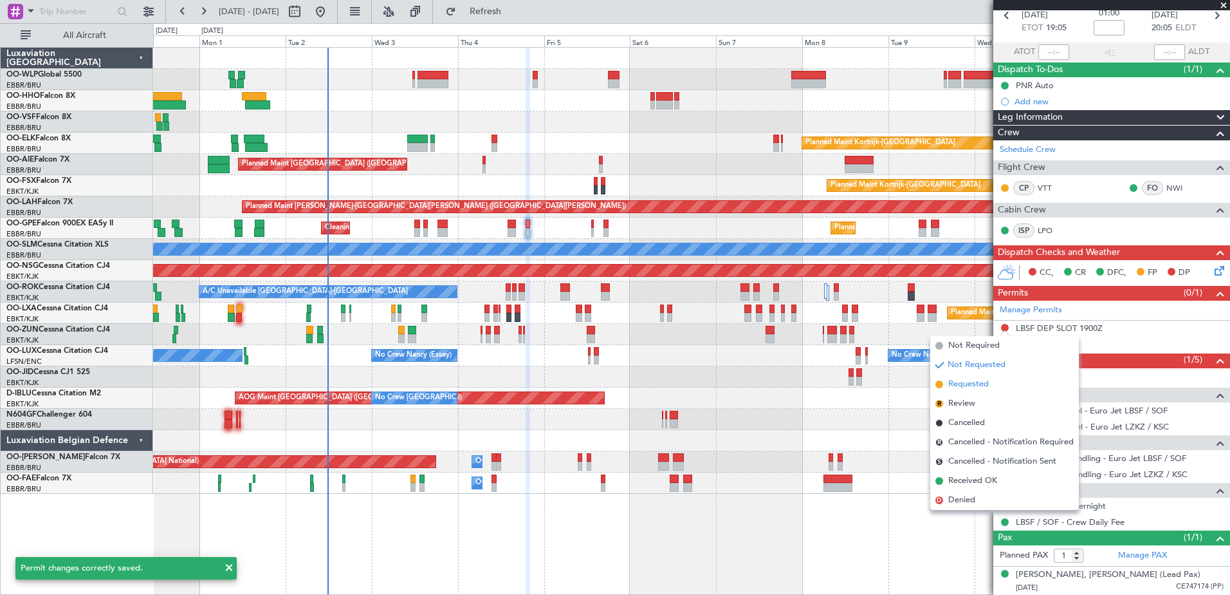
click at [973, 384] on span "Requested" at bounding box center [968, 384] width 41 height 13
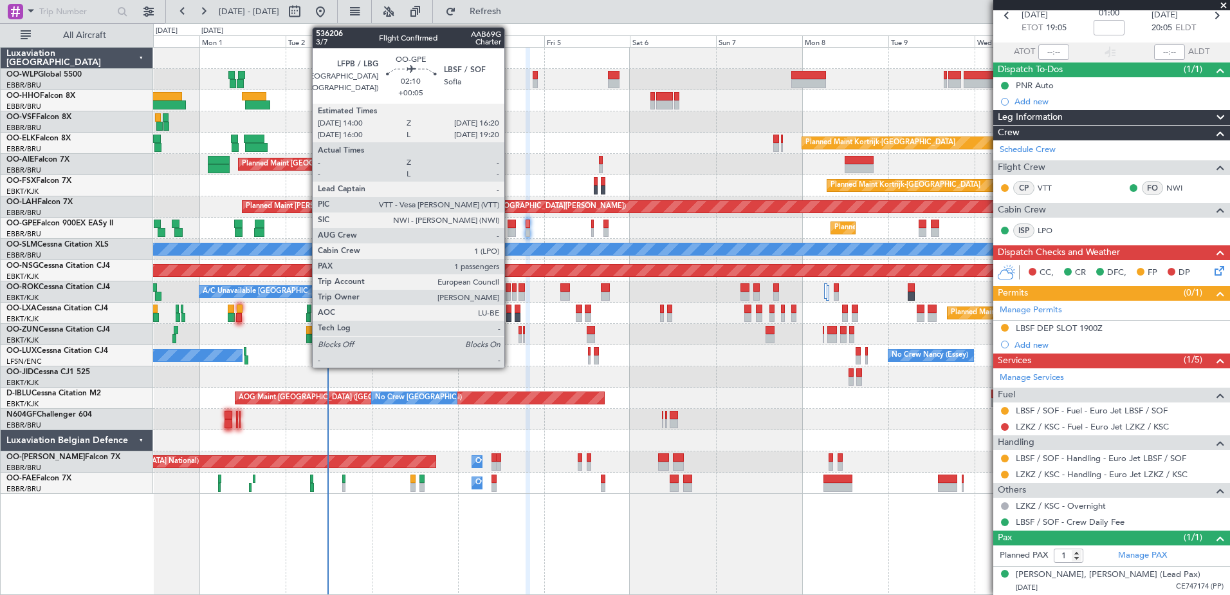
click at [510, 232] on div at bounding box center [512, 232] width 9 height 9
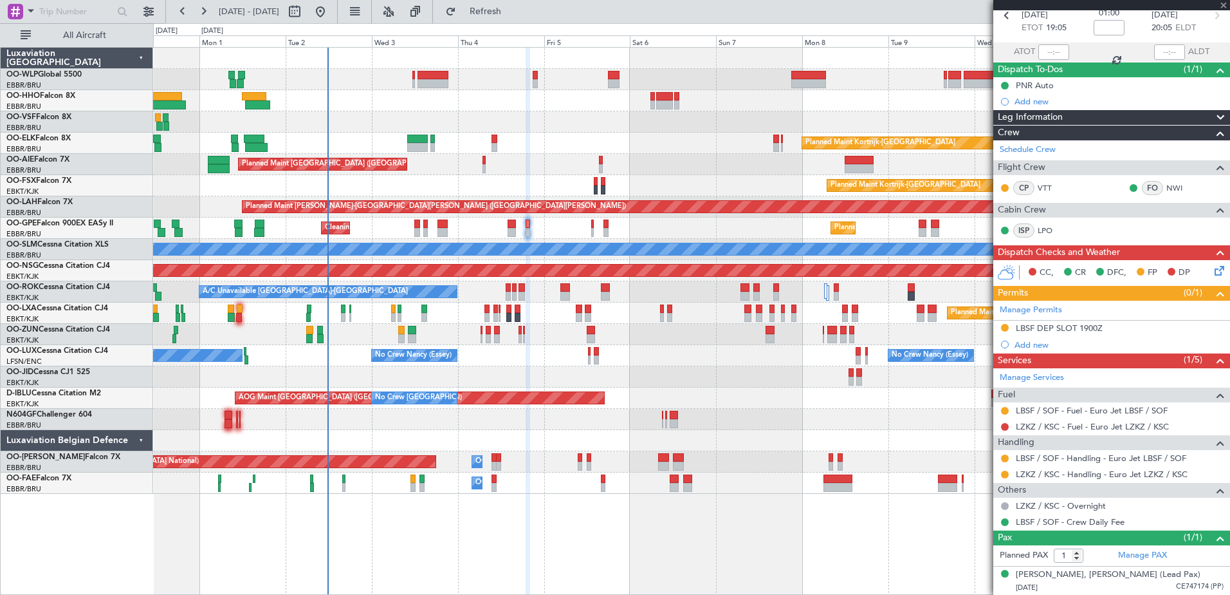
type input "+00:05"
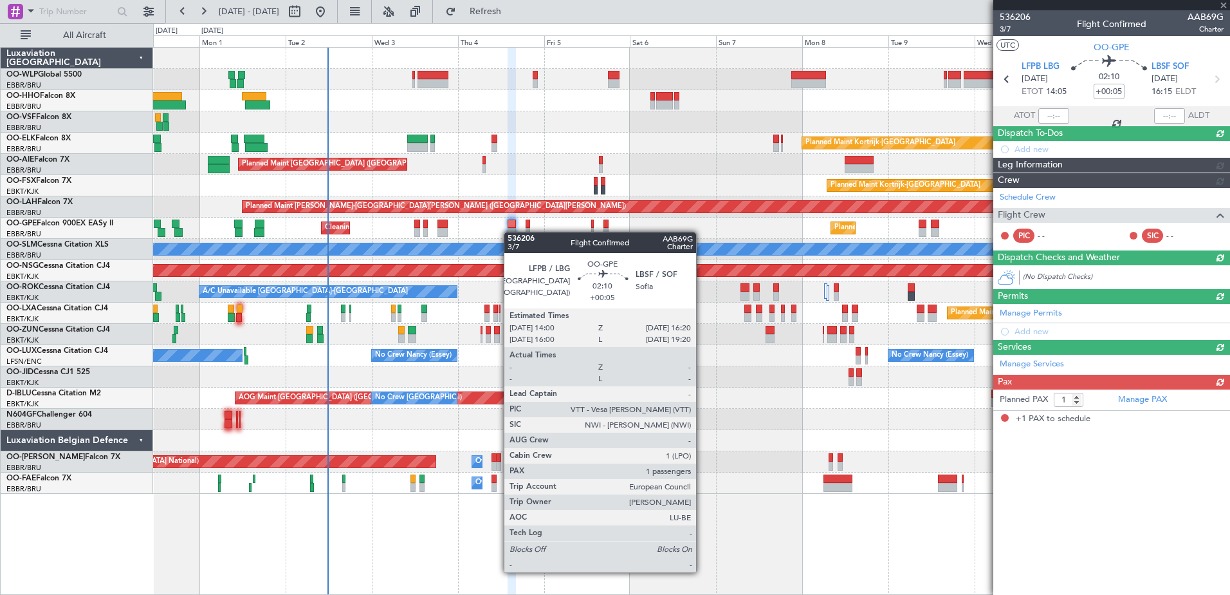
scroll to position [0, 0]
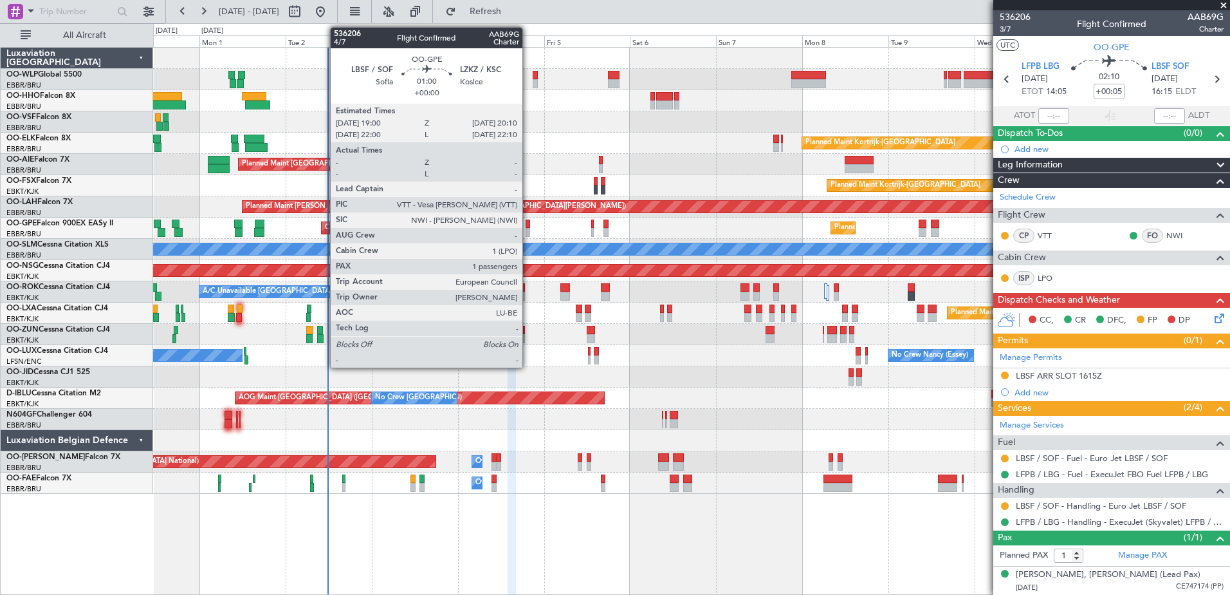
click at [528, 226] on div at bounding box center [528, 223] width 5 height 9
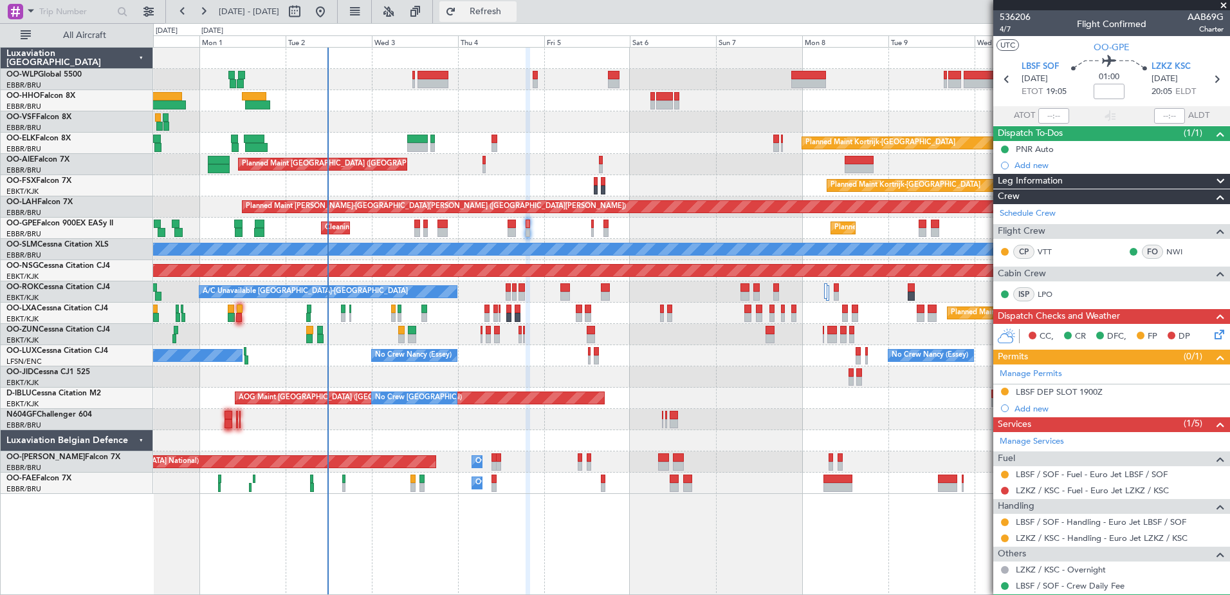
click at [512, 18] on button "Refresh" at bounding box center [477, 11] width 77 height 21
click at [1163, 66] on span "LZKZ KSC" at bounding box center [1171, 66] width 39 height 13
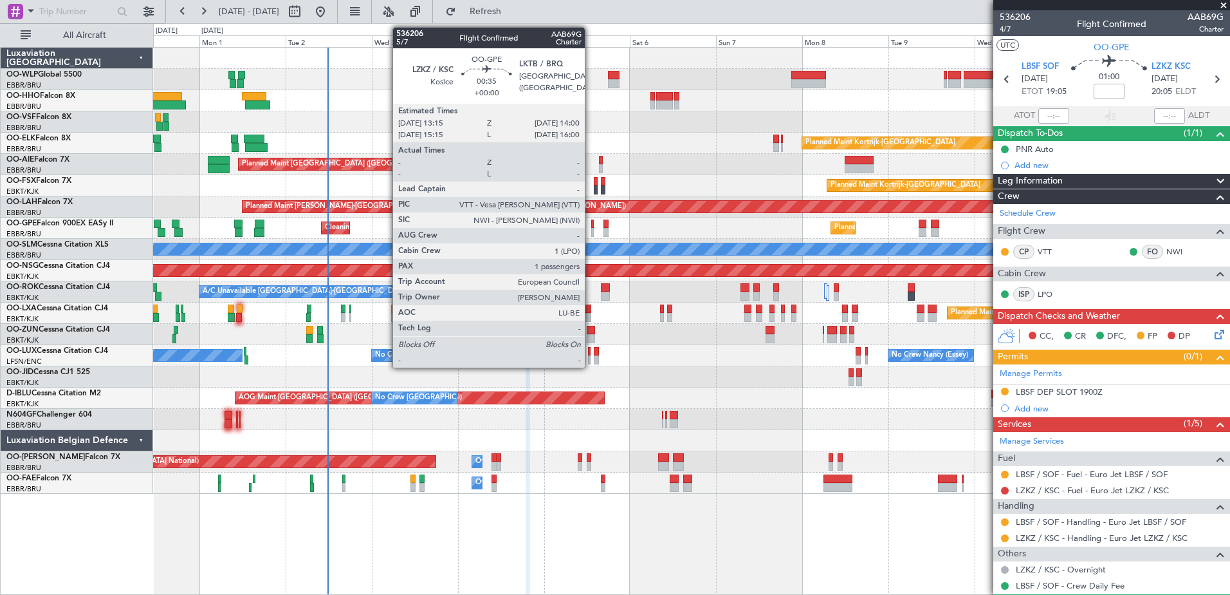
click at [591, 225] on div at bounding box center [592, 223] width 3 height 9
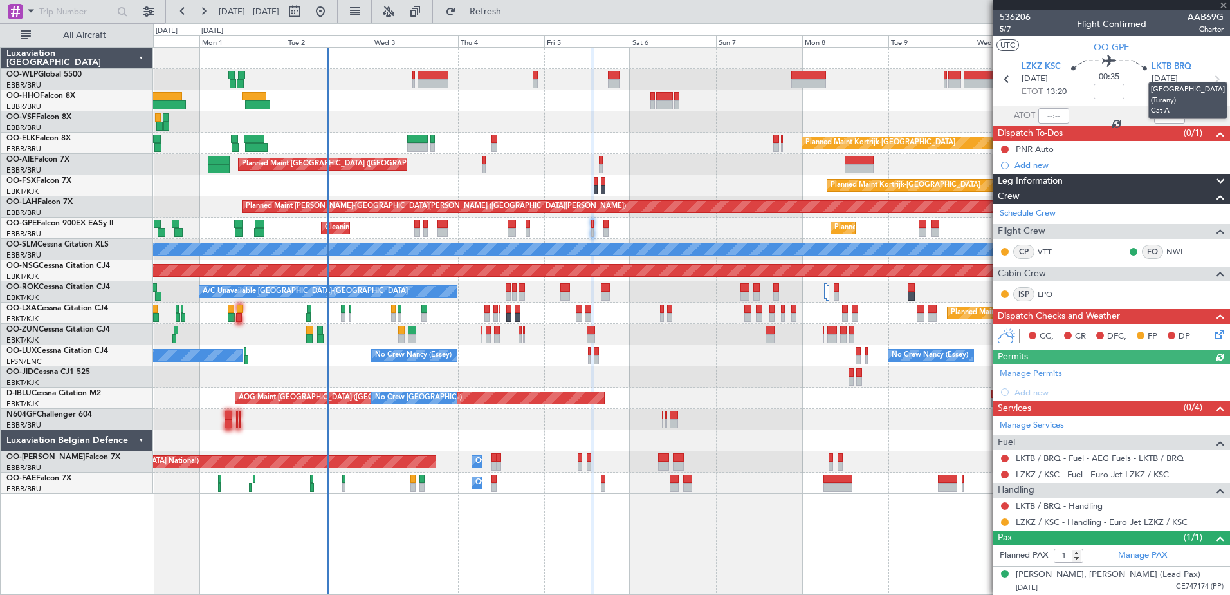
click at [1172, 68] on span "LKTB BRQ" at bounding box center [1172, 66] width 40 height 13
click at [1054, 505] on link "LKTB / BRQ - Handling" at bounding box center [1059, 505] width 87 height 11
click at [517, 17] on button "Refresh" at bounding box center [477, 11] width 77 height 21
click at [1047, 472] on link "LZKZ / KSC - Fuel - Euro Jet LZKZ / KSC" at bounding box center [1092, 473] width 153 height 11
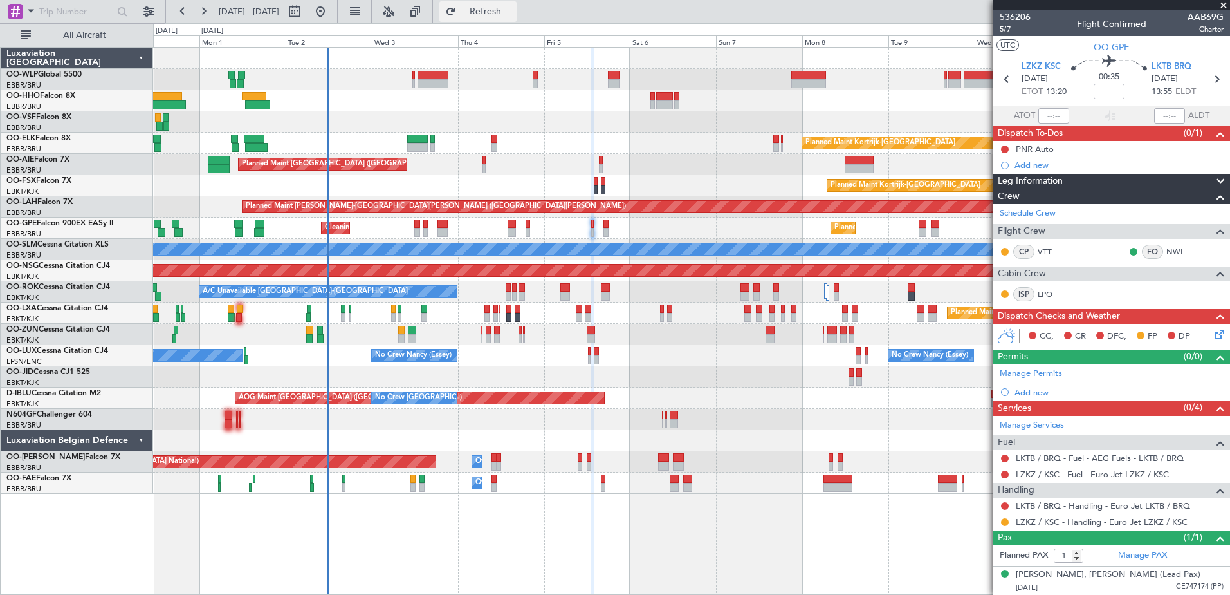
click at [513, 10] on span "Refresh" at bounding box center [486, 11] width 54 height 9
click at [1081, 510] on link "LKTB / BRQ - Handling - Euro Jet LKTB / BRQ" at bounding box center [1103, 505] width 174 height 11
click at [1106, 88] on input at bounding box center [1109, 91] width 31 height 15
click at [732, 387] on div "Planned Maint Kortrijk-Wevelgem AOG Maint Kortrijk-Wevelgem" at bounding box center [691, 376] width 1077 height 21
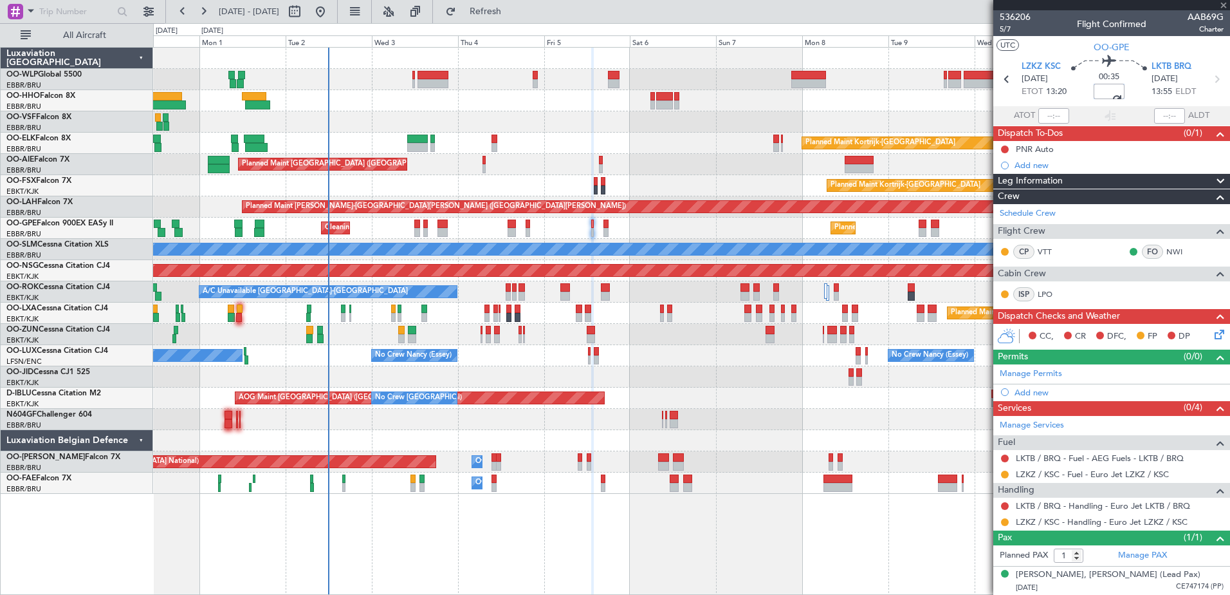
type input "-00:05"
click at [1217, 333] on icon at bounding box center [1217, 332] width 10 height 10
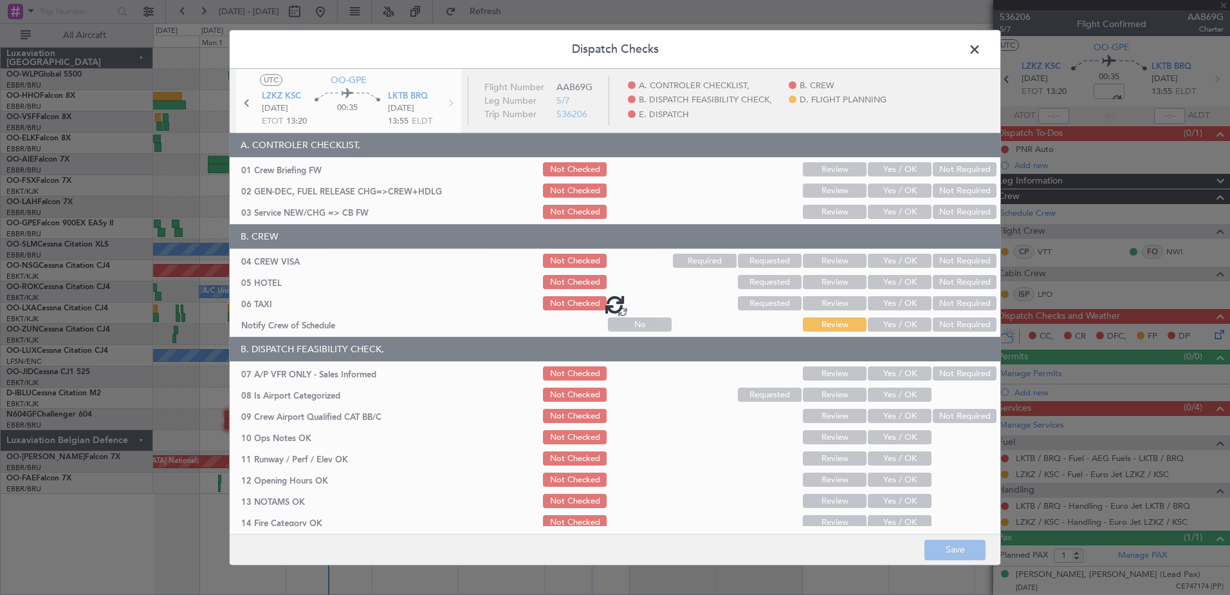
click at [899, 324] on div at bounding box center [615, 304] width 771 height 470
type input "-00:05"
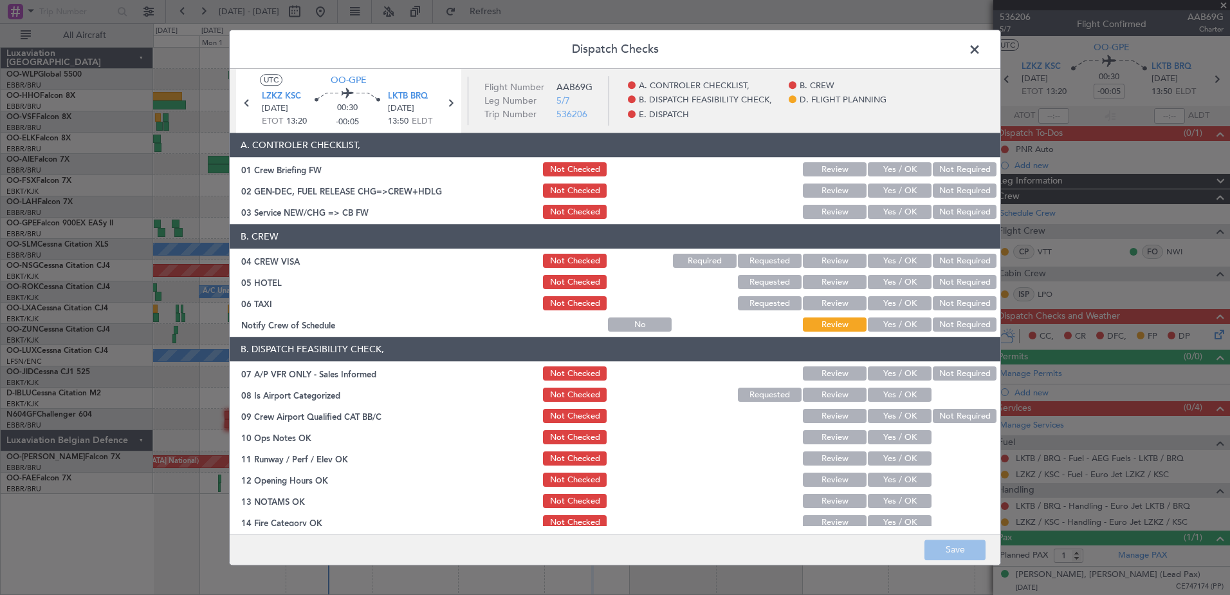
click at [884, 322] on button "Yes / OK" at bounding box center [900, 325] width 64 height 14
drag, startPoint x: 952, startPoint y: 302, endPoint x: 957, endPoint y: 284, distance: 18.9
click at [952, 301] on button "Not Required" at bounding box center [965, 304] width 64 height 14
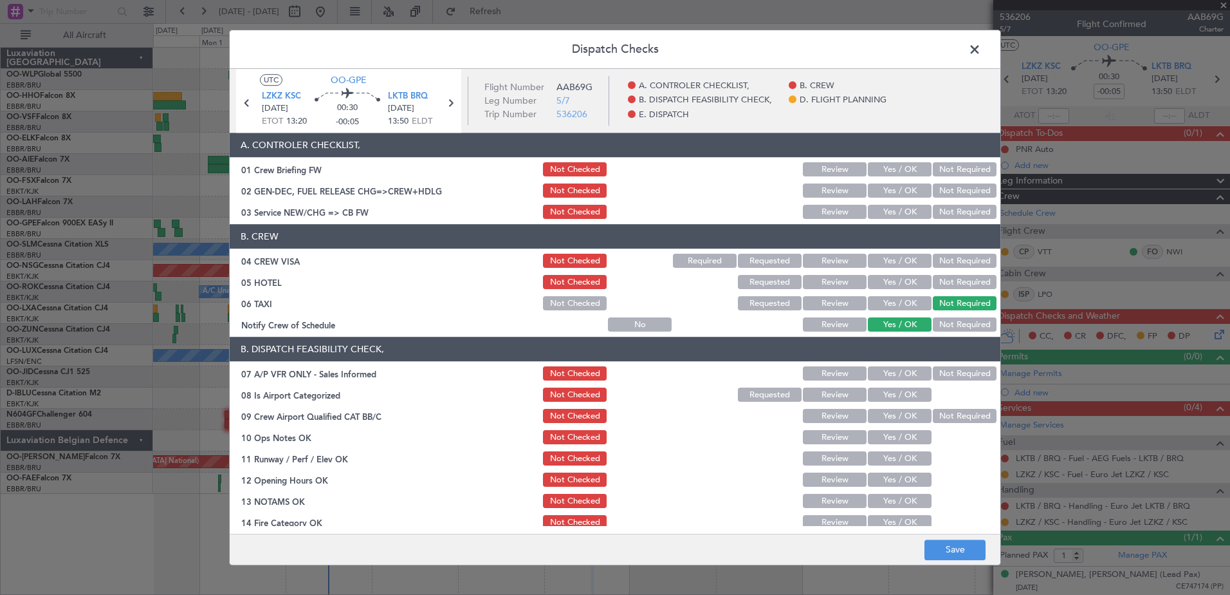
drag, startPoint x: 957, startPoint y: 282, endPoint x: 959, endPoint y: 270, distance: 12.3
click at [957, 281] on button "Not Required" at bounding box center [965, 282] width 64 height 14
click at [958, 261] on button "Not Required" at bounding box center [965, 261] width 64 height 14
click at [905, 214] on button "Yes / OK" at bounding box center [900, 212] width 64 height 14
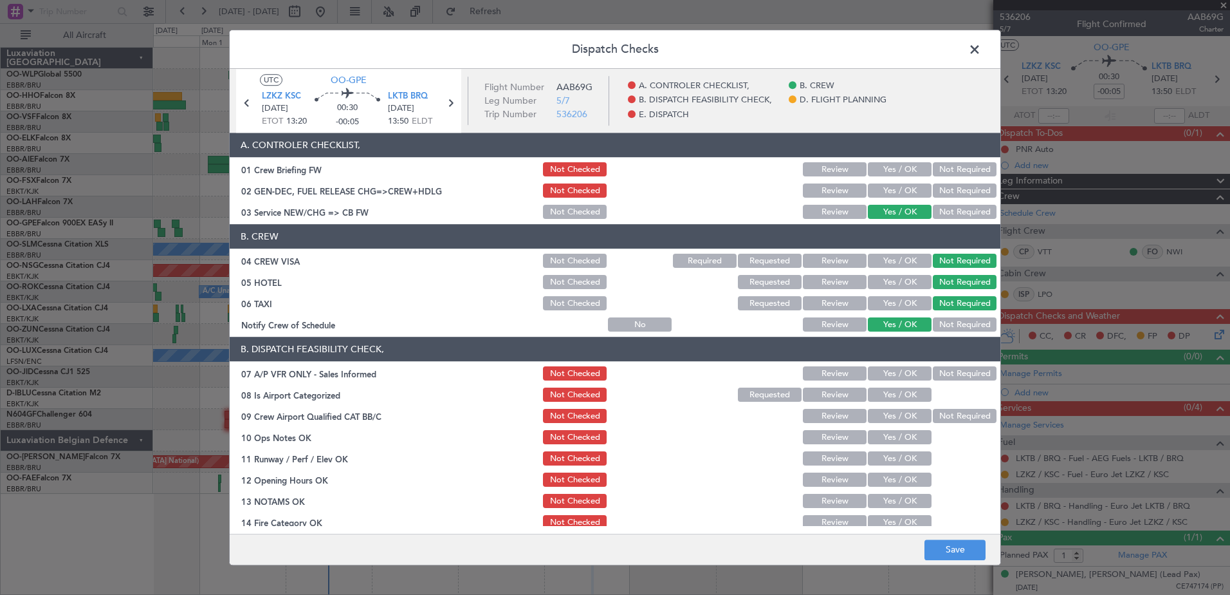
click at [949, 370] on button "Not Required" at bounding box center [965, 374] width 64 height 14
click at [900, 394] on button "Yes / OK" at bounding box center [900, 395] width 64 height 14
click at [943, 420] on button "Not Required" at bounding box center [965, 416] width 64 height 14
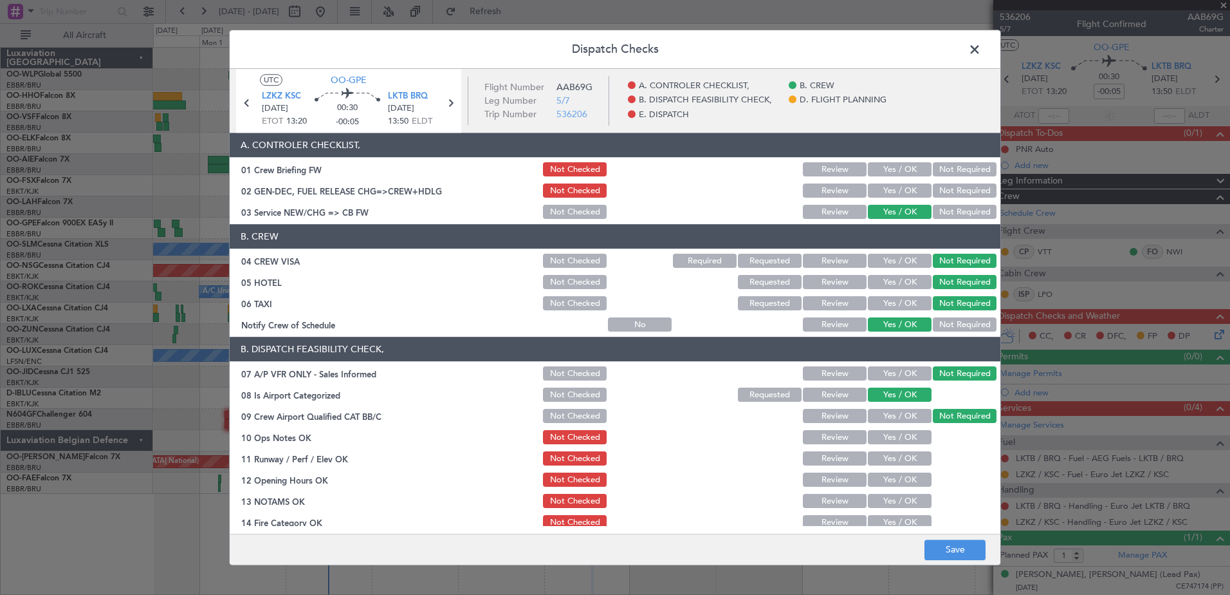
click at [900, 438] on button "Yes / OK" at bounding box center [900, 437] width 64 height 14
click at [900, 450] on div "Yes / OK" at bounding box center [898, 459] width 65 height 18
click at [903, 463] on button "Yes / OK" at bounding box center [900, 459] width 64 height 14
click at [899, 479] on button "Yes / OK" at bounding box center [900, 480] width 64 height 14
drag, startPoint x: 903, startPoint y: 503, endPoint x: 902, endPoint y: 513, distance: 9.7
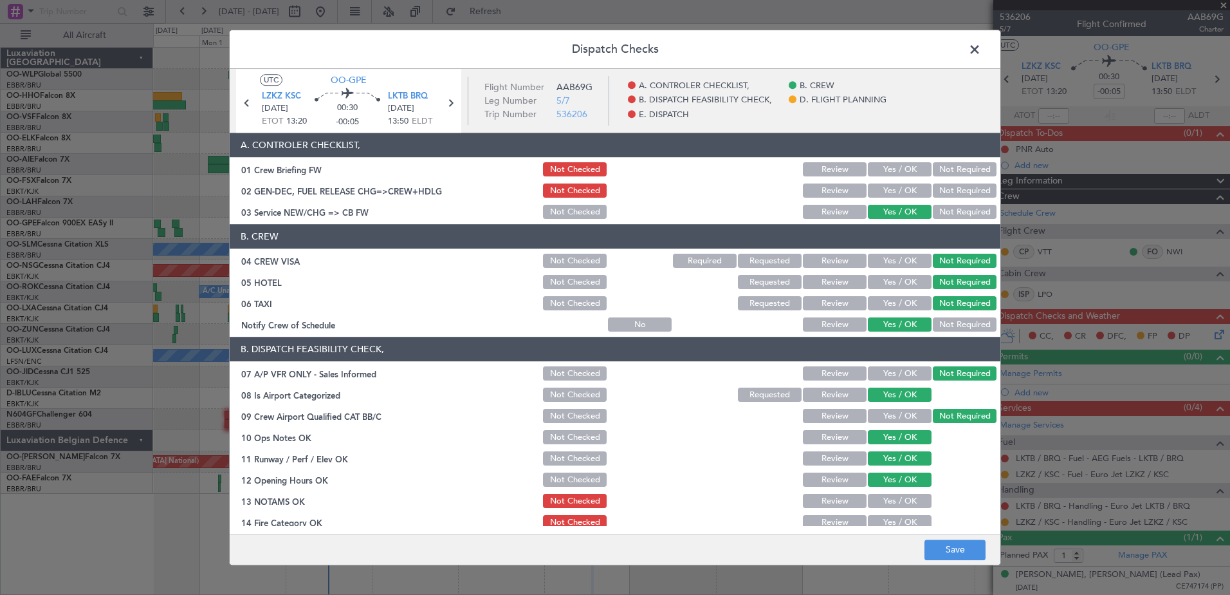
click at [903, 504] on button "Yes / OK" at bounding box center [900, 501] width 64 height 14
click at [902, 521] on button "Yes / OK" at bounding box center [900, 522] width 64 height 14
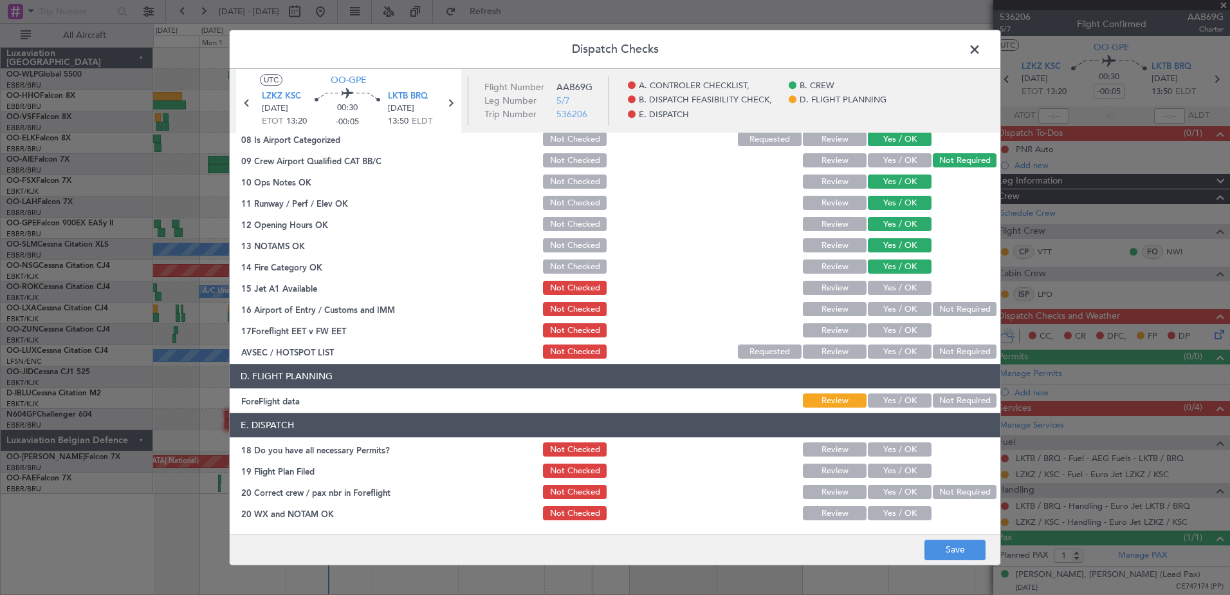
drag, startPoint x: 892, startPoint y: 286, endPoint x: 953, endPoint y: 316, distance: 68.2
click at [893, 286] on button "Yes / OK" at bounding box center [900, 288] width 64 height 14
drag, startPoint x: 899, startPoint y: 308, endPoint x: 902, endPoint y: 333, distance: 24.6
click at [899, 310] on button "Yes / OK" at bounding box center [900, 309] width 64 height 14
click at [902, 334] on button "Yes / OK" at bounding box center [900, 331] width 64 height 14
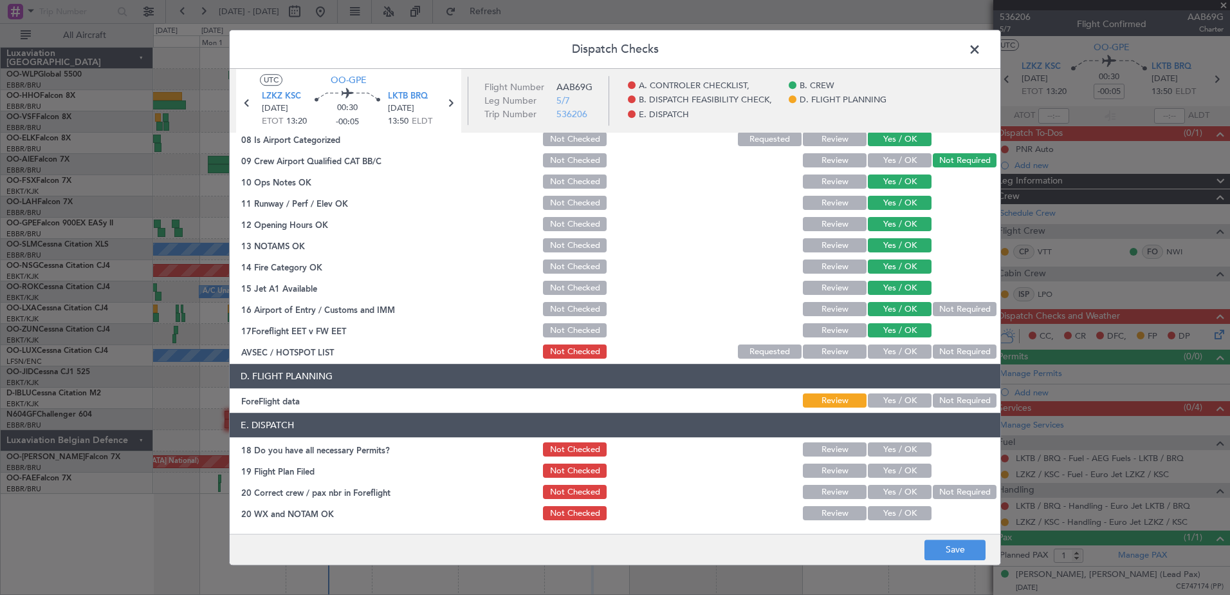
click at [920, 351] on button "Yes / OK" at bounding box center [900, 352] width 64 height 14
click at [941, 352] on button "Not Required" at bounding box center [965, 352] width 64 height 14
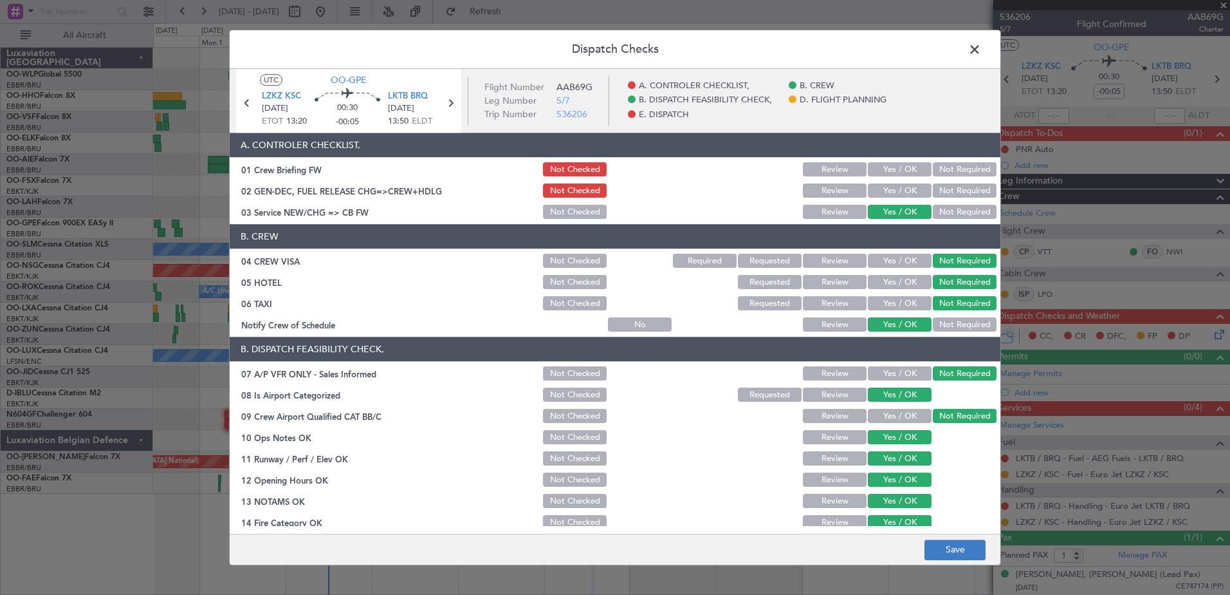
scroll to position [255, 0]
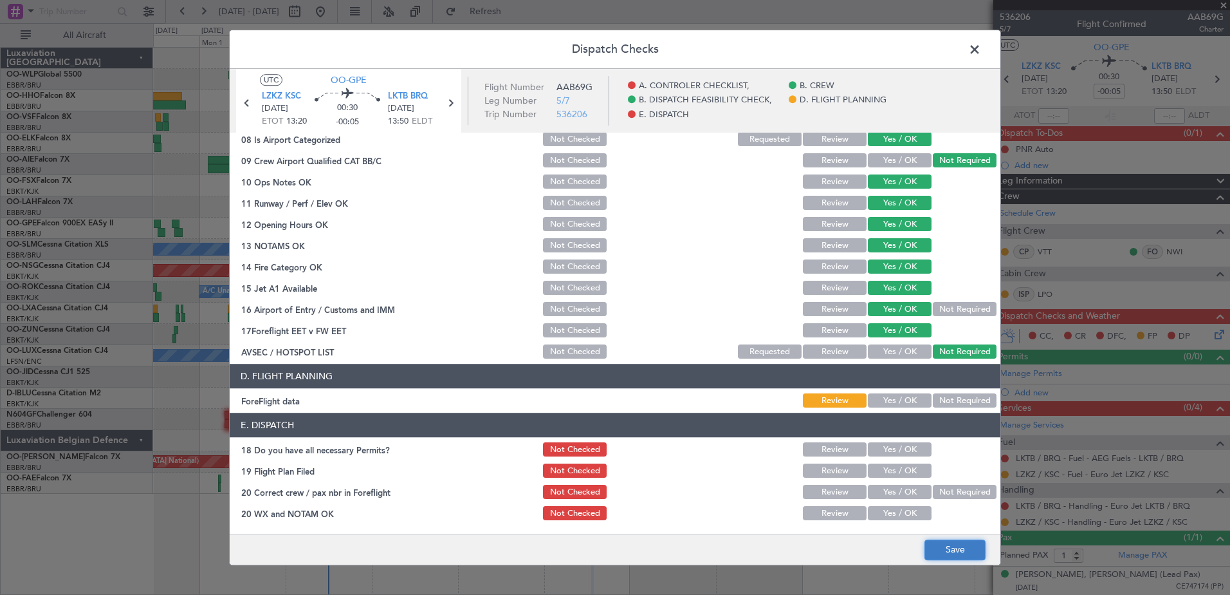
click at [947, 553] on button "Save" at bounding box center [955, 549] width 61 height 21
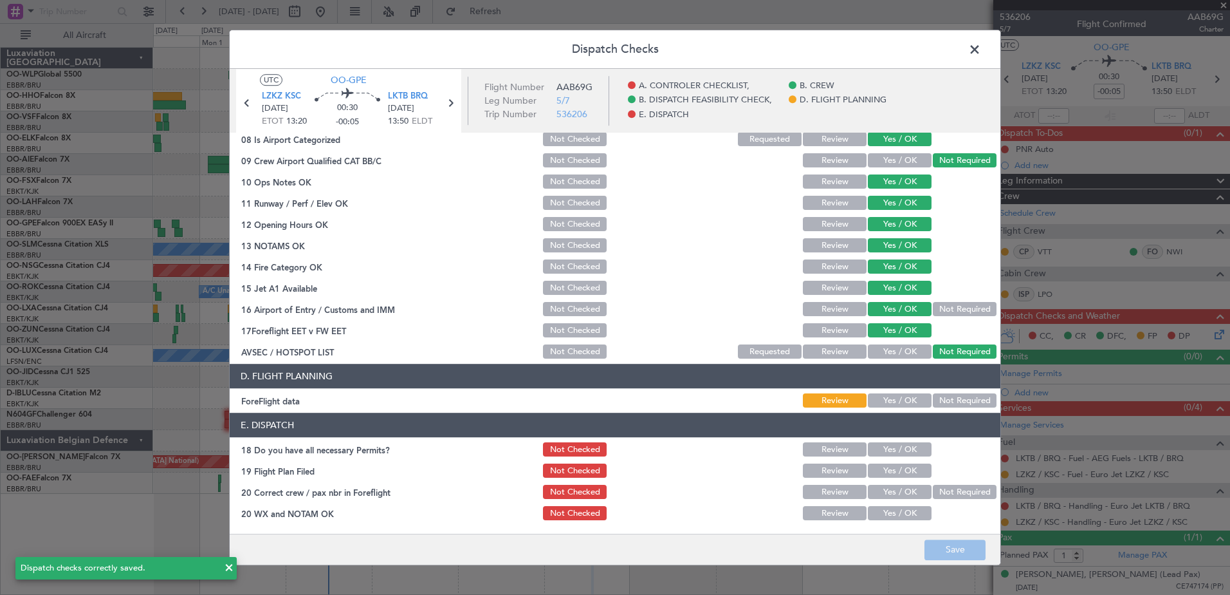
click at [981, 49] on span at bounding box center [981, 53] width 0 height 26
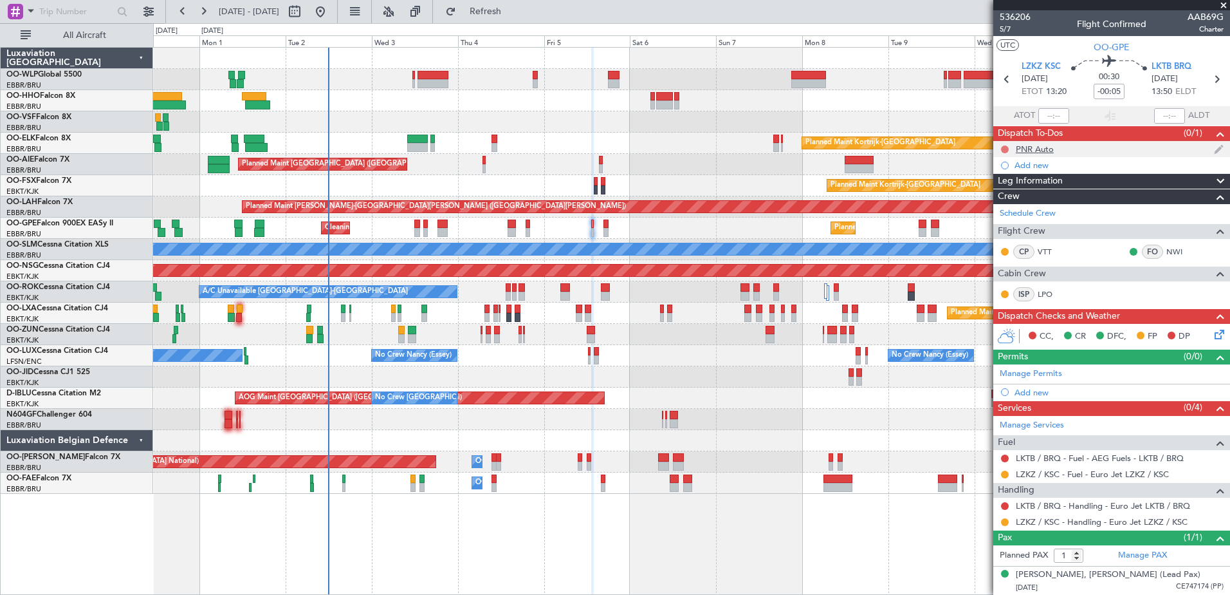
click at [1006, 150] on button at bounding box center [1005, 149] width 8 height 8
click at [1008, 207] on span "Completed" at bounding box center [1011, 205] width 42 height 13
click at [1133, 454] on link "LKTB / BRQ - Fuel - AEG Fuels - LKTB / BRQ" at bounding box center [1100, 457] width 168 height 11
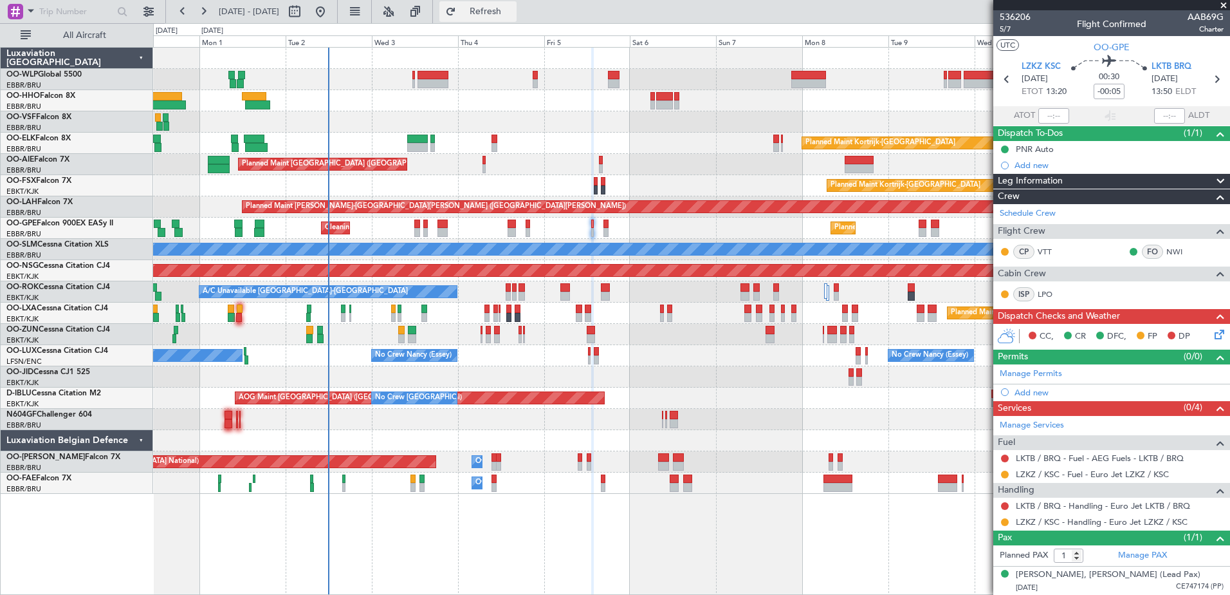
click at [517, 17] on button "Refresh" at bounding box center [477, 11] width 77 height 21
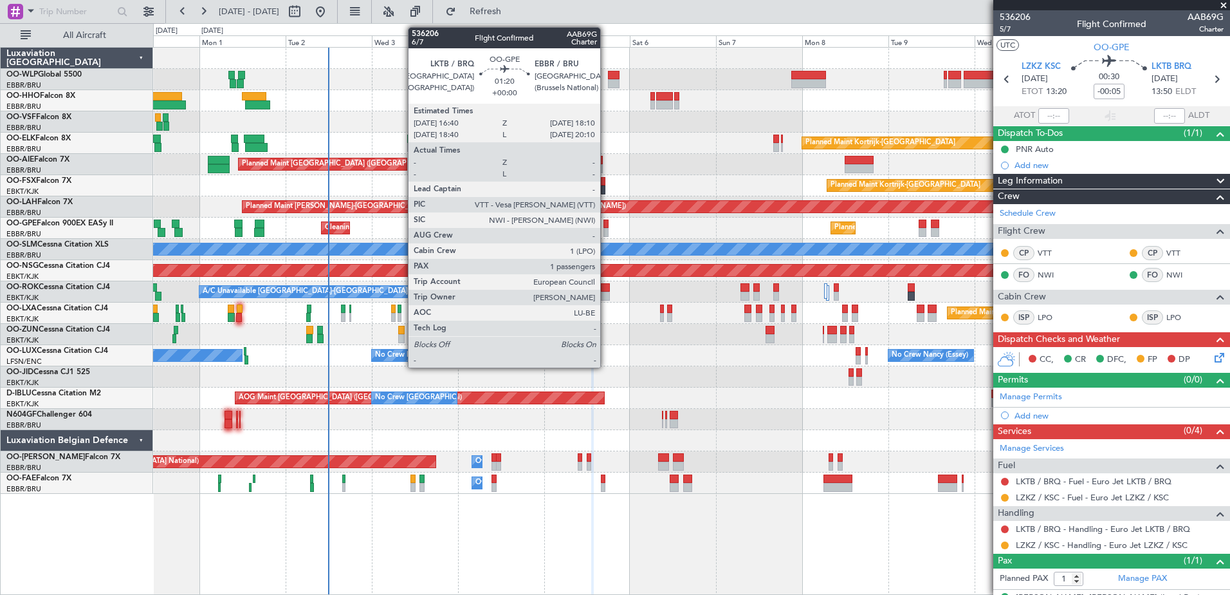
click at [606, 229] on div at bounding box center [607, 232] width 6 height 9
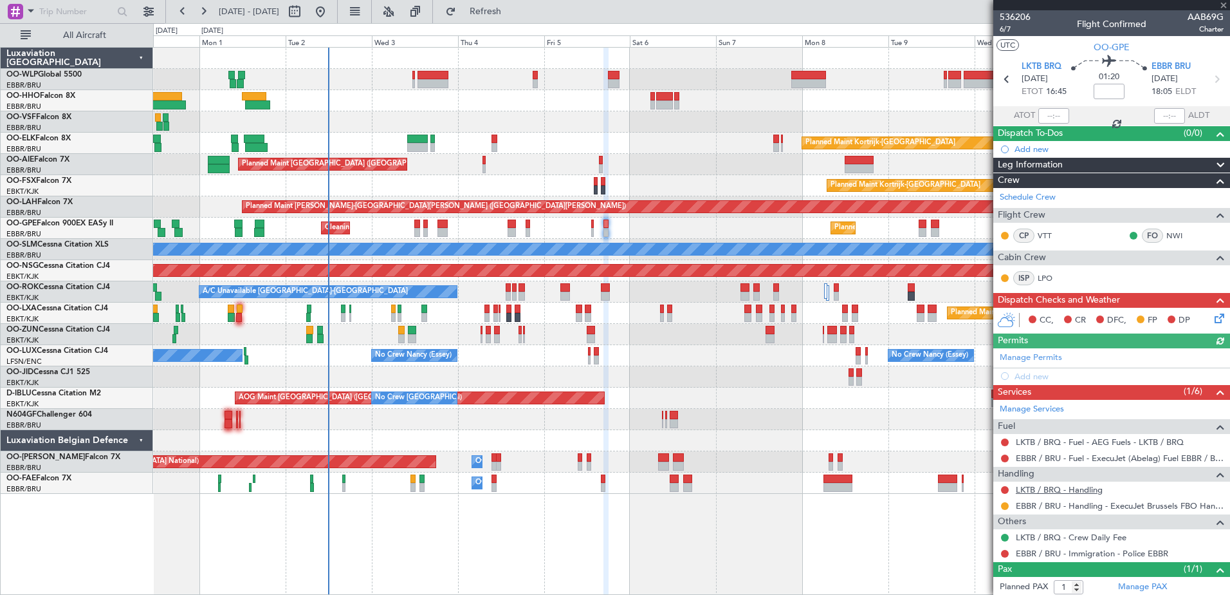
click at [1084, 488] on link "LKTB / BRQ - Handling" at bounding box center [1059, 489] width 87 height 11
click at [1004, 460] on button at bounding box center [1005, 458] width 8 height 8
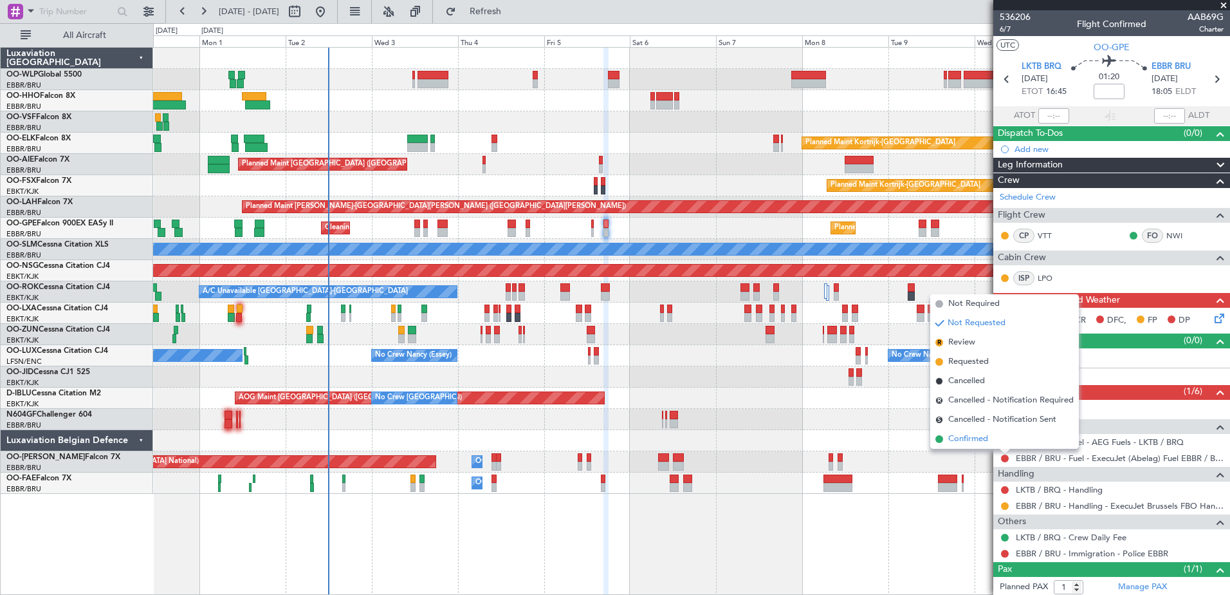
click at [965, 439] on span "Confirmed" at bounding box center [968, 438] width 40 height 13
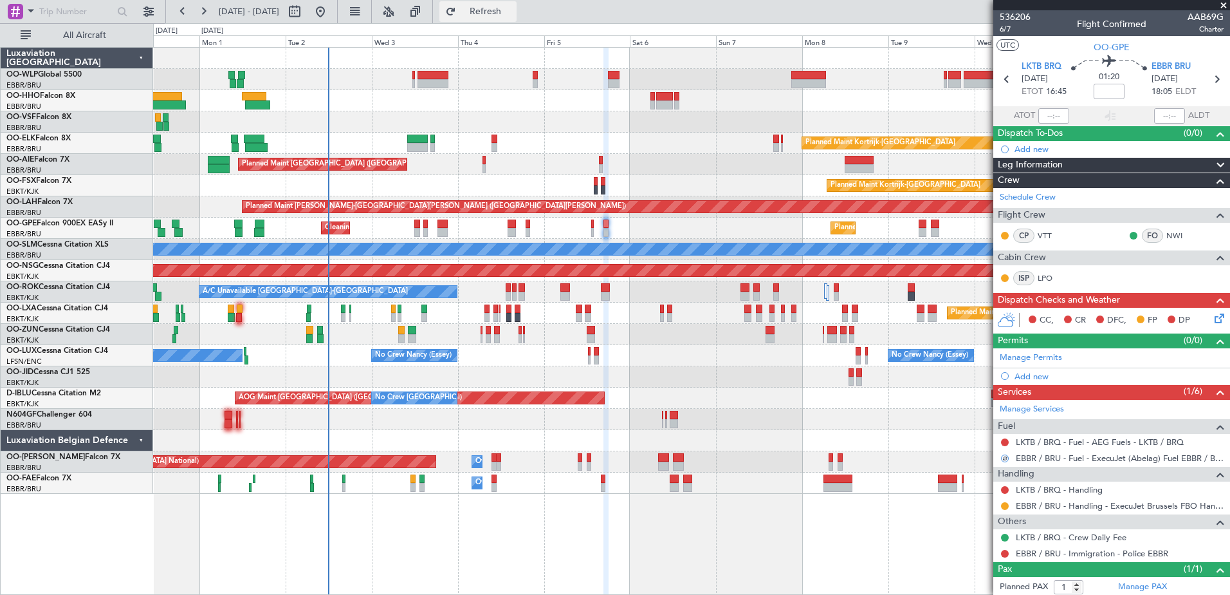
click at [517, 21] on button "Refresh" at bounding box center [477, 11] width 77 height 21
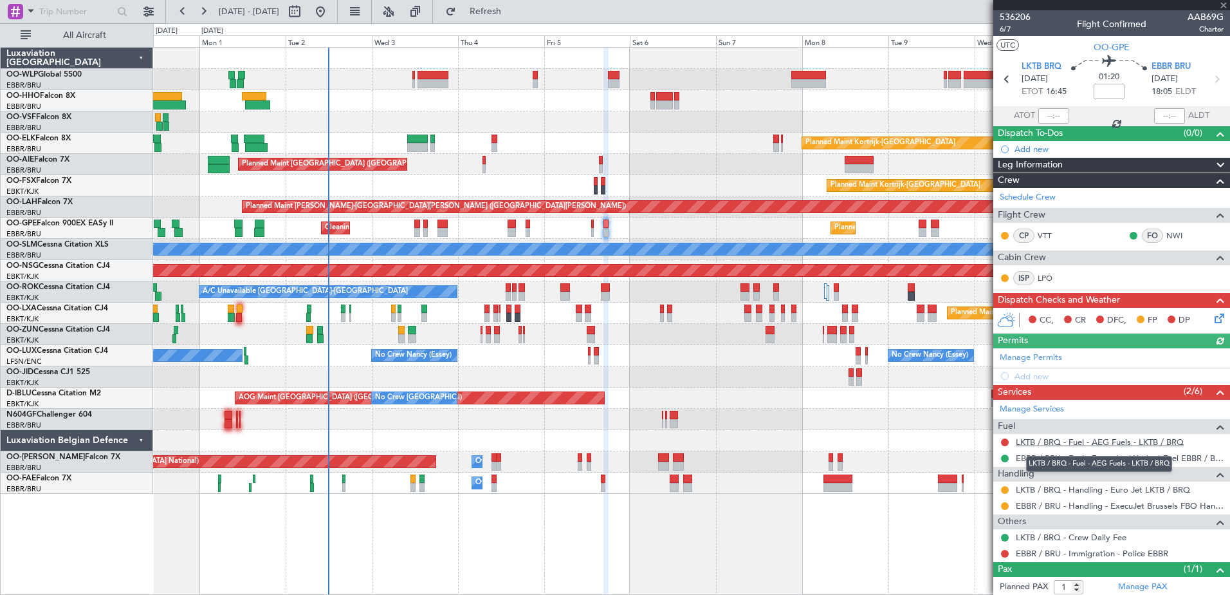
click at [1048, 441] on link "LKTB / BRQ - Fuel - AEG Fuels - LKTB / BRQ" at bounding box center [1100, 441] width 168 height 11
click at [1214, 319] on icon at bounding box center [1217, 316] width 10 height 10
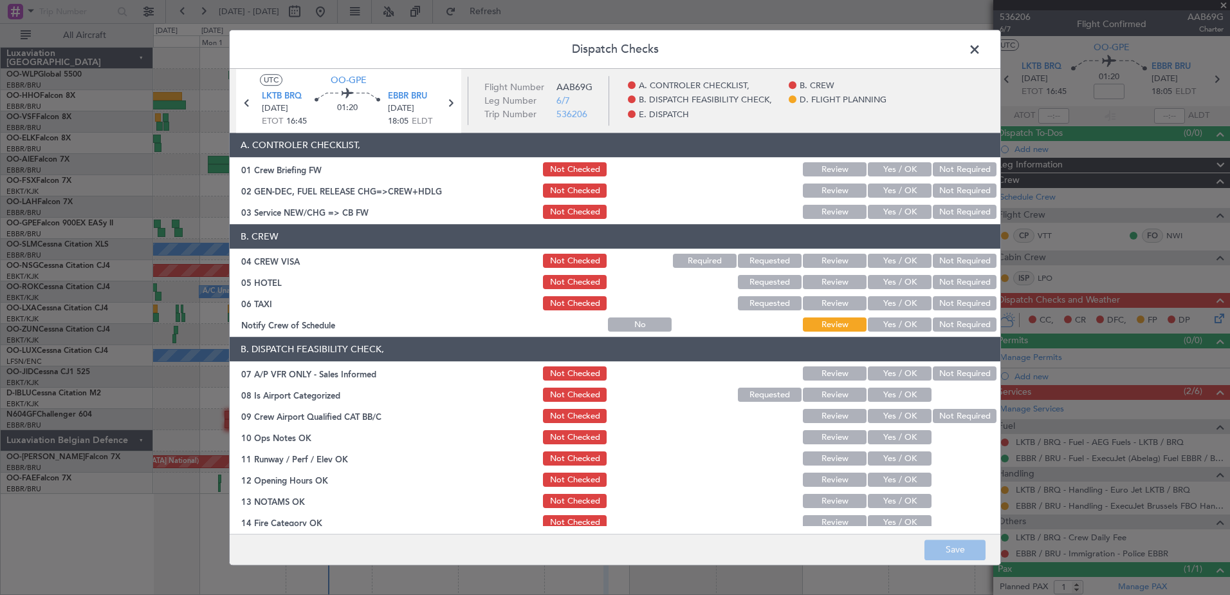
drag, startPoint x: 881, startPoint y: 324, endPoint x: 938, endPoint y: 305, distance: 59.6
click at [883, 321] on button "Yes / OK" at bounding box center [900, 325] width 64 height 14
click at [953, 299] on button "Not Required" at bounding box center [965, 304] width 64 height 14
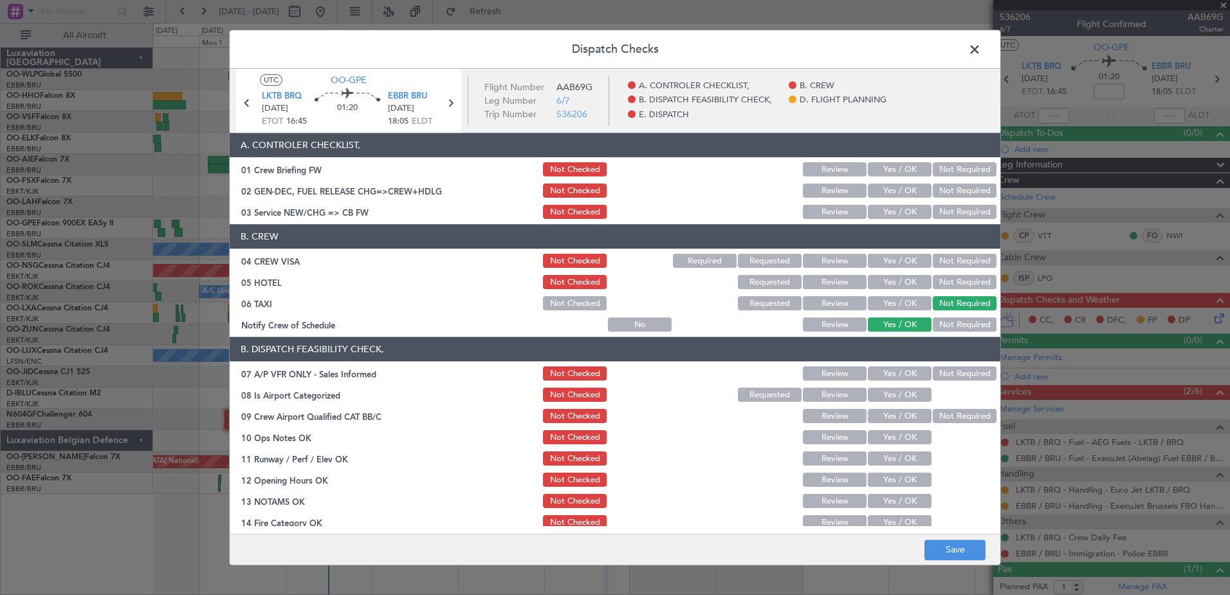
drag, startPoint x: 956, startPoint y: 288, endPoint x: 957, endPoint y: 270, distance: 18.1
click at [956, 286] on button "Not Required" at bounding box center [965, 282] width 64 height 14
click at [957, 264] on button "Not Required" at bounding box center [965, 261] width 64 height 14
drag, startPoint x: 889, startPoint y: 210, endPoint x: 905, endPoint y: 282, distance: 73.7
click at [890, 210] on button "Yes / OK" at bounding box center [900, 212] width 64 height 14
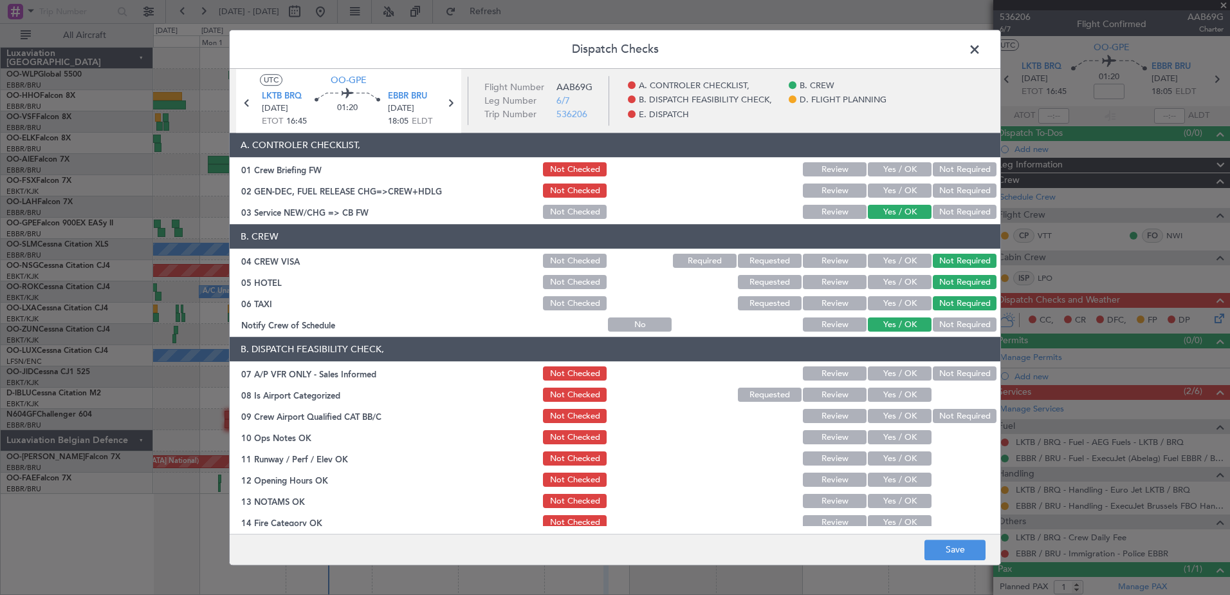
click at [950, 368] on button "Not Required" at bounding box center [965, 374] width 64 height 14
click at [910, 393] on button "Yes / OK" at bounding box center [900, 395] width 64 height 14
click at [933, 413] on button "Not Required" at bounding box center [965, 416] width 64 height 14
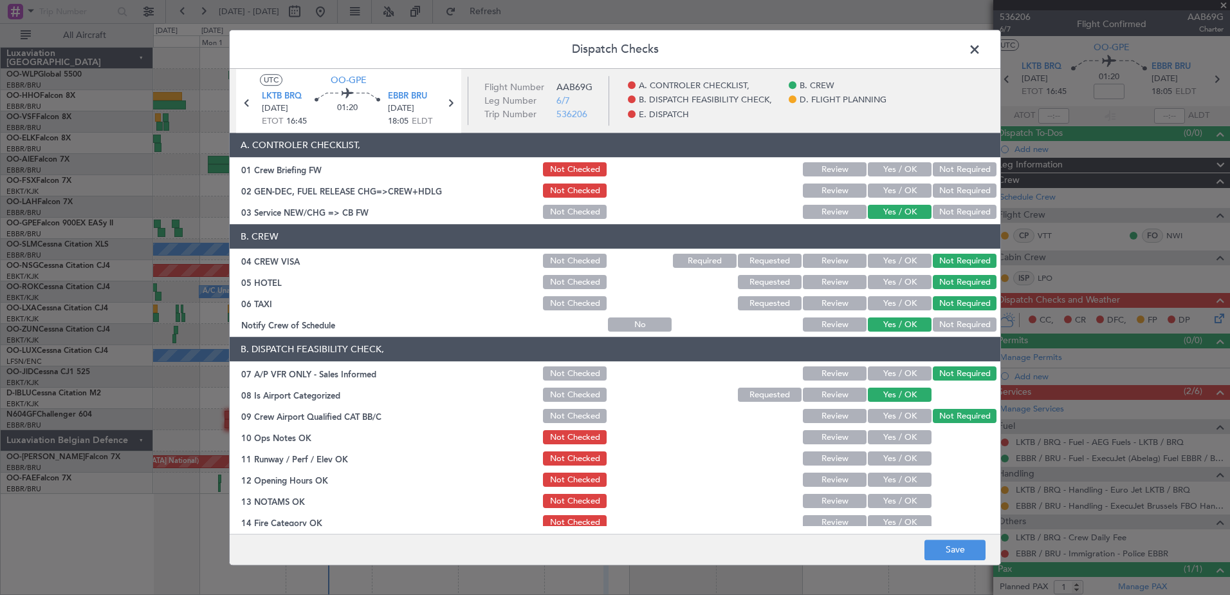
click at [909, 438] on button "Yes / OK" at bounding box center [900, 437] width 64 height 14
click at [908, 459] on button "Yes / OK" at bounding box center [900, 459] width 64 height 14
click at [908, 473] on button "Yes / OK" at bounding box center [900, 480] width 64 height 14
click at [909, 494] on button "Yes / OK" at bounding box center [900, 501] width 64 height 14
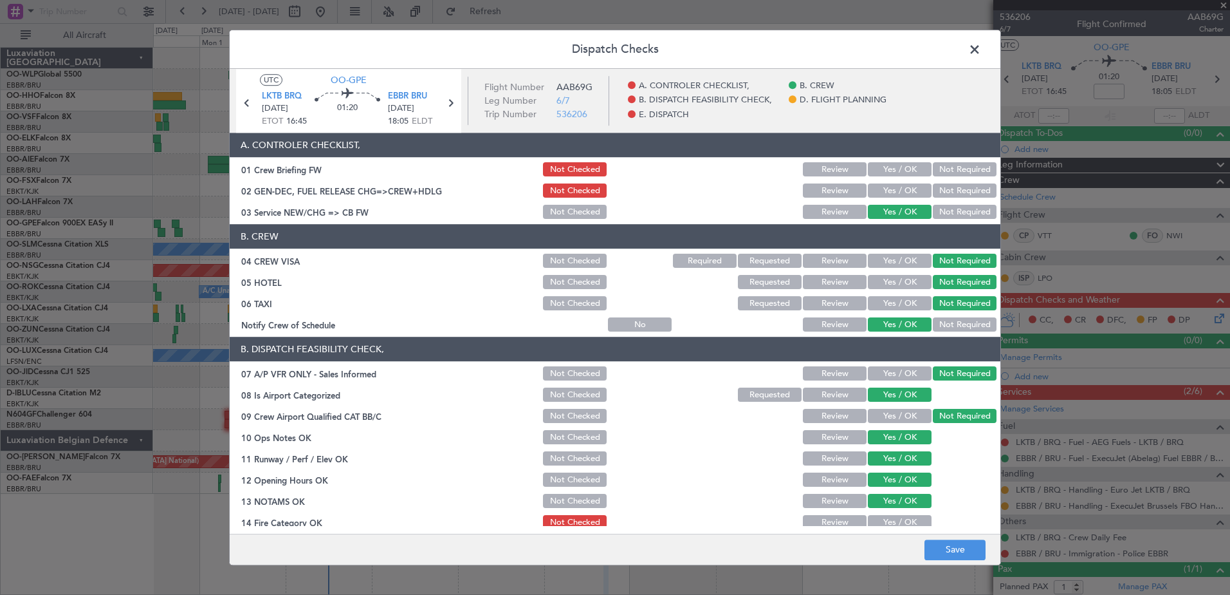
click at [907, 516] on button "Yes / OK" at bounding box center [900, 522] width 64 height 14
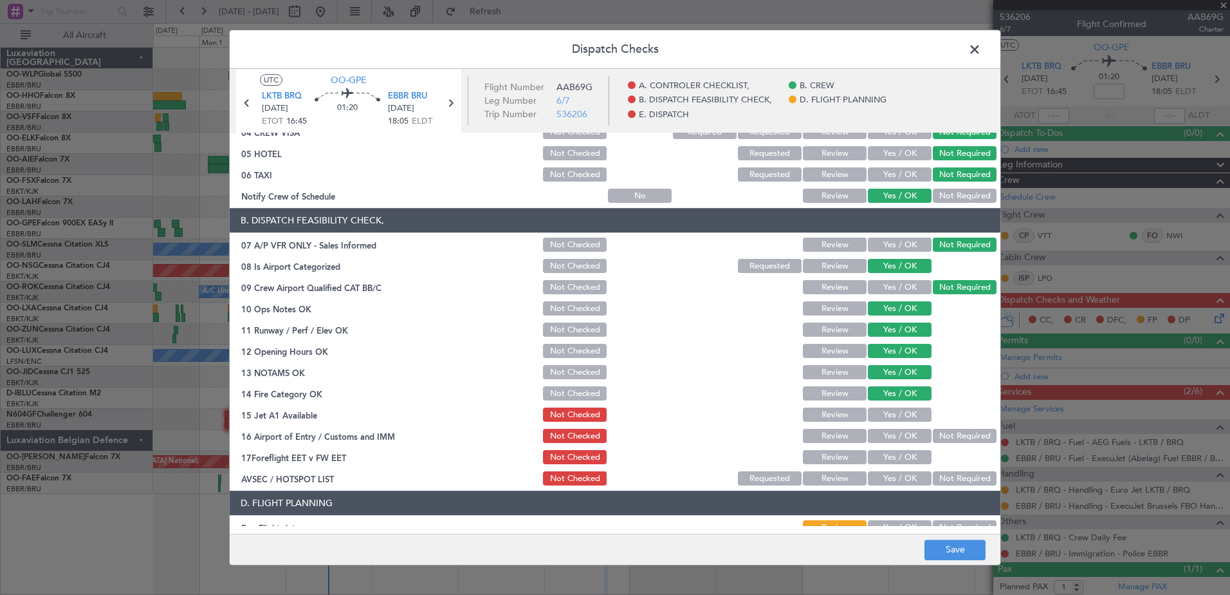
scroll to position [193, 0]
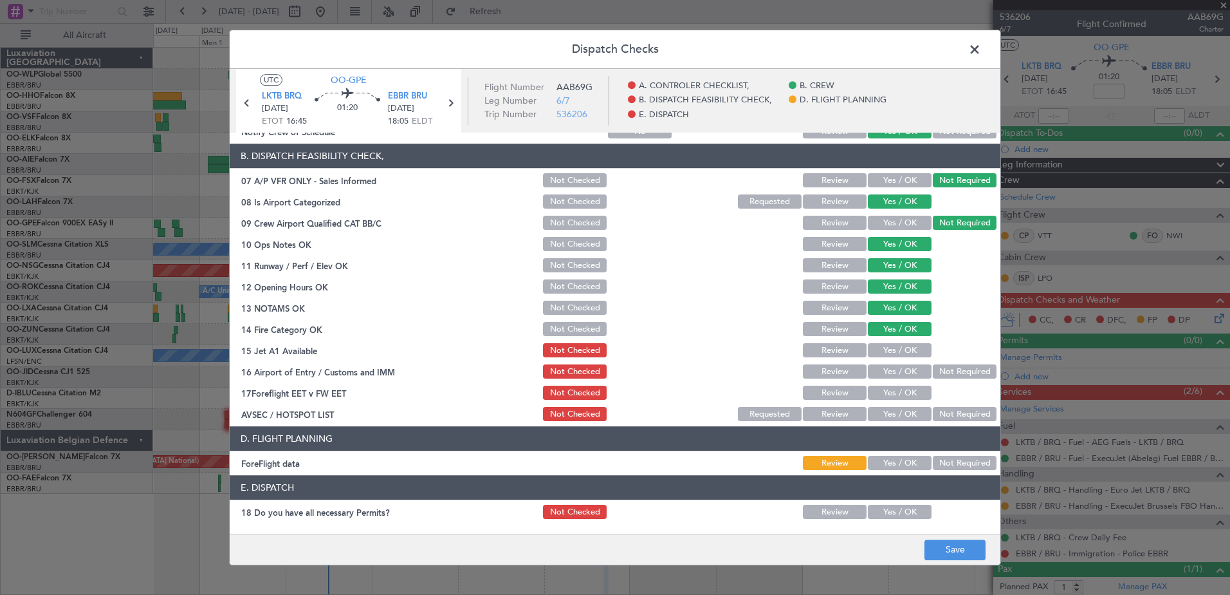
click at [894, 347] on button "Yes / OK" at bounding box center [900, 351] width 64 height 14
click at [910, 375] on button "Yes / OK" at bounding box center [900, 372] width 64 height 14
click at [909, 394] on button "Yes / OK" at bounding box center [900, 393] width 64 height 14
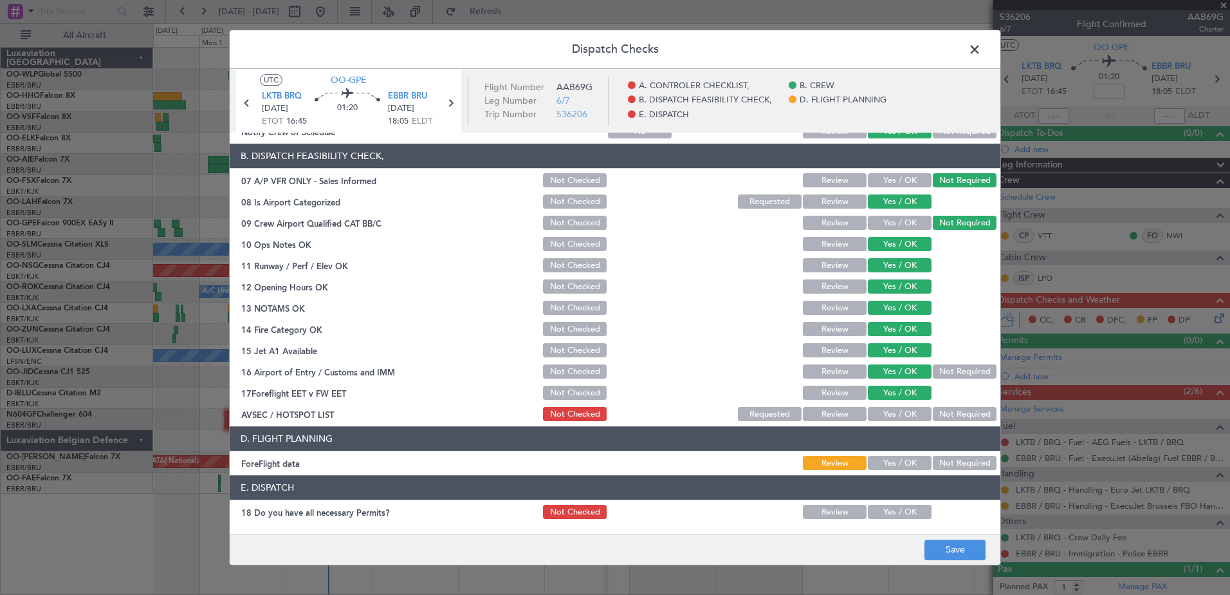
click at [912, 416] on button "Yes / OK" at bounding box center [900, 414] width 64 height 14
click at [909, 465] on button "Yes / OK" at bounding box center [900, 463] width 64 height 14
click at [956, 550] on button "Save" at bounding box center [955, 549] width 61 height 21
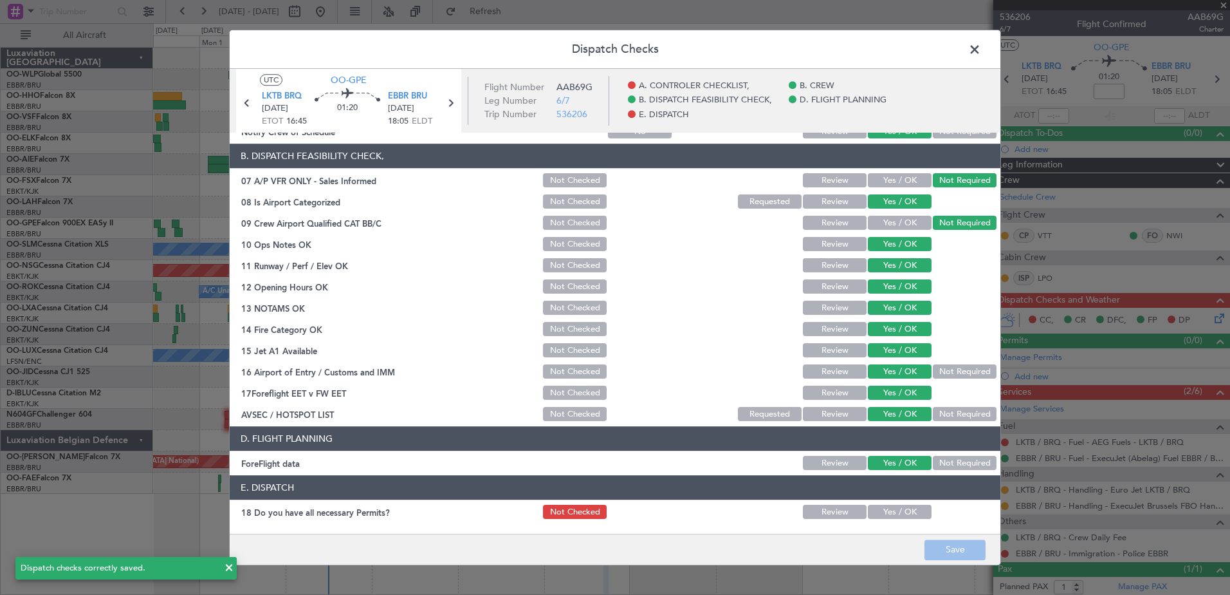
click at [981, 52] on span at bounding box center [981, 53] width 0 height 26
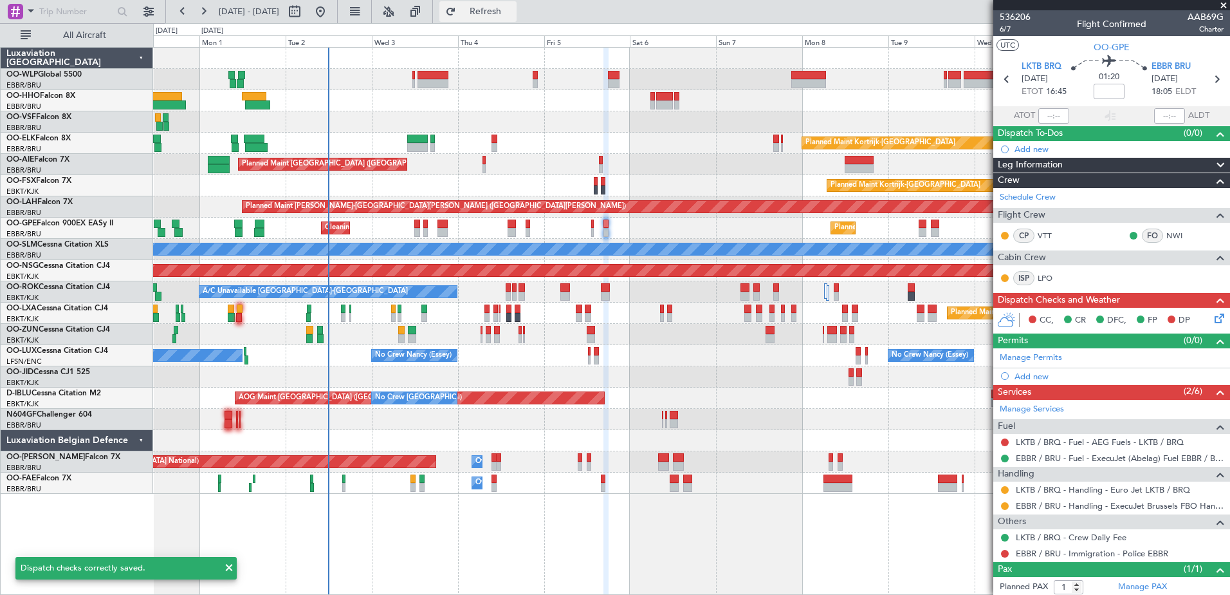
click at [517, 17] on button "Refresh" at bounding box center [477, 11] width 77 height 21
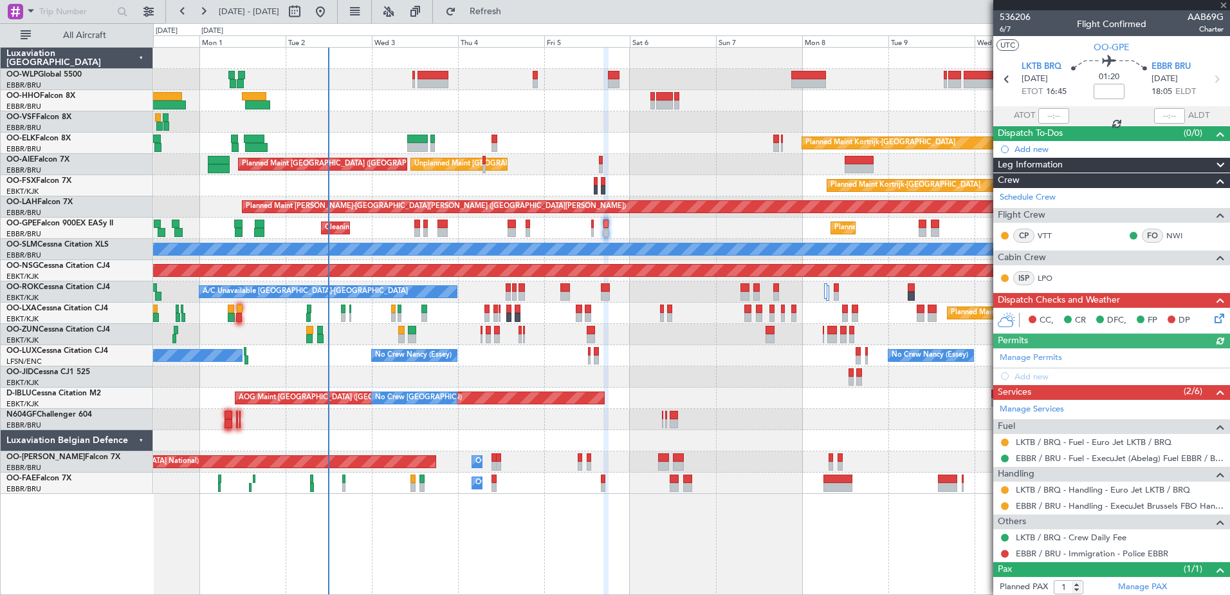
click at [1026, 358] on div "Manage Permits Add new" at bounding box center [1112, 366] width 237 height 36
click at [1033, 361] on link "Manage Permits" at bounding box center [1031, 357] width 62 height 13
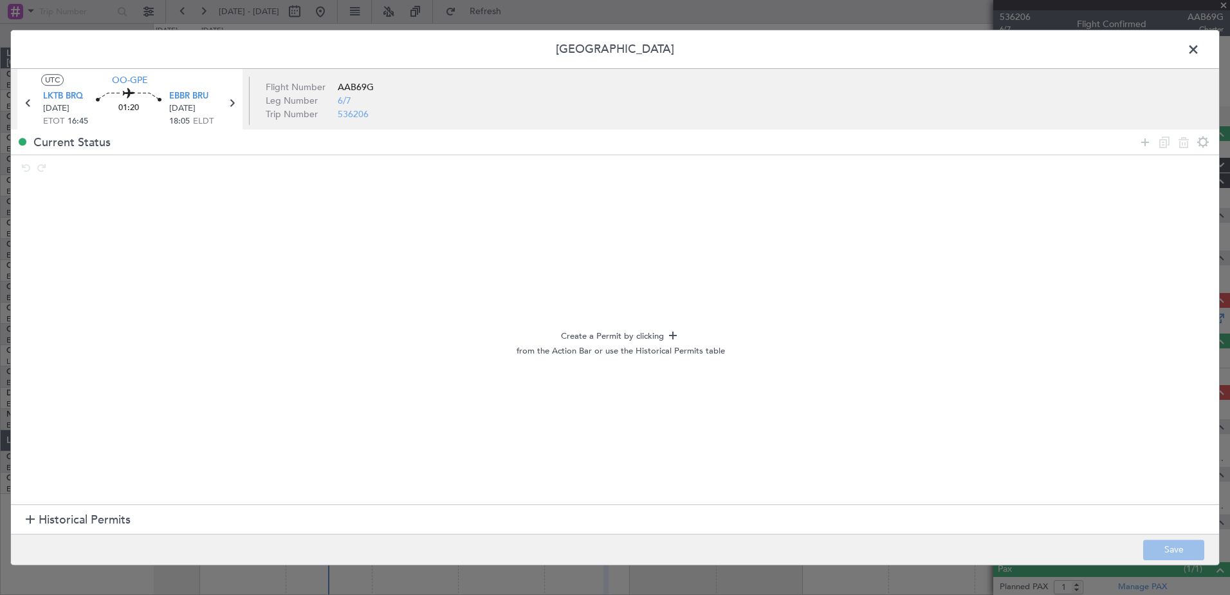
click at [67, 513] on span "Historical Permits" at bounding box center [85, 520] width 92 height 17
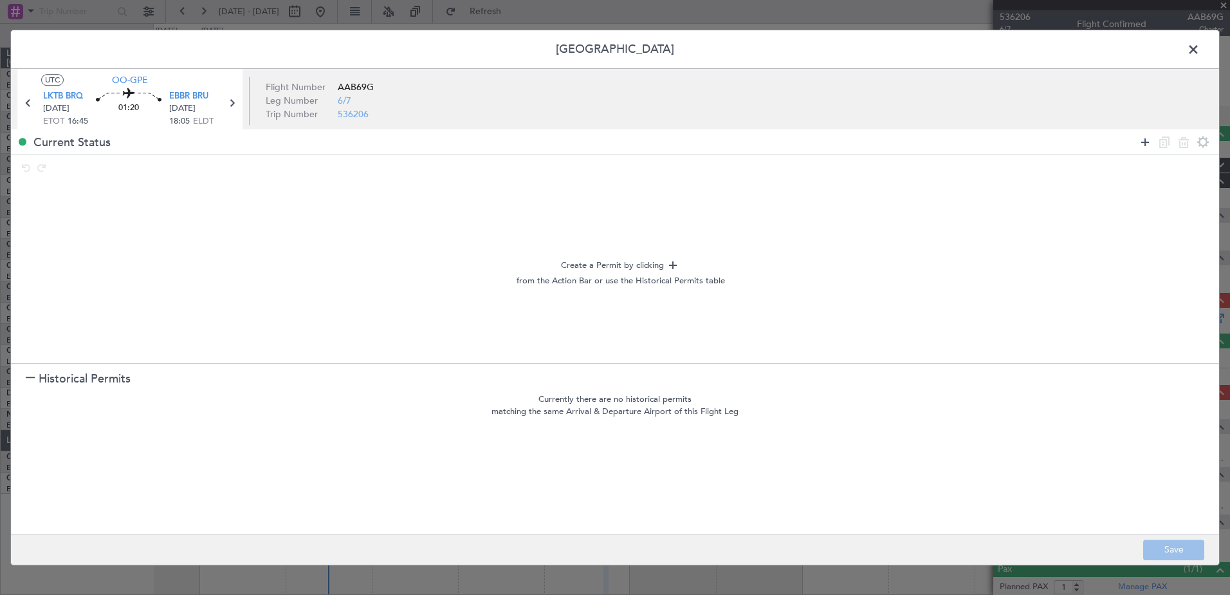
click at [1147, 138] on icon at bounding box center [1145, 141] width 15 height 15
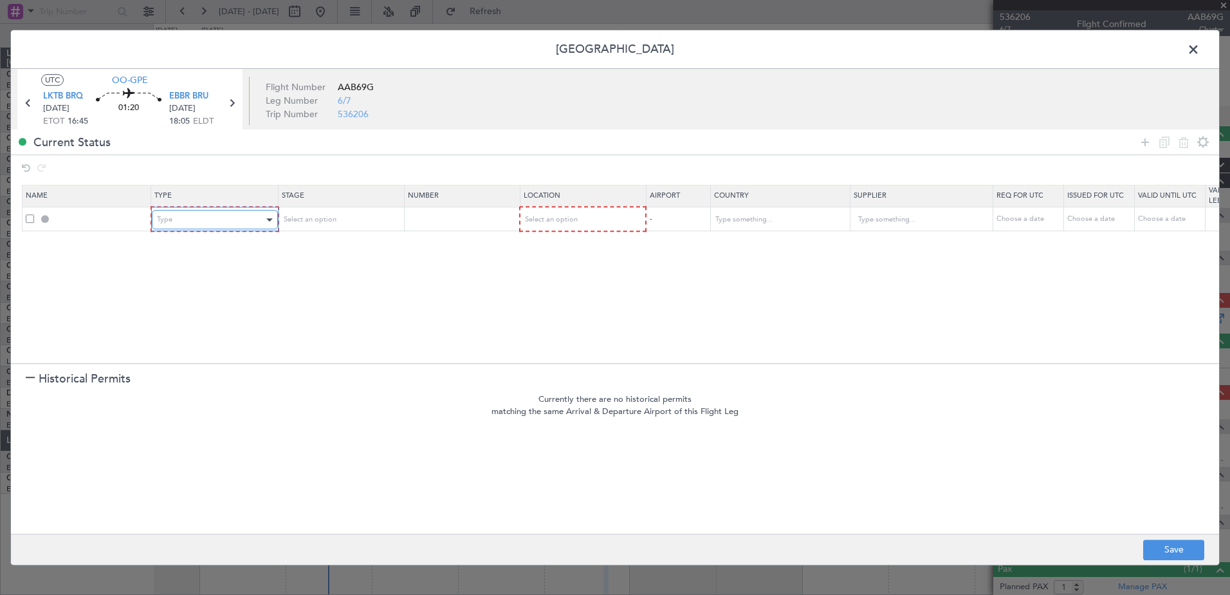
click at [254, 218] on div "Type" at bounding box center [210, 219] width 107 height 19
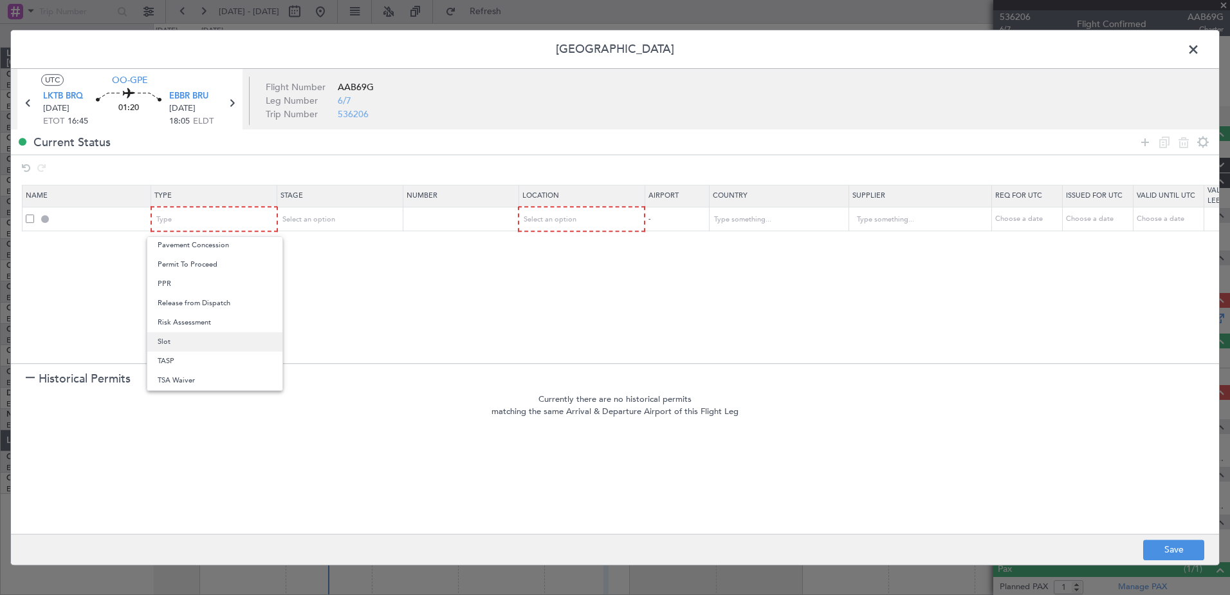
click at [176, 339] on span "Slot" at bounding box center [215, 341] width 115 height 19
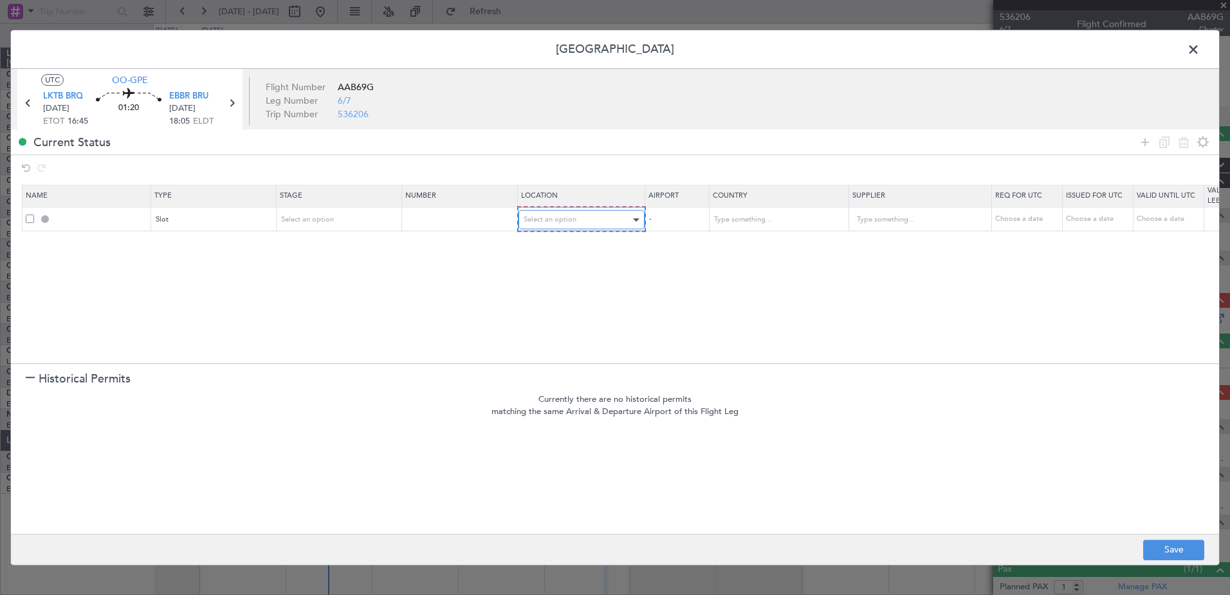
click at [552, 210] on div "Select an option" at bounding box center [577, 219] width 107 height 19
click at [562, 286] on span "Arrival" at bounding box center [581, 284] width 115 height 19
click at [1033, 223] on div "Choose a date" at bounding box center [1027, 219] width 67 height 11
select select "9"
select select "2025"
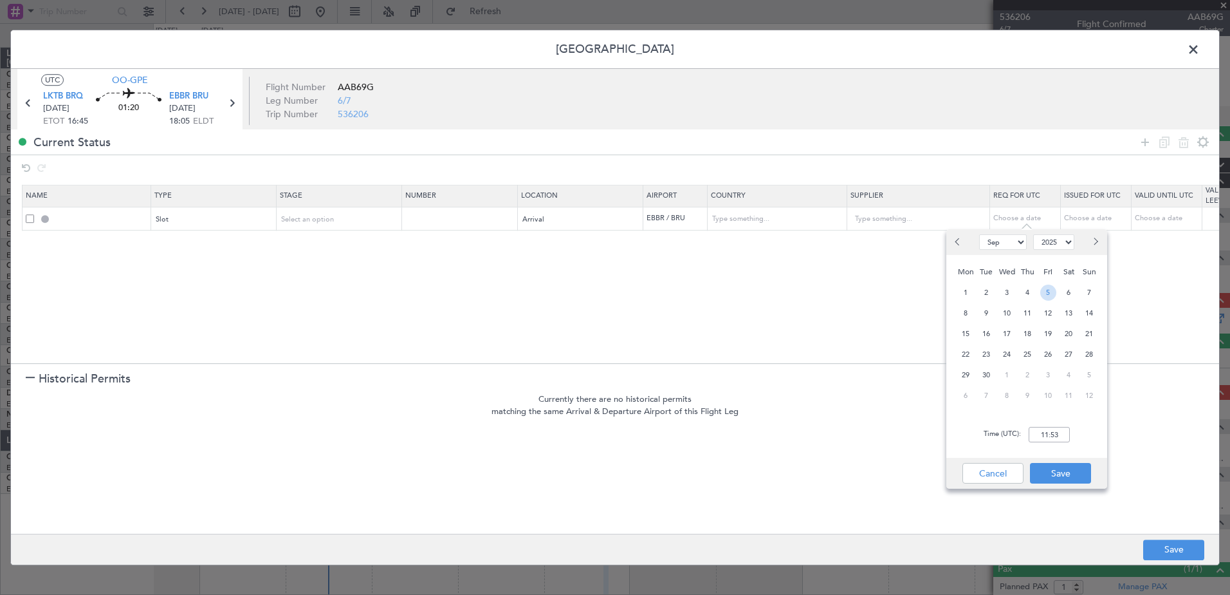
click at [1044, 292] on span "5" at bounding box center [1048, 292] width 16 height 16
click at [1028, 429] on div "Time (UTC): 00:00" at bounding box center [1027, 434] width 161 height 46
click at [1048, 433] on input "00:00" at bounding box center [1049, 434] width 41 height 15
type input "18:15"
click at [1046, 473] on button "Save" at bounding box center [1060, 473] width 61 height 21
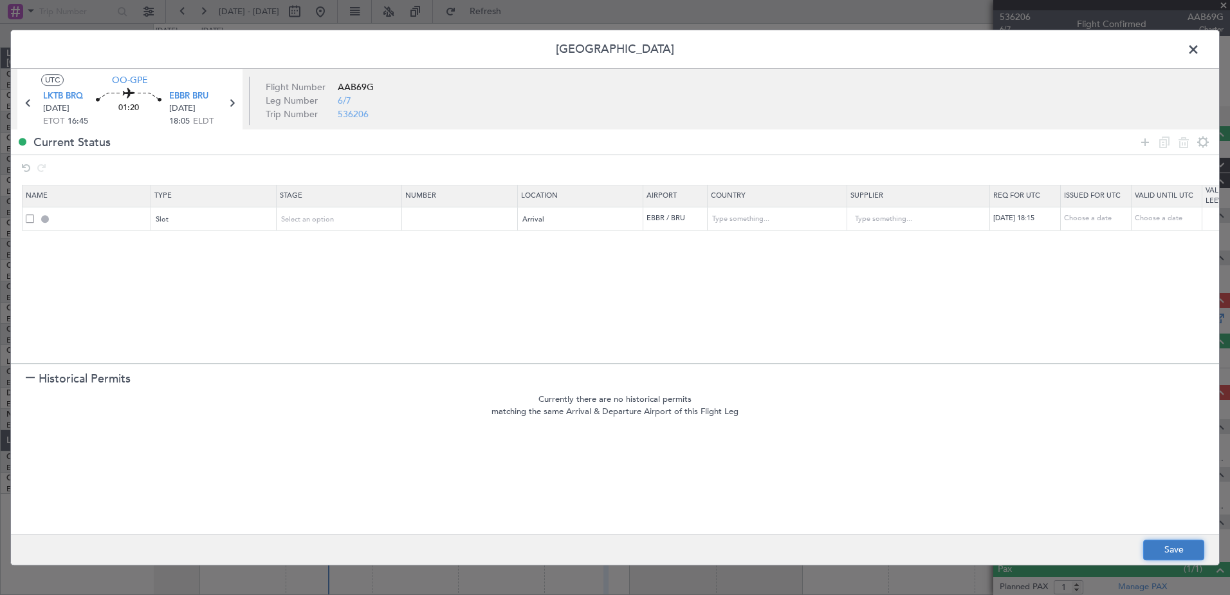
click at [1149, 543] on button "Save" at bounding box center [1173, 549] width 61 height 21
type input "EBBR ARR SLOT 1815Z"
type input "[GEOGRAPHIC_DATA]"
type input "NNN"
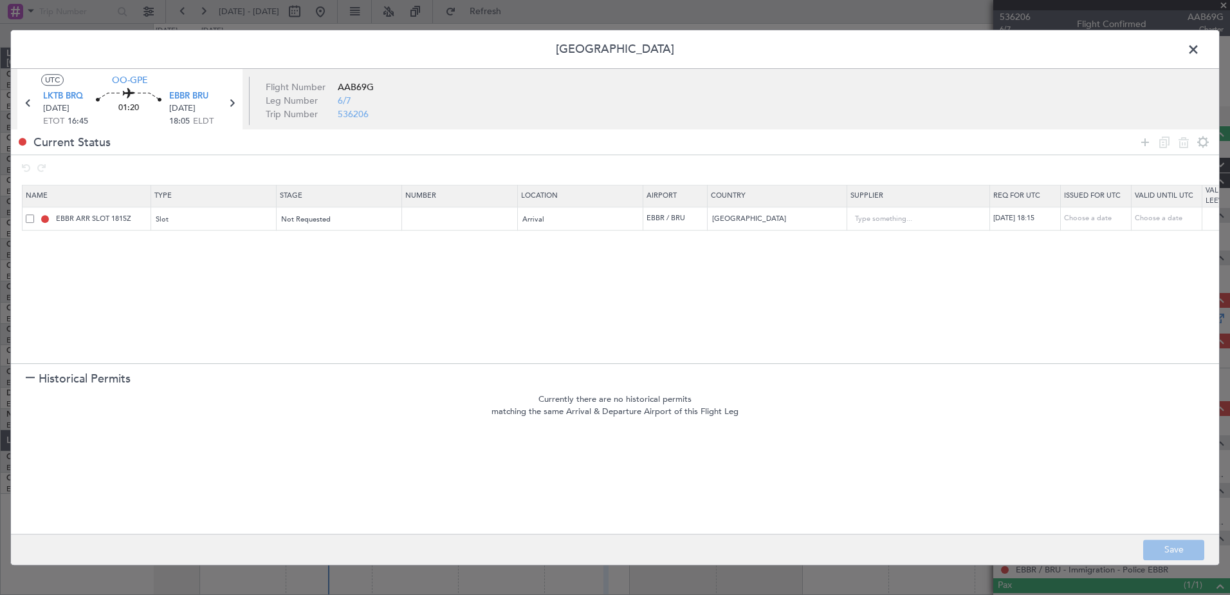
click at [1200, 48] on span at bounding box center [1200, 53] width 0 height 26
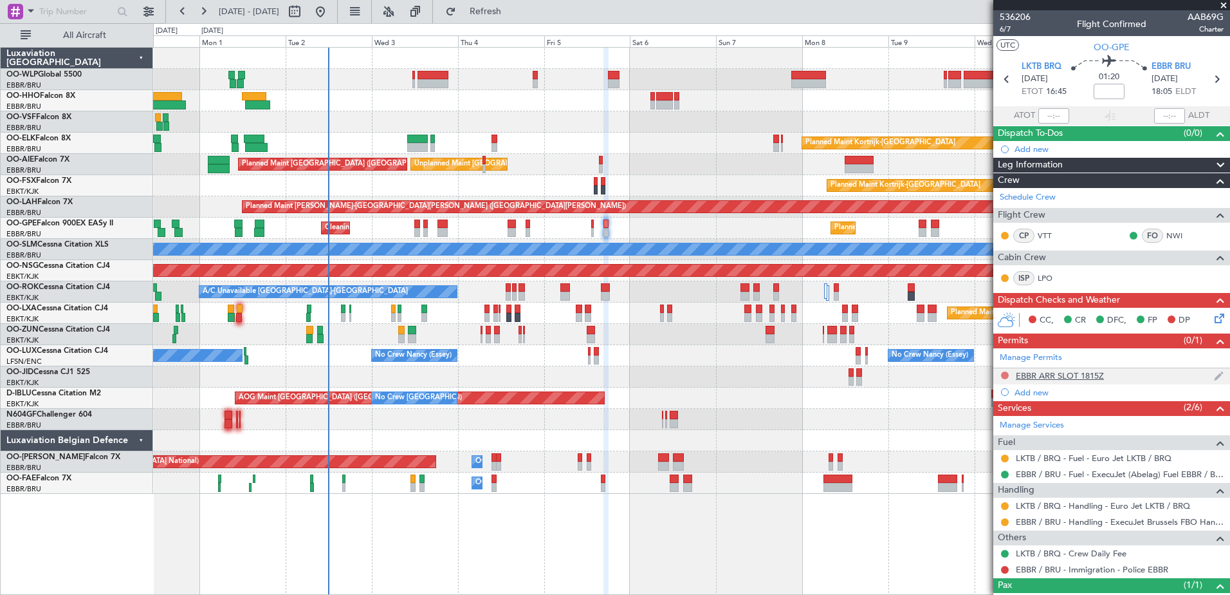
click at [1003, 377] on button at bounding box center [1005, 375] width 8 height 8
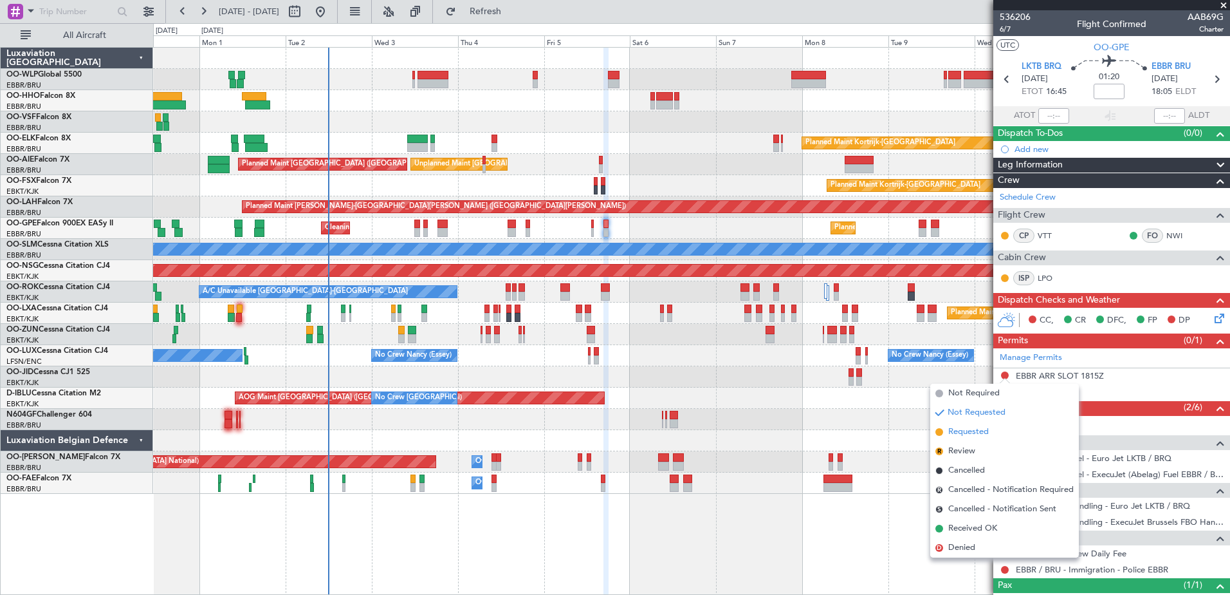
click at [975, 432] on span "Requested" at bounding box center [968, 431] width 41 height 13
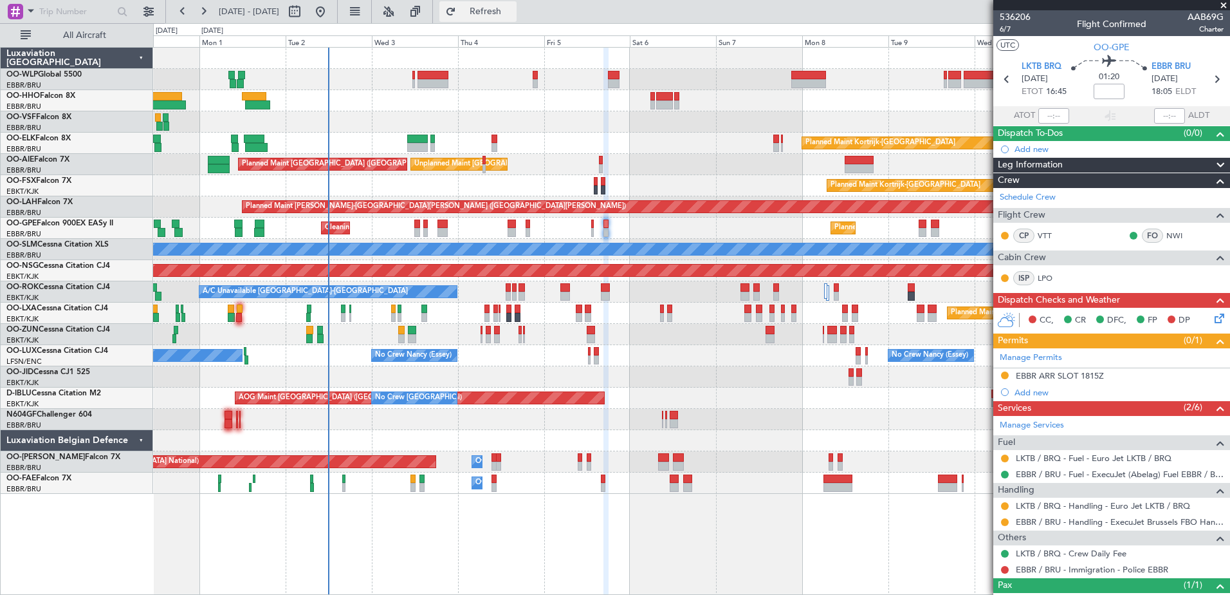
click at [513, 14] on span "Refresh" at bounding box center [486, 11] width 54 height 9
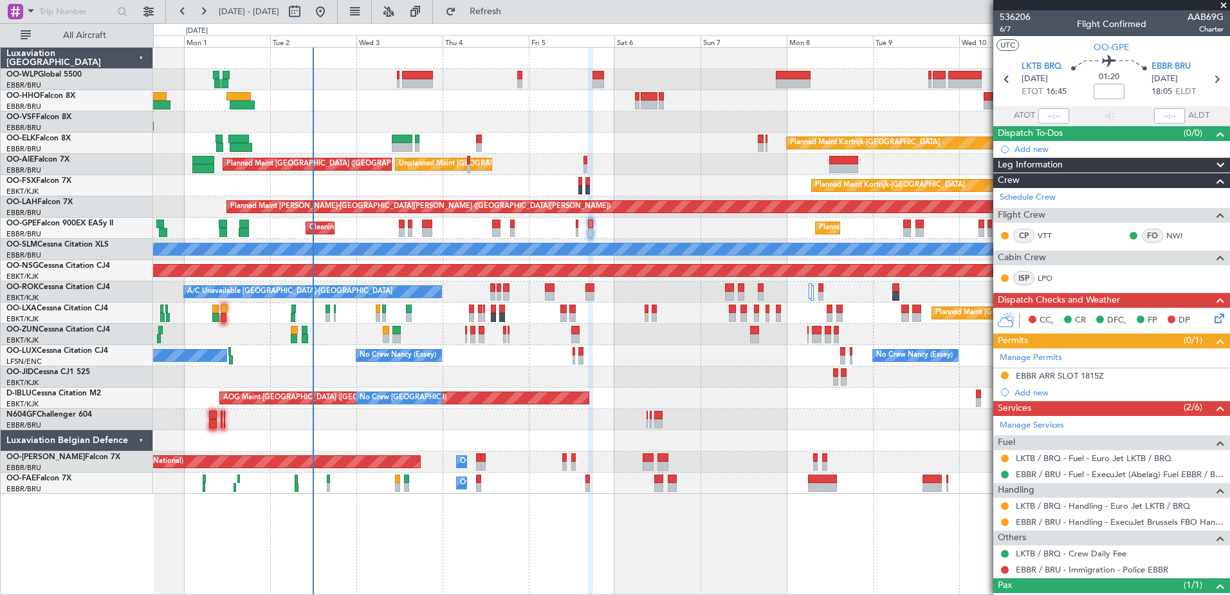
click at [400, 436] on div at bounding box center [691, 440] width 1077 height 21
click at [419, 338] on div "Planned Maint Kortrijk-[GEOGRAPHIC_DATA]" at bounding box center [691, 334] width 1077 height 21
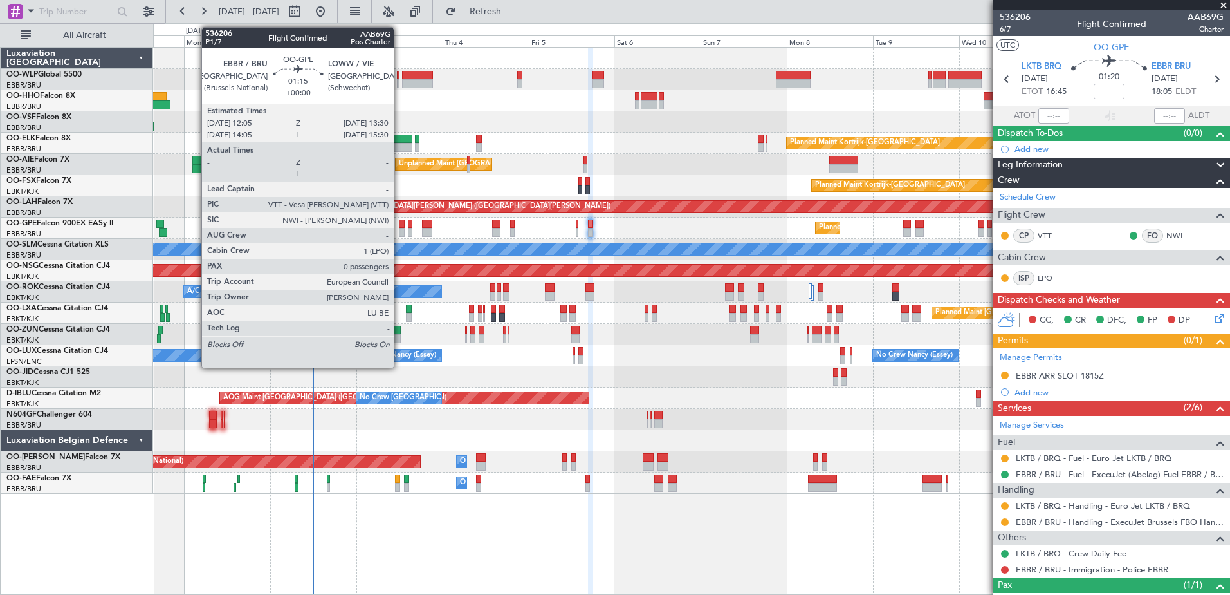
click at [400, 229] on div at bounding box center [401, 232] width 5 height 9
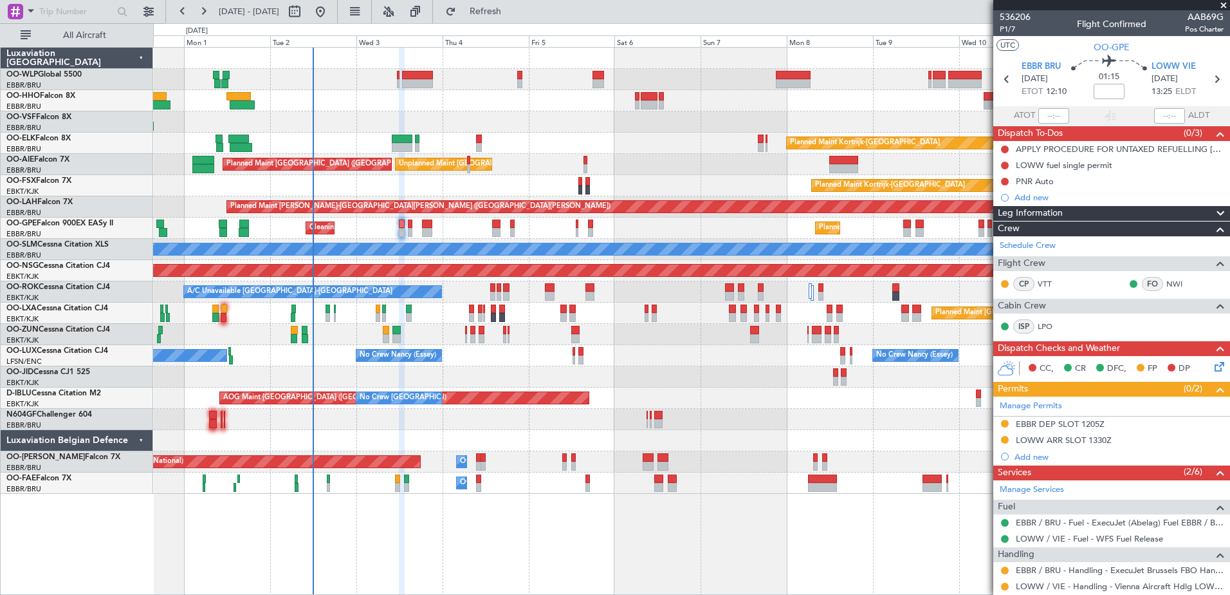
scroll to position [83, 0]
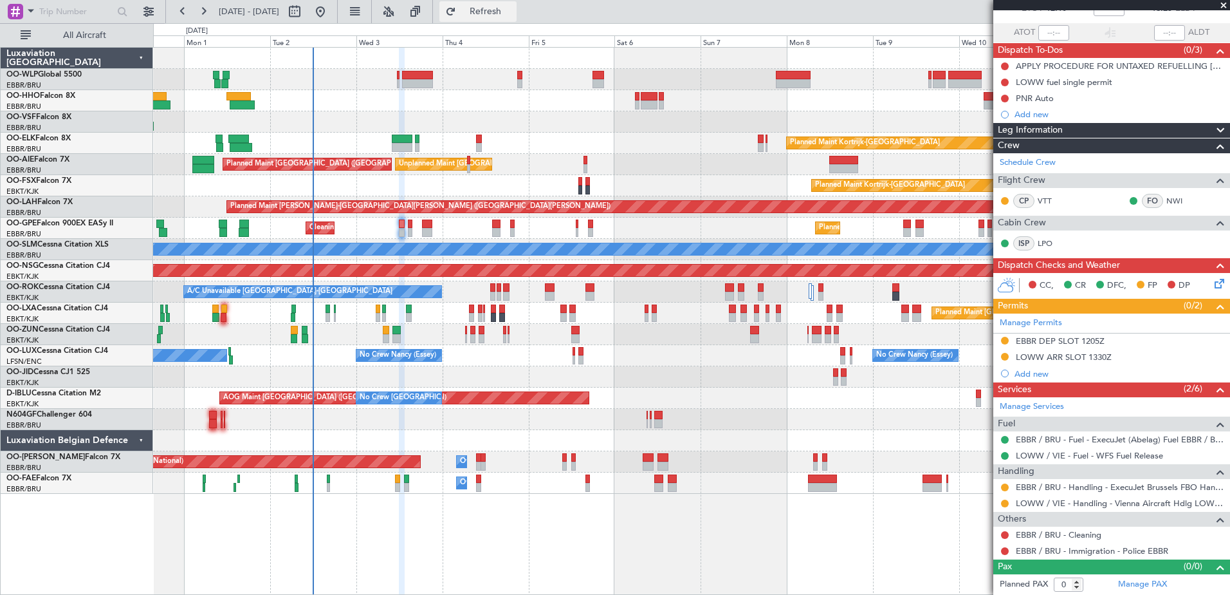
click at [513, 8] on span "Refresh" at bounding box center [486, 11] width 54 height 9
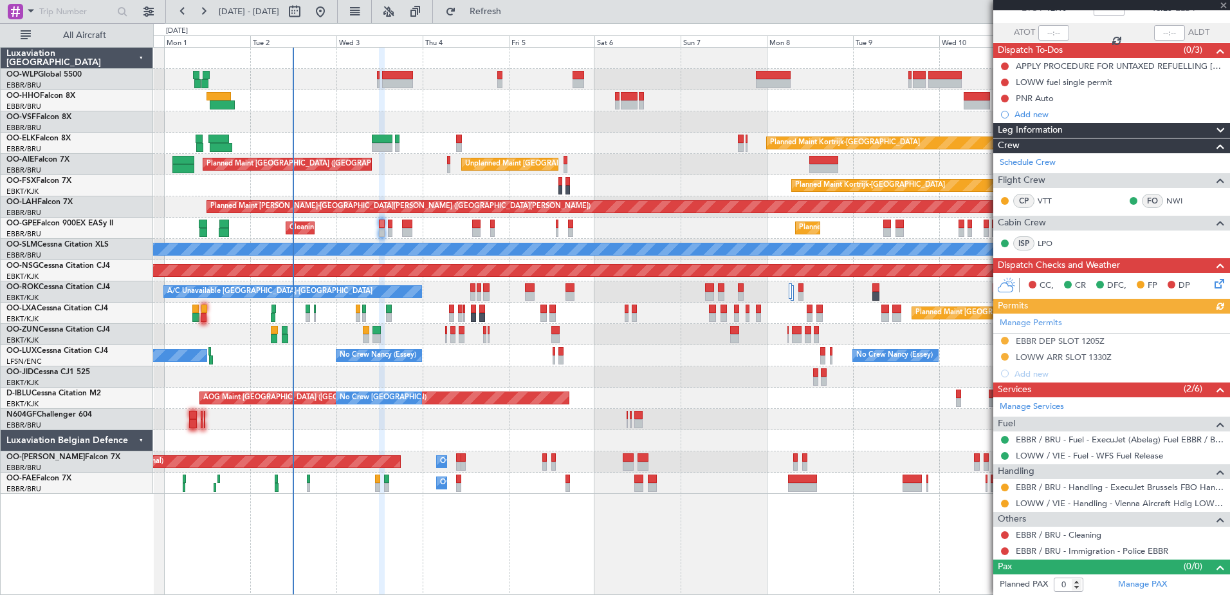
click at [847, 419] on div at bounding box center [691, 419] width 1077 height 21
click at [1004, 98] on button at bounding box center [1005, 99] width 8 height 8
click at [1021, 155] on span "Completed" at bounding box center [1011, 155] width 42 height 13
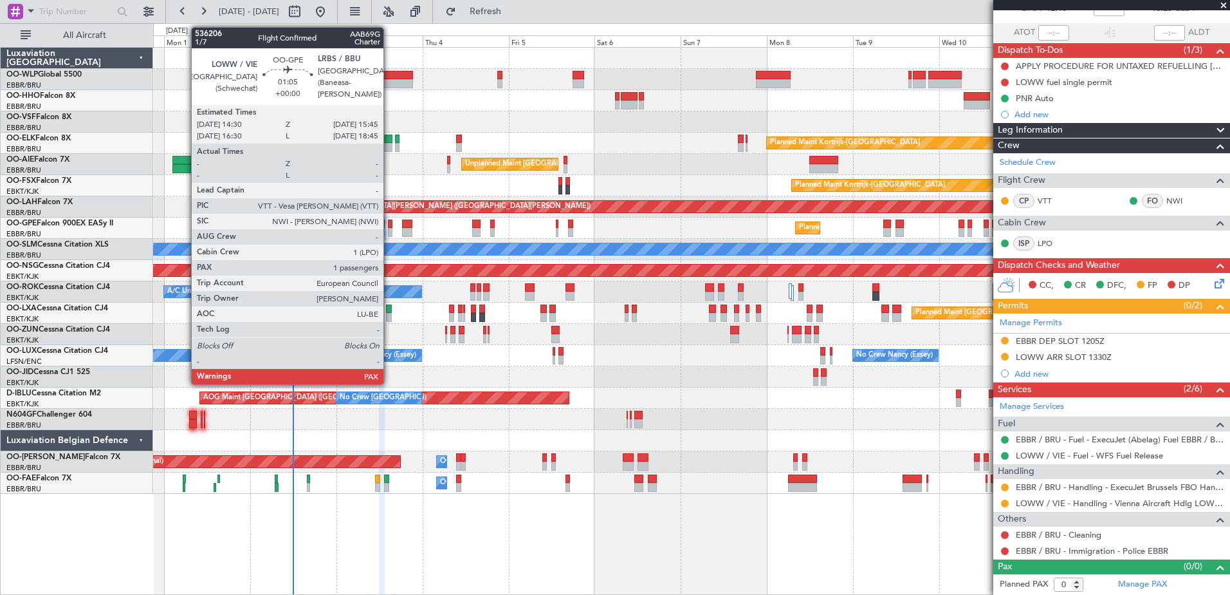
click at [389, 227] on div at bounding box center [390, 223] width 5 height 9
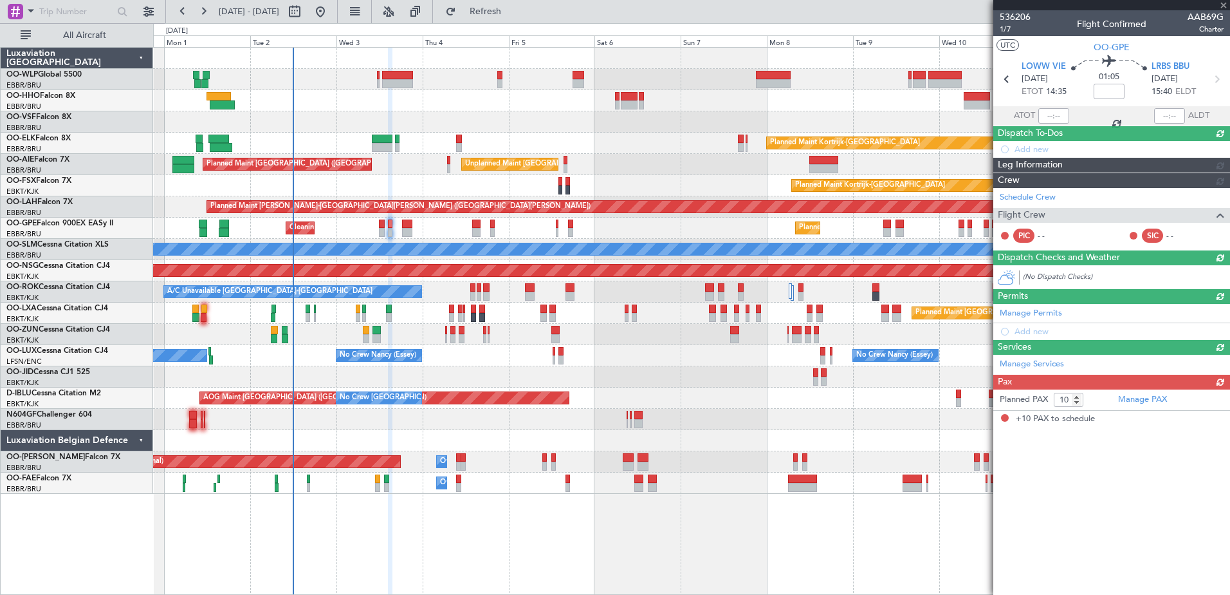
scroll to position [0, 0]
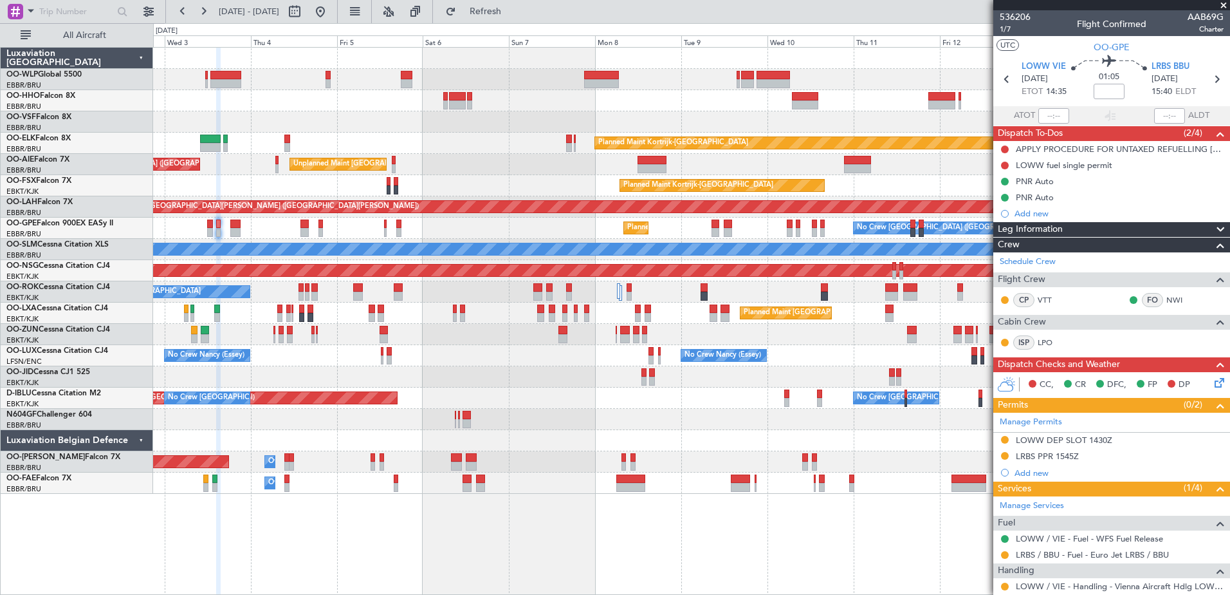
click at [504, 392] on div "Planned Maint Kortrijk-[GEOGRAPHIC_DATA] Unplanned Maint [GEOGRAPHIC_DATA] ([GE…" at bounding box center [691, 271] width 1077 height 446
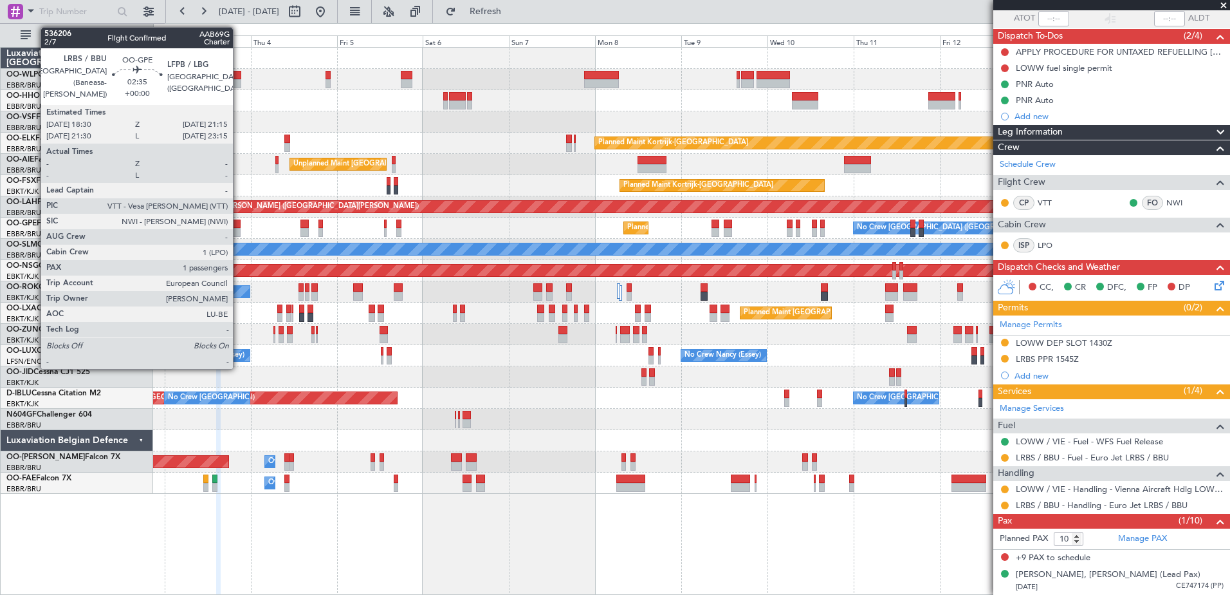
click at [239, 228] on div at bounding box center [235, 232] width 10 height 9
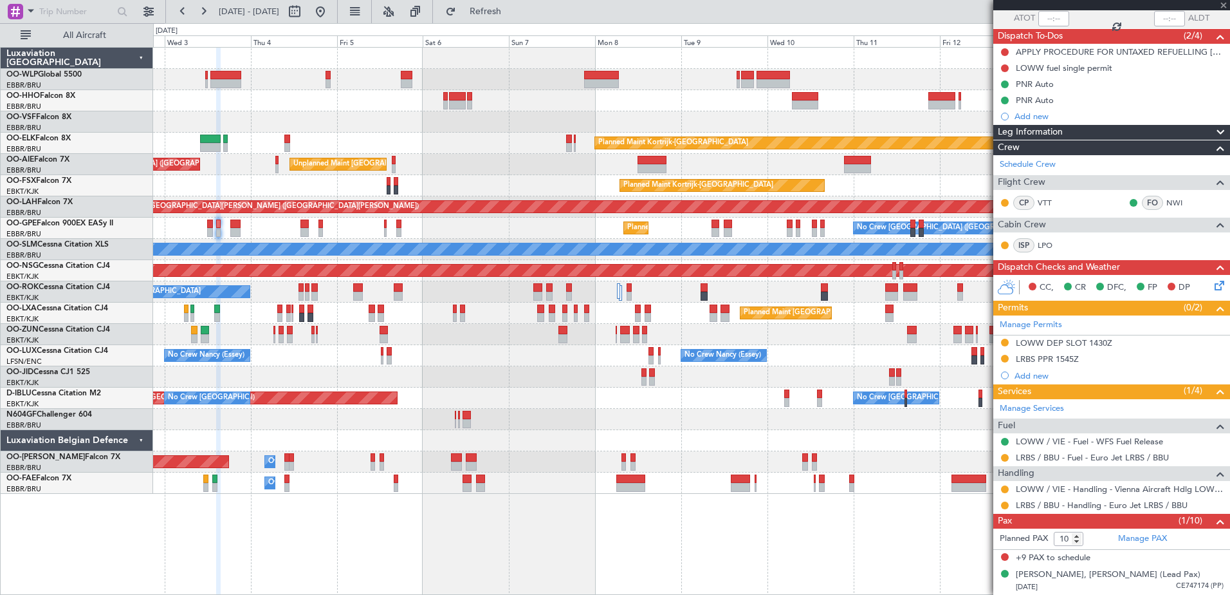
type input "1"
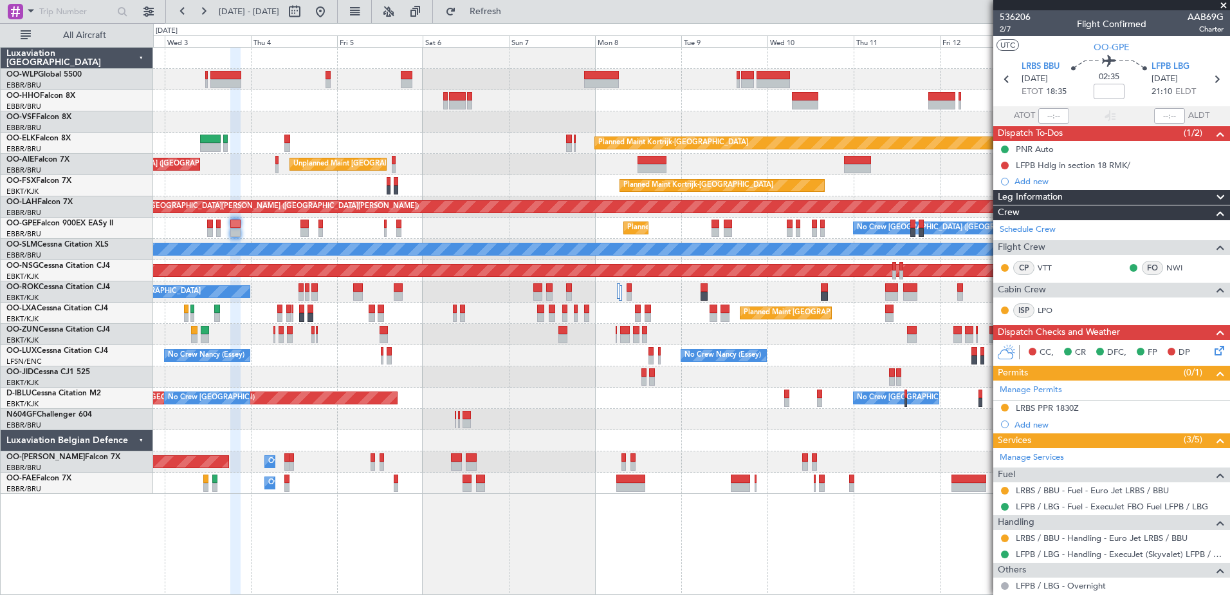
scroll to position [80, 0]
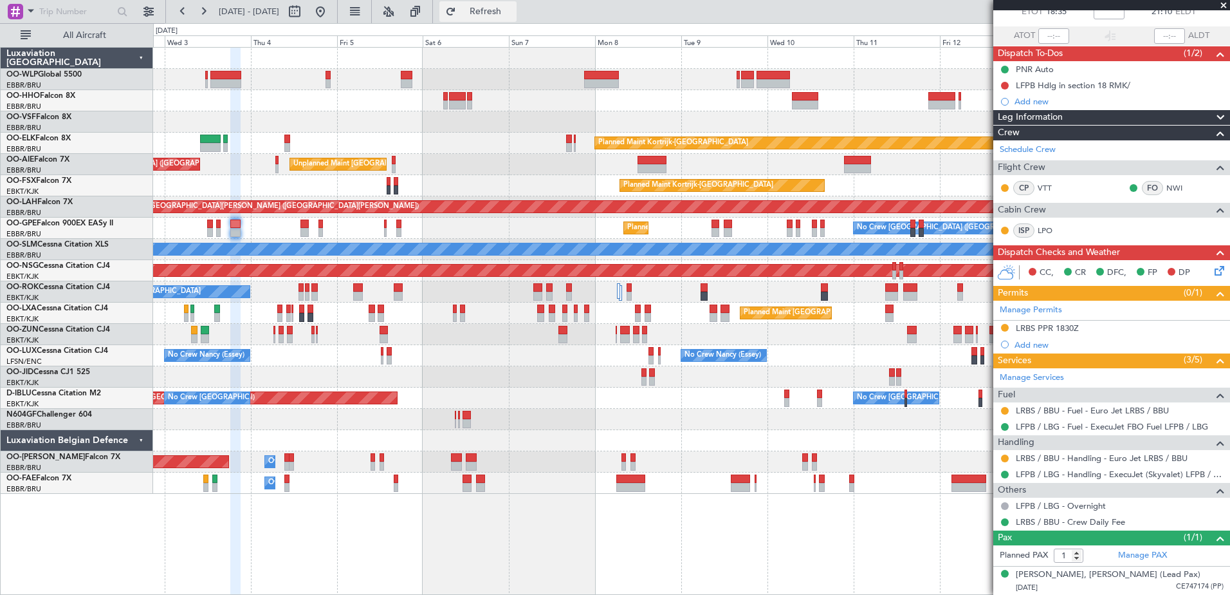
click at [513, 10] on span "Refresh" at bounding box center [486, 11] width 54 height 9
